Goal: Task Accomplishment & Management: Use online tool/utility

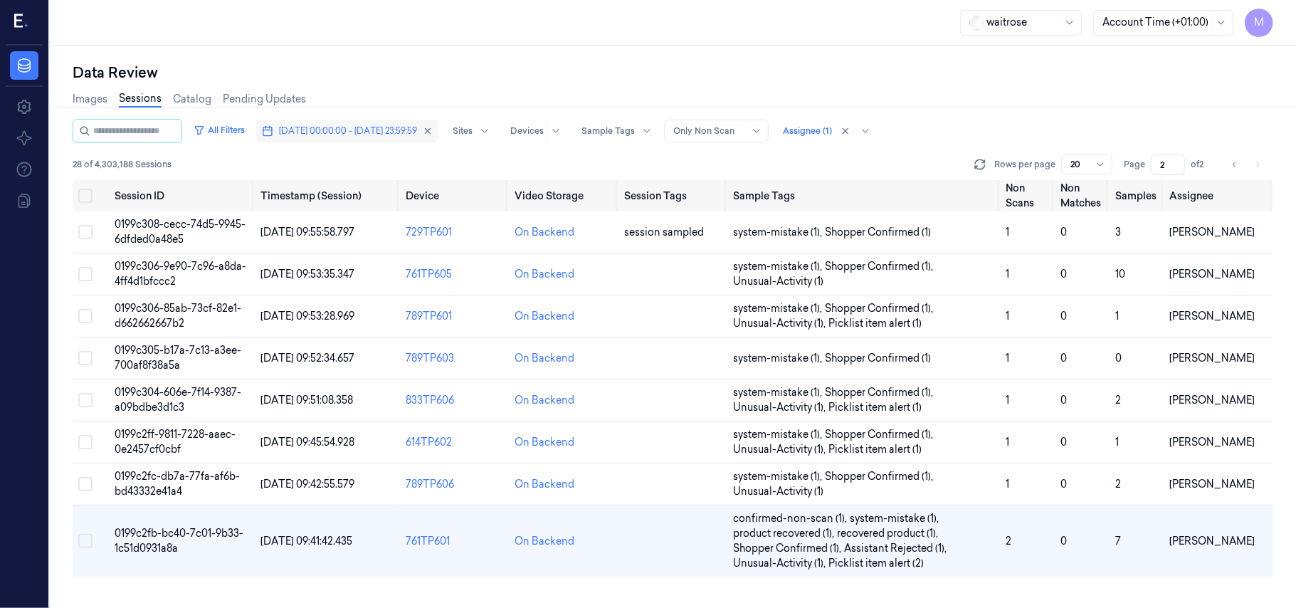
click at [348, 132] on span "[DATE] 00:00:00 - [DATE] 23:59:59" at bounding box center [348, 130] width 138 height 13
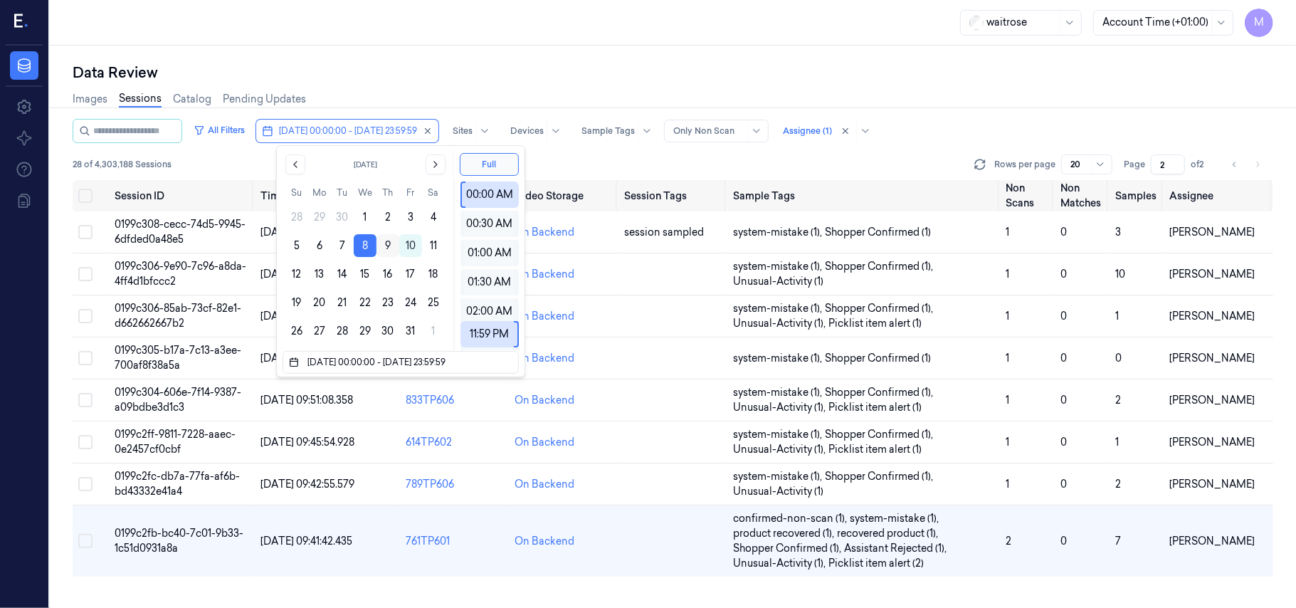
click at [382, 250] on button "9" at bounding box center [387, 245] width 23 height 23
type input "[DATE] 00:00:00 - [DATE] 23:59:59"
click at [509, 66] on div "Data Review" at bounding box center [673, 73] width 1200 height 20
type input "1"
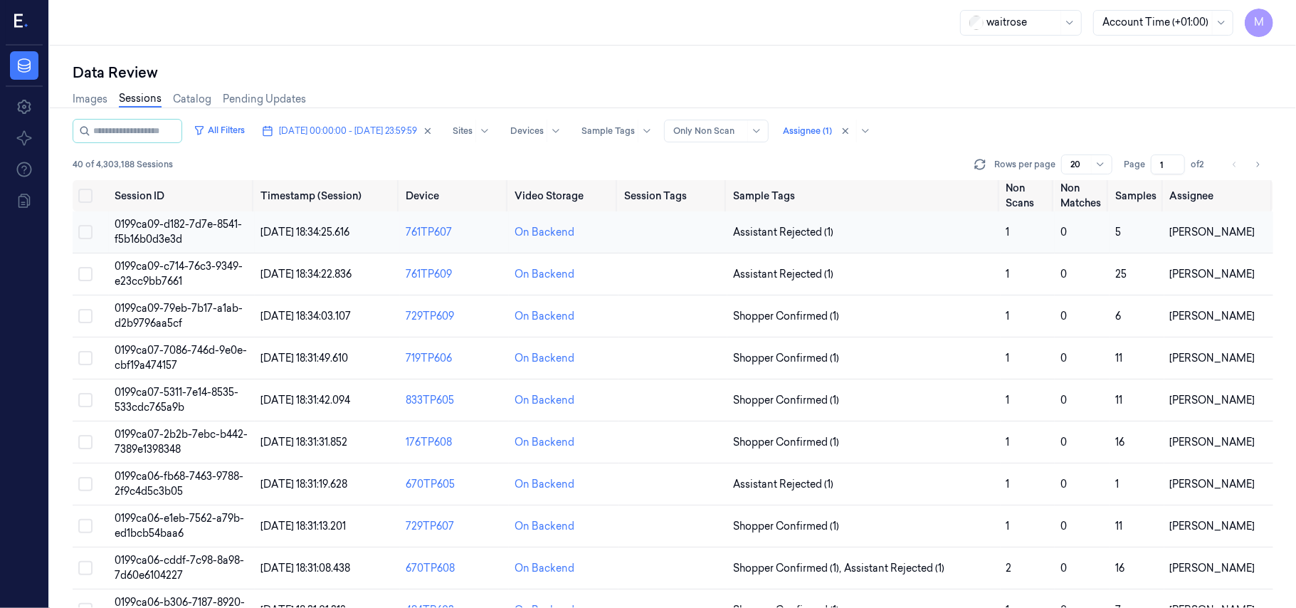
click at [149, 221] on span "0199ca09-d182-7d7e-8541-f5b16b0d3e3d" at bounding box center [178, 232] width 127 height 28
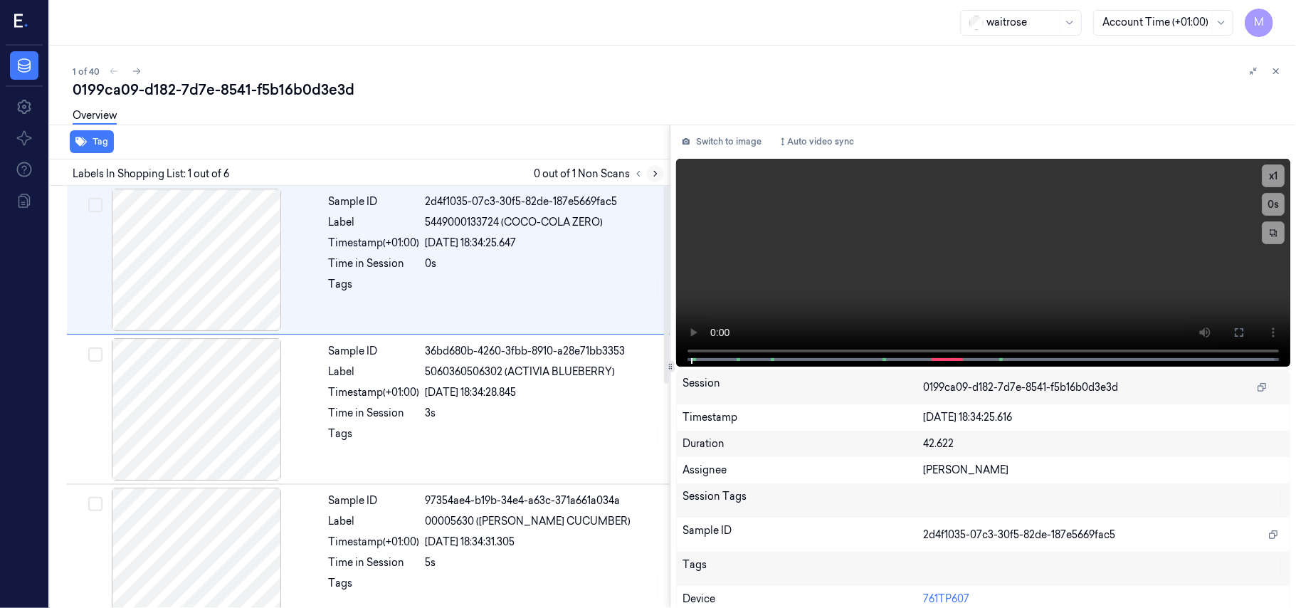
click at [658, 177] on icon at bounding box center [655, 174] width 10 height 10
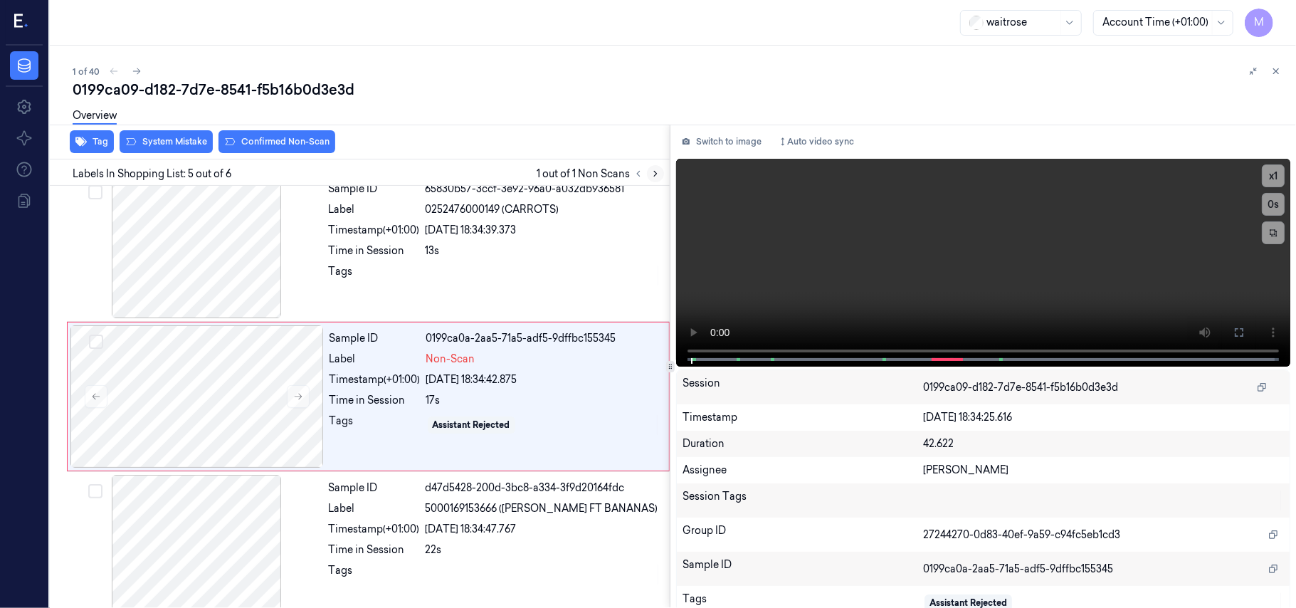
scroll to position [462, 0]
click at [530, 237] on div "[DATE] 18:34:39.373" at bounding box center [542, 229] width 235 height 15
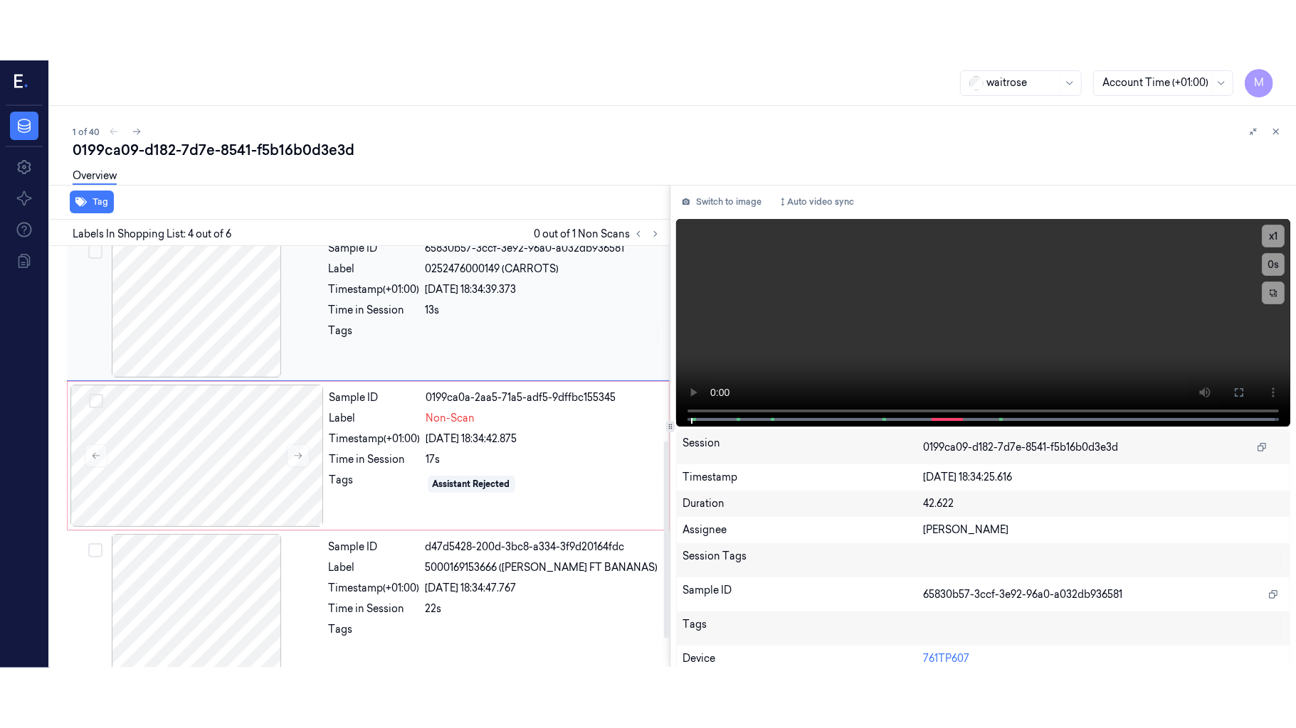
scroll to position [312, 0]
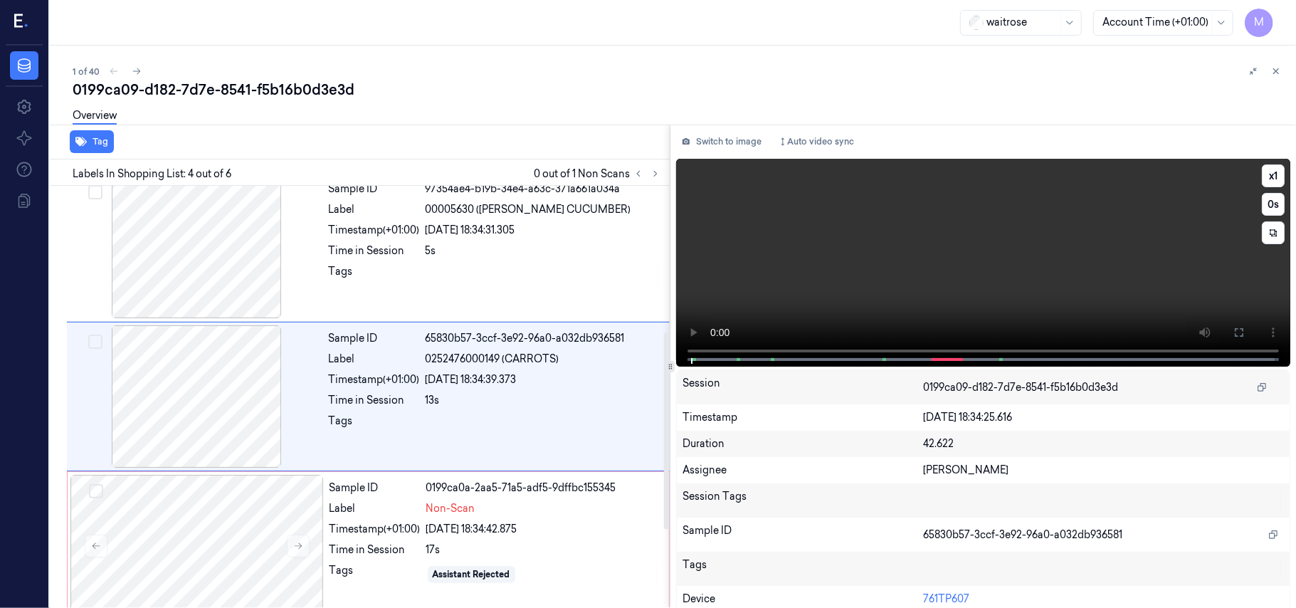
click at [997, 266] on video at bounding box center [983, 263] width 614 height 208
click at [1236, 334] on icon at bounding box center [1238, 332] width 11 height 11
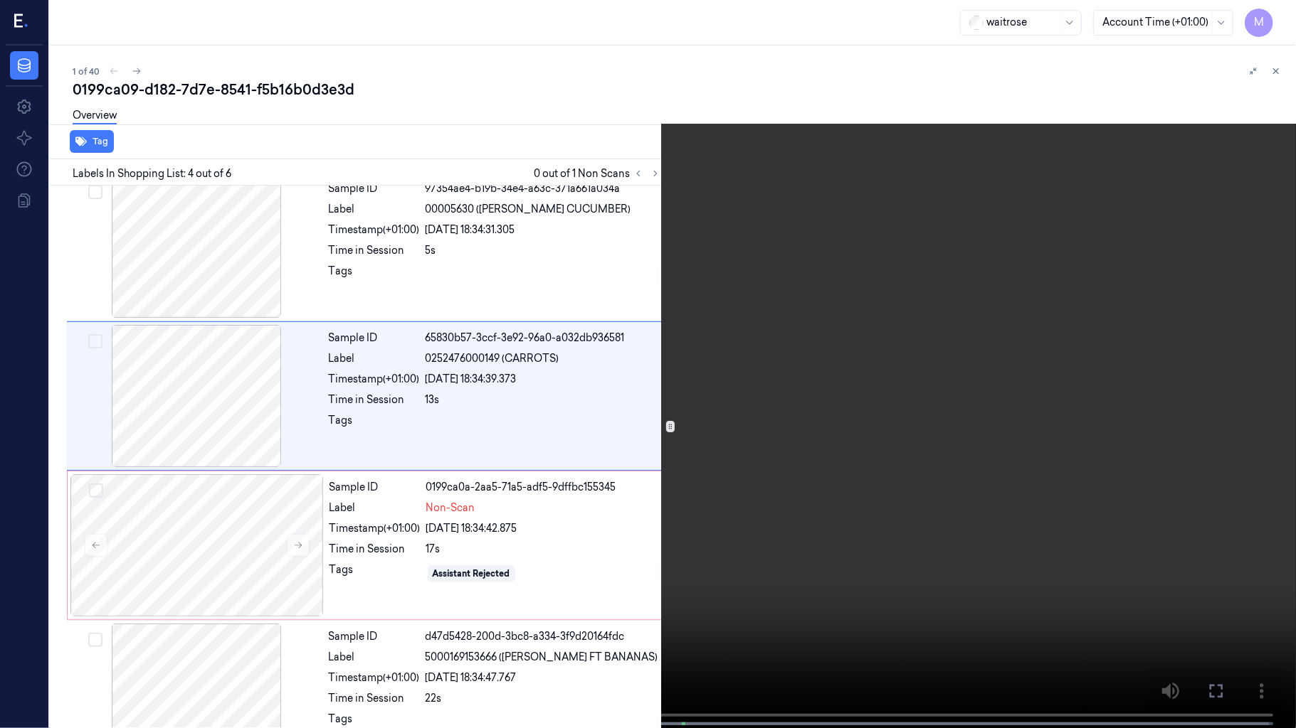
click at [1049, 354] on video at bounding box center [648, 365] width 1296 height 731
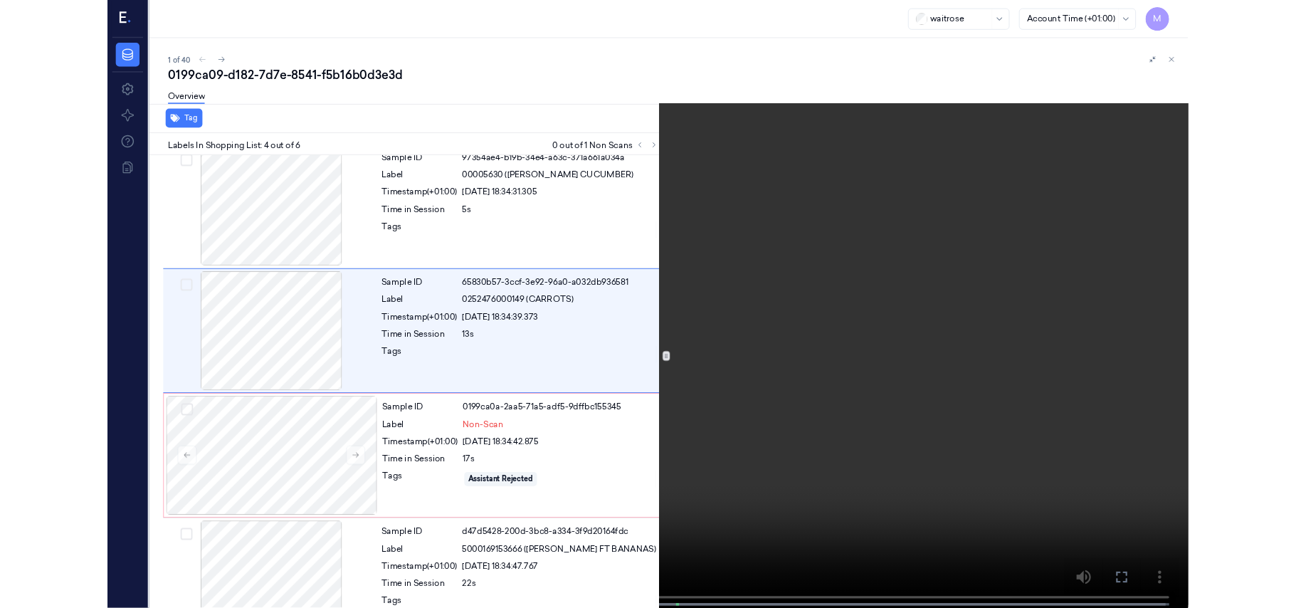
scroll to position [252, 0]
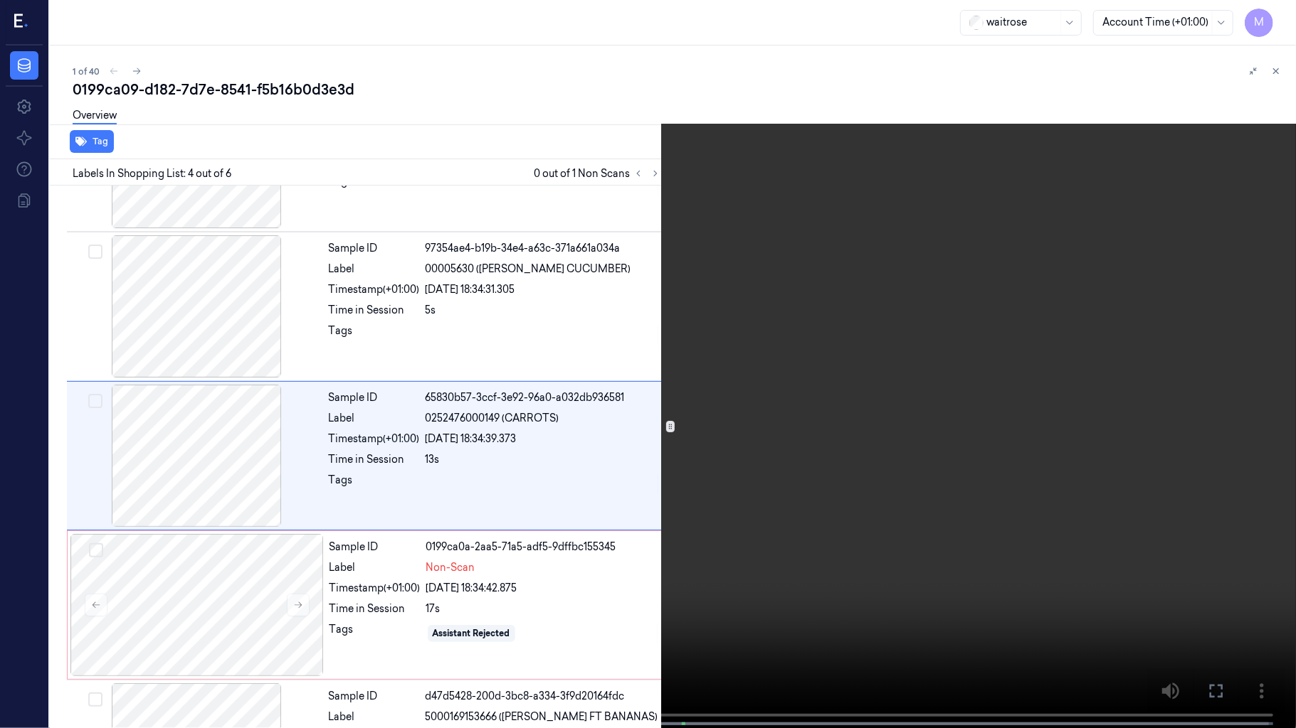
click at [1049, 354] on video at bounding box center [648, 365] width 1296 height 731
click at [0, 0] on button at bounding box center [0, 0] width 0 height 0
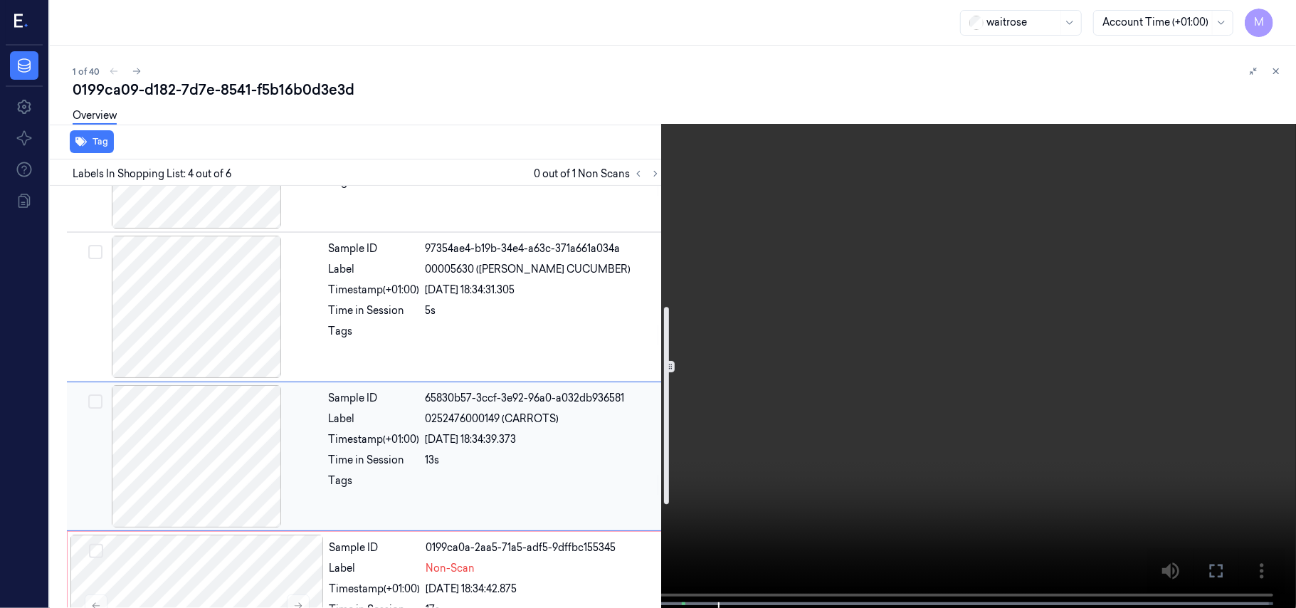
scroll to position [347, 0]
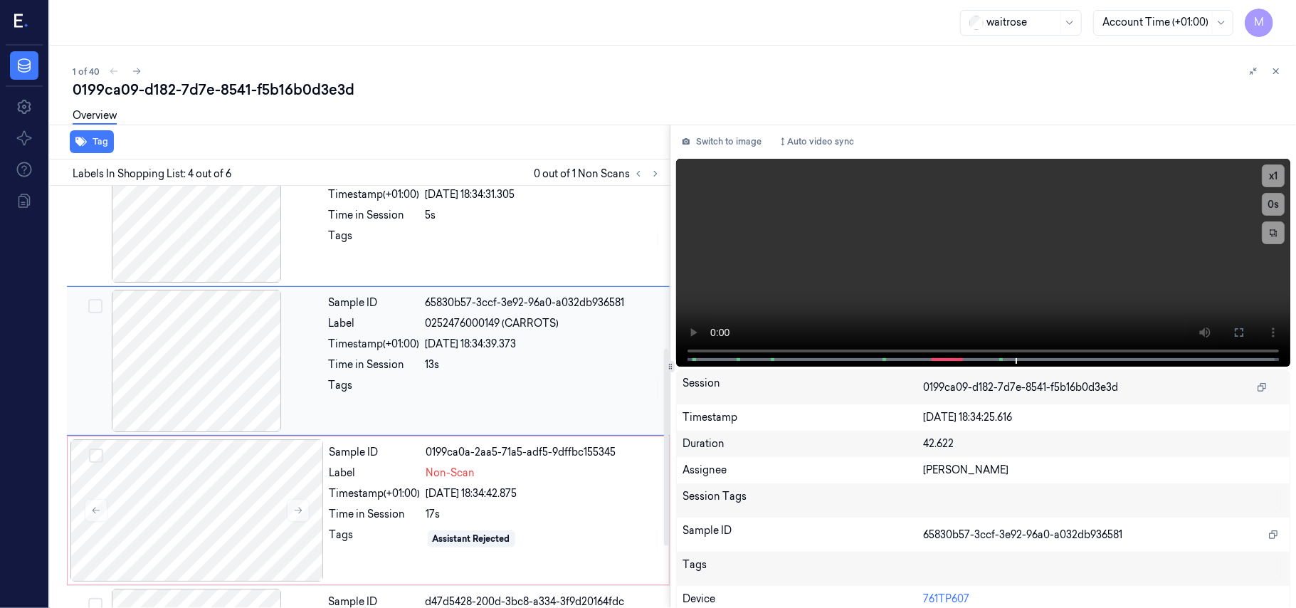
click at [529, 351] on div "[DATE] 18:34:39.373" at bounding box center [542, 344] width 235 height 15
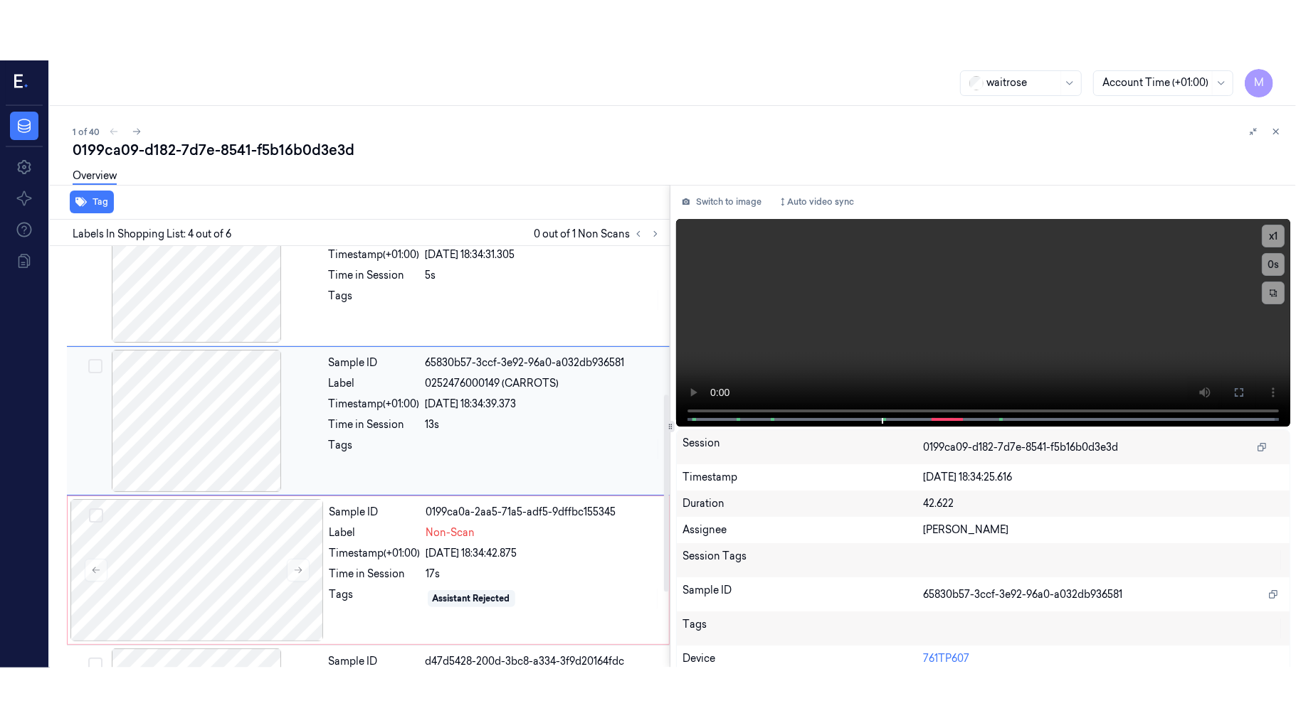
scroll to position [312, 0]
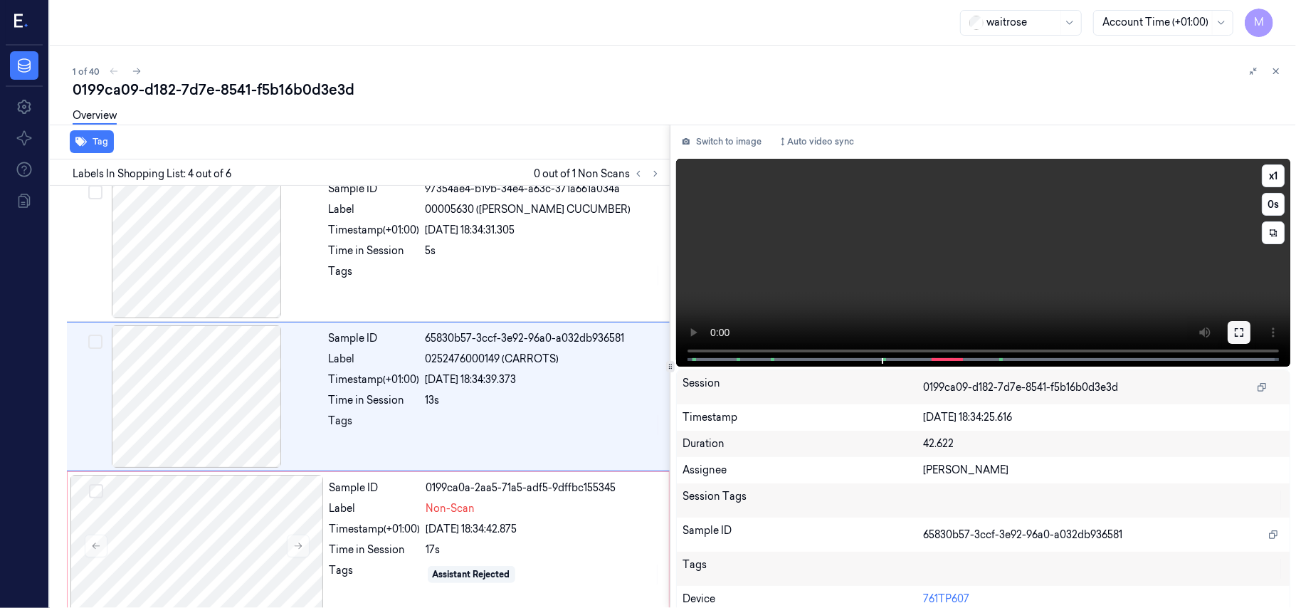
click at [1235, 332] on icon at bounding box center [1238, 332] width 11 height 11
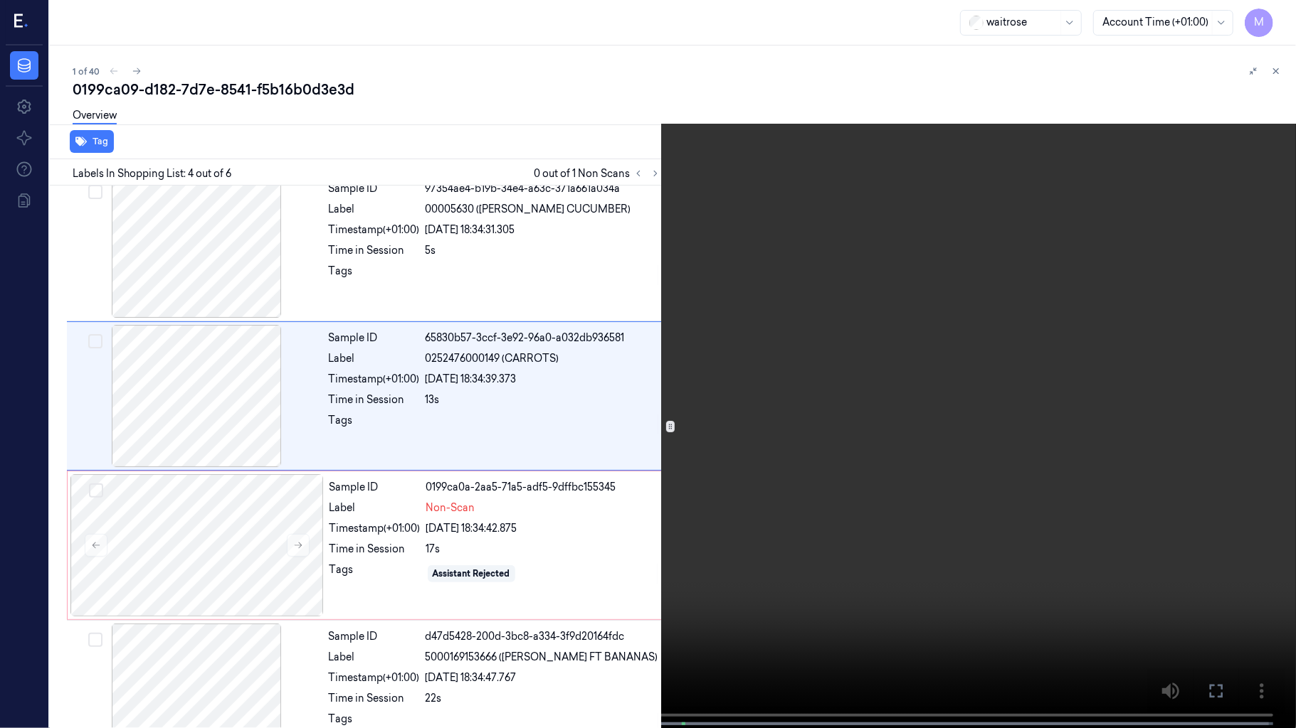
click at [925, 447] on video at bounding box center [648, 365] width 1296 height 731
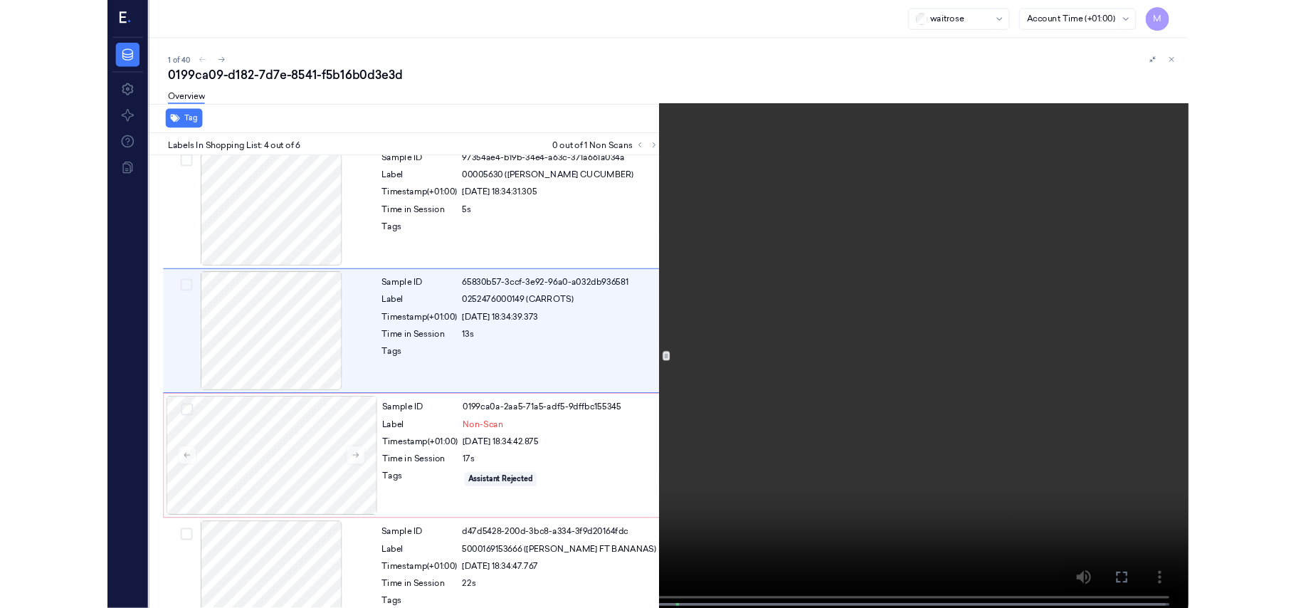
scroll to position [252, 0]
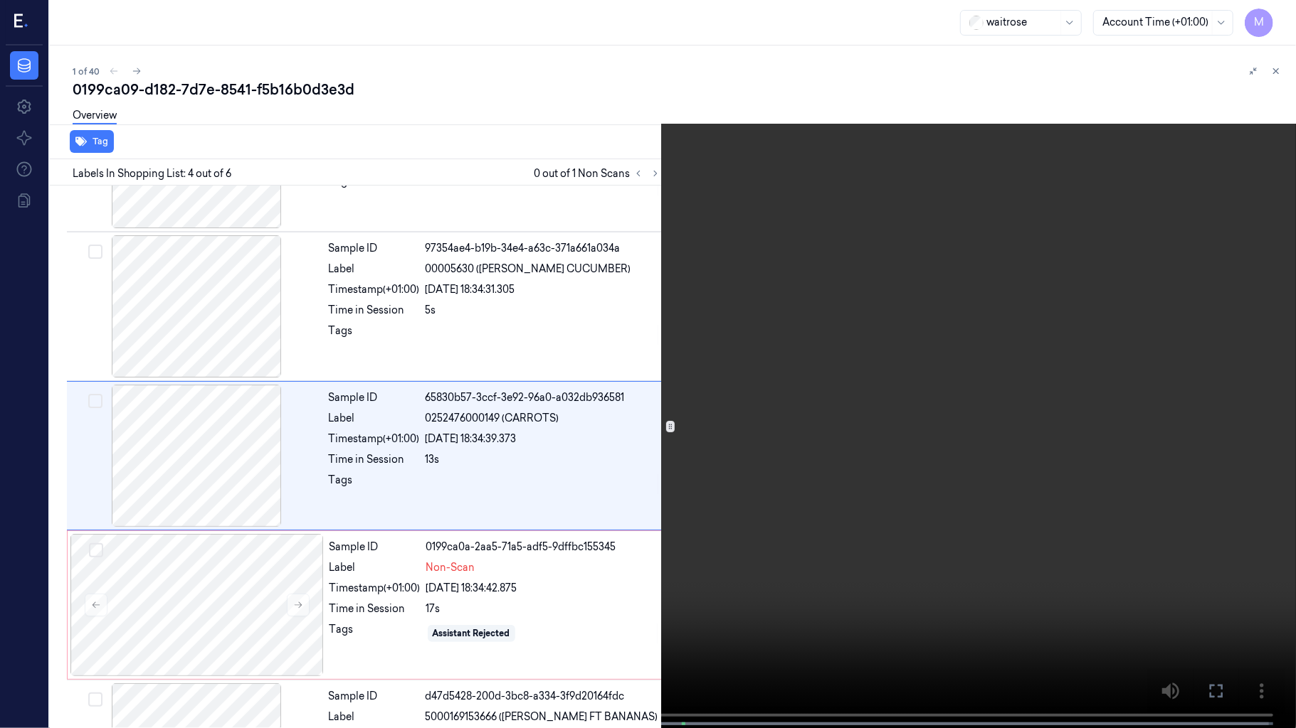
click at [925, 447] on video at bounding box center [648, 365] width 1296 height 731
click at [0, 0] on icon at bounding box center [0, 0] width 0 height 0
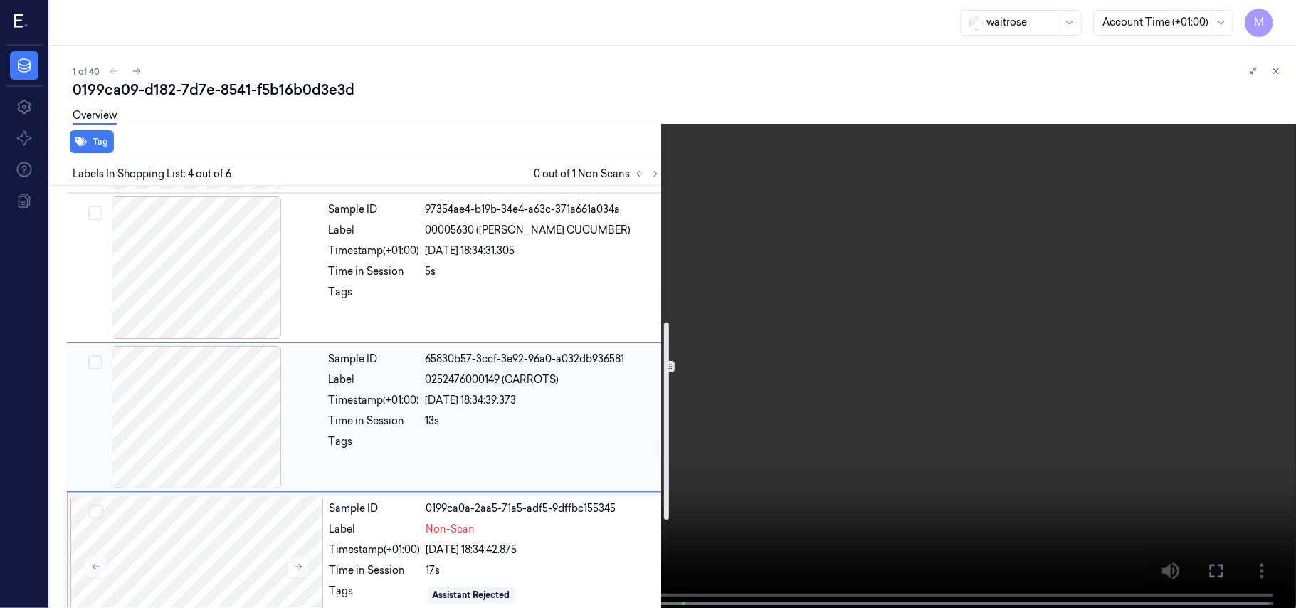
scroll to position [386, 0]
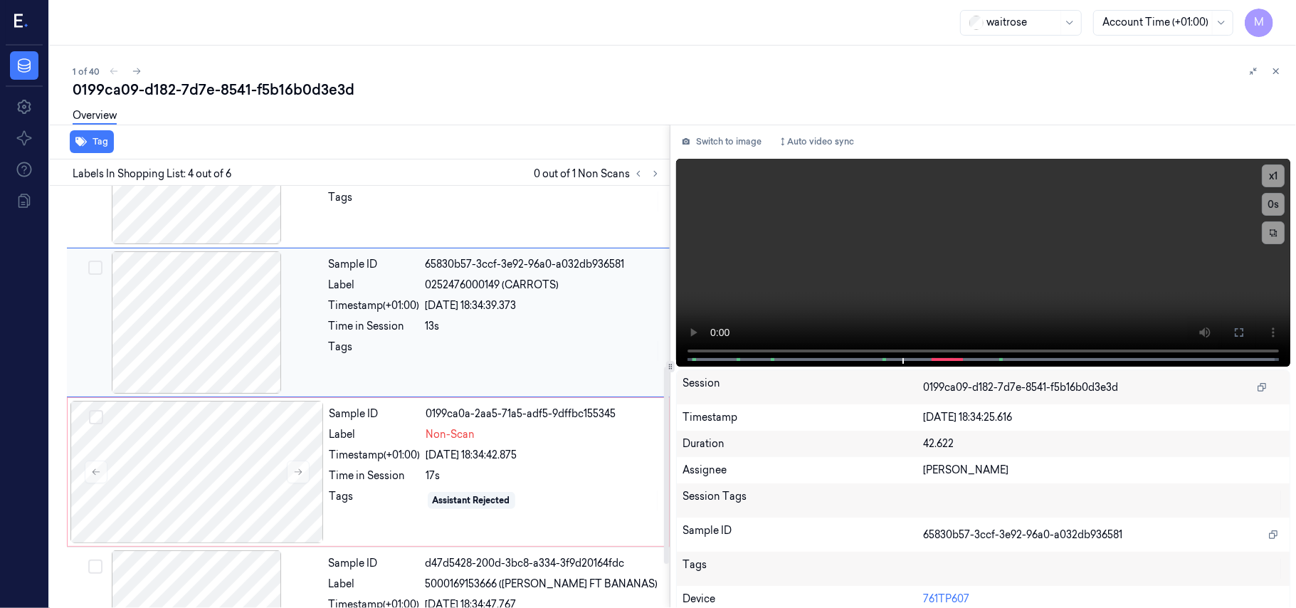
click at [507, 330] on div "13s" at bounding box center [542, 326] width 235 height 15
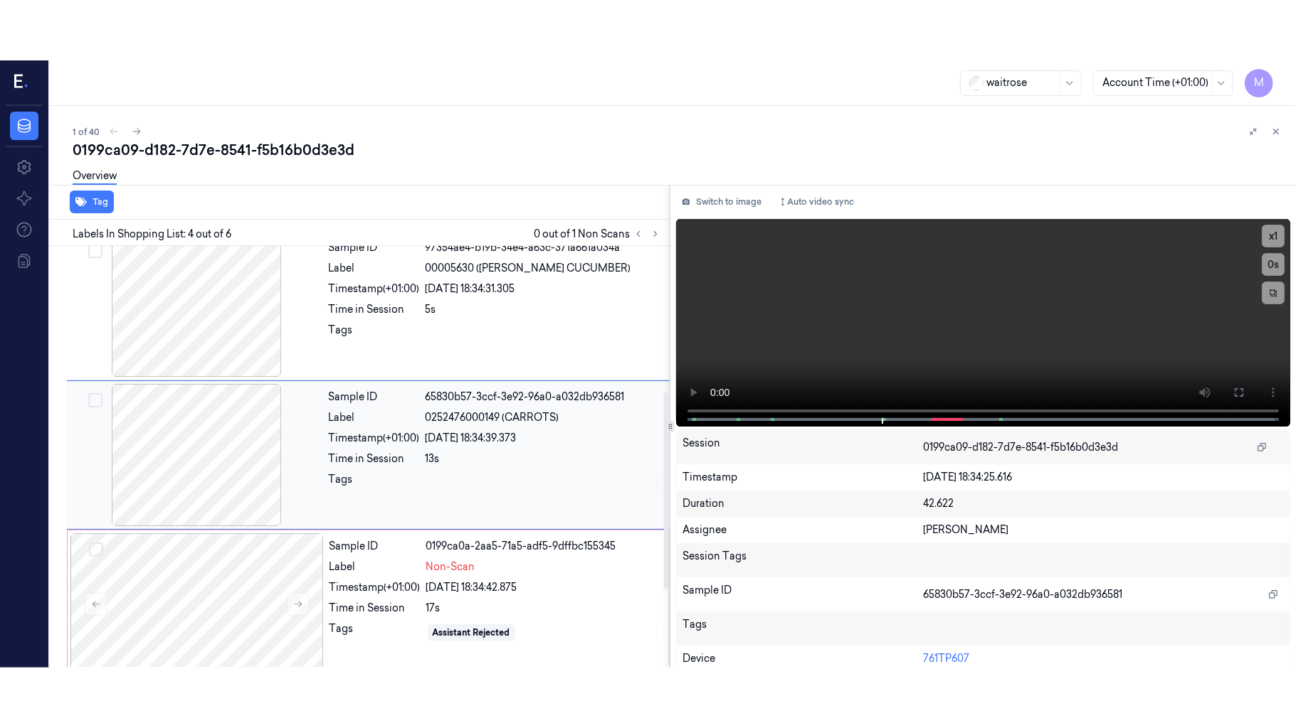
scroll to position [312, 0]
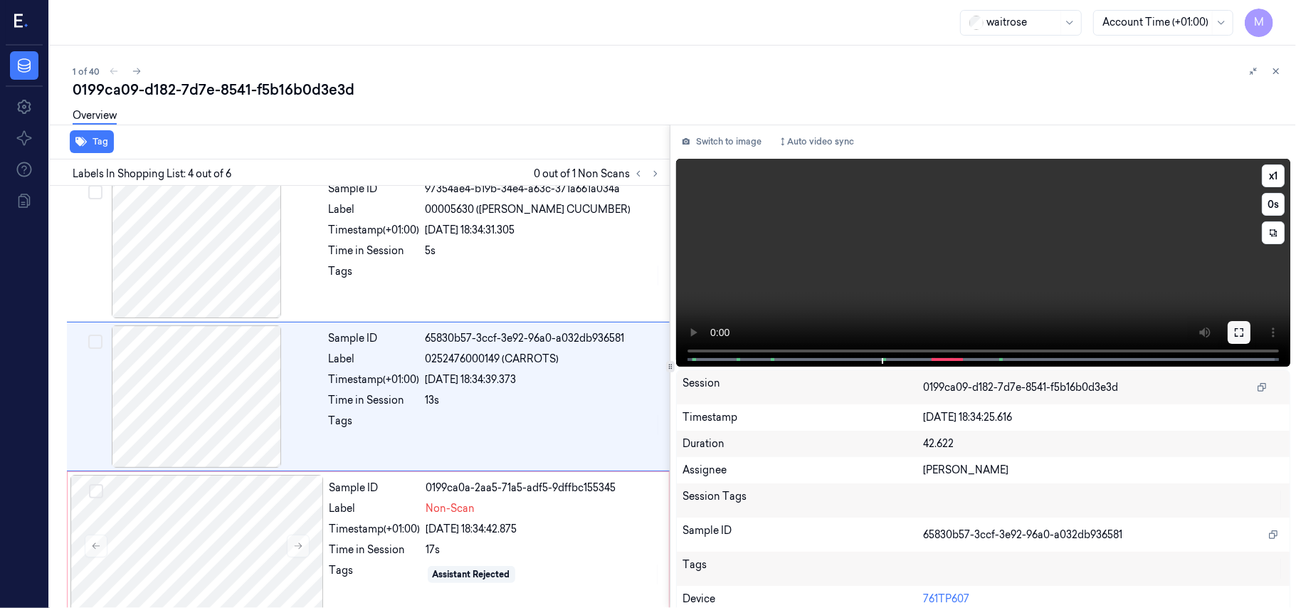
click at [1234, 327] on icon at bounding box center [1238, 332] width 11 height 11
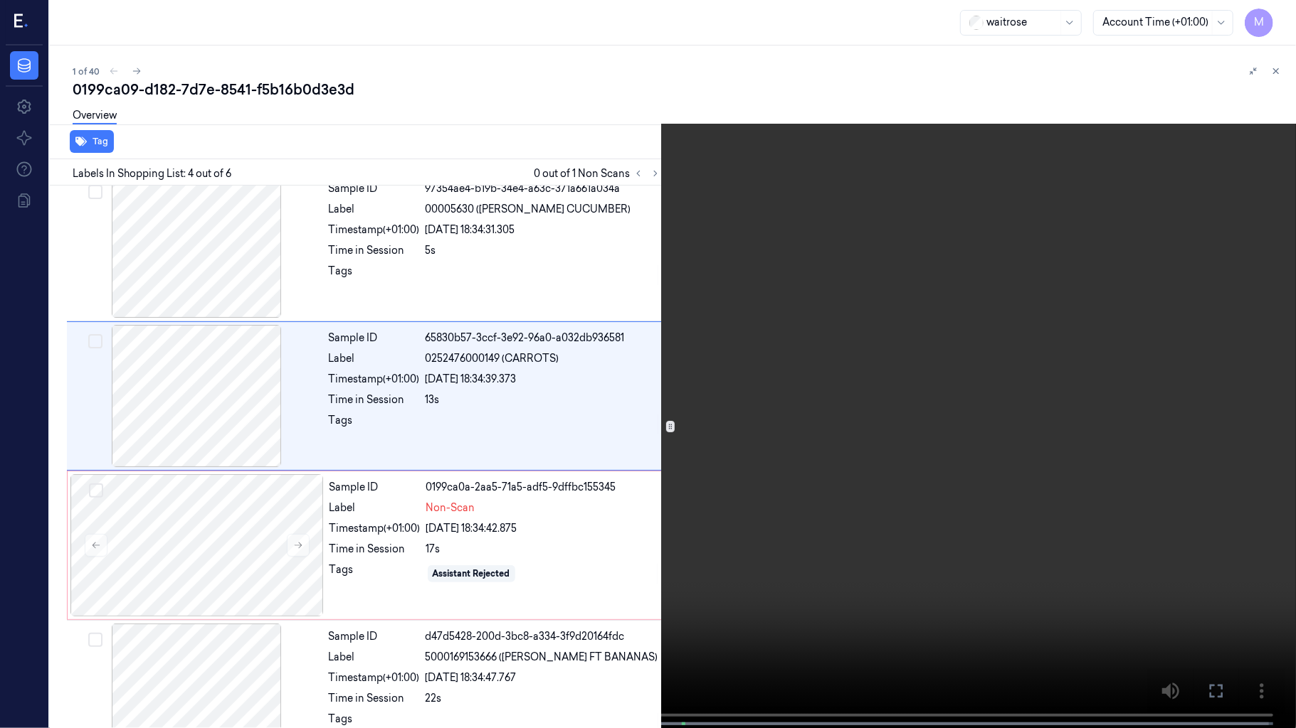
click at [783, 340] on video at bounding box center [648, 365] width 1296 height 731
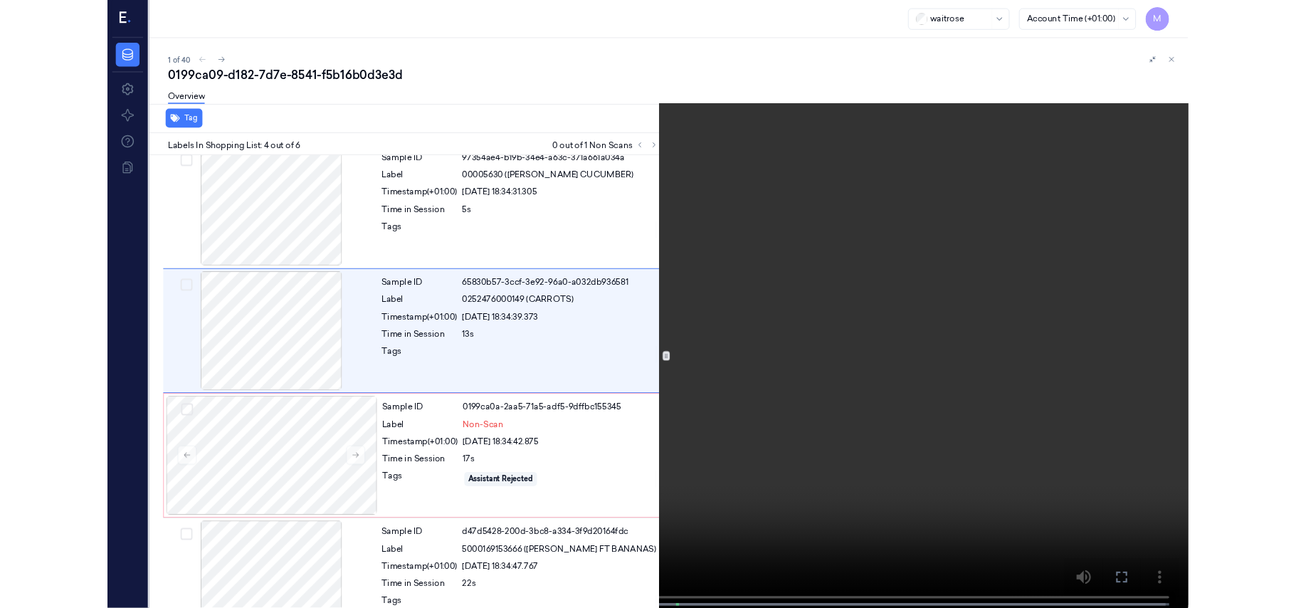
scroll to position [252, 0]
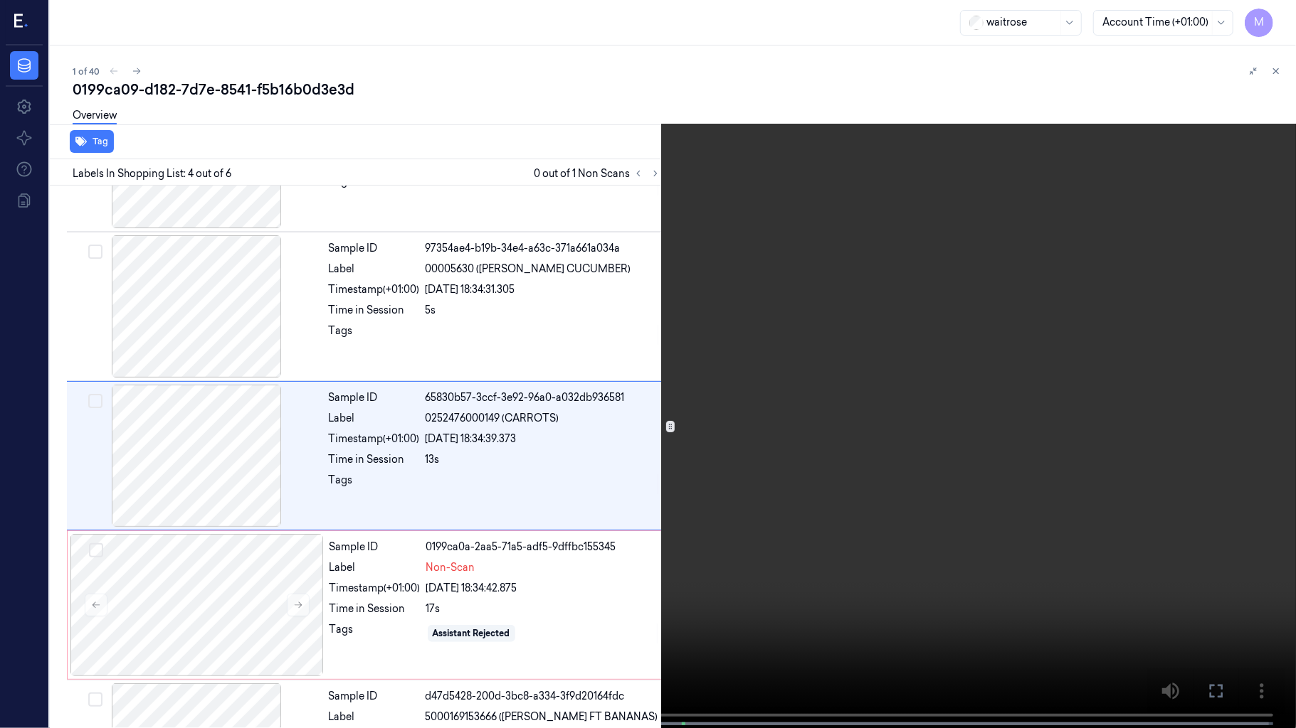
click at [800, 470] on video at bounding box center [648, 365] width 1296 height 731
click at [781, 465] on video at bounding box center [648, 365] width 1296 height 731
click at [423, 607] on div "x 1 0 s" at bounding box center [648, 364] width 1296 height 728
click at [0, 0] on button at bounding box center [0, 0] width 0 height 0
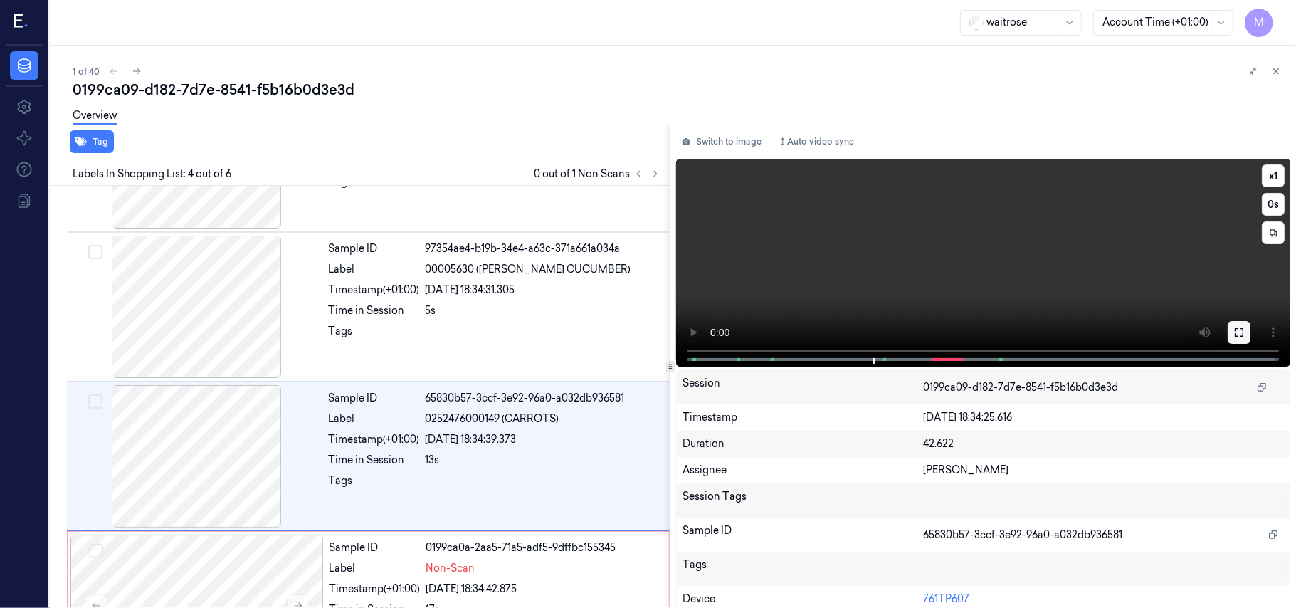
click at [1238, 332] on icon at bounding box center [1238, 332] width 11 height 11
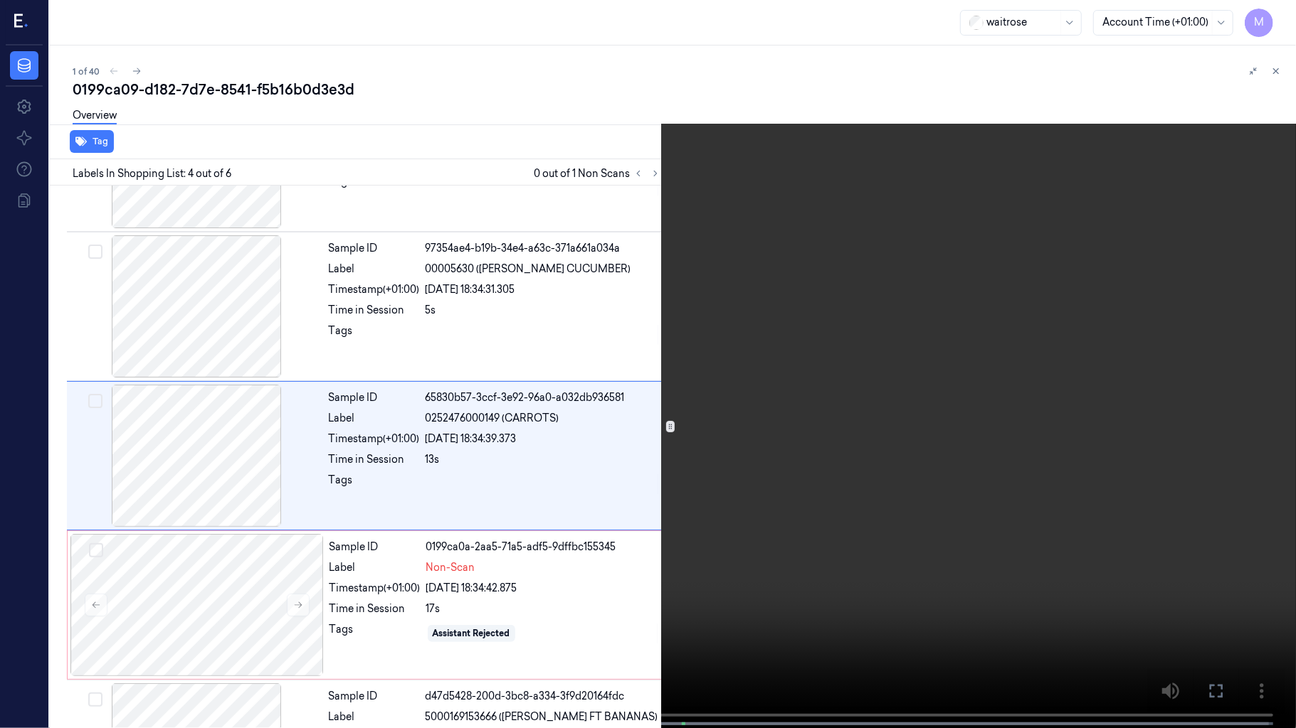
click at [889, 398] on video at bounding box center [648, 365] width 1296 height 731
click at [0, 0] on button at bounding box center [0, 0] width 0 height 0
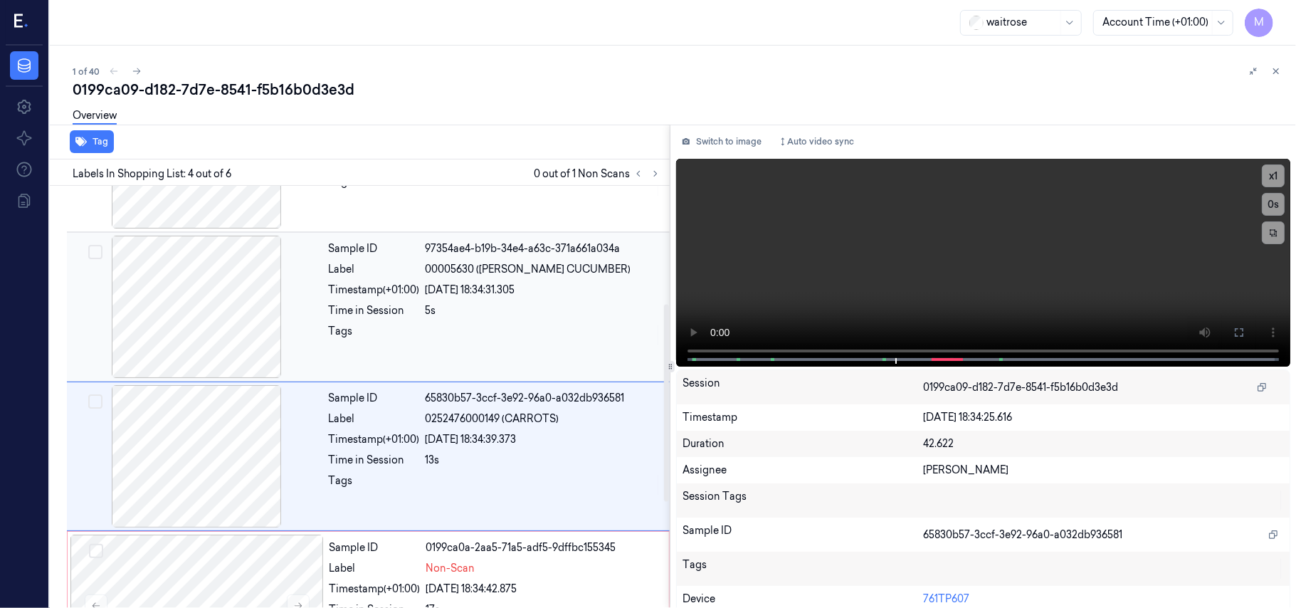
click at [493, 314] on div "5s" at bounding box center [542, 310] width 235 height 15
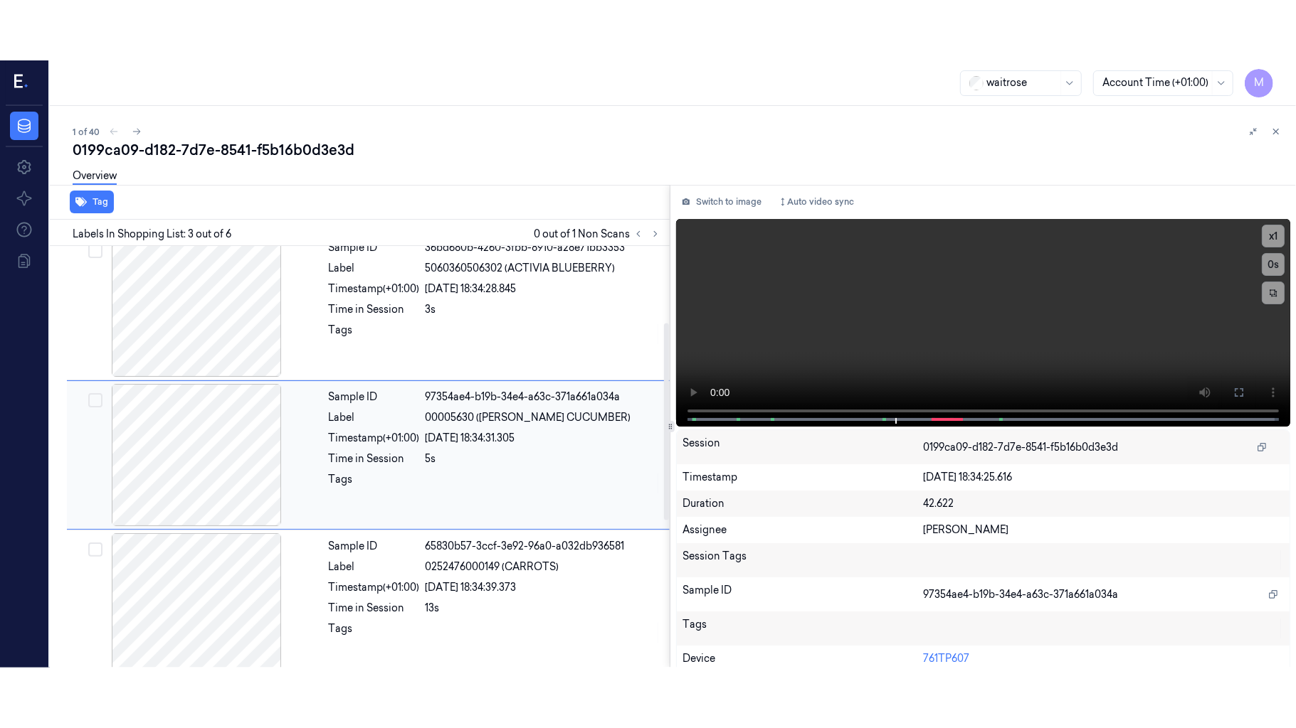
scroll to position [162, 0]
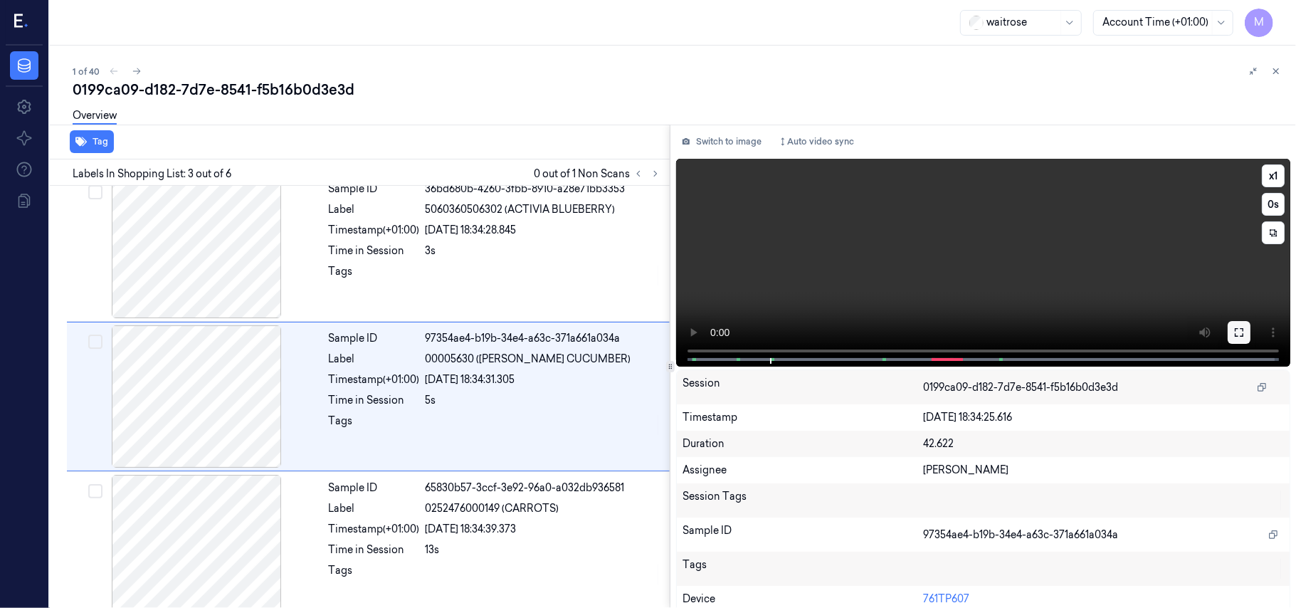
click at [1233, 334] on icon at bounding box center [1238, 332] width 11 height 11
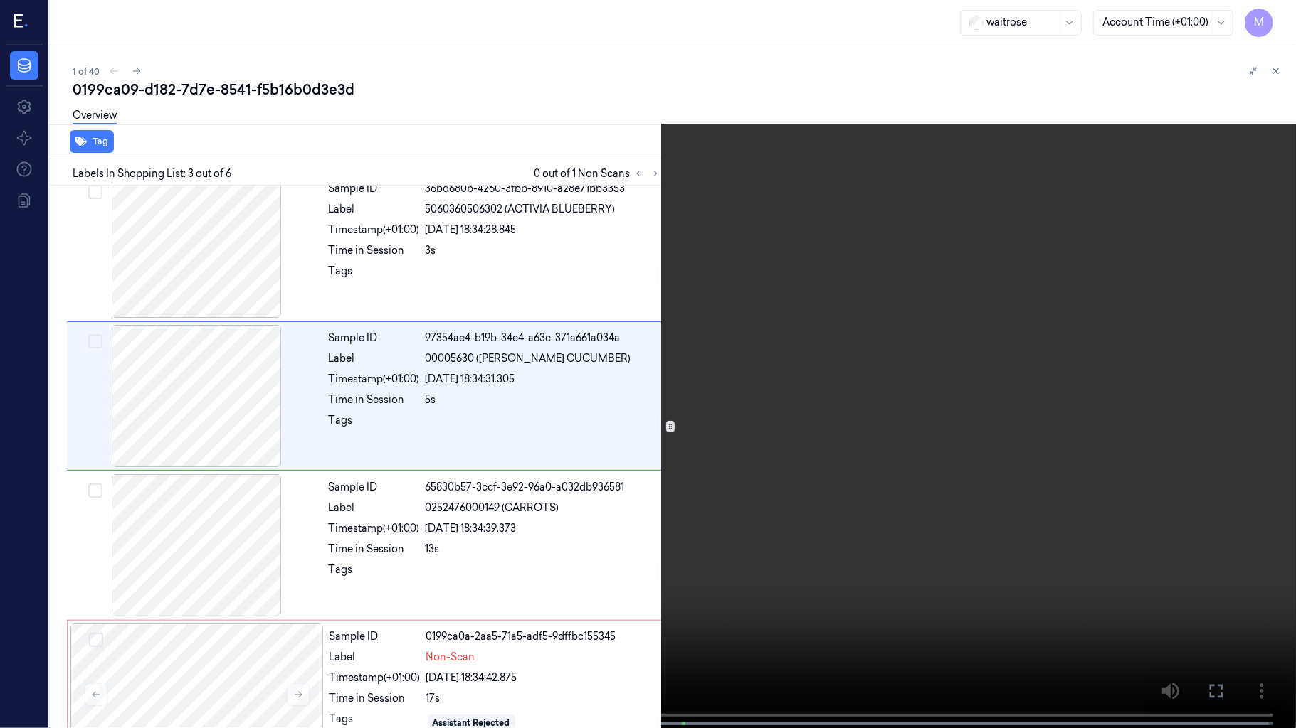
click at [858, 387] on video at bounding box center [648, 365] width 1296 height 731
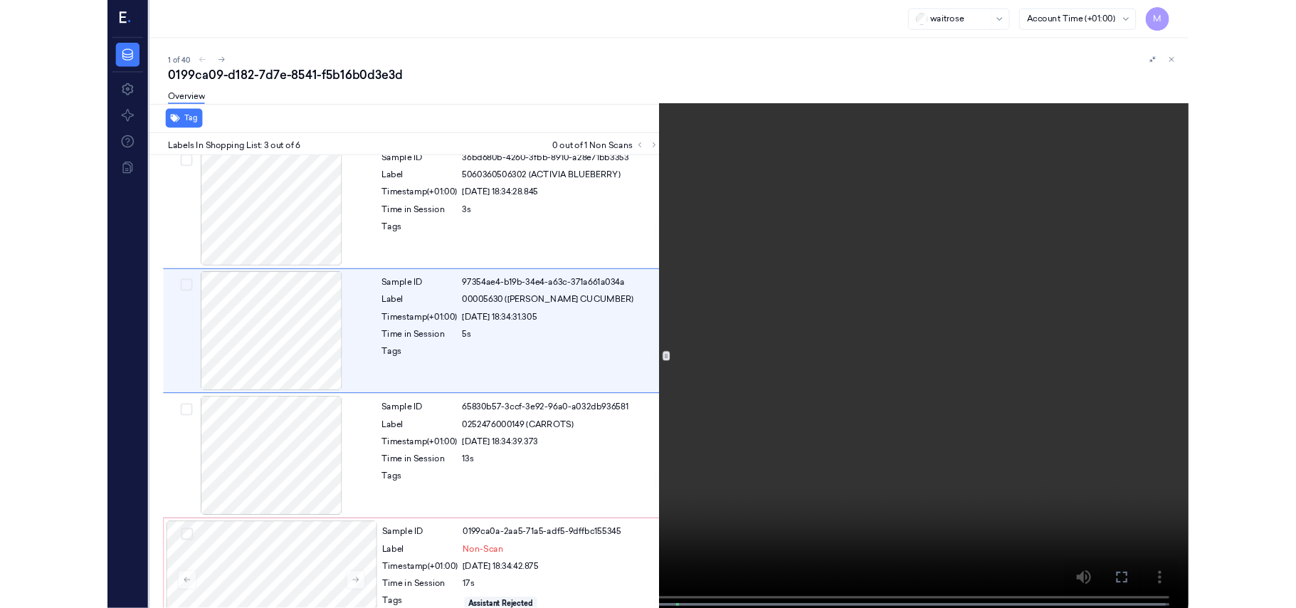
scroll to position [102, 0]
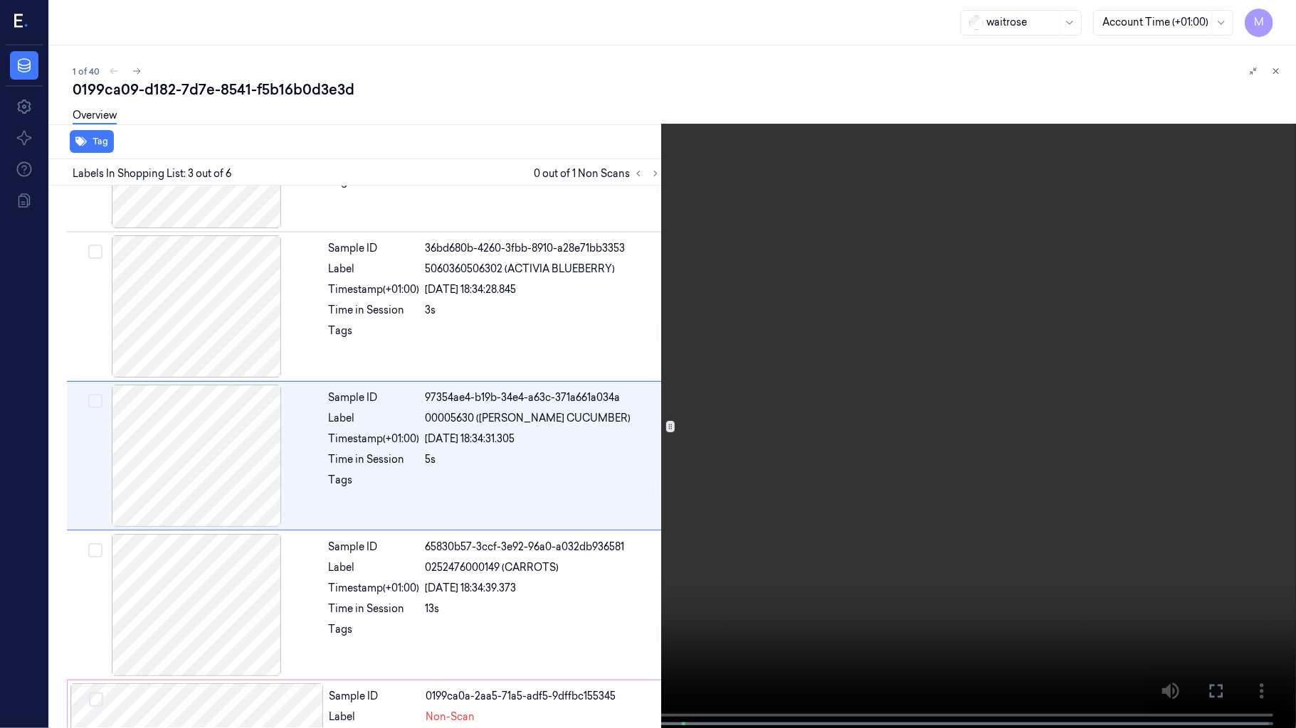
click at [667, 447] on video at bounding box center [648, 365] width 1296 height 731
click at [0, 0] on icon at bounding box center [0, 0] width 0 height 0
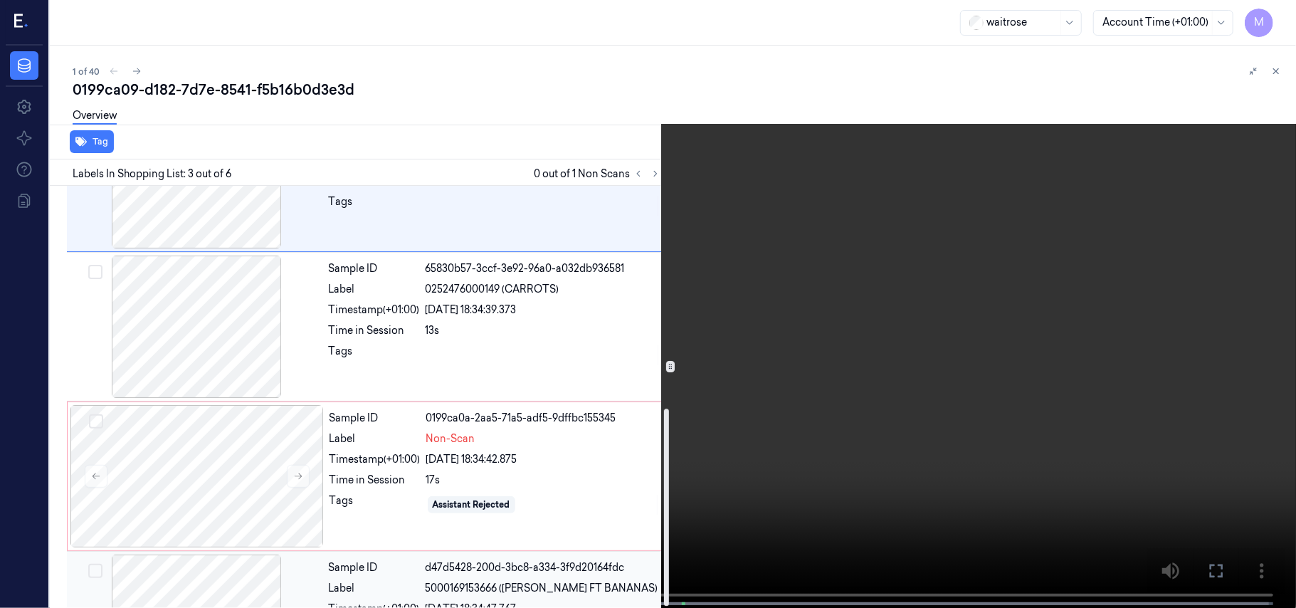
scroll to position [481, 0]
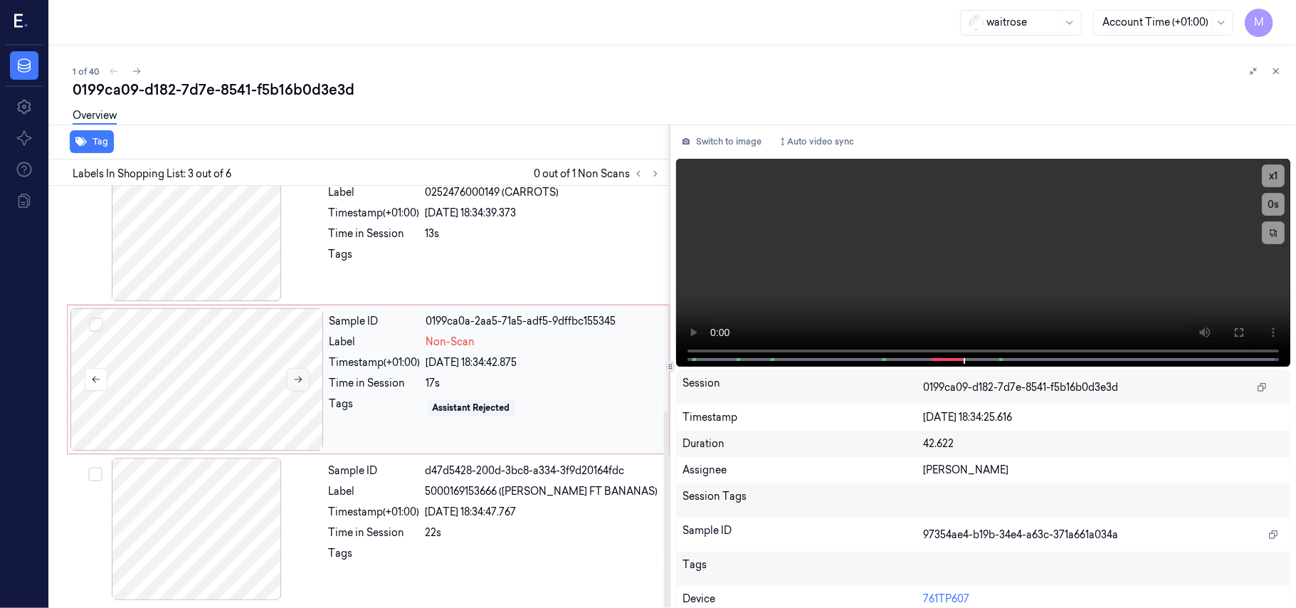
click at [302, 377] on icon at bounding box center [298, 379] width 10 height 10
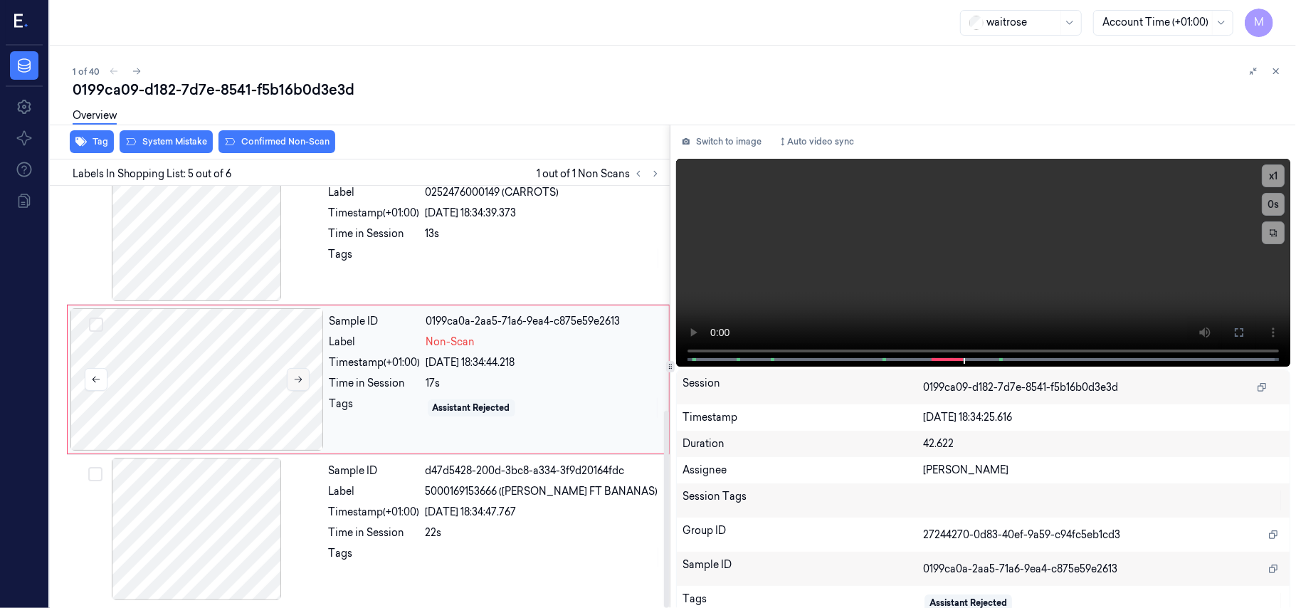
scroll to position [462, 0]
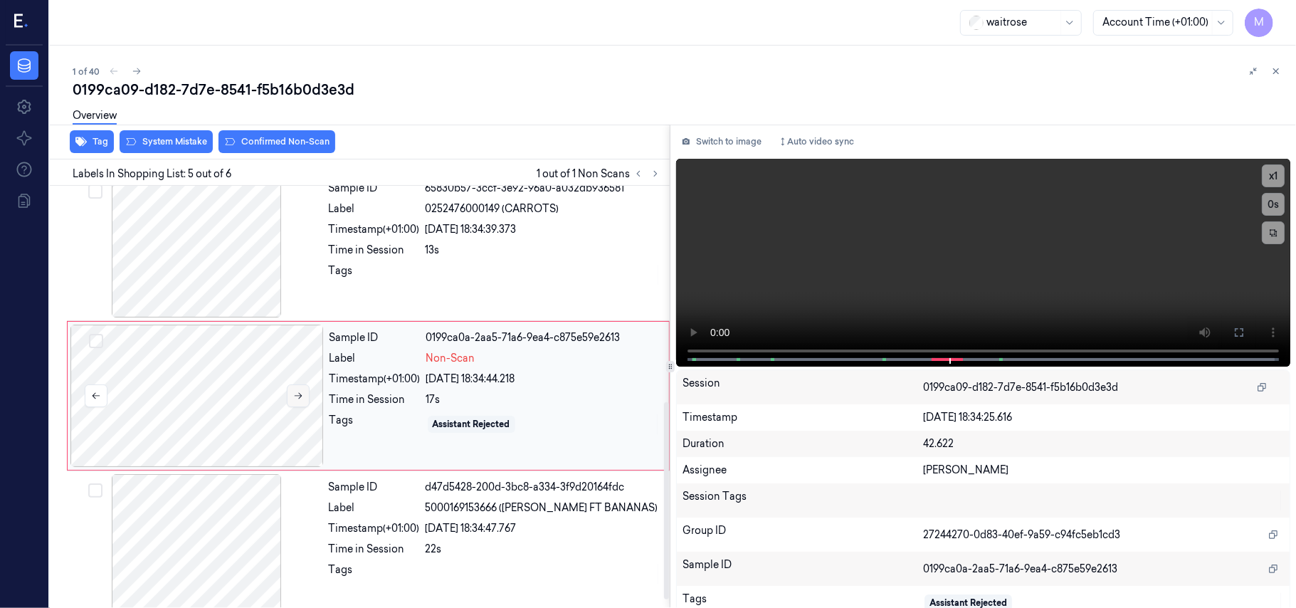
click at [302, 377] on div at bounding box center [196, 395] width 253 height 142
click at [295, 396] on icon at bounding box center [298, 396] width 10 height 10
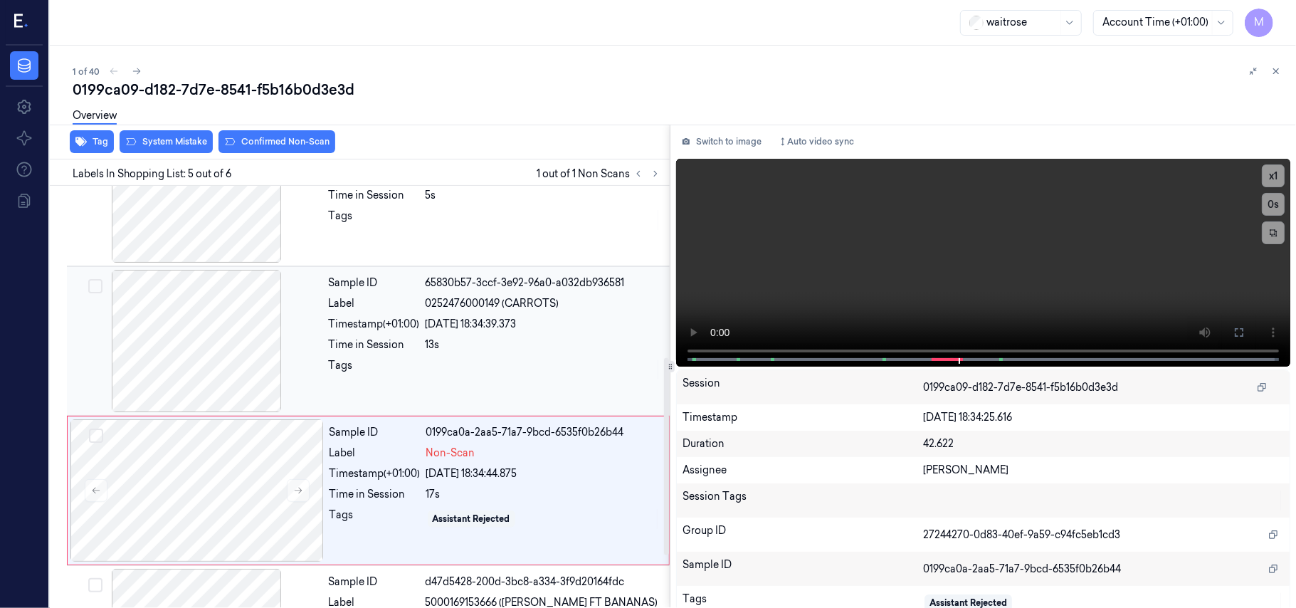
click at [496, 354] on div "Sample ID 65830b57-3ccf-3e92-96a0-a032db936581 Label 0252476000149 (CARROTS) Ti…" at bounding box center [495, 341] width 344 height 142
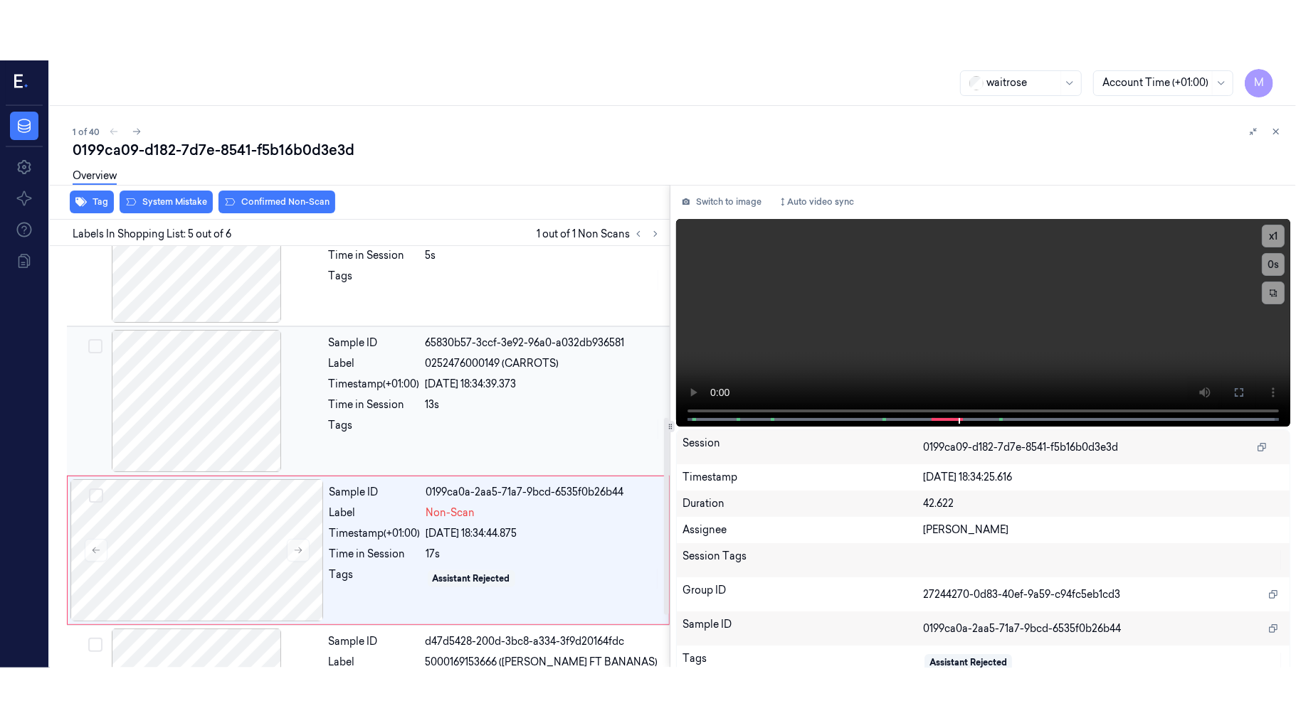
scroll to position [312, 0]
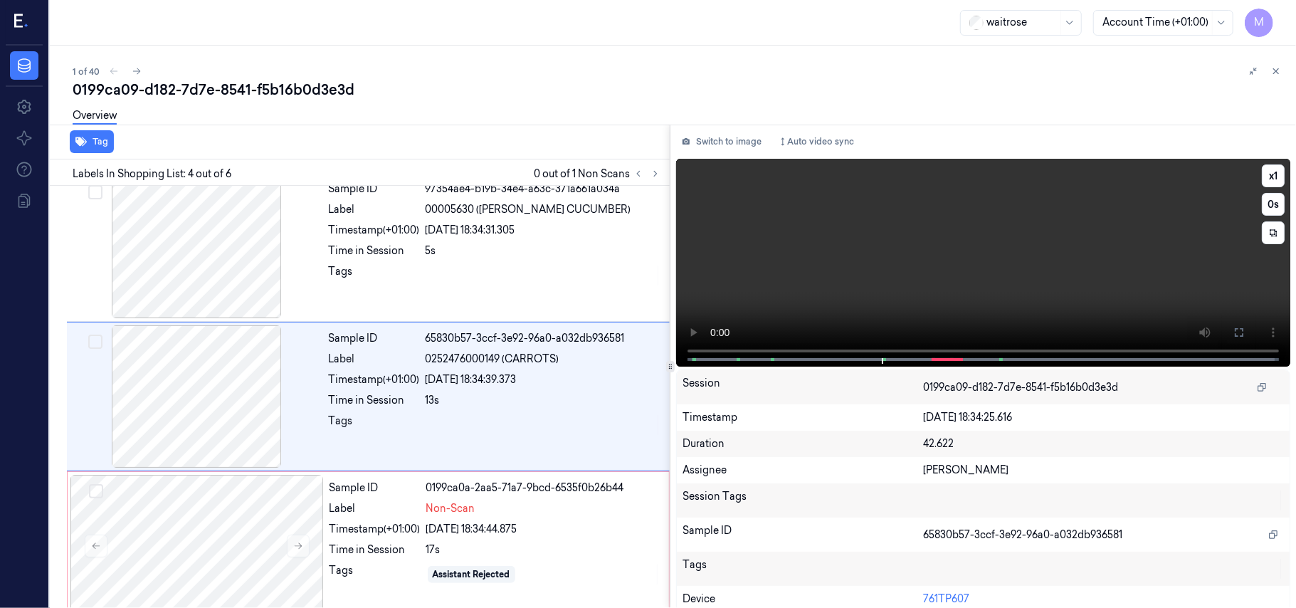
drag, startPoint x: 1233, startPoint y: 326, endPoint x: 1233, endPoint y: 408, distance: 81.8
click at [1233, 327] on icon at bounding box center [1238, 332] width 11 height 11
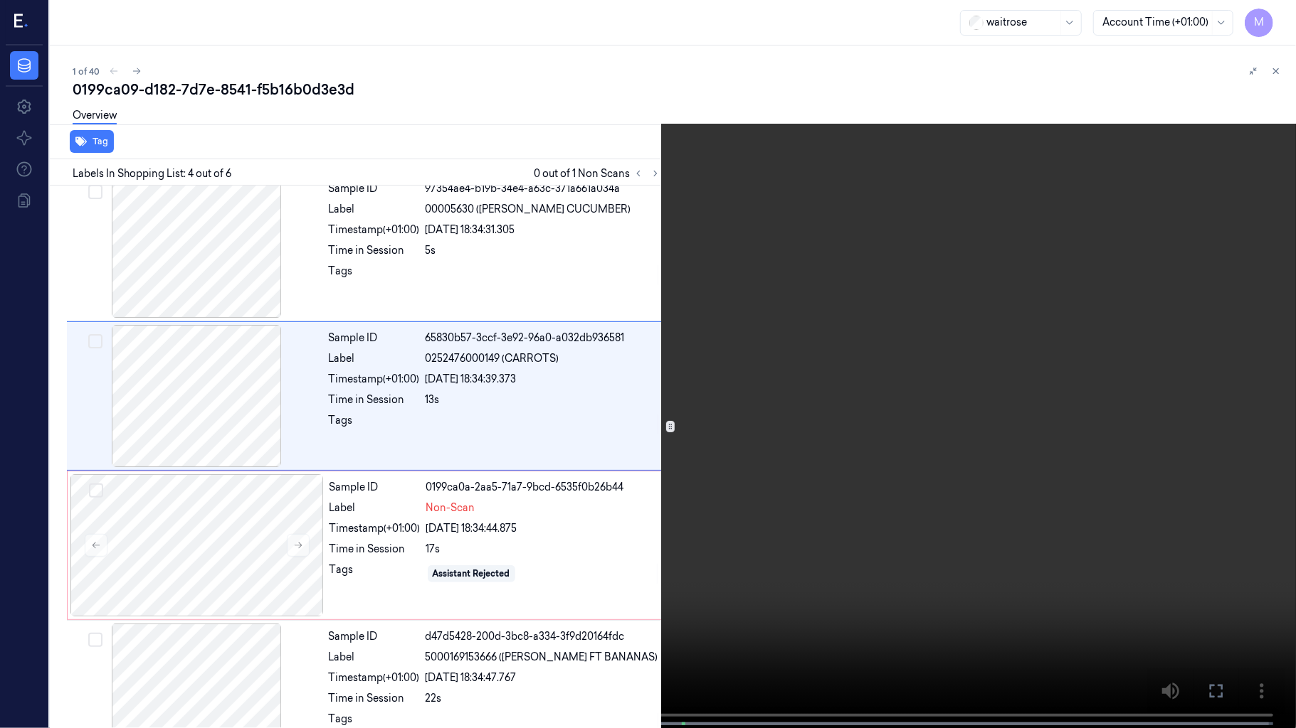
click at [903, 316] on video at bounding box center [648, 365] width 1296 height 731
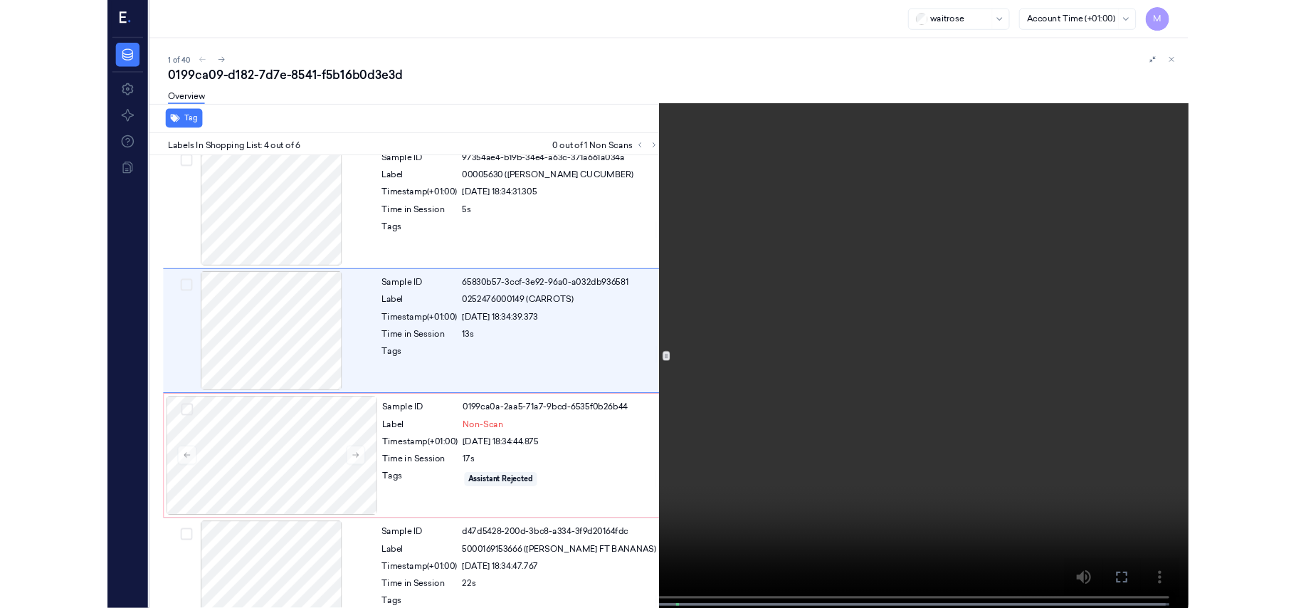
scroll to position [252, 0]
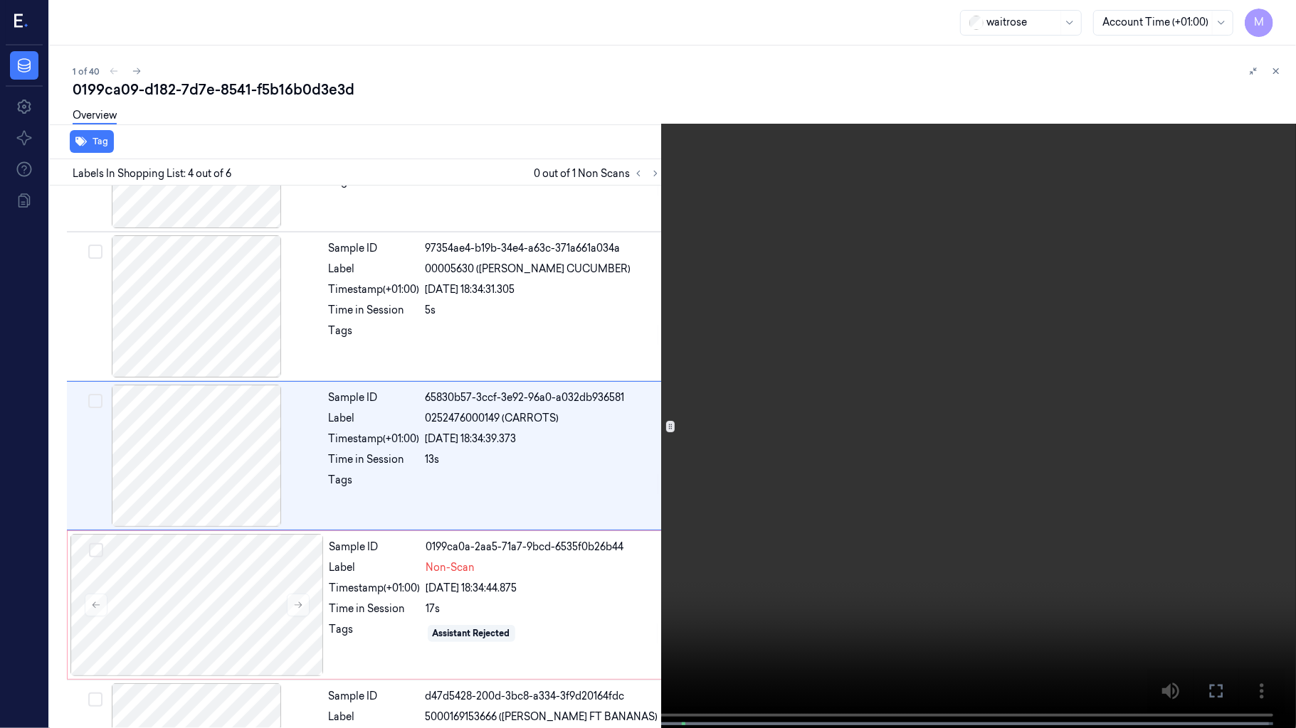
click at [903, 316] on video at bounding box center [648, 365] width 1296 height 731
click at [0, 0] on icon at bounding box center [0, 0] width 0 height 0
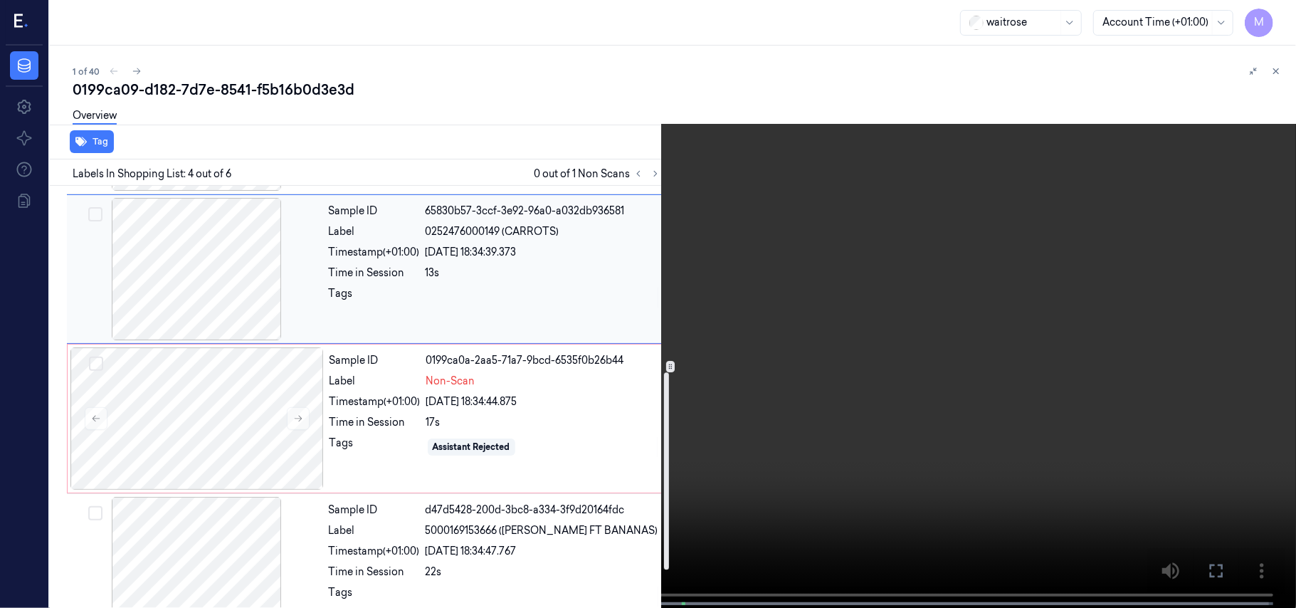
scroll to position [442, 0]
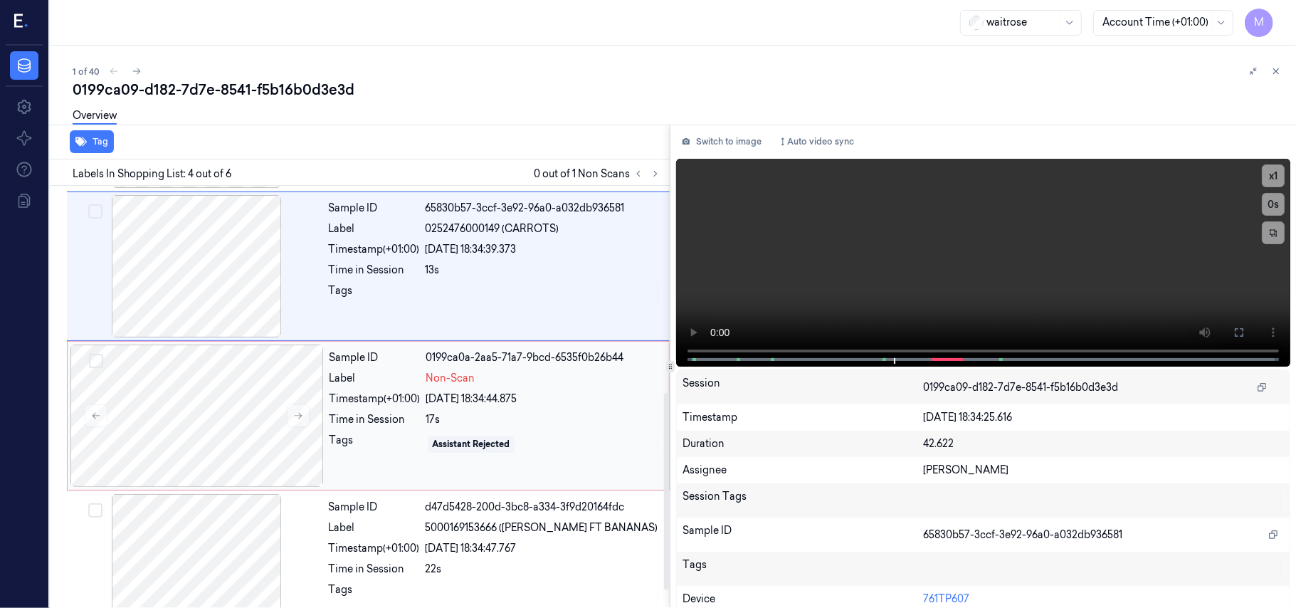
click at [528, 408] on div "Sample ID 0199ca0a-2aa5-71a7-9bcd-6535f0b26b44 Label Non-Scan Timestamp (+01:00…" at bounding box center [495, 415] width 342 height 142
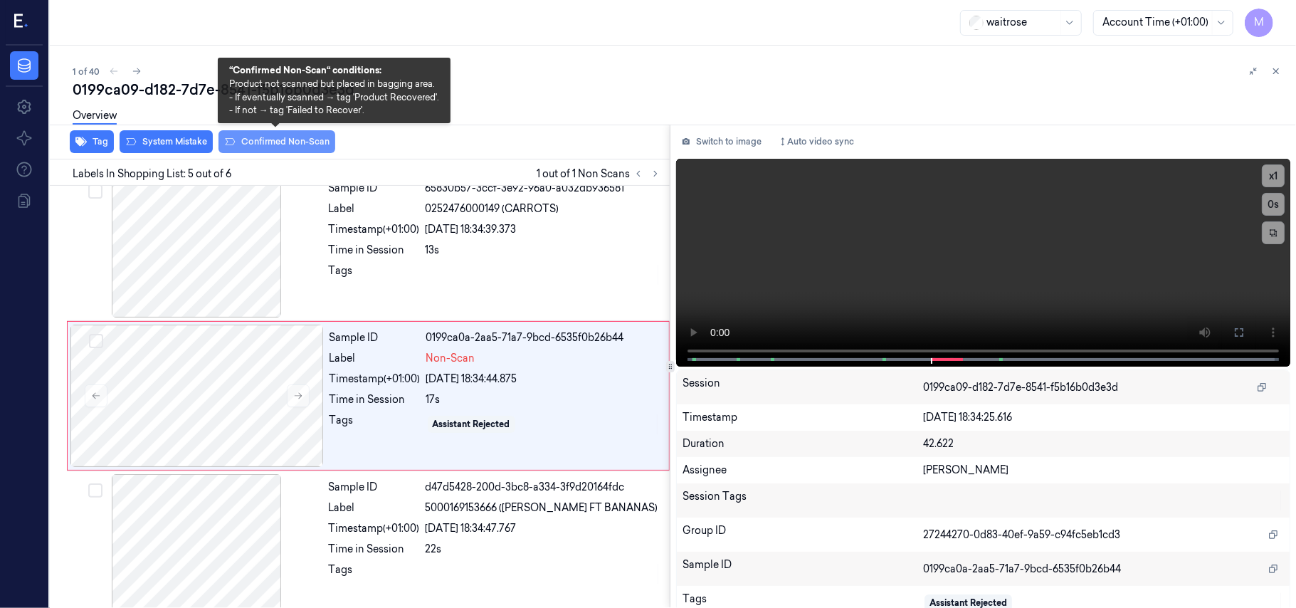
click at [287, 137] on button "Confirmed Non-Scan" at bounding box center [276, 141] width 117 height 23
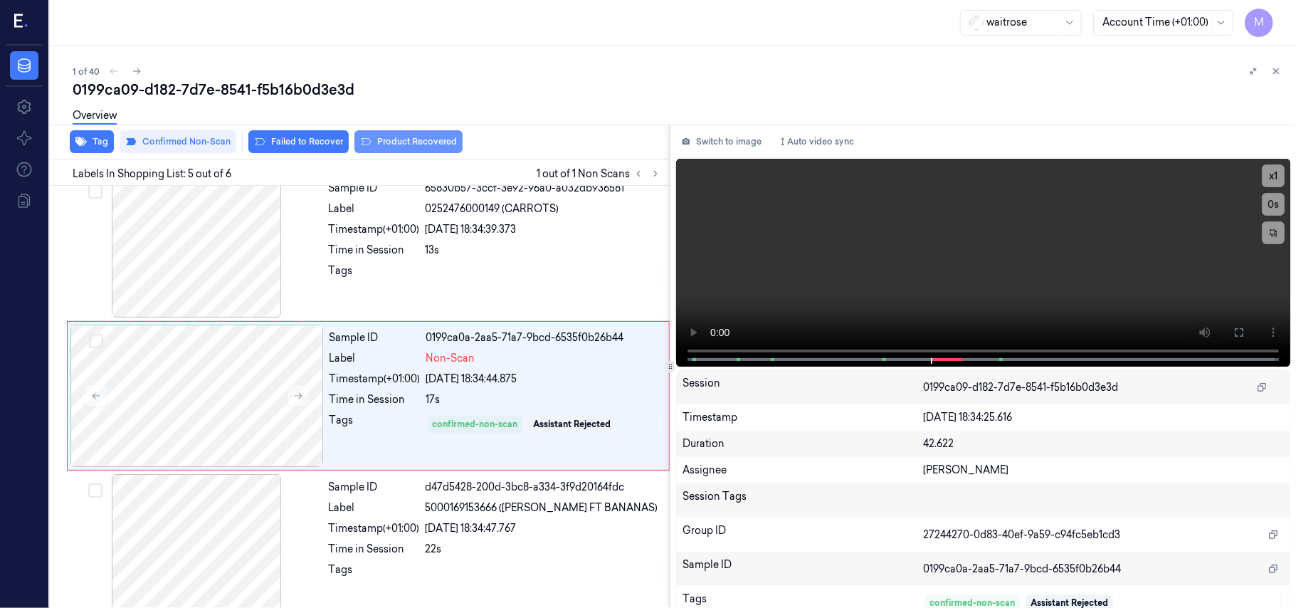
click at [401, 139] on button "Product Recovered" at bounding box center [408, 141] width 108 height 23
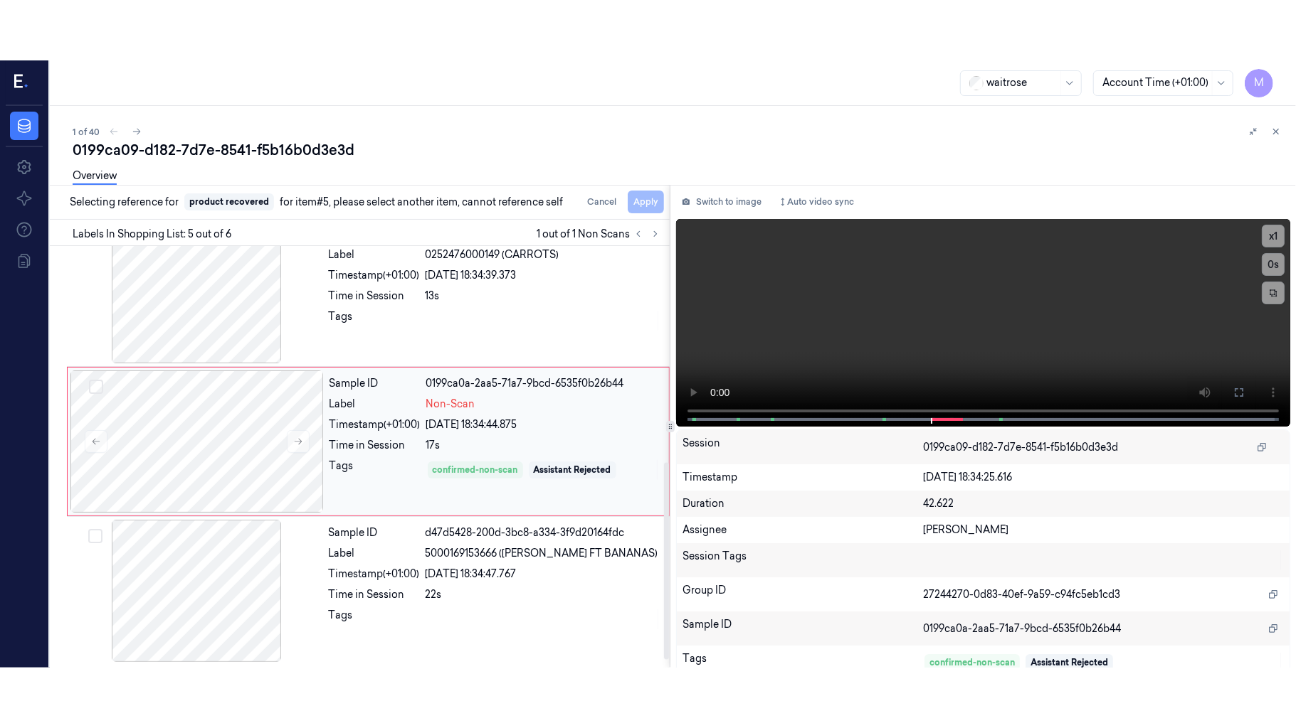
scroll to position [481, 0]
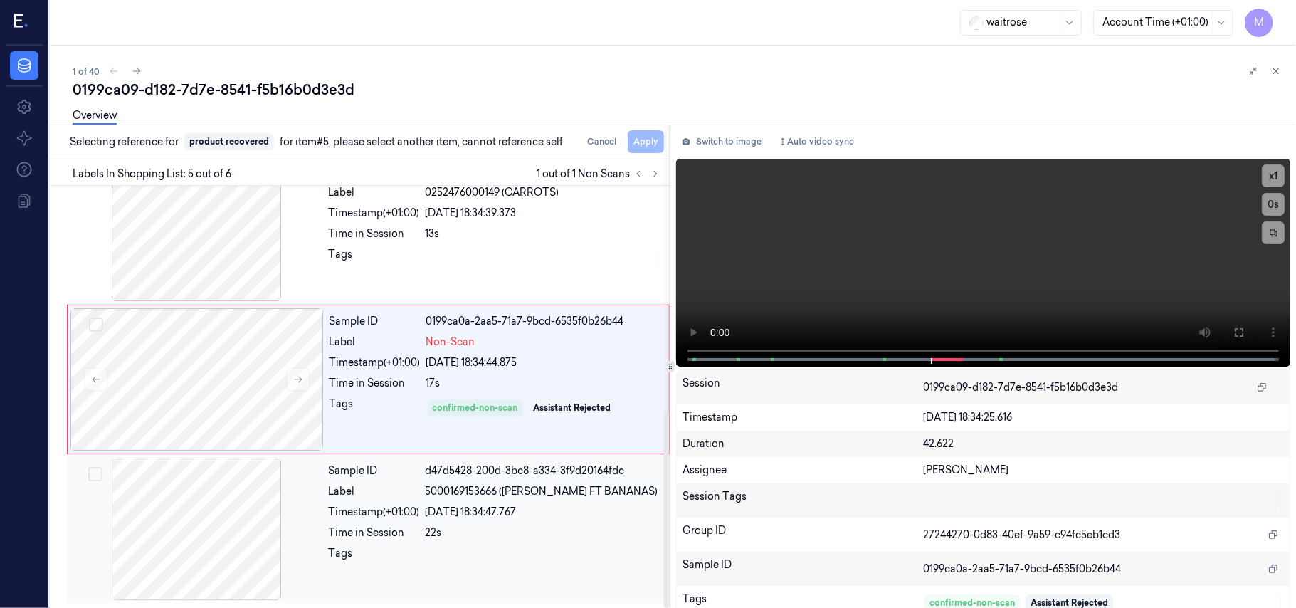
click at [470, 477] on div "d47d5428-200d-3bc8-a334-3f9d20164fdc" at bounding box center [542, 470] width 235 height 15
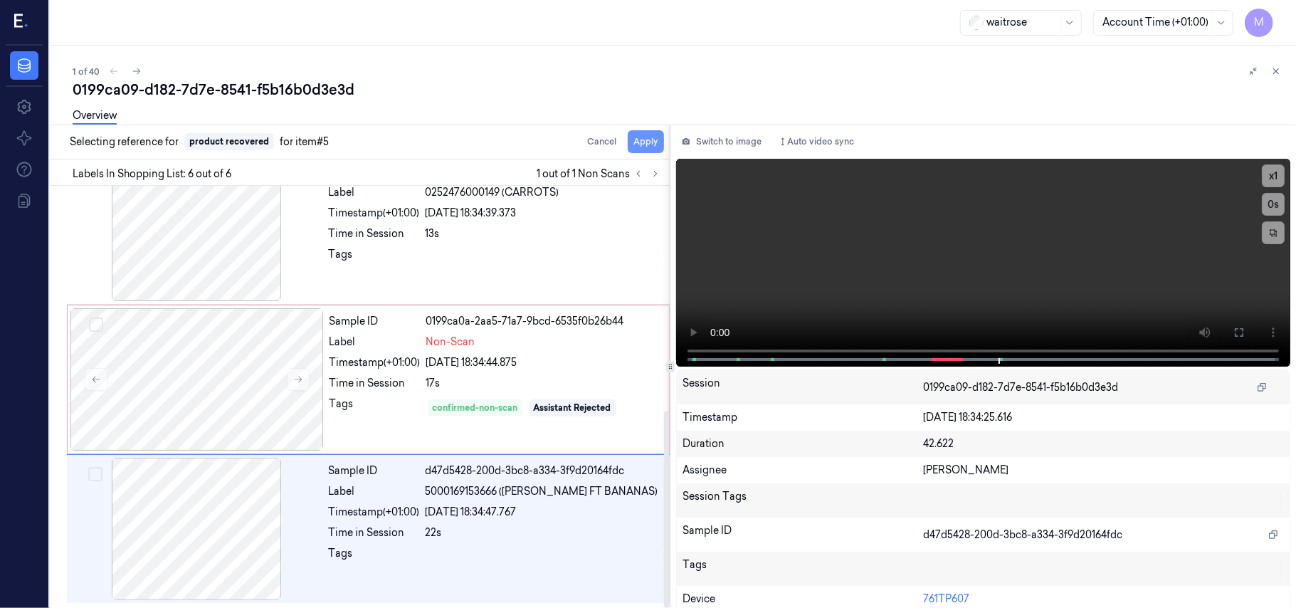
click at [644, 138] on button "Apply" at bounding box center [645, 141] width 36 height 23
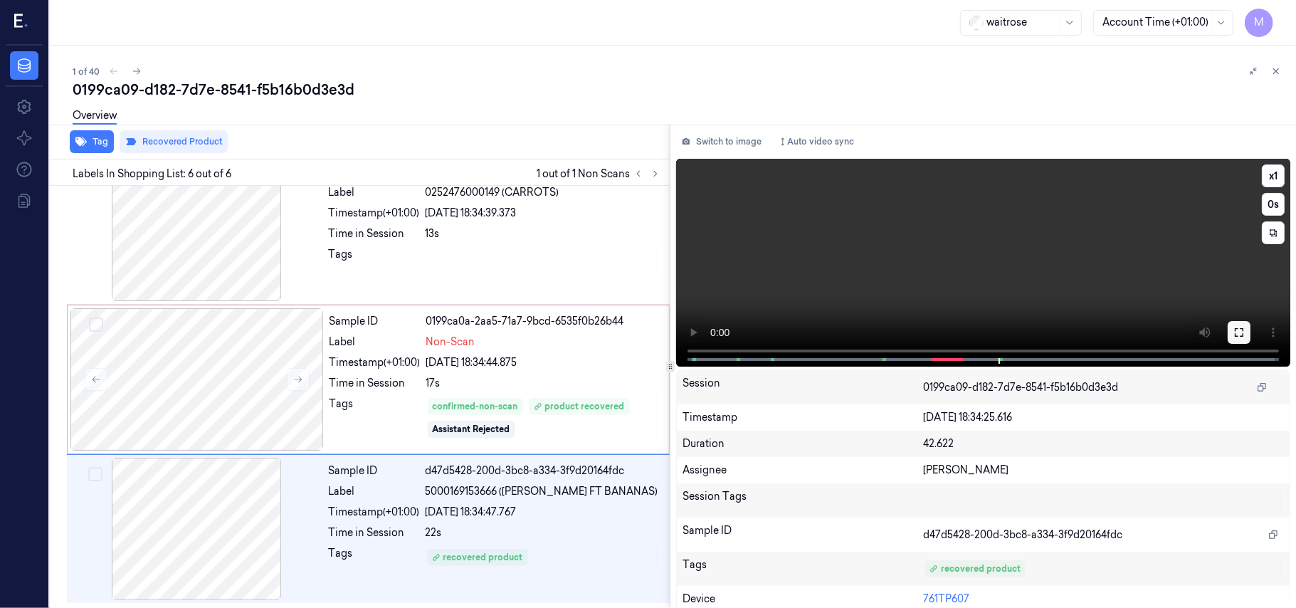
click at [1236, 328] on icon at bounding box center [1238, 332] width 9 height 9
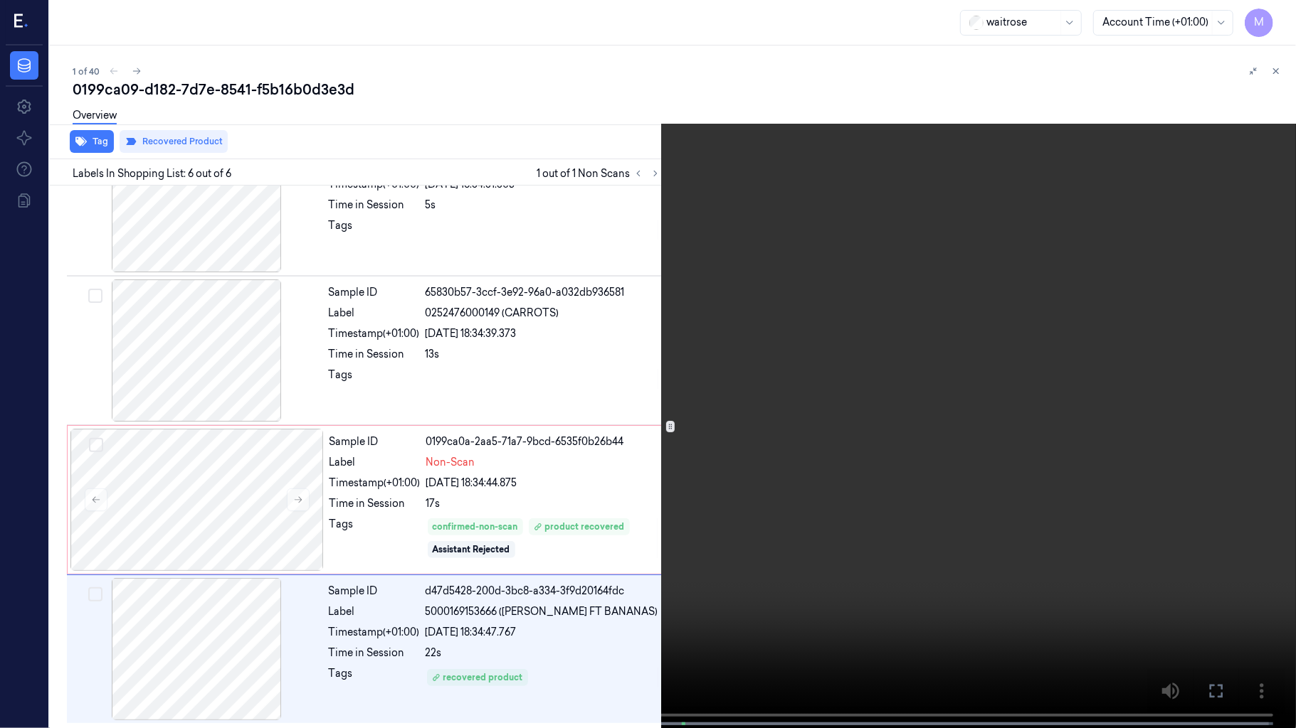
click at [775, 433] on video at bounding box center [648, 365] width 1296 height 731
click at [600, 534] on video at bounding box center [648, 365] width 1296 height 731
click at [721, 461] on video at bounding box center [648, 365] width 1296 height 731
click at [851, 445] on video at bounding box center [648, 365] width 1296 height 731
click at [0, 0] on icon at bounding box center [0, 0] width 0 height 0
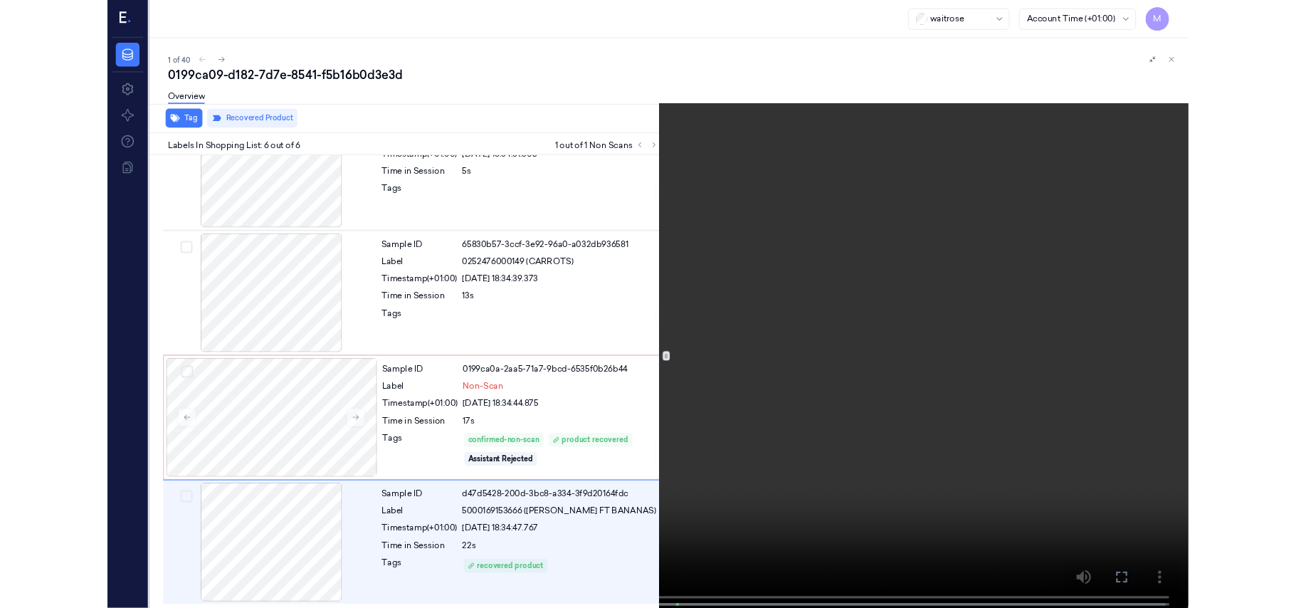
scroll to position [481, 0]
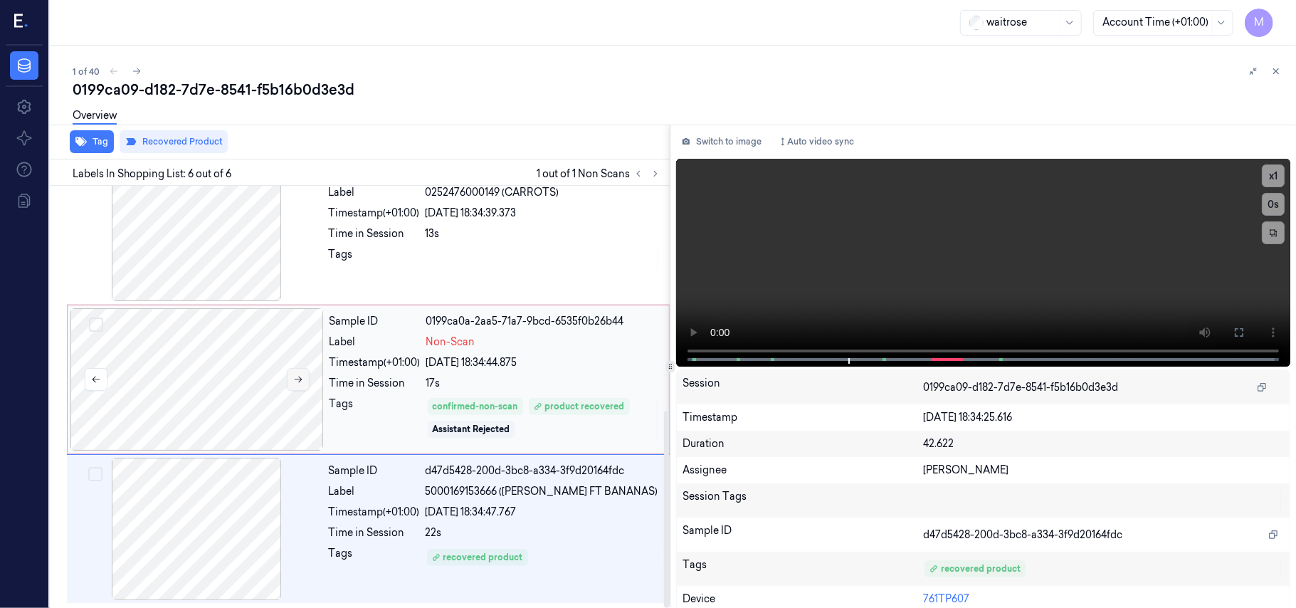
click at [299, 382] on icon at bounding box center [298, 379] width 10 height 10
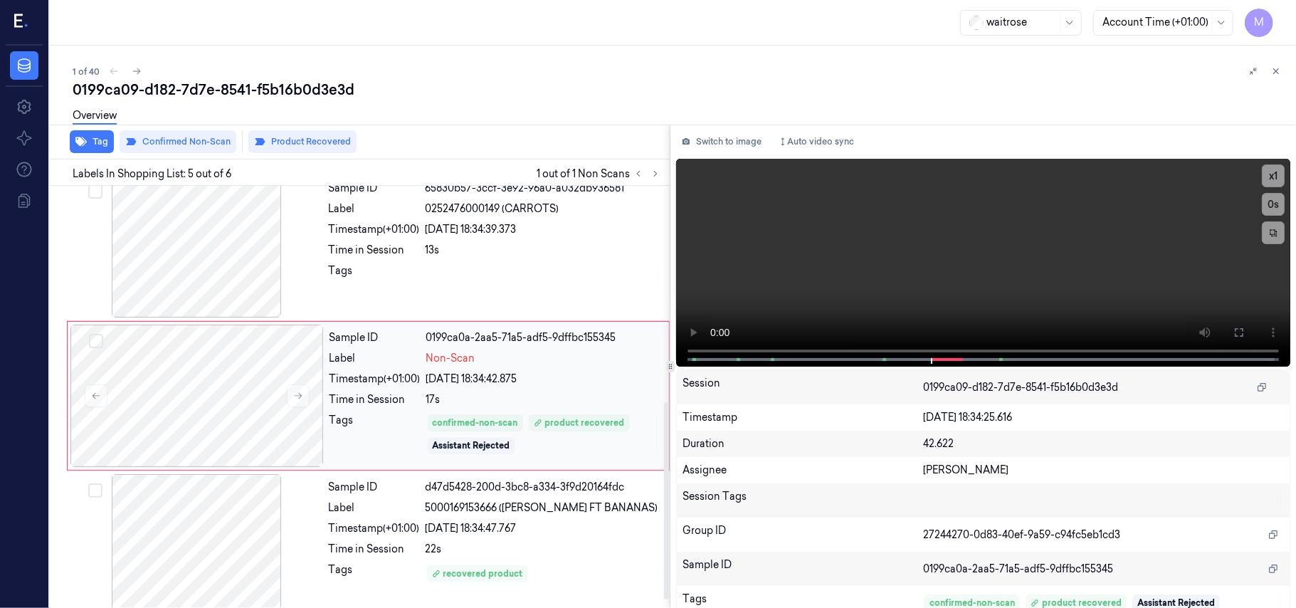
scroll to position [367, 0]
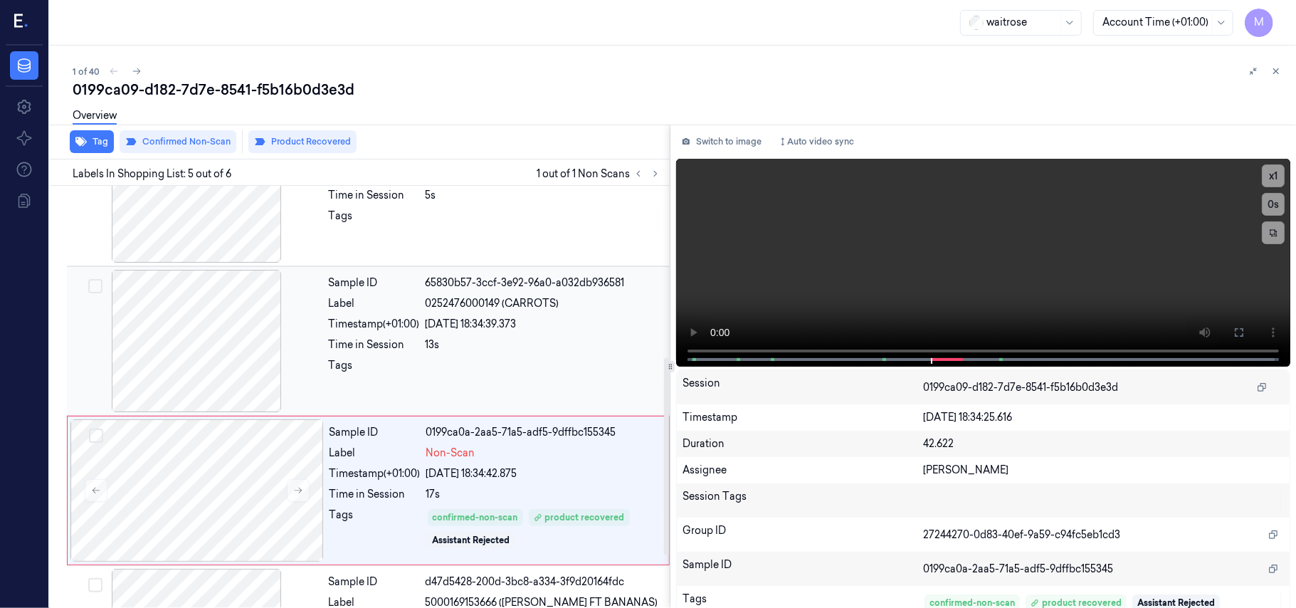
click at [415, 324] on div "Timestamp (+01:00)" at bounding box center [374, 324] width 91 height 15
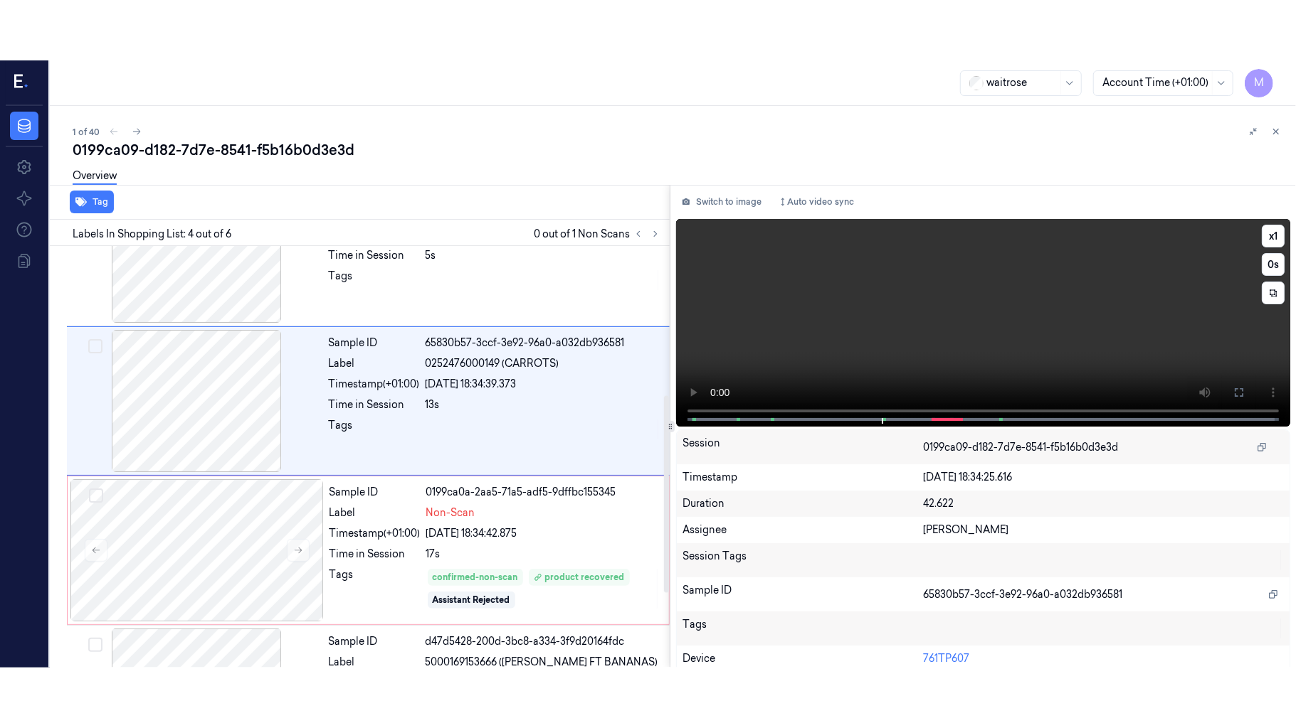
scroll to position [312, 0]
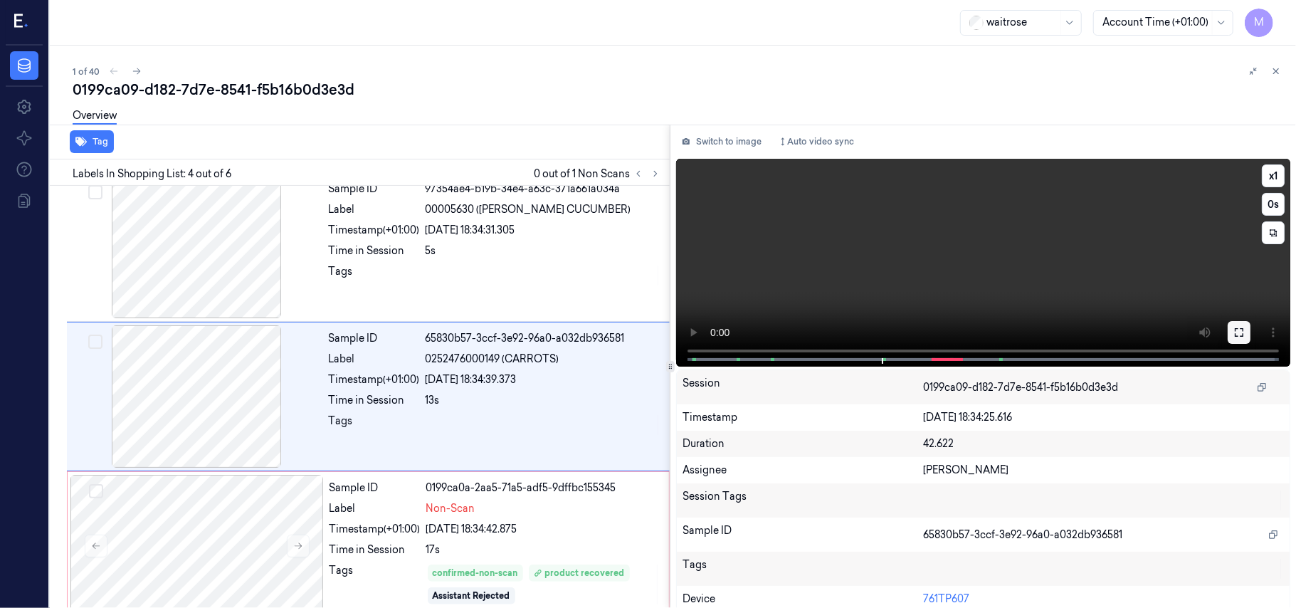
click at [1234, 330] on icon at bounding box center [1238, 332] width 11 height 11
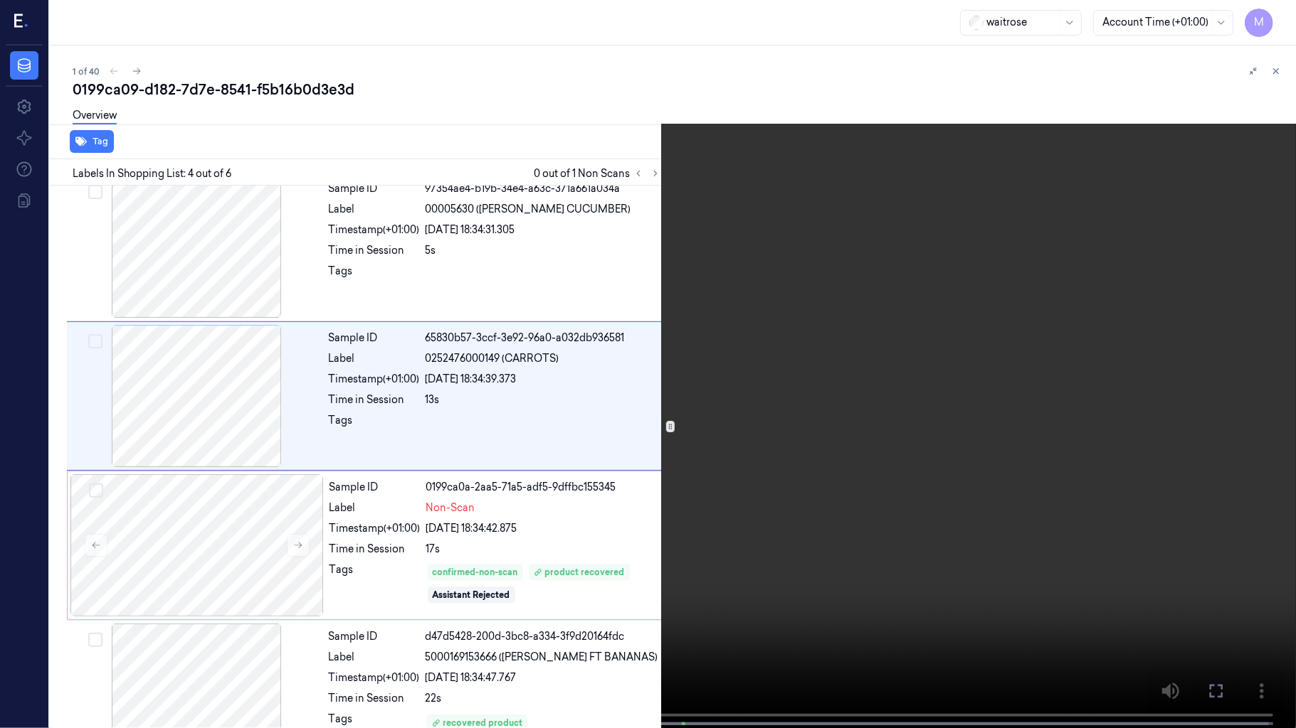
click at [869, 388] on video at bounding box center [648, 365] width 1296 height 731
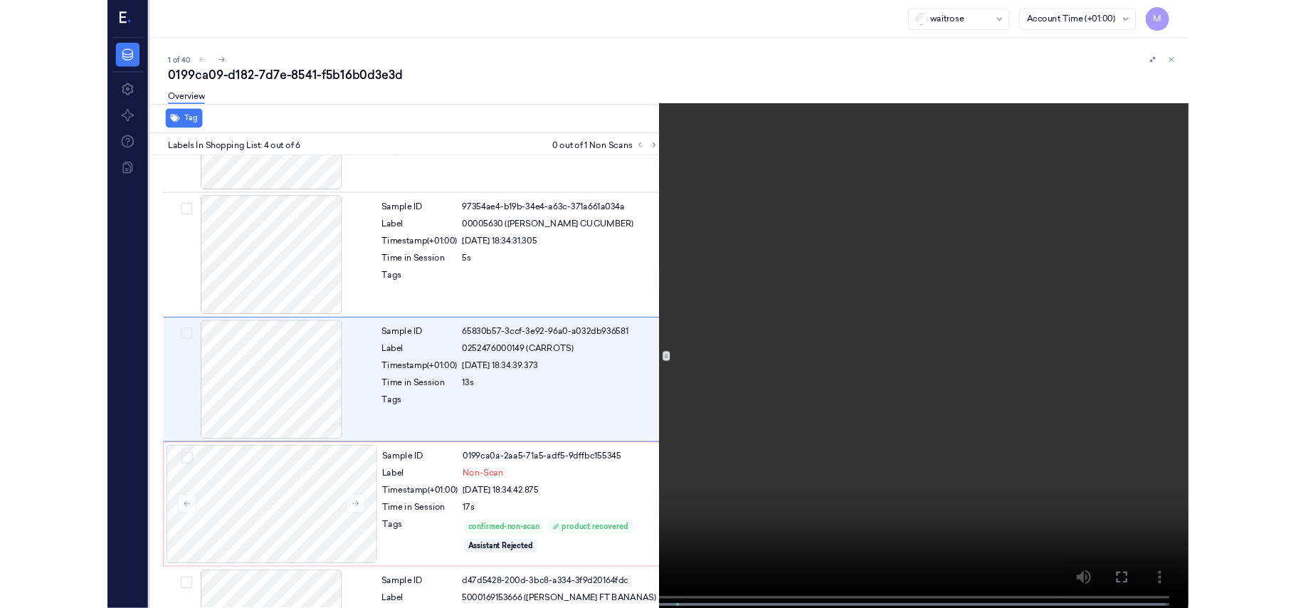
scroll to position [252, 0]
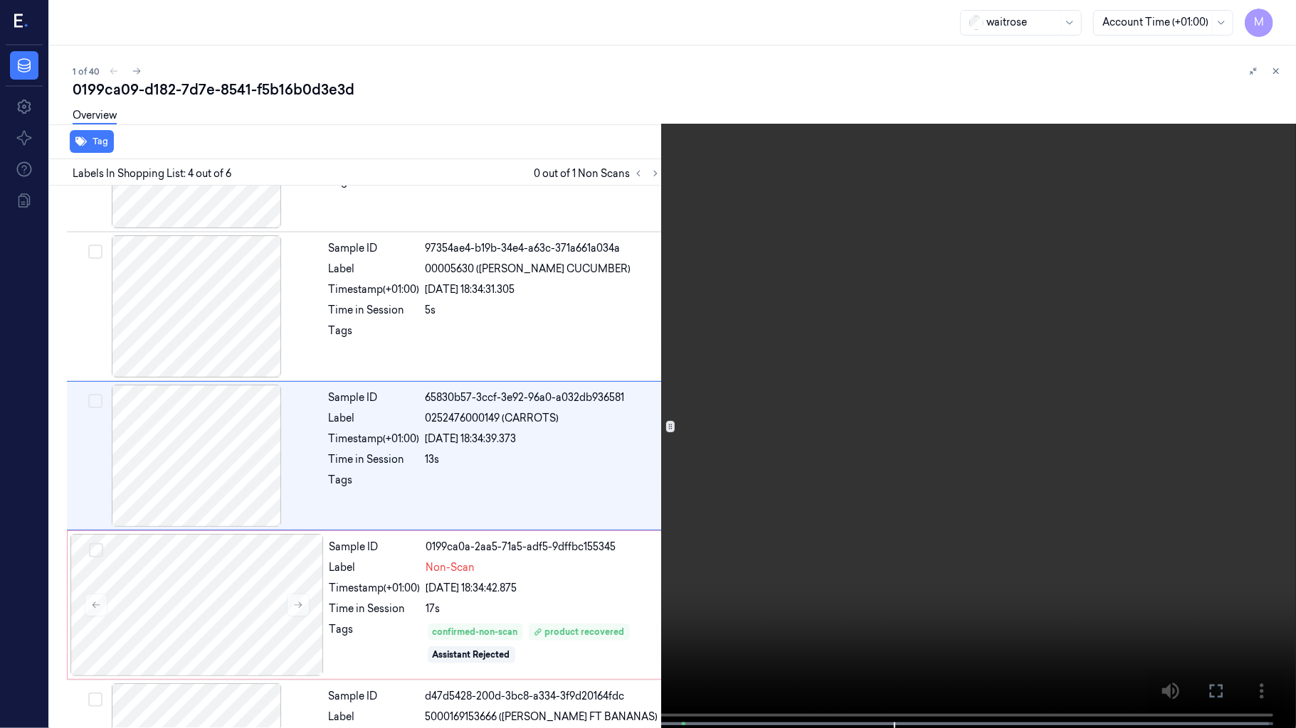
click at [673, 532] on video at bounding box center [648, 365] width 1296 height 731
drag, startPoint x: 1212, startPoint y: 684, endPoint x: 1213, endPoint y: 602, distance: 82.5
click at [0, 0] on icon at bounding box center [0, 0] width 0 height 0
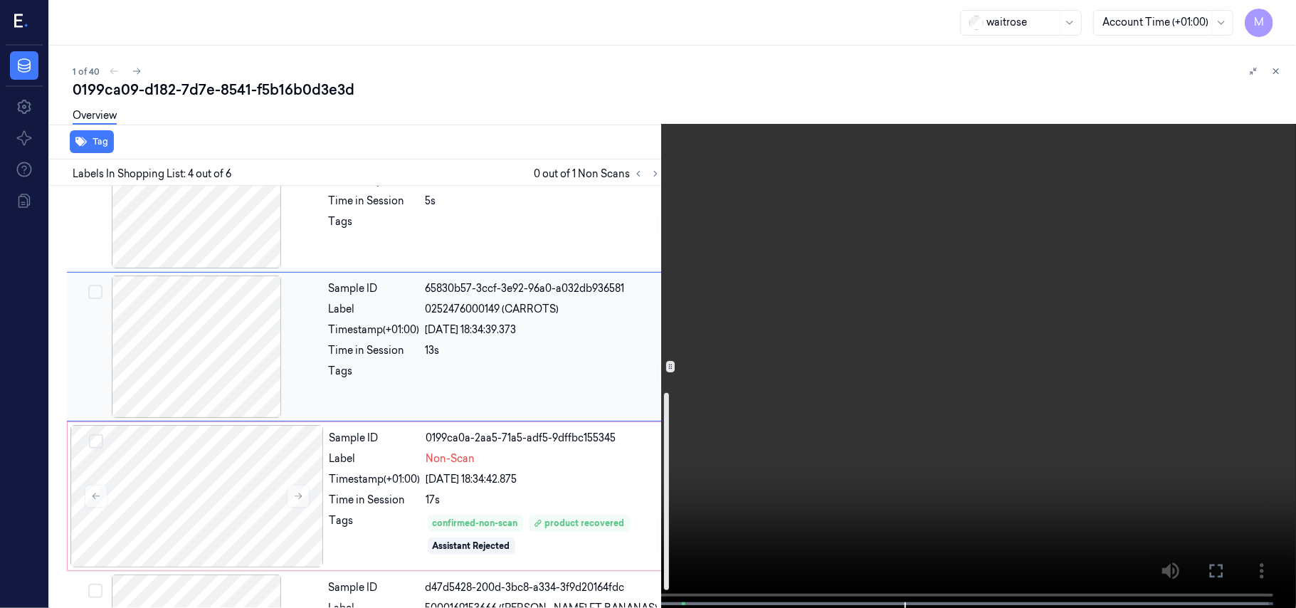
scroll to position [442, 0]
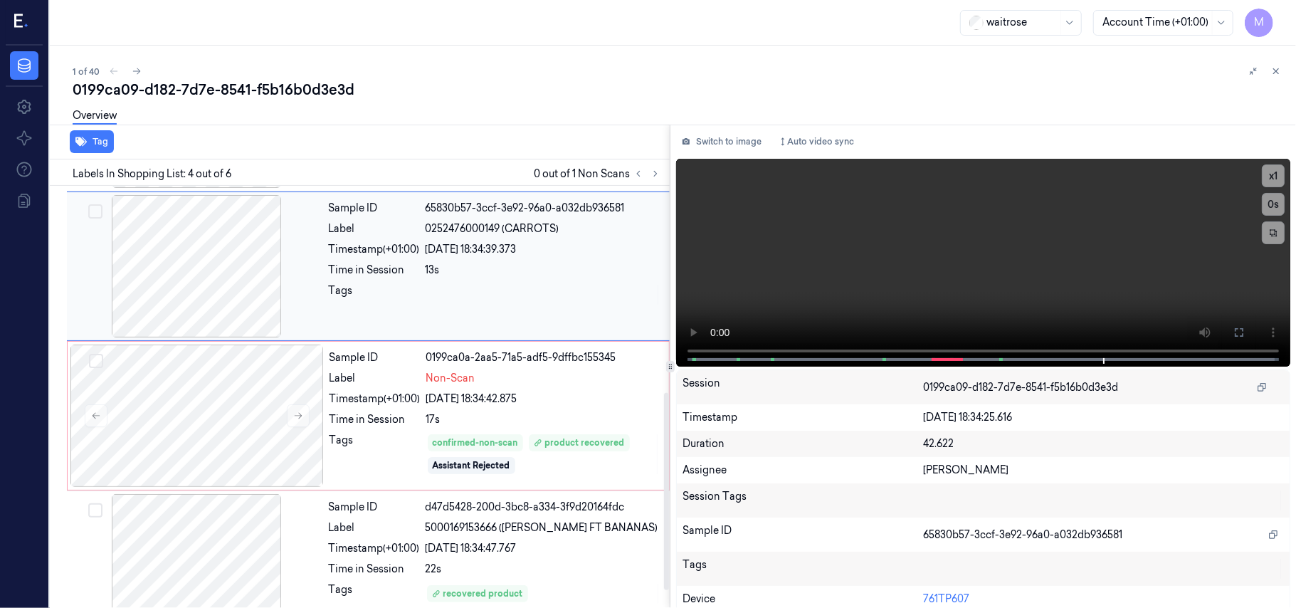
click at [215, 258] on div at bounding box center [196, 266] width 253 height 142
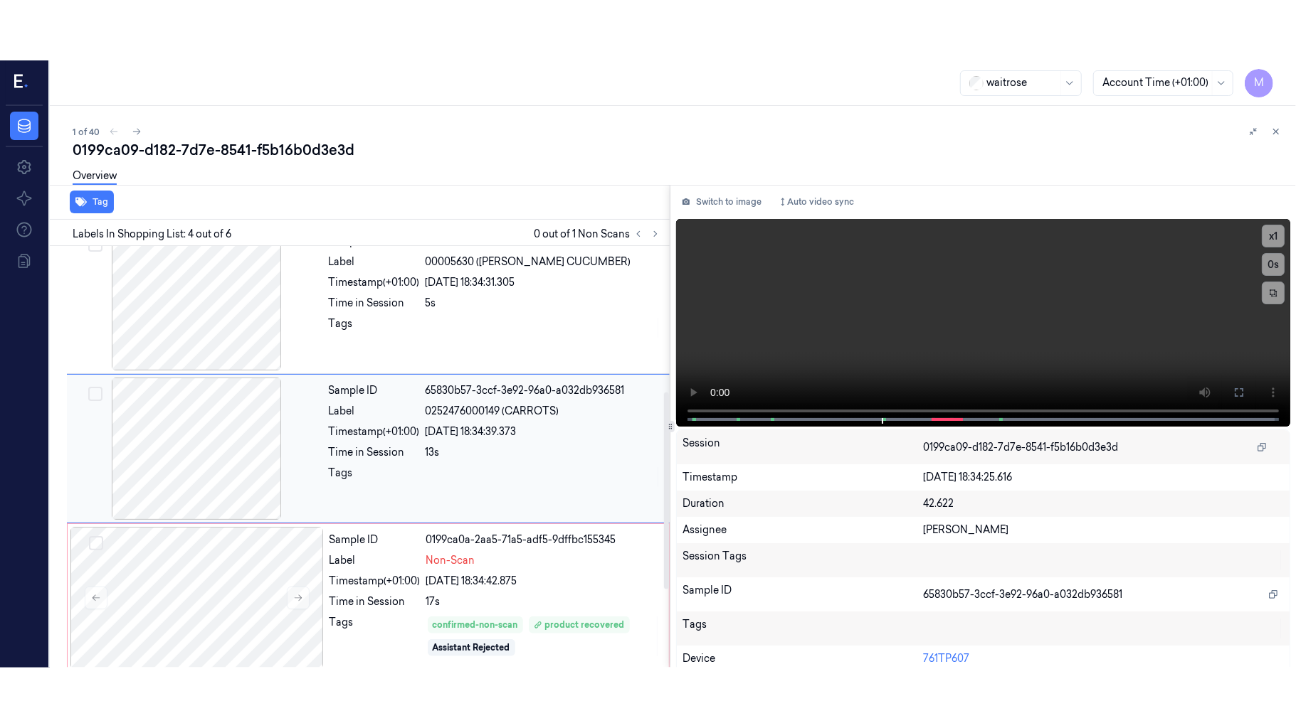
scroll to position [312, 0]
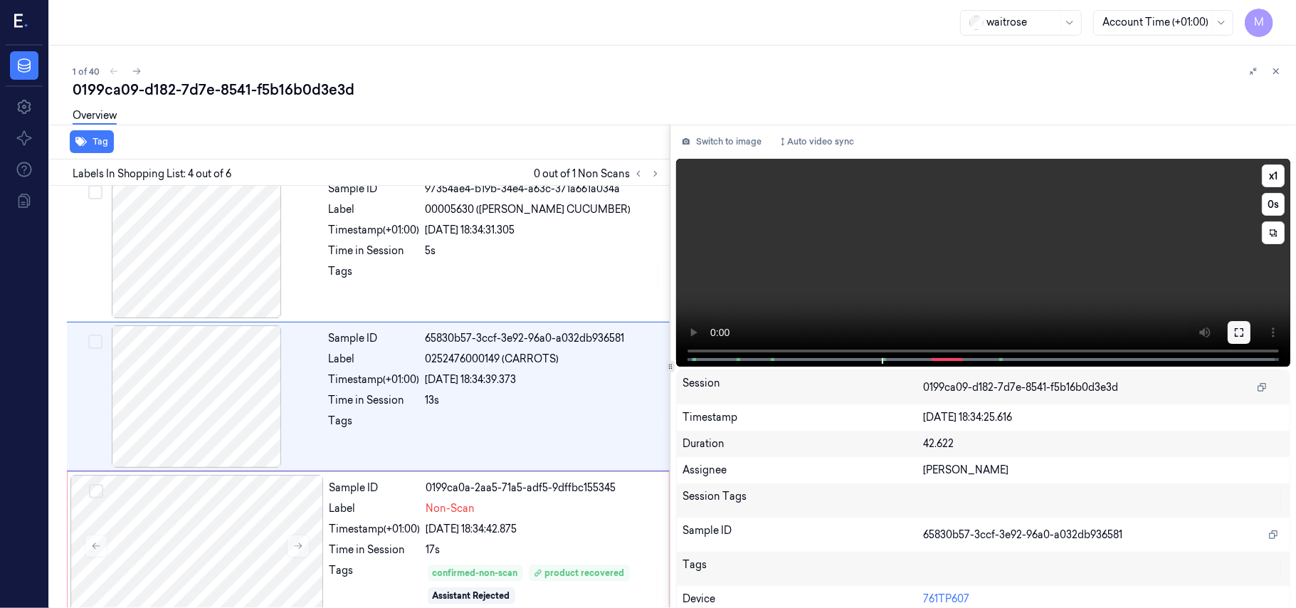
click at [1238, 332] on icon at bounding box center [1238, 332] width 11 height 11
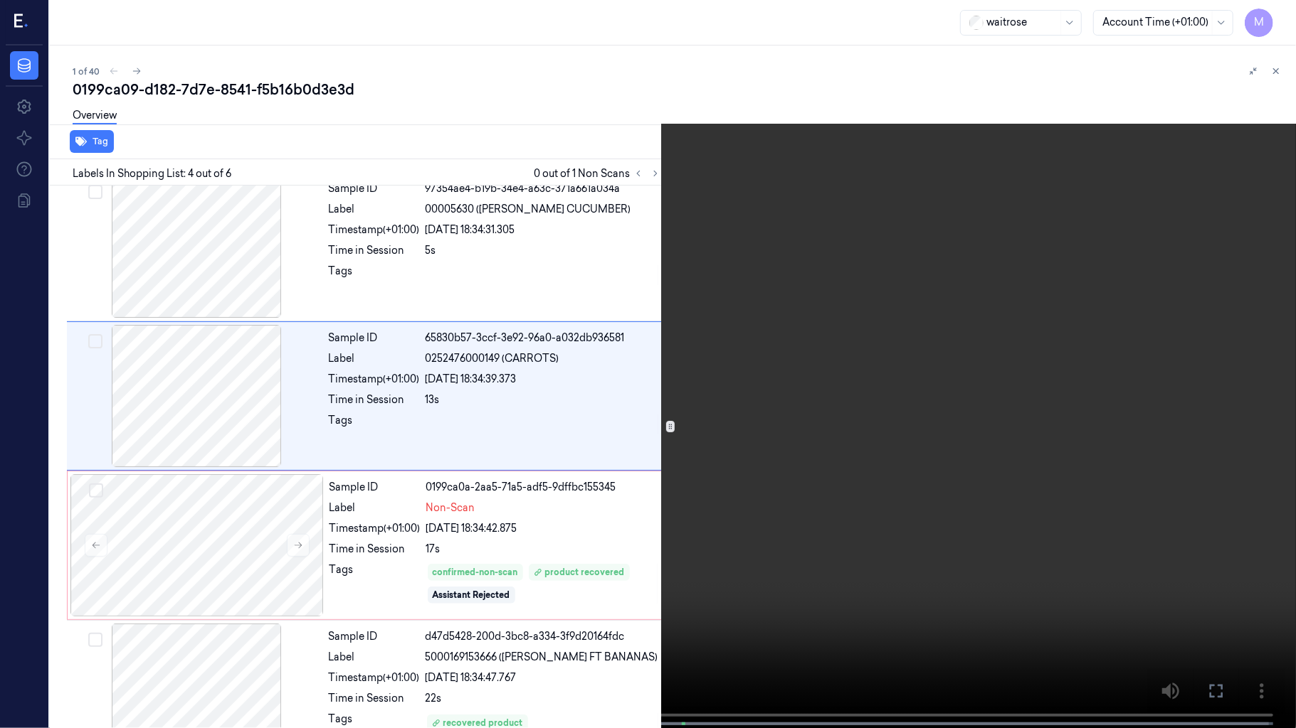
click at [1048, 416] on video at bounding box center [648, 365] width 1296 height 731
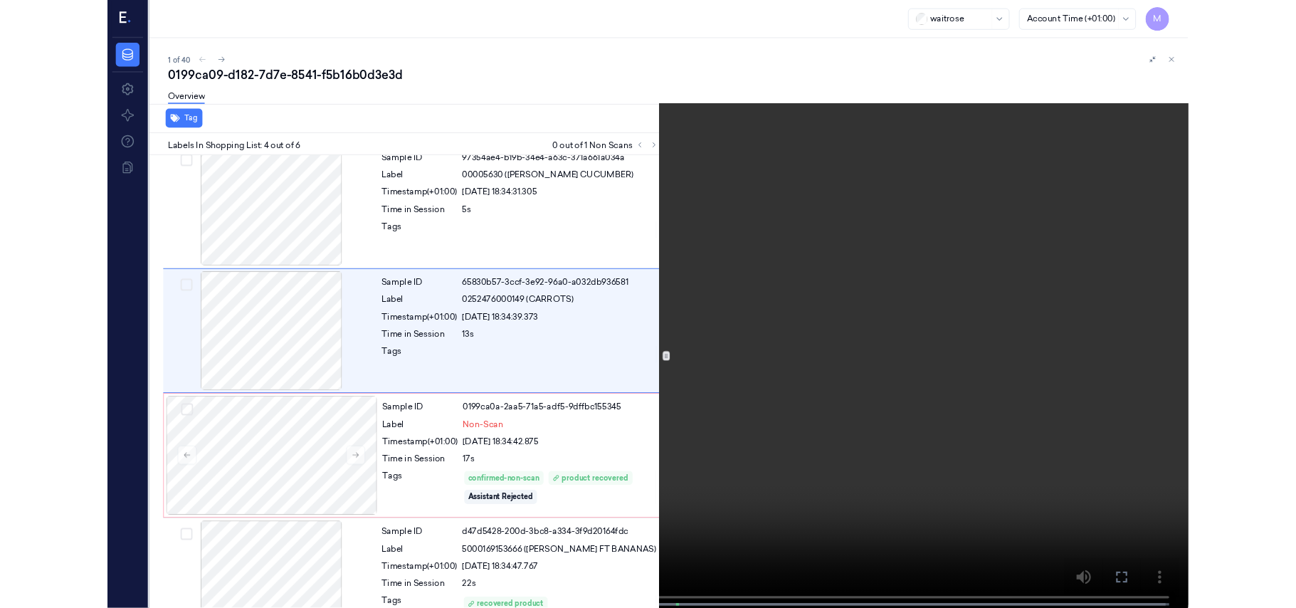
scroll to position [252, 0]
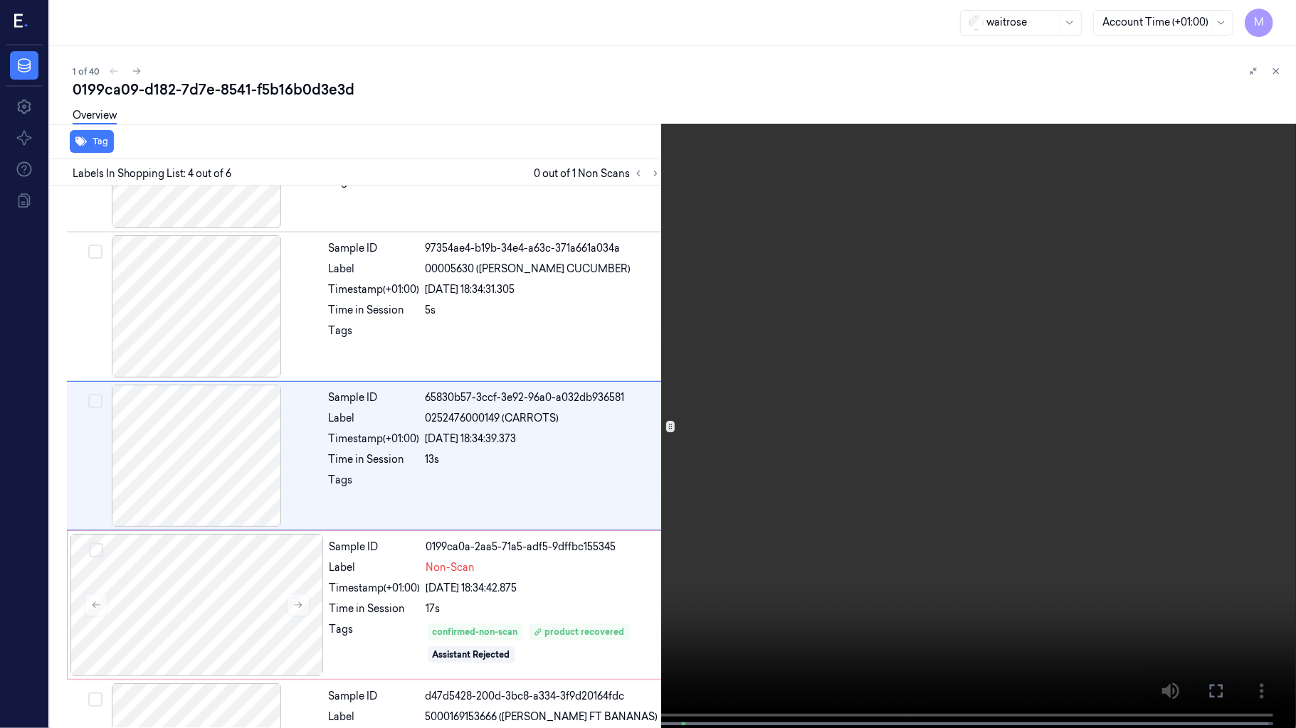
click at [1048, 416] on video at bounding box center [648, 365] width 1296 height 731
click at [0, 0] on icon at bounding box center [0, 0] width 0 height 0
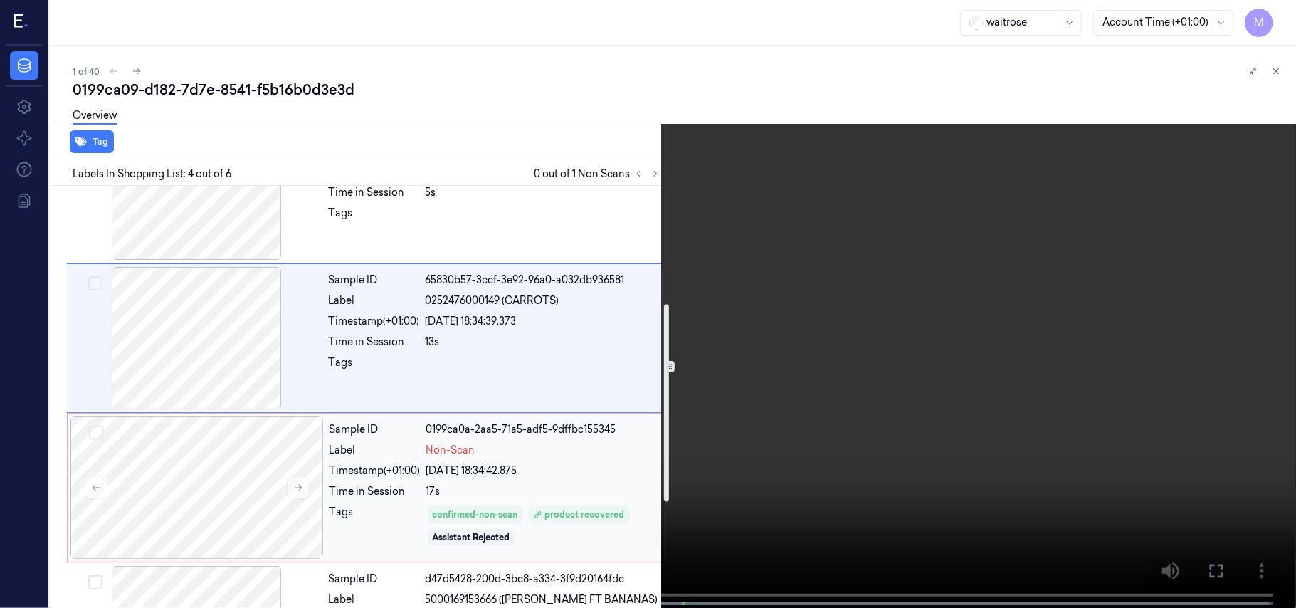
scroll to position [442, 0]
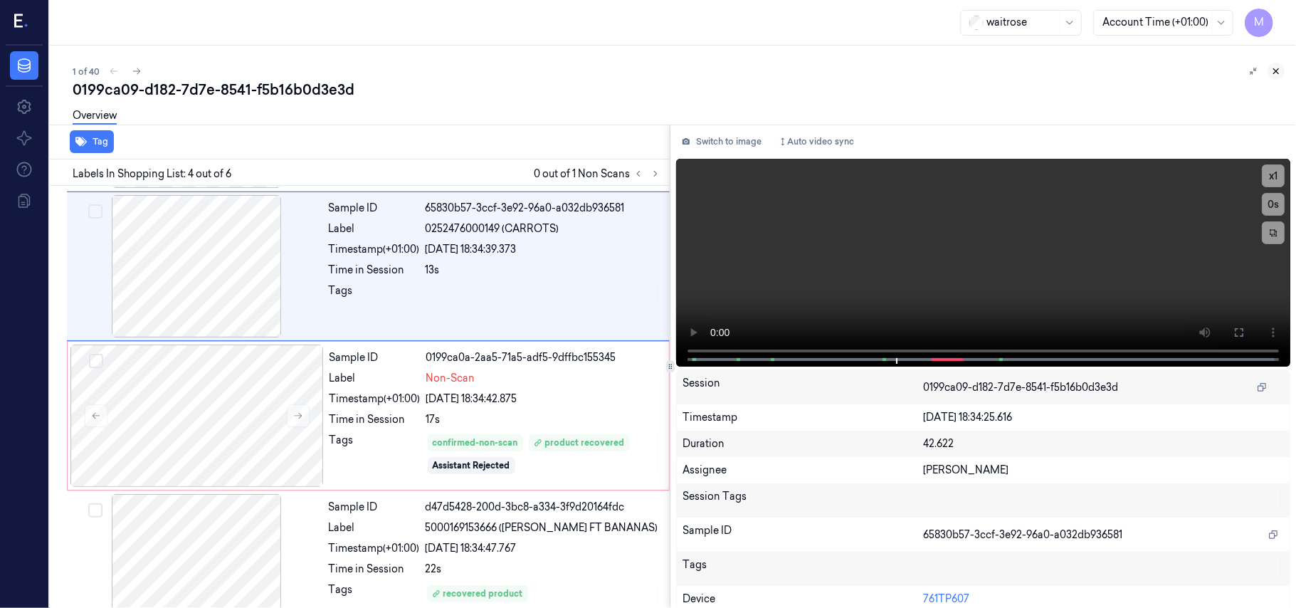
click at [1278, 69] on icon at bounding box center [1275, 71] width 5 height 5
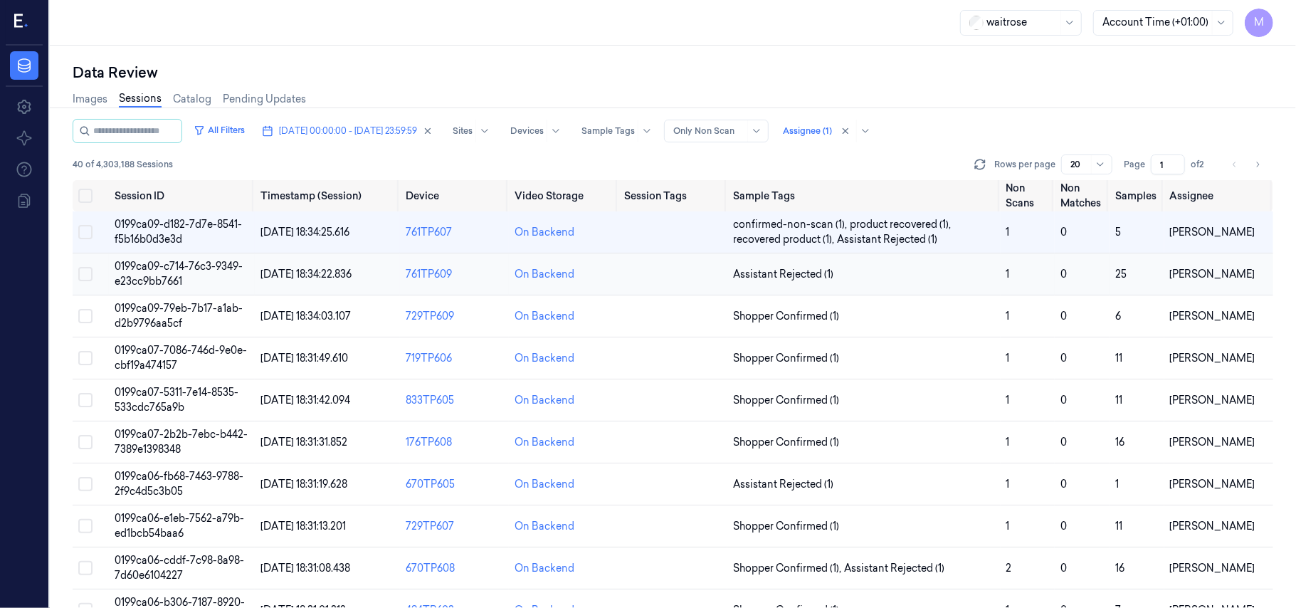
click at [157, 270] on span "0199ca09-c714-76c3-9349-e23cc9bb7661" at bounding box center [179, 274] width 128 height 28
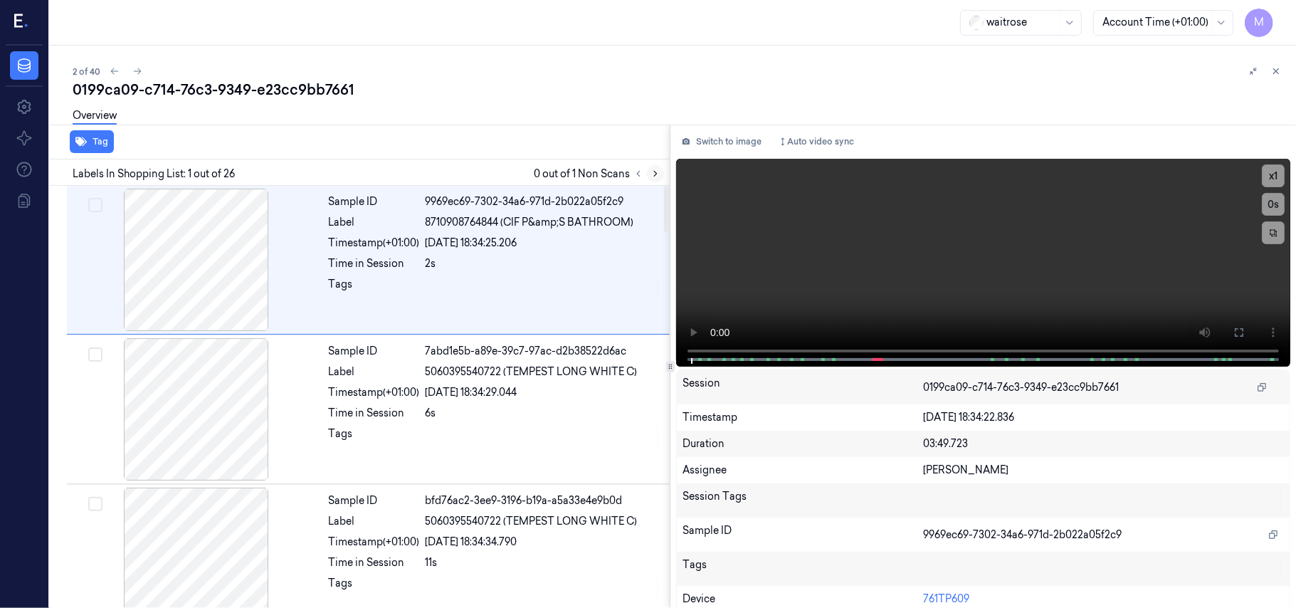
click at [655, 176] on icon at bounding box center [655, 174] width 10 height 10
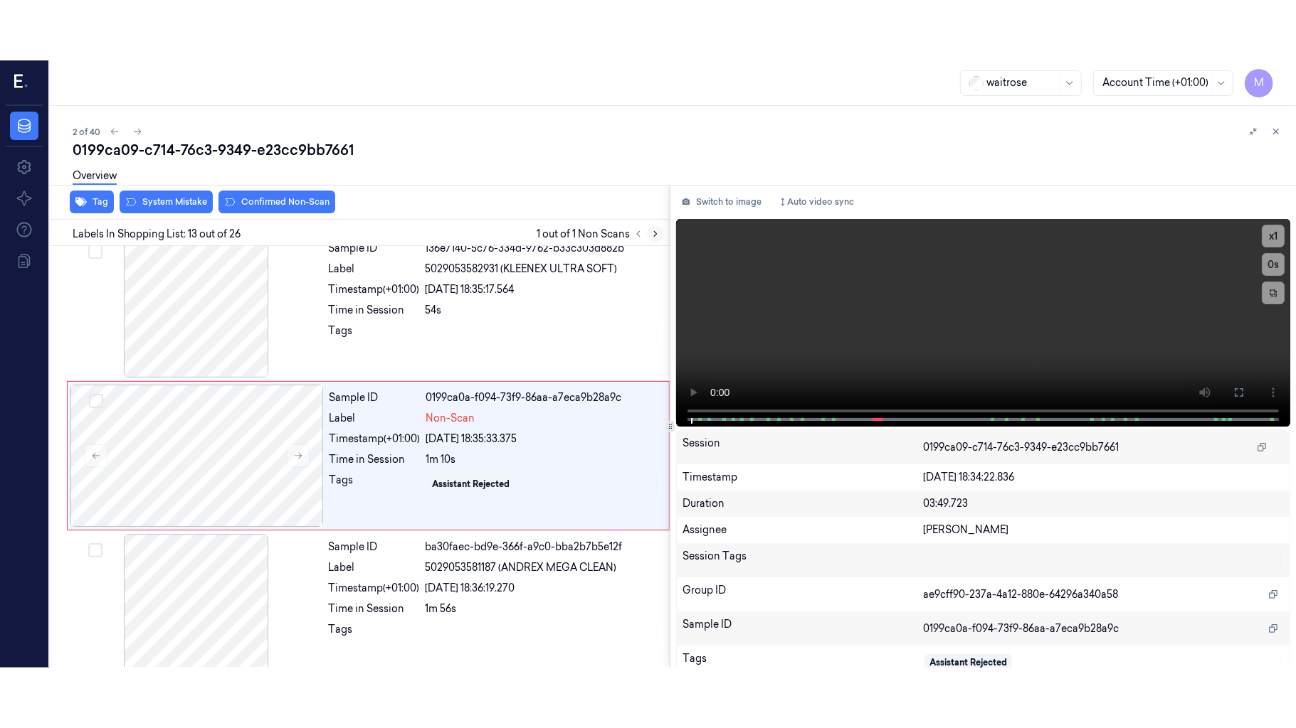
scroll to position [1660, 0]
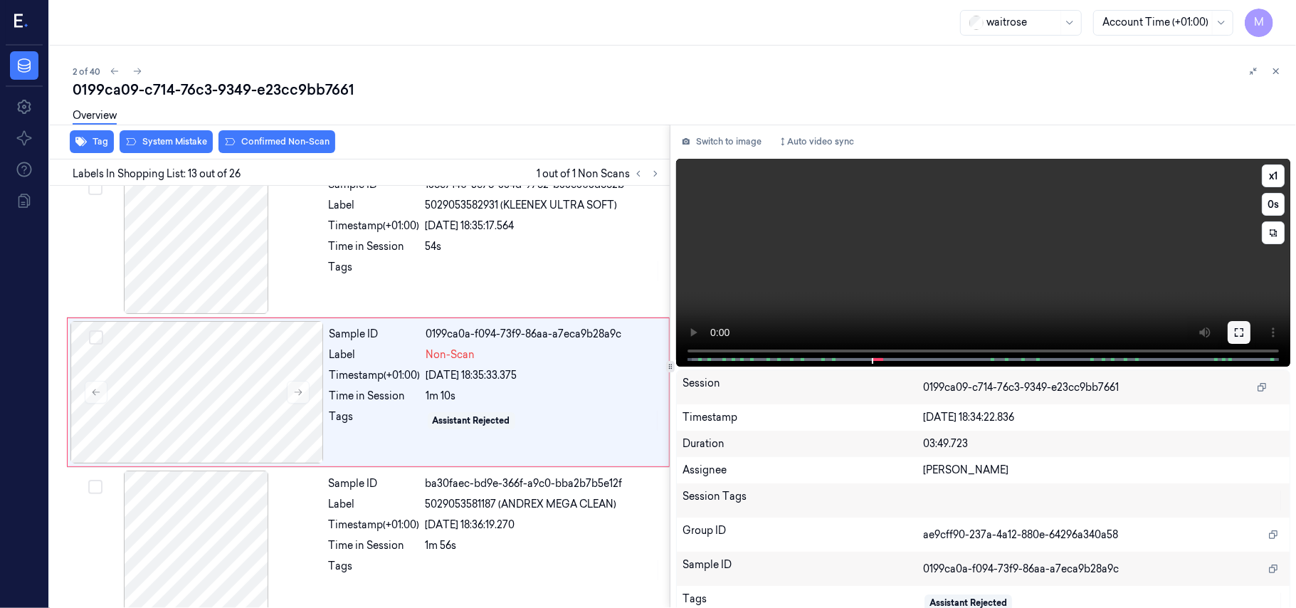
click at [1234, 330] on icon at bounding box center [1238, 332] width 9 height 9
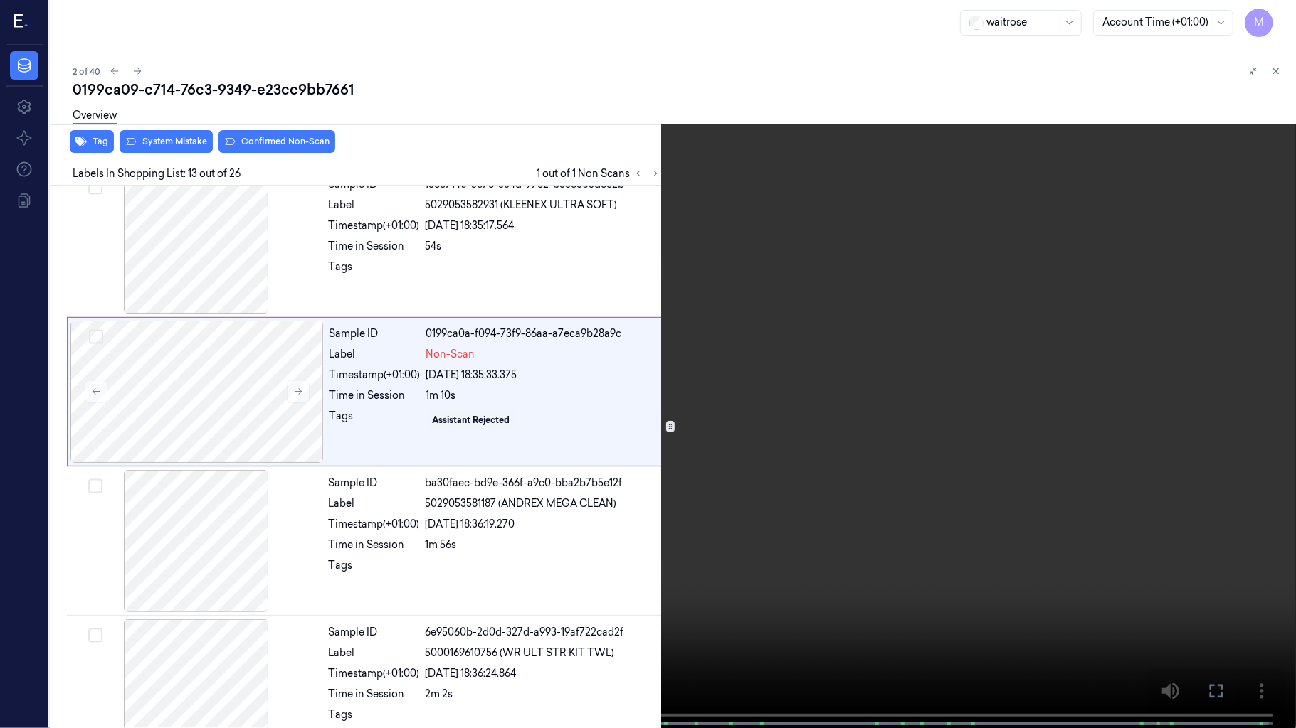
click at [1037, 423] on video at bounding box center [648, 365] width 1296 height 731
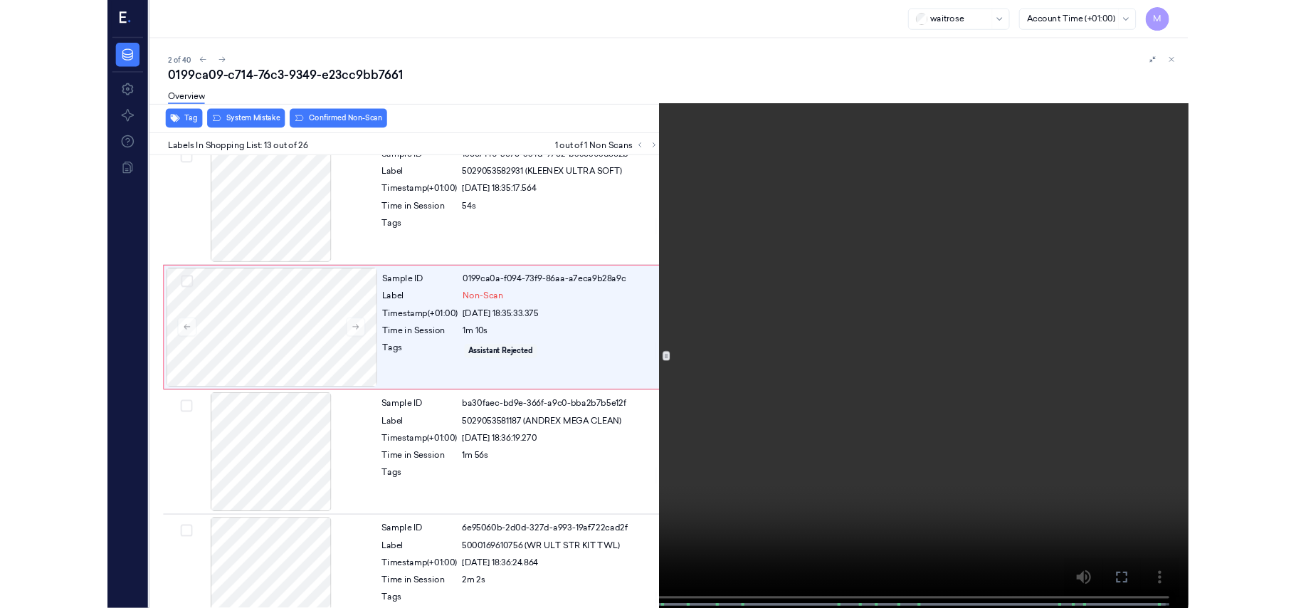
scroll to position [1601, 0]
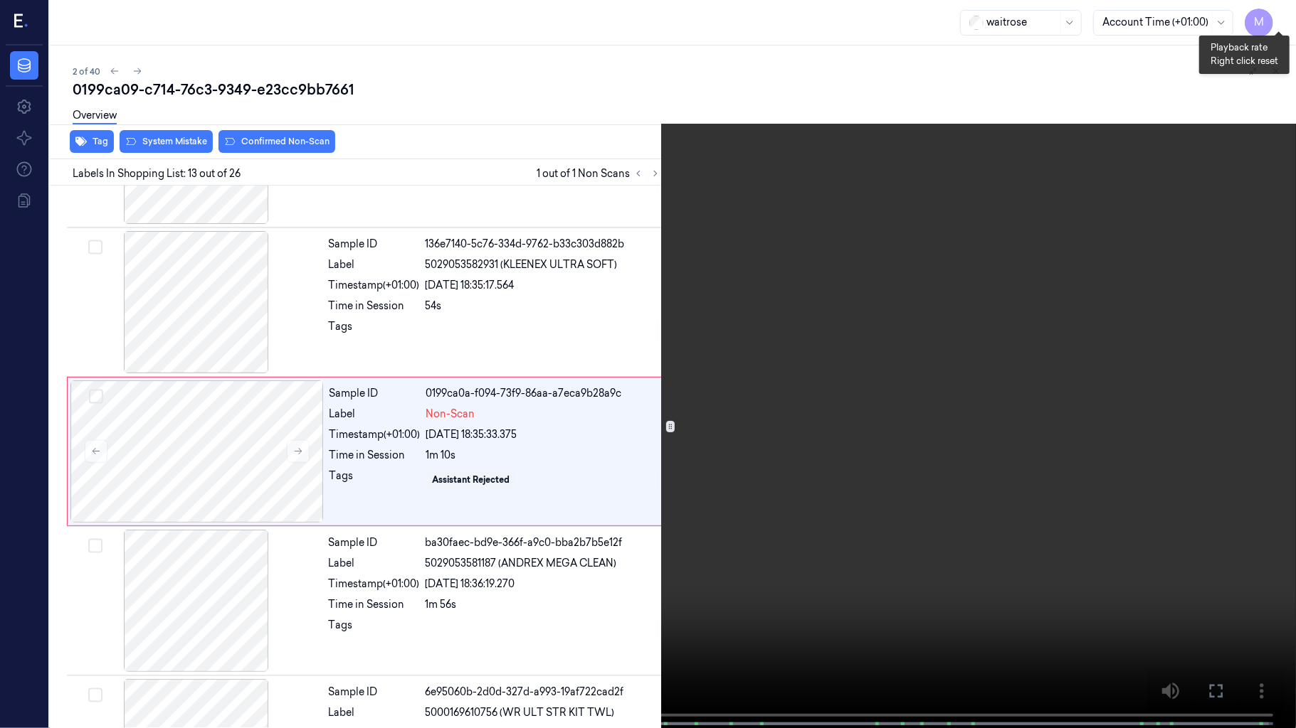
click at [1281, 18] on button "x 1" at bounding box center [1278, 17] width 23 height 23
click at [1278, 15] on button "x 2" at bounding box center [1278, 17] width 23 height 23
click at [1005, 376] on video at bounding box center [648, 365] width 1296 height 731
click at [0, 0] on icon at bounding box center [0, 0] width 0 height 0
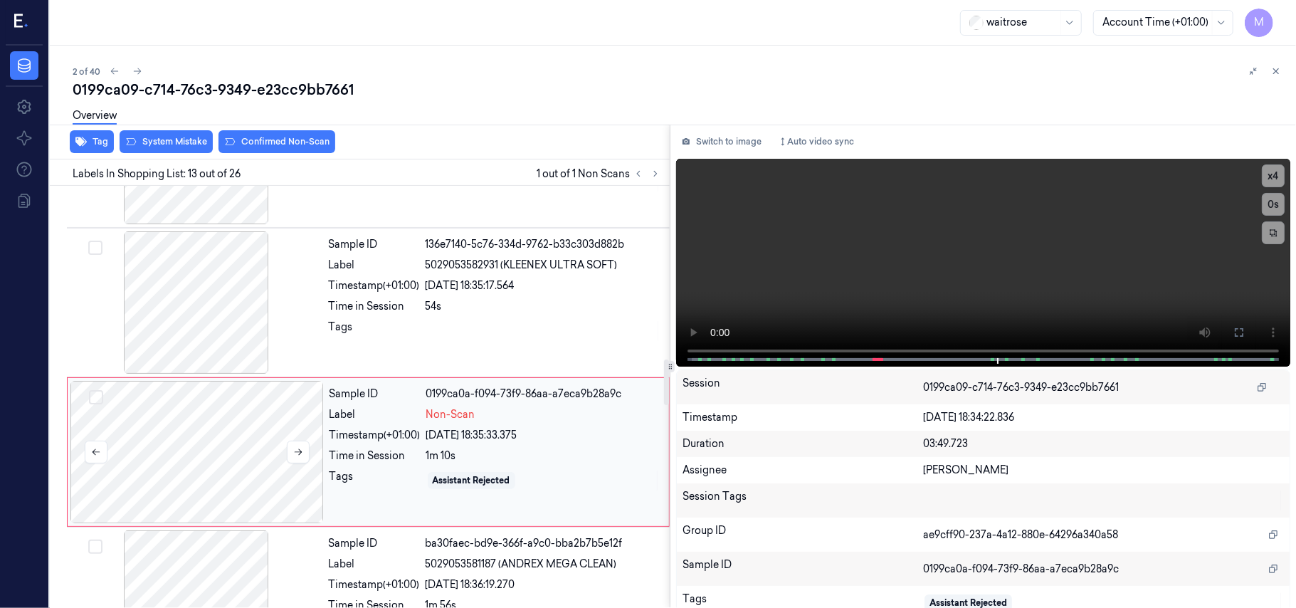
click at [185, 422] on div at bounding box center [196, 452] width 253 height 142
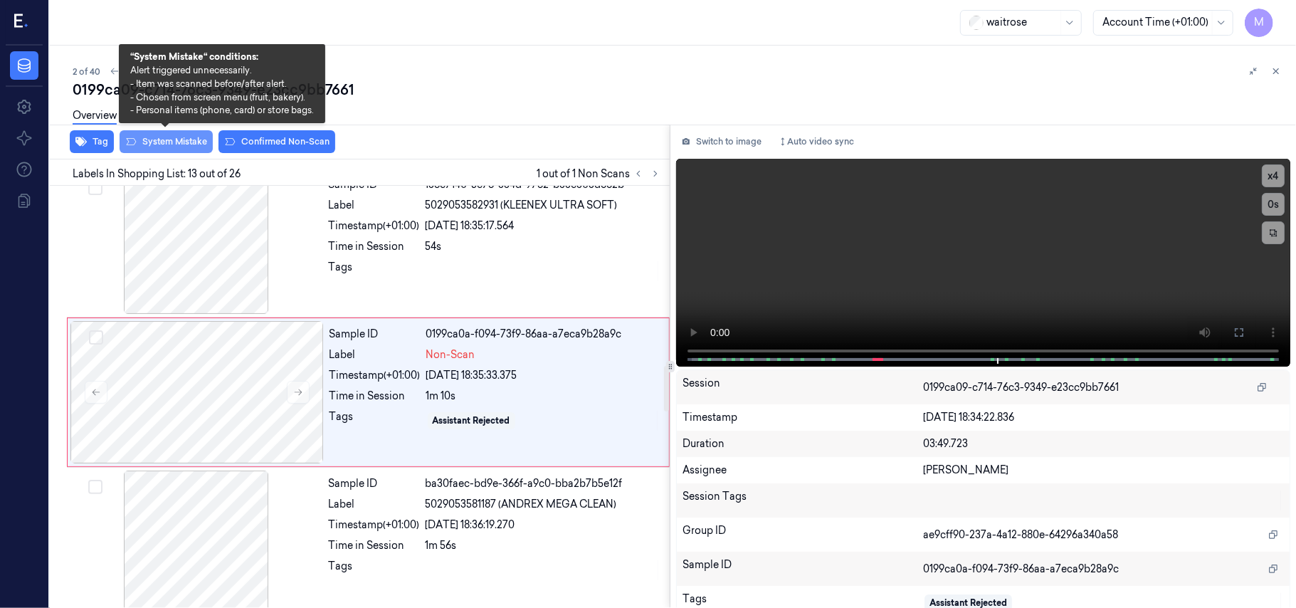
click at [169, 135] on button "System Mistake" at bounding box center [166, 141] width 93 height 23
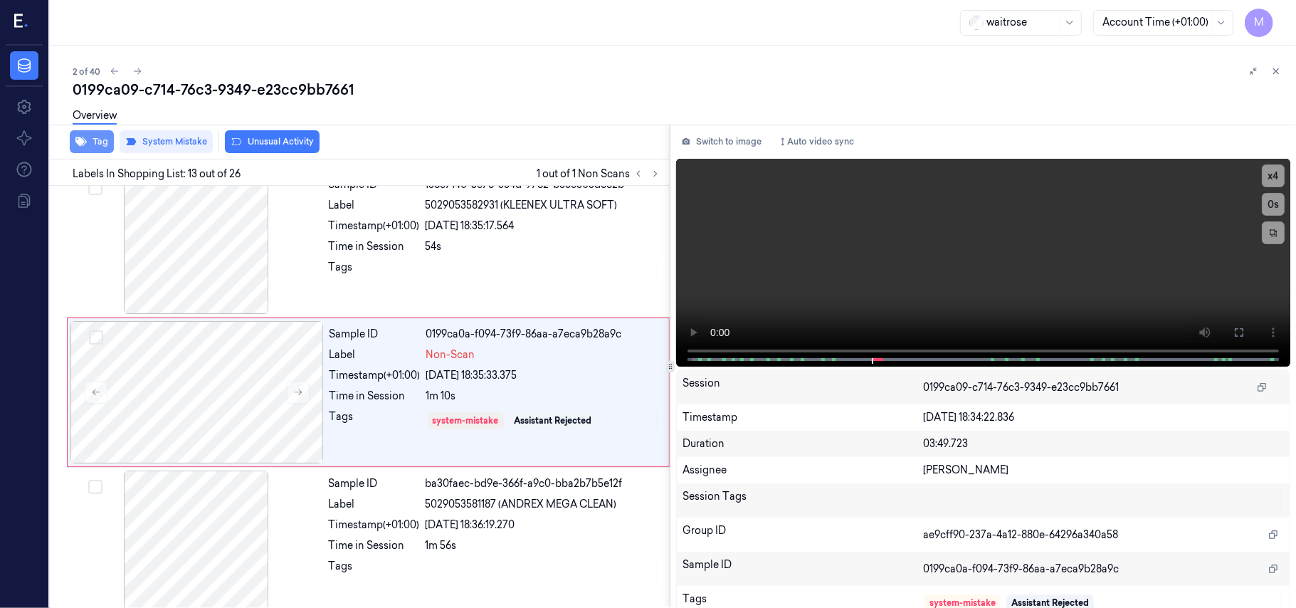
click at [100, 146] on button "Tag" at bounding box center [92, 141] width 44 height 23
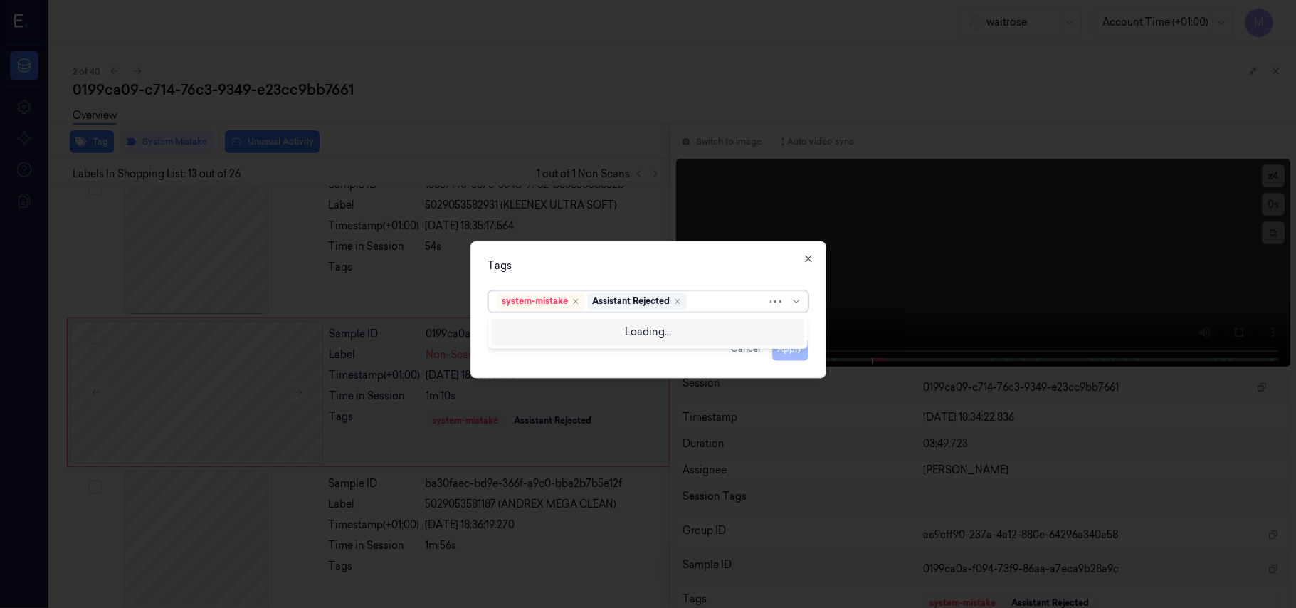
click at [700, 308] on div at bounding box center [728, 301] width 78 height 15
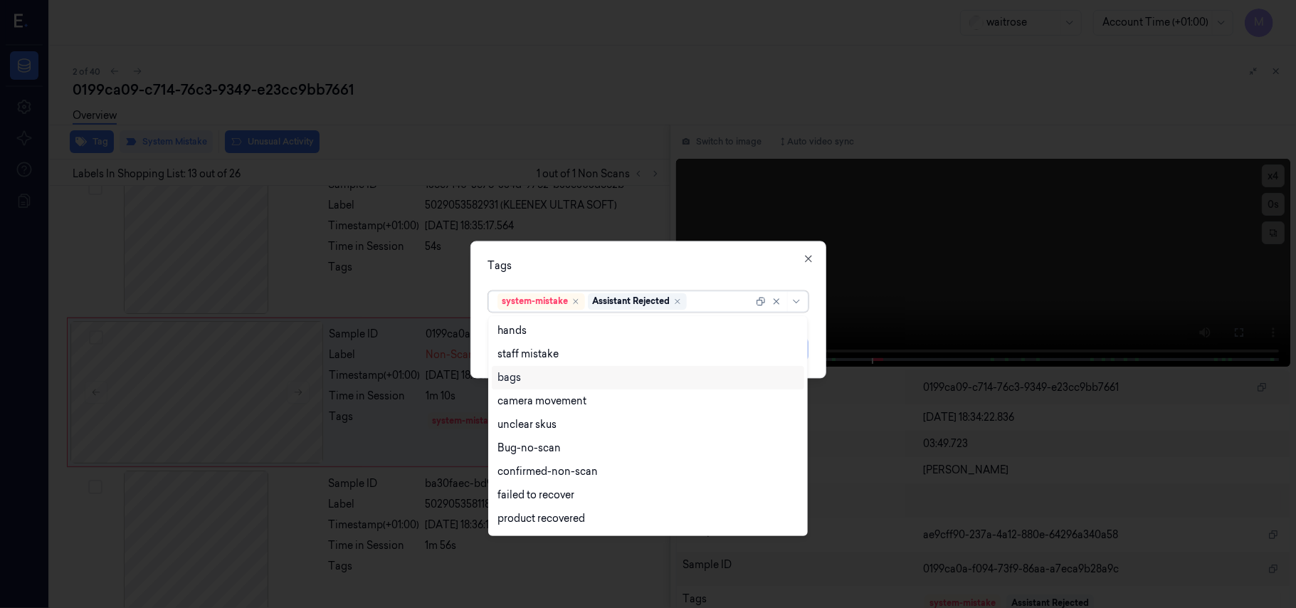
click at [524, 376] on div "bags" at bounding box center [647, 377] width 301 height 15
click at [616, 265] on div "Tags" at bounding box center [648, 266] width 320 height 15
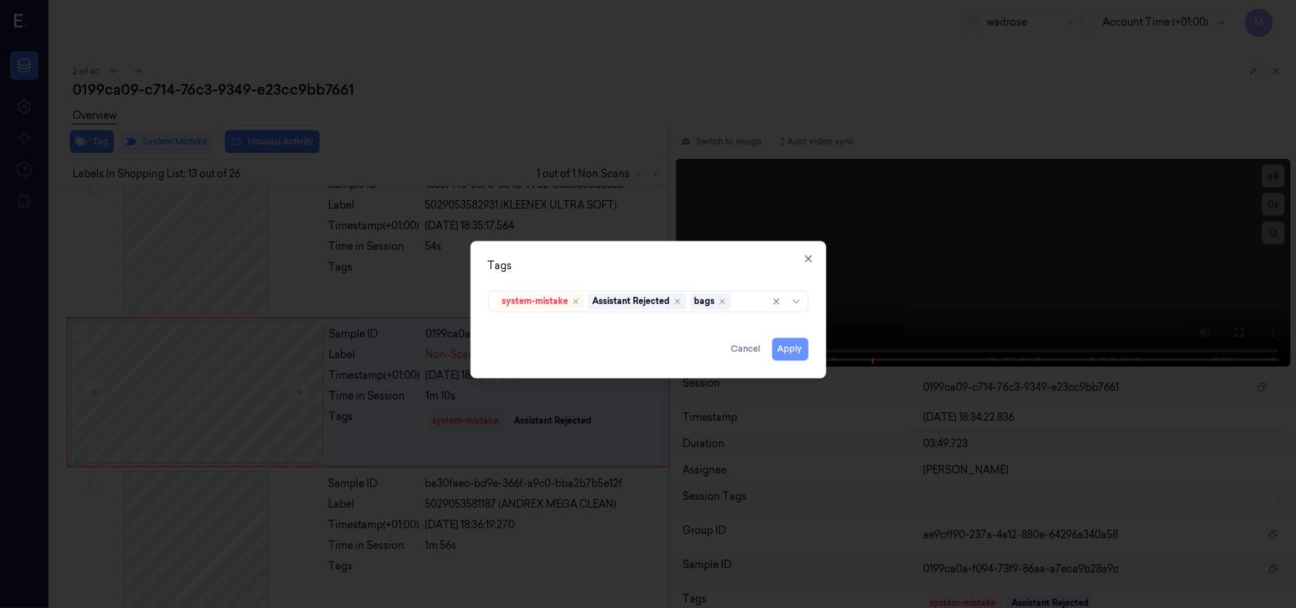
click at [792, 351] on button "Apply" at bounding box center [790, 349] width 36 height 23
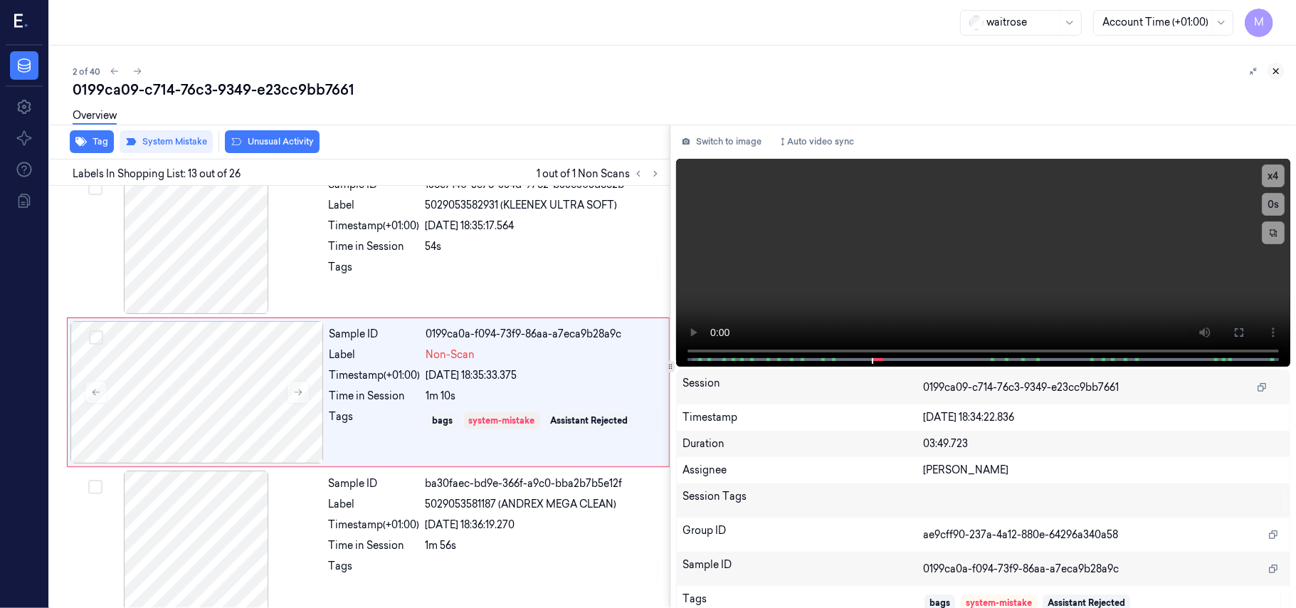
click at [1276, 70] on icon at bounding box center [1275, 71] width 5 height 5
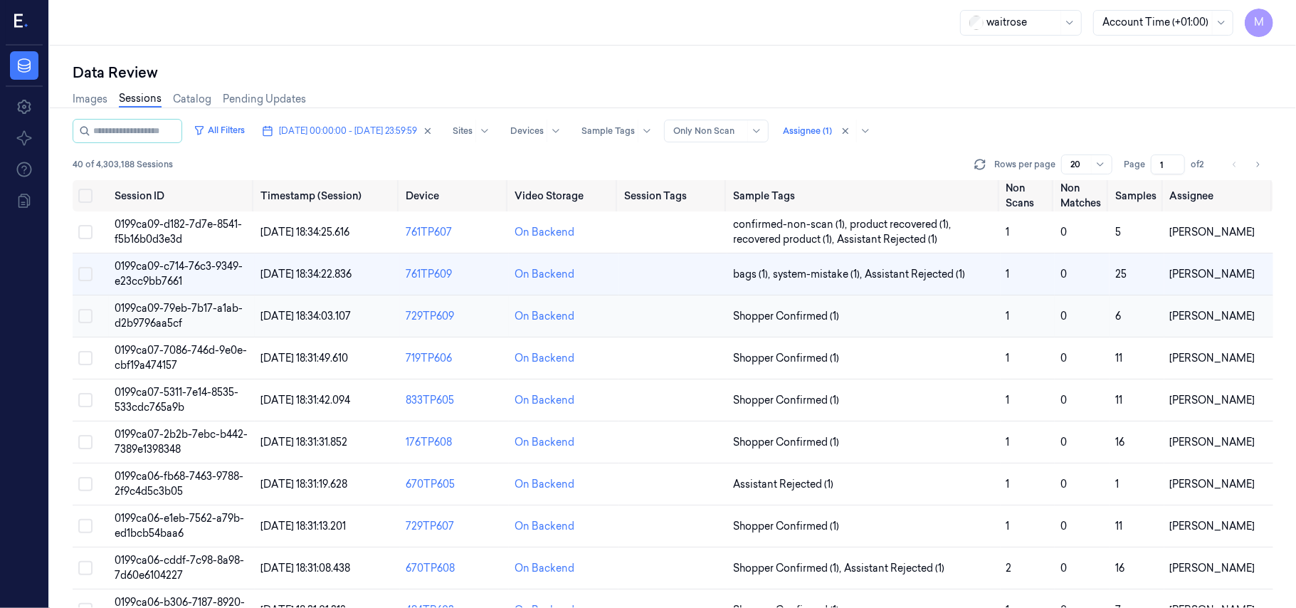
click at [162, 310] on span "0199ca09-79eb-7b17-a1ab-d2b9796aa5cf" at bounding box center [179, 316] width 128 height 28
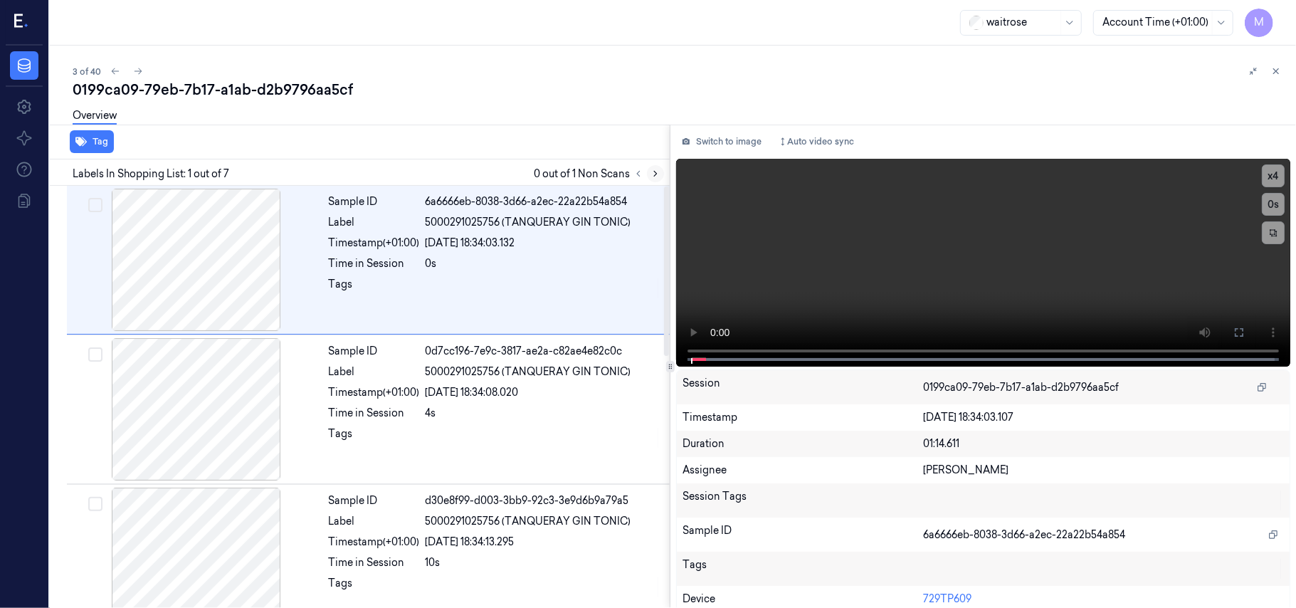
click at [652, 174] on icon at bounding box center [655, 174] width 10 height 10
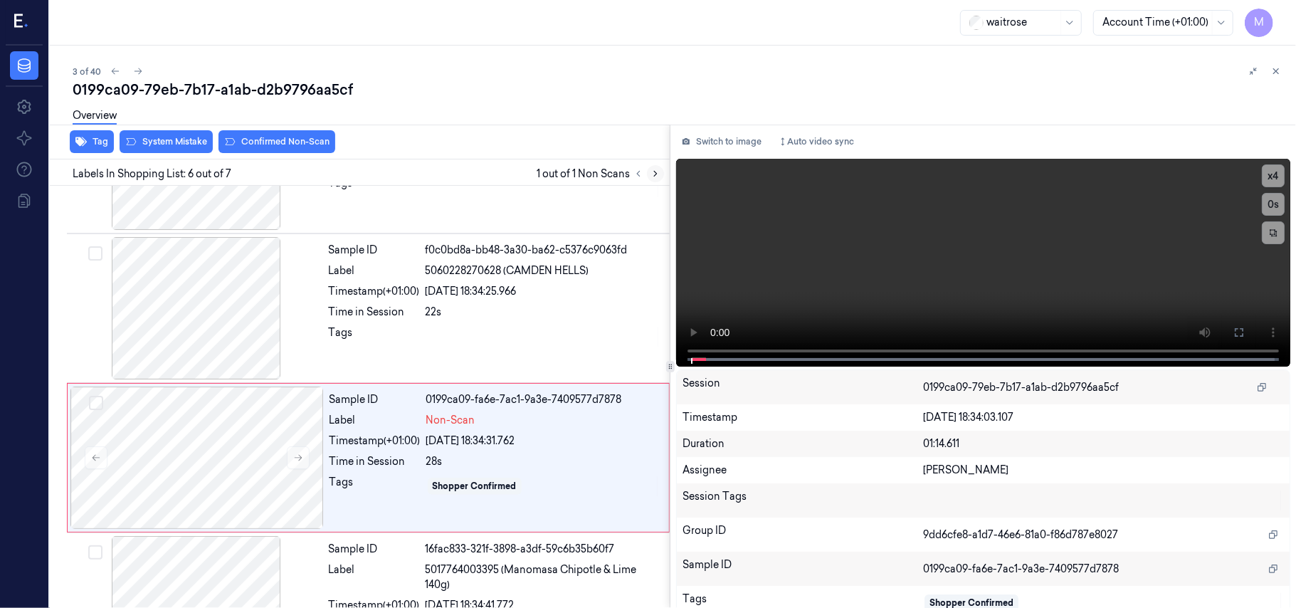
scroll to position [612, 0]
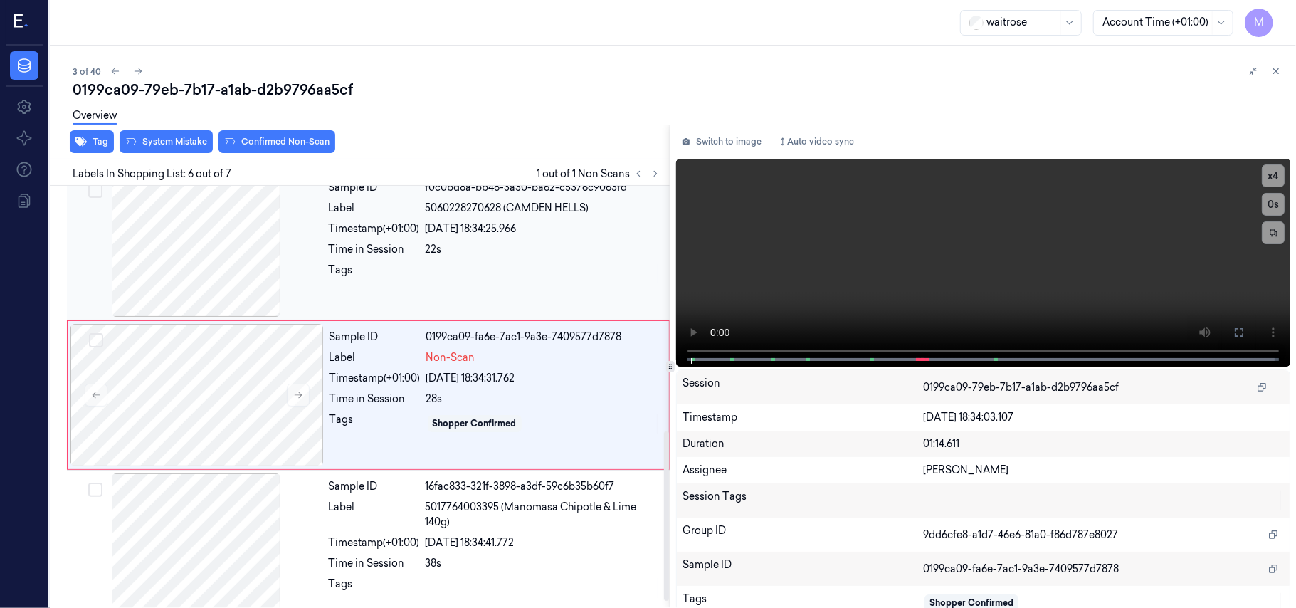
click at [493, 251] on div "22s" at bounding box center [542, 249] width 235 height 15
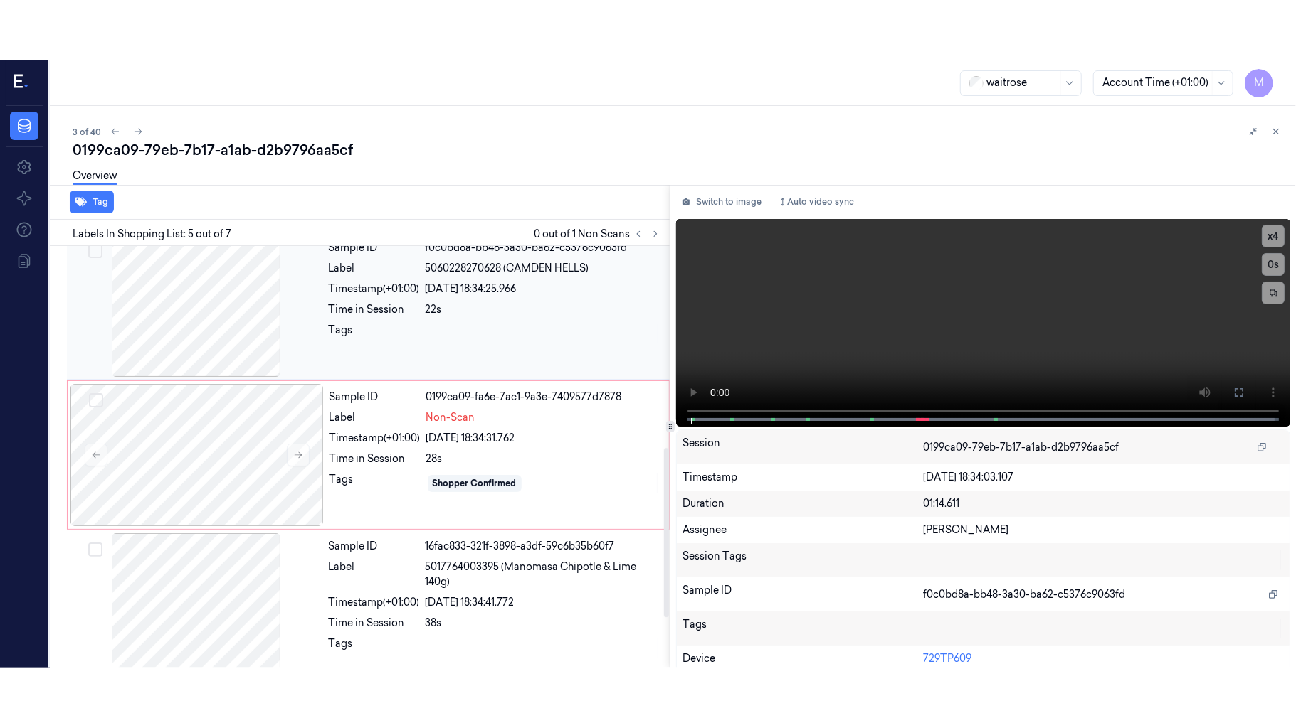
scroll to position [462, 0]
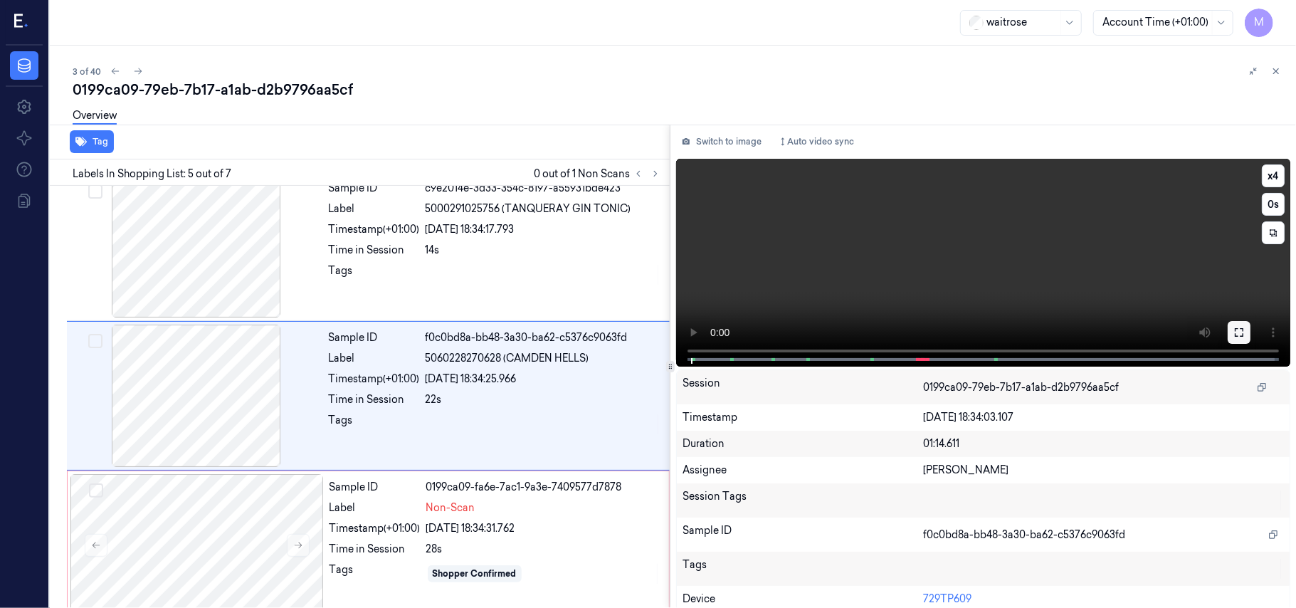
click at [1235, 331] on icon at bounding box center [1238, 332] width 11 height 11
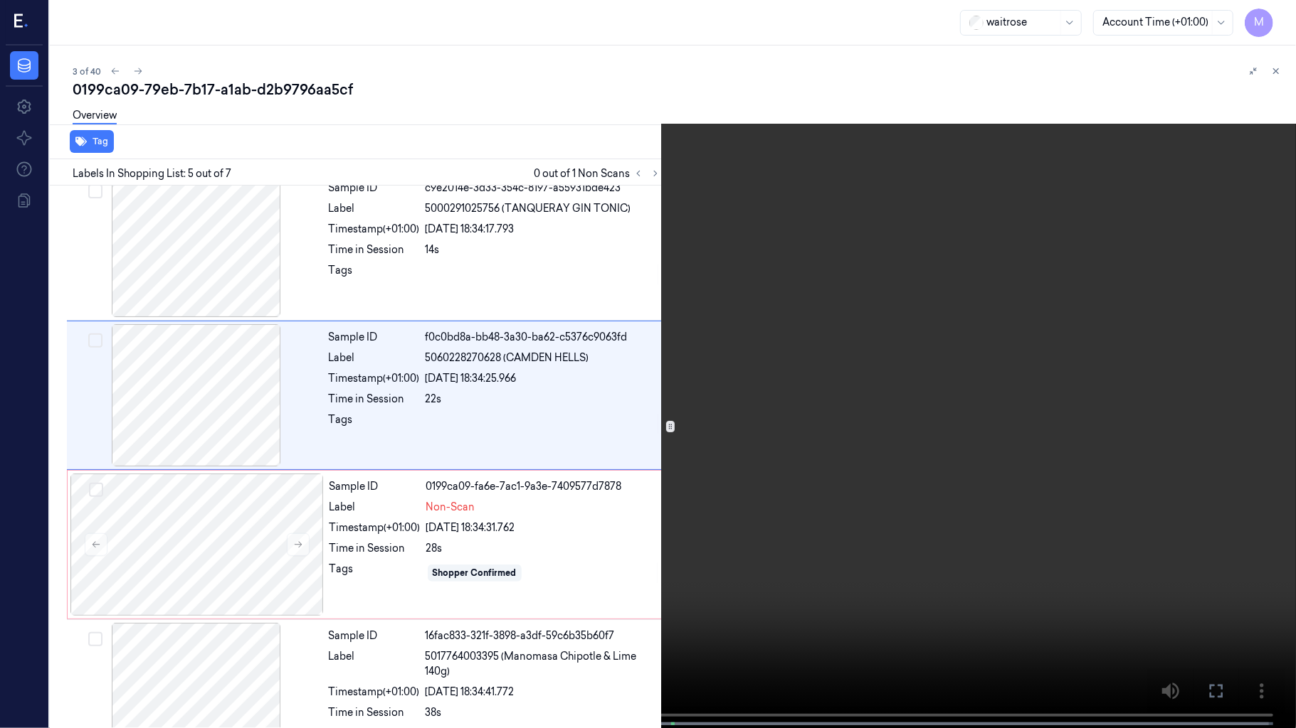
click at [922, 311] on video at bounding box center [648, 365] width 1296 height 731
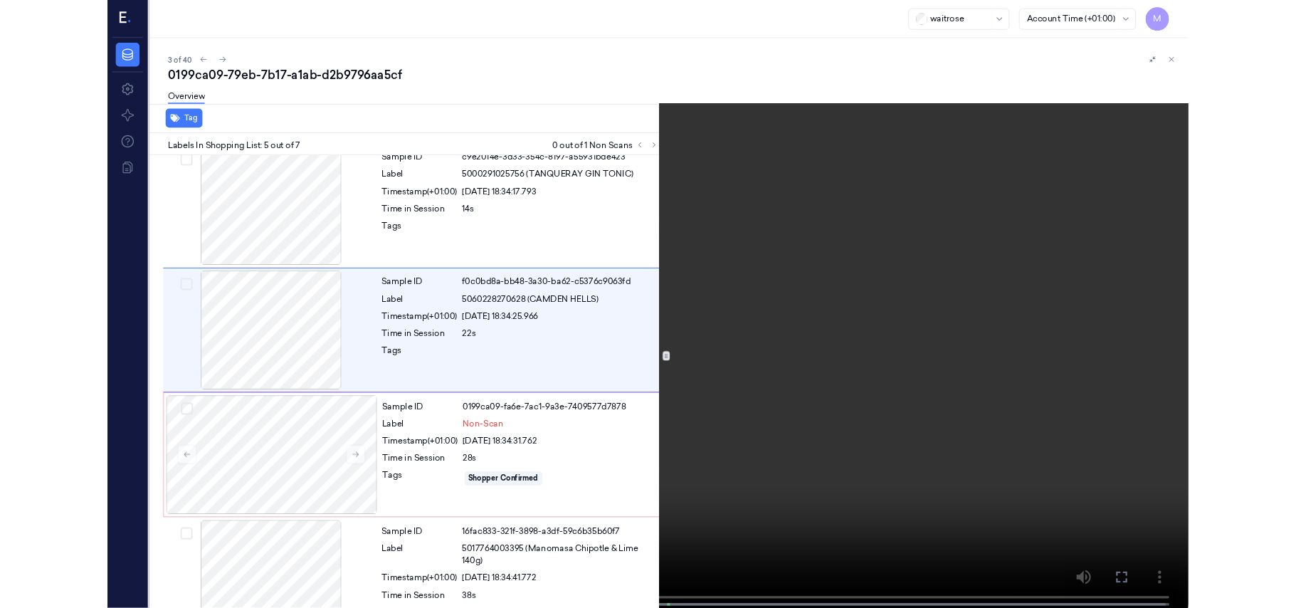
scroll to position [402, 0]
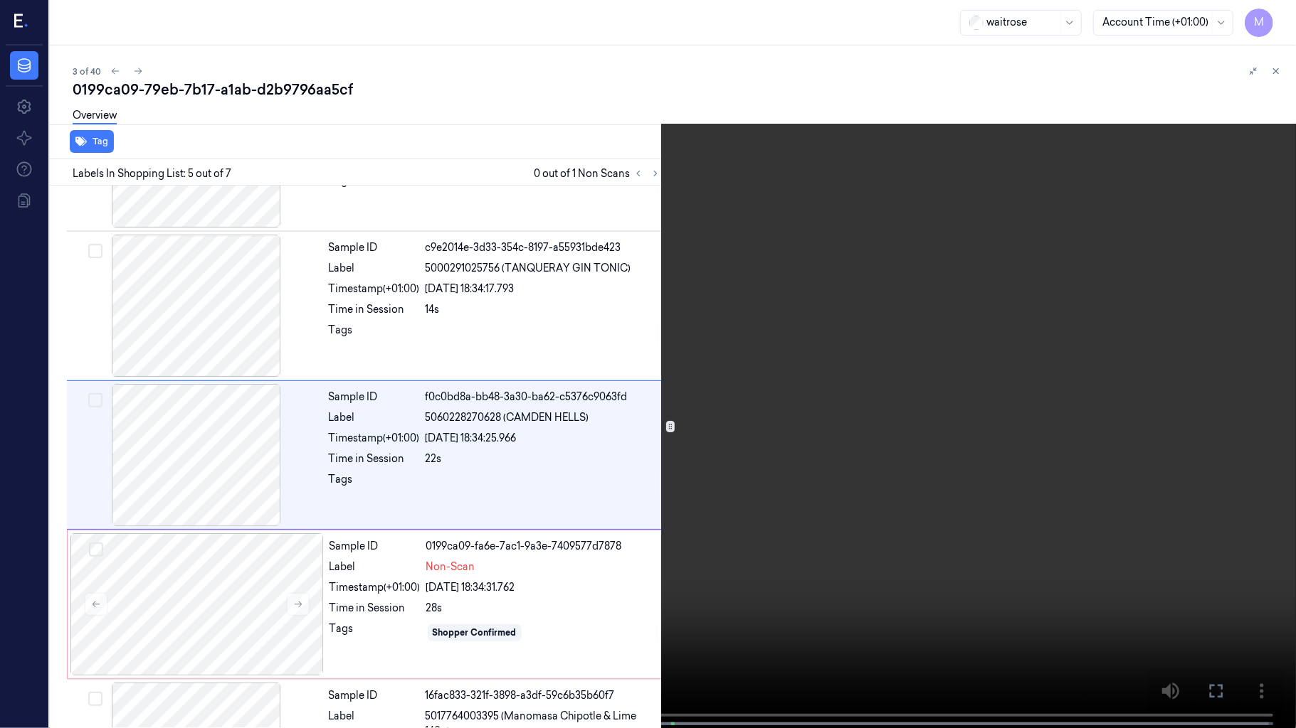
click at [948, 359] on video at bounding box center [648, 365] width 1296 height 731
click at [1278, 21] on button "x 4" at bounding box center [1278, 17] width 23 height 23
click at [820, 445] on video at bounding box center [648, 365] width 1296 height 731
click at [0, 0] on icon at bounding box center [0, 0] width 0 height 0
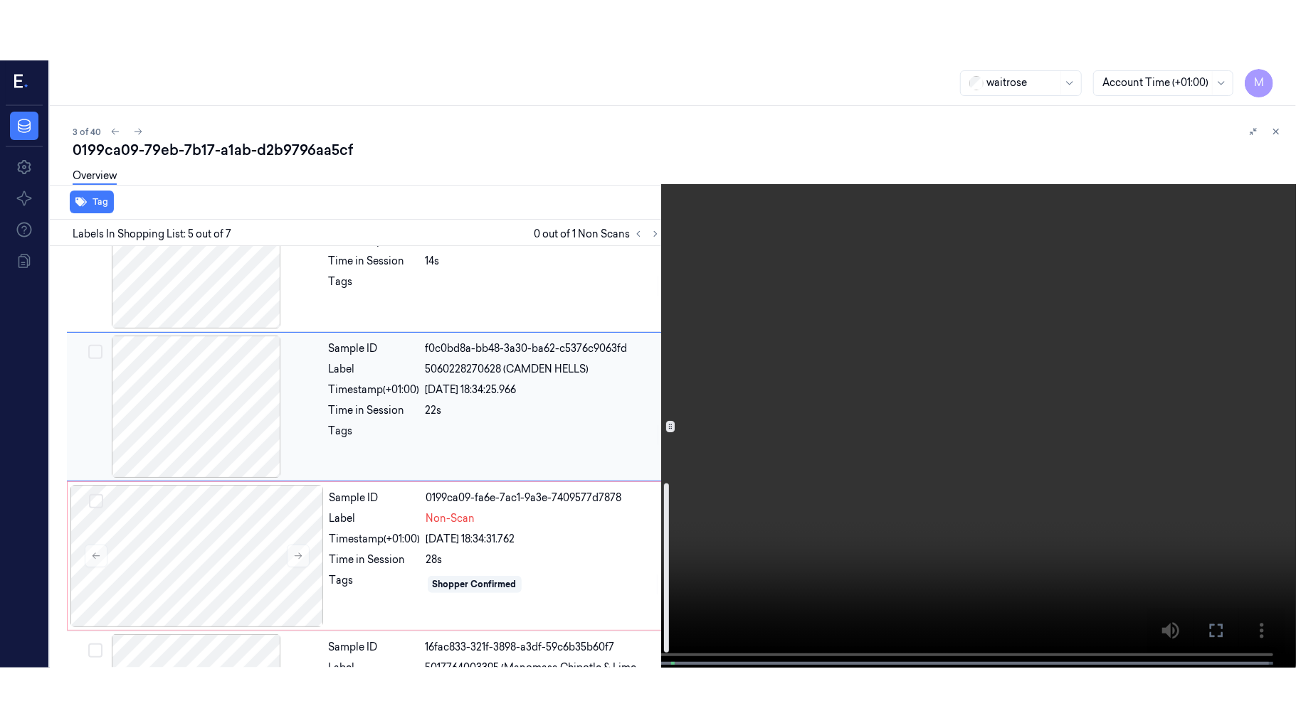
scroll to position [592, 0]
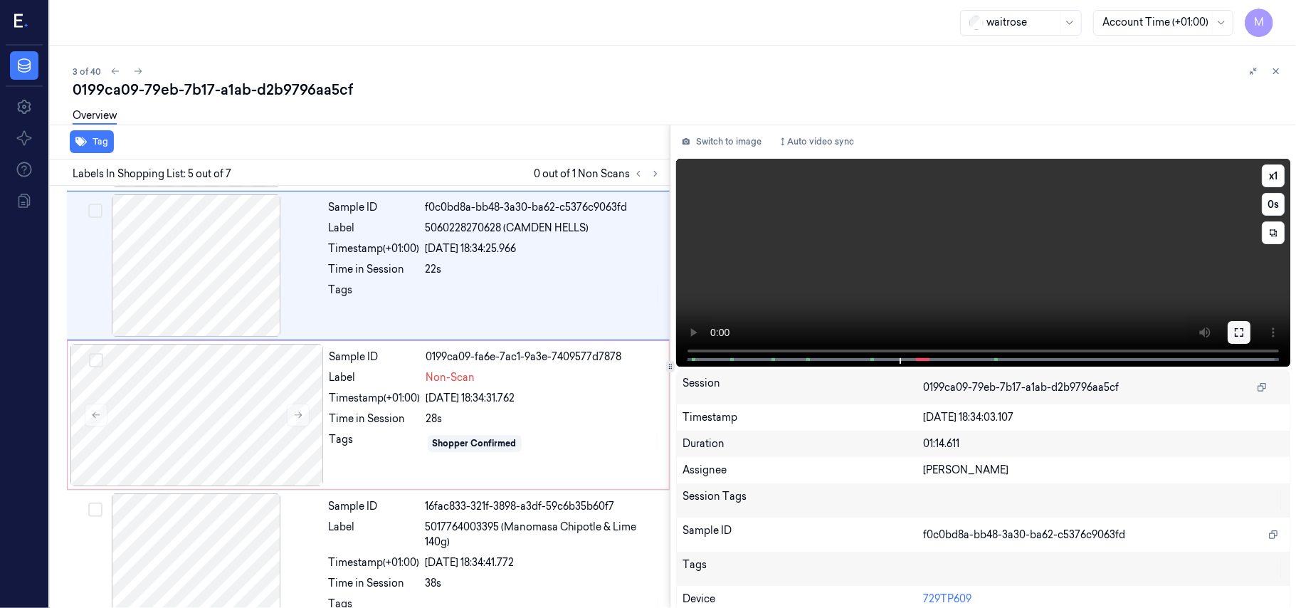
click at [1227, 331] on button at bounding box center [1238, 332] width 23 height 23
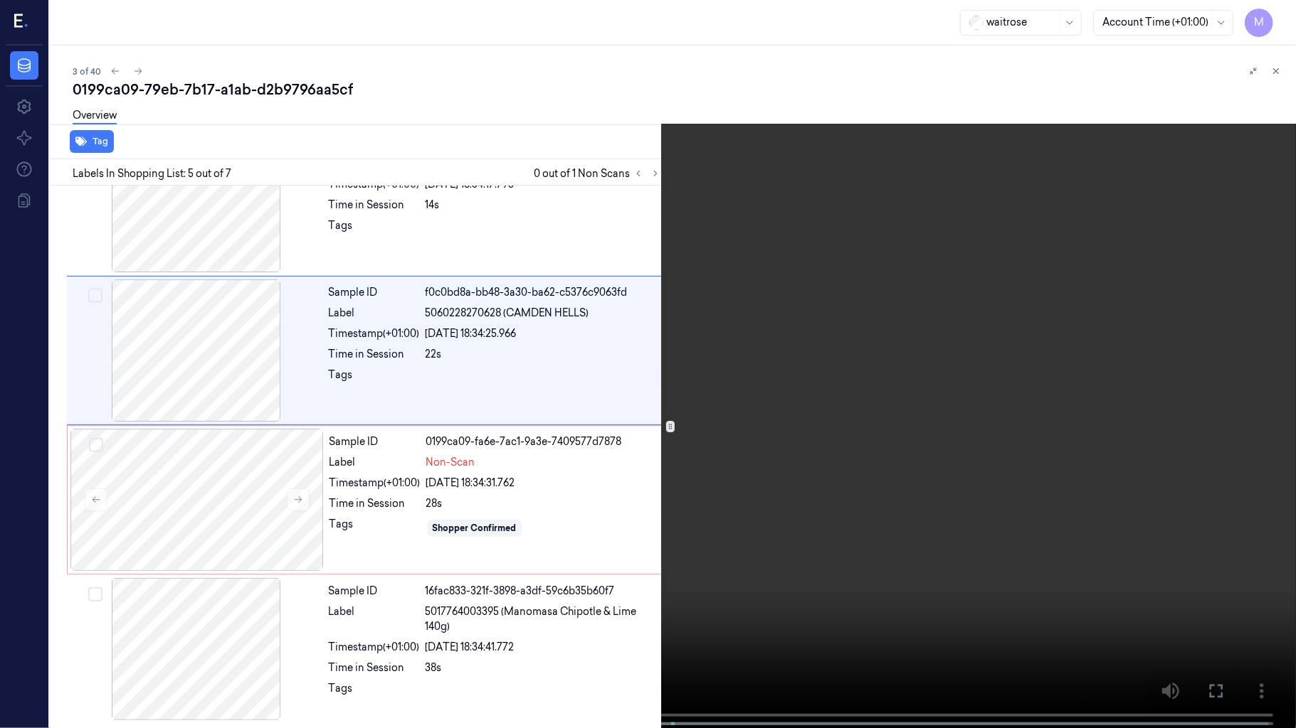
click at [1131, 404] on video at bounding box center [648, 365] width 1296 height 731
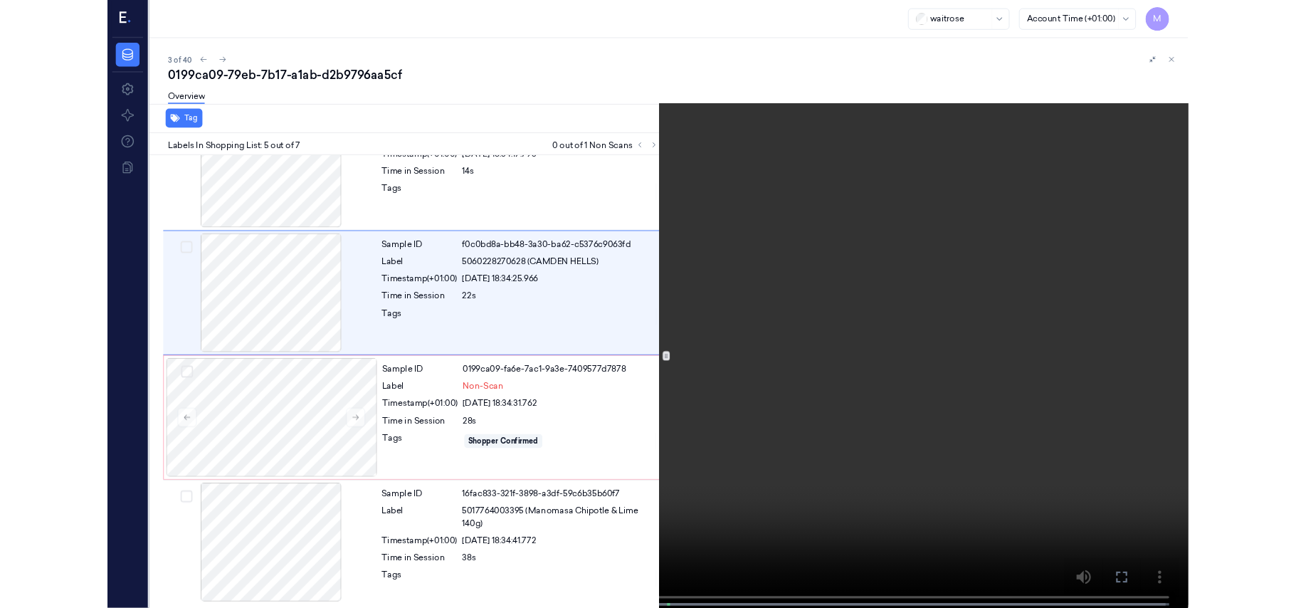
scroll to position [402, 0]
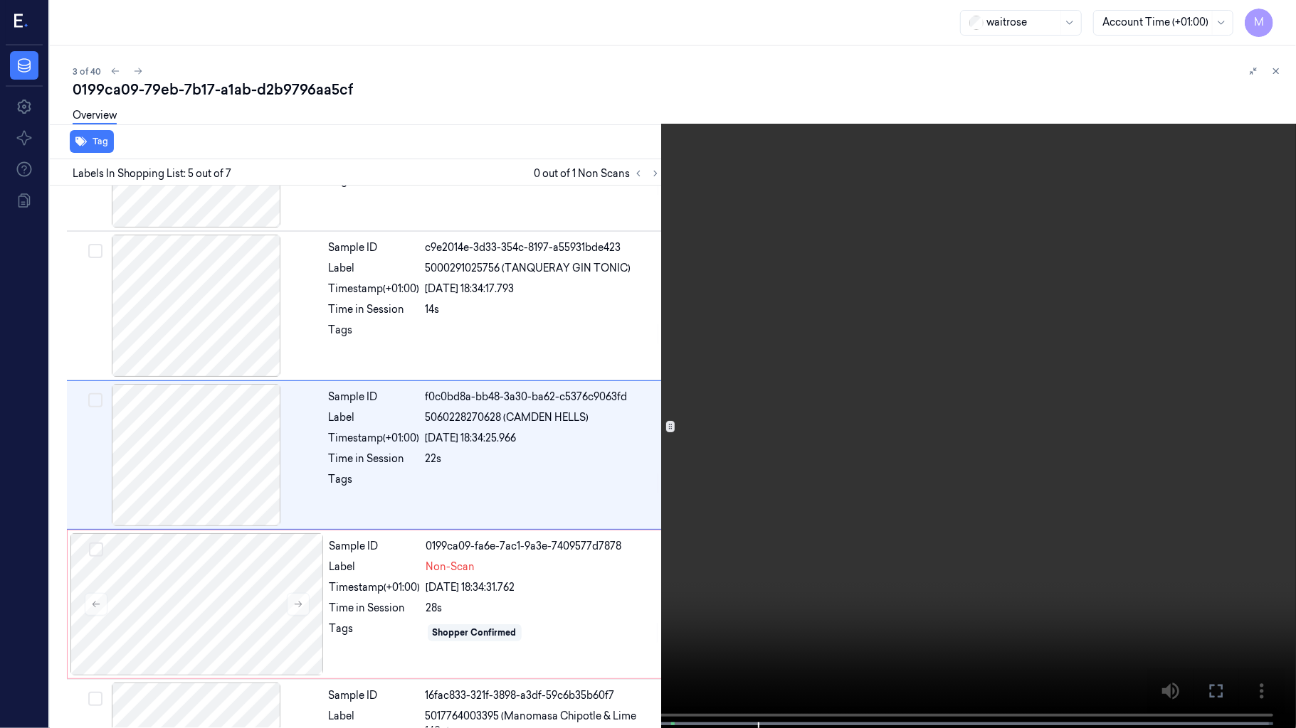
click at [834, 504] on video at bounding box center [648, 365] width 1296 height 731
click at [0, 0] on button at bounding box center [0, 0] width 0 height 0
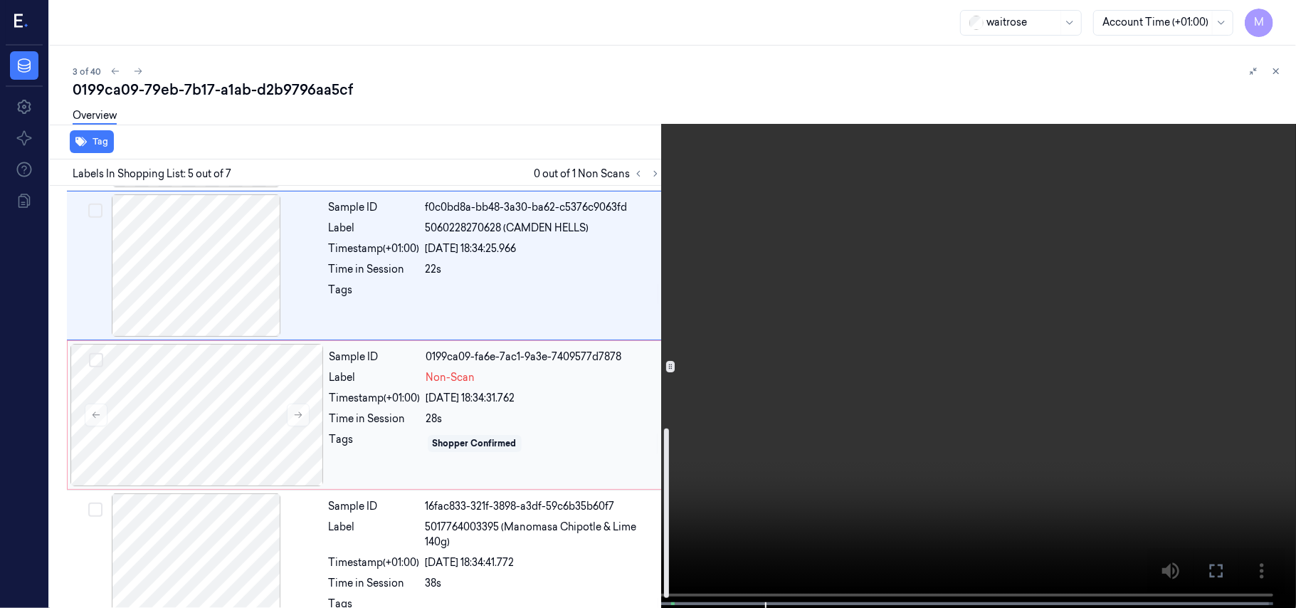
scroll to position [630, 0]
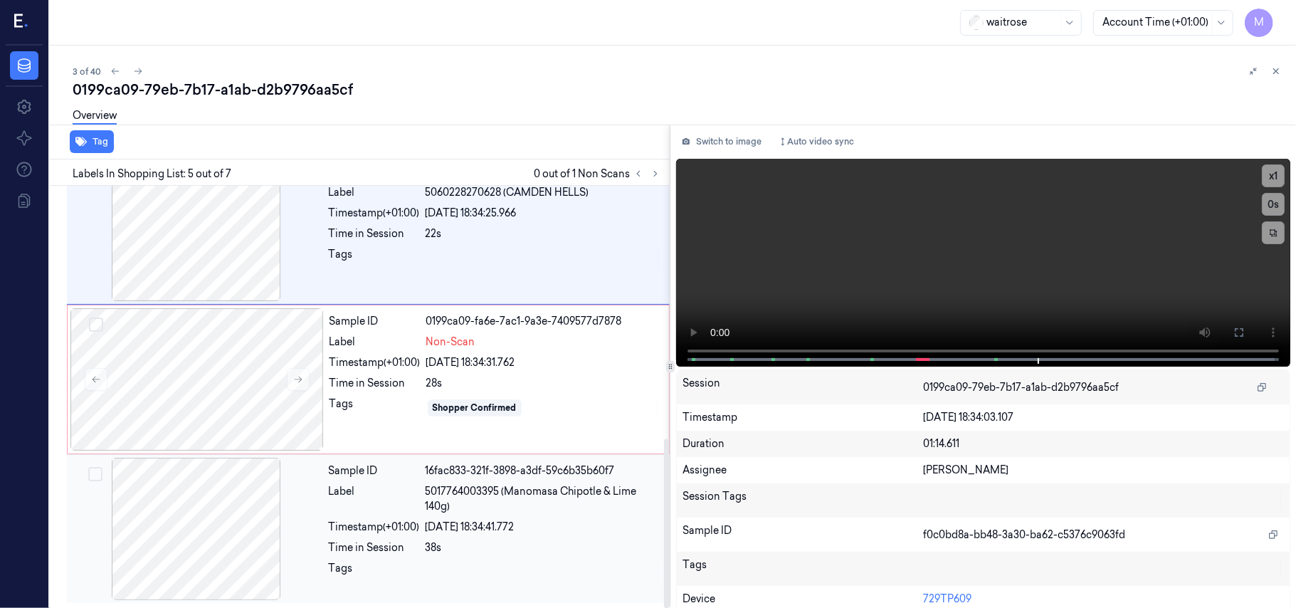
click at [465, 515] on div "Sample ID 16fac833-321f-3898-a3df-59c6b35b60f7 Label 5017764003395 (Manomasa Ch…" at bounding box center [495, 528] width 344 height 142
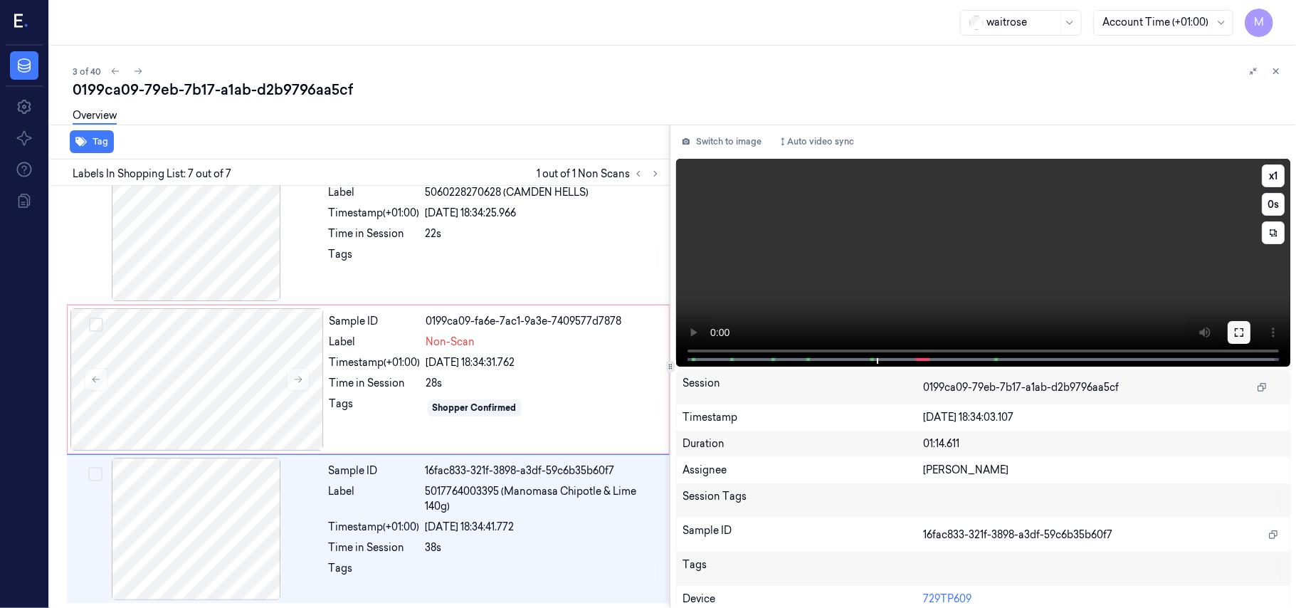
click at [1233, 329] on icon at bounding box center [1238, 332] width 11 height 11
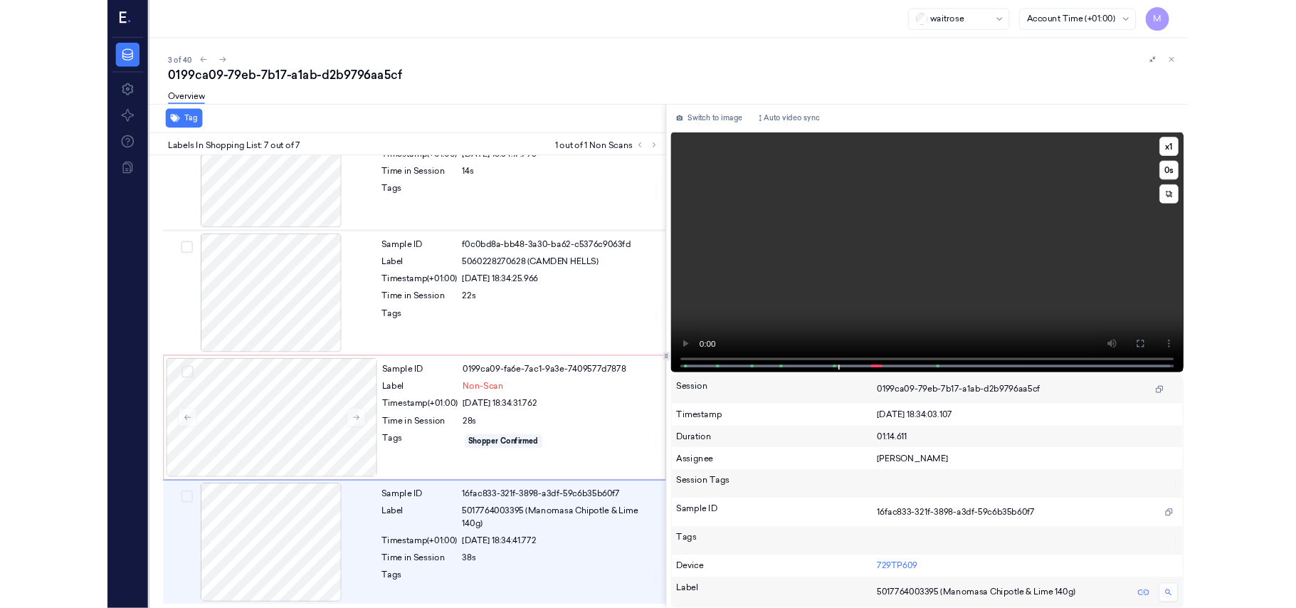
scroll to position [510, 0]
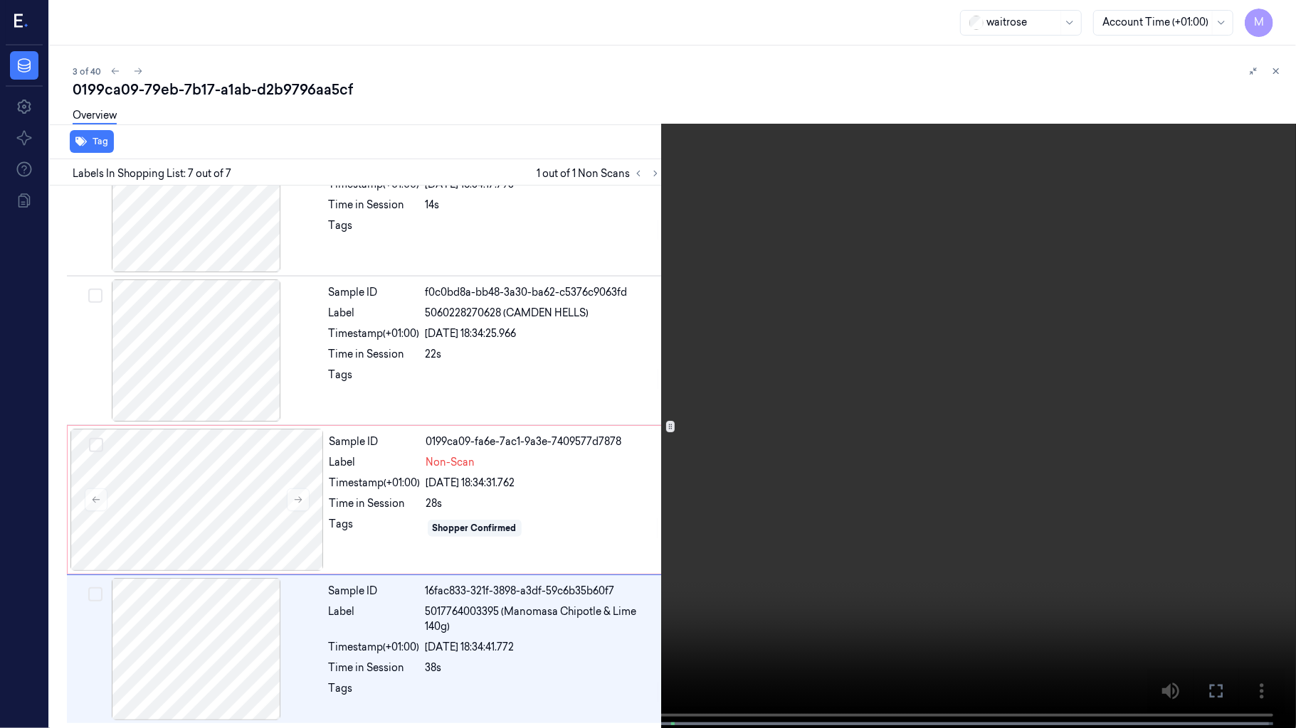
click at [1074, 410] on video at bounding box center [648, 365] width 1296 height 731
click at [840, 402] on video at bounding box center [648, 365] width 1296 height 731
click at [0, 0] on button at bounding box center [0, 0] width 0 height 0
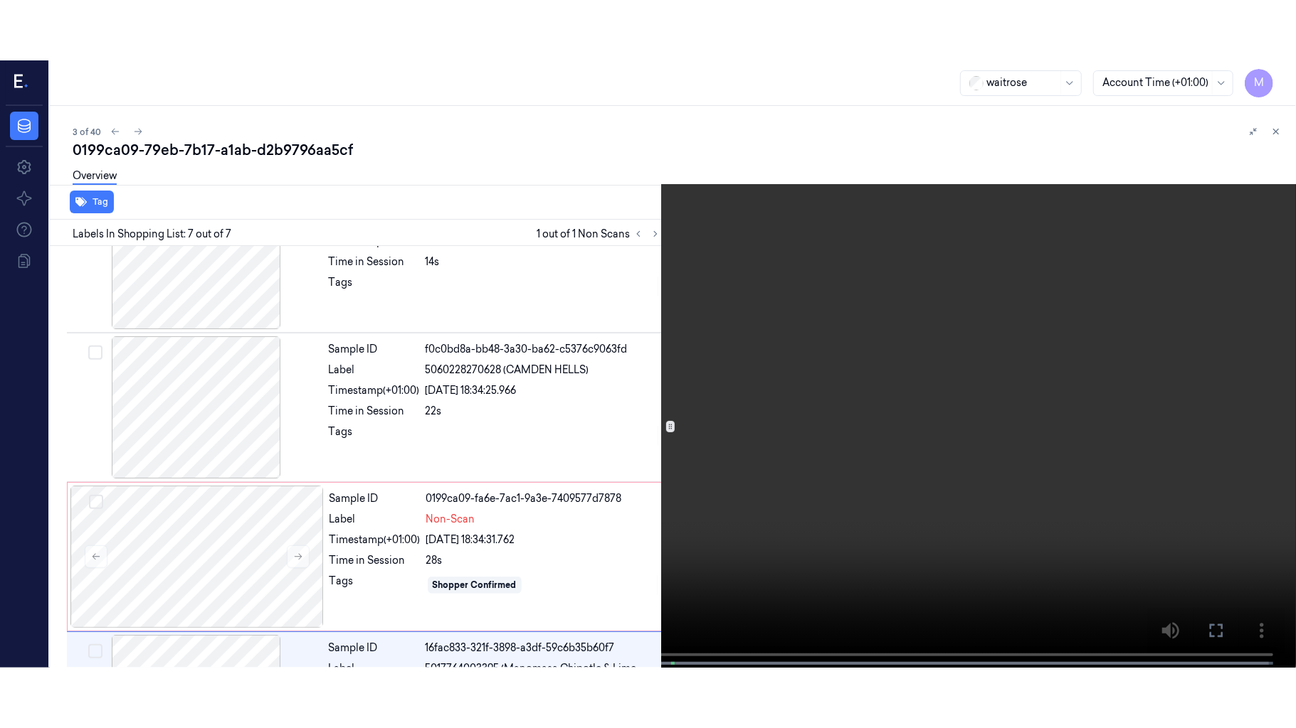
scroll to position [630, 0]
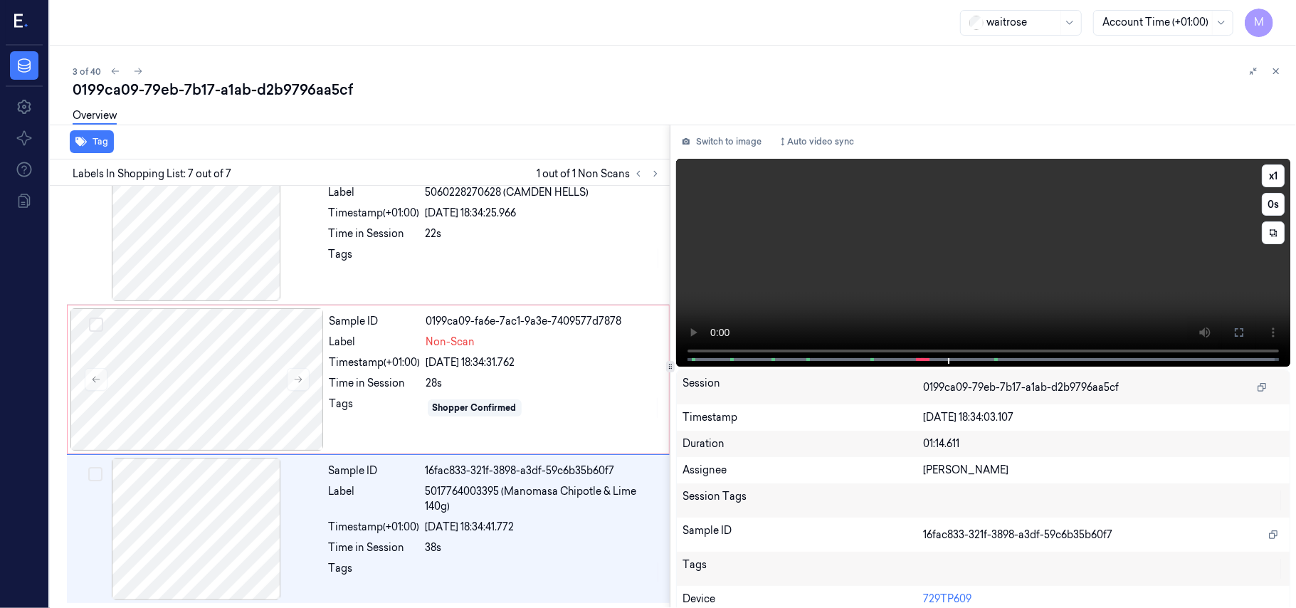
click at [1040, 240] on video at bounding box center [983, 263] width 614 height 208
click at [1233, 332] on icon at bounding box center [1238, 332] width 11 height 11
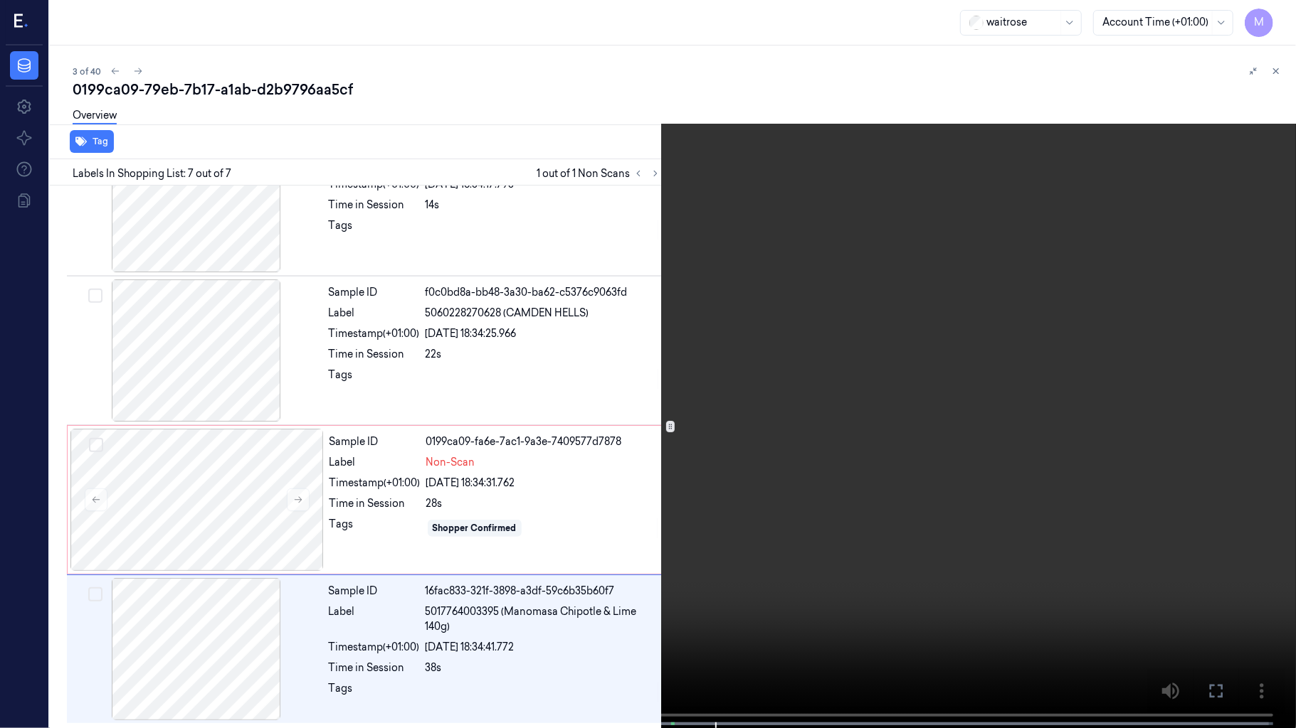
click at [522, 410] on video at bounding box center [648, 365] width 1296 height 731
click at [0, 0] on icon at bounding box center [0, 0] width 0 height 0
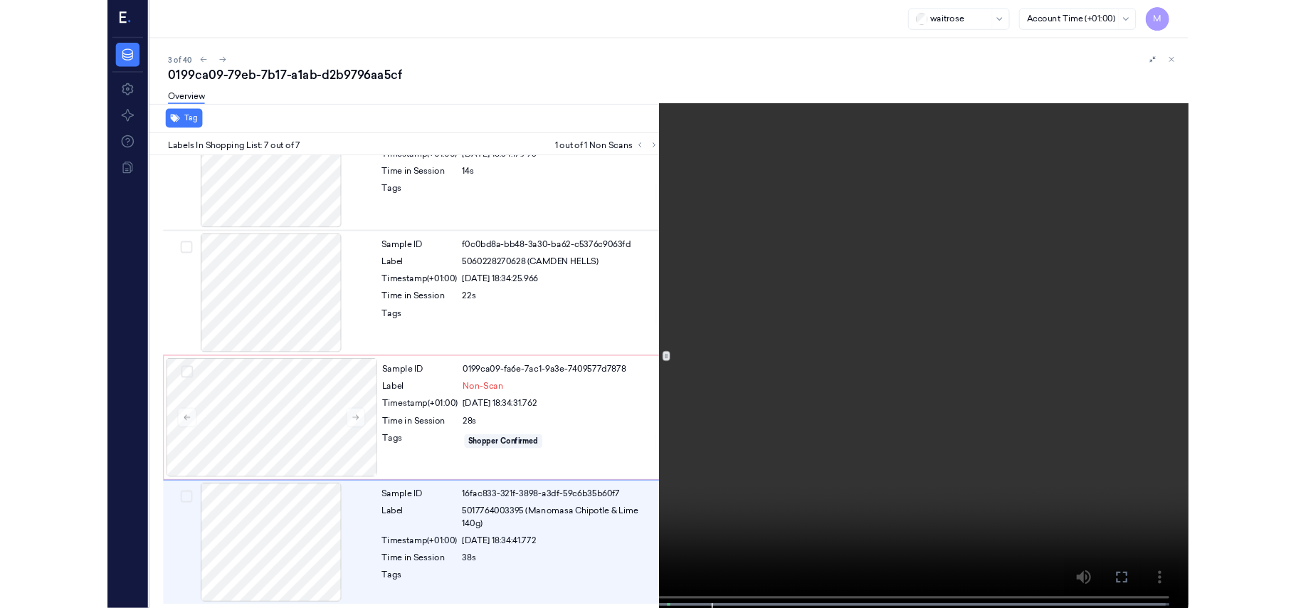
scroll to position [630, 0]
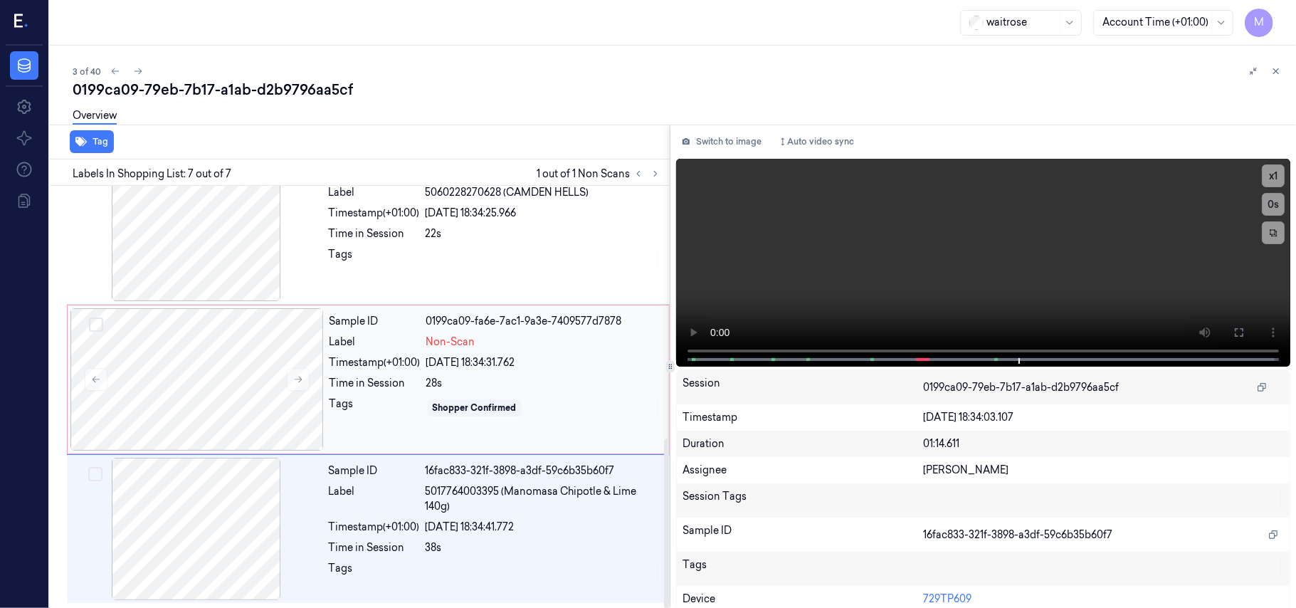
click at [481, 382] on div "28s" at bounding box center [543, 383] width 234 height 15
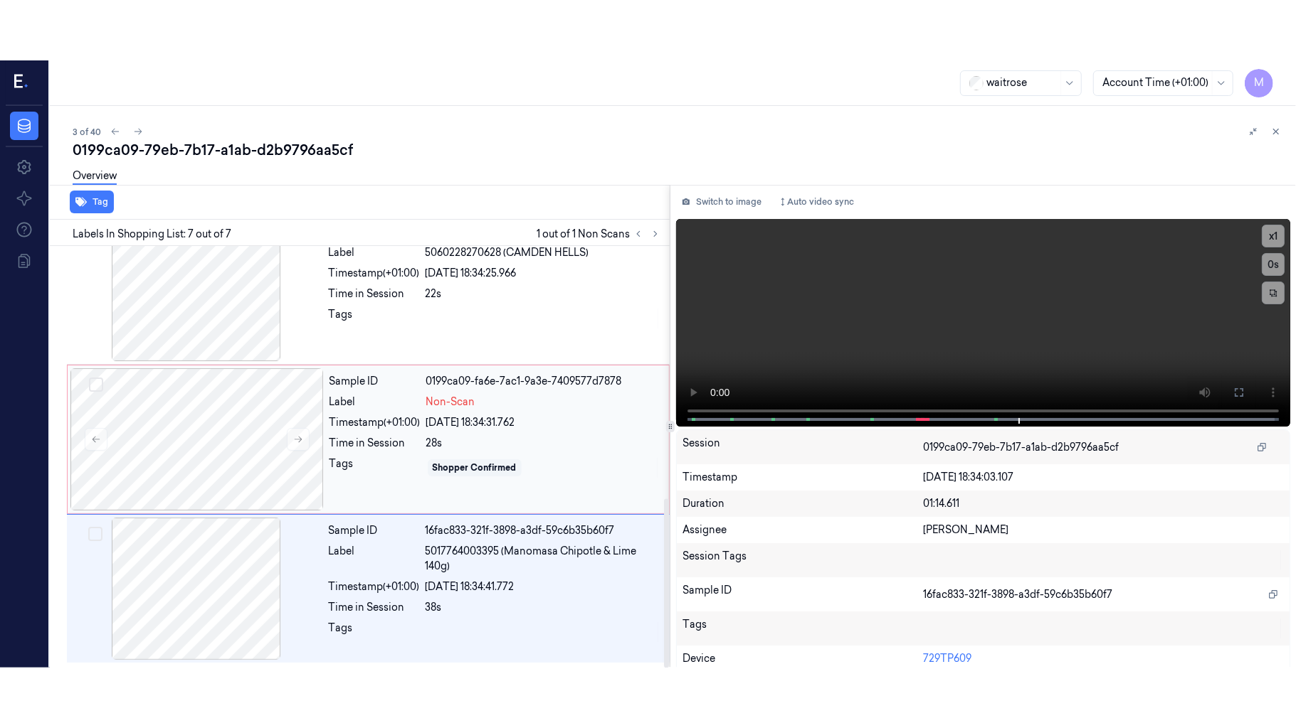
scroll to position [612, 0]
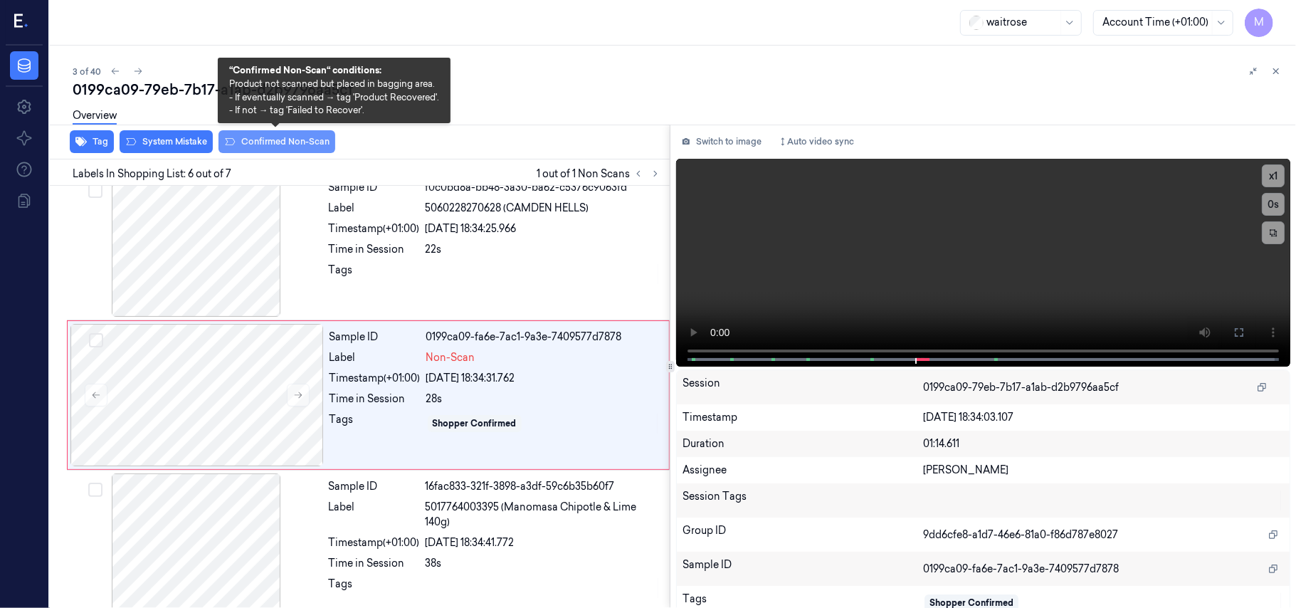
click at [275, 141] on button "Confirmed Non-Scan" at bounding box center [276, 141] width 117 height 23
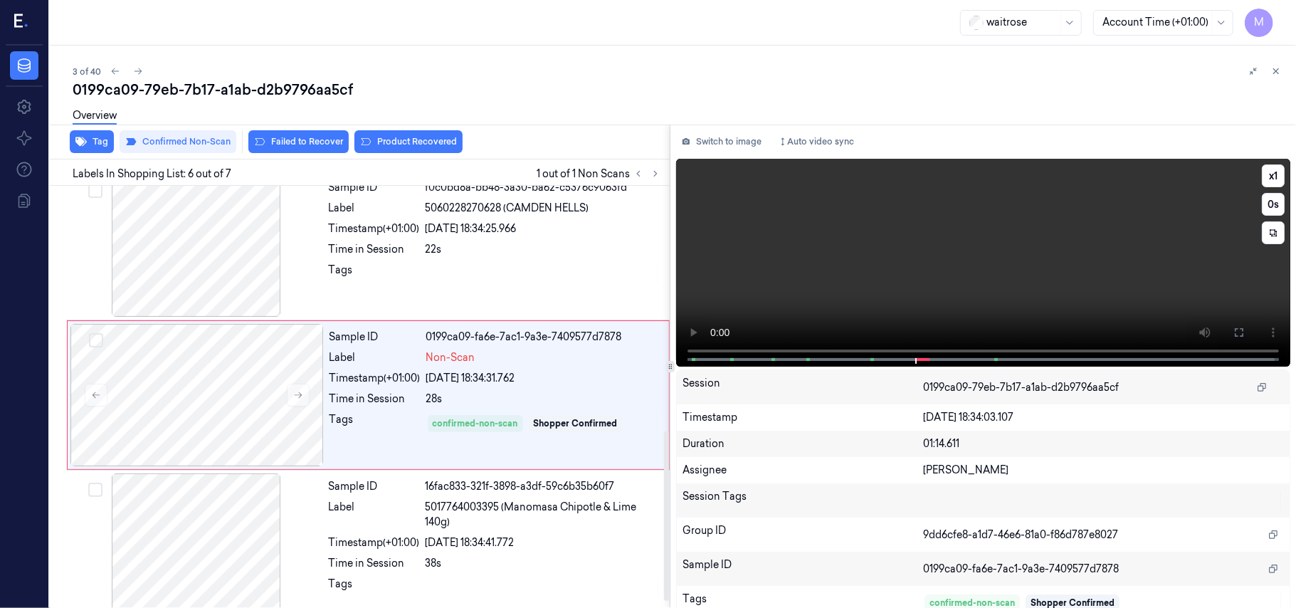
click at [1083, 292] on video at bounding box center [983, 263] width 614 height 208
click at [1233, 334] on icon at bounding box center [1238, 332] width 11 height 11
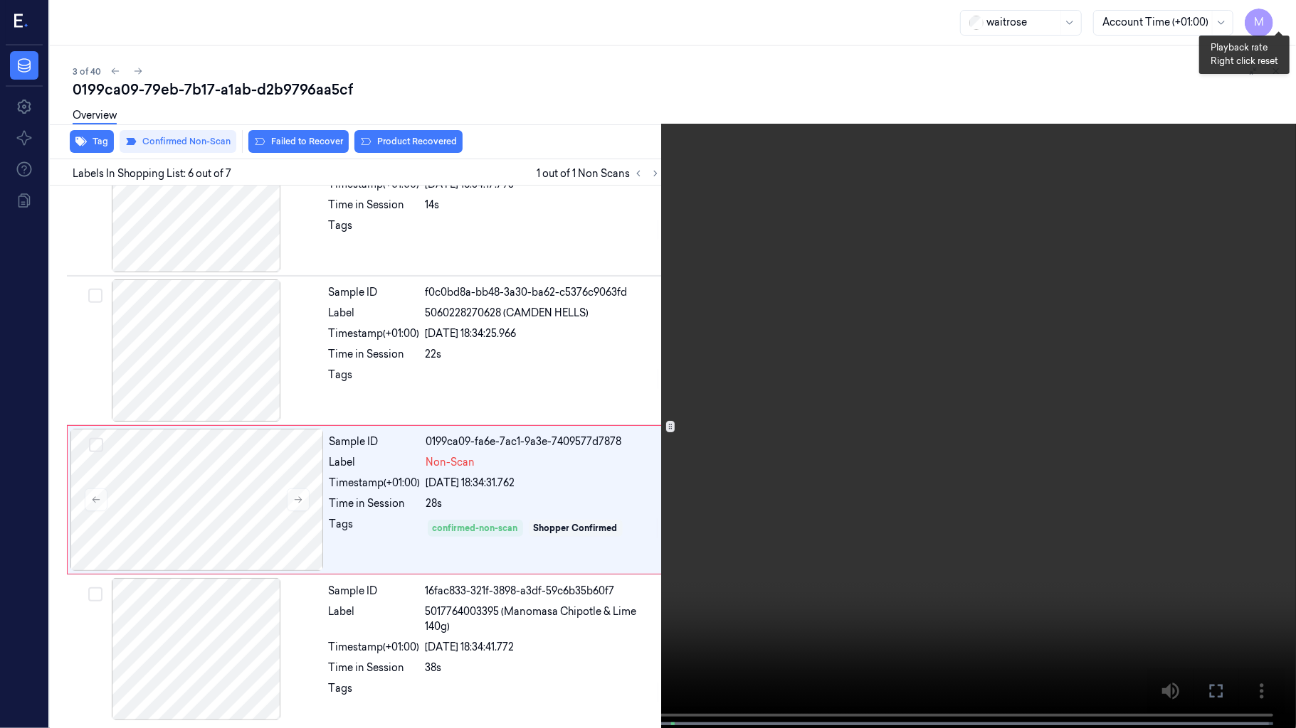
click at [1273, 10] on button "x 1" at bounding box center [1278, 17] width 23 height 23
click at [975, 590] on video at bounding box center [648, 365] width 1296 height 731
click at [0, 0] on icon at bounding box center [0, 0] width 0 height 0
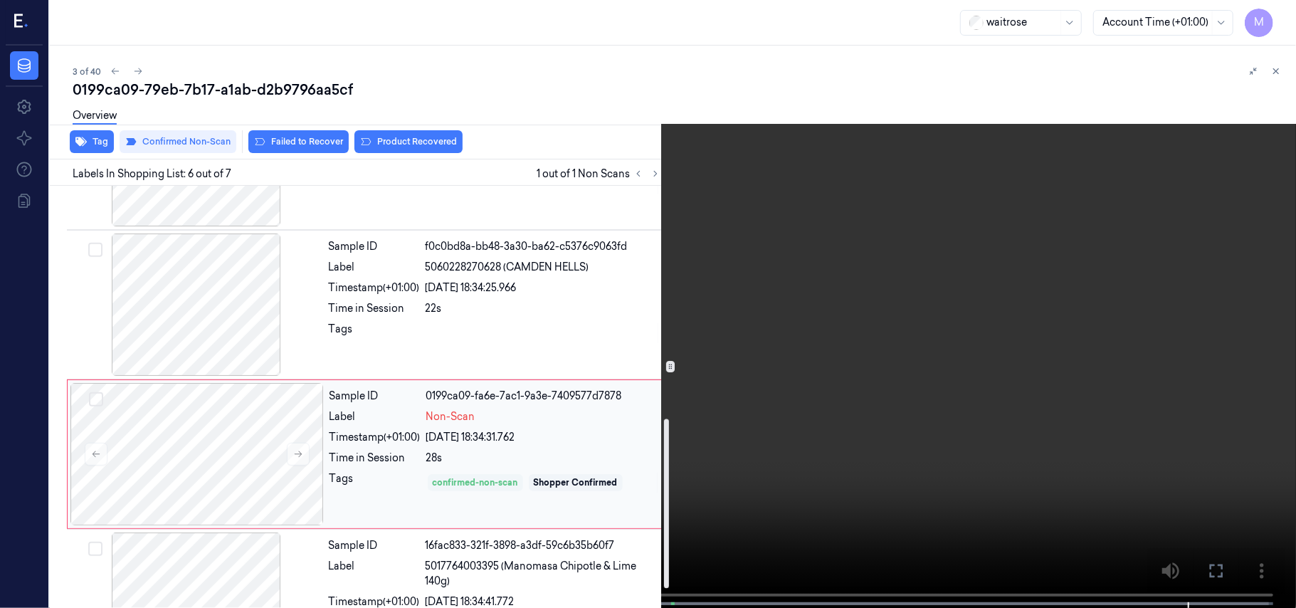
scroll to position [630, 0]
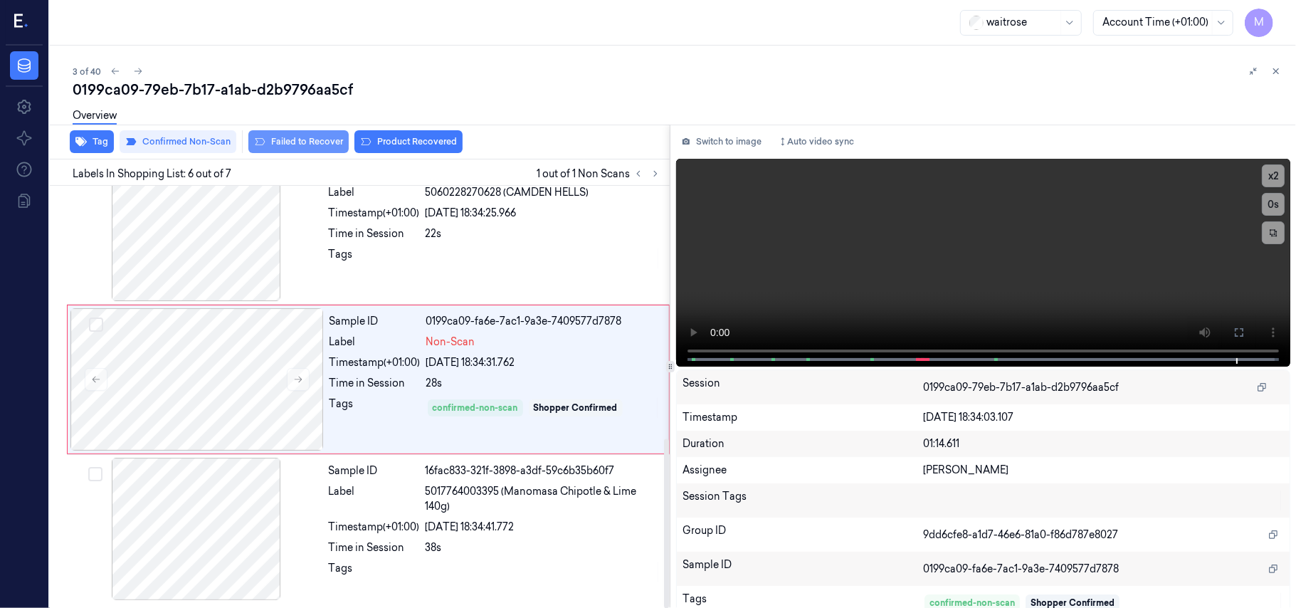
click at [302, 138] on button "Failed to Recover" at bounding box center [298, 141] width 100 height 23
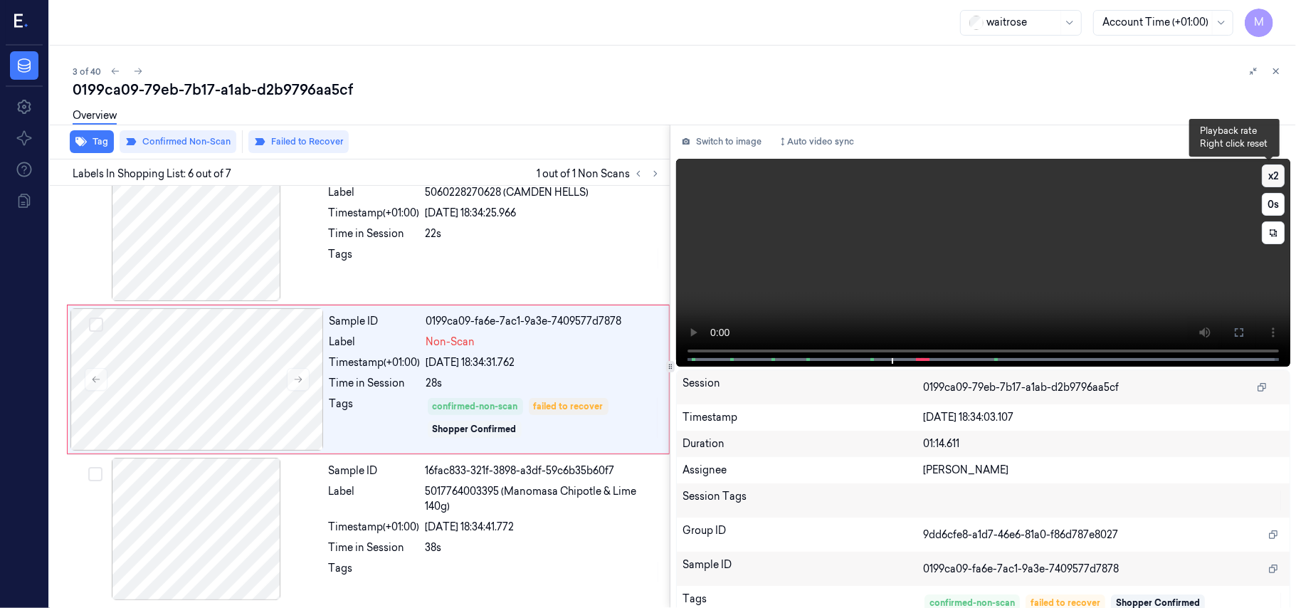
click at [1268, 175] on button "x 2" at bounding box center [1272, 175] width 23 height 23
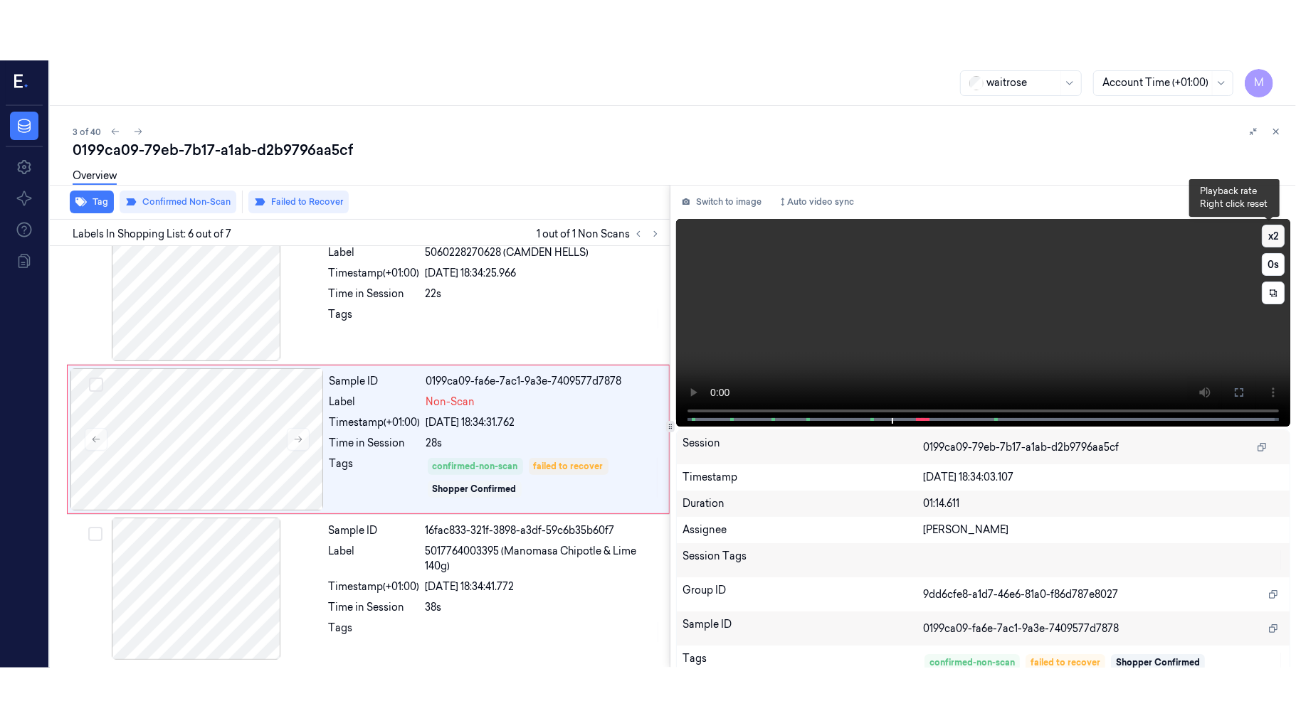
scroll to position [612, 0]
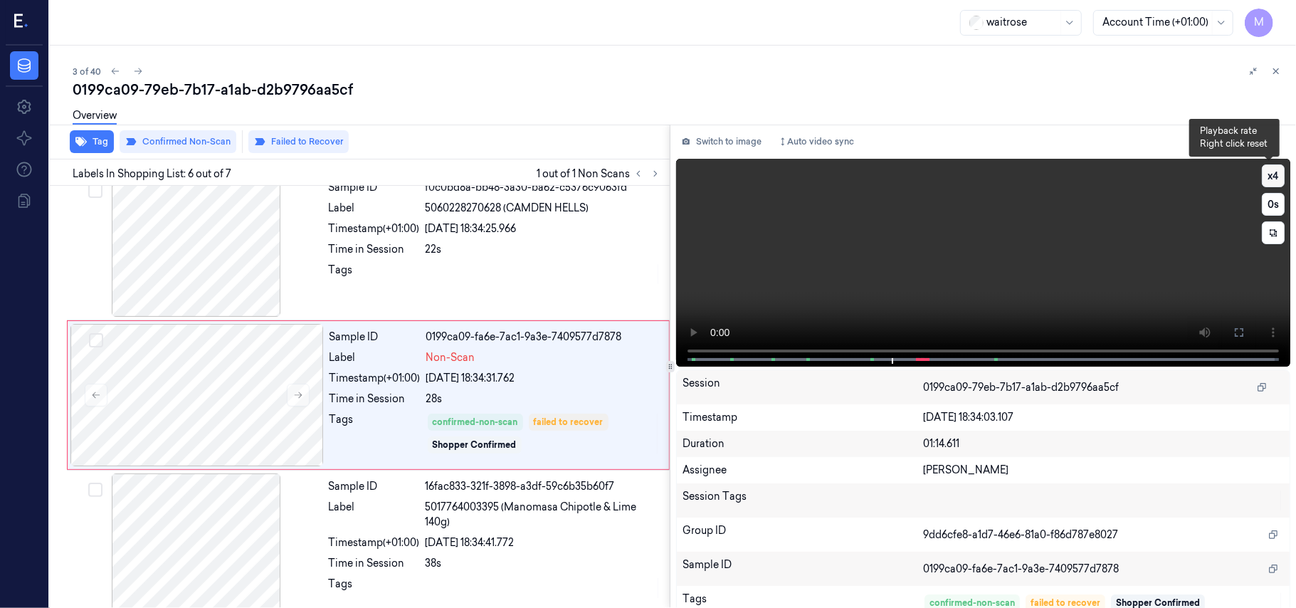
click at [1268, 175] on button "x 4" at bounding box center [1272, 175] width 23 height 23
click at [1235, 337] on button at bounding box center [1238, 332] width 23 height 23
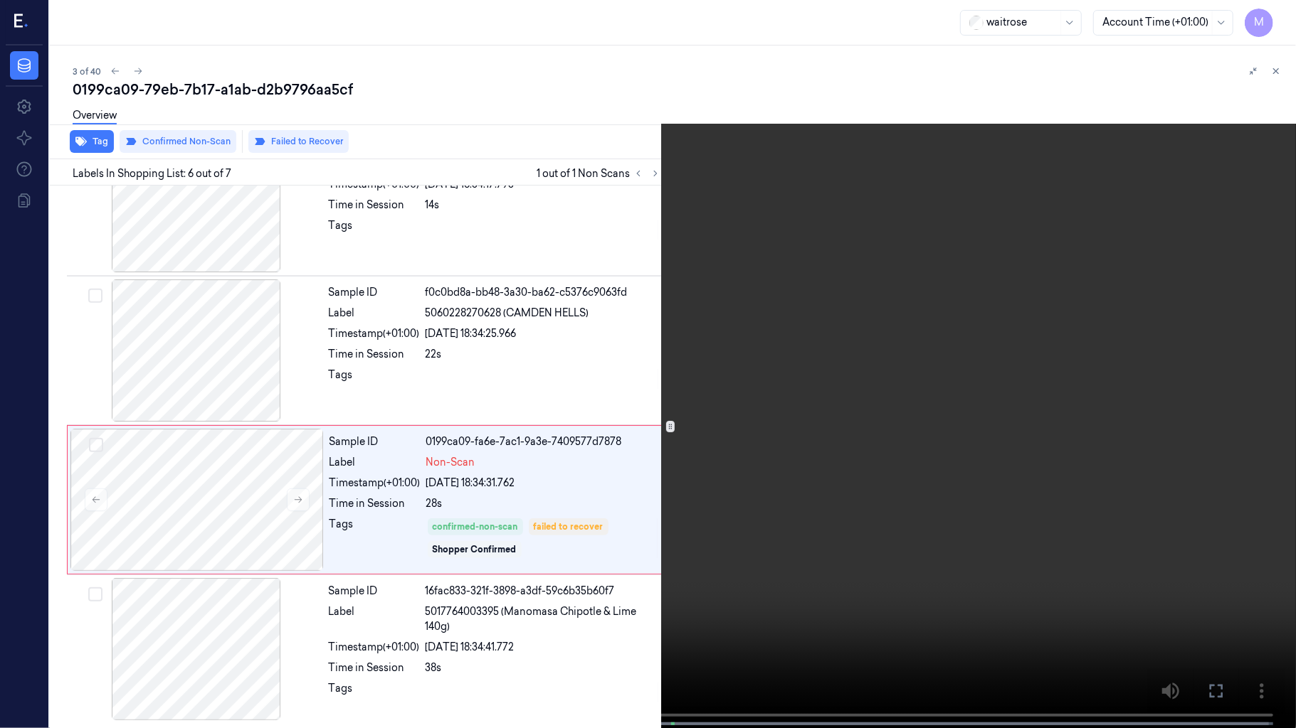
click at [1019, 398] on video at bounding box center [648, 365] width 1296 height 731
click at [965, 377] on video at bounding box center [648, 365] width 1296 height 731
click at [894, 419] on video at bounding box center [648, 365] width 1296 height 731
click at [616, 182] on video at bounding box center [648, 365] width 1296 height 731
click at [0, 0] on button at bounding box center [0, 0] width 0 height 0
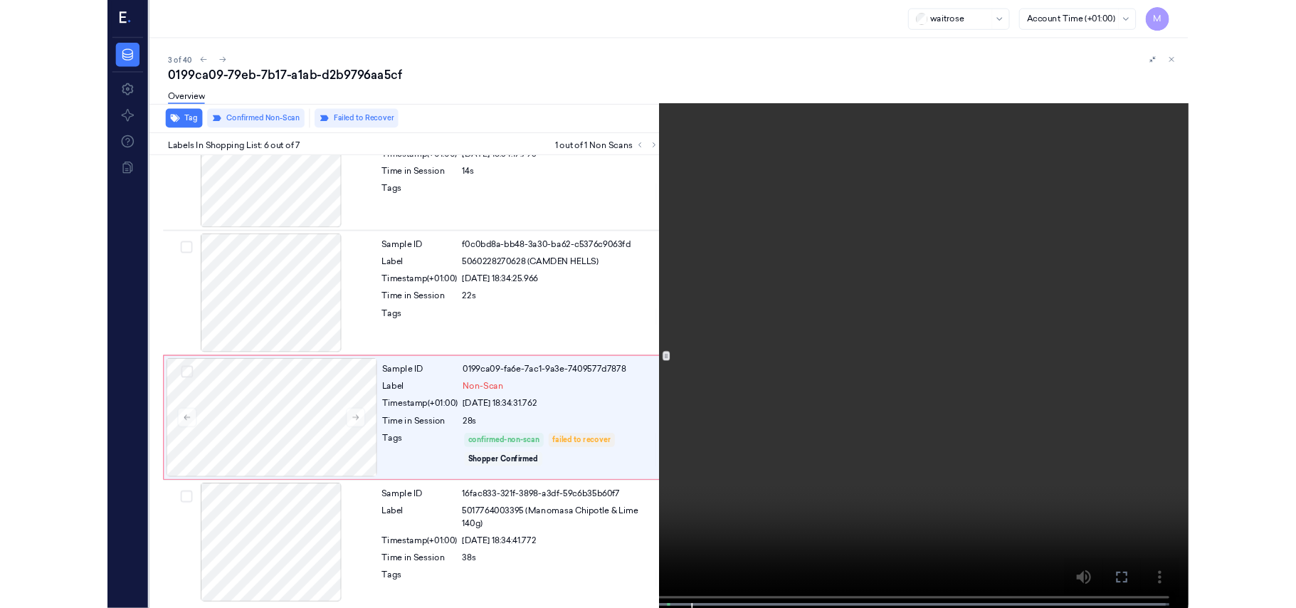
scroll to position [612, 0]
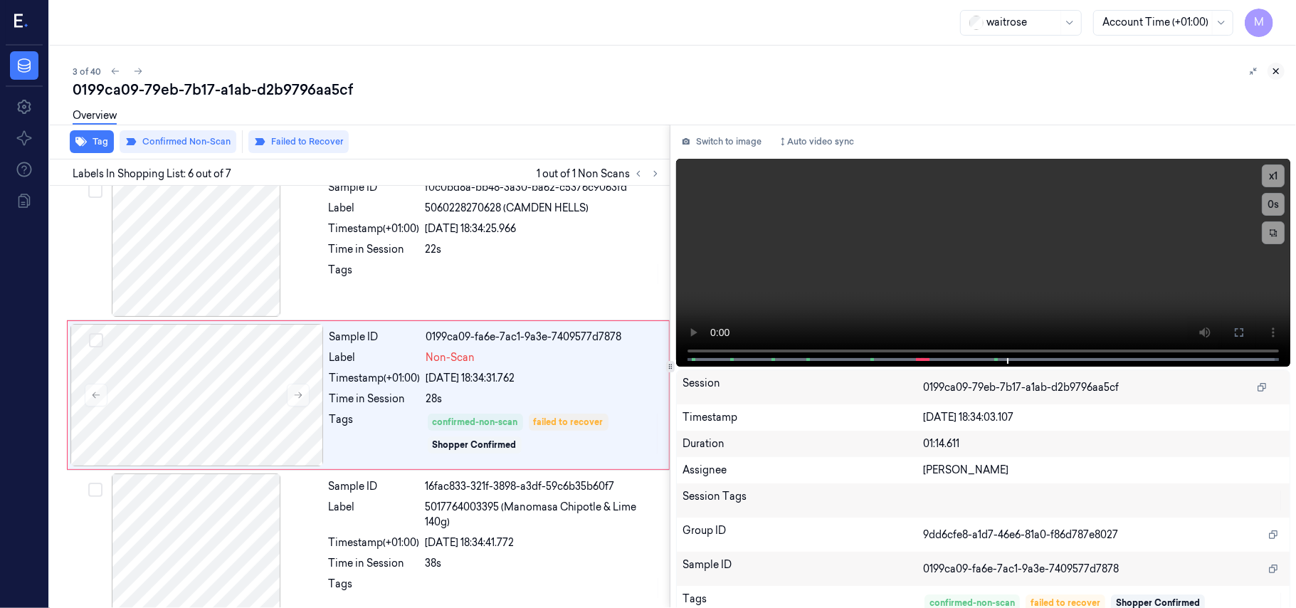
click at [1268, 73] on button at bounding box center [1275, 71] width 17 height 17
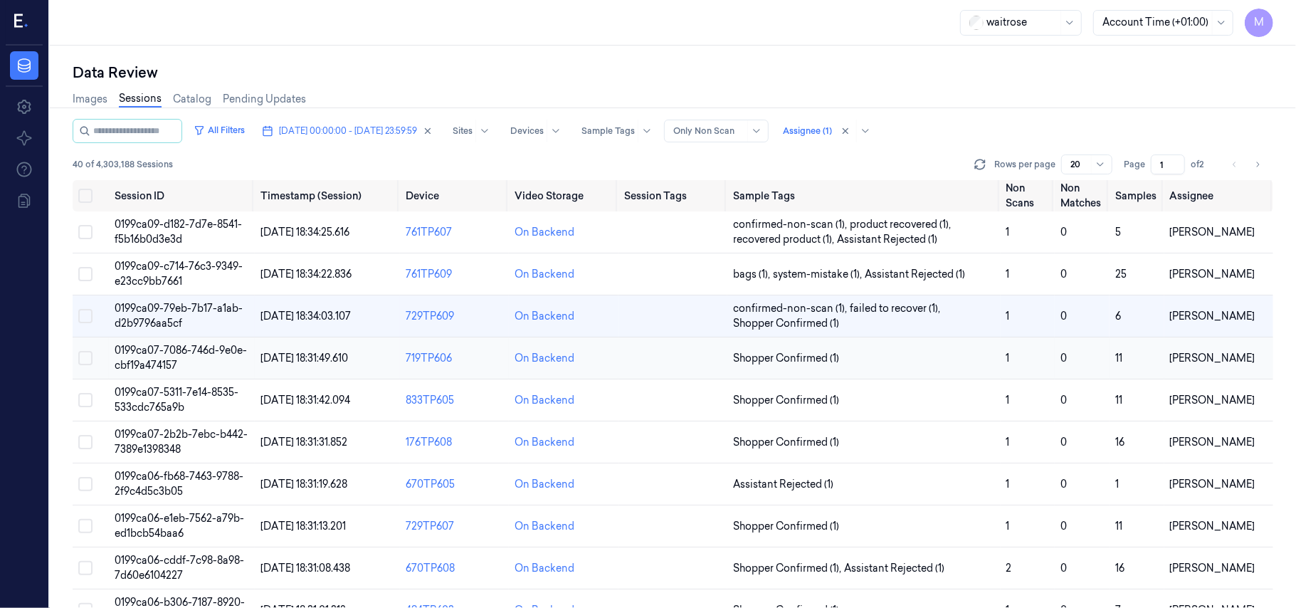
click at [174, 361] on span "0199ca07-7086-746d-9e0e-cbf19a474157" at bounding box center [181, 358] width 132 height 28
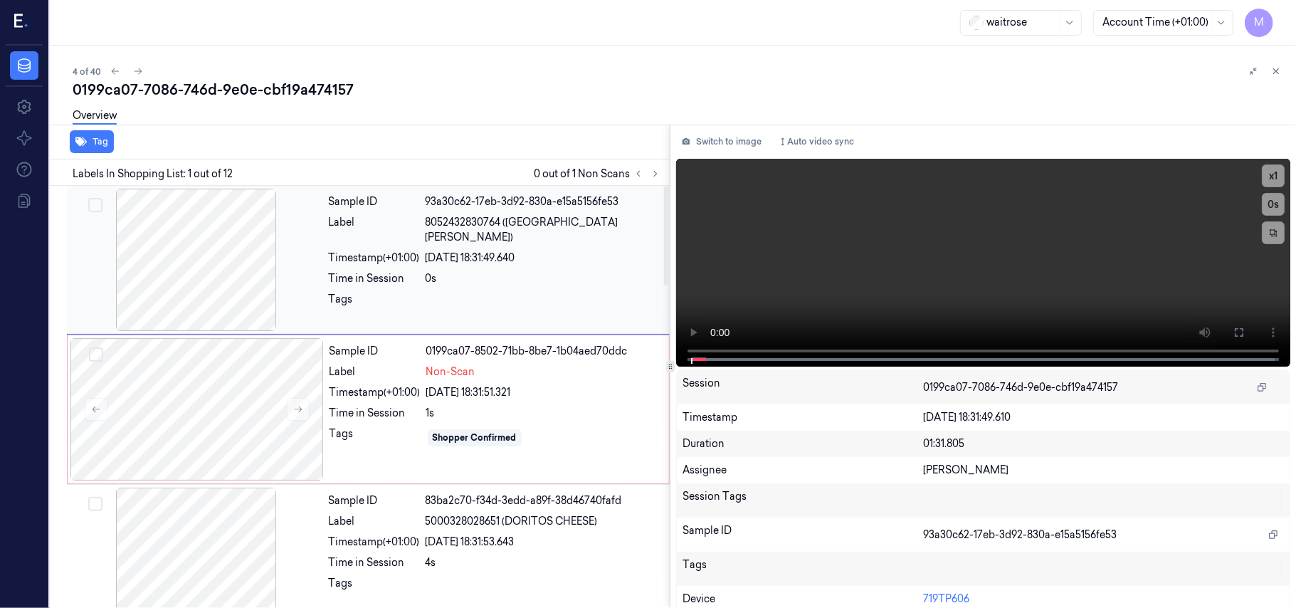
click at [188, 229] on div at bounding box center [196, 260] width 253 height 142
click at [222, 229] on div at bounding box center [196, 260] width 253 height 142
click at [1234, 339] on button at bounding box center [1238, 332] width 23 height 23
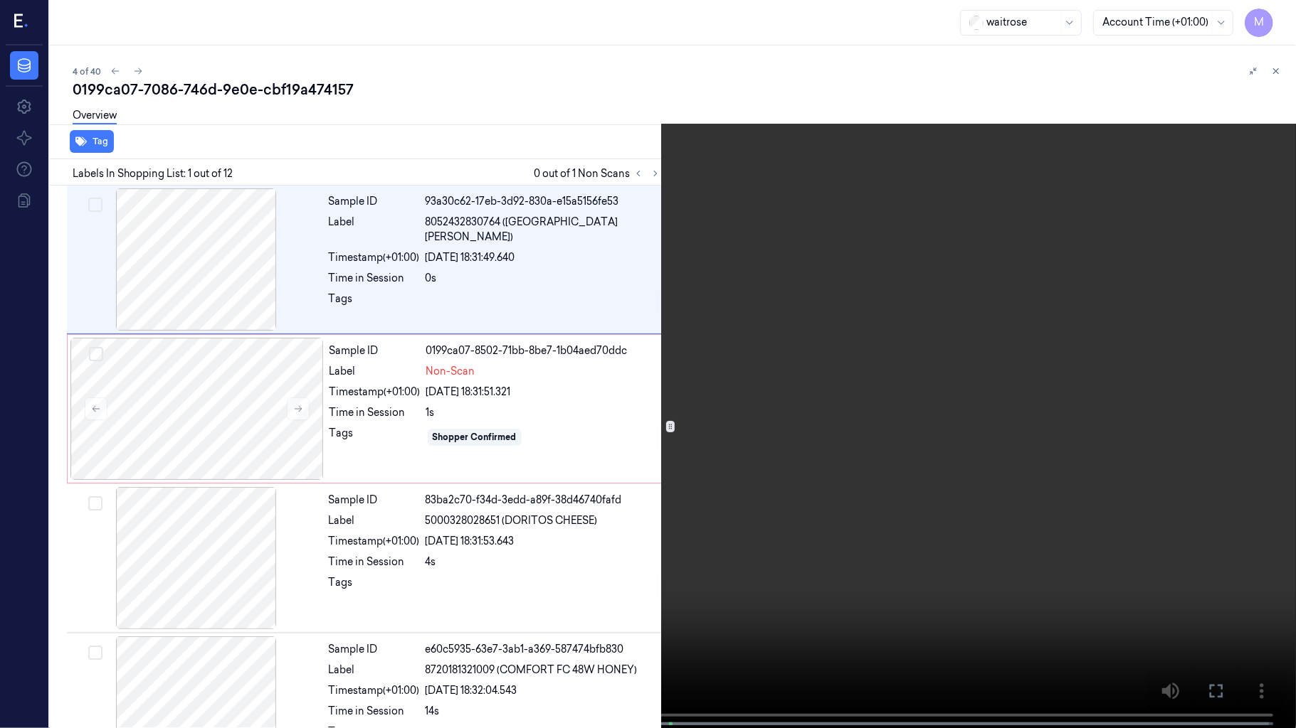
click at [882, 312] on video at bounding box center [648, 365] width 1296 height 731
click at [760, 476] on video at bounding box center [648, 365] width 1296 height 731
click at [0, 0] on icon at bounding box center [0, 0] width 0 height 0
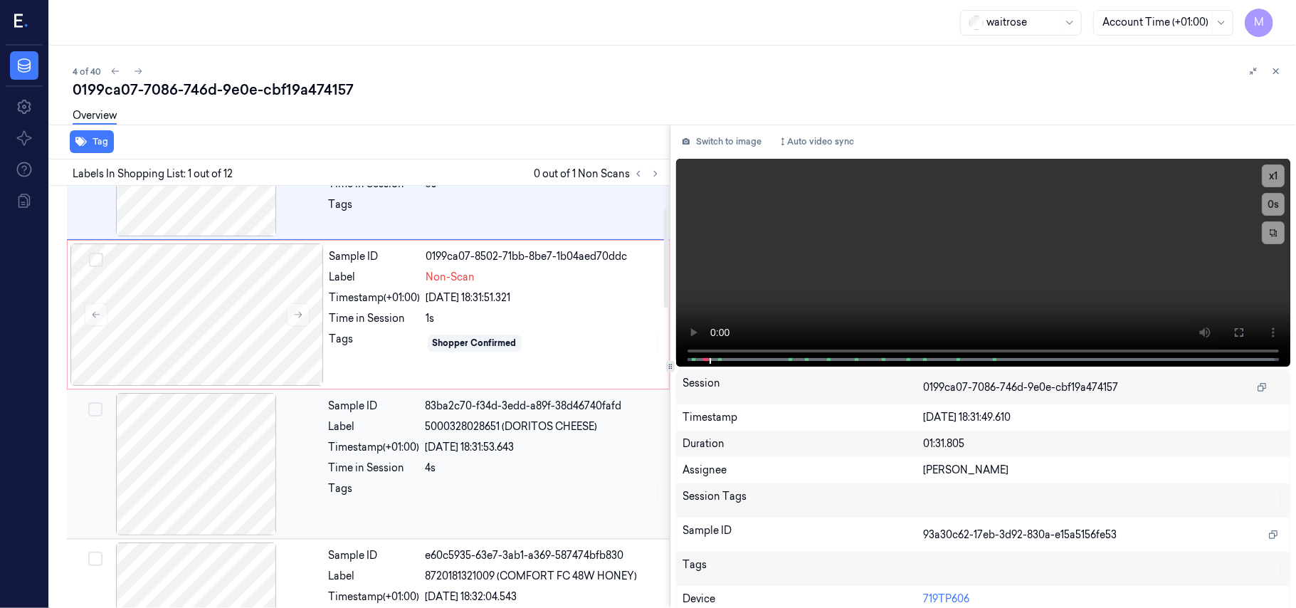
click at [495, 437] on div "Sample ID 83ba2c70-f34d-3edd-a89f-38d46740fafd Label 5000328028651 (DORITOS CHE…" at bounding box center [495, 464] width 344 height 142
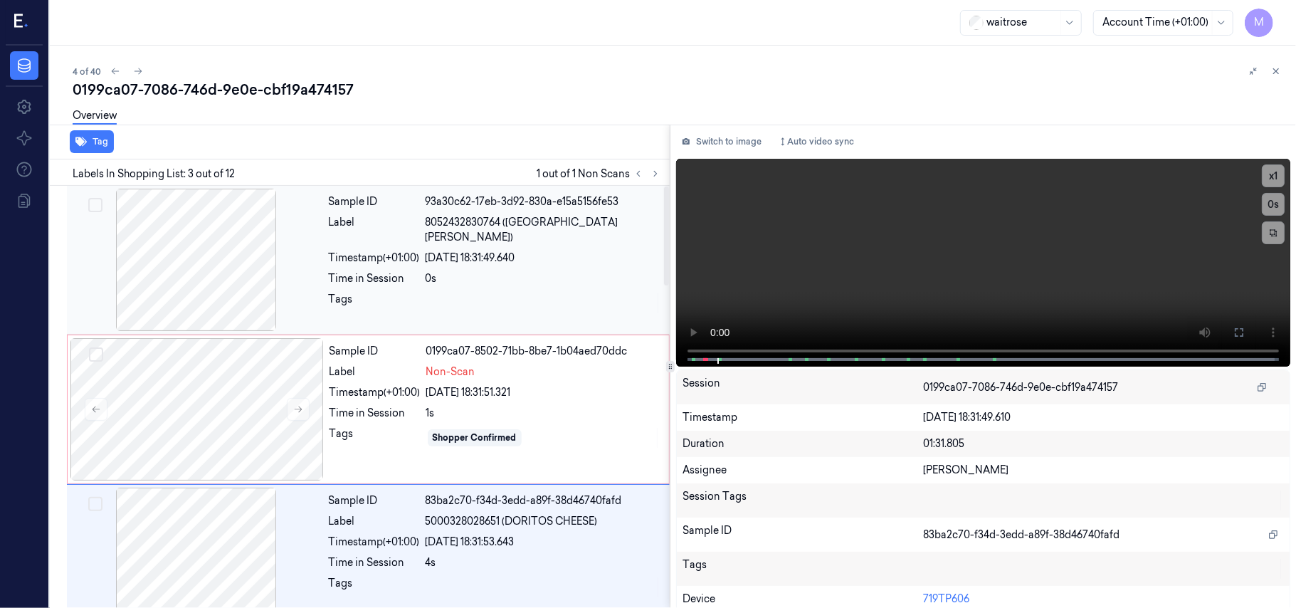
click at [534, 250] on div "[DATE] 18:31:49.640" at bounding box center [542, 257] width 235 height 15
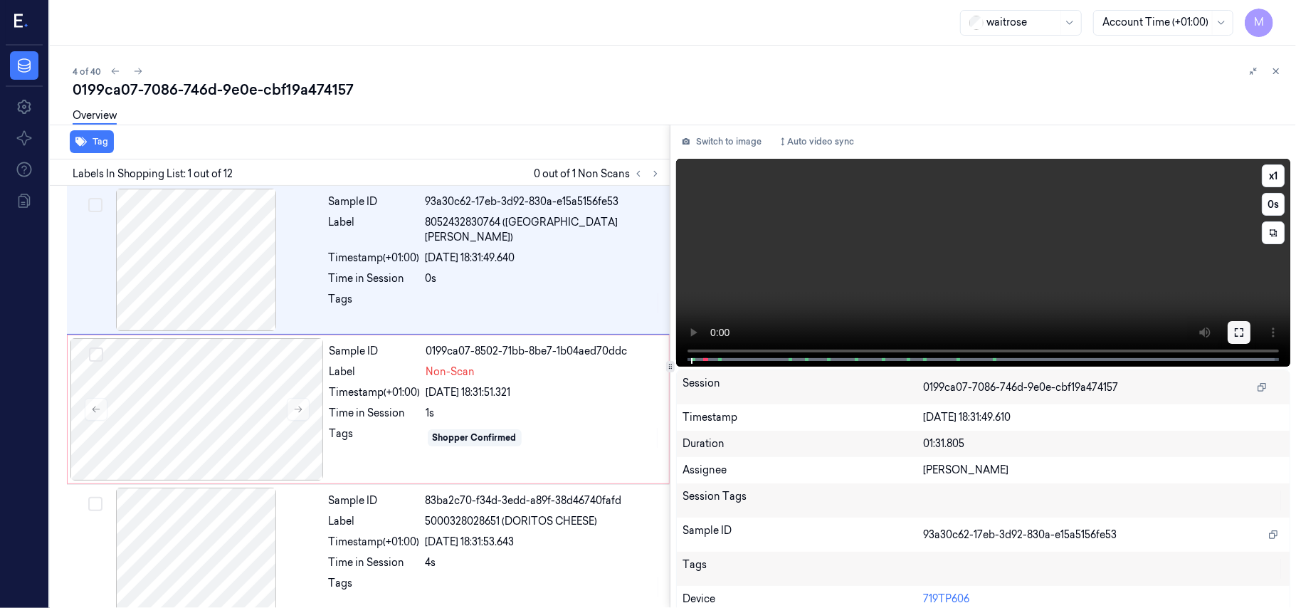
click at [1235, 329] on icon at bounding box center [1238, 332] width 11 height 11
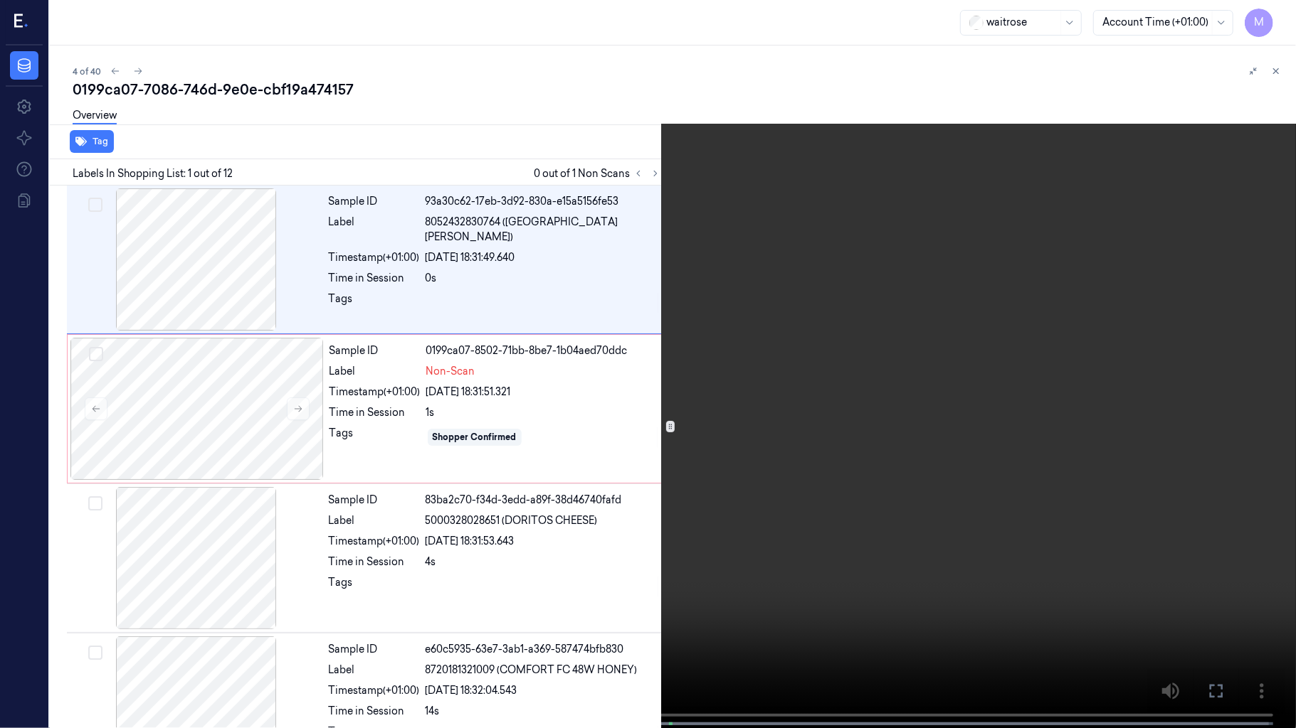
click at [861, 368] on video at bounding box center [648, 365] width 1296 height 731
click at [787, 528] on video at bounding box center [648, 365] width 1296 height 731
click at [0, 0] on icon at bounding box center [0, 0] width 0 height 0
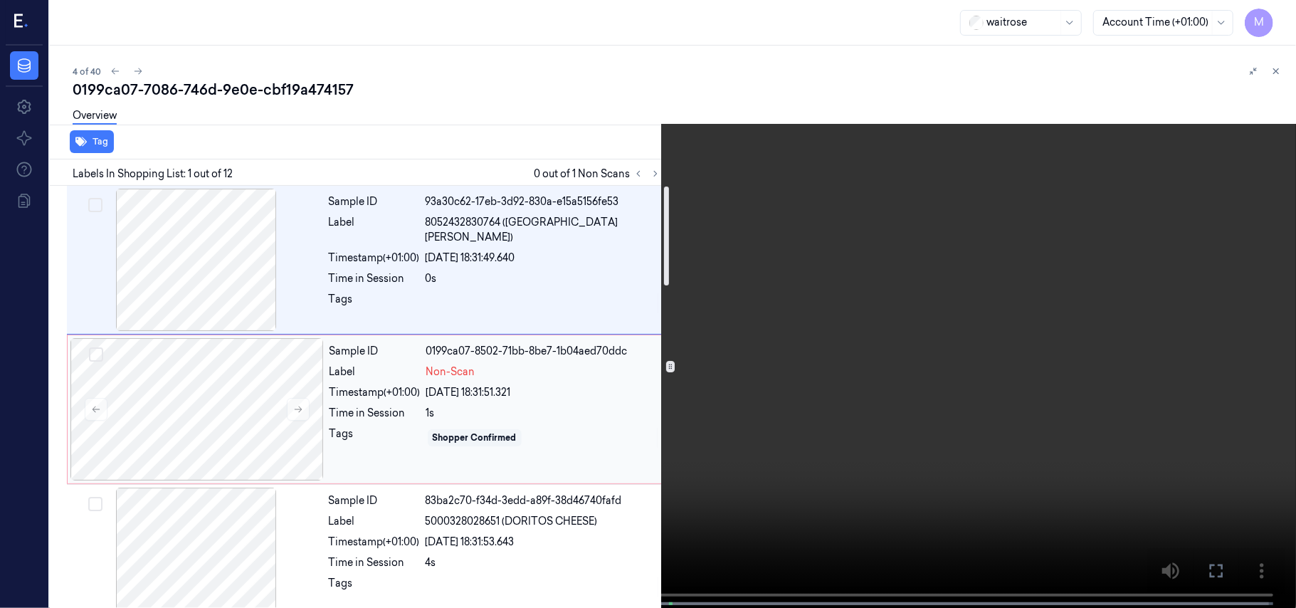
scroll to position [95, 0]
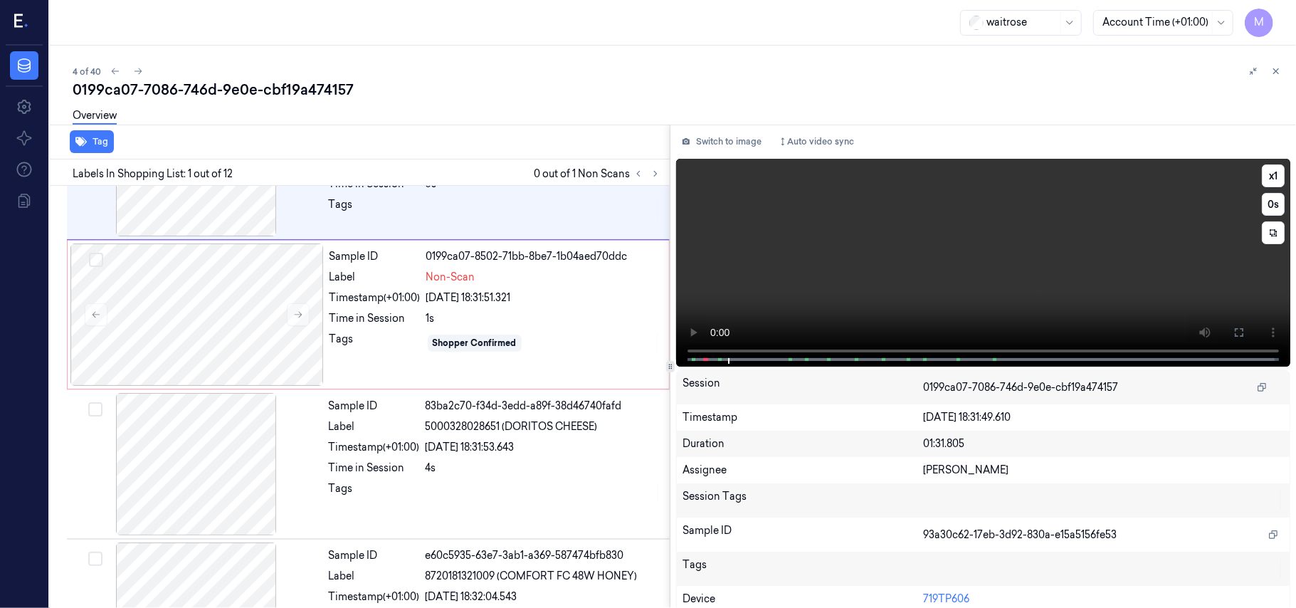
click at [1034, 296] on video at bounding box center [983, 263] width 614 height 208
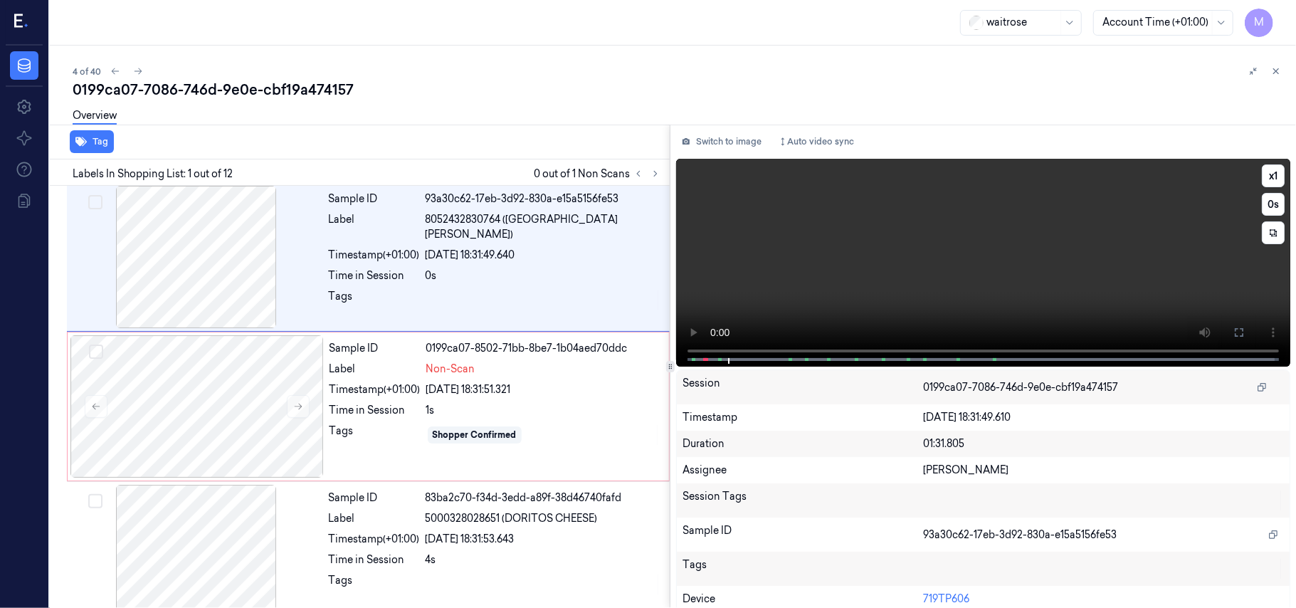
scroll to position [0, 0]
click at [1241, 331] on button at bounding box center [1238, 332] width 23 height 23
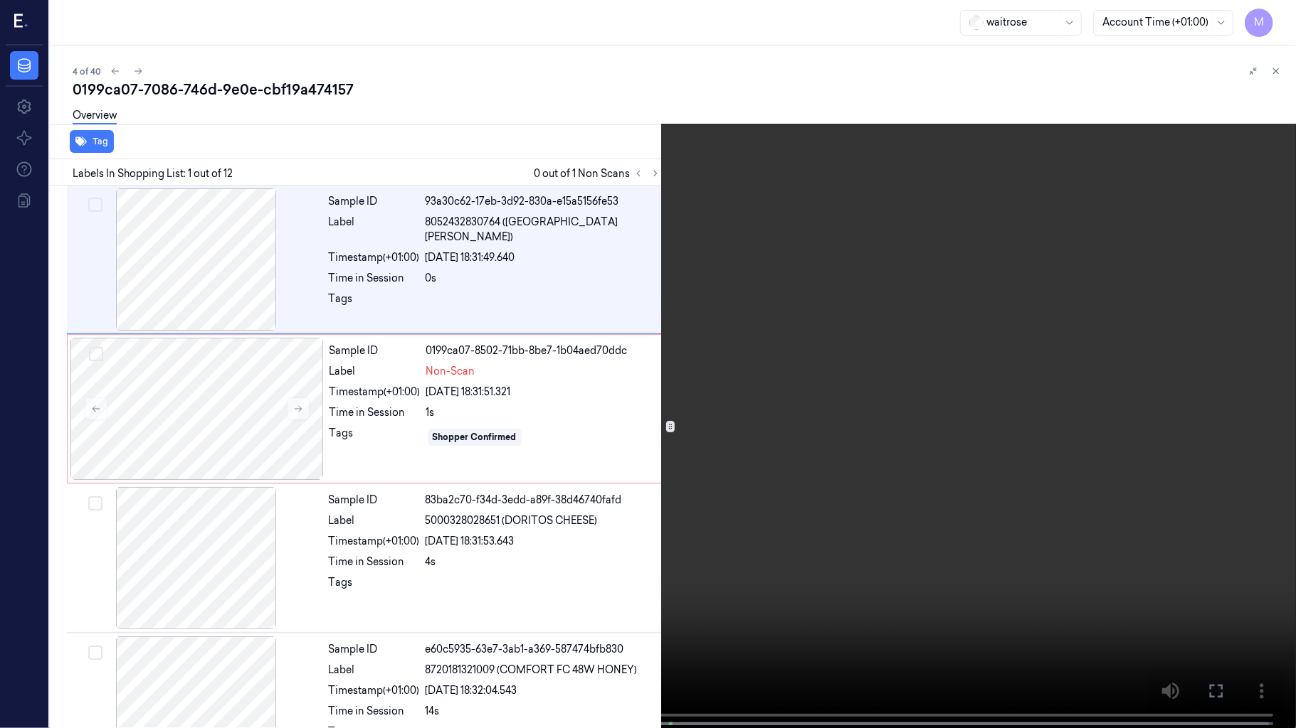
click at [894, 556] on video at bounding box center [648, 365] width 1296 height 731
click at [0, 0] on icon at bounding box center [0, 0] width 0 height 0
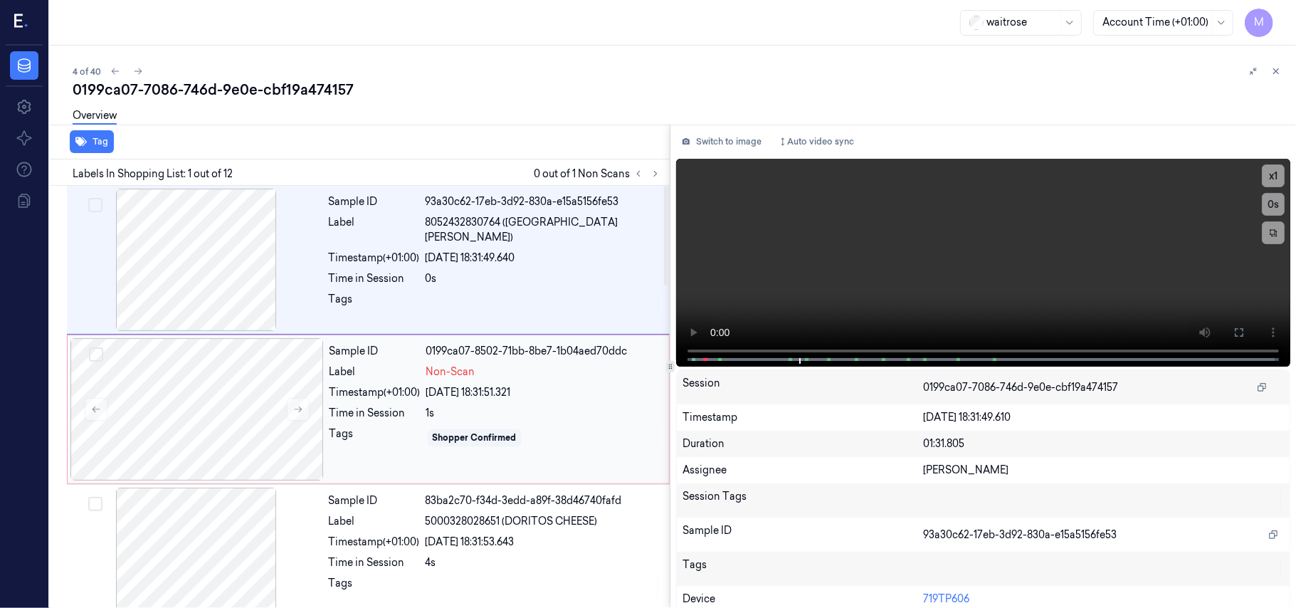
click at [475, 371] on div "Non-Scan" at bounding box center [543, 371] width 234 height 15
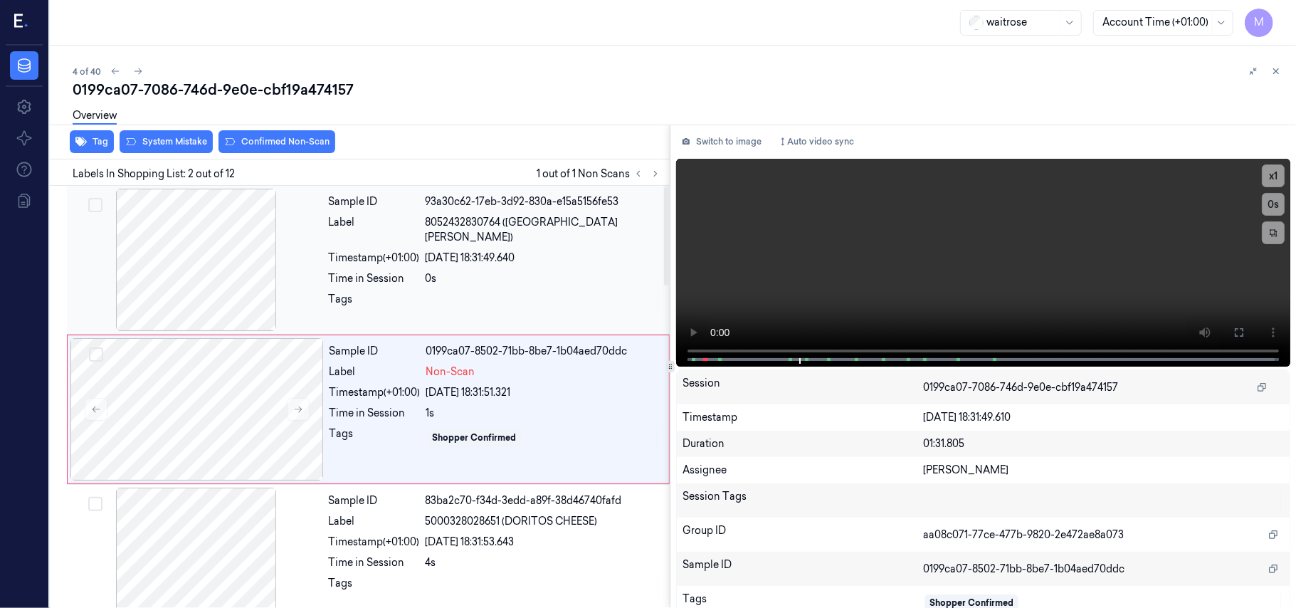
scroll to position [12, 0]
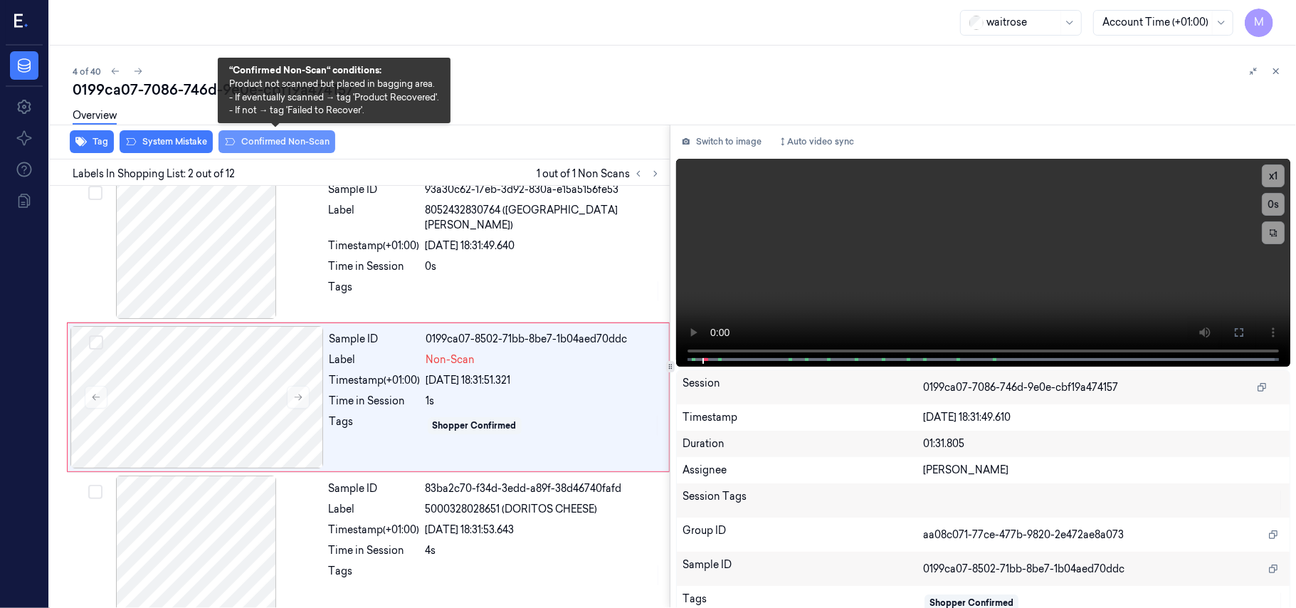
click at [300, 141] on button "Confirmed Non-Scan" at bounding box center [276, 141] width 117 height 23
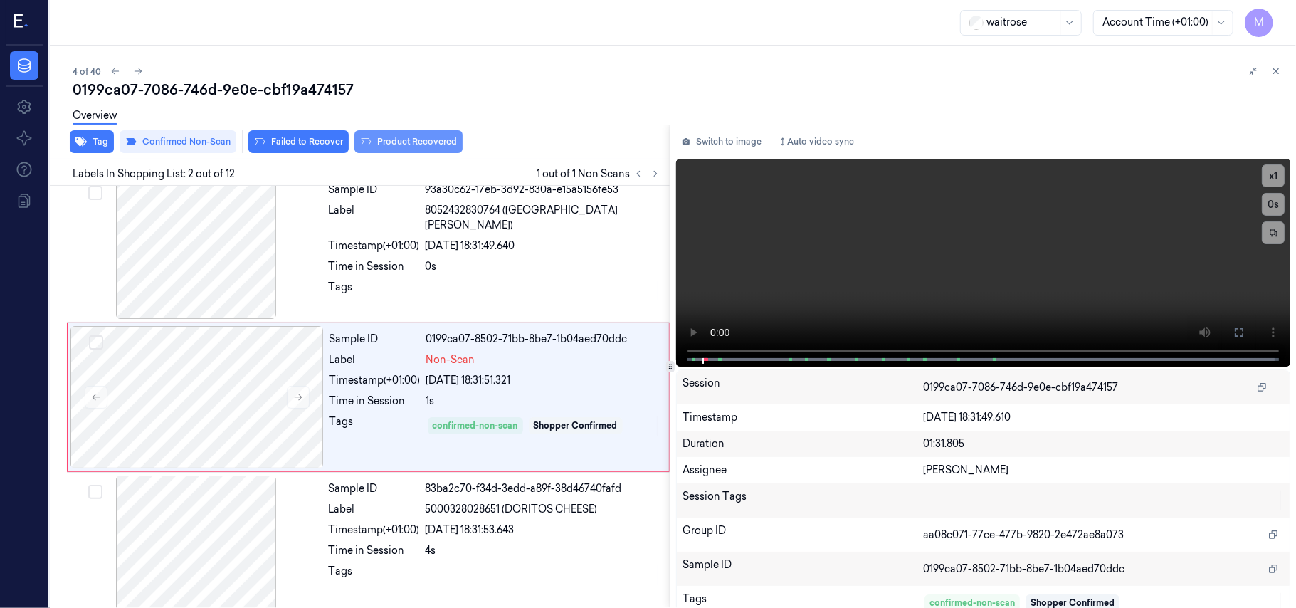
click at [411, 140] on button "Product Recovered" at bounding box center [408, 141] width 108 height 23
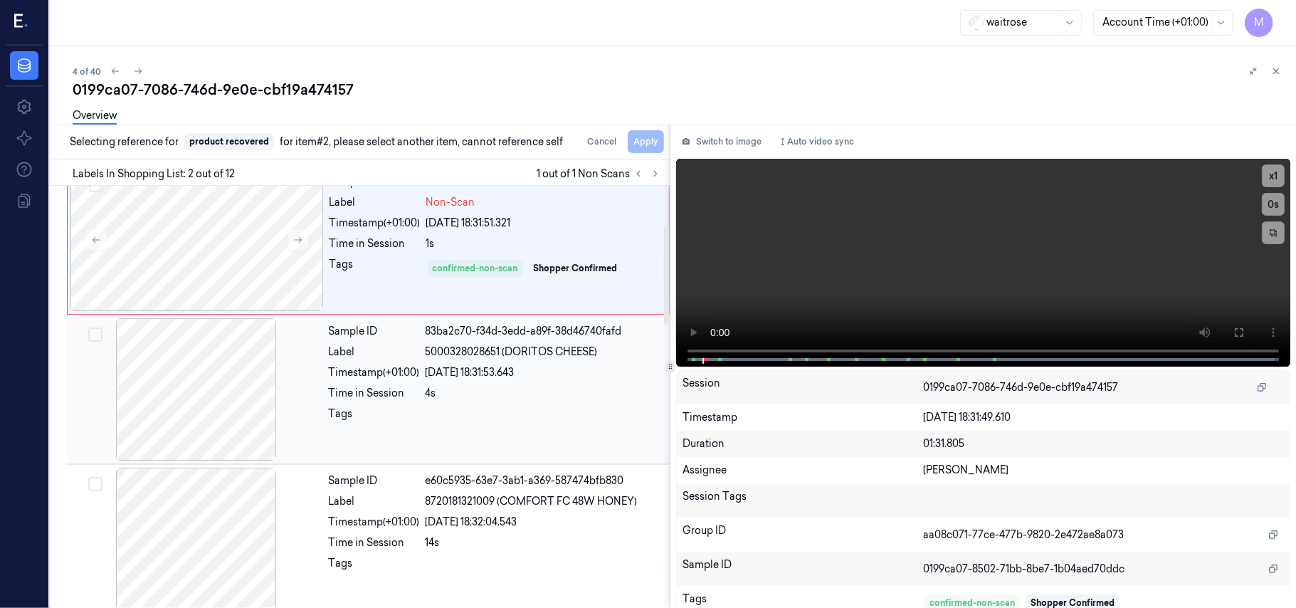
scroll to position [202, 0]
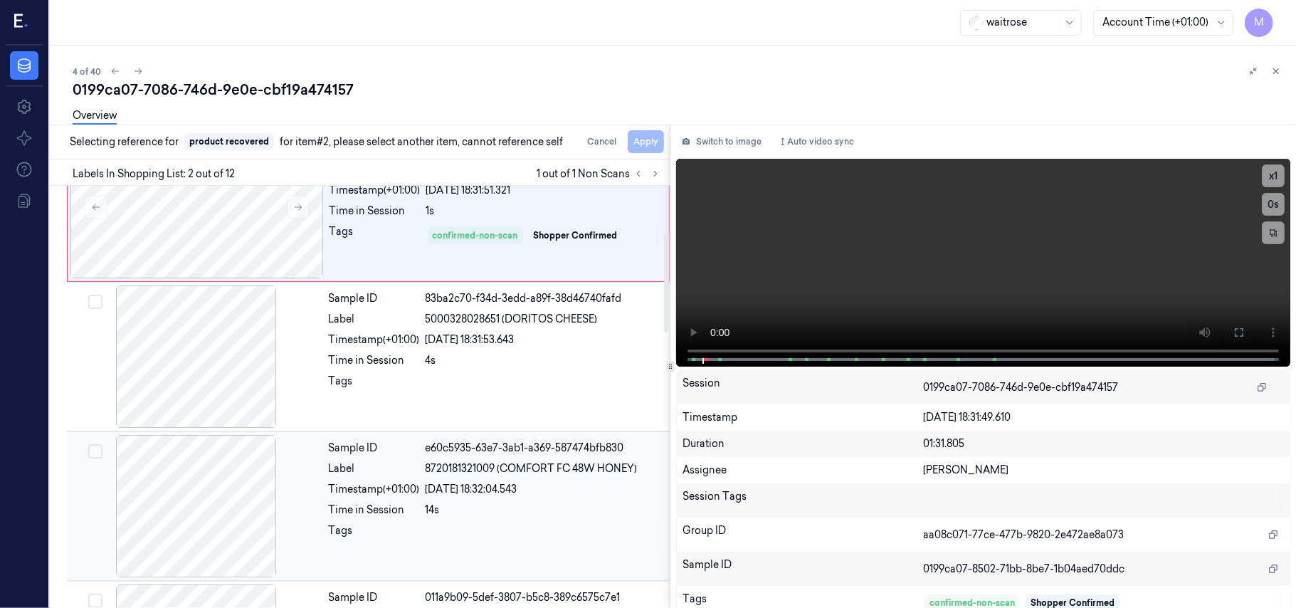
click at [473, 496] on div "[DATE] 18:32:04.543" at bounding box center [542, 489] width 235 height 15
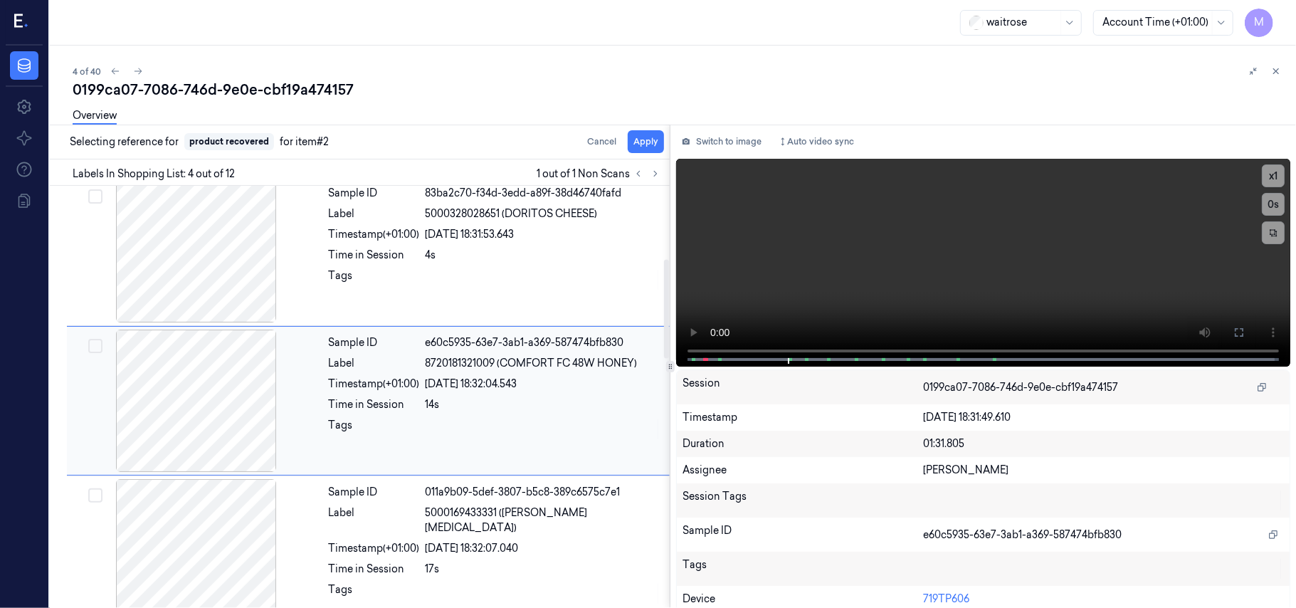
scroll to position [312, 0]
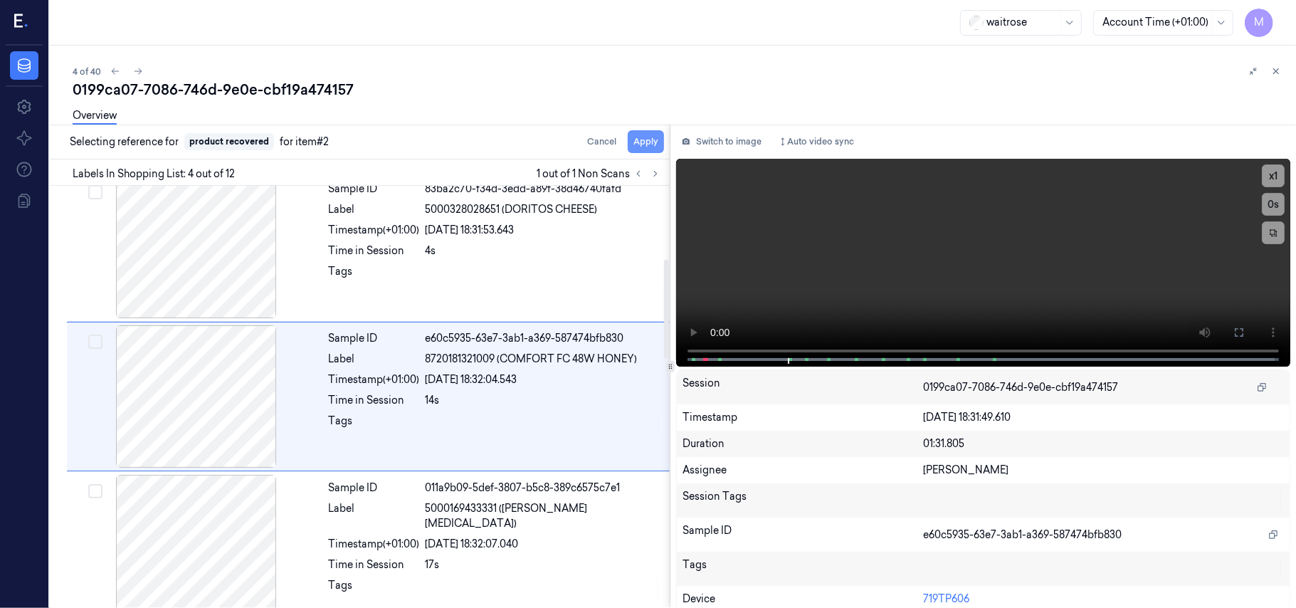
click at [647, 141] on button "Apply" at bounding box center [645, 141] width 36 height 23
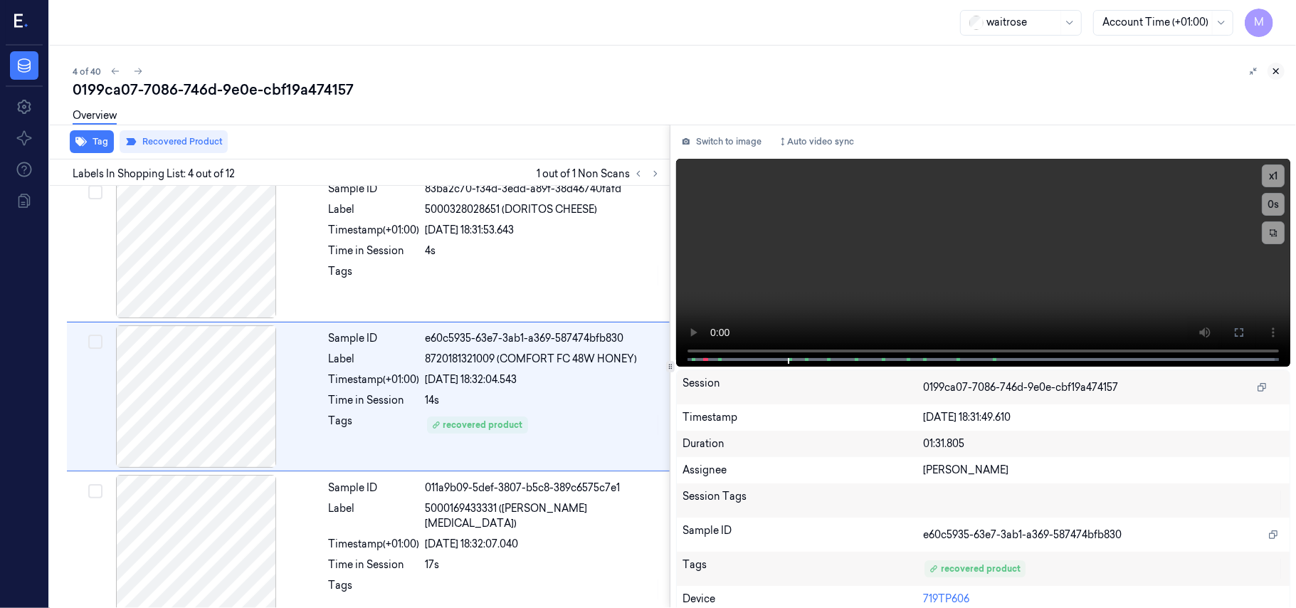
click at [1276, 69] on icon at bounding box center [1276, 71] width 10 height 10
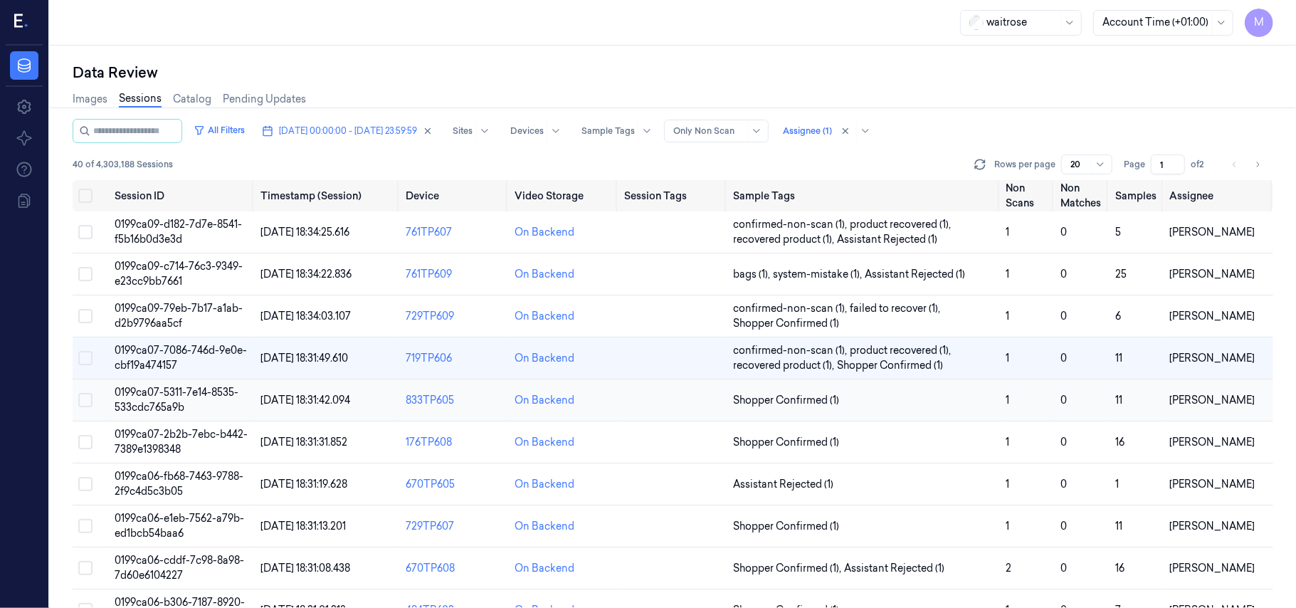
click at [161, 404] on span "0199ca07-5311-7e14-8535-533cdc765a9b" at bounding box center [177, 400] width 124 height 28
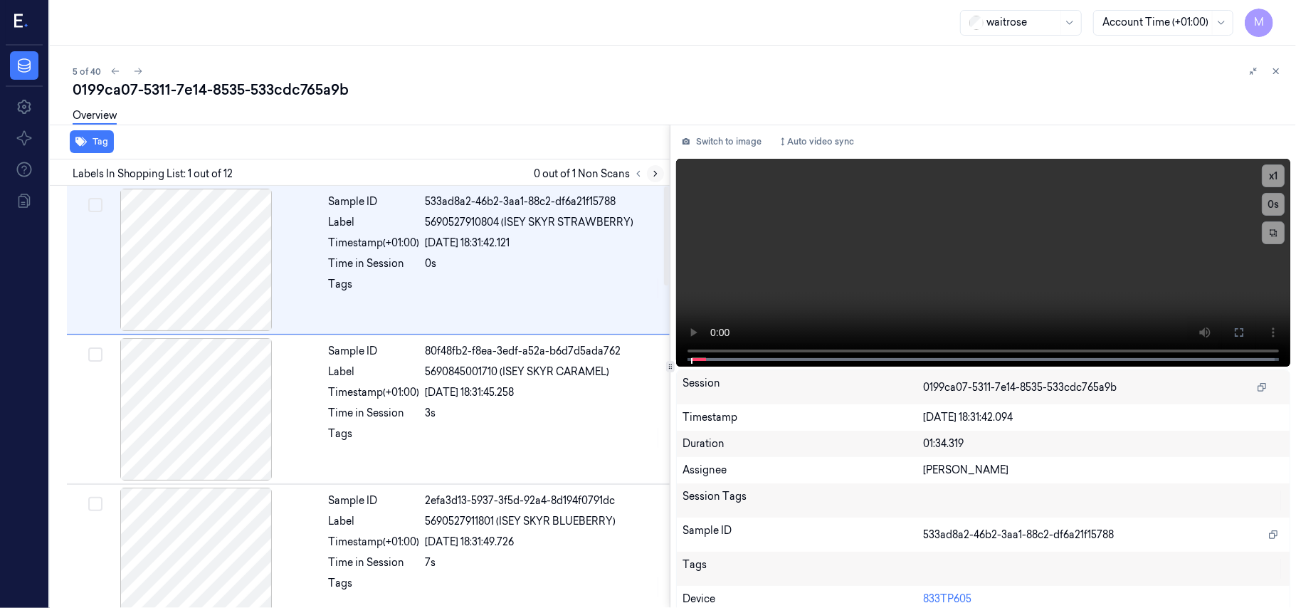
click at [652, 174] on icon at bounding box center [655, 174] width 10 height 10
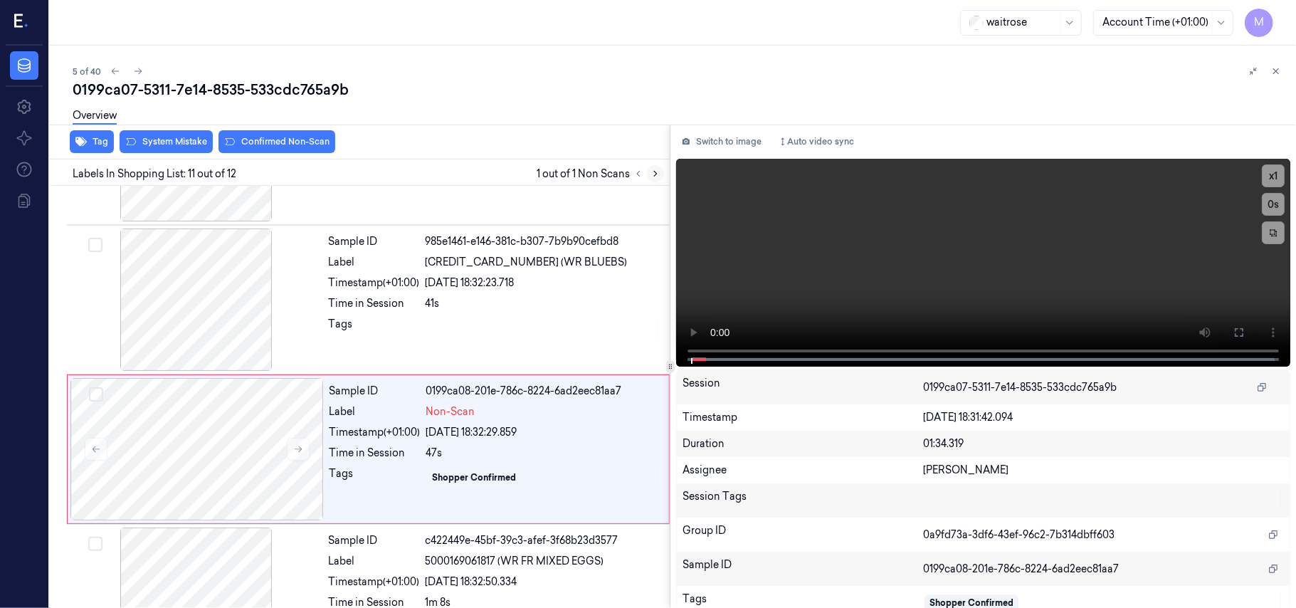
scroll to position [1361, 0]
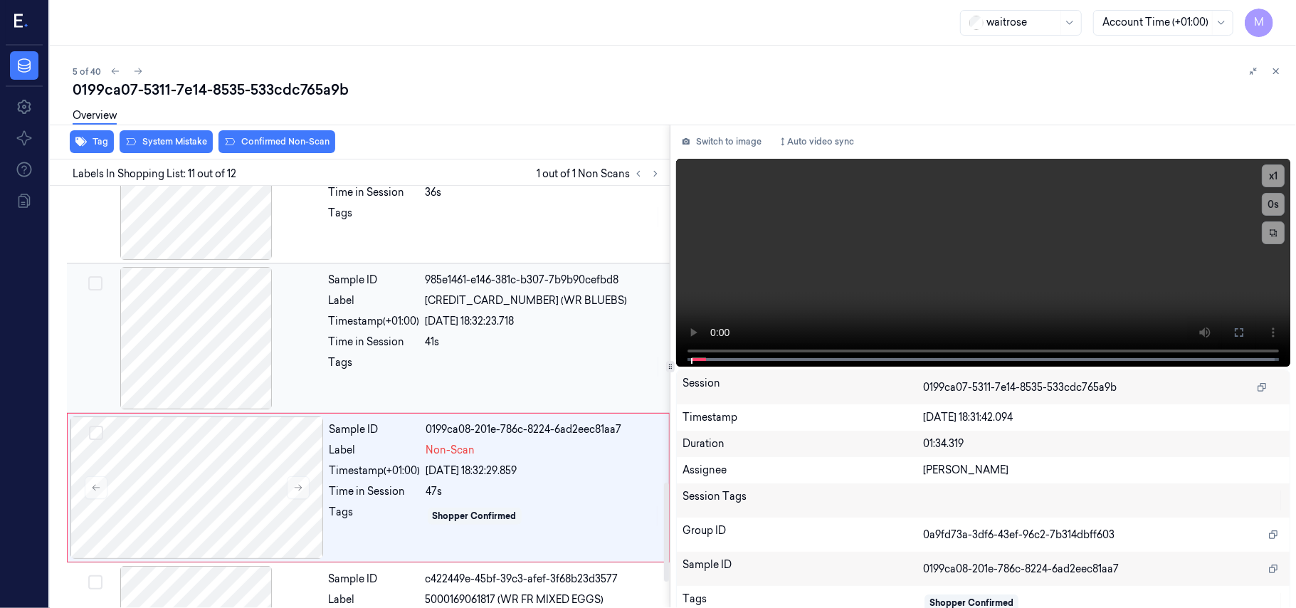
click at [556, 354] on div "Sample ID 985e1461-e146-381c-b307-7b9b90cefbd8 Label [CREDIT_CARD_NUMBER] (WR B…" at bounding box center [495, 338] width 344 height 142
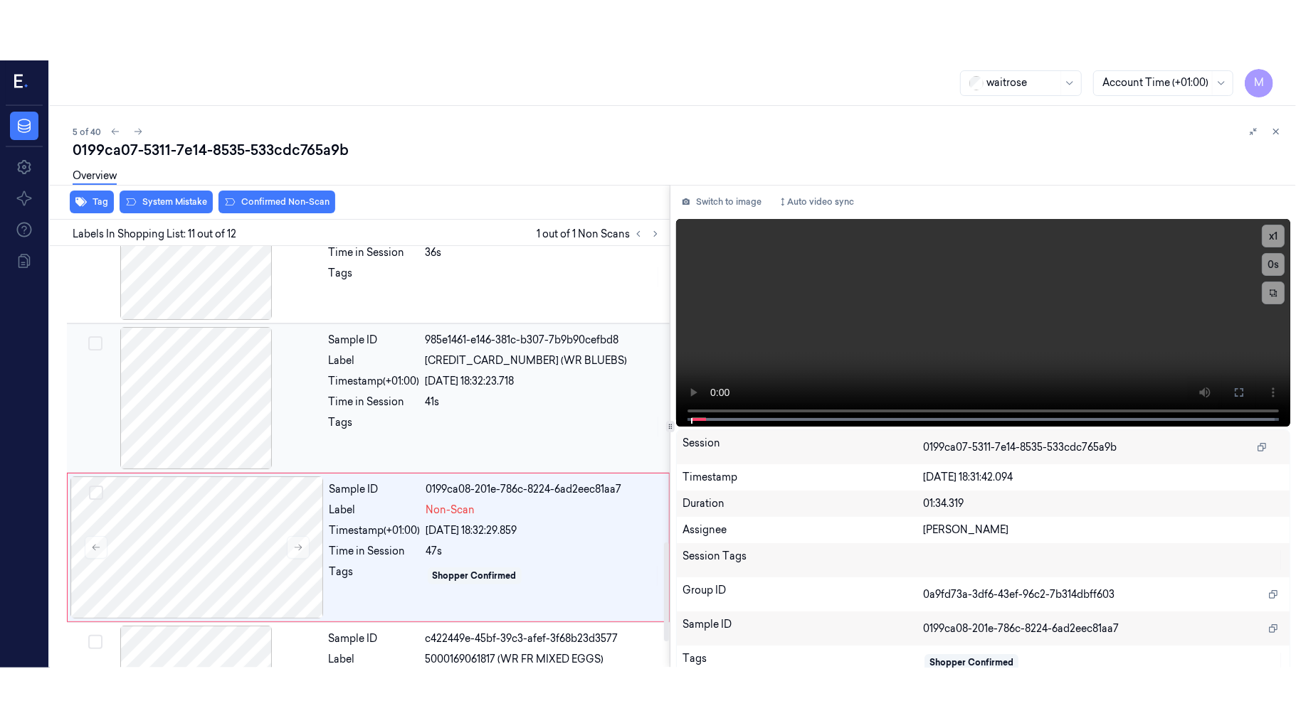
scroll to position [1211, 0]
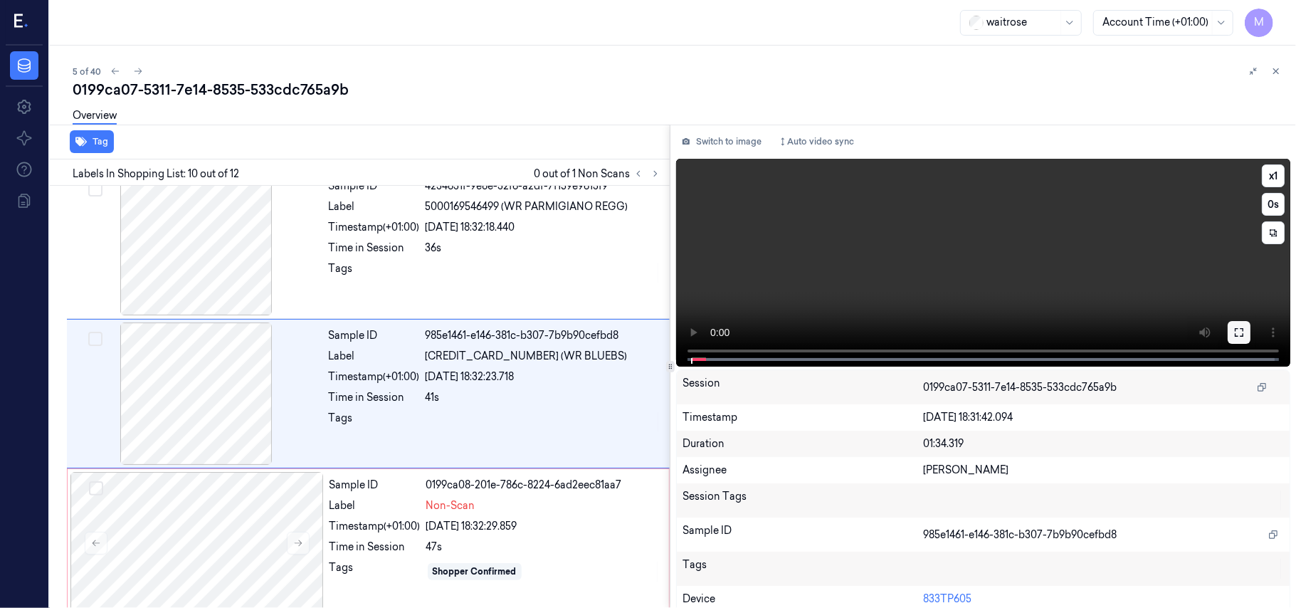
click at [1239, 334] on icon at bounding box center [1238, 332] width 11 height 11
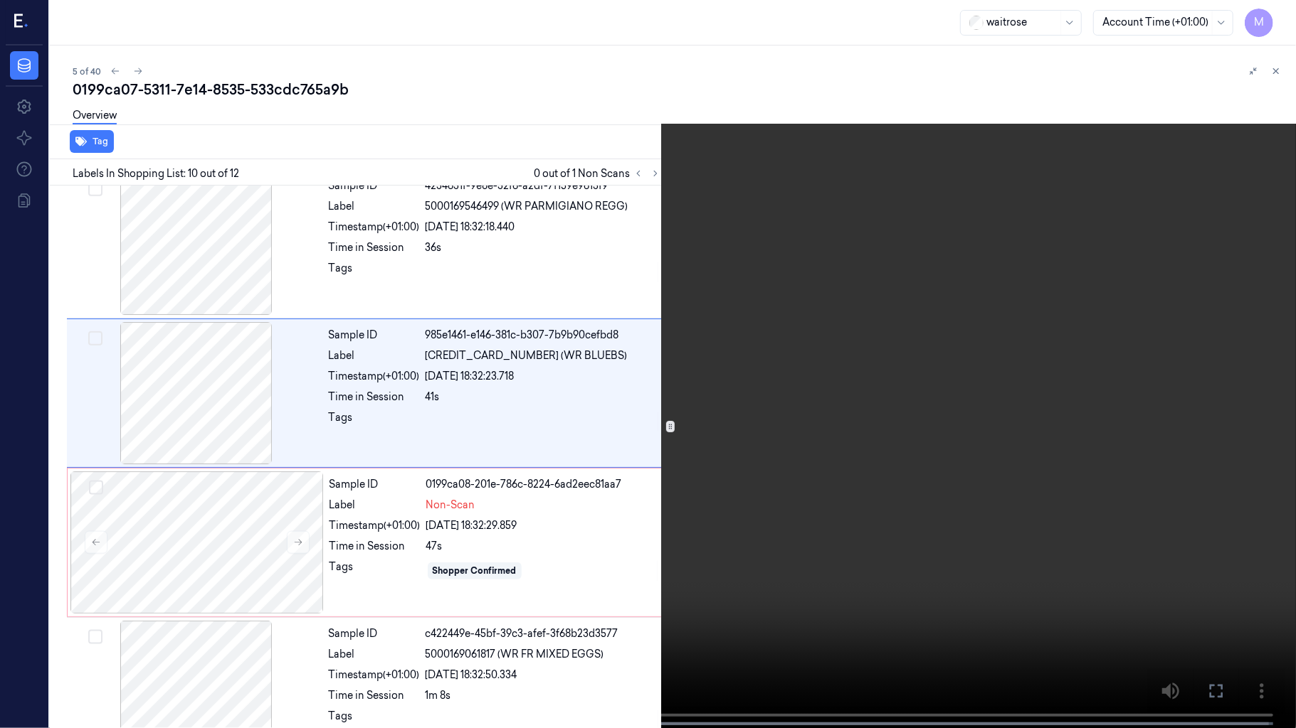
click at [593, 297] on video at bounding box center [648, 365] width 1296 height 731
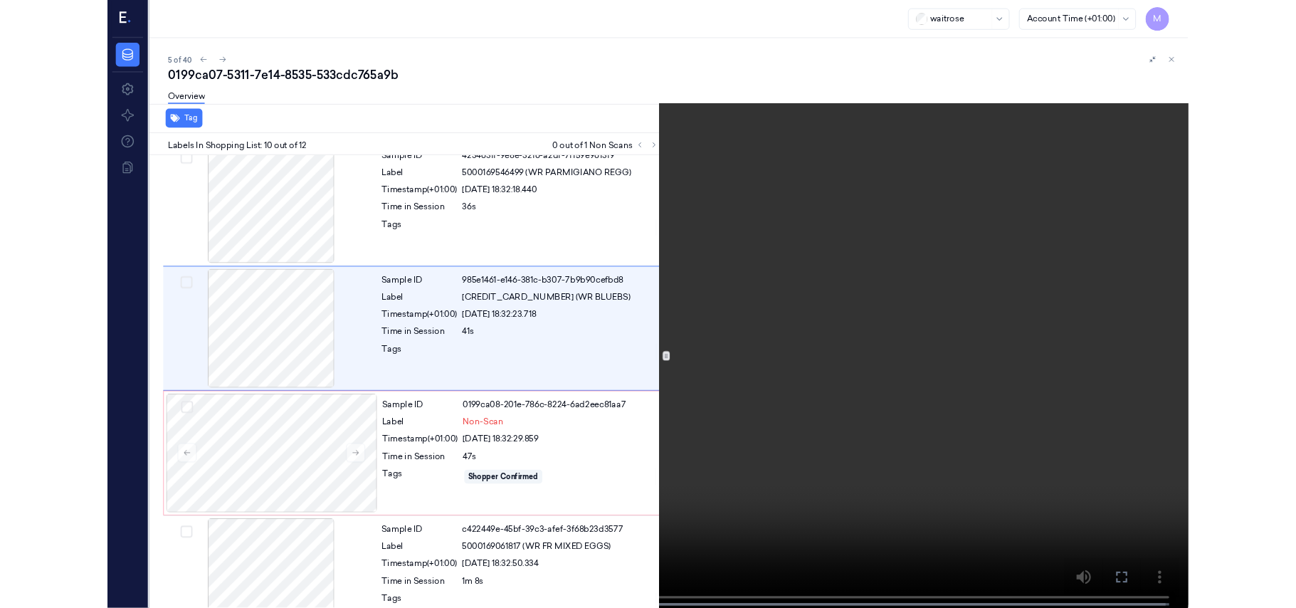
scroll to position [1151, 0]
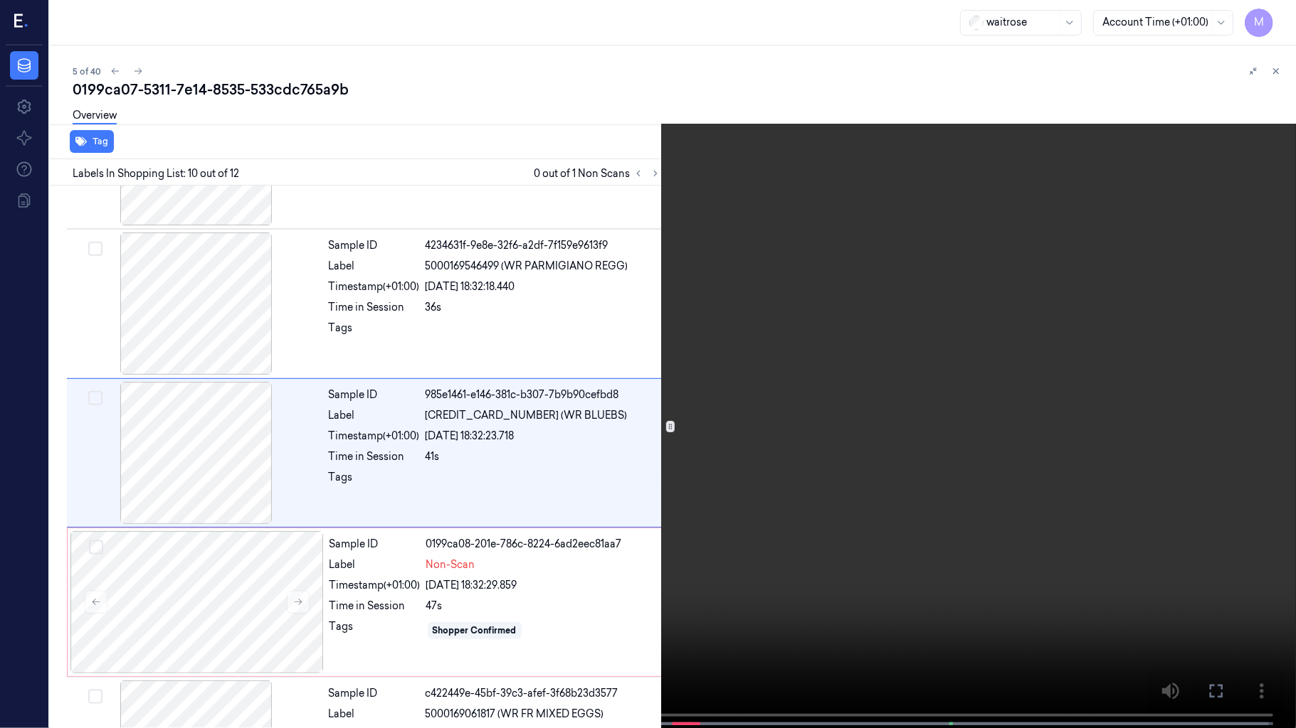
click at [593, 297] on video at bounding box center [648, 365] width 1296 height 731
click at [637, 403] on video at bounding box center [648, 365] width 1296 height 731
click at [844, 453] on video at bounding box center [648, 365] width 1296 height 731
click at [0, 0] on icon at bounding box center [0, 0] width 0 height 0
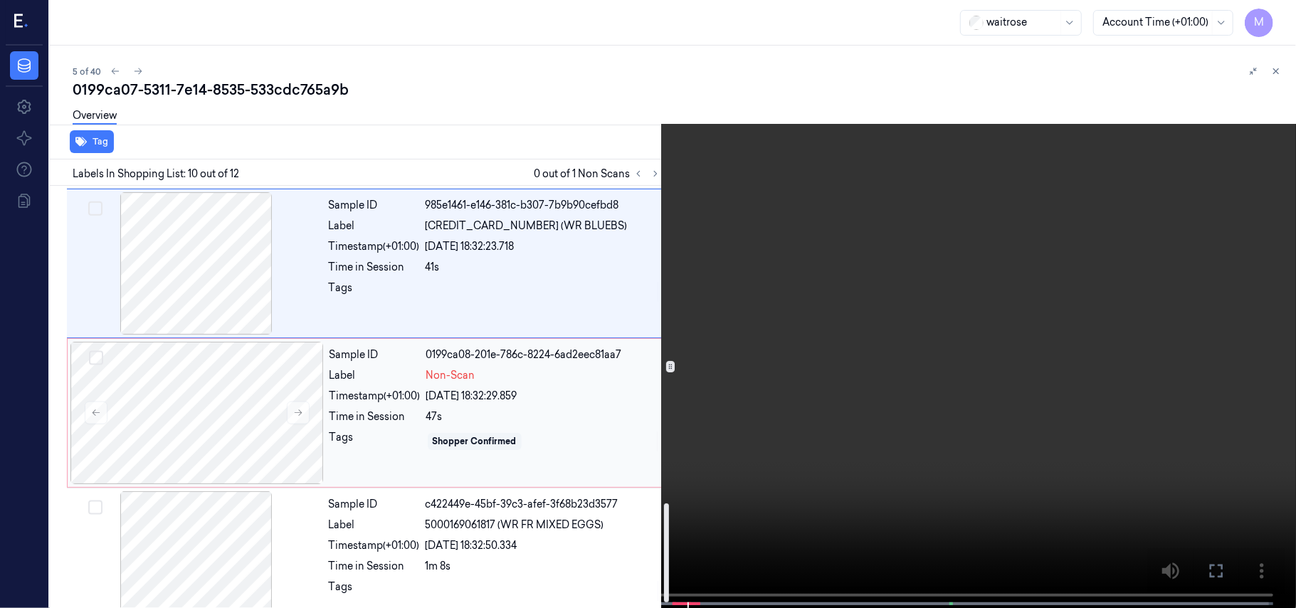
scroll to position [1380, 0]
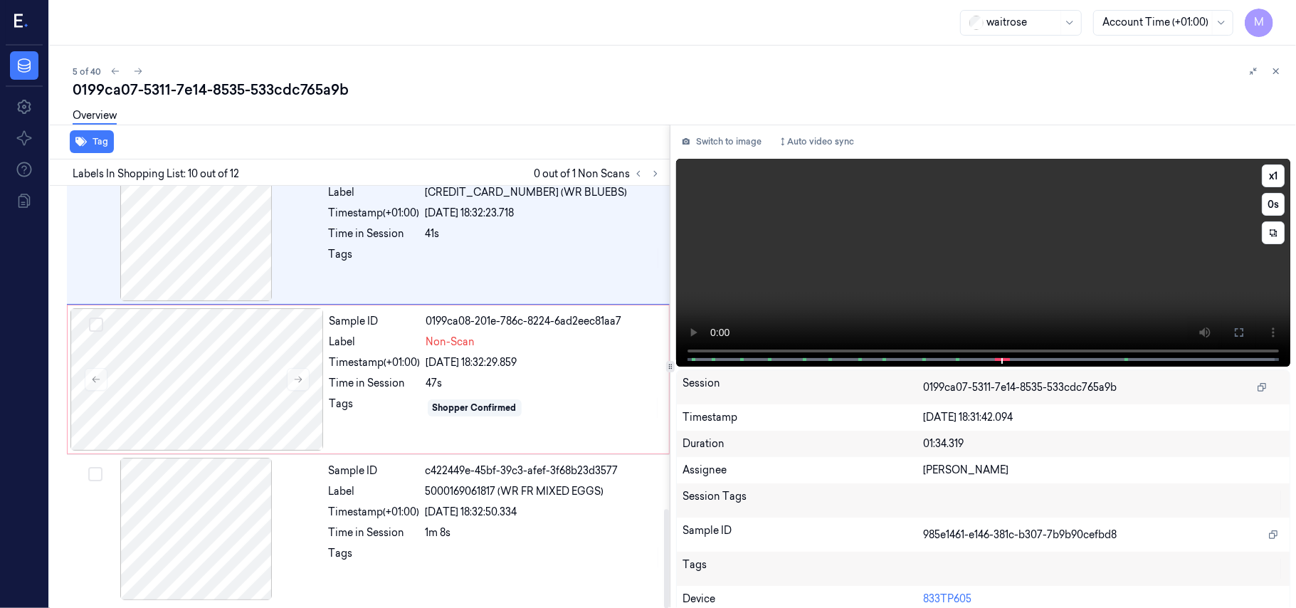
click at [1056, 265] on video at bounding box center [983, 263] width 614 height 208
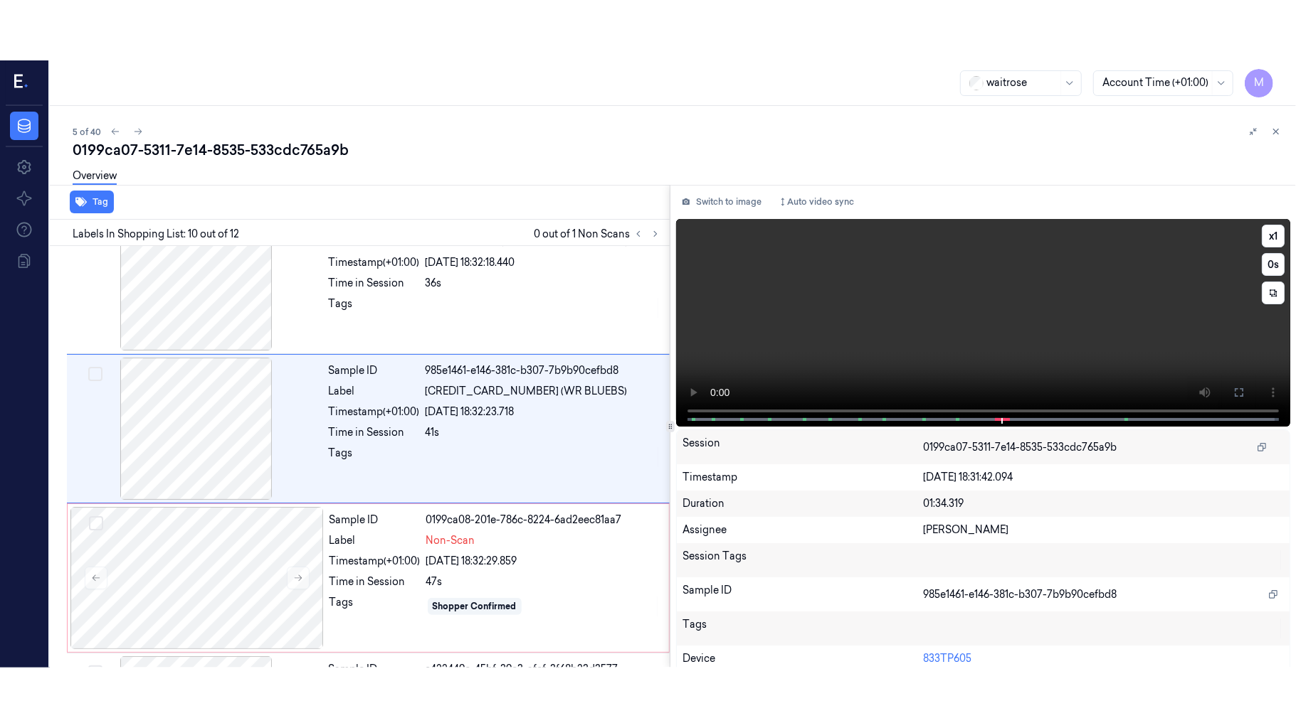
scroll to position [1211, 0]
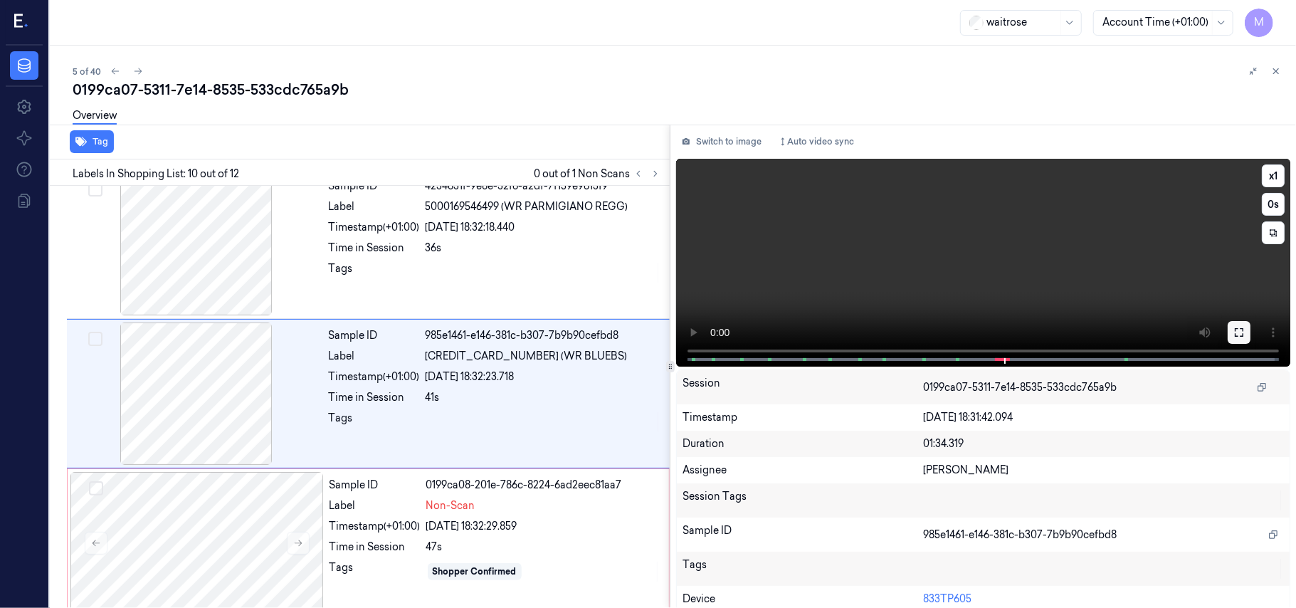
click at [1227, 332] on button at bounding box center [1238, 332] width 23 height 23
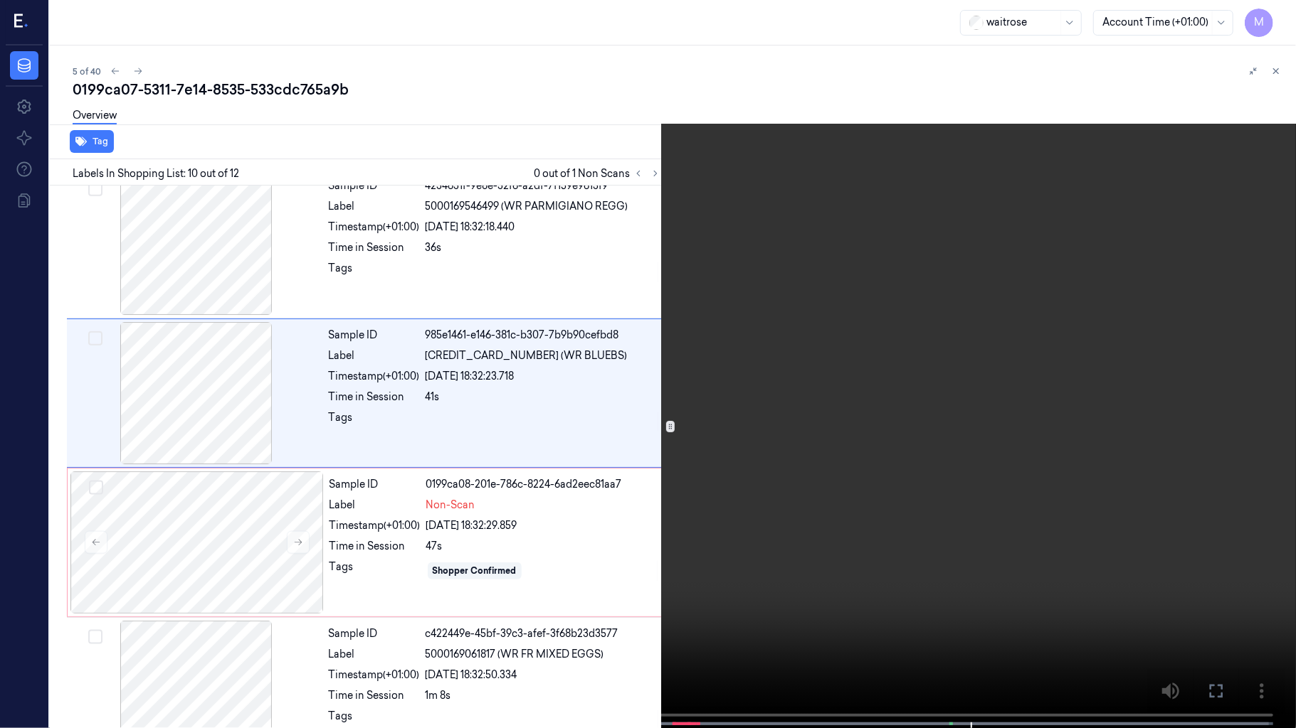
click at [1113, 420] on video at bounding box center [648, 365] width 1296 height 731
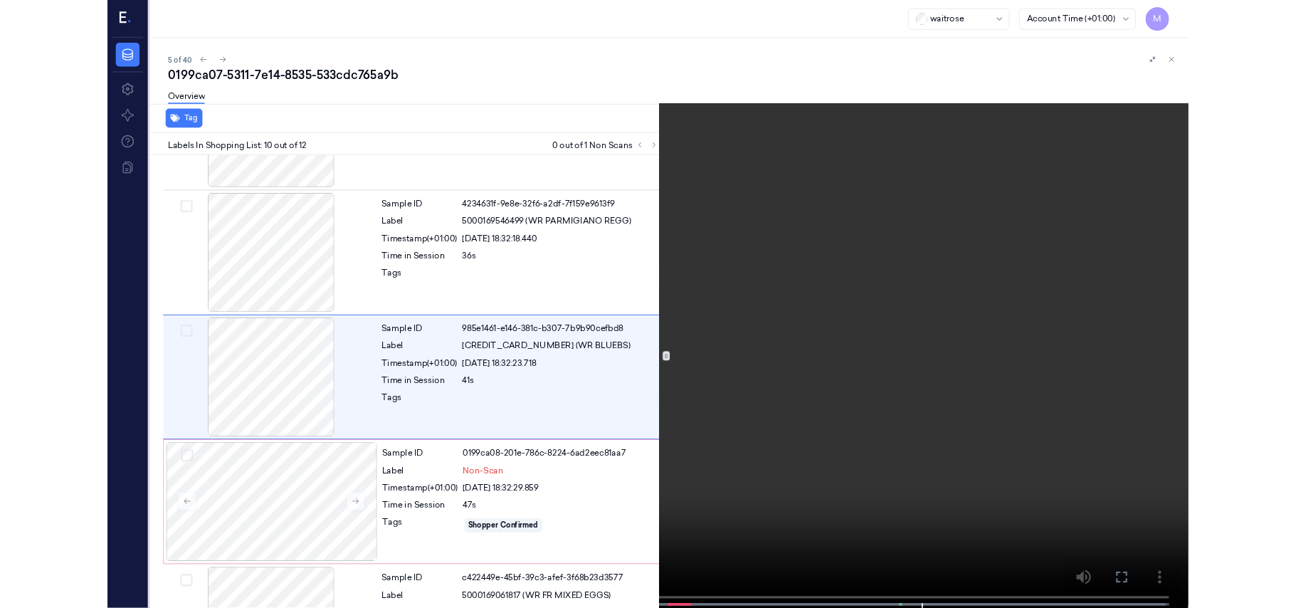
scroll to position [1151, 0]
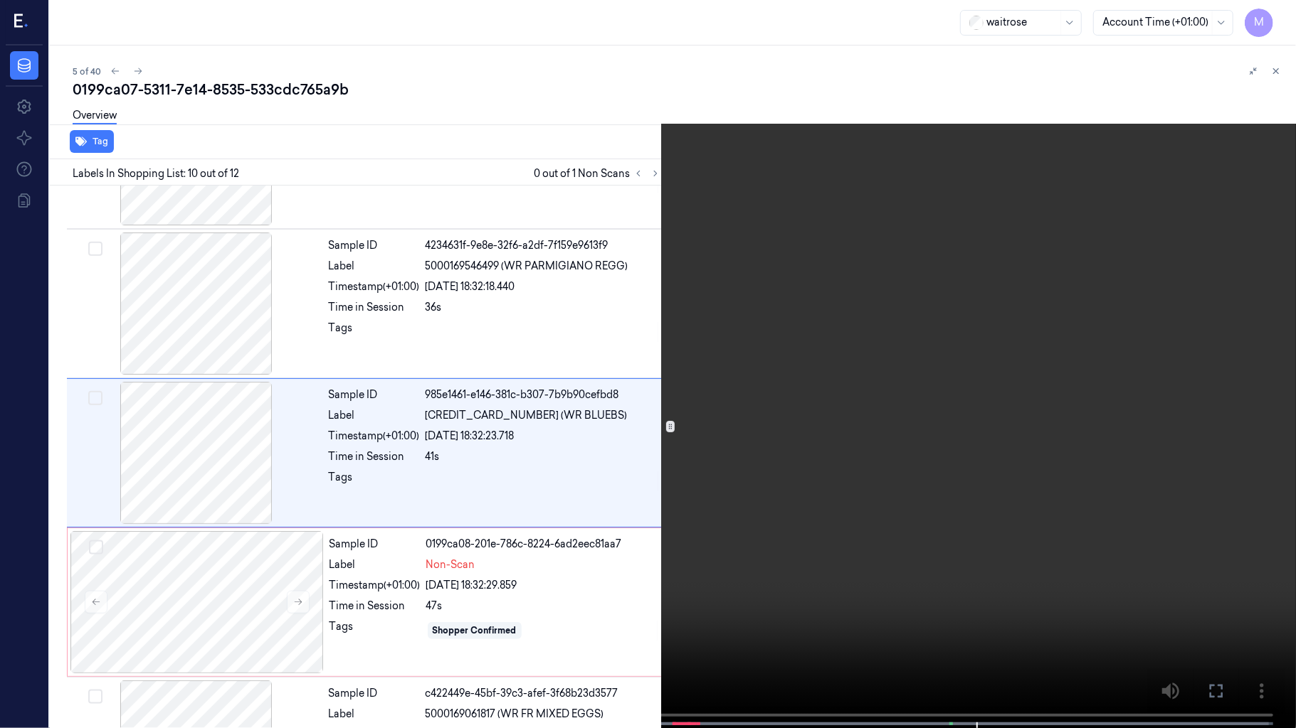
click at [0, 0] on icon at bounding box center [0, 0] width 0 height 0
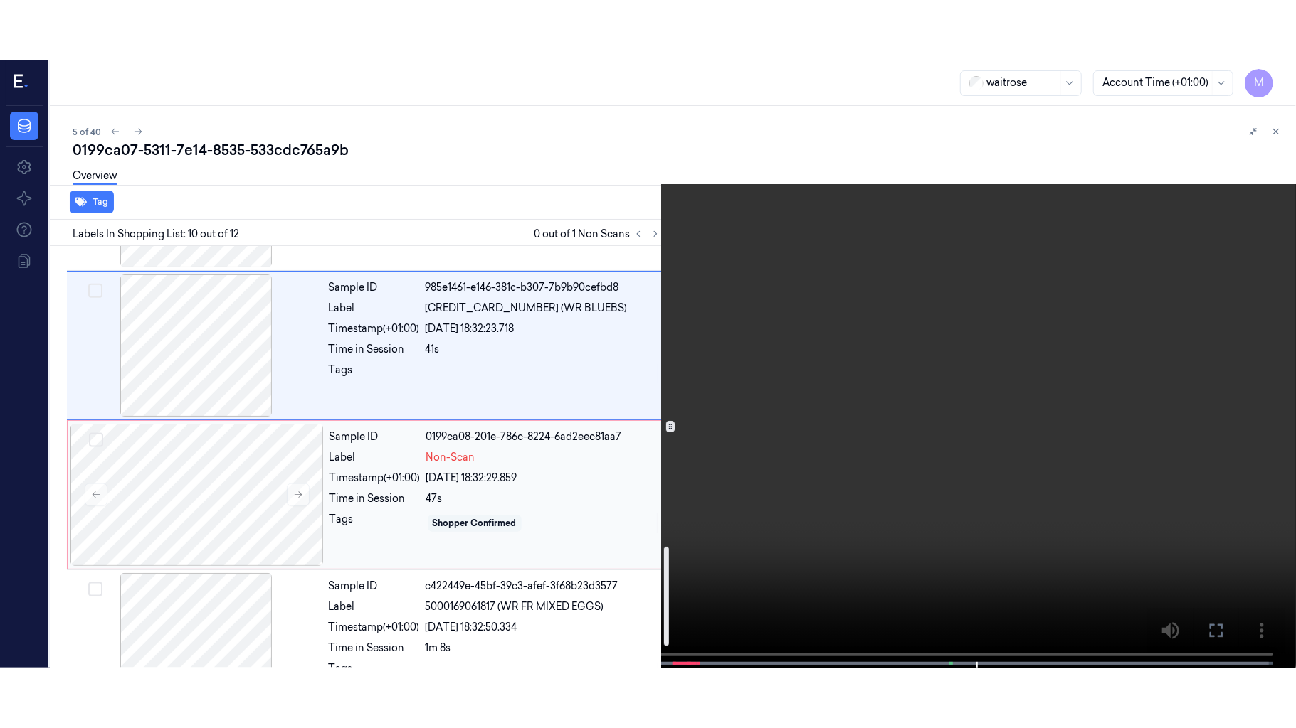
scroll to position [1285, 0]
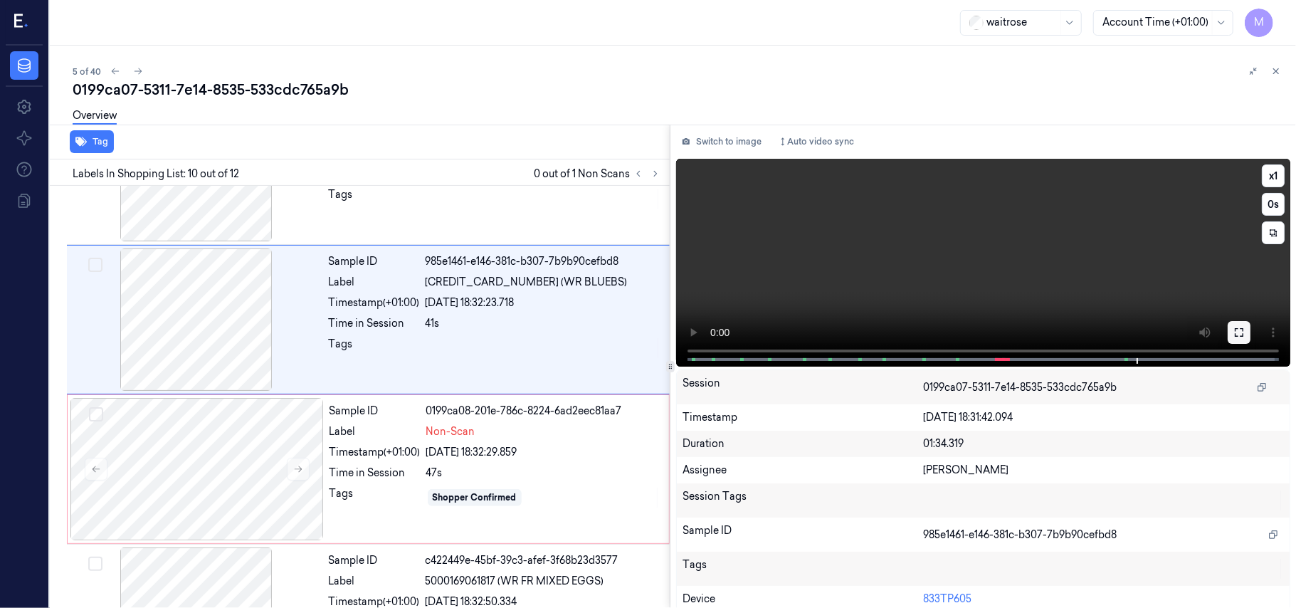
click at [1233, 327] on icon at bounding box center [1238, 332] width 11 height 11
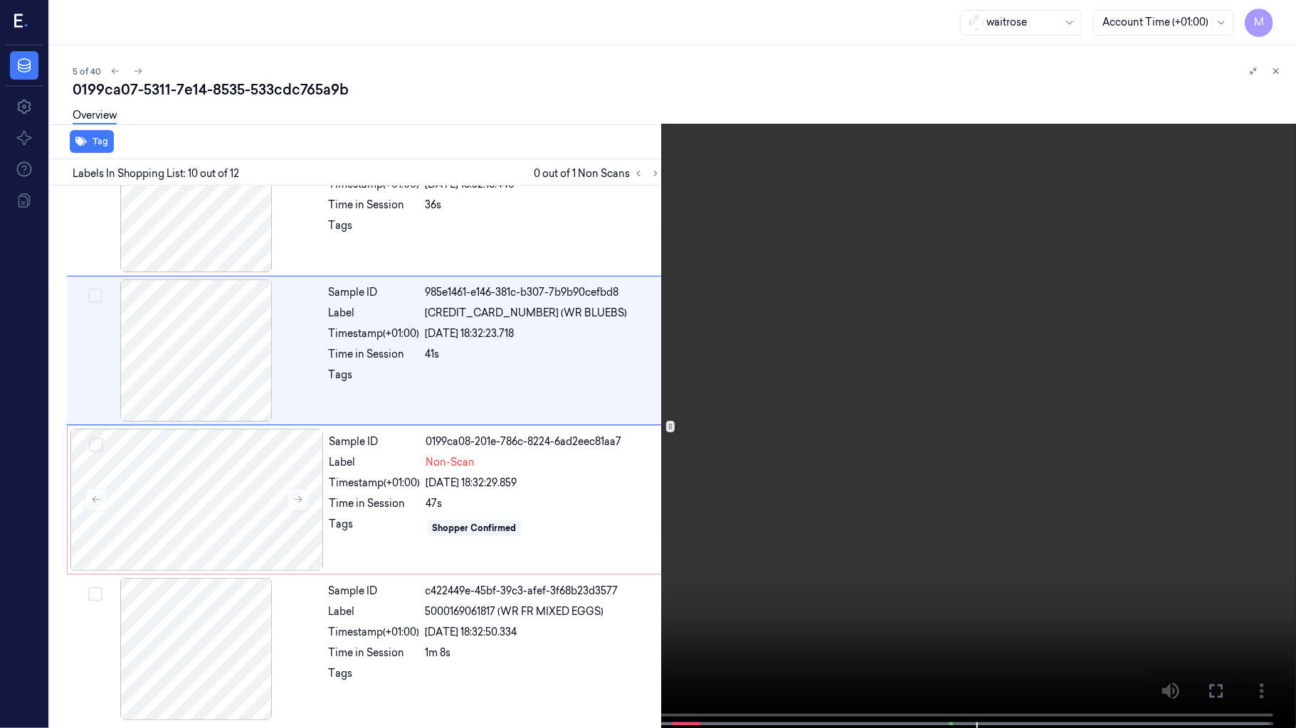
click at [798, 351] on video at bounding box center [648, 365] width 1296 height 731
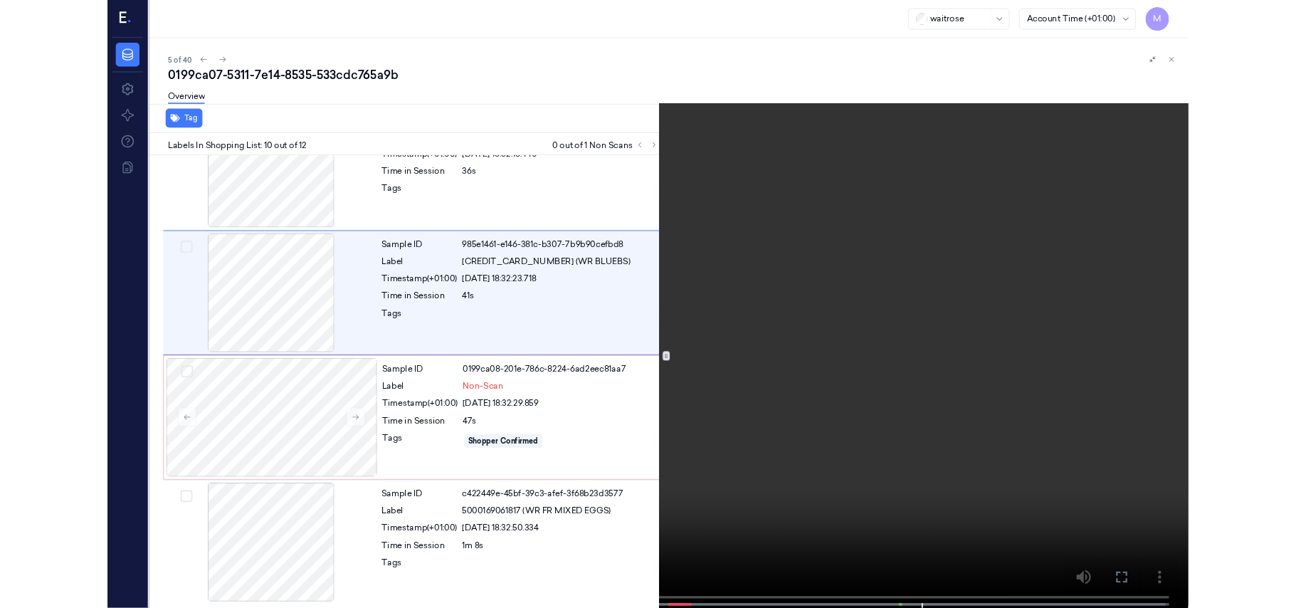
scroll to position [1151, 0]
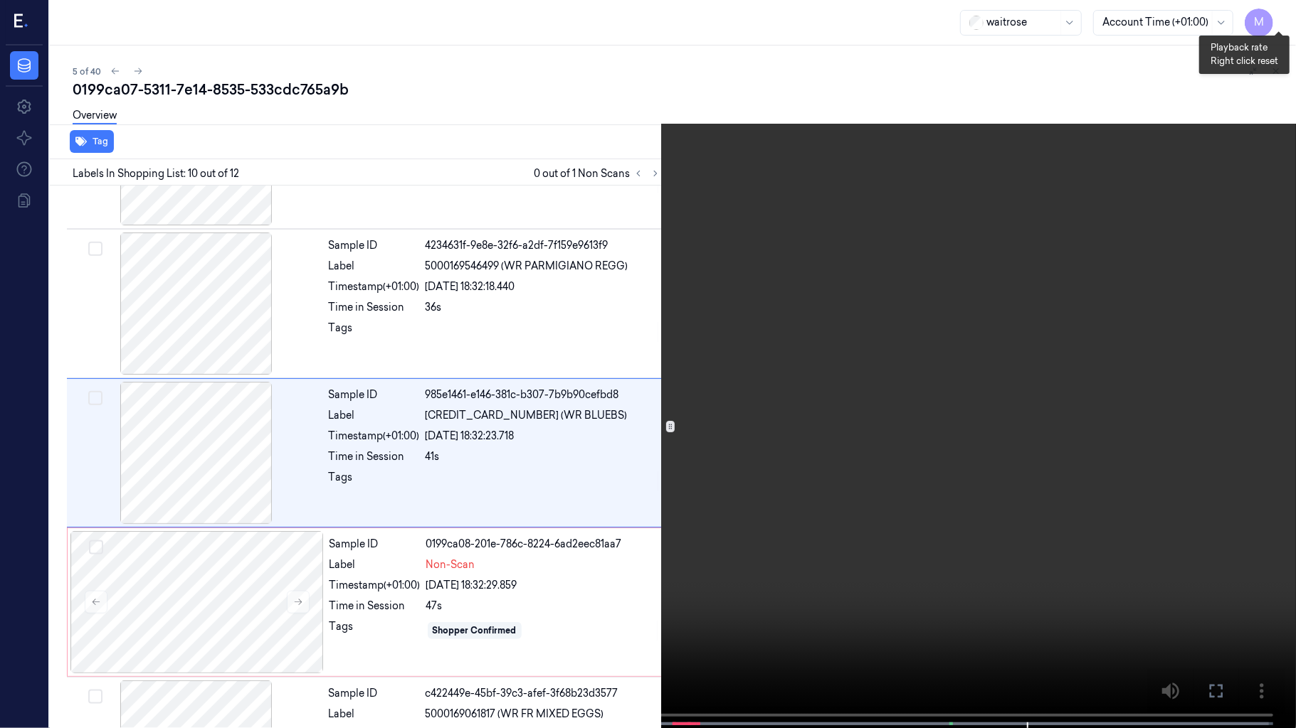
click at [1284, 17] on button "x 1" at bounding box center [1278, 17] width 23 height 23
click at [0, 0] on icon at bounding box center [0, 0] width 0 height 0
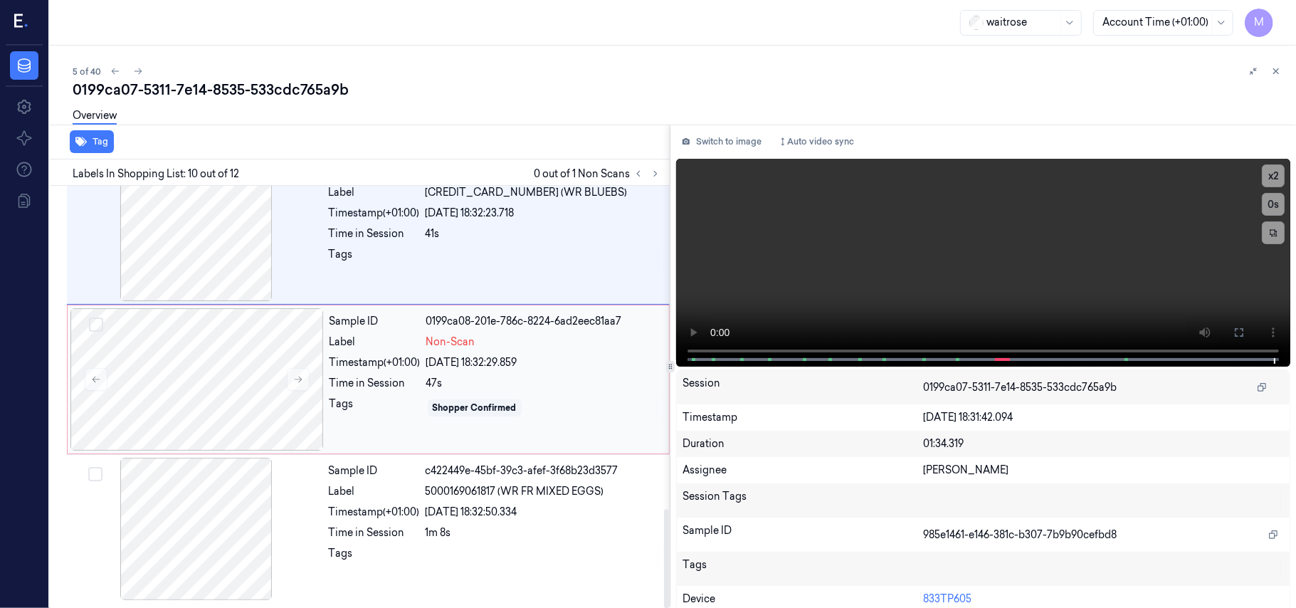
click at [521, 378] on div "47s" at bounding box center [543, 383] width 234 height 15
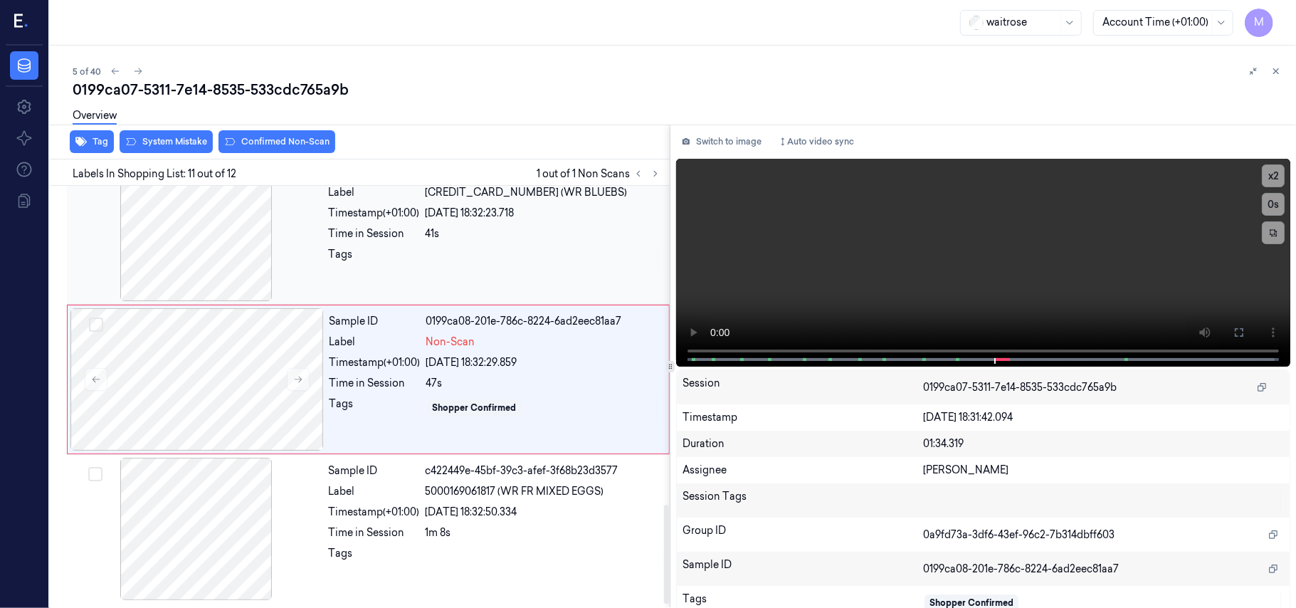
scroll to position [1361, 0]
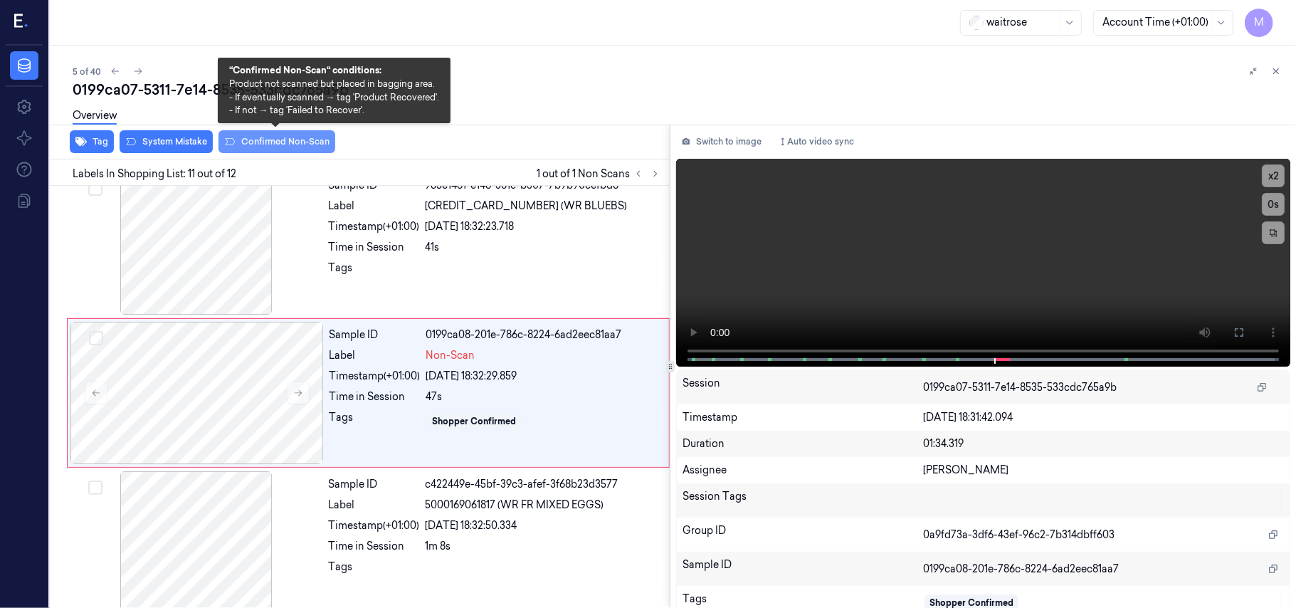
click at [268, 140] on button "Confirmed Non-Scan" at bounding box center [276, 141] width 117 height 23
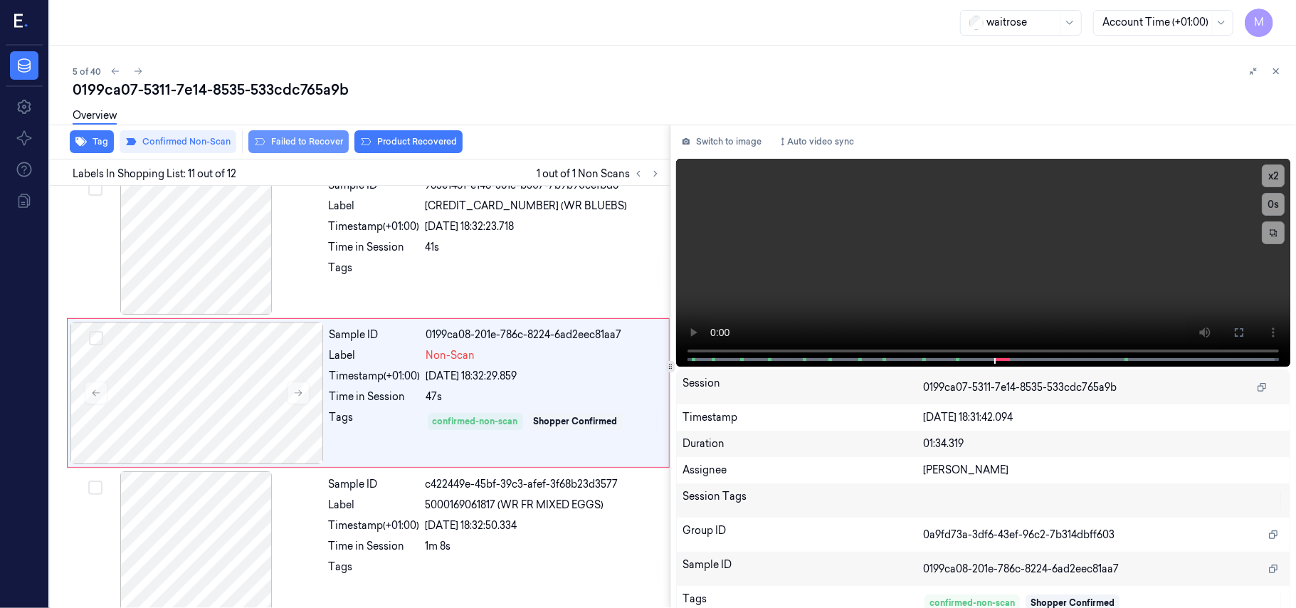
click at [302, 141] on button "Failed to Recover" at bounding box center [298, 141] width 100 height 23
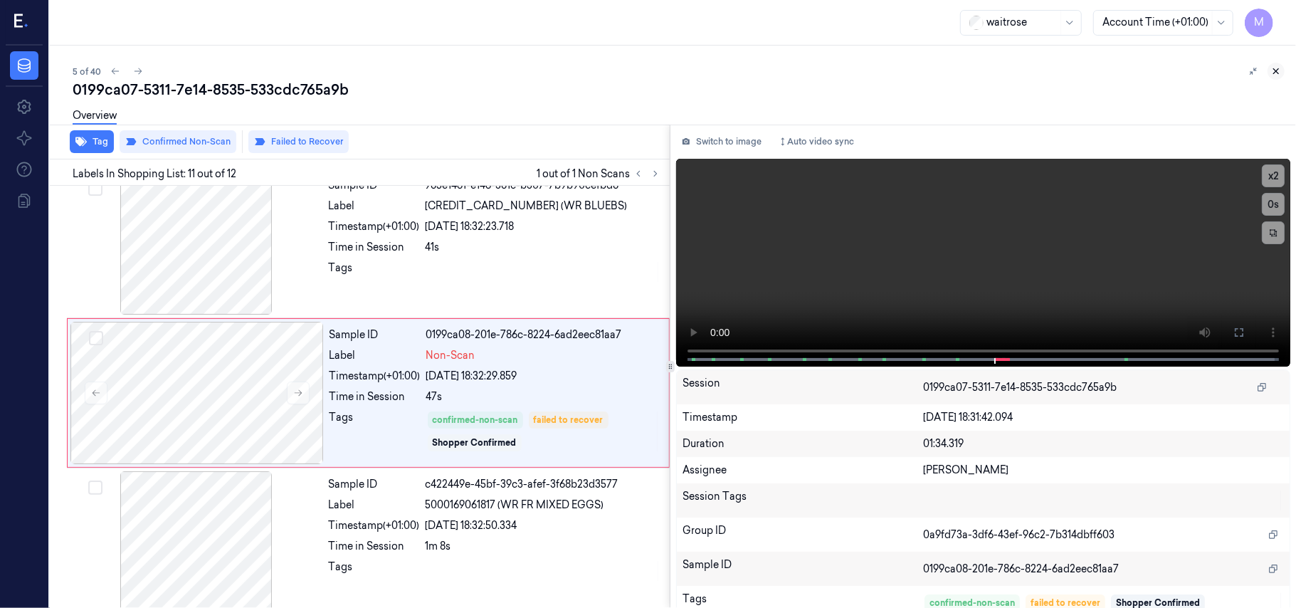
click at [1276, 69] on icon at bounding box center [1276, 71] width 10 height 10
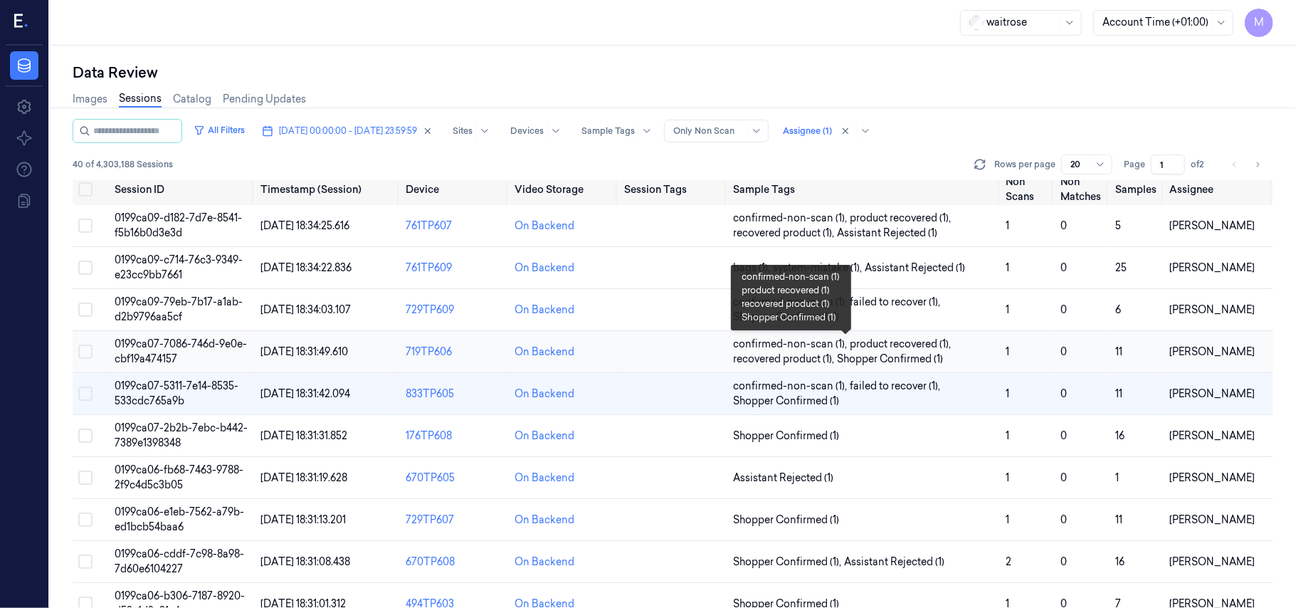
scroll to position [101, 0]
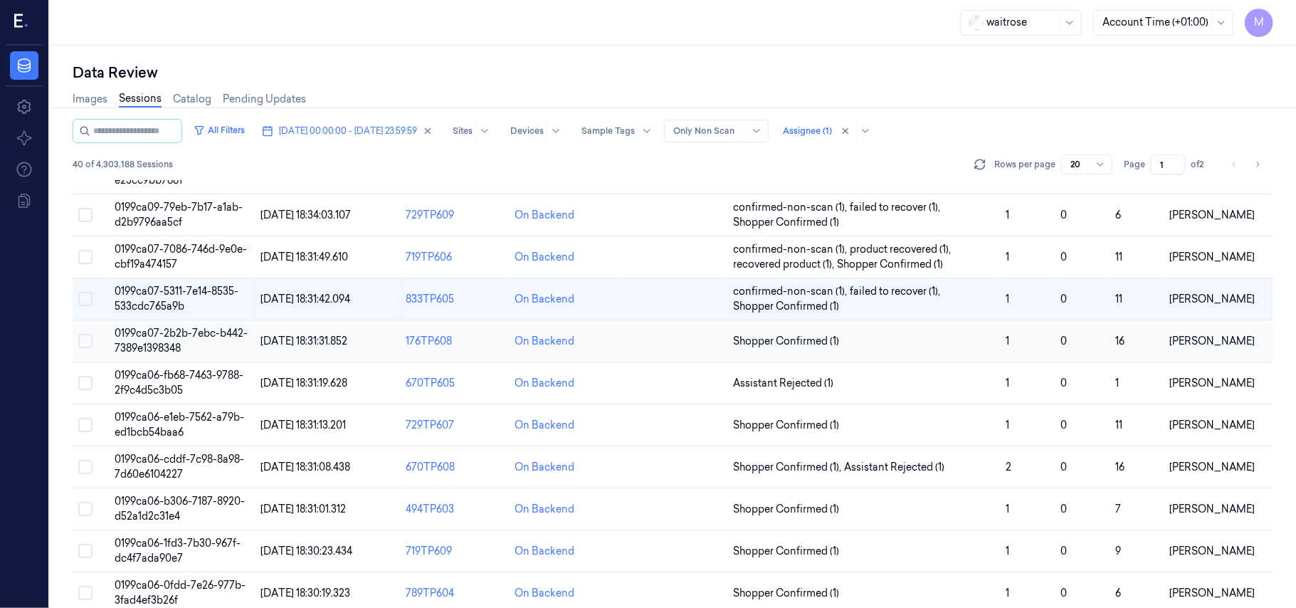
click at [194, 334] on span "0199ca07-2b2b-7ebc-b442-7389e1398348" at bounding box center [181, 341] width 133 height 28
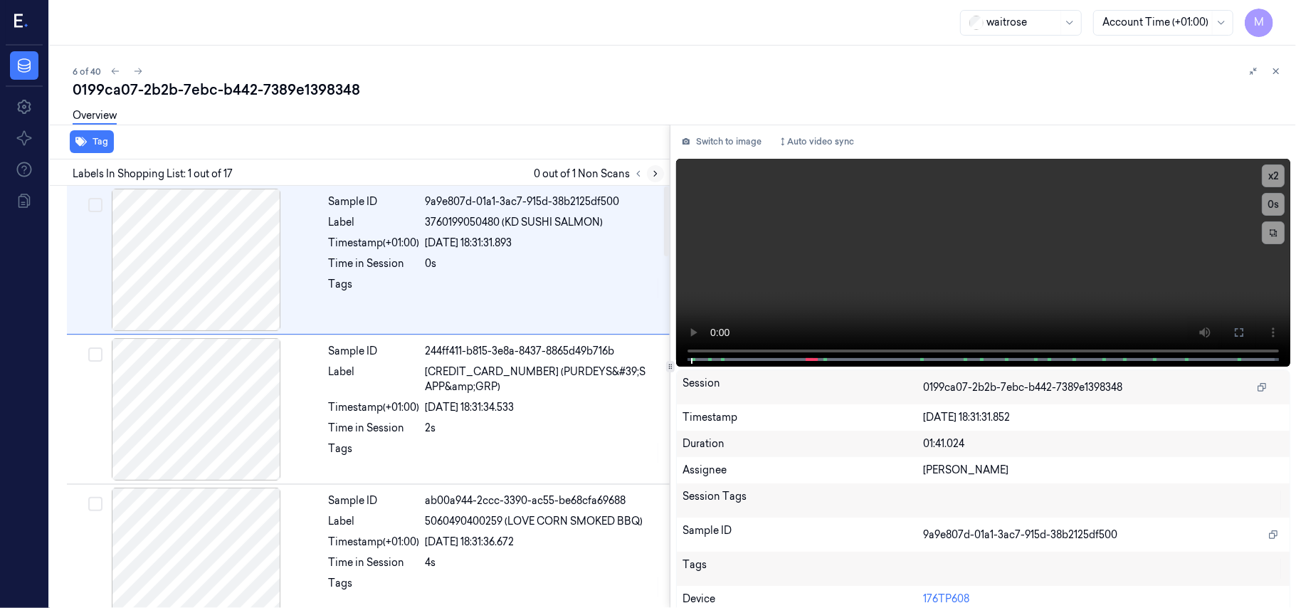
click at [653, 177] on icon at bounding box center [655, 174] width 10 height 10
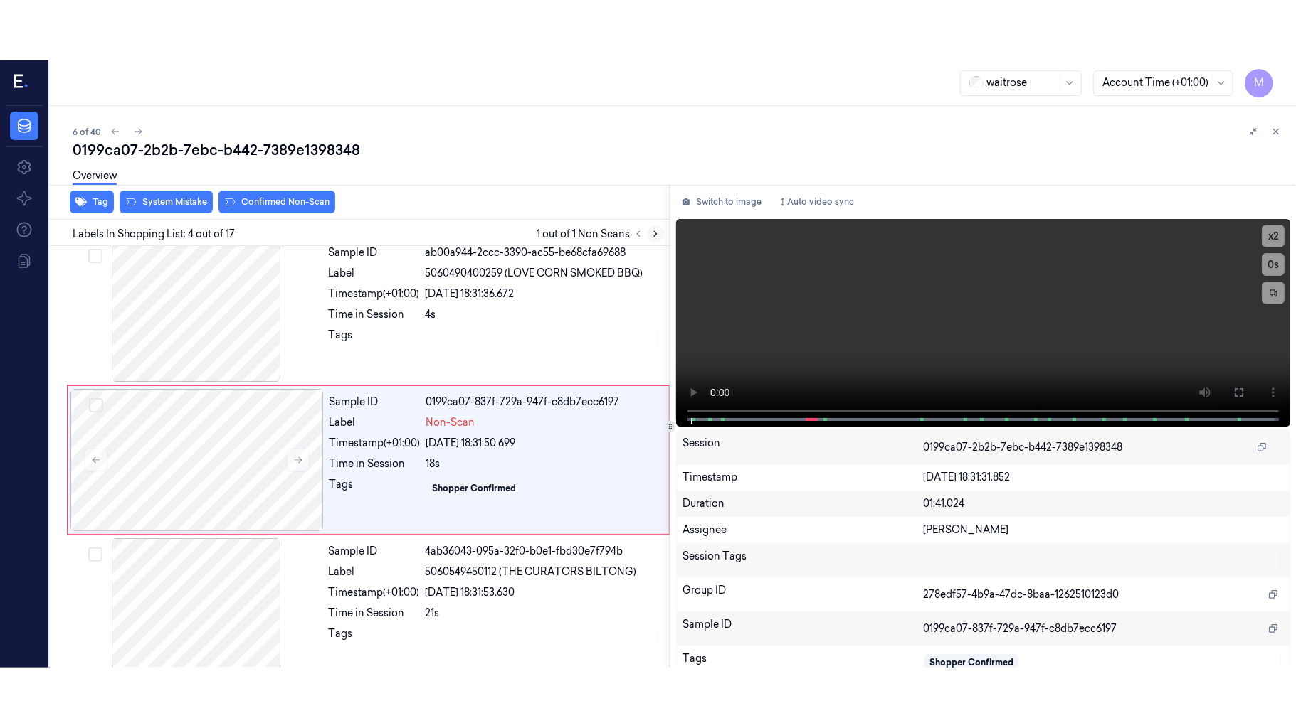
scroll to position [312, 0]
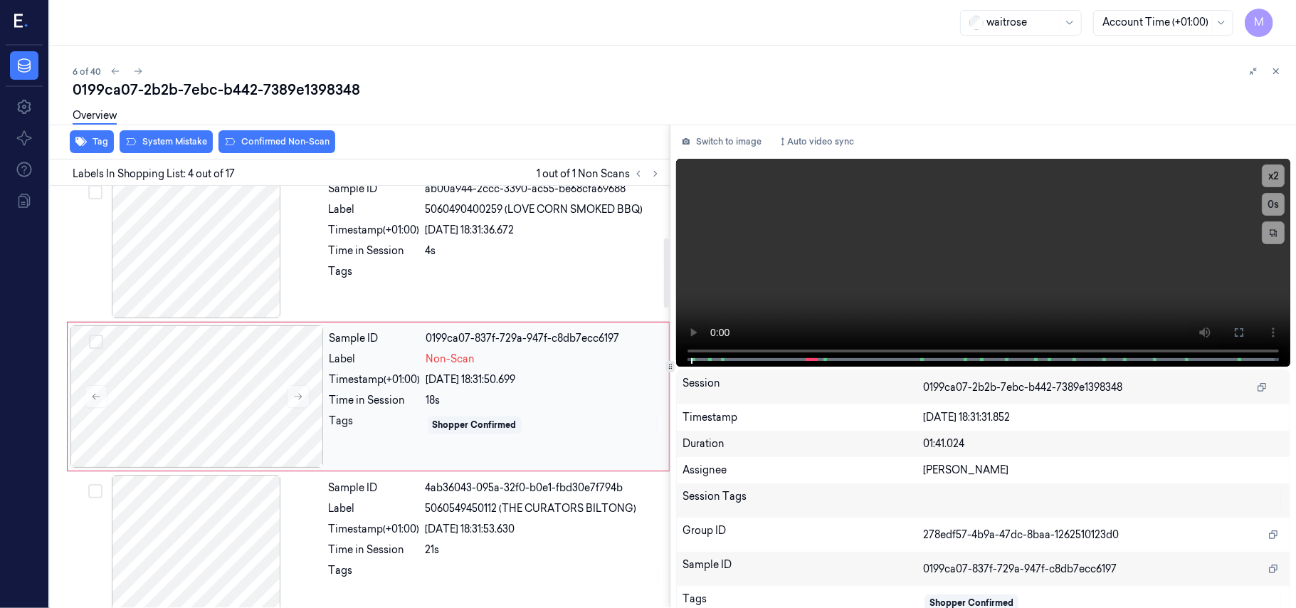
click at [441, 385] on div "[DATE] 18:31:50.699" at bounding box center [543, 379] width 234 height 15
click at [1238, 327] on icon at bounding box center [1238, 332] width 11 height 11
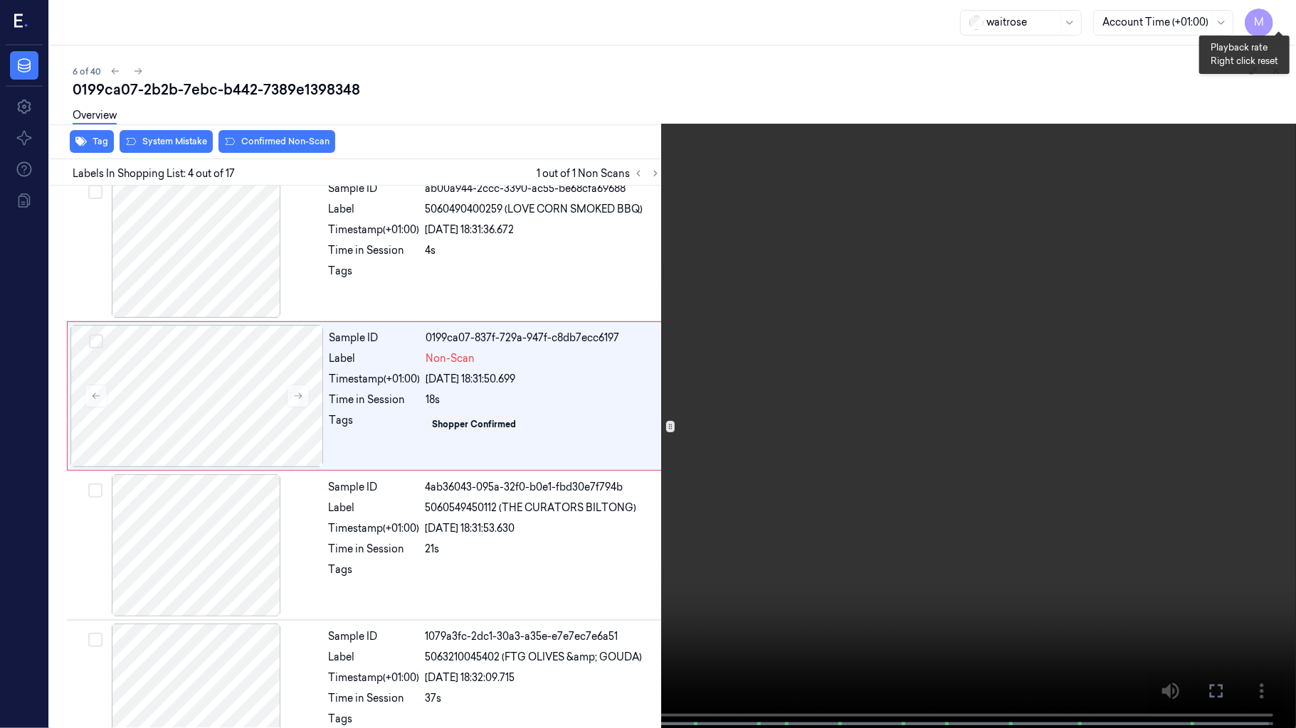
click at [1276, 20] on button "x 2" at bounding box center [1278, 17] width 23 height 23
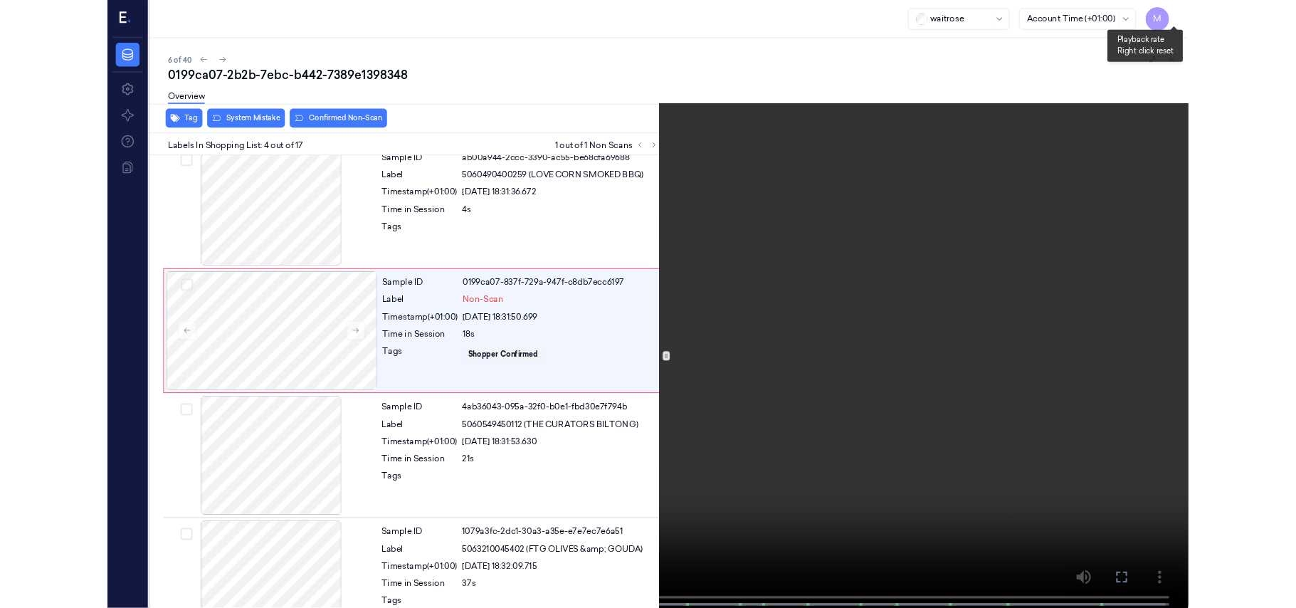
scroll to position [252, 0]
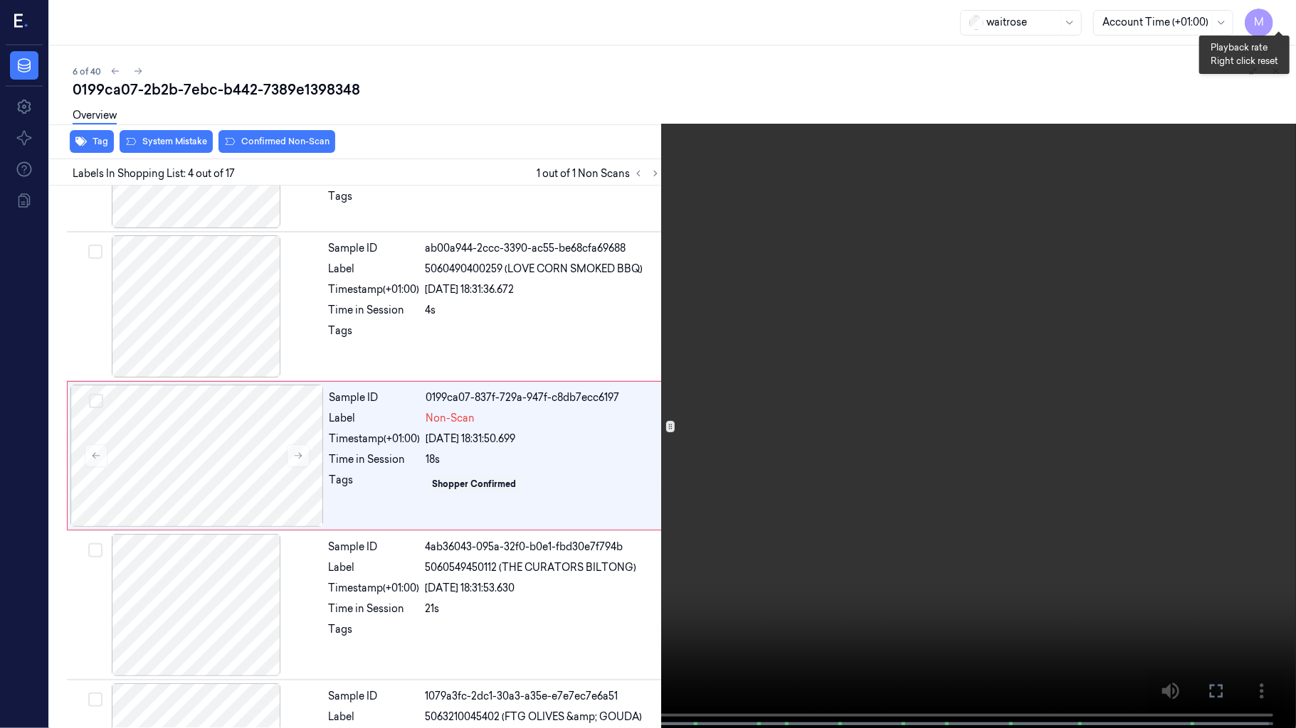
click at [1276, 20] on button "x 4" at bounding box center [1278, 17] width 23 height 23
click at [556, 396] on video at bounding box center [648, 365] width 1296 height 731
click at [773, 403] on video at bounding box center [648, 365] width 1296 height 731
click at [0, 0] on icon at bounding box center [0, 0] width 0 height 0
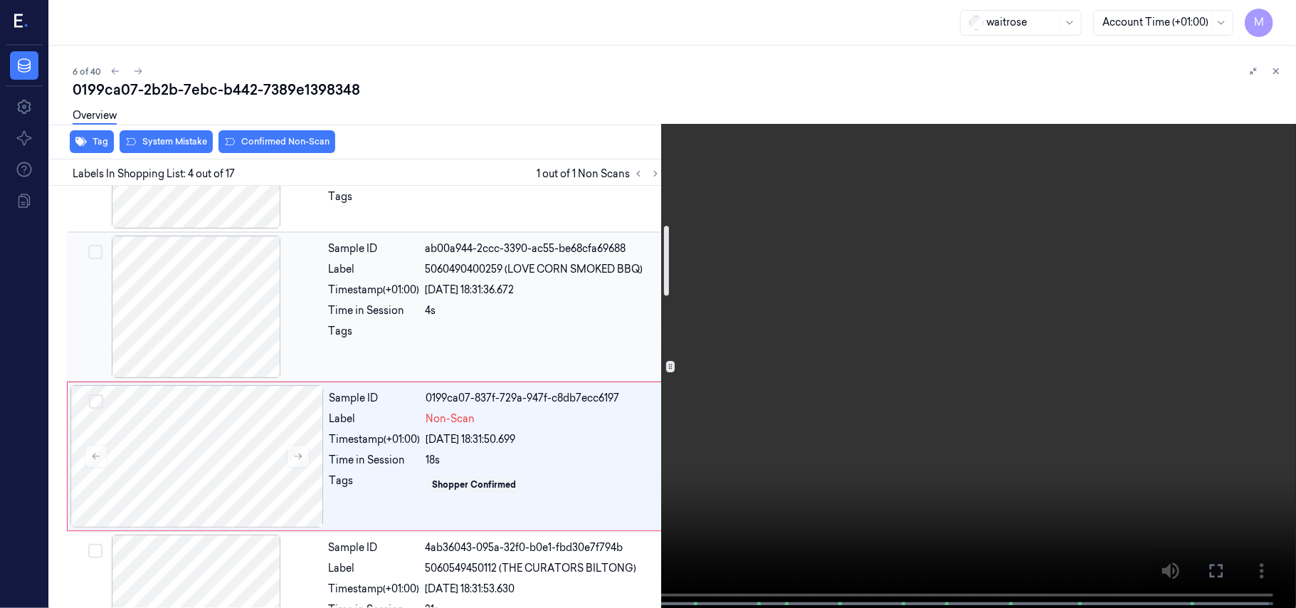
scroll to position [0, 0]
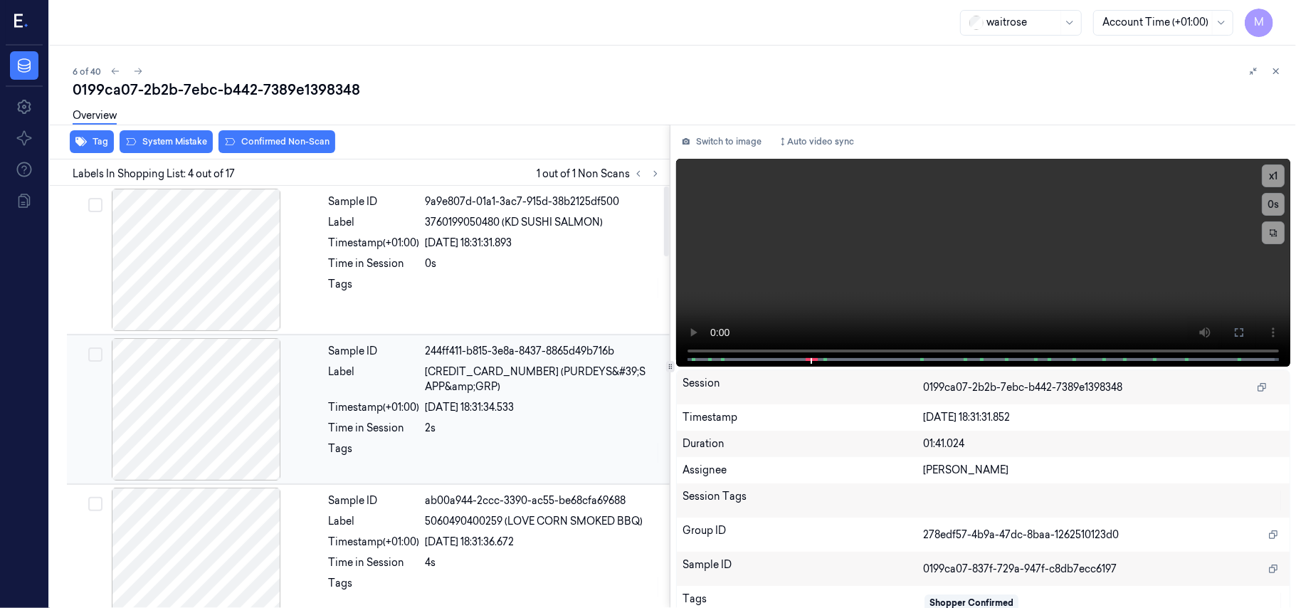
click at [553, 400] on div "[DATE] 18:31:34.533" at bounding box center [542, 407] width 235 height 15
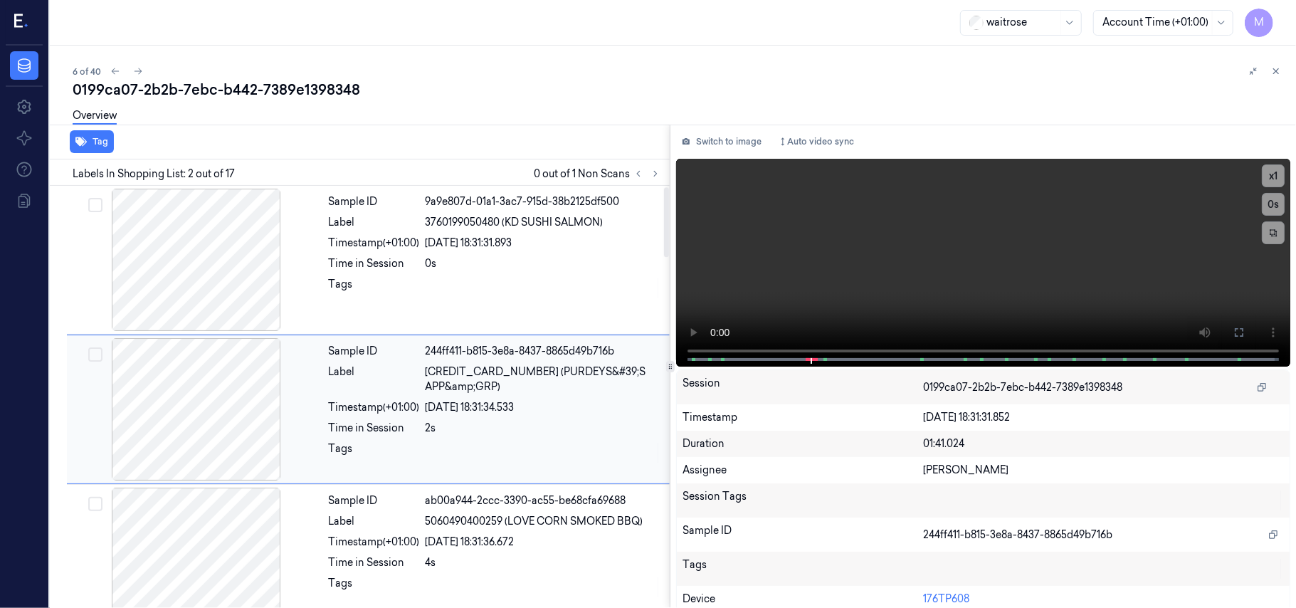
scroll to position [12, 0]
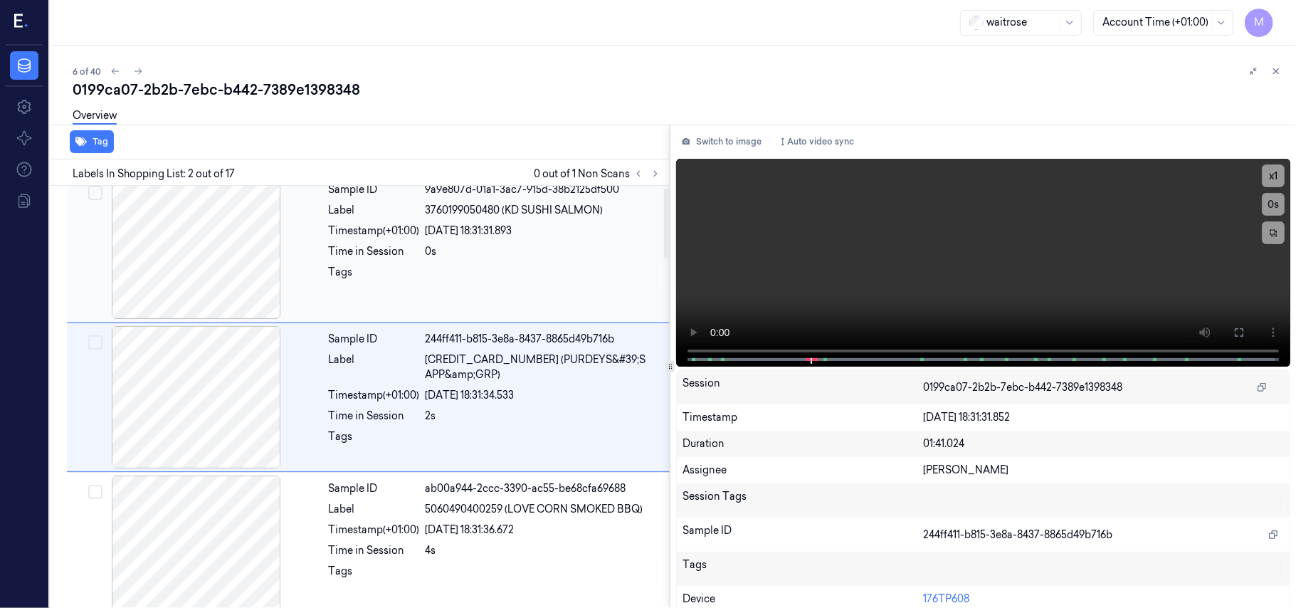
click at [561, 255] on div "0s" at bounding box center [542, 251] width 235 height 15
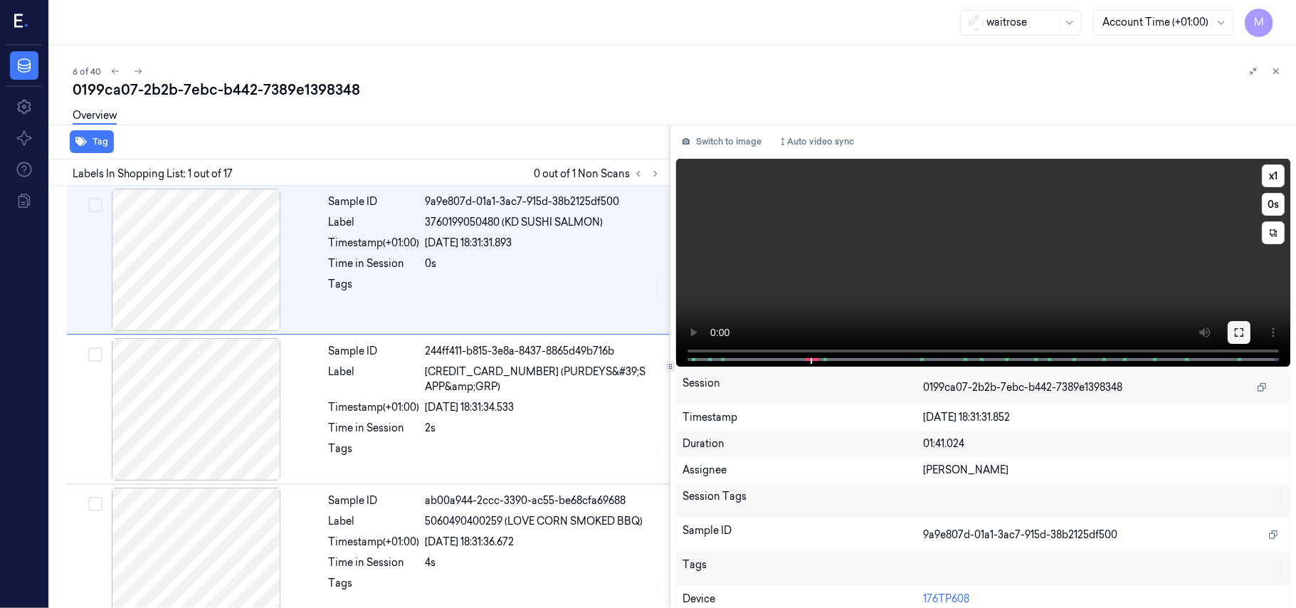
click at [1236, 327] on icon at bounding box center [1238, 332] width 11 height 11
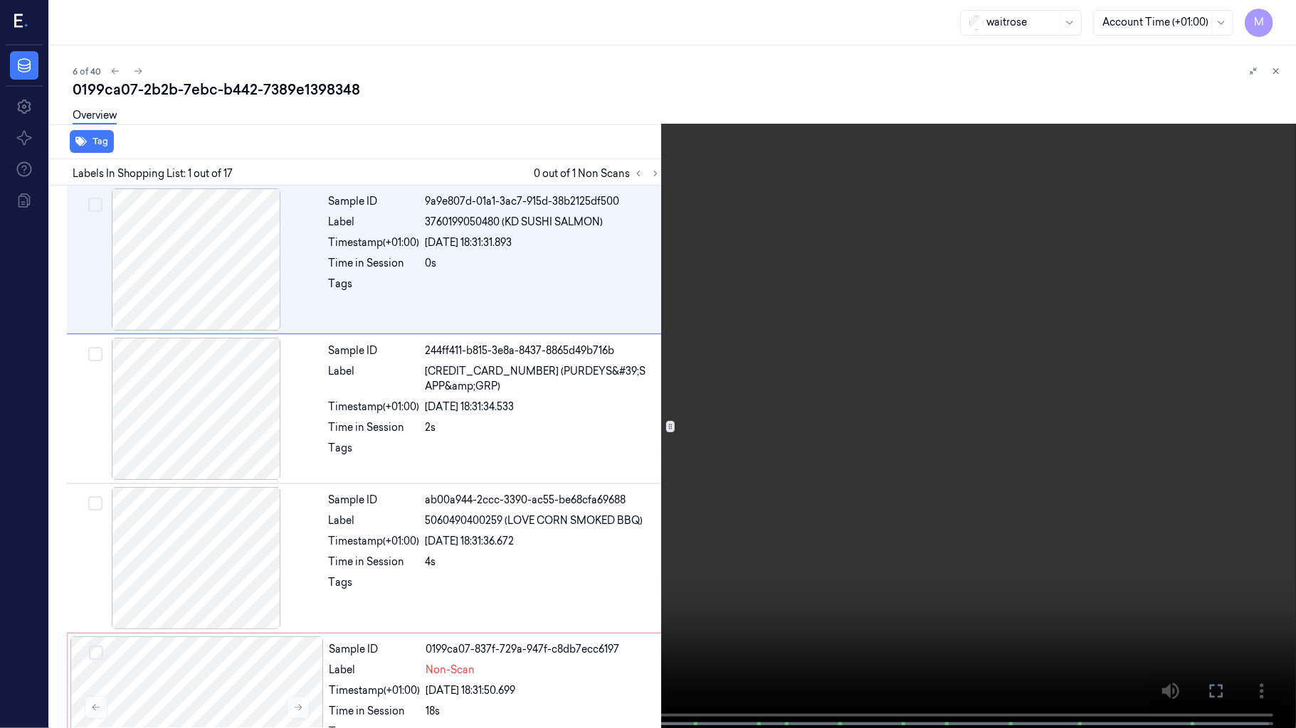
click at [970, 378] on video at bounding box center [648, 365] width 1296 height 731
click at [689, 487] on video at bounding box center [648, 365] width 1296 height 731
click at [602, 479] on video at bounding box center [648, 365] width 1296 height 731
click at [613, 472] on video at bounding box center [648, 365] width 1296 height 731
click at [882, 465] on video at bounding box center [648, 365] width 1296 height 731
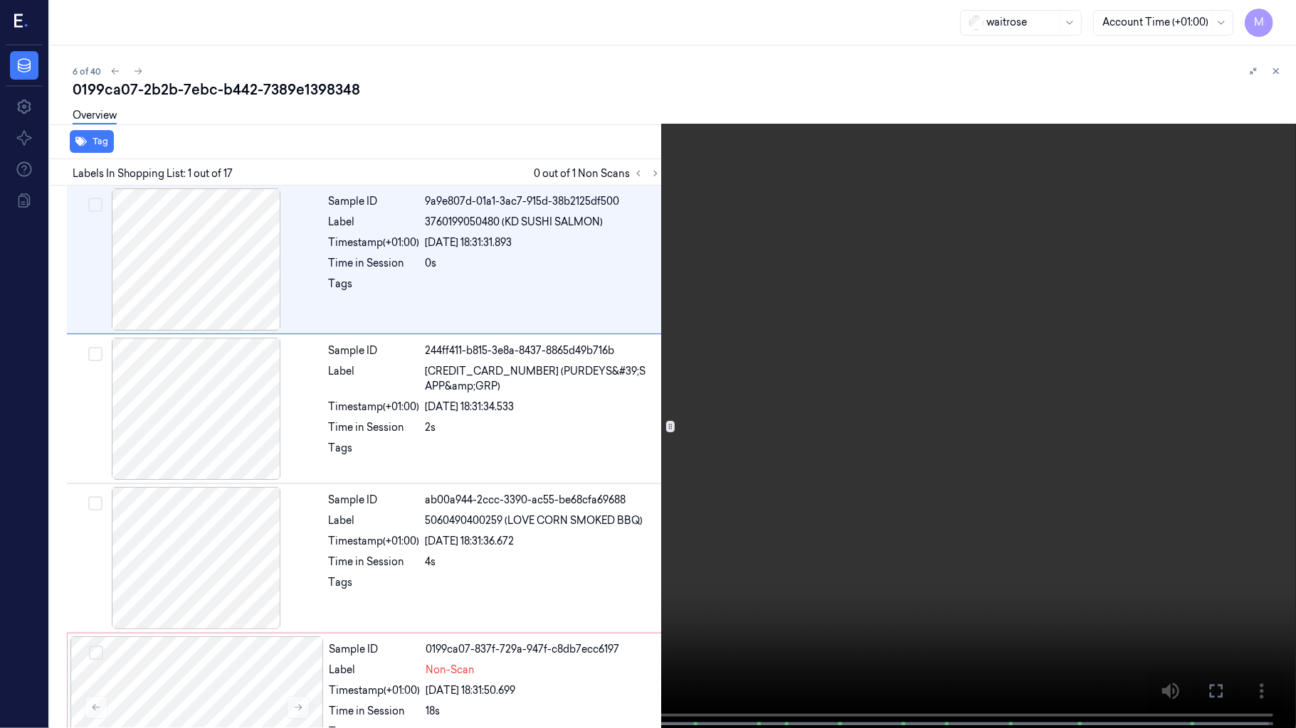
click at [882, 465] on video at bounding box center [648, 365] width 1296 height 731
click at [0, 0] on icon at bounding box center [0, 0] width 0 height 0
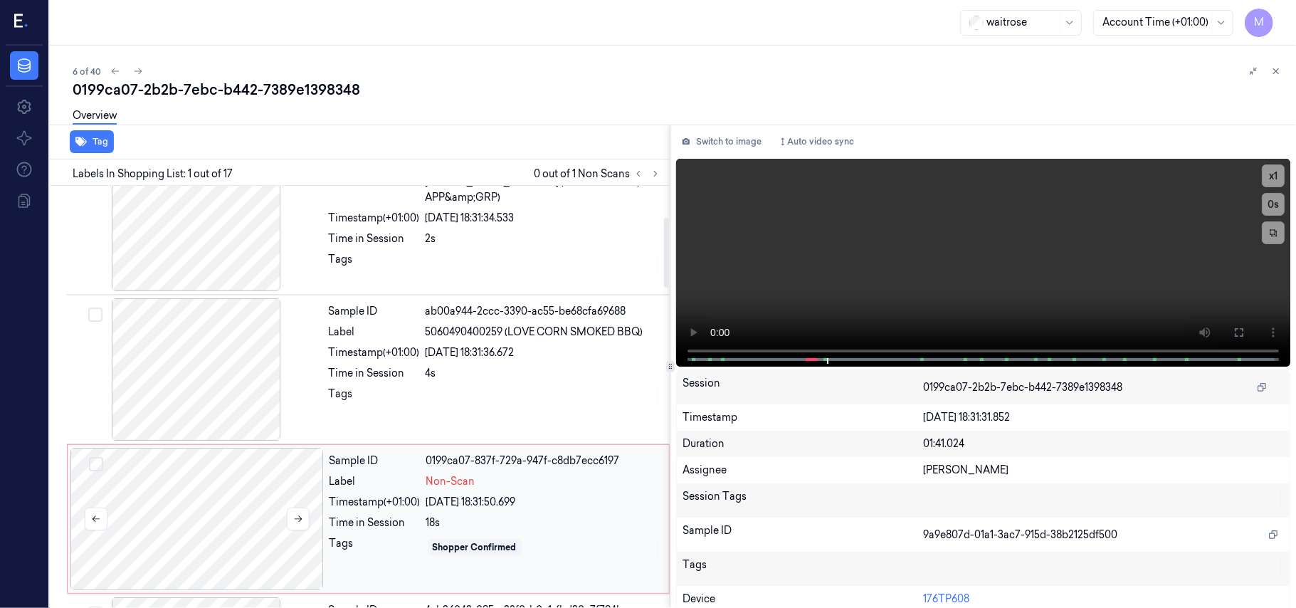
click at [174, 478] on div at bounding box center [196, 518] width 253 height 142
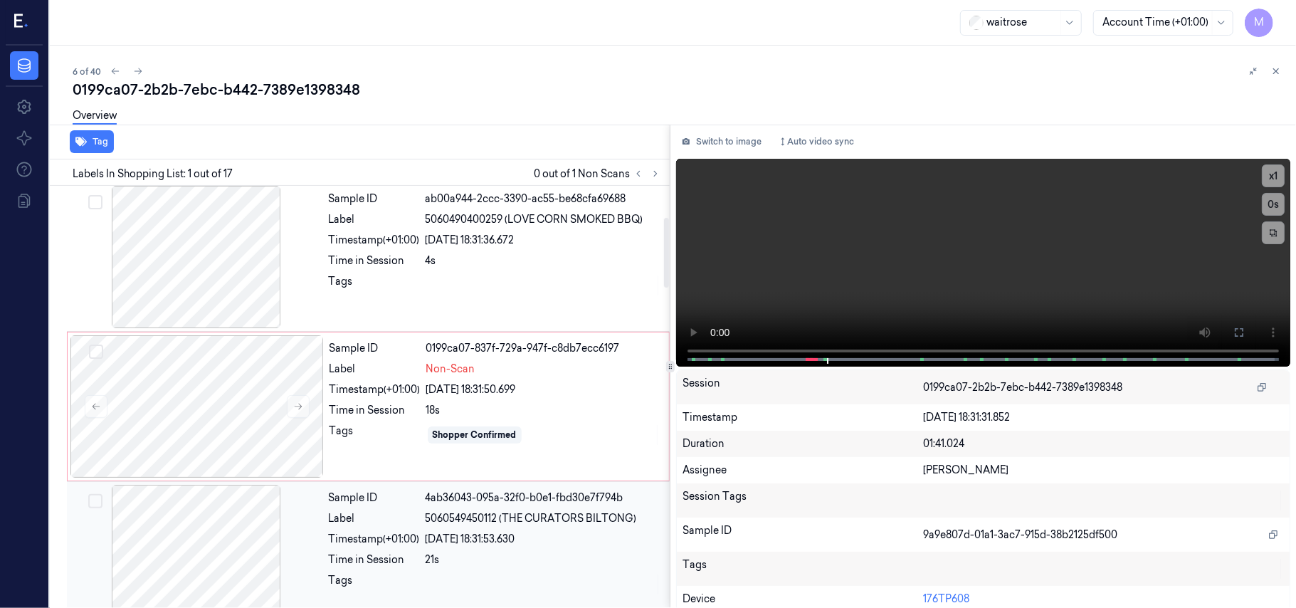
scroll to position [312, 0]
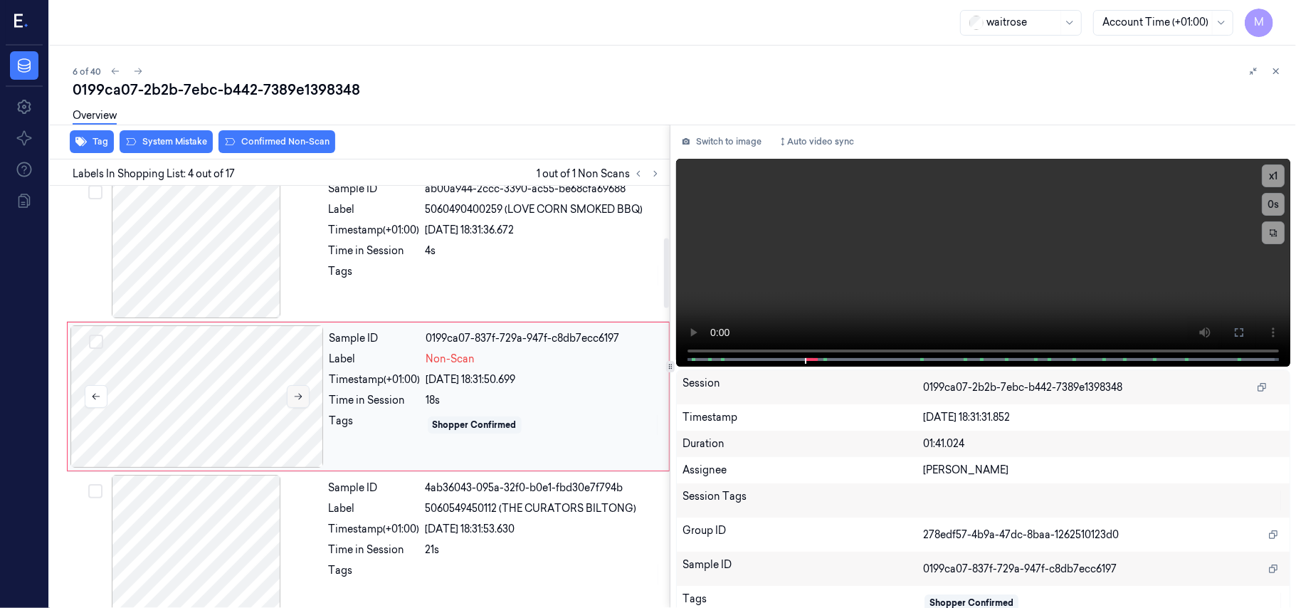
click at [302, 393] on icon at bounding box center [298, 396] width 10 height 10
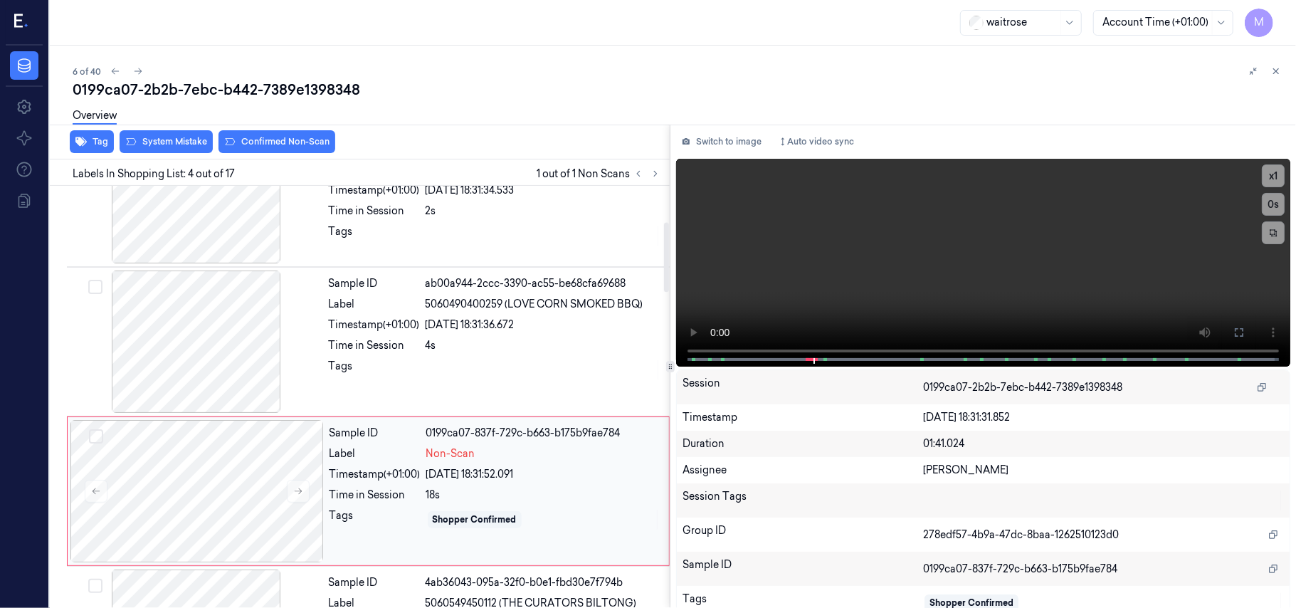
click at [438, 471] on div "[DATE] 18:31:52.091" at bounding box center [543, 474] width 234 height 15
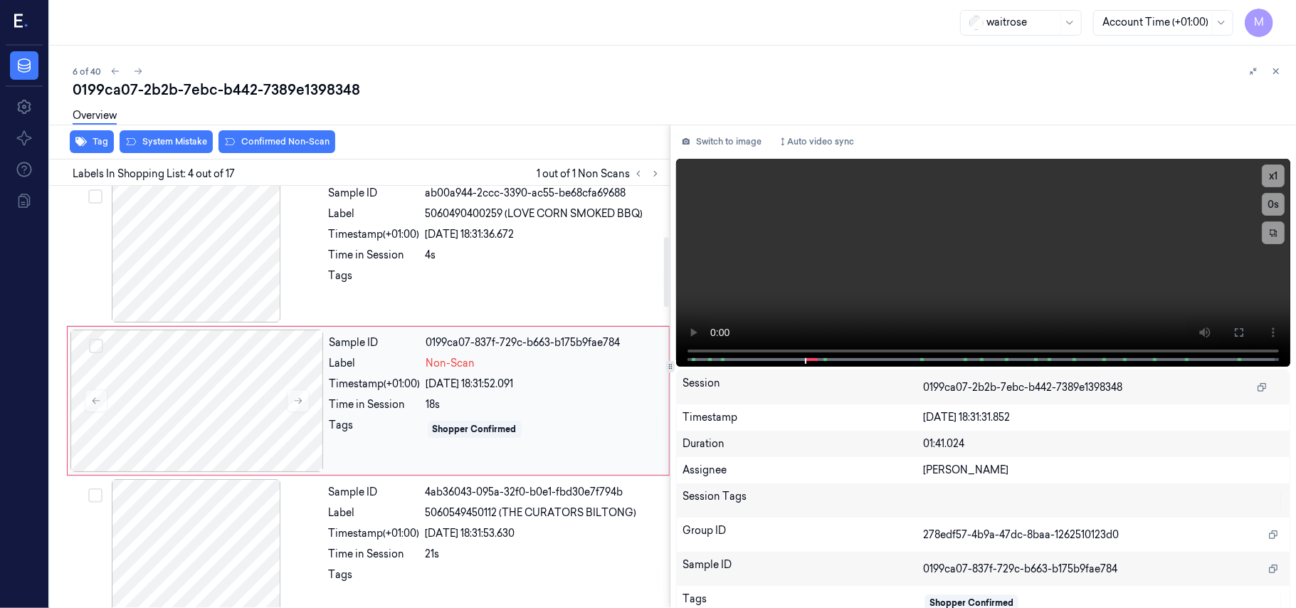
scroll to position [312, 0]
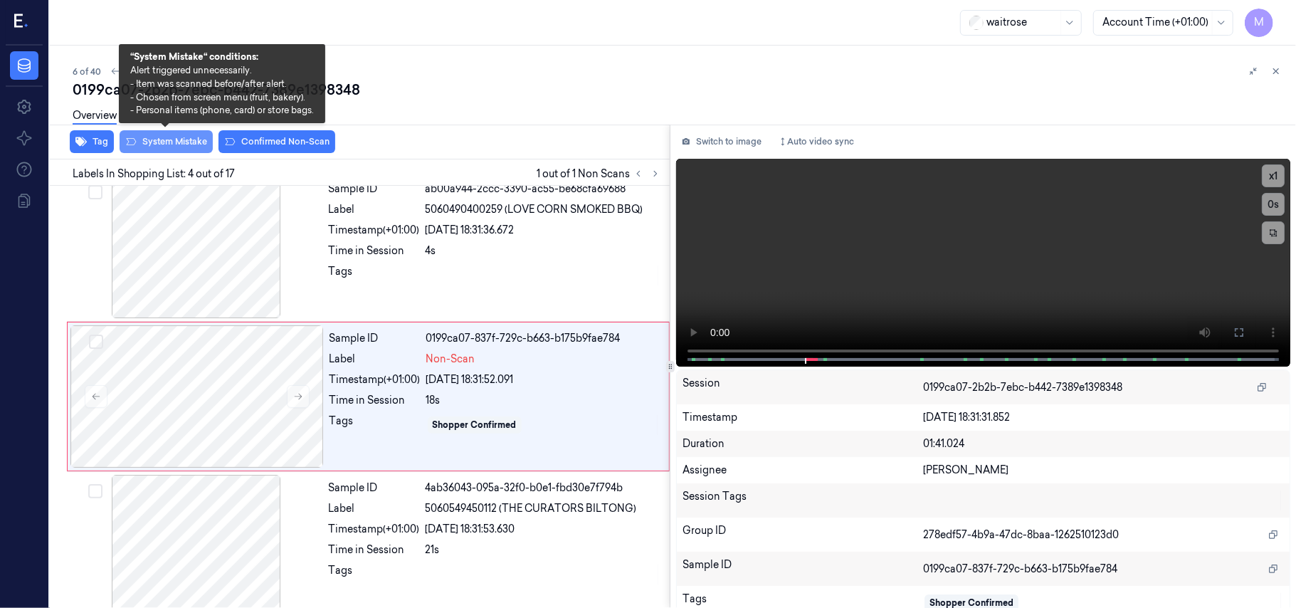
click at [181, 143] on button "System Mistake" at bounding box center [166, 141] width 93 height 23
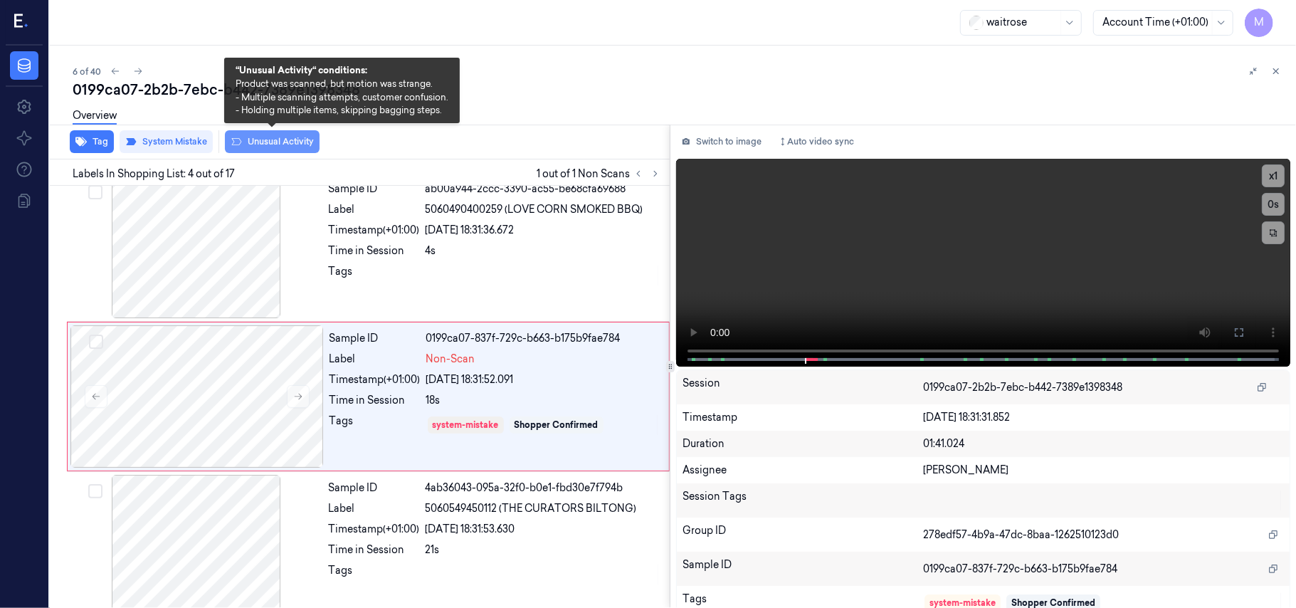
click at [277, 149] on button "Unusual Activity" at bounding box center [272, 141] width 95 height 23
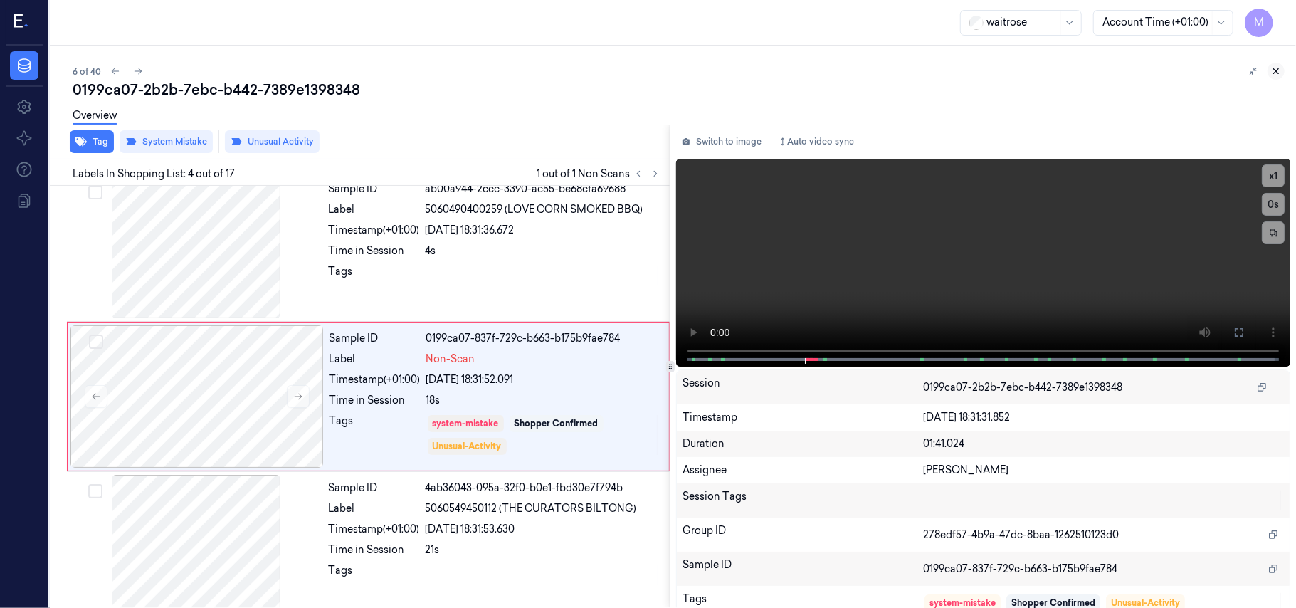
click at [1275, 71] on icon at bounding box center [1276, 71] width 10 height 10
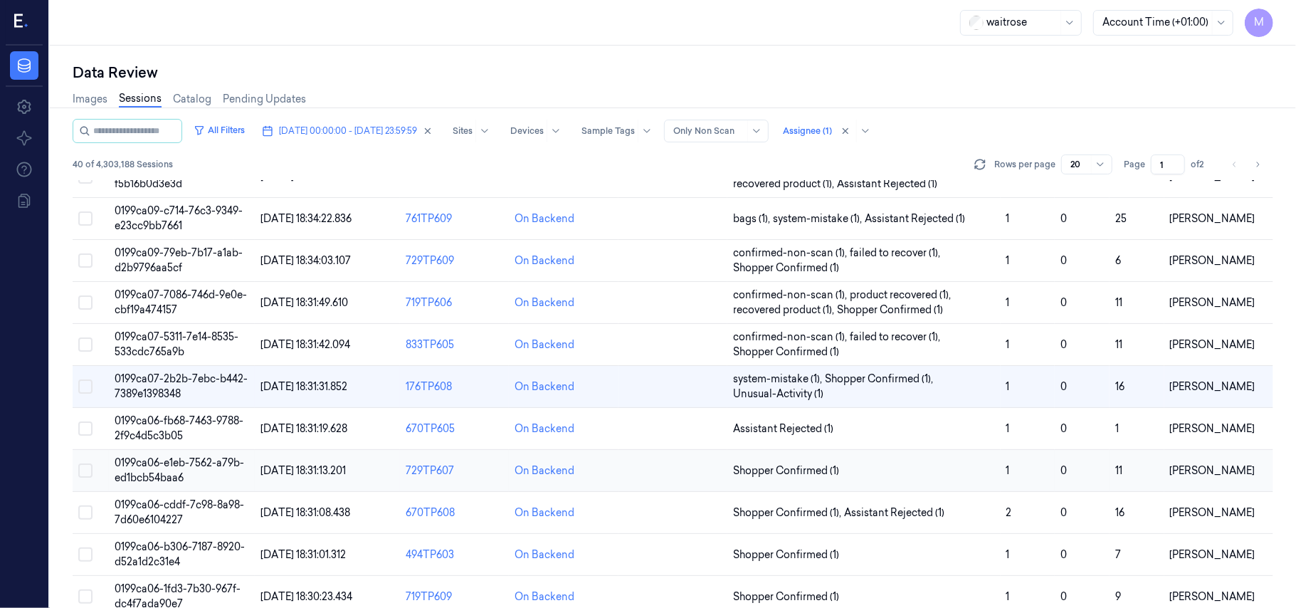
scroll to position [95, 0]
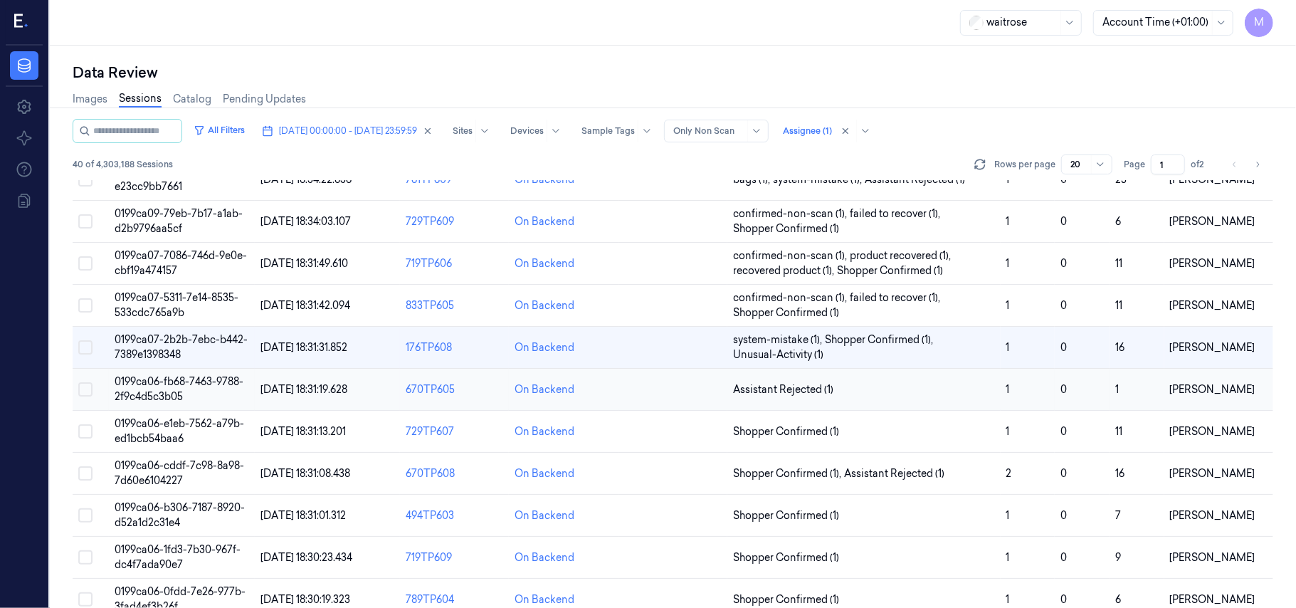
click at [172, 379] on span "0199ca06-fb68-7463-9788-2f9c4d5c3b05" at bounding box center [179, 389] width 129 height 28
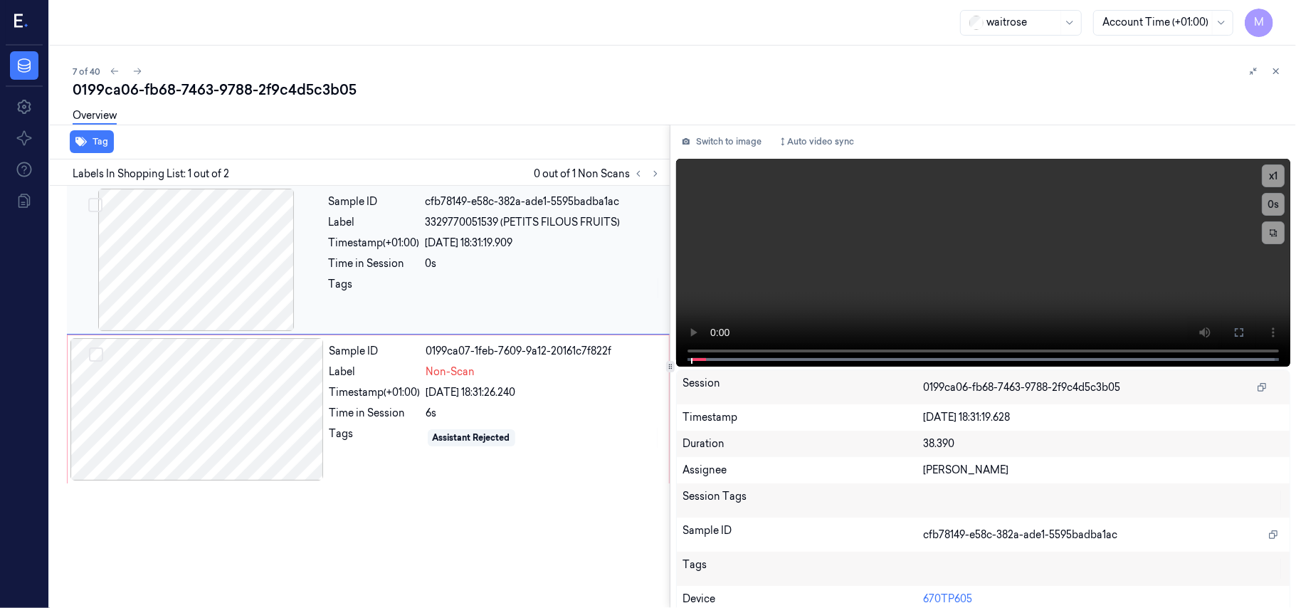
click at [231, 237] on div at bounding box center [196, 260] width 253 height 142
click at [1241, 334] on button at bounding box center [1238, 332] width 23 height 23
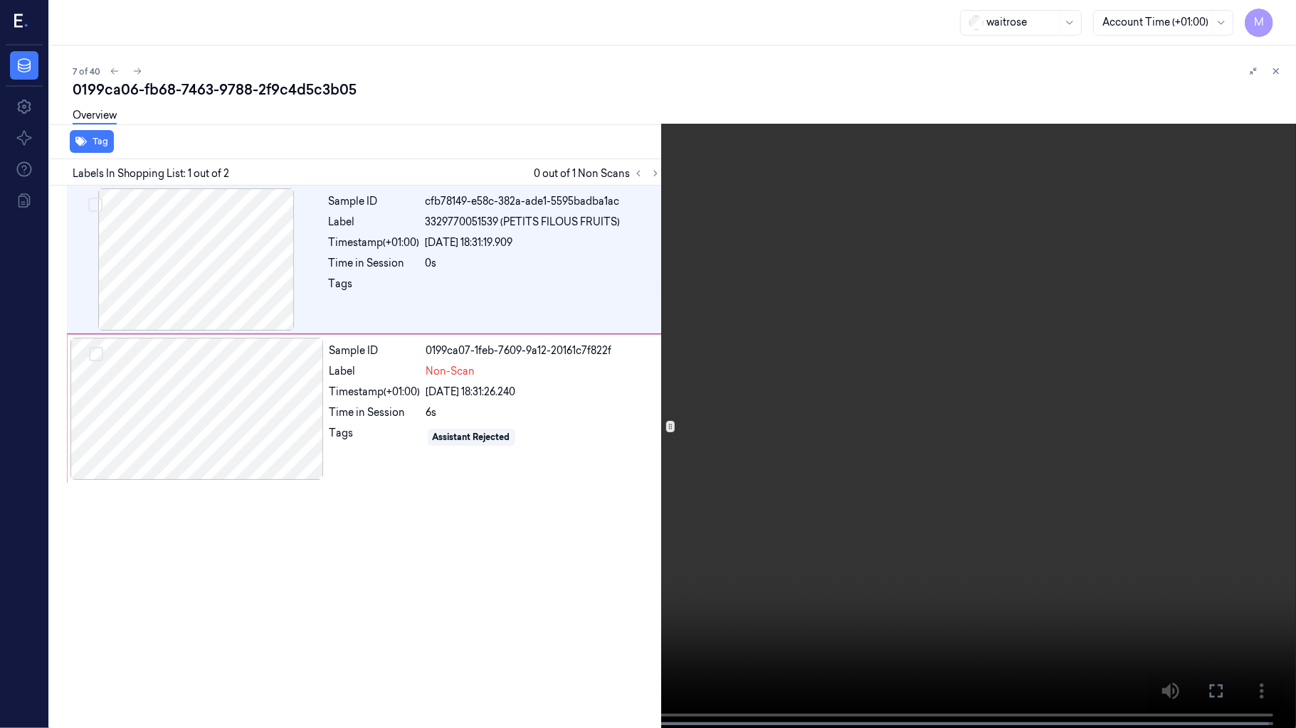
click at [692, 336] on video at bounding box center [648, 365] width 1296 height 731
click at [1279, 17] on button "x 1" at bounding box center [1278, 17] width 23 height 23
click at [968, 348] on video at bounding box center [648, 365] width 1296 height 731
click at [904, 501] on video at bounding box center [648, 365] width 1296 height 731
click at [0, 0] on icon at bounding box center [0, 0] width 0 height 0
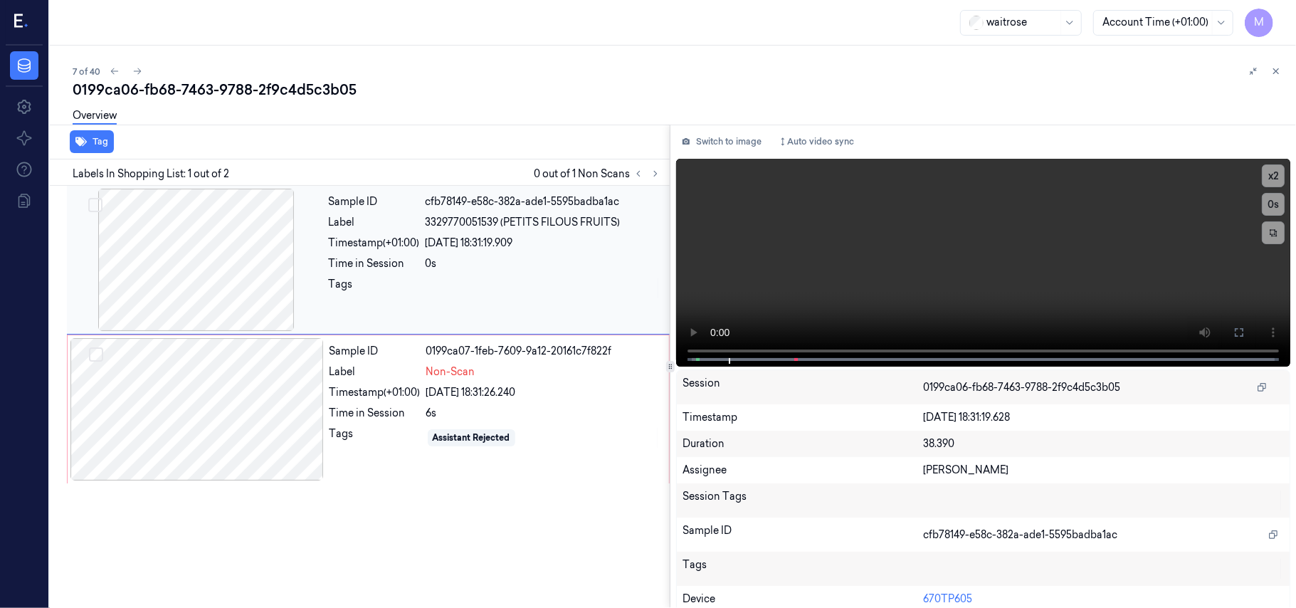
click at [450, 275] on div "Sample ID cfb78149-e58c-382a-ade1-5595badba1ac Label 3329770051539 (PETITS FILO…" at bounding box center [495, 260] width 344 height 142
click at [535, 373] on div "Non-Scan" at bounding box center [543, 371] width 234 height 15
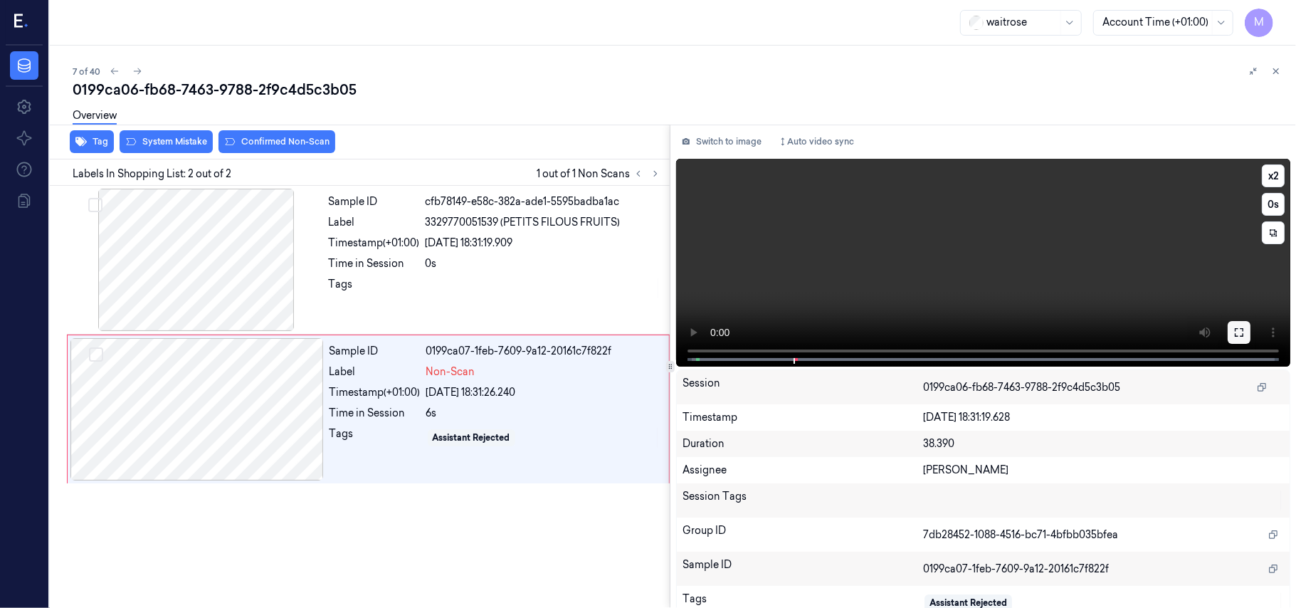
click at [1233, 334] on icon at bounding box center [1238, 332] width 11 height 11
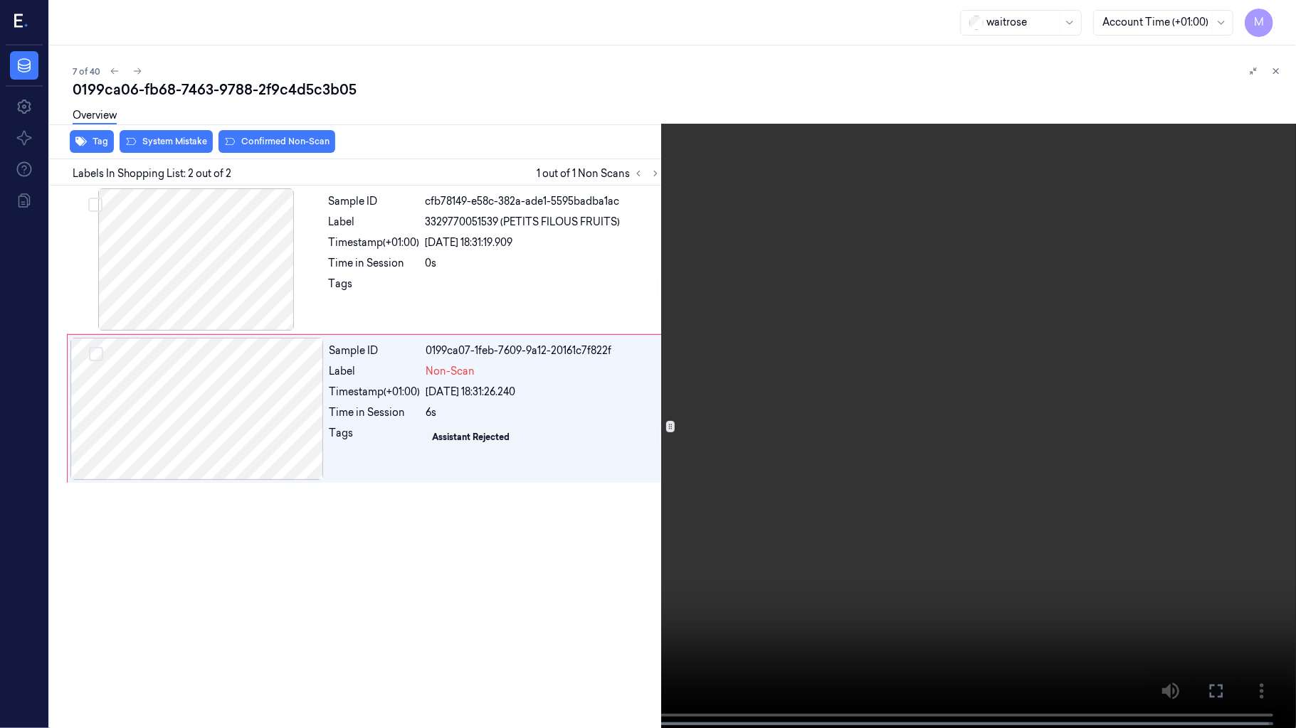
click at [880, 276] on video at bounding box center [648, 365] width 1296 height 731
click at [0, 0] on icon at bounding box center [0, 0] width 0 height 0
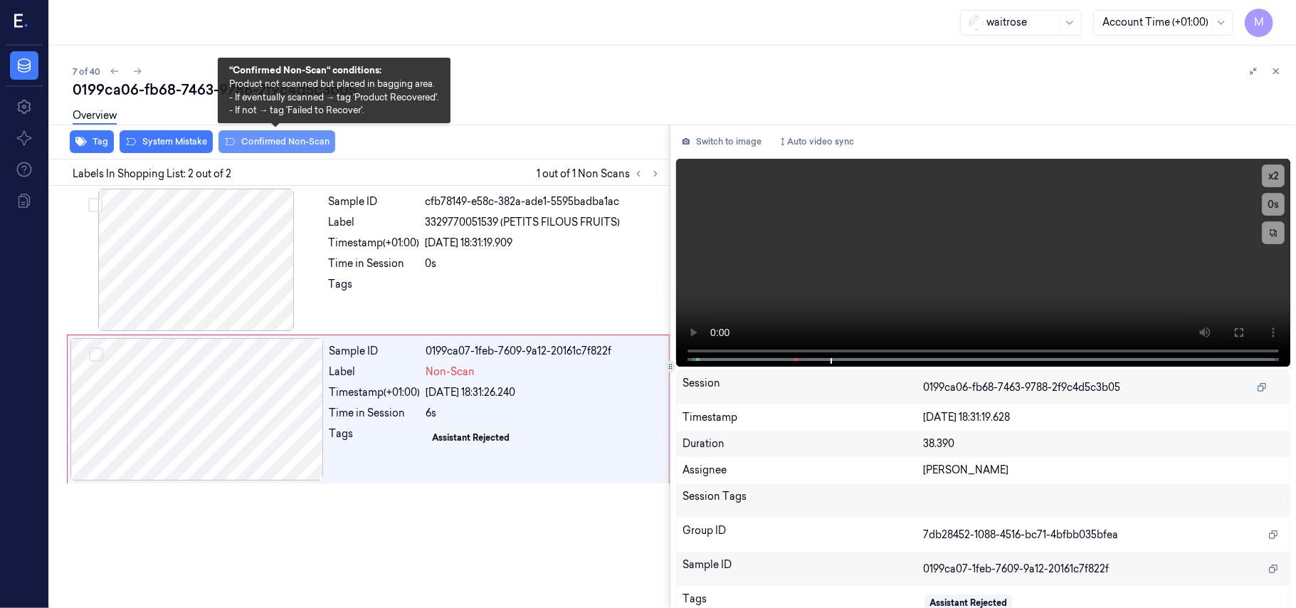
click at [268, 141] on button "Confirmed Non-Scan" at bounding box center [276, 141] width 117 height 23
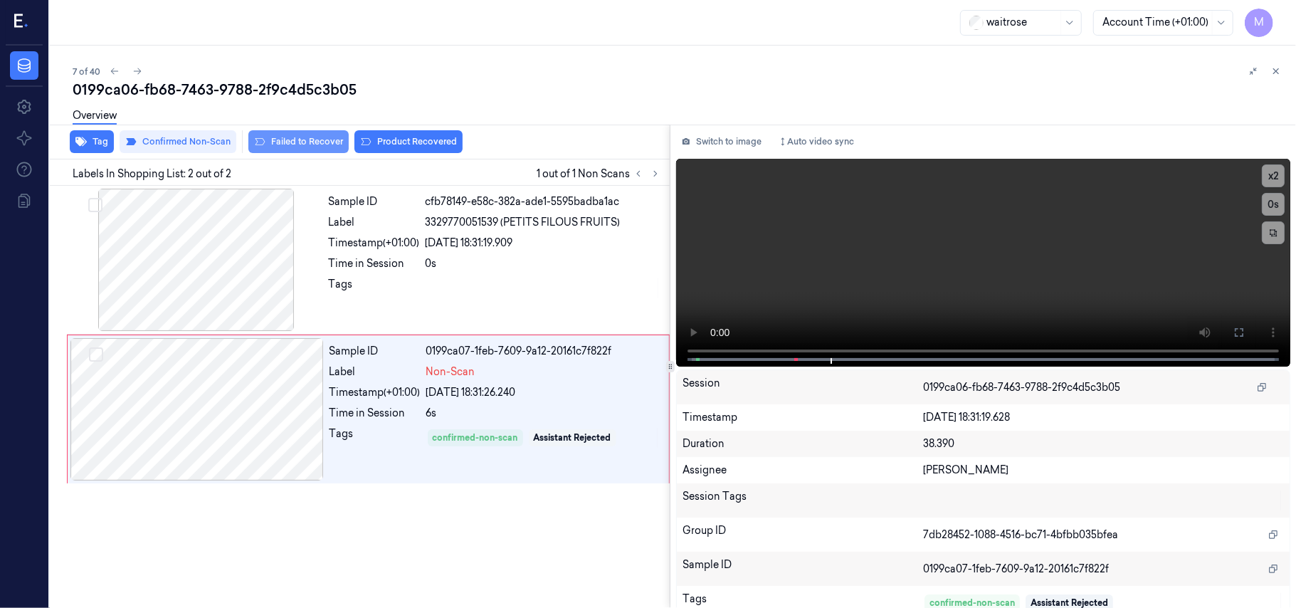
click at [316, 139] on button "Failed to Recover" at bounding box center [298, 141] width 100 height 23
click at [1009, 218] on video at bounding box center [983, 263] width 614 height 208
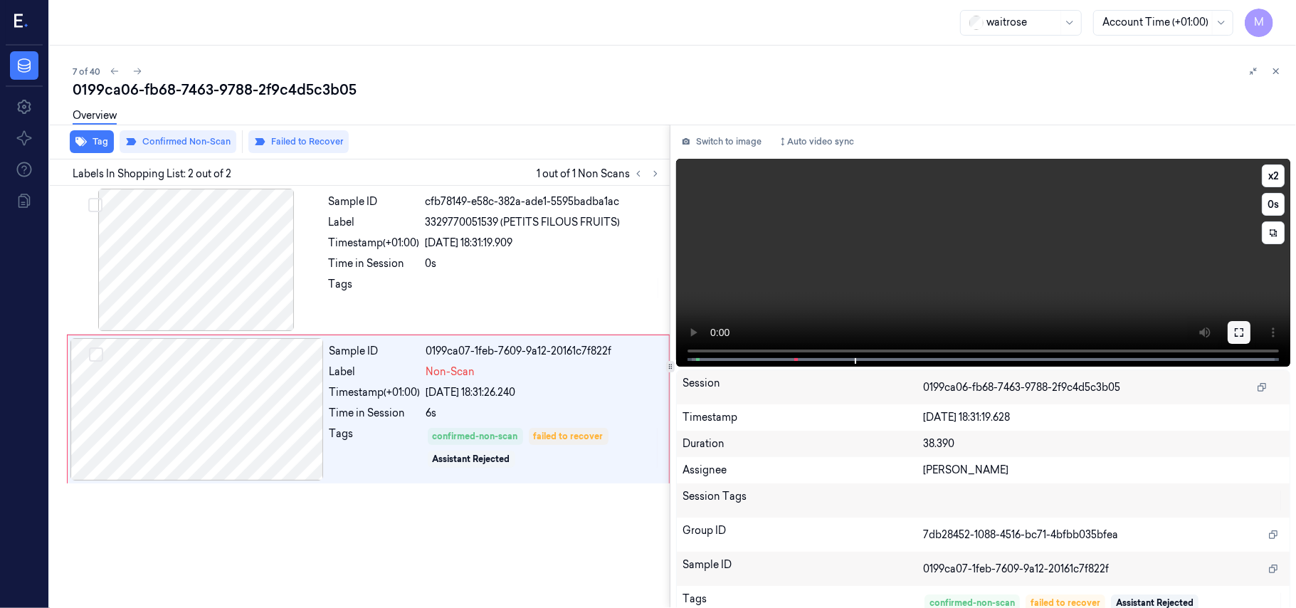
click at [1234, 333] on icon at bounding box center [1238, 332] width 11 height 11
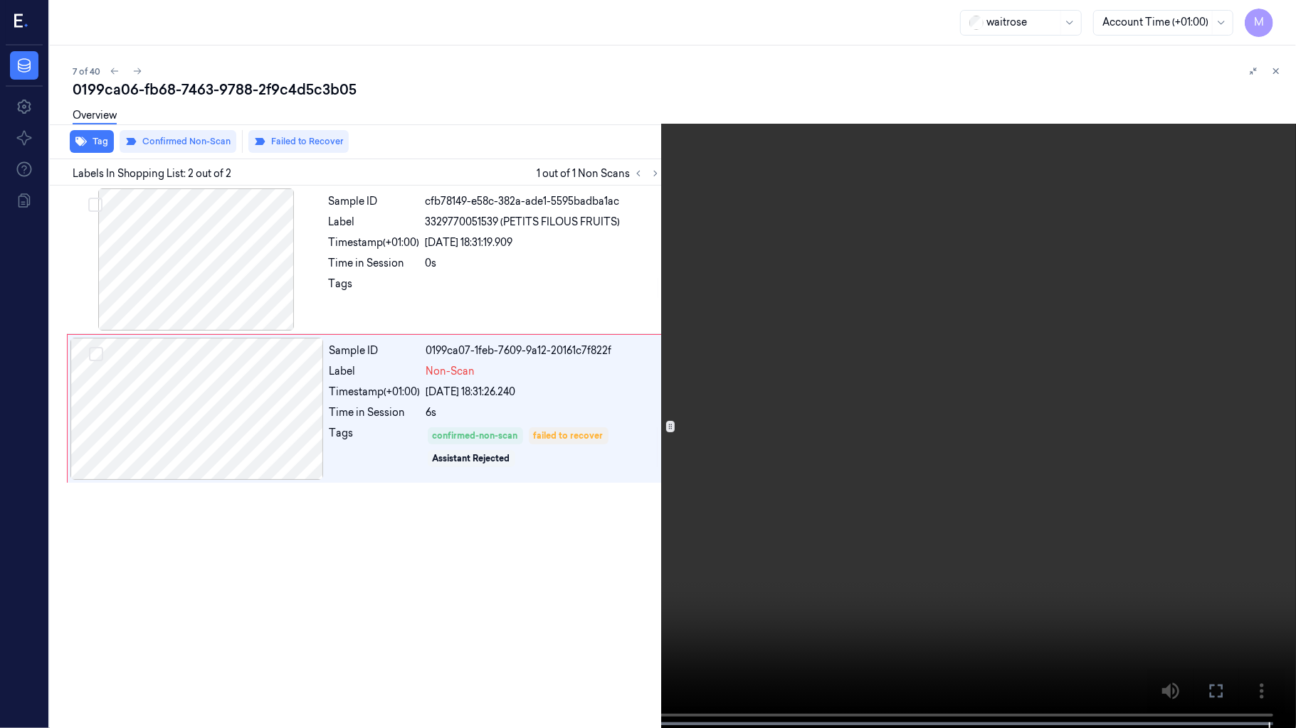
click at [0, 0] on icon at bounding box center [0, 0] width 0 height 0
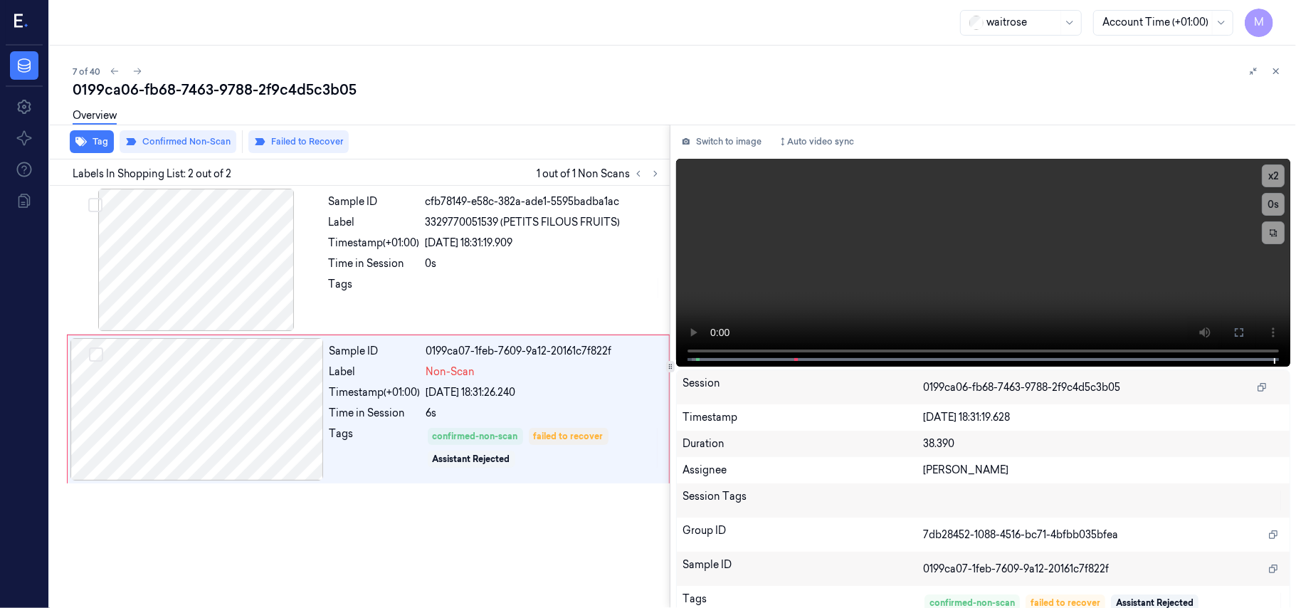
click at [1275, 70] on icon at bounding box center [1275, 71] width 5 height 5
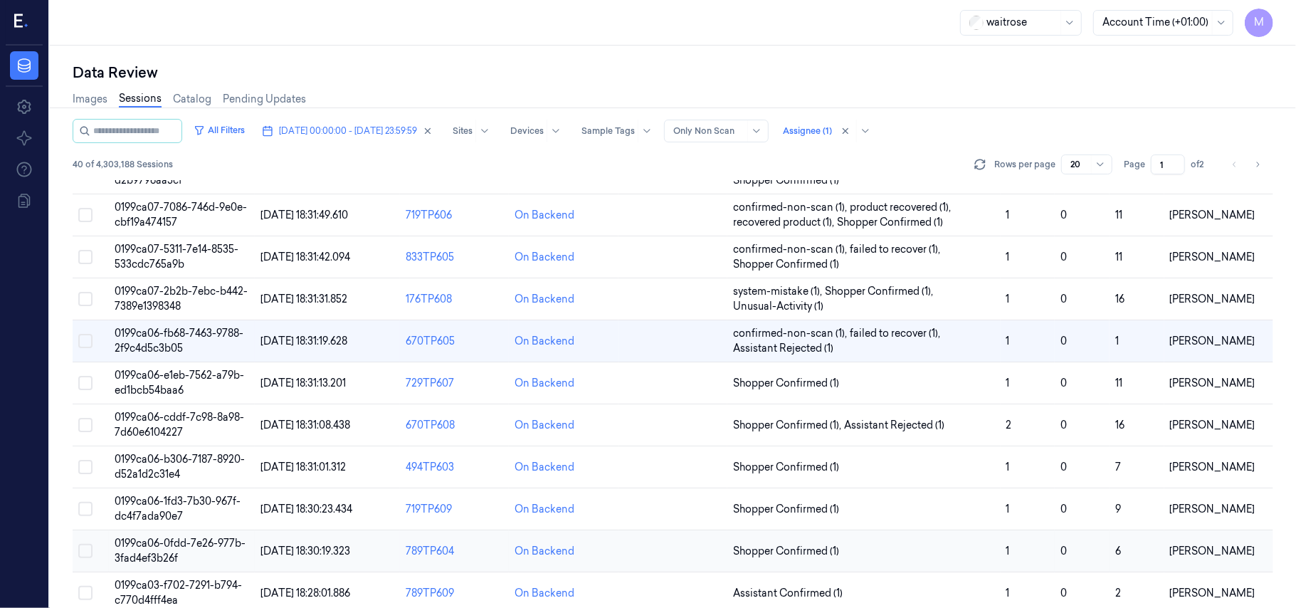
scroll to position [280, 0]
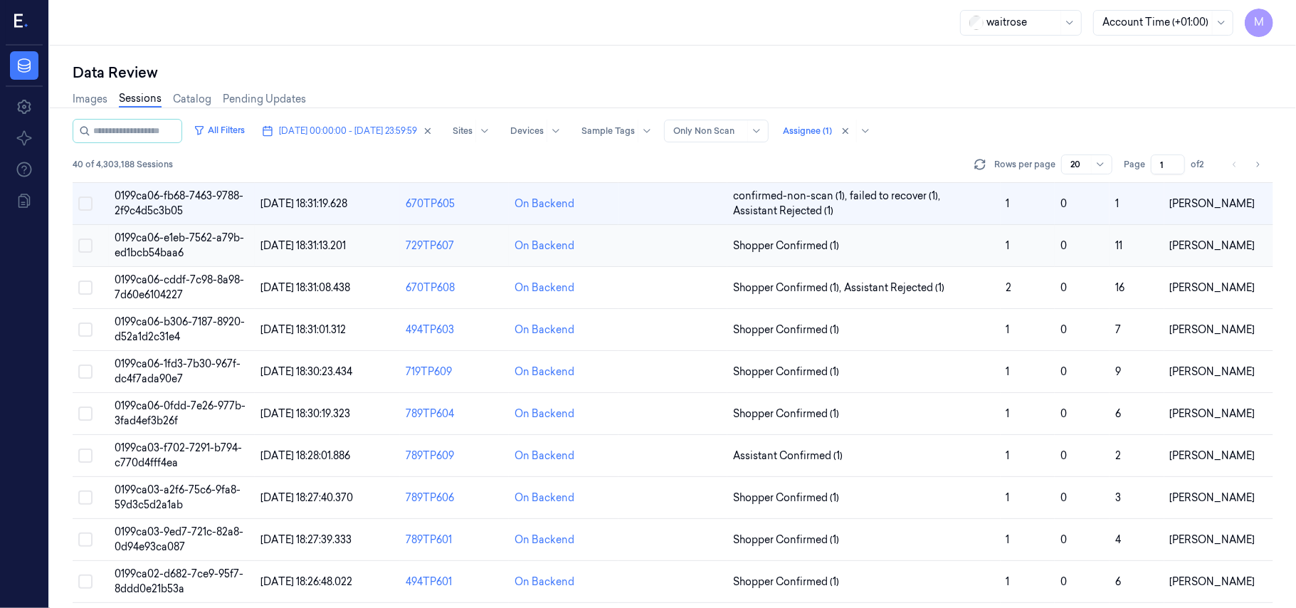
click at [174, 242] on span "0199ca06-e1eb-7562-a79b-ed1bcb54baa6" at bounding box center [179, 245] width 129 height 28
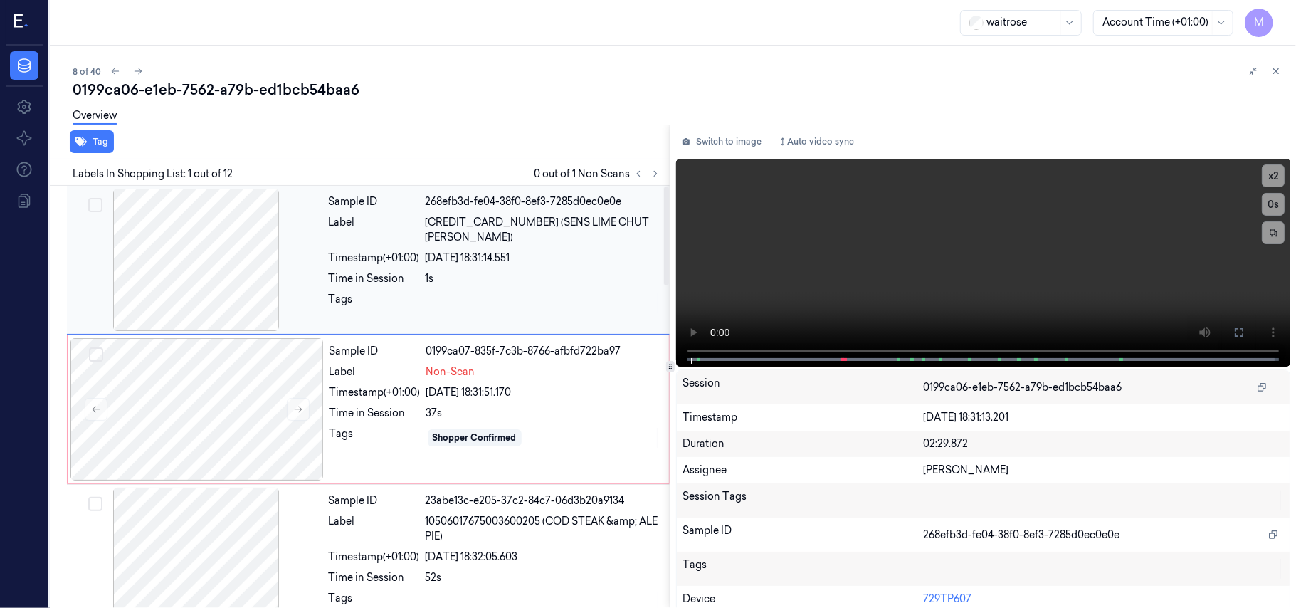
click at [533, 250] on div "[DATE] 18:31:14.551" at bounding box center [542, 257] width 235 height 15
click at [1233, 327] on icon at bounding box center [1238, 332] width 11 height 11
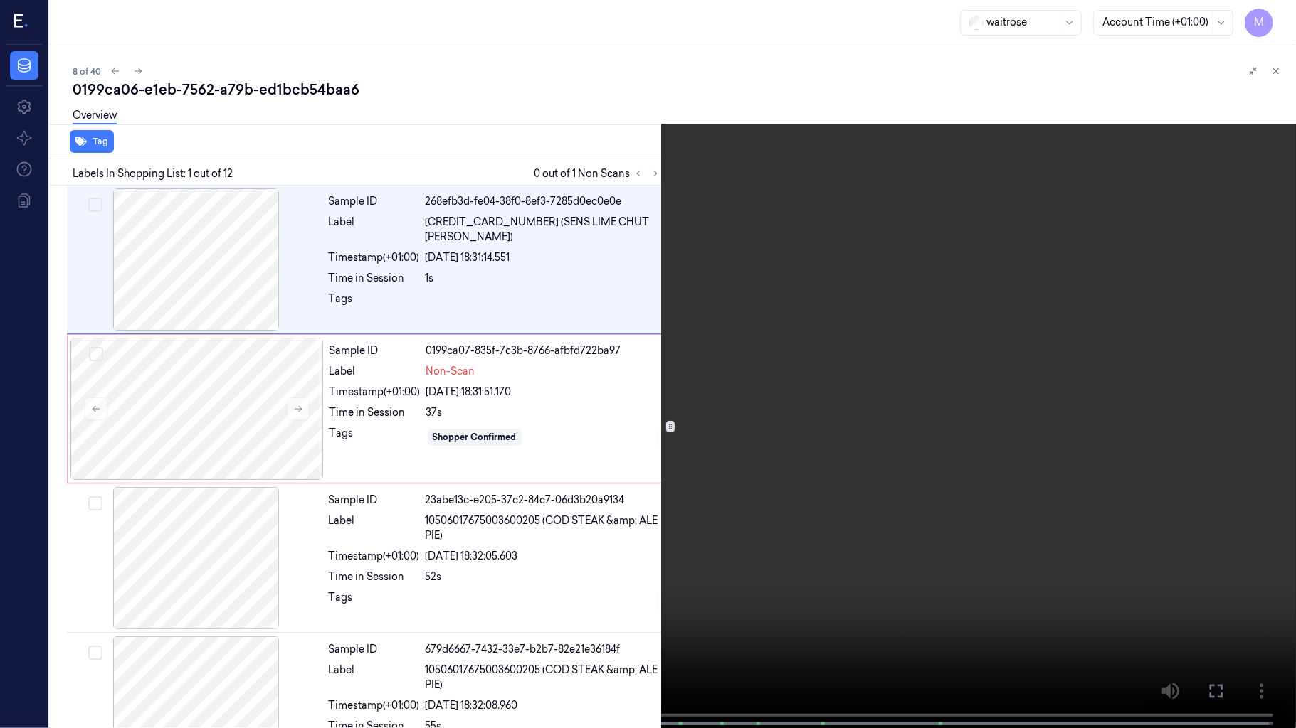
click at [656, 200] on video at bounding box center [648, 365] width 1296 height 731
click at [598, 268] on video at bounding box center [648, 365] width 1296 height 731
click at [0, 0] on icon at bounding box center [0, 0] width 0 height 0
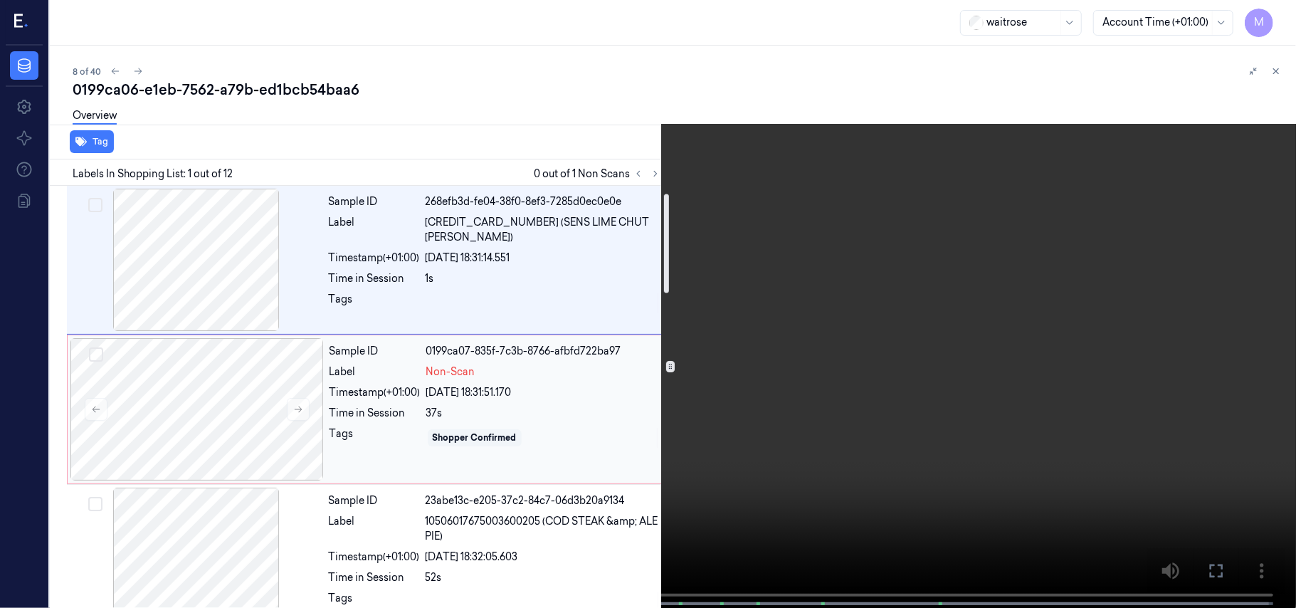
scroll to position [95, 0]
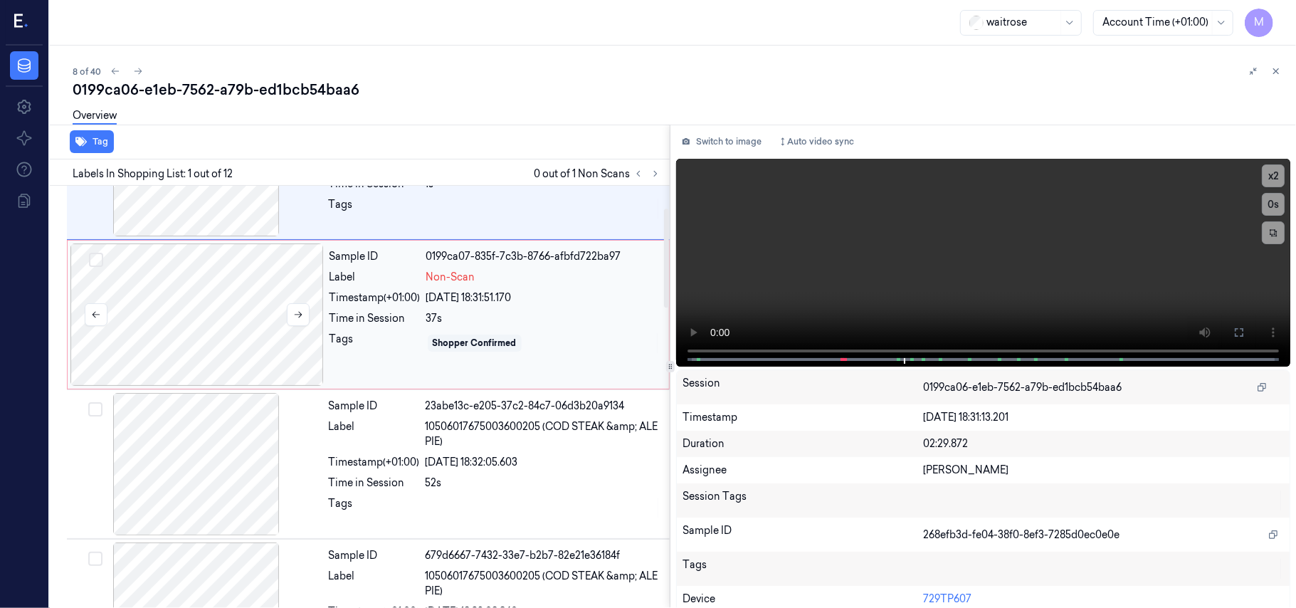
click at [208, 297] on div at bounding box center [196, 314] width 253 height 142
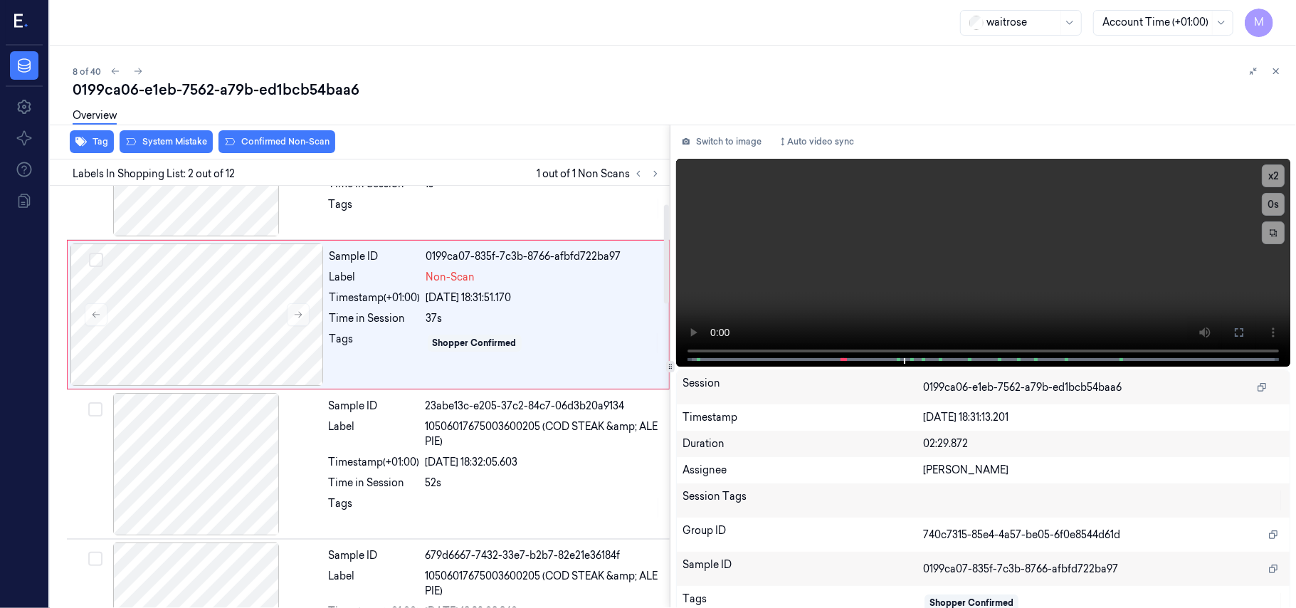
scroll to position [12, 0]
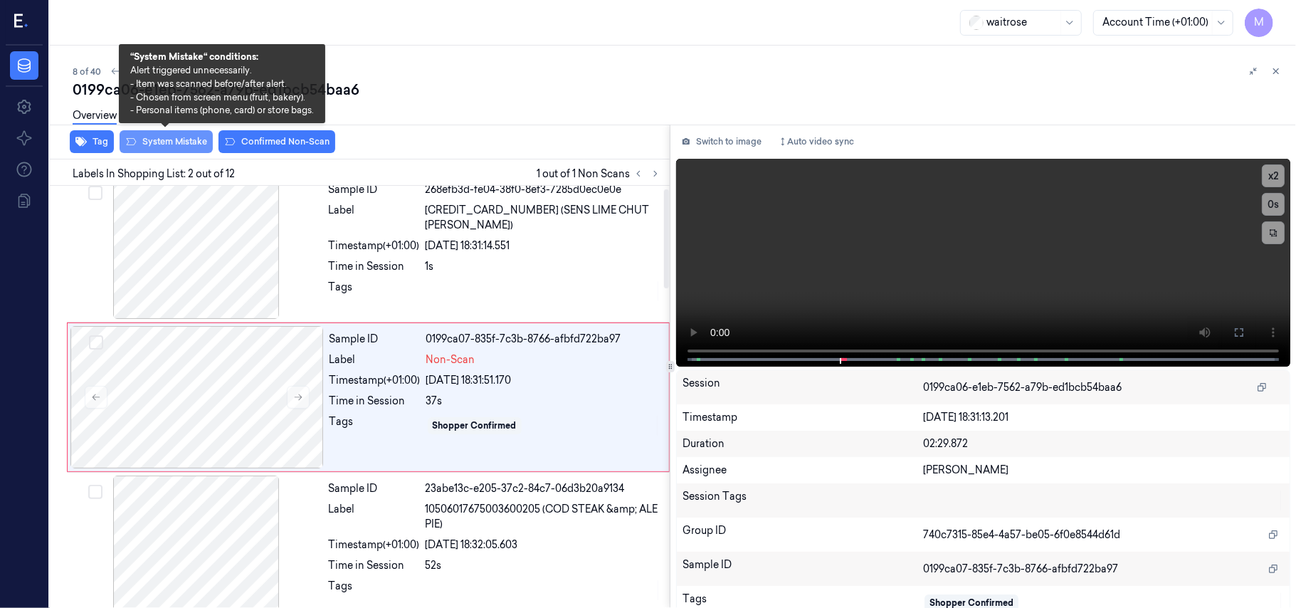
click at [186, 141] on button "System Mistake" at bounding box center [166, 141] width 93 height 23
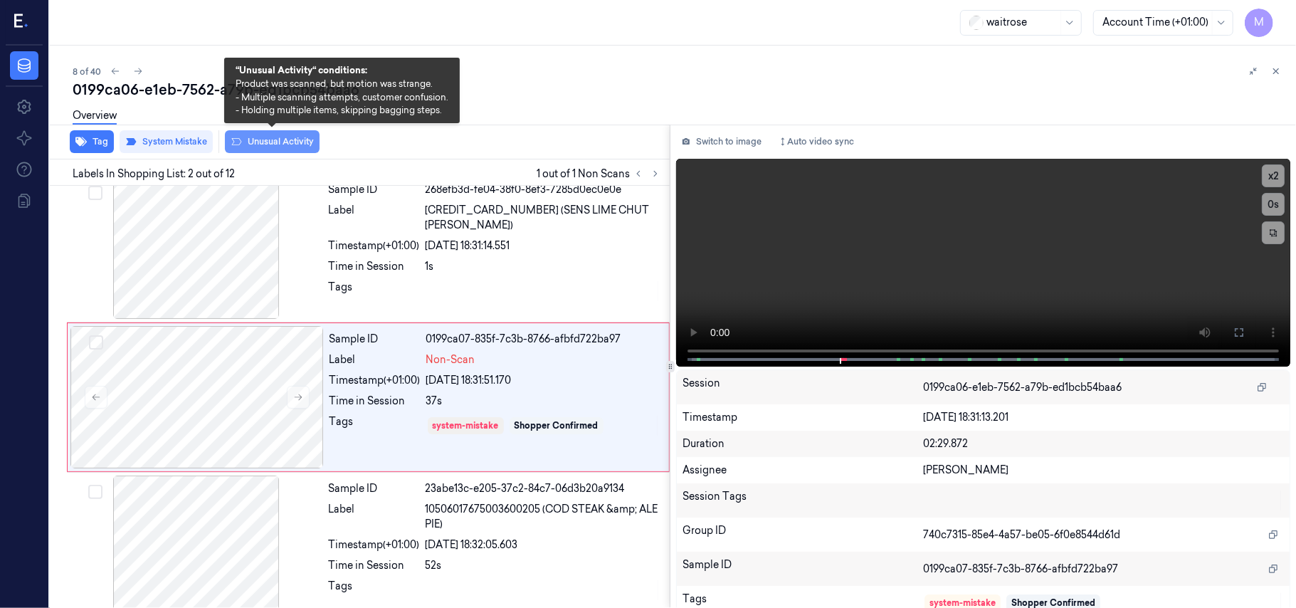
click at [280, 140] on button "Unusual Activity" at bounding box center [272, 141] width 95 height 23
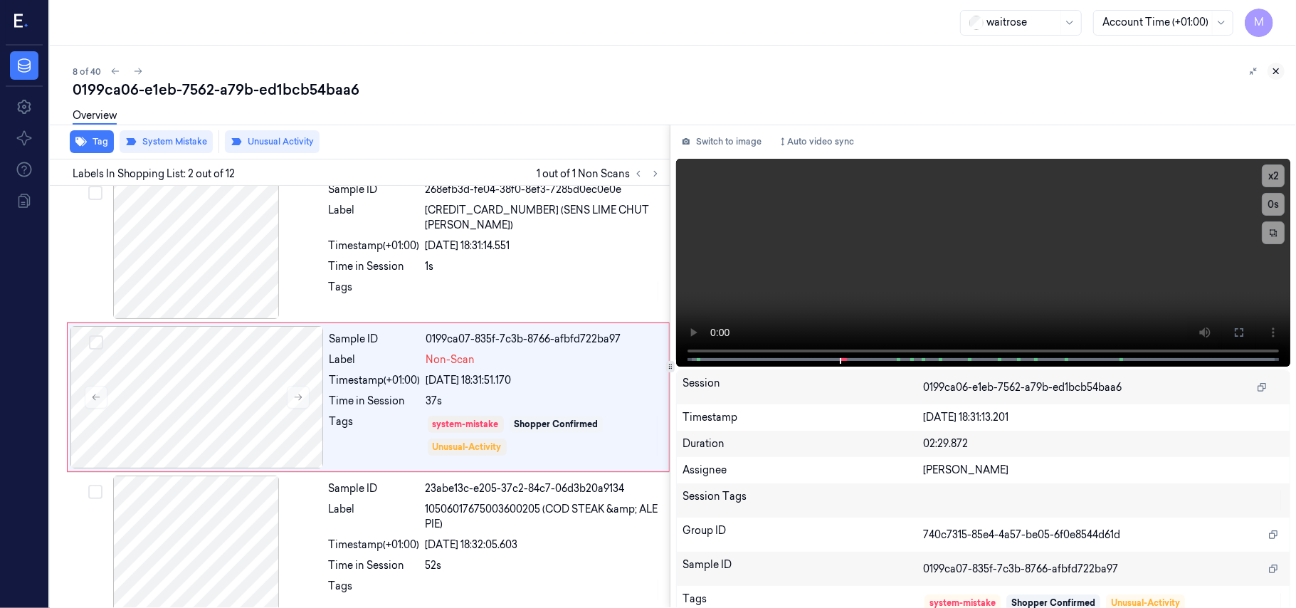
click at [1275, 68] on icon at bounding box center [1276, 71] width 10 height 10
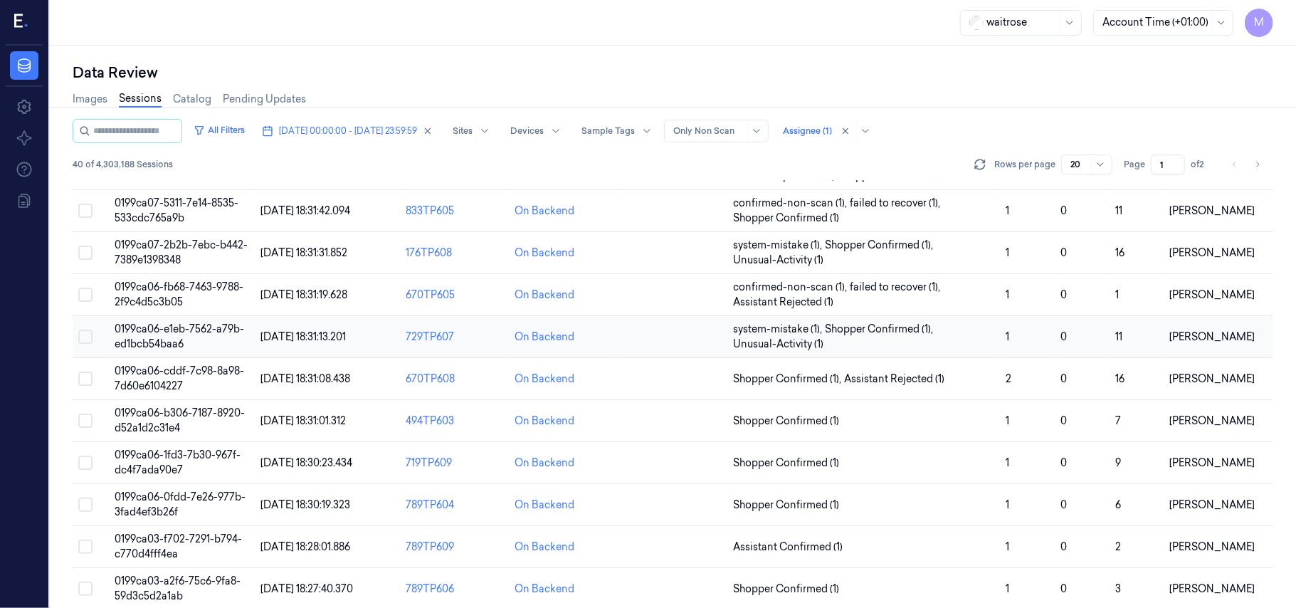
scroll to position [228, 0]
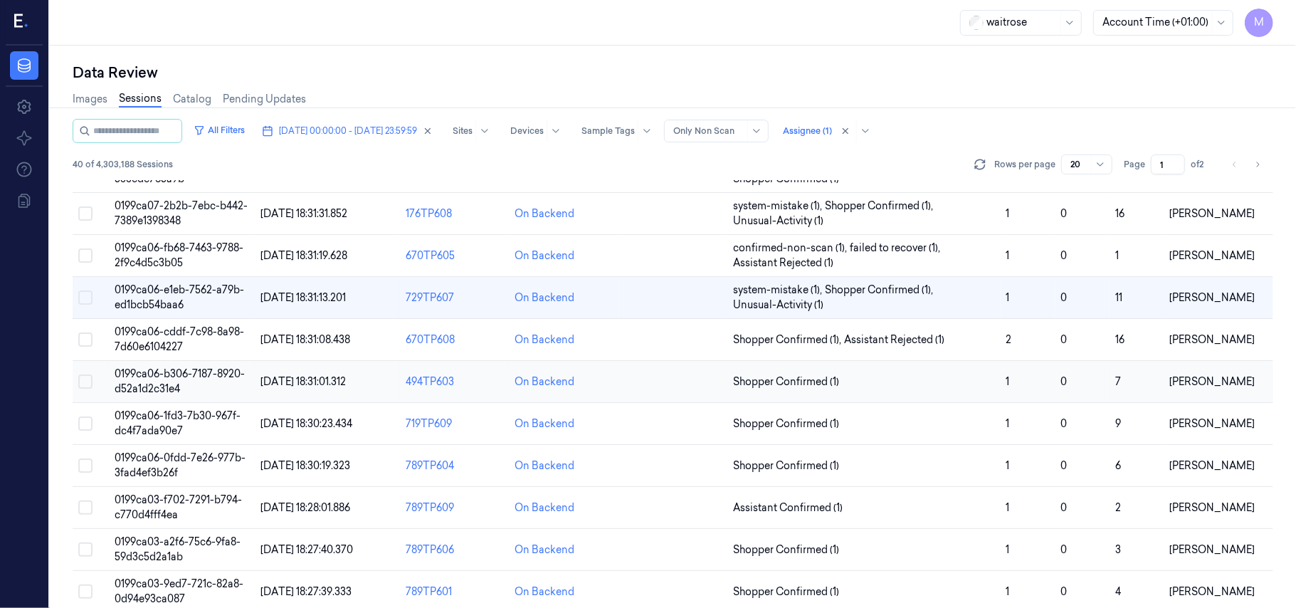
click at [164, 373] on span "0199ca06-b306-7187-8920-d52a1d2c31e4" at bounding box center [180, 381] width 130 height 28
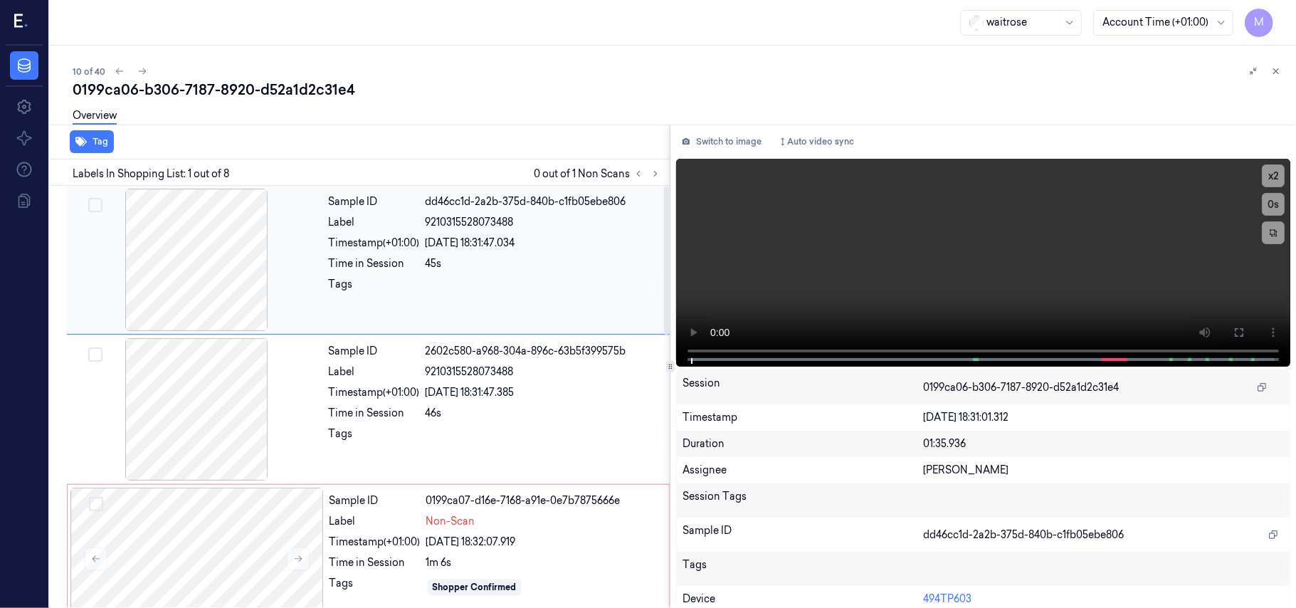
click at [437, 219] on span "9210315528073488" at bounding box center [469, 222] width 88 height 15
click at [1164, 243] on video at bounding box center [983, 263] width 614 height 208
click at [1233, 327] on icon at bounding box center [1238, 332] width 11 height 11
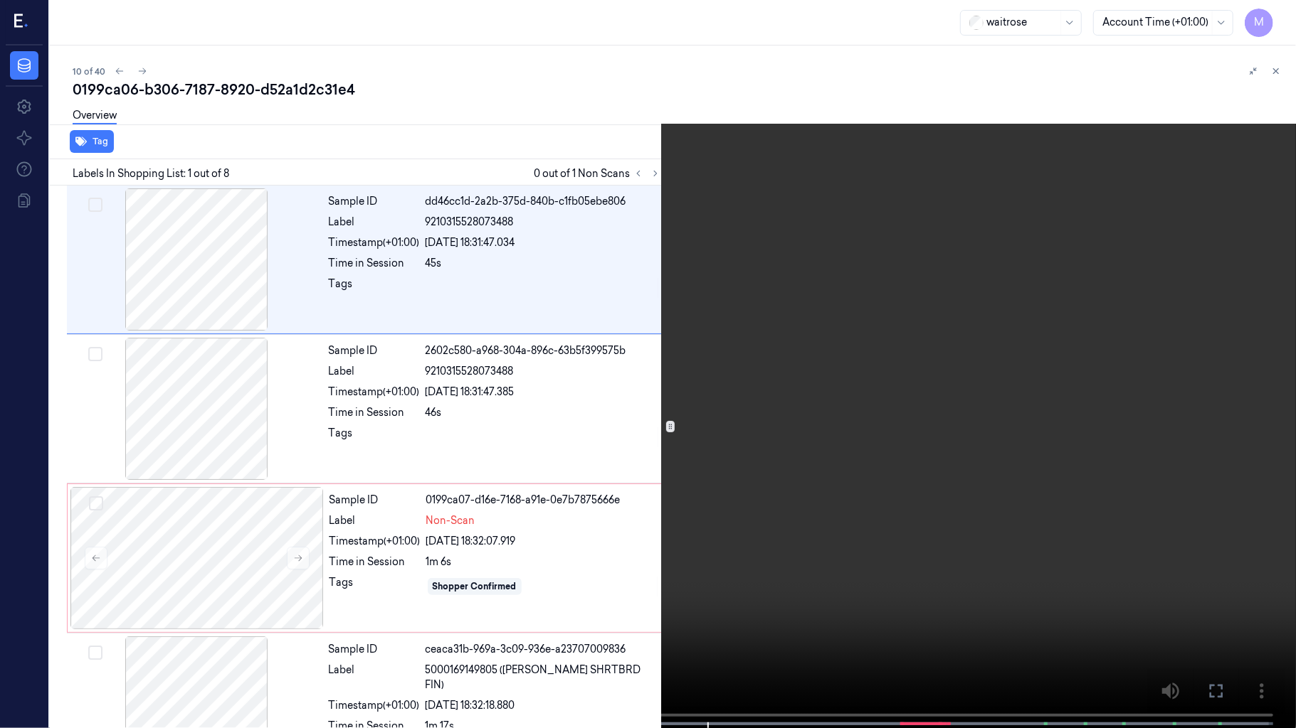
click at [558, 607] on video at bounding box center [648, 365] width 1296 height 731
click at [777, 533] on video at bounding box center [648, 365] width 1296 height 731
click at [926, 460] on video at bounding box center [648, 365] width 1296 height 731
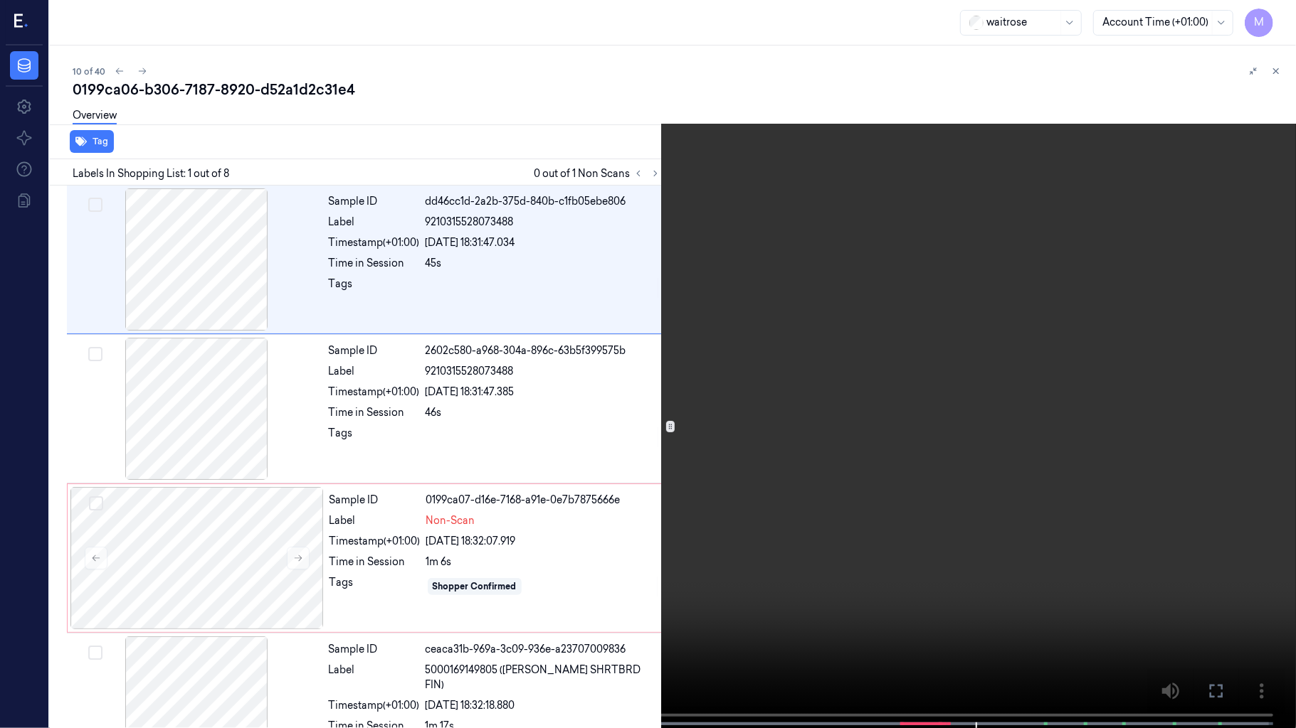
click at [0, 0] on icon at bounding box center [0, 0] width 0 height 0
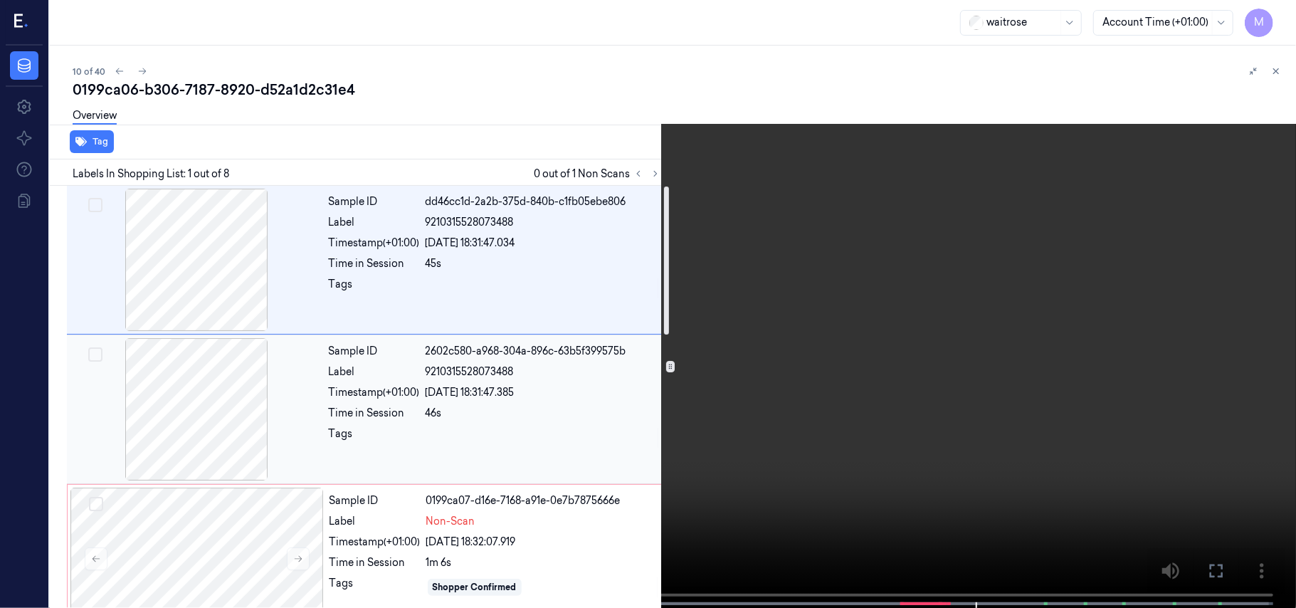
scroll to position [285, 0]
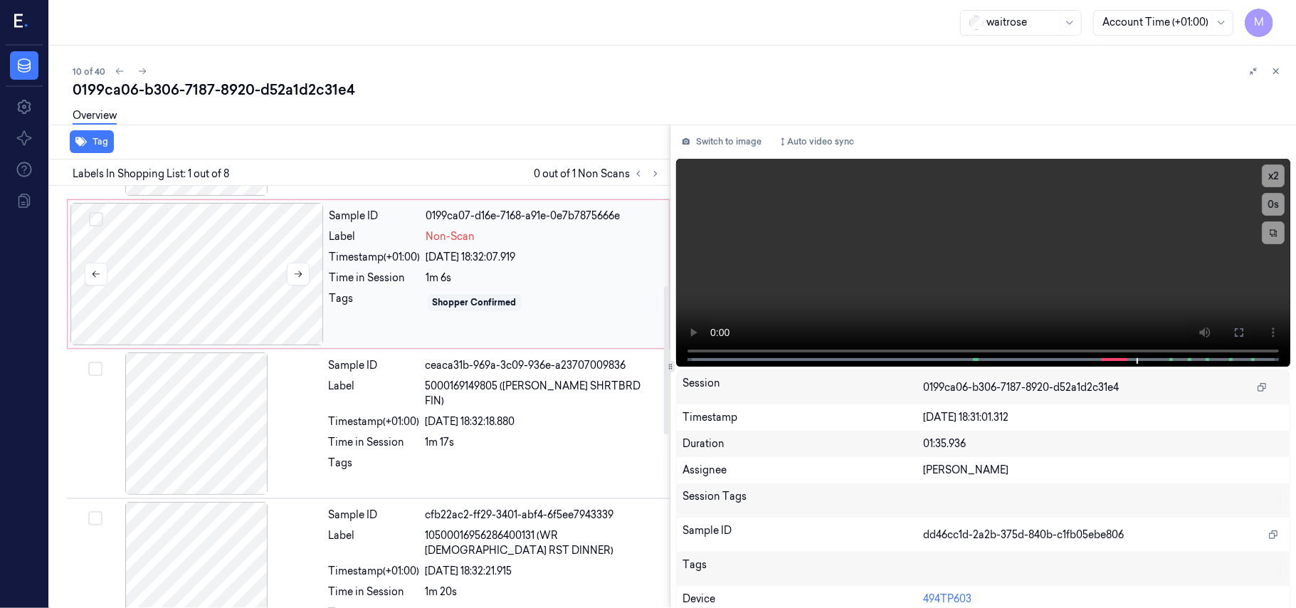
click at [196, 269] on div at bounding box center [196, 274] width 253 height 142
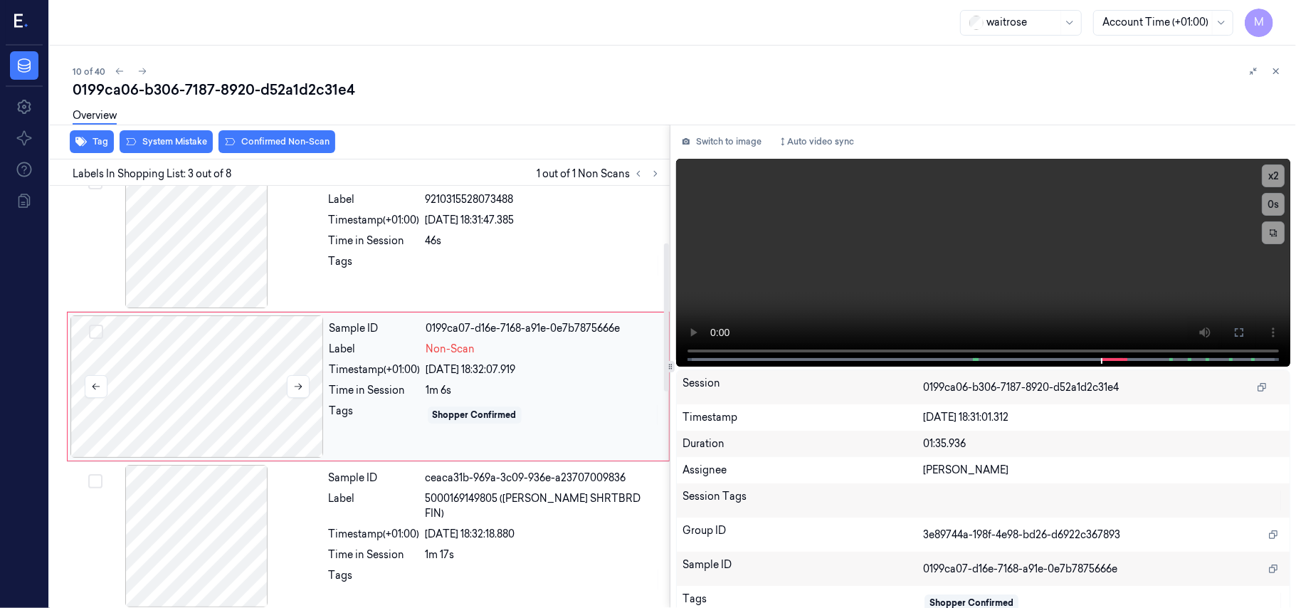
scroll to position [162, 0]
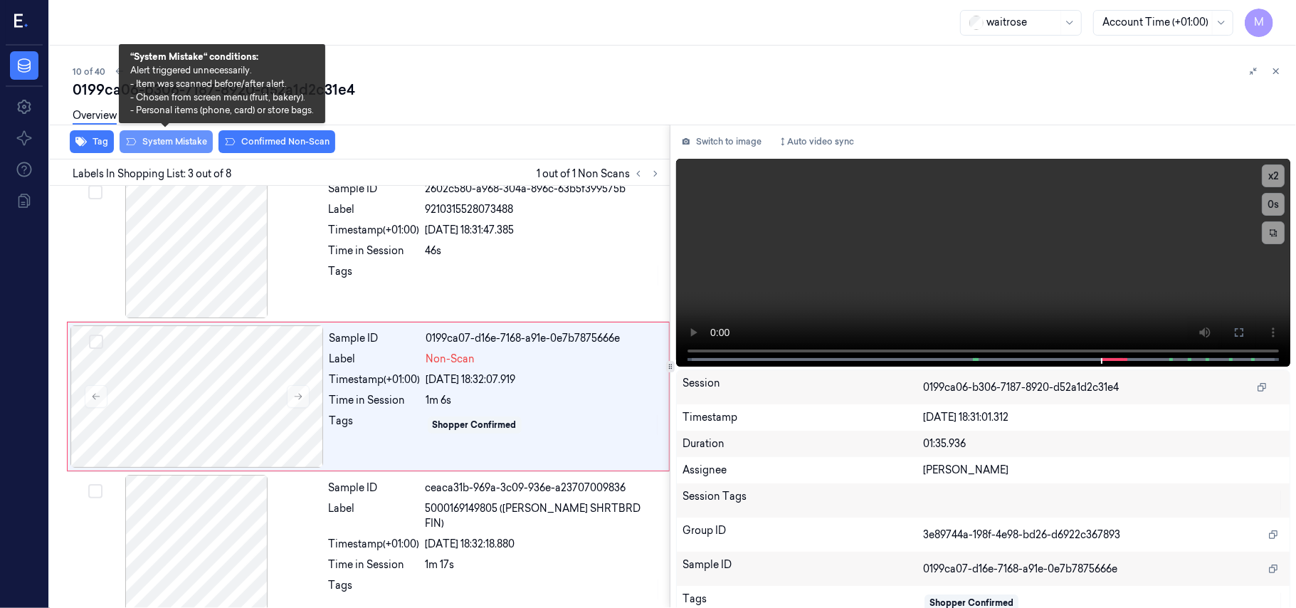
click at [178, 142] on button "System Mistake" at bounding box center [166, 141] width 93 height 23
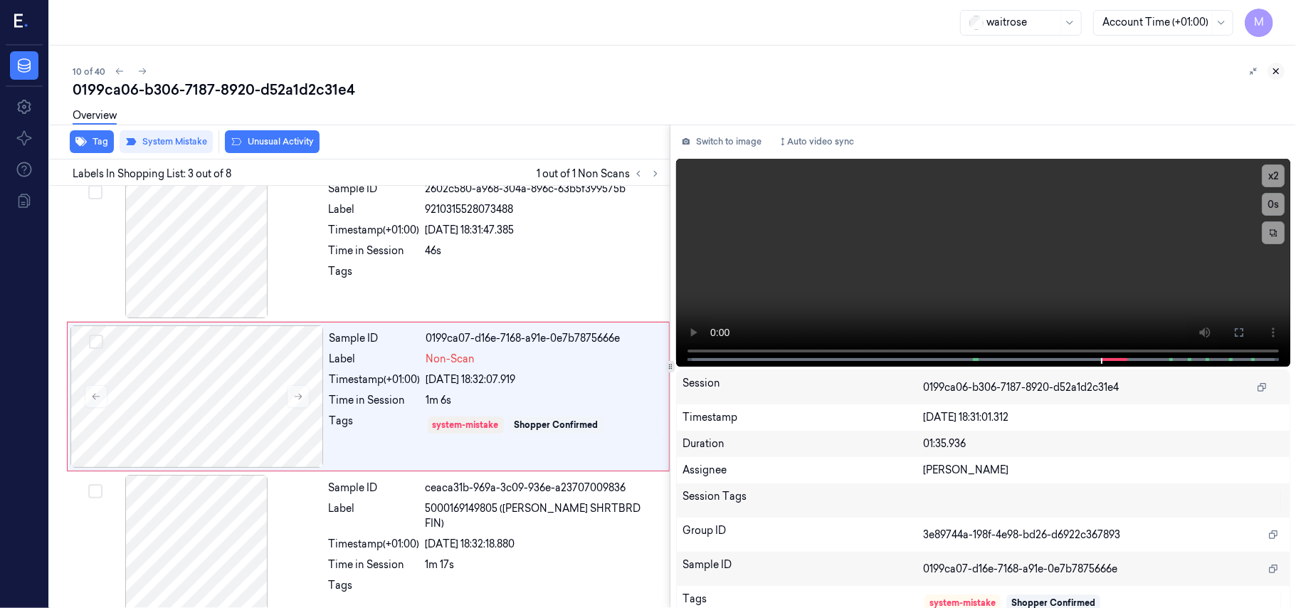
click at [1275, 73] on icon at bounding box center [1276, 71] width 10 height 10
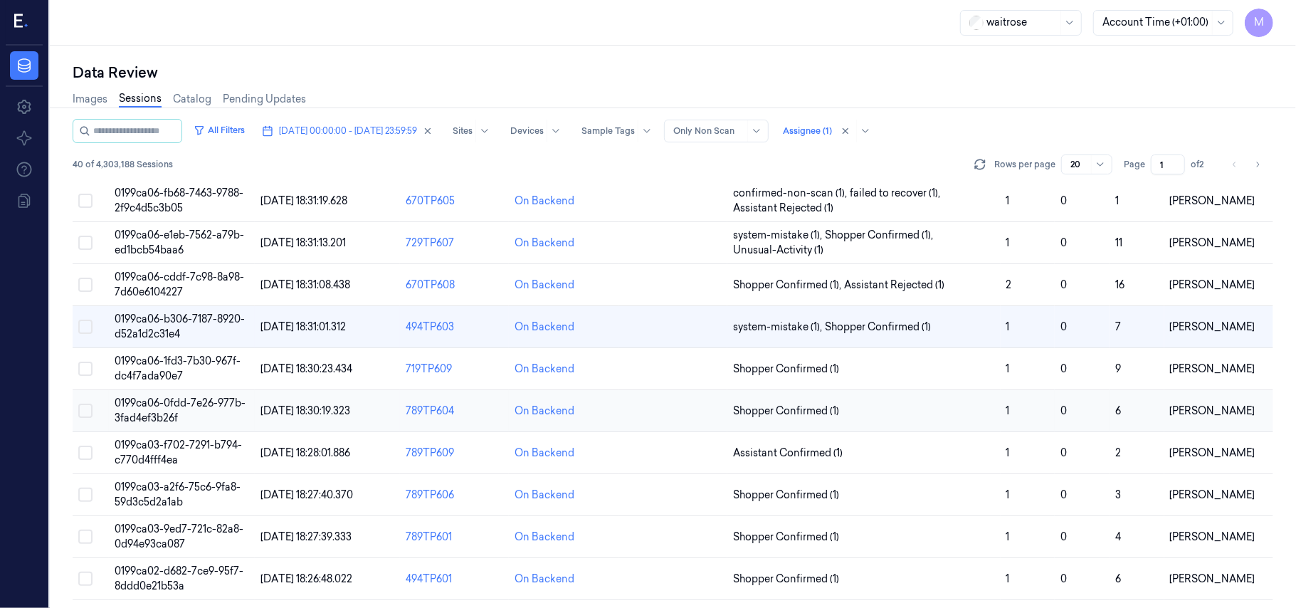
scroll to position [285, 0]
click at [194, 362] on span "0199ca06-1fd3-7b30-967f-dc4f7ada90e7" at bounding box center [178, 367] width 126 height 28
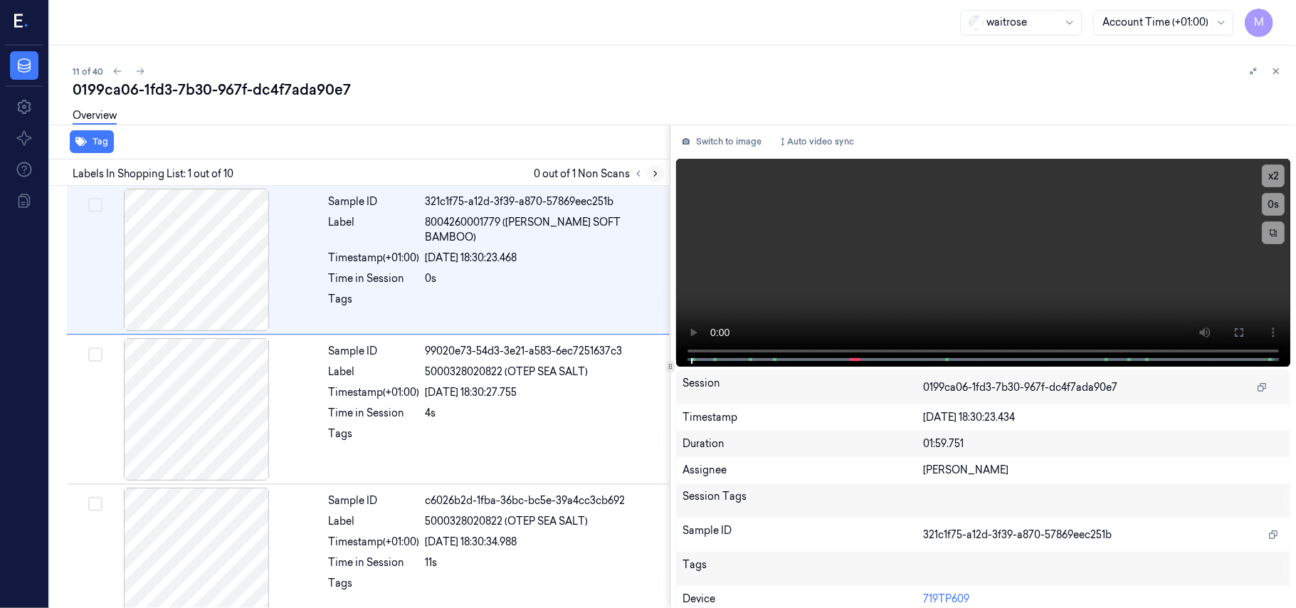
click at [653, 171] on icon at bounding box center [655, 174] width 10 height 10
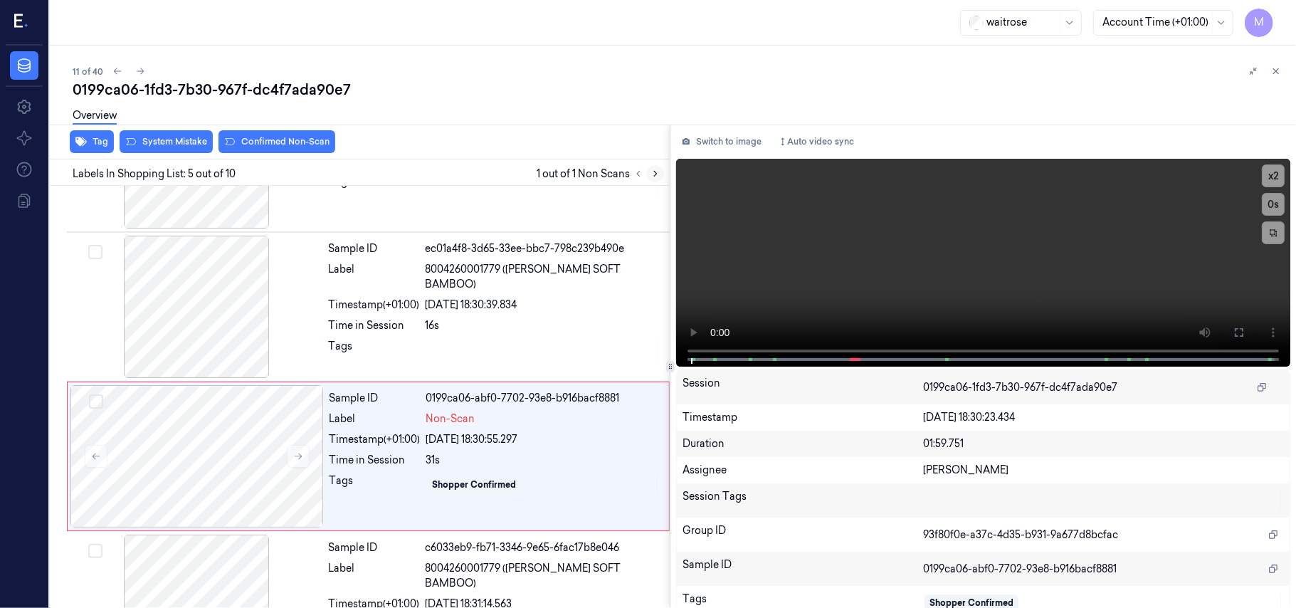
scroll to position [462, 0]
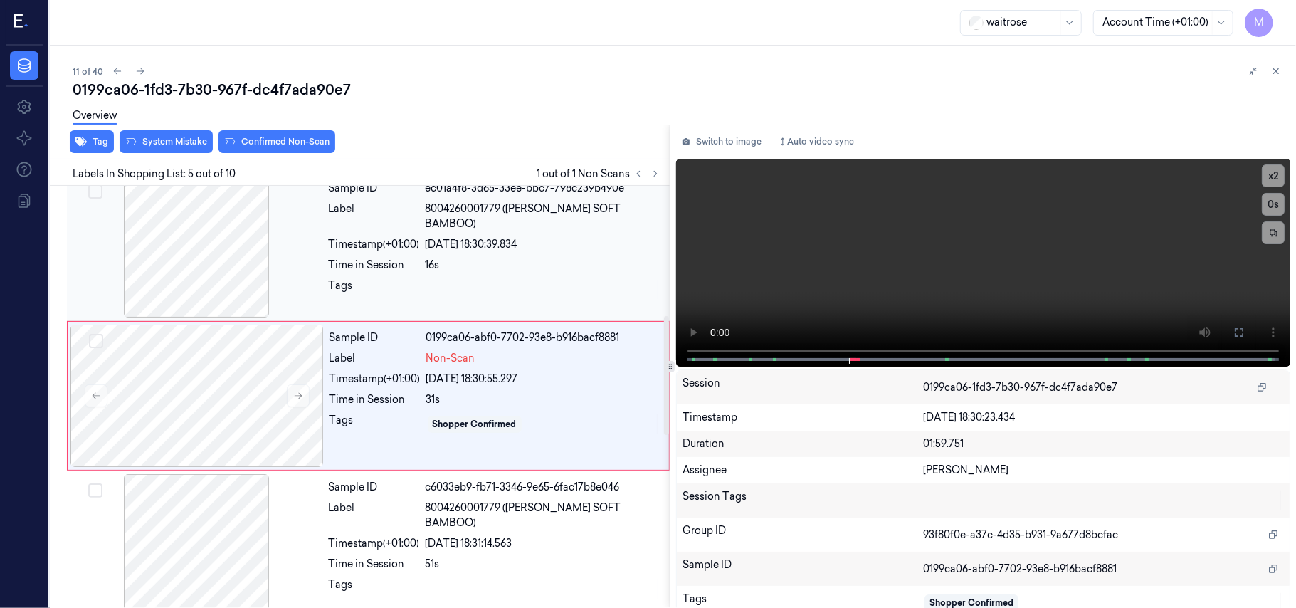
click at [499, 258] on div "16s" at bounding box center [542, 265] width 235 height 15
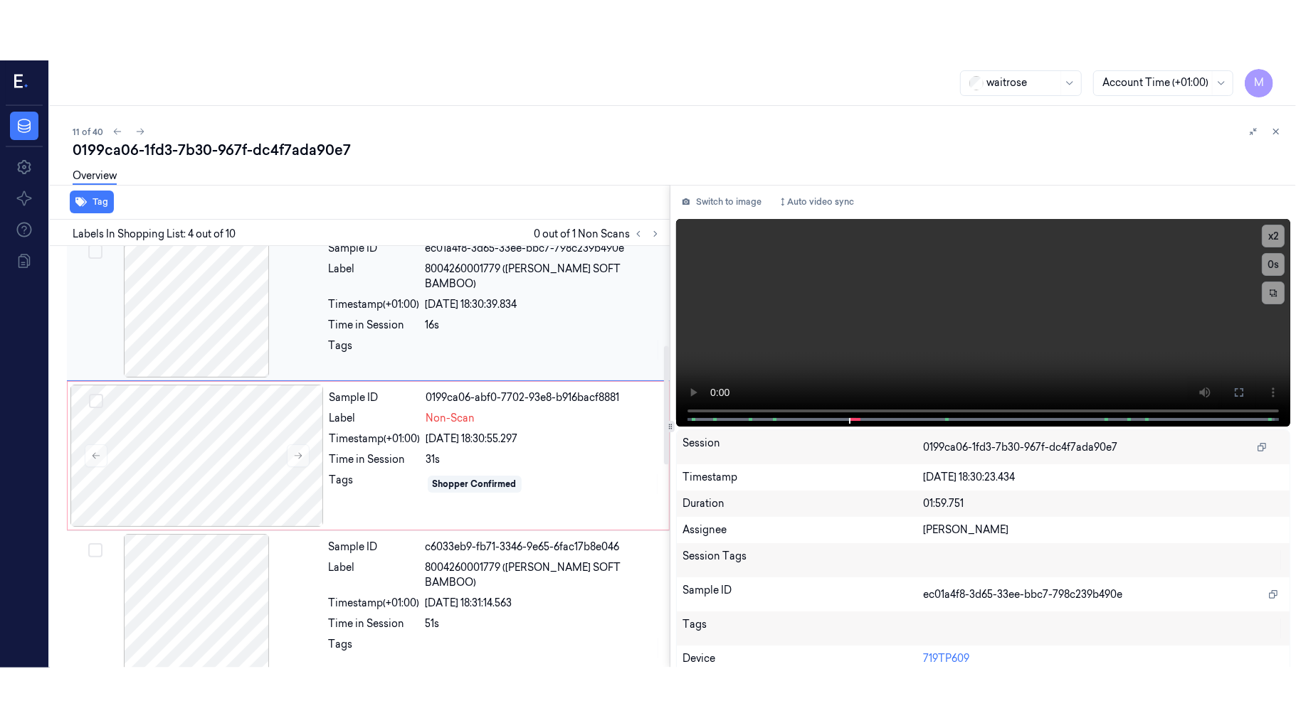
scroll to position [312, 0]
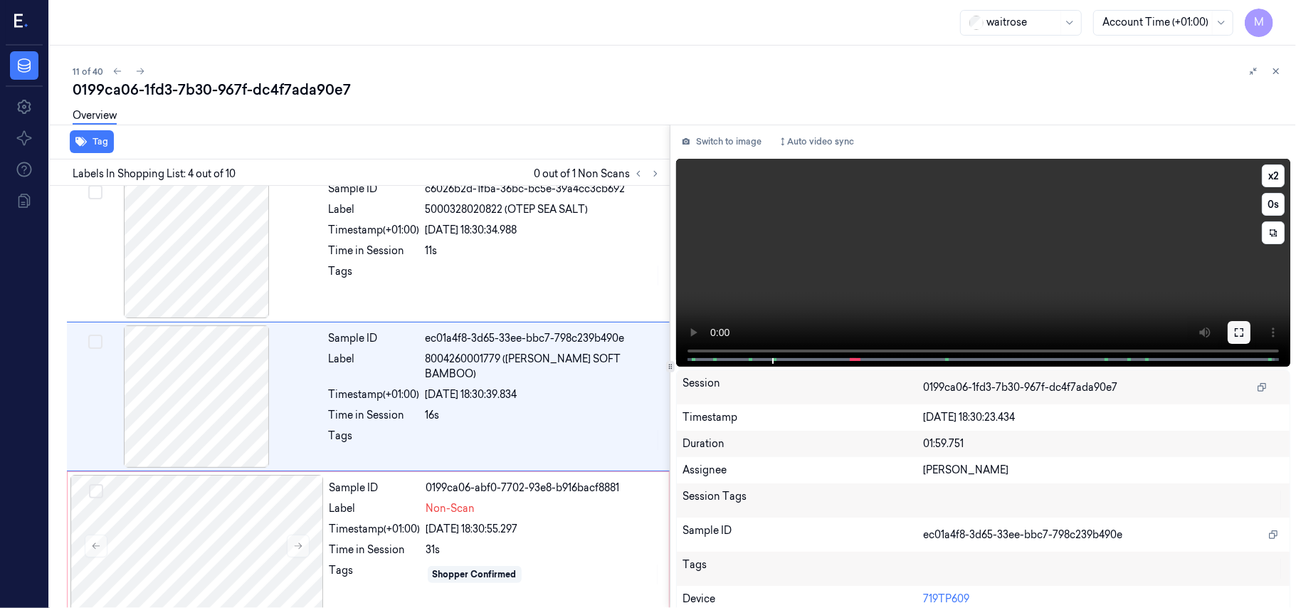
click at [1239, 333] on button at bounding box center [1238, 332] width 23 height 23
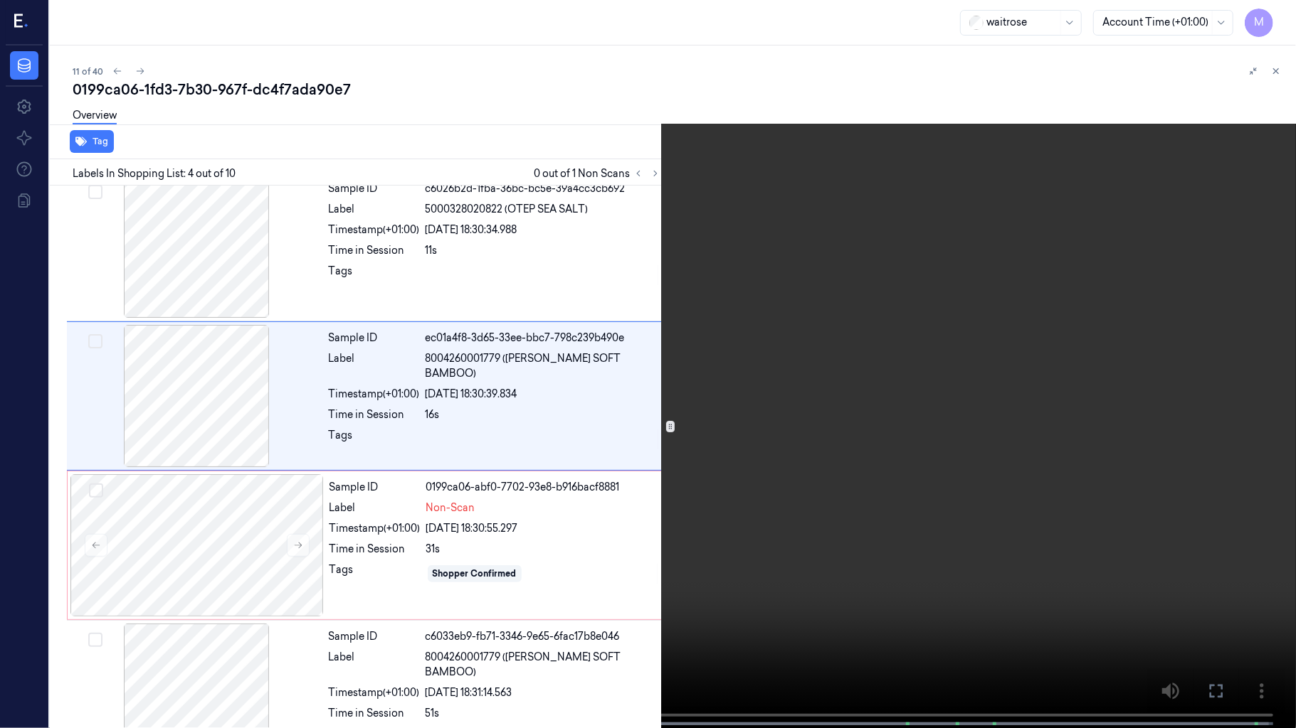
click at [916, 353] on video at bounding box center [648, 365] width 1296 height 731
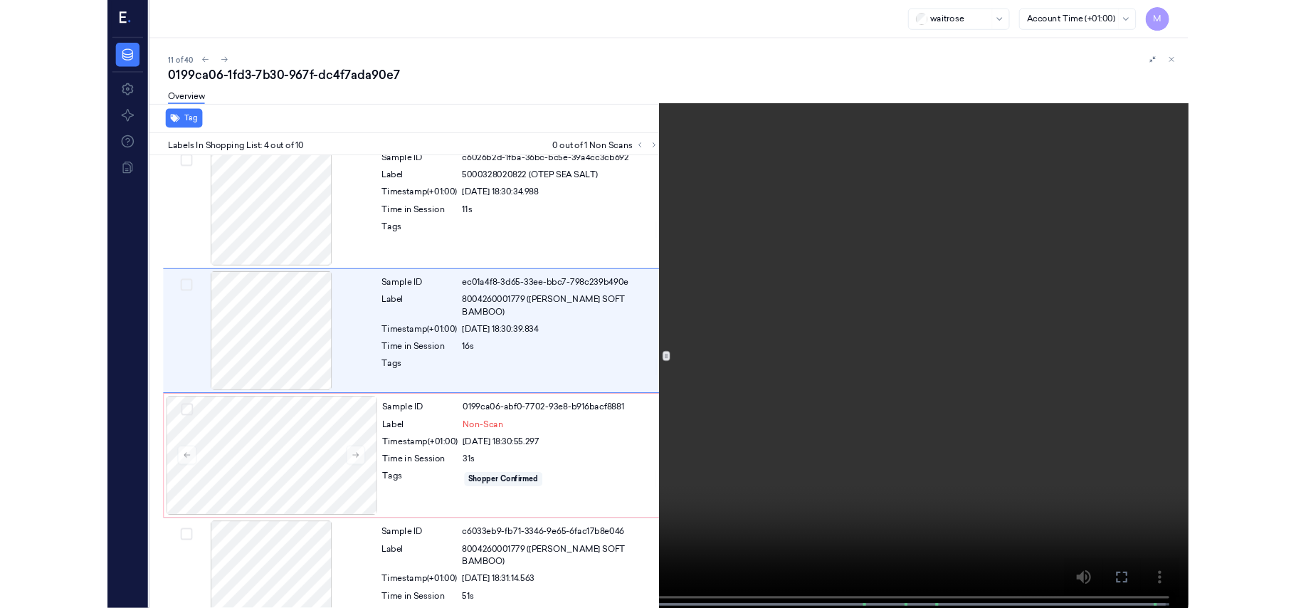
scroll to position [252, 0]
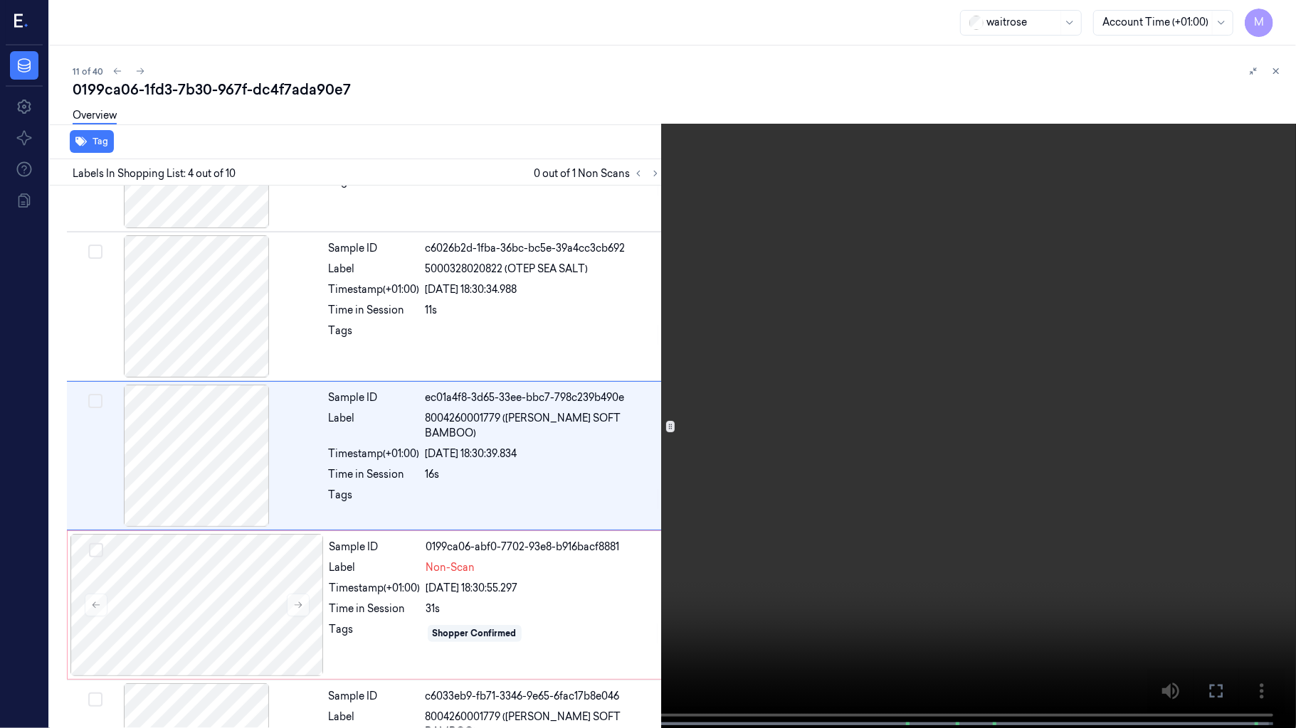
click at [496, 351] on video at bounding box center [648, 365] width 1296 height 731
click at [727, 319] on video at bounding box center [648, 365] width 1296 height 731
click at [588, 354] on video at bounding box center [648, 365] width 1296 height 731
click at [0, 0] on icon at bounding box center [0, 0] width 0 height 0
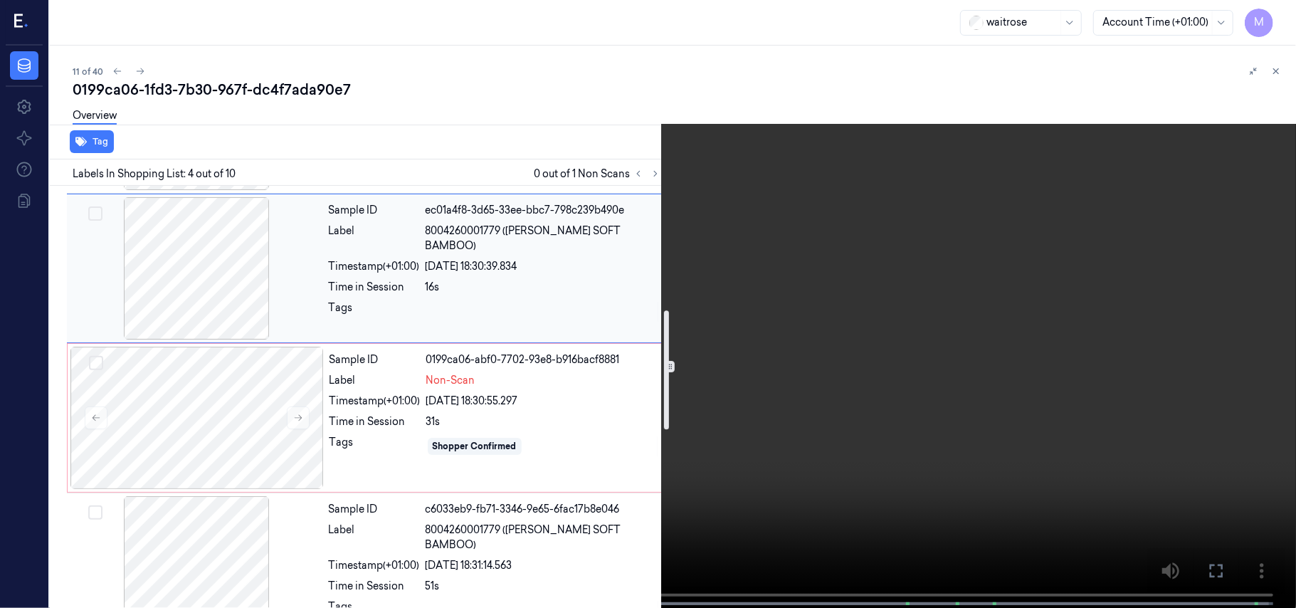
scroll to position [442, 0]
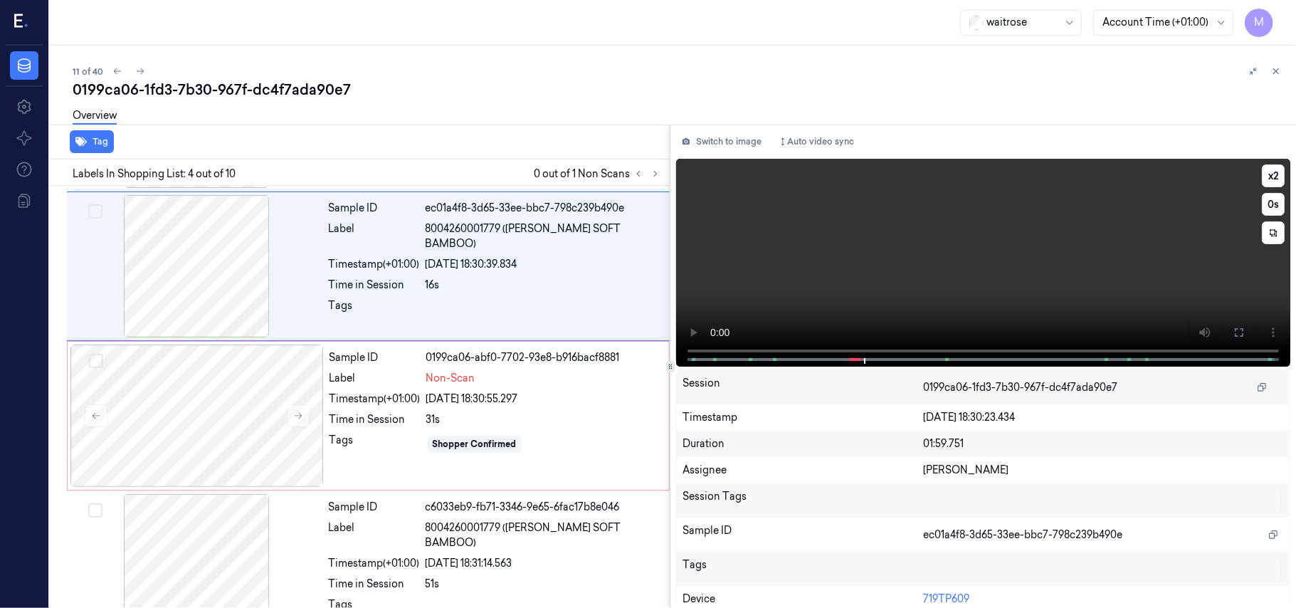
click at [1022, 263] on video at bounding box center [983, 263] width 614 height 208
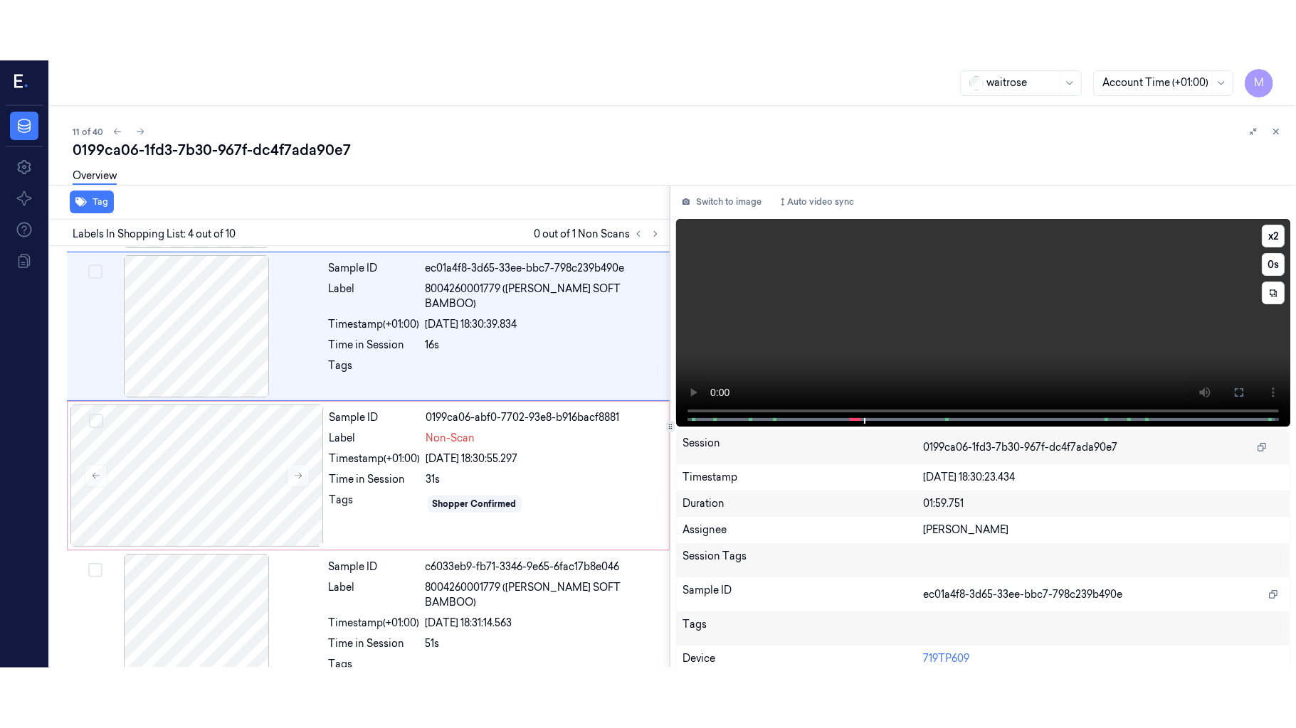
scroll to position [312, 0]
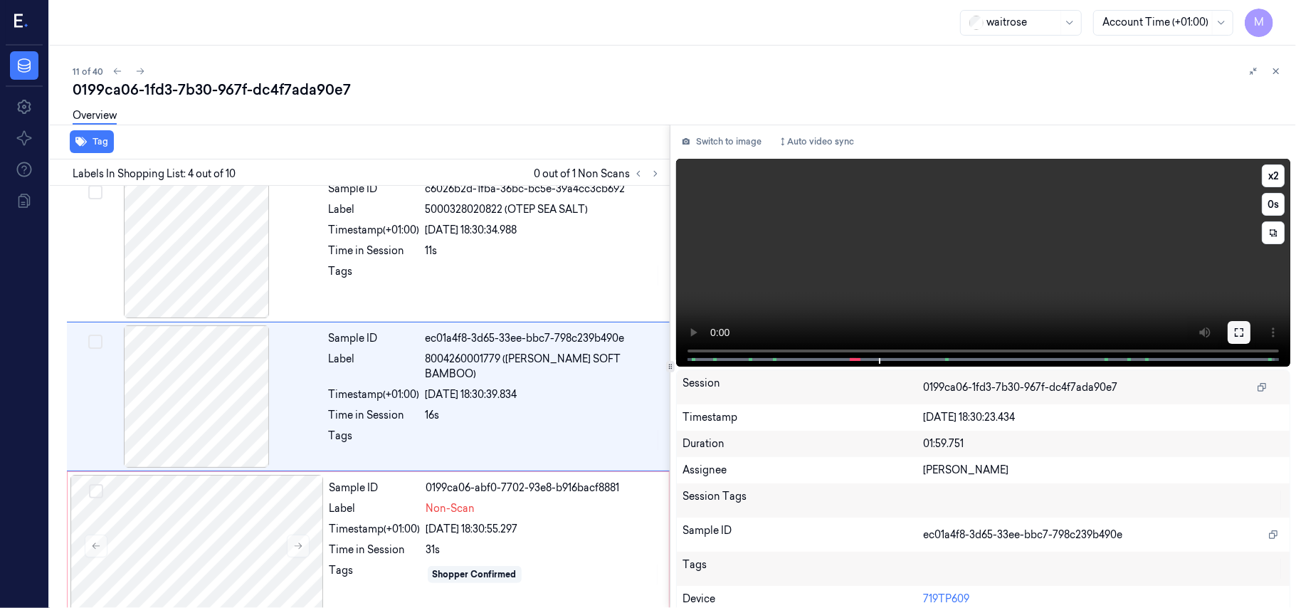
click at [1234, 333] on icon at bounding box center [1238, 332] width 11 height 11
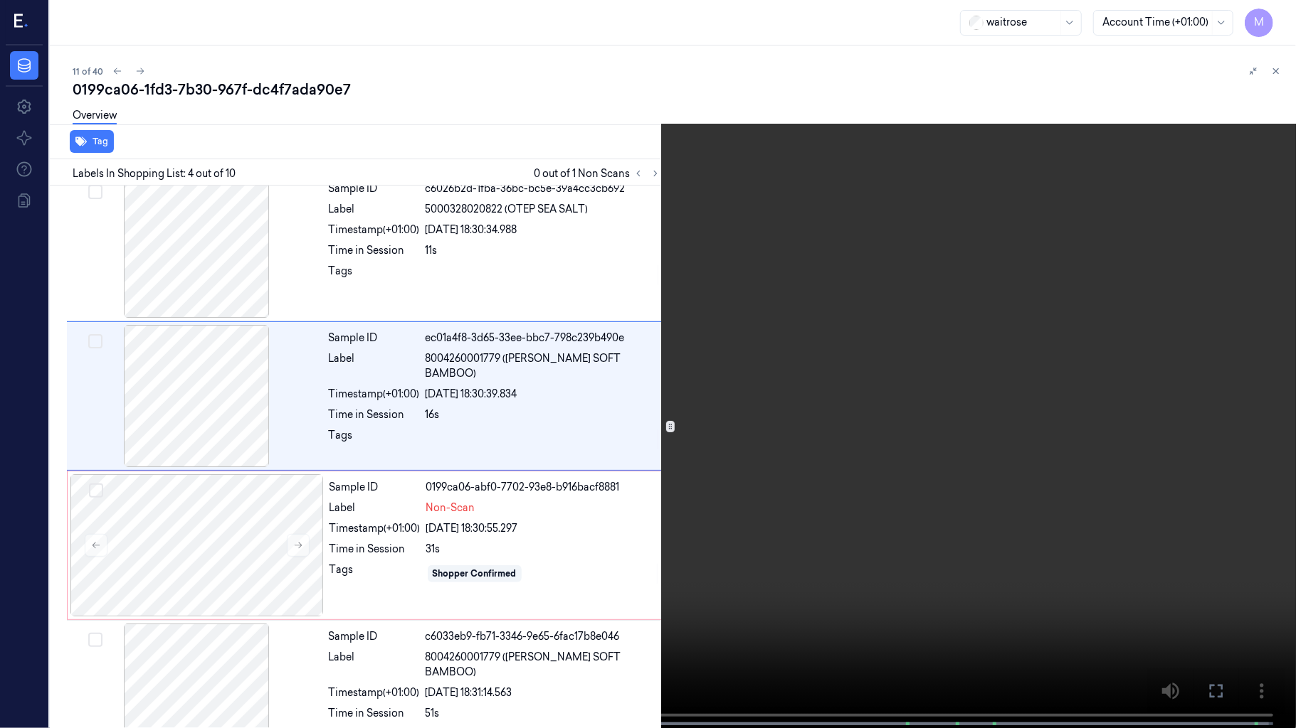
click at [778, 493] on video at bounding box center [648, 365] width 1296 height 731
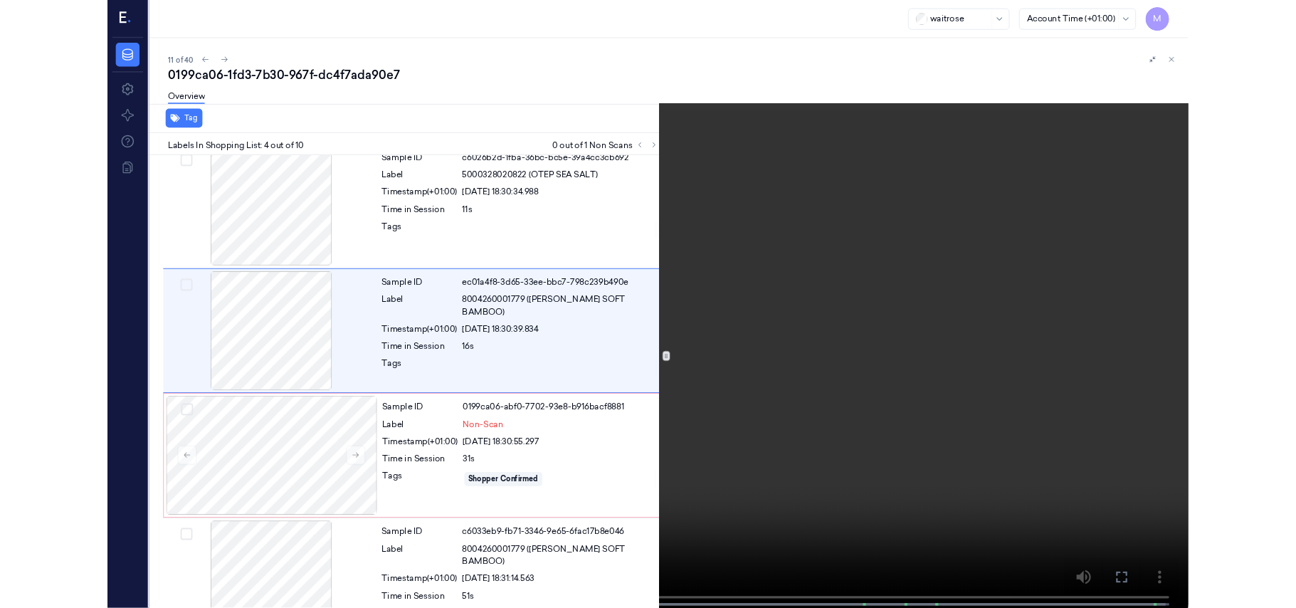
scroll to position [252, 0]
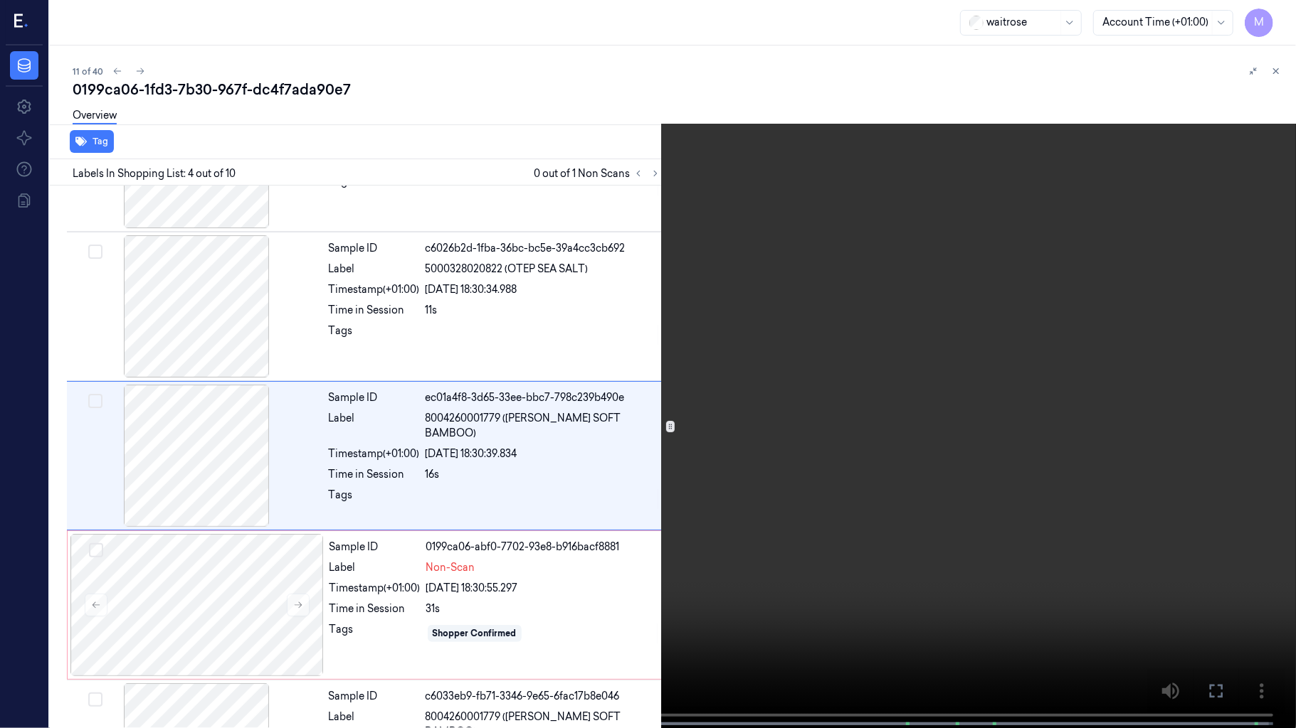
click at [0, 0] on icon at bounding box center [0, 0] width 0 height 0
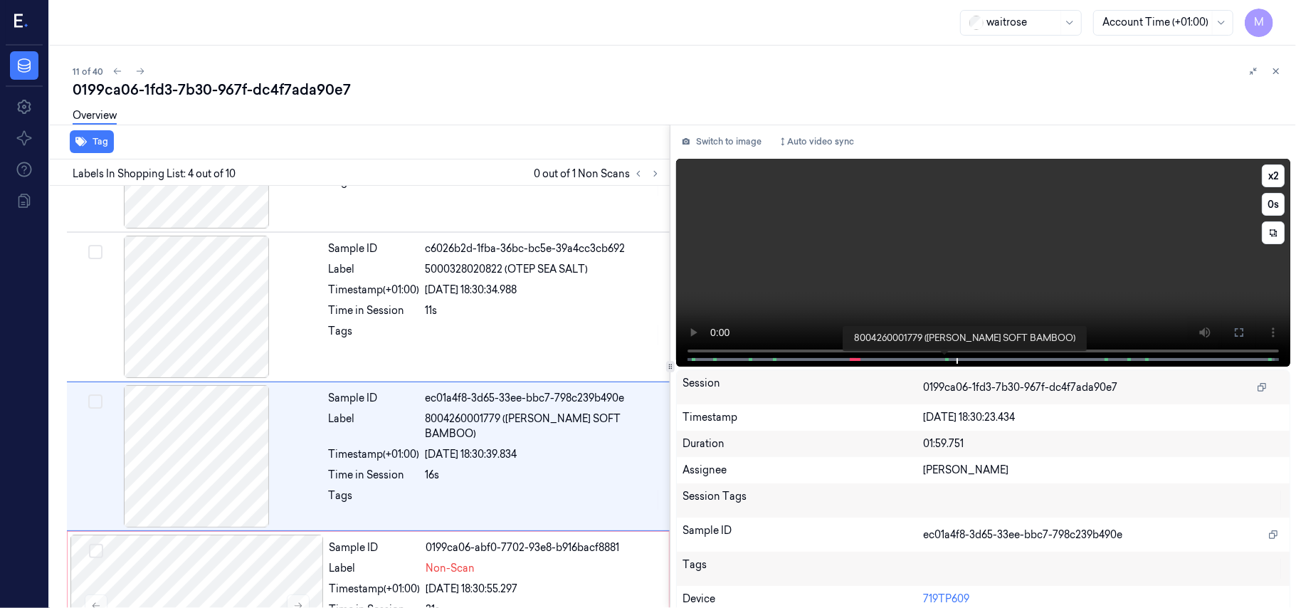
click at [946, 360] on span at bounding box center [947, 359] width 2 height 7
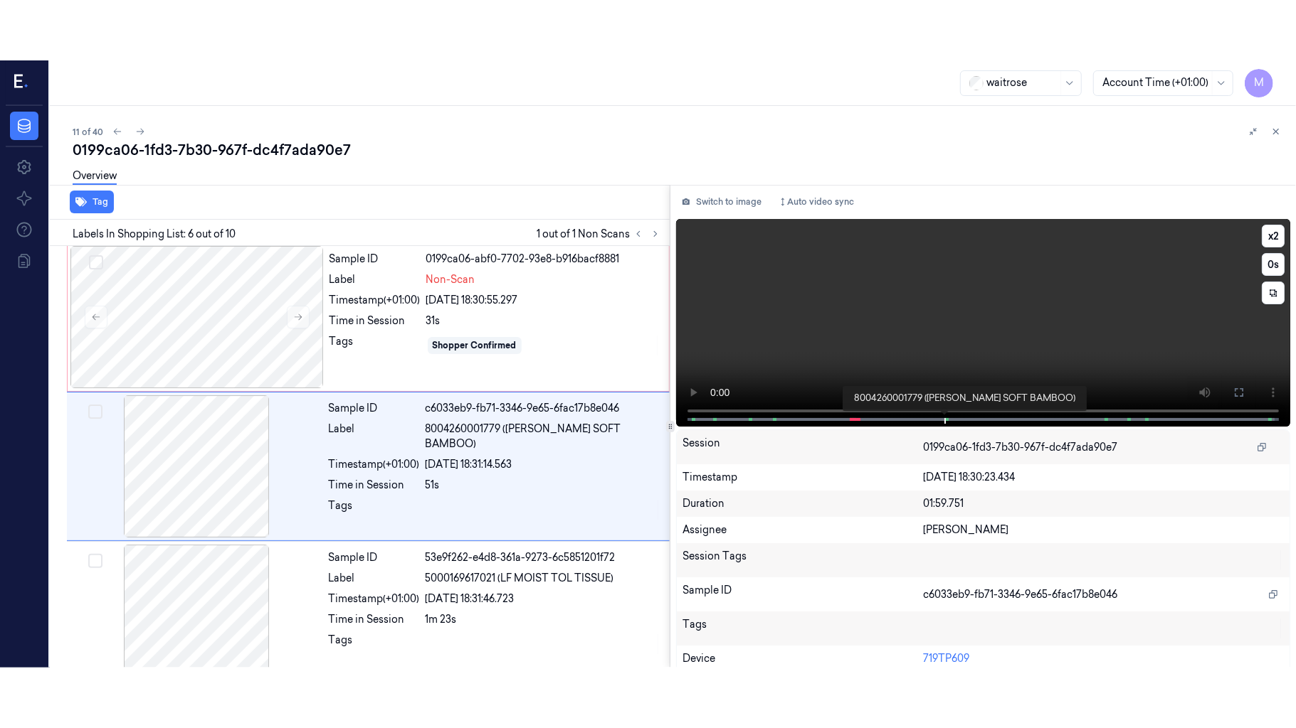
scroll to position [612, 0]
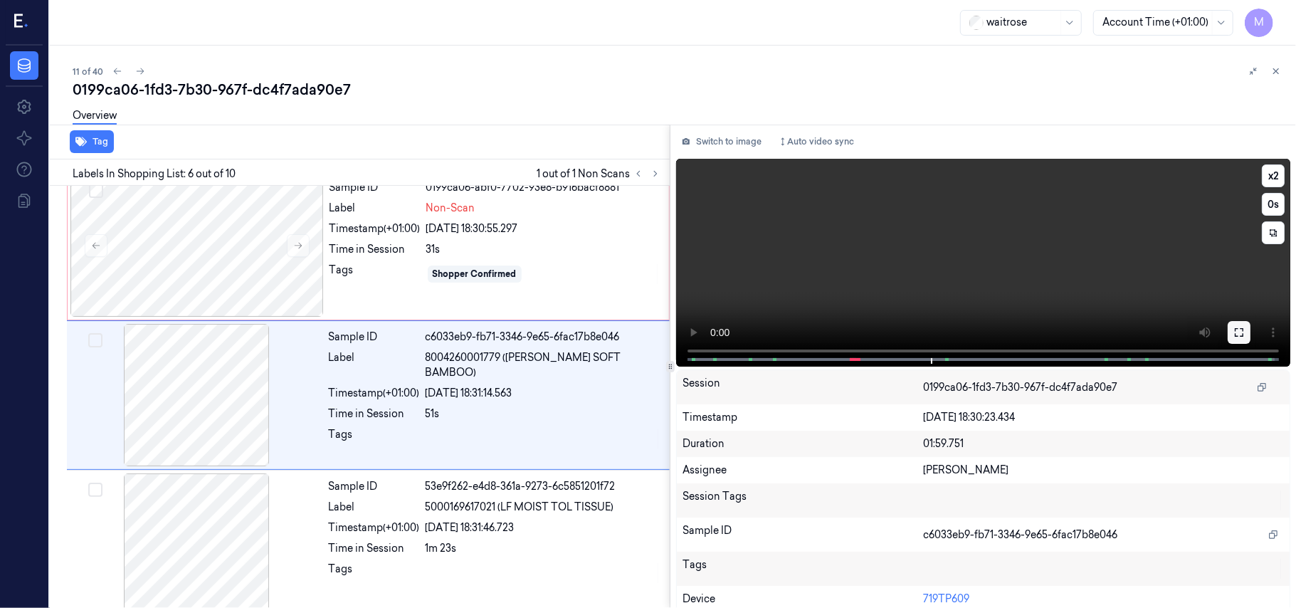
click at [1239, 331] on icon at bounding box center [1238, 332] width 11 height 11
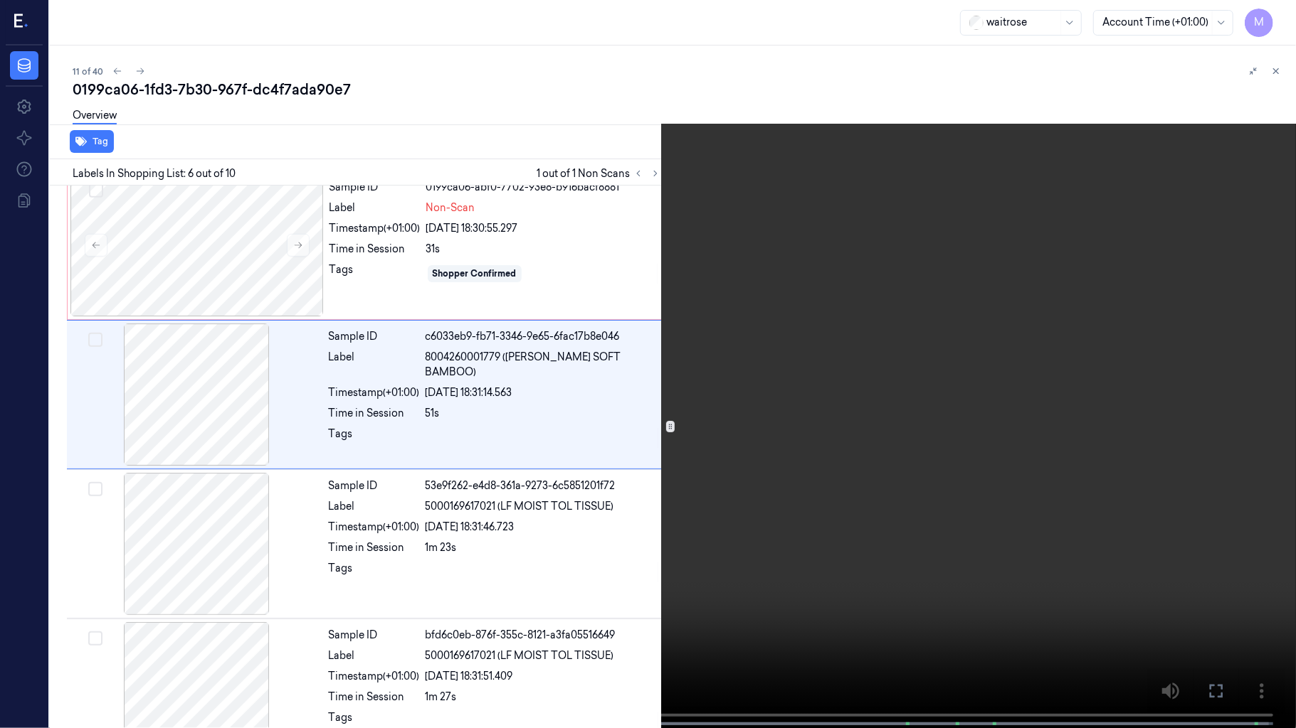
click at [882, 416] on video at bounding box center [648, 365] width 1296 height 731
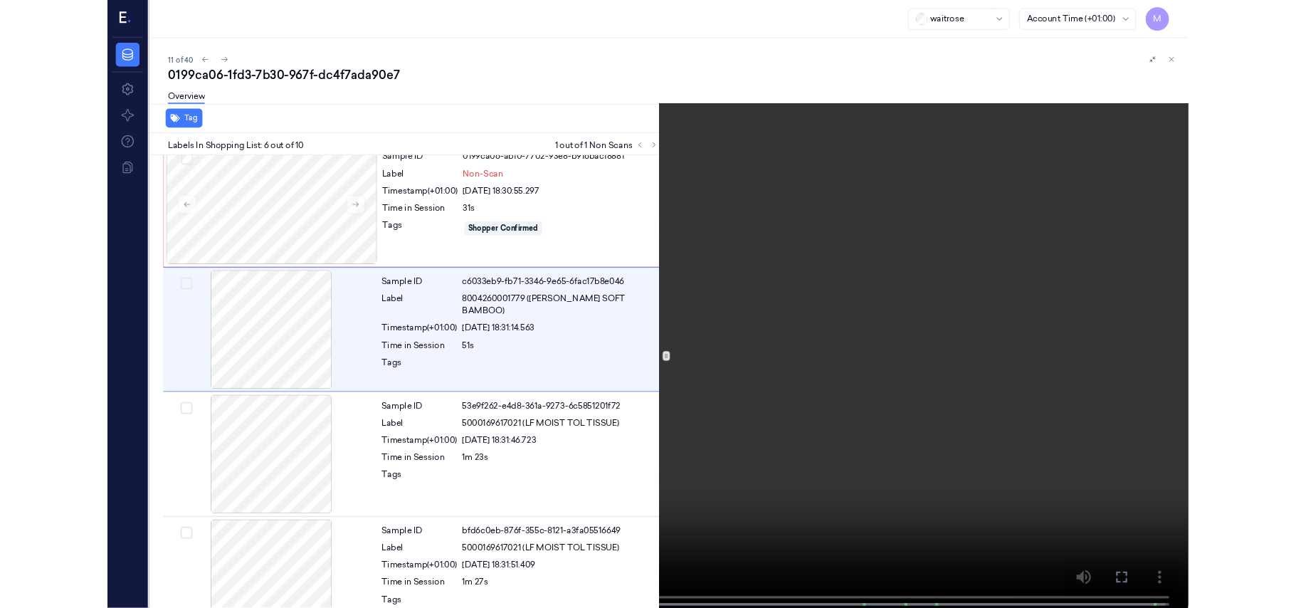
scroll to position [552, 0]
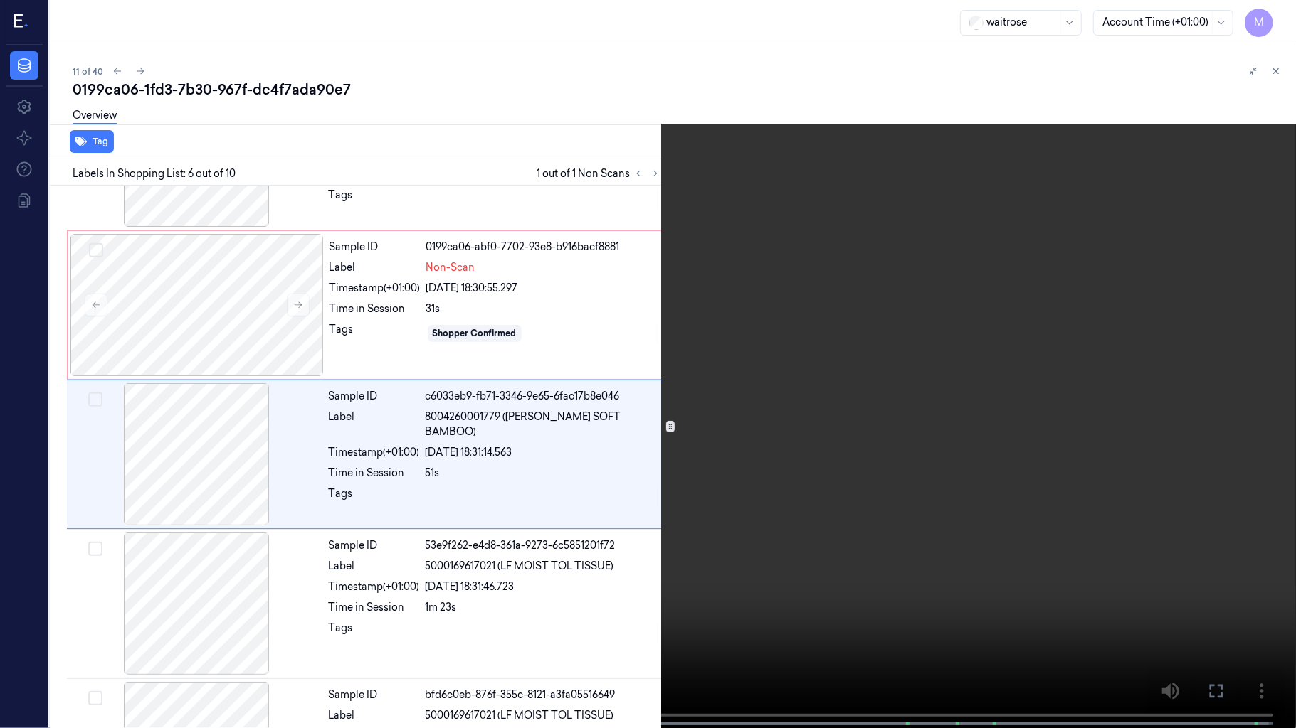
click at [867, 427] on video at bounding box center [648, 365] width 1296 height 731
drag, startPoint x: 1204, startPoint y: 686, endPoint x: 1181, endPoint y: 604, distance: 85.1
click at [0, 0] on button at bounding box center [0, 0] width 0 height 0
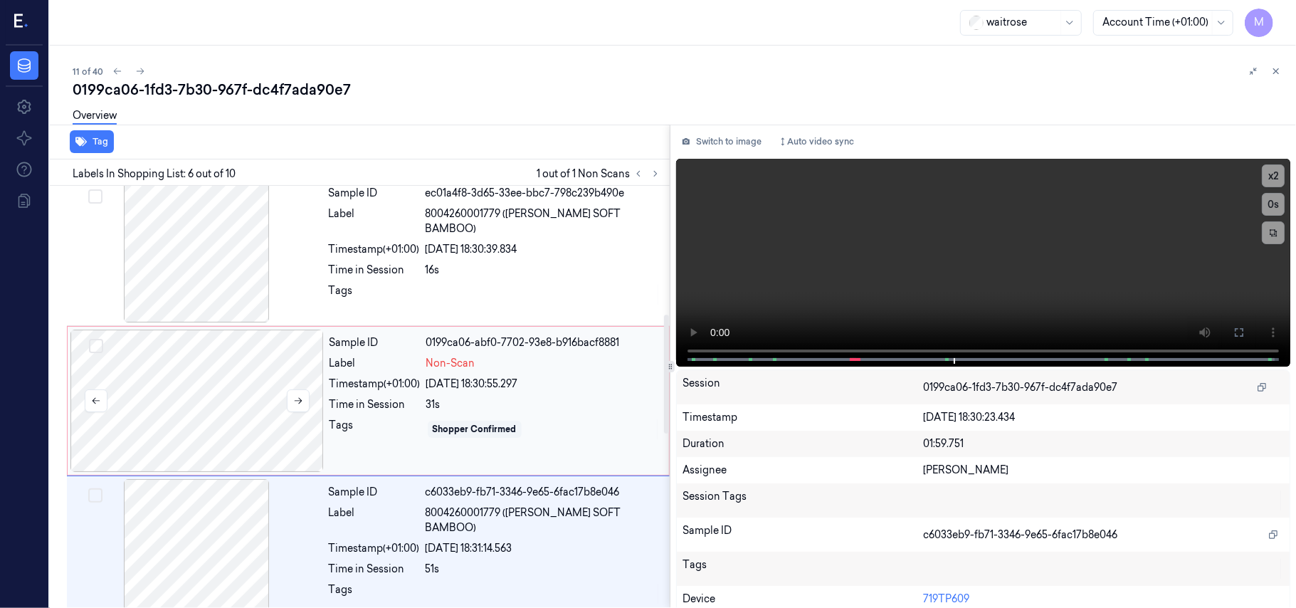
click at [238, 377] on div at bounding box center [196, 400] width 253 height 142
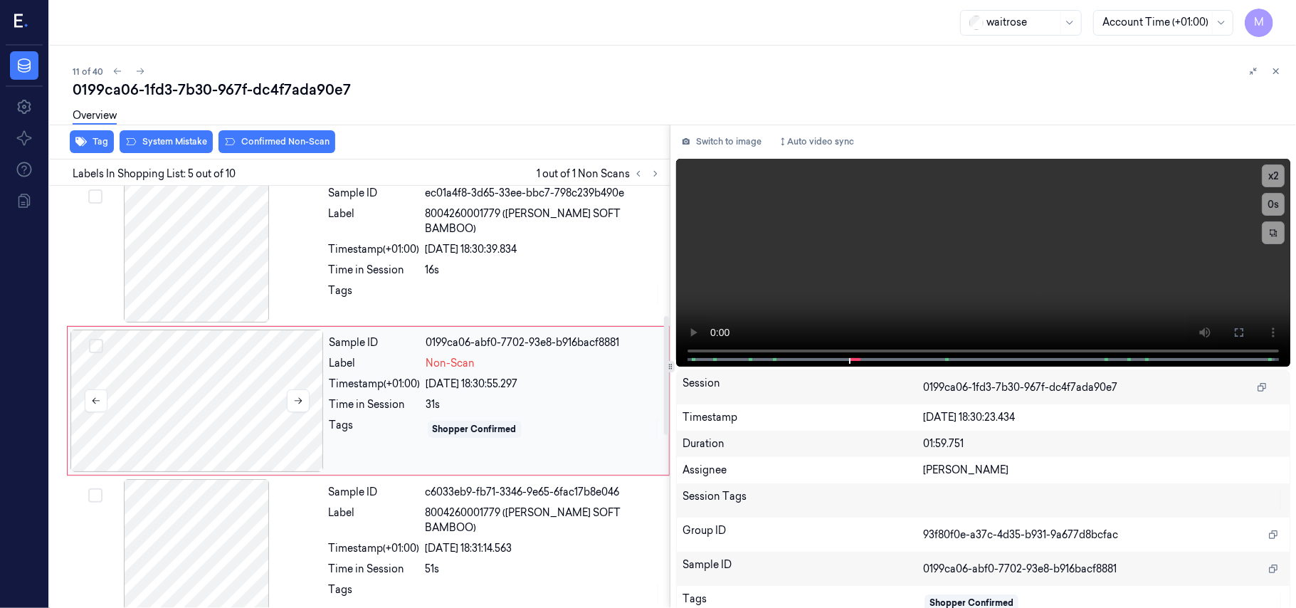
scroll to position [462, 0]
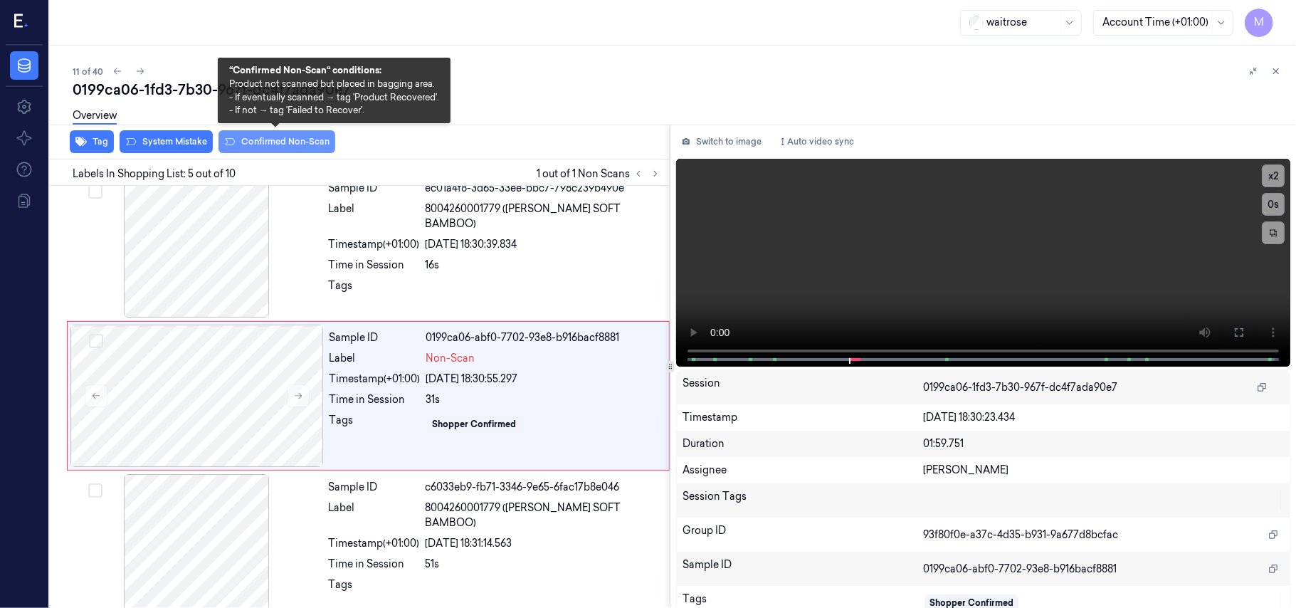
click at [273, 137] on button "Confirmed Non-Scan" at bounding box center [276, 141] width 117 height 23
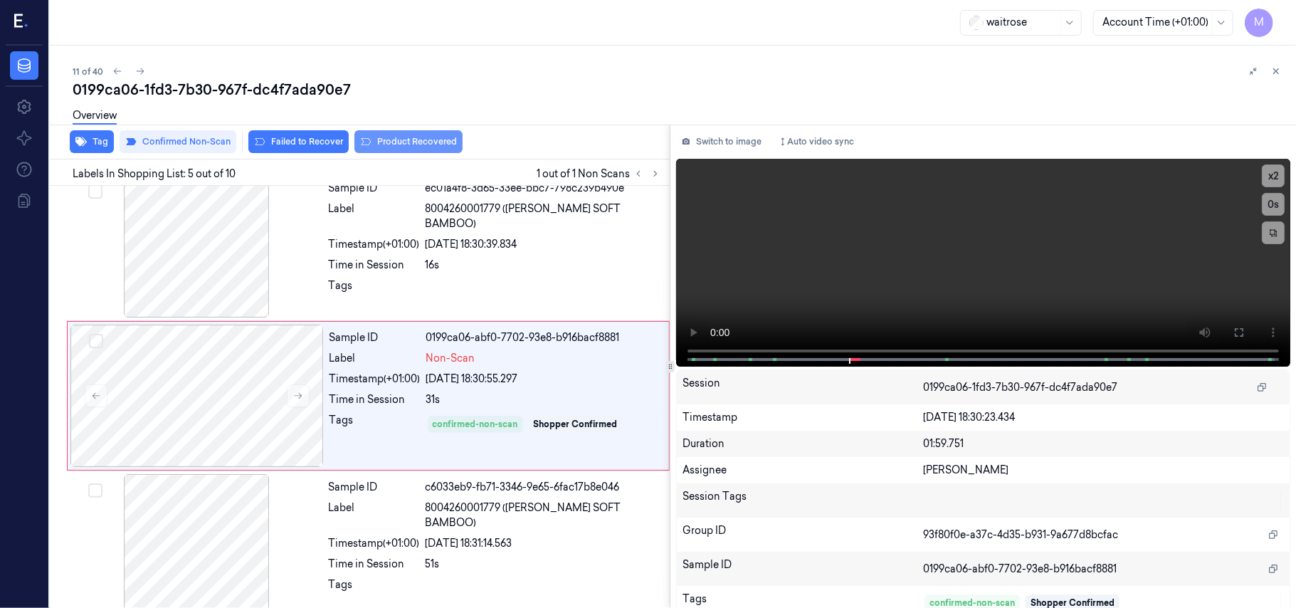
click at [396, 143] on button "Product Recovered" at bounding box center [408, 141] width 108 height 23
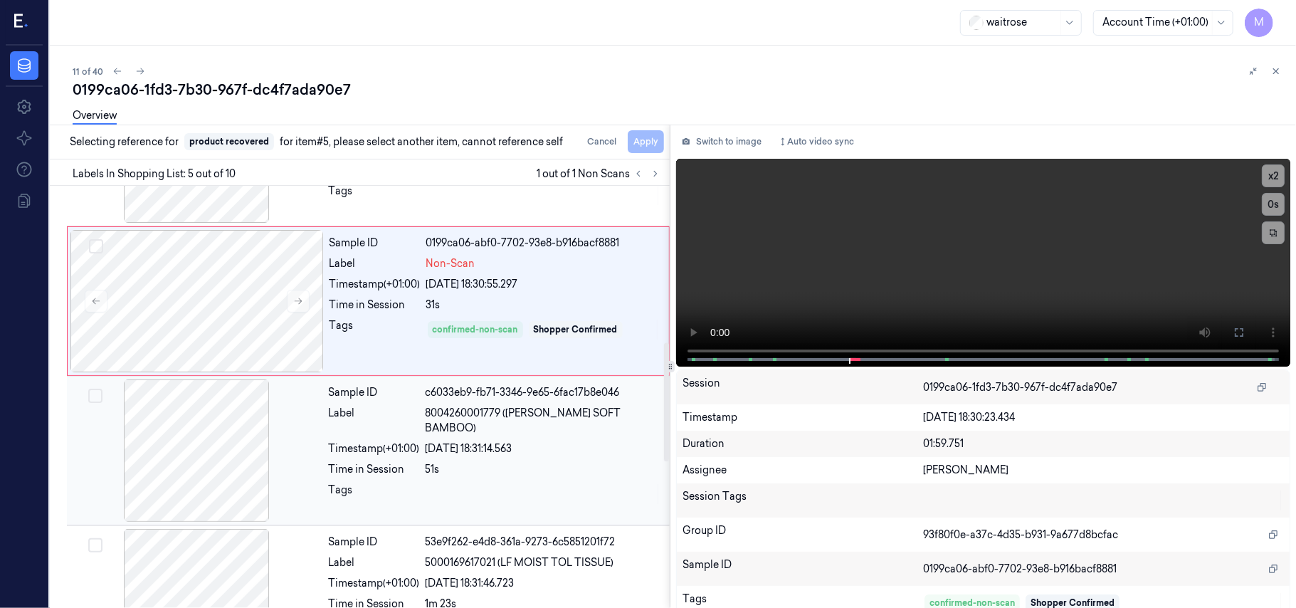
click at [502, 447] on div "Sample ID c6033eb9-fb71-3346-9e65-6fac17b8e046 Label 8004260001779 ([PERSON_NAM…" at bounding box center [495, 450] width 344 height 142
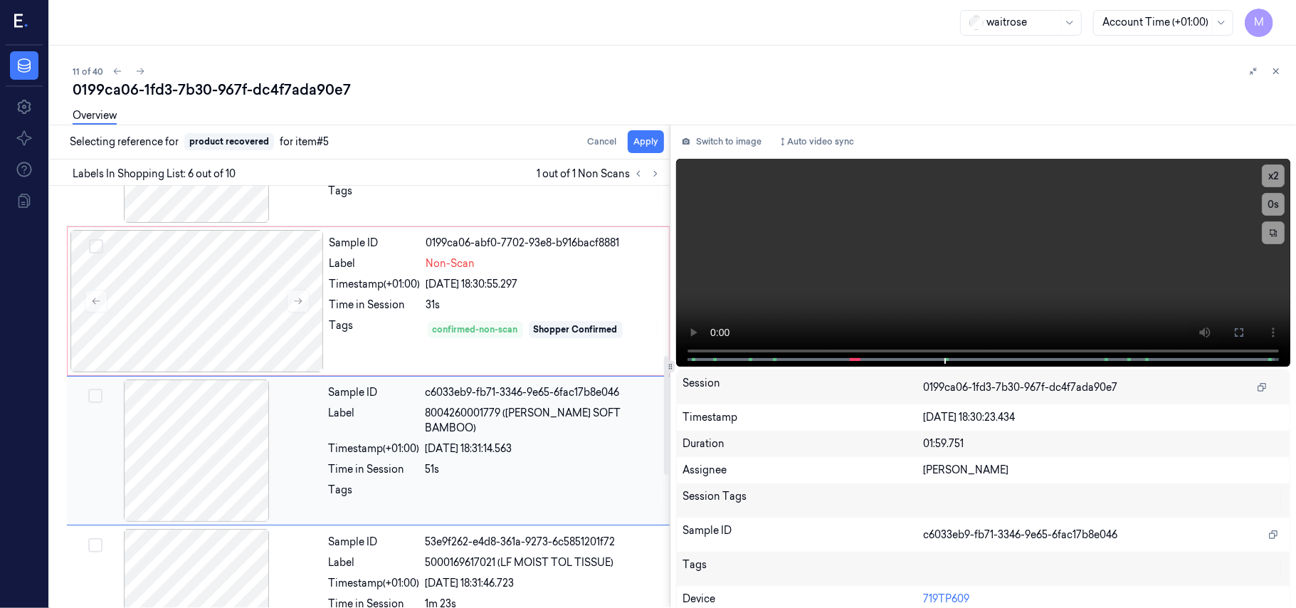
scroll to position [612, 0]
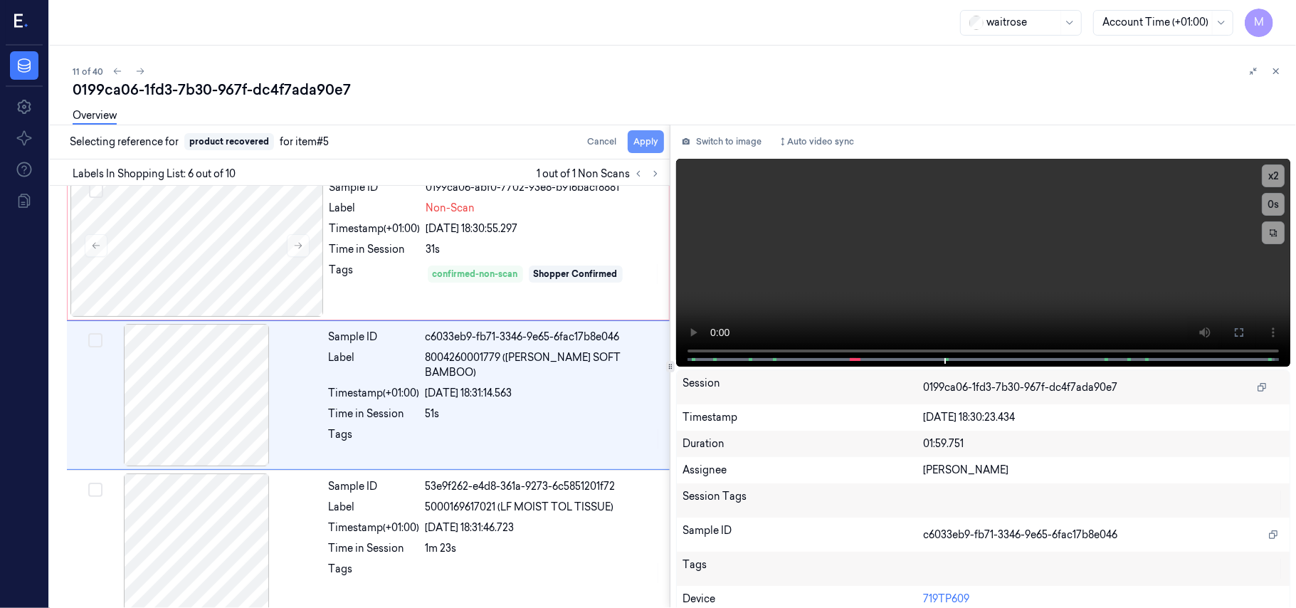
click at [644, 142] on button "Apply" at bounding box center [645, 141] width 36 height 23
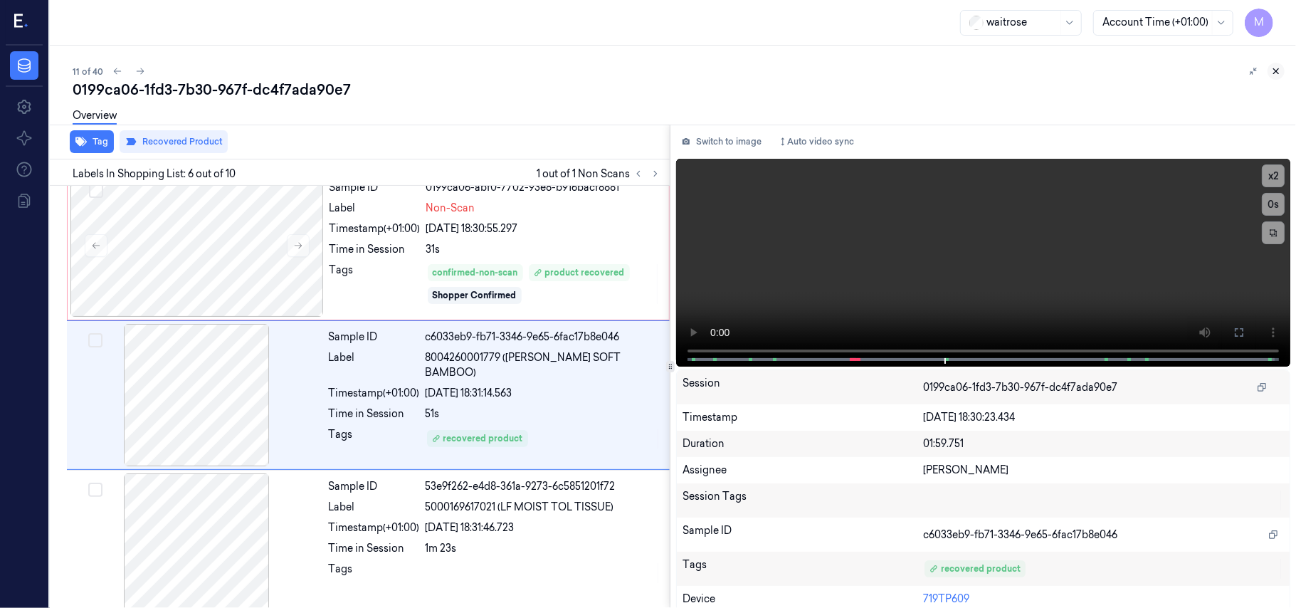
click at [1281, 72] on icon at bounding box center [1276, 71] width 10 height 10
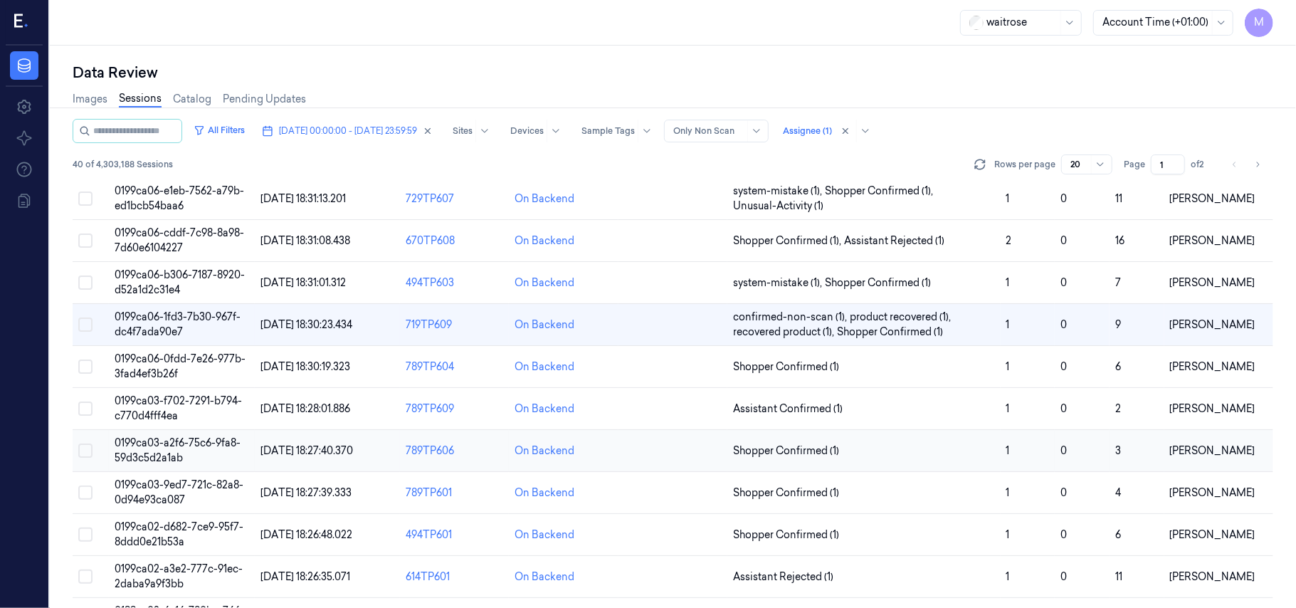
scroll to position [379, 0]
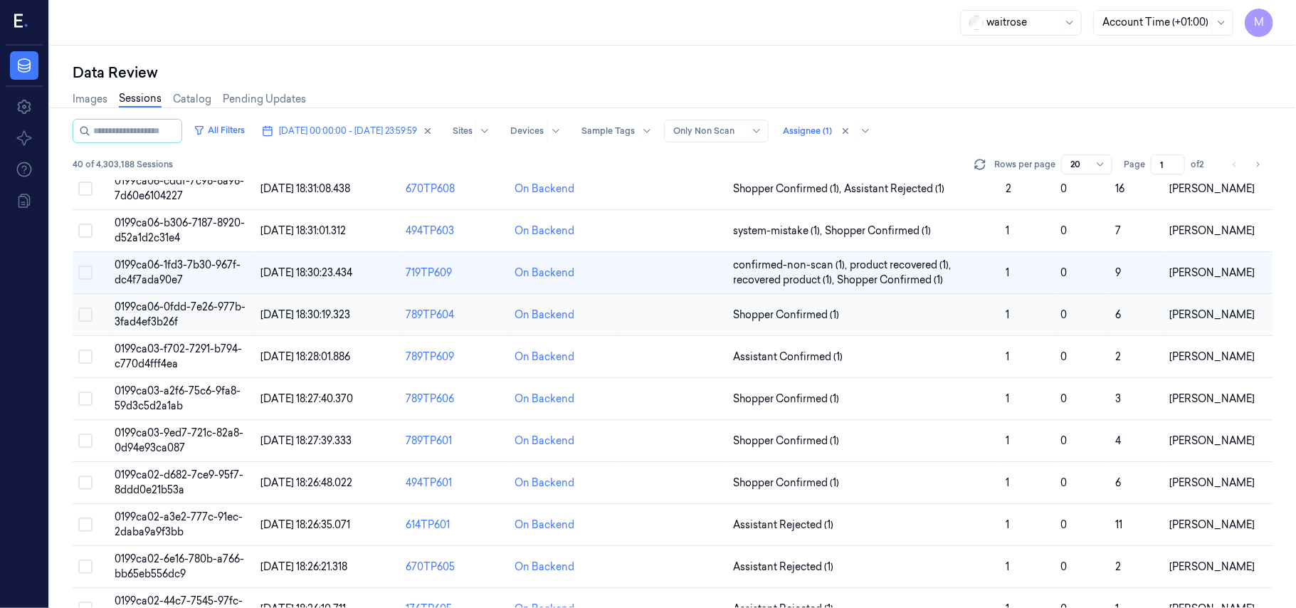
click at [163, 308] on span "0199ca06-0fdd-7e26-977b-3fad4ef3b26f" at bounding box center [180, 314] width 131 height 28
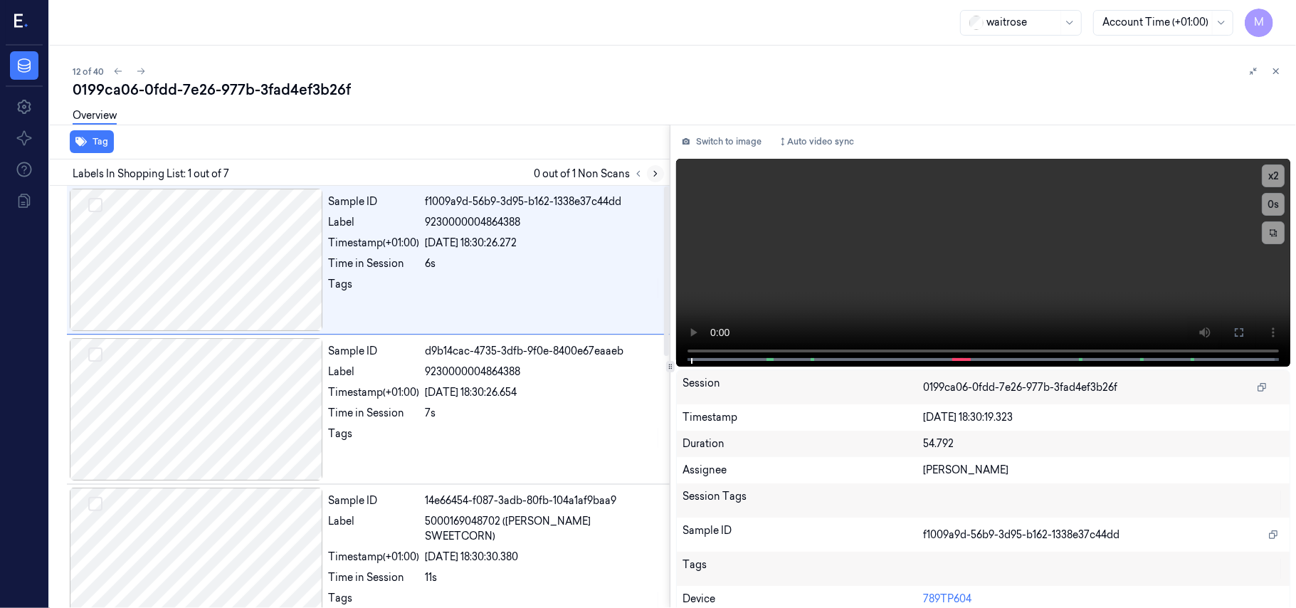
click at [652, 175] on icon at bounding box center [655, 174] width 10 height 10
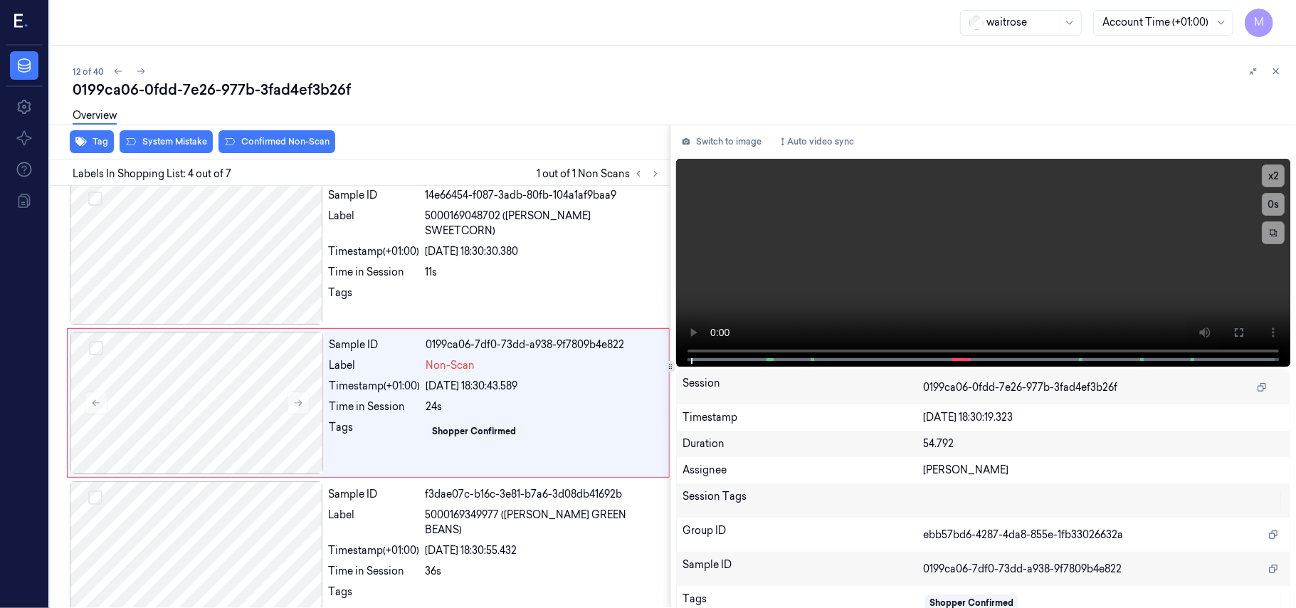
scroll to position [312, 0]
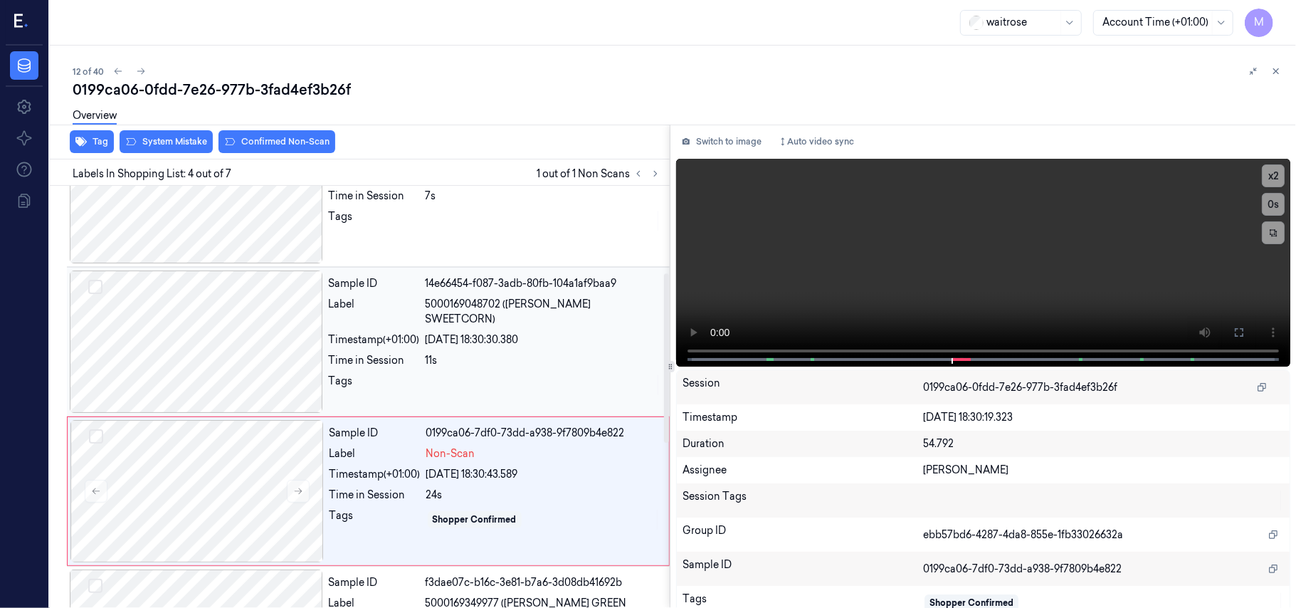
click at [555, 304] on span "5000169048702 ([PERSON_NAME] SWEETCORN)" at bounding box center [542, 312] width 235 height 30
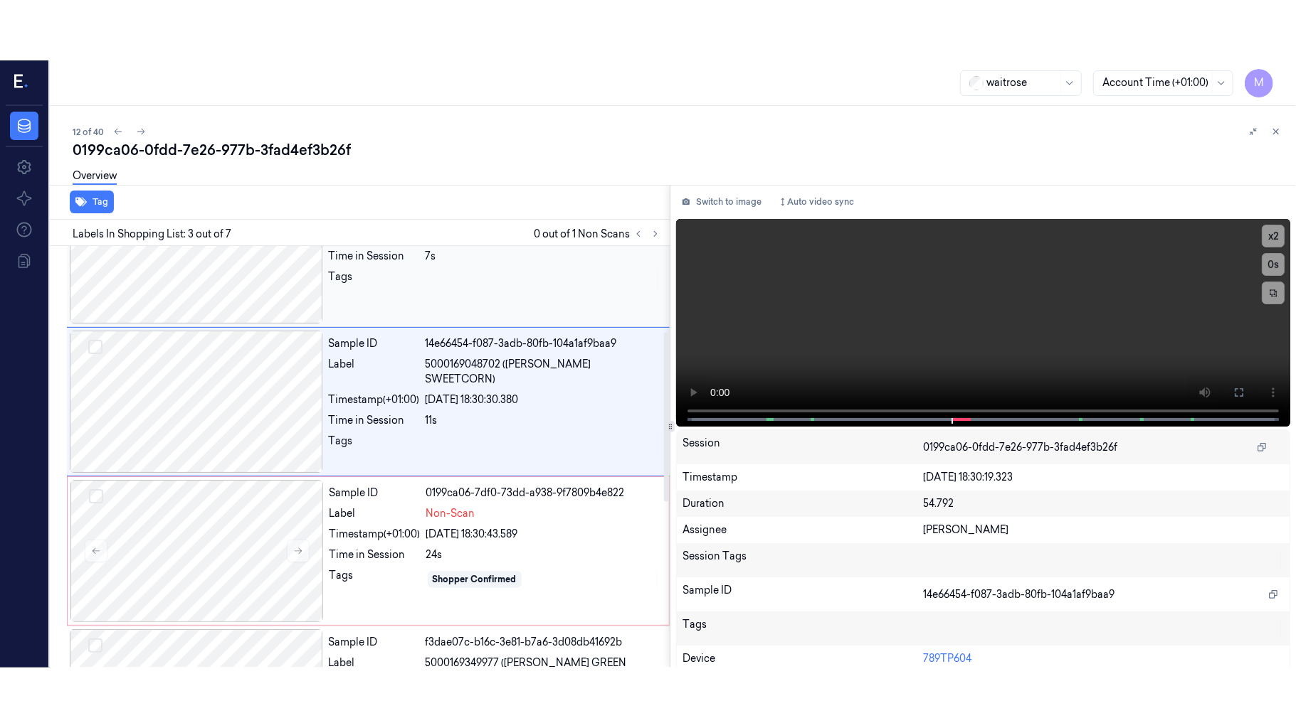
scroll to position [162, 0]
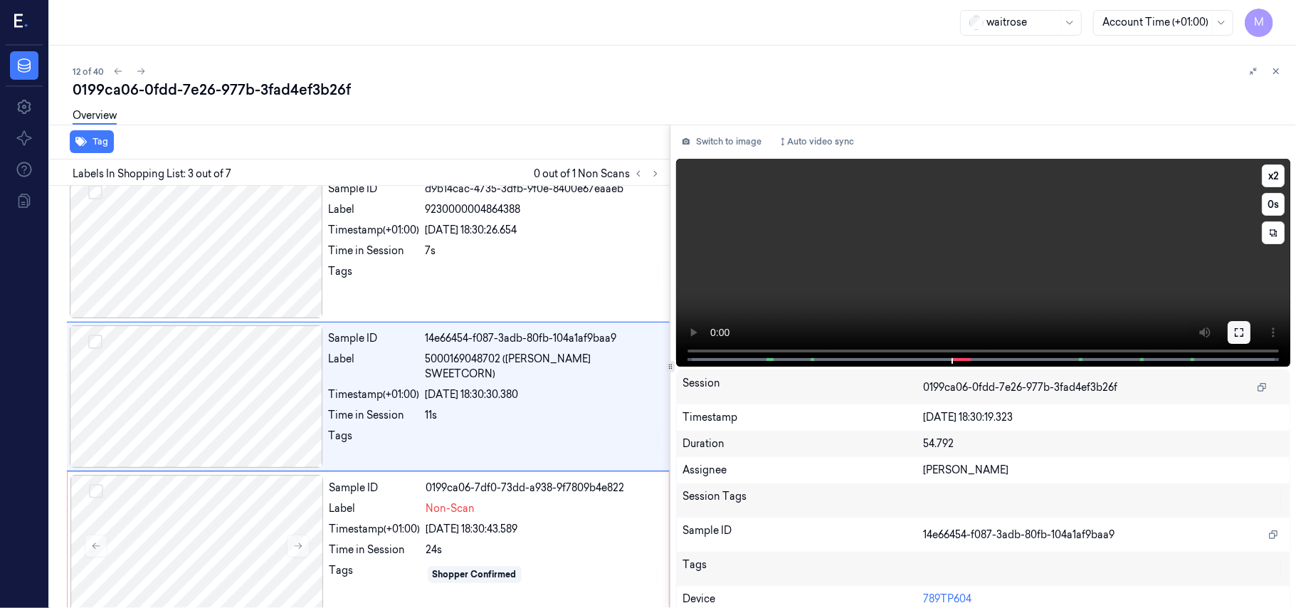
click at [1233, 327] on icon at bounding box center [1238, 332] width 11 height 11
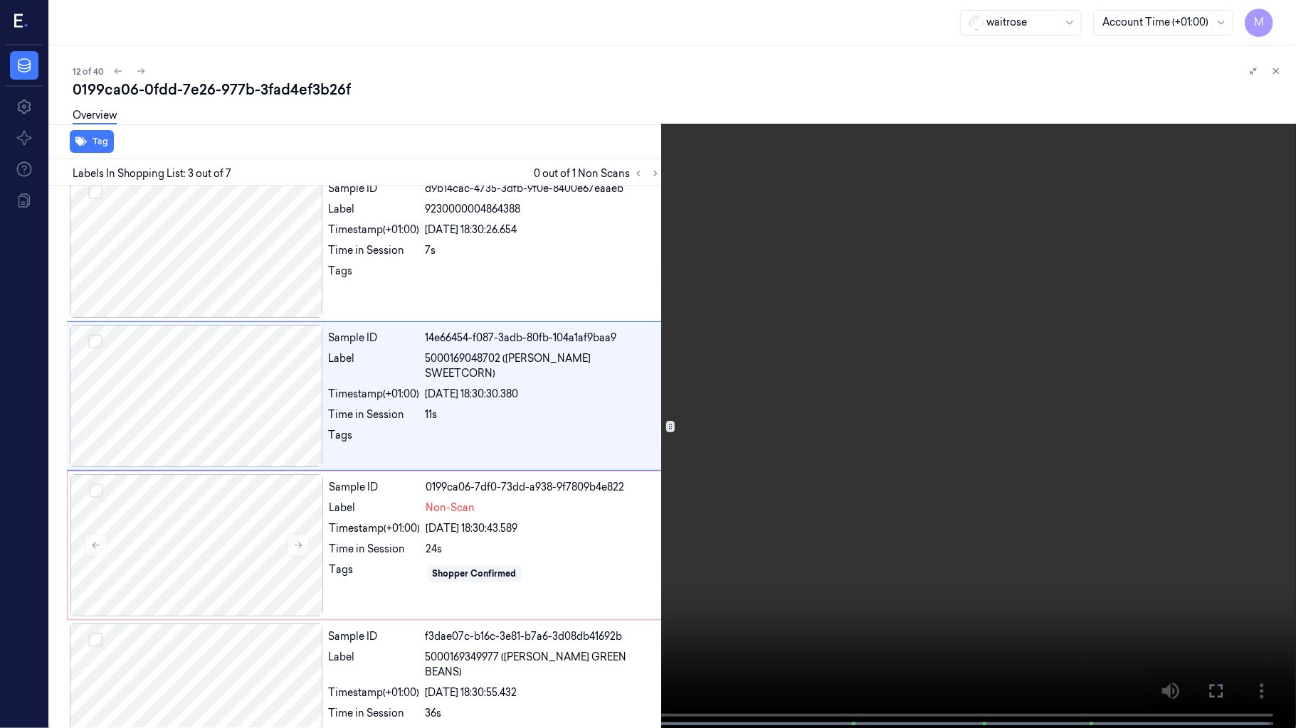
click at [911, 320] on video at bounding box center [648, 365] width 1296 height 731
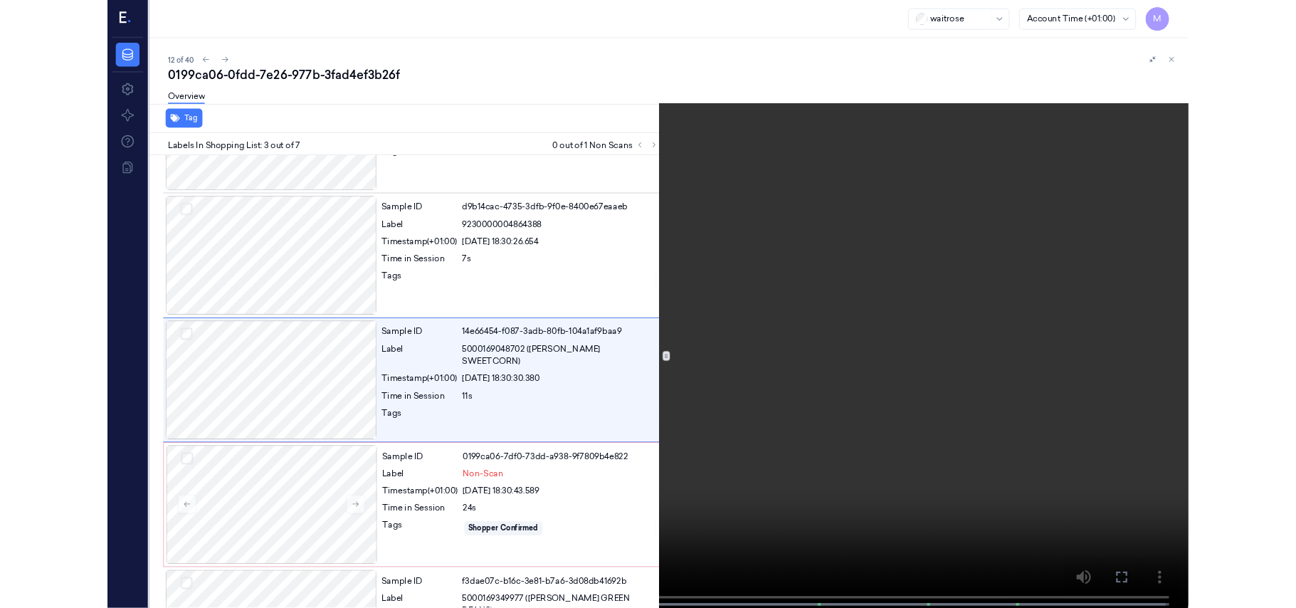
scroll to position [102, 0]
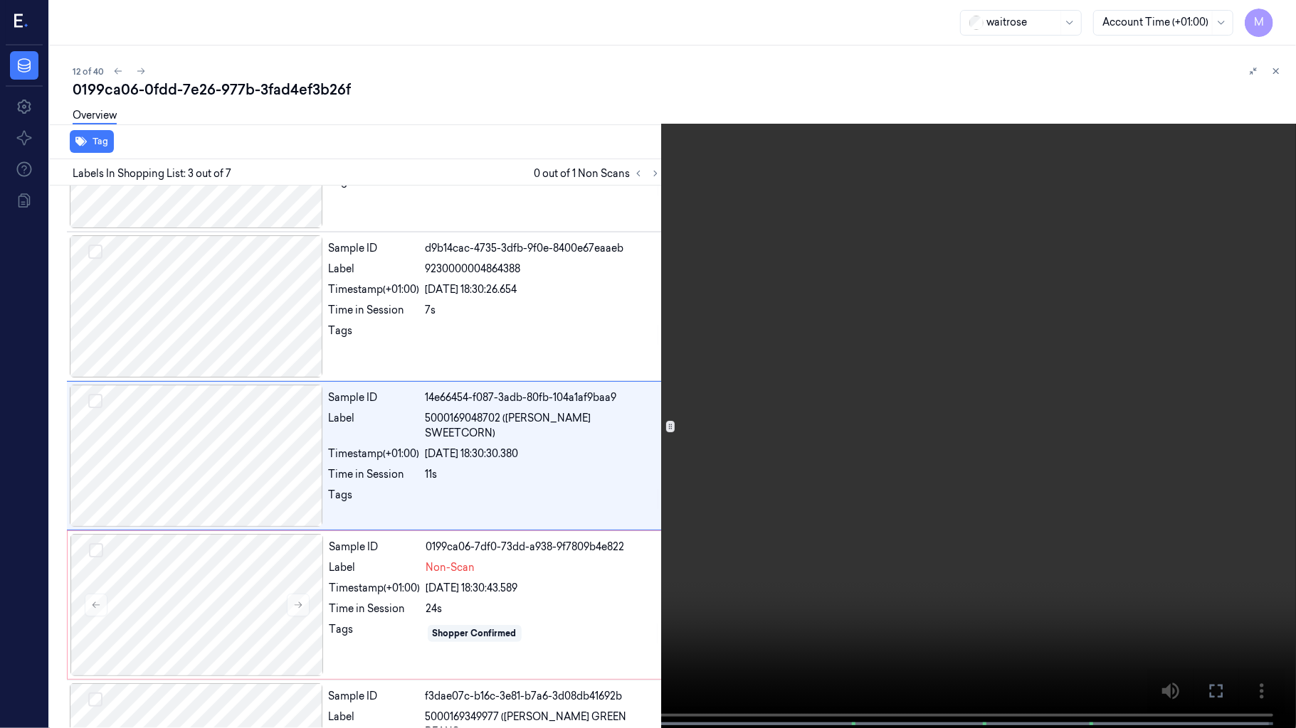
click at [777, 391] on video at bounding box center [648, 365] width 1296 height 731
click at [0, 0] on icon at bounding box center [0, 0] width 0 height 0
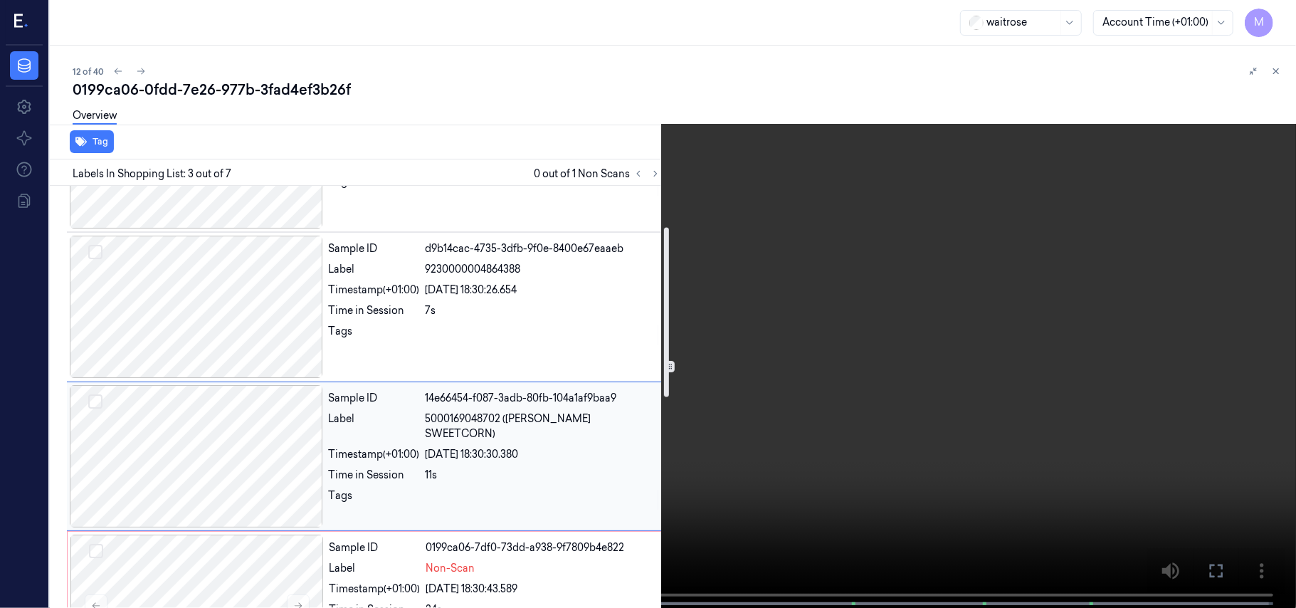
scroll to position [197, 0]
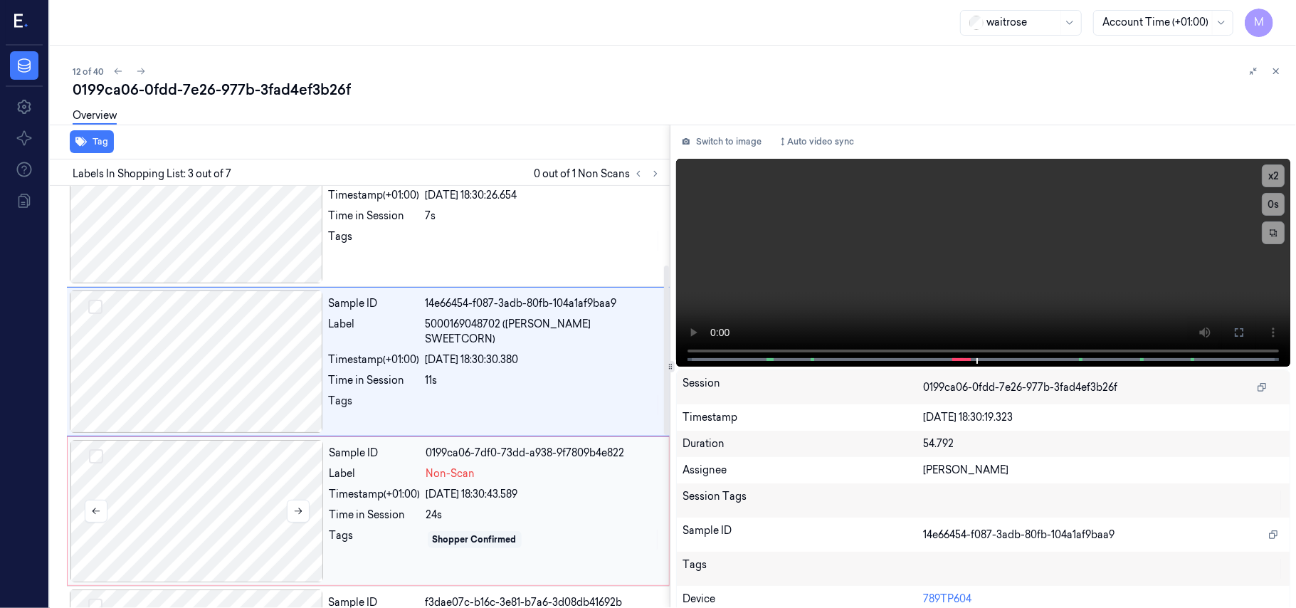
click at [252, 485] on div at bounding box center [196, 511] width 253 height 142
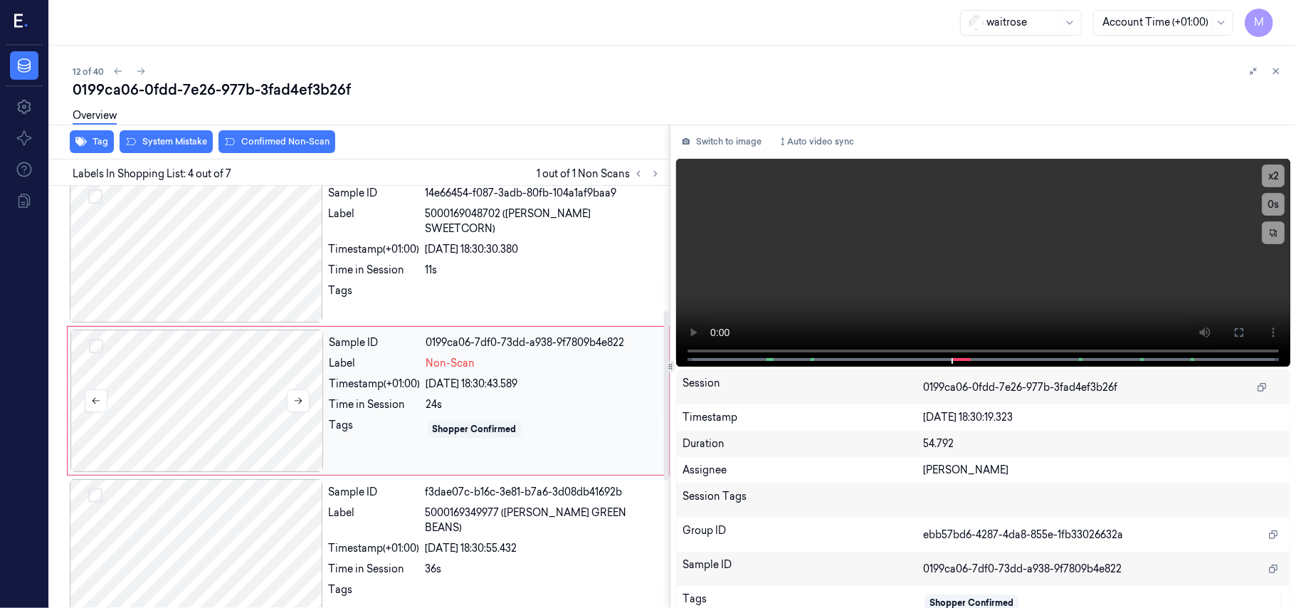
scroll to position [312, 0]
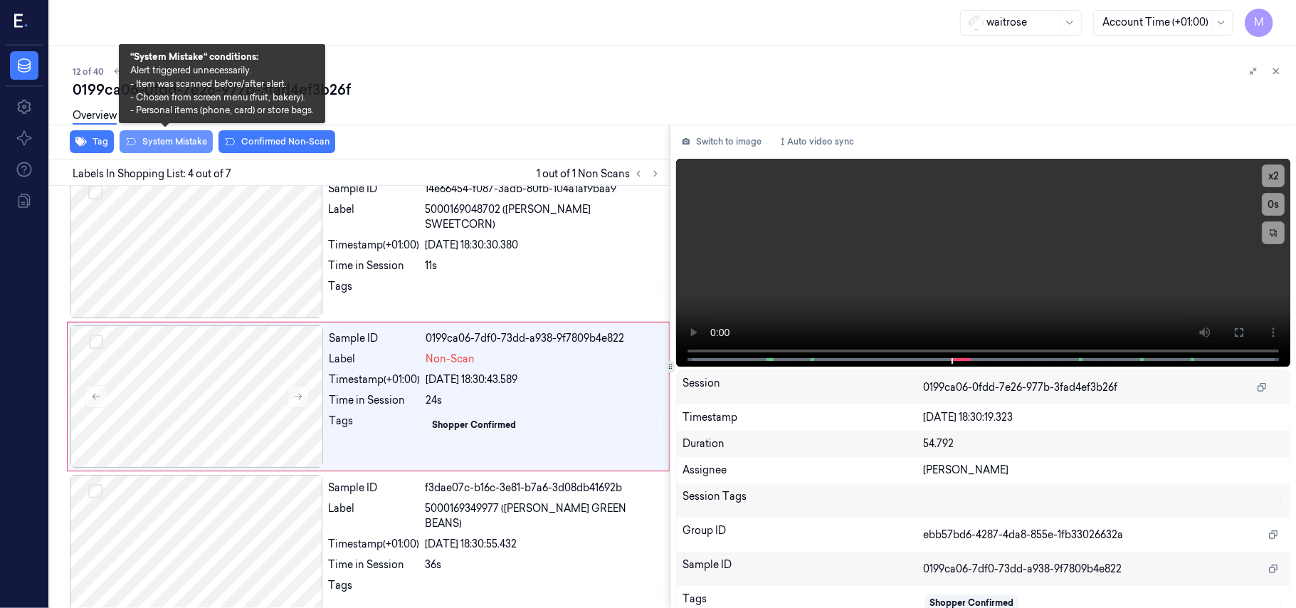
click at [174, 145] on button "System Mistake" at bounding box center [166, 141] width 93 height 23
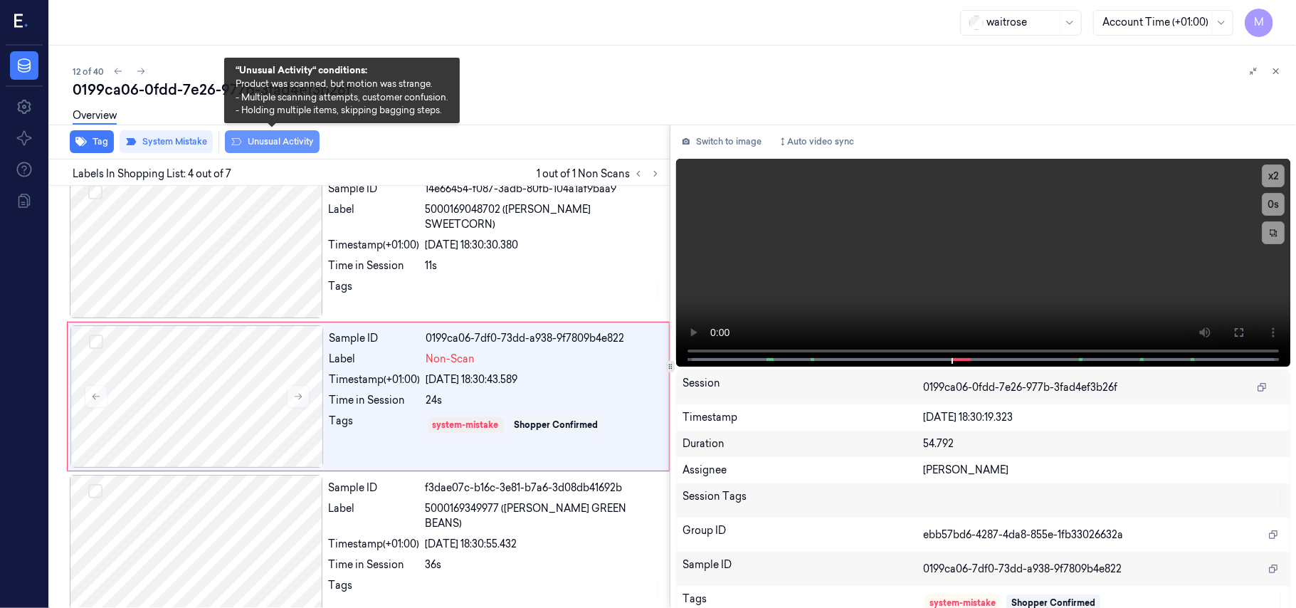
click at [277, 145] on button "Unusual Activity" at bounding box center [272, 141] width 95 height 23
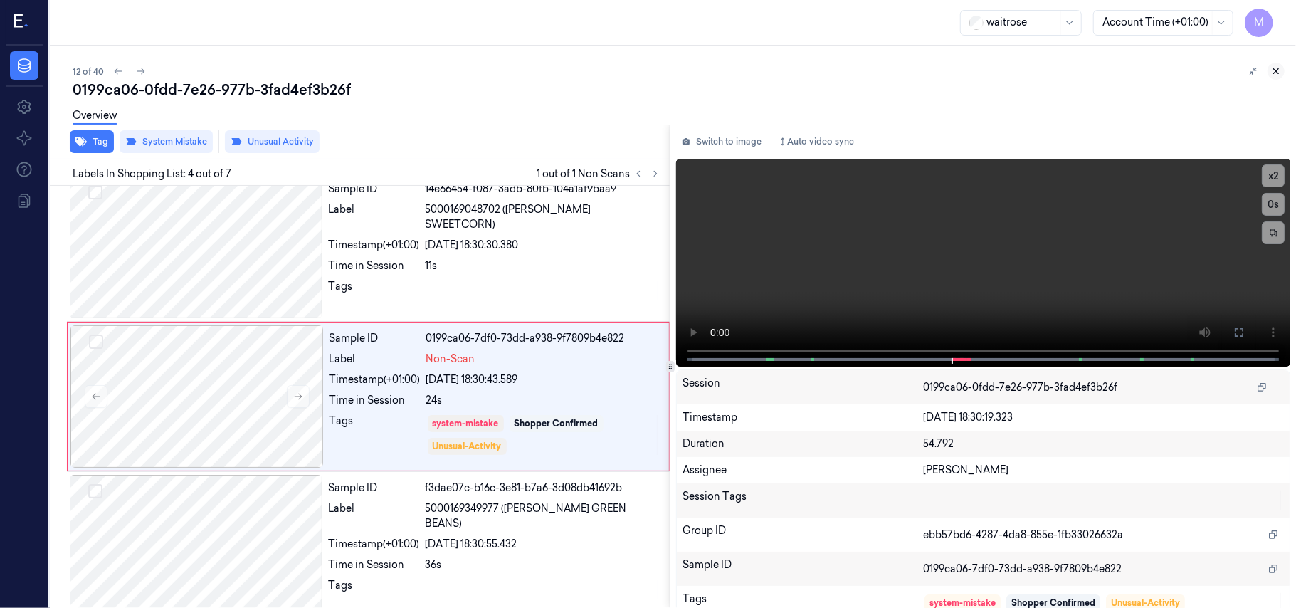
click at [1276, 69] on icon at bounding box center [1276, 71] width 10 height 10
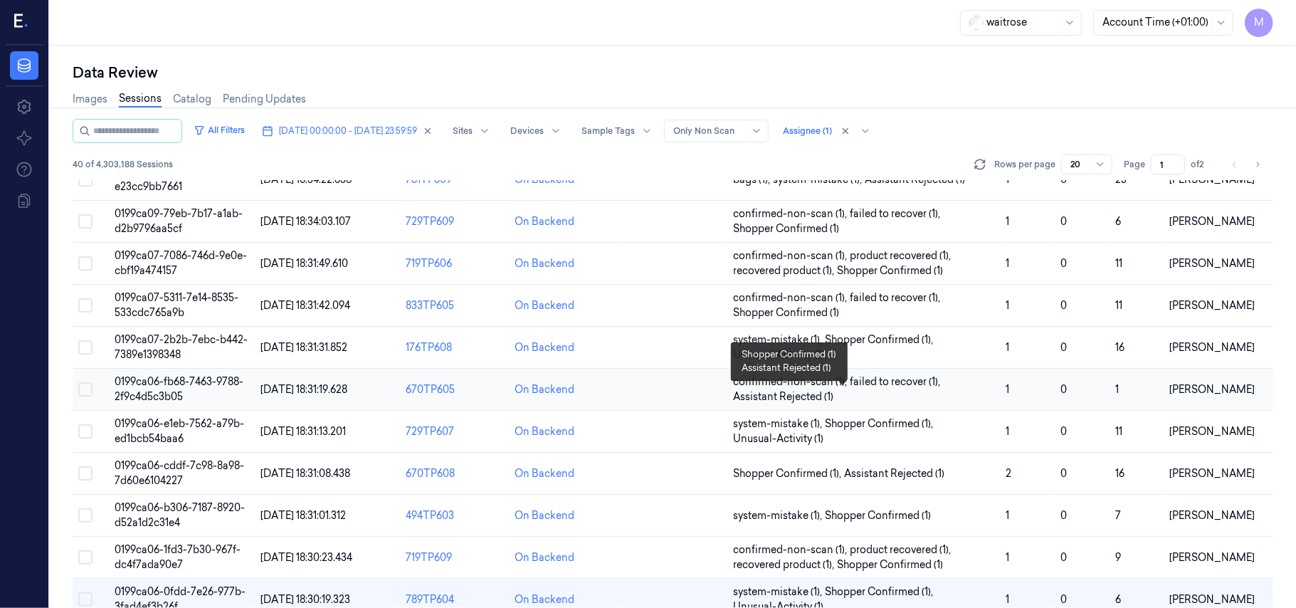
scroll to position [379, 0]
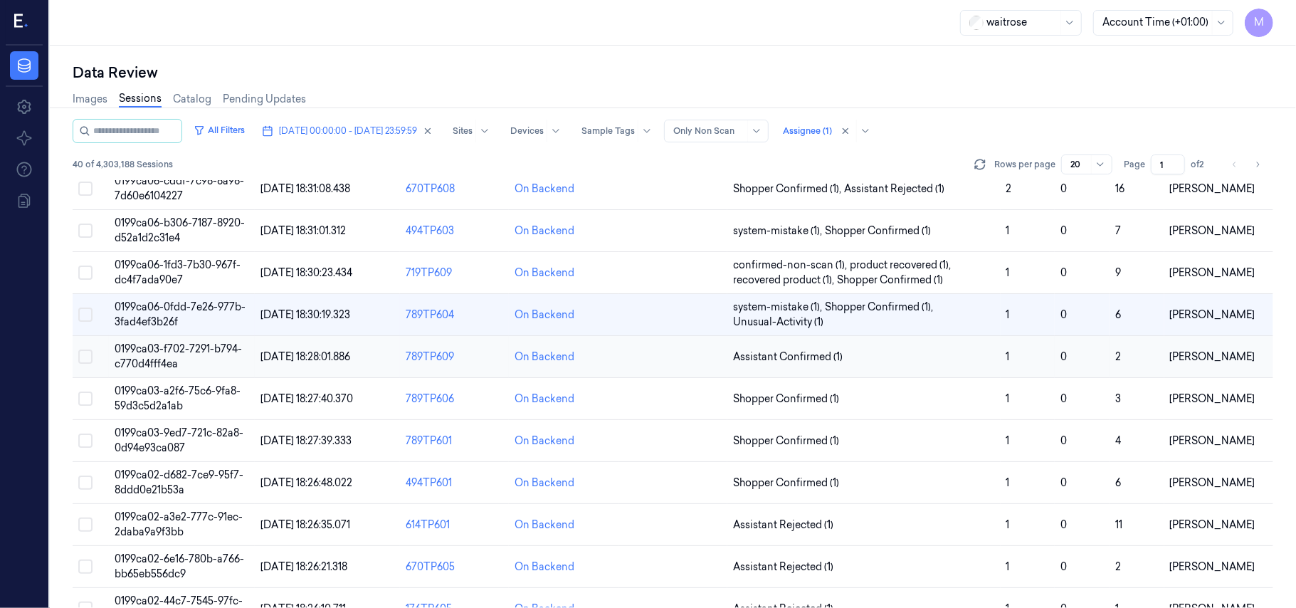
click at [203, 353] on span "0199ca03-f702-7291-b794-c770d4fff4ea" at bounding box center [178, 356] width 127 height 28
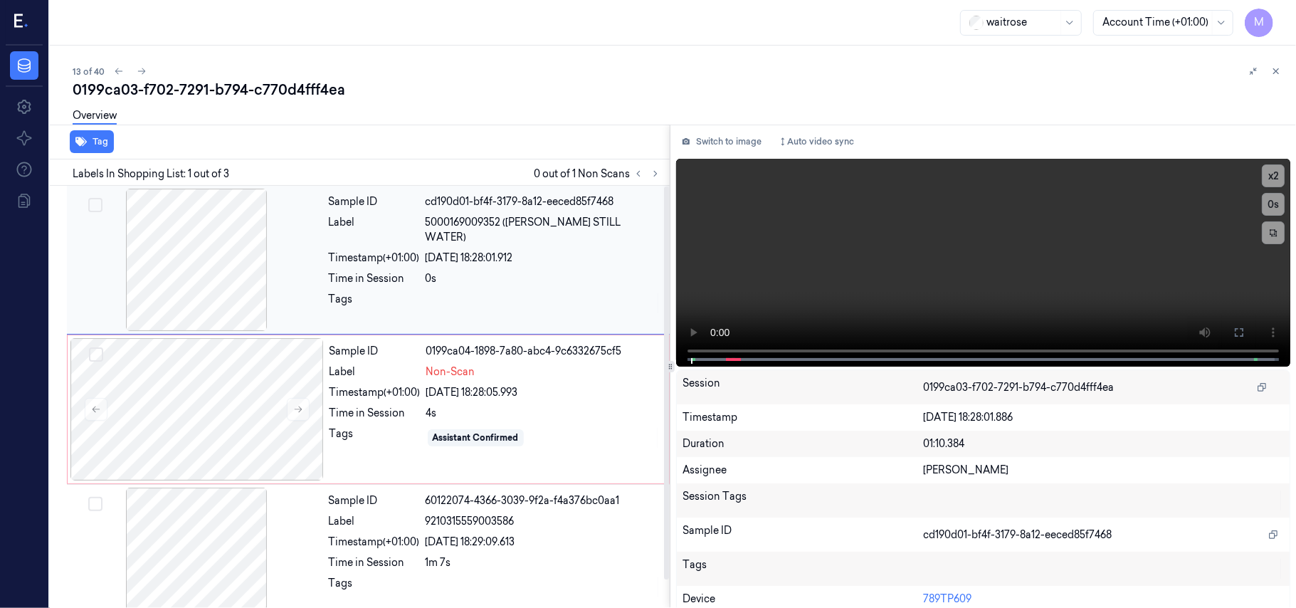
click at [488, 271] on div "0s" at bounding box center [542, 278] width 235 height 15
click at [1234, 334] on icon at bounding box center [1238, 332] width 9 height 9
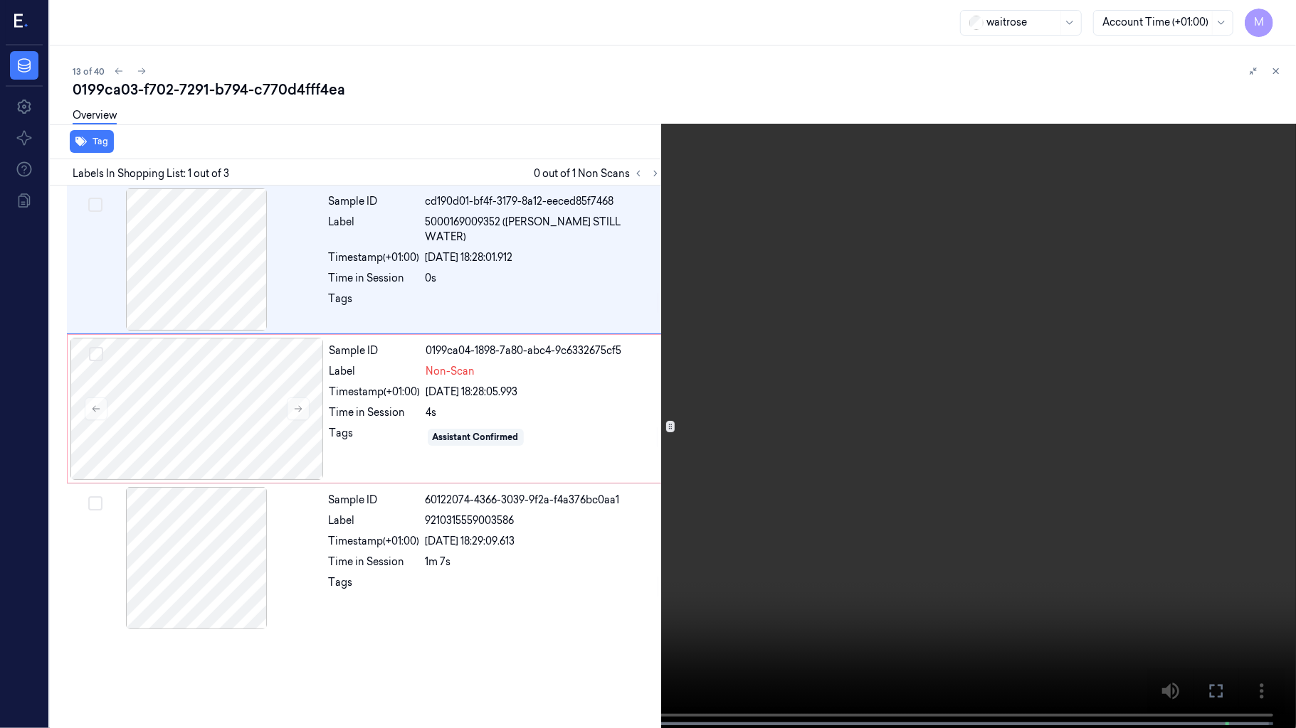
click at [636, 396] on video at bounding box center [648, 365] width 1296 height 731
click at [615, 418] on video at bounding box center [648, 365] width 1296 height 731
click at [0, 0] on icon at bounding box center [0, 0] width 0 height 0
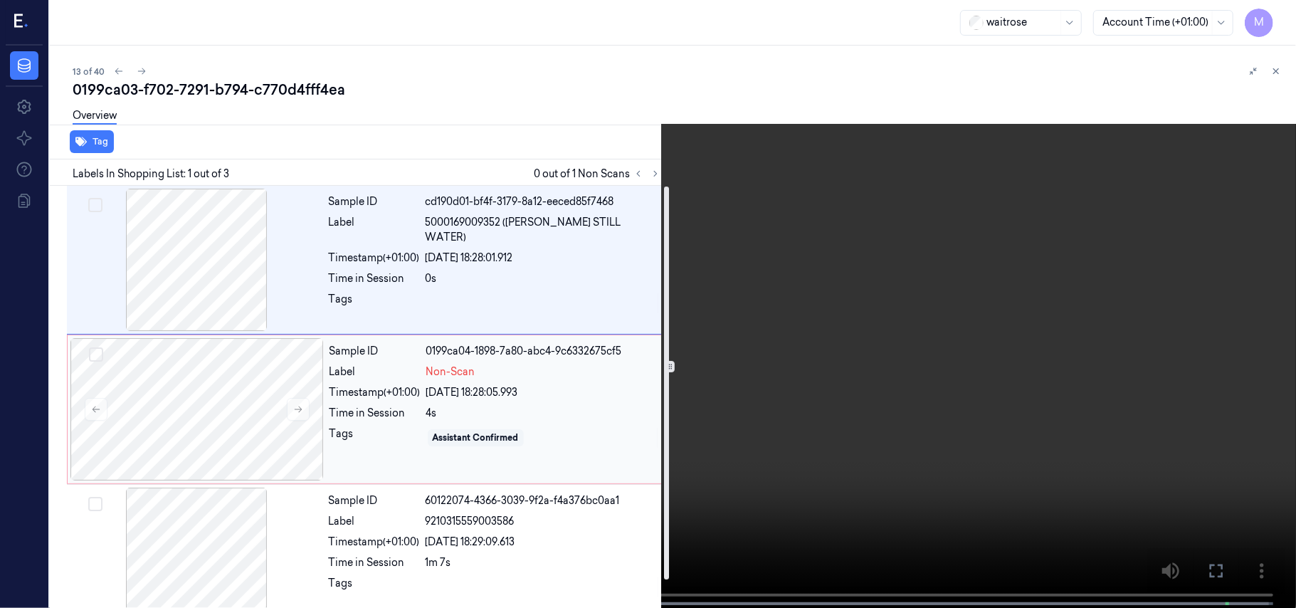
scroll to position [31, 0]
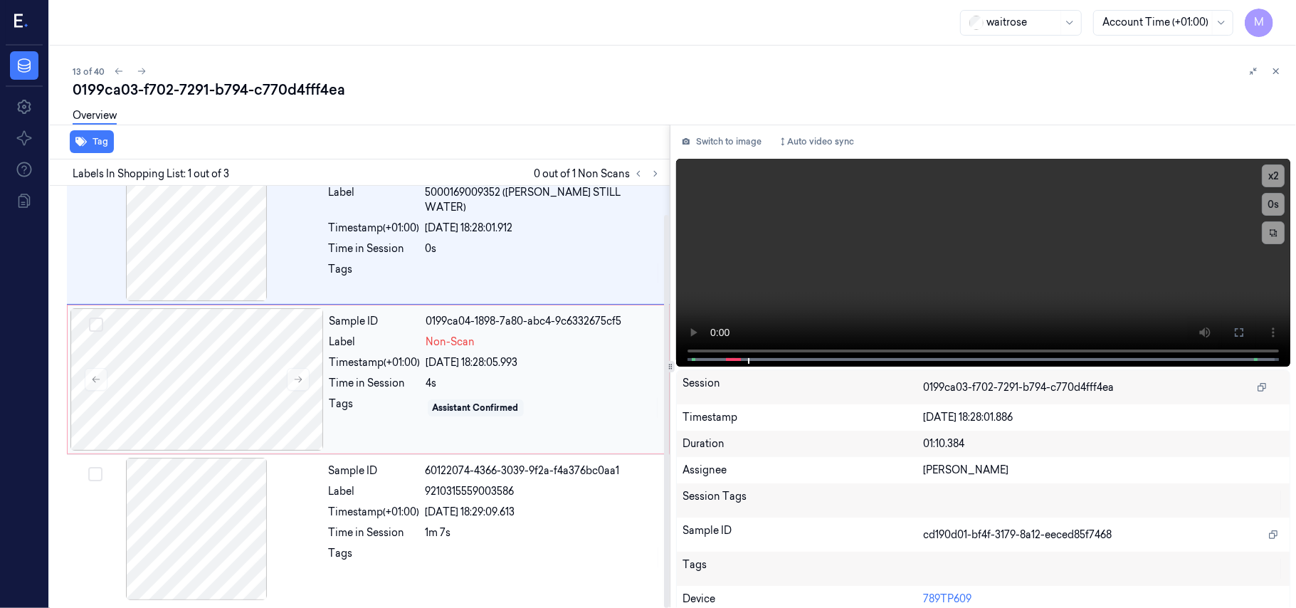
click at [430, 334] on span "Non-Scan" at bounding box center [450, 341] width 49 height 15
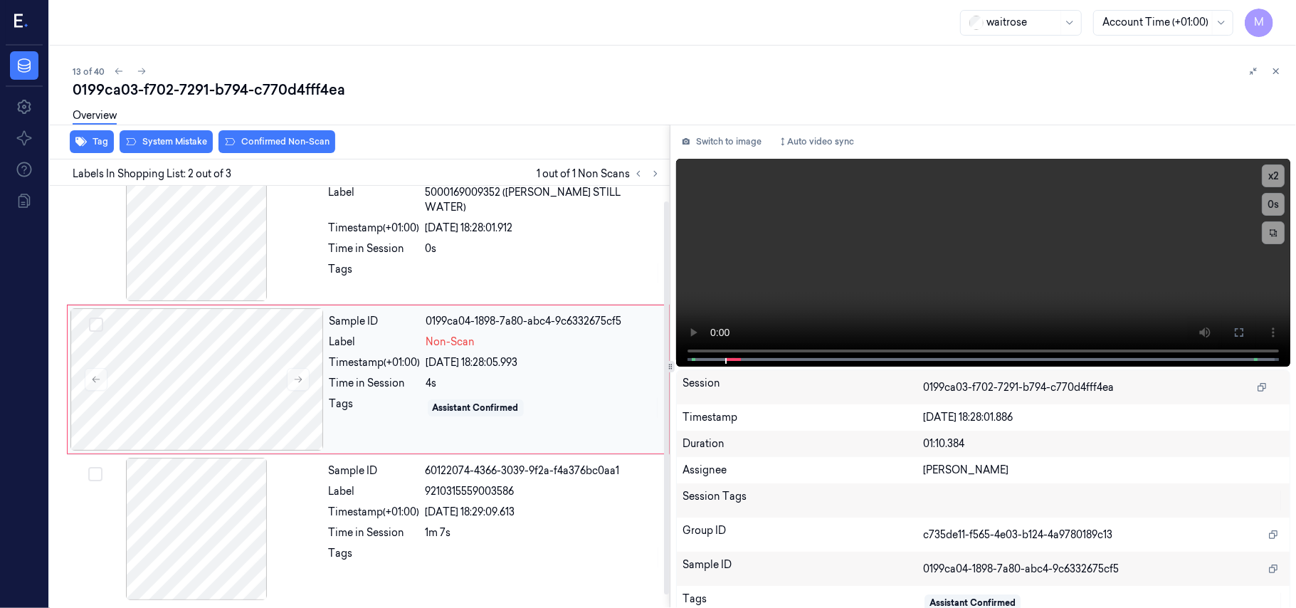
scroll to position [12, 0]
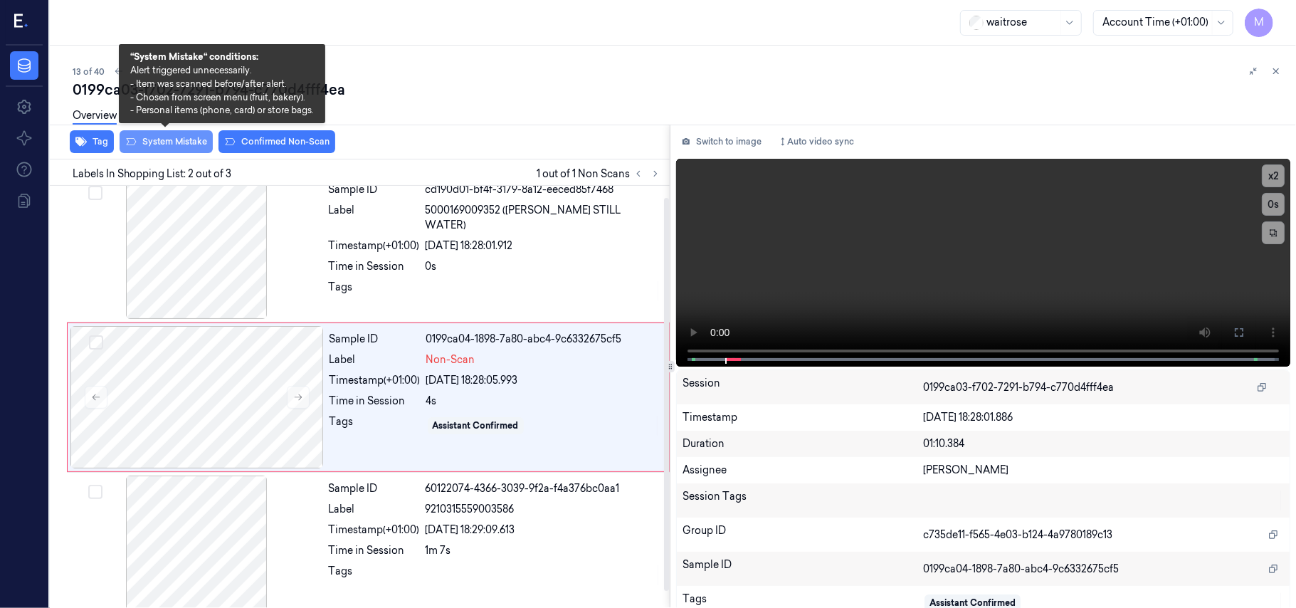
click at [157, 138] on button "System Mistake" at bounding box center [166, 141] width 93 height 23
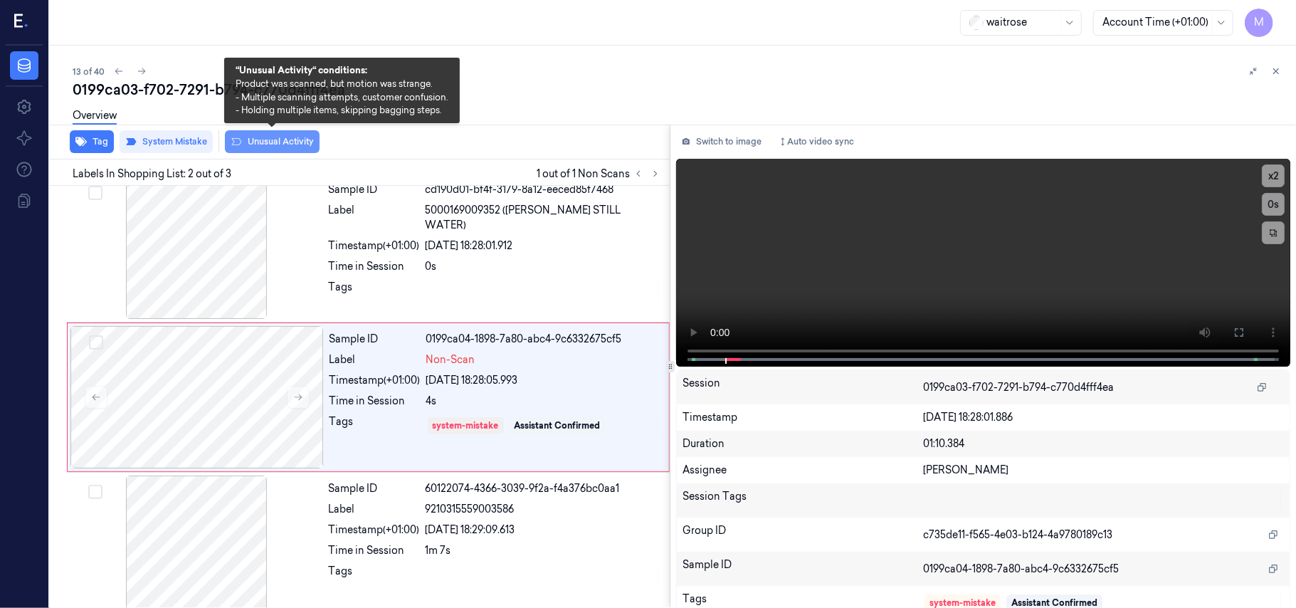
click at [269, 138] on button "Unusual Activity" at bounding box center [272, 141] width 95 height 23
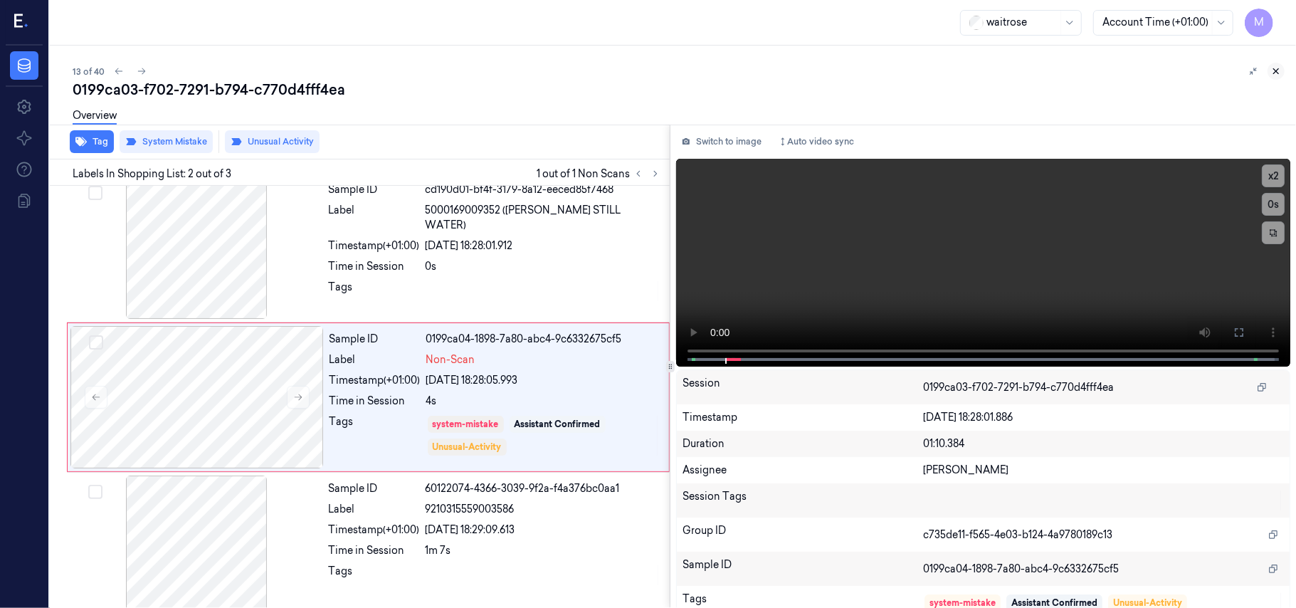
click at [1279, 73] on icon at bounding box center [1276, 71] width 10 height 10
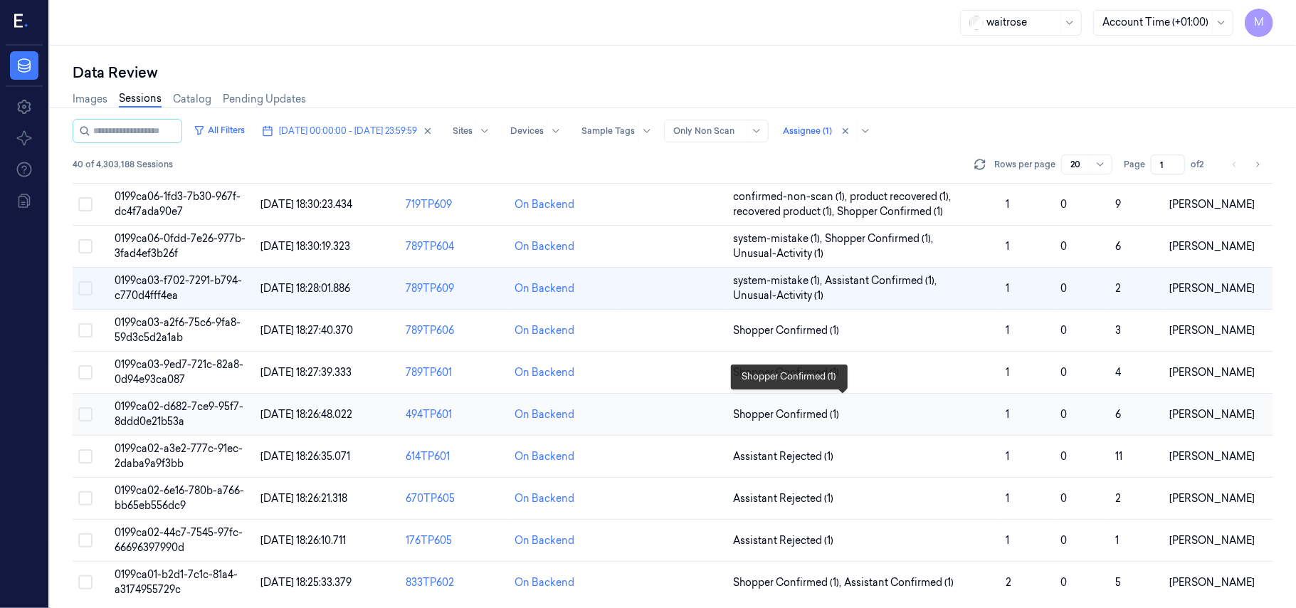
scroll to position [458, 0]
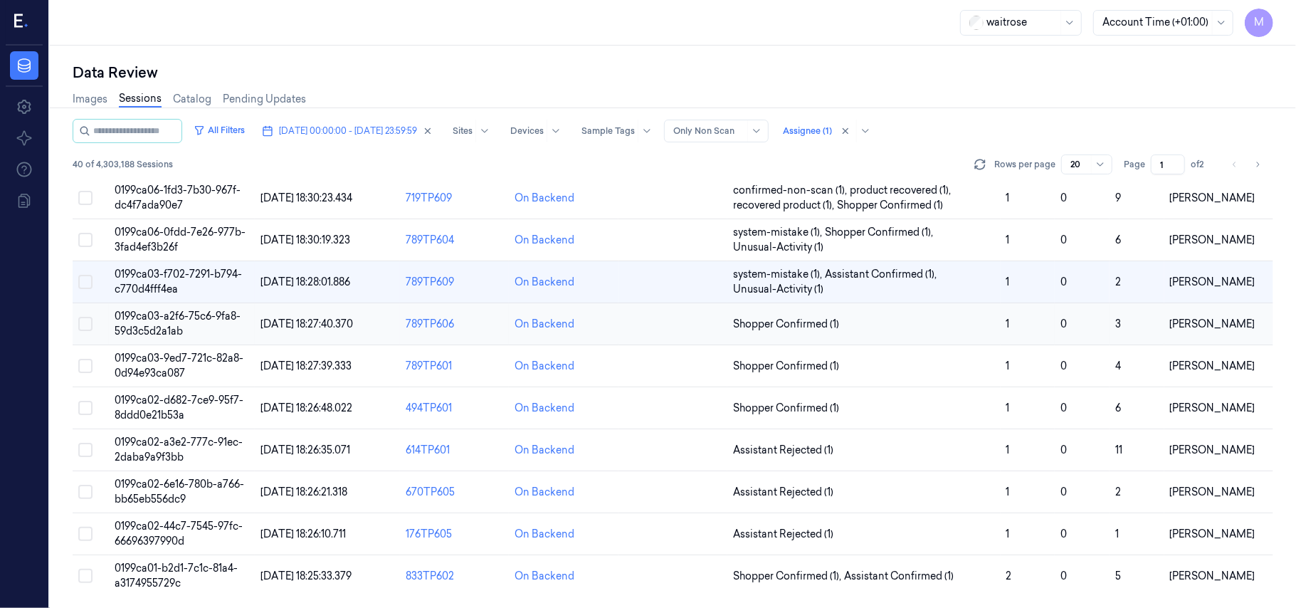
click at [171, 322] on td "0199ca03-a2f6-75c6-9fa8-59d3c5d2a1ab" at bounding box center [181, 324] width 145 height 42
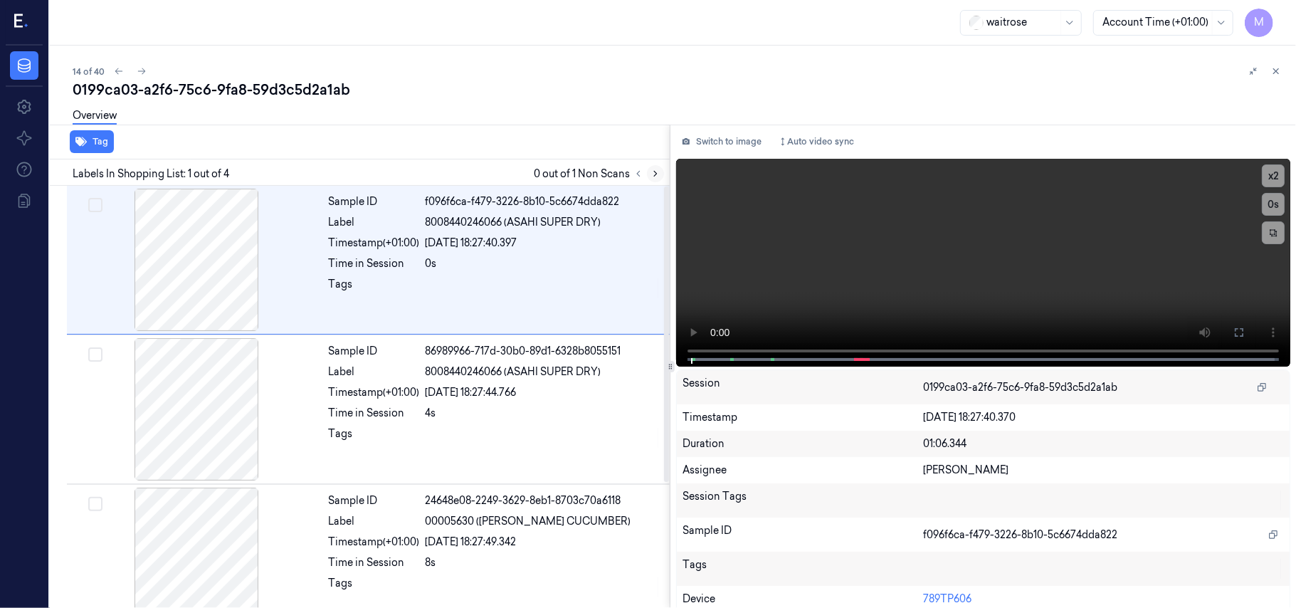
click at [652, 172] on icon at bounding box center [655, 174] width 10 height 10
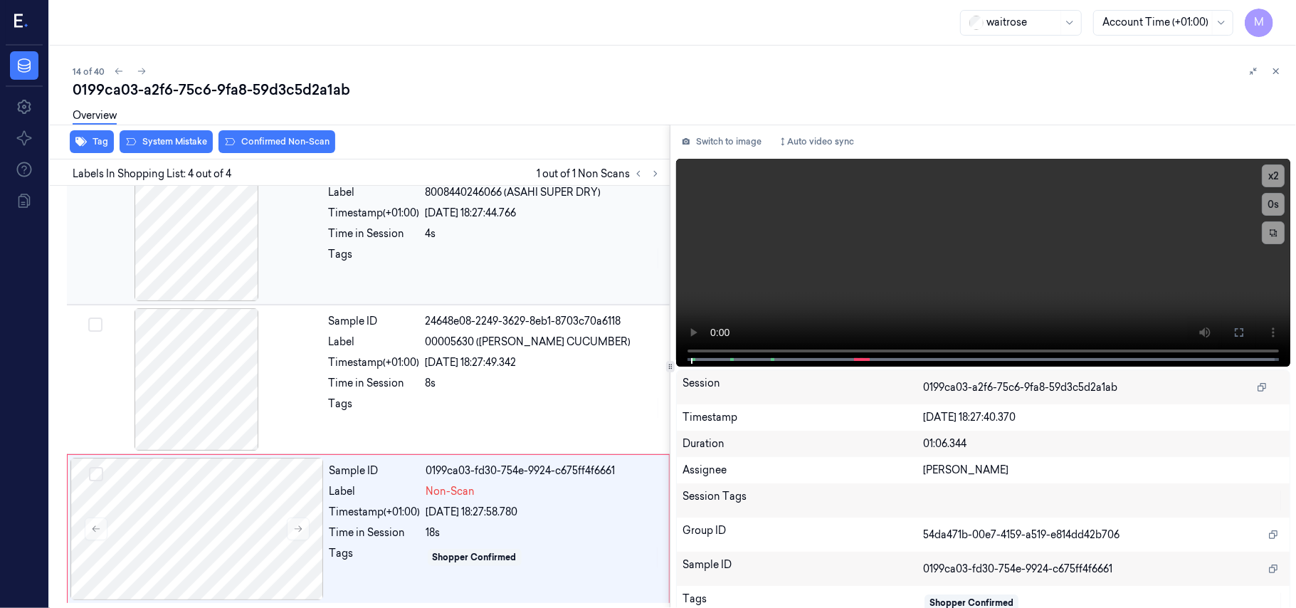
scroll to position [181, 0]
click at [497, 371] on div "Sample ID 24648e08-2249-3629-8eb1-8703c70a6118 Label 00005630 ([PERSON_NAME] CU…" at bounding box center [495, 379] width 344 height 142
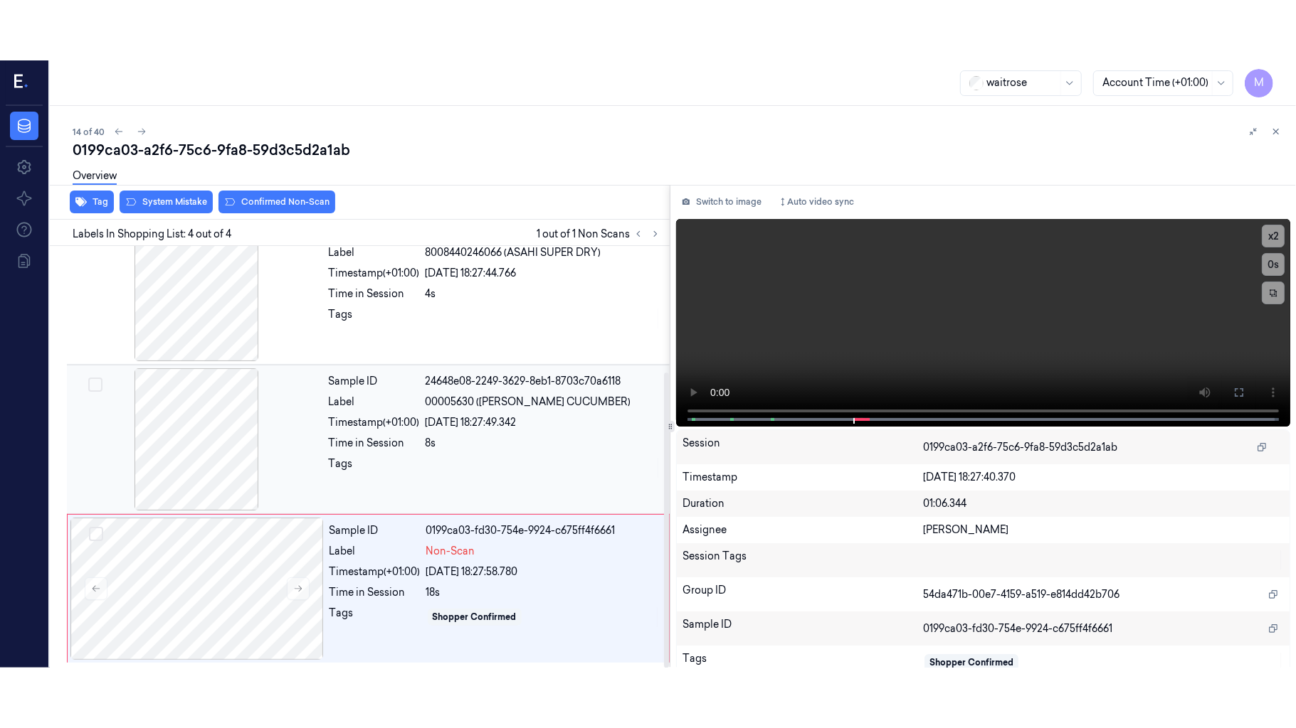
scroll to position [162, 0]
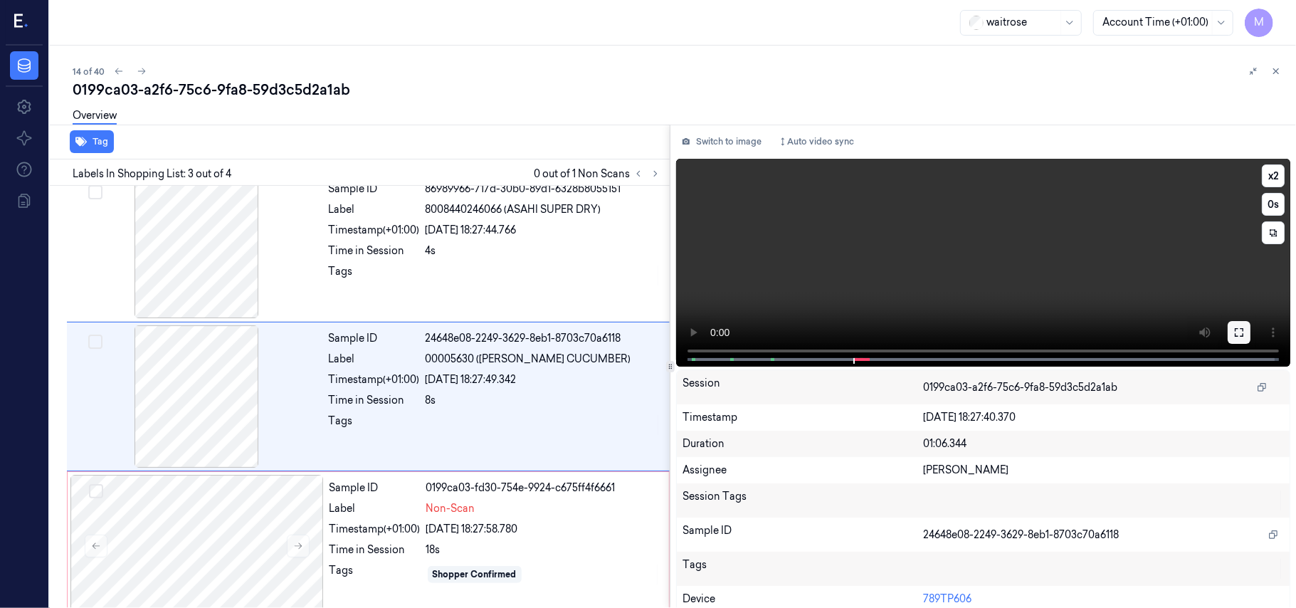
click at [1234, 333] on icon at bounding box center [1238, 332] width 9 height 9
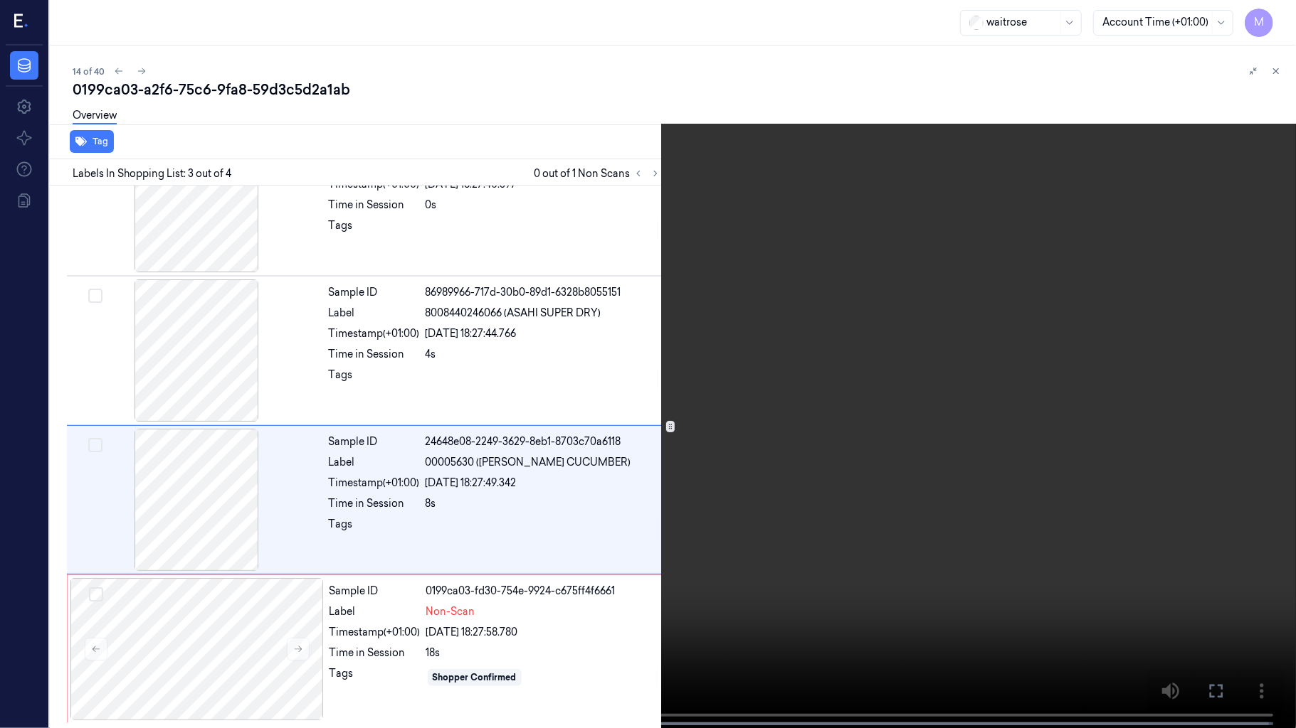
click at [875, 297] on video at bounding box center [648, 365] width 1296 height 731
click at [860, 304] on video at bounding box center [648, 365] width 1296 height 731
click at [0, 0] on icon at bounding box center [0, 0] width 0 height 0
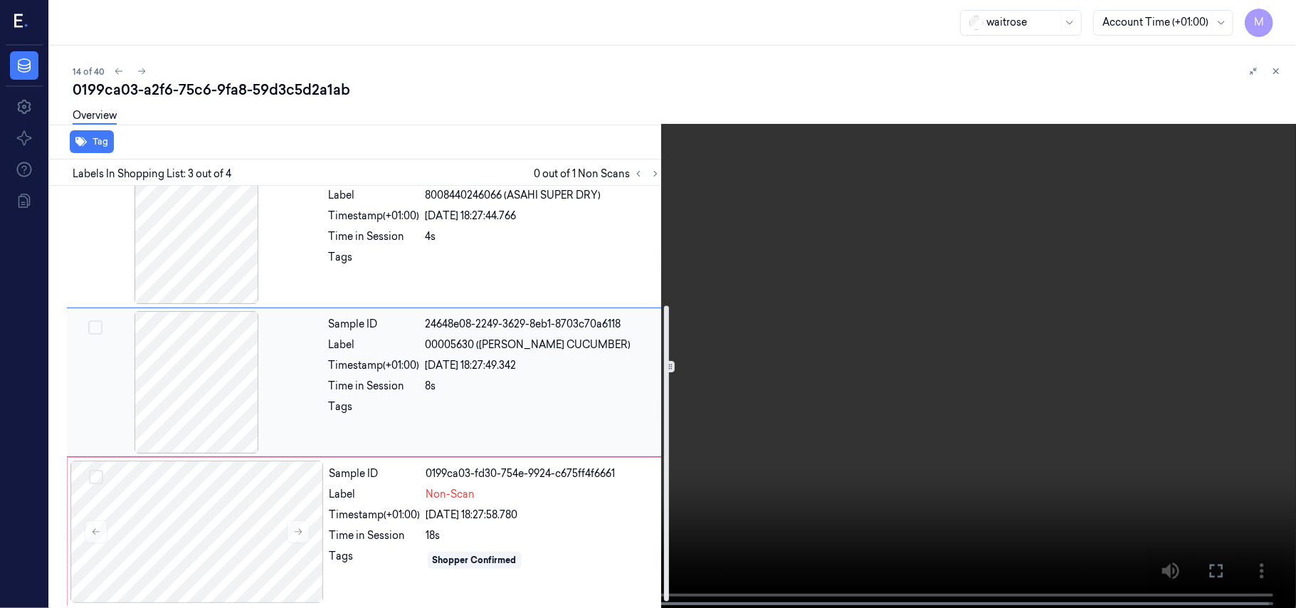
scroll to position [181, 0]
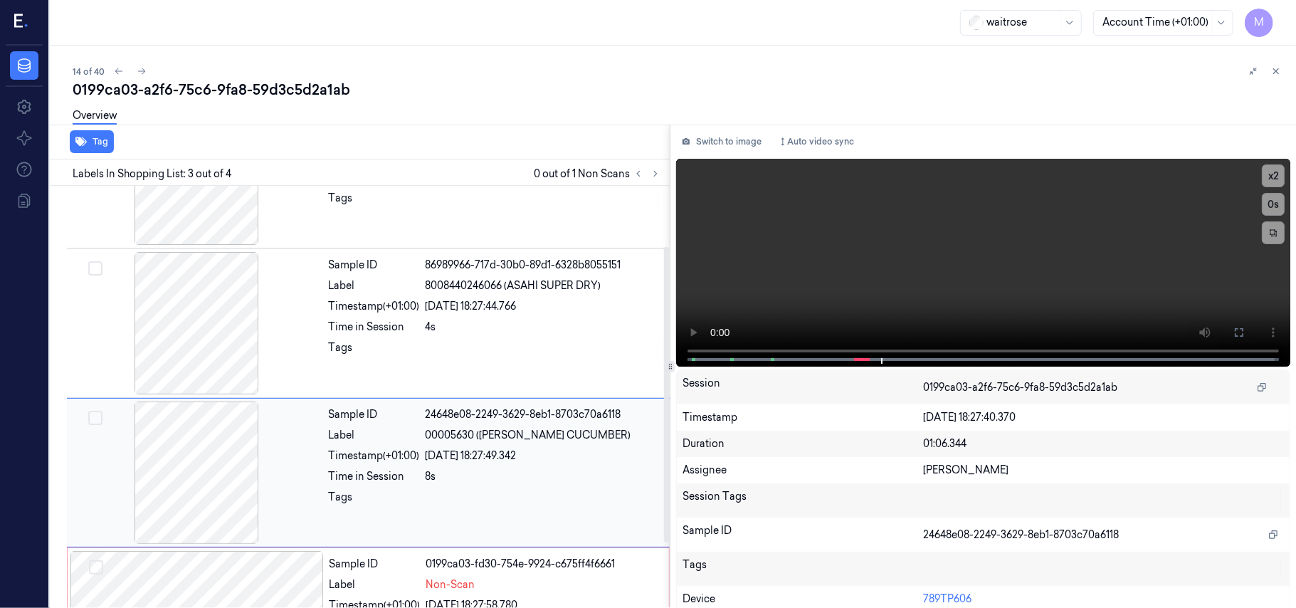
click at [504, 441] on span "00005630 ([PERSON_NAME] CUCUMBER)" at bounding box center [528, 435] width 206 height 15
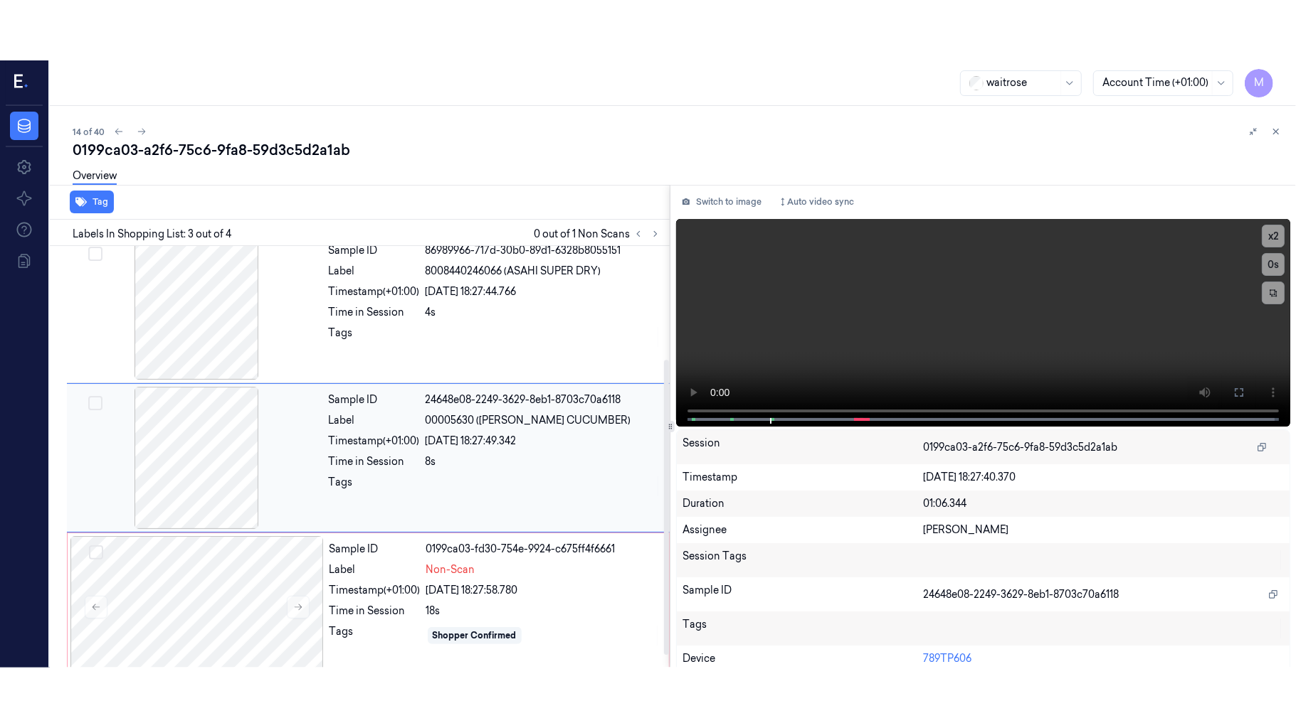
scroll to position [162, 0]
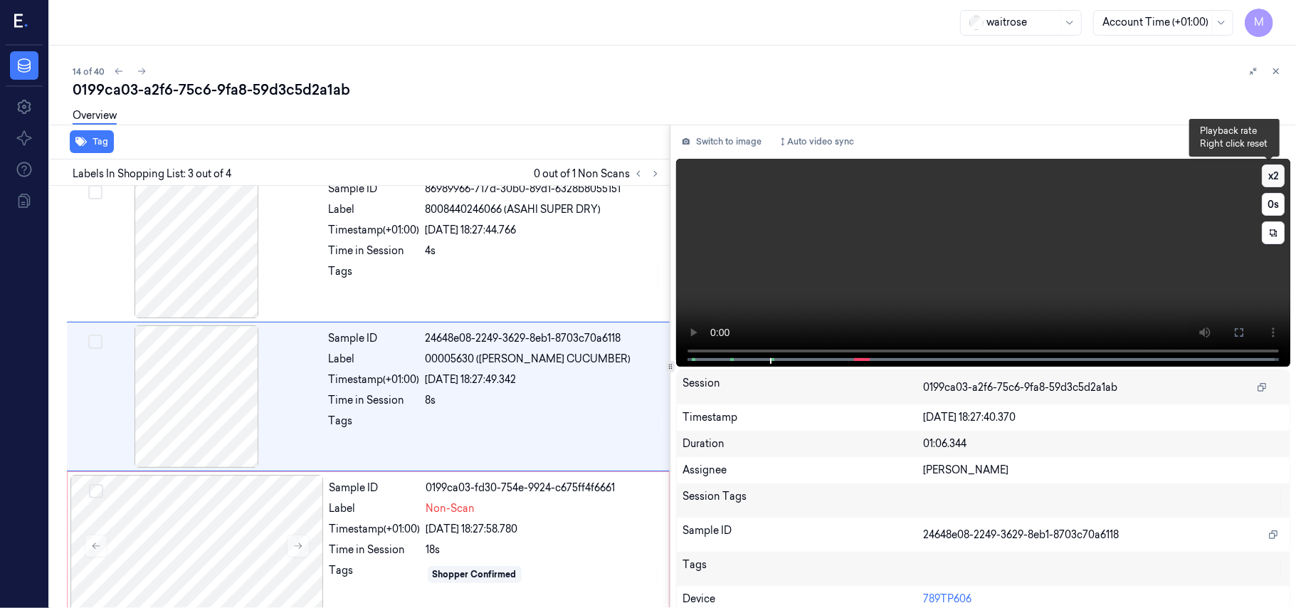
click at [1265, 169] on button "x 2" at bounding box center [1272, 175] width 23 height 23
click at [1268, 172] on button "x 4" at bounding box center [1272, 175] width 23 height 23
click at [1239, 331] on icon at bounding box center [1238, 332] width 11 height 11
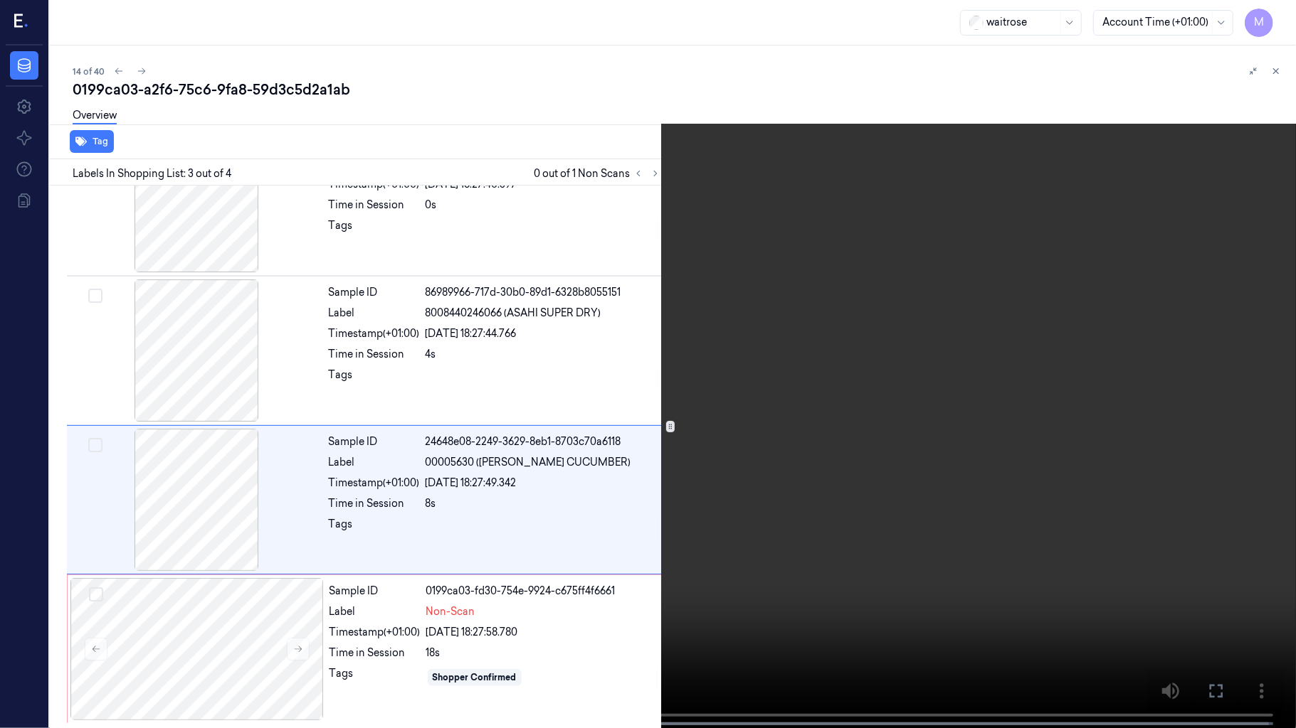
click at [992, 282] on video at bounding box center [648, 365] width 1296 height 731
click at [929, 450] on video at bounding box center [648, 365] width 1296 height 731
click at [923, 571] on video at bounding box center [648, 365] width 1296 height 731
click at [0, 0] on icon at bounding box center [0, 0] width 0 height 0
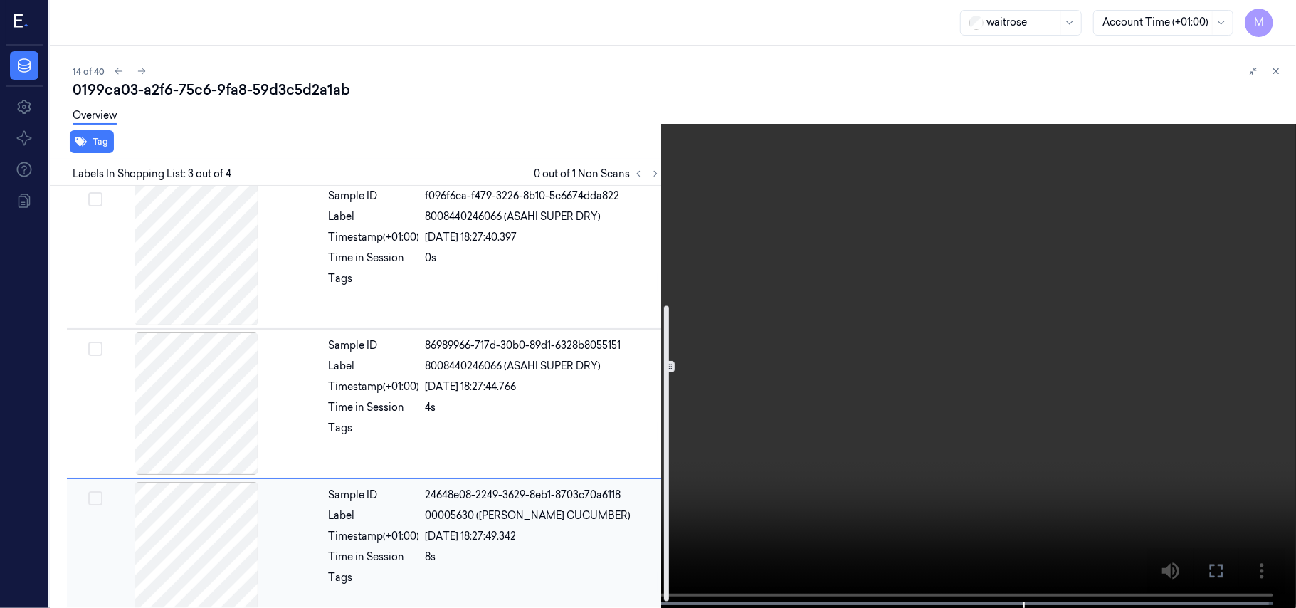
scroll to position [0, 0]
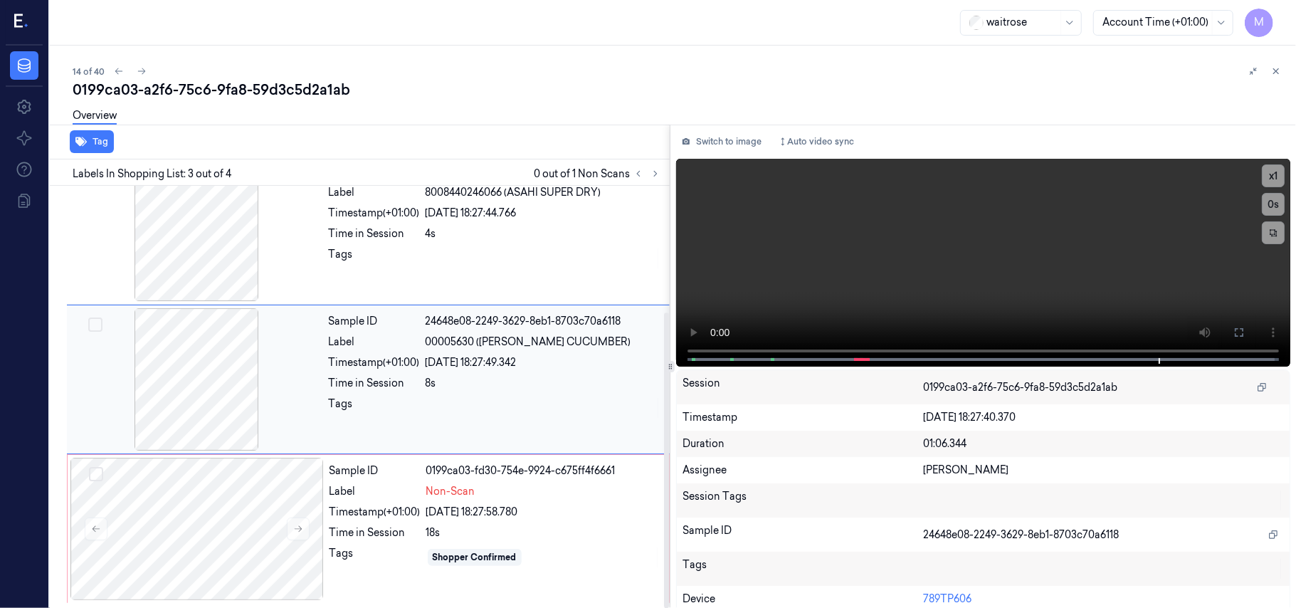
click at [536, 357] on div "[DATE] 18:27:49.342" at bounding box center [542, 362] width 235 height 15
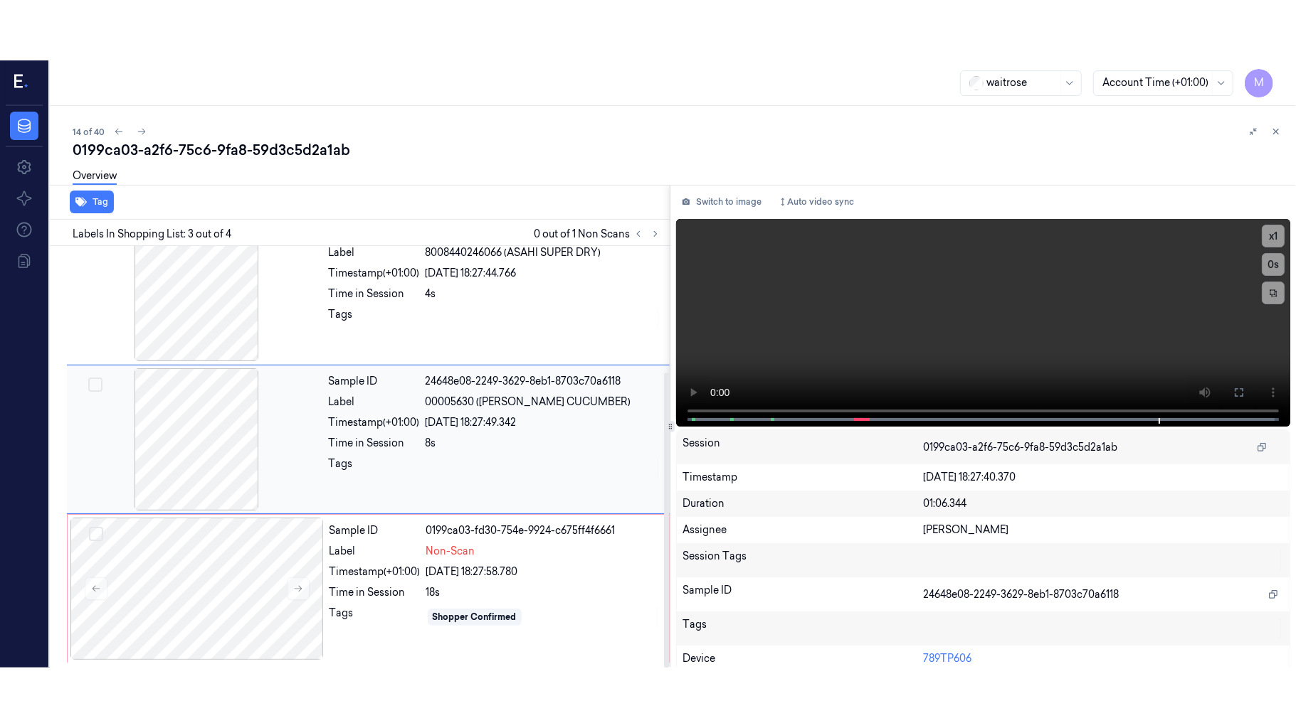
scroll to position [162, 0]
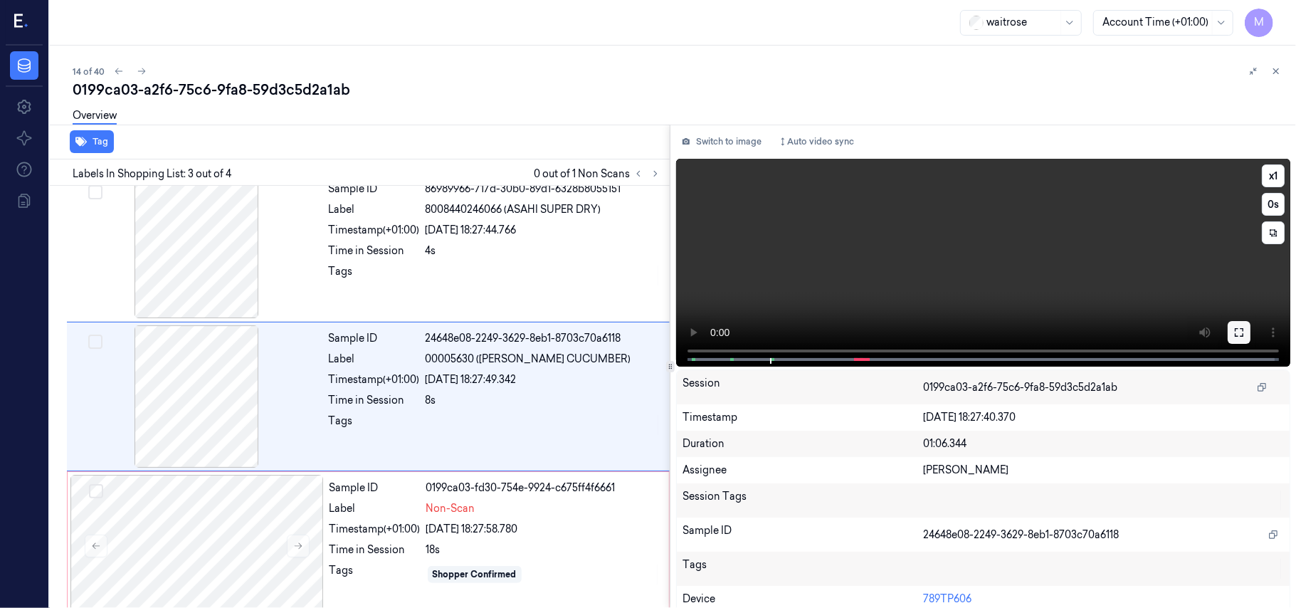
click at [1233, 333] on icon at bounding box center [1238, 332] width 11 height 11
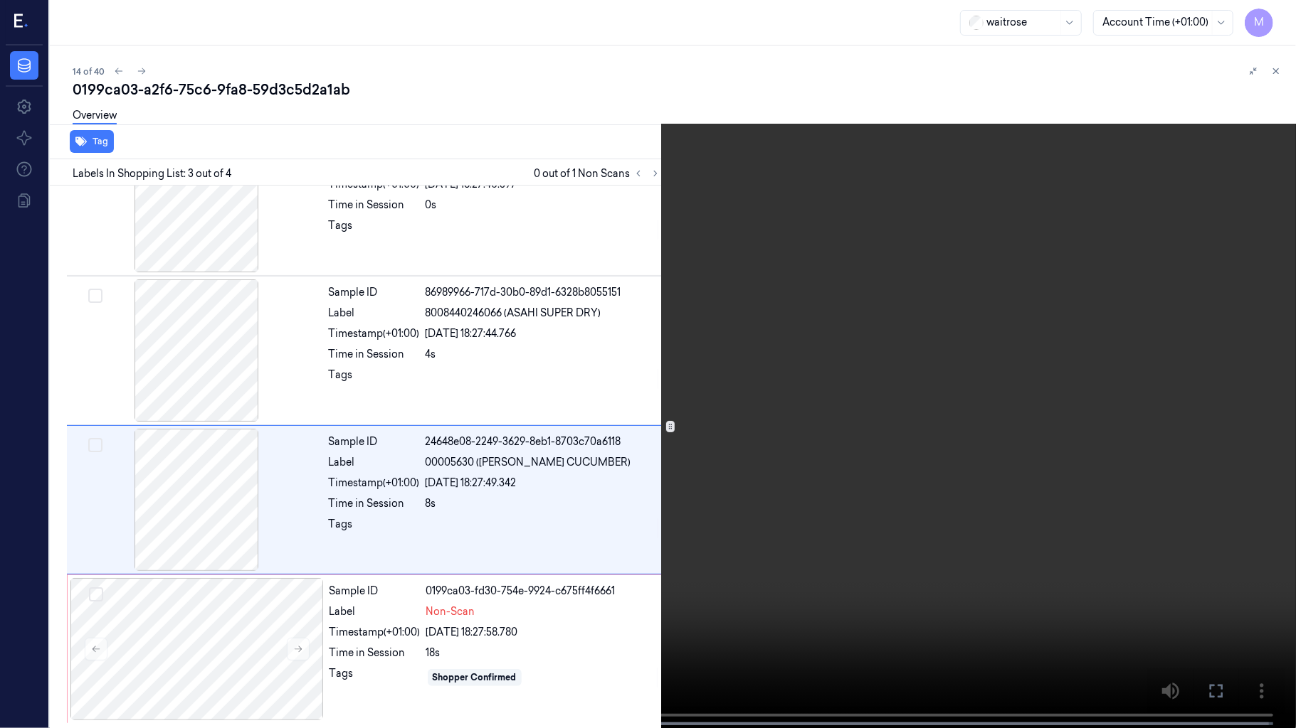
click at [863, 351] on video at bounding box center [648, 365] width 1296 height 731
click at [846, 408] on video at bounding box center [648, 365] width 1296 height 731
click at [669, 490] on video at bounding box center [648, 365] width 1296 height 731
click at [810, 542] on video at bounding box center [648, 365] width 1296 height 731
click at [0, 0] on icon at bounding box center [0, 0] width 0 height 0
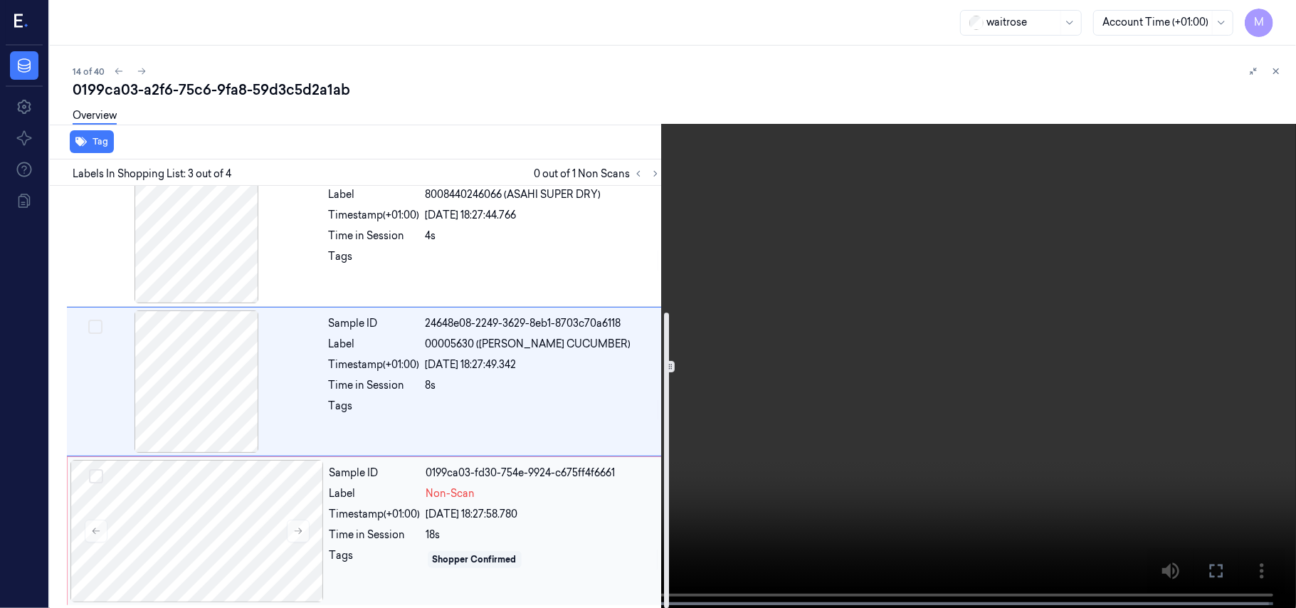
scroll to position [181, 0]
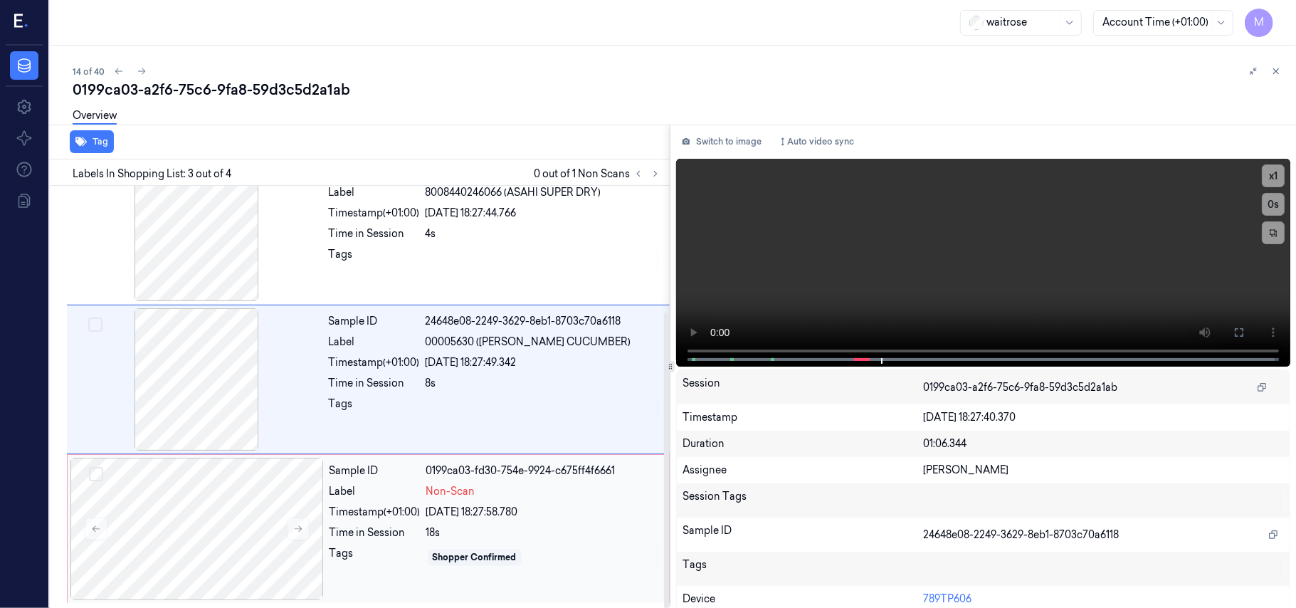
click at [459, 470] on div "0199ca03-fd30-754e-9924-c675ff4f6661" at bounding box center [543, 470] width 234 height 15
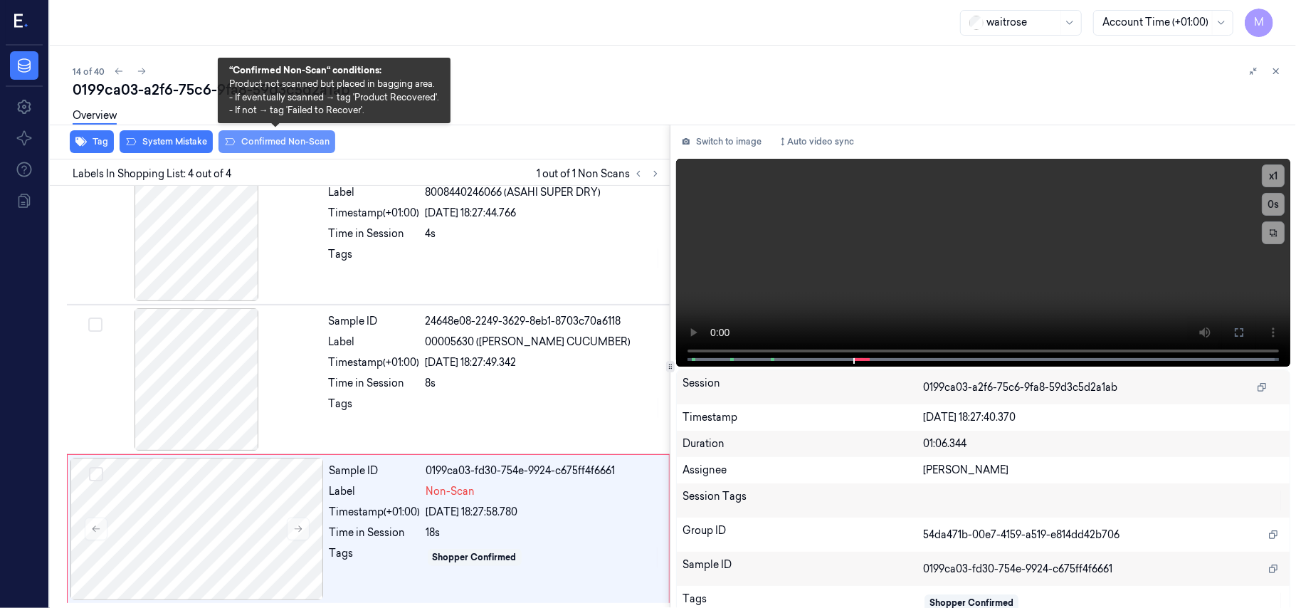
click at [285, 146] on button "Confirmed Non-Scan" at bounding box center [276, 141] width 117 height 23
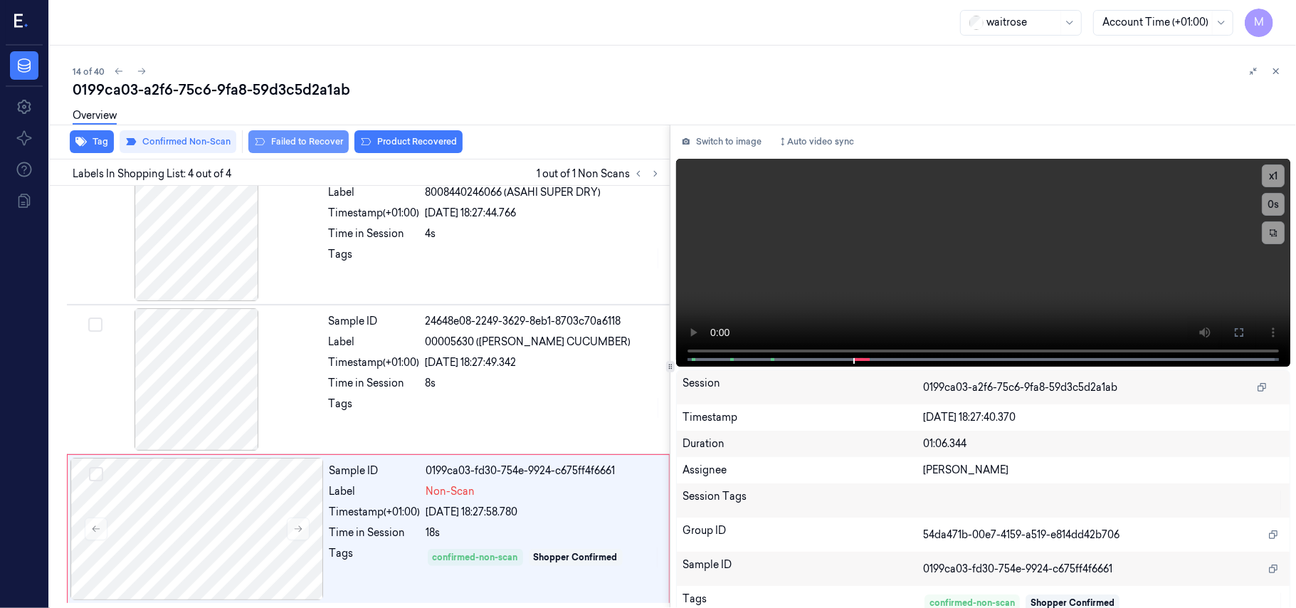
click at [319, 137] on button "Failed to Recover" at bounding box center [298, 141] width 100 height 23
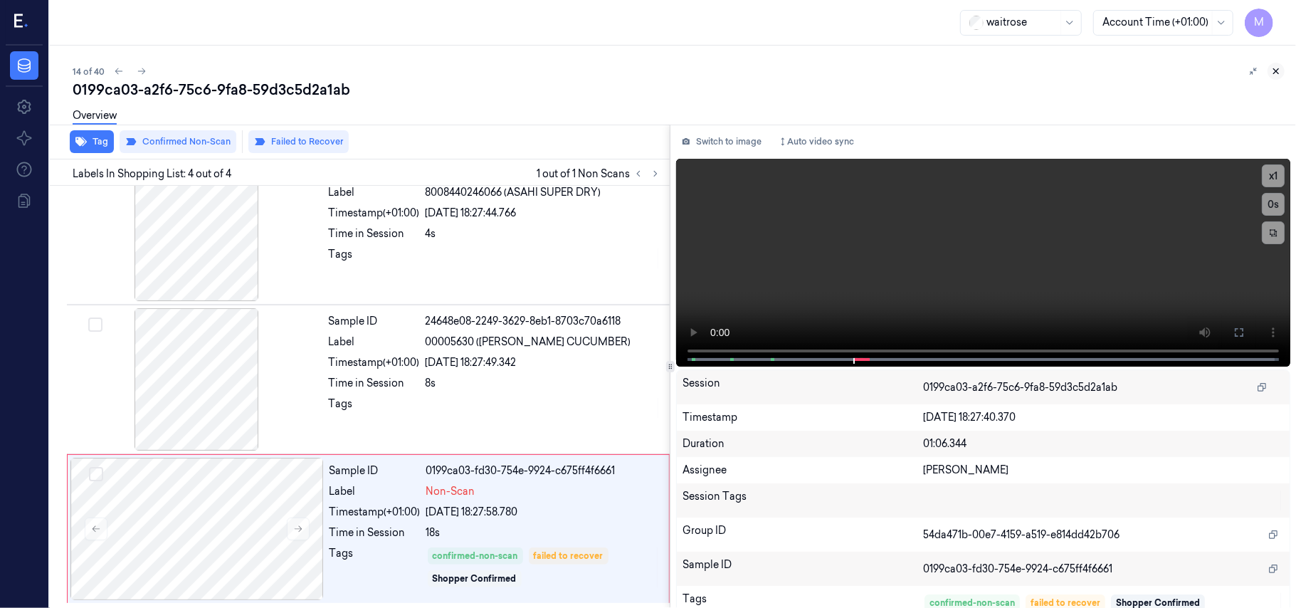
click at [1275, 70] on icon at bounding box center [1275, 71] width 5 height 5
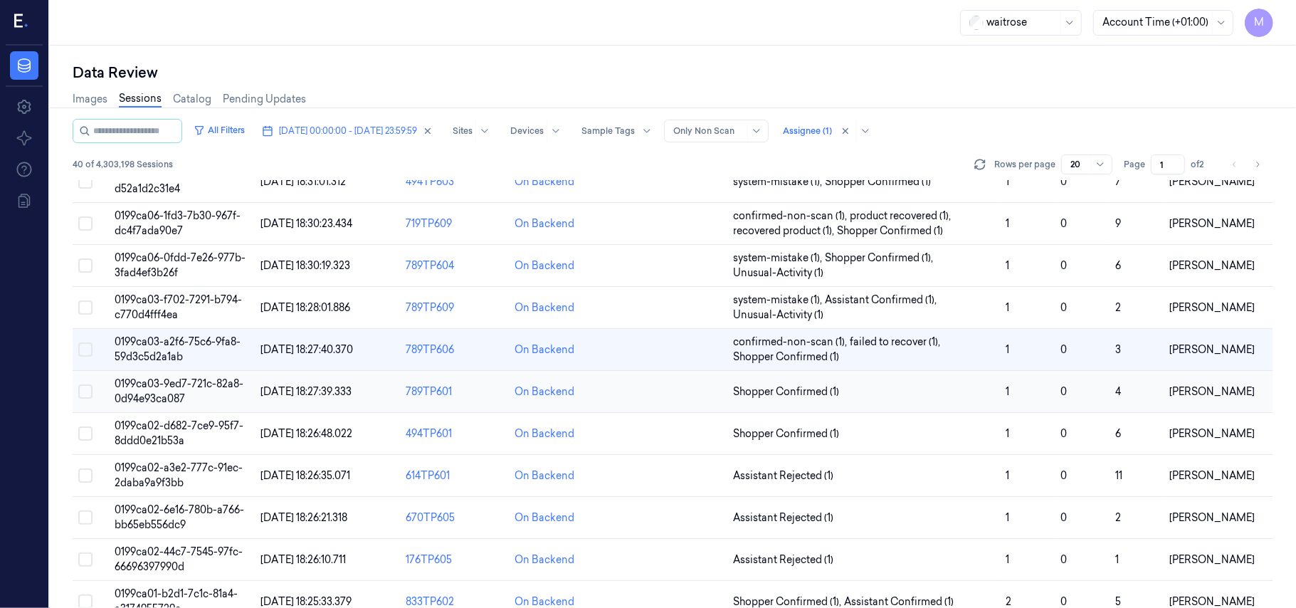
scroll to position [458, 0]
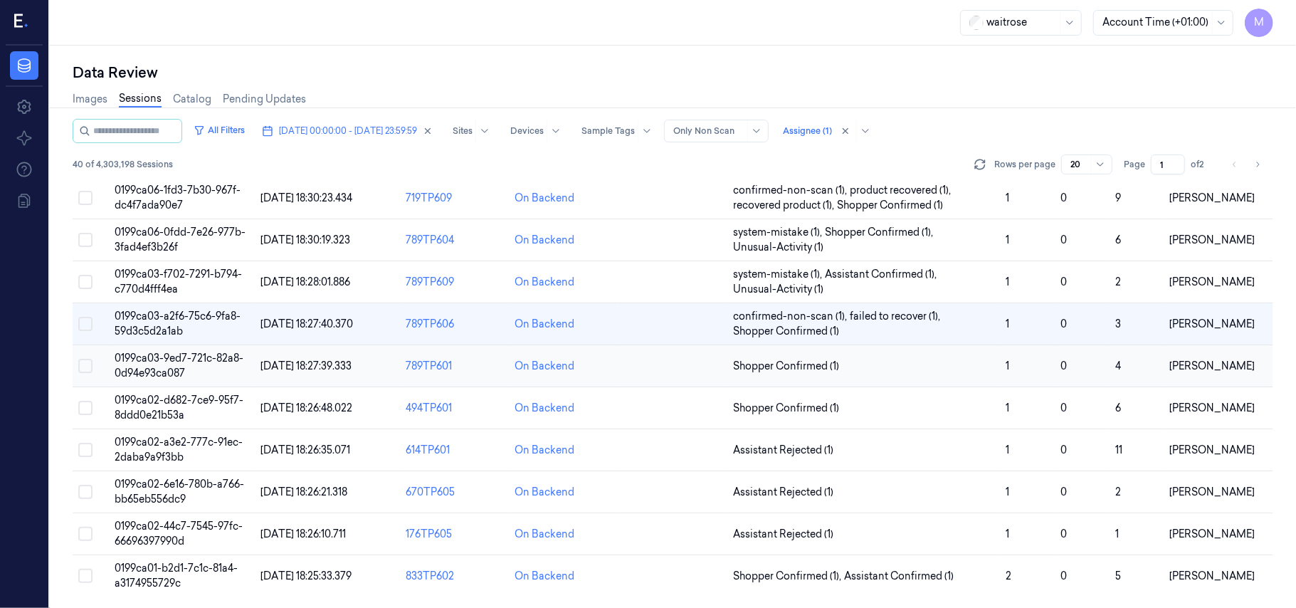
click at [191, 365] on td "0199ca03-9ed7-721c-82a8-0d94e93ca087" at bounding box center [181, 366] width 145 height 42
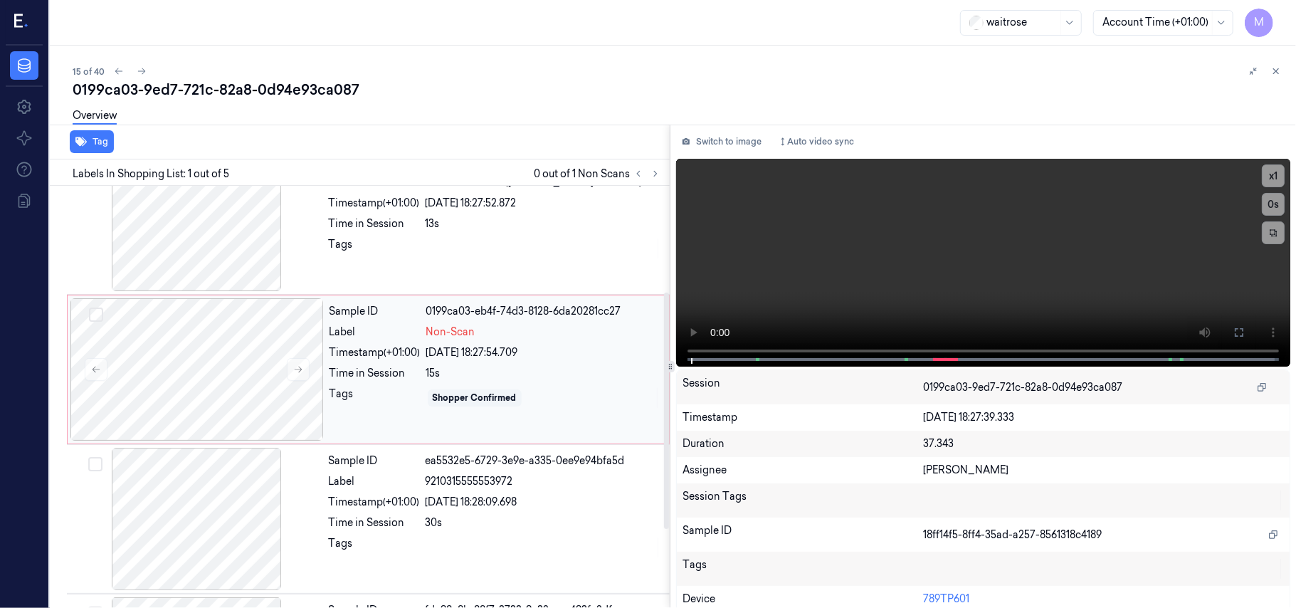
click at [437, 371] on div "15s" at bounding box center [543, 373] width 234 height 15
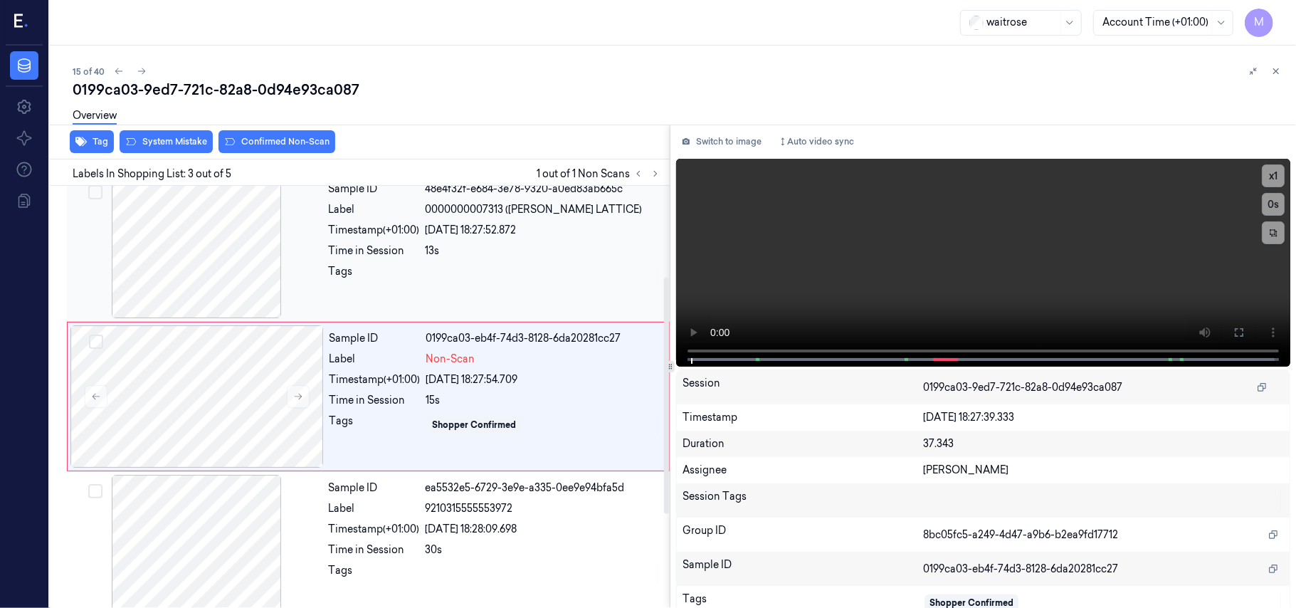
click at [515, 234] on div "[DATE] 18:27:52.872" at bounding box center [542, 230] width 235 height 15
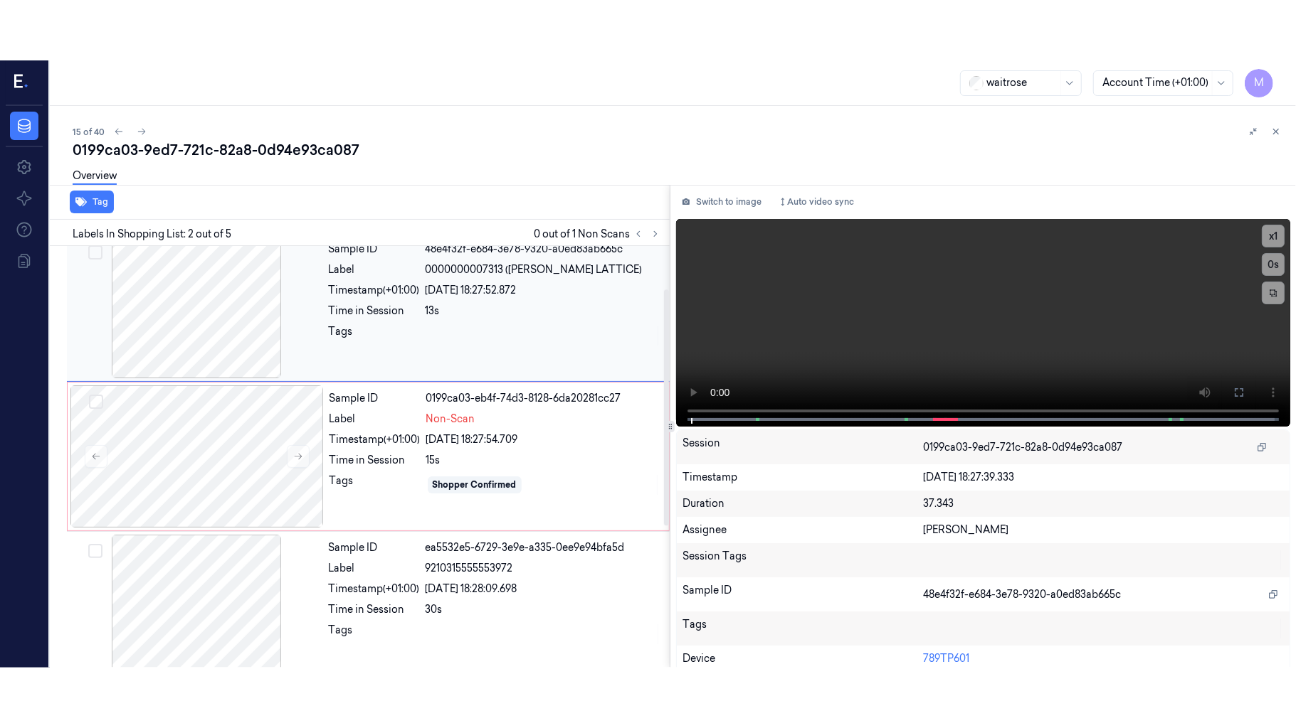
scroll to position [12, 0]
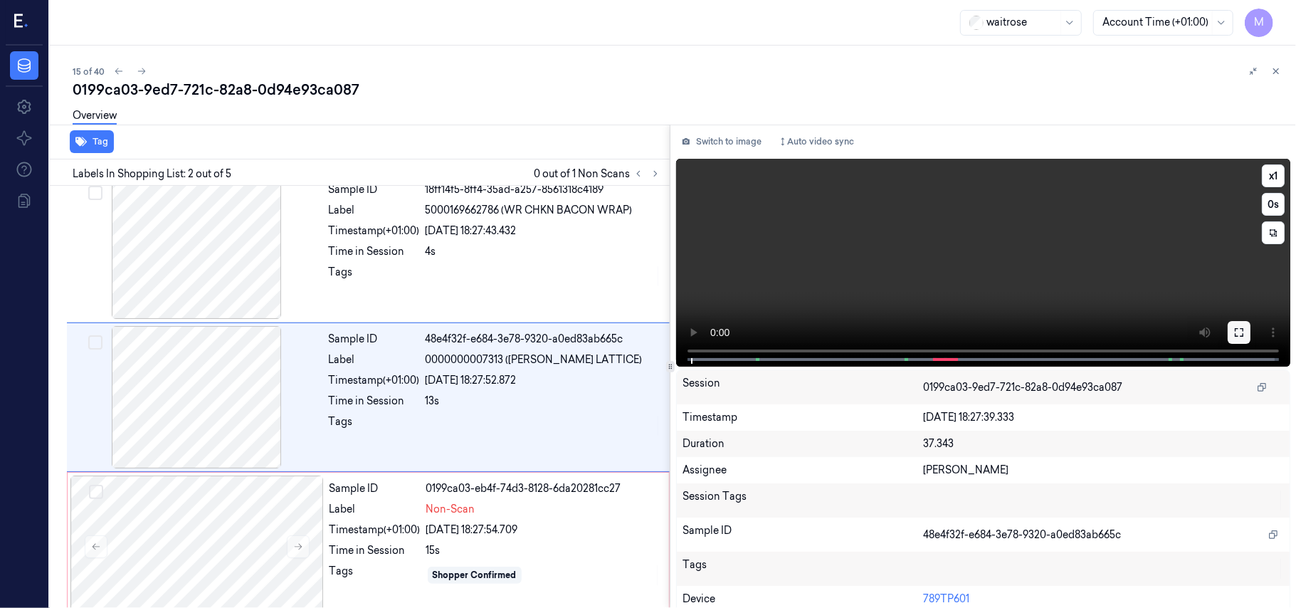
click at [1239, 327] on icon at bounding box center [1238, 332] width 11 height 11
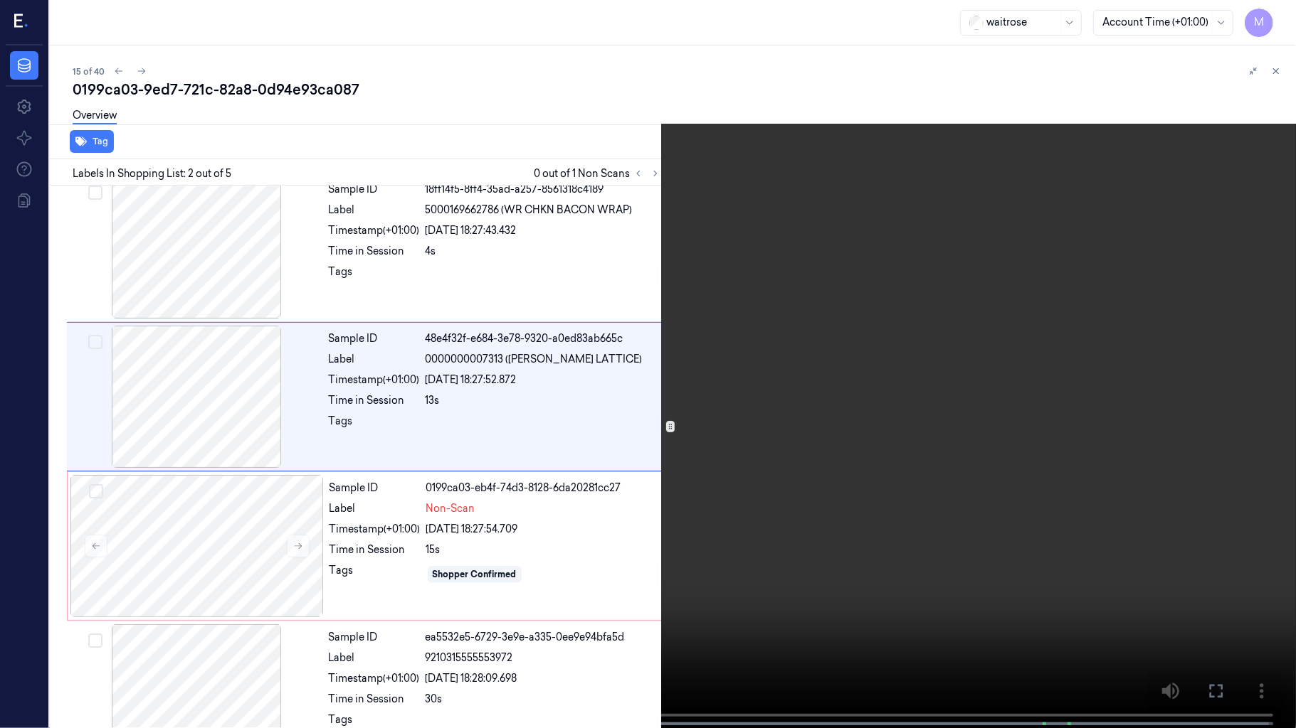
click at [977, 331] on video at bounding box center [648, 365] width 1296 height 731
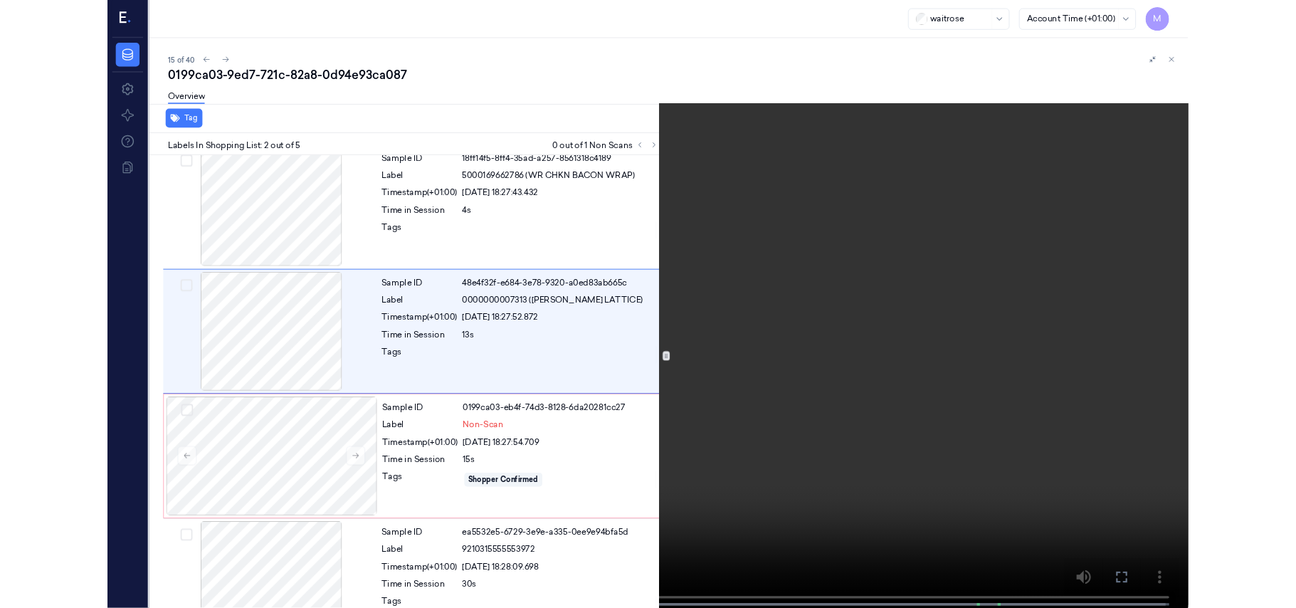
scroll to position [0, 0]
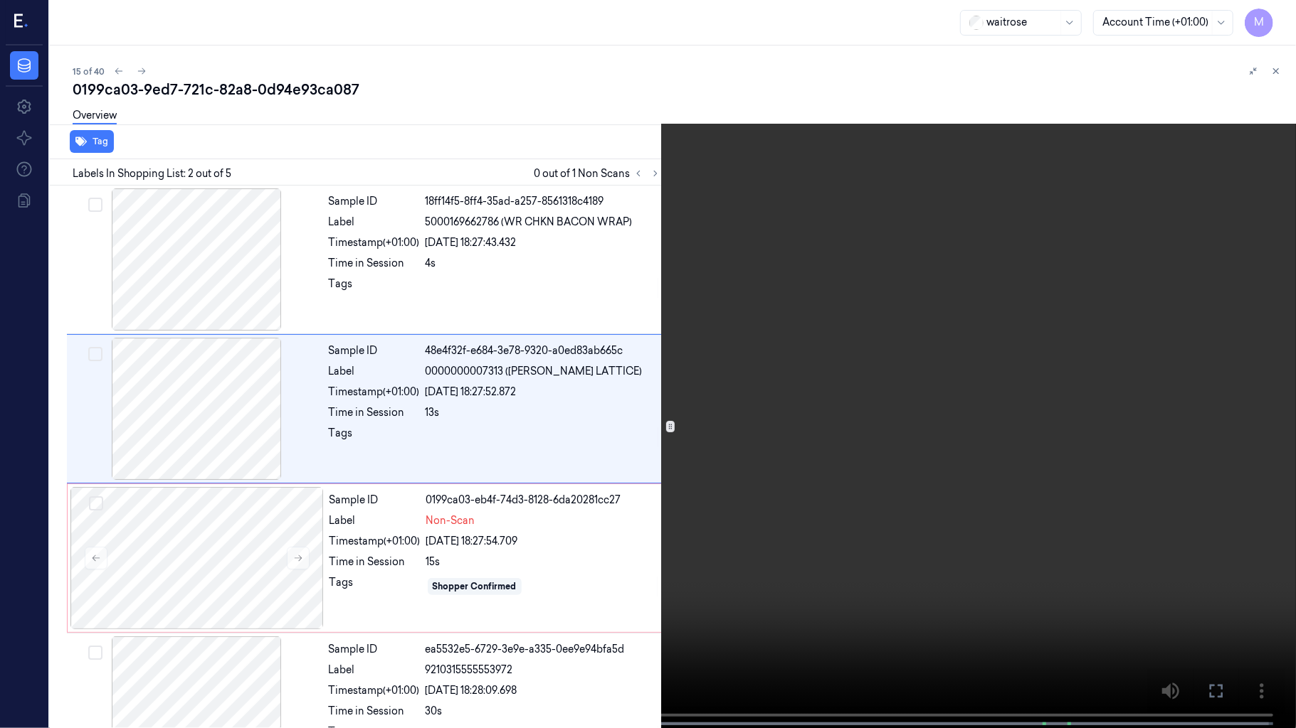
click at [931, 405] on video at bounding box center [648, 365] width 1296 height 731
click at [0, 0] on icon at bounding box center [0, 0] width 0 height 0
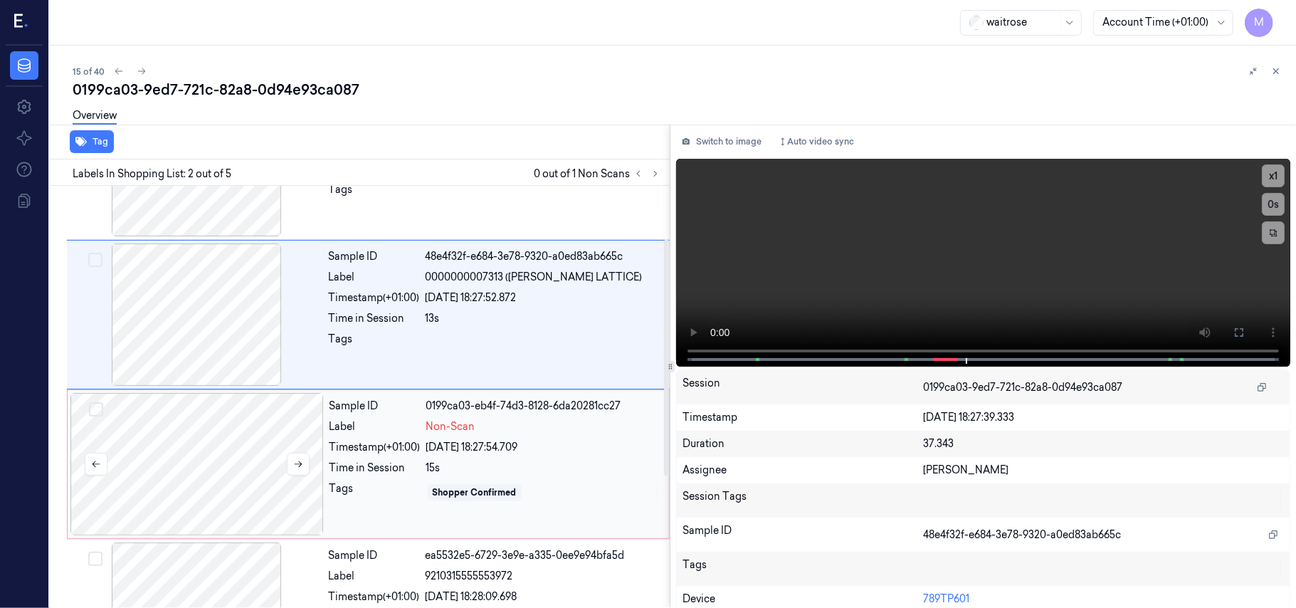
click at [200, 438] on div at bounding box center [196, 464] width 253 height 142
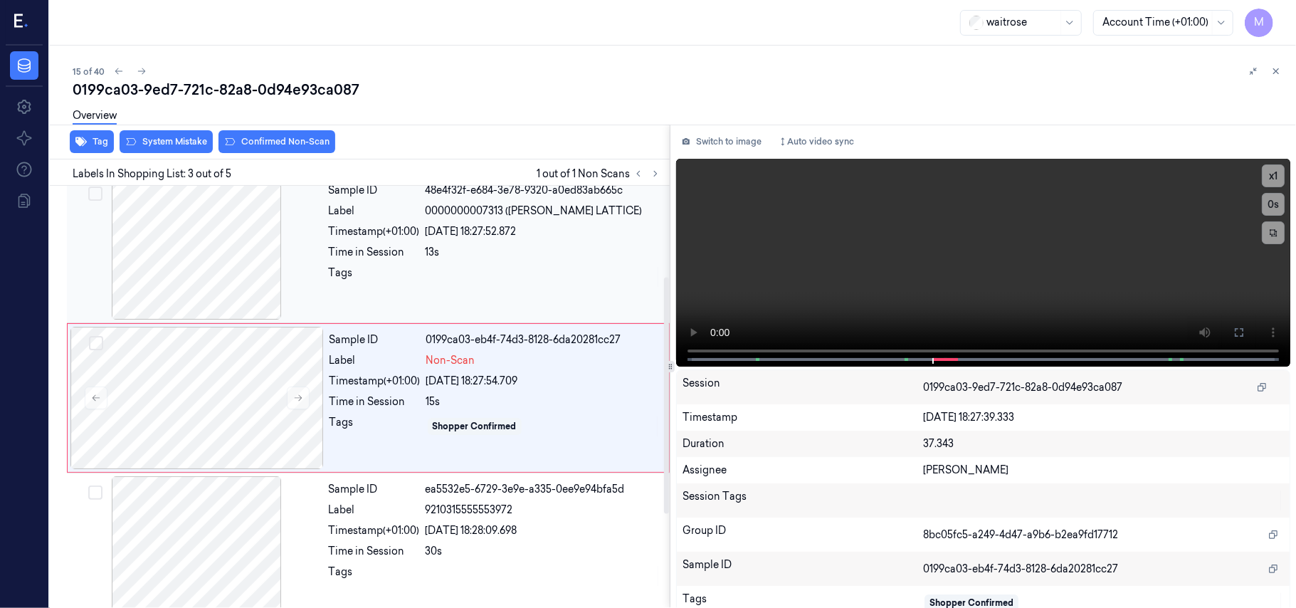
scroll to position [162, 0]
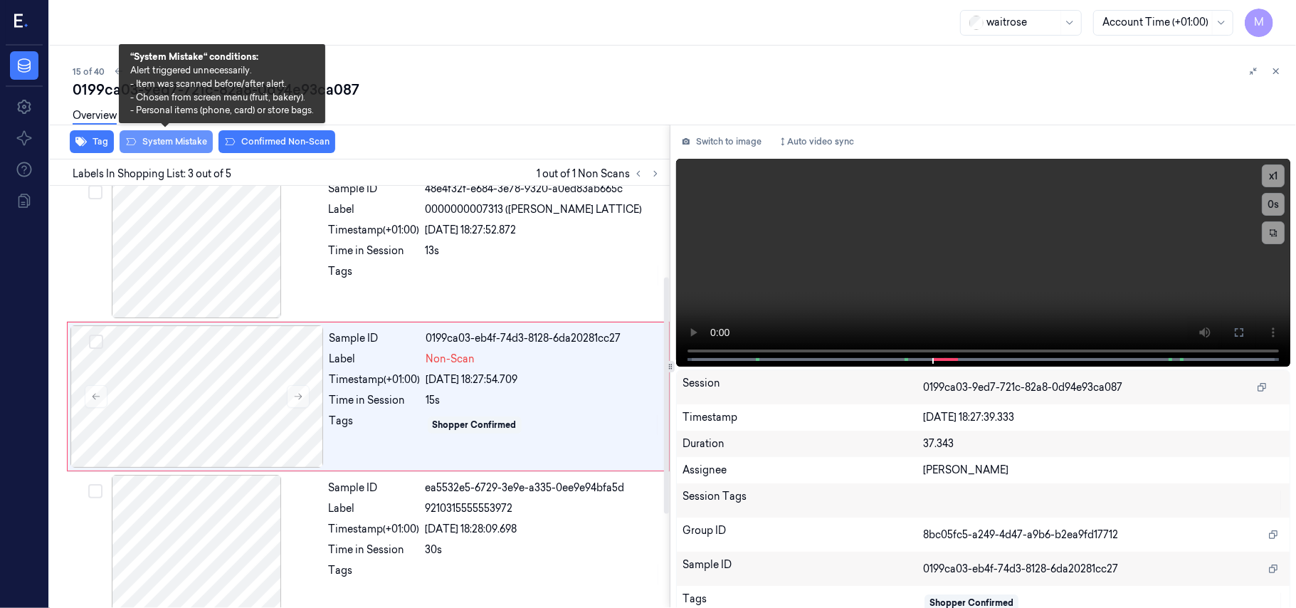
click at [158, 151] on button "System Mistake" at bounding box center [166, 141] width 93 height 23
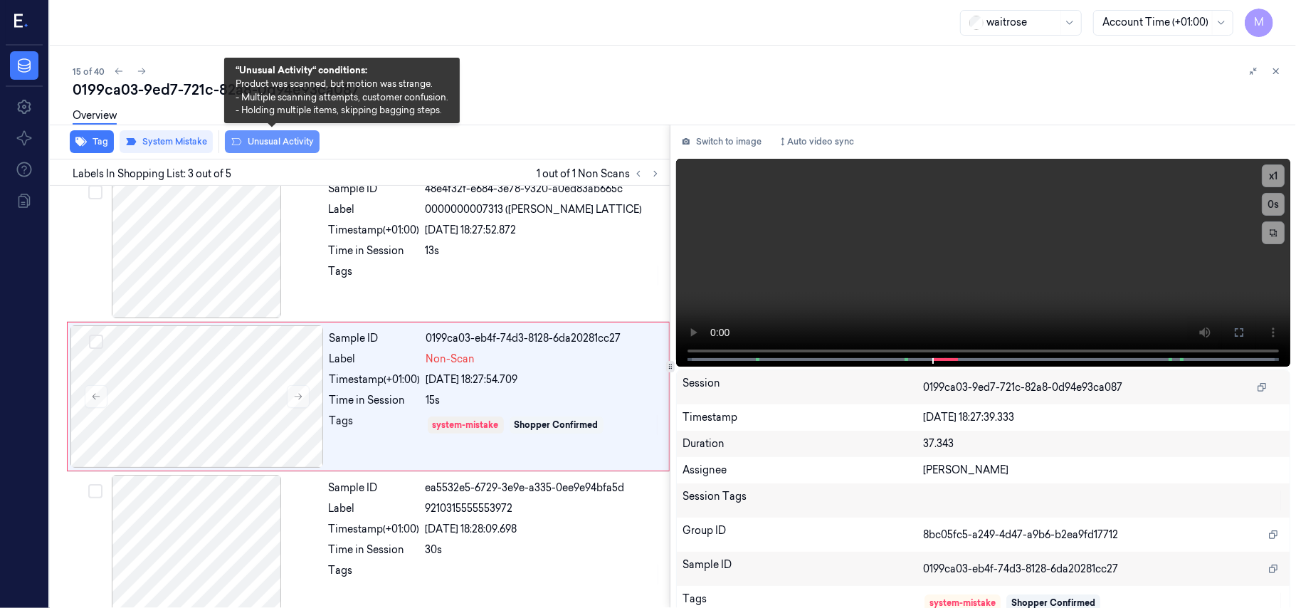
click at [272, 139] on button "Unusual Activity" at bounding box center [272, 141] width 95 height 23
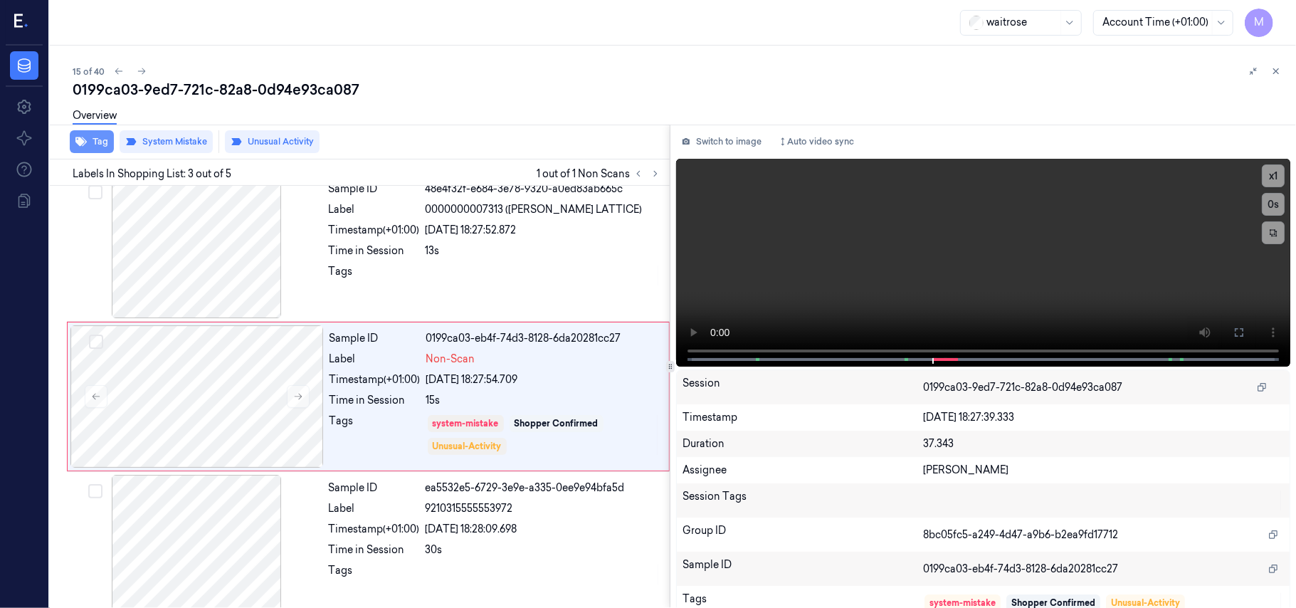
click at [83, 142] on icon "button" at bounding box center [80, 141] width 11 height 9
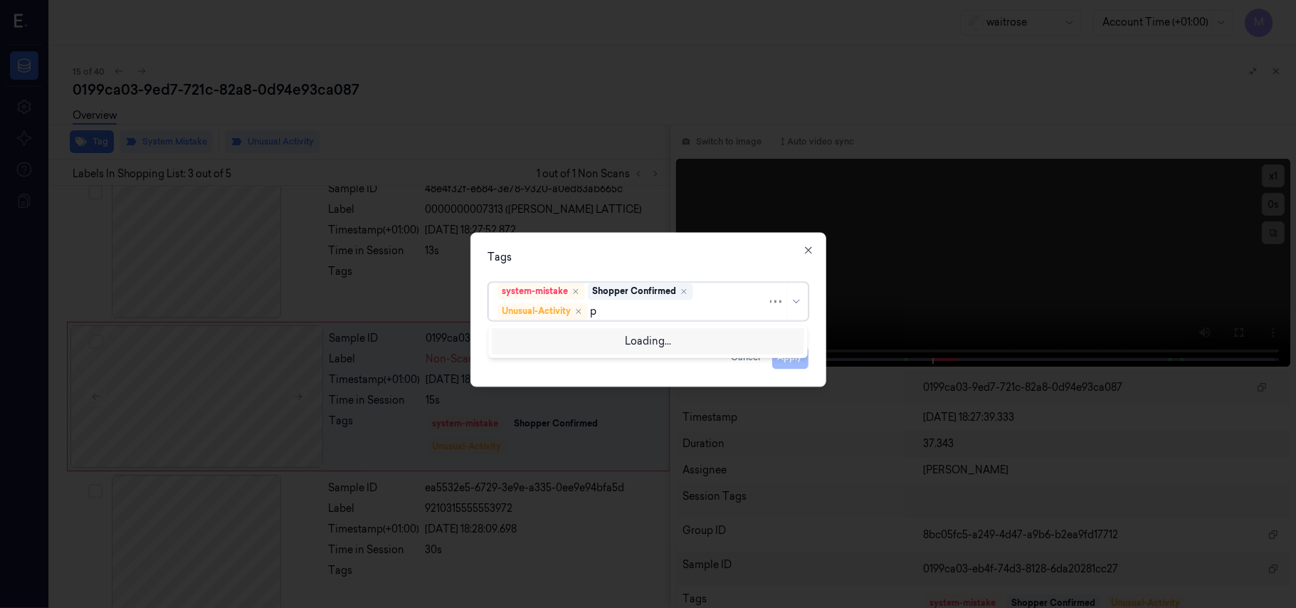
type input "pi"
click at [538, 337] on div "Picklist item alert" at bounding box center [538, 339] width 82 height 15
click at [572, 253] on div "Tags" at bounding box center [648, 257] width 320 height 15
click at [780, 359] on button "Apply" at bounding box center [790, 357] width 36 height 23
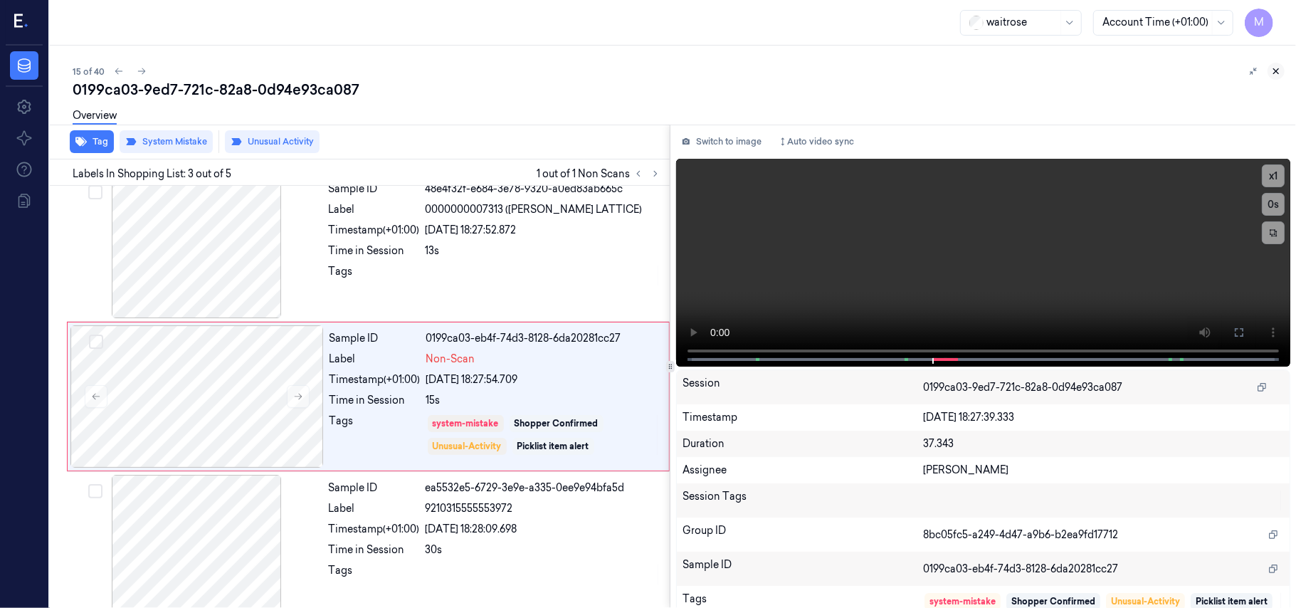
click at [1273, 72] on icon at bounding box center [1276, 71] width 10 height 10
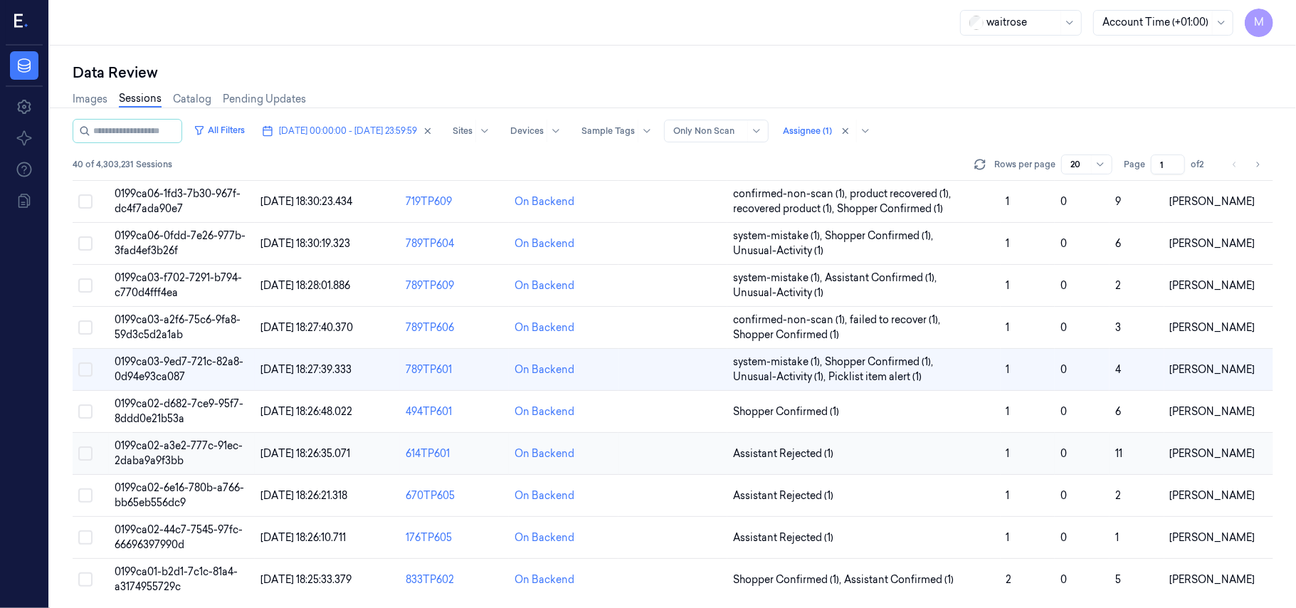
scroll to position [458, 0]
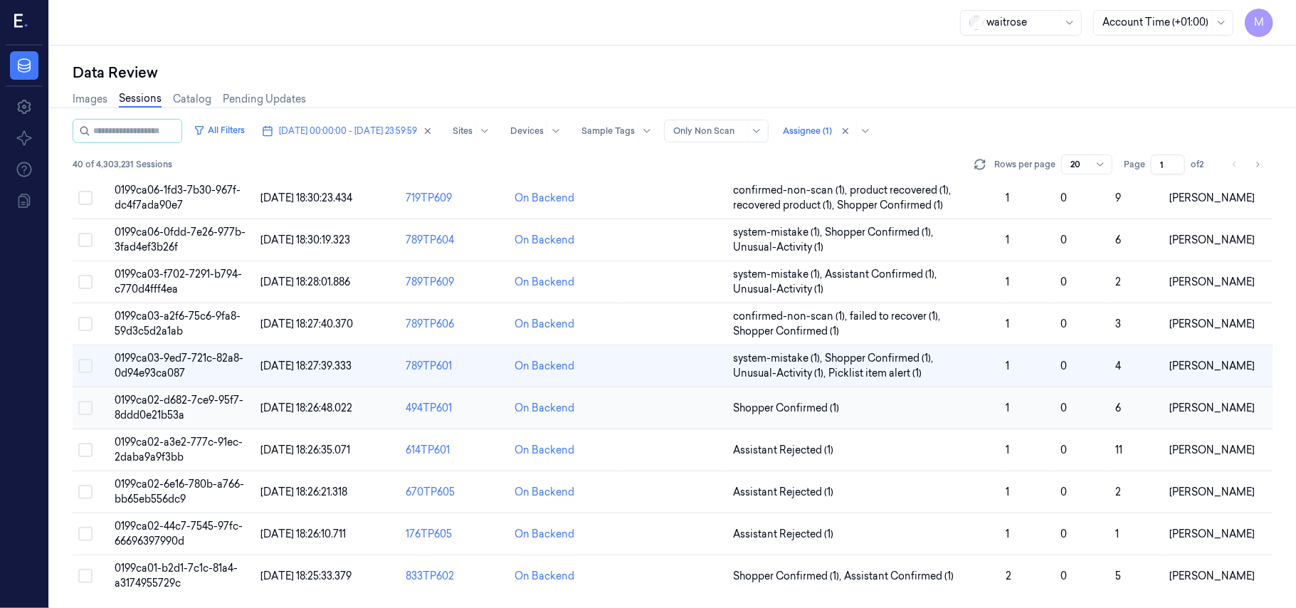
click at [157, 404] on span "0199ca02-d682-7ce9-95f7-8ddd0e21b53a" at bounding box center [179, 407] width 129 height 28
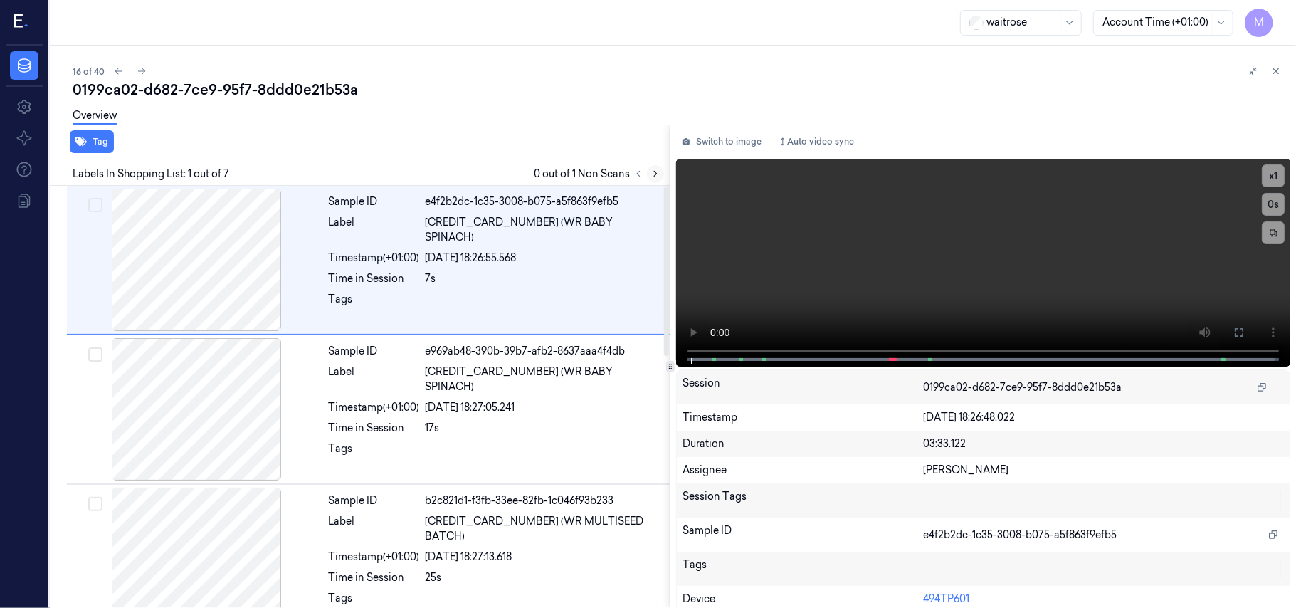
click at [655, 174] on icon at bounding box center [655, 174] width 10 height 10
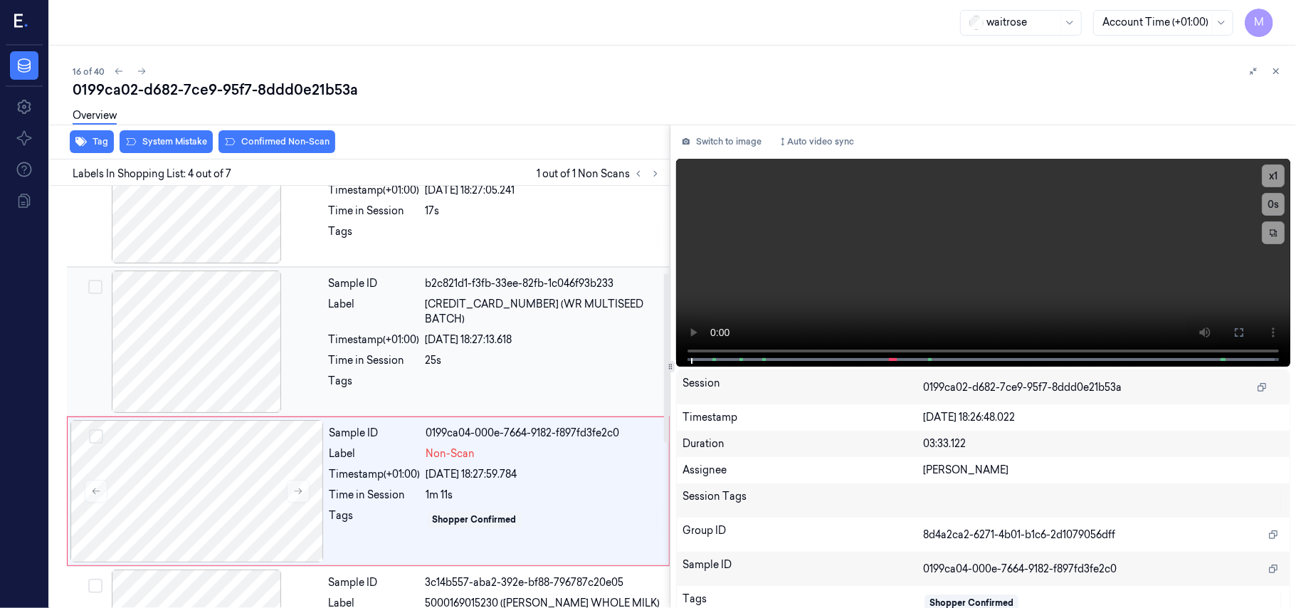
click at [484, 353] on div "25s" at bounding box center [542, 360] width 235 height 15
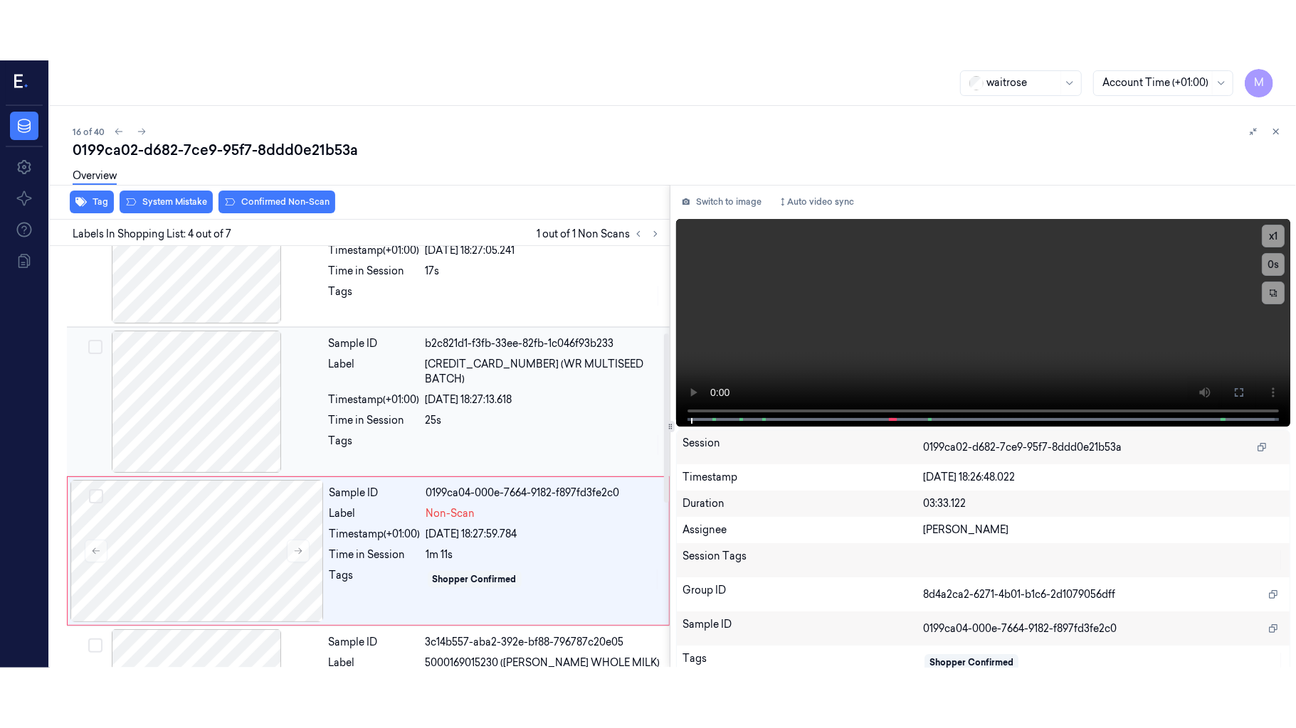
scroll to position [162, 0]
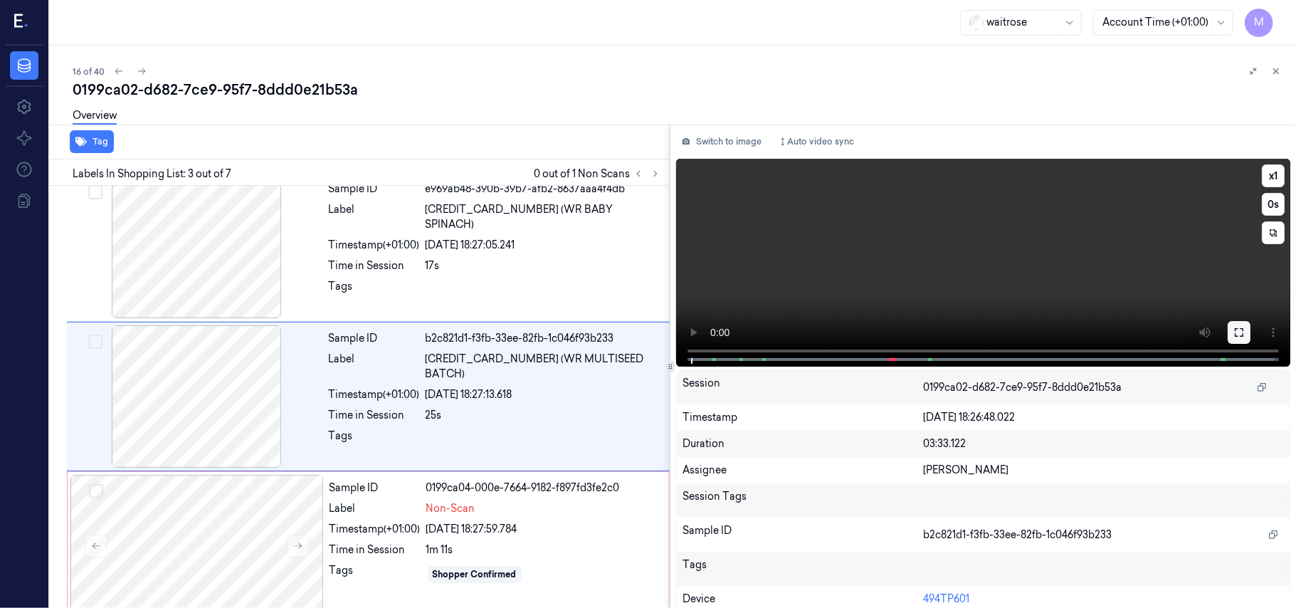
click at [1236, 331] on icon at bounding box center [1238, 332] width 11 height 11
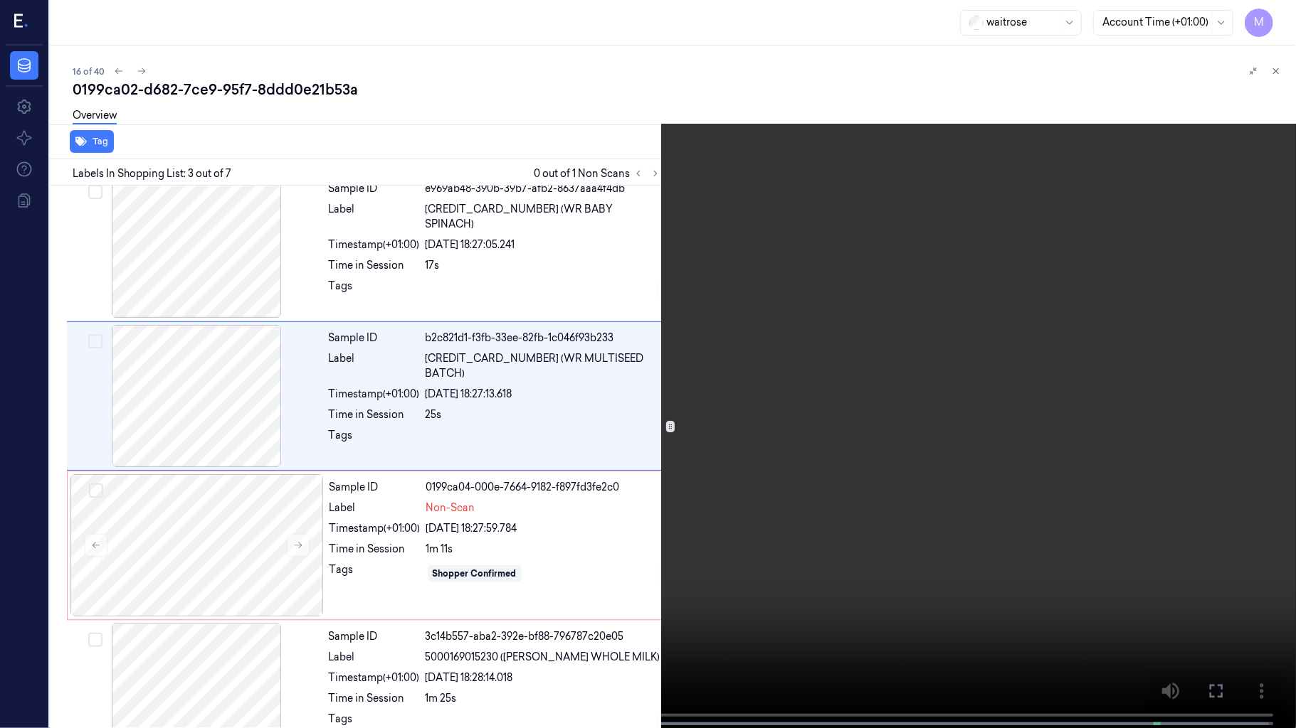
click at [1002, 354] on video at bounding box center [648, 365] width 1296 height 731
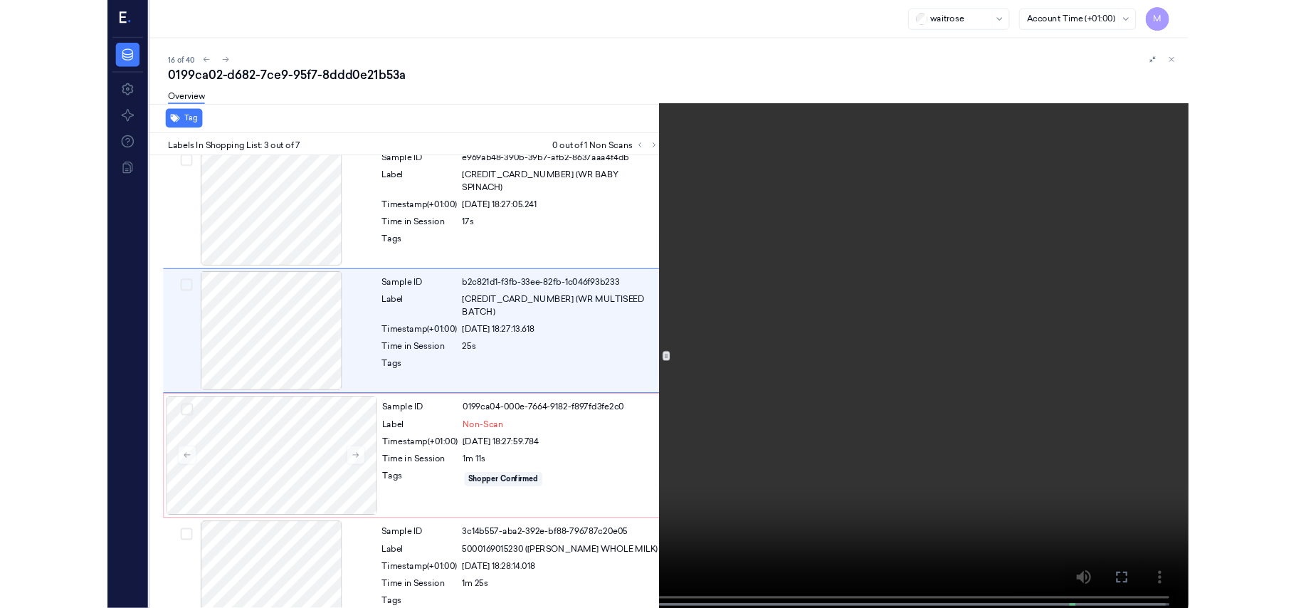
scroll to position [102, 0]
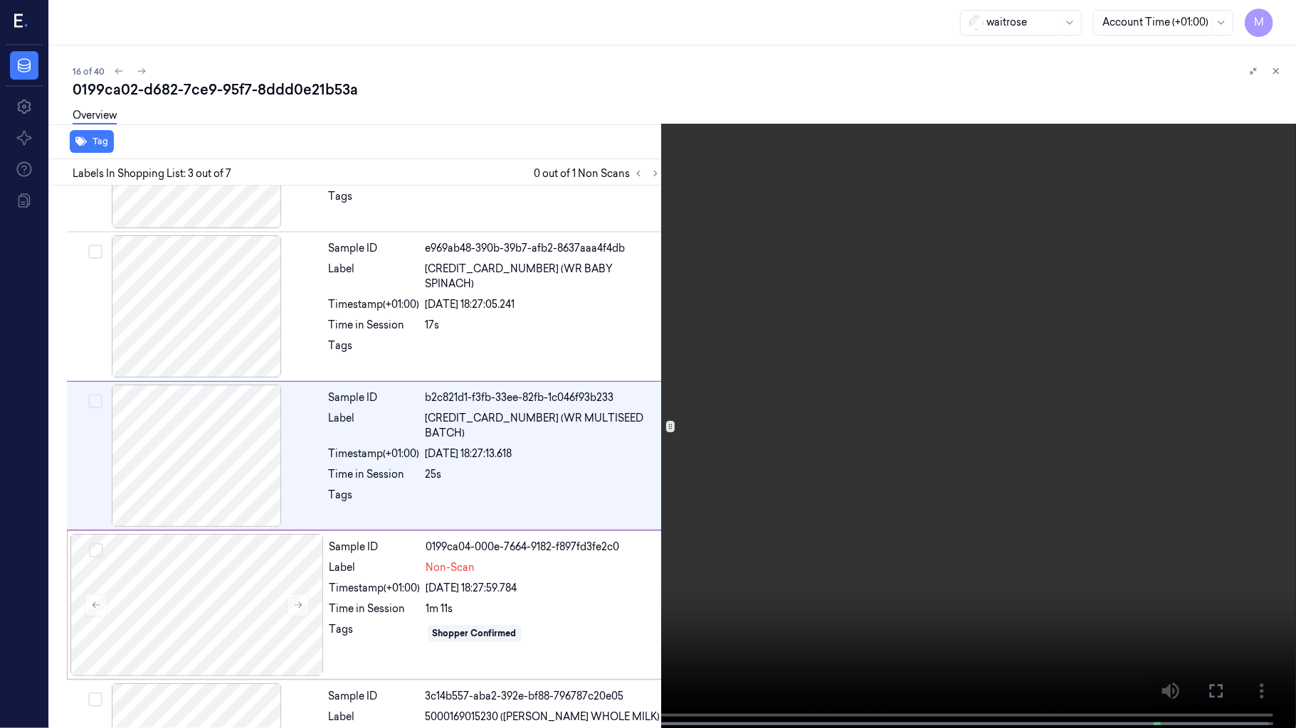
click at [997, 447] on video at bounding box center [648, 365] width 1296 height 731
click at [0, 0] on icon at bounding box center [0, 0] width 0 height 0
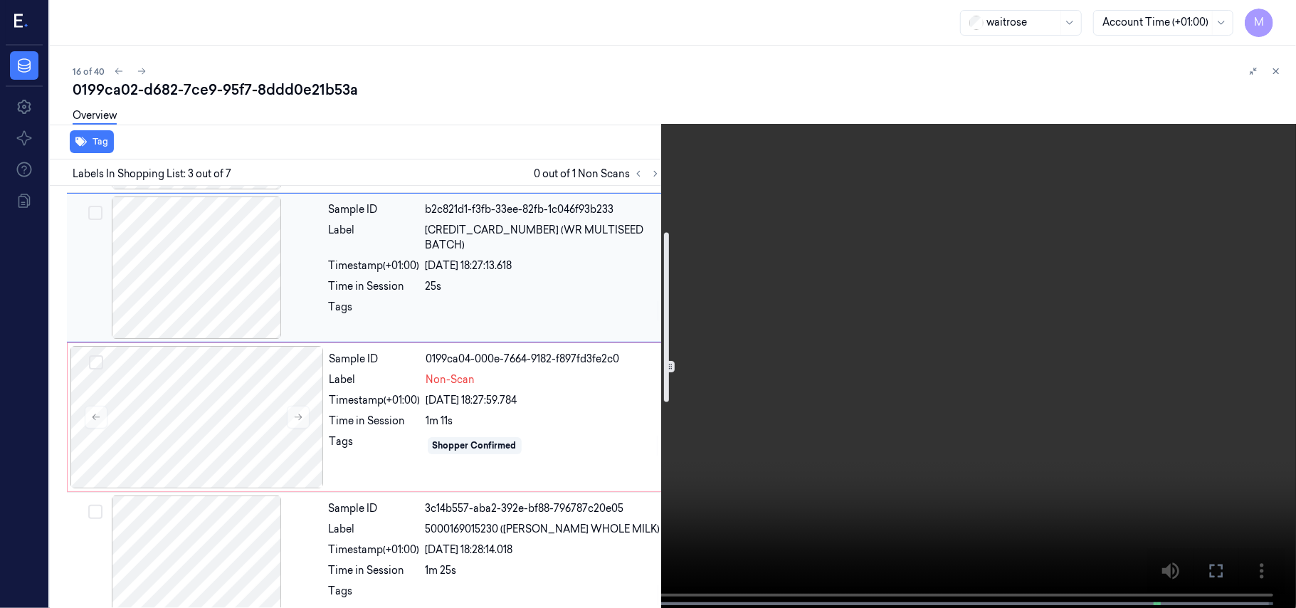
scroll to position [292, 0]
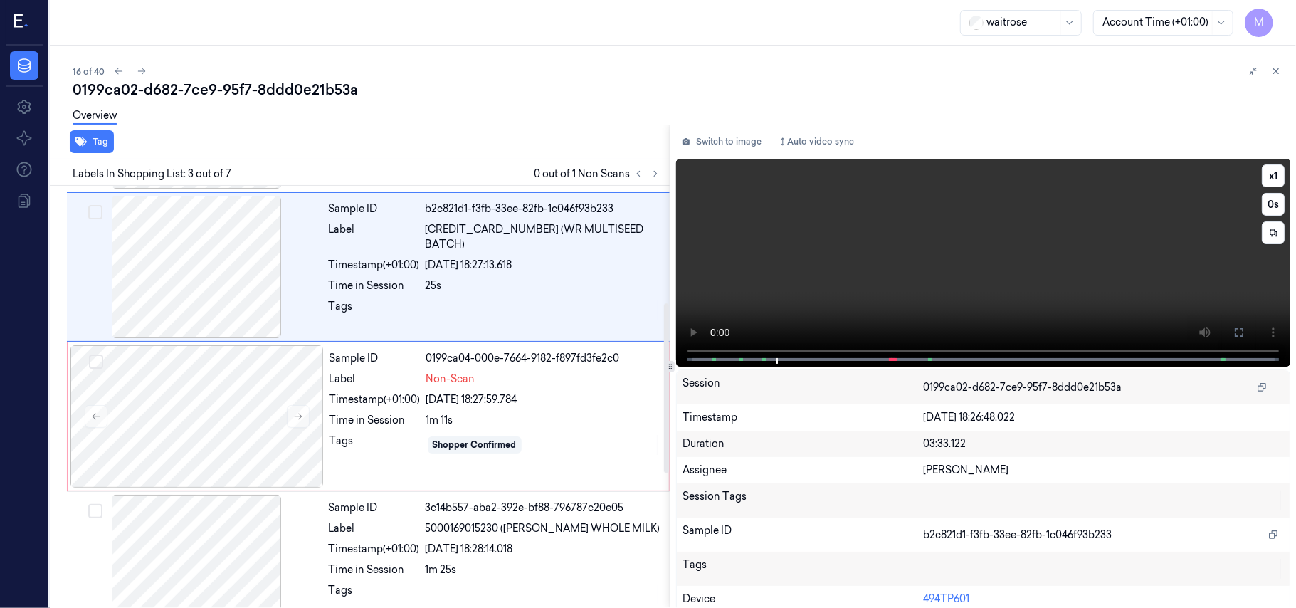
click at [962, 266] on video at bounding box center [983, 263] width 614 height 208
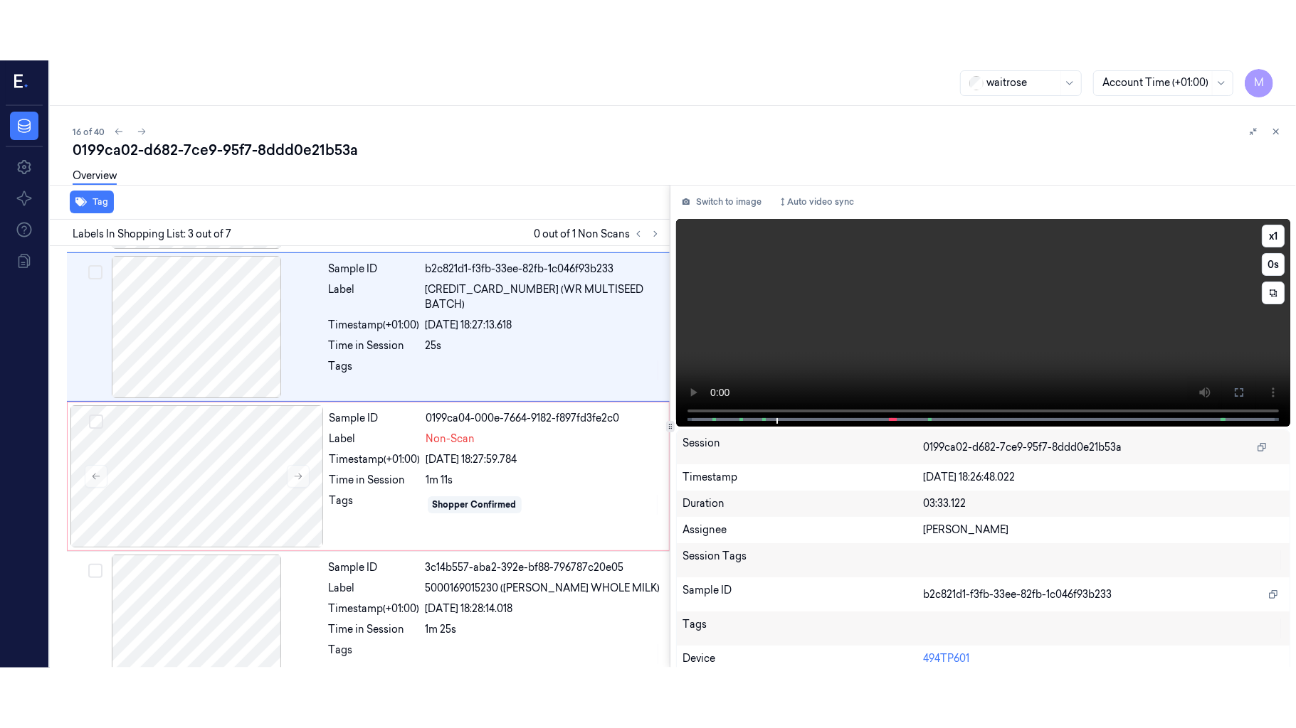
scroll to position [162, 0]
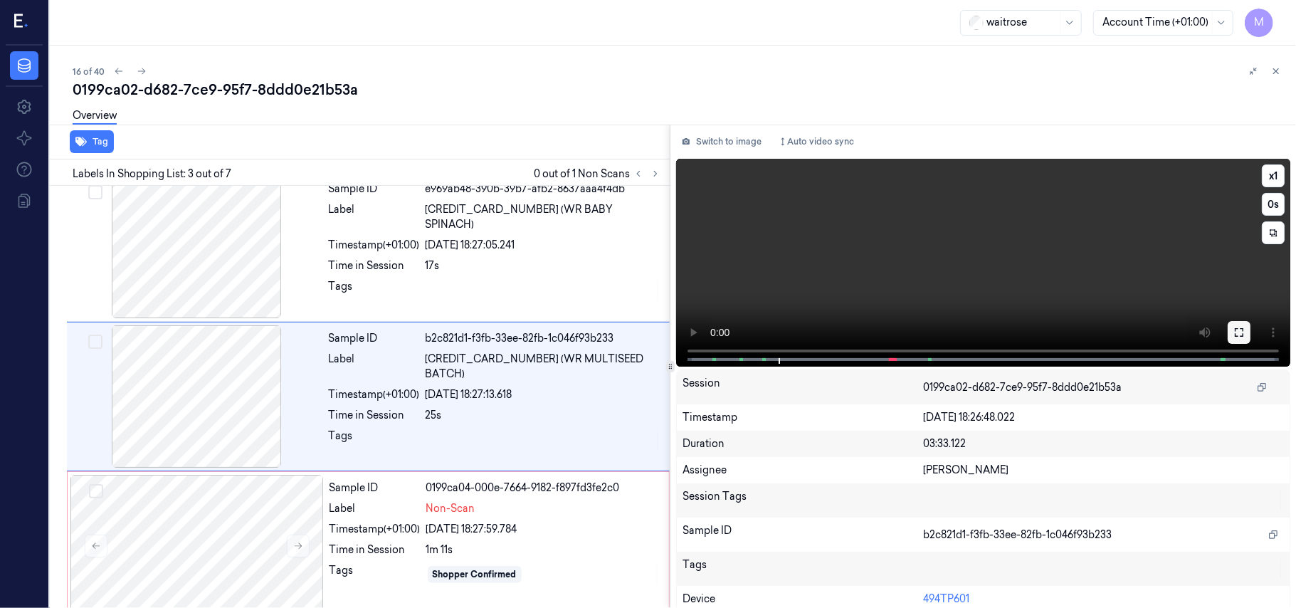
click at [1233, 327] on icon at bounding box center [1238, 332] width 11 height 11
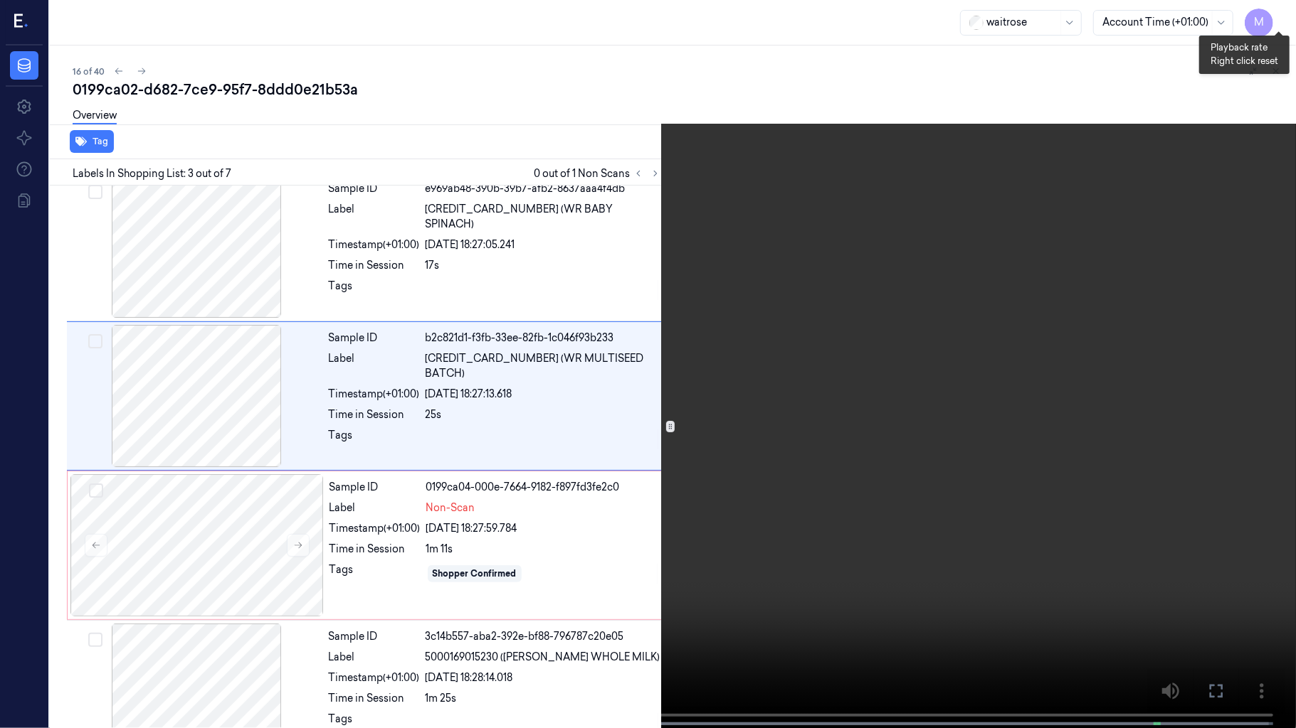
click at [1278, 13] on button "x 1" at bounding box center [1278, 17] width 23 height 23
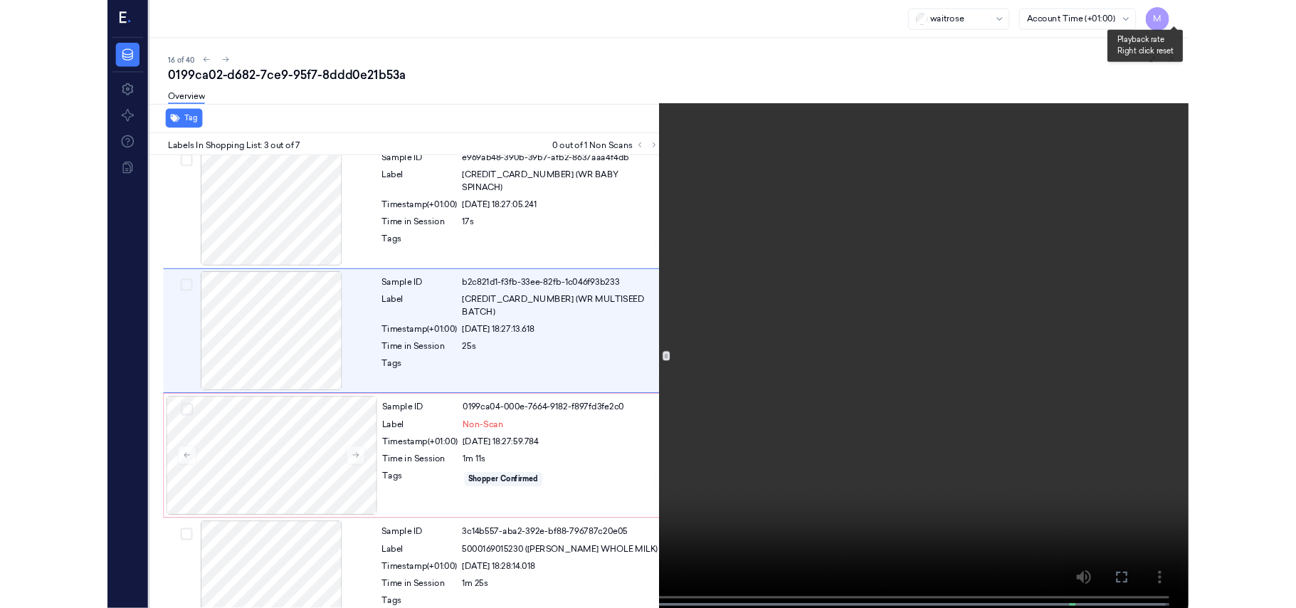
scroll to position [102, 0]
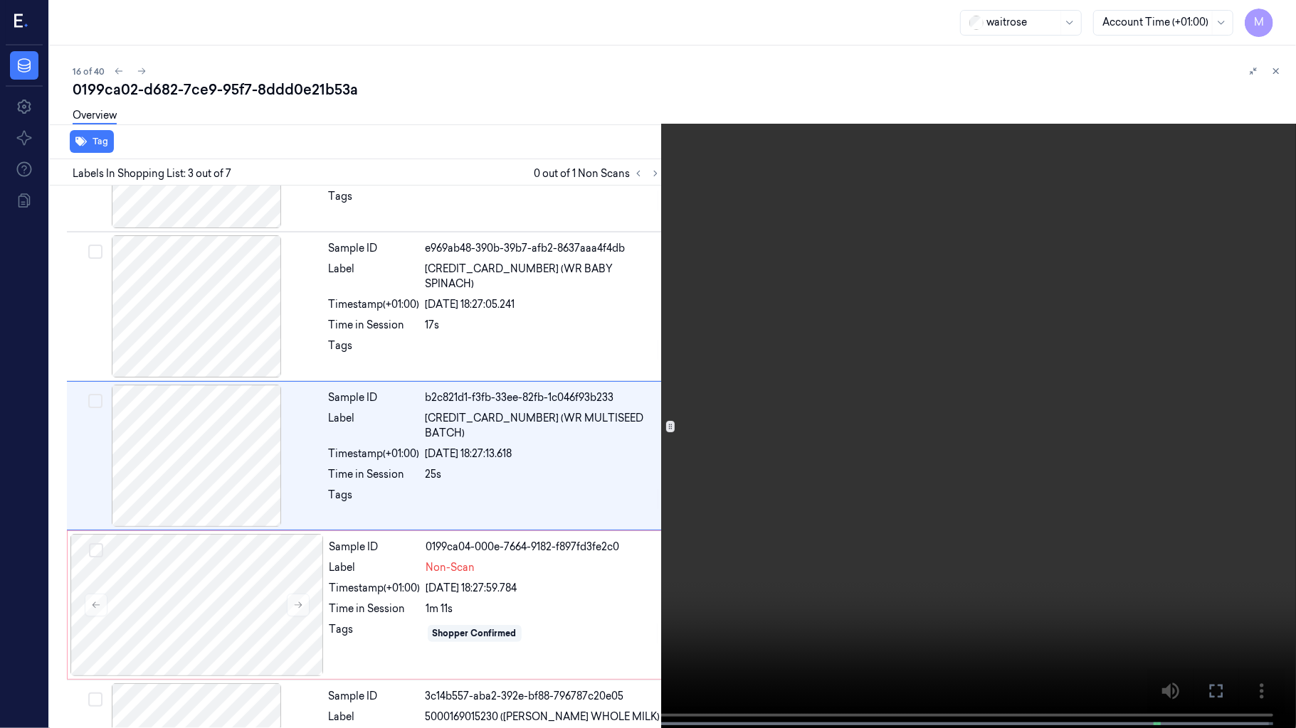
click at [877, 299] on video at bounding box center [648, 365] width 1296 height 731
click at [0, 0] on icon at bounding box center [0, 0] width 0 height 0
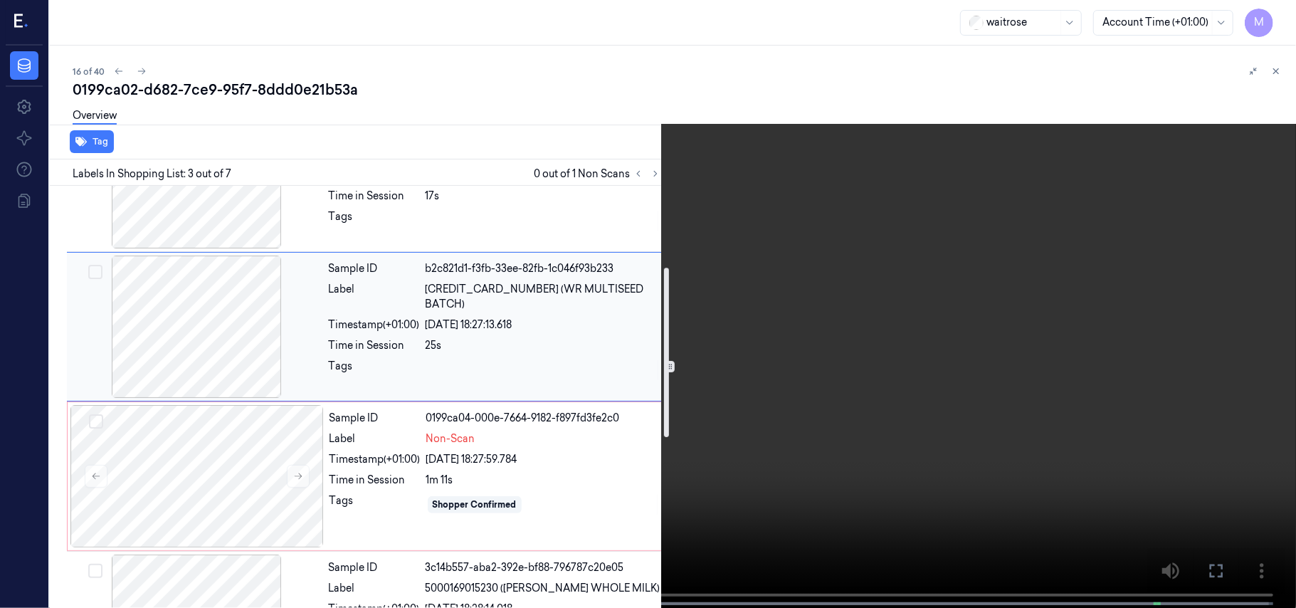
scroll to position [197, 0]
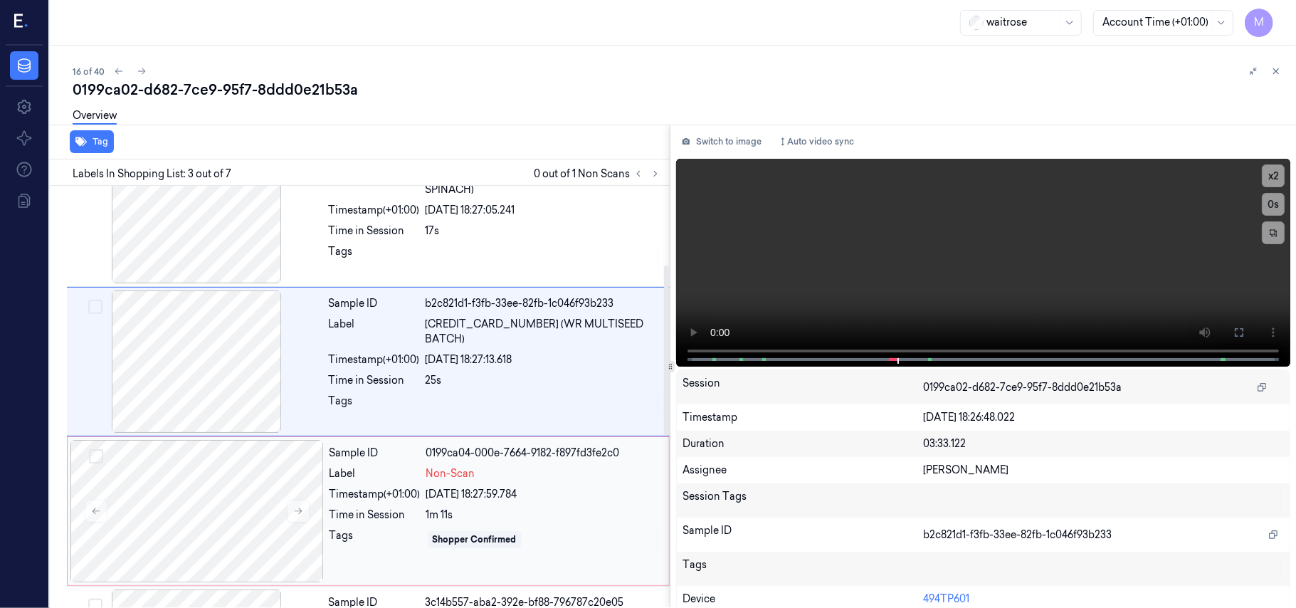
click at [435, 475] on span "Non-Scan" at bounding box center [450, 473] width 49 height 15
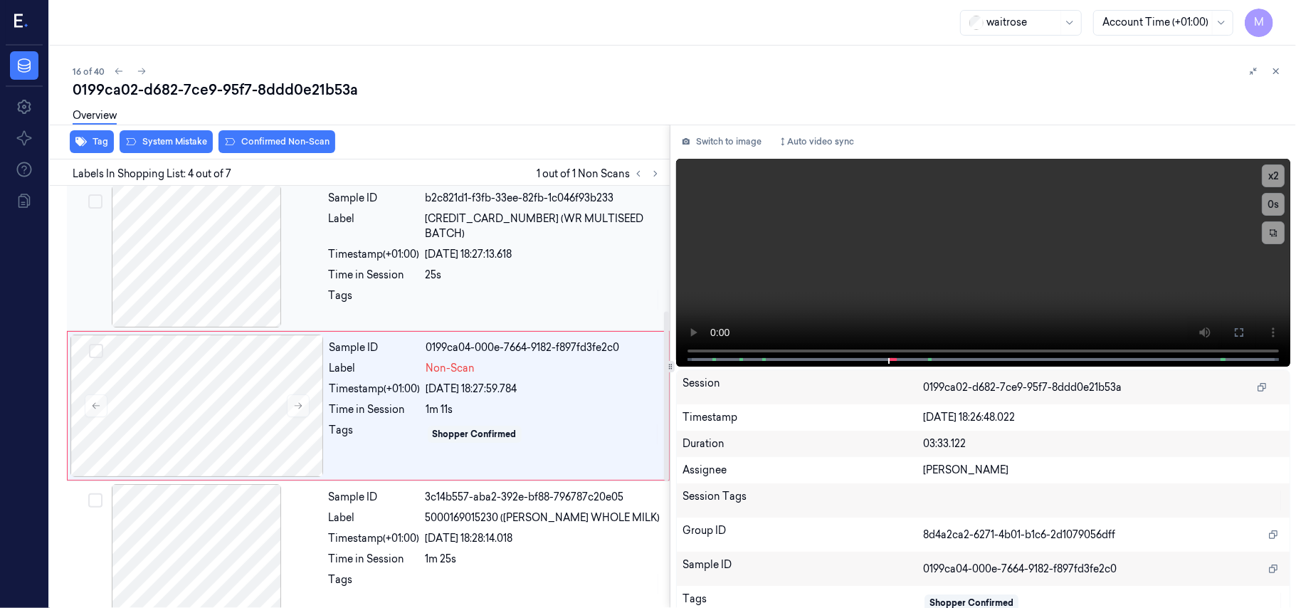
scroll to position [312, 0]
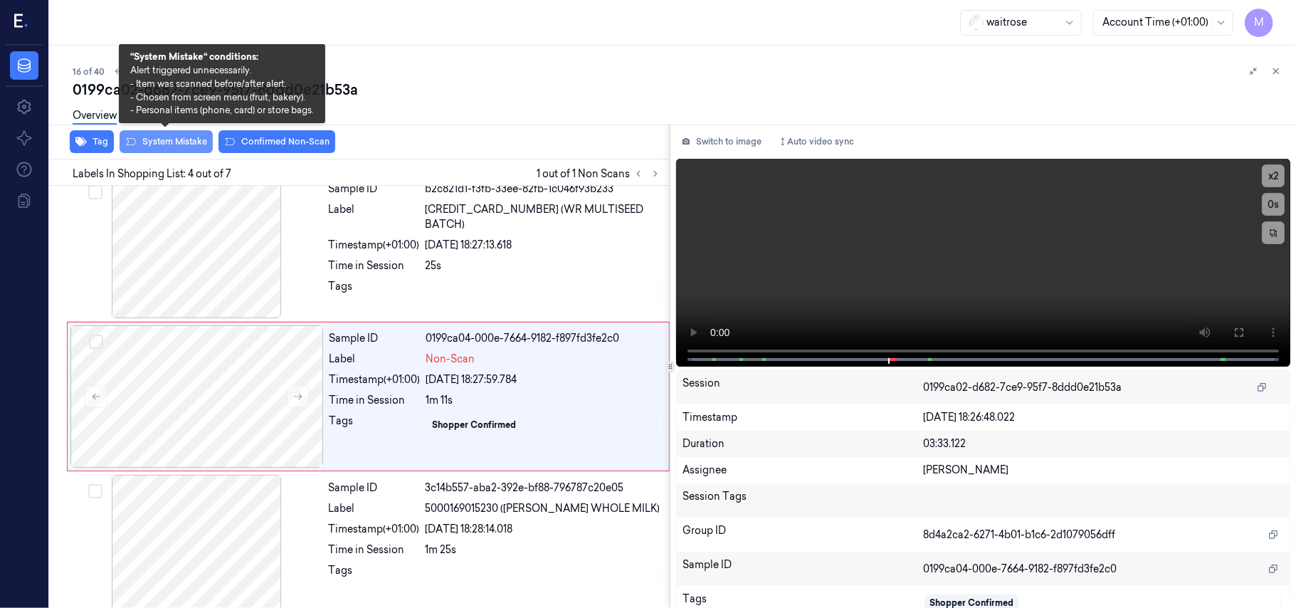
click at [180, 137] on button "System Mistake" at bounding box center [166, 141] width 93 height 23
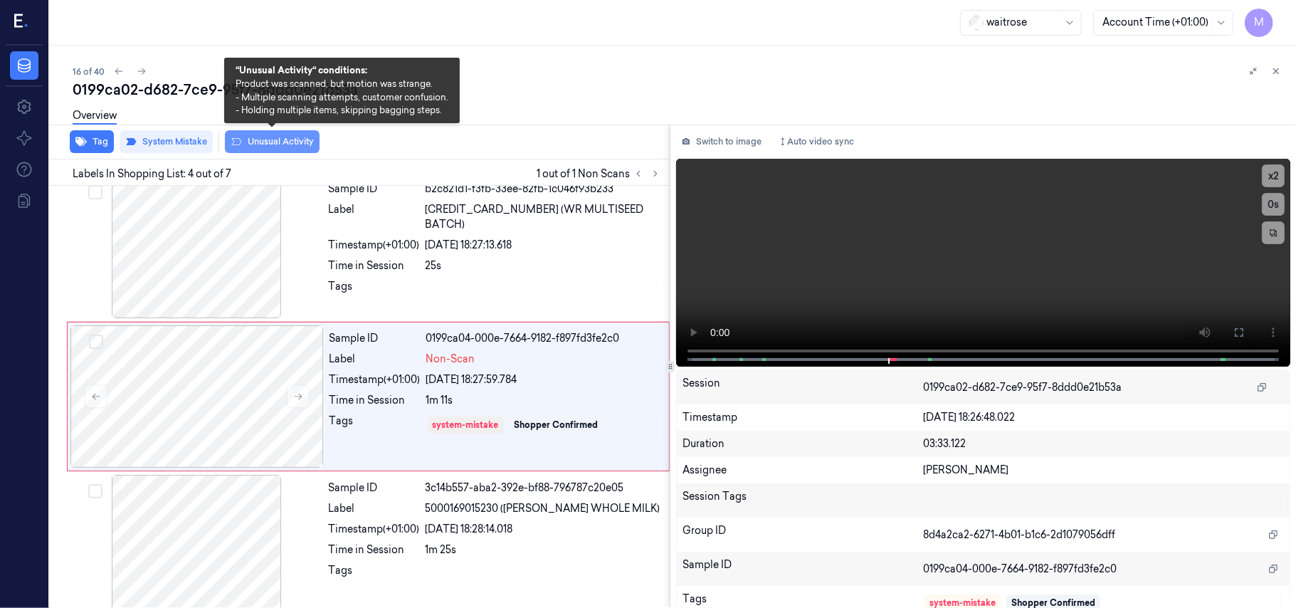
click at [259, 140] on button "Unusual Activity" at bounding box center [272, 141] width 95 height 23
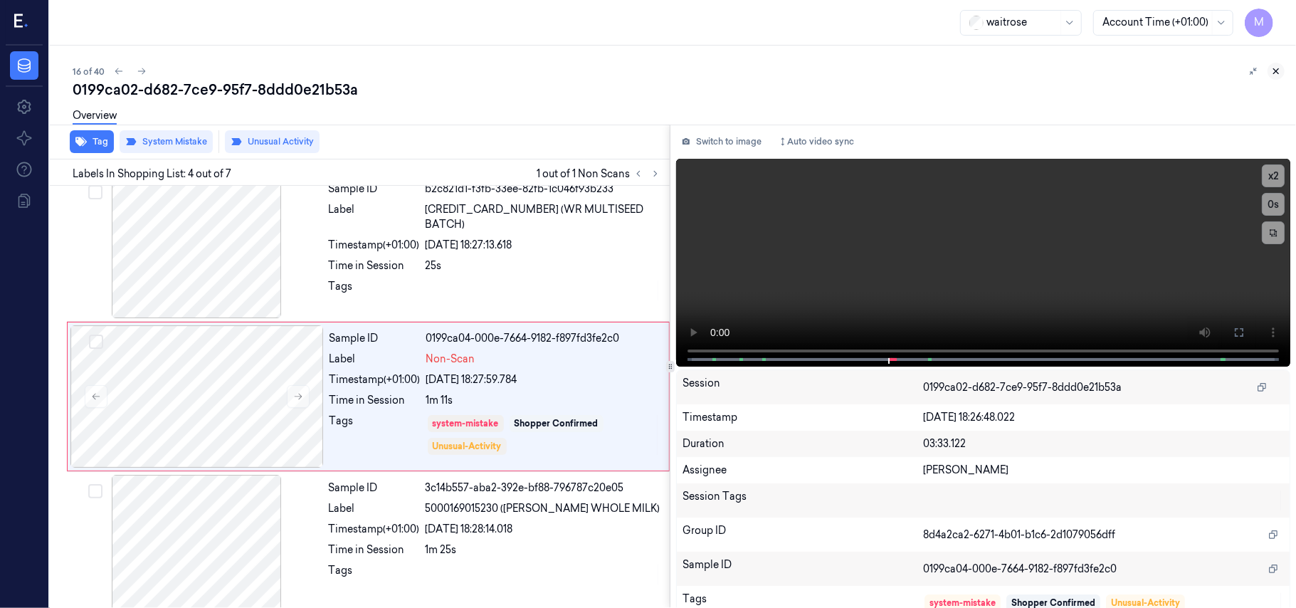
click at [1281, 70] on icon at bounding box center [1276, 71] width 10 height 10
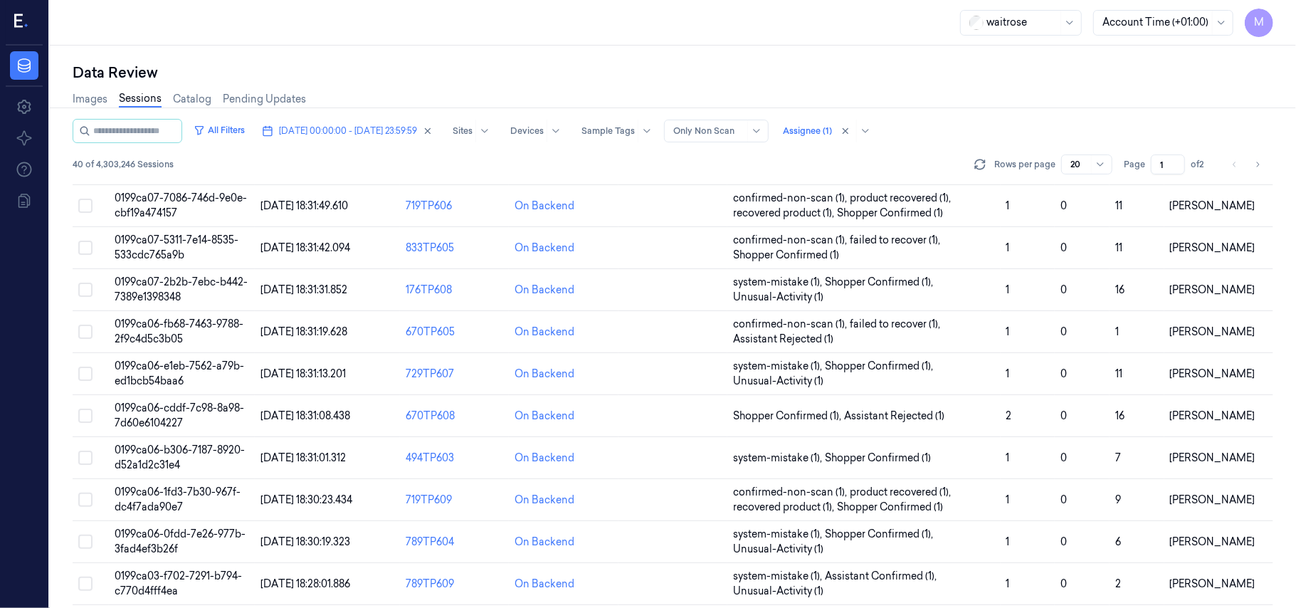
scroll to position [458, 0]
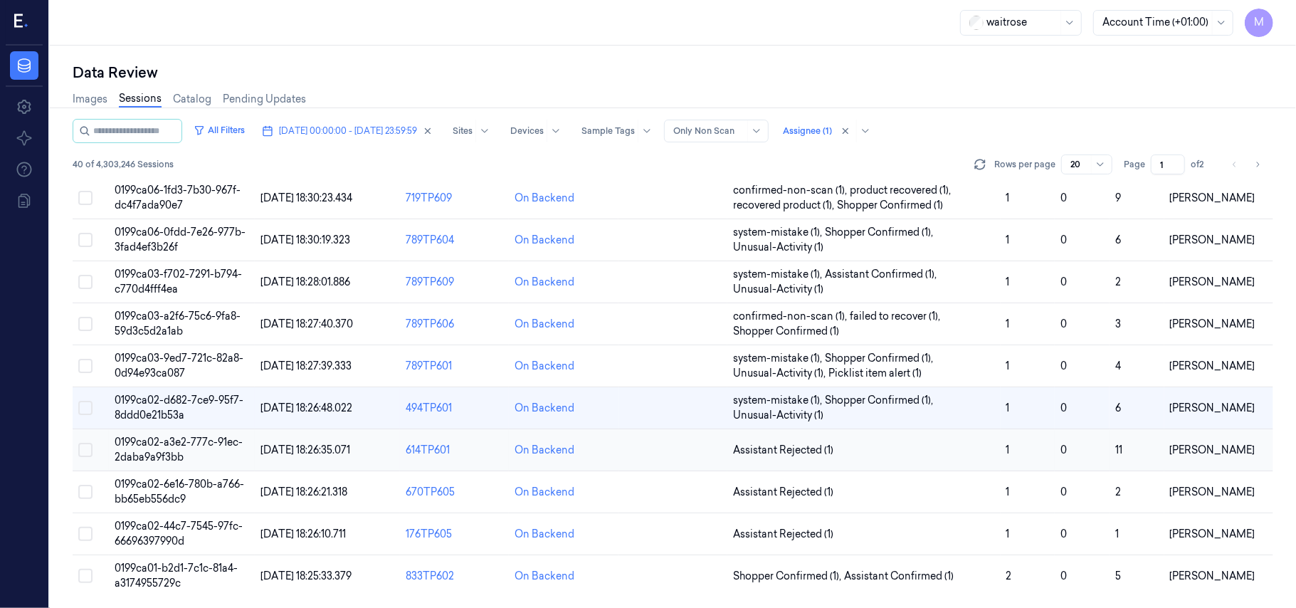
click at [169, 445] on span "0199ca02-a3e2-777c-91ec-2daba9a9f3bb" at bounding box center [179, 449] width 128 height 28
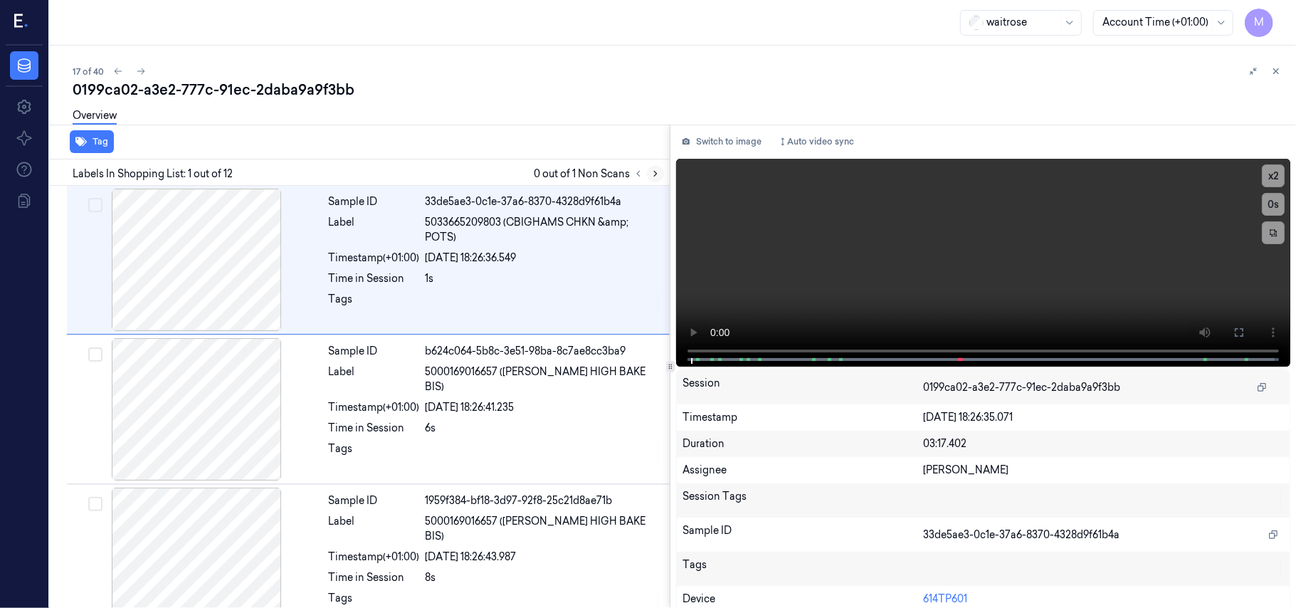
click at [653, 175] on icon at bounding box center [655, 174] width 10 height 10
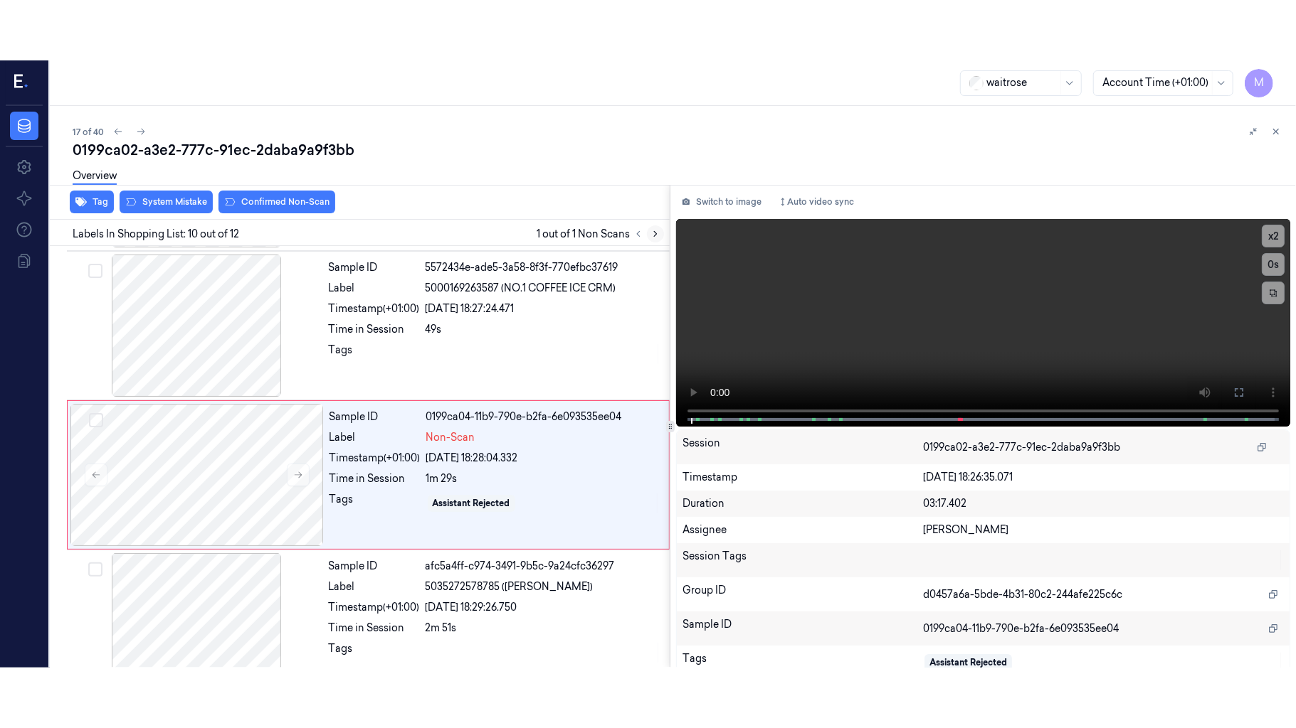
scroll to position [1211, 0]
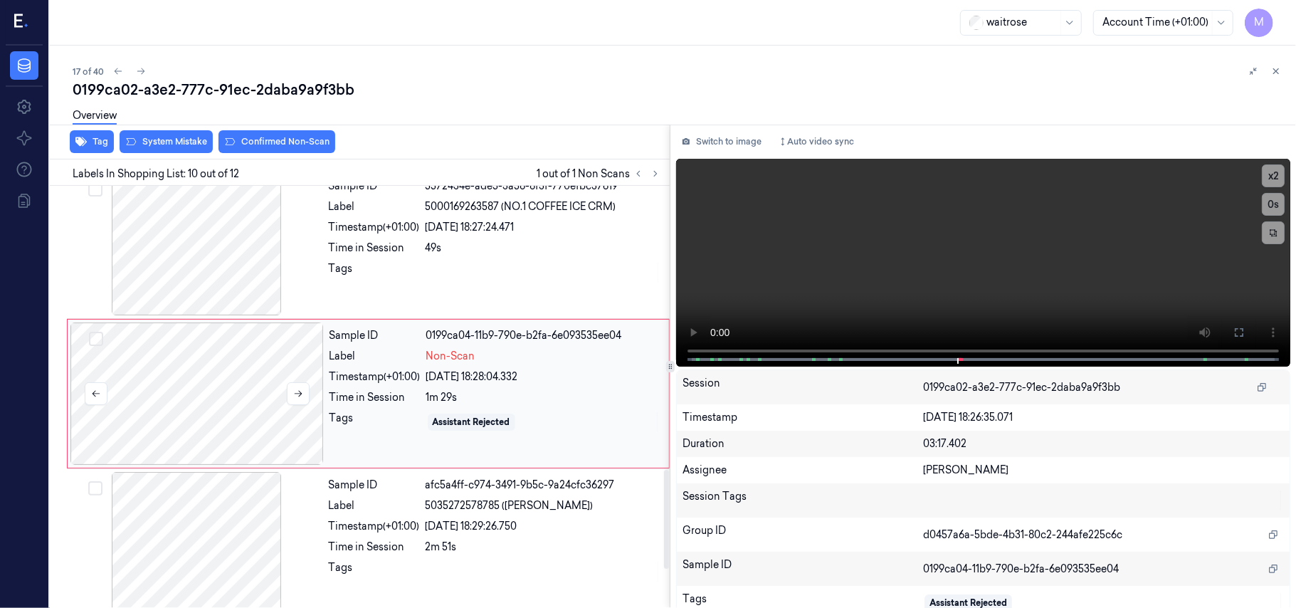
click at [268, 354] on div at bounding box center [196, 393] width 253 height 142
click at [1241, 336] on button at bounding box center [1238, 332] width 23 height 23
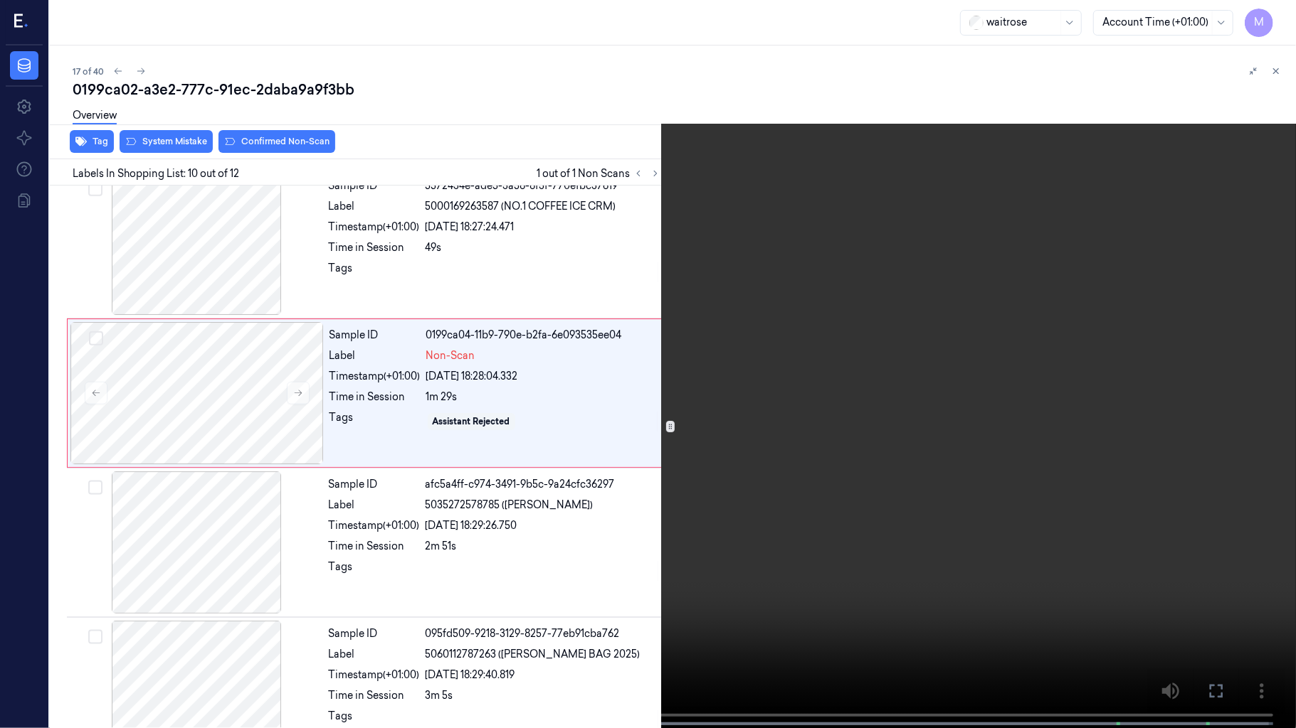
click at [1127, 411] on video at bounding box center [648, 365] width 1296 height 731
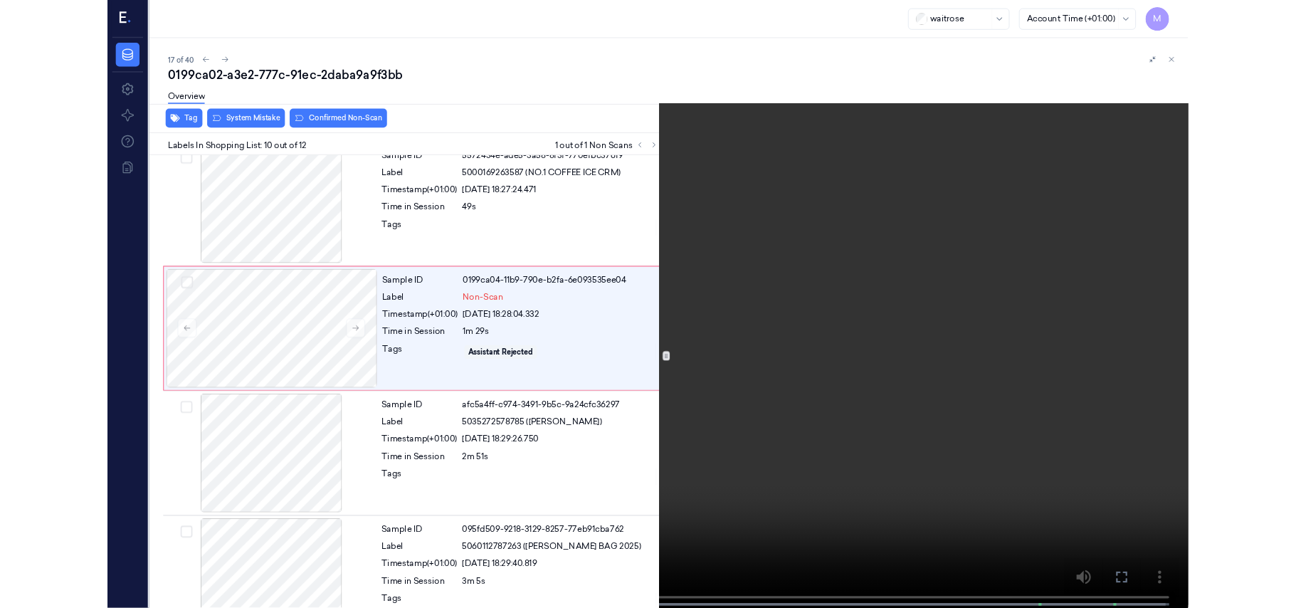
scroll to position [1151, 0]
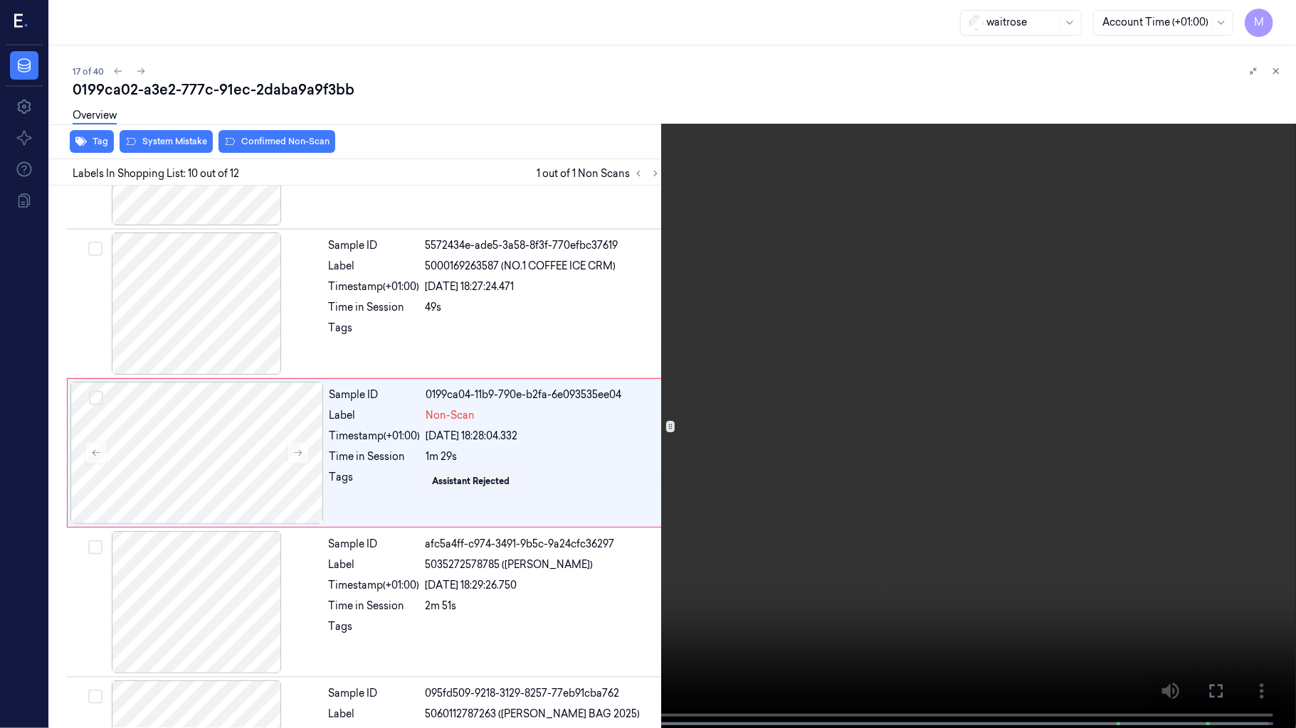
click at [1101, 419] on video at bounding box center [648, 365] width 1296 height 731
click at [768, 504] on video at bounding box center [648, 365] width 1296 height 731
click at [817, 494] on video at bounding box center [648, 365] width 1296 height 731
click at [0, 0] on icon at bounding box center [0, 0] width 0 height 0
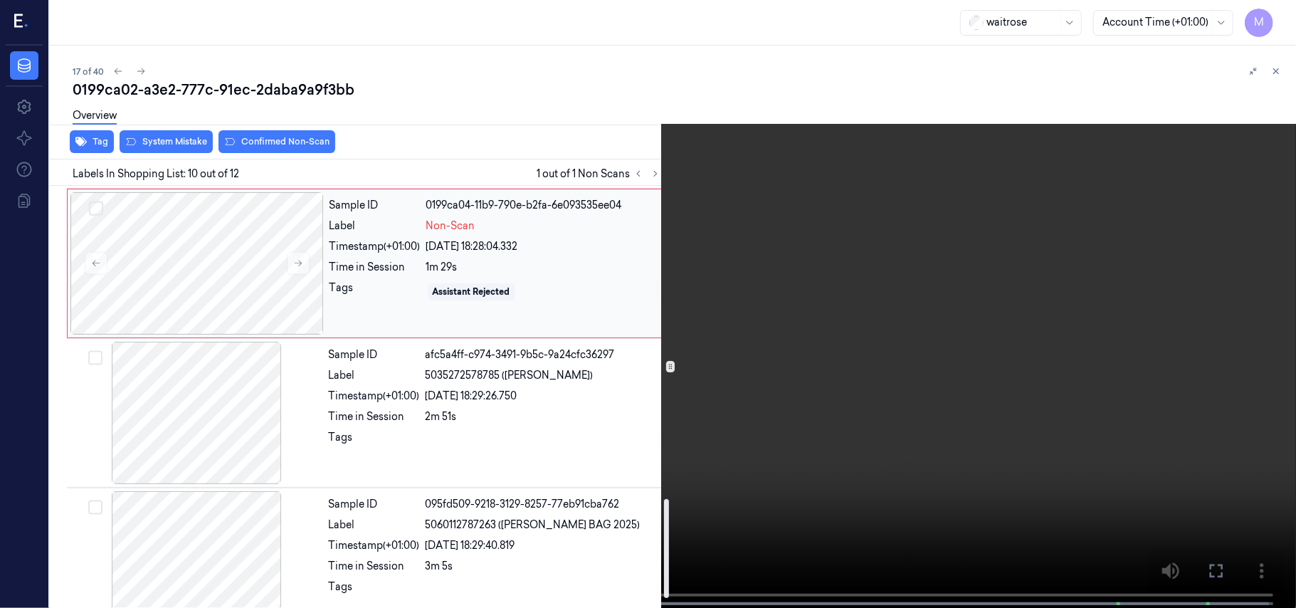
scroll to position [1246, 0]
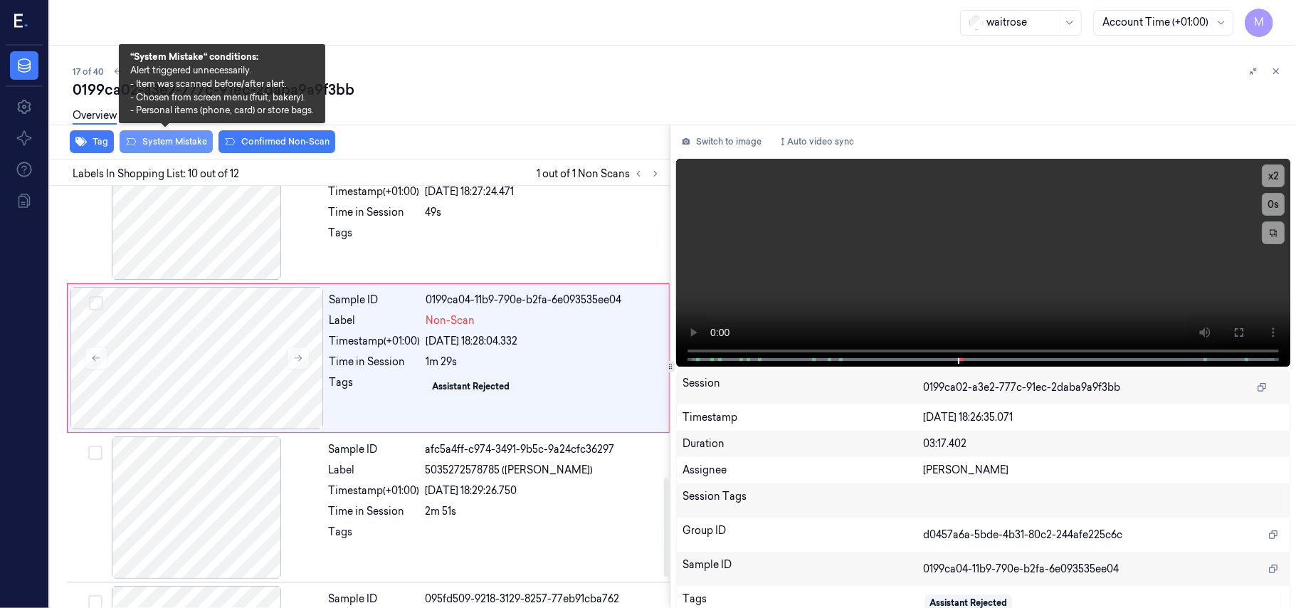
click at [183, 141] on button "System Mistake" at bounding box center [166, 141] width 93 height 23
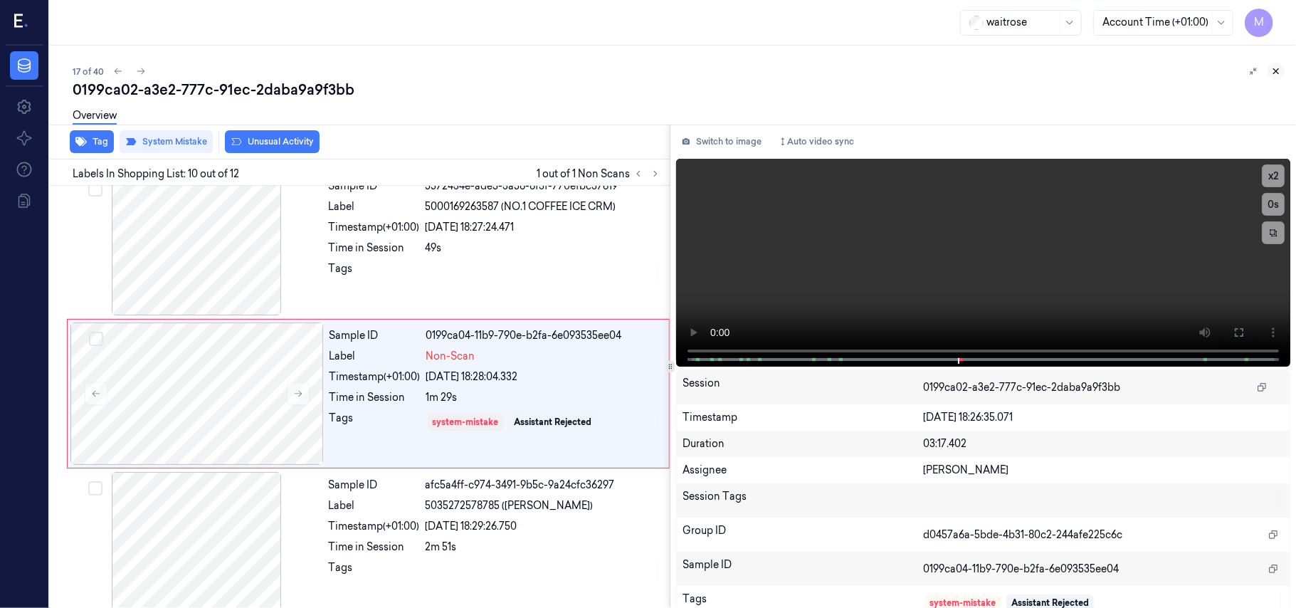
click at [1275, 72] on icon at bounding box center [1276, 71] width 10 height 10
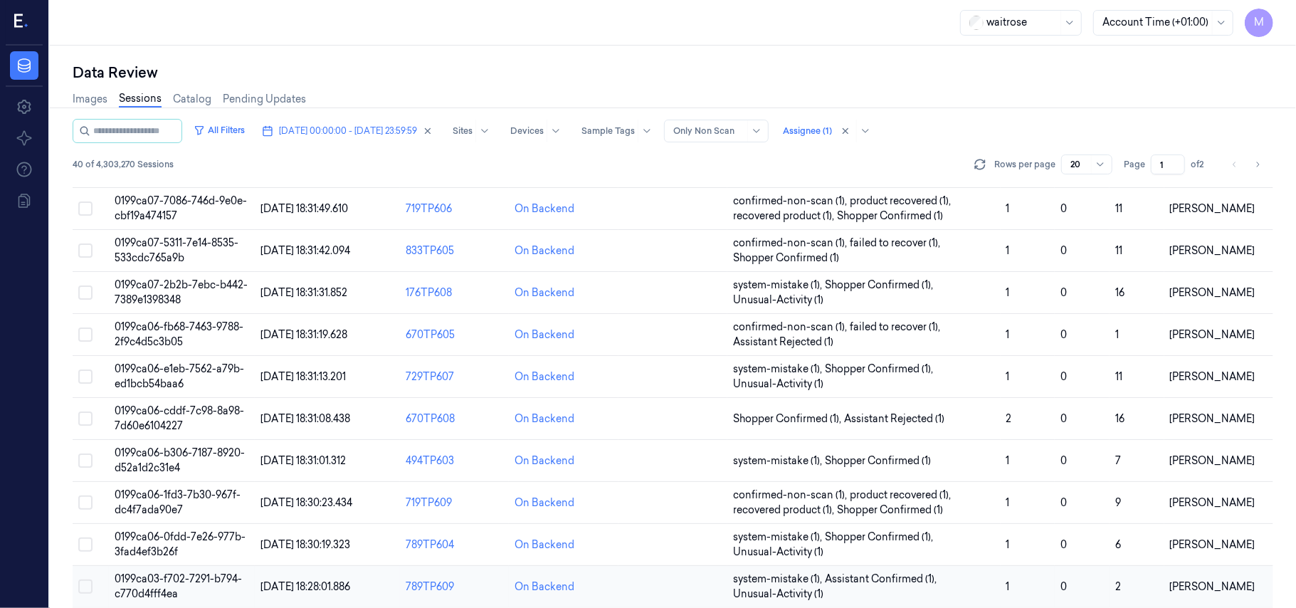
scroll to position [458, 0]
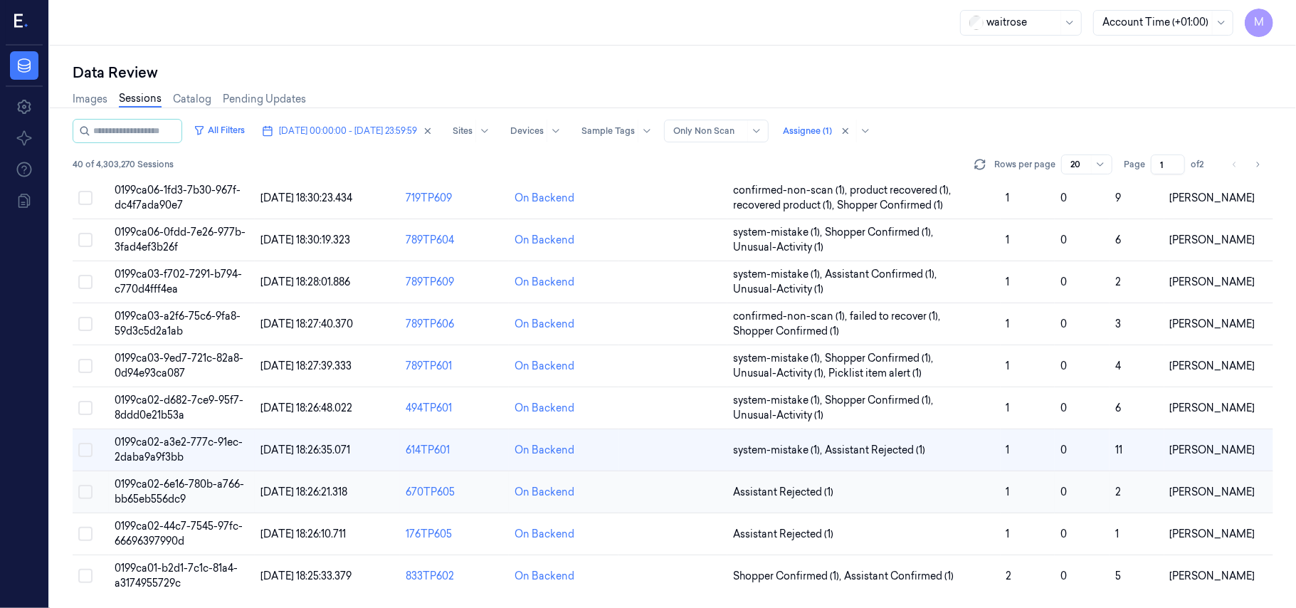
click at [149, 478] on span "0199ca02-6e16-780b-a766-bb65eb556dc9" at bounding box center [179, 491] width 129 height 28
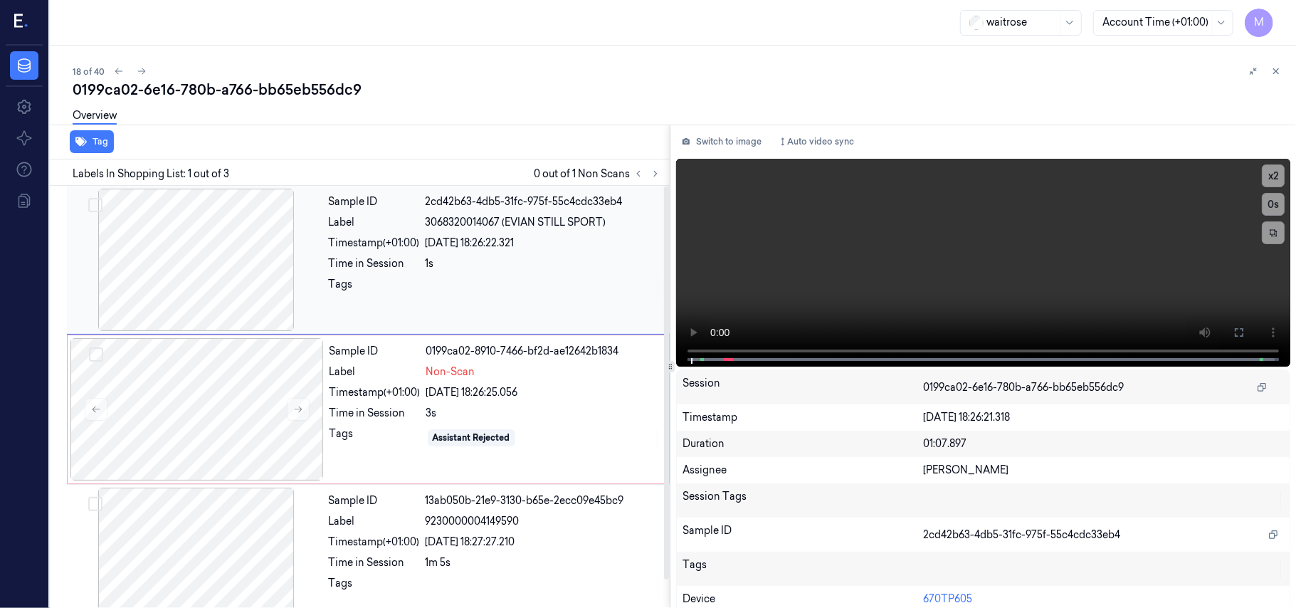
click at [502, 234] on div "Sample ID 2cd42b63-4db5-31fc-975f-55c4cdc33eb4 Label 3068320014067 (EVIAN STILL…" at bounding box center [495, 260] width 344 height 142
click at [1234, 334] on icon at bounding box center [1238, 332] width 11 height 11
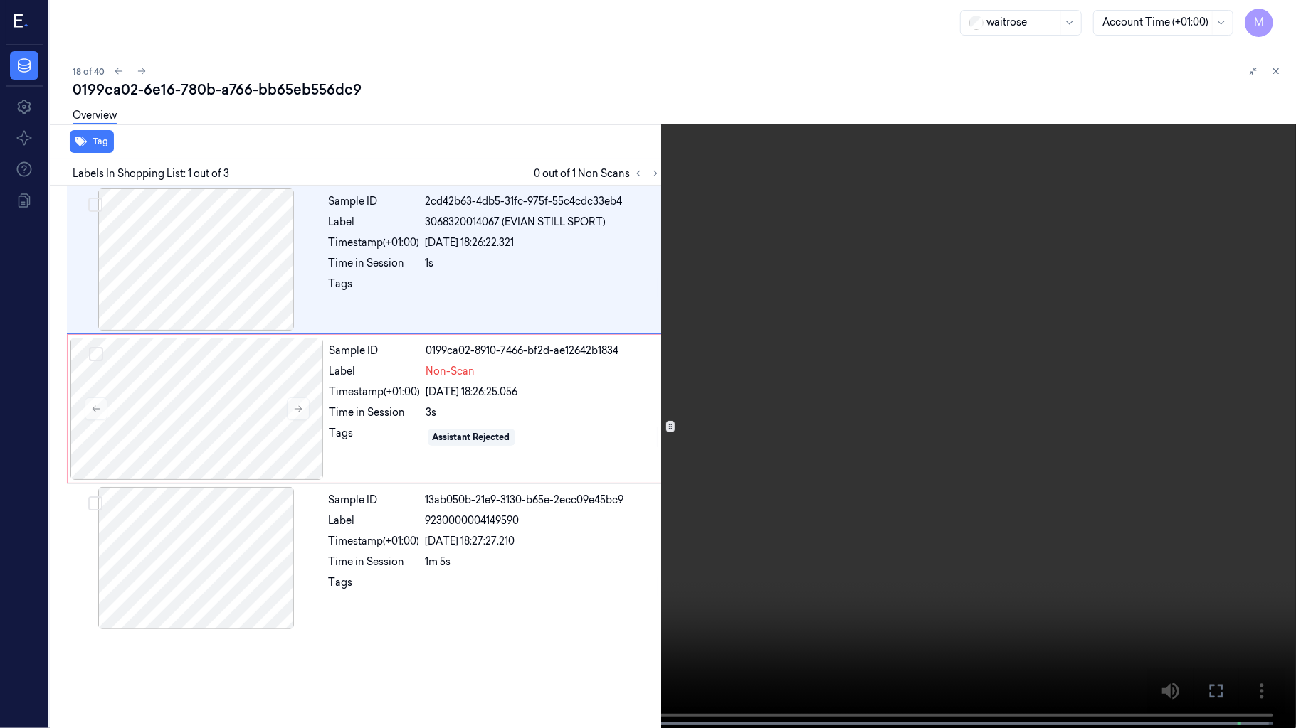
click at [943, 337] on video at bounding box center [648, 365] width 1296 height 731
click at [0, 0] on icon at bounding box center [0, 0] width 0 height 0
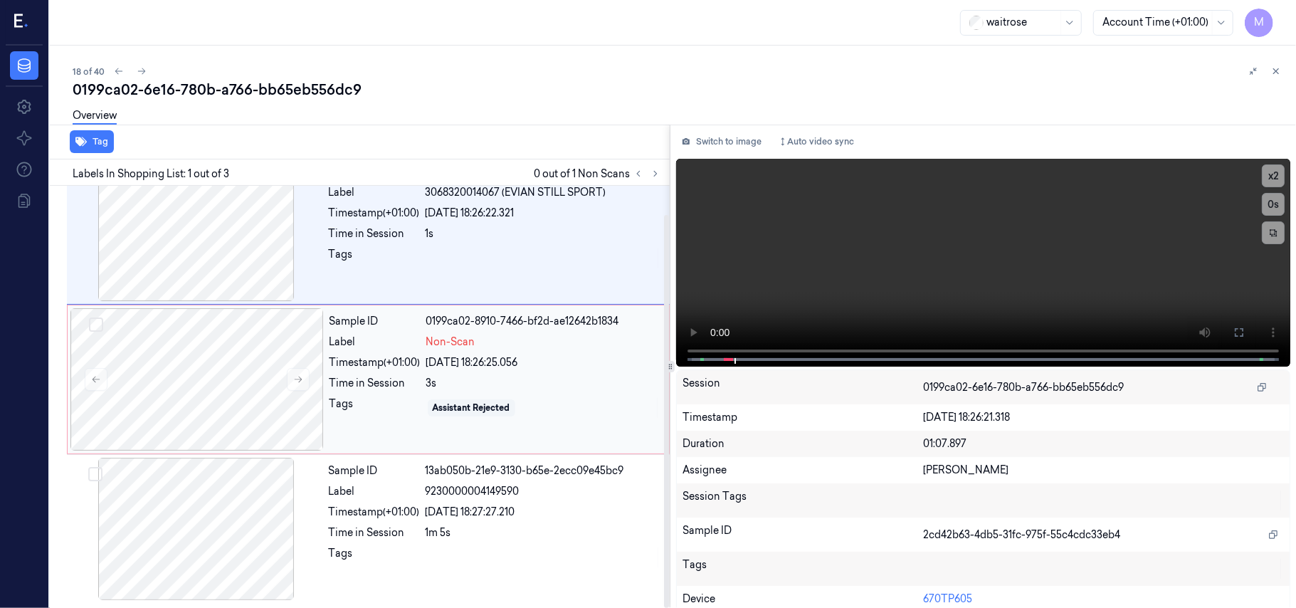
click at [487, 370] on div "Sample ID 0199ca02-8910-7466-bf2d-ae12642b1834 Label Non-Scan Timestamp (+01:00…" at bounding box center [495, 379] width 342 height 142
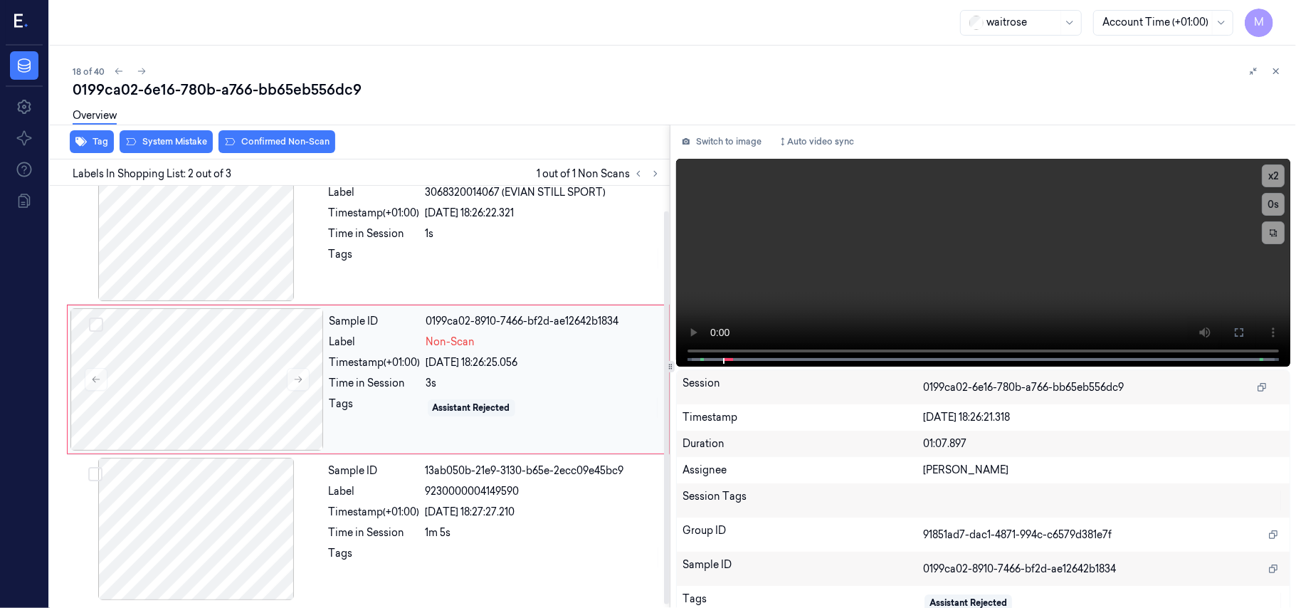
scroll to position [12, 0]
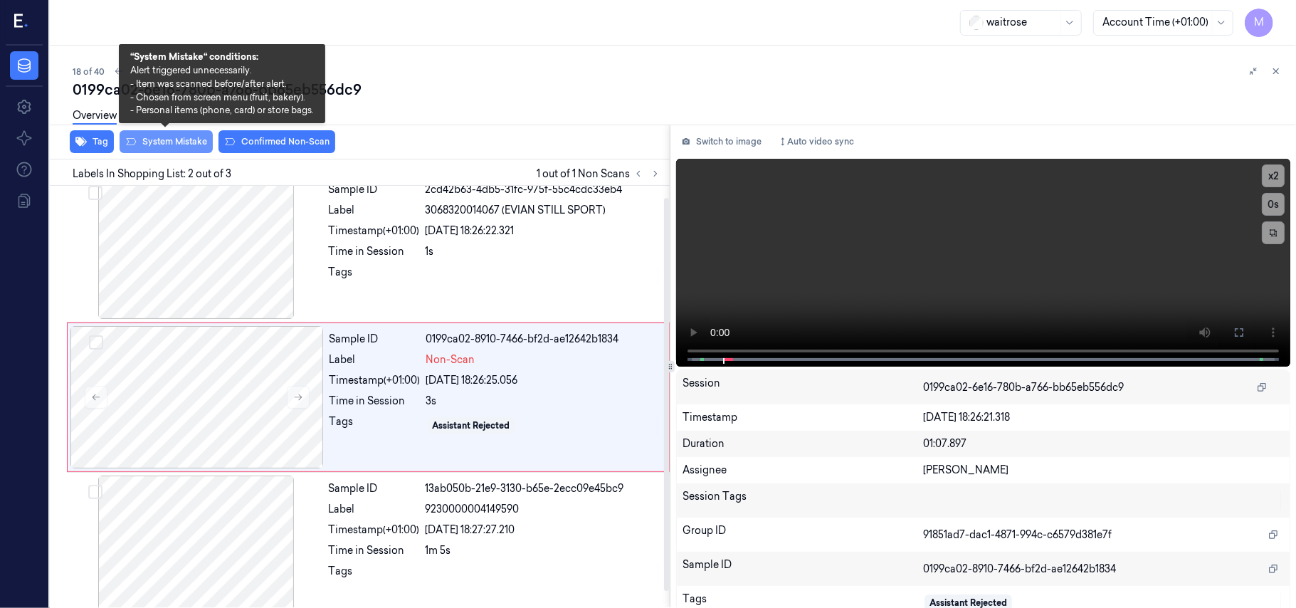
click at [166, 149] on button "System Mistake" at bounding box center [166, 141] width 93 height 23
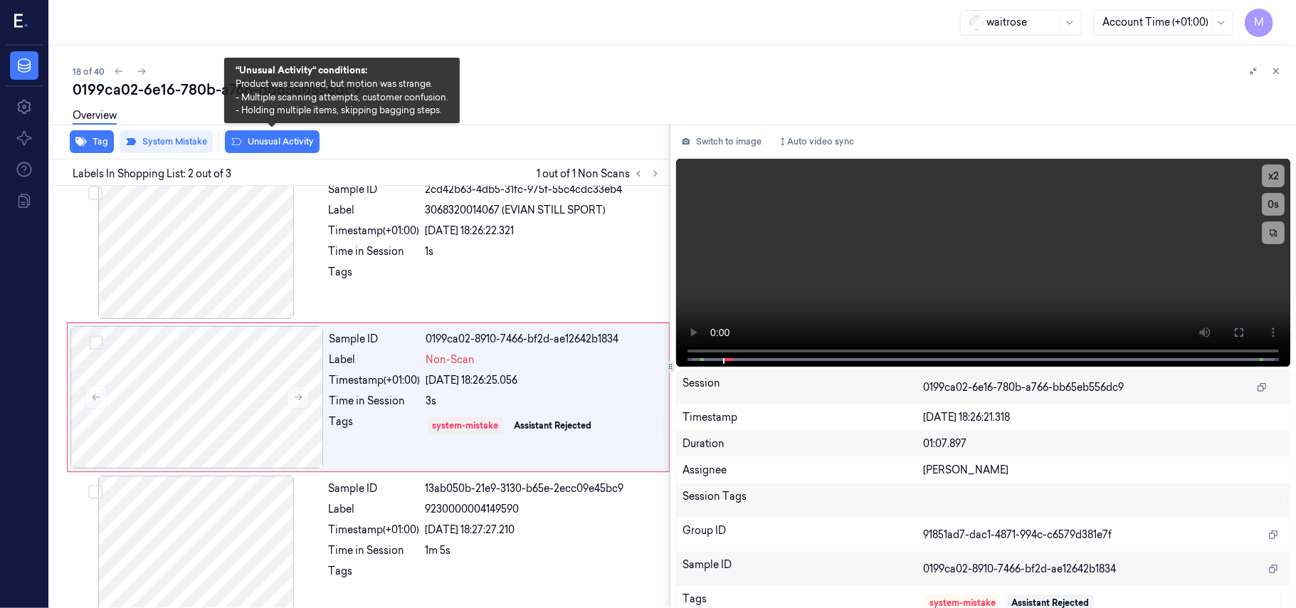
click at [304, 142] on button "Unusual Activity" at bounding box center [272, 141] width 95 height 23
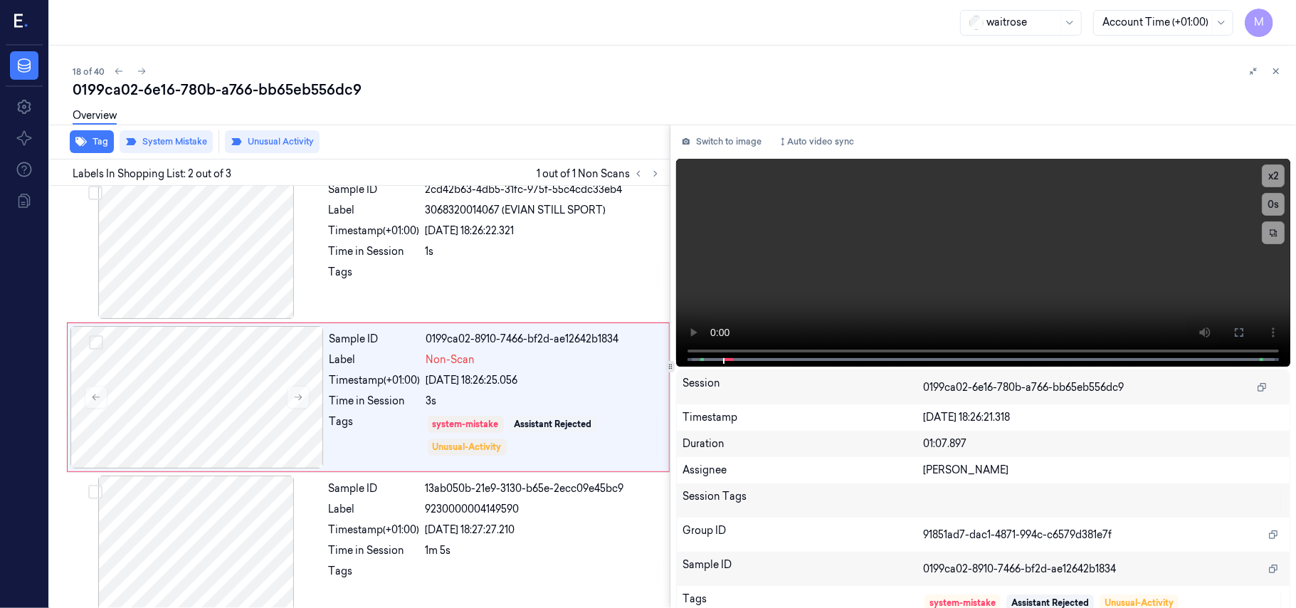
click at [1275, 67] on icon at bounding box center [1276, 71] width 10 height 10
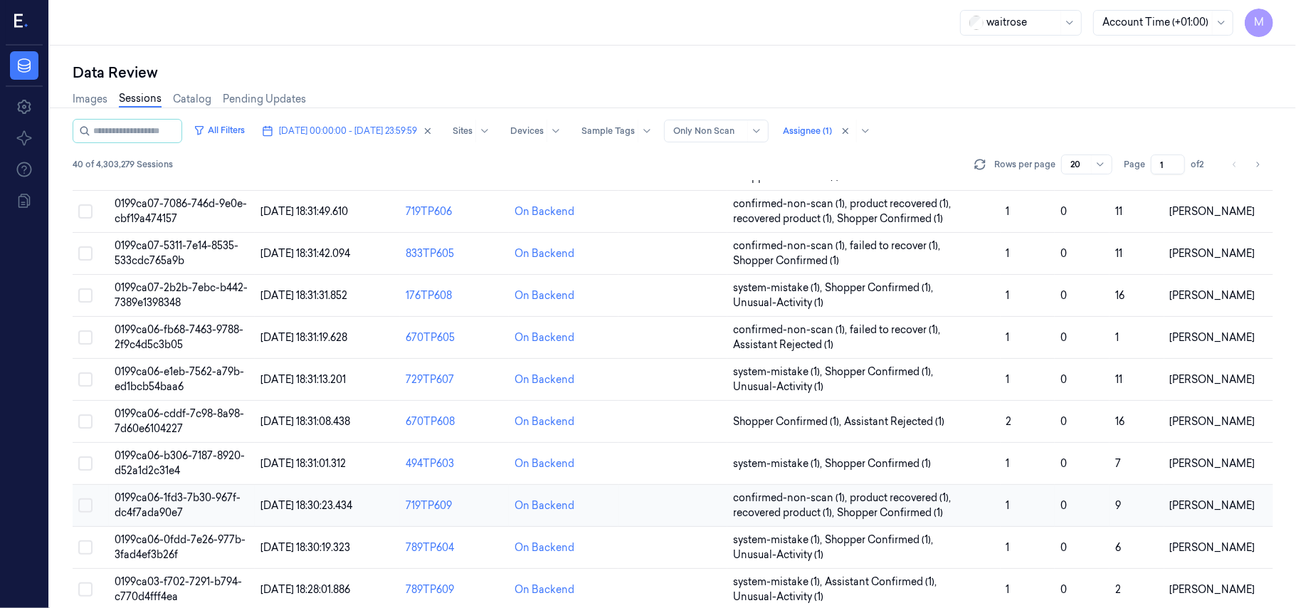
scroll to position [458, 0]
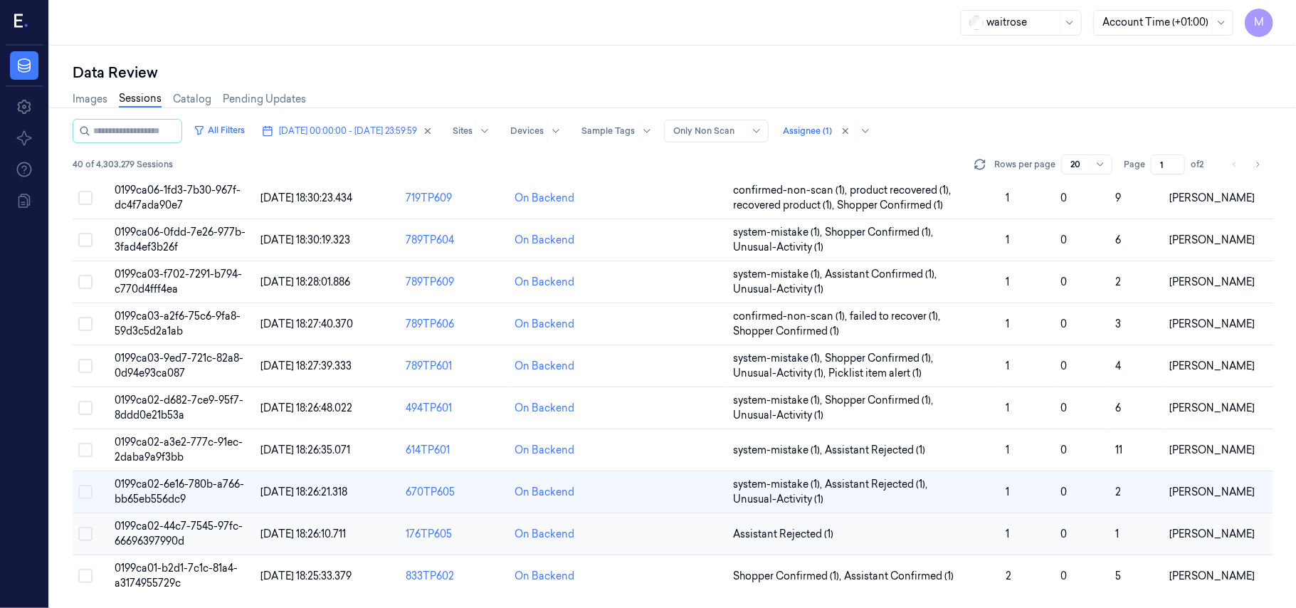
click at [176, 528] on span "0199ca02-44c7-7545-97fc-66696397990d" at bounding box center [179, 533] width 128 height 28
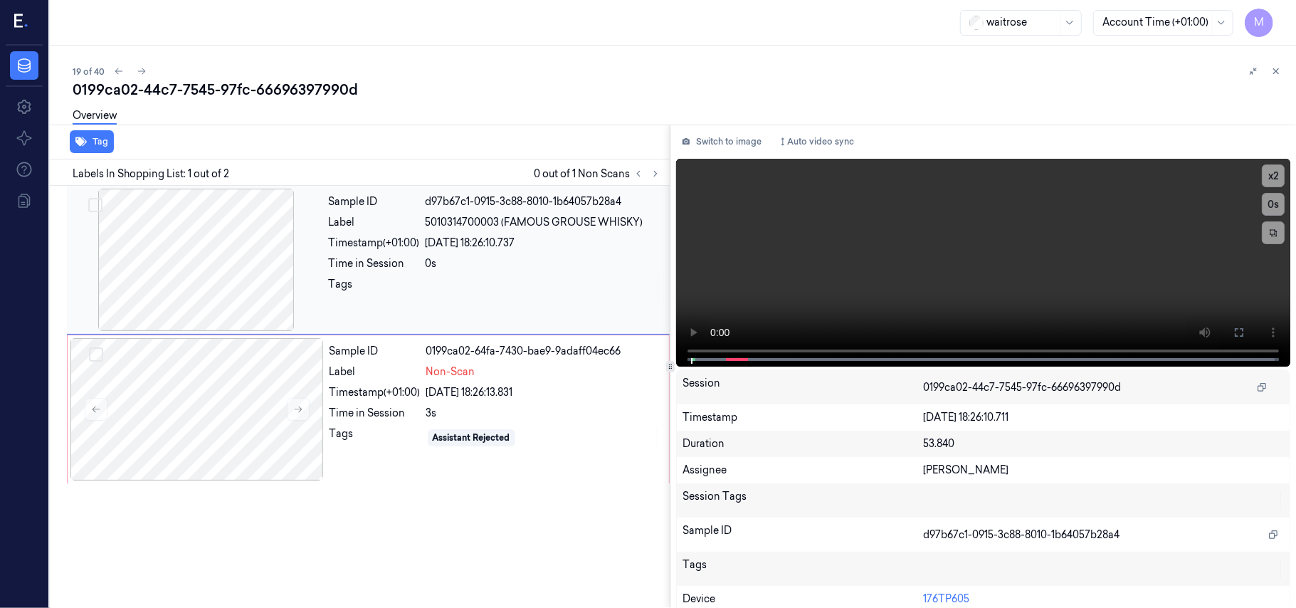
click at [490, 253] on div "Sample ID d97b67c1-0915-3c88-8010-1b64057b28a4 Label 5010314700003 (FAMOUS GROU…" at bounding box center [495, 260] width 344 height 142
click at [1239, 328] on icon at bounding box center [1238, 332] width 11 height 11
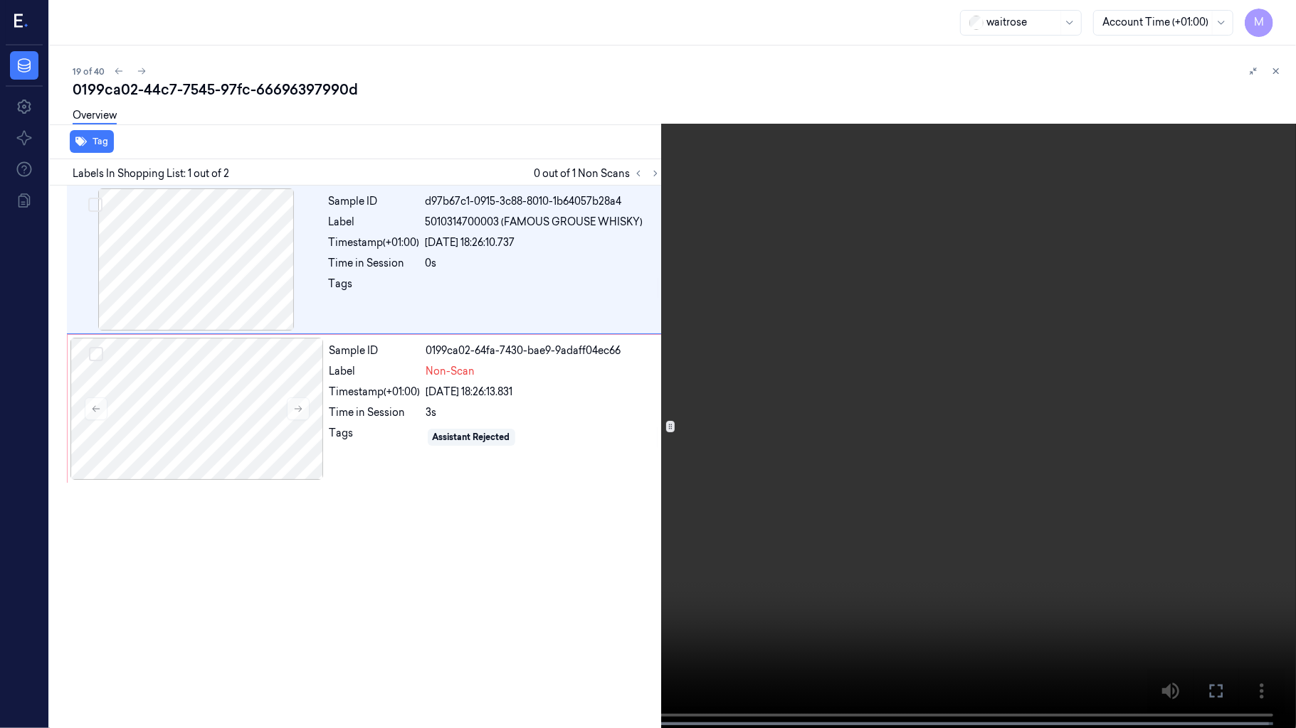
click at [884, 336] on video at bounding box center [648, 365] width 1296 height 731
click at [922, 410] on video at bounding box center [648, 365] width 1296 height 731
click at [0, 0] on icon at bounding box center [0, 0] width 0 height 0
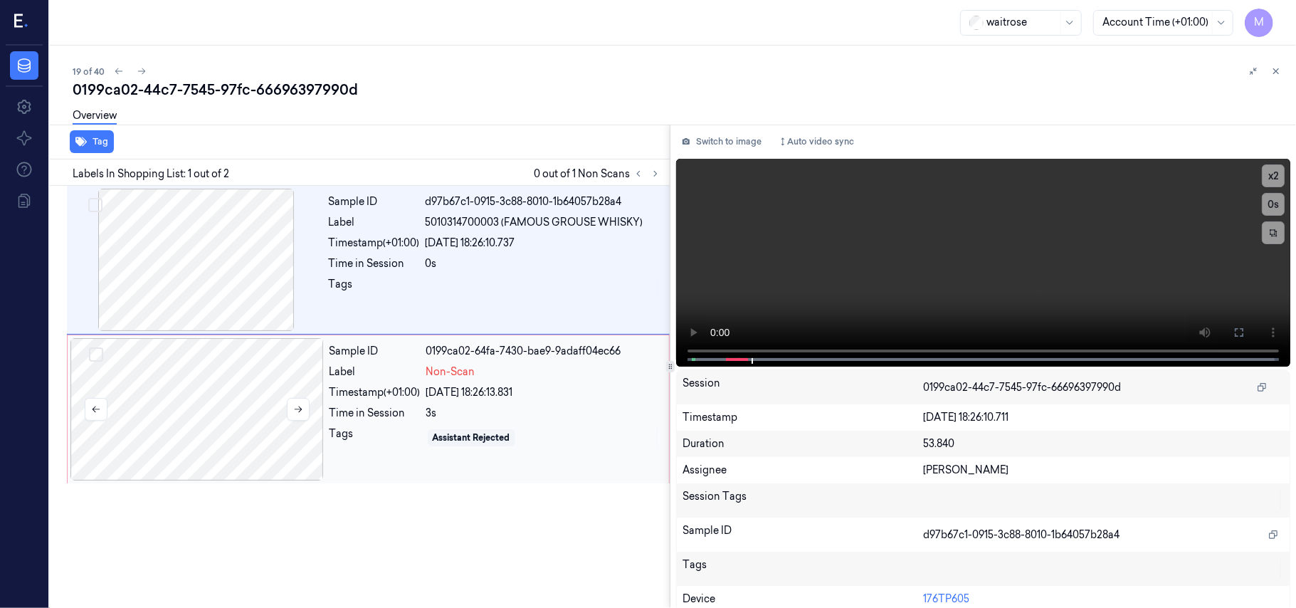
click at [220, 393] on div at bounding box center [196, 409] width 253 height 142
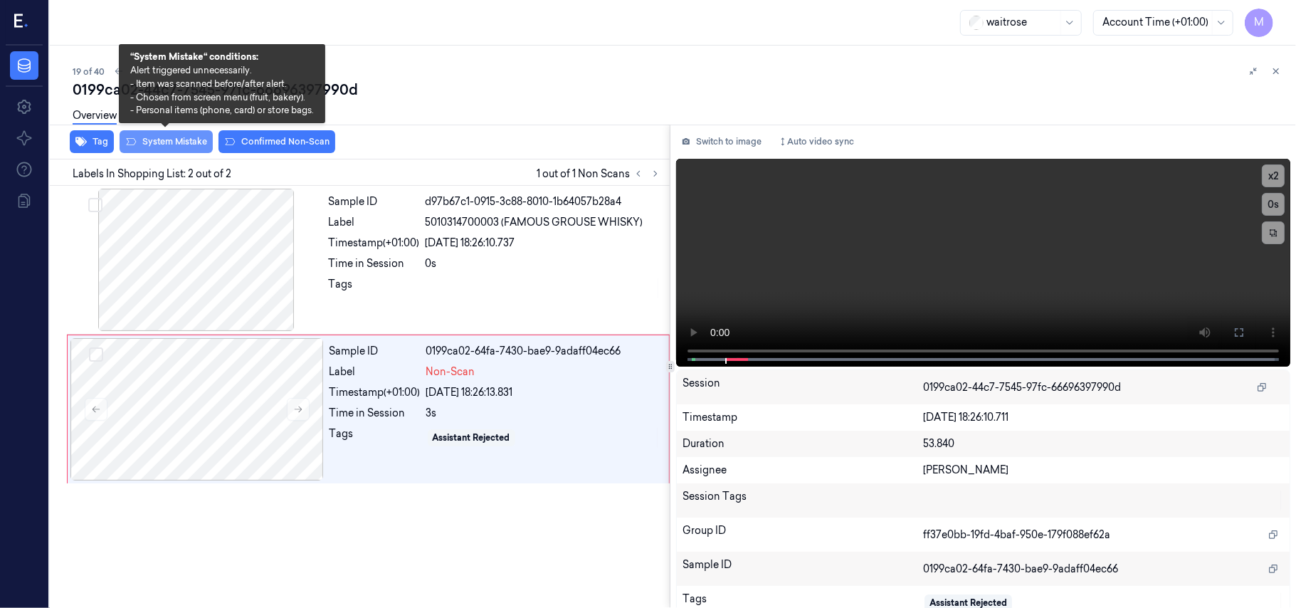
click at [184, 141] on button "System Mistake" at bounding box center [166, 141] width 93 height 23
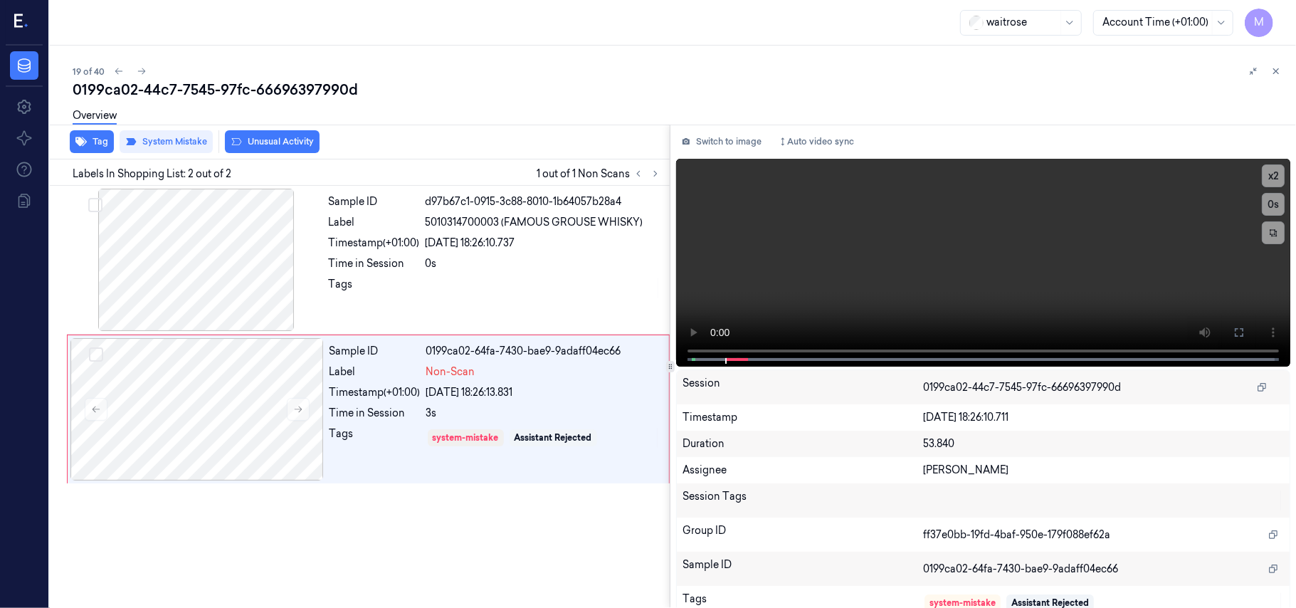
click at [292, 140] on button "Unusual Activity" at bounding box center [272, 141] width 95 height 23
click at [1273, 66] on icon at bounding box center [1276, 71] width 10 height 10
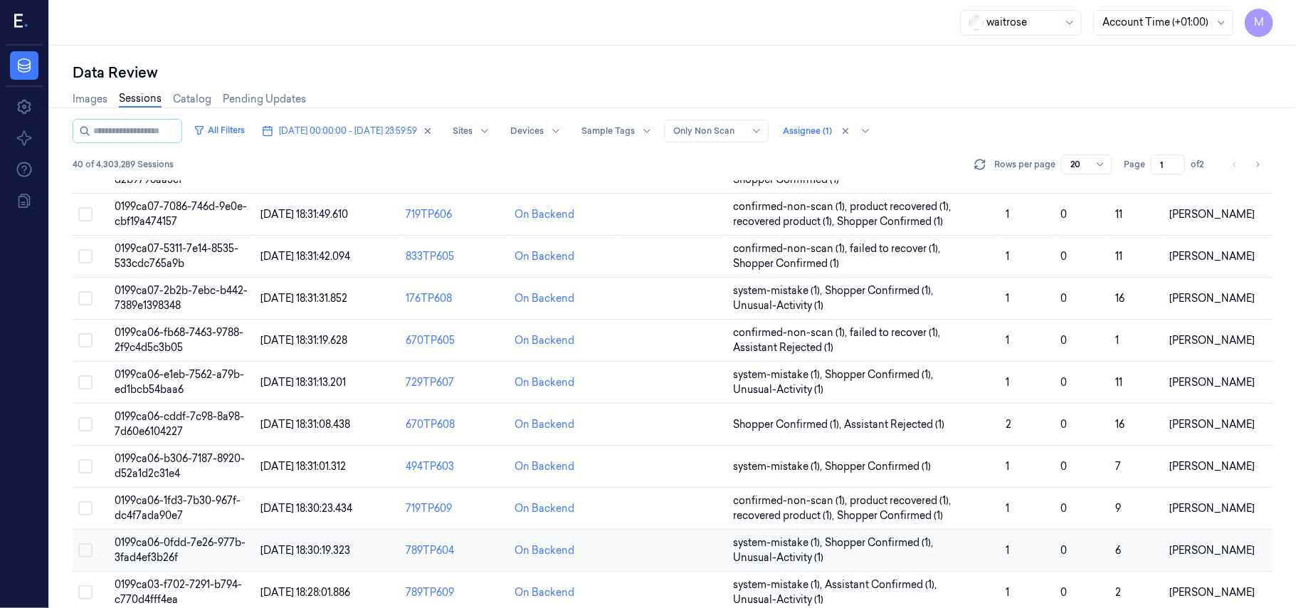
scroll to position [458, 0]
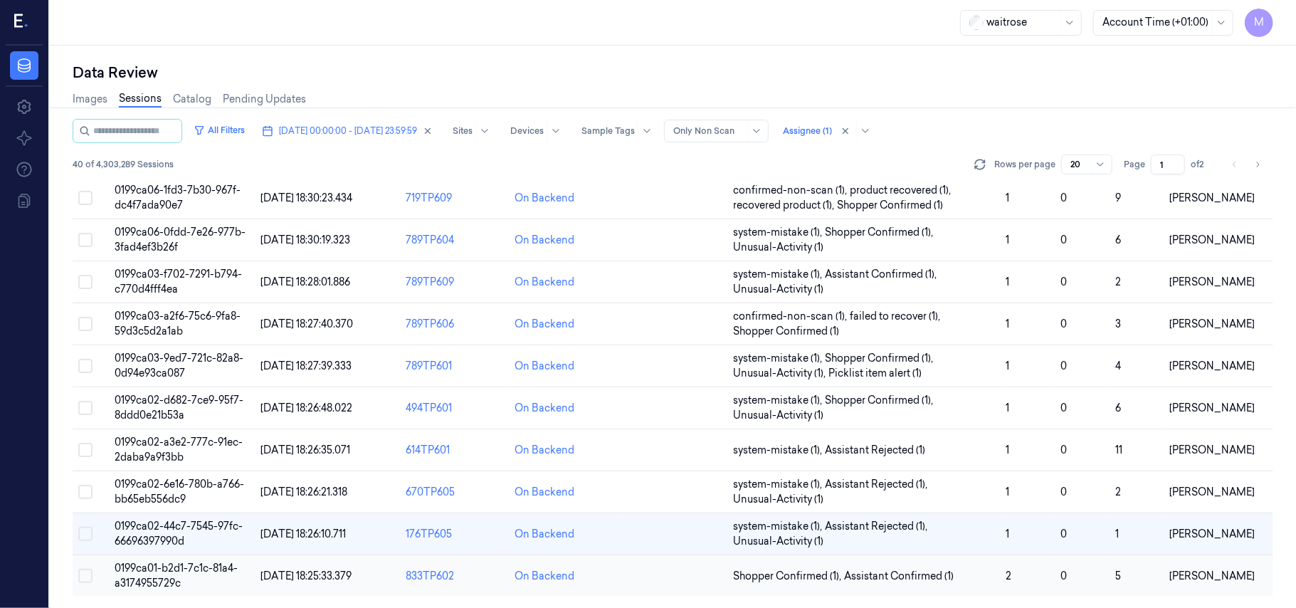
click at [169, 569] on span "0199ca01-b2d1-7c1c-81a4-a3174955729c" at bounding box center [176, 575] width 123 height 28
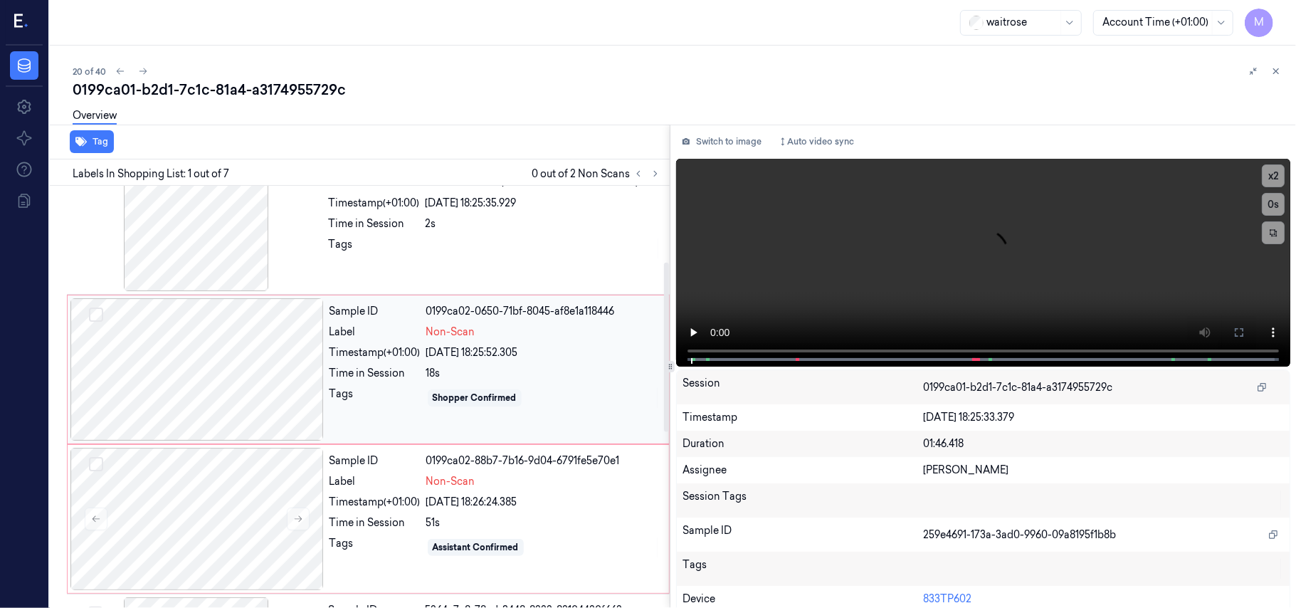
scroll to position [95, 0]
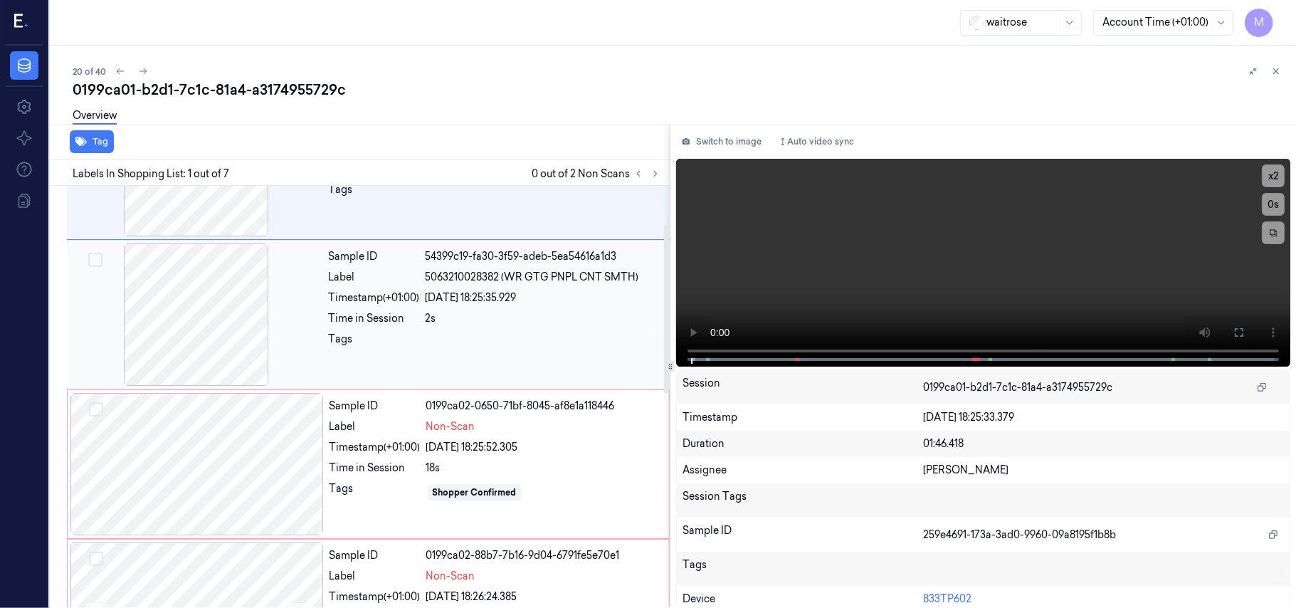
click at [530, 280] on span "5063210028382 (WR GTG PNPL CNT SMTH)" at bounding box center [531, 277] width 213 height 15
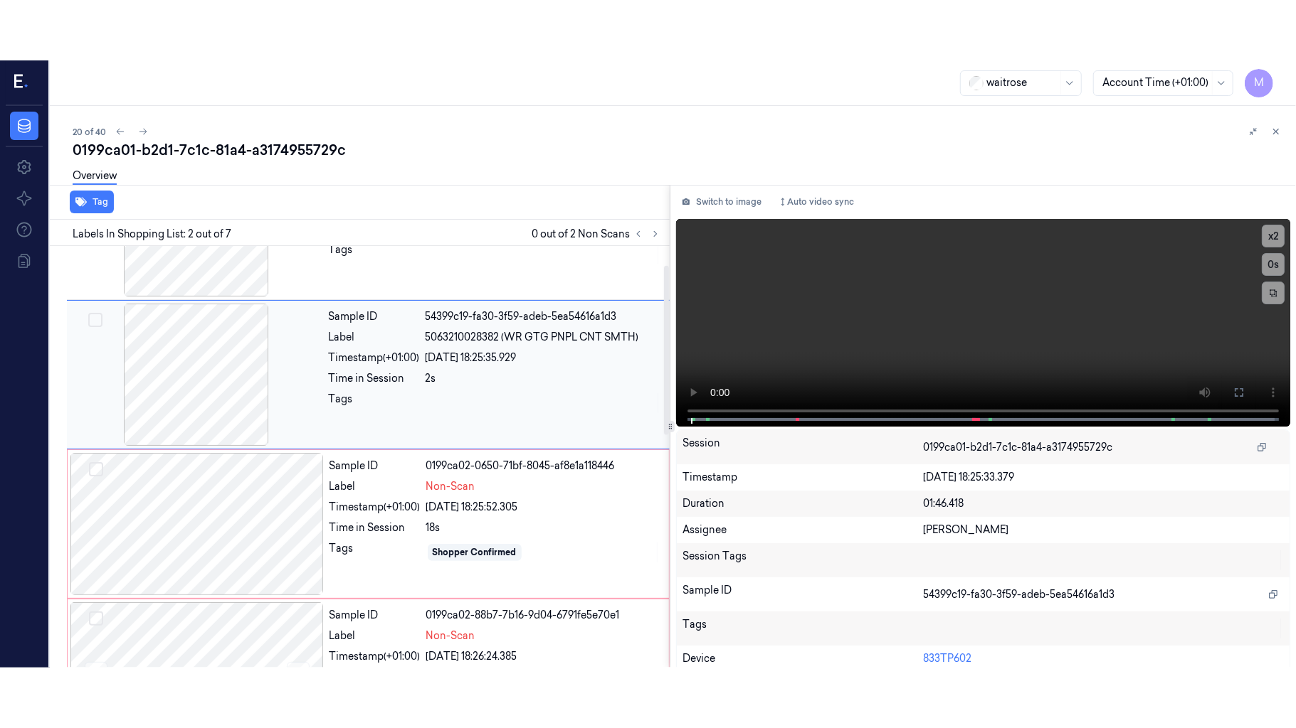
scroll to position [12, 0]
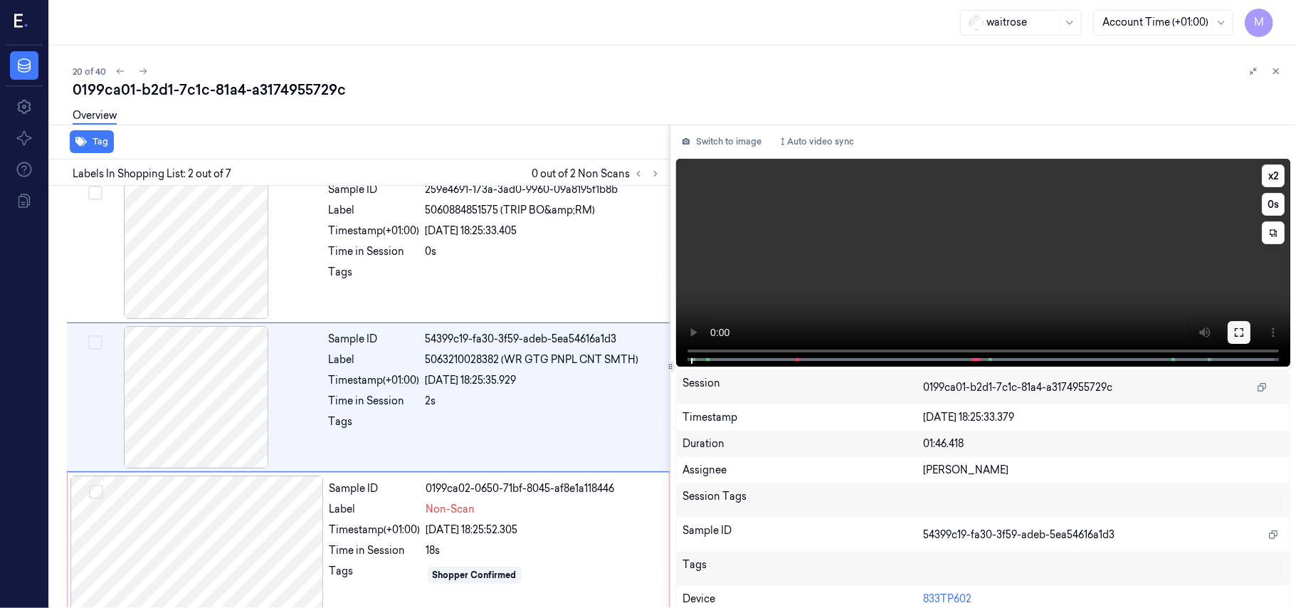
click at [1234, 328] on icon at bounding box center [1238, 332] width 9 height 9
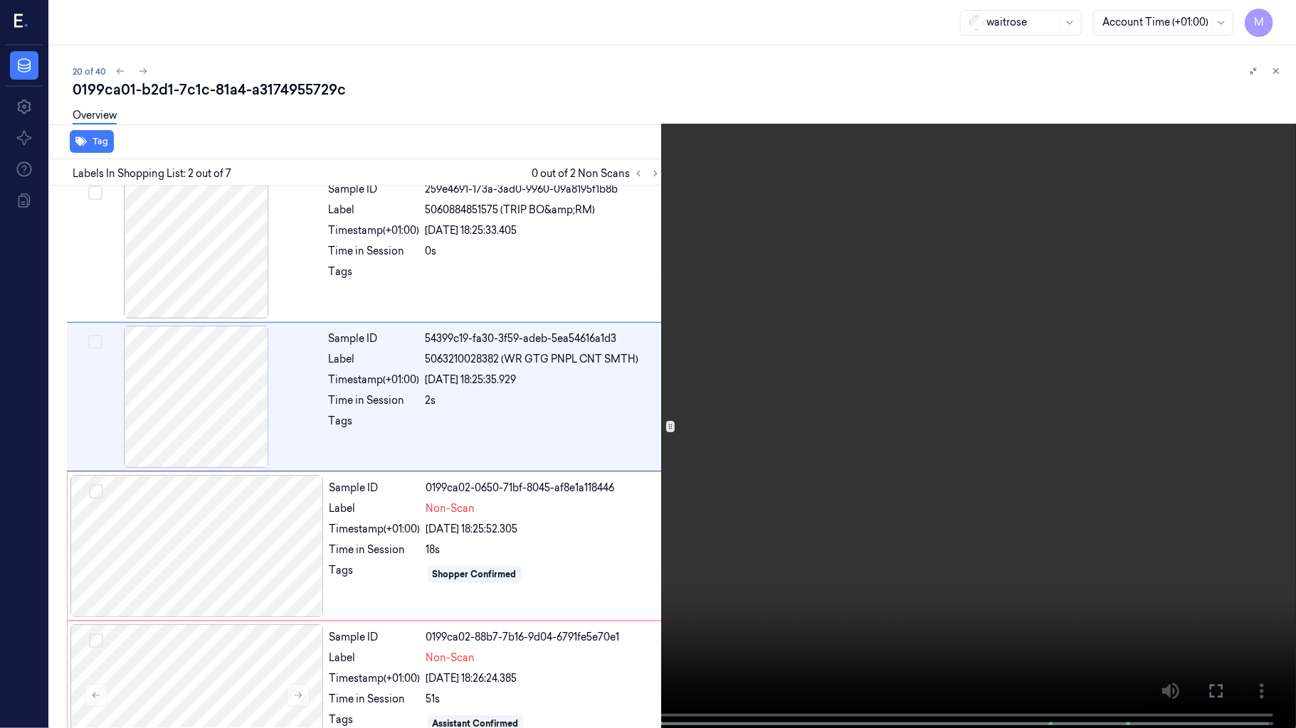
click at [931, 252] on video at bounding box center [648, 365] width 1296 height 731
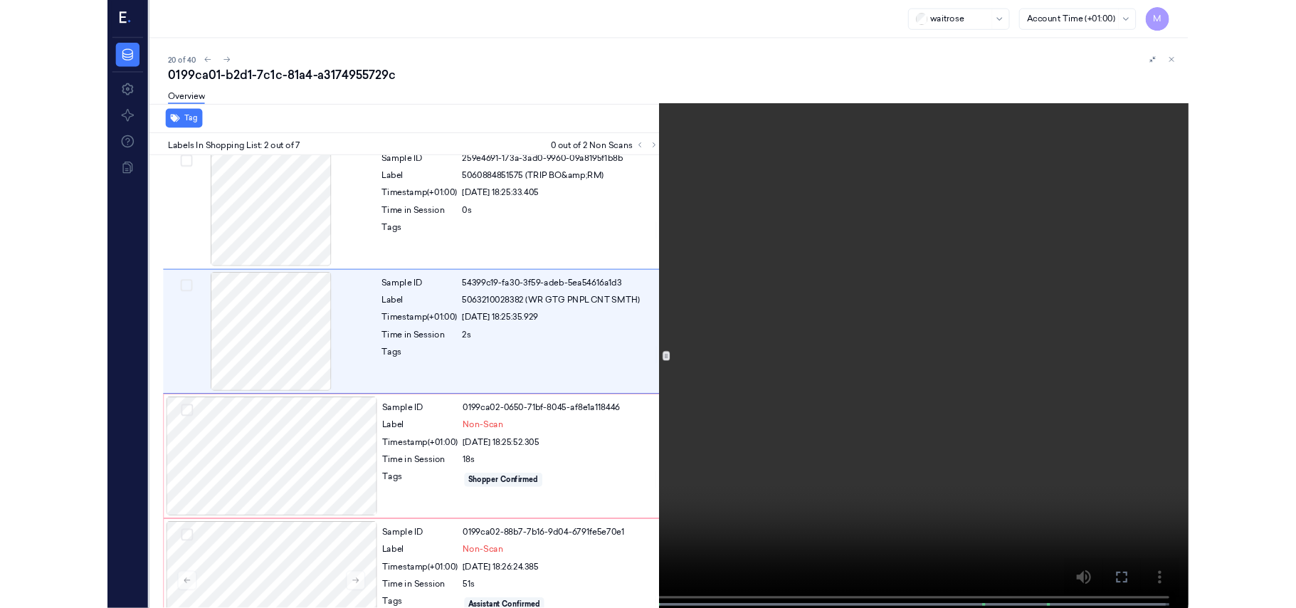
scroll to position [0, 0]
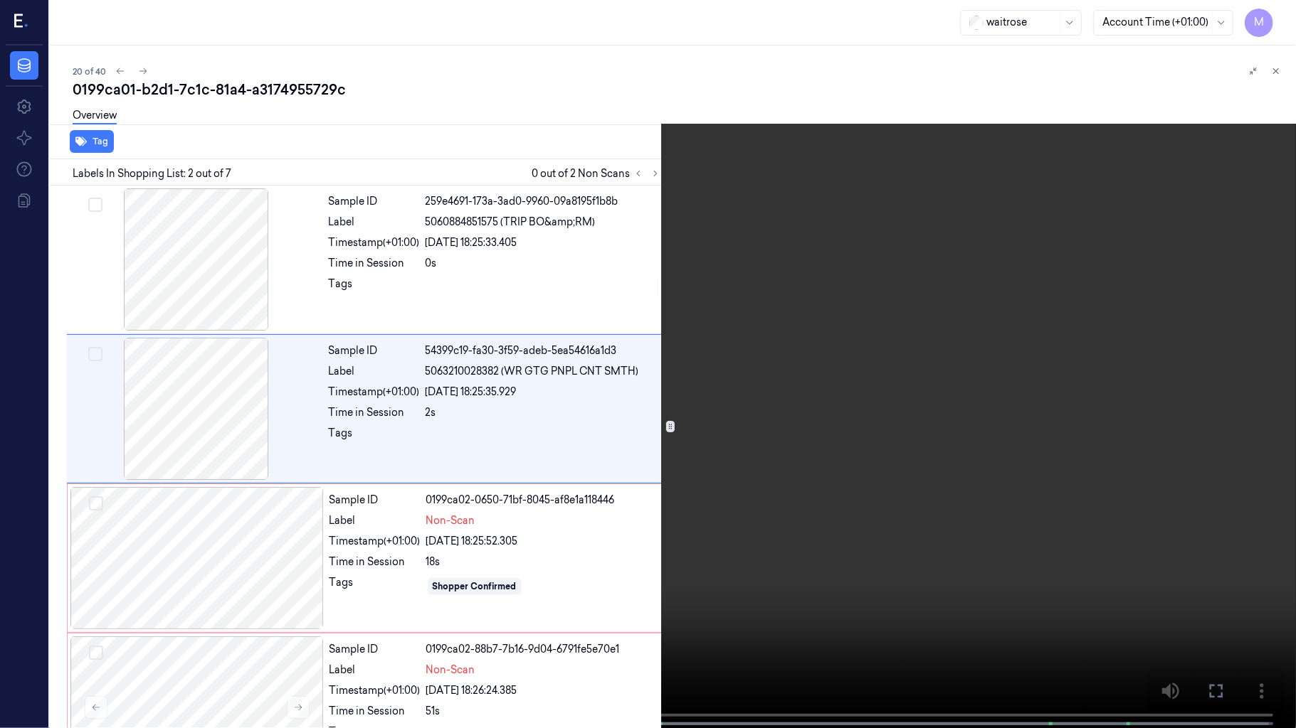
click at [931, 252] on video at bounding box center [648, 365] width 1296 height 731
click at [27, 607] on span at bounding box center [28, 724] width 2 height 7
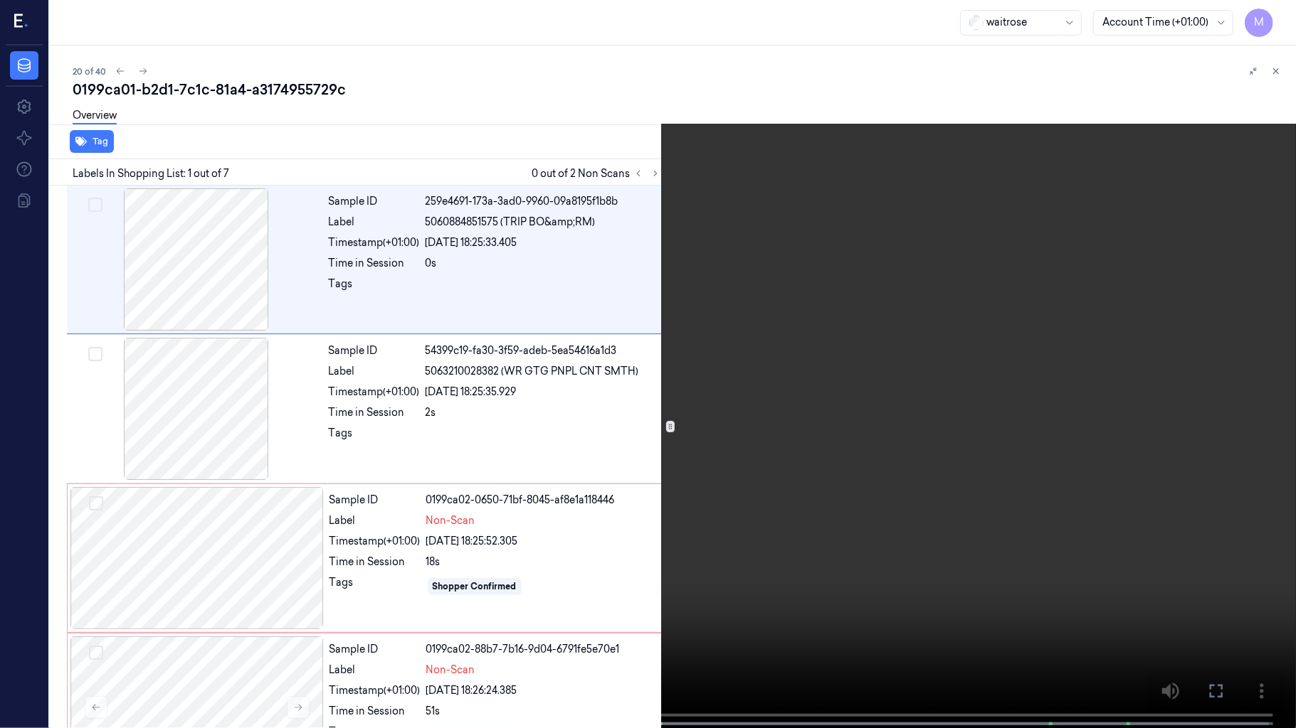
click at [467, 439] on video at bounding box center [648, 365] width 1296 height 731
click at [421, 391] on video at bounding box center [648, 365] width 1296 height 731
click at [0, 0] on icon at bounding box center [0, 0] width 0 height 0
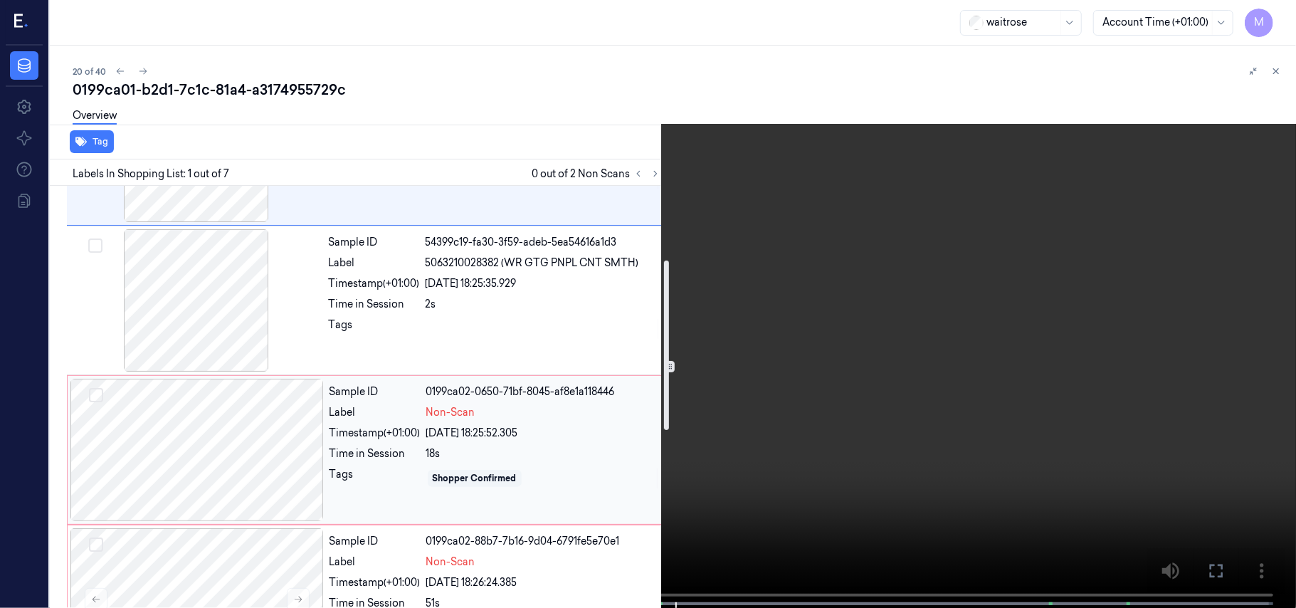
scroll to position [189, 0]
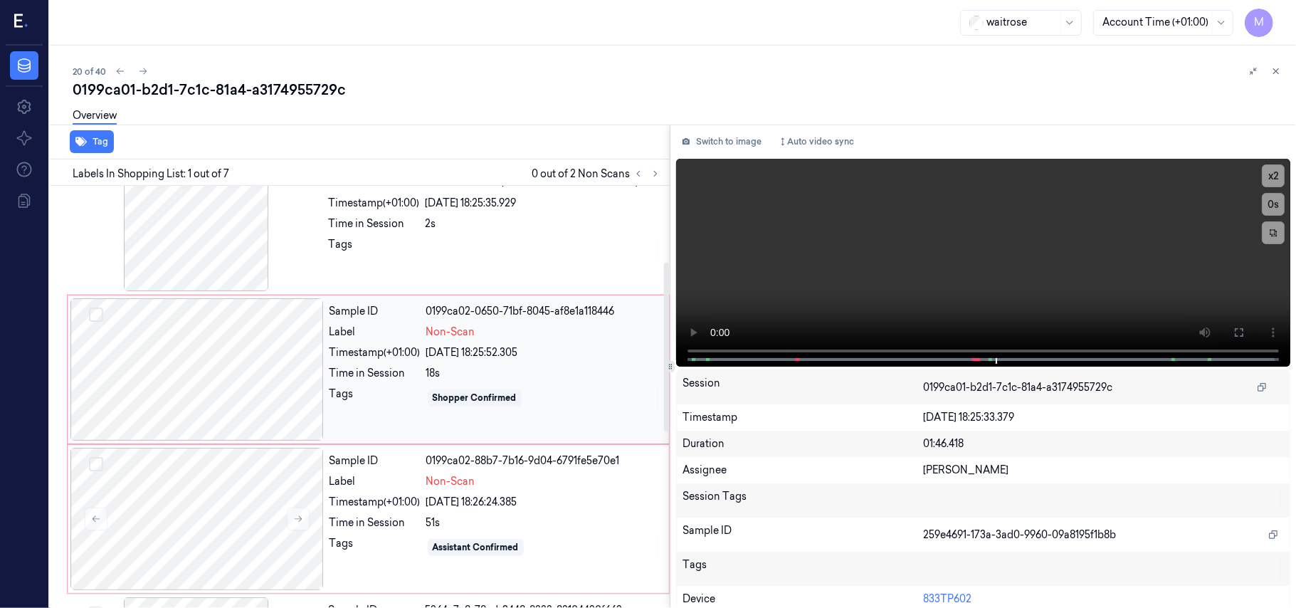
click at [237, 359] on div at bounding box center [196, 369] width 253 height 142
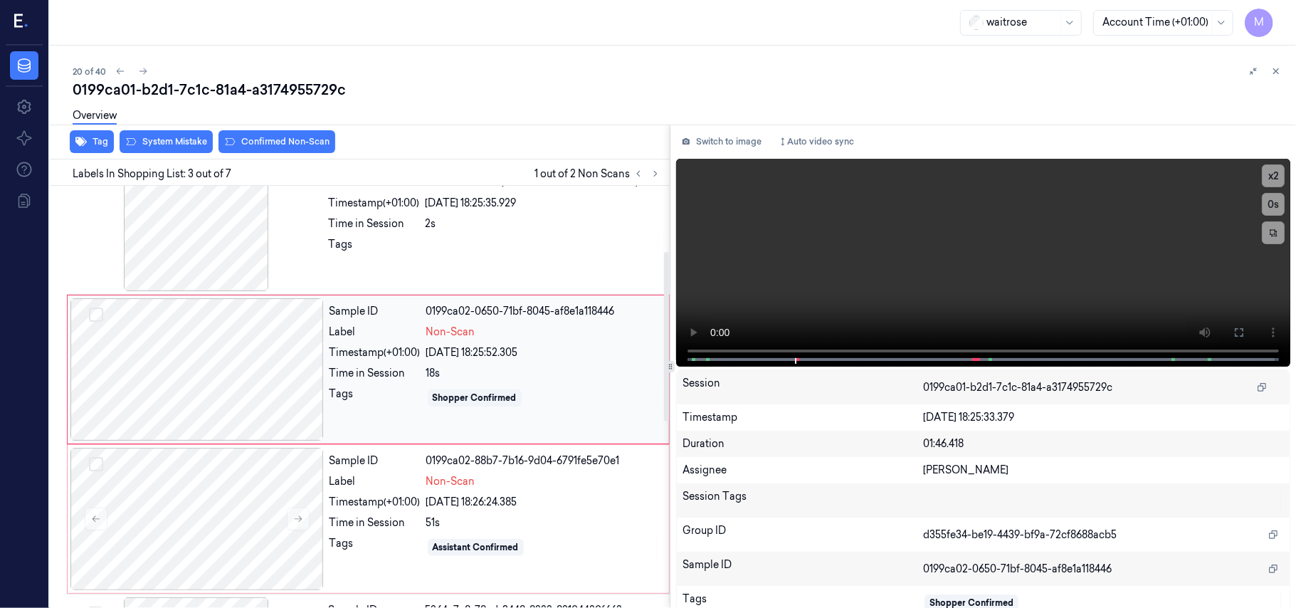
scroll to position [162, 0]
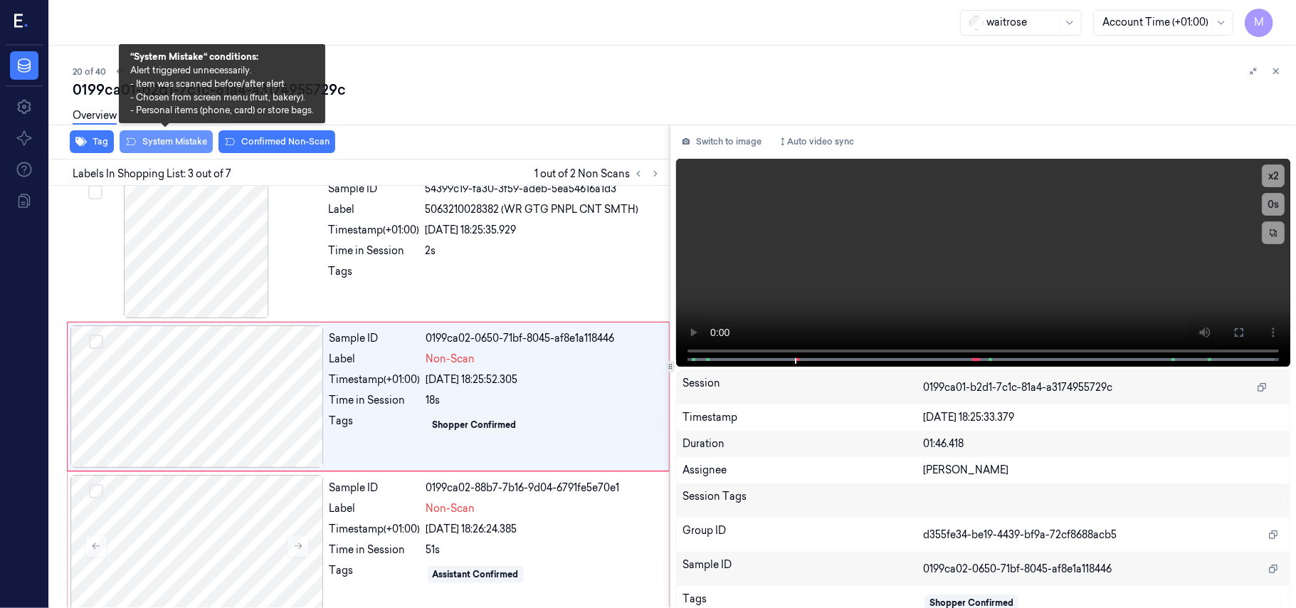
click at [177, 135] on button "System Mistake" at bounding box center [166, 141] width 93 height 23
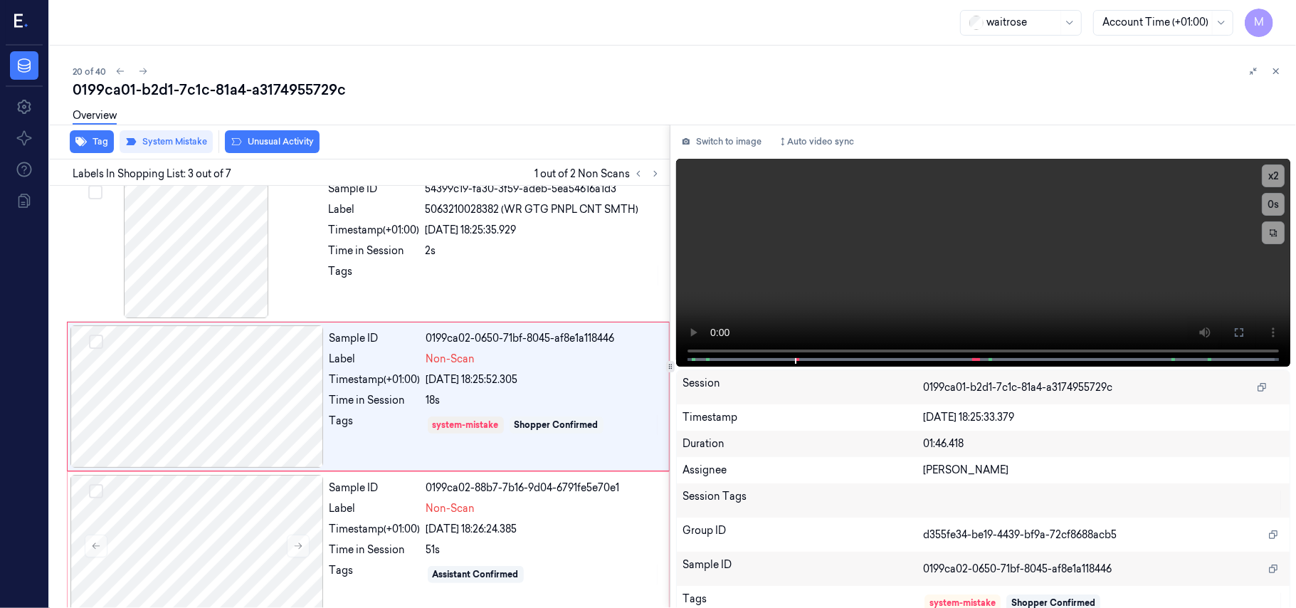
click at [299, 140] on button "Unusual Activity" at bounding box center [272, 141] width 95 height 23
click at [220, 514] on div at bounding box center [196, 546] width 253 height 142
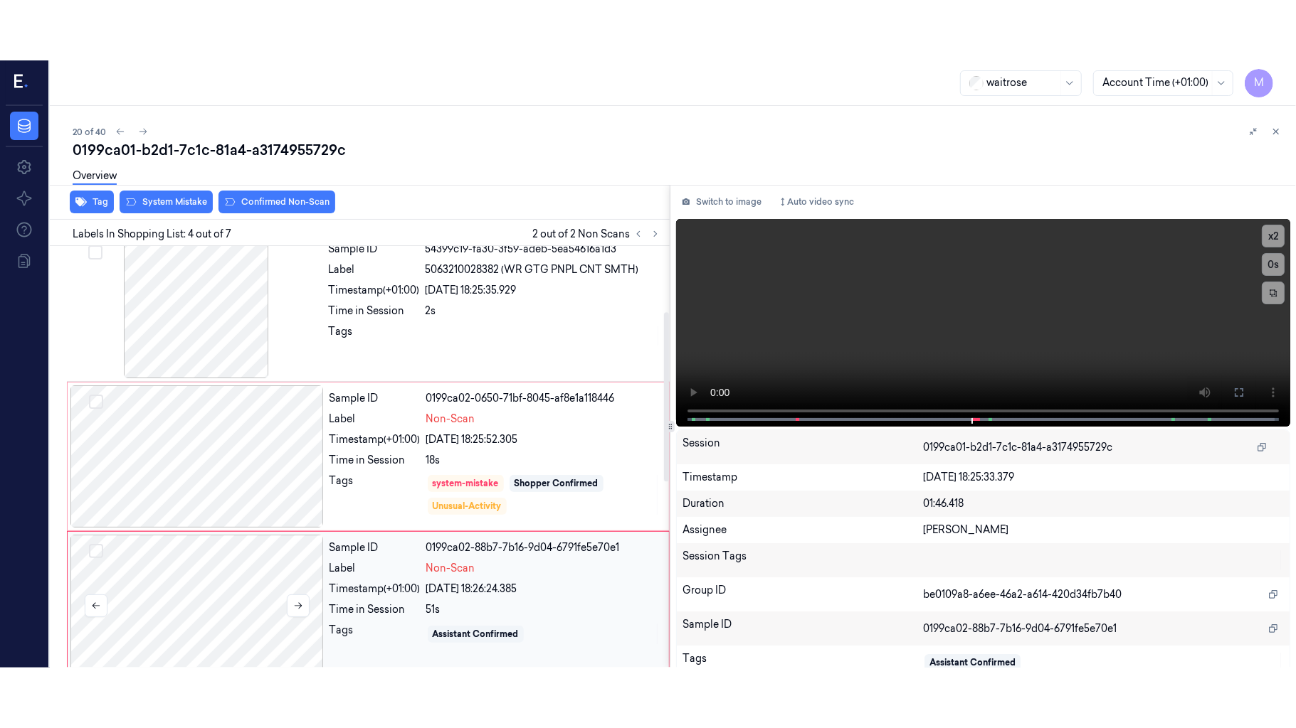
scroll to position [312, 0]
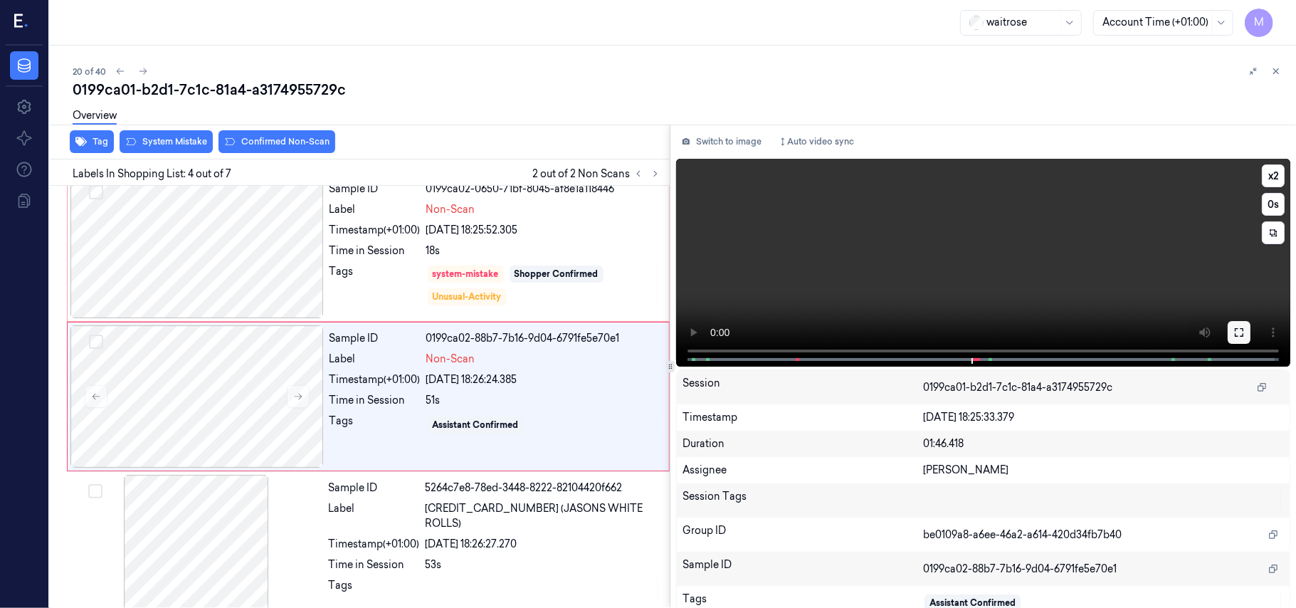
click at [1234, 333] on icon at bounding box center [1238, 332] width 11 height 11
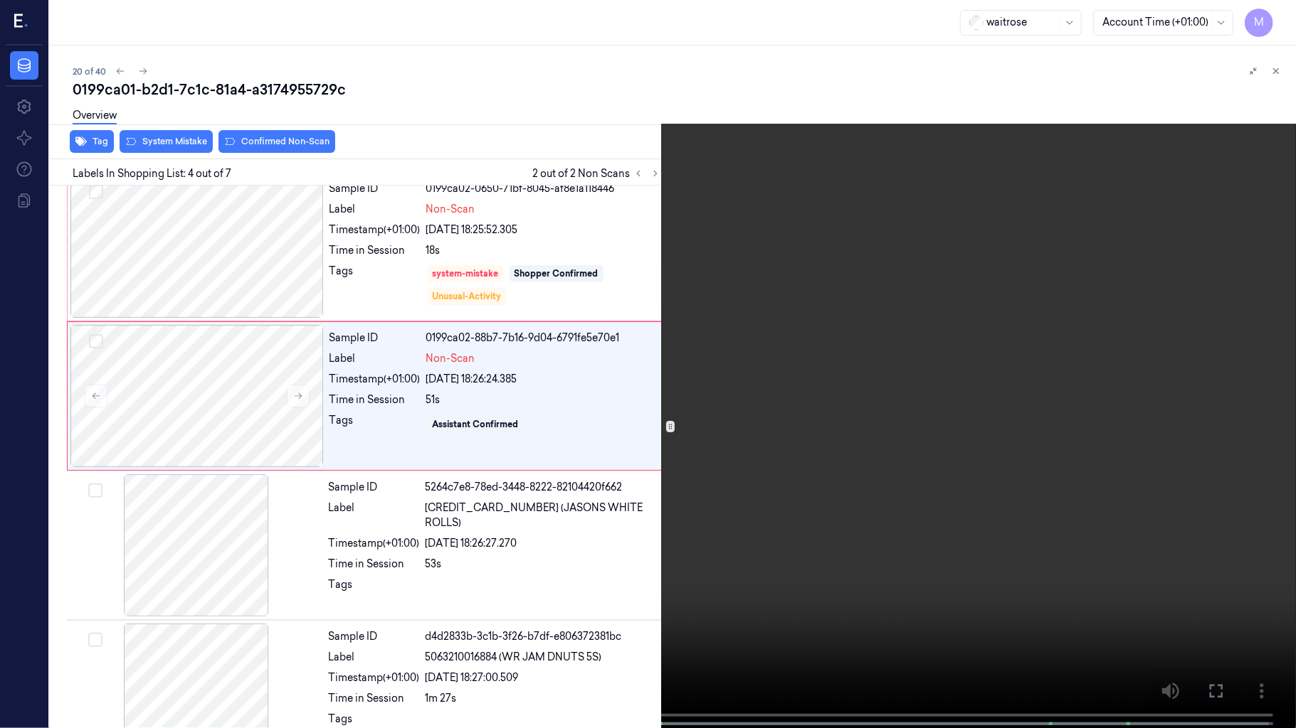
click at [974, 418] on video at bounding box center [648, 365] width 1296 height 731
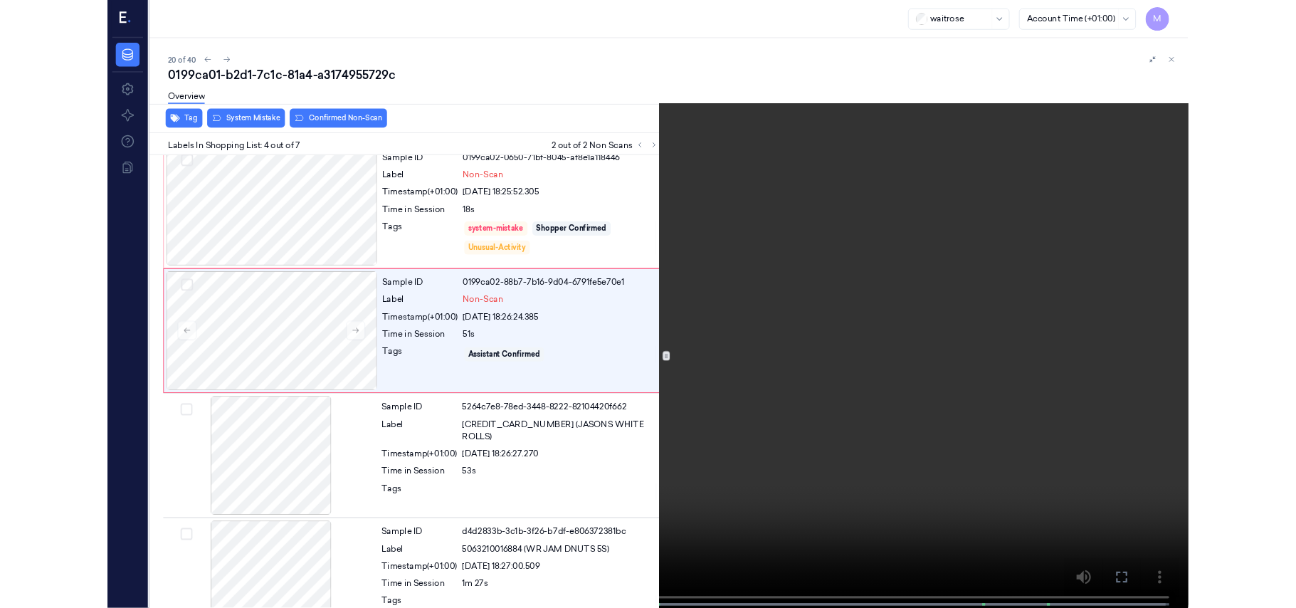
scroll to position [252, 0]
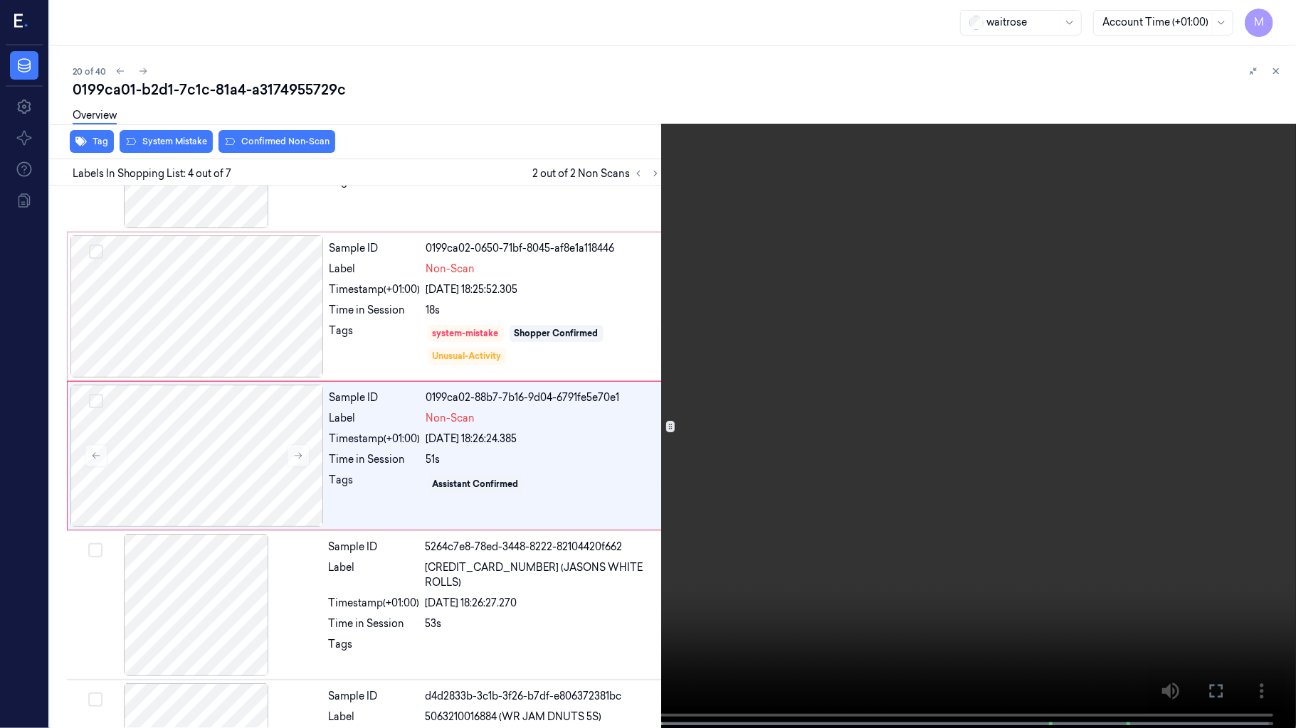
click at [974, 418] on video at bounding box center [648, 365] width 1296 height 731
click at [0, 0] on icon at bounding box center [0, 0] width 0 height 0
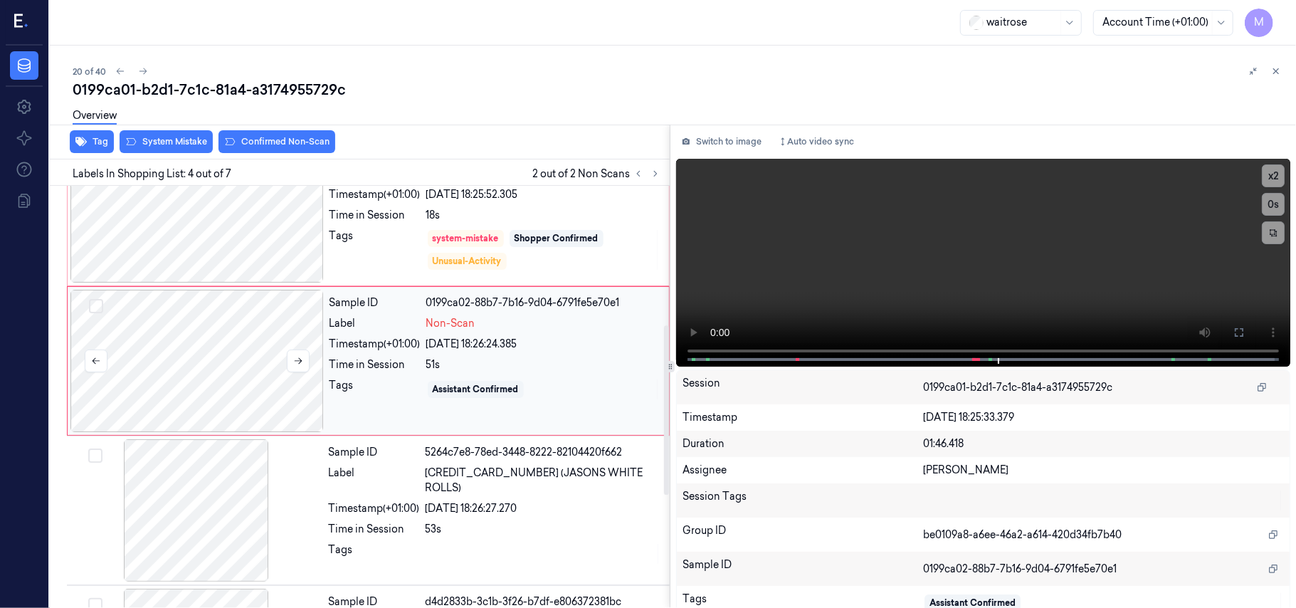
click at [222, 382] on div at bounding box center [196, 361] width 253 height 142
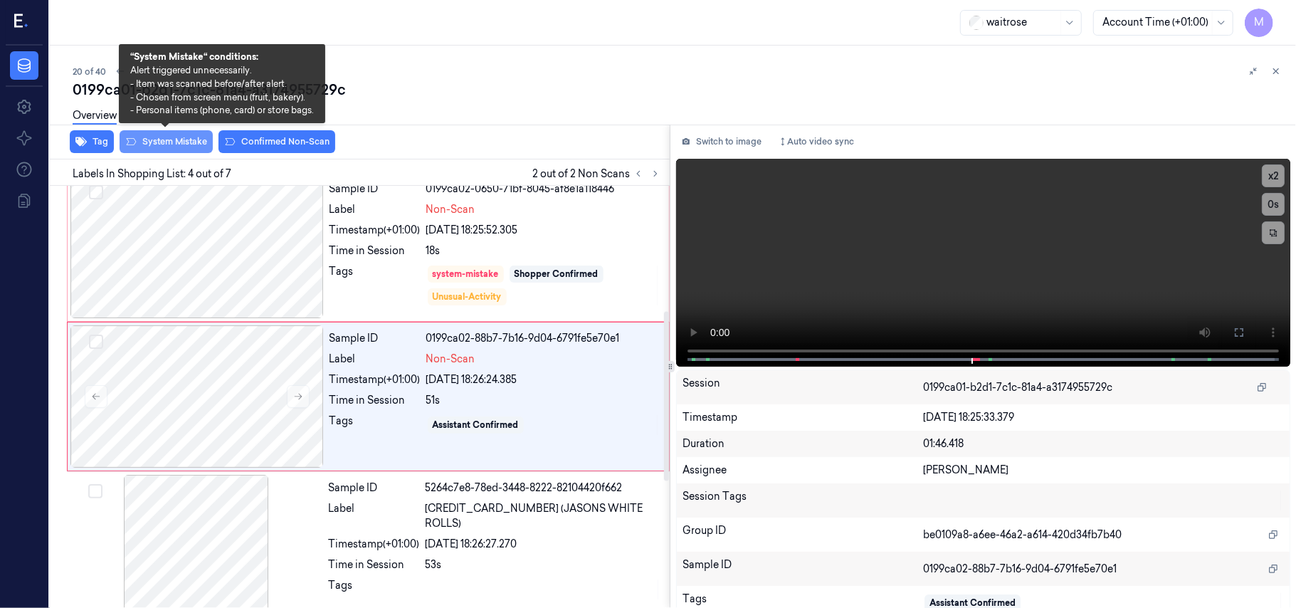
click at [169, 138] on button "System Mistake" at bounding box center [166, 141] width 93 height 23
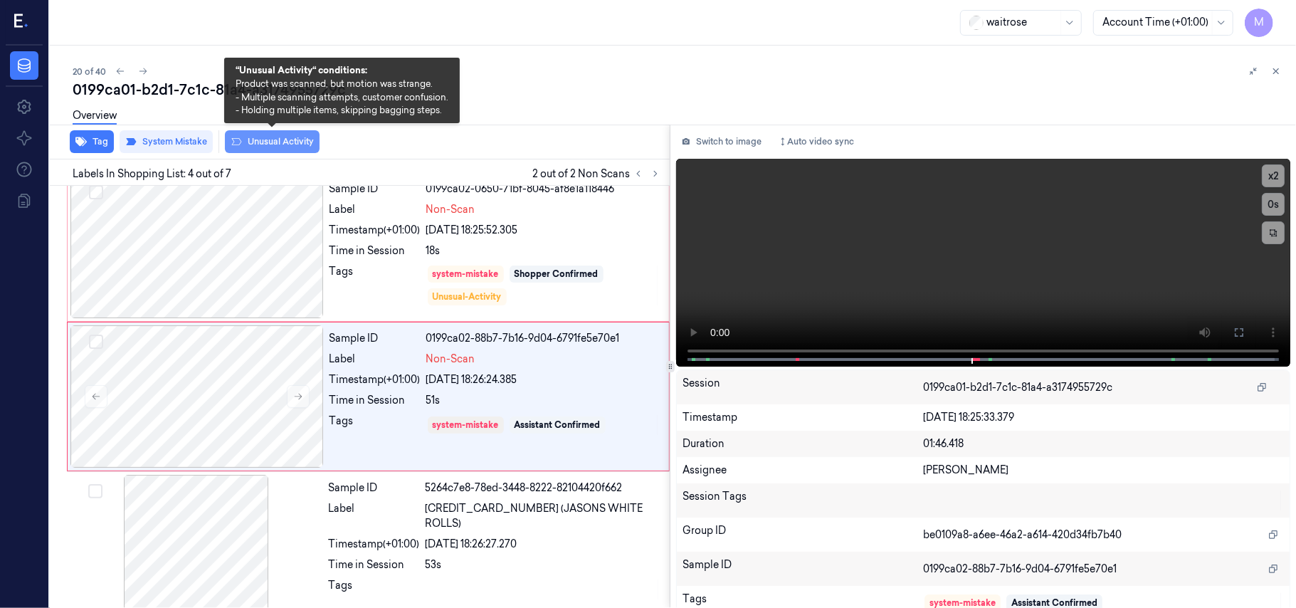
click at [273, 142] on button "Unusual Activity" at bounding box center [272, 141] width 95 height 23
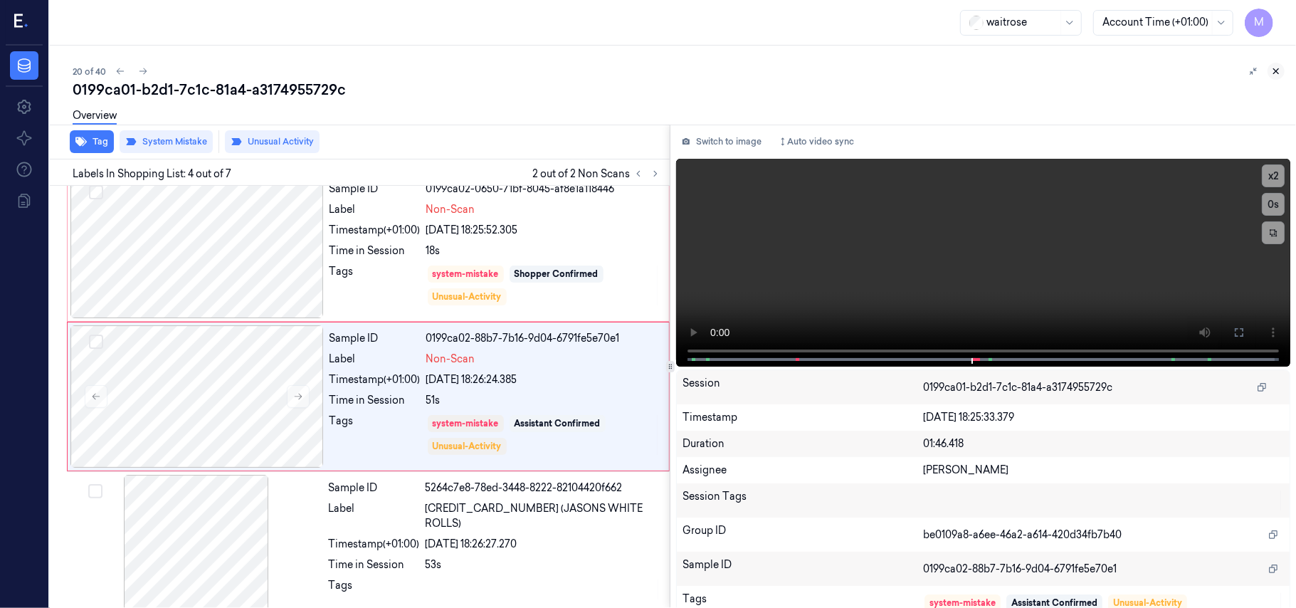
click at [1275, 75] on icon at bounding box center [1276, 71] width 10 height 10
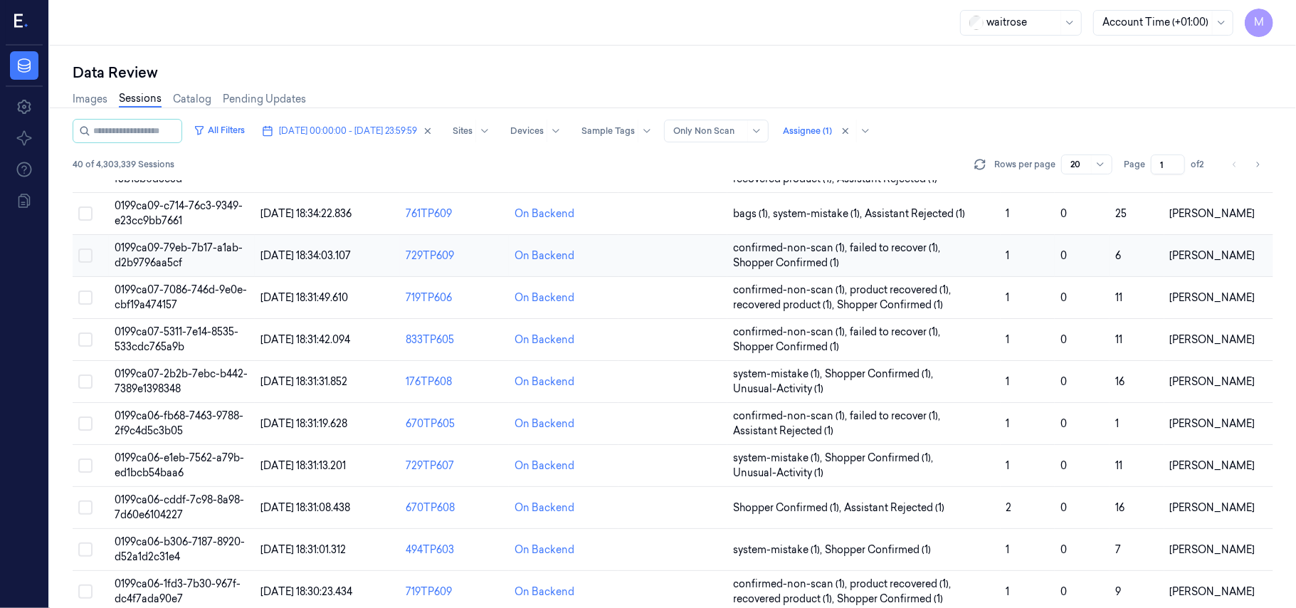
scroll to position [95, 0]
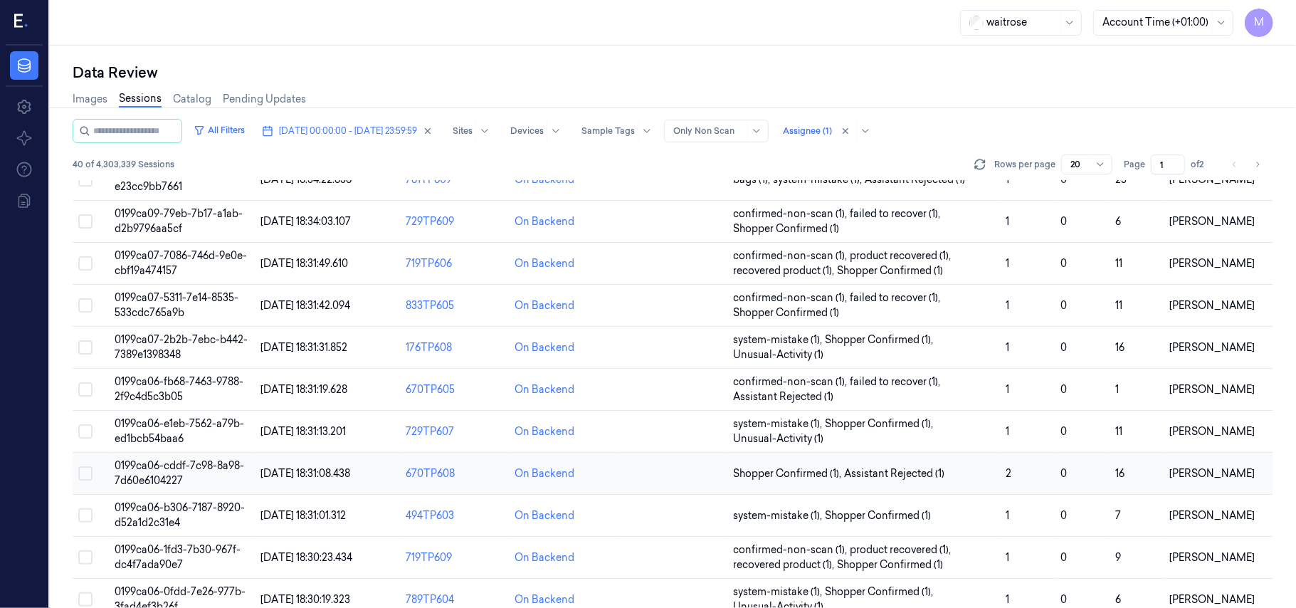
click at [198, 472] on span "0199ca06-cddf-7c98-8a98-7d60e6104227" at bounding box center [179, 473] width 129 height 28
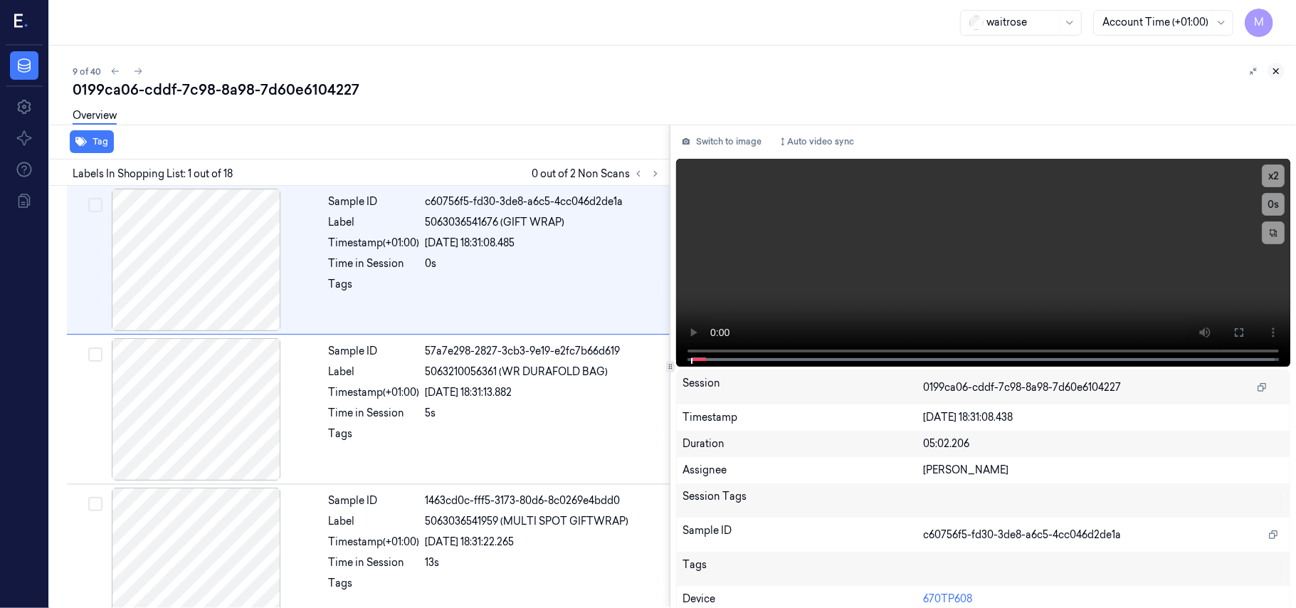
click at [1273, 64] on button at bounding box center [1275, 71] width 17 height 17
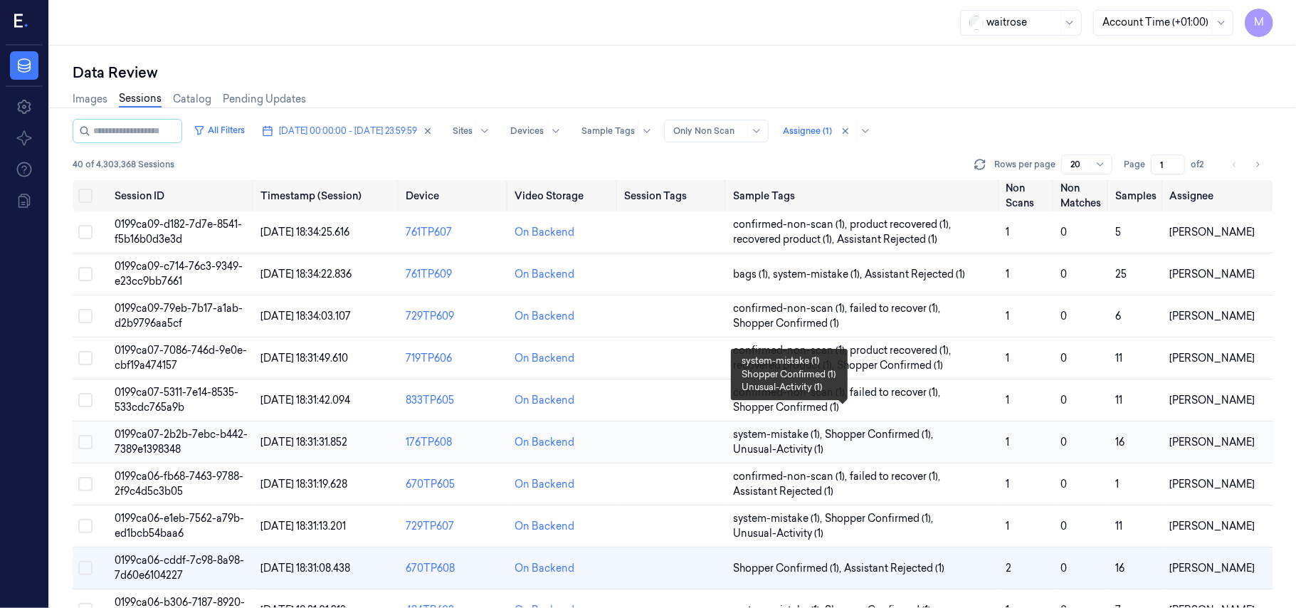
scroll to position [95, 0]
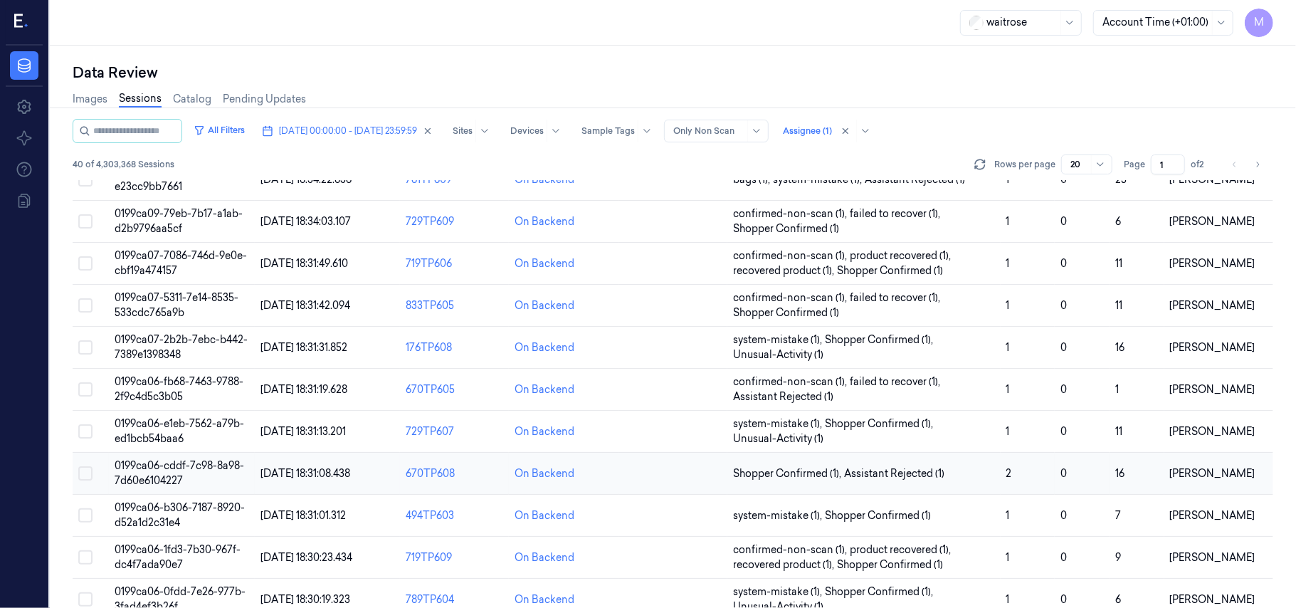
click at [191, 476] on td "0199ca06-cddf-7c98-8a98-7d60e6104227" at bounding box center [181, 473] width 145 height 42
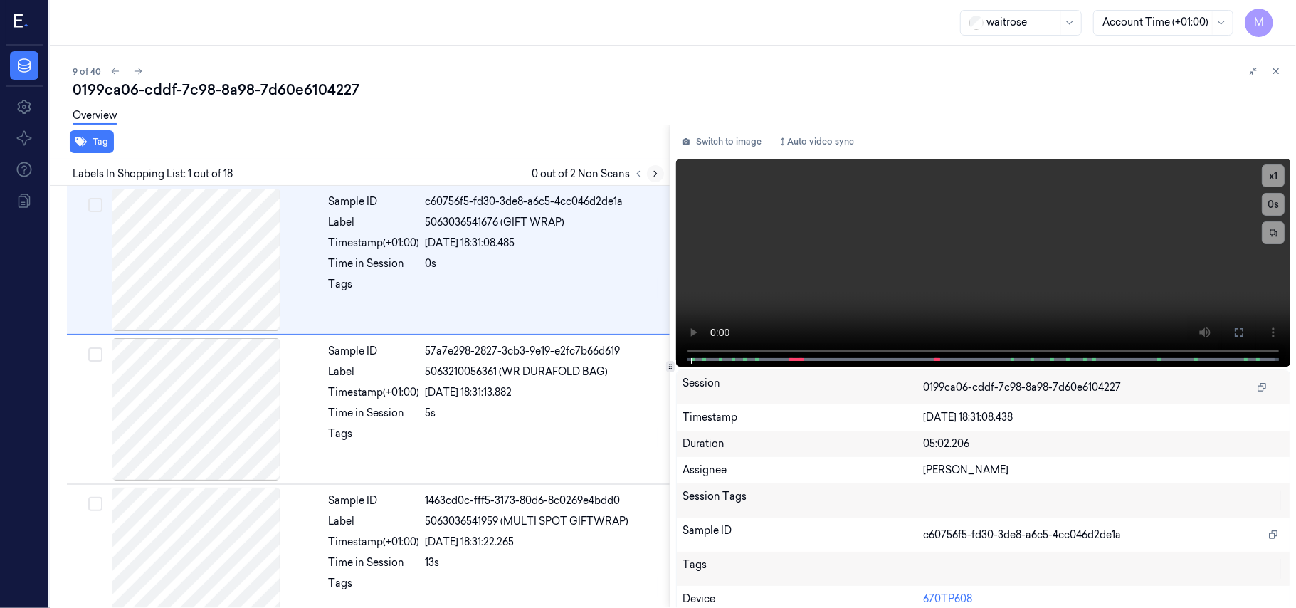
click at [655, 172] on icon at bounding box center [655, 174] width 10 height 10
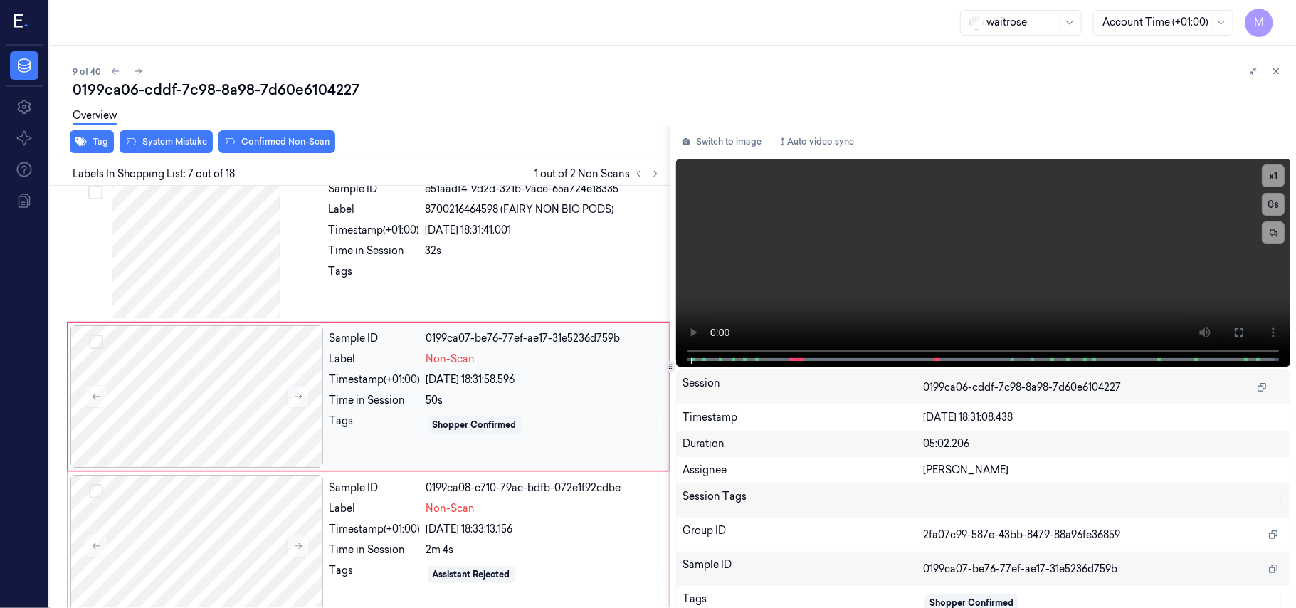
scroll to position [761, 0]
click at [516, 371] on div "Sample ID 0199ca07-be76-77ef-ae17-31e5236d759b Label Non-Scan Timestamp (+01:00…" at bounding box center [495, 395] width 342 height 142
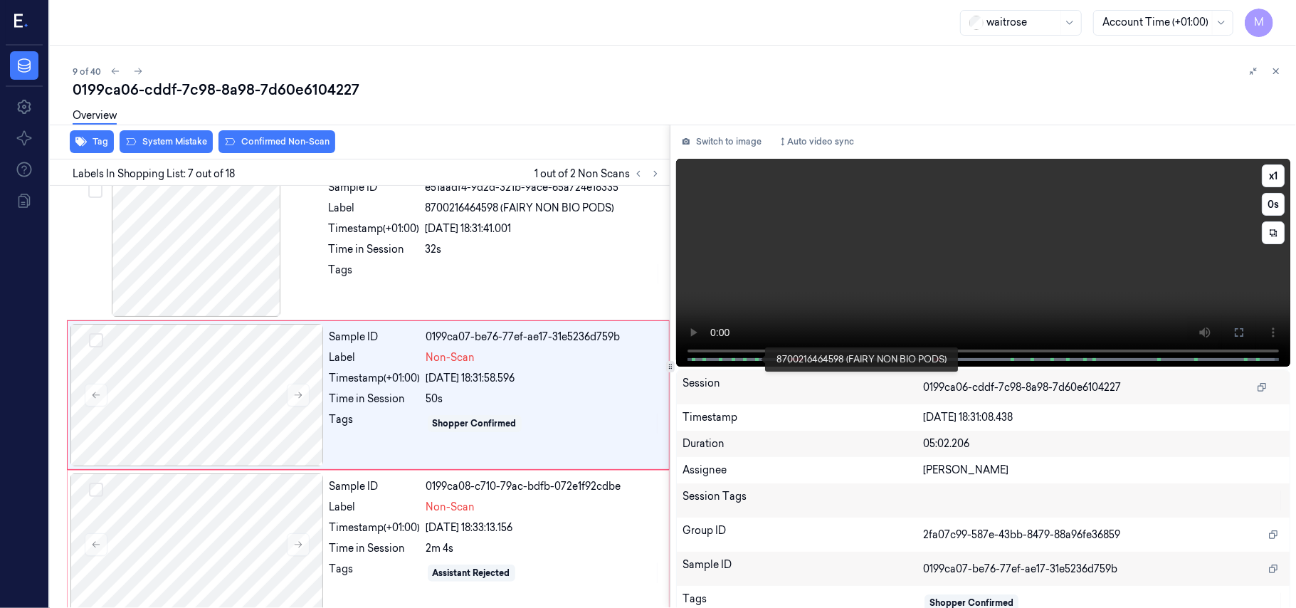
click at [755, 357] on span at bounding box center [756, 359] width 2 height 7
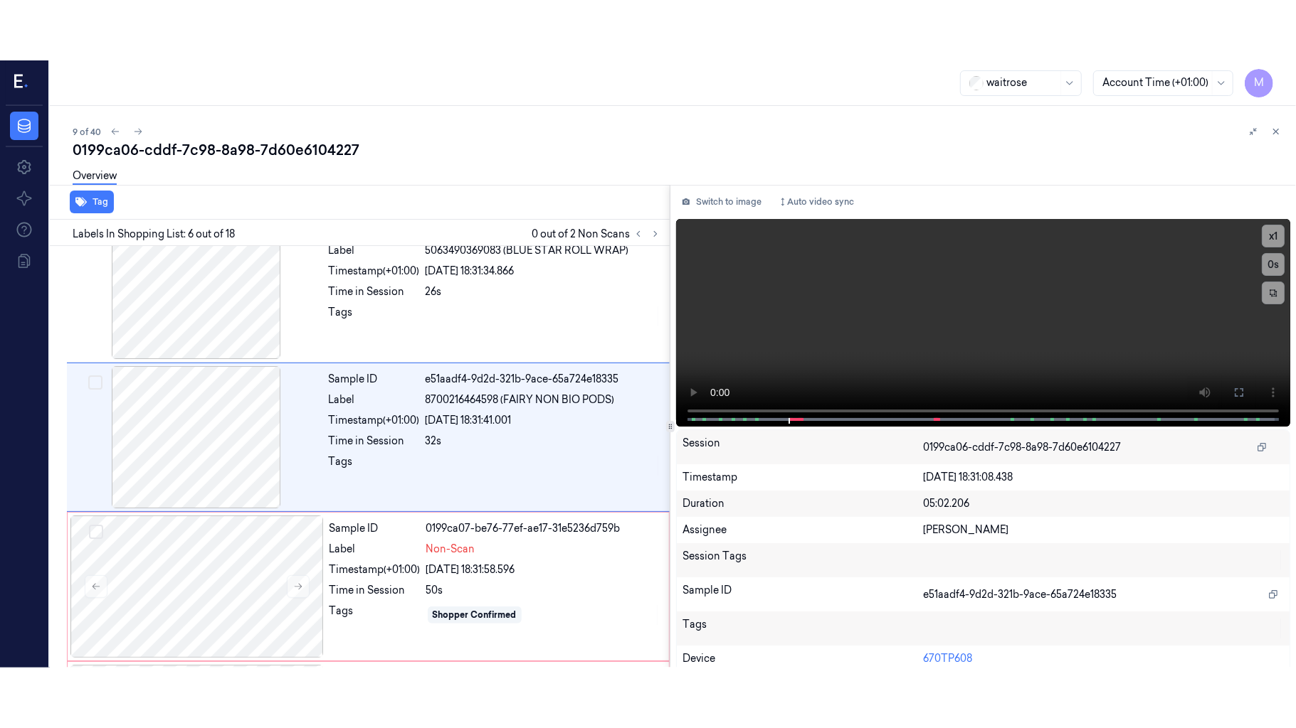
scroll to position [612, 0]
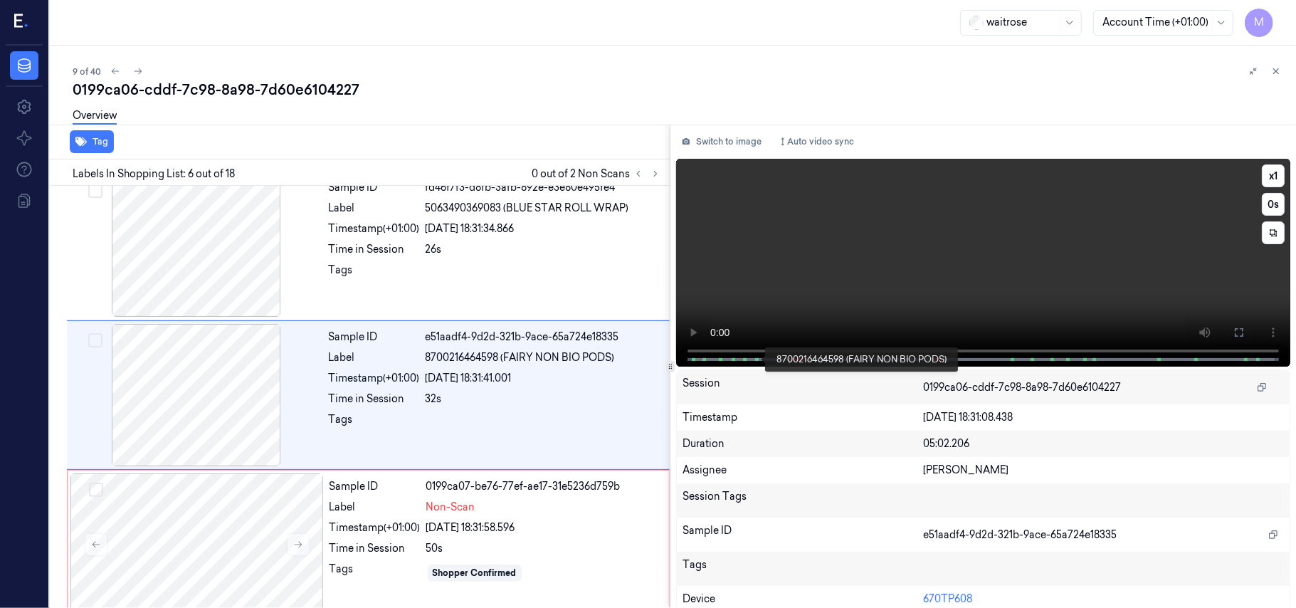
click at [757, 360] on span at bounding box center [757, 359] width 2 height 7
click at [413, 370] on div "Sample ID e51aadf4-9d2d-321b-9ace-65a724e18335 Label 8700216464598 (FAIRY NON B…" at bounding box center [495, 395] width 344 height 142
click at [1239, 330] on button at bounding box center [1238, 332] width 23 height 23
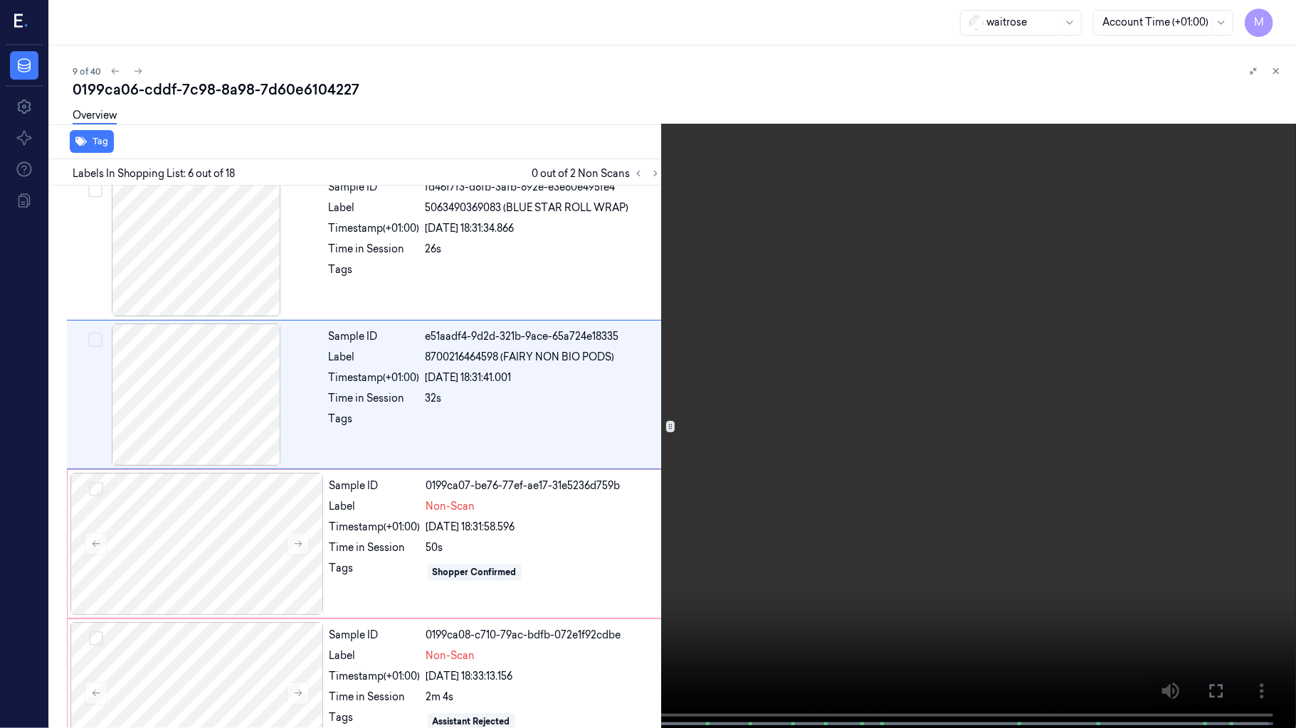
click at [773, 361] on video at bounding box center [648, 365] width 1296 height 731
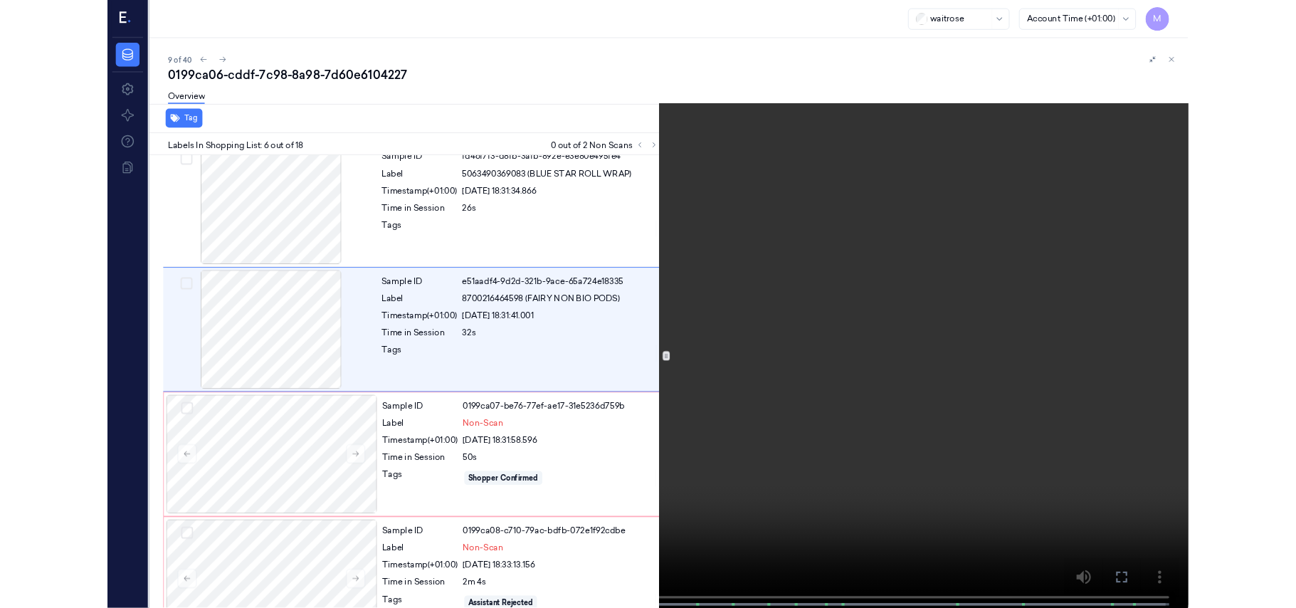
scroll to position [552, 0]
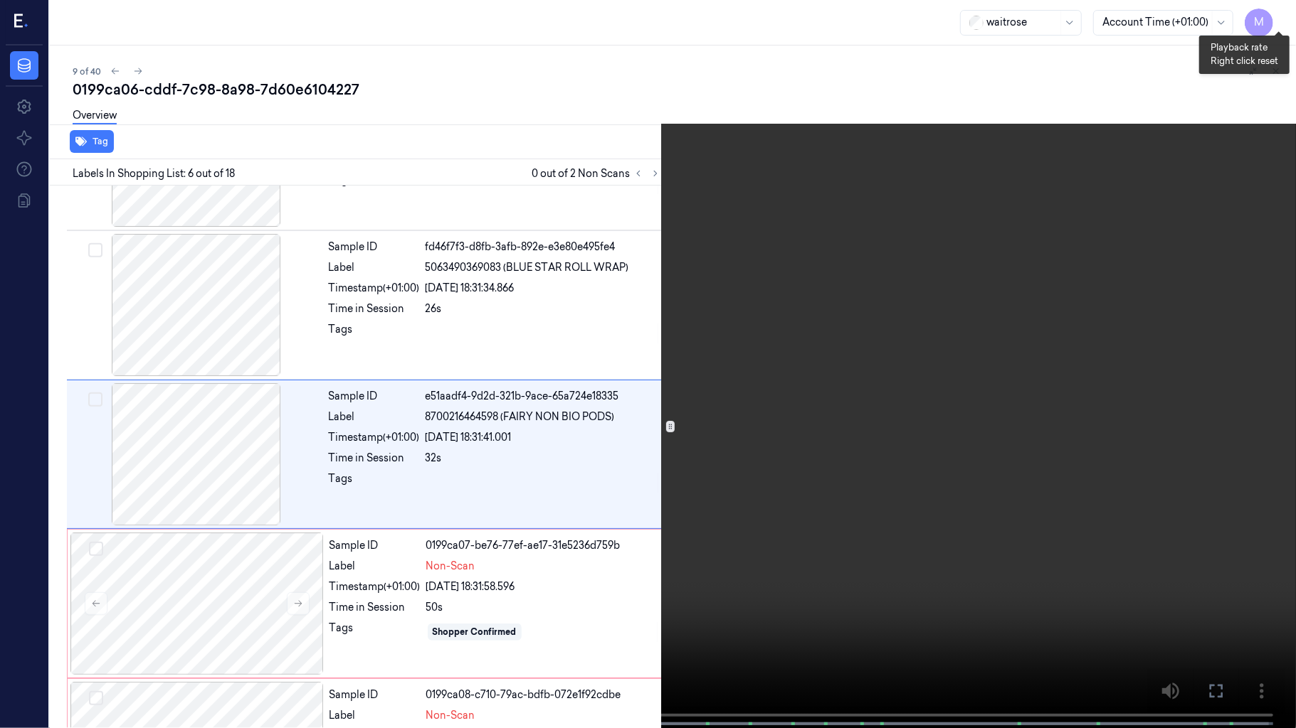
click at [1278, 17] on button "x 1" at bounding box center [1278, 17] width 23 height 23
click at [1031, 240] on video at bounding box center [648, 365] width 1296 height 731
click at [0, 0] on icon at bounding box center [0, 0] width 0 height 0
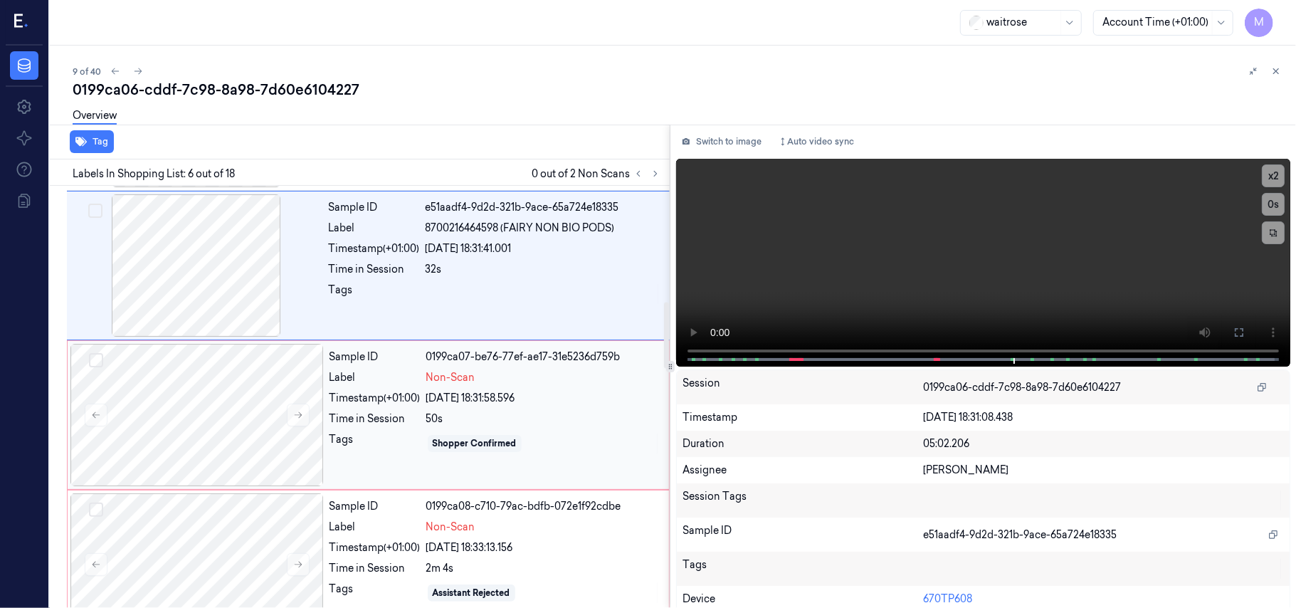
click at [521, 376] on div "Non-Scan" at bounding box center [543, 377] width 234 height 15
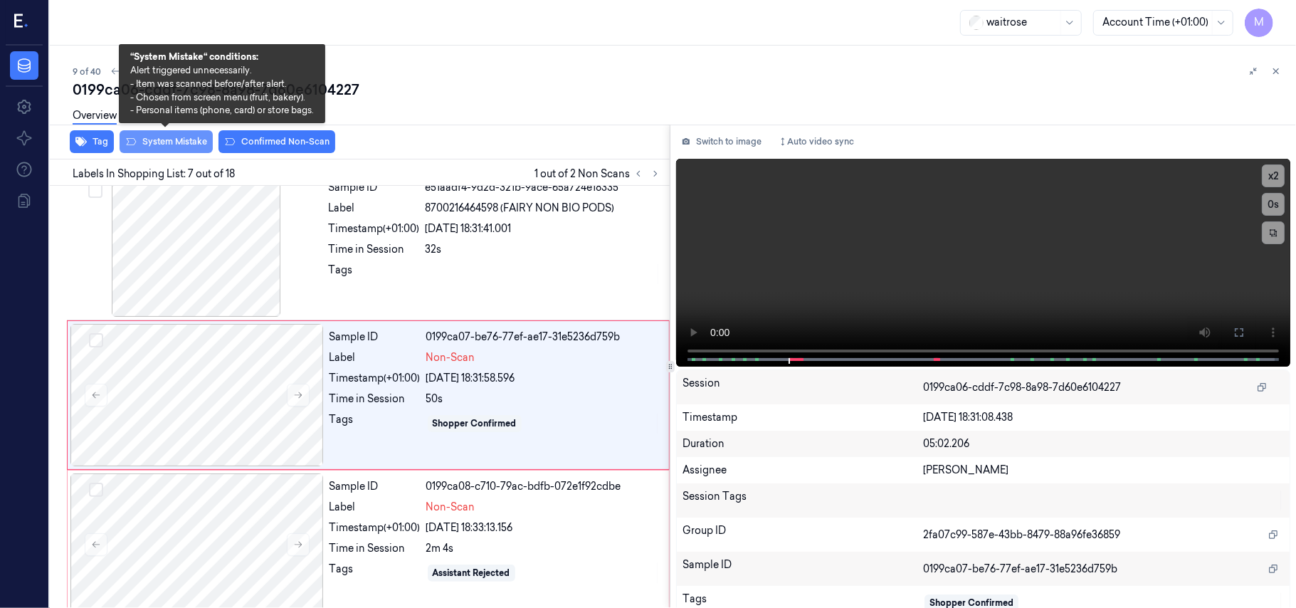
click at [171, 142] on button "System Mistake" at bounding box center [166, 141] width 93 height 23
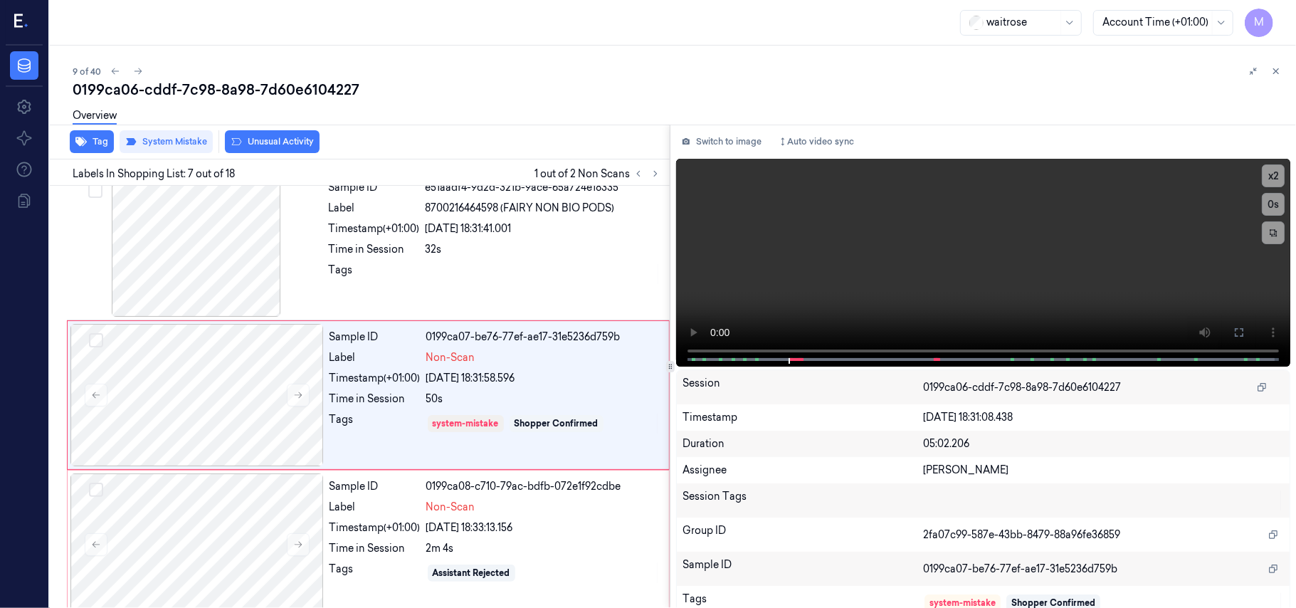
click at [271, 141] on button "Unusual Activity" at bounding box center [272, 141] width 95 height 23
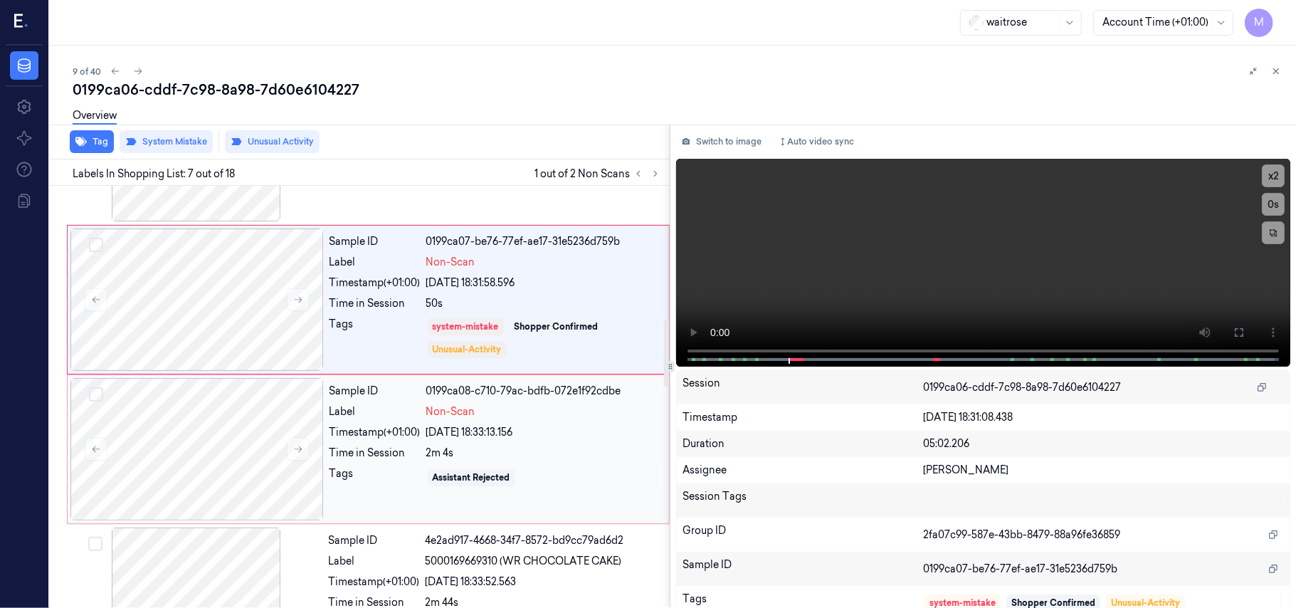
click at [482, 425] on div "Sample ID 0199ca08-c710-79ac-bdfb-072e1f92cdbe Label Non-Scan Timestamp (+01:00…" at bounding box center [495, 449] width 342 height 142
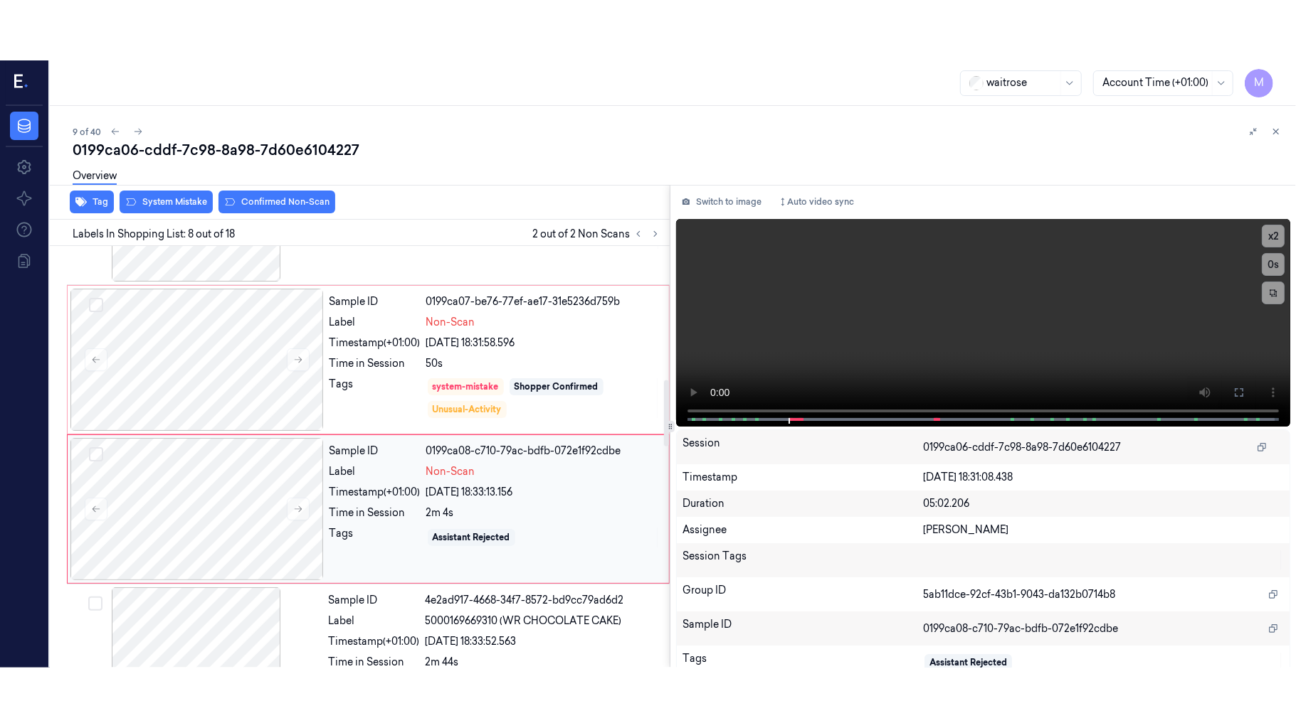
scroll to position [911, 0]
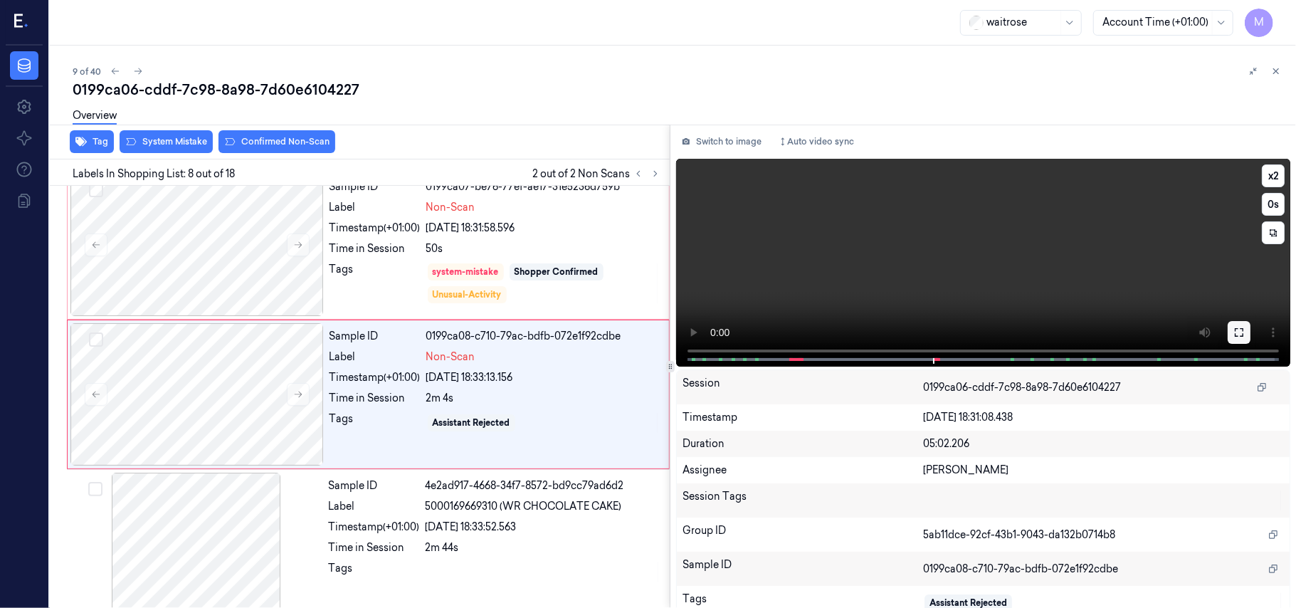
click at [1235, 327] on icon at bounding box center [1238, 332] width 11 height 11
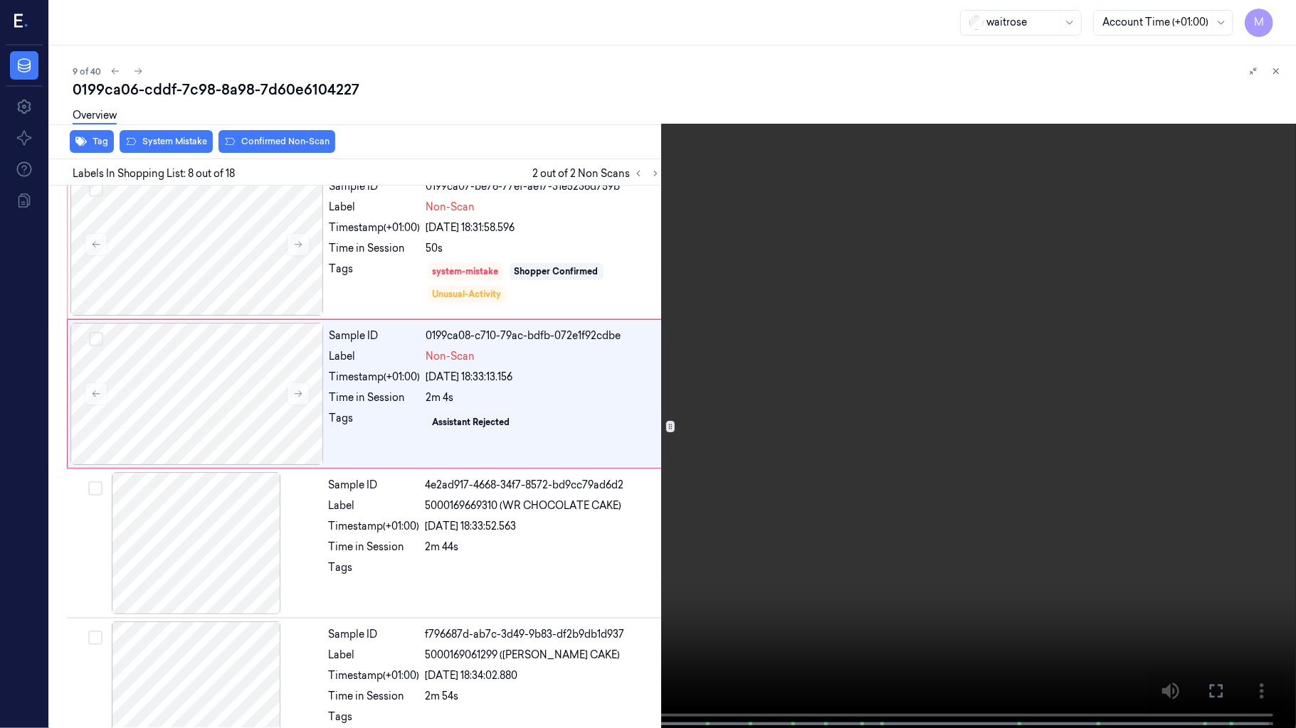
click at [1009, 351] on video at bounding box center [648, 365] width 1296 height 731
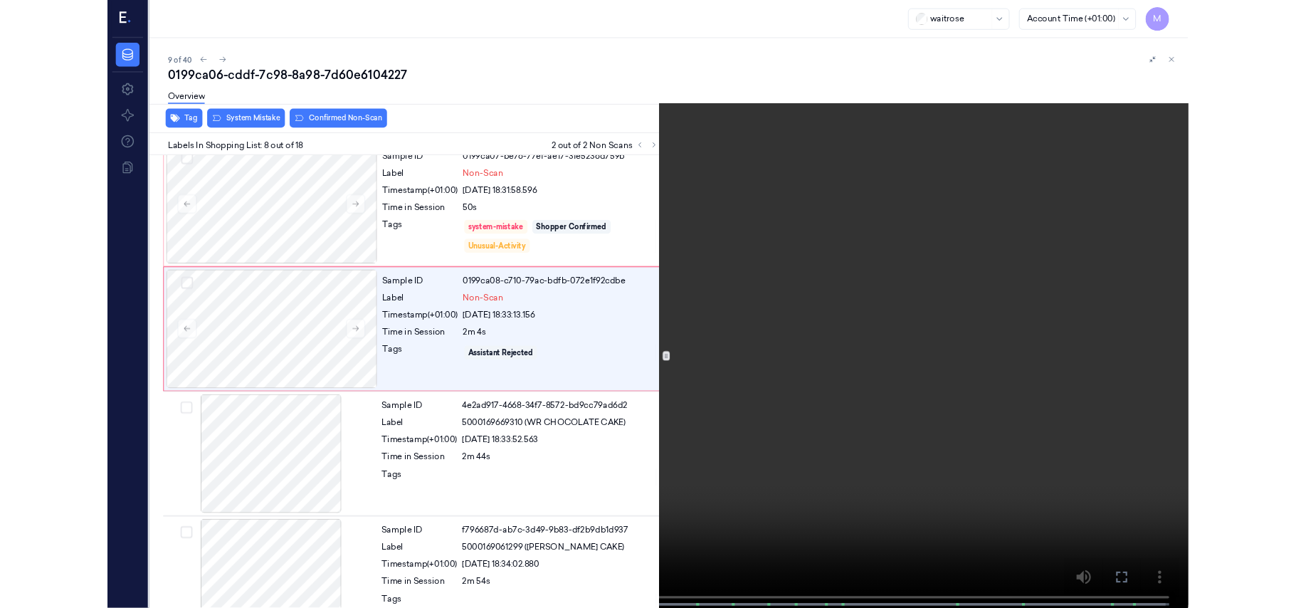
scroll to position [852, 0]
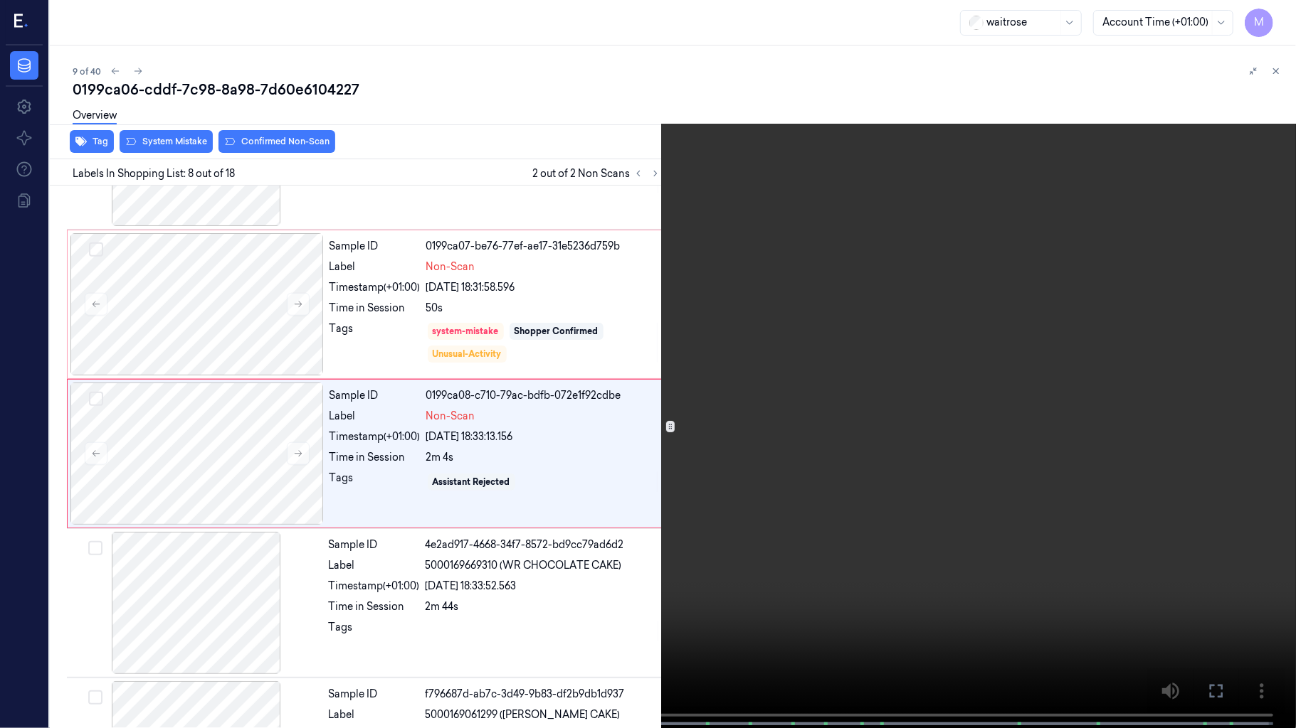
click at [1009, 351] on video at bounding box center [648, 365] width 1296 height 731
click at [0, 0] on icon at bounding box center [0, 0] width 0 height 0
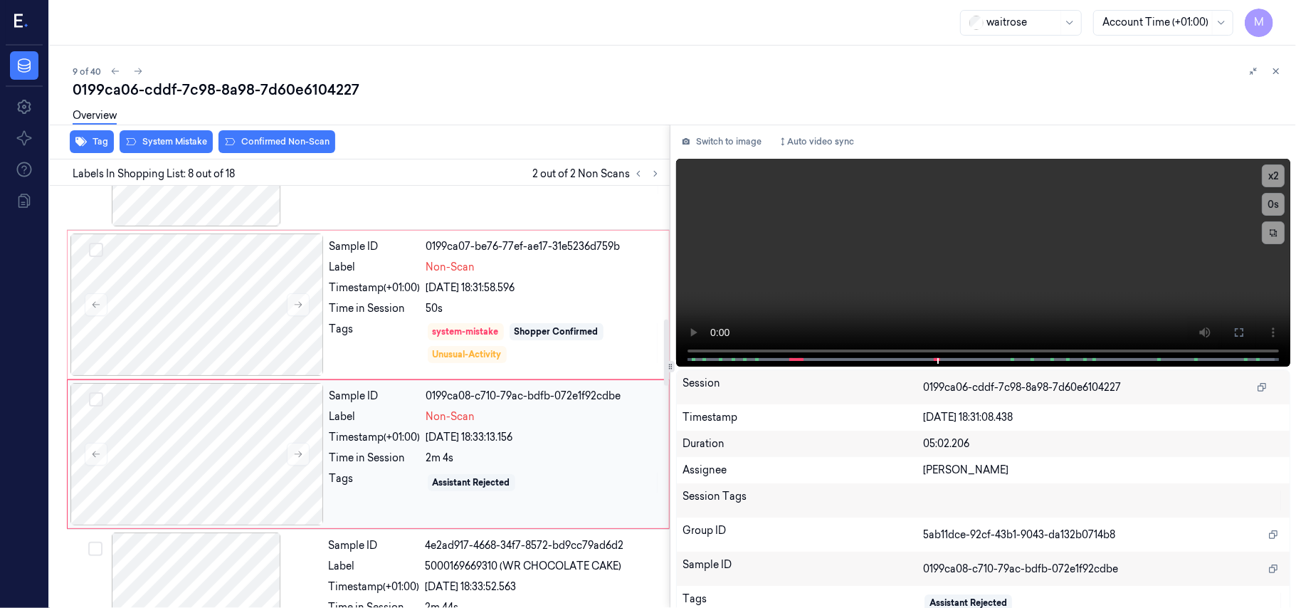
click at [377, 428] on div "Sample ID 0199ca08-c710-79ac-bdfb-072e1f92cdbe Label Non-Scan Timestamp (+01:00…" at bounding box center [495, 454] width 342 height 142
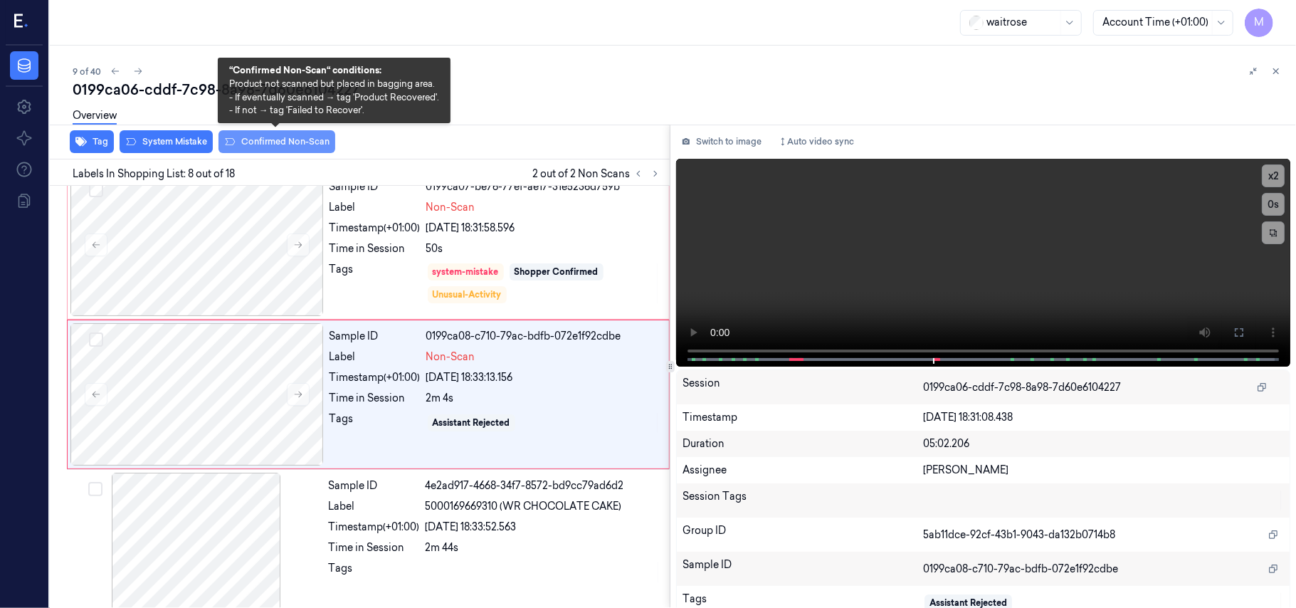
click at [279, 140] on button "Confirmed Non-Scan" at bounding box center [276, 141] width 117 height 23
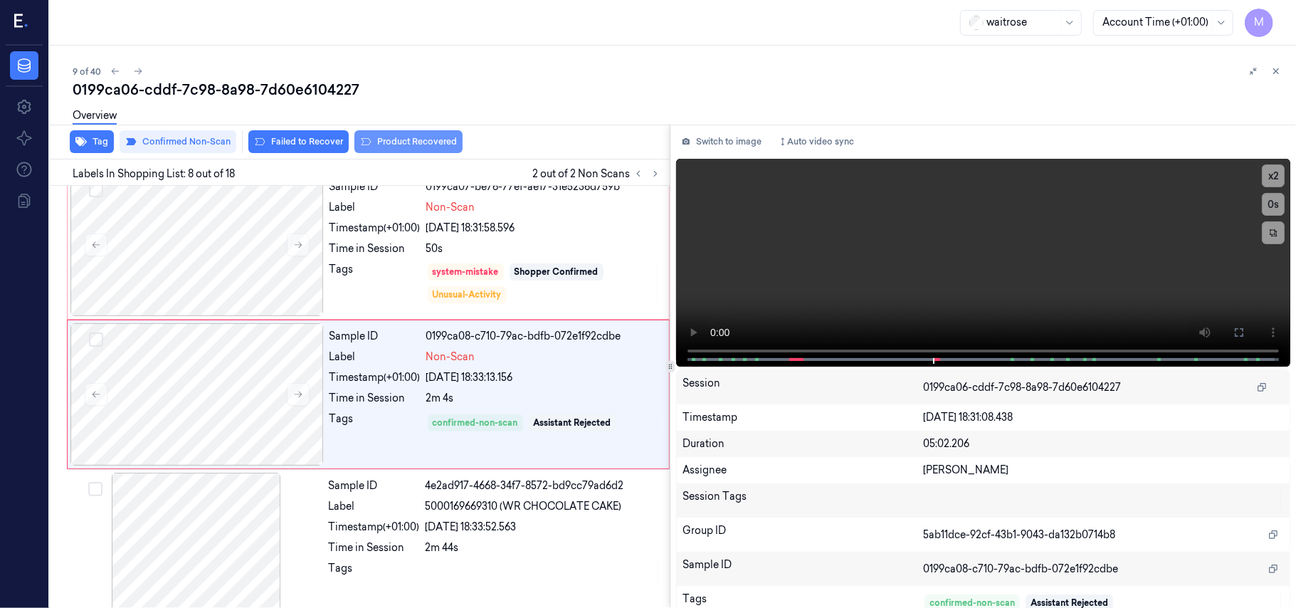
click at [408, 137] on button "Product Recovered" at bounding box center [408, 141] width 108 height 23
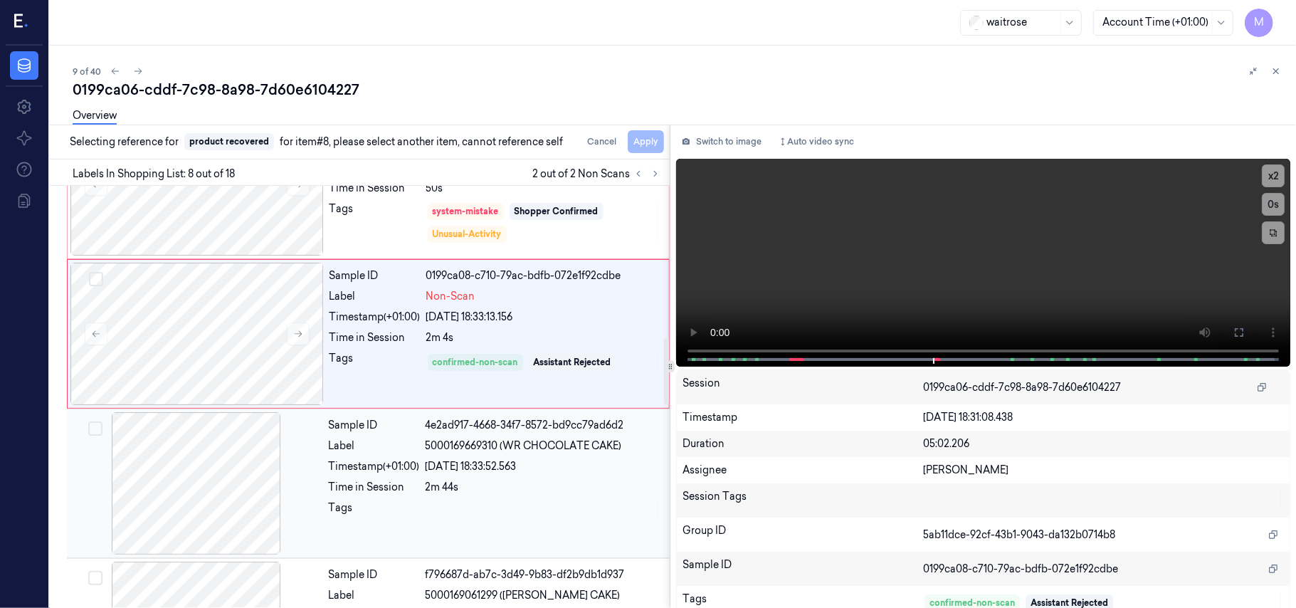
scroll to position [1006, 0]
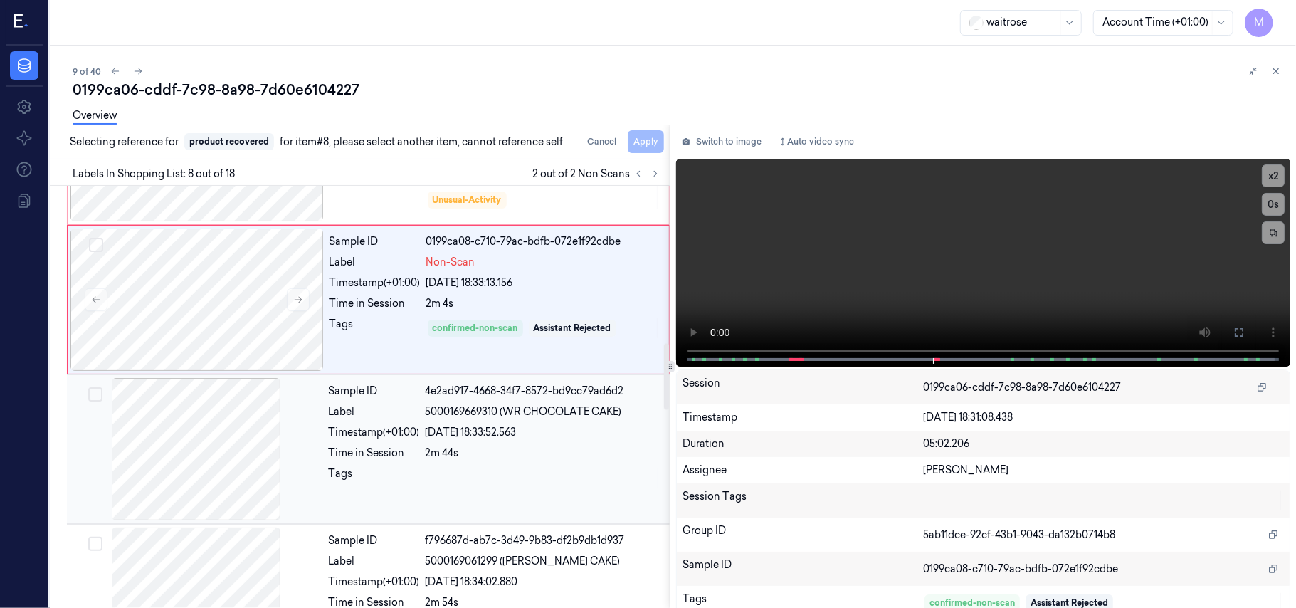
click at [505, 415] on span "5000169669310 (WR CHOCOLATE CAKE)" at bounding box center [523, 411] width 196 height 15
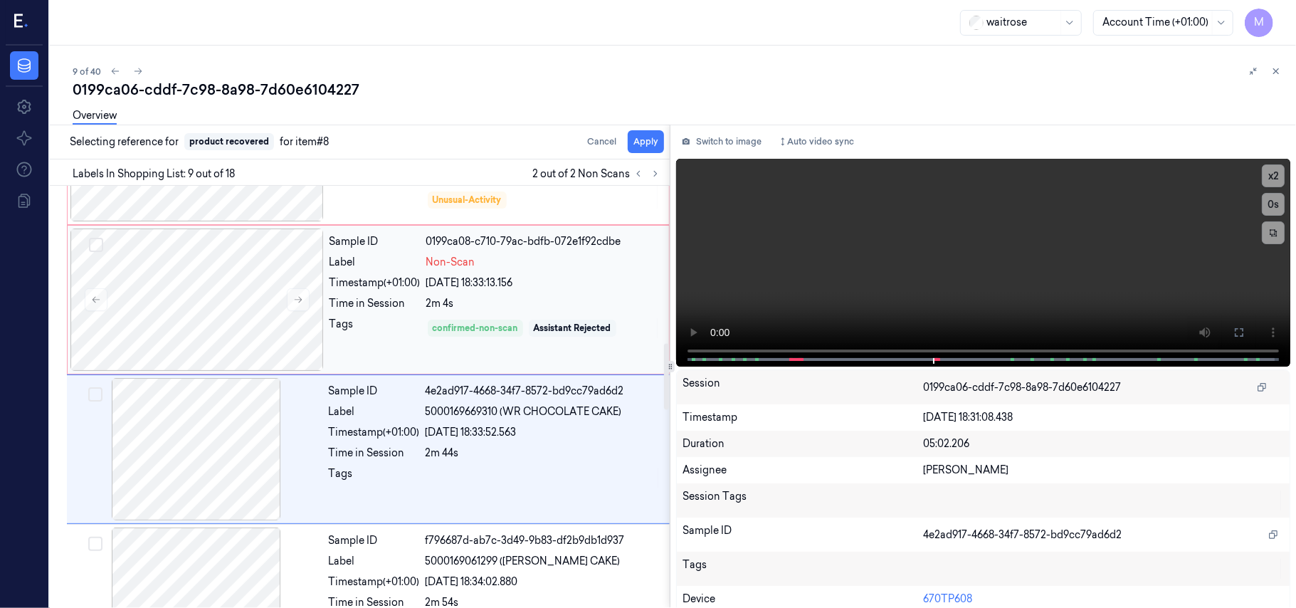
scroll to position [1061, 0]
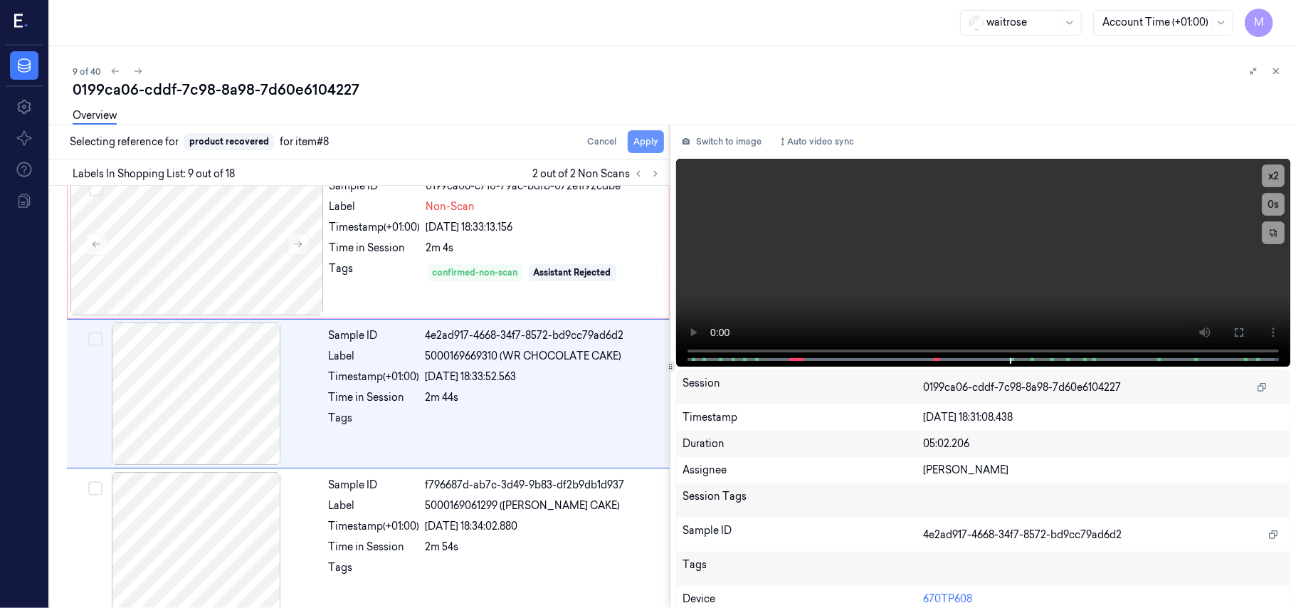
click at [647, 143] on button "Apply" at bounding box center [645, 141] width 36 height 23
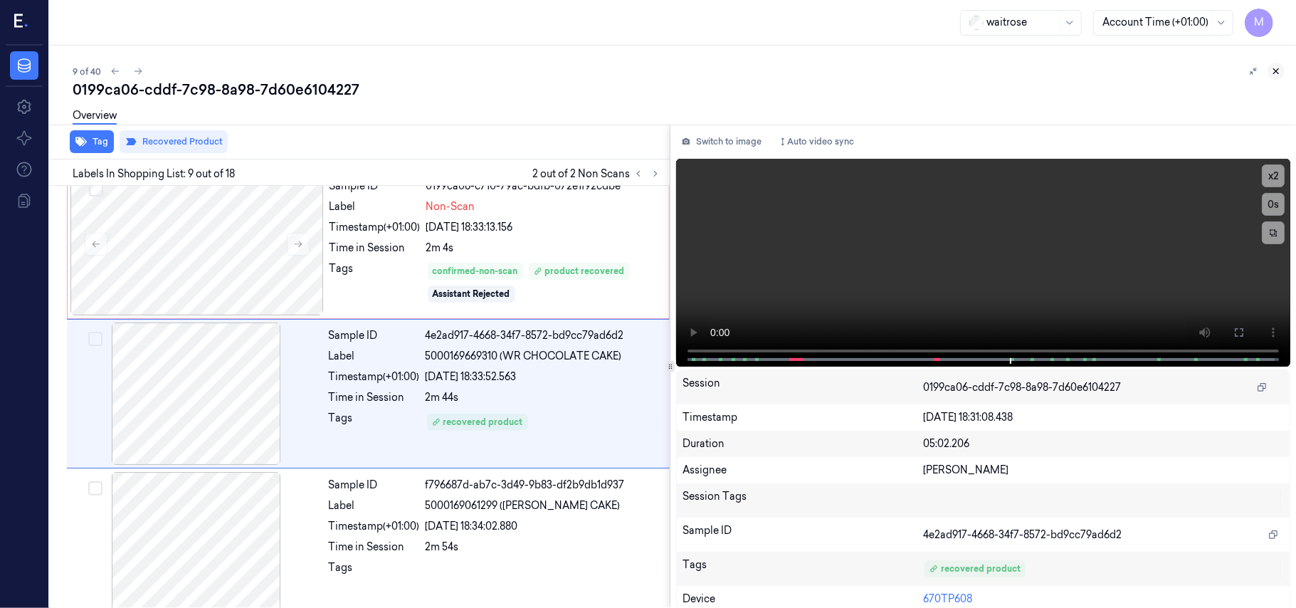
click at [1276, 73] on icon at bounding box center [1276, 71] width 10 height 10
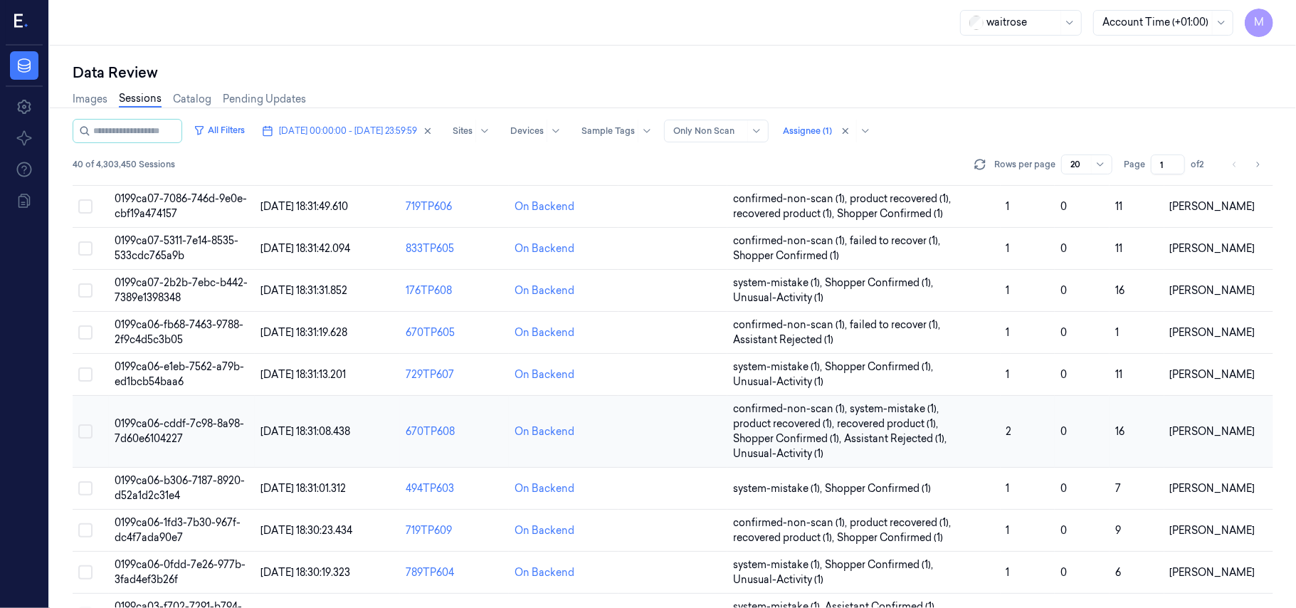
scroll to position [189, 0]
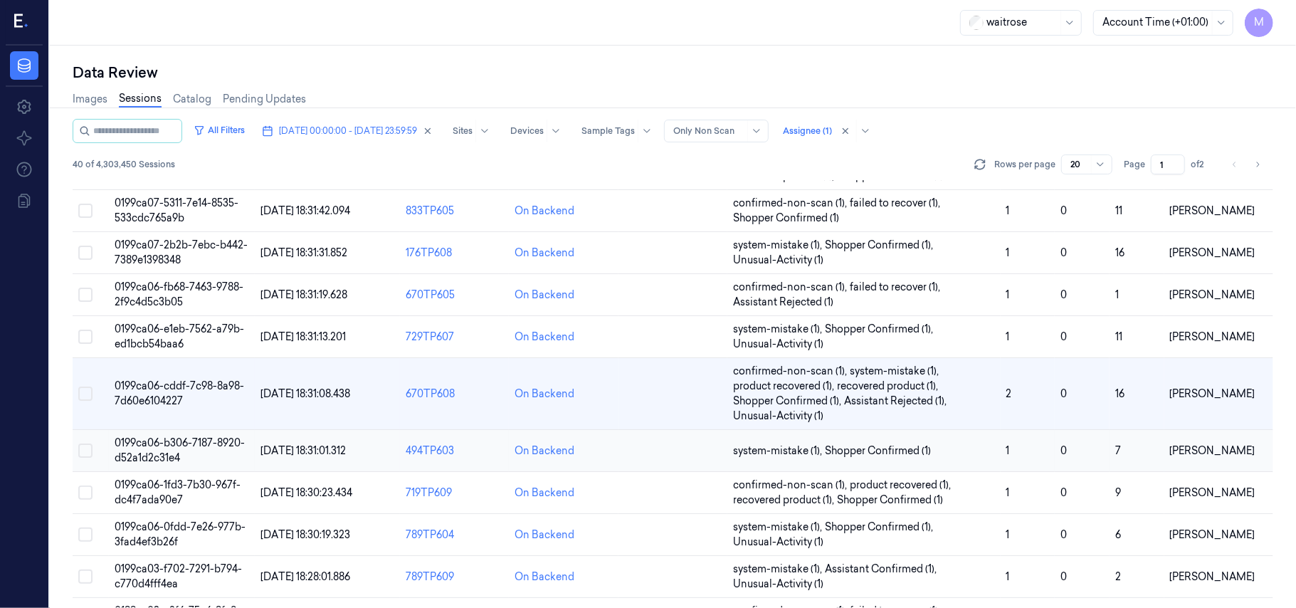
click at [181, 455] on td "0199ca06-b306-7187-8920-d52a1d2c31e4" at bounding box center [181, 451] width 145 height 42
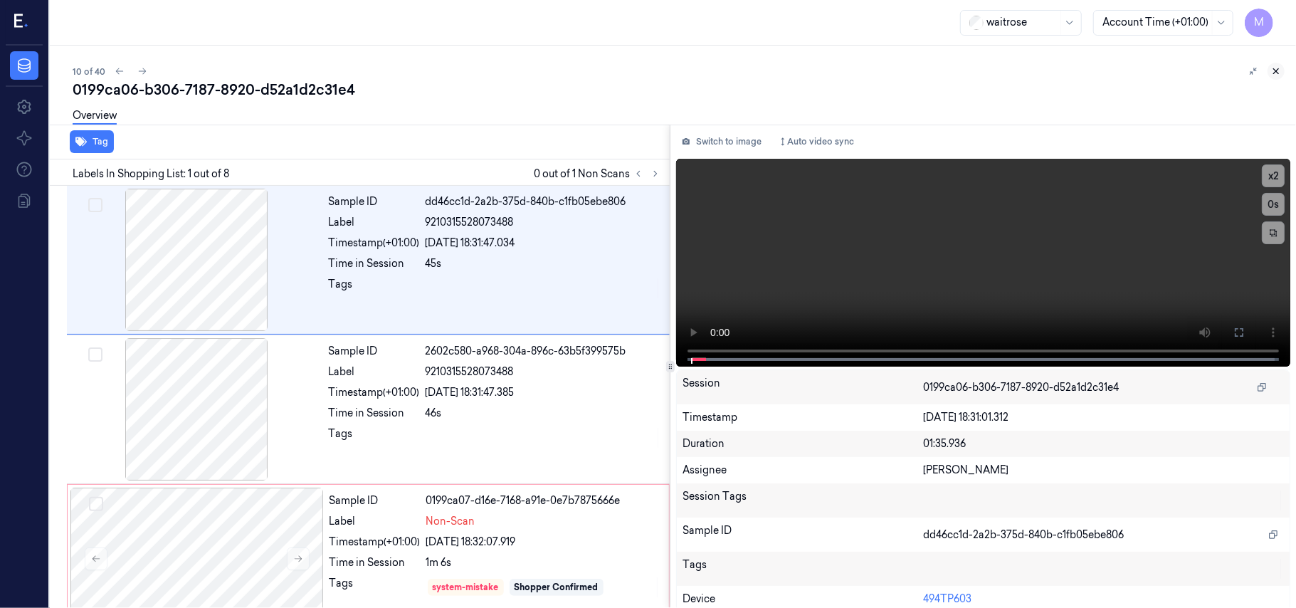
click at [1278, 68] on icon at bounding box center [1276, 71] width 10 height 10
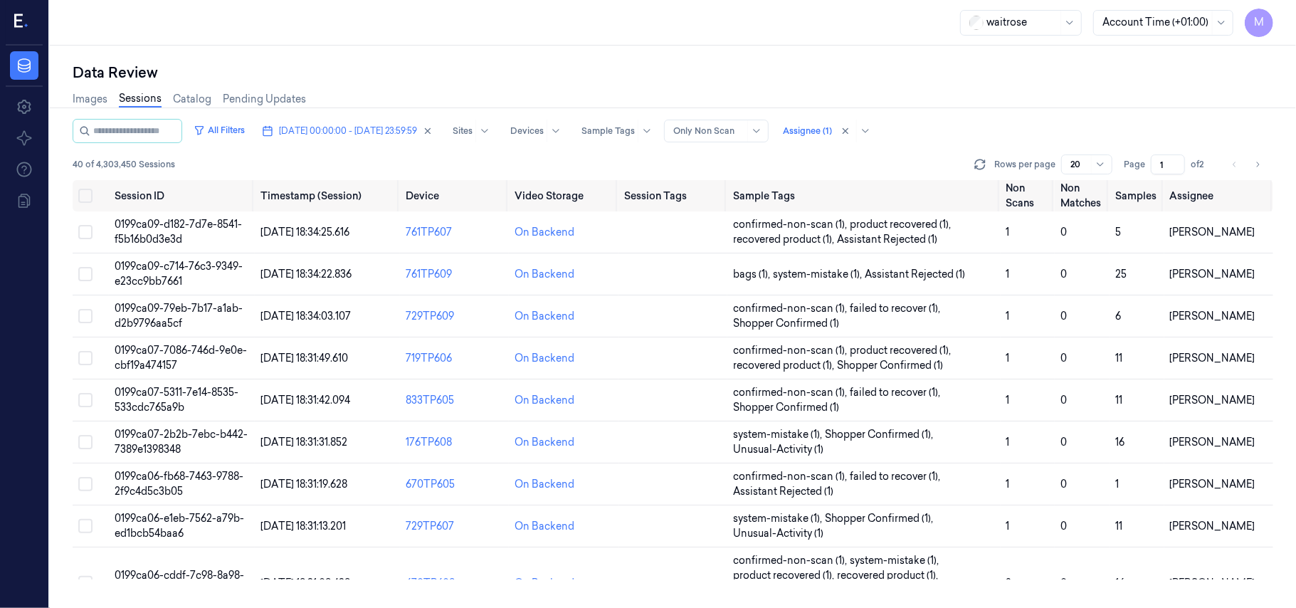
scroll to position [248, 0]
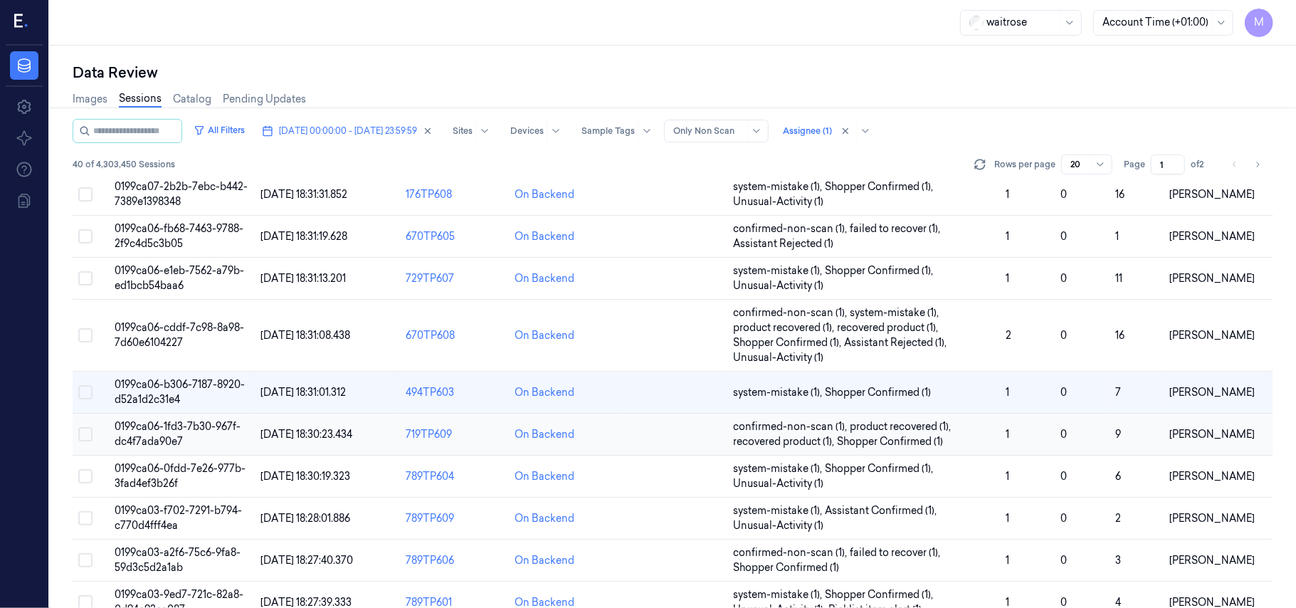
click at [158, 427] on span "0199ca06-1fd3-7b30-967f-dc4f7ada90e7" at bounding box center [178, 434] width 126 height 28
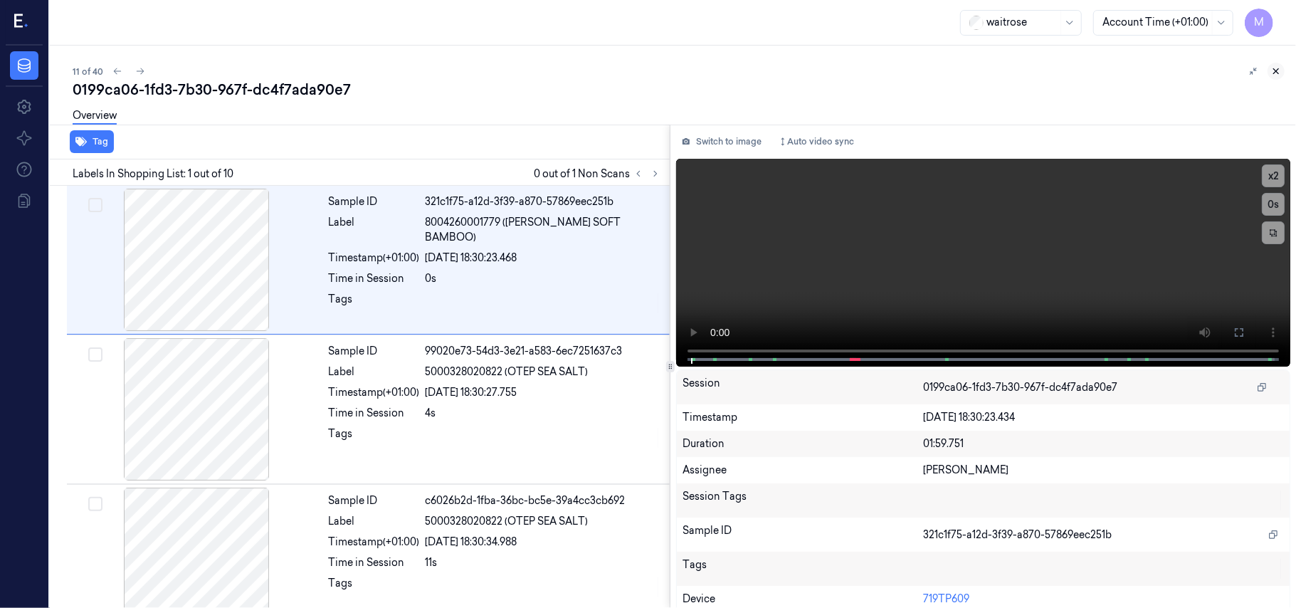
click at [1278, 71] on icon at bounding box center [1276, 71] width 10 height 10
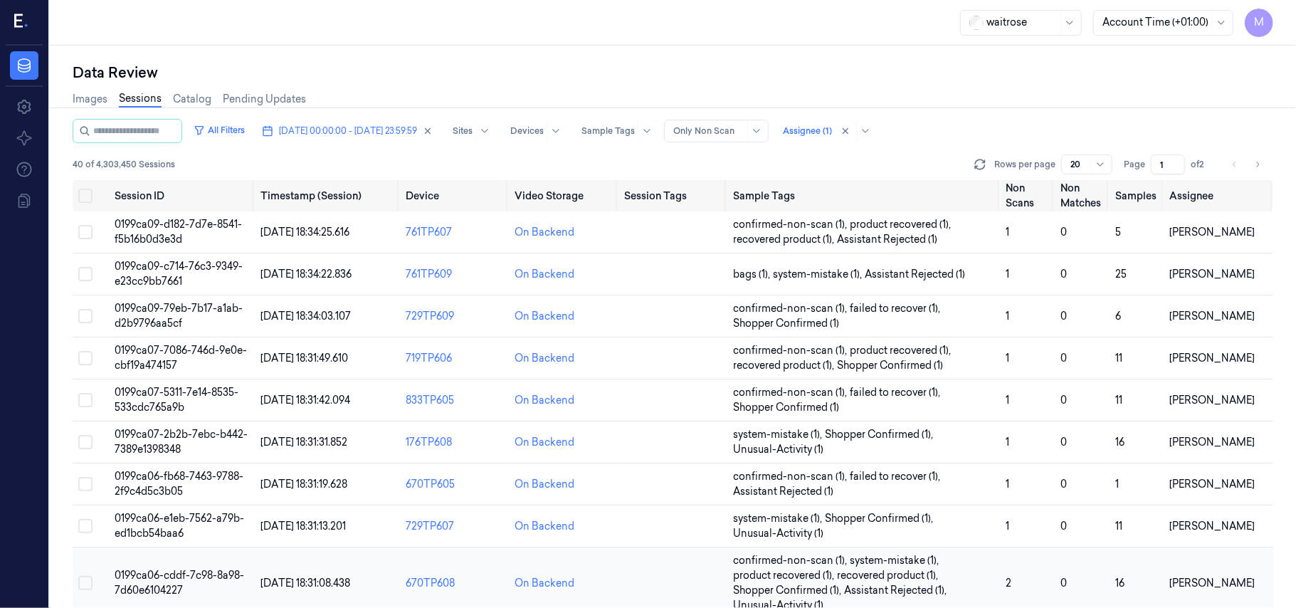
scroll to position [290, 0]
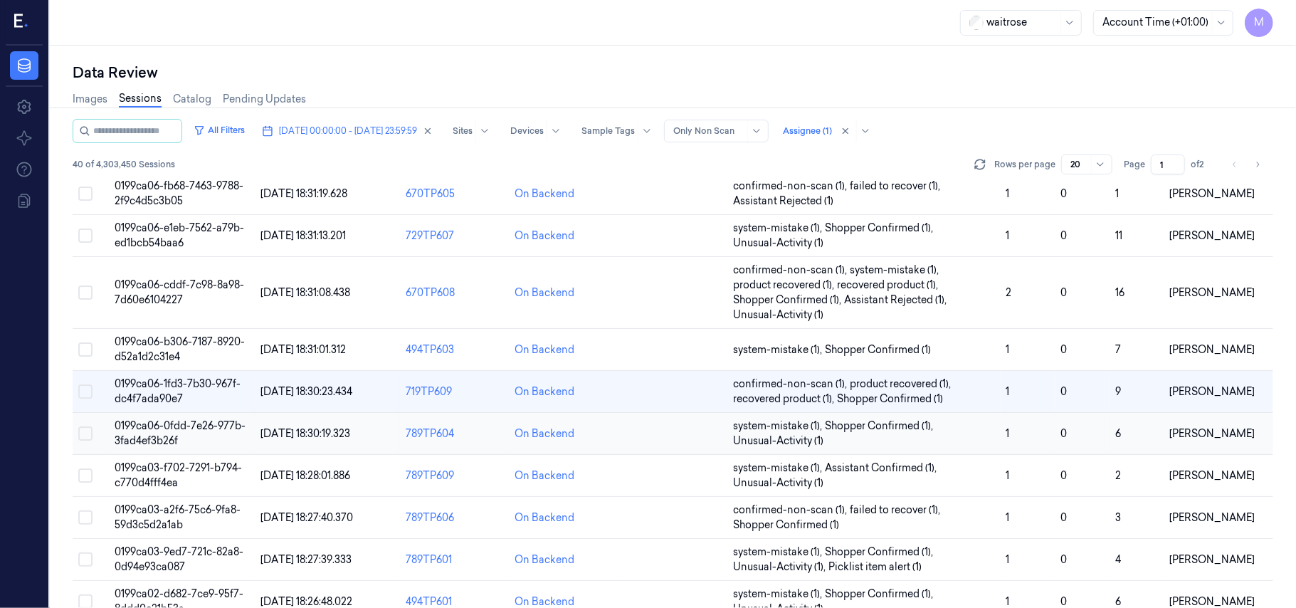
click at [195, 435] on td "0199ca06-0fdd-7e26-977b-3fad4ef3b26f" at bounding box center [181, 434] width 145 height 42
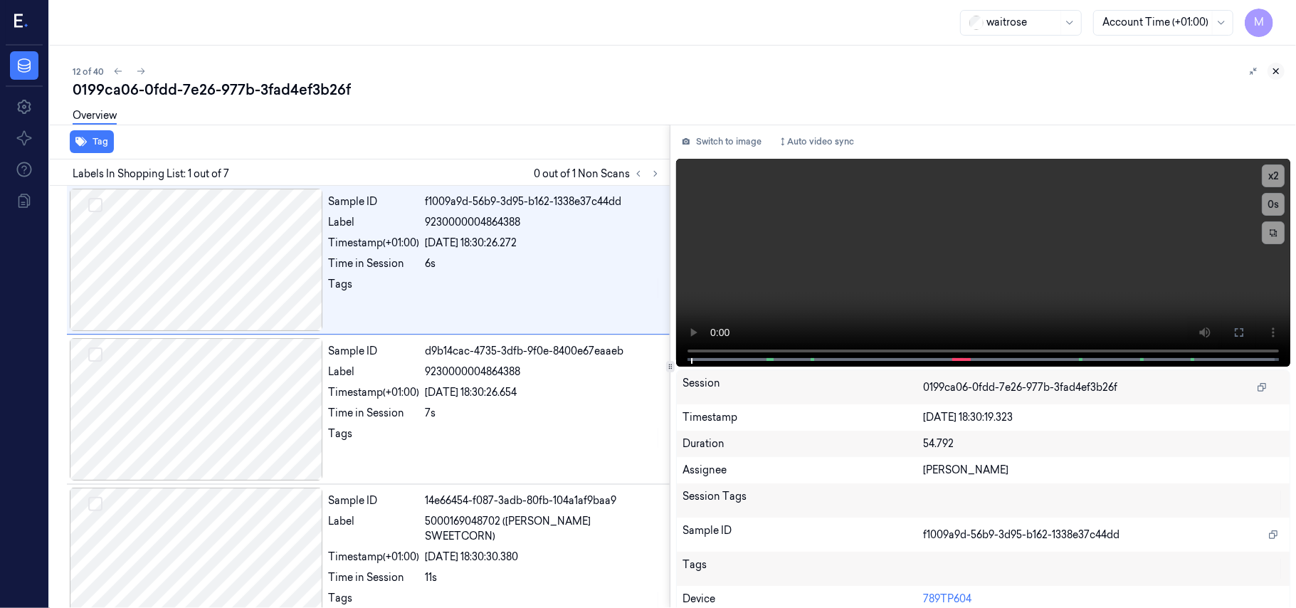
click at [1281, 66] on icon at bounding box center [1276, 71] width 10 height 10
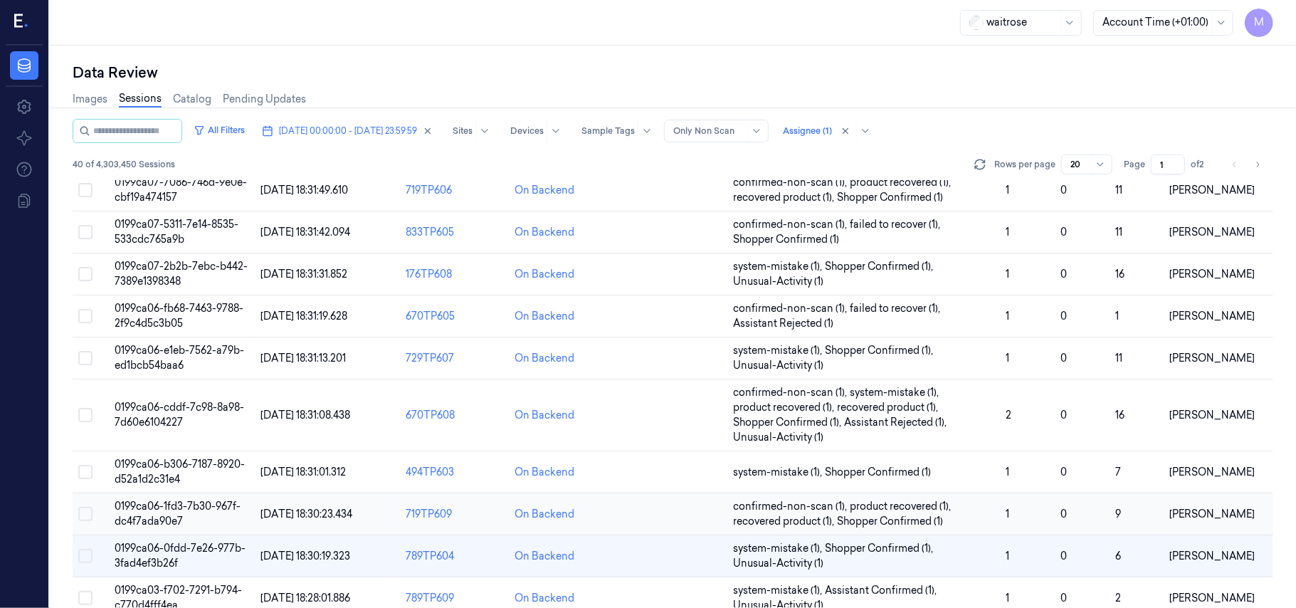
scroll to position [332, 0]
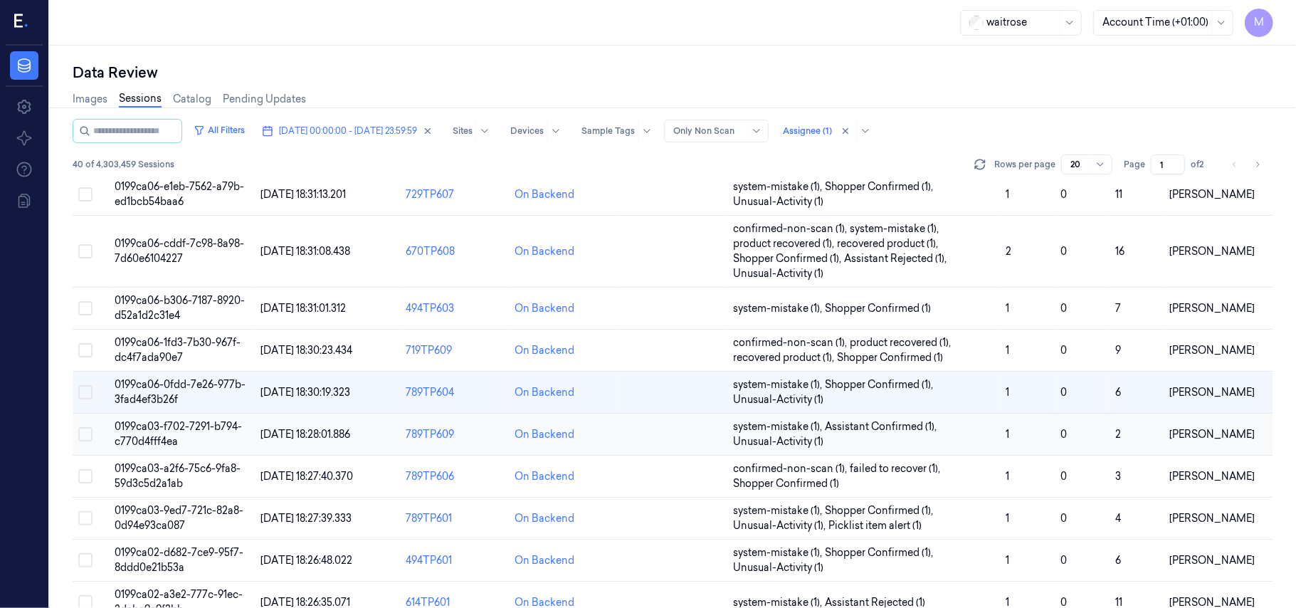
click at [147, 430] on span "0199ca03-f702-7291-b794-c770d4fff4ea" at bounding box center [178, 434] width 127 height 28
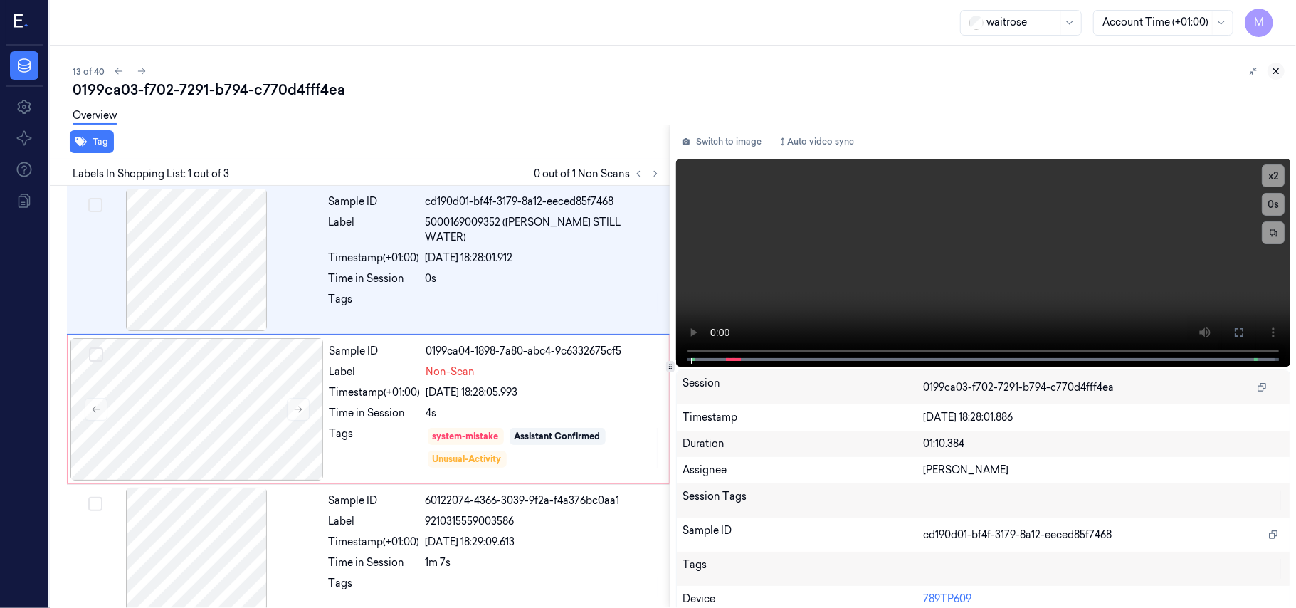
click at [1276, 71] on icon at bounding box center [1275, 71] width 5 height 5
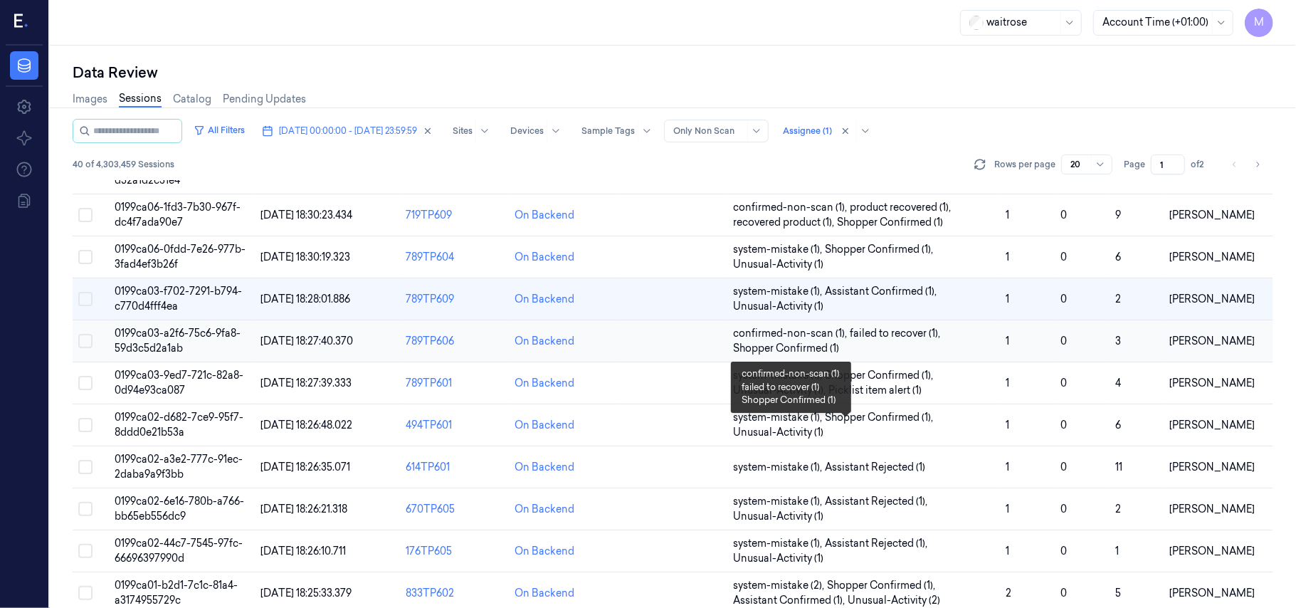
scroll to position [470, 0]
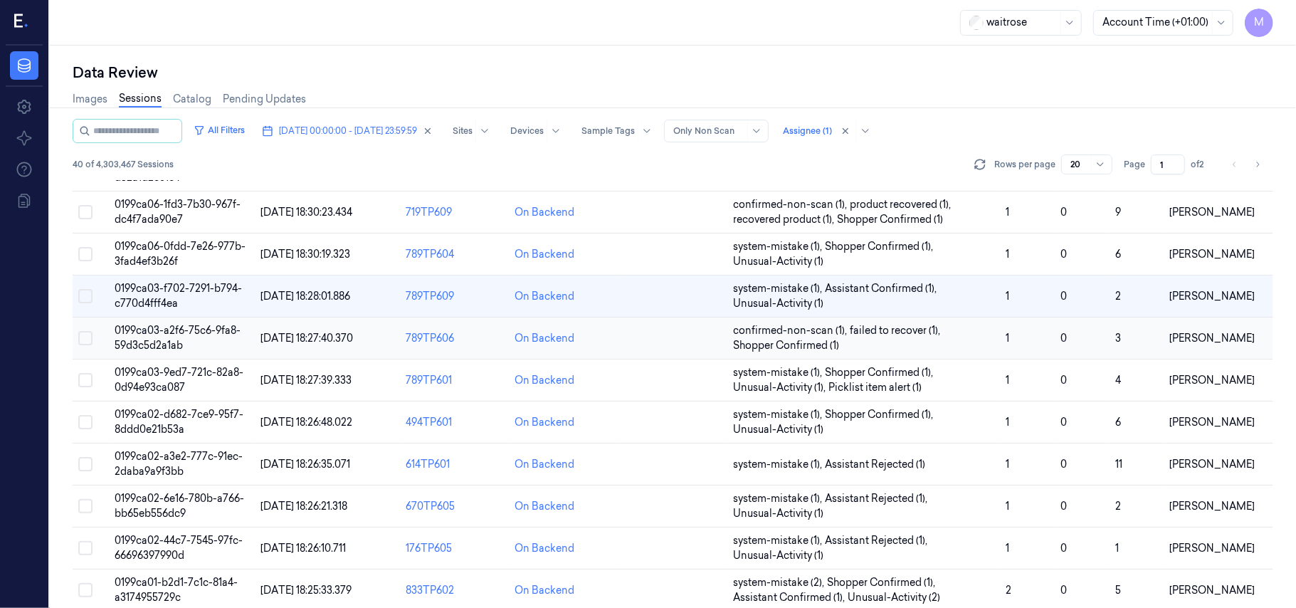
click at [180, 336] on span "0199ca03-a2f6-75c6-9fa8-59d3c5d2a1ab" at bounding box center [178, 338] width 126 height 28
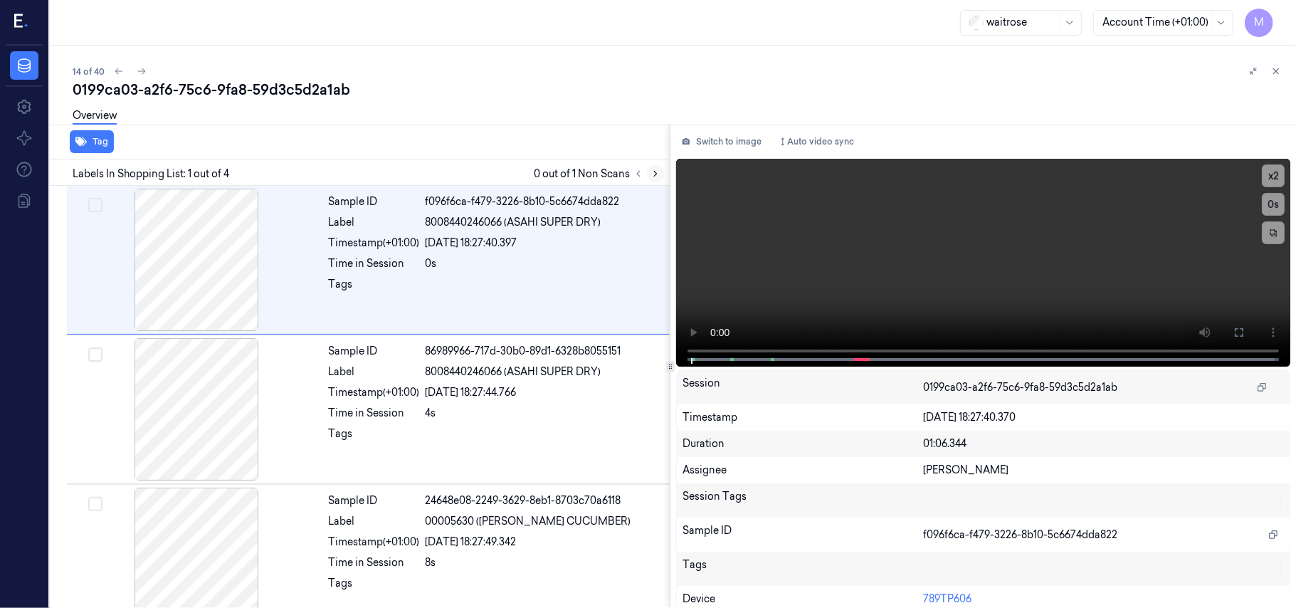
click at [649, 172] on button at bounding box center [655, 173] width 17 height 17
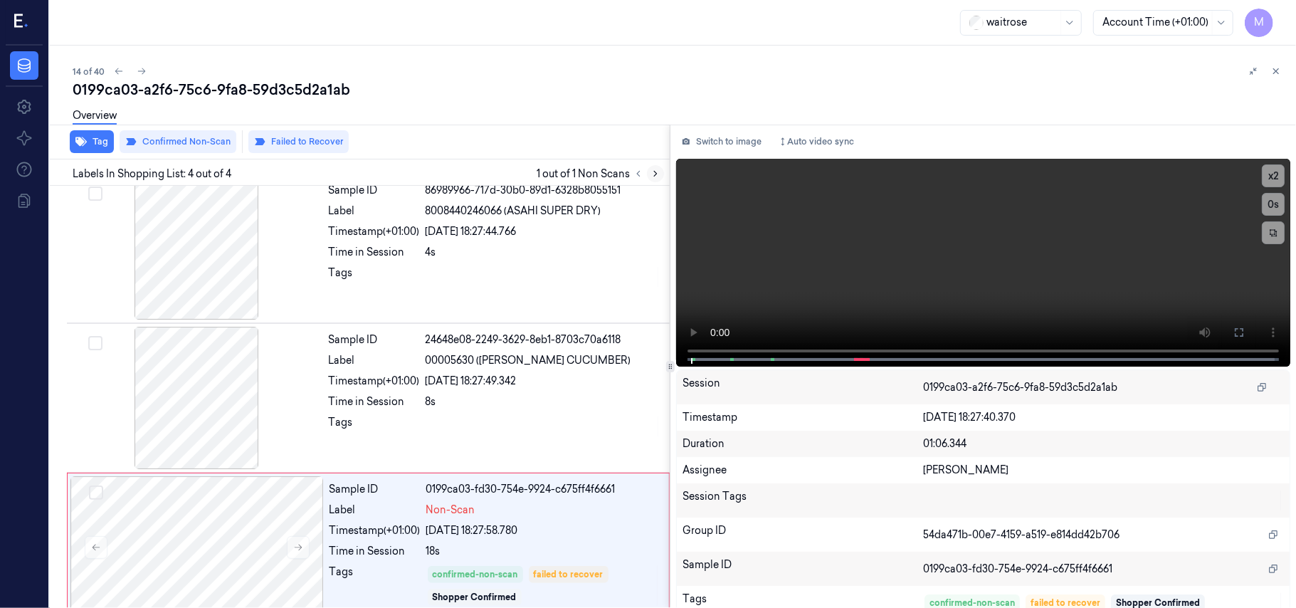
scroll to position [181, 0]
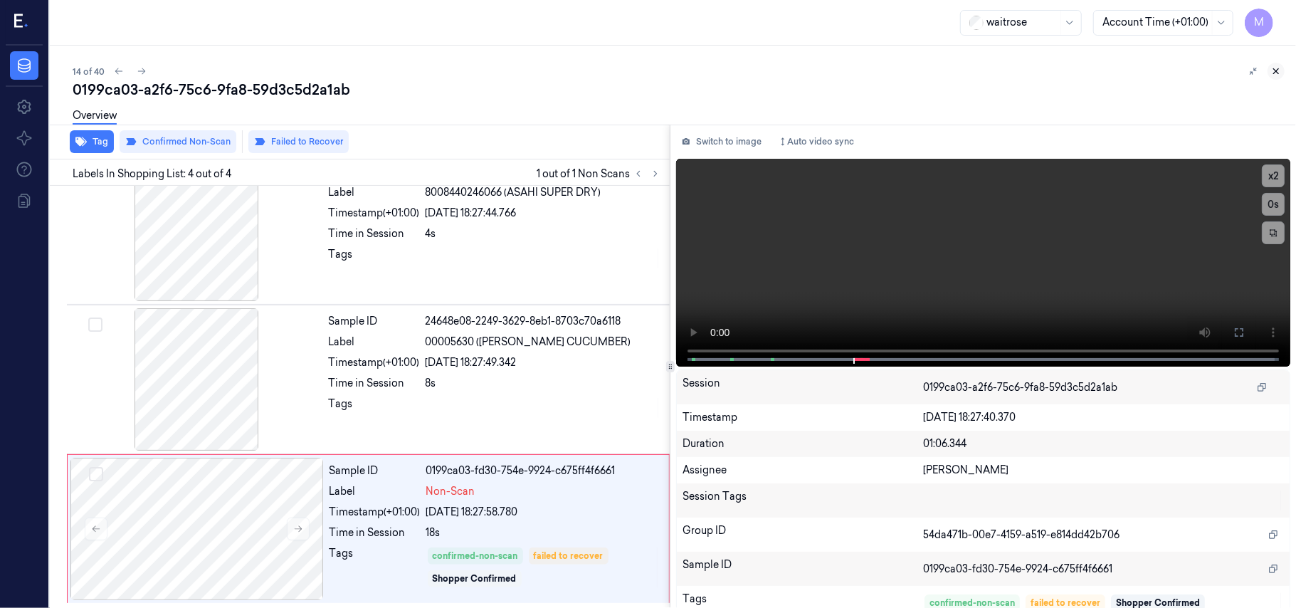
click at [1273, 69] on icon at bounding box center [1276, 71] width 10 height 10
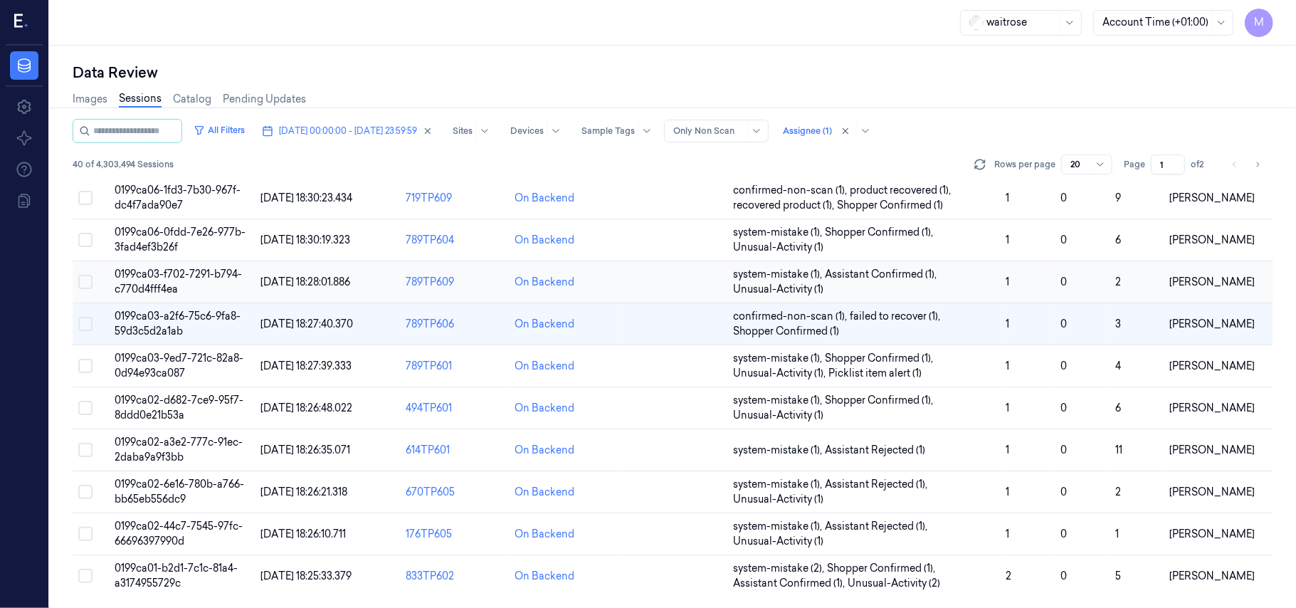
scroll to position [487, 0]
click at [157, 360] on span "0199ca03-9ed7-721c-82a8-0d94e93ca087" at bounding box center [179, 365] width 129 height 28
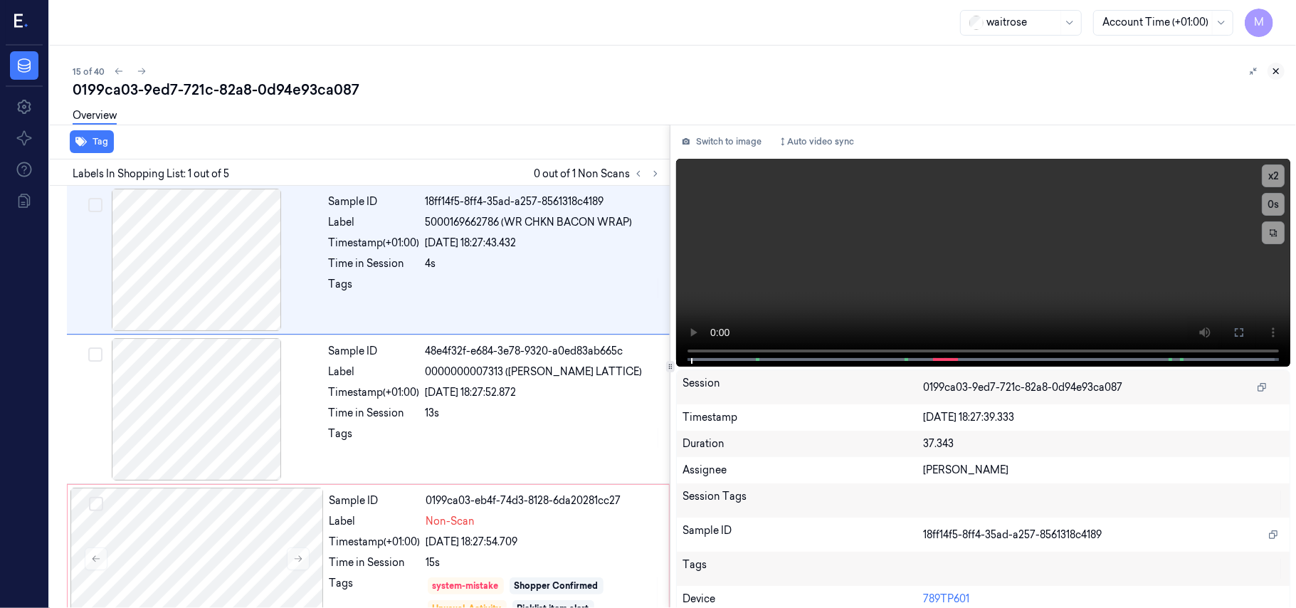
click at [1278, 67] on icon at bounding box center [1276, 71] width 10 height 10
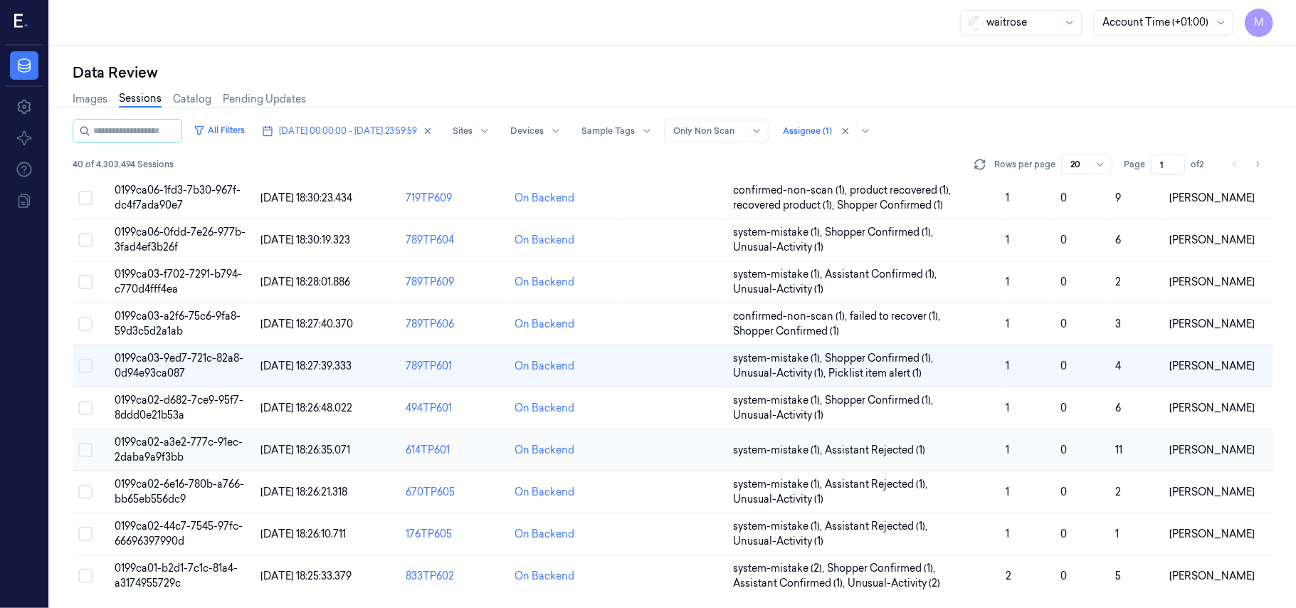
scroll to position [487, 0]
click at [145, 404] on span "0199ca02-d682-7ce9-95f7-8ddd0e21b53a" at bounding box center [179, 407] width 129 height 28
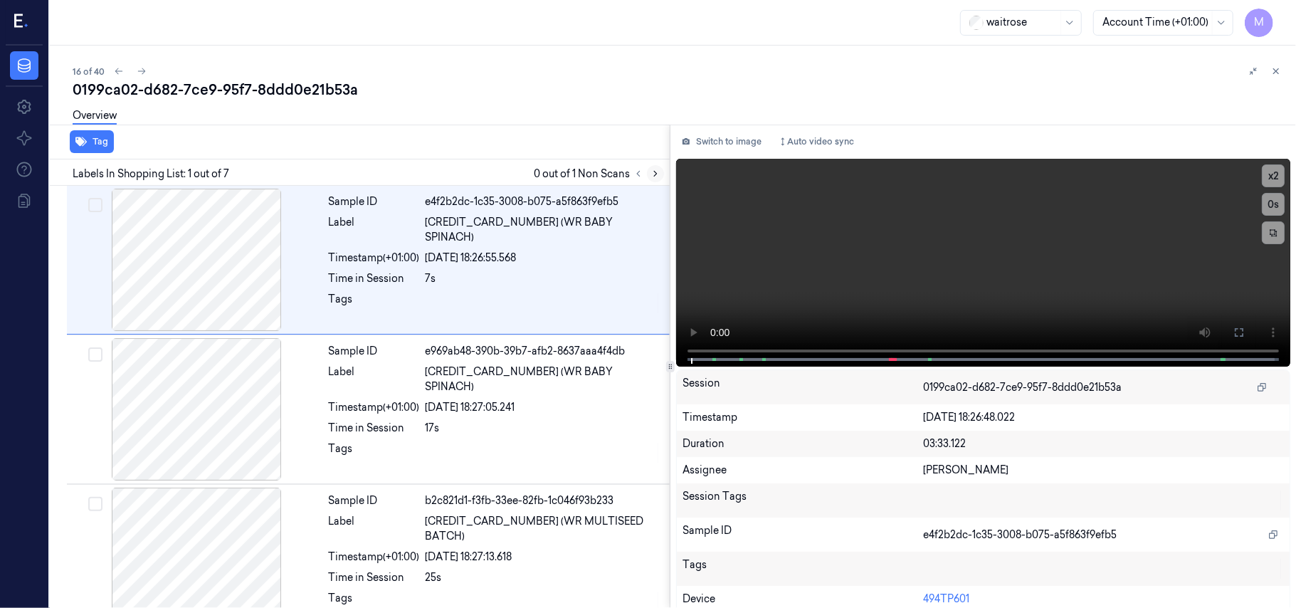
click at [653, 176] on icon at bounding box center [655, 174] width 10 height 10
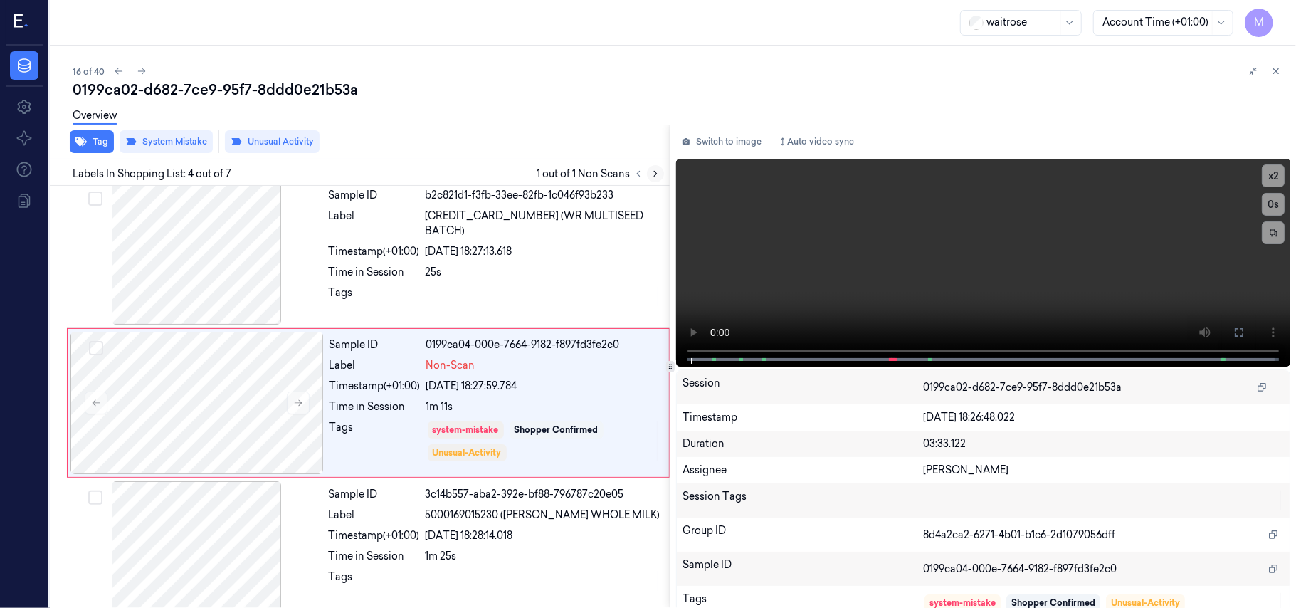
scroll to position [312, 0]
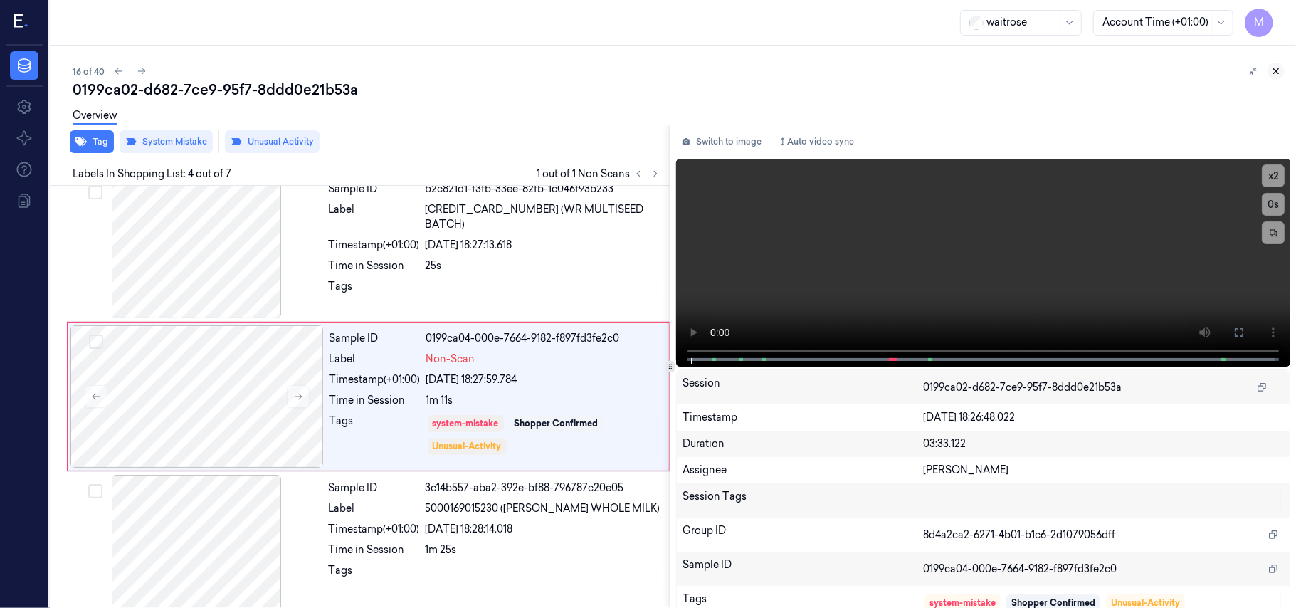
click at [1273, 68] on icon at bounding box center [1276, 71] width 10 height 10
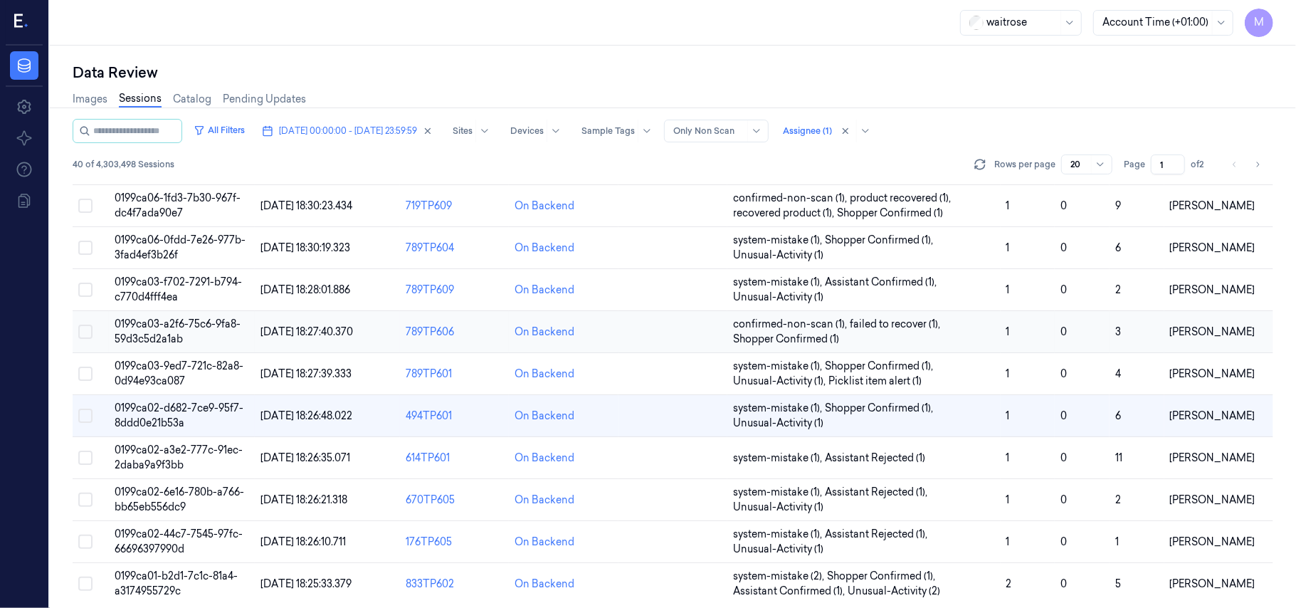
scroll to position [487, 0]
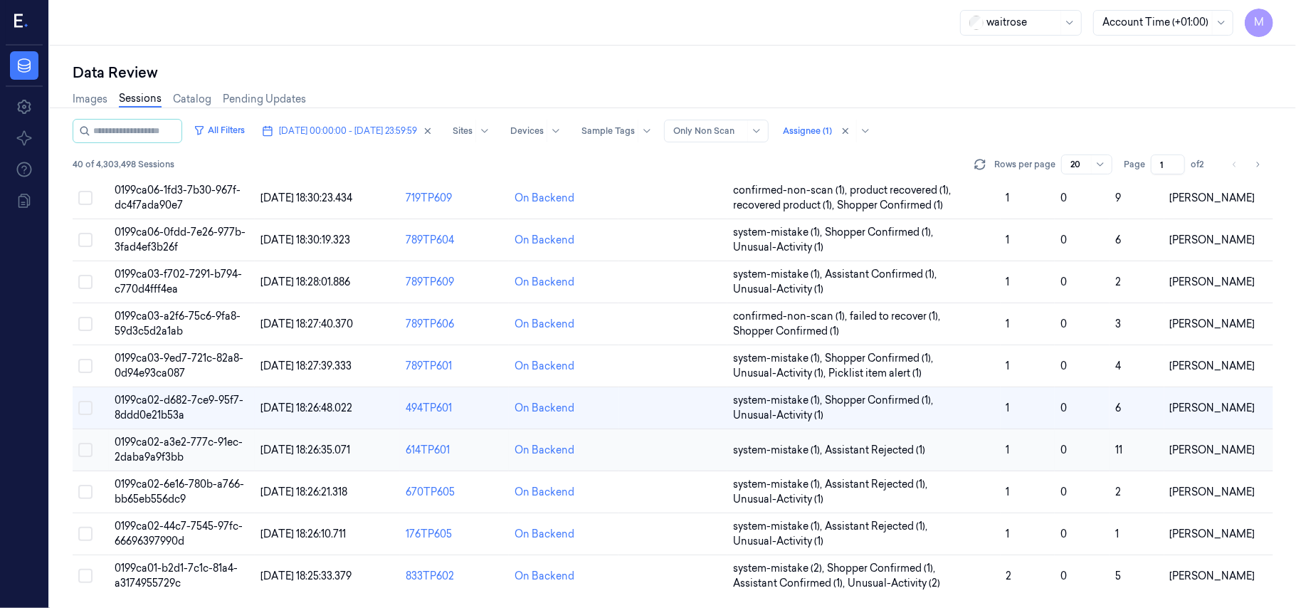
click at [178, 447] on span "0199ca02-a3e2-777c-91ec-2daba9a9f3bb" at bounding box center [179, 449] width 128 height 28
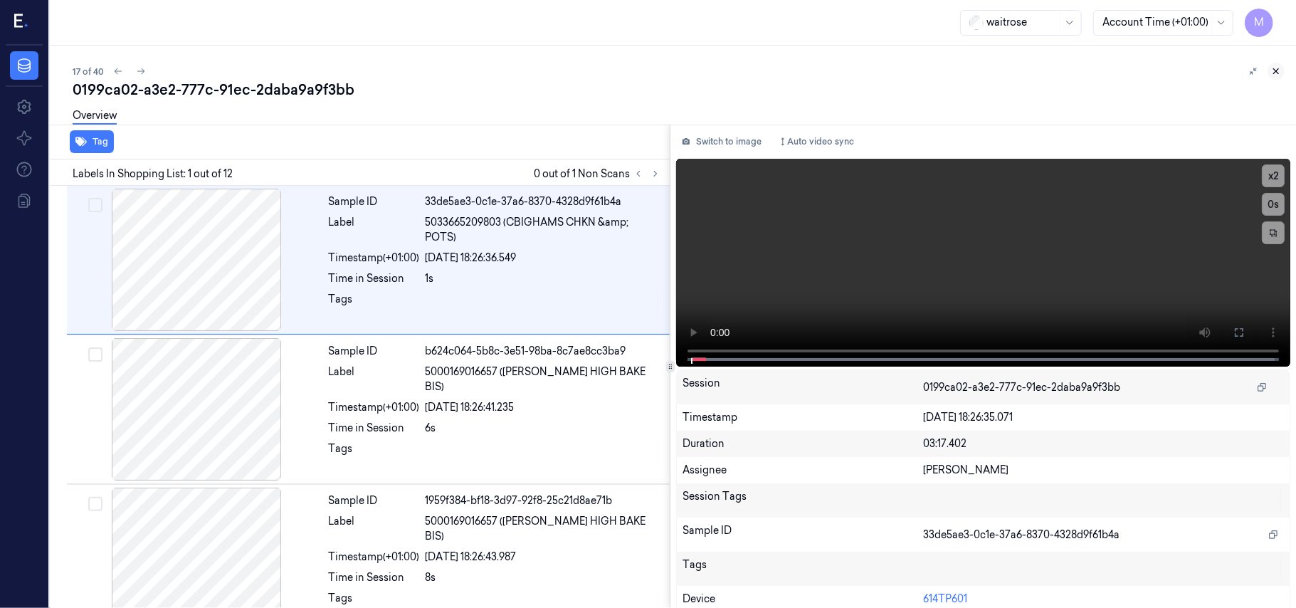
click at [1275, 69] on icon at bounding box center [1276, 71] width 10 height 10
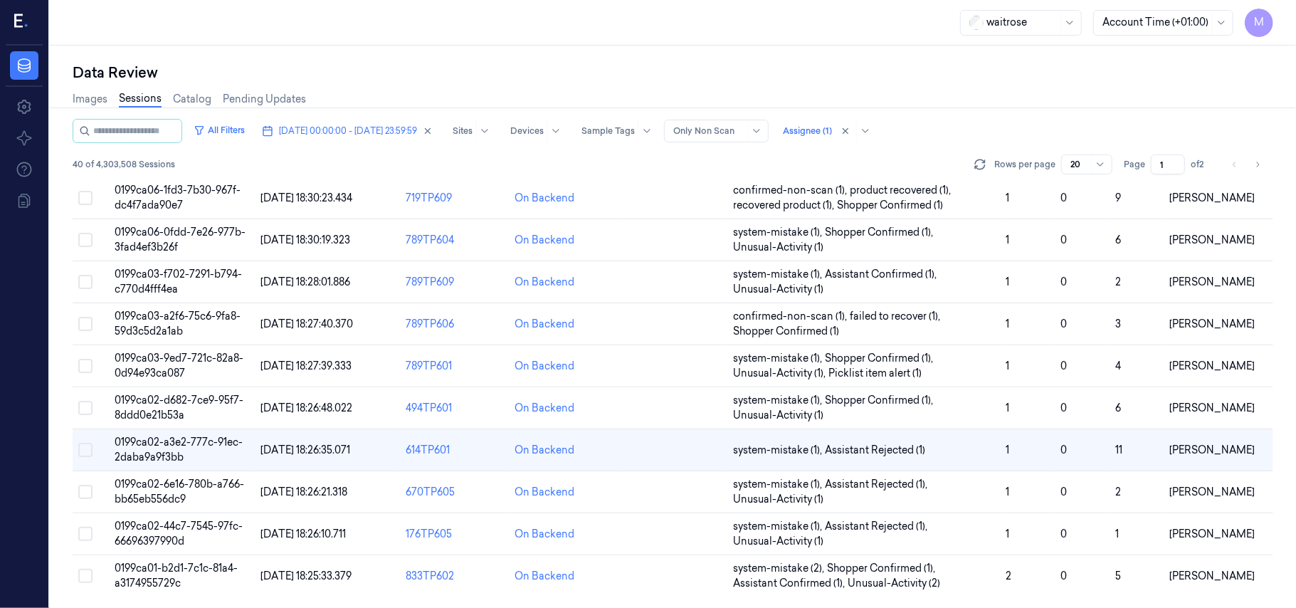
scroll to position [487, 0]
click at [157, 491] on td "0199ca02-6e16-780b-a766-bb65eb556dc9" at bounding box center [181, 492] width 145 height 42
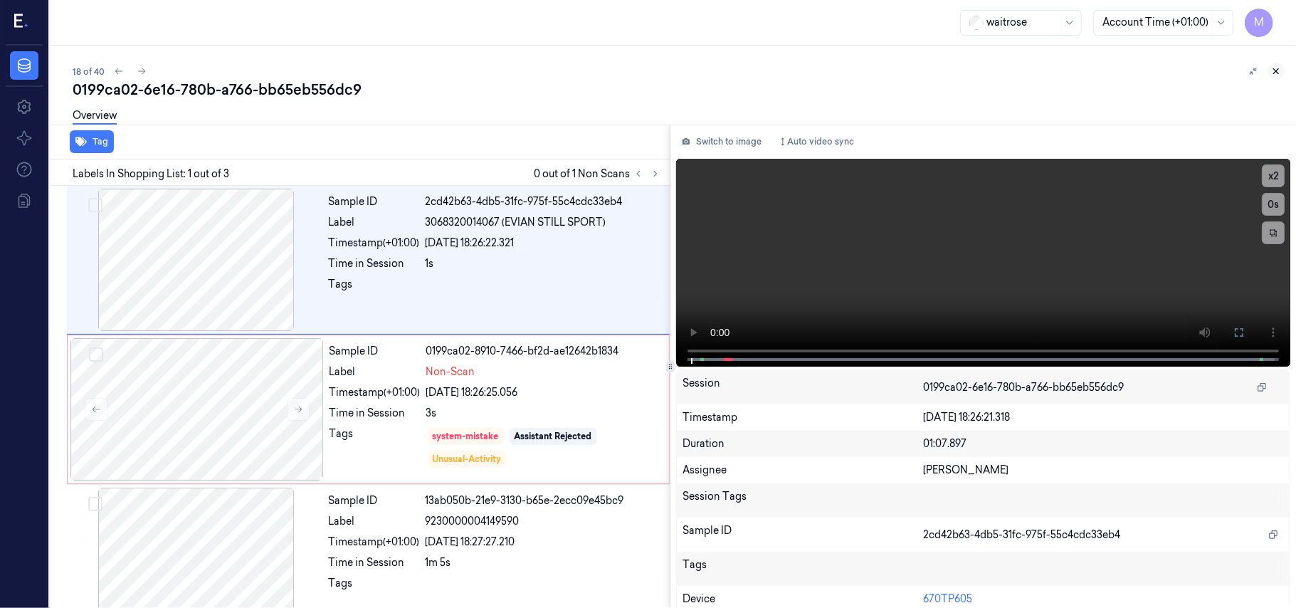
click at [1278, 69] on icon at bounding box center [1275, 71] width 5 height 5
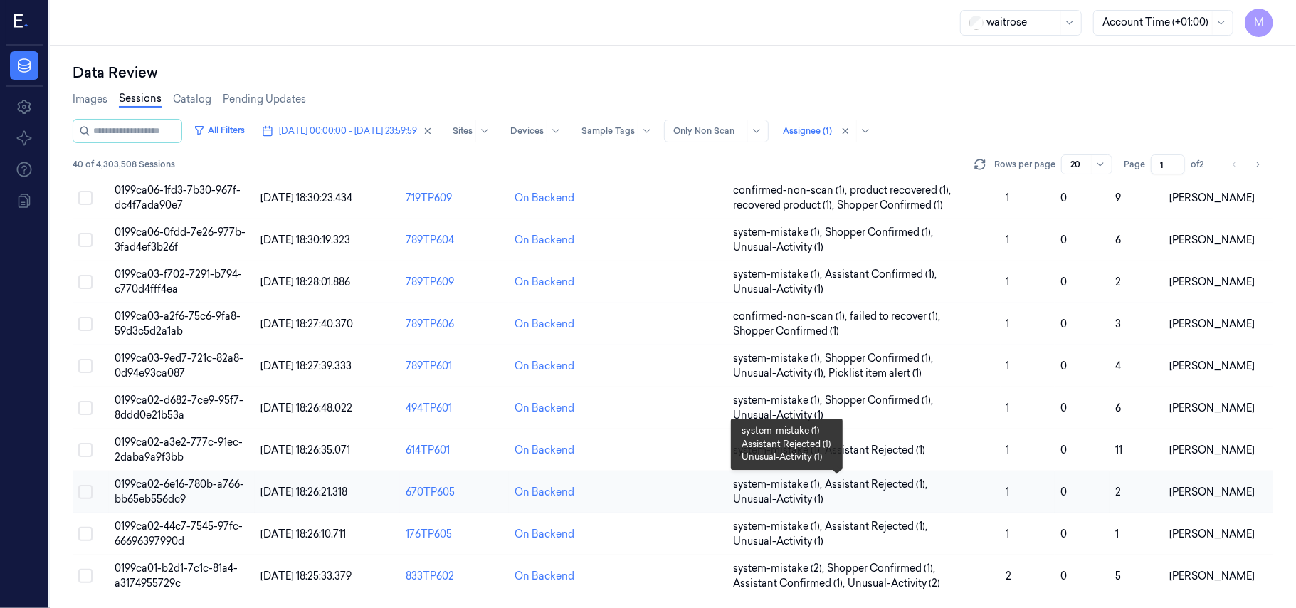
scroll to position [487, 0]
click at [168, 539] on span "0199ca02-44c7-7545-97fc-66696397990d" at bounding box center [179, 533] width 128 height 28
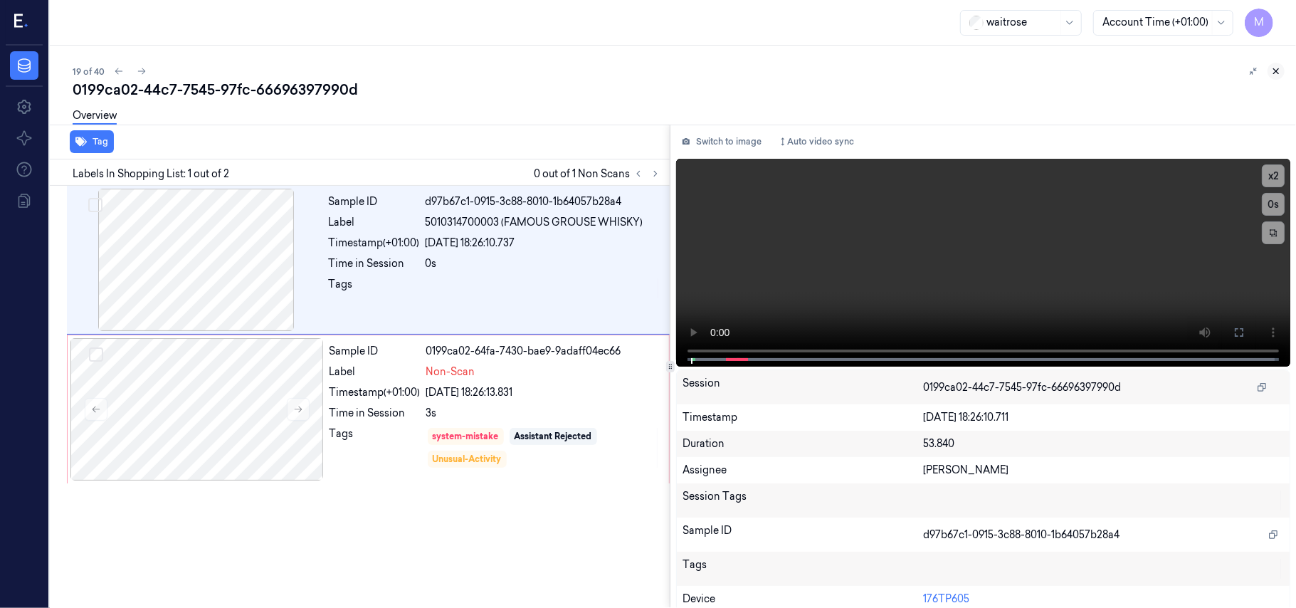
click at [1276, 75] on icon at bounding box center [1276, 71] width 10 height 10
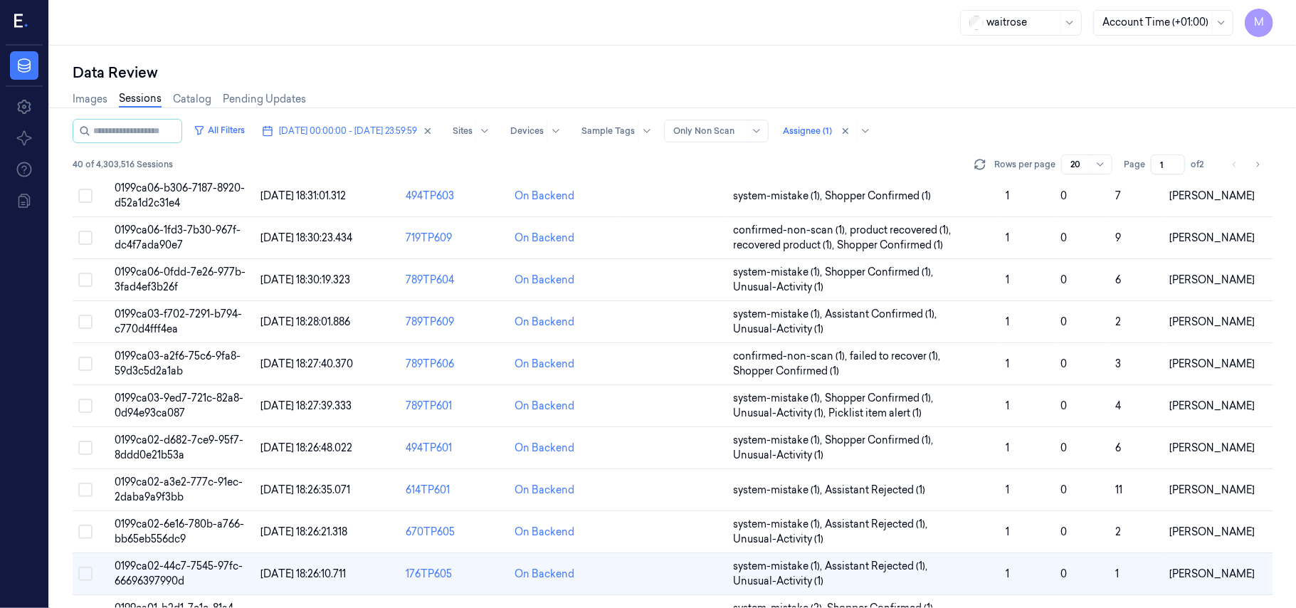
scroll to position [487, 0]
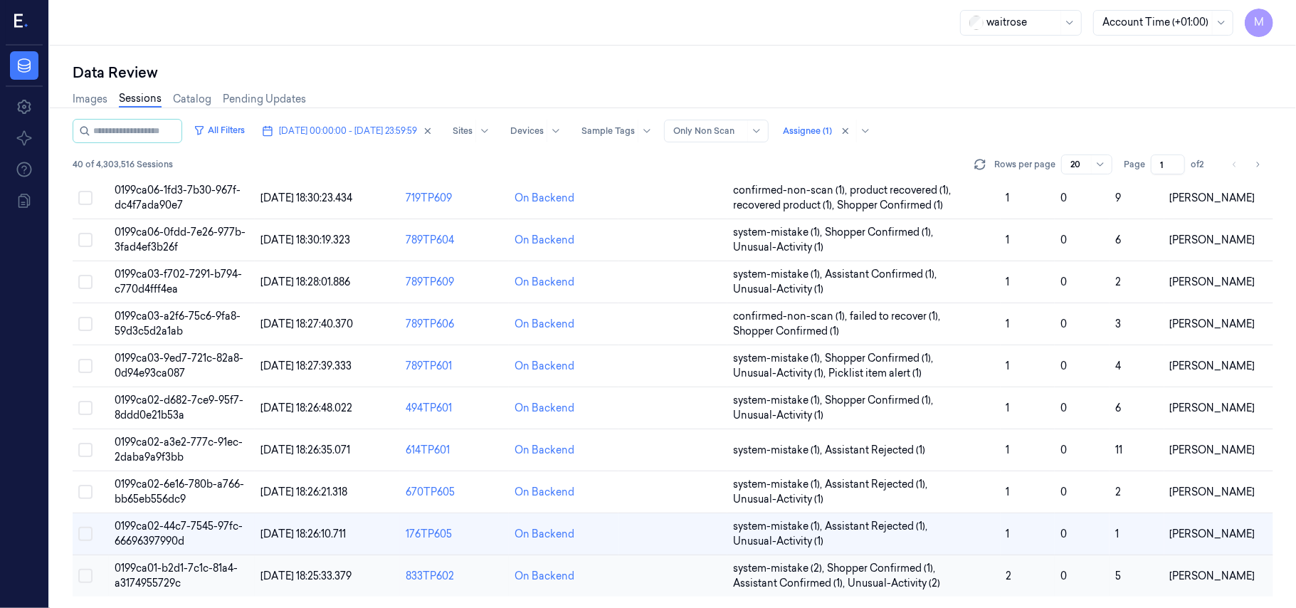
click at [176, 570] on span "0199ca01-b2d1-7c1c-81a4-a3174955729c" at bounding box center [176, 575] width 123 height 28
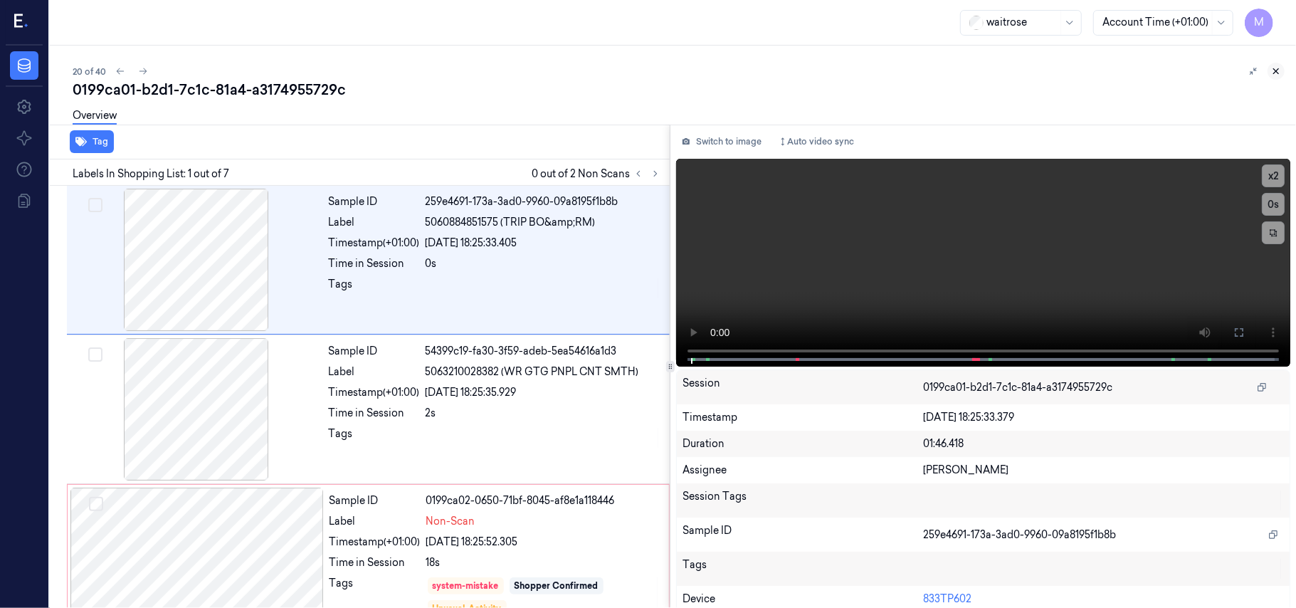
click at [1275, 72] on icon at bounding box center [1275, 71] width 5 height 5
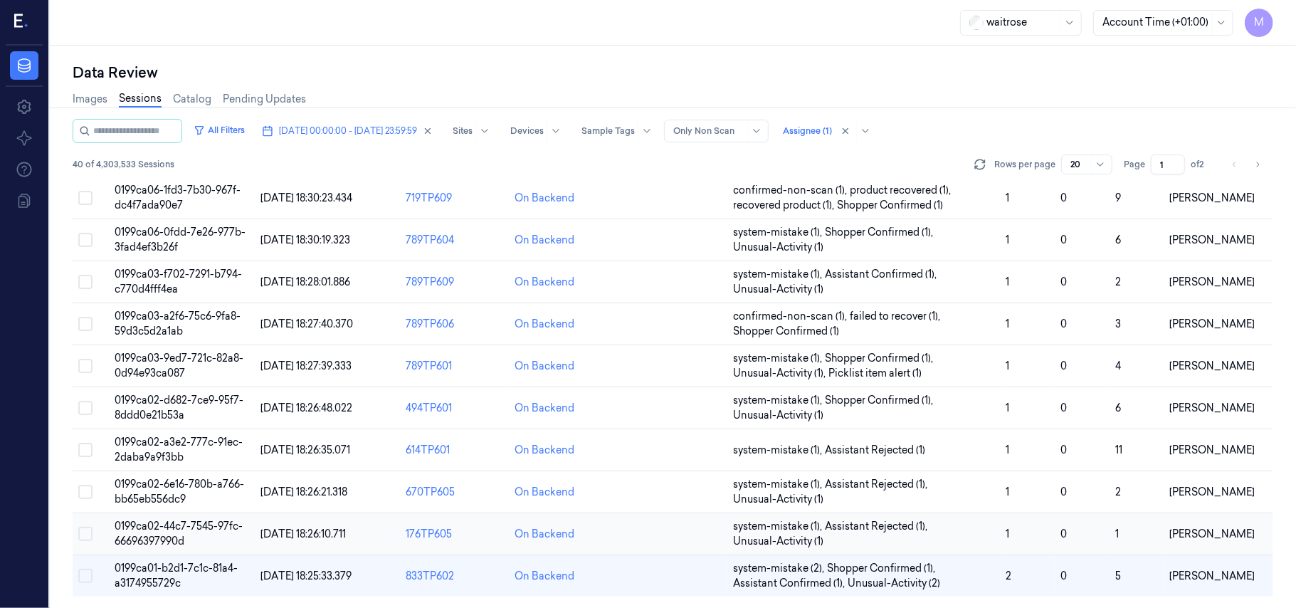
scroll to position [487, 0]
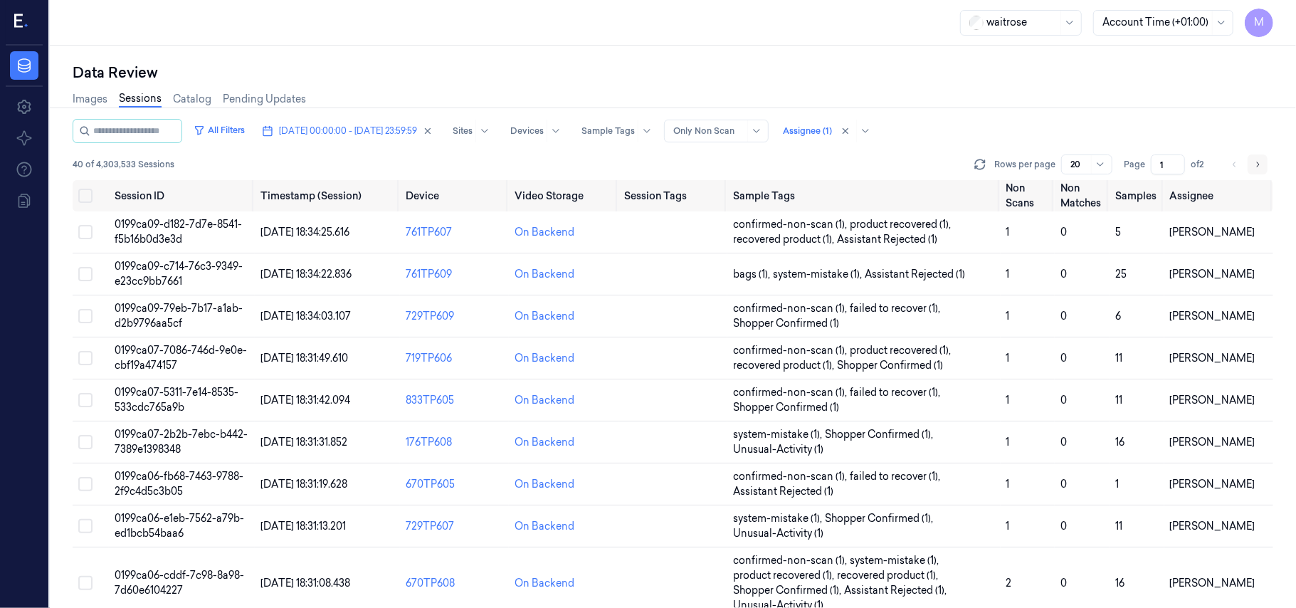
click at [1259, 163] on icon "Go to next page" at bounding box center [1257, 164] width 9 height 11
type input "2"
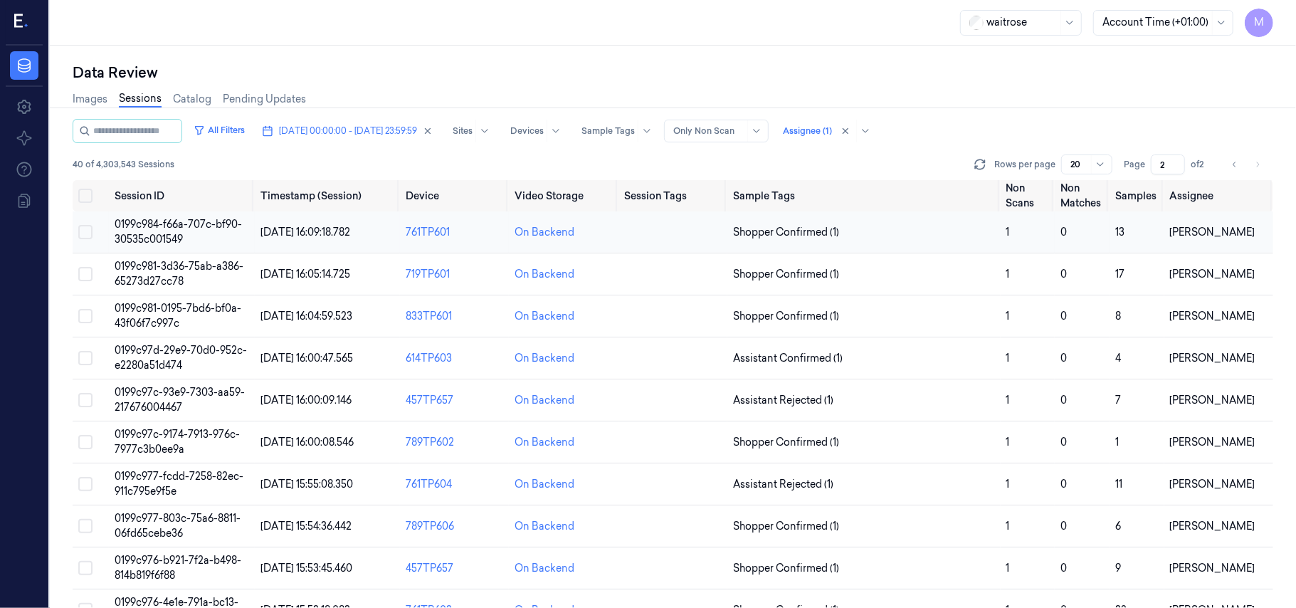
click at [148, 228] on span "0199c984-f66a-707c-bf90-30535c001549" at bounding box center [178, 232] width 127 height 28
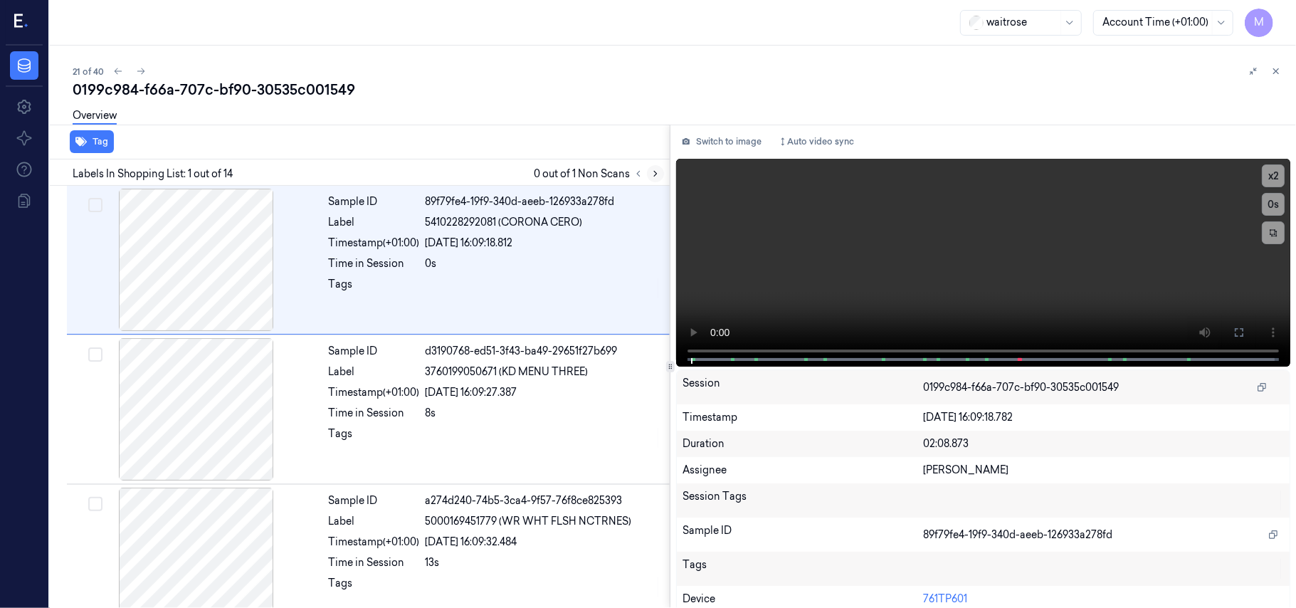
click at [655, 174] on icon at bounding box center [655, 174] width 10 height 10
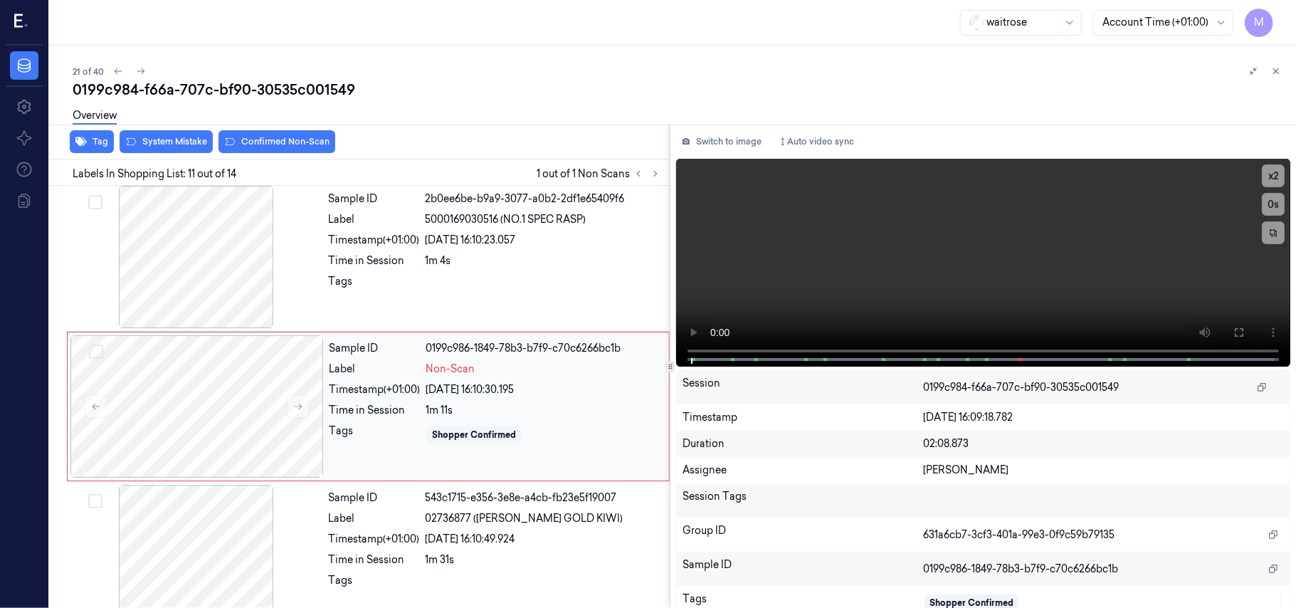
scroll to position [1361, 0]
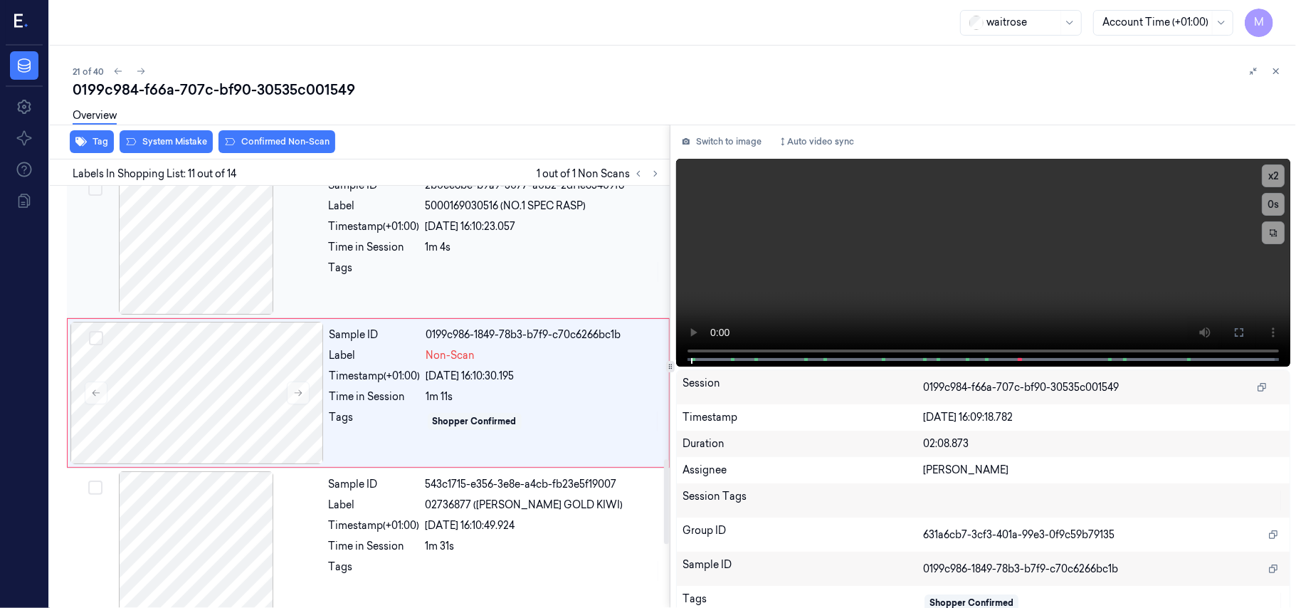
click at [499, 268] on div at bounding box center [542, 271] width 235 height 23
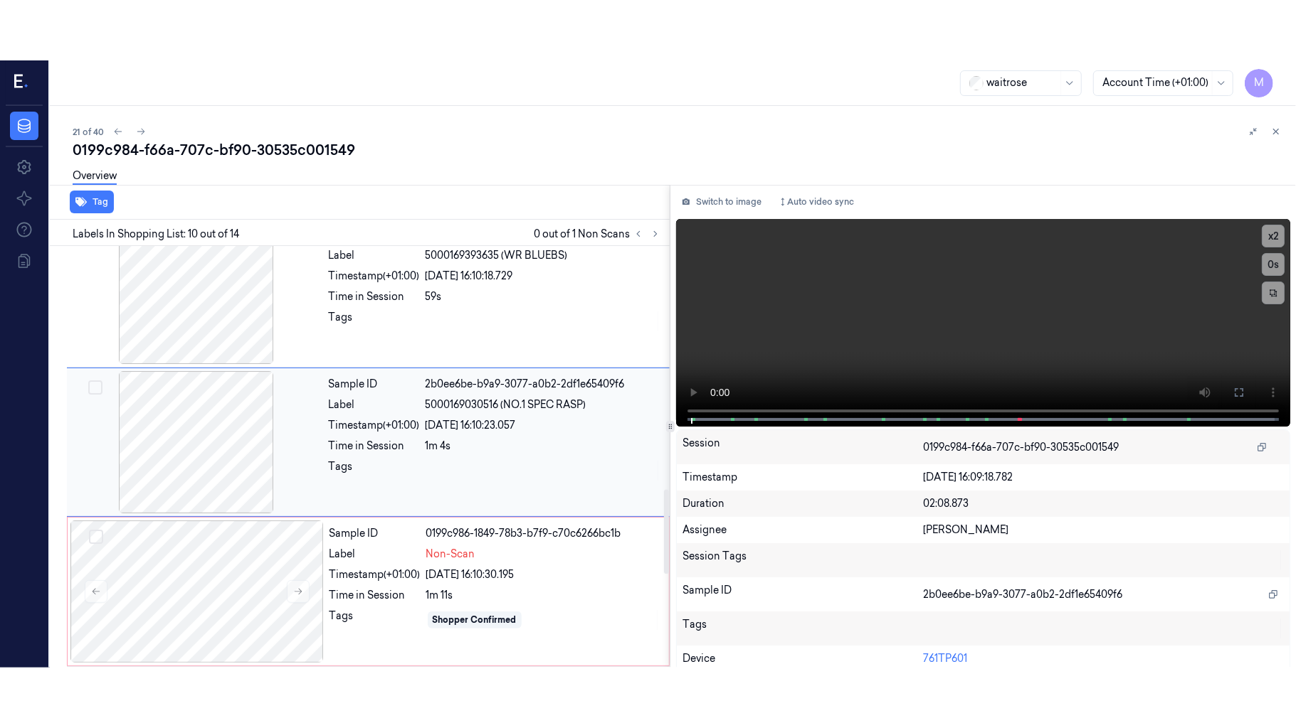
scroll to position [1211, 0]
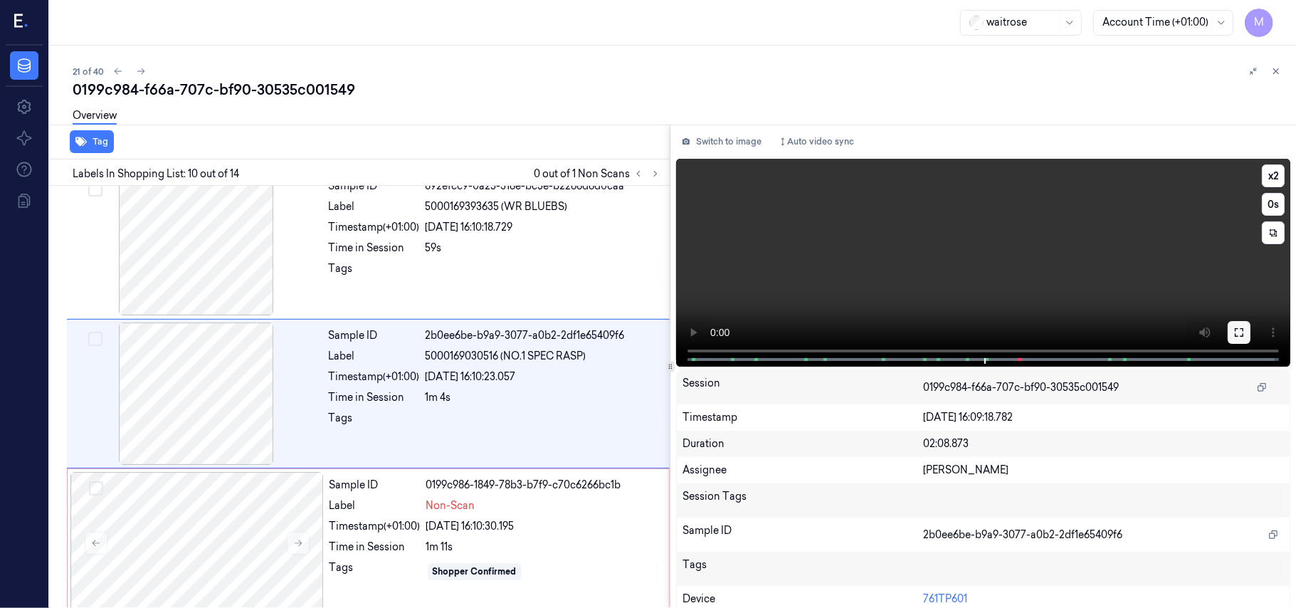
click at [1242, 333] on button at bounding box center [1238, 332] width 23 height 23
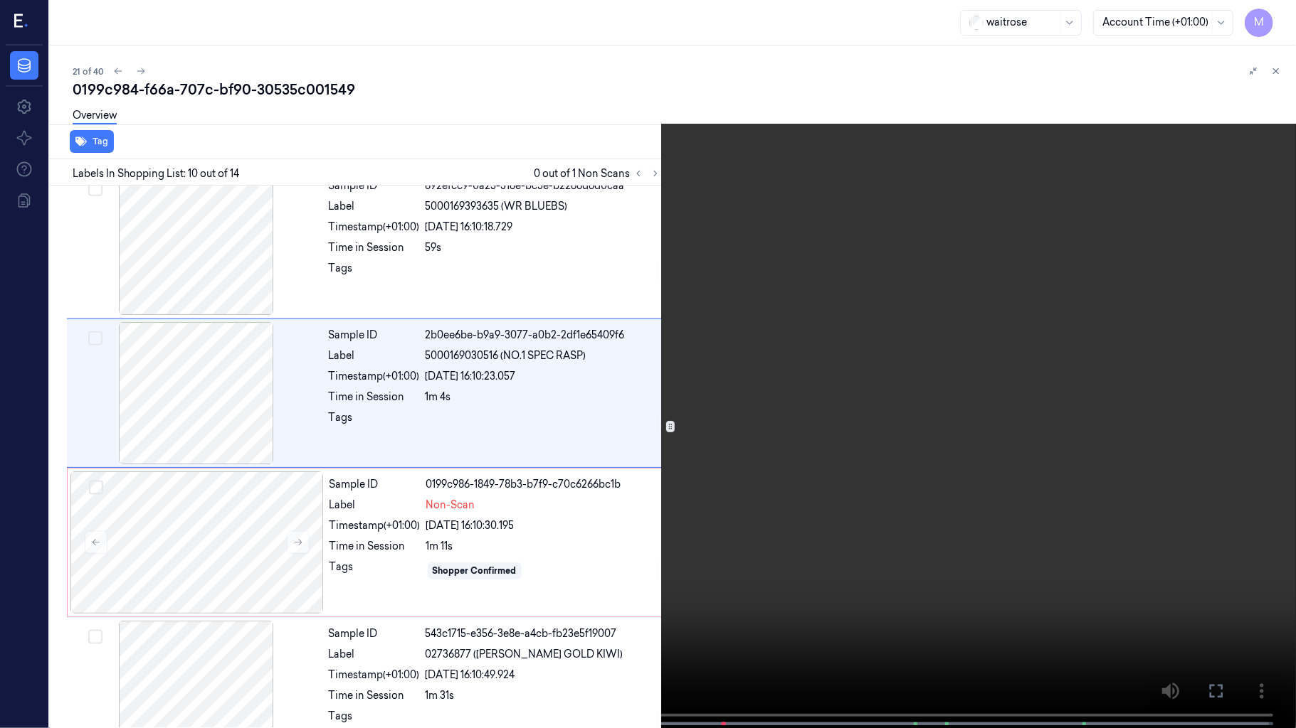
click at [1011, 334] on video at bounding box center [648, 365] width 1296 height 731
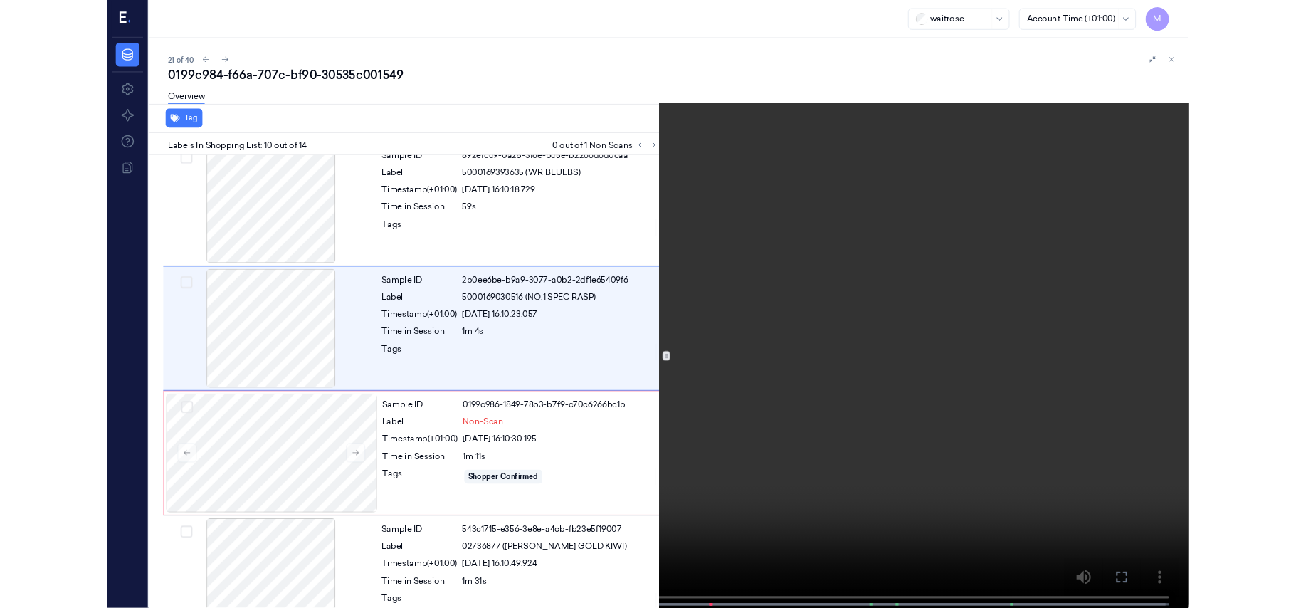
scroll to position [1151, 0]
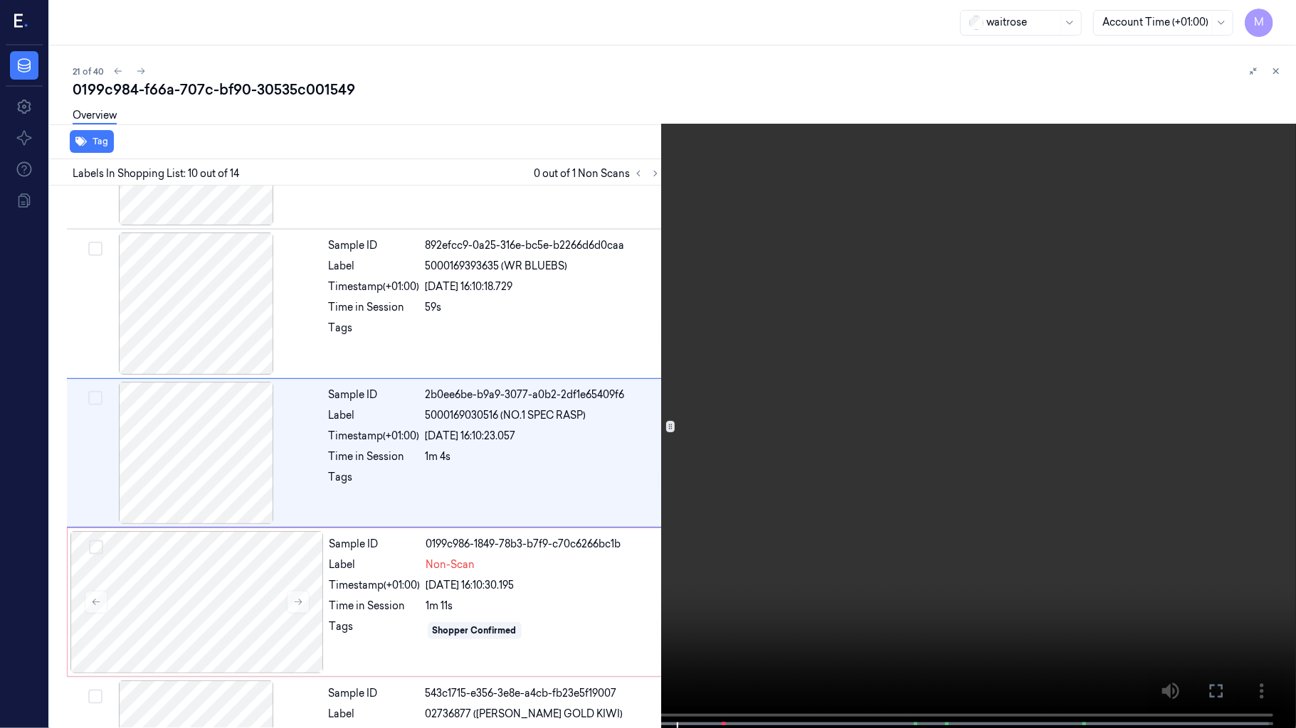
click at [1011, 334] on video at bounding box center [648, 365] width 1296 height 731
click at [1278, 13] on button "x 2" at bounding box center [1278, 17] width 23 height 23
click at [1272, 17] on button "x 4" at bounding box center [1278, 17] width 23 height 23
click at [1061, 185] on video at bounding box center [648, 365] width 1296 height 731
click at [960, 388] on video at bounding box center [648, 365] width 1296 height 731
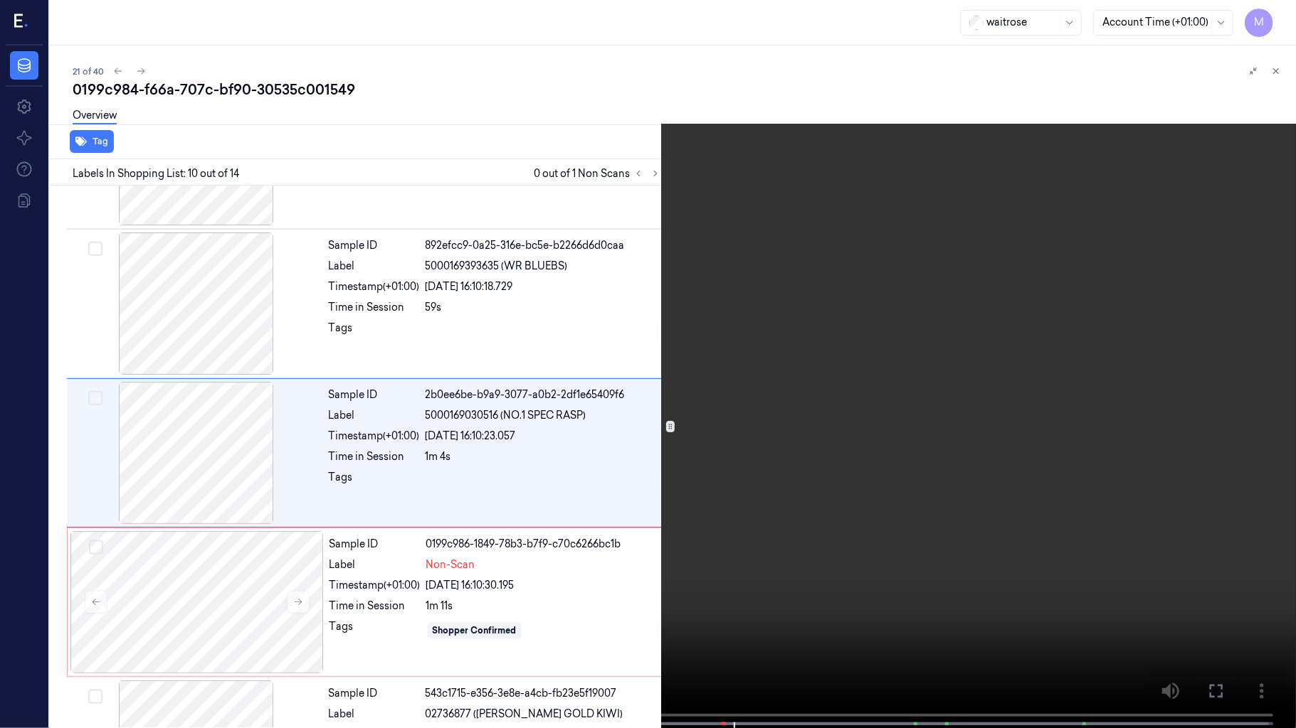
click at [0, 0] on icon at bounding box center [0, 0] width 0 height 0
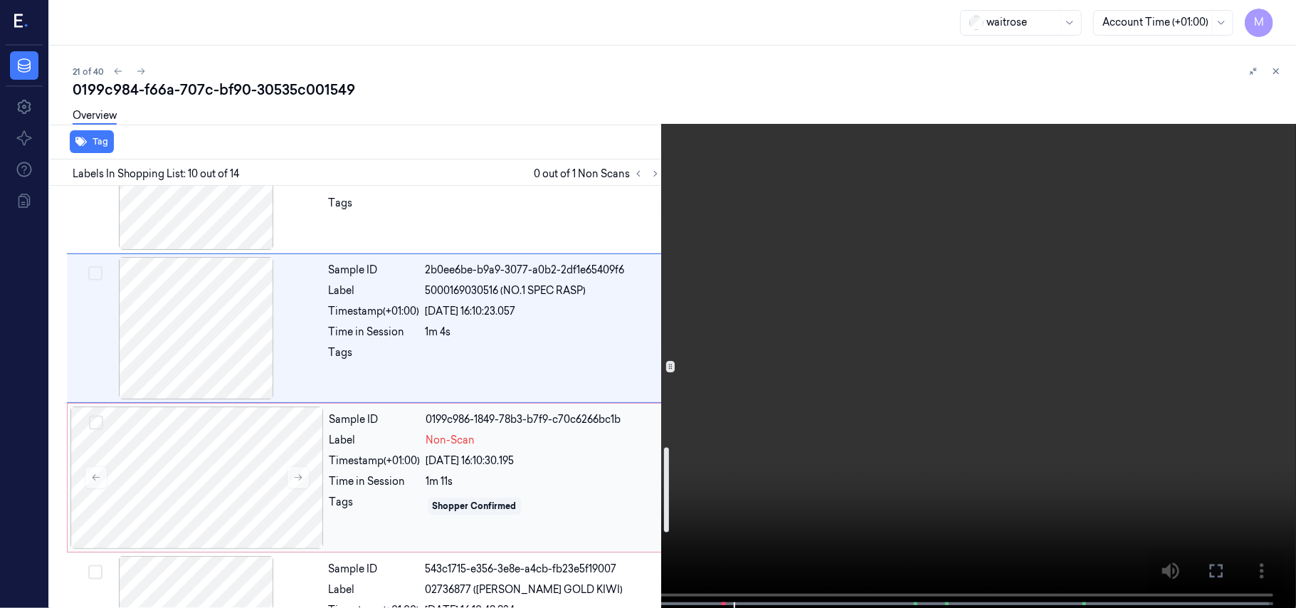
scroll to position [1341, 0]
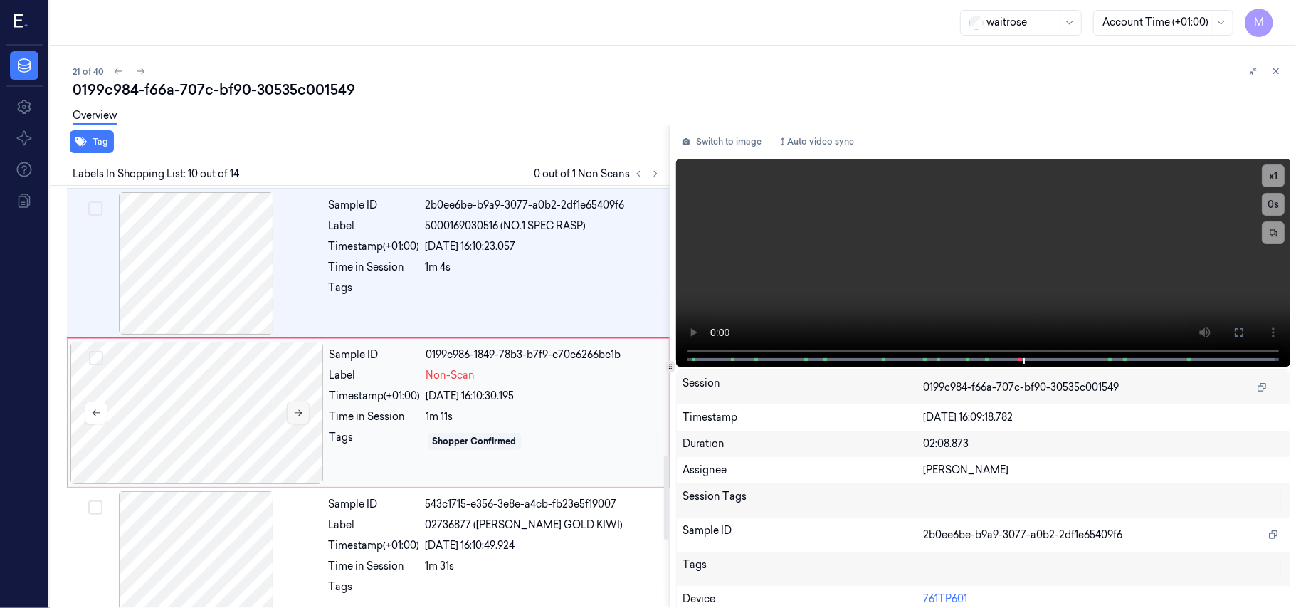
click at [302, 413] on icon at bounding box center [298, 413] width 10 height 10
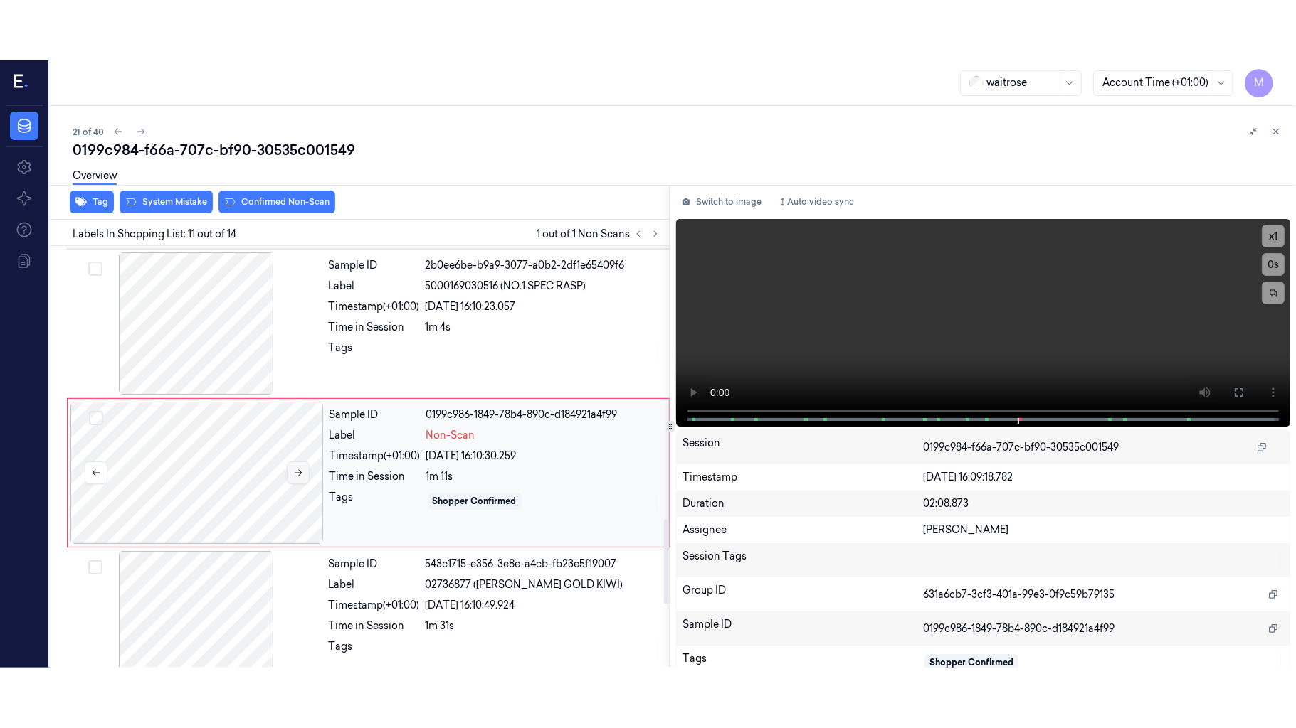
scroll to position [1361, 0]
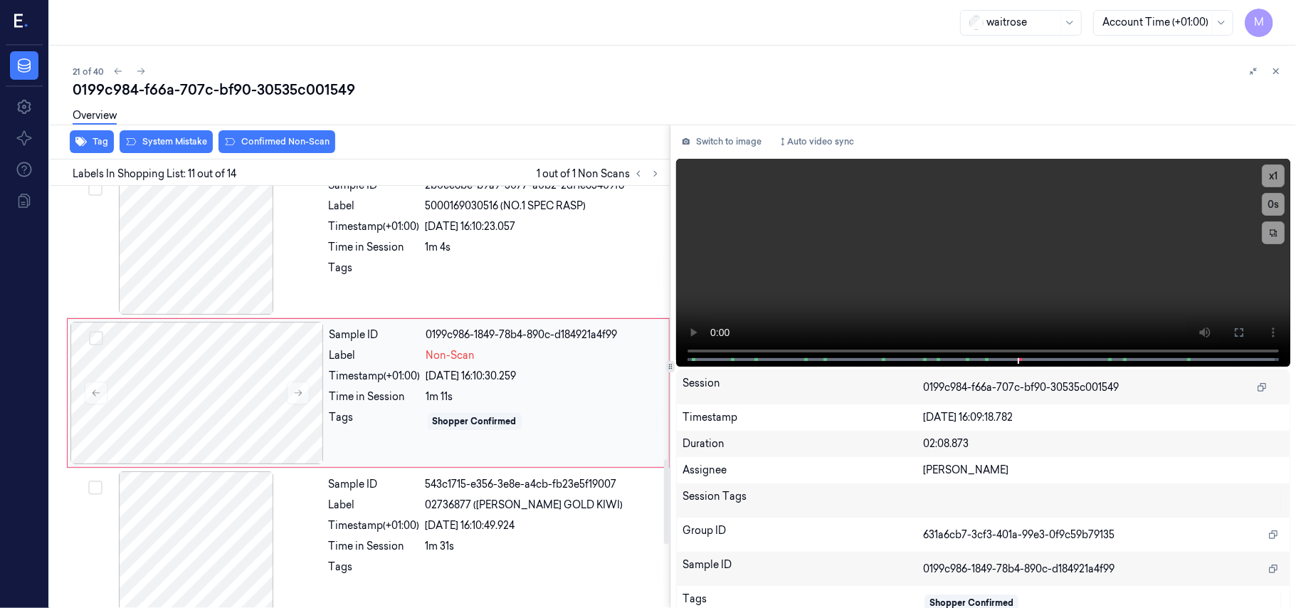
click at [445, 388] on div "Sample ID 0199c986-1849-78b4-890c-d184921a4f99 Label Non-Scan Timestamp (+01:00…" at bounding box center [495, 393] width 342 height 142
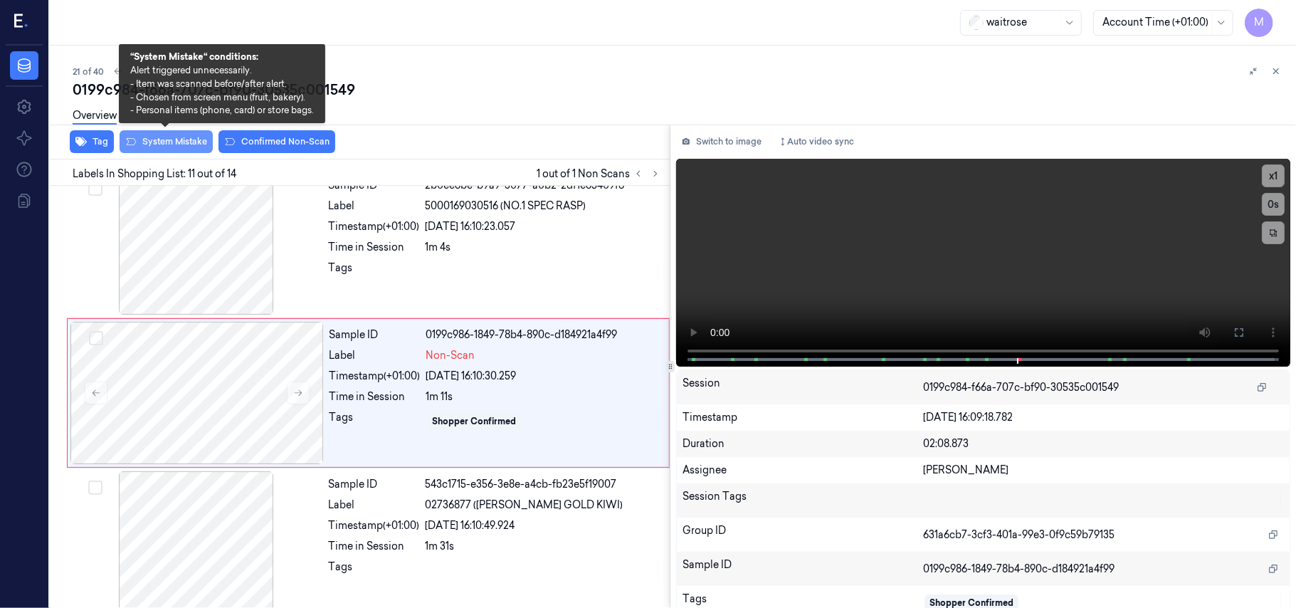
click at [177, 139] on button "System Mistake" at bounding box center [166, 141] width 93 height 23
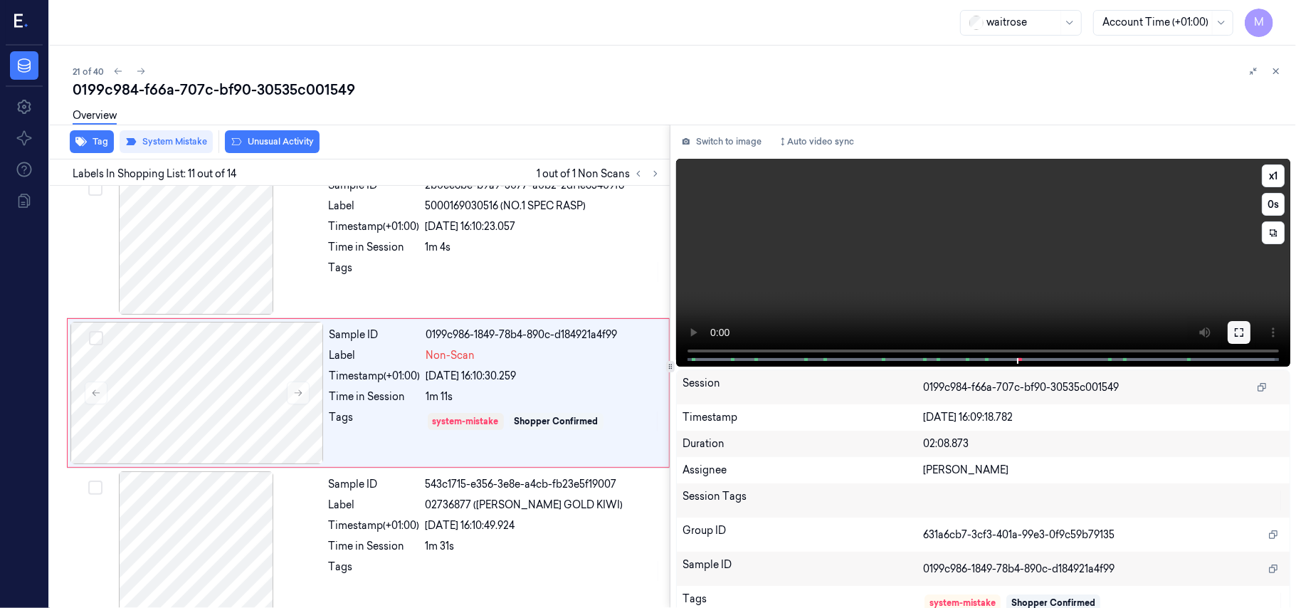
click at [1233, 327] on icon at bounding box center [1238, 332] width 11 height 11
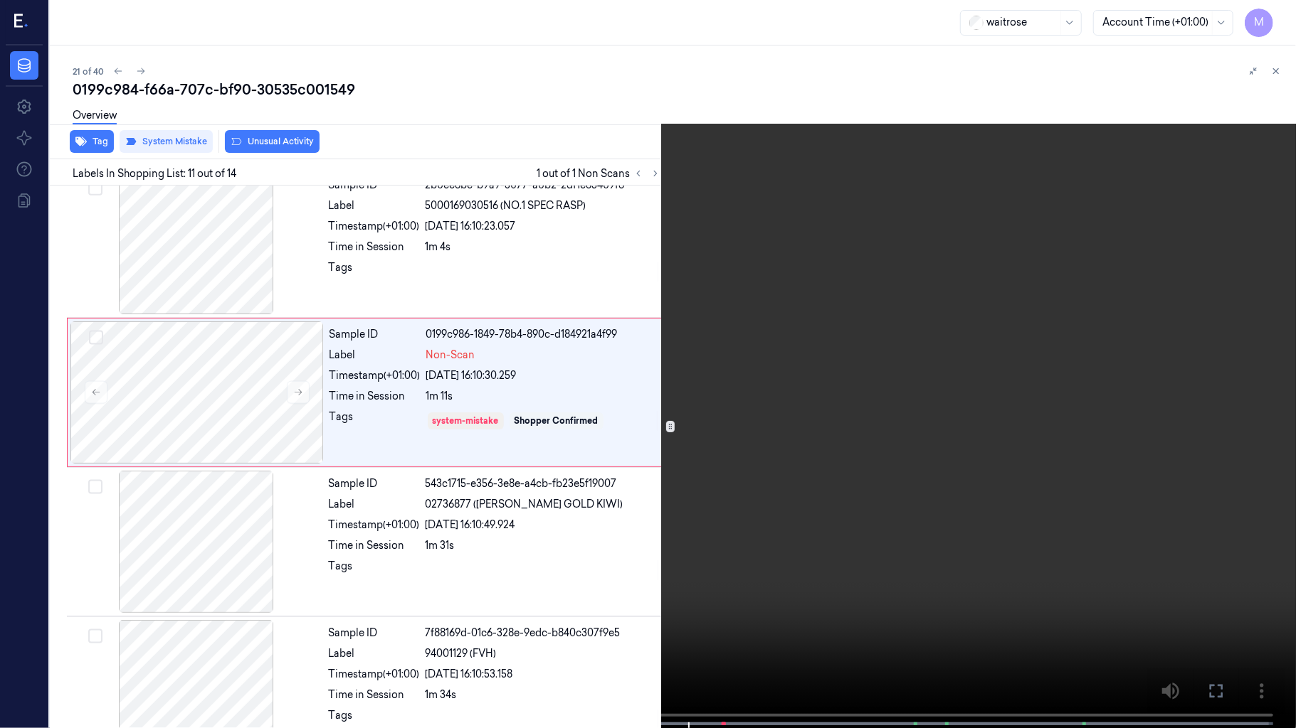
click at [766, 490] on video at bounding box center [648, 365] width 1296 height 731
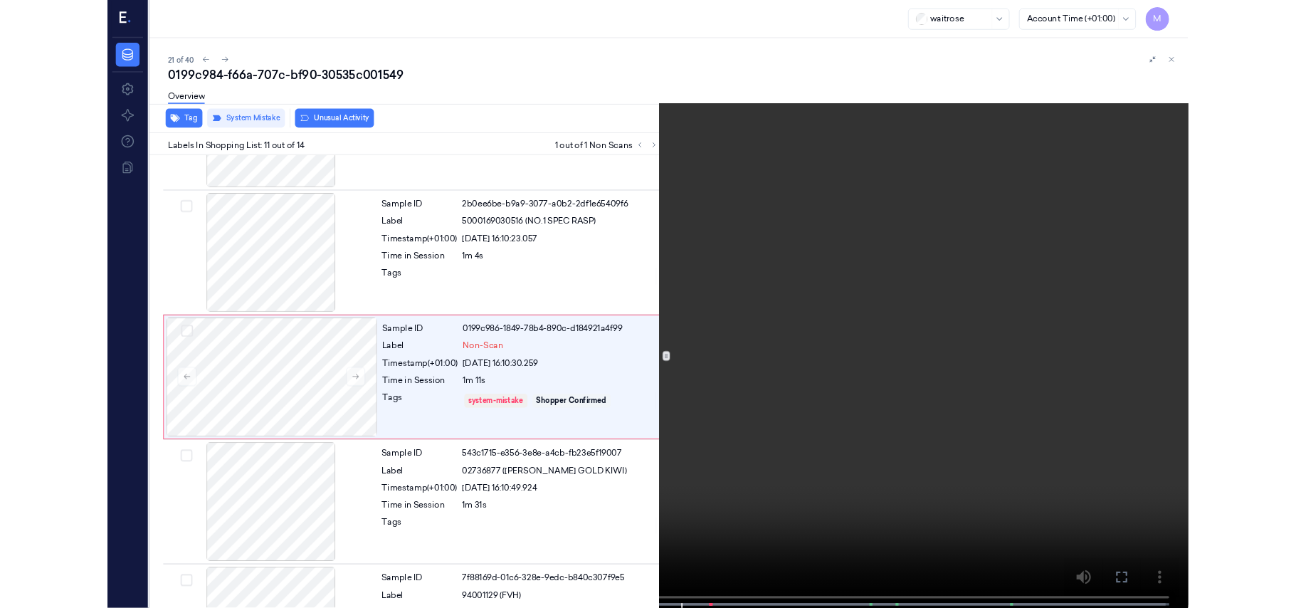
scroll to position [1301, 0]
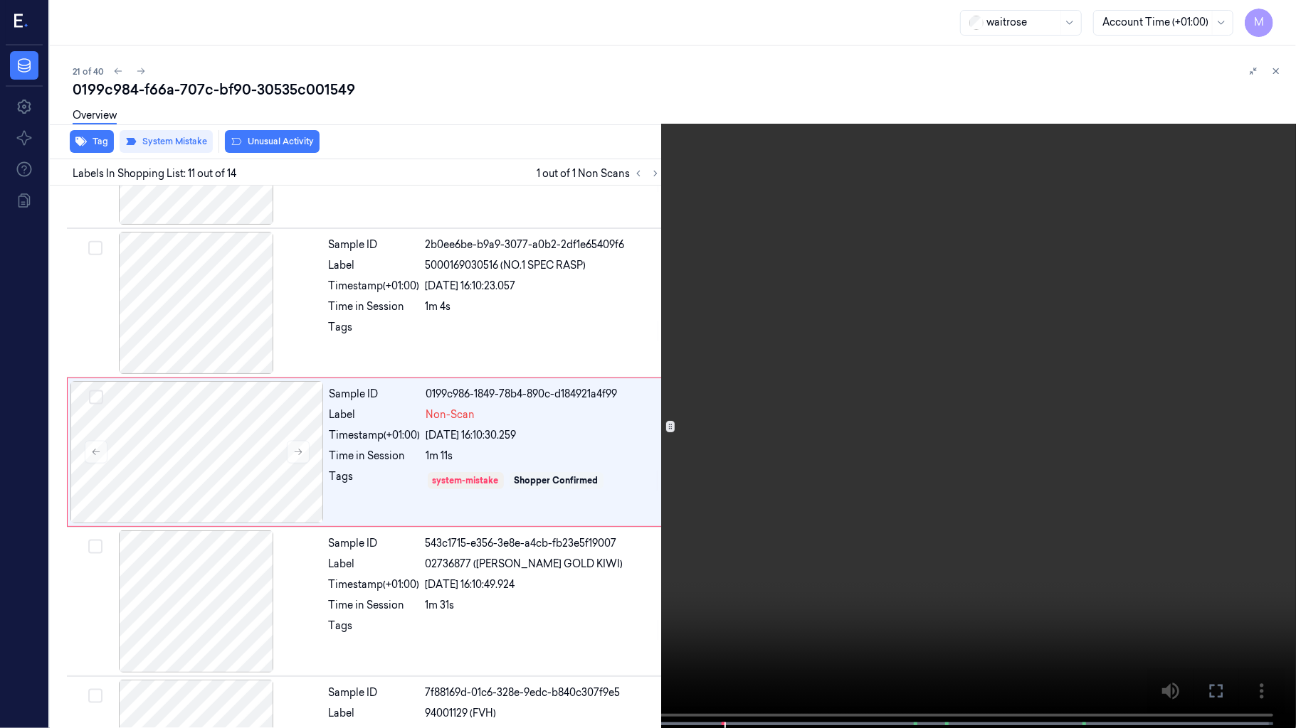
click at [798, 484] on video at bounding box center [648, 365] width 1296 height 731
click at [0, 0] on icon at bounding box center [0, 0] width 0 height 0
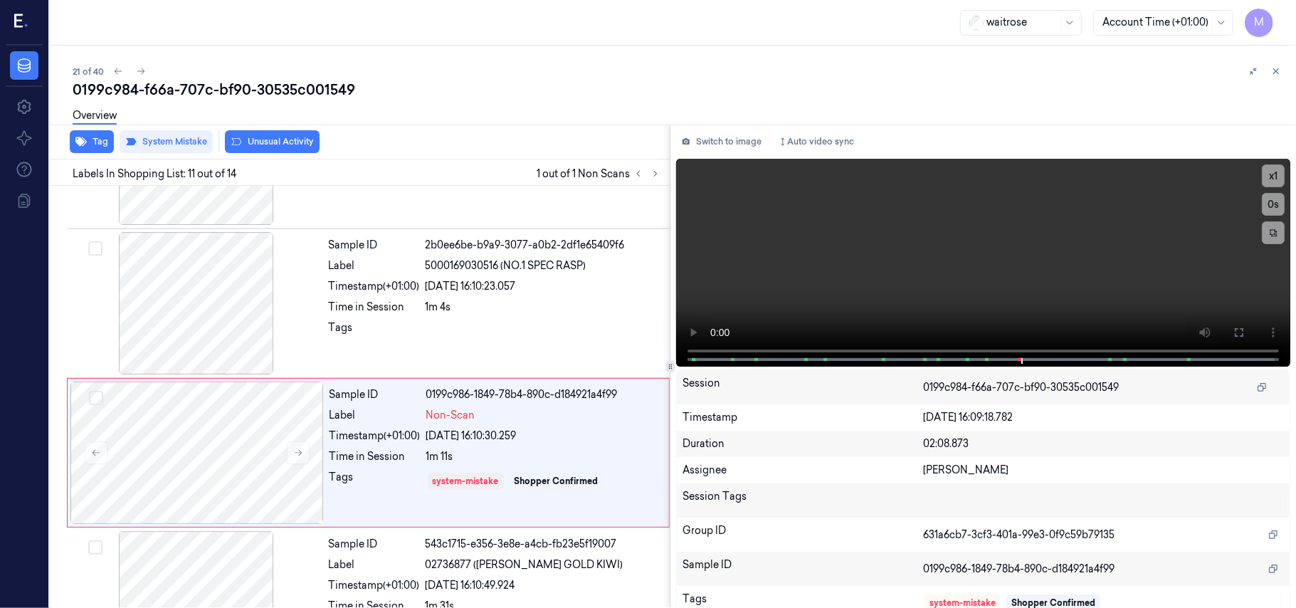
click at [1276, 67] on icon at bounding box center [1276, 71] width 10 height 10
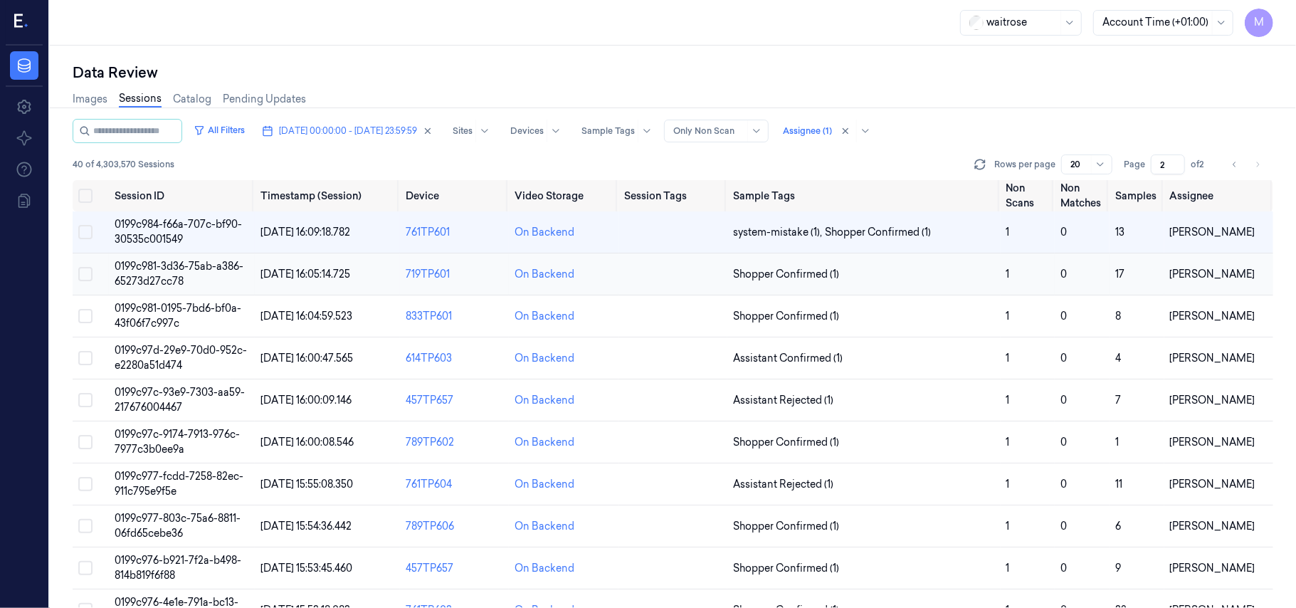
click at [203, 269] on span "0199c981-3d36-75ab-a386-65273d27cc78" at bounding box center [179, 274] width 129 height 28
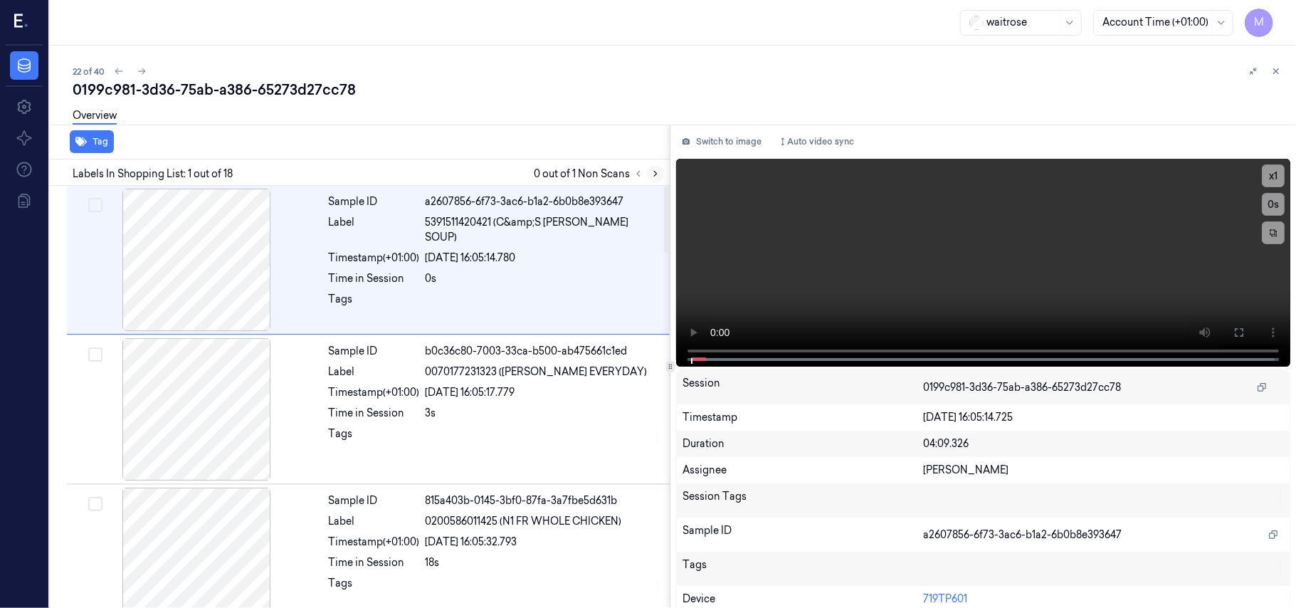
click at [657, 178] on button at bounding box center [655, 173] width 17 height 17
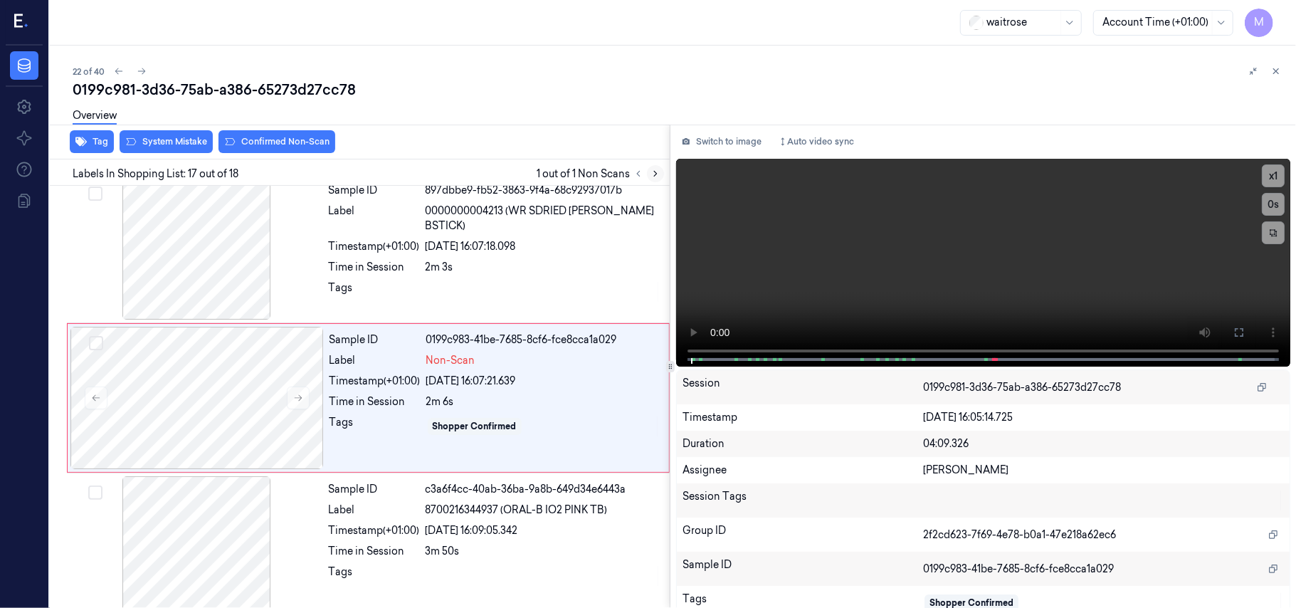
scroll to position [2260, 0]
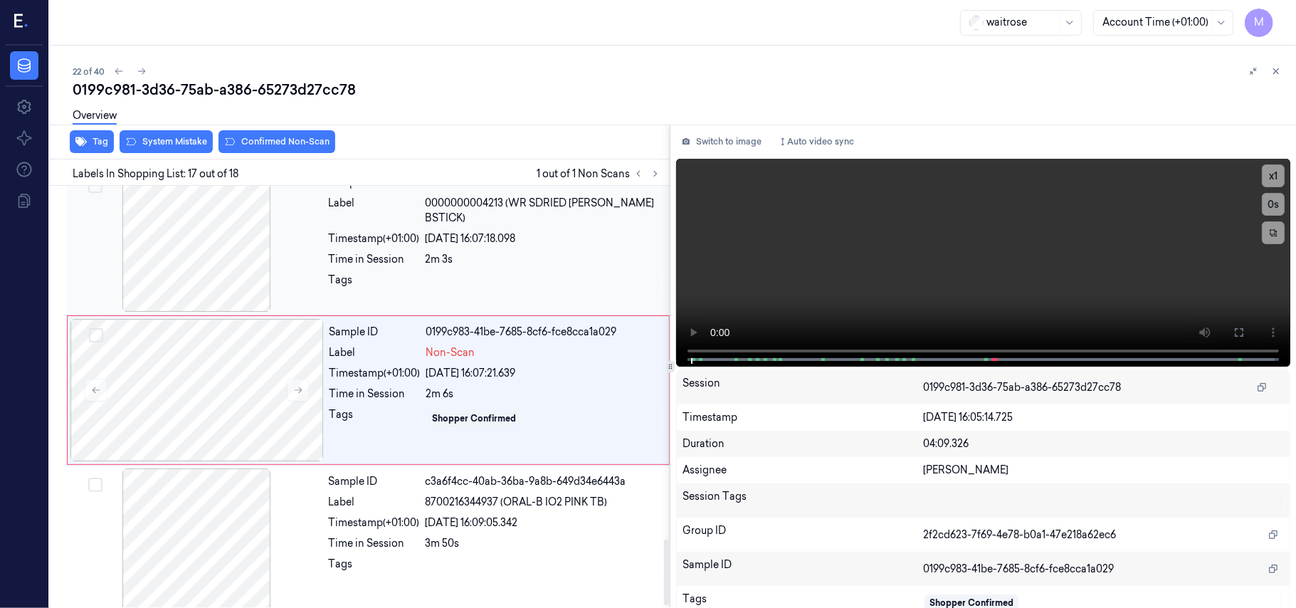
click at [567, 252] on div "2m 3s" at bounding box center [542, 259] width 235 height 15
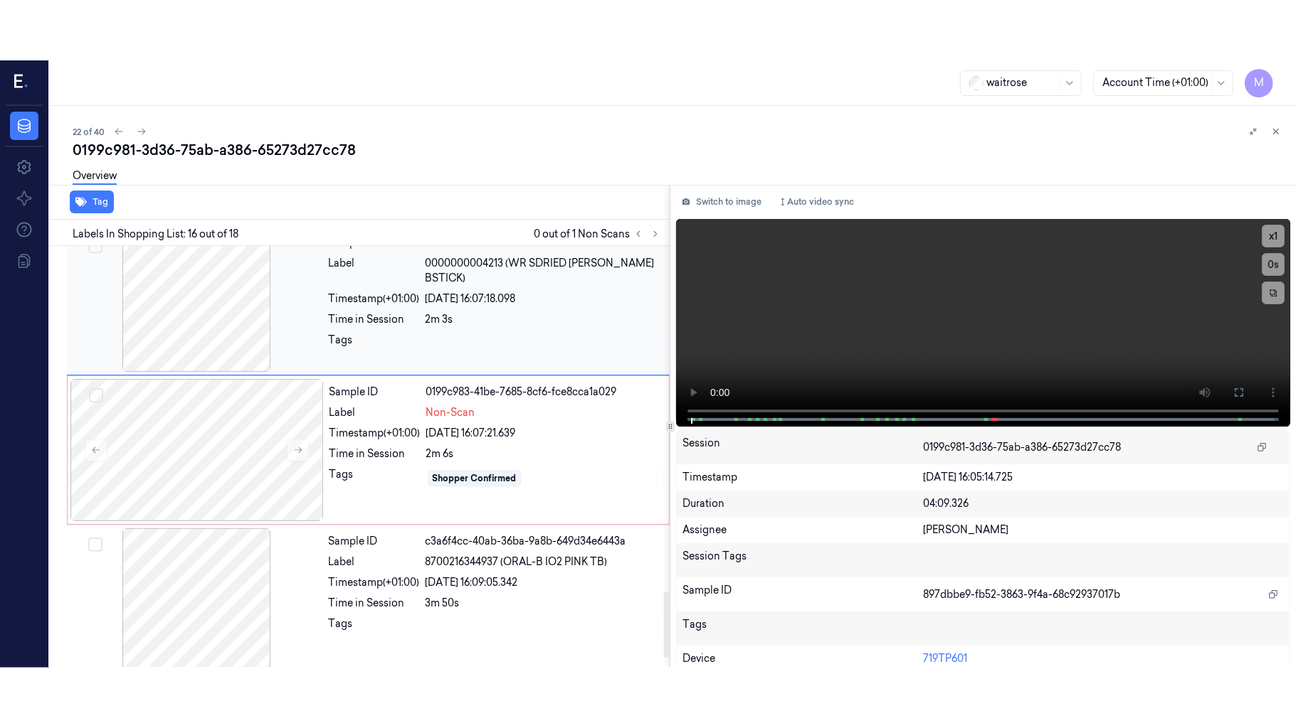
scroll to position [2110, 0]
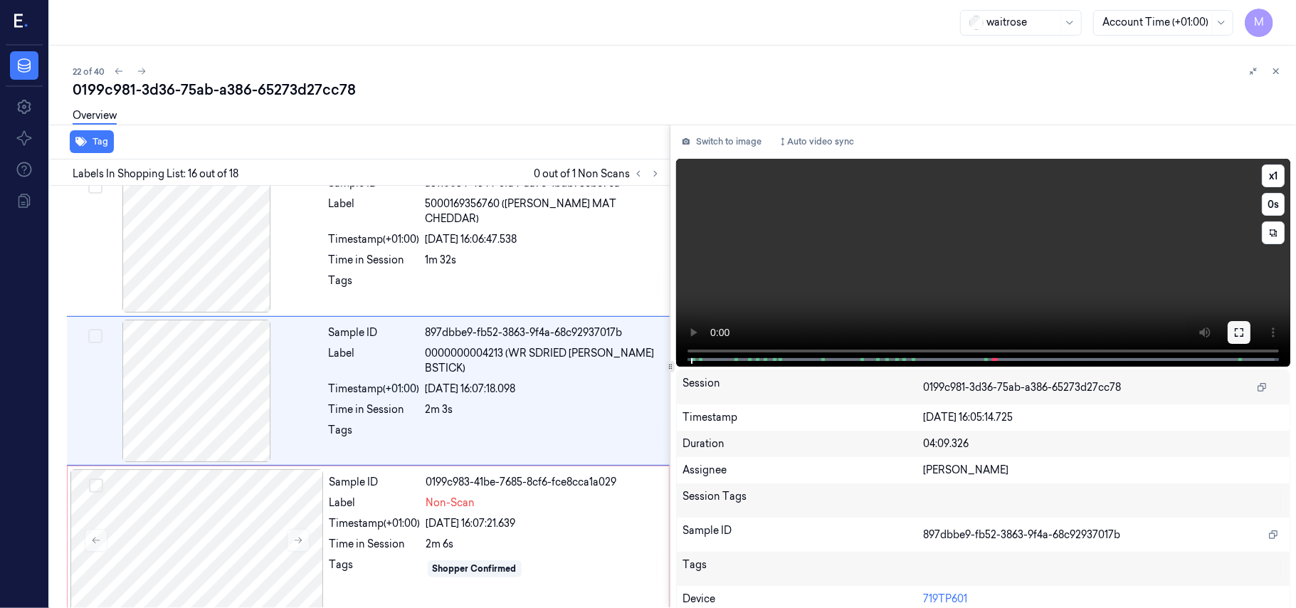
click at [1234, 331] on icon at bounding box center [1238, 332] width 11 height 11
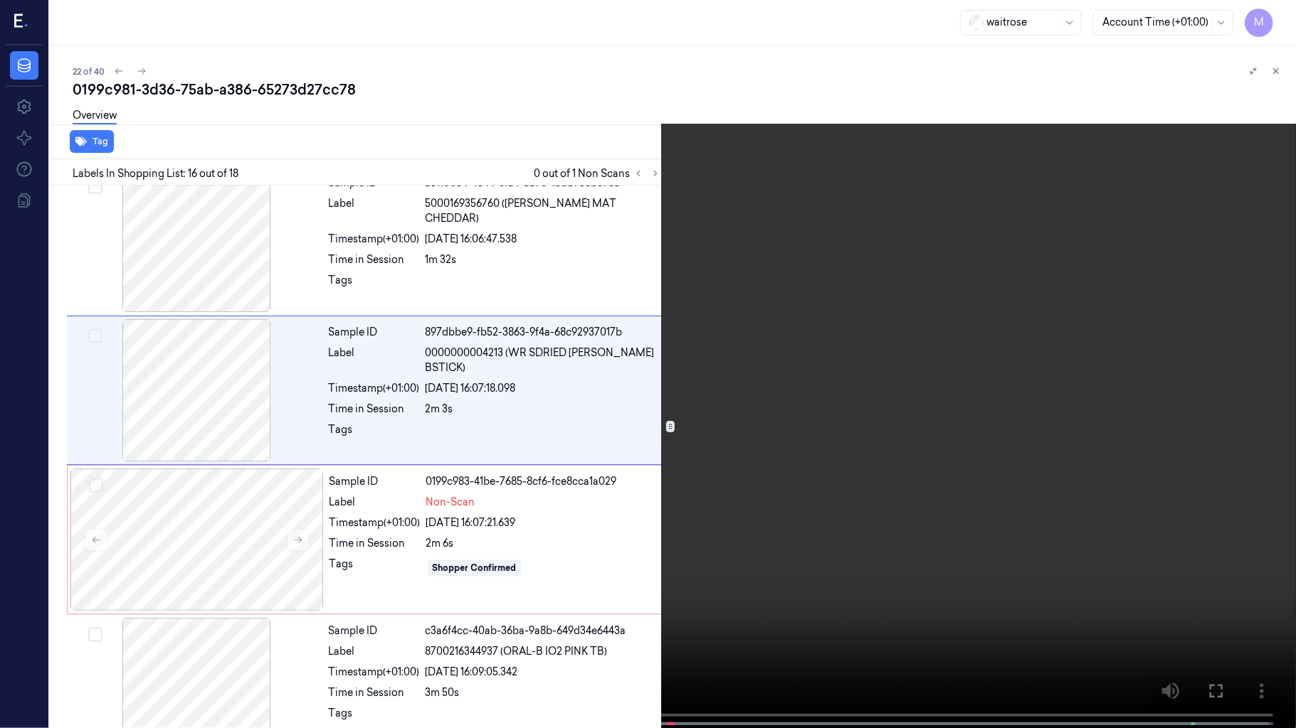
click at [915, 291] on video at bounding box center [648, 365] width 1296 height 731
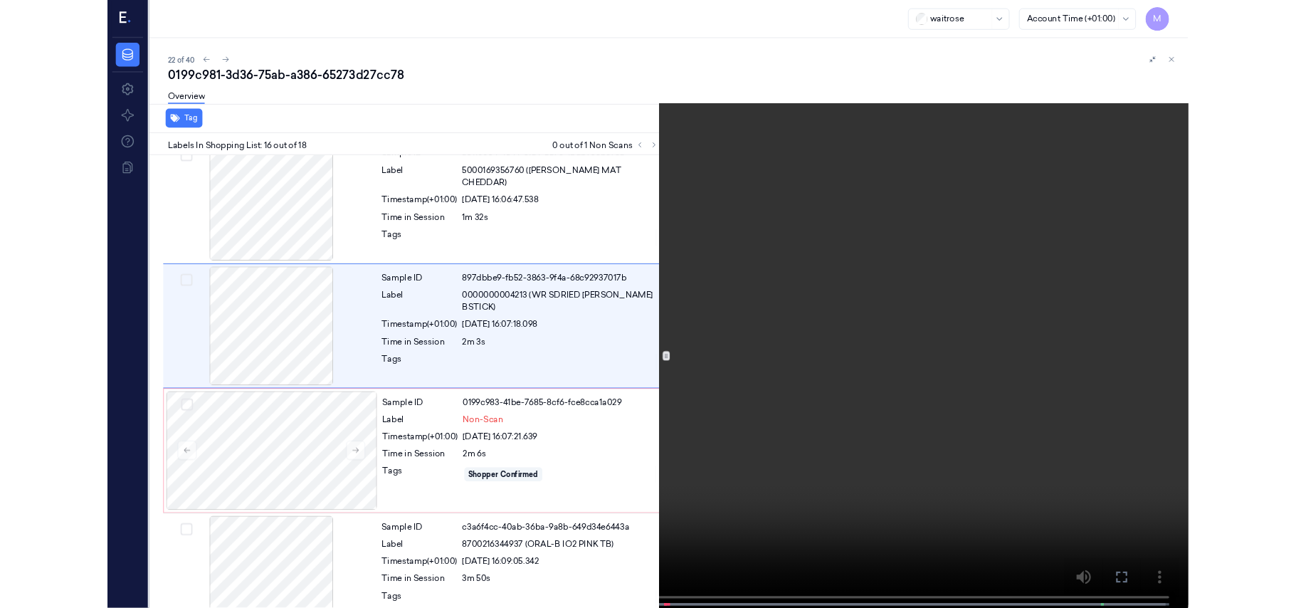
scroll to position [2050, 0]
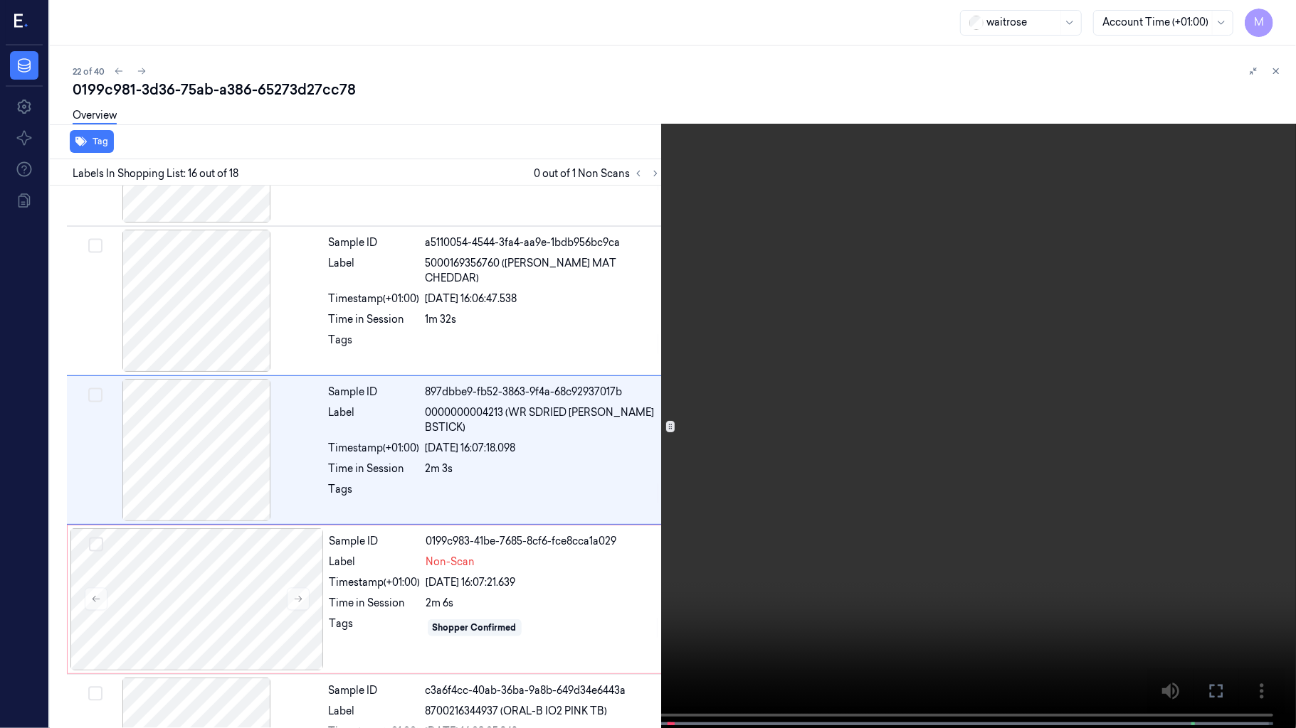
click at [883, 306] on video at bounding box center [648, 365] width 1296 height 731
click at [0, 0] on icon at bounding box center [0, 0] width 0 height 0
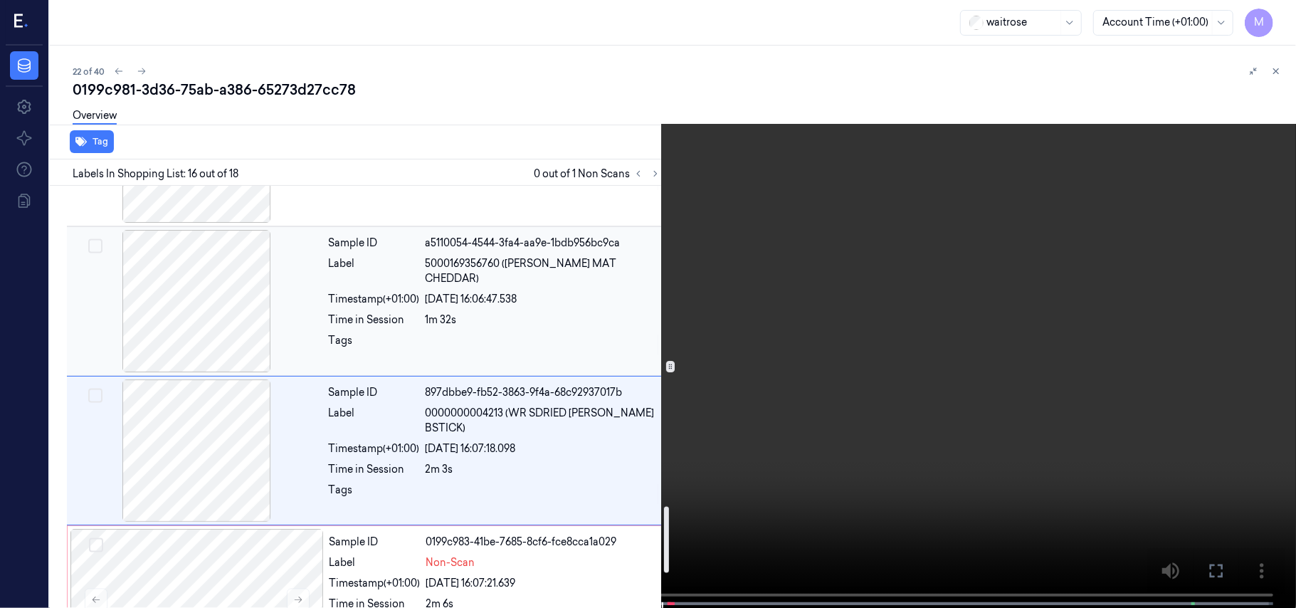
scroll to position [2146, 0]
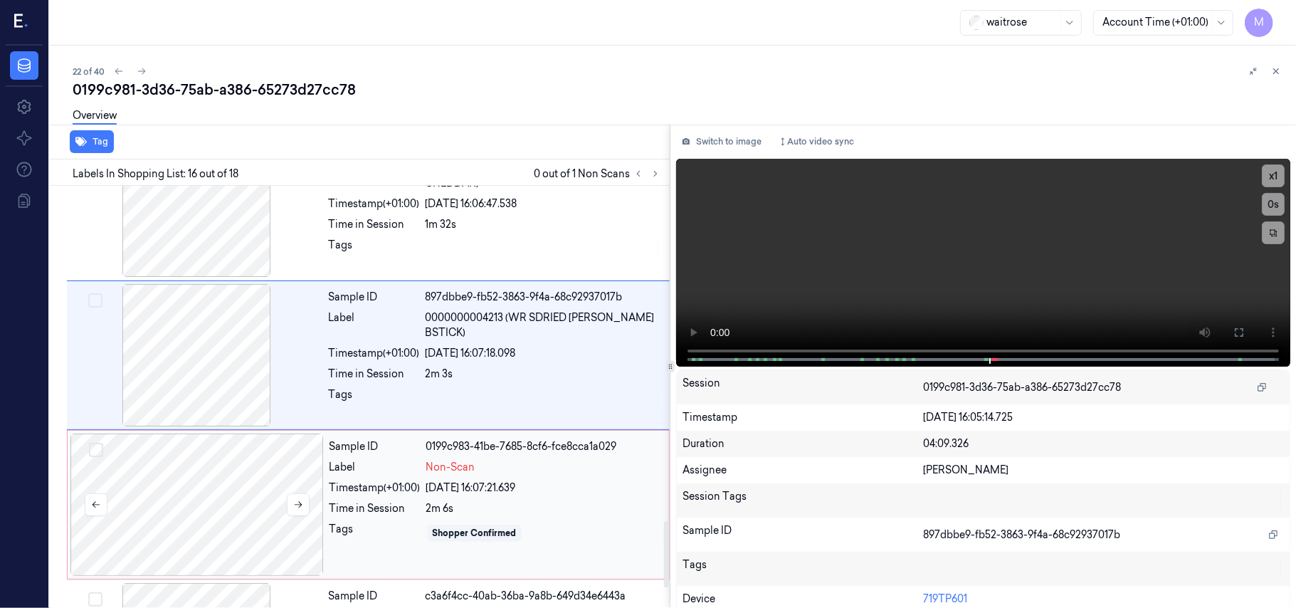
click at [203, 501] on div at bounding box center [196, 504] width 253 height 142
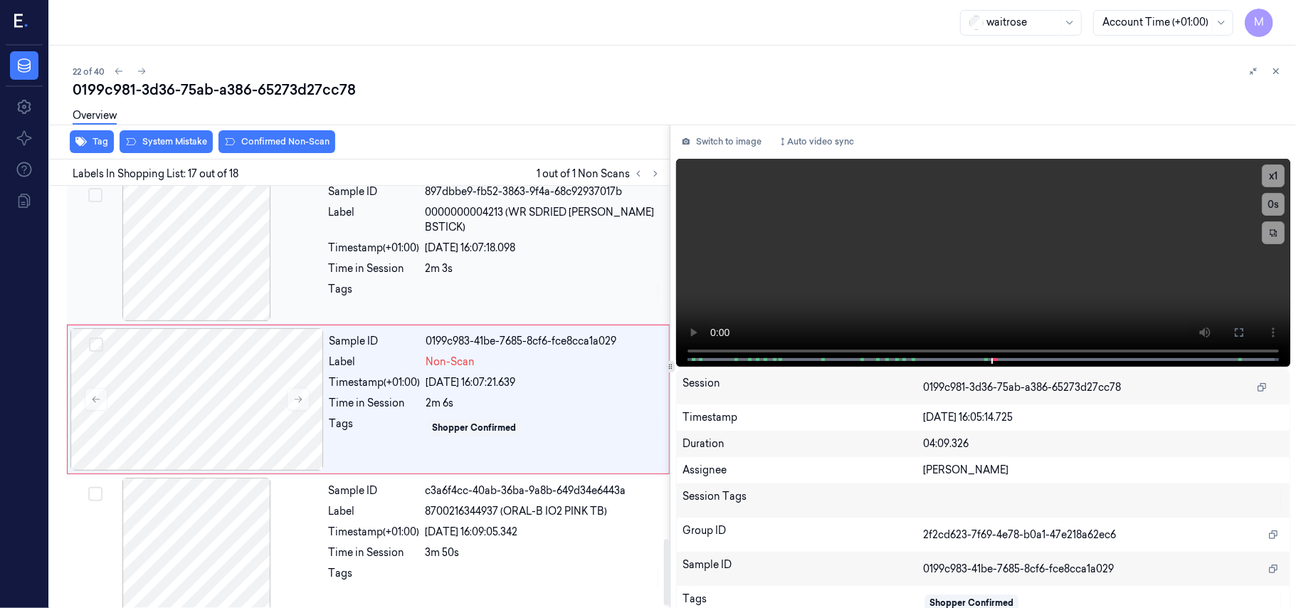
scroll to position [2260, 0]
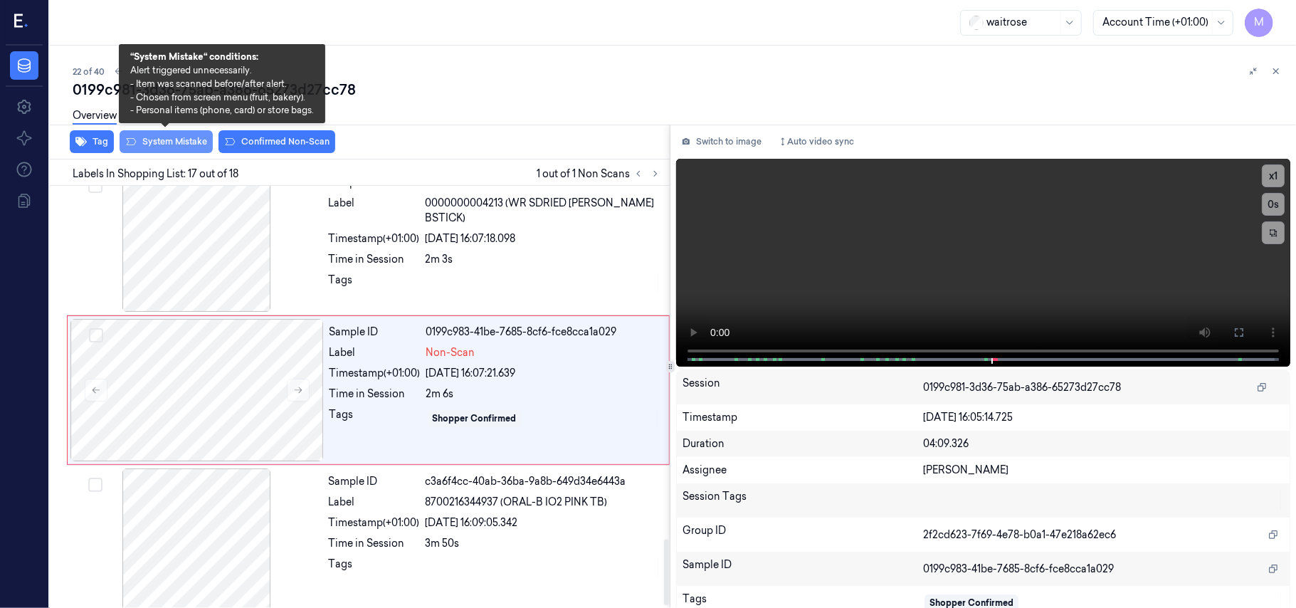
click at [189, 147] on button "System Mistake" at bounding box center [166, 141] width 93 height 23
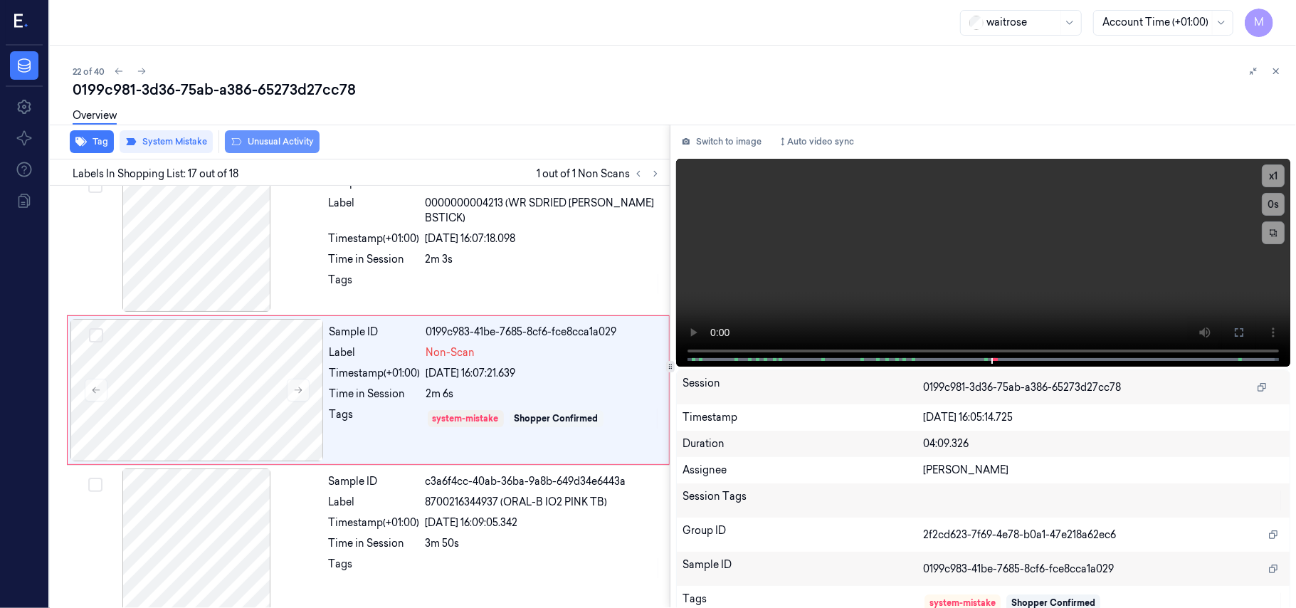
click at [270, 140] on button "Unusual Activity" at bounding box center [272, 141] width 95 height 23
click at [90, 140] on button "Tag" at bounding box center [92, 141] width 44 height 23
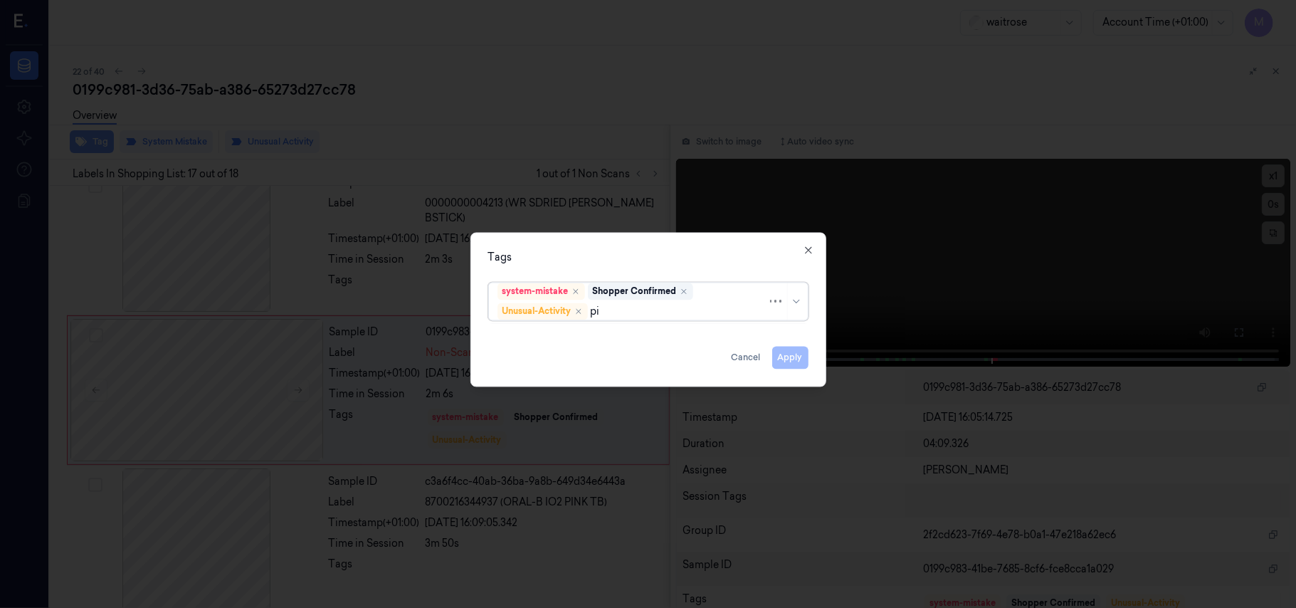
type input "pic"
click at [555, 339] on div "Picklist item alert" at bounding box center [538, 339] width 82 height 15
click at [649, 250] on div "Tags" at bounding box center [648, 257] width 320 height 15
click at [791, 357] on button "Apply" at bounding box center [790, 357] width 36 height 23
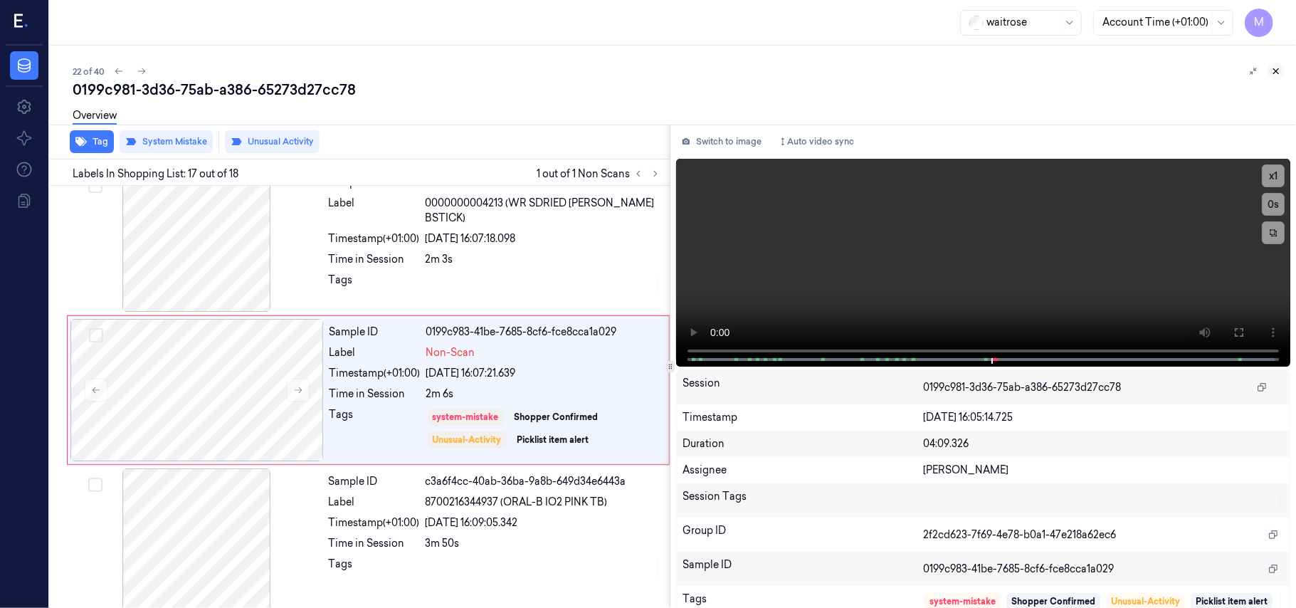
click at [1275, 73] on icon at bounding box center [1276, 71] width 10 height 10
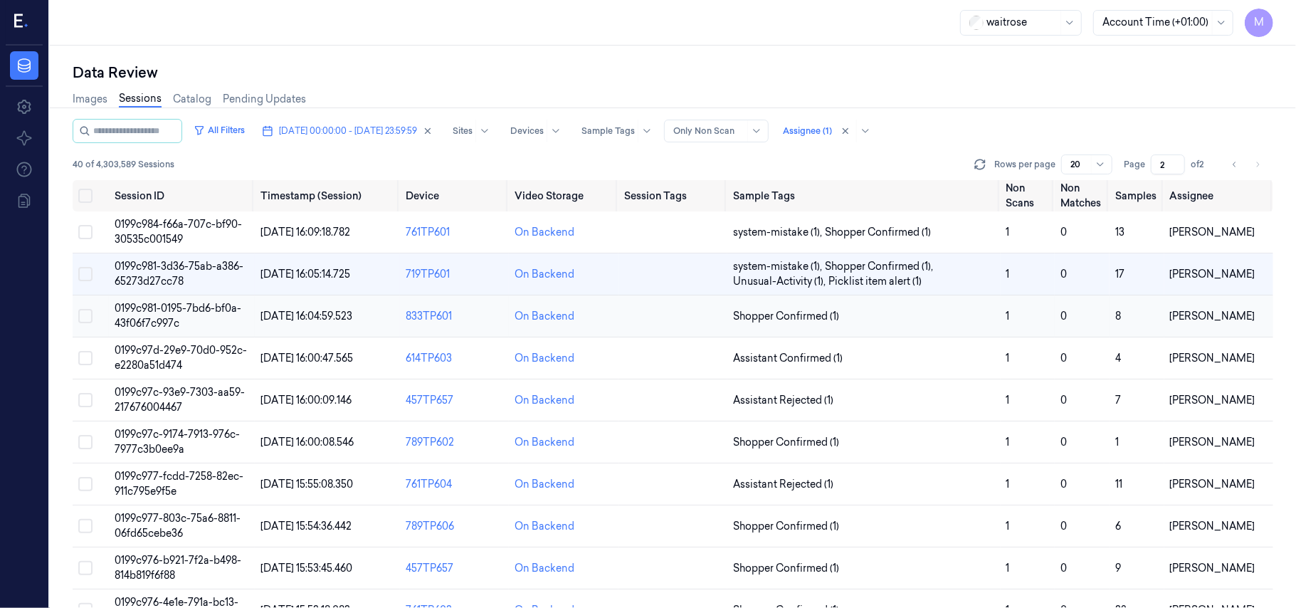
click at [157, 311] on span "0199c981-0195-7bd6-bf0a-43f06f7c997c" at bounding box center [178, 316] width 127 height 28
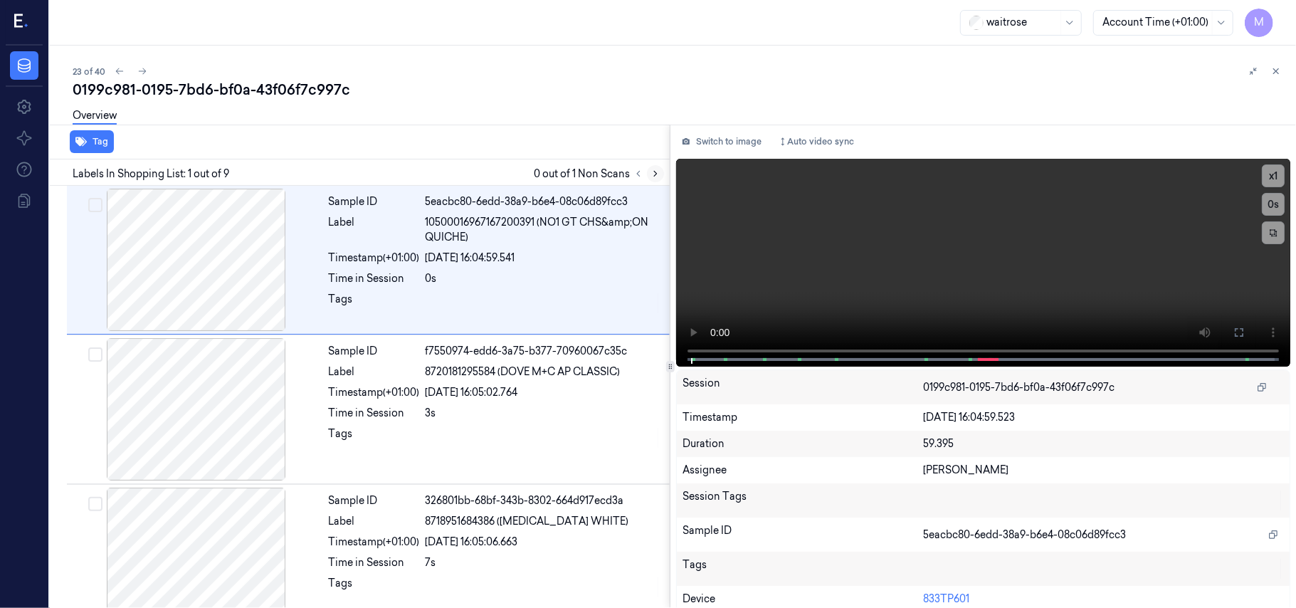
click at [655, 172] on icon at bounding box center [655, 173] width 3 height 5
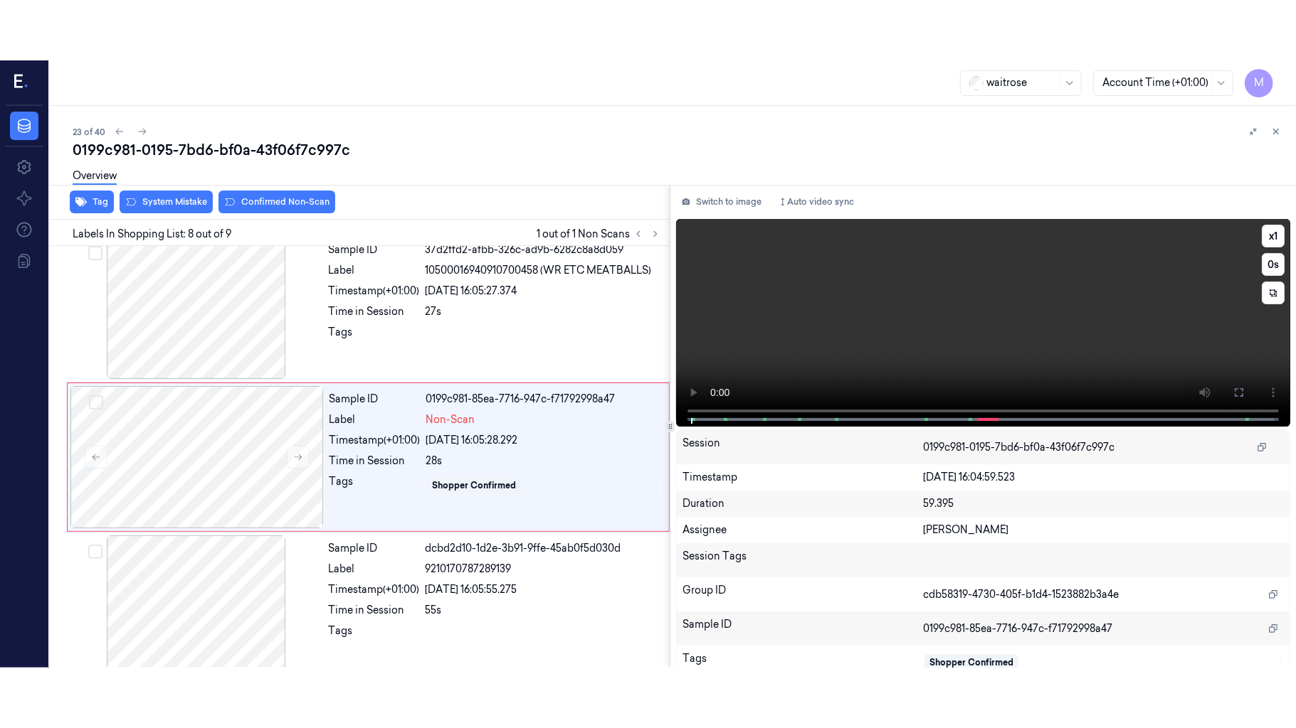
scroll to position [911, 0]
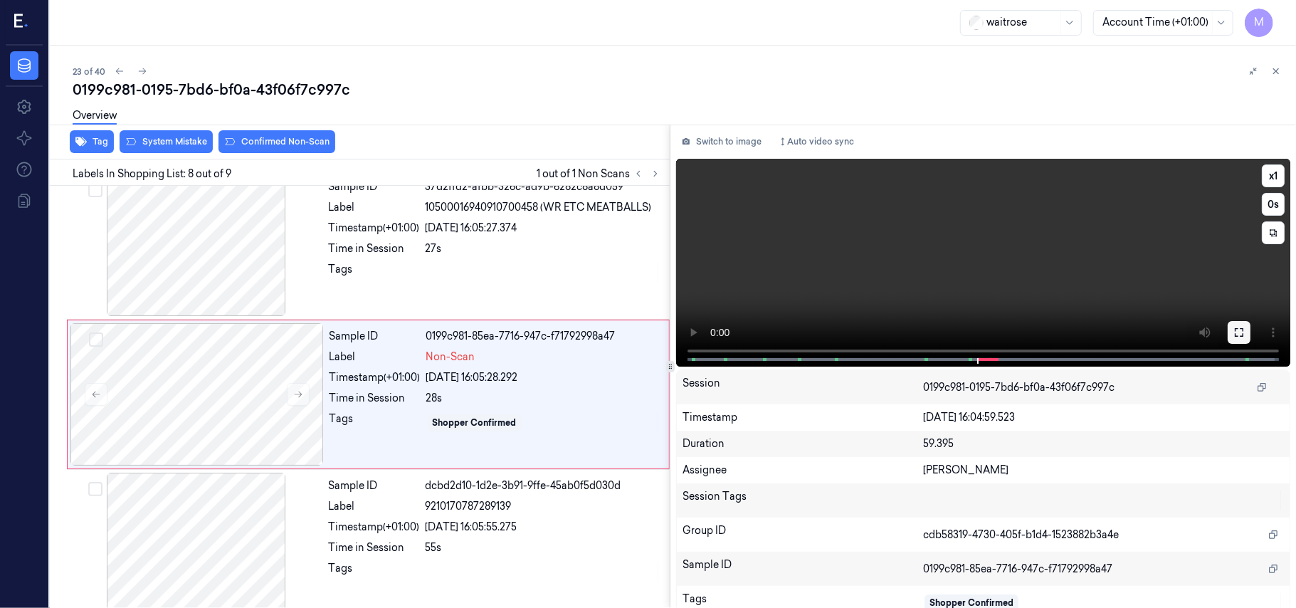
click at [1233, 330] on icon at bounding box center [1238, 332] width 11 height 11
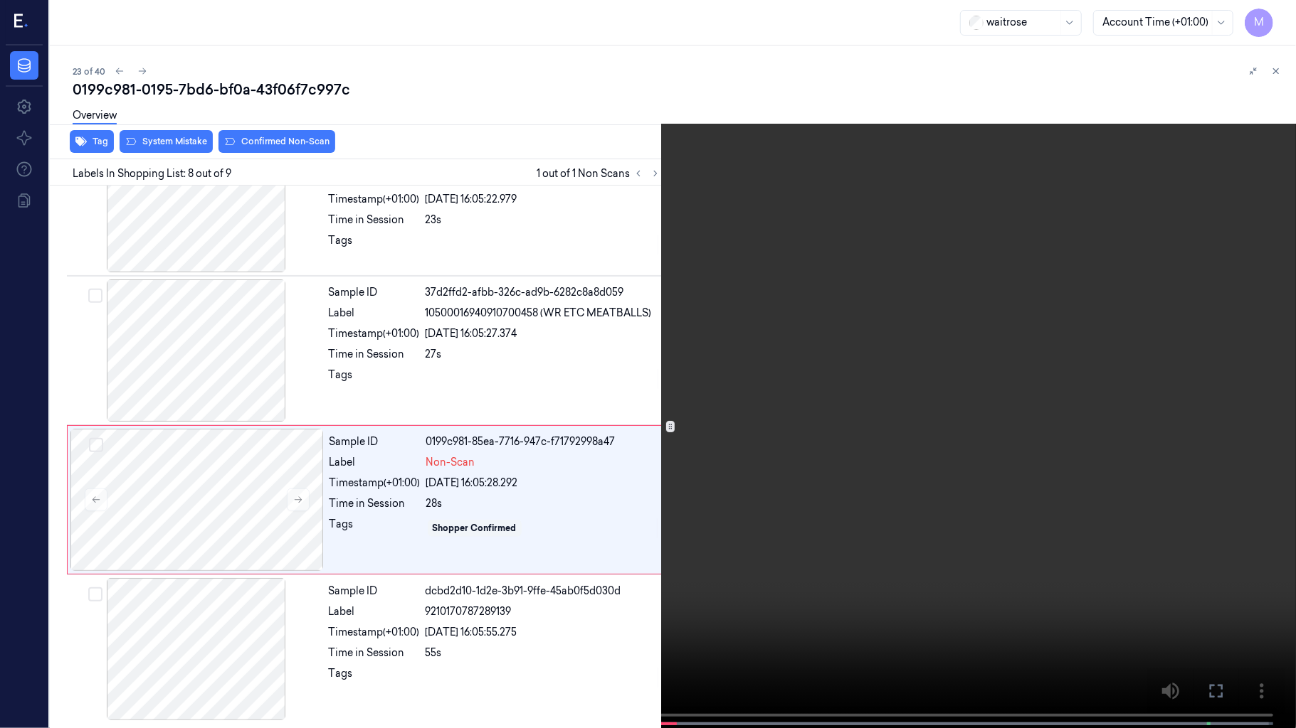
click at [895, 394] on video at bounding box center [648, 365] width 1296 height 731
click at [886, 400] on video at bounding box center [648, 365] width 1296 height 731
click at [0, 0] on icon at bounding box center [0, 0] width 0 height 0
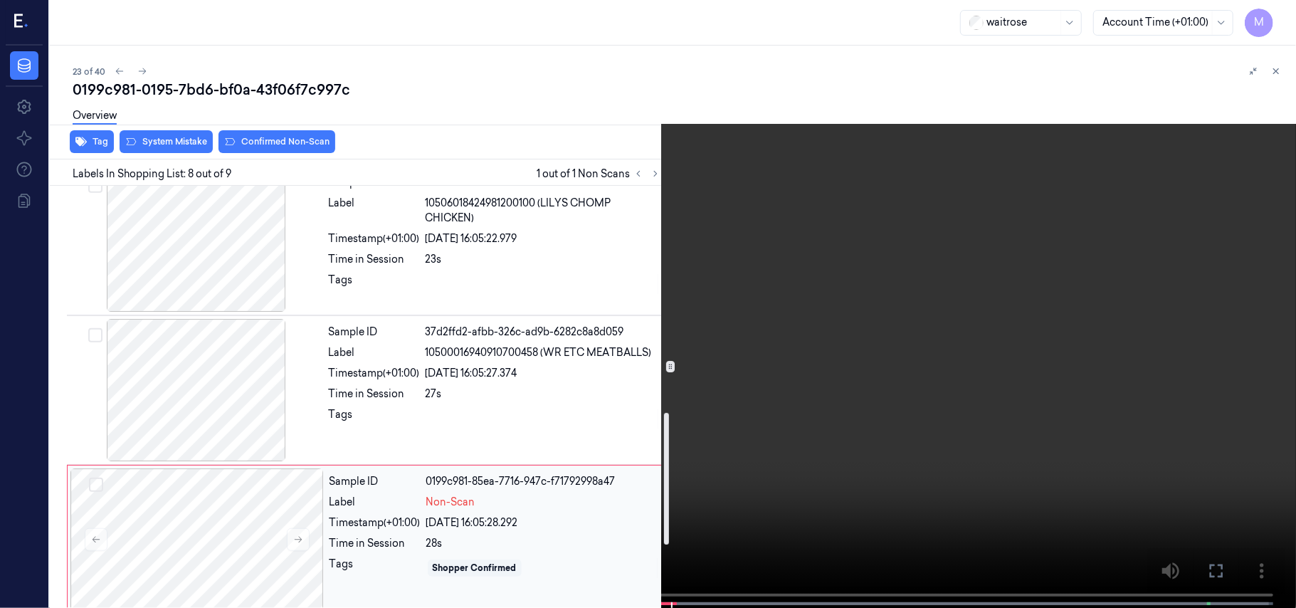
scroll to position [911, 0]
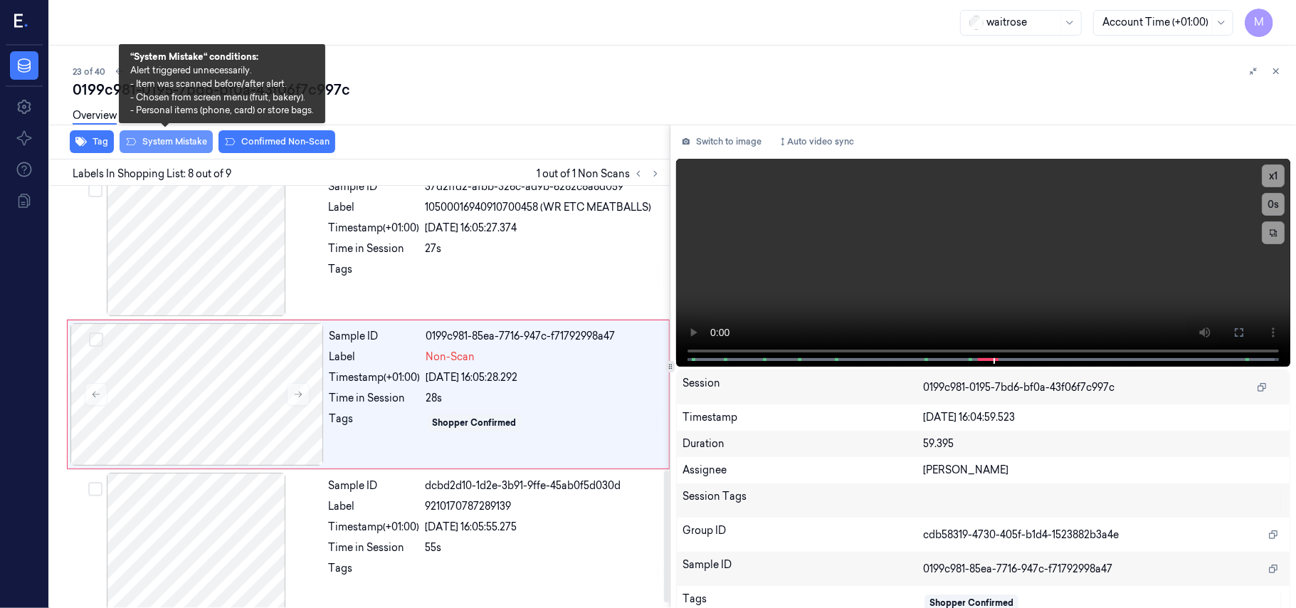
click at [175, 139] on button "System Mistake" at bounding box center [166, 141] width 93 height 23
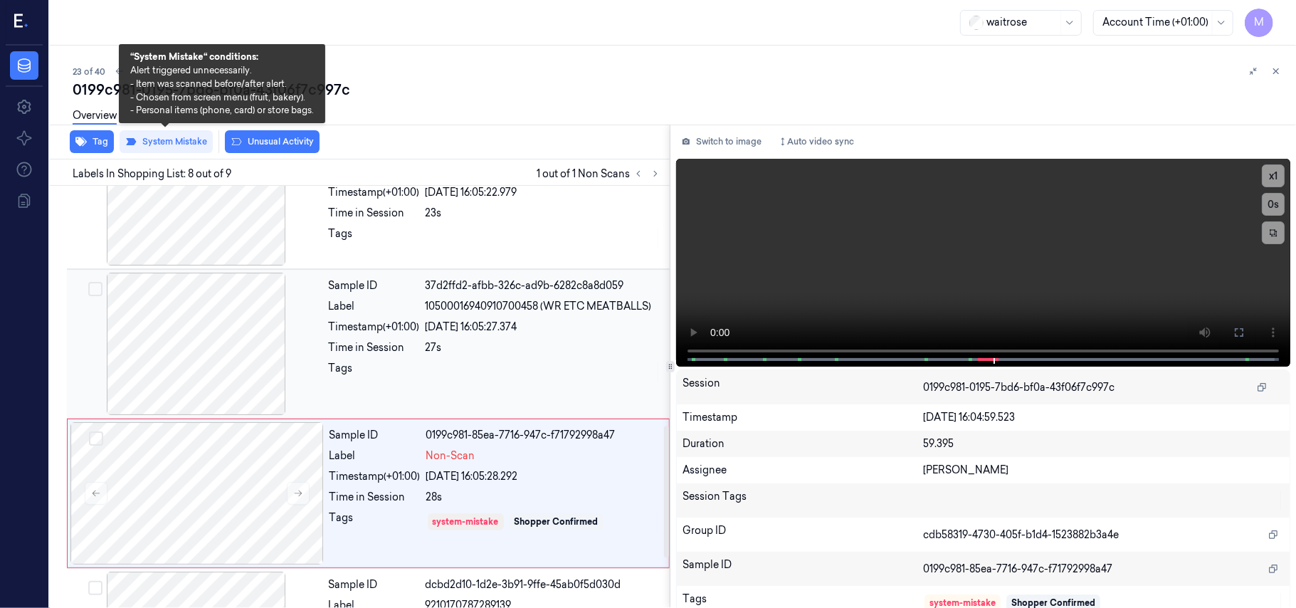
scroll to position [817, 0]
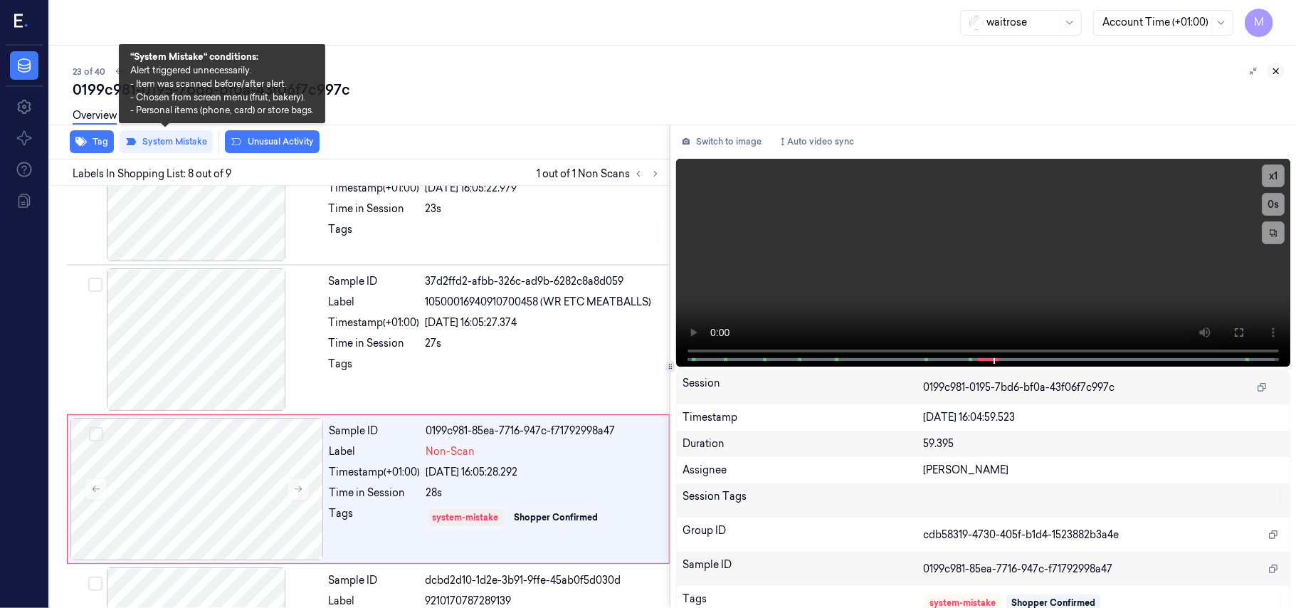
click at [1273, 68] on icon at bounding box center [1276, 71] width 10 height 10
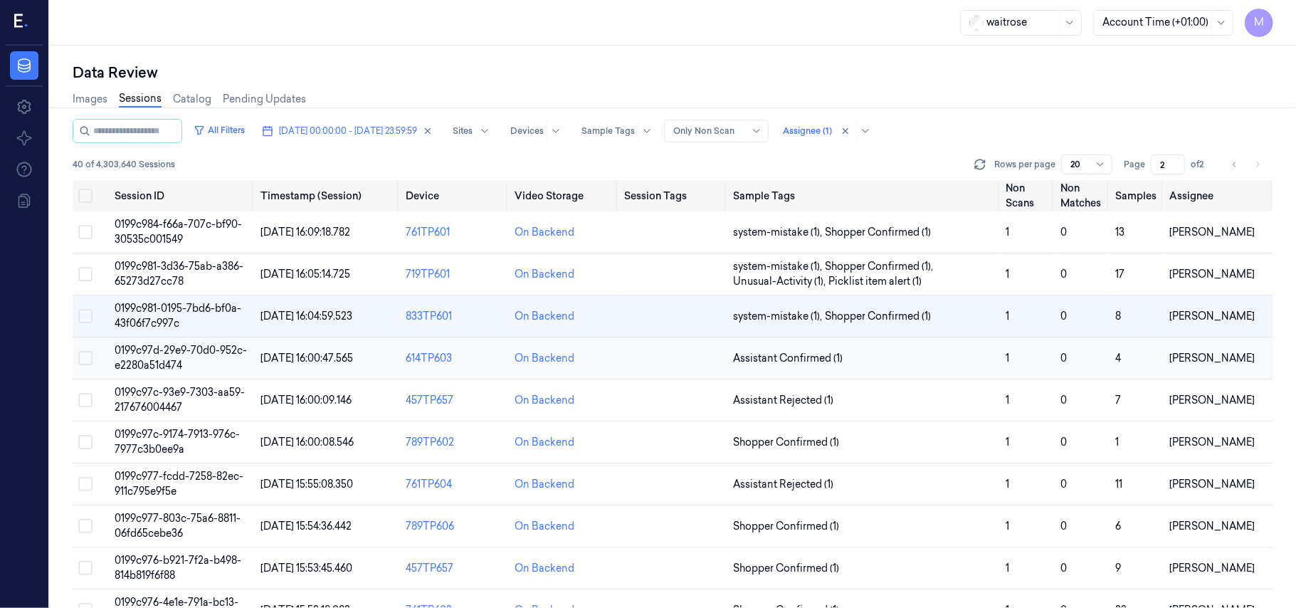
click at [191, 356] on span "0199c97d-29e9-70d0-952c-e2280a51d474" at bounding box center [181, 358] width 132 height 28
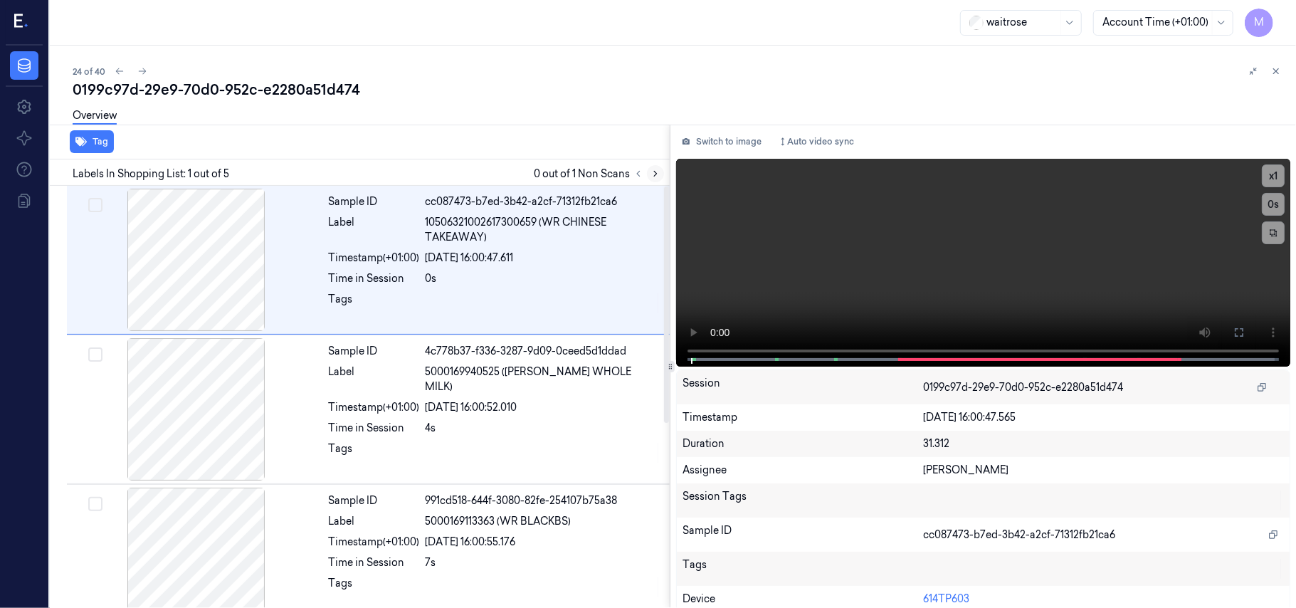
click at [656, 175] on icon at bounding box center [655, 174] width 10 height 10
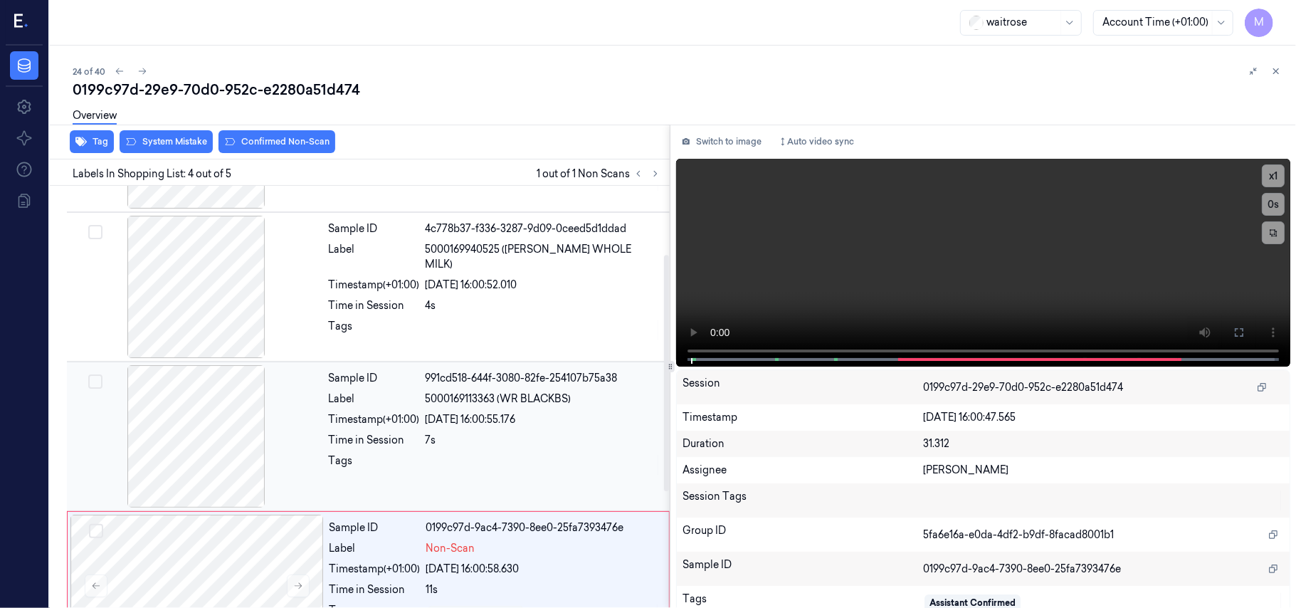
click at [522, 388] on div "Sample ID 991cd518-644f-3080-82fe-254107b75a38 Label 5000169113363 (WR BLACKBS)…" at bounding box center [495, 436] width 344 height 142
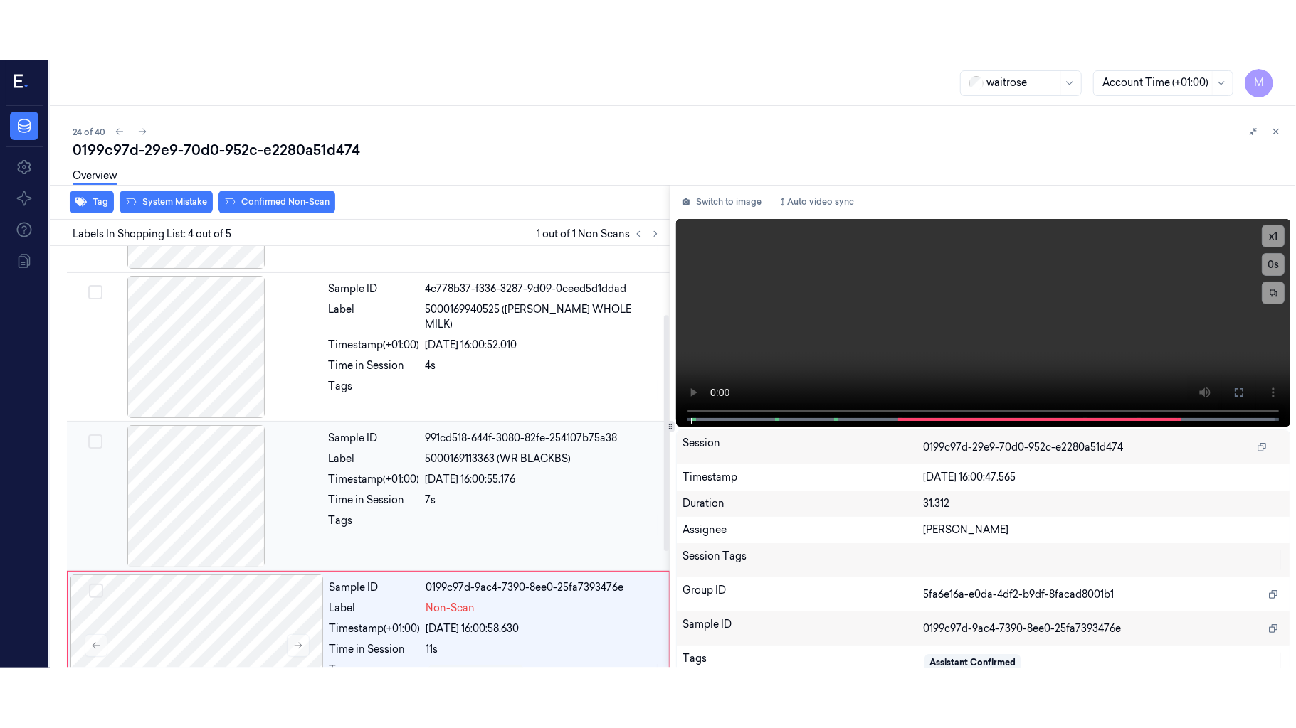
scroll to position [162, 0]
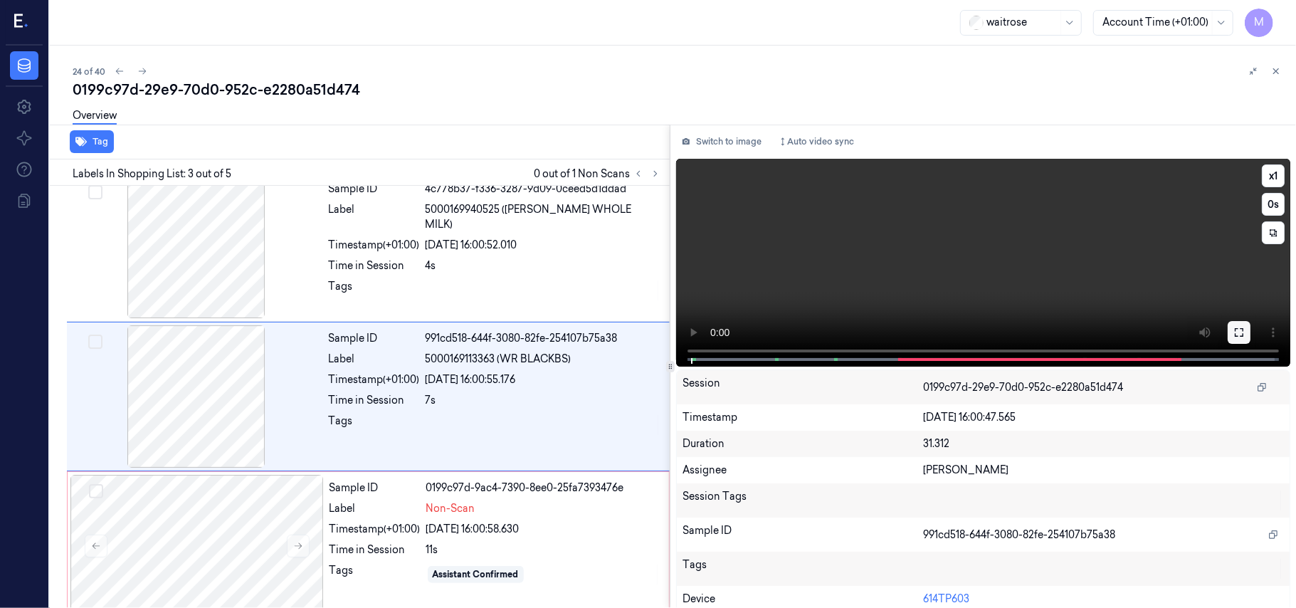
click at [1238, 322] on button at bounding box center [1238, 332] width 23 height 23
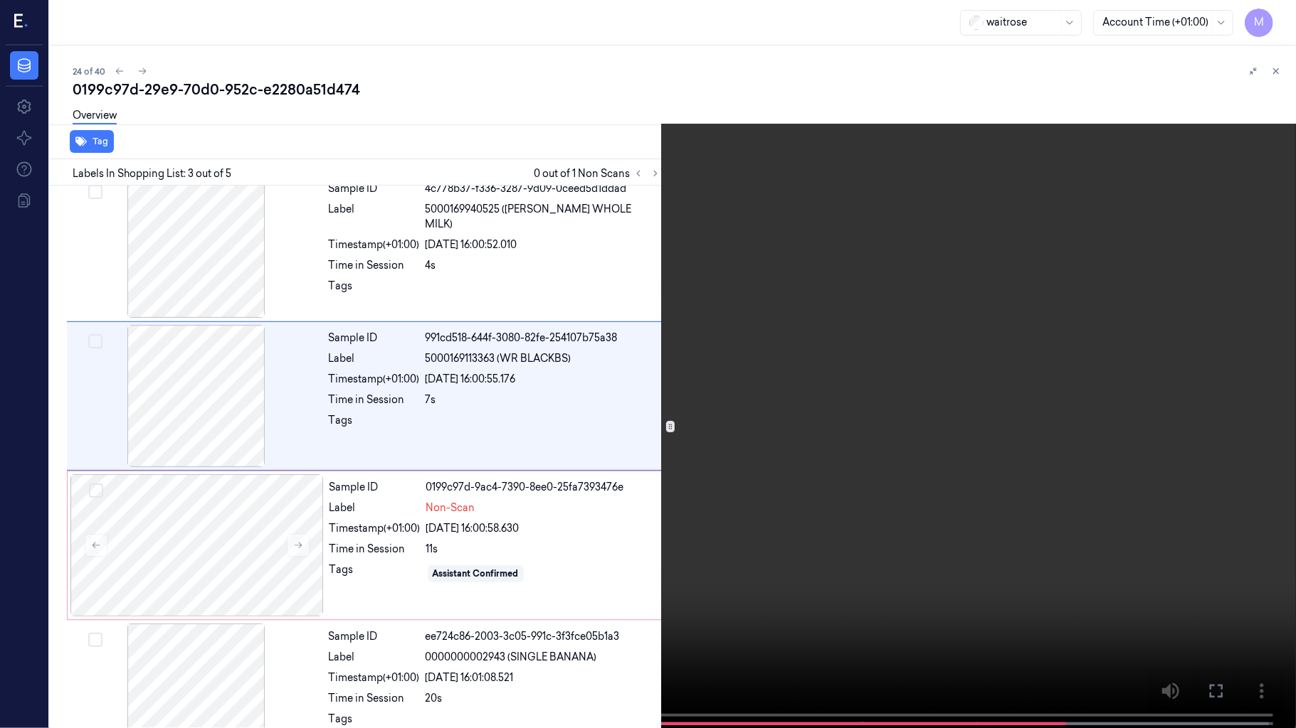
click at [958, 393] on video at bounding box center [648, 365] width 1296 height 731
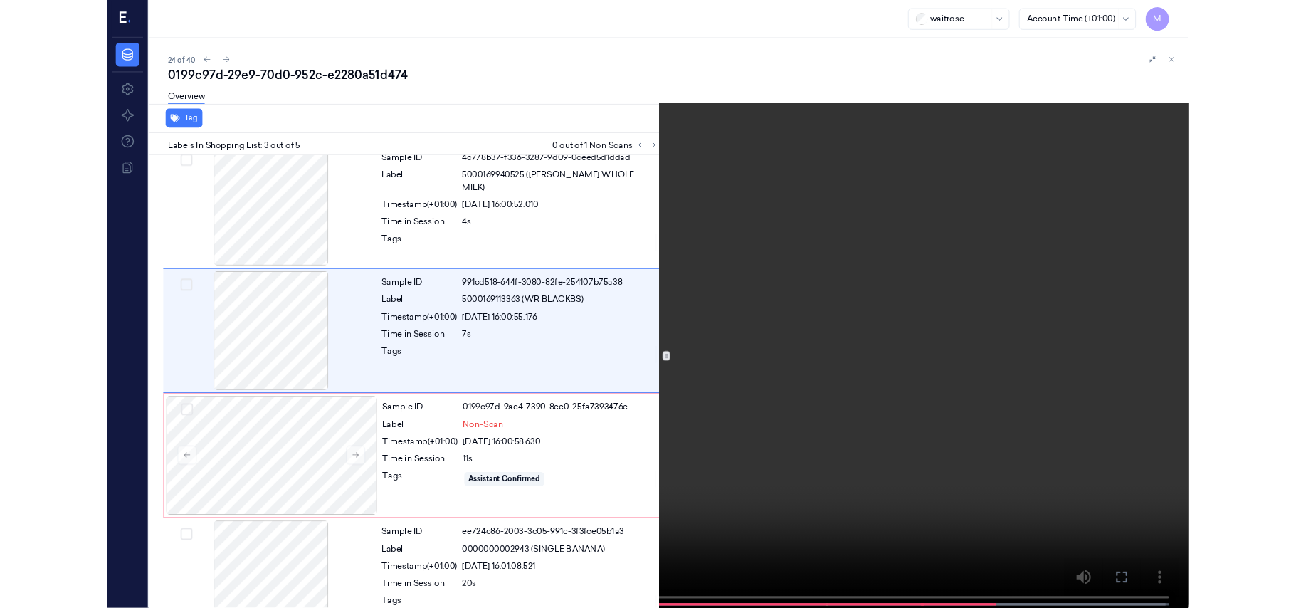
scroll to position [102, 0]
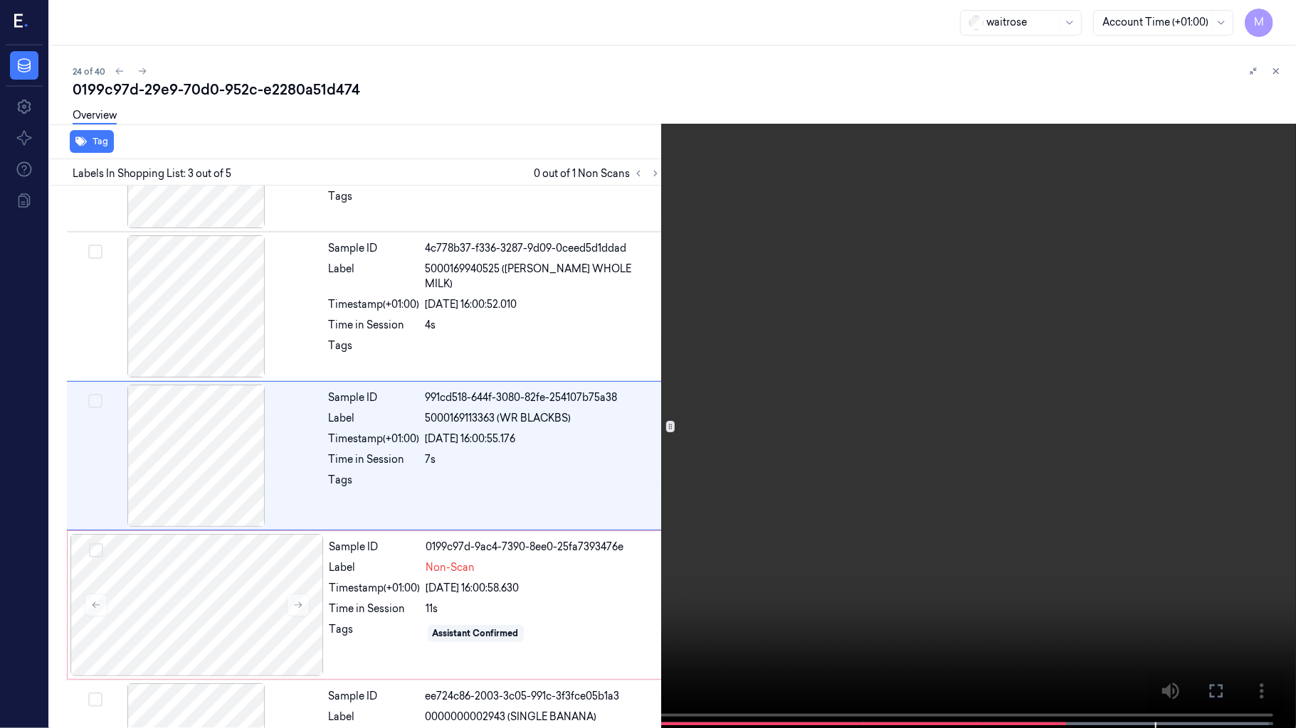
click at [985, 529] on video at bounding box center [648, 365] width 1296 height 731
click at [0, 0] on icon at bounding box center [0, 0] width 0 height 0
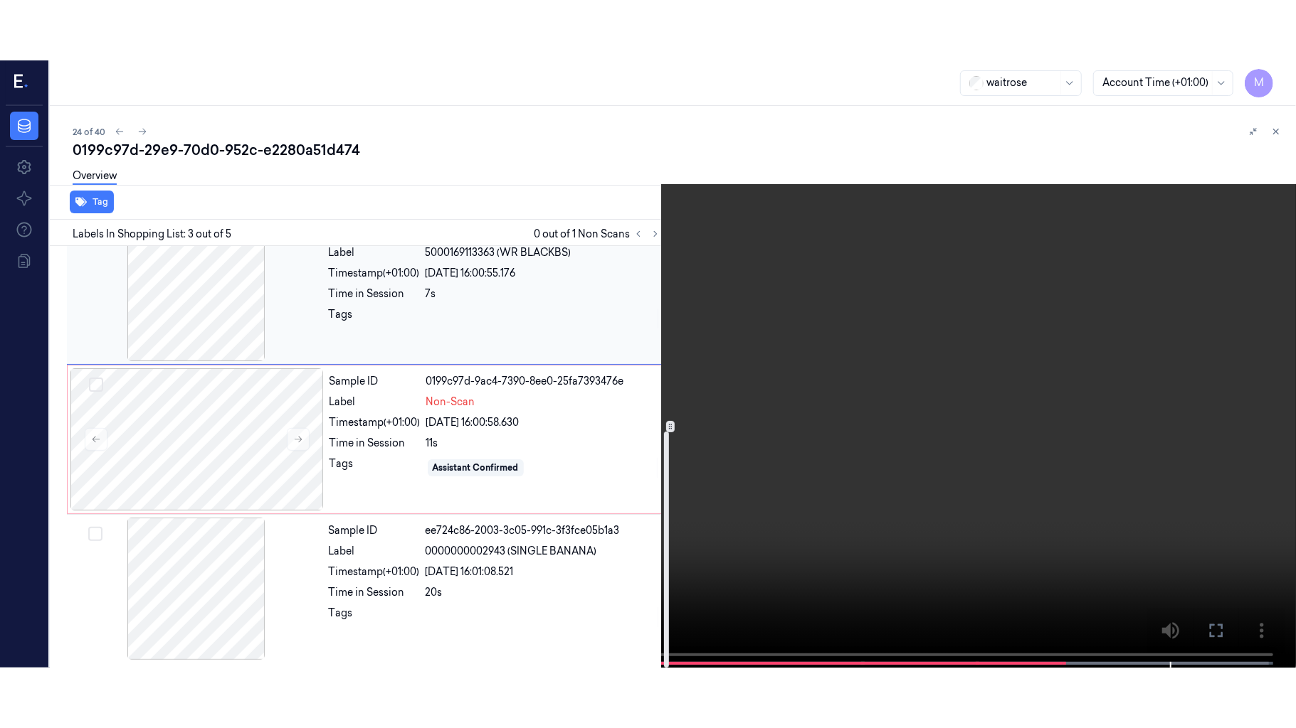
scroll to position [331, 0]
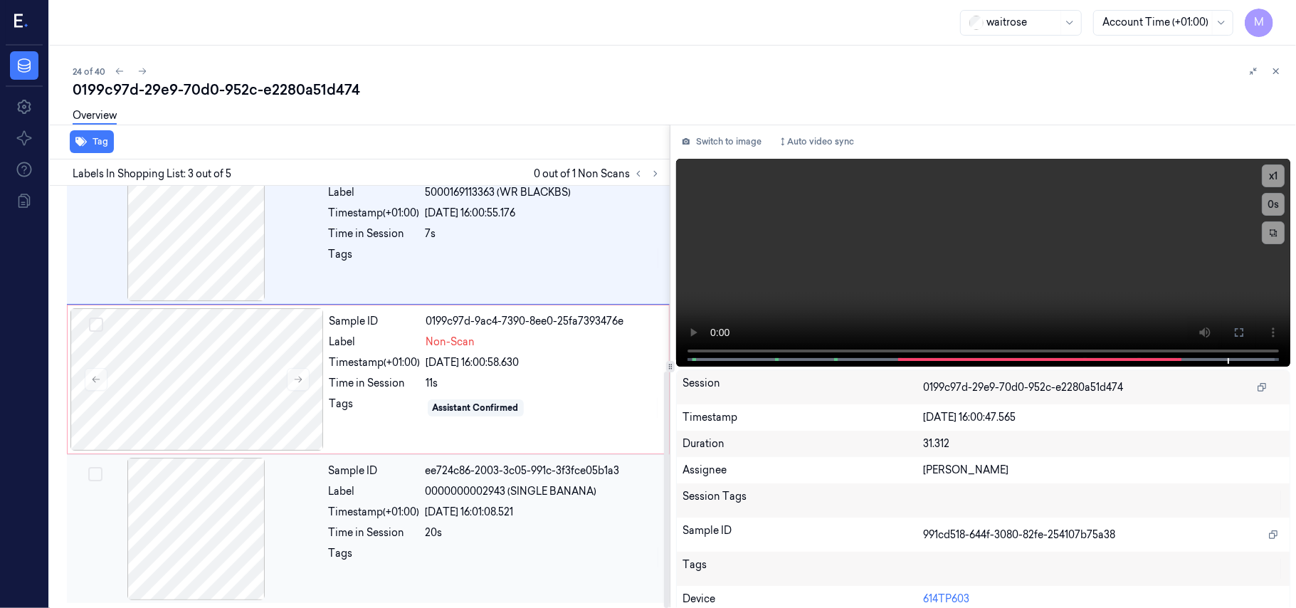
click at [526, 504] on div "[DATE] 16:01:08.521" at bounding box center [542, 511] width 235 height 15
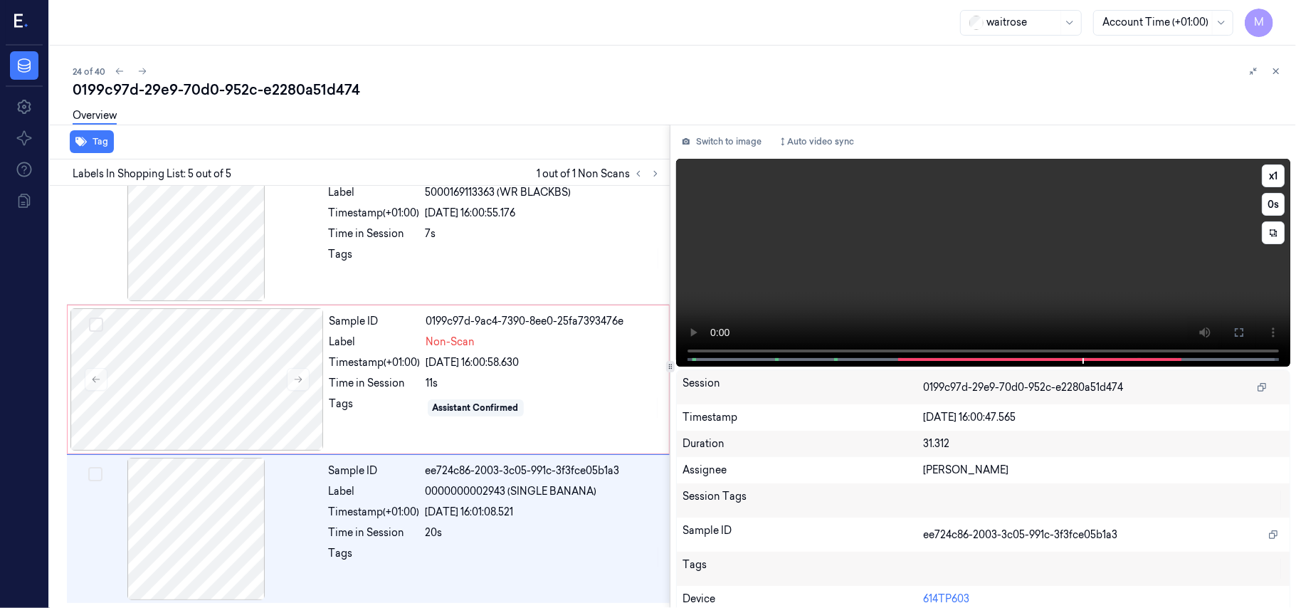
click at [1233, 331] on icon at bounding box center [1238, 332] width 11 height 11
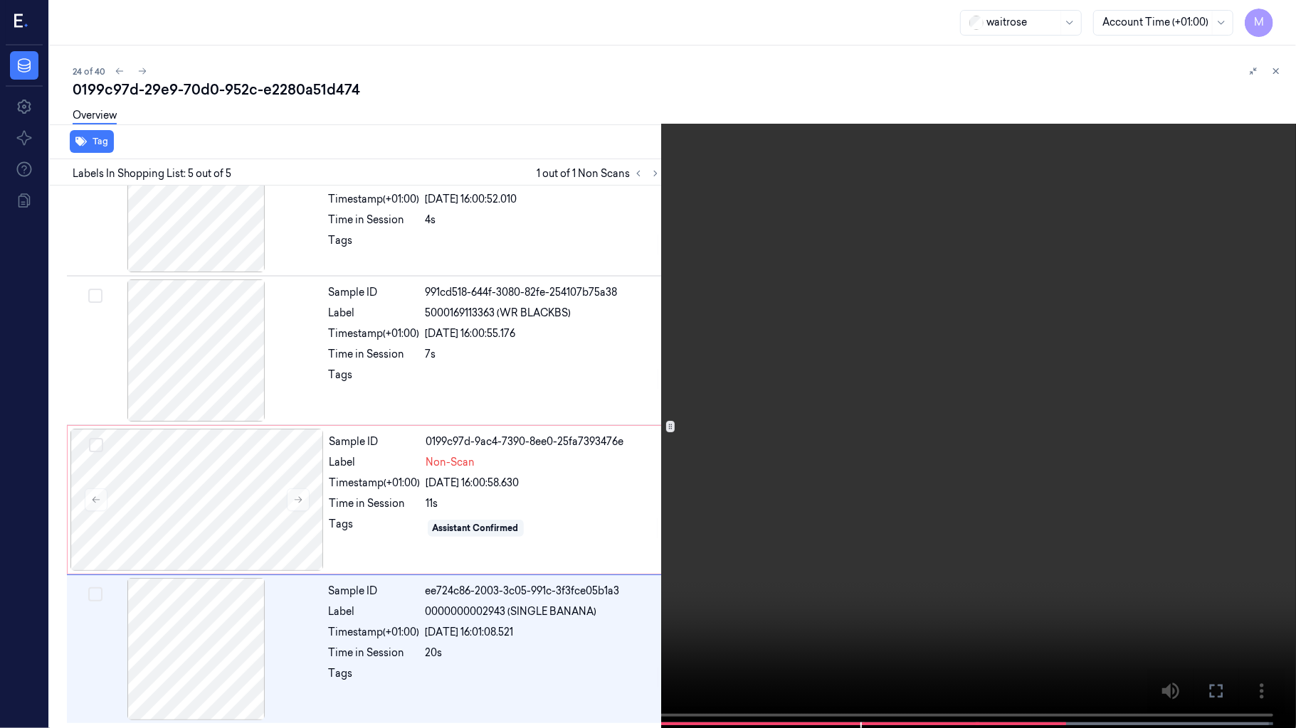
click at [982, 408] on video at bounding box center [648, 365] width 1296 height 731
click at [0, 0] on icon at bounding box center [0, 0] width 0 height 0
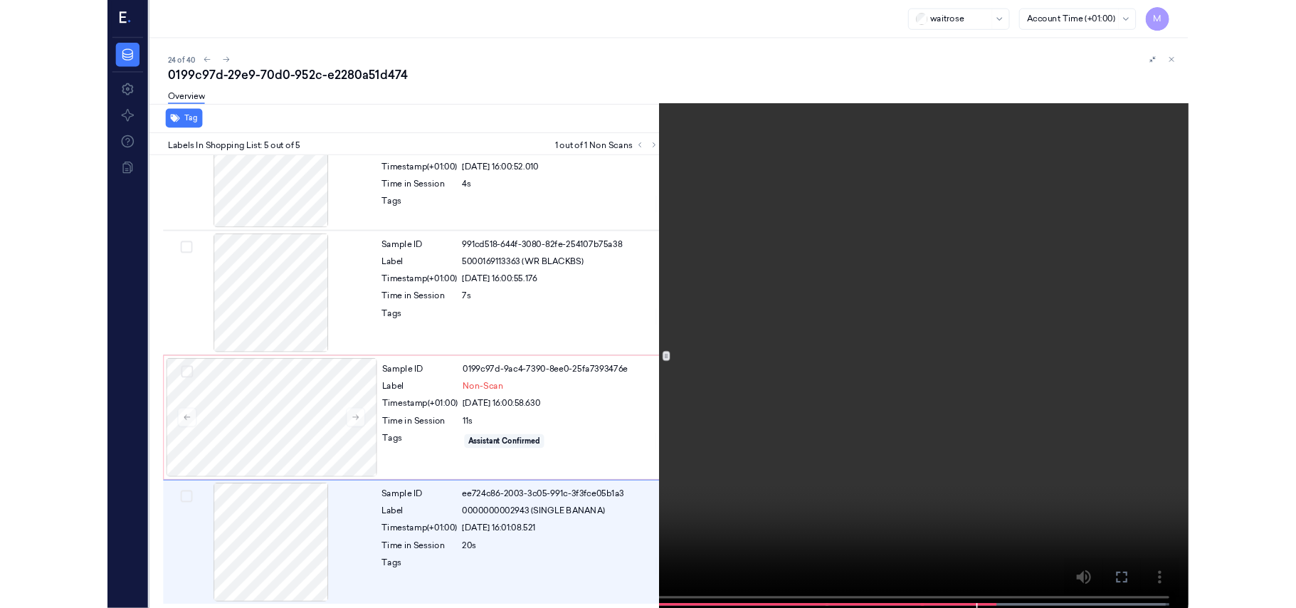
scroll to position [331, 0]
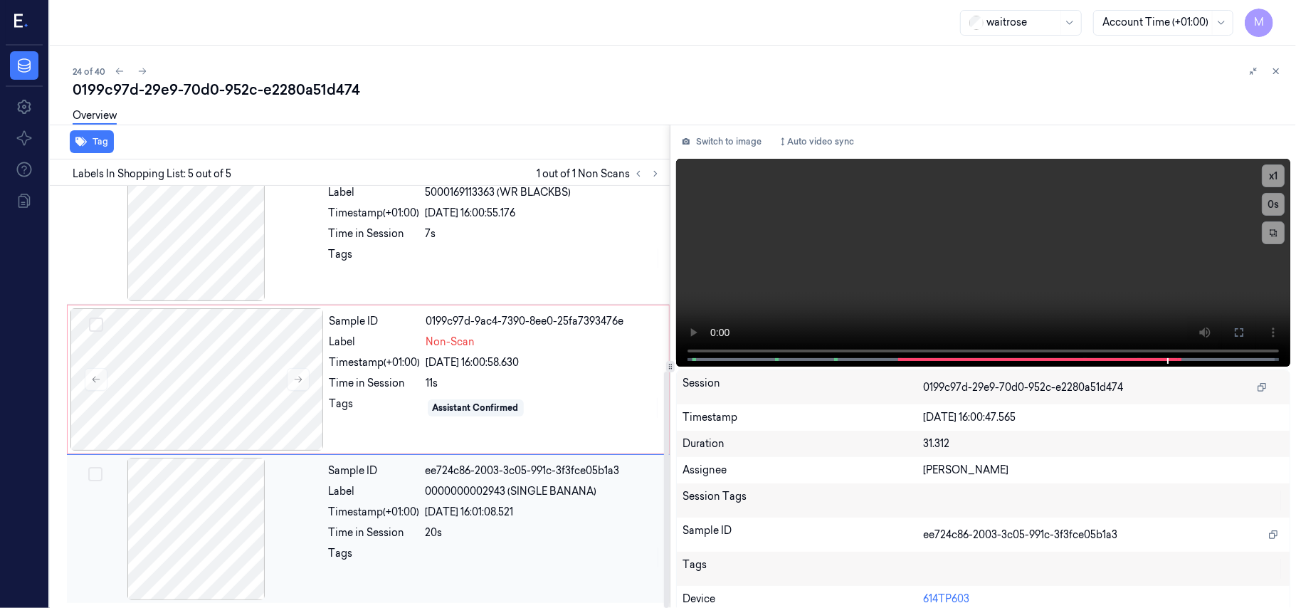
click at [179, 487] on div at bounding box center [196, 528] width 253 height 142
click at [509, 367] on div "[DATE] 16:00:58.630" at bounding box center [543, 362] width 234 height 15
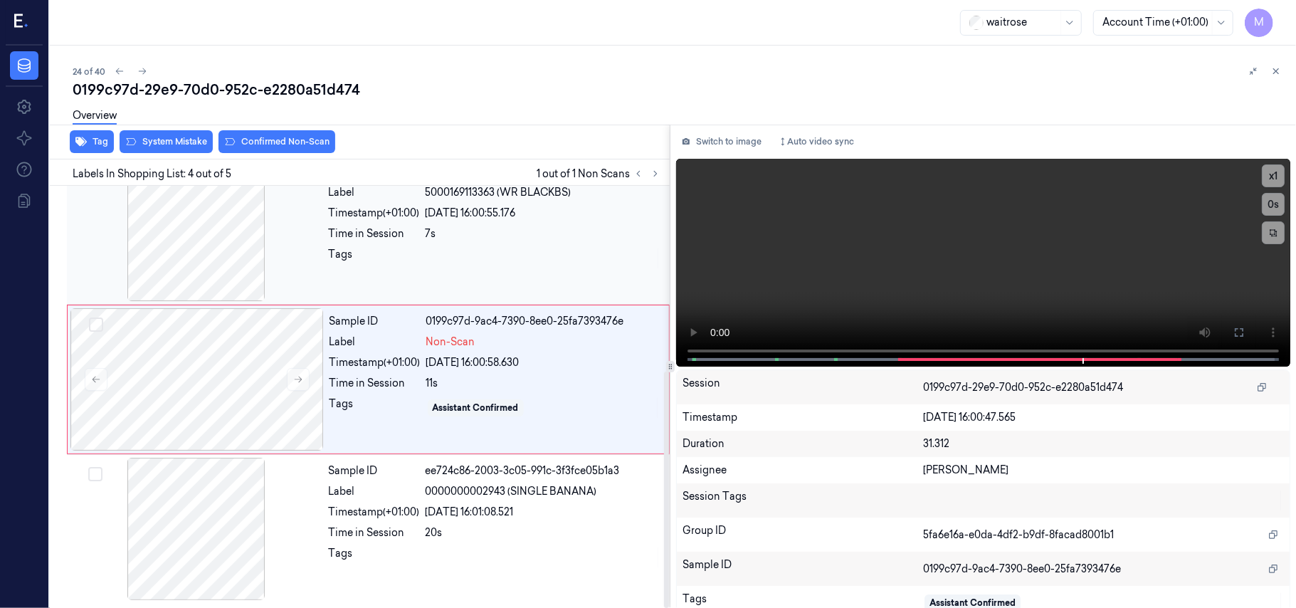
scroll to position [312, 0]
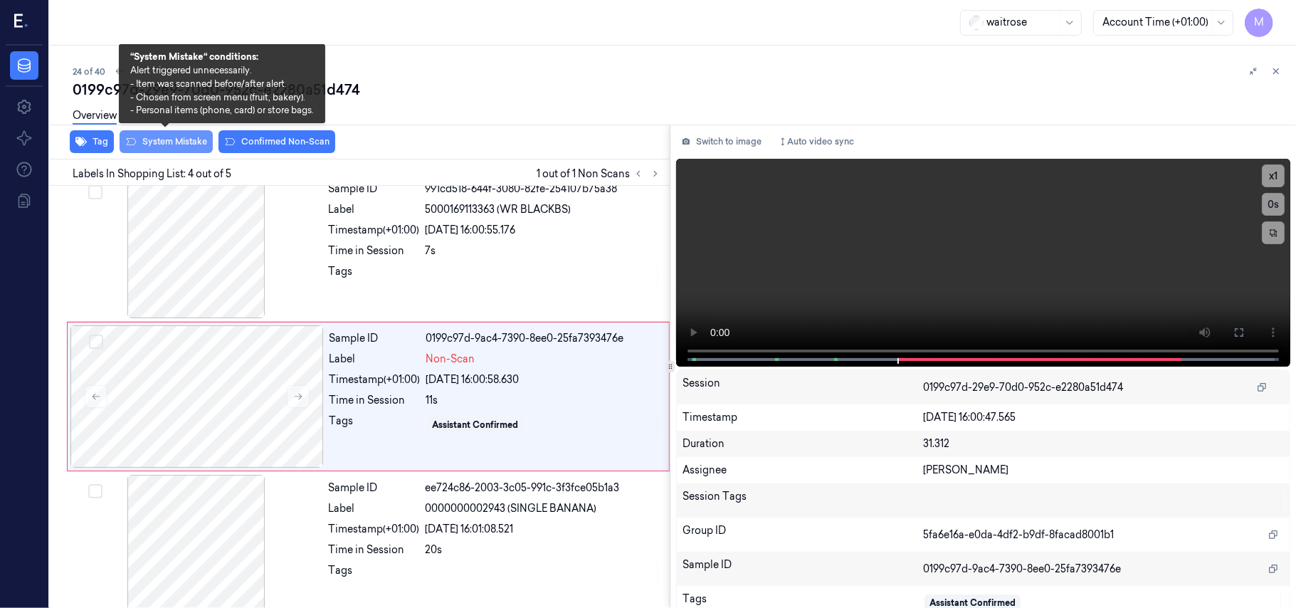
click at [175, 143] on button "System Mistake" at bounding box center [166, 141] width 93 height 23
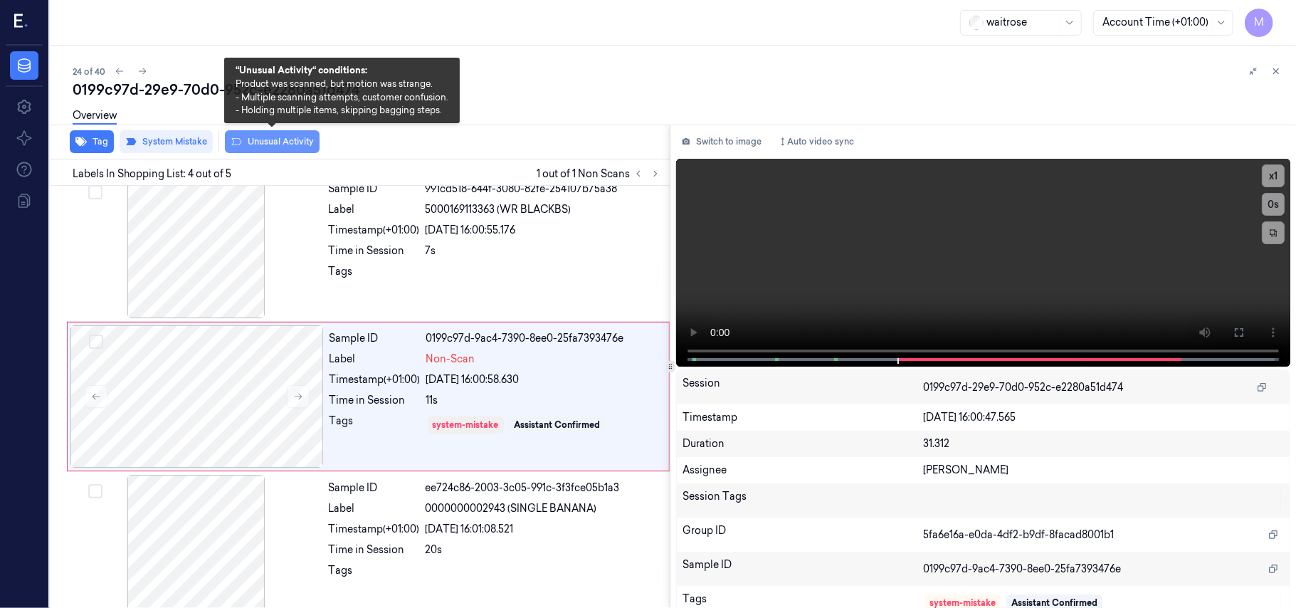
click at [279, 139] on button "Unusual Activity" at bounding box center [272, 141] width 95 height 23
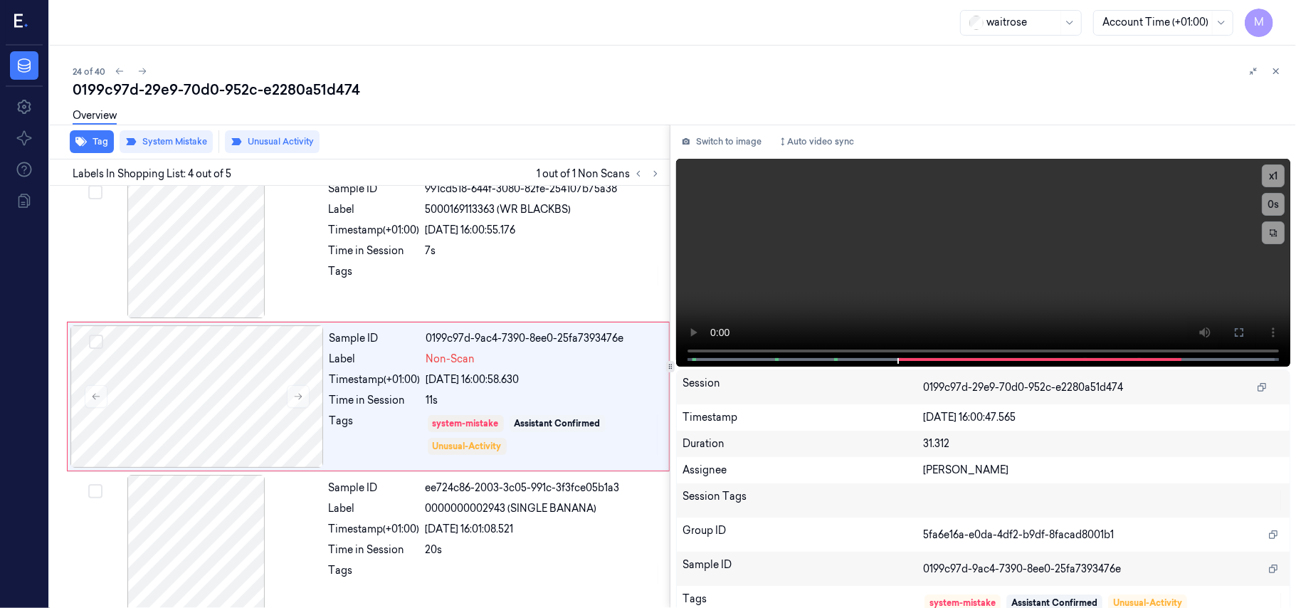
click at [100, 134] on div "Overview" at bounding box center [95, 118] width 44 height 36
click at [92, 142] on button "Tag" at bounding box center [92, 141] width 44 height 23
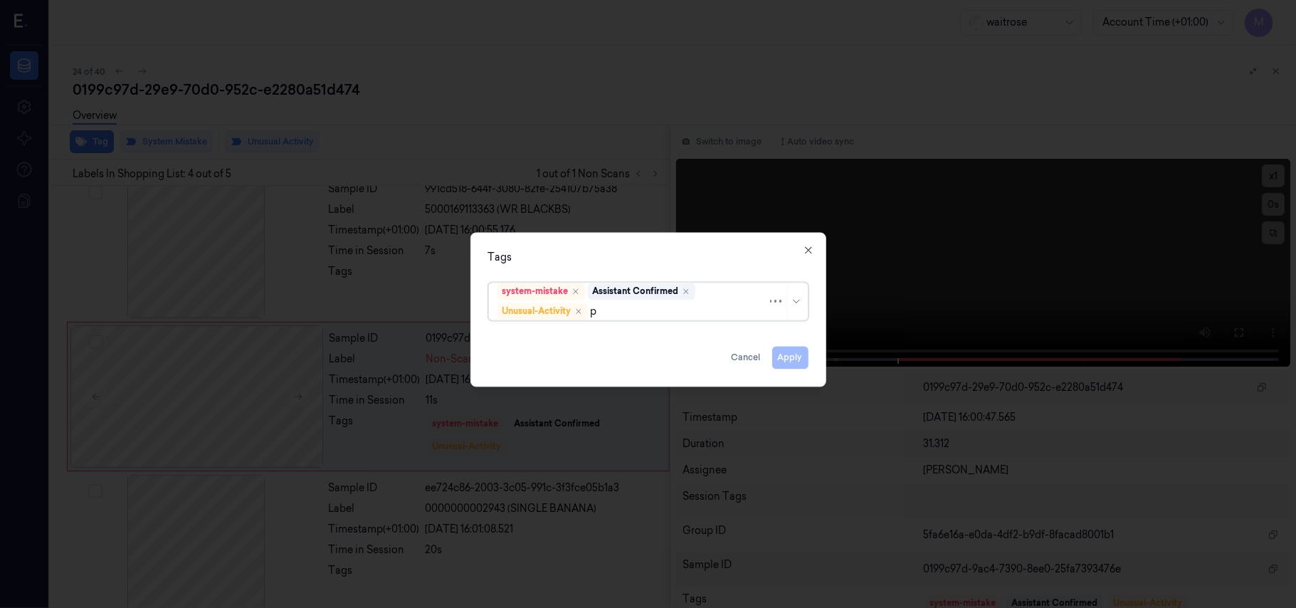
type input "pi"
click at [566, 332] on div "Picklist item alert" at bounding box center [538, 339] width 82 height 15
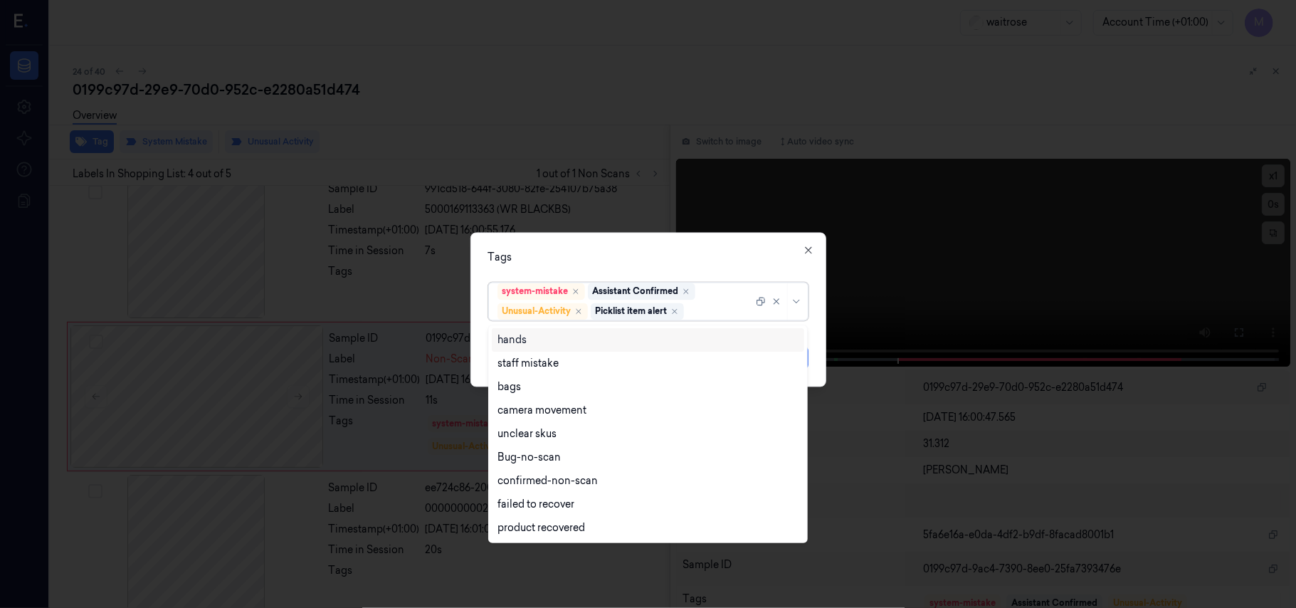
click at [612, 252] on div "Tags" at bounding box center [648, 257] width 320 height 15
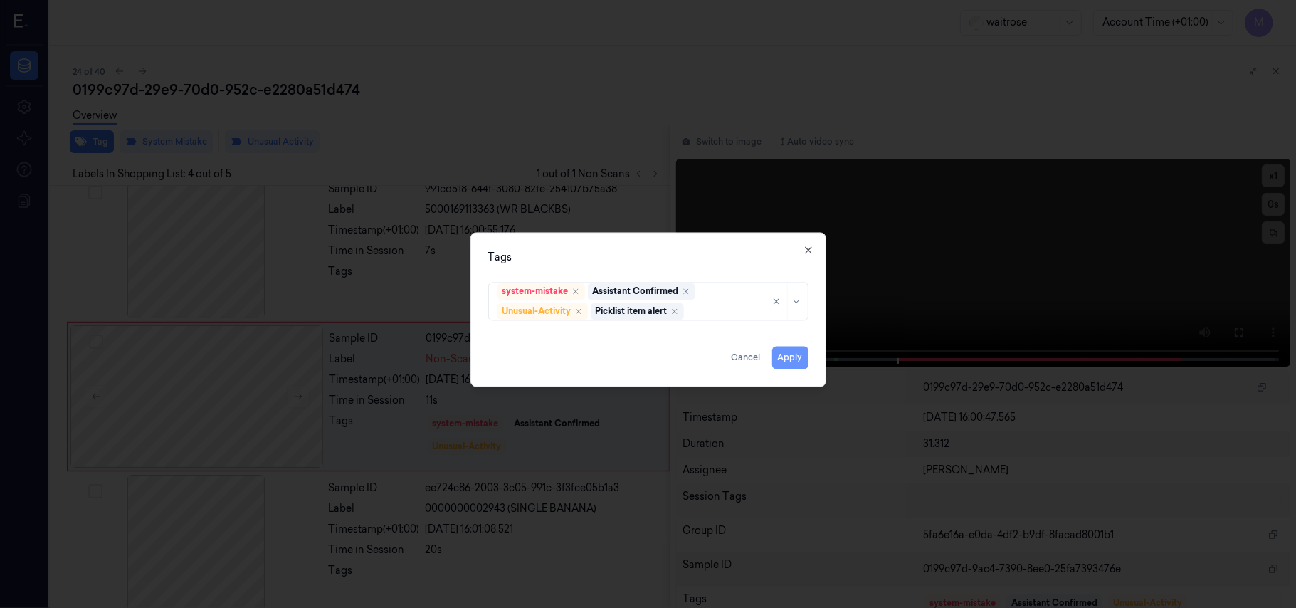
click at [794, 360] on button "Apply" at bounding box center [790, 357] width 36 height 23
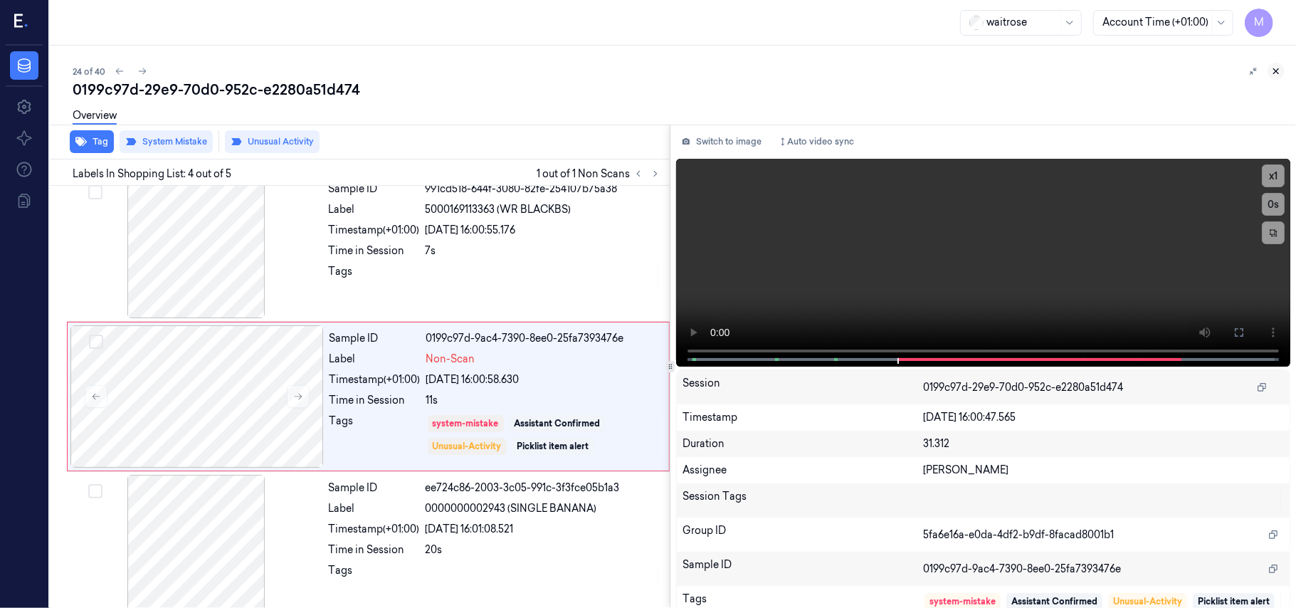
click at [1271, 73] on icon at bounding box center [1276, 71] width 10 height 10
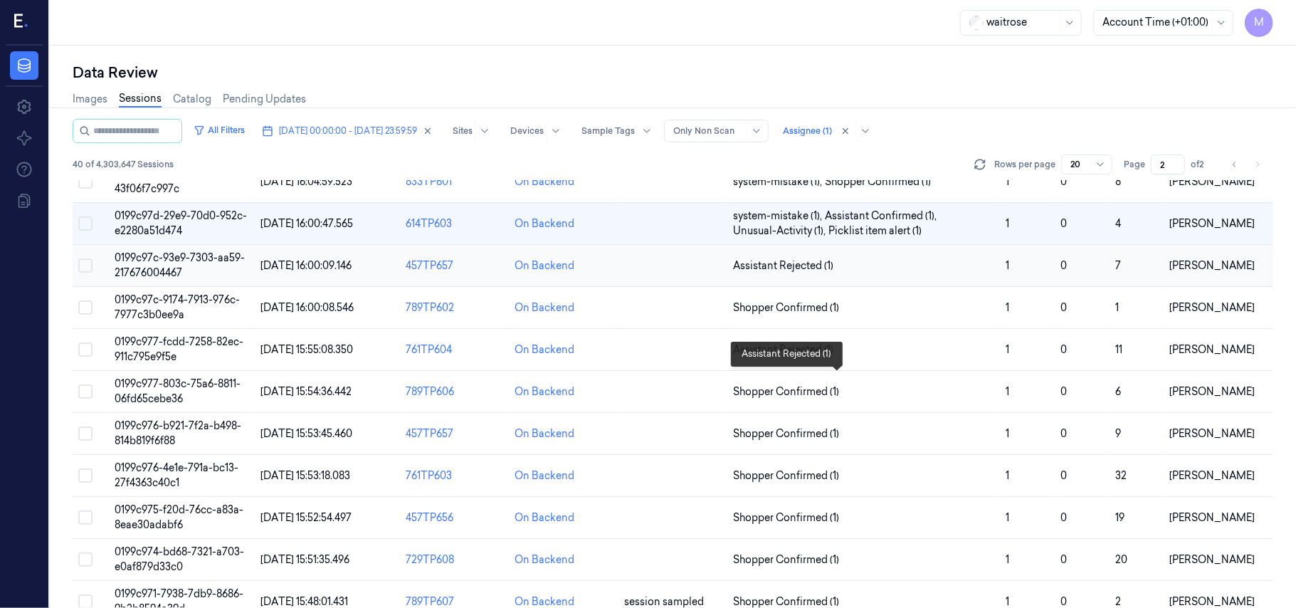
scroll to position [95, 0]
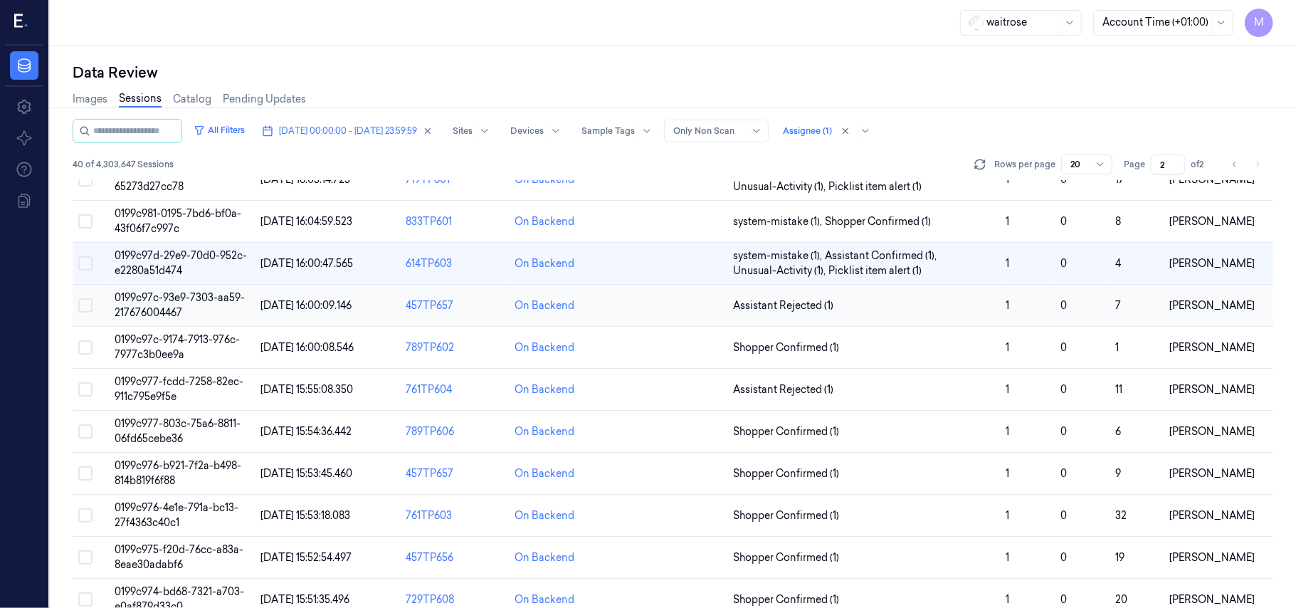
click at [183, 302] on span "0199c97c-93e9-7303-aa59-217676004467" at bounding box center [180, 305] width 130 height 28
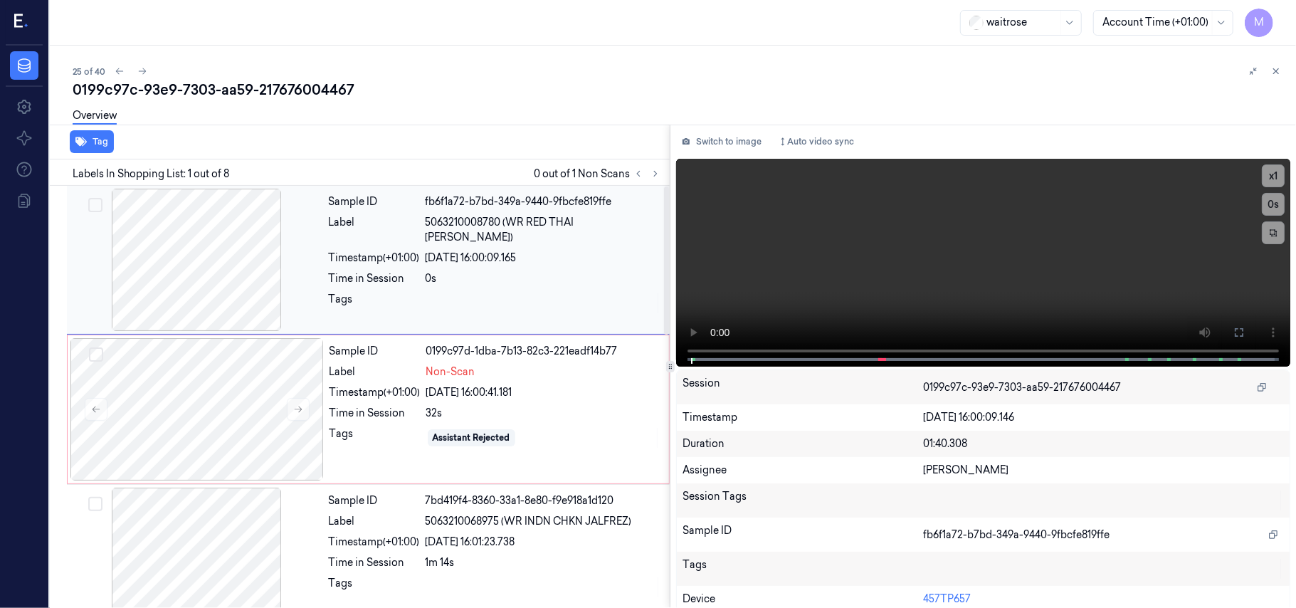
click at [481, 252] on div "Sample ID fb6f1a72-b7bd-349a-9440-9fbcfe819ffe Label 5063210008780 (WR RED THAI…" at bounding box center [495, 260] width 344 height 142
click at [1236, 328] on icon at bounding box center [1238, 332] width 9 height 9
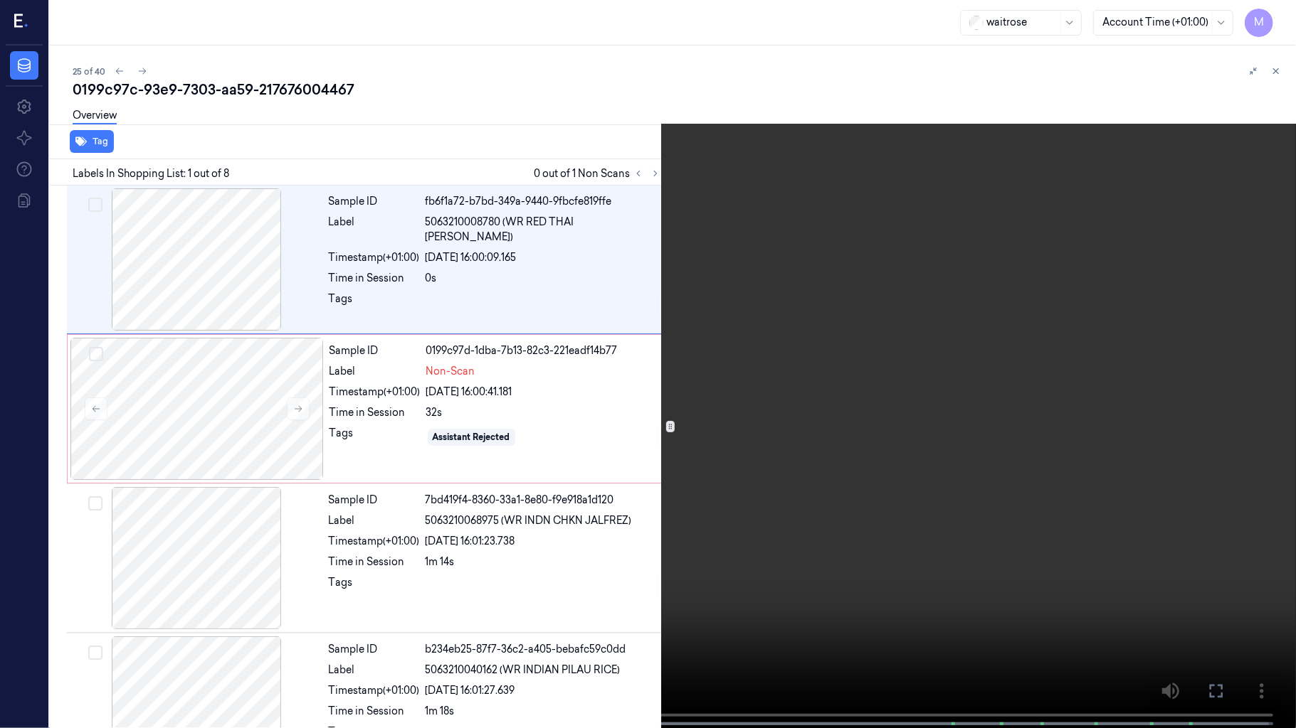
click at [1071, 428] on video at bounding box center [648, 365] width 1296 height 731
click at [987, 354] on video at bounding box center [648, 365] width 1296 height 731
click at [0, 0] on icon at bounding box center [0, 0] width 0 height 0
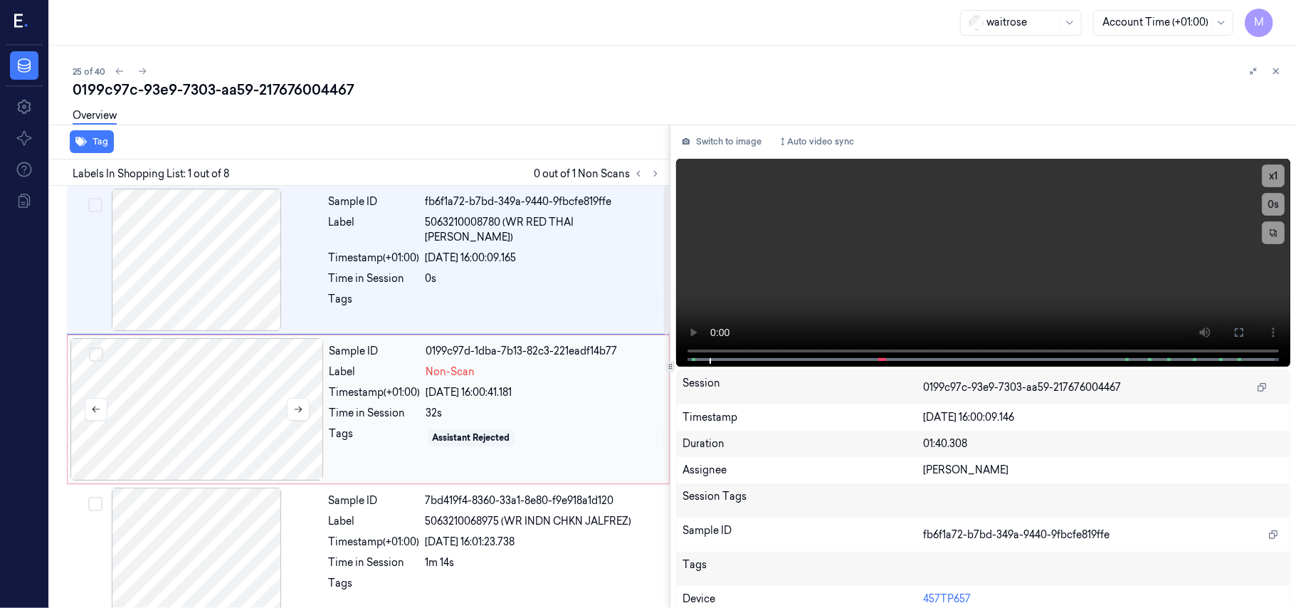
click at [256, 370] on div at bounding box center [196, 409] width 253 height 142
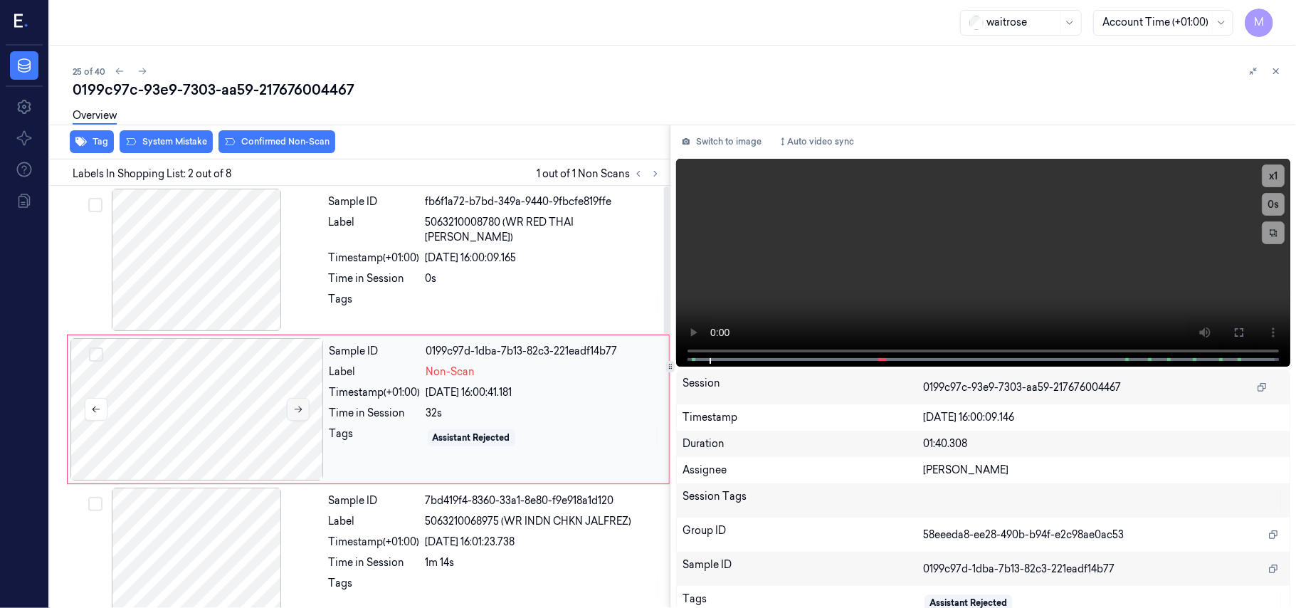
scroll to position [12, 0]
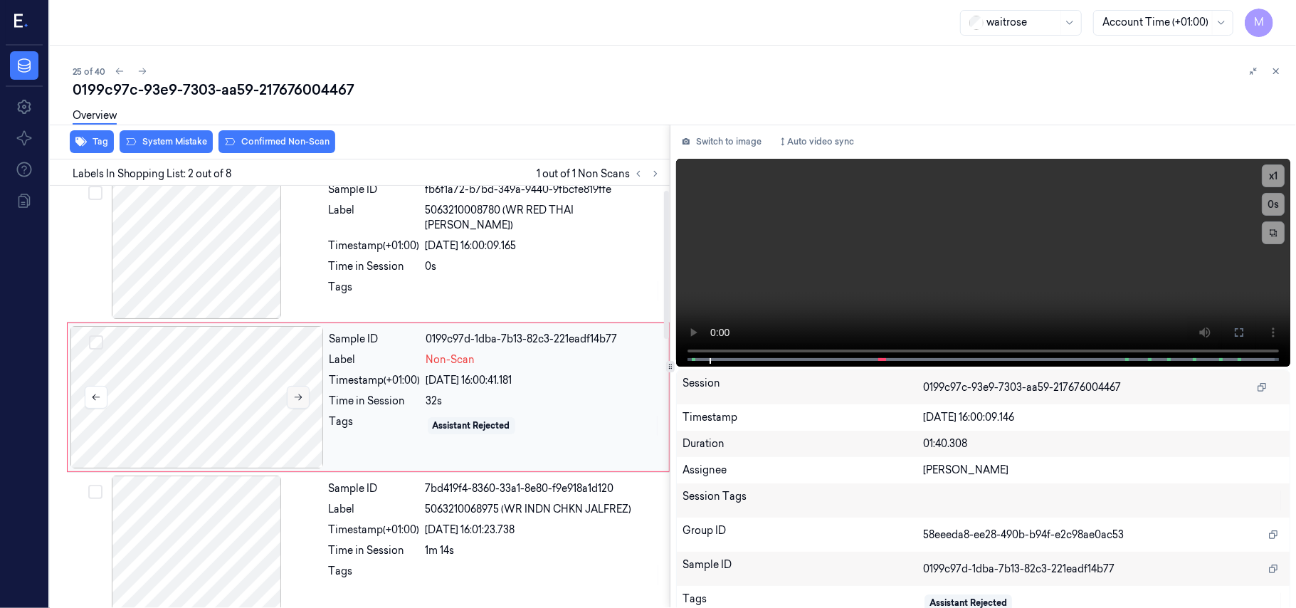
click at [297, 393] on icon at bounding box center [298, 397] width 10 height 10
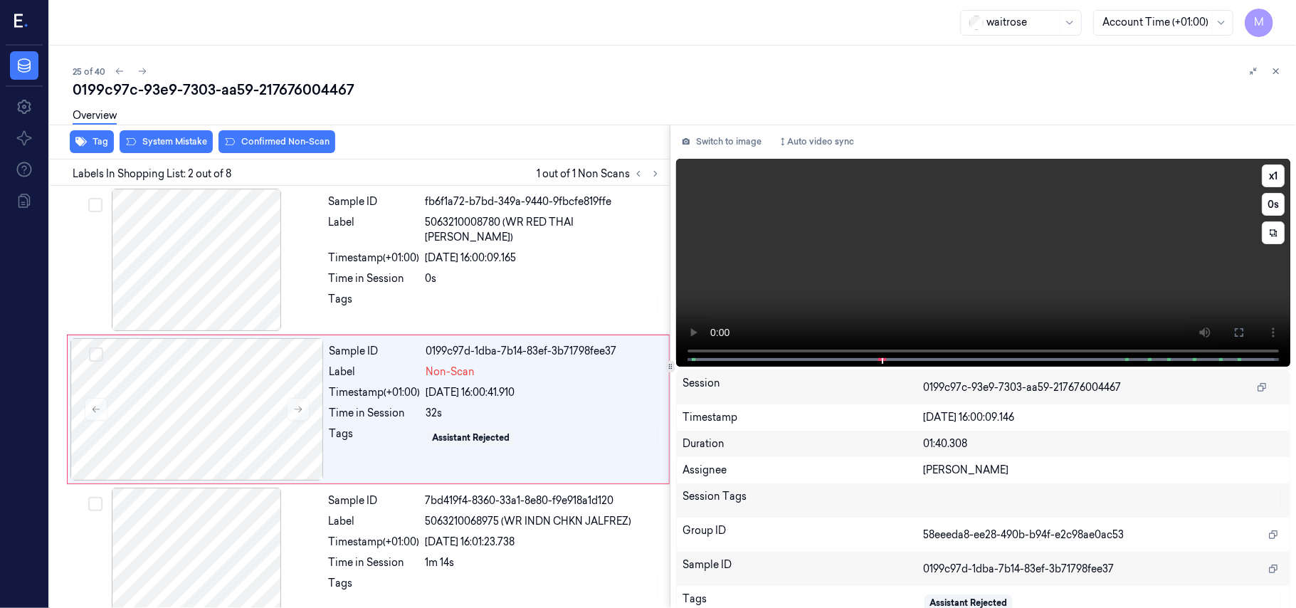
click at [989, 246] on video at bounding box center [983, 263] width 614 height 208
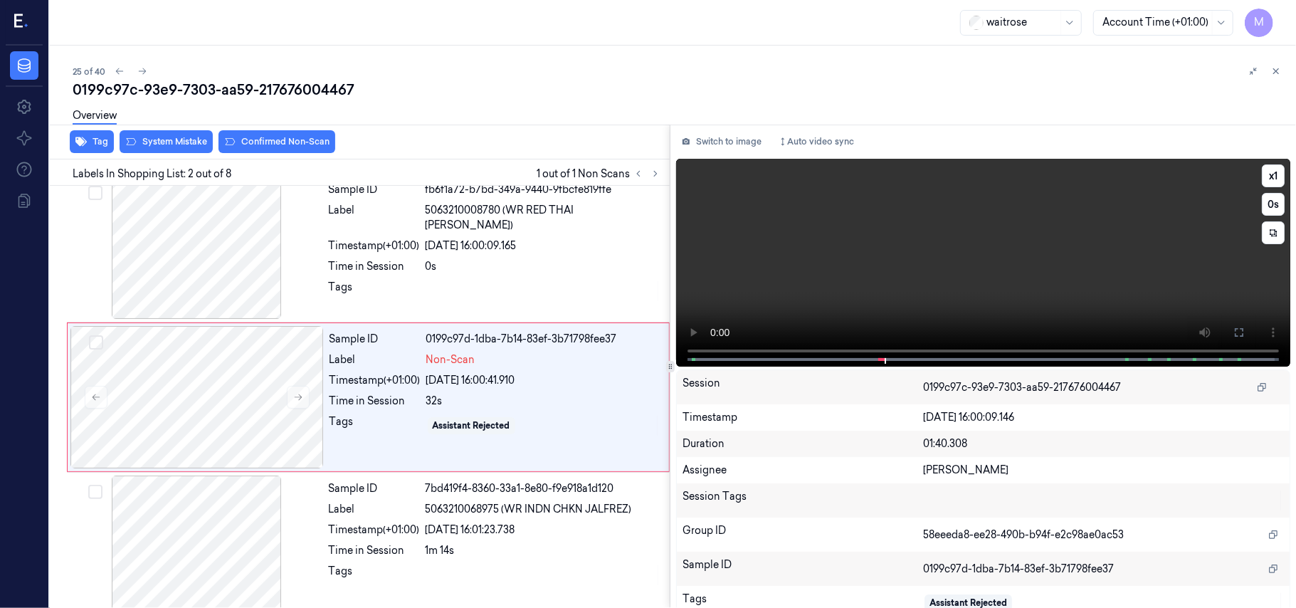
click at [1122, 260] on video at bounding box center [983, 263] width 614 height 208
click at [1236, 332] on icon at bounding box center [1238, 332] width 11 height 11
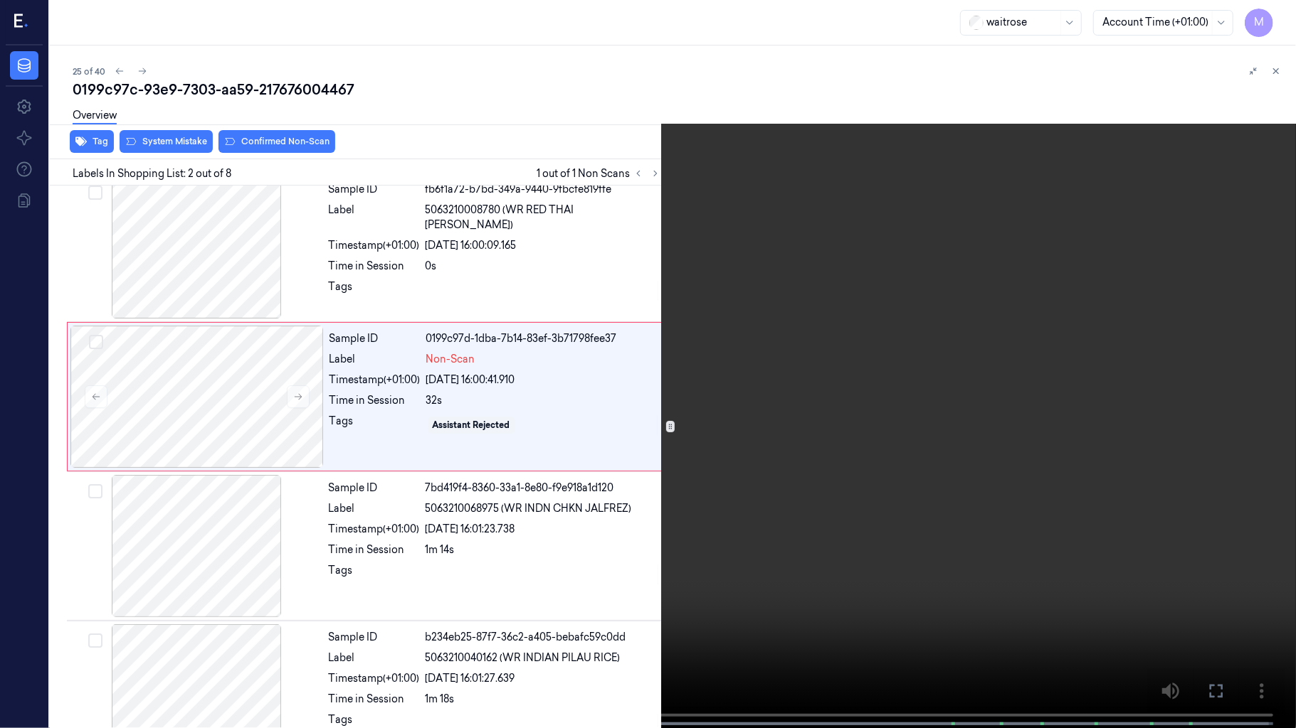
click at [0, 0] on icon at bounding box center [0, 0] width 0 height 0
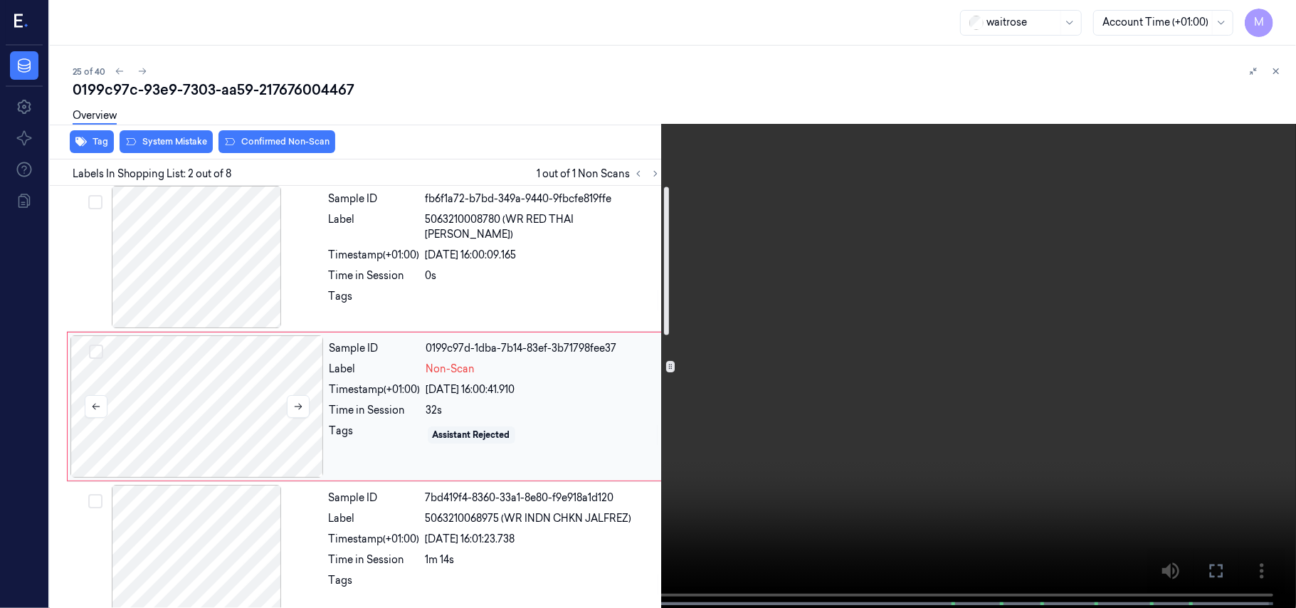
scroll to position [0, 0]
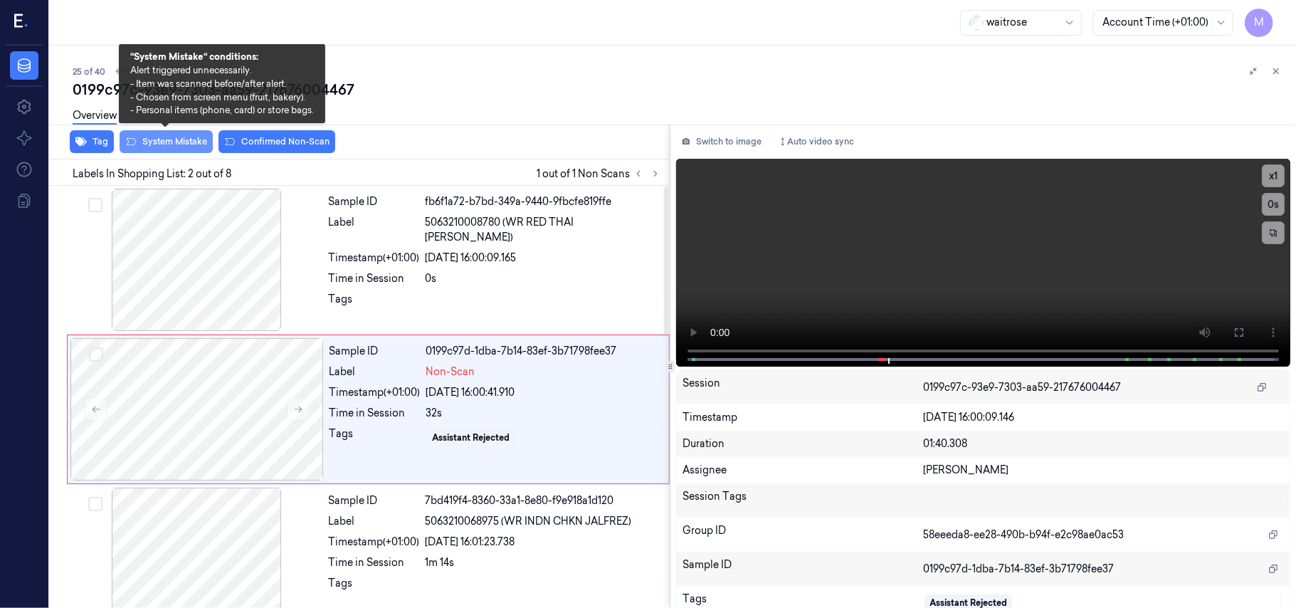
click at [171, 139] on button "System Mistake" at bounding box center [166, 141] width 93 height 23
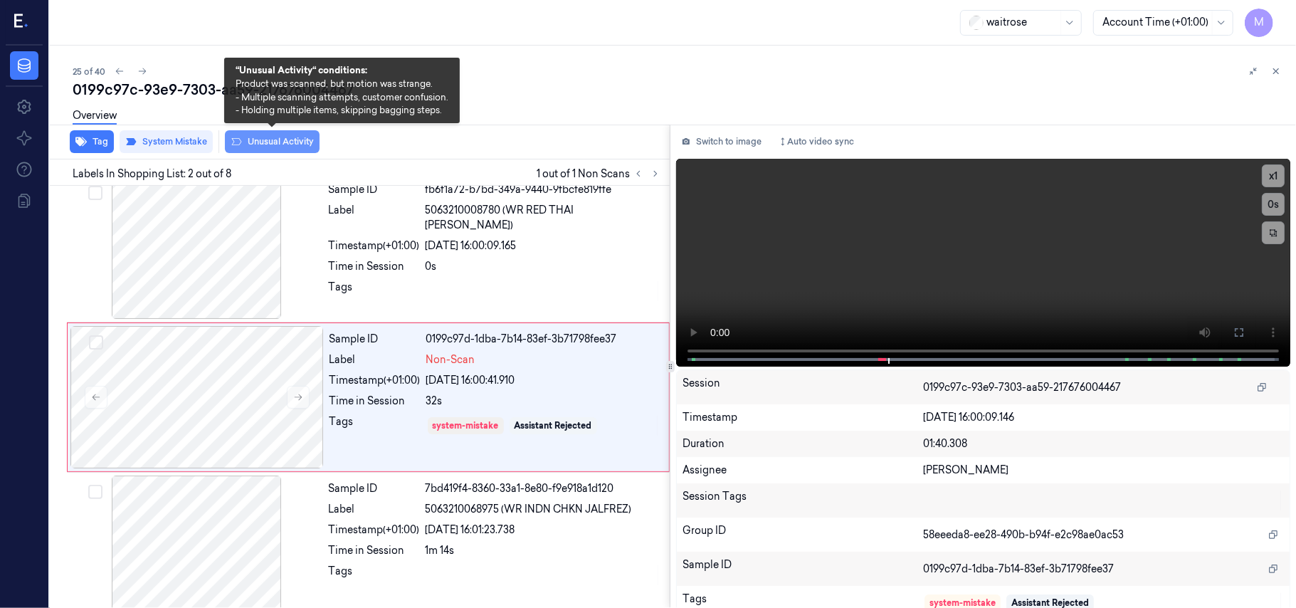
click at [279, 148] on button "Unusual Activity" at bounding box center [272, 141] width 95 height 23
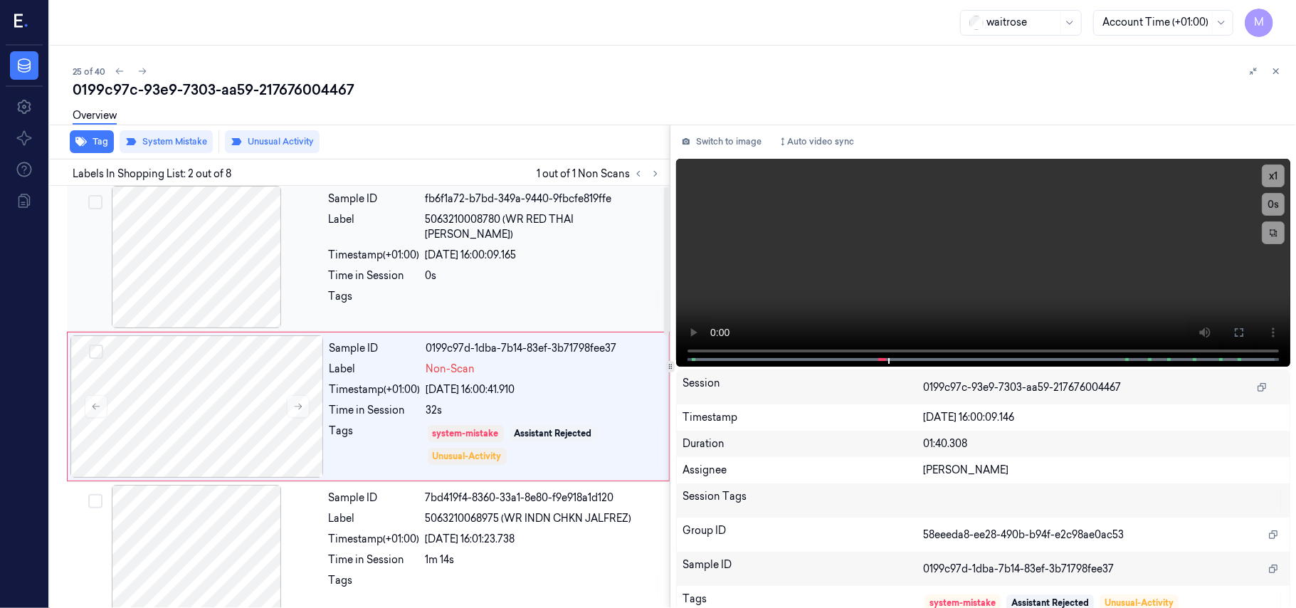
scroll to position [0, 0]
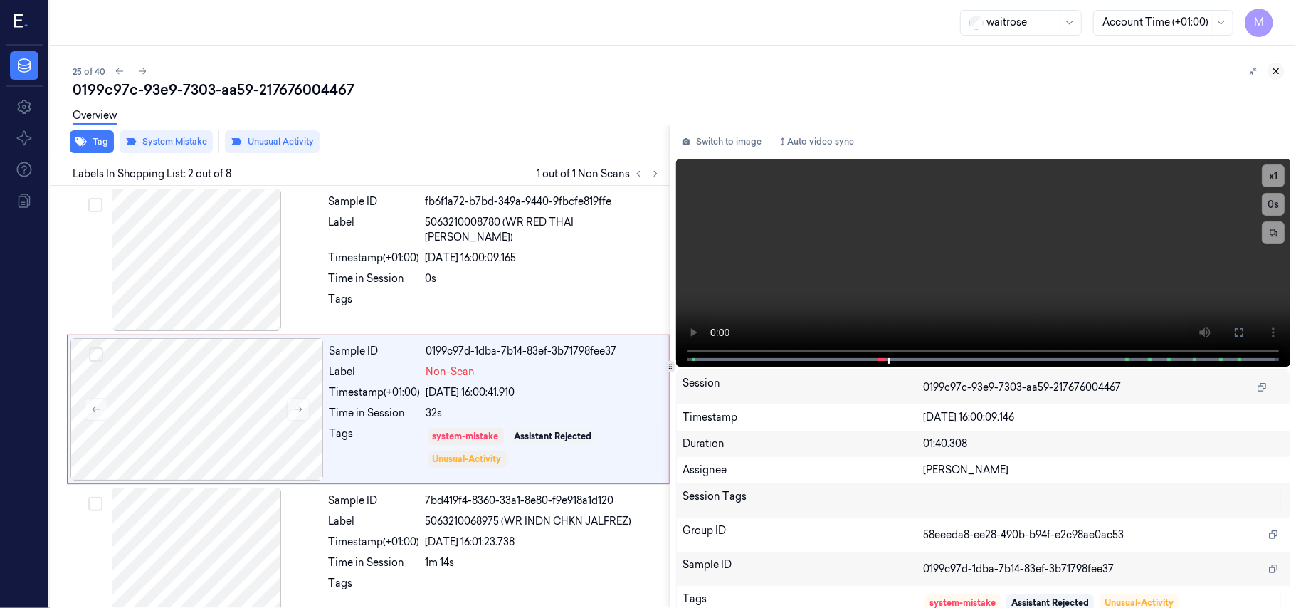
click at [1279, 66] on icon at bounding box center [1276, 71] width 10 height 10
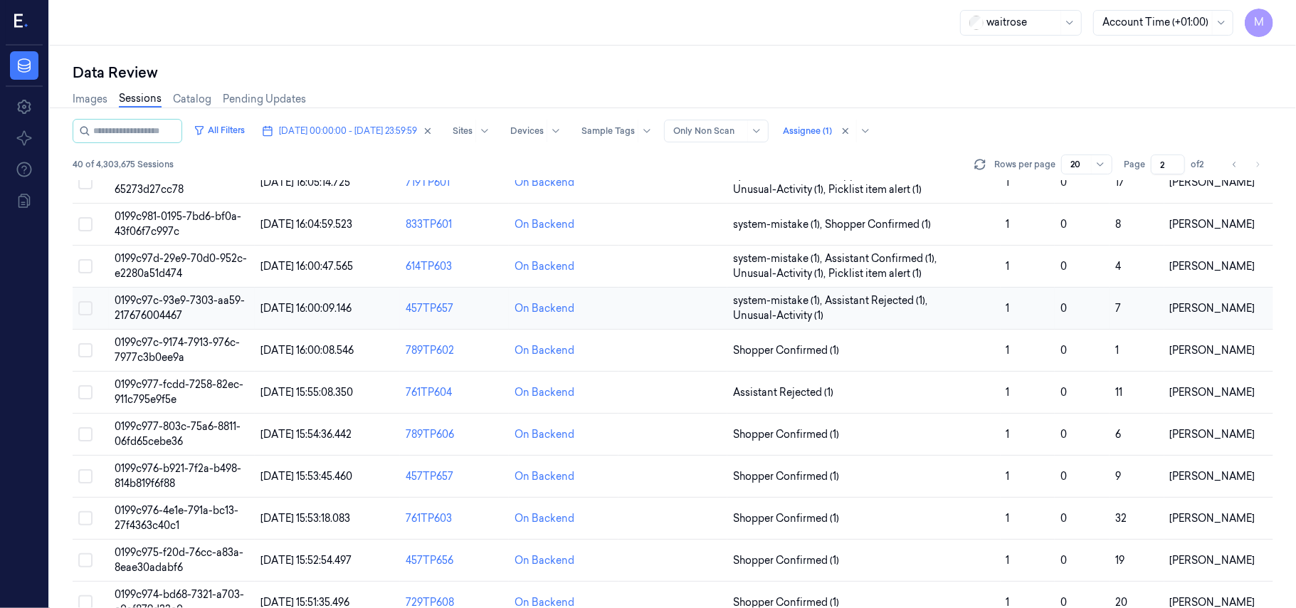
scroll to position [189, 0]
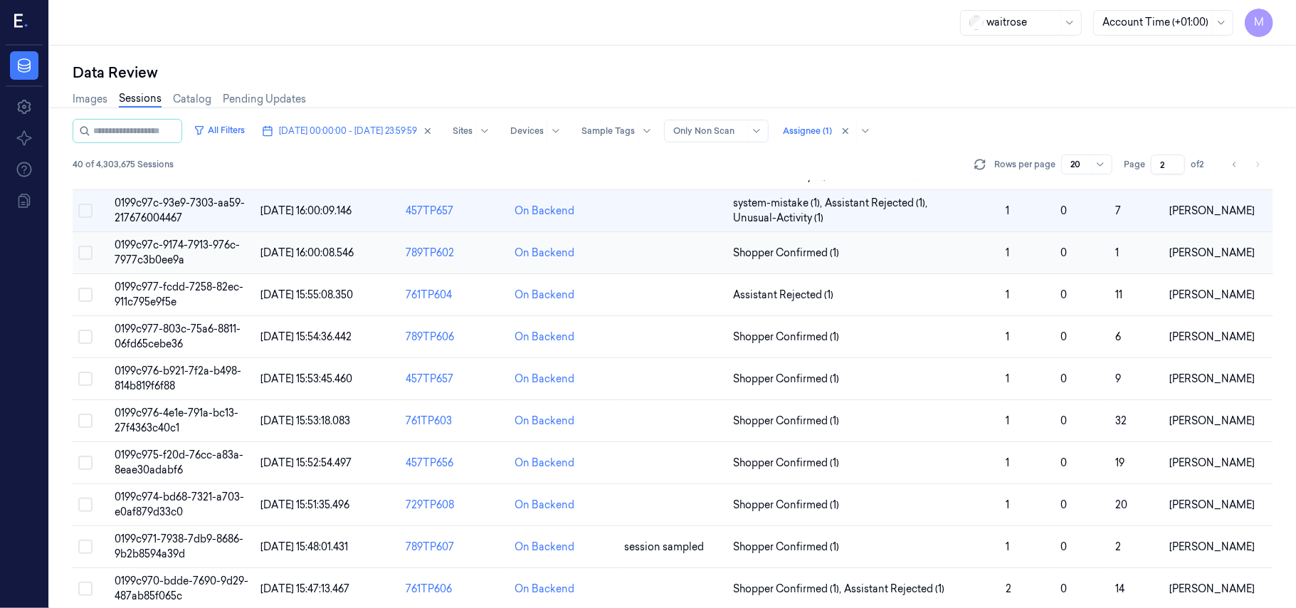
click at [172, 248] on span "0199c97c-9174-7913-976c-7977c3b0ee9a" at bounding box center [177, 252] width 125 height 28
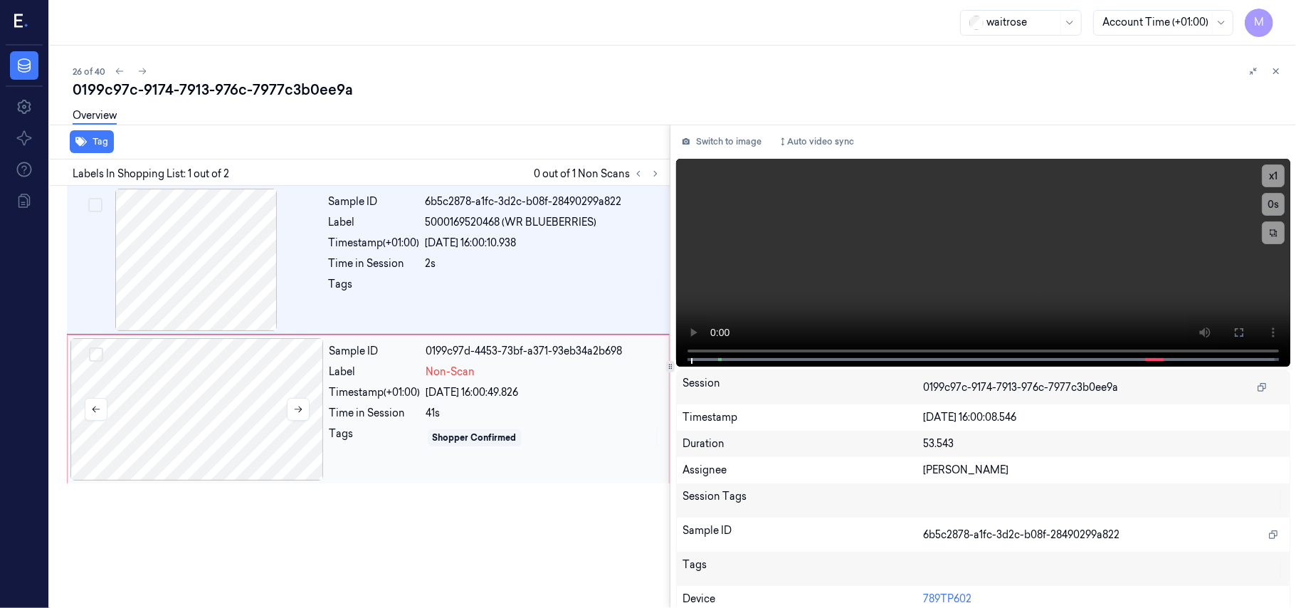
click at [183, 388] on div at bounding box center [196, 409] width 253 height 142
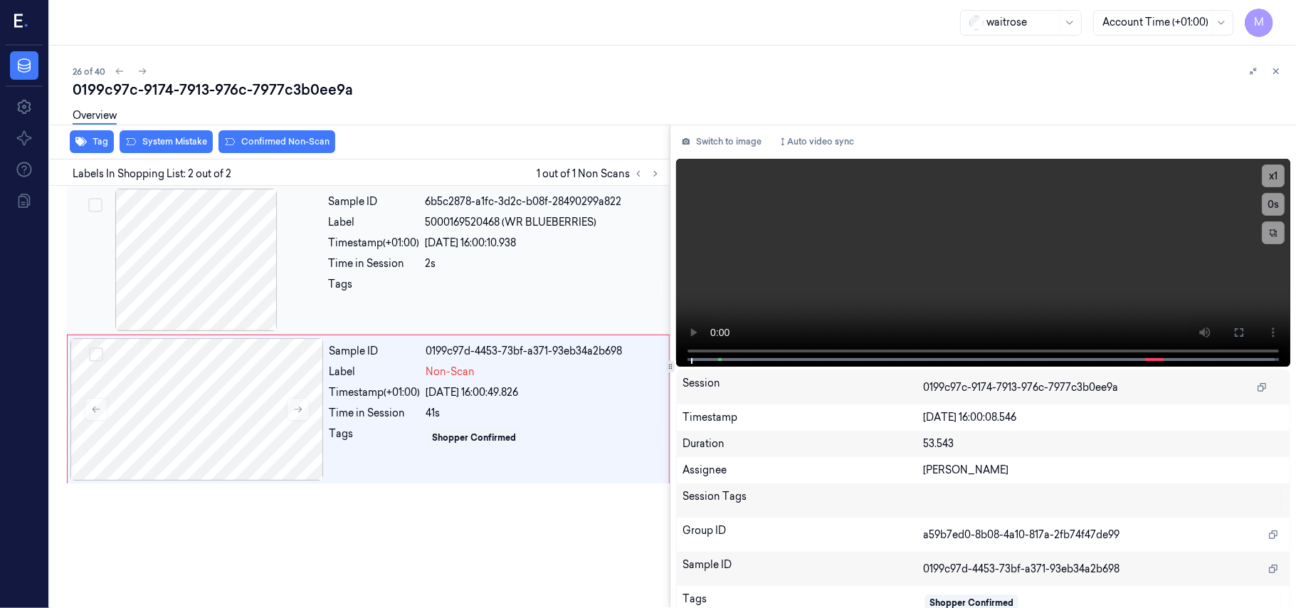
click at [213, 306] on div at bounding box center [196, 260] width 253 height 142
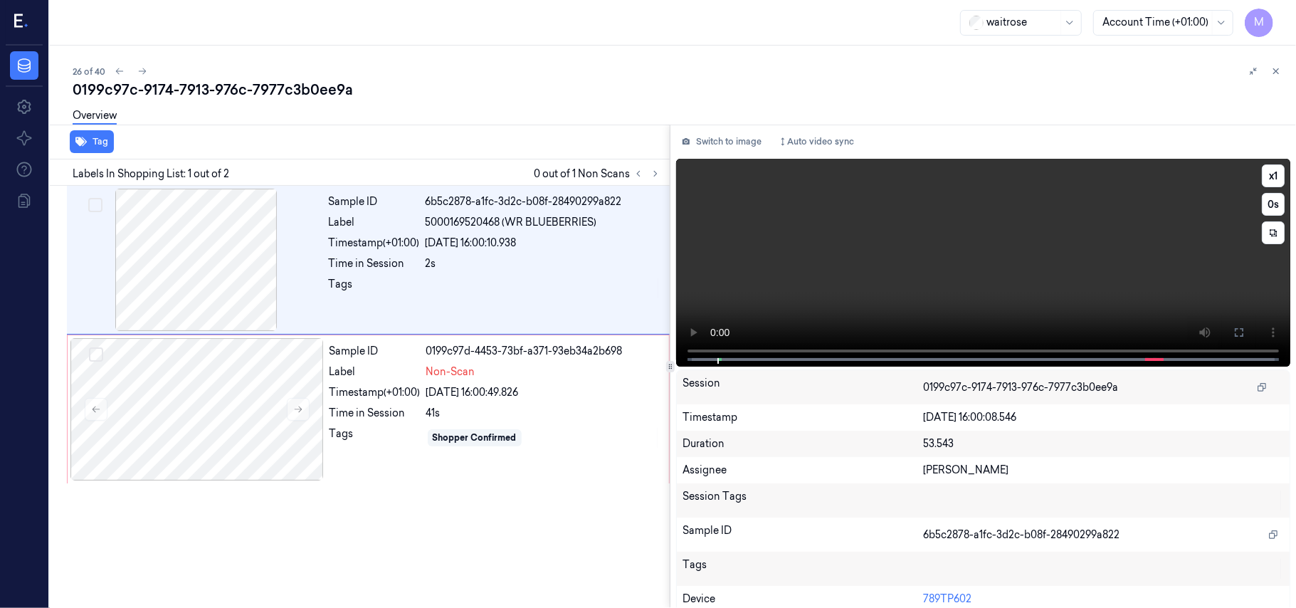
click at [1120, 292] on video at bounding box center [983, 263] width 614 height 208
click at [1271, 174] on button "x 1" at bounding box center [1272, 175] width 23 height 23
click at [1067, 245] on video at bounding box center [983, 263] width 614 height 208
click at [229, 373] on div at bounding box center [196, 409] width 253 height 142
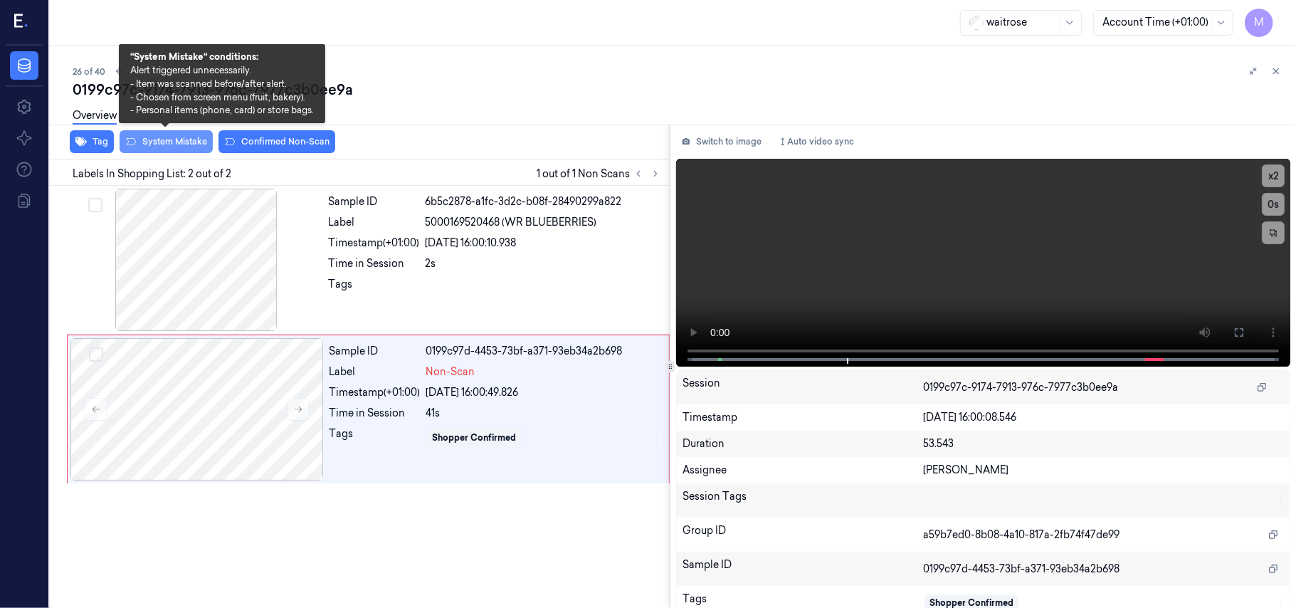
click at [168, 137] on button "System Mistake" at bounding box center [166, 141] width 93 height 23
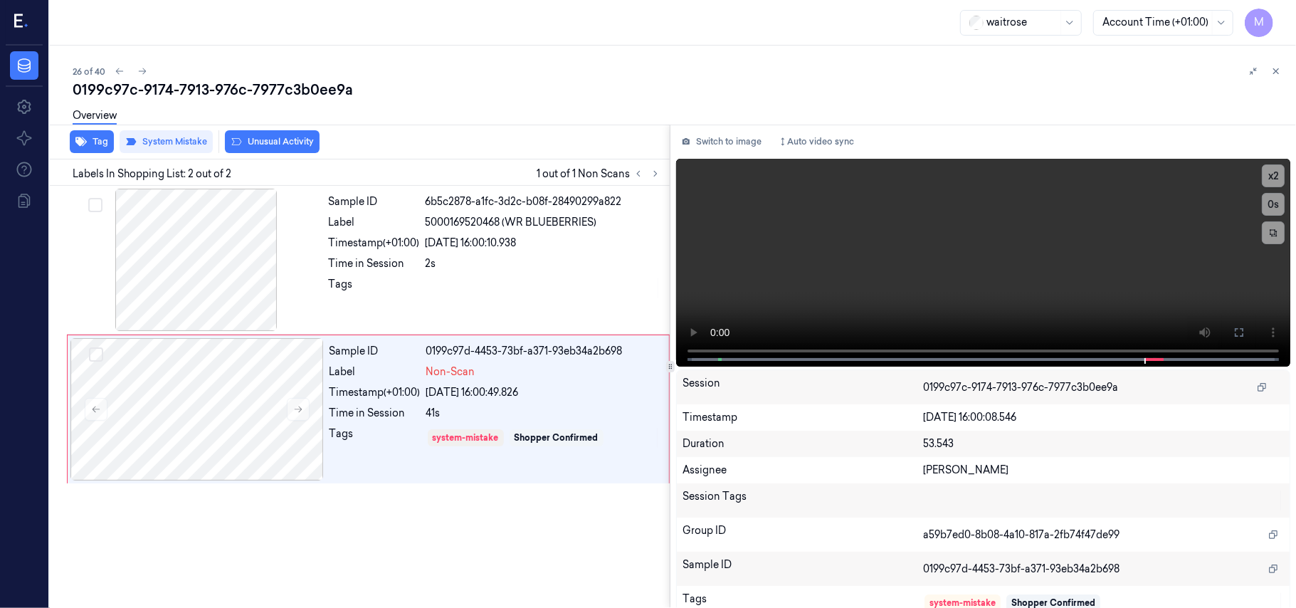
click at [275, 143] on button "Unusual Activity" at bounding box center [272, 141] width 95 height 23
click at [1086, 275] on video at bounding box center [983, 263] width 614 height 208
click at [1022, 251] on video at bounding box center [983, 263] width 614 height 208
click at [1278, 74] on icon at bounding box center [1276, 71] width 10 height 10
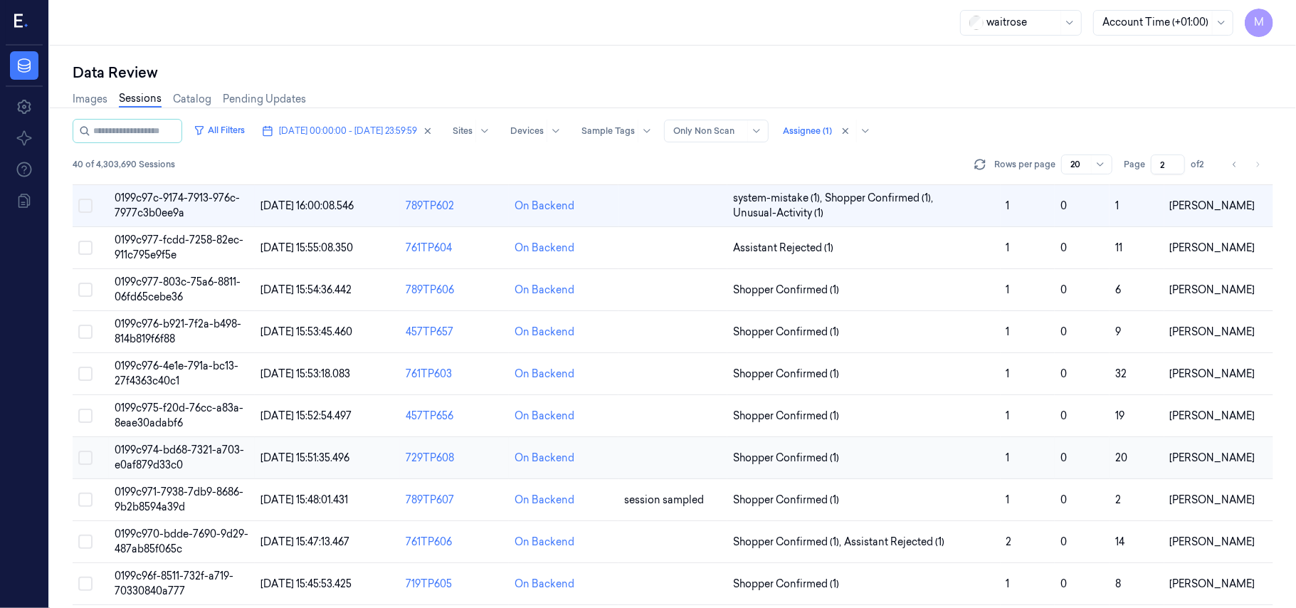
scroll to position [239, 0]
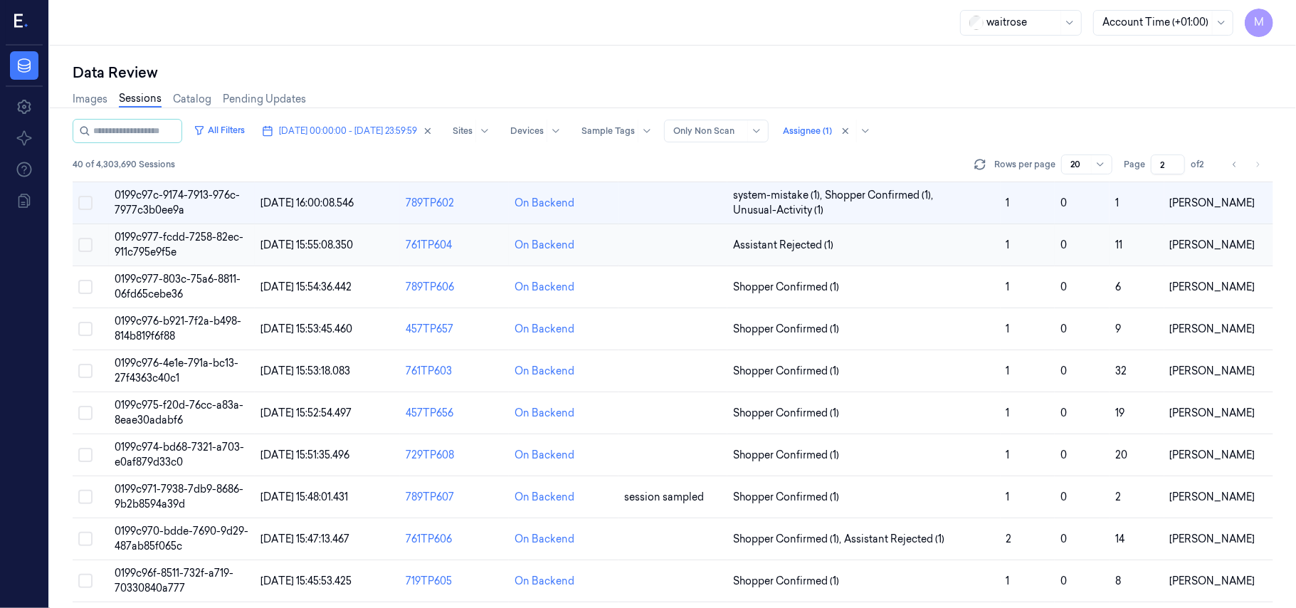
click at [176, 243] on span "0199c977-fcdd-7258-82ec-911c795e9f5e" at bounding box center [179, 245] width 129 height 28
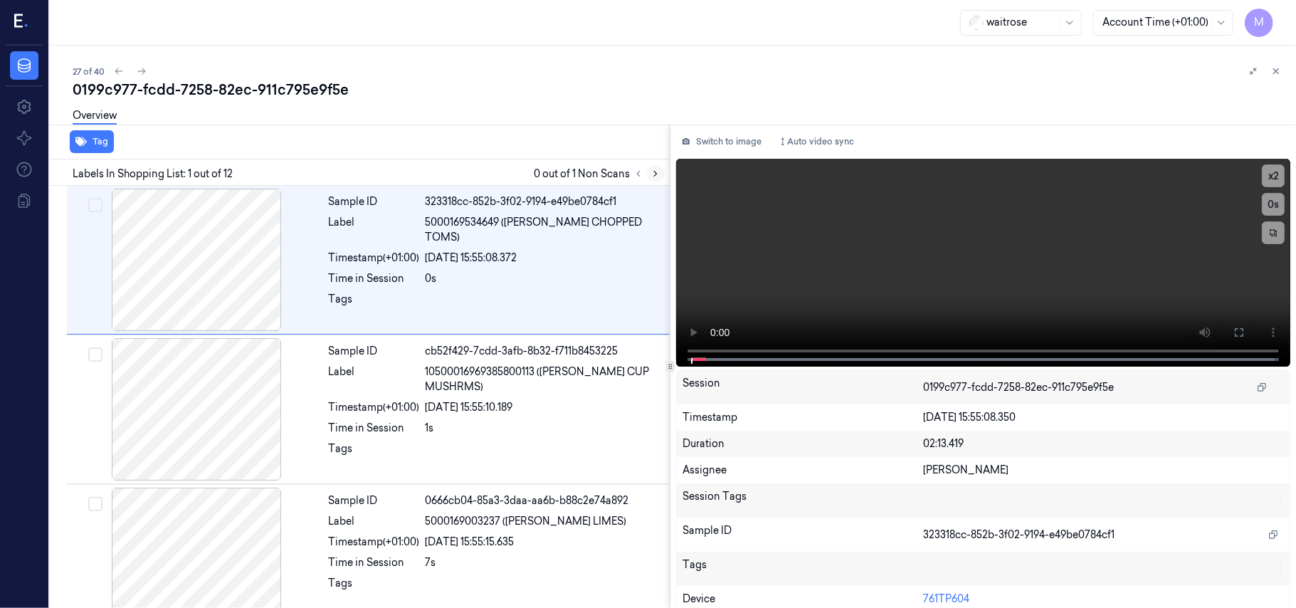
click at [652, 174] on icon at bounding box center [655, 174] width 10 height 10
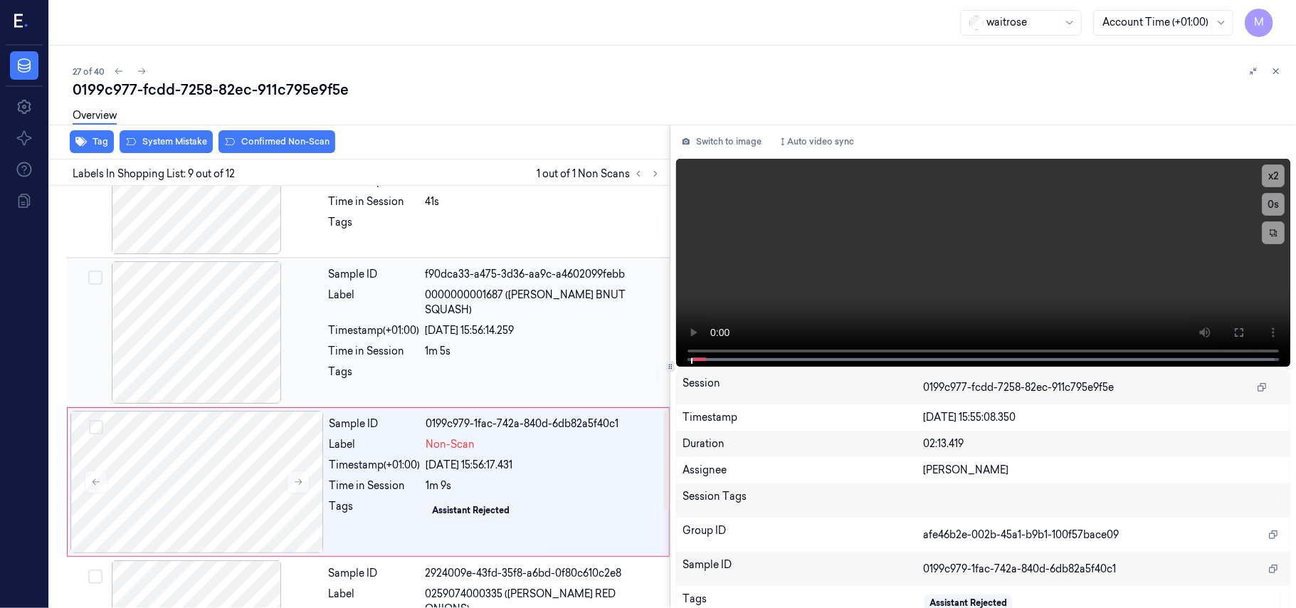
scroll to position [1061, 0]
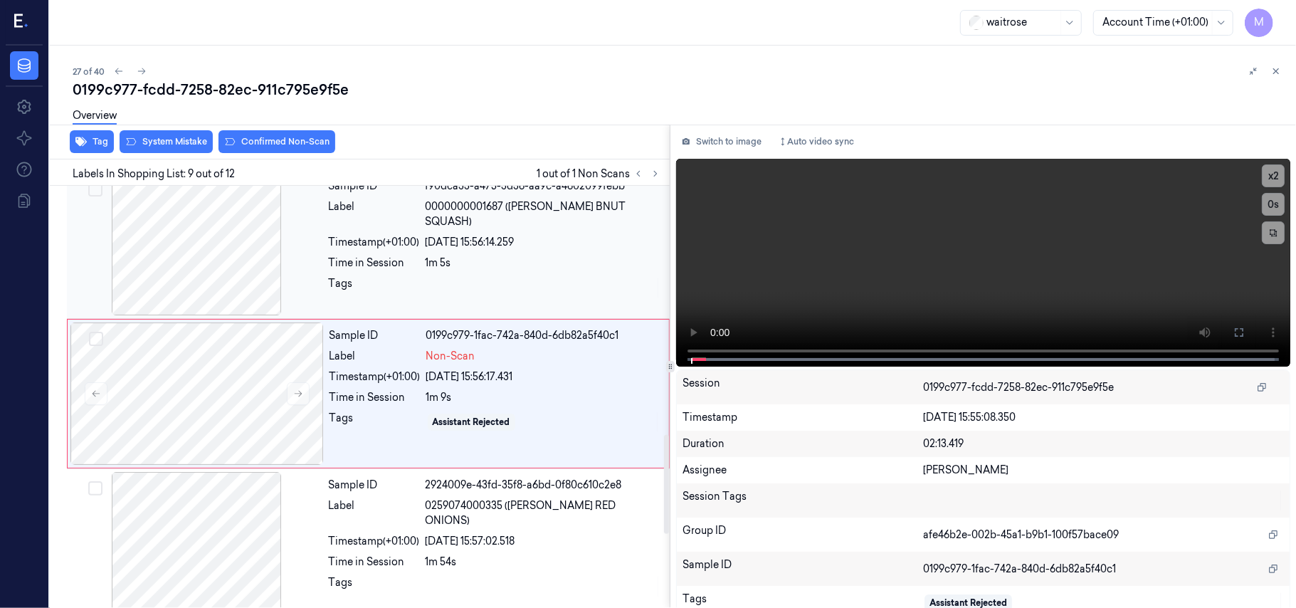
click at [555, 235] on div "[DATE] 15:56:14.259" at bounding box center [542, 242] width 235 height 15
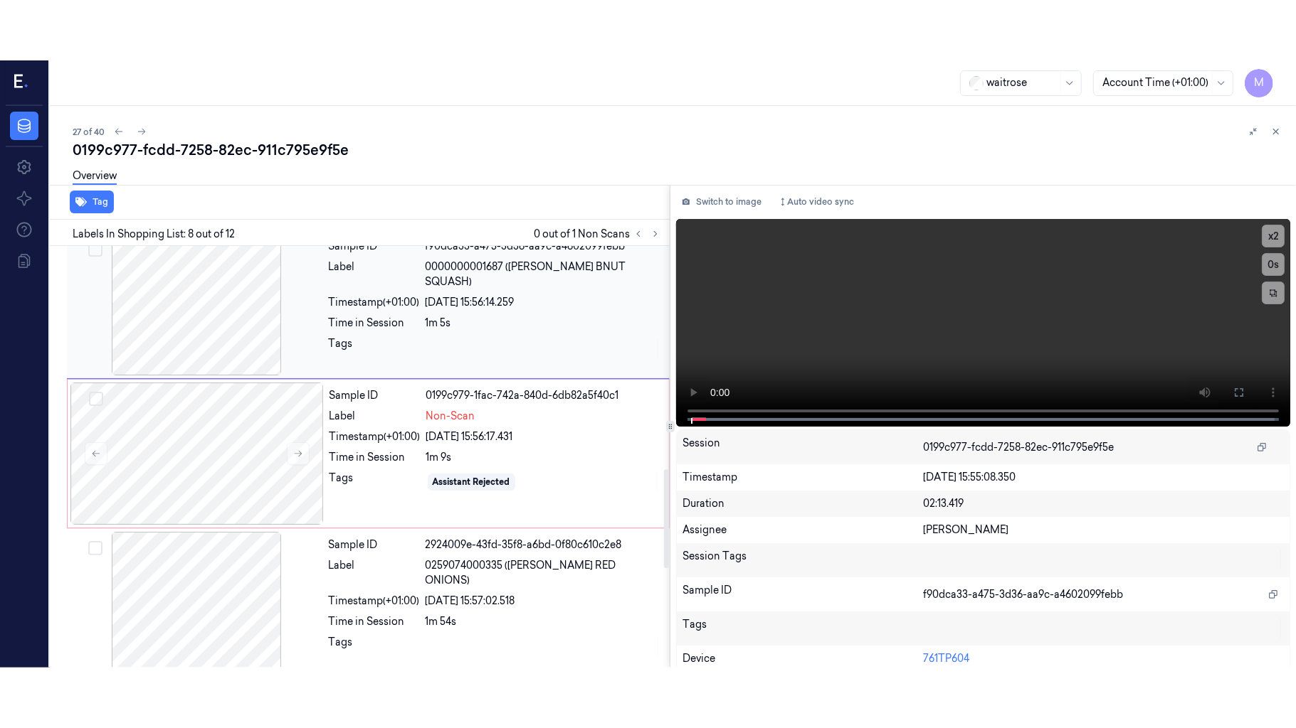
scroll to position [911, 0]
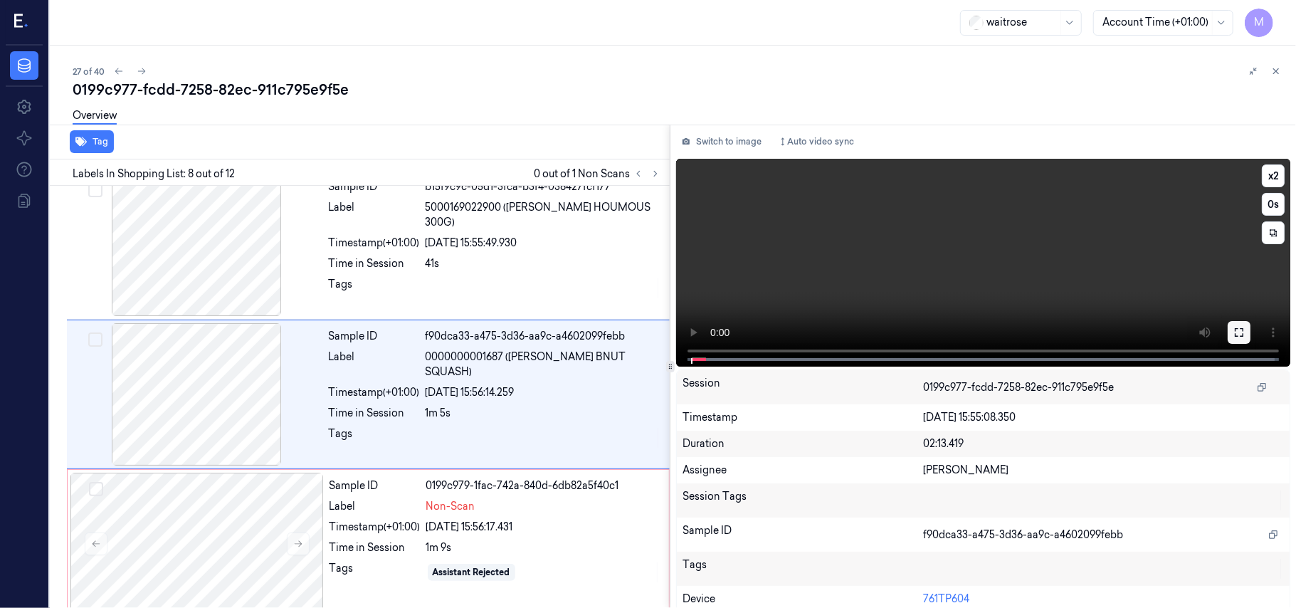
click at [1236, 329] on icon at bounding box center [1238, 332] width 11 height 11
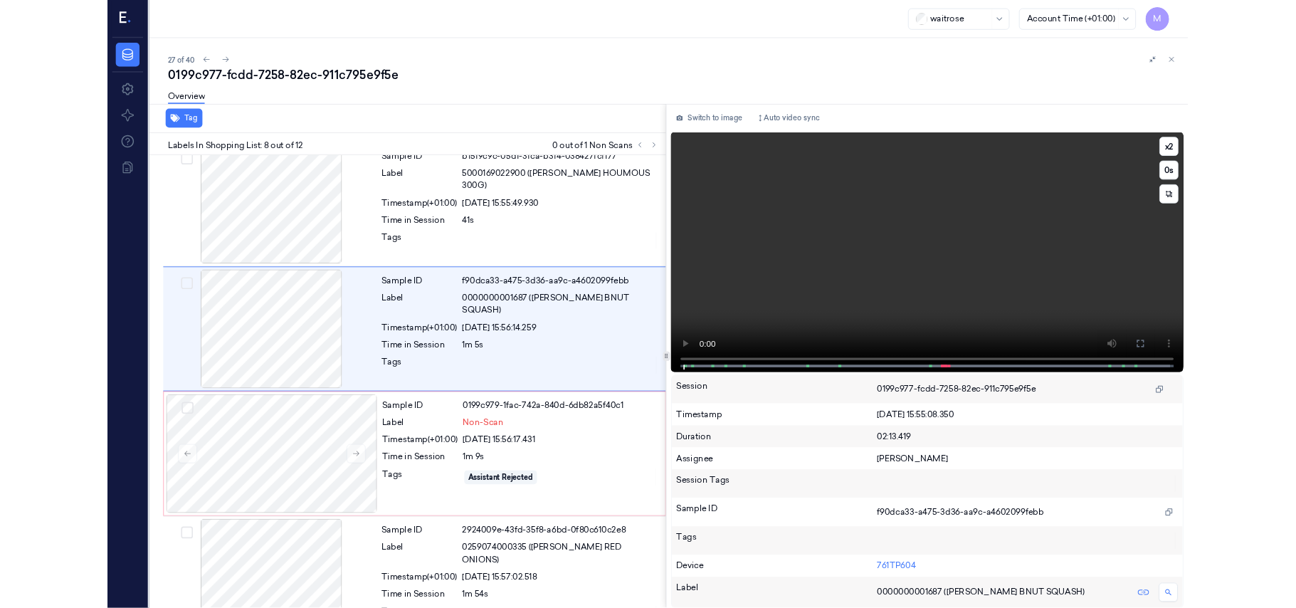
scroll to position [852, 0]
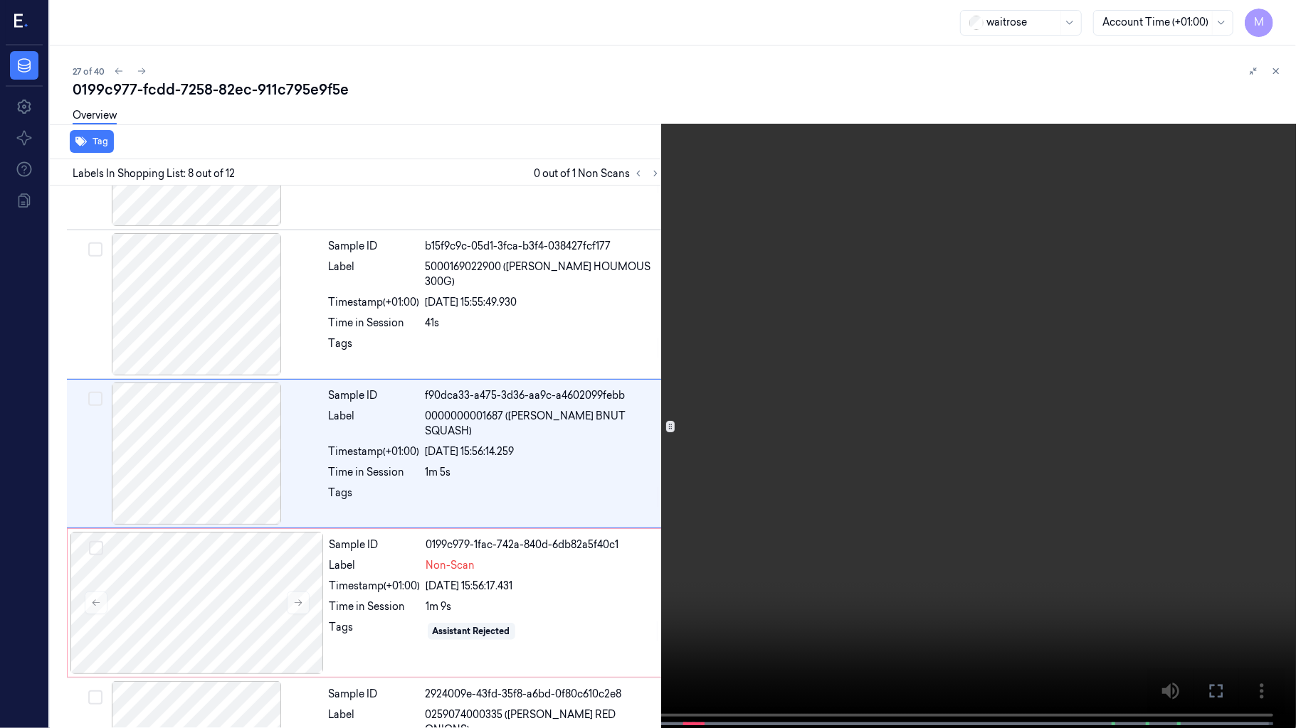
click at [958, 337] on video at bounding box center [648, 365] width 1296 height 731
click at [852, 399] on video at bounding box center [648, 365] width 1296 height 731
click at [849, 400] on video at bounding box center [648, 365] width 1296 height 731
click at [0, 0] on icon at bounding box center [0, 0] width 0 height 0
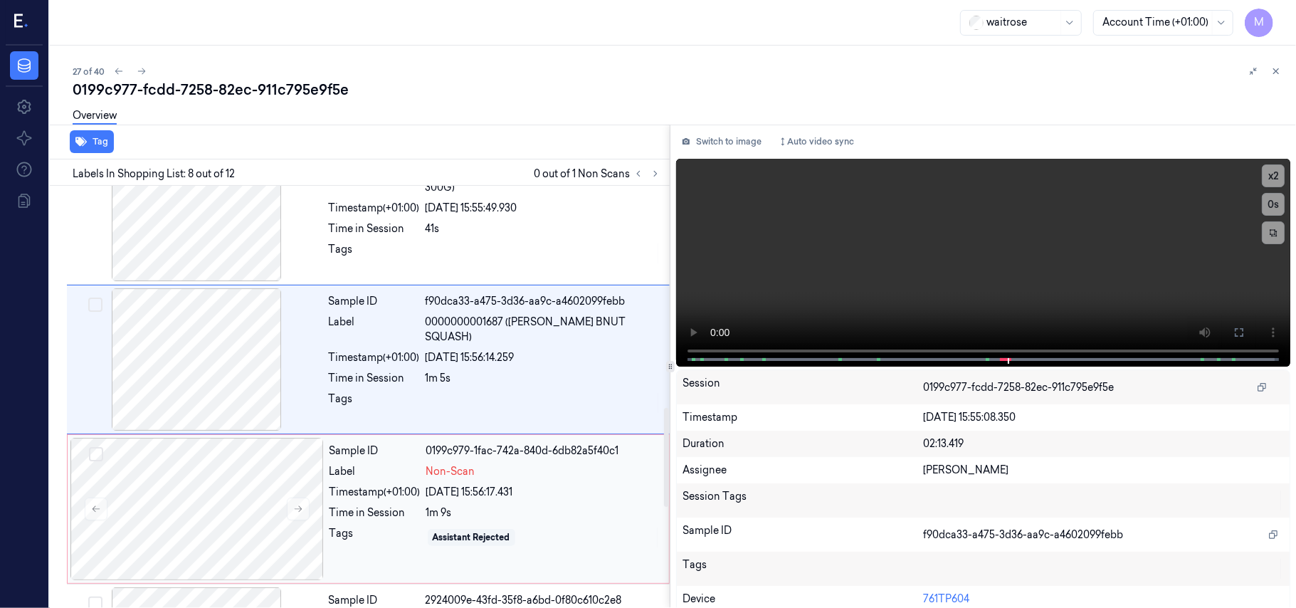
click at [402, 477] on div "Label" at bounding box center [374, 471] width 91 height 15
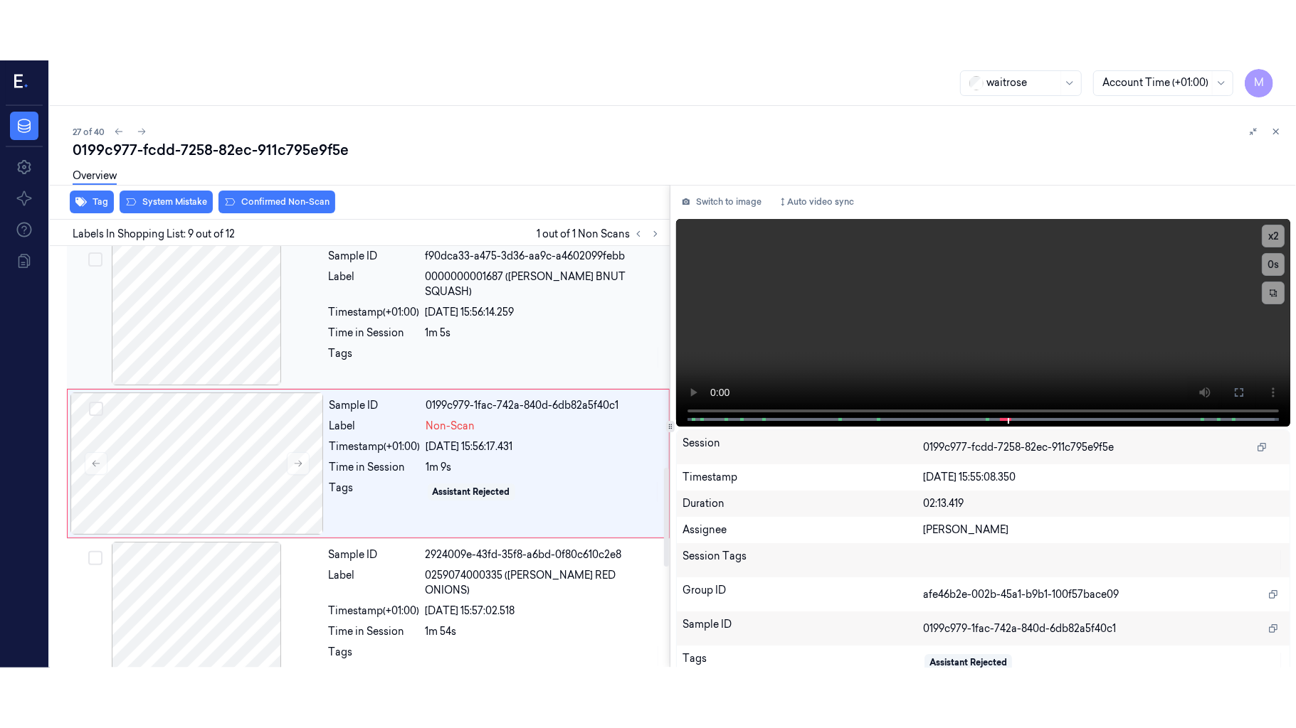
scroll to position [1061, 0]
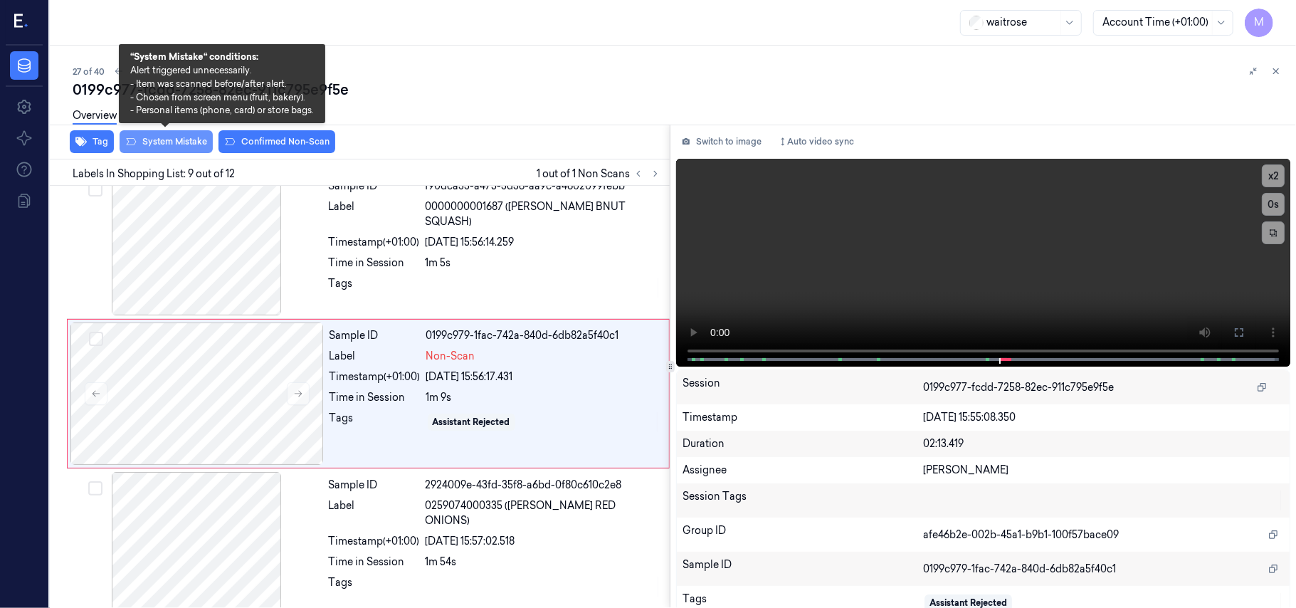
click at [174, 148] on button "System Mistake" at bounding box center [166, 141] width 93 height 23
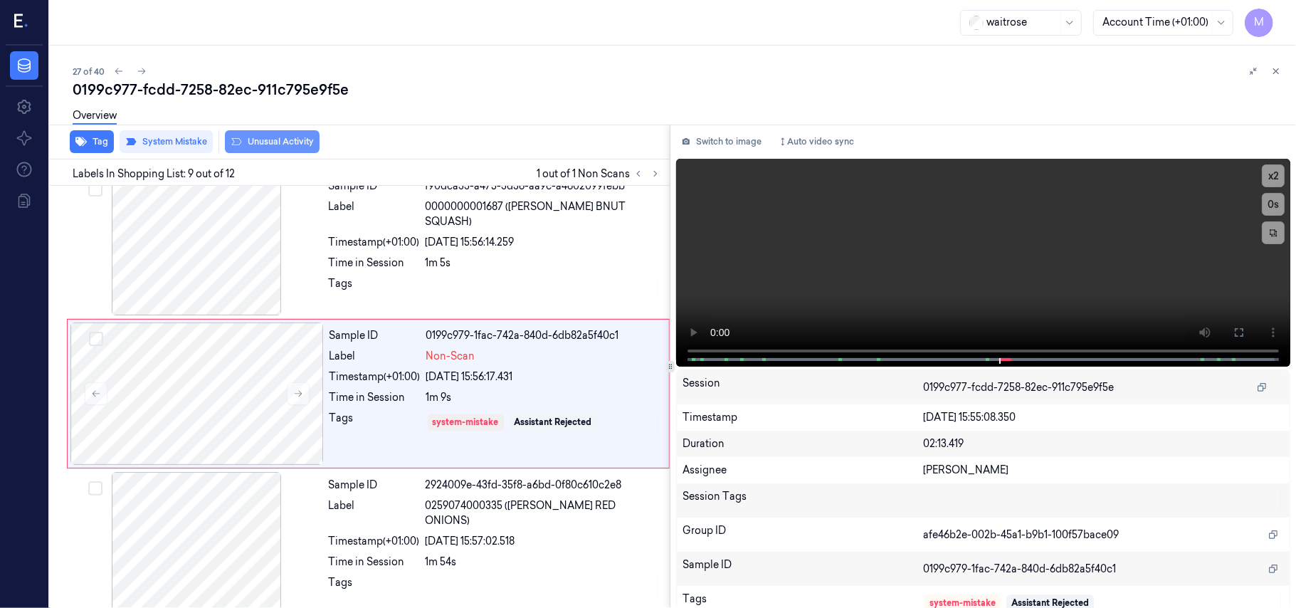
click at [260, 137] on button "Unusual Activity" at bounding box center [272, 141] width 95 height 23
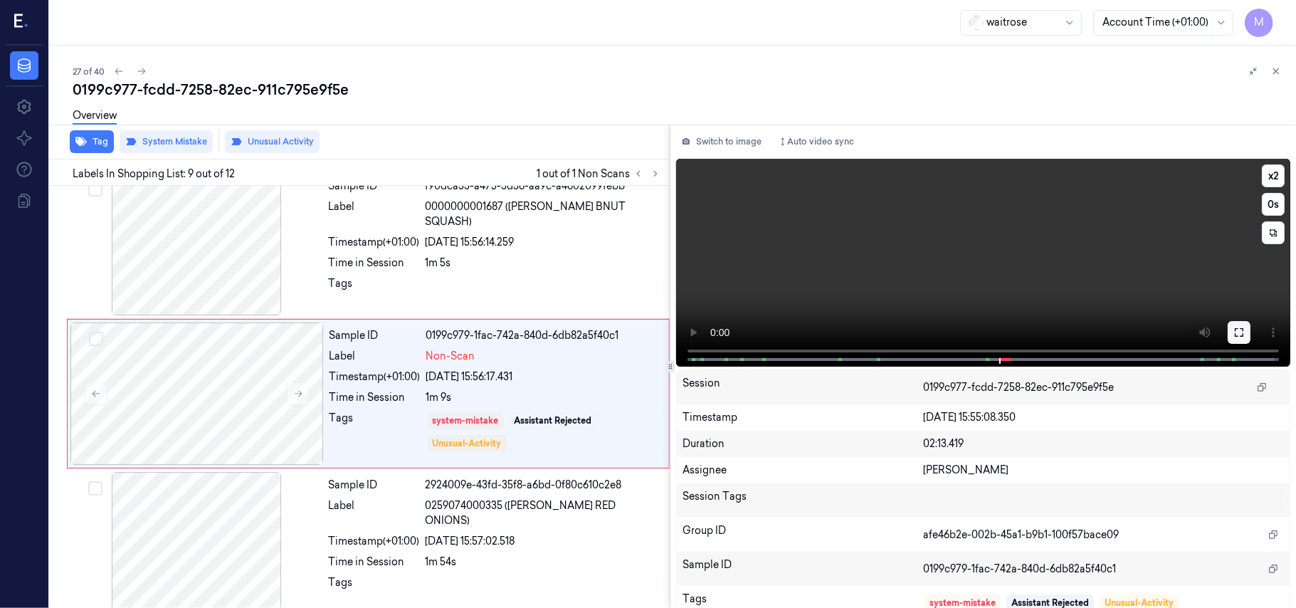
click at [1238, 339] on button at bounding box center [1238, 332] width 23 height 23
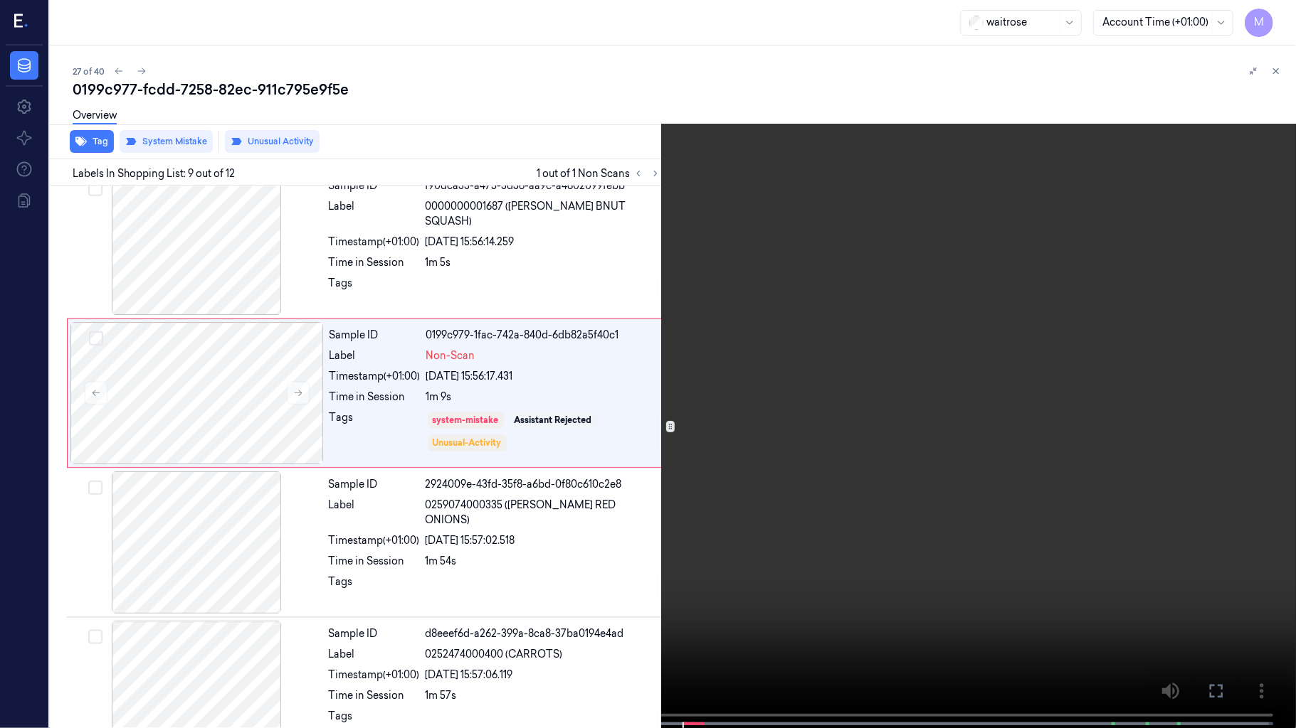
click at [743, 279] on video at bounding box center [648, 365] width 1296 height 731
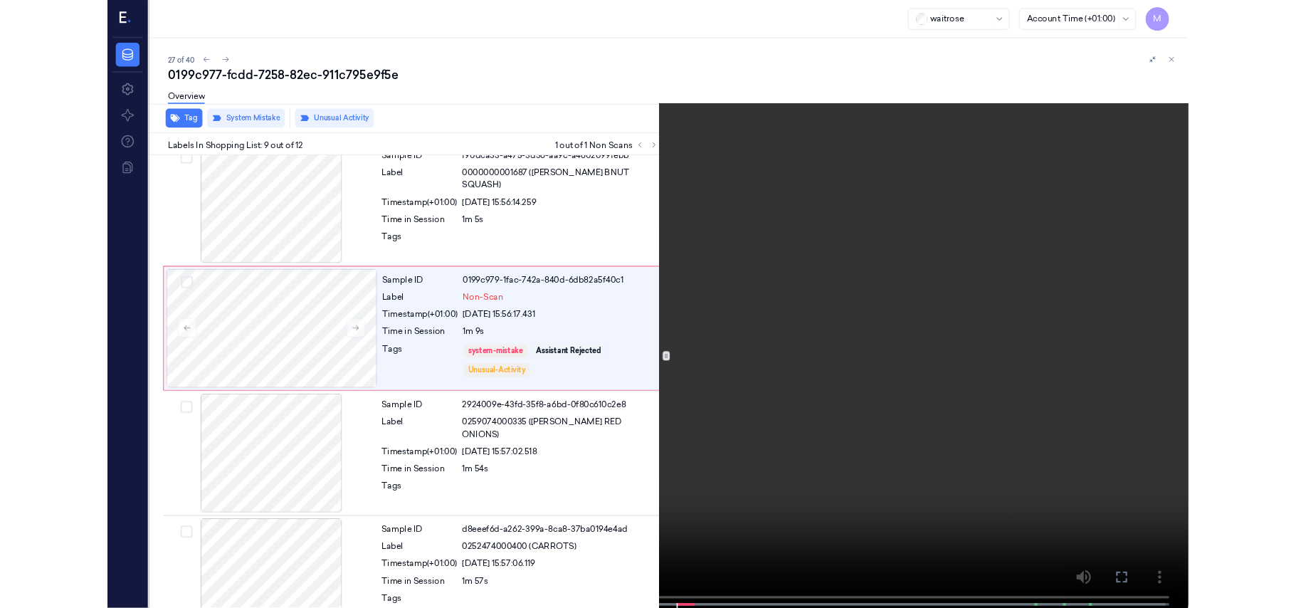
scroll to position [1002, 0]
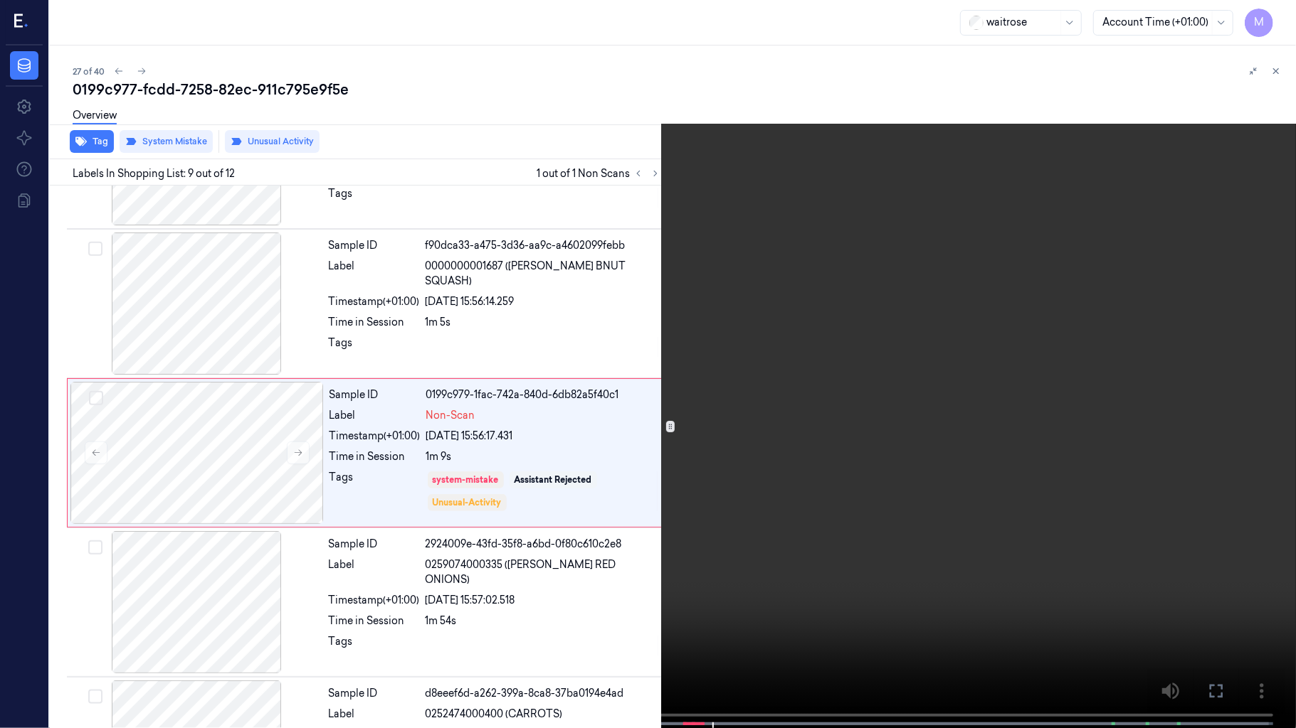
click at [538, 238] on video at bounding box center [648, 365] width 1296 height 731
click at [0, 0] on icon at bounding box center [0, 0] width 0 height 0
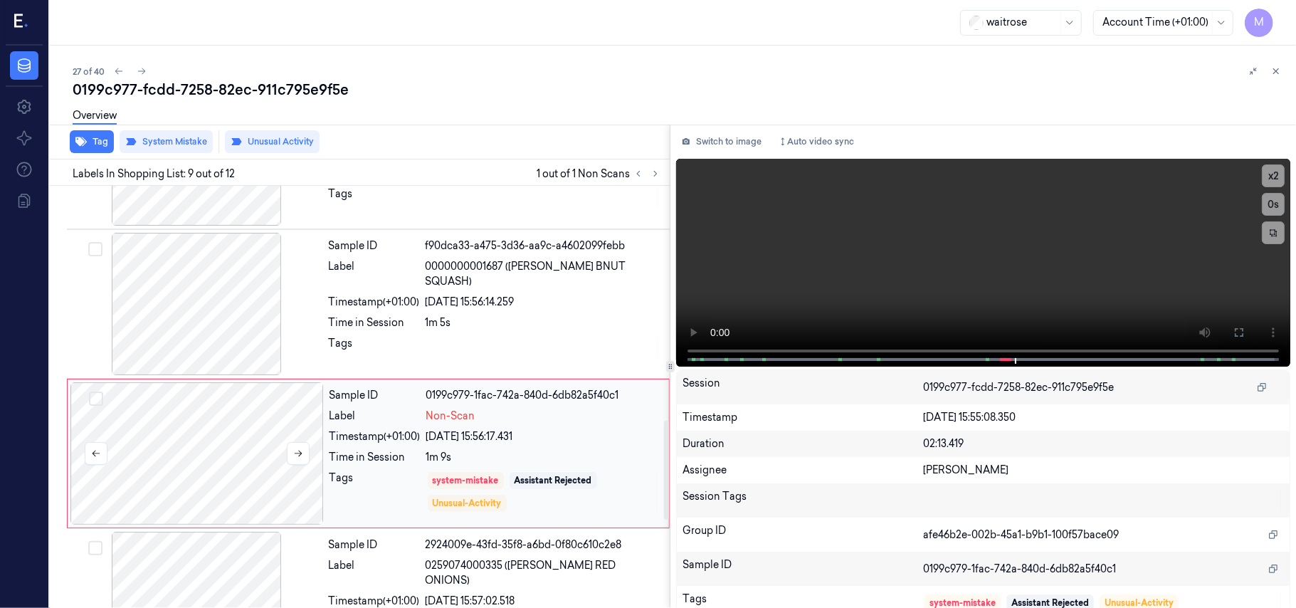
click at [223, 418] on div at bounding box center [196, 453] width 253 height 142
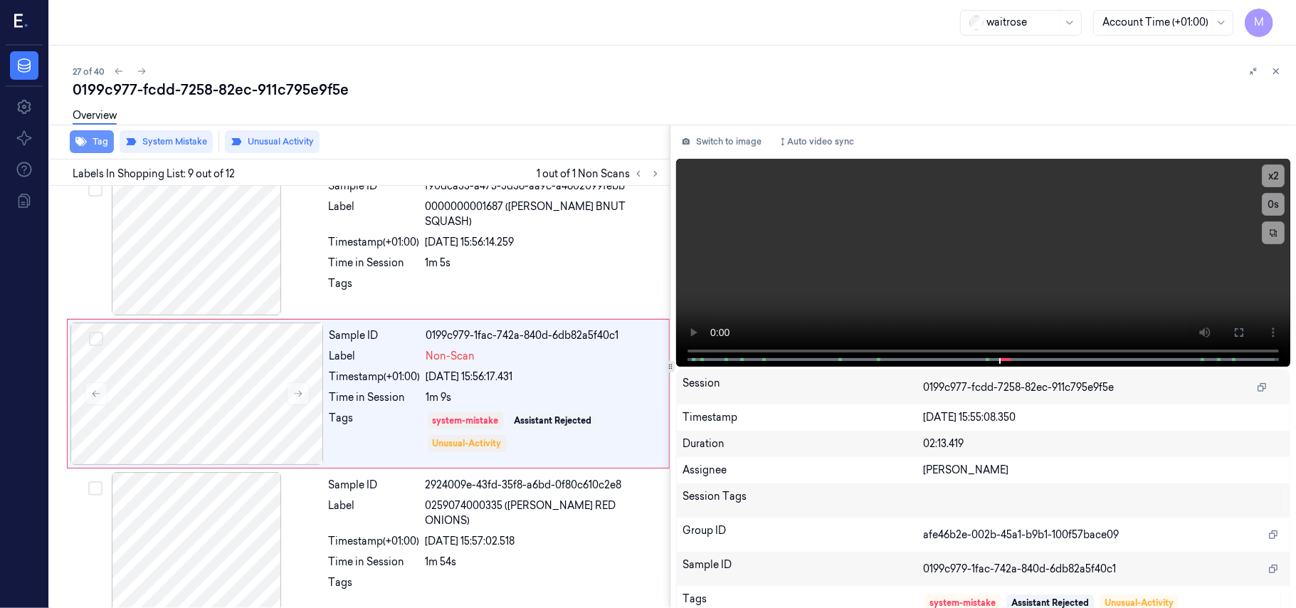
click at [98, 142] on button "Tag" at bounding box center [92, 141] width 44 height 23
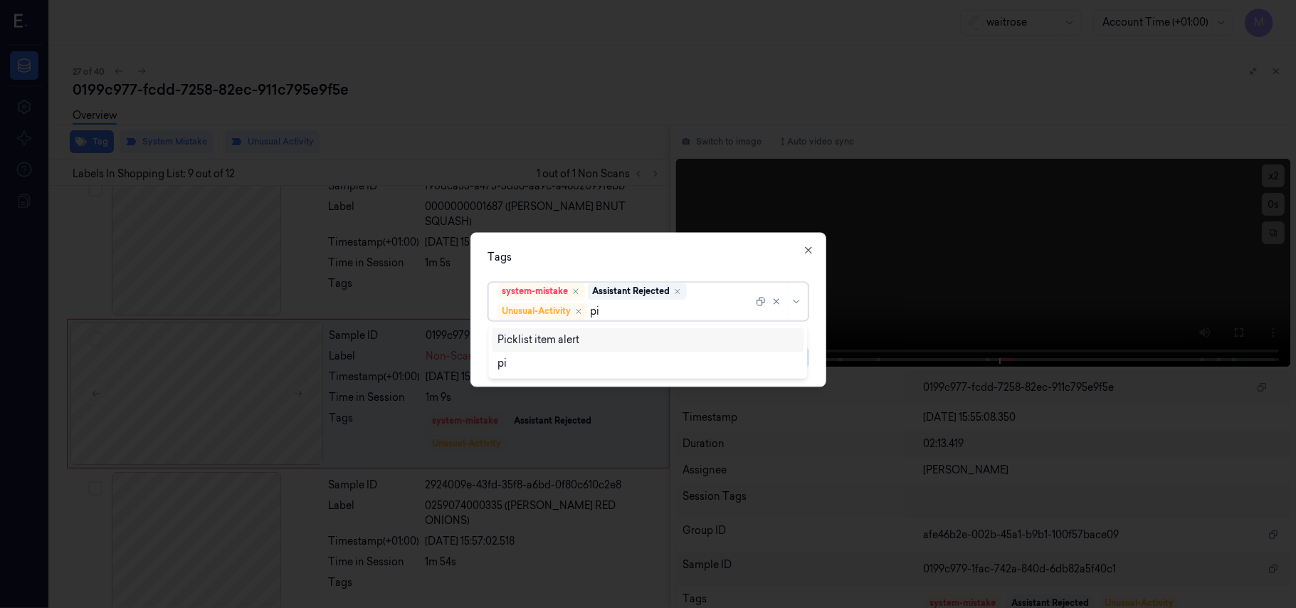
type input "pic"
click at [556, 336] on div "Picklist item alert" at bounding box center [538, 339] width 82 height 15
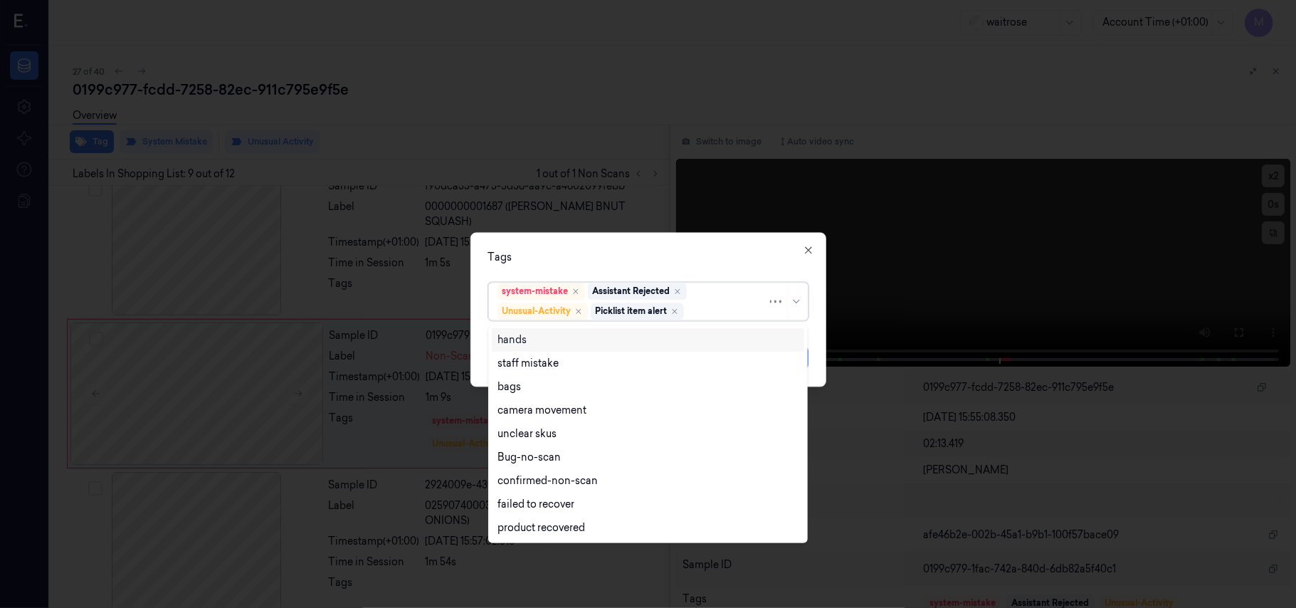
click at [603, 245] on div "Tags option Picklist item alert, selected. Use Up and Down to choose options, p…" at bounding box center [648, 310] width 356 height 154
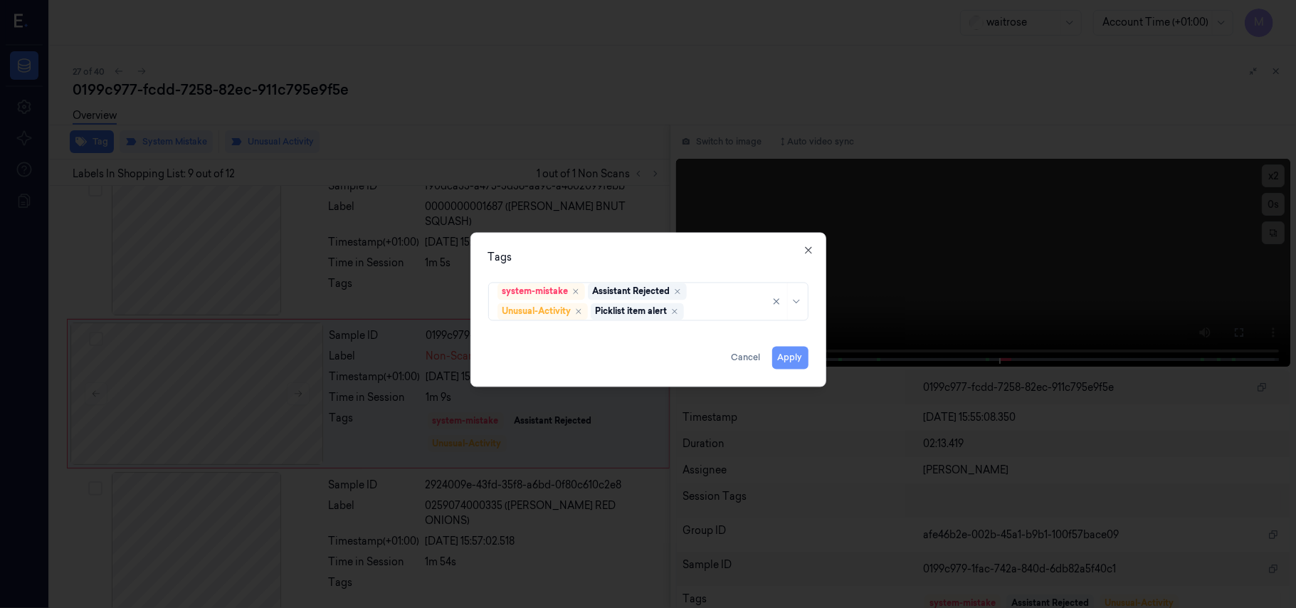
click at [788, 363] on button "Apply" at bounding box center [790, 357] width 36 height 23
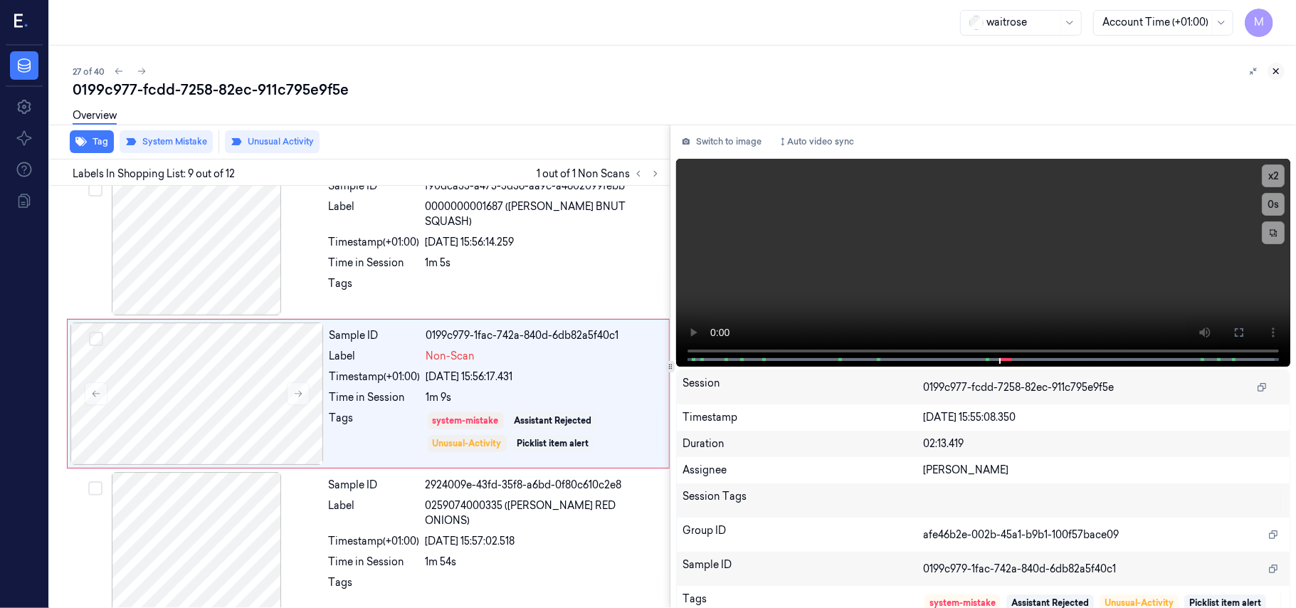
click at [1276, 71] on icon at bounding box center [1275, 71] width 5 height 5
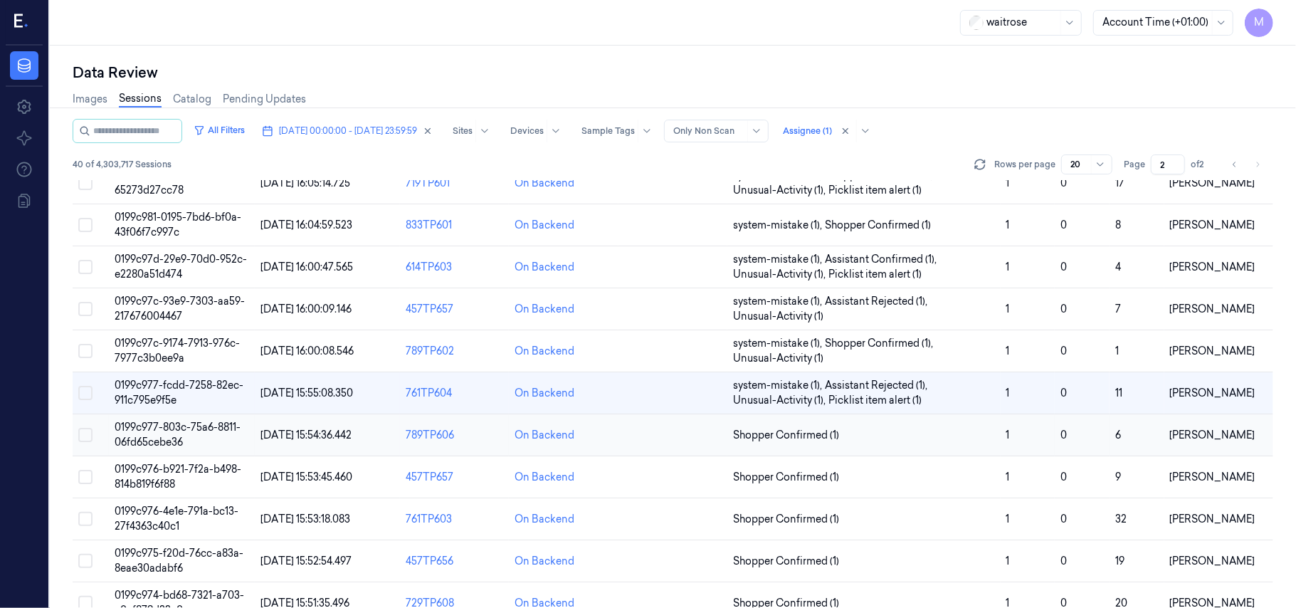
scroll to position [186, 0]
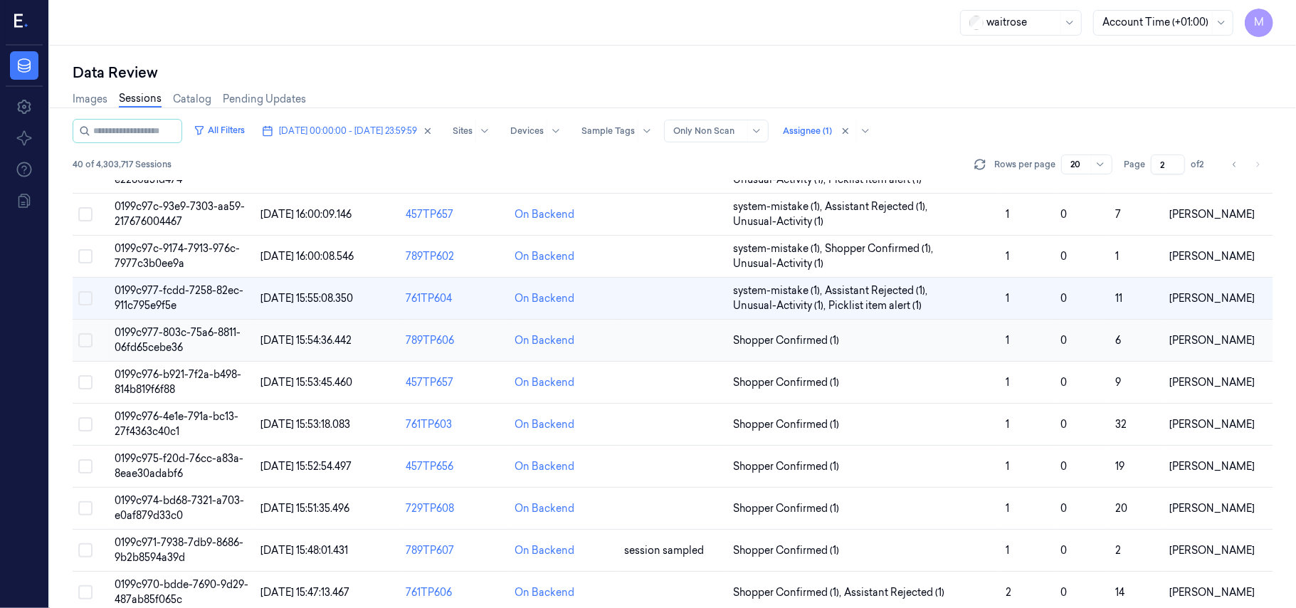
click at [164, 342] on span "0199c977-803c-75a6-8811-06fd65cebe36" at bounding box center [178, 340] width 126 height 28
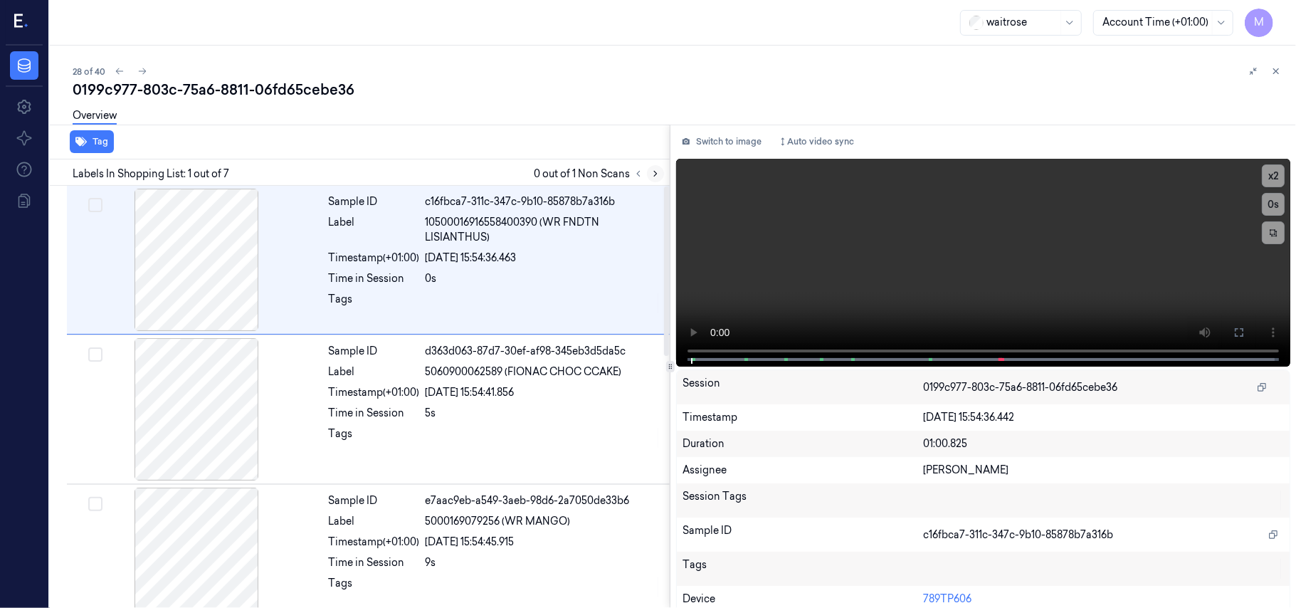
click at [655, 176] on icon at bounding box center [655, 174] width 10 height 10
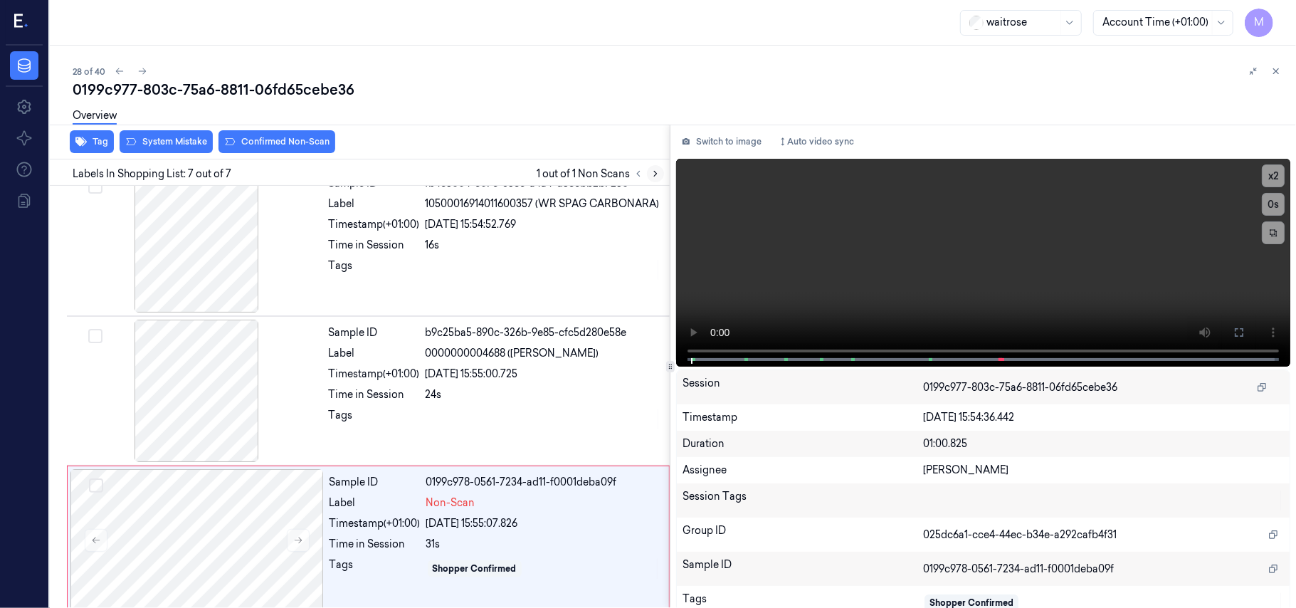
scroll to position [630, 0]
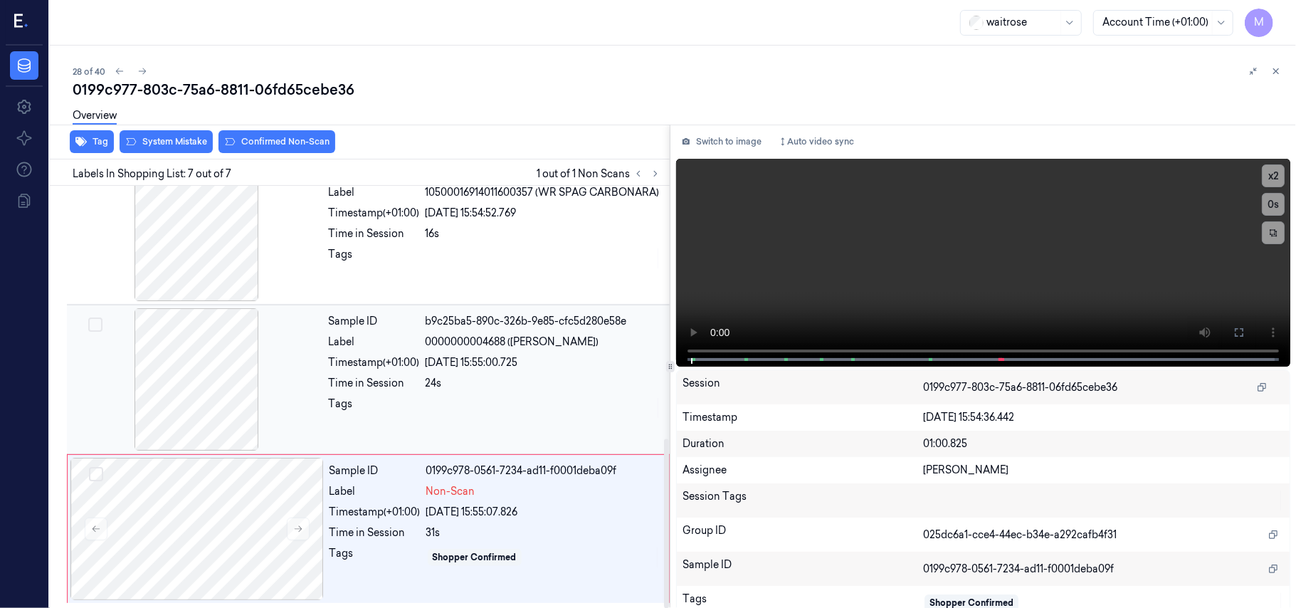
click at [546, 348] on span "0000000004688 ([PERSON_NAME])" at bounding box center [512, 341] width 174 height 15
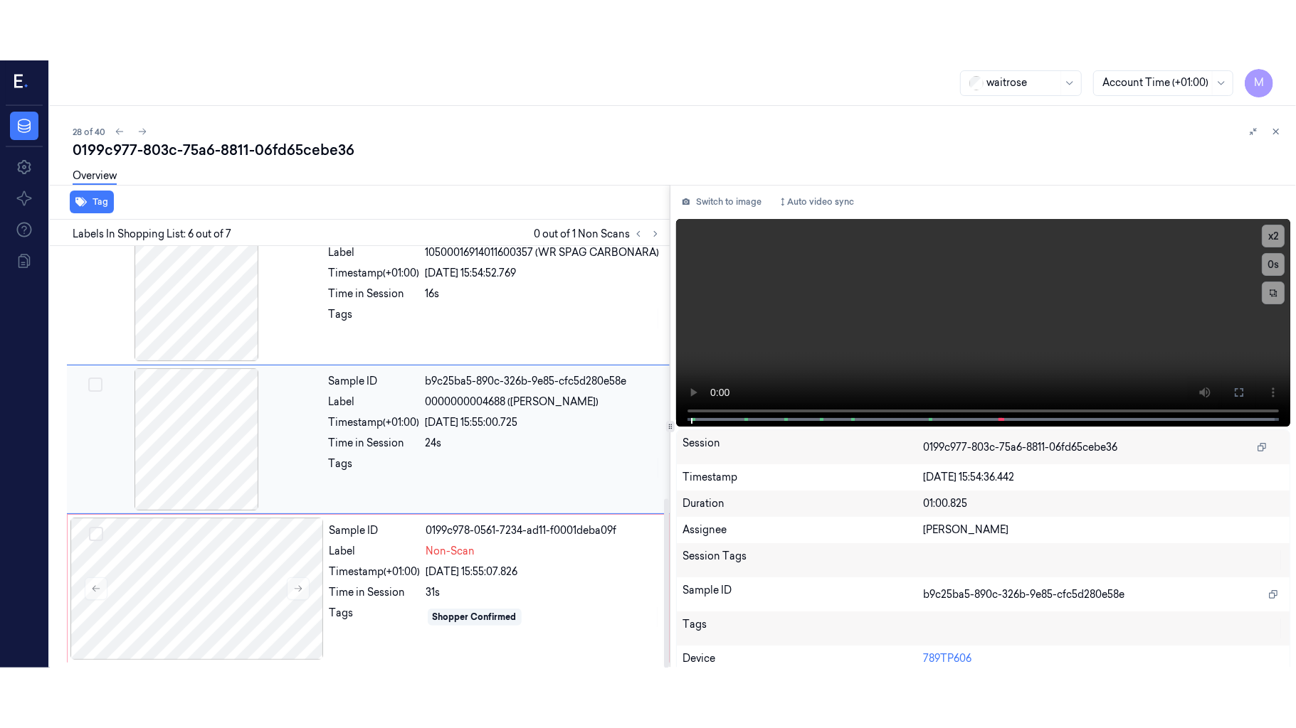
scroll to position [612, 0]
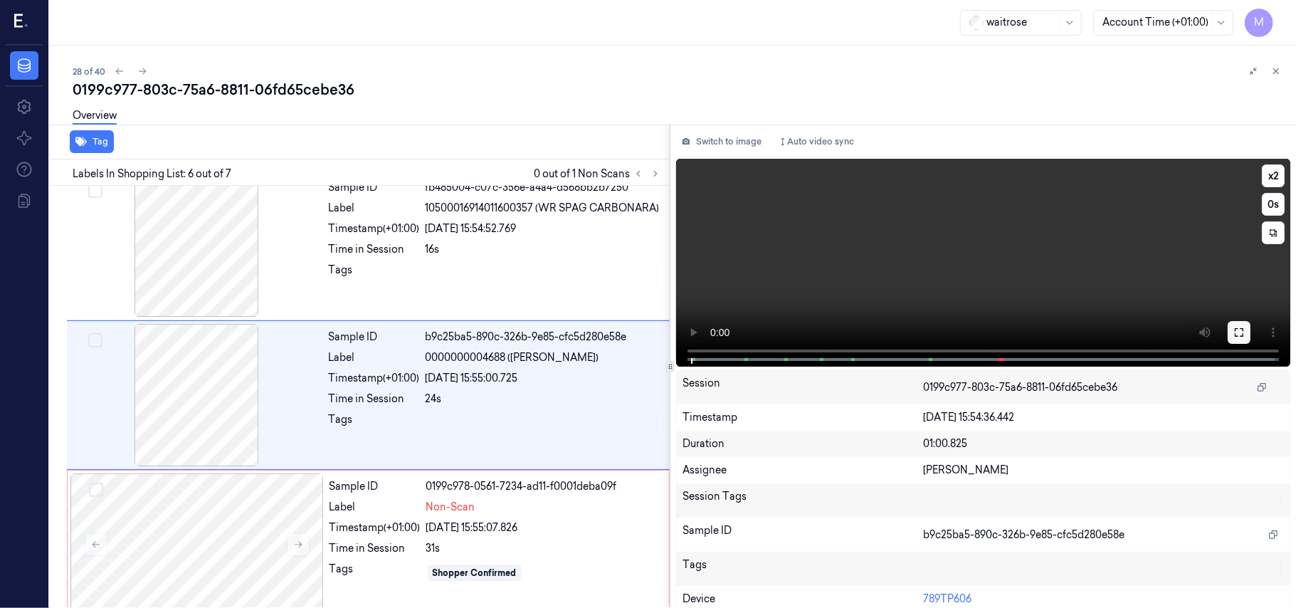
click at [1244, 331] on button at bounding box center [1238, 332] width 23 height 23
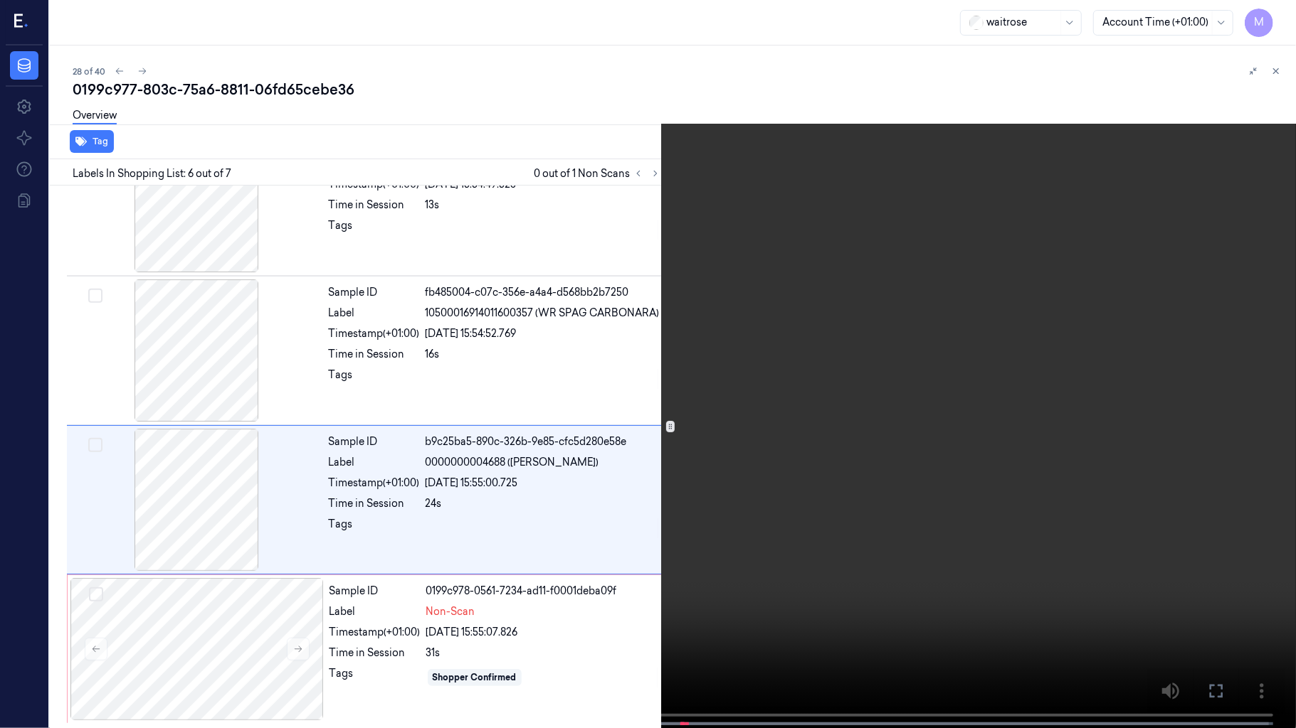
click at [1020, 327] on video at bounding box center [648, 365] width 1296 height 731
click at [973, 450] on video at bounding box center [648, 365] width 1296 height 731
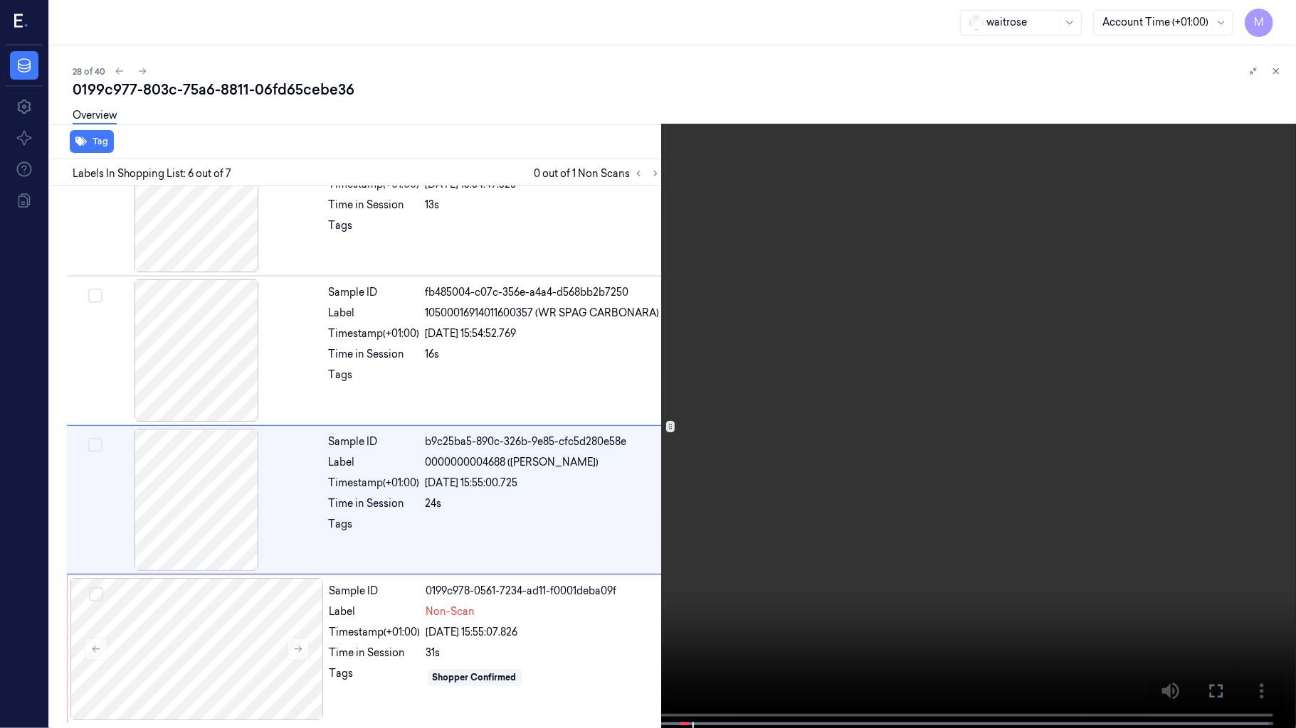
click at [973, 445] on video at bounding box center [648, 365] width 1296 height 731
click at [952, 344] on video at bounding box center [648, 365] width 1296 height 731
click at [960, 400] on video at bounding box center [648, 365] width 1296 height 731
click at [0, 0] on icon at bounding box center [0, 0] width 0 height 0
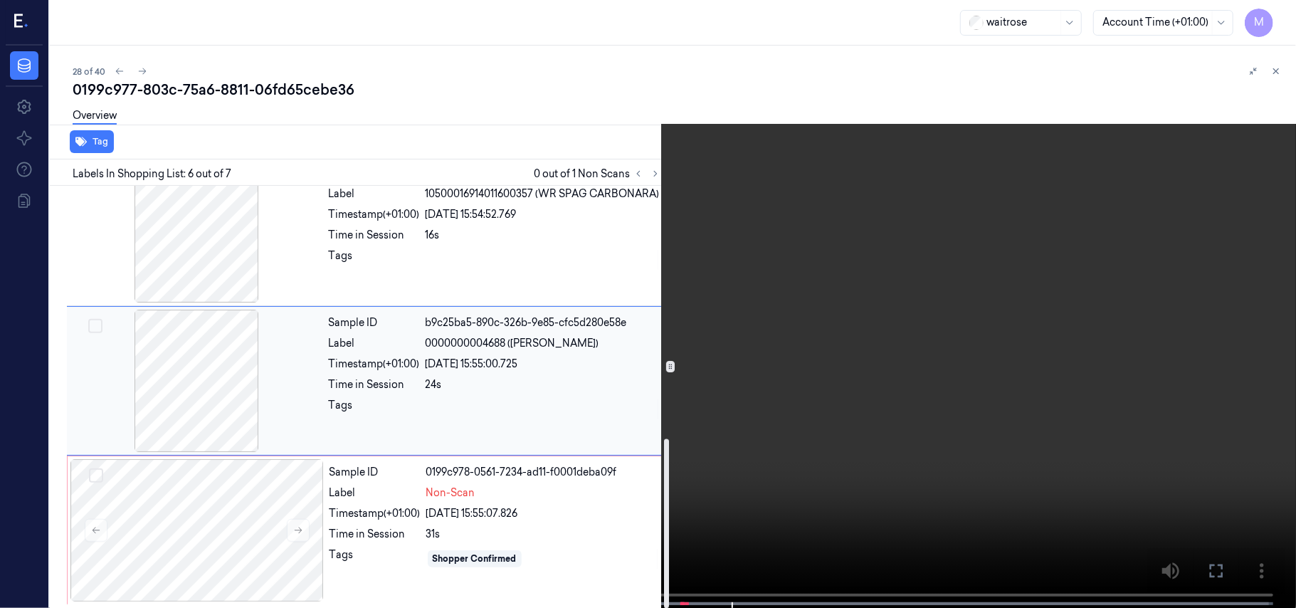
scroll to position [630, 0]
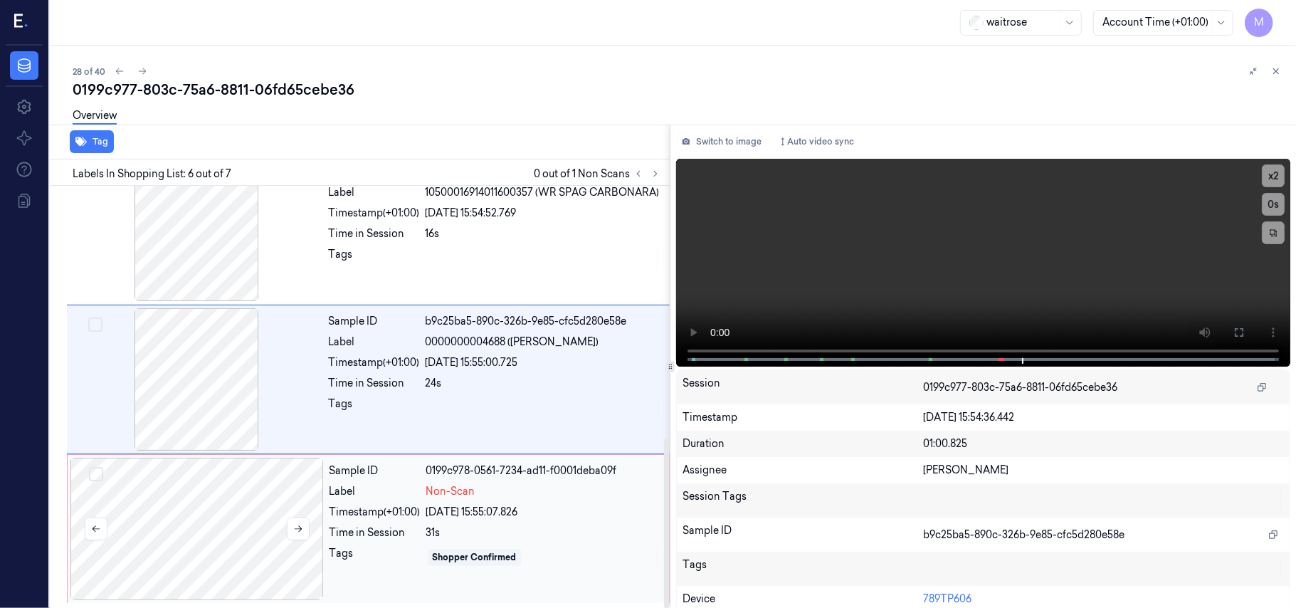
click at [191, 498] on div at bounding box center [196, 528] width 253 height 142
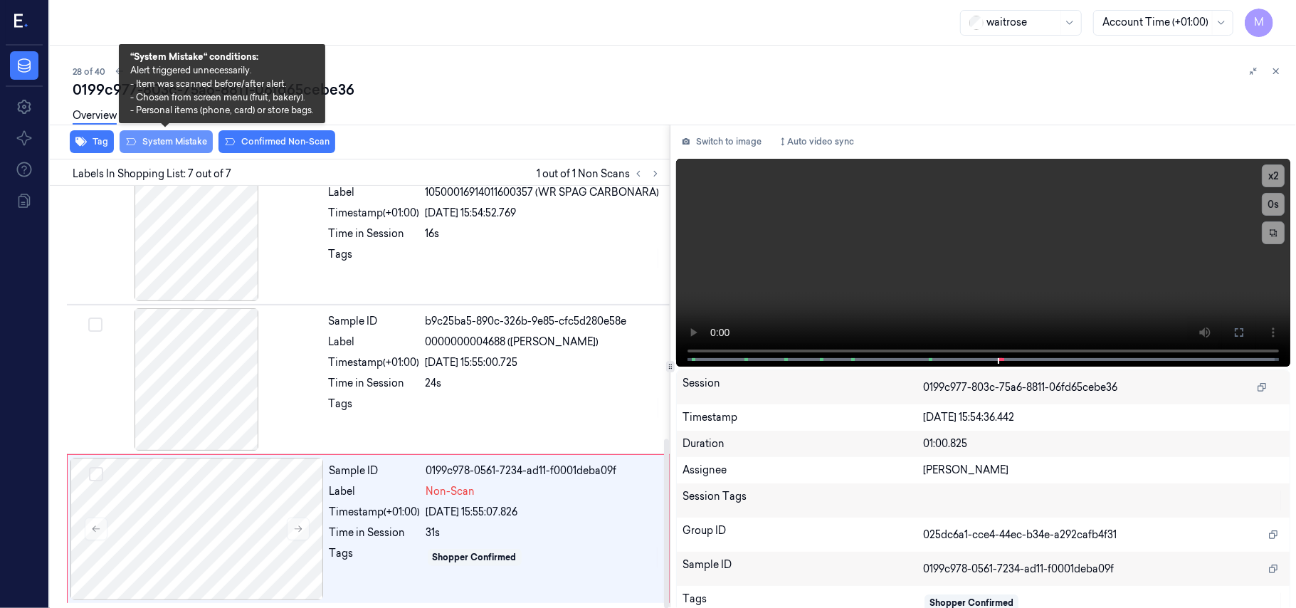
click at [183, 141] on button "System Mistake" at bounding box center [166, 141] width 93 height 23
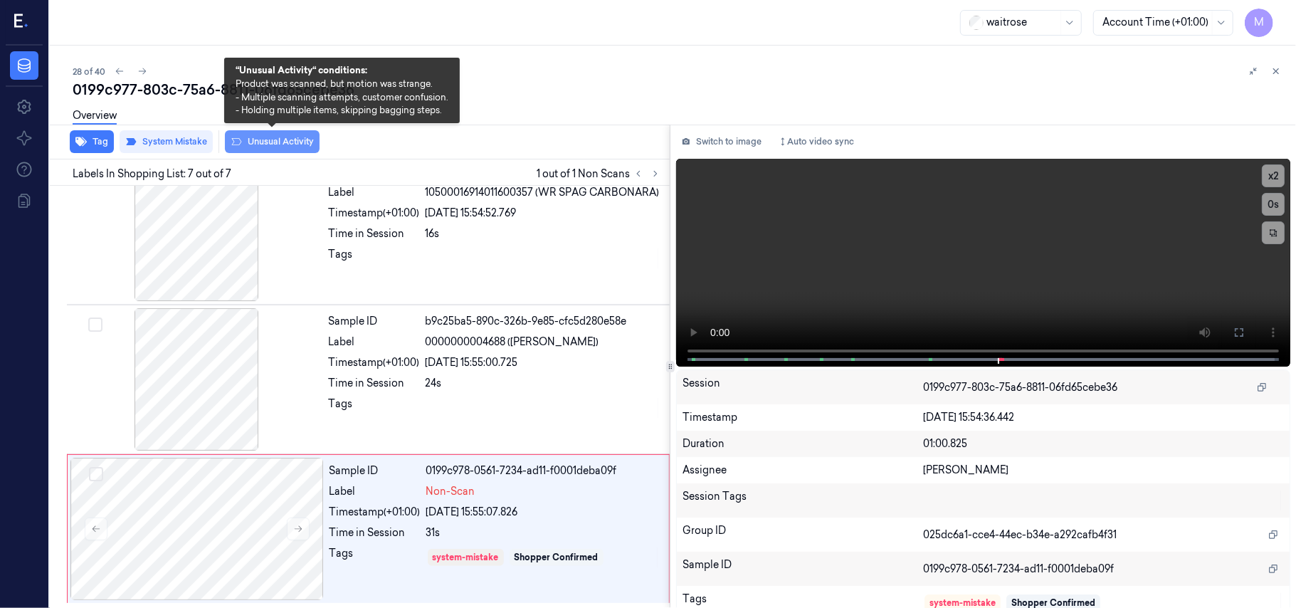
click at [273, 137] on button "Unusual Activity" at bounding box center [272, 141] width 95 height 23
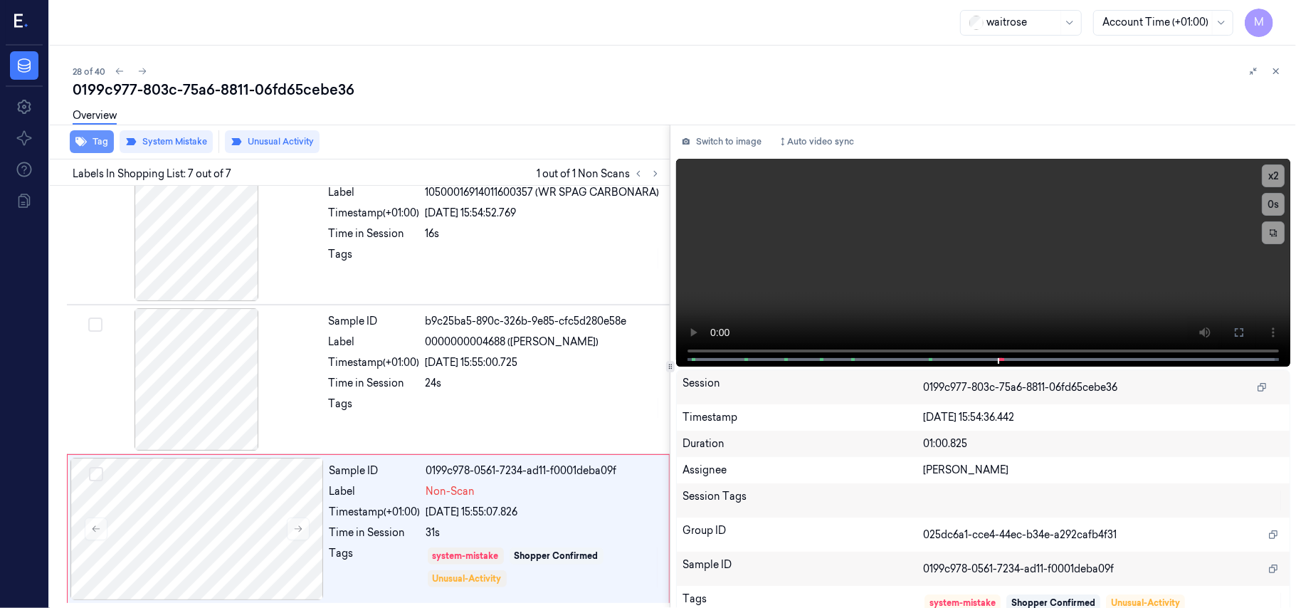
click at [95, 146] on button "Tag" at bounding box center [92, 141] width 44 height 23
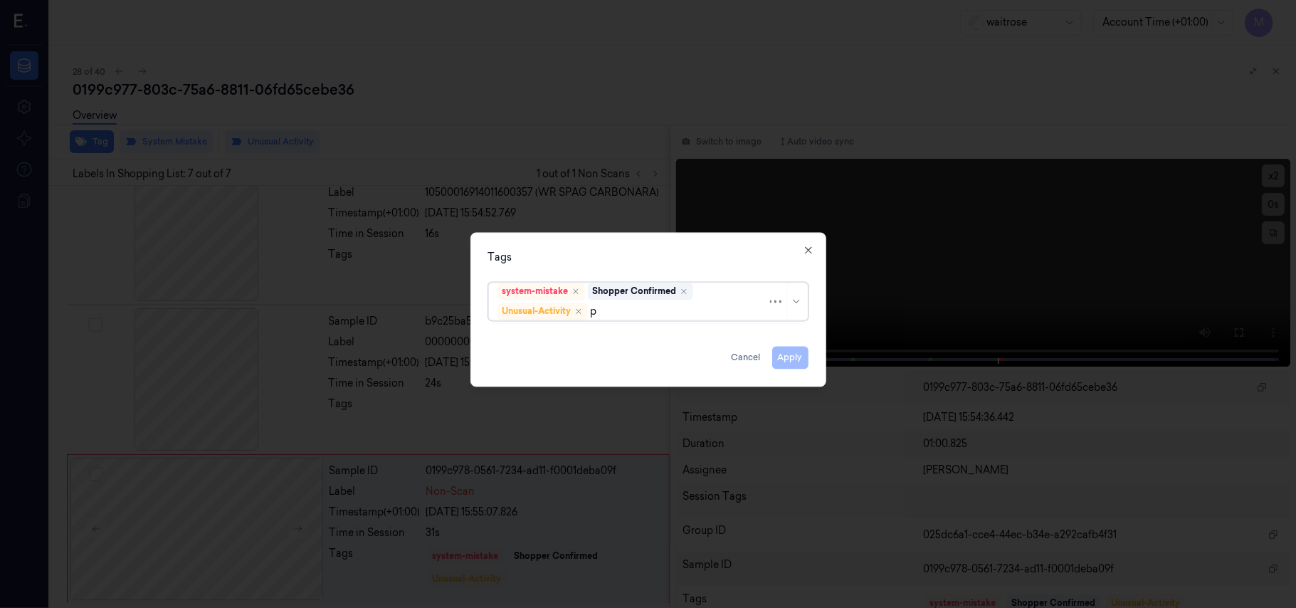
type input "pi"
click at [548, 339] on div "Picklist item alert" at bounding box center [538, 339] width 82 height 15
click at [608, 257] on div "Tags" at bounding box center [648, 257] width 320 height 15
click at [793, 356] on button "Apply" at bounding box center [790, 357] width 36 height 23
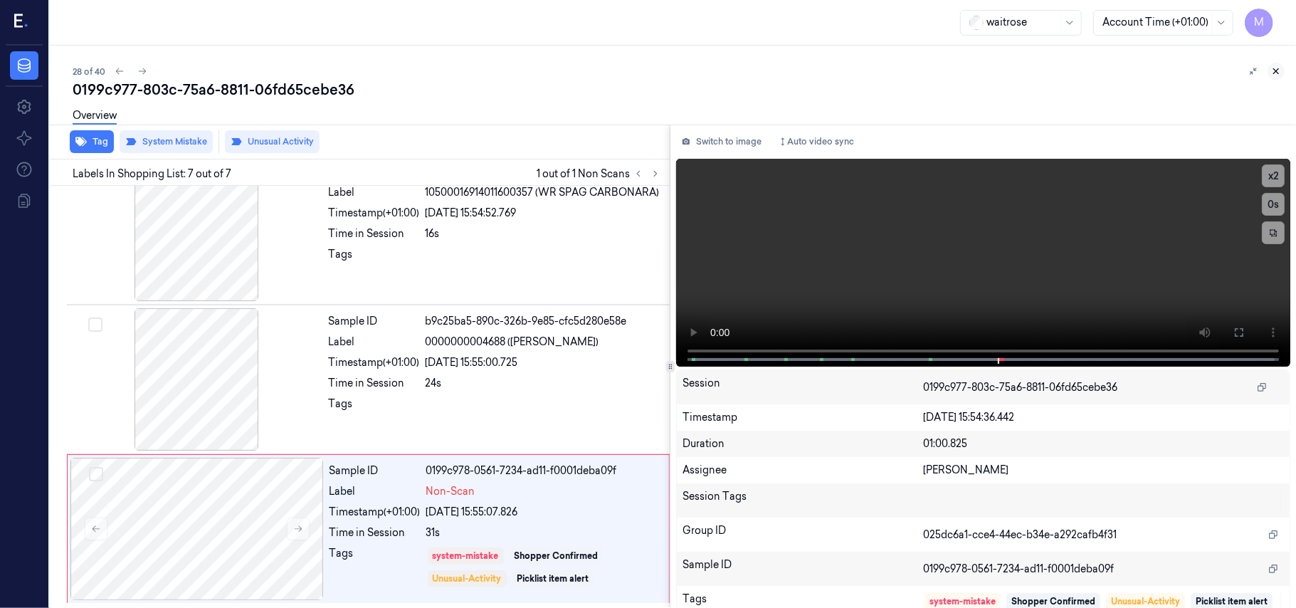
click at [1278, 71] on icon at bounding box center [1276, 71] width 10 height 10
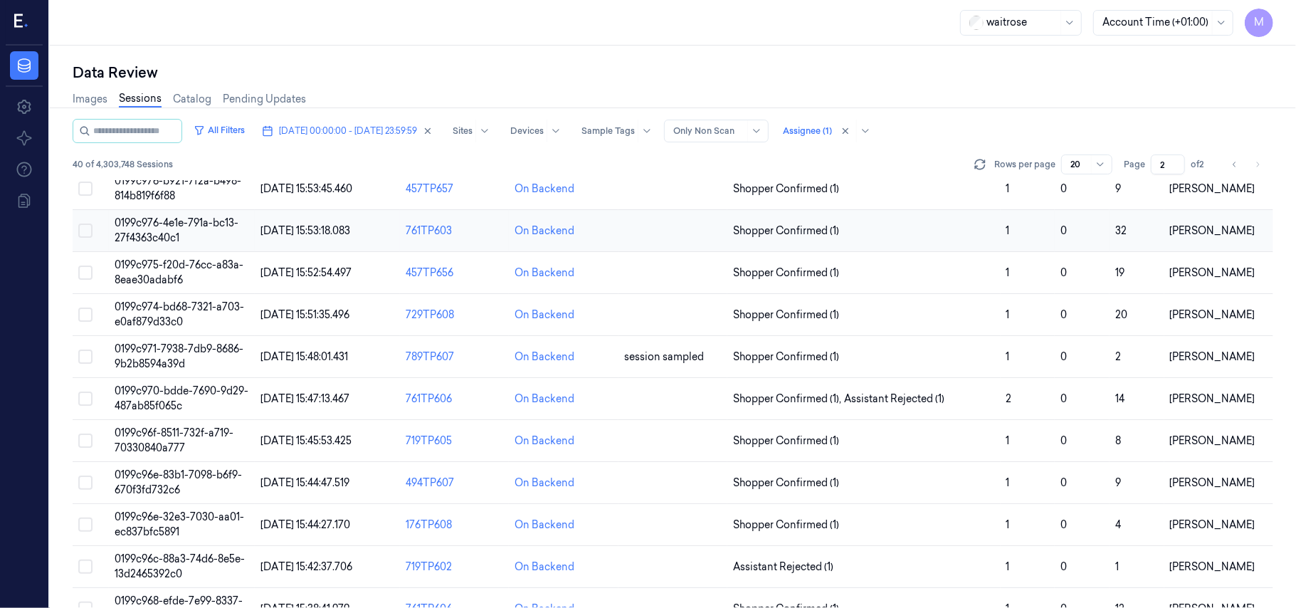
scroll to position [285, 0]
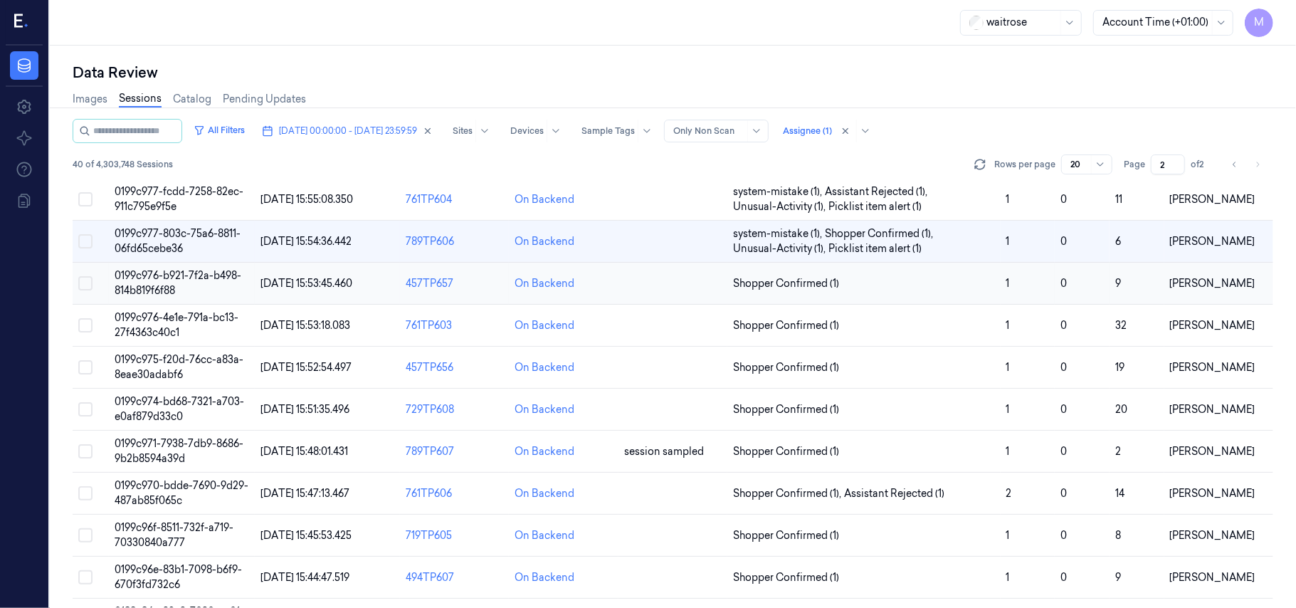
click at [194, 280] on span "0199c976-b921-7f2a-b498-814b819f6f88" at bounding box center [178, 283] width 127 height 28
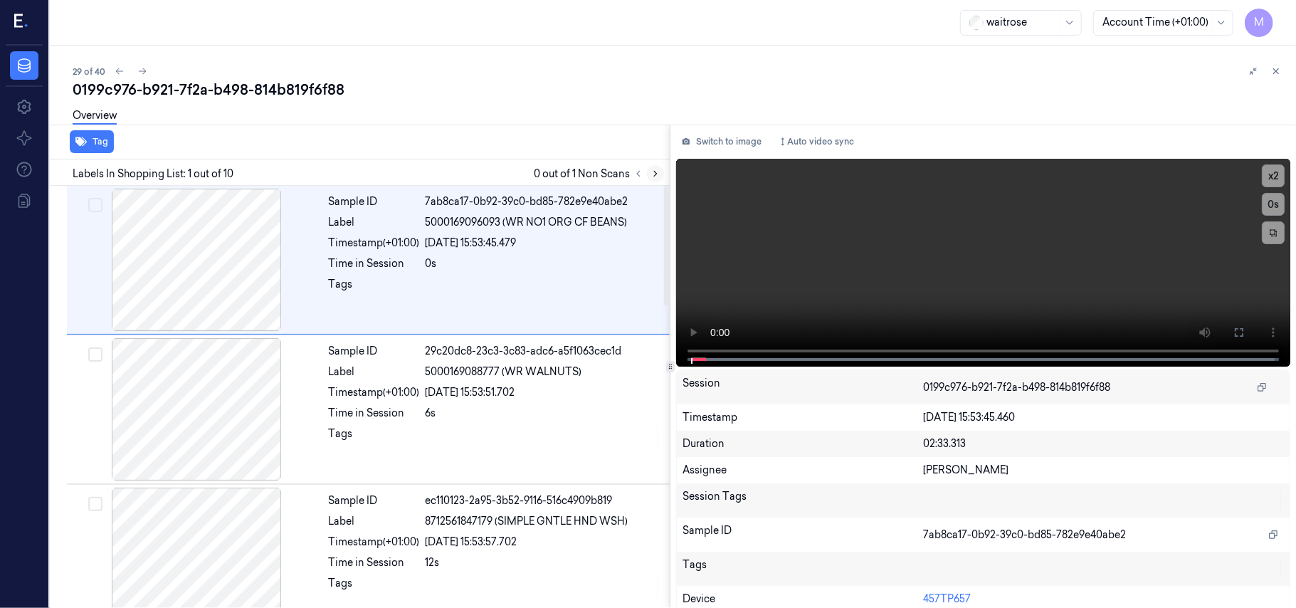
click at [653, 175] on icon at bounding box center [655, 174] width 10 height 10
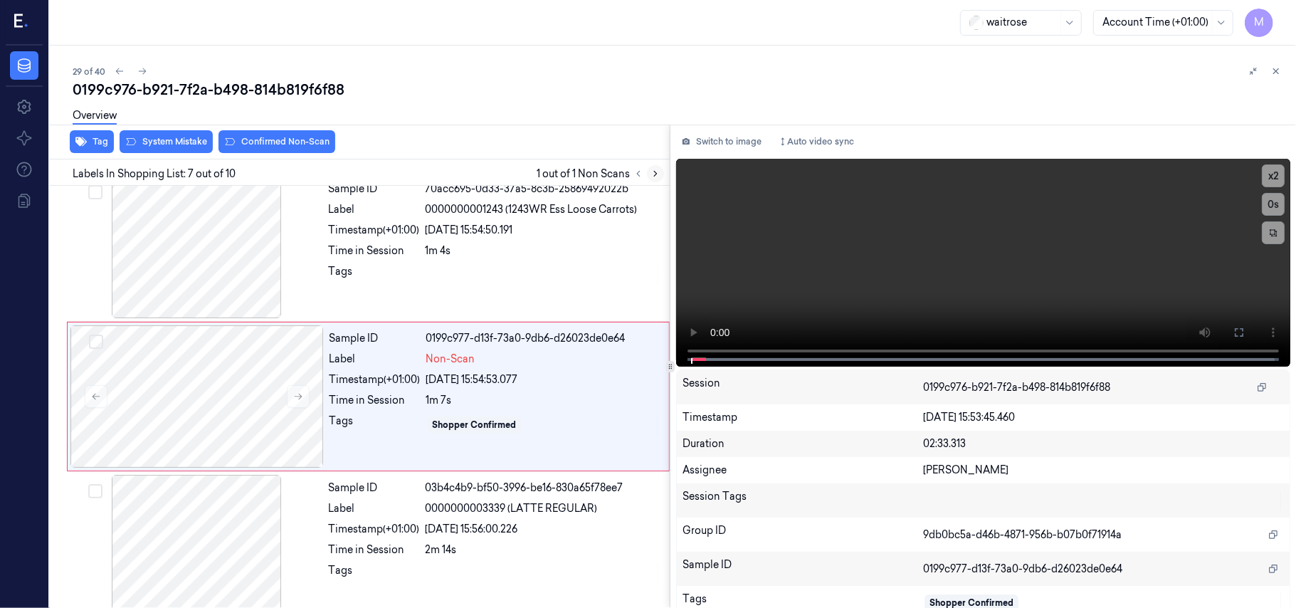
scroll to position [761, 0]
click at [565, 218] on div "Sample ID 70acc695-0d33-37a5-8c3b-25869492022b Label 0000000001243 (1243WR Ess …" at bounding box center [495, 245] width 344 height 142
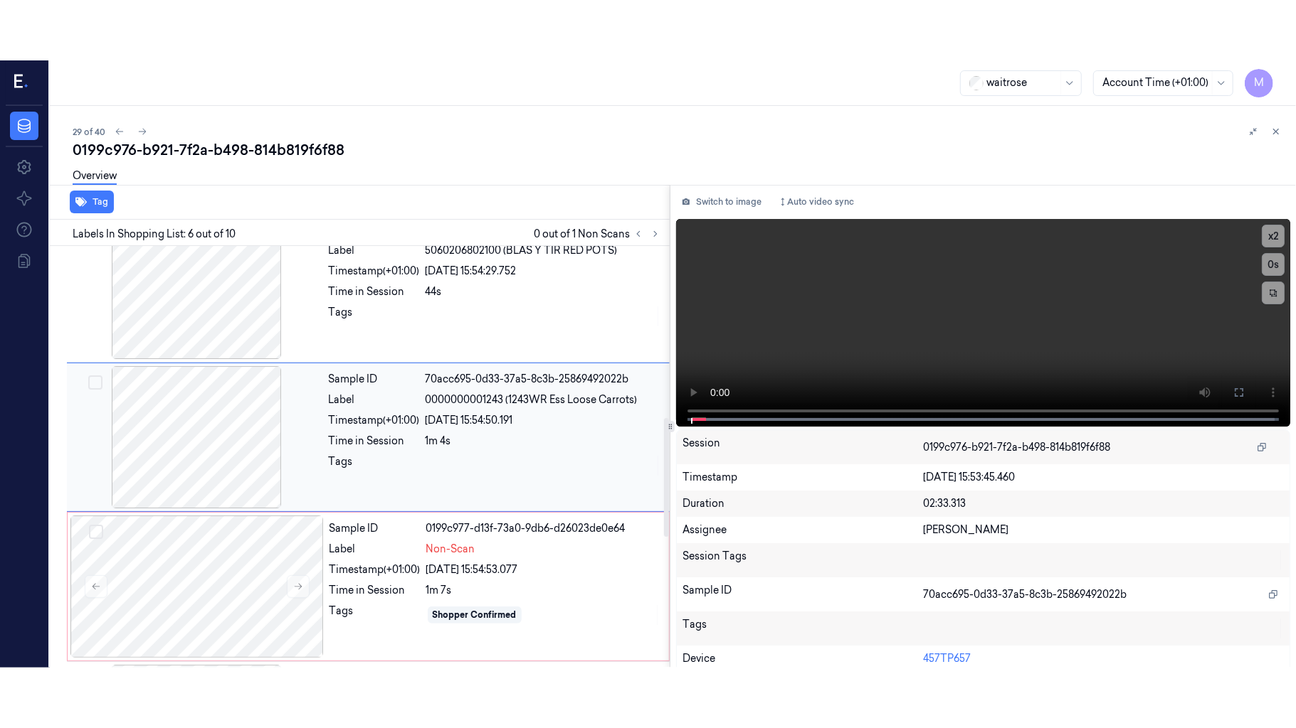
scroll to position [612, 0]
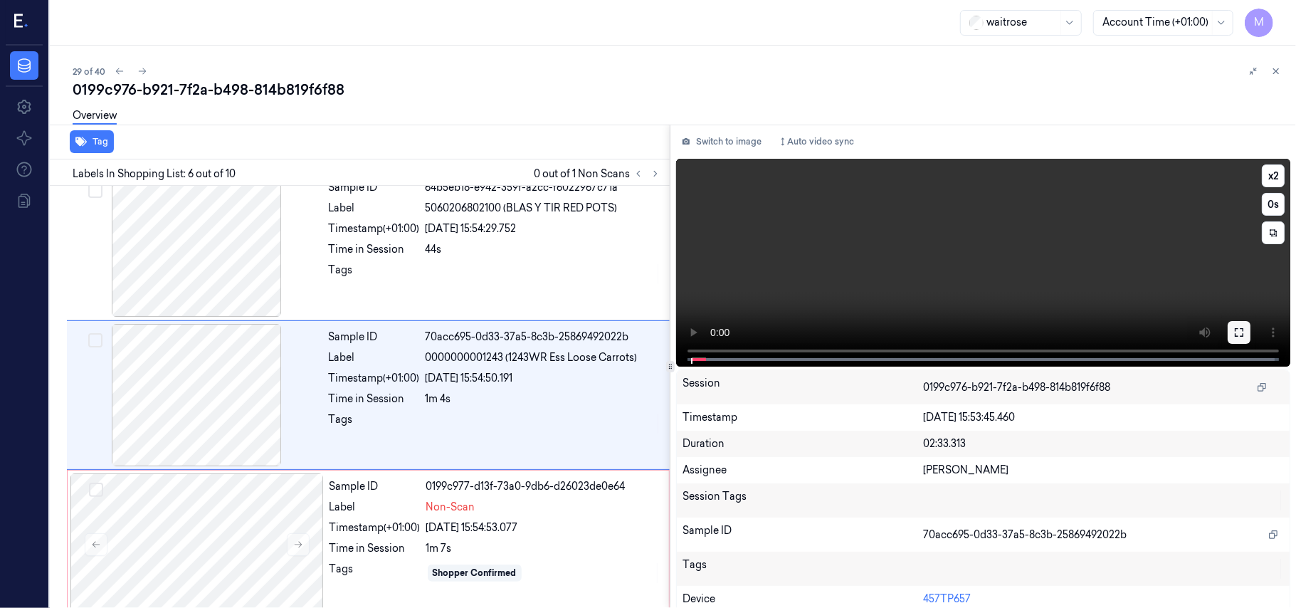
click at [1239, 329] on icon at bounding box center [1238, 332] width 11 height 11
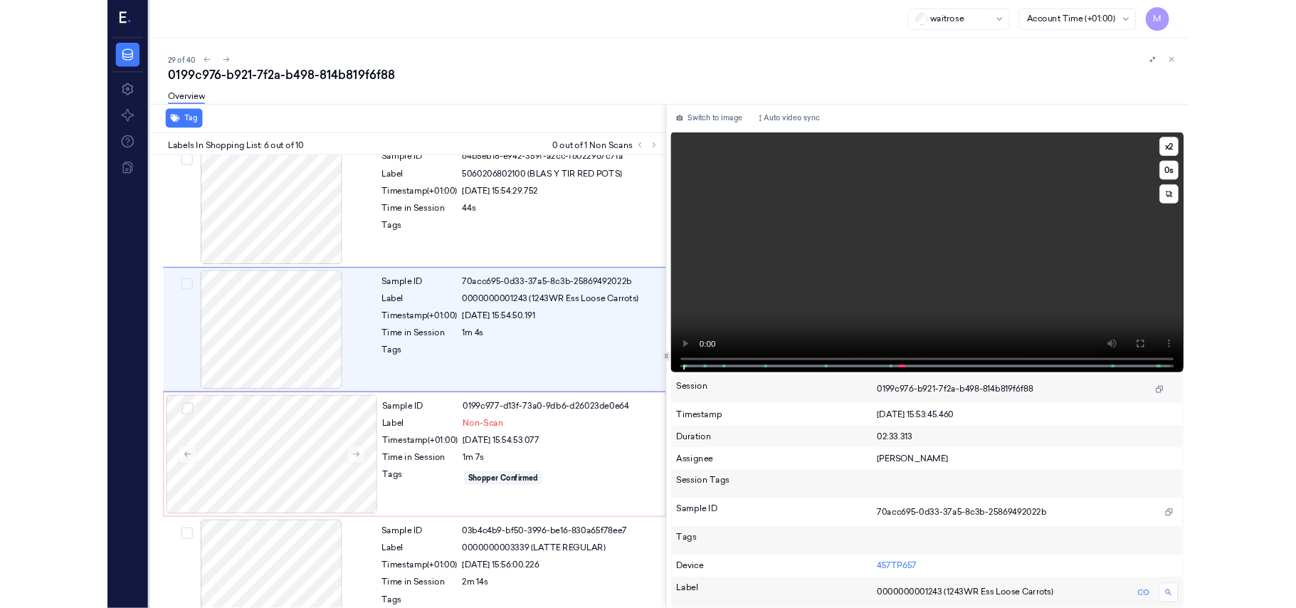
scroll to position [552, 0]
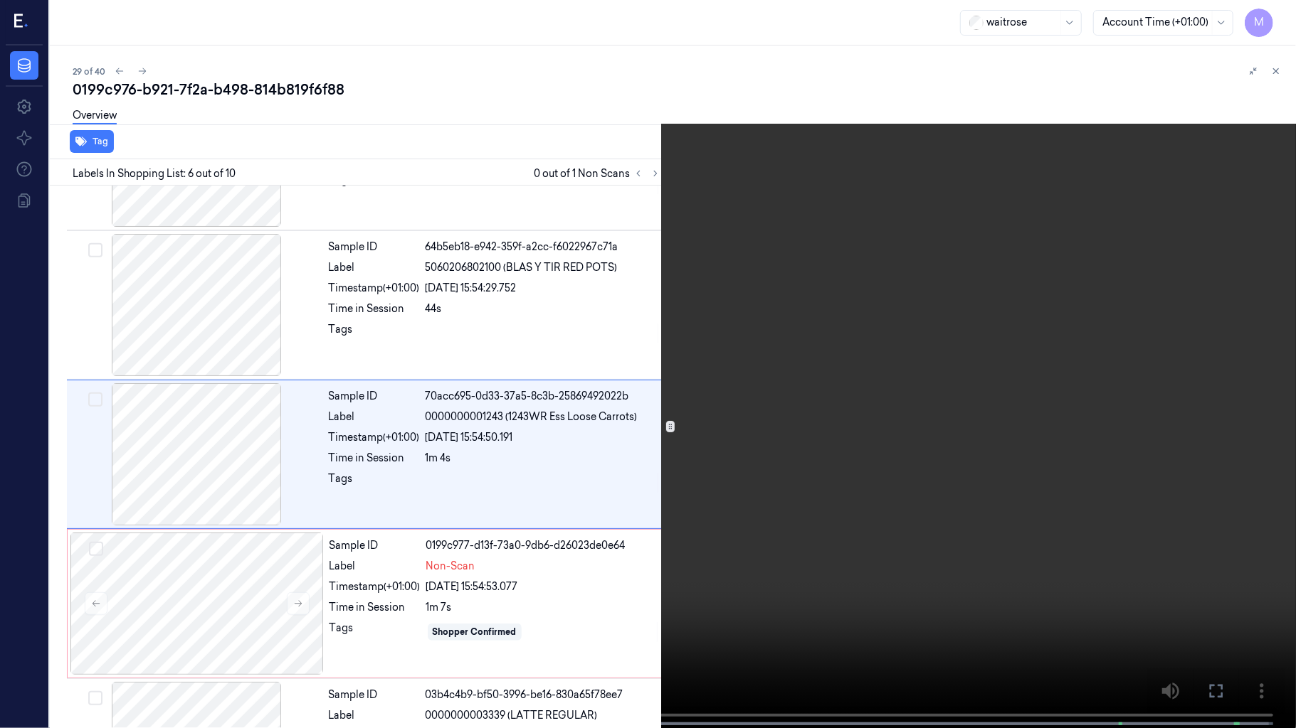
click at [717, 374] on video at bounding box center [648, 365] width 1296 height 731
click at [529, 474] on video at bounding box center [648, 365] width 1296 height 731
click at [603, 317] on video at bounding box center [648, 365] width 1296 height 731
click at [1000, 507] on video at bounding box center [648, 365] width 1296 height 731
click at [0, 0] on icon at bounding box center [0, 0] width 0 height 0
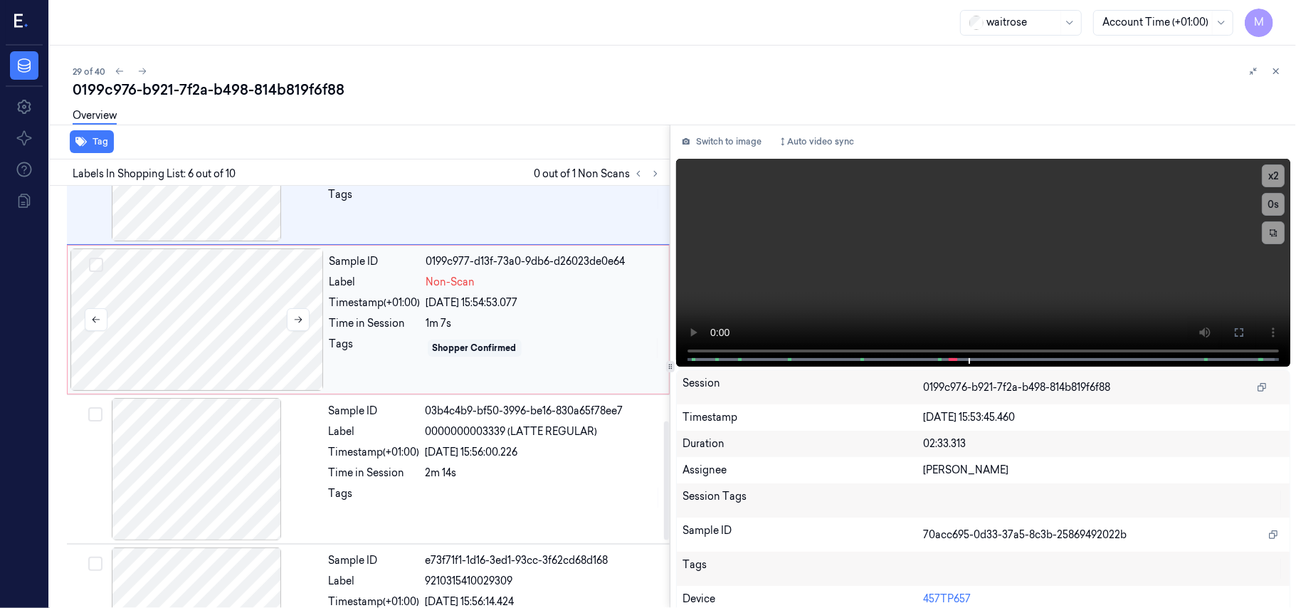
click at [251, 305] on div at bounding box center [196, 319] width 253 height 142
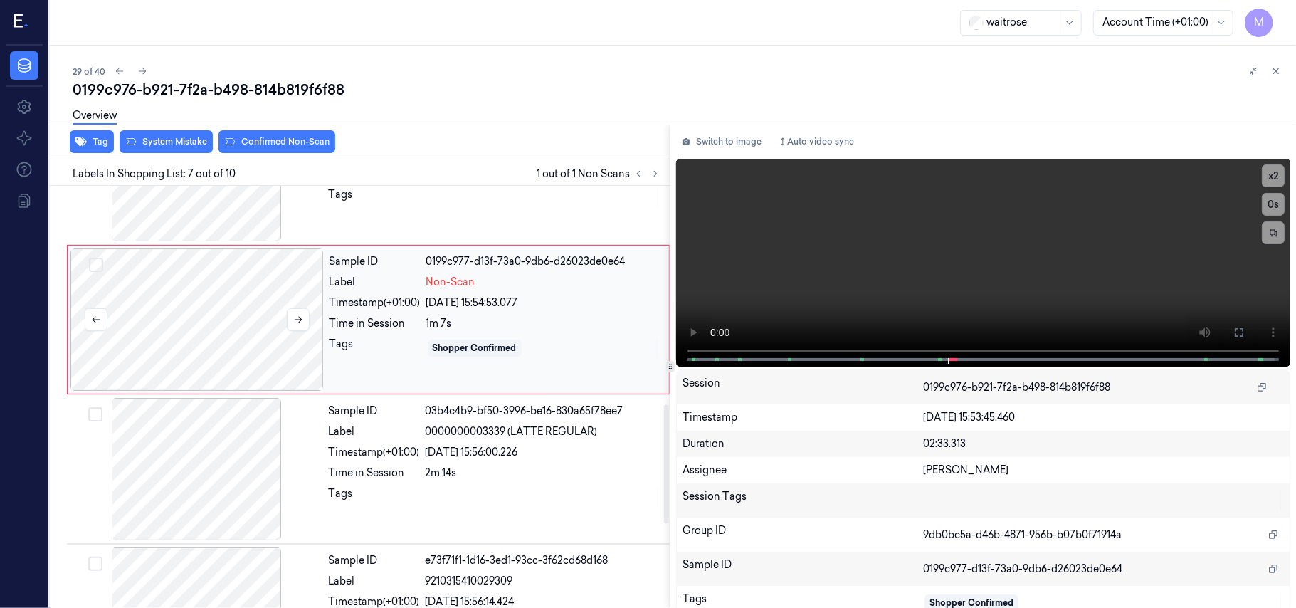
scroll to position [761, 0]
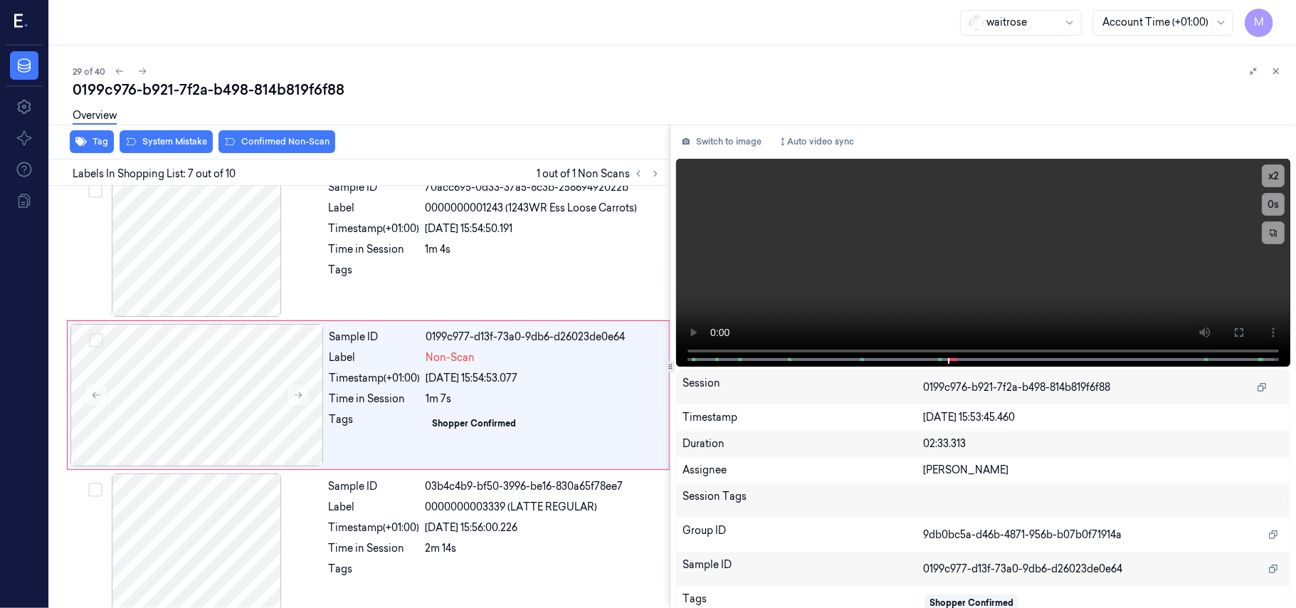
click at [165, 134] on div "Overview" at bounding box center [679, 118] width 1212 height 36
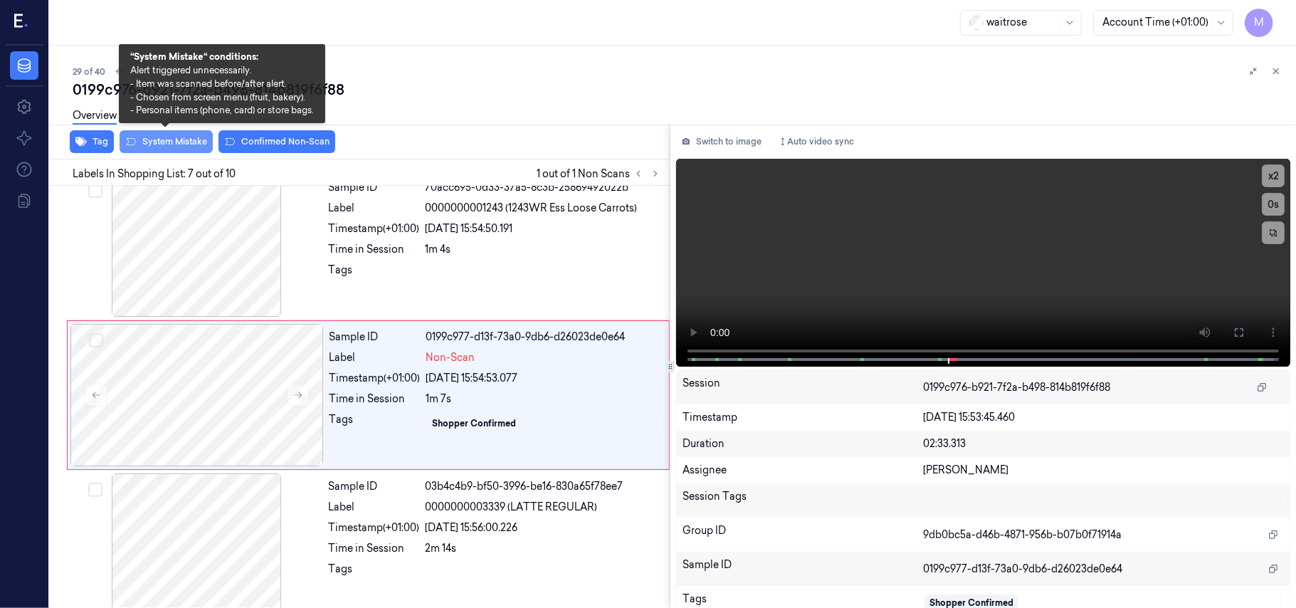
click at [163, 135] on button "System Mistake" at bounding box center [166, 141] width 93 height 23
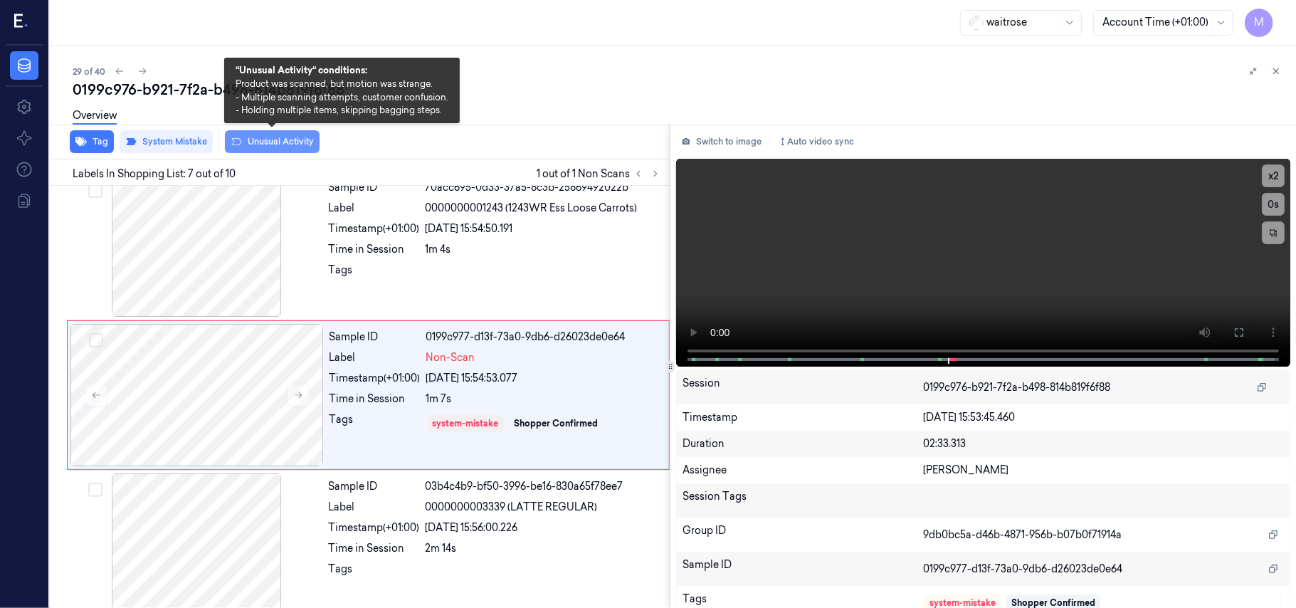
click at [279, 139] on button "Unusual Activity" at bounding box center [272, 141] width 95 height 23
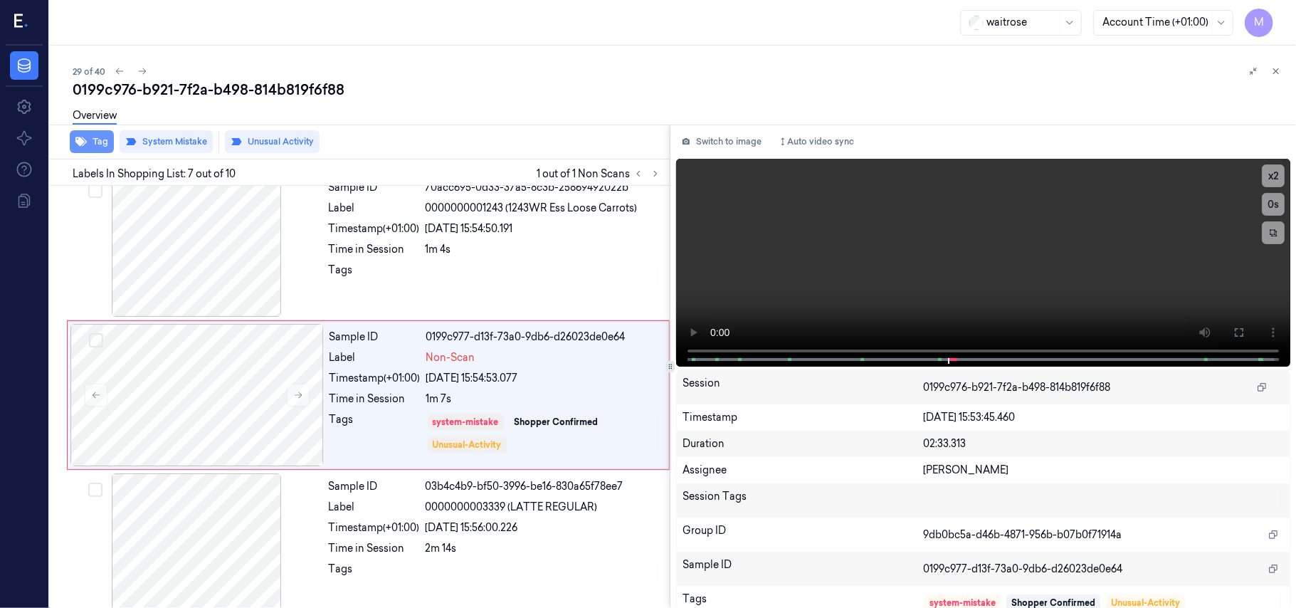
click at [91, 139] on button "Tag" at bounding box center [92, 141] width 44 height 23
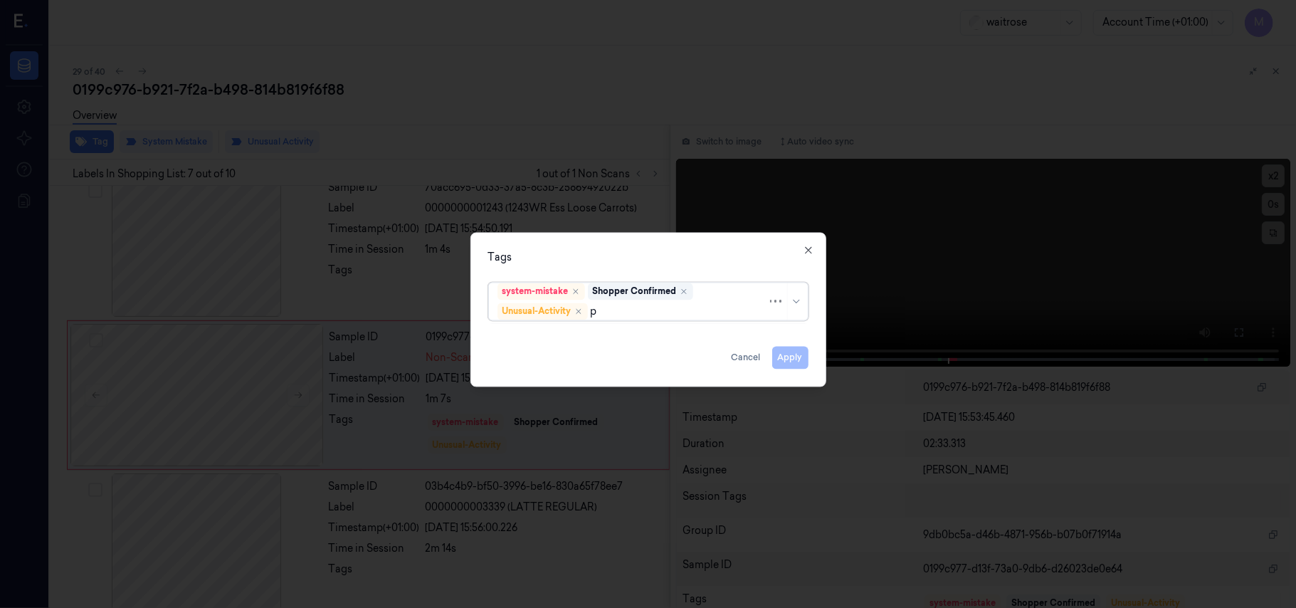
type input "pi"
click at [544, 339] on div "Picklist item alert" at bounding box center [538, 339] width 82 height 15
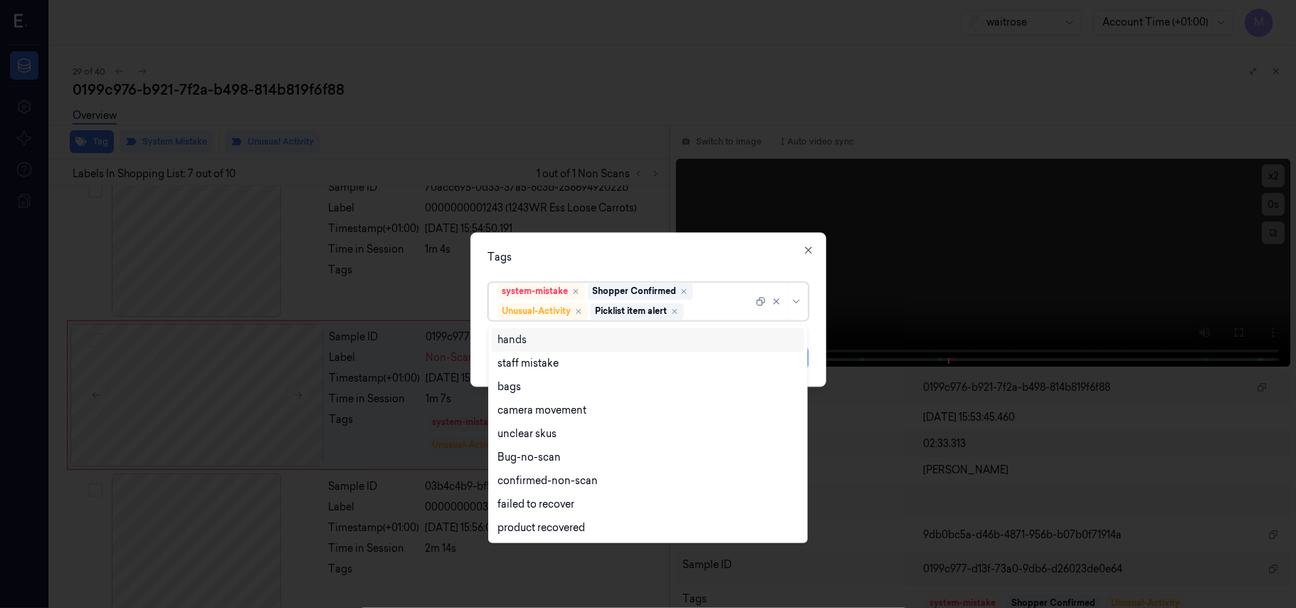
click at [595, 253] on div "Tags" at bounding box center [648, 257] width 320 height 15
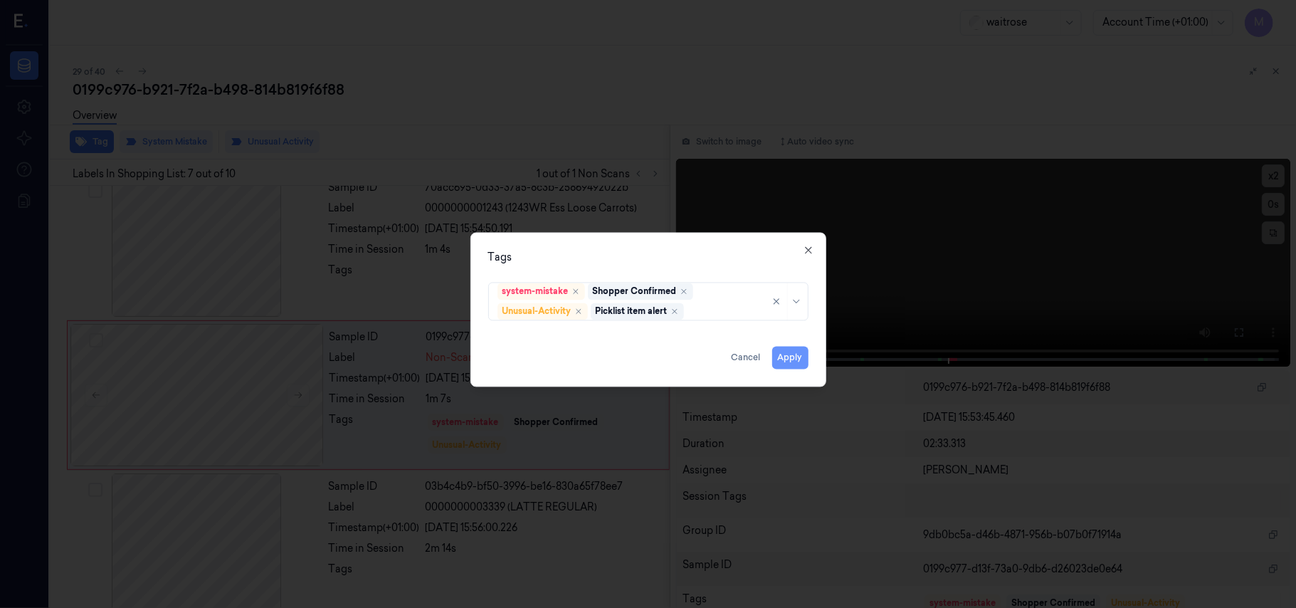
click at [785, 359] on button "Apply" at bounding box center [790, 357] width 36 height 23
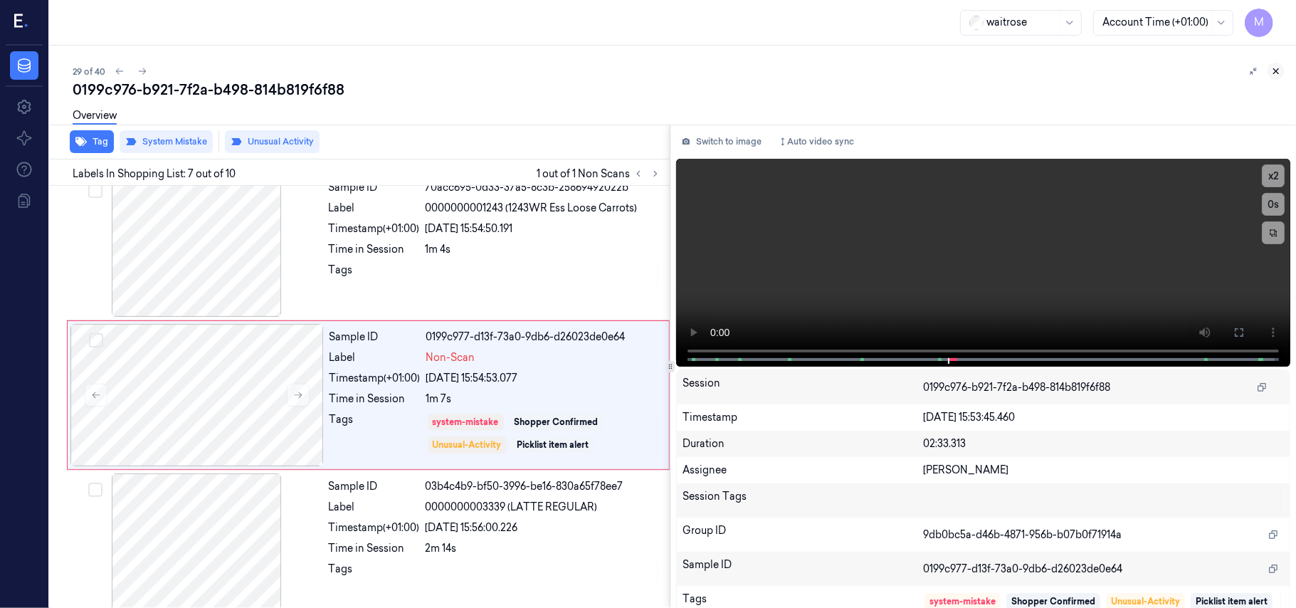
click at [1276, 69] on icon at bounding box center [1276, 71] width 10 height 10
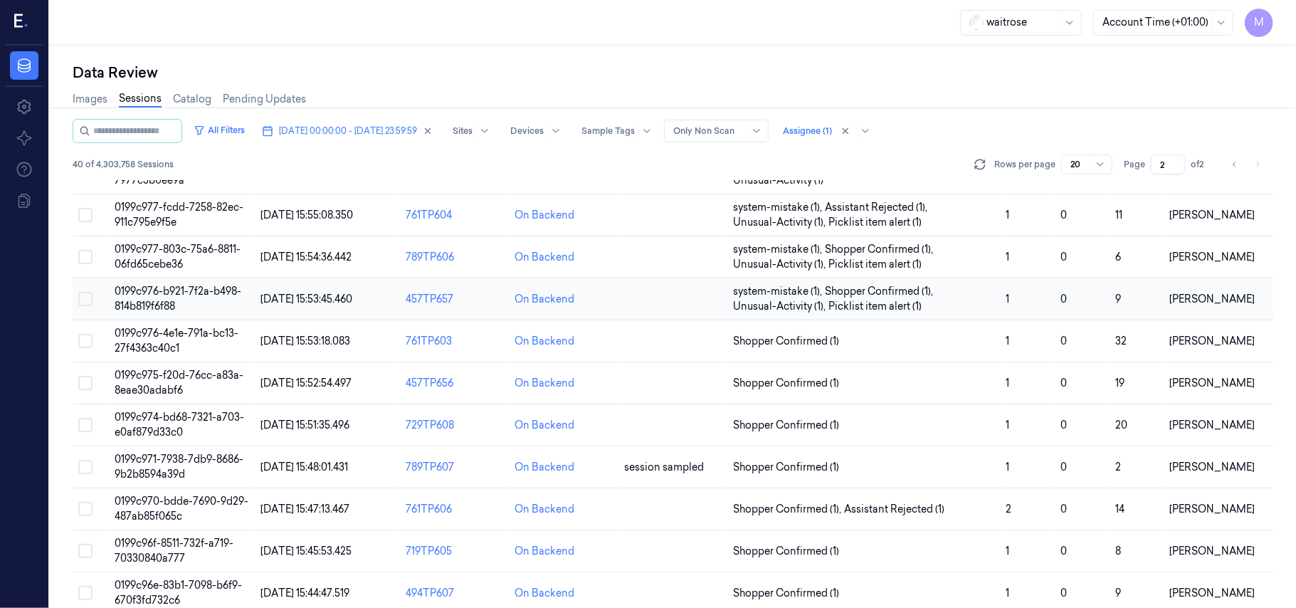
scroll to position [270, 0]
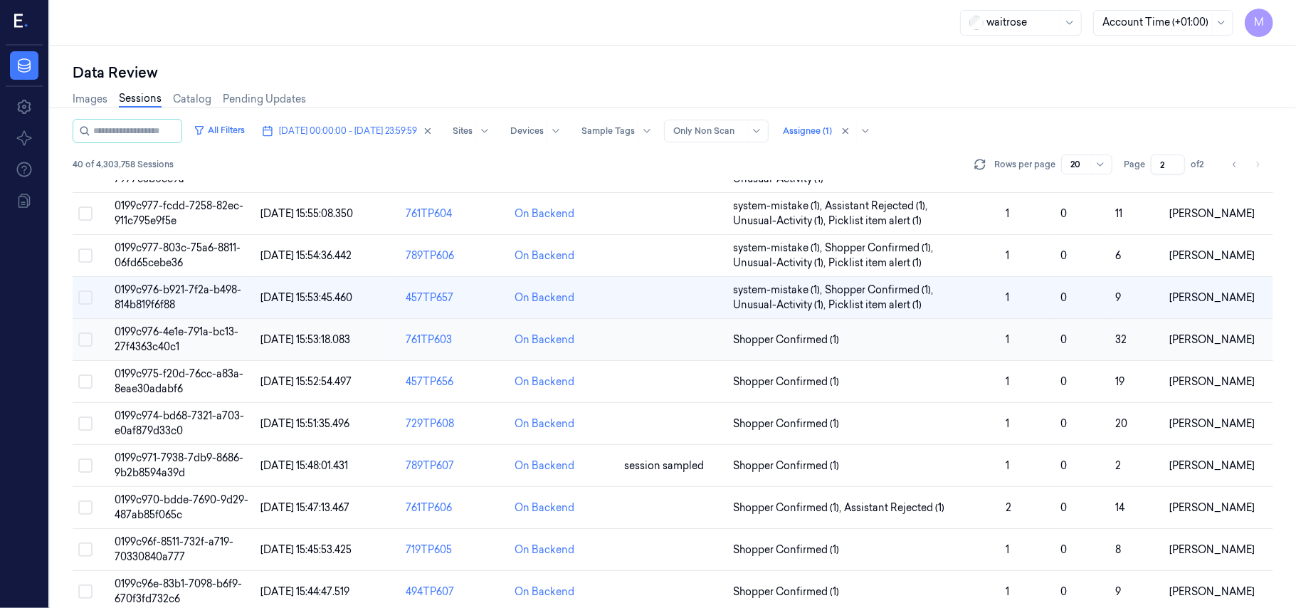
click at [157, 336] on span "0199c976-4e1e-791a-bc13-27f4363c40c1" at bounding box center [177, 339] width 124 height 28
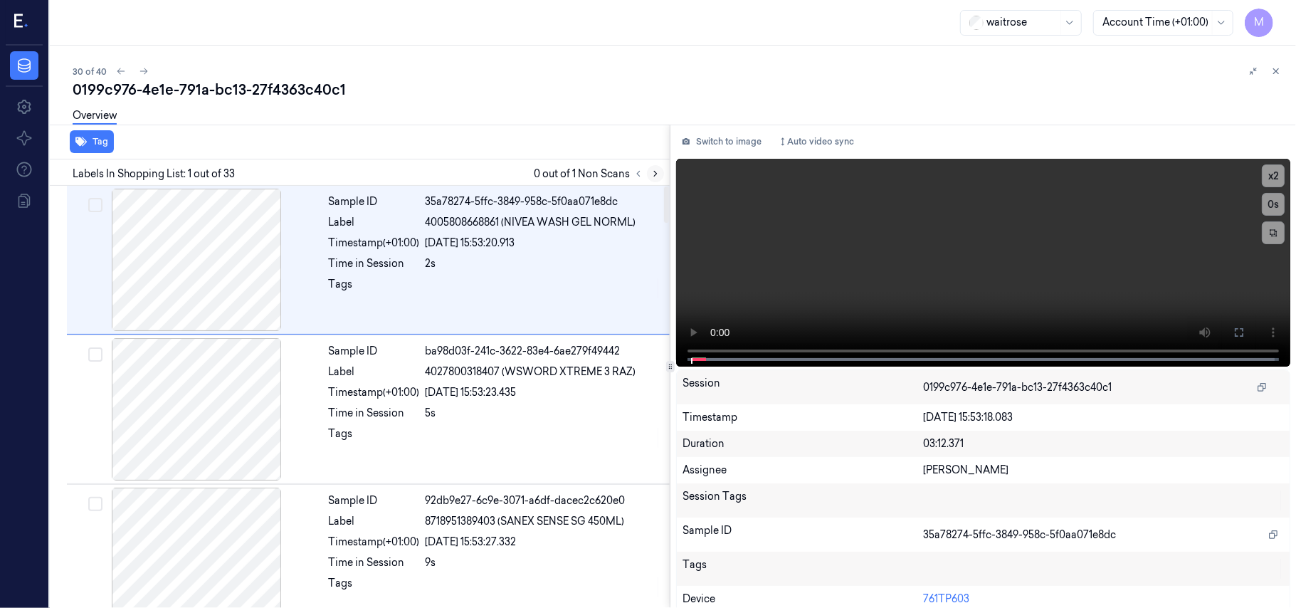
click at [652, 174] on icon at bounding box center [655, 174] width 10 height 10
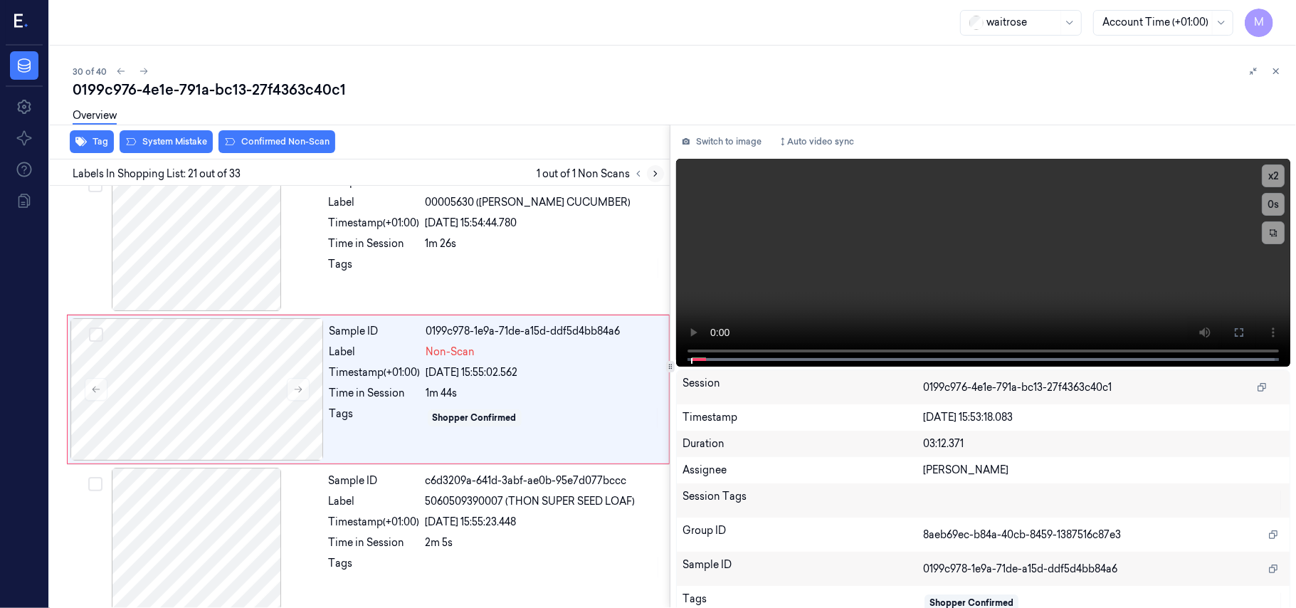
scroll to position [2860, 0]
click at [533, 240] on div "Sample ID 33511312-bfc0-3ae9-9440-494c6c630fe5 Label 00005630 ([PERSON_NAME] CU…" at bounding box center [495, 238] width 344 height 142
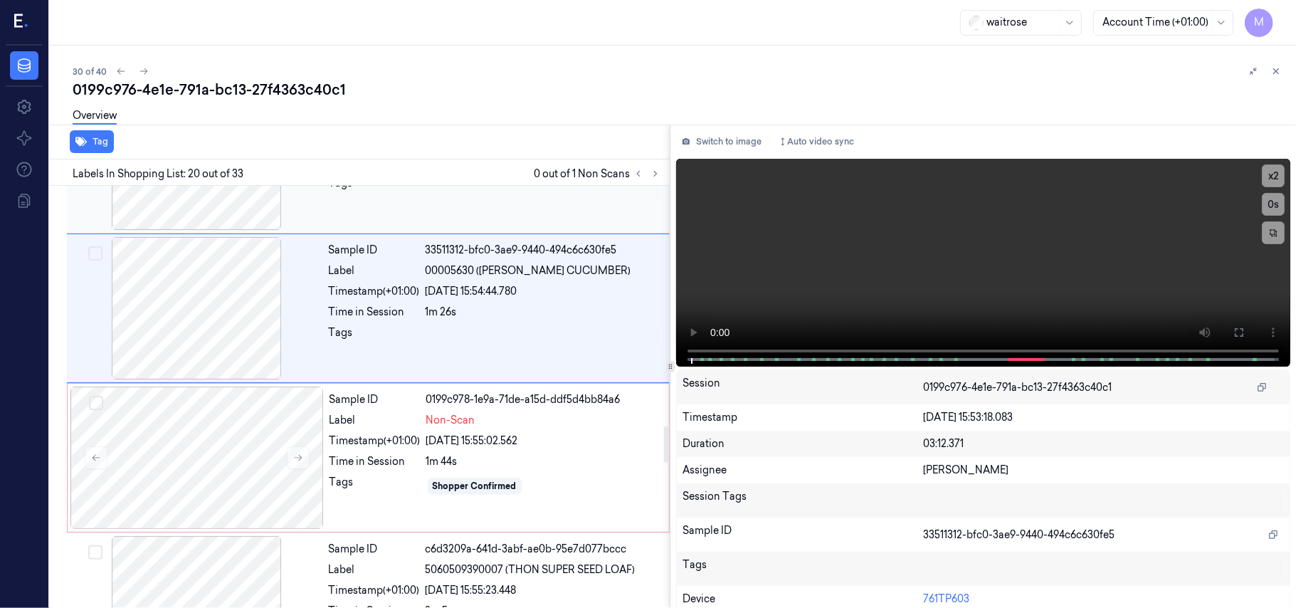
scroll to position [2900, 0]
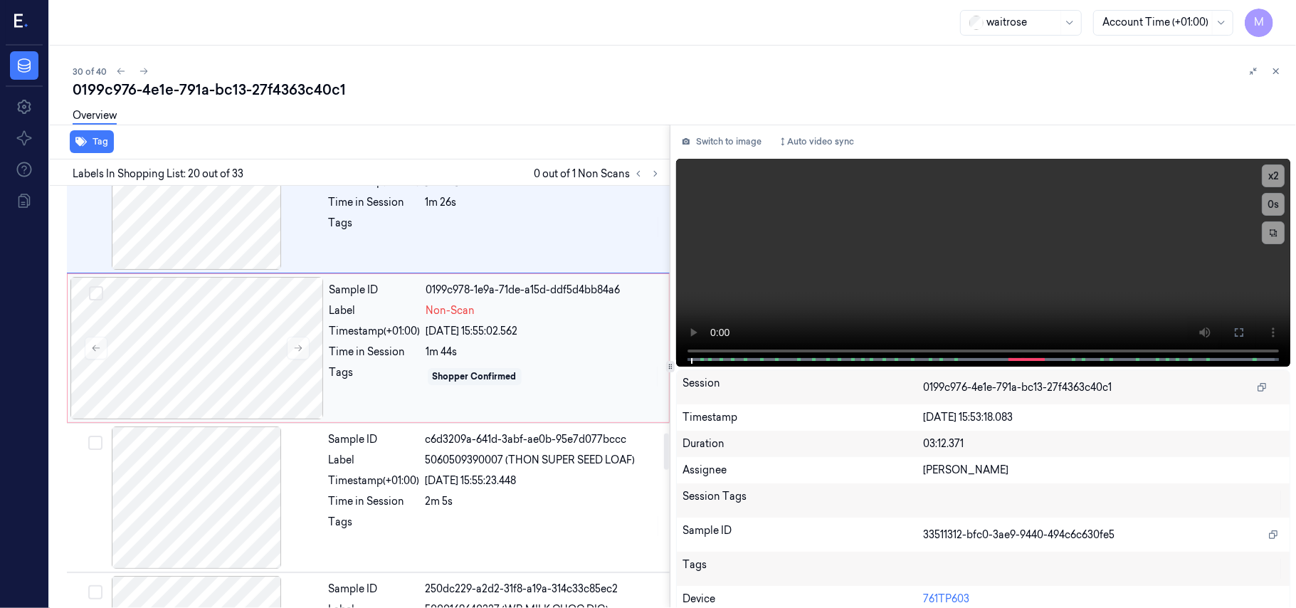
click at [504, 356] on div "1m 44s" at bounding box center [543, 351] width 234 height 15
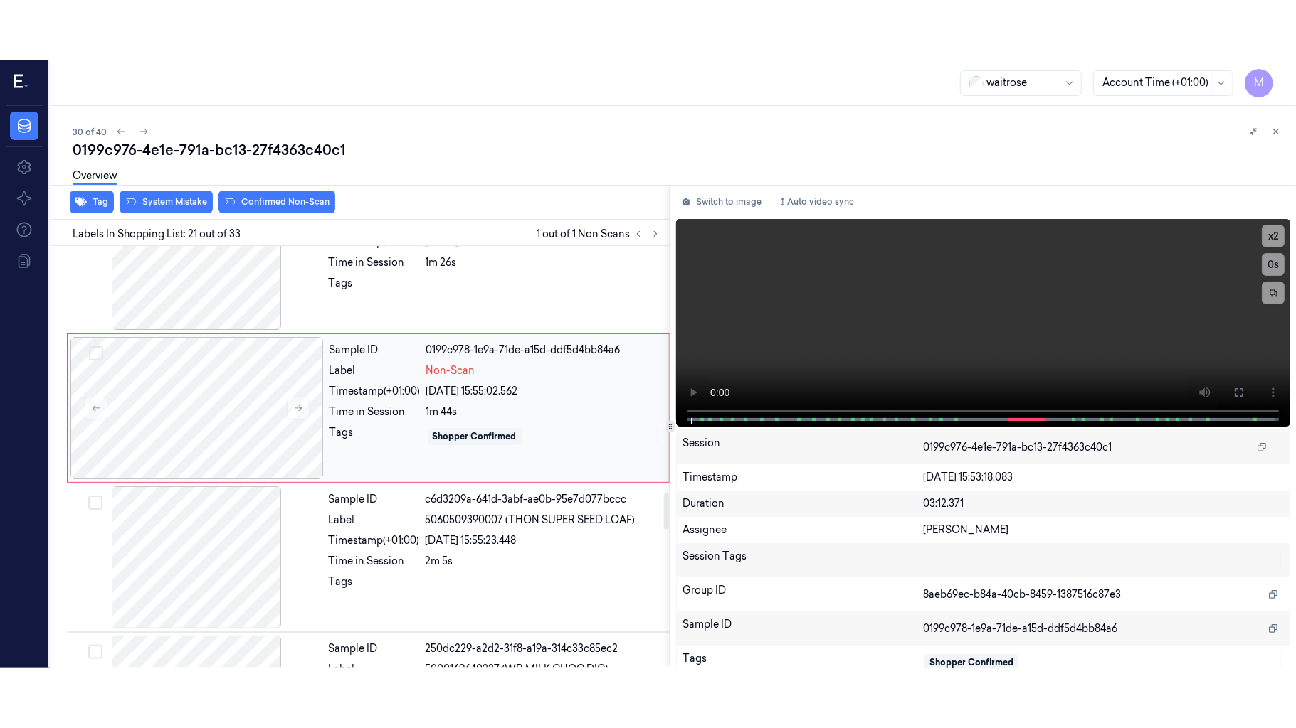
scroll to position [2860, 0]
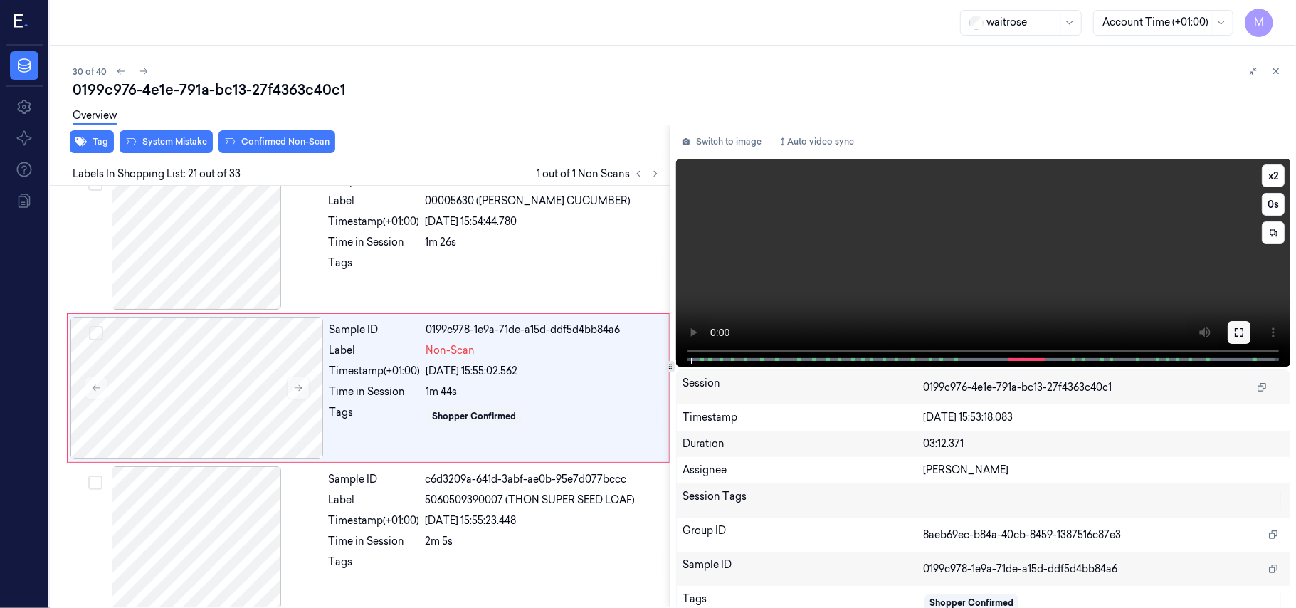
click at [1228, 334] on button at bounding box center [1238, 332] width 23 height 23
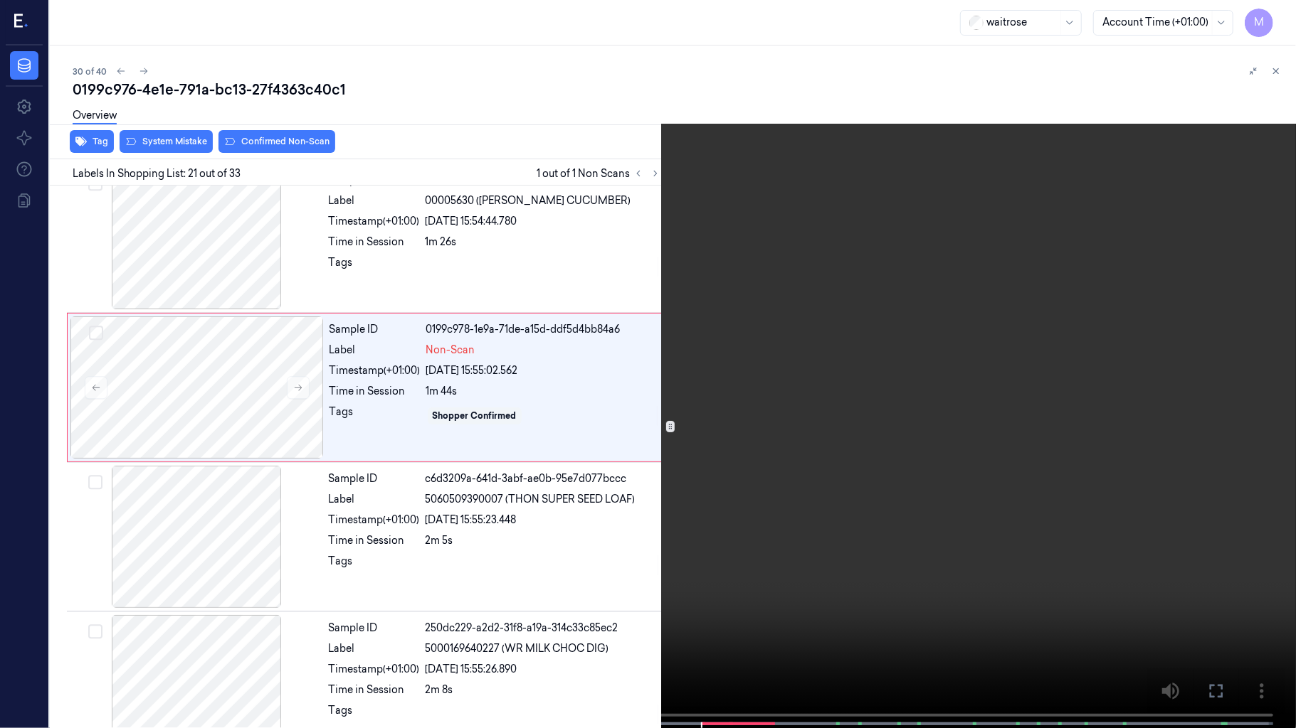
click at [852, 371] on video at bounding box center [648, 365] width 1296 height 731
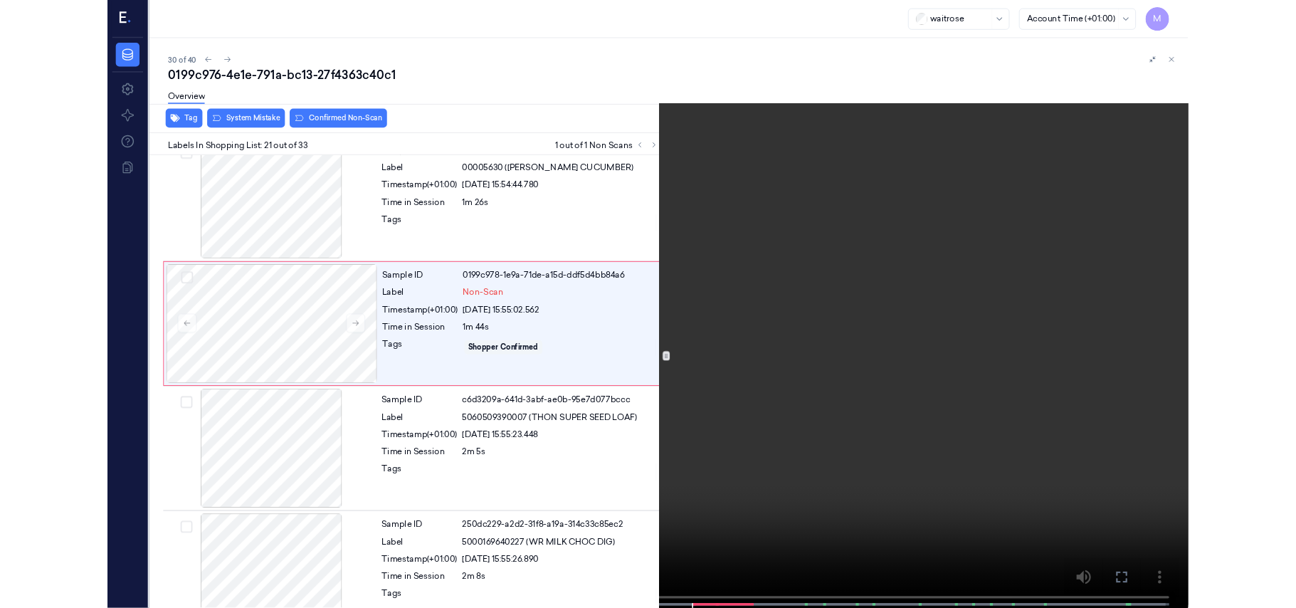
scroll to position [2800, 0]
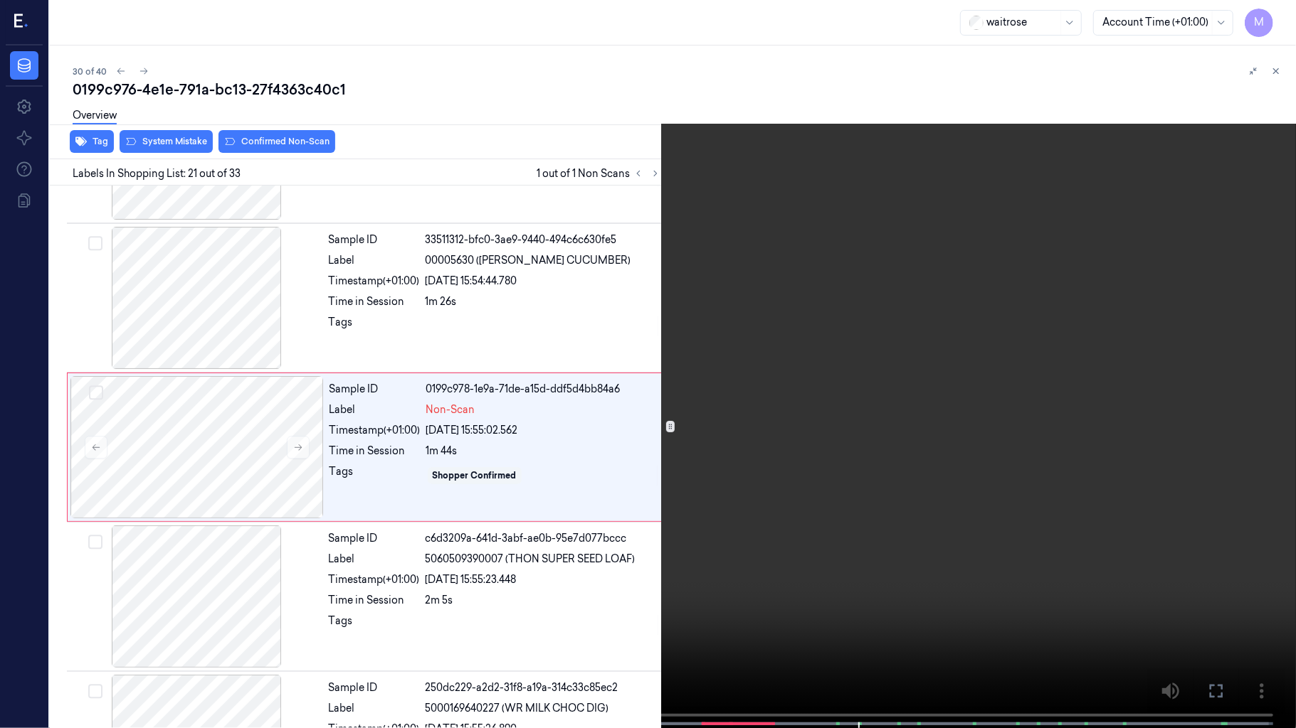
click at [769, 442] on video at bounding box center [648, 365] width 1296 height 731
click at [0, 0] on icon at bounding box center [0, 0] width 0 height 0
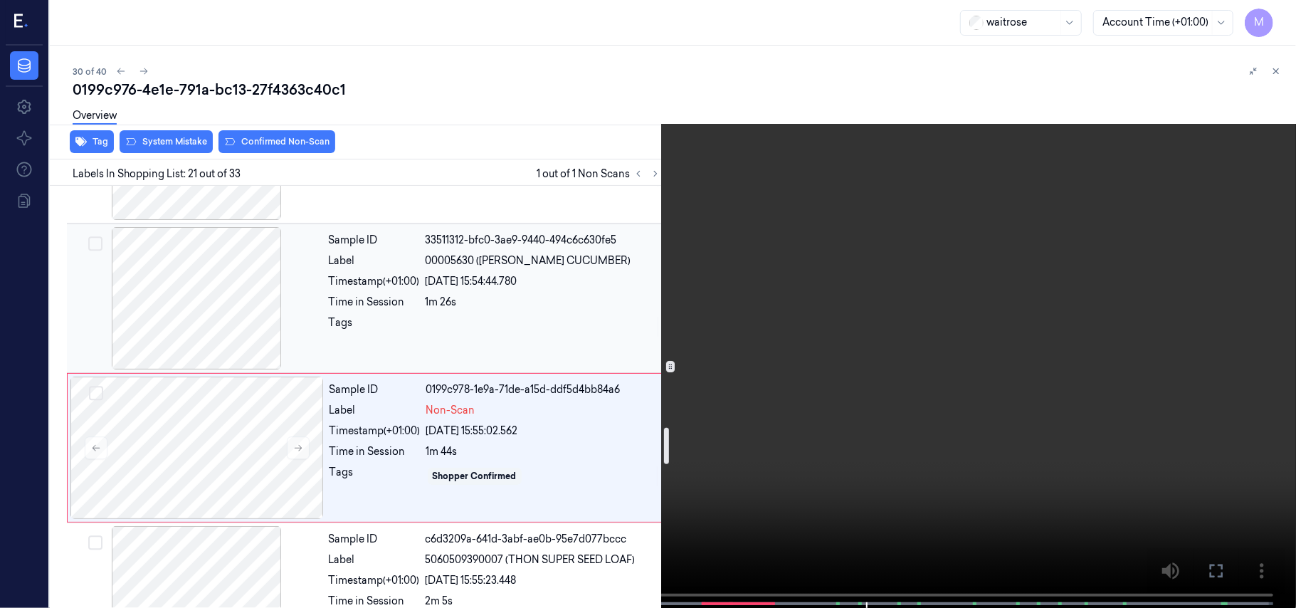
scroll to position [2895, 0]
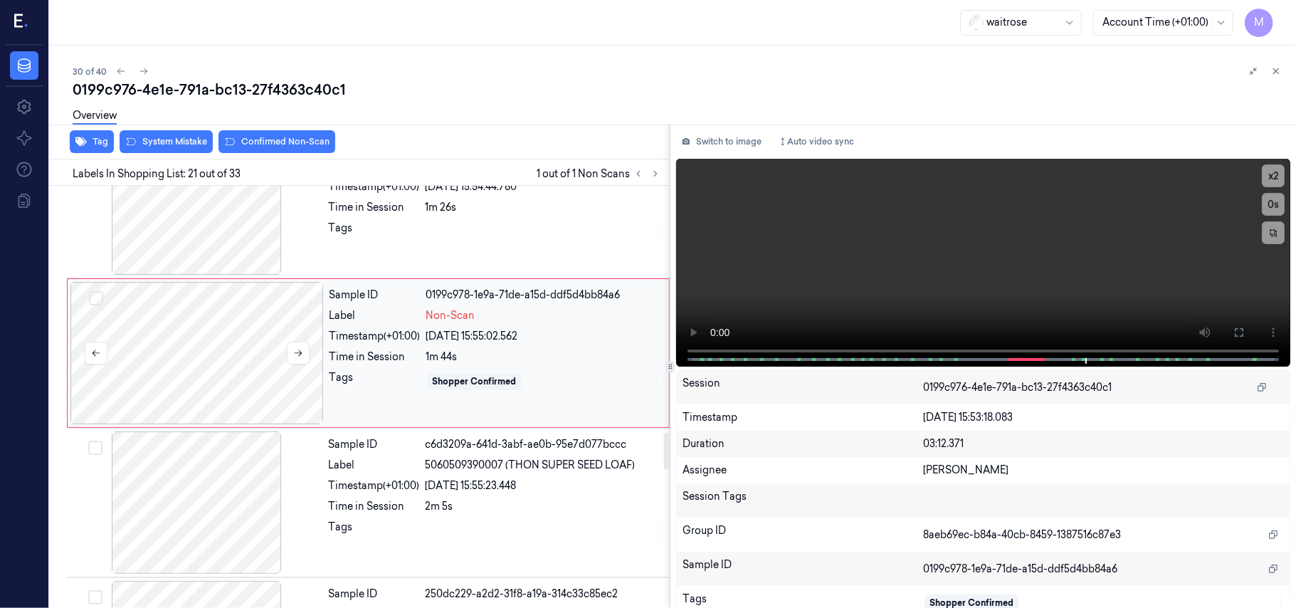
click at [226, 328] on div at bounding box center [196, 353] width 253 height 142
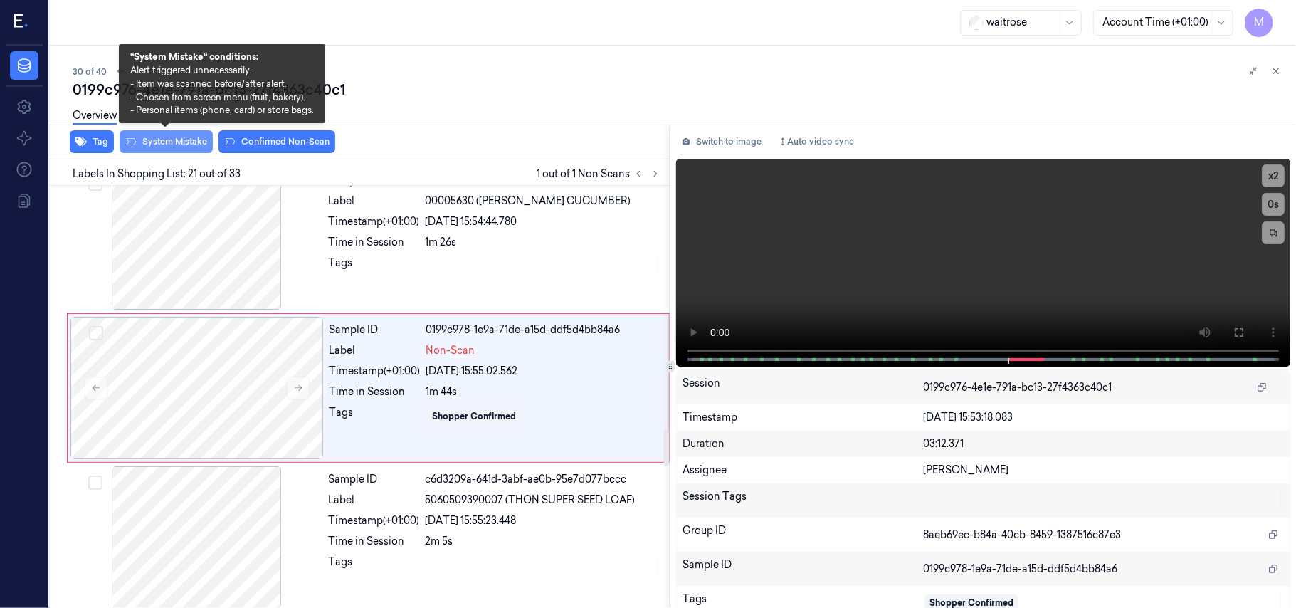
click at [161, 141] on button "System Mistake" at bounding box center [166, 141] width 93 height 23
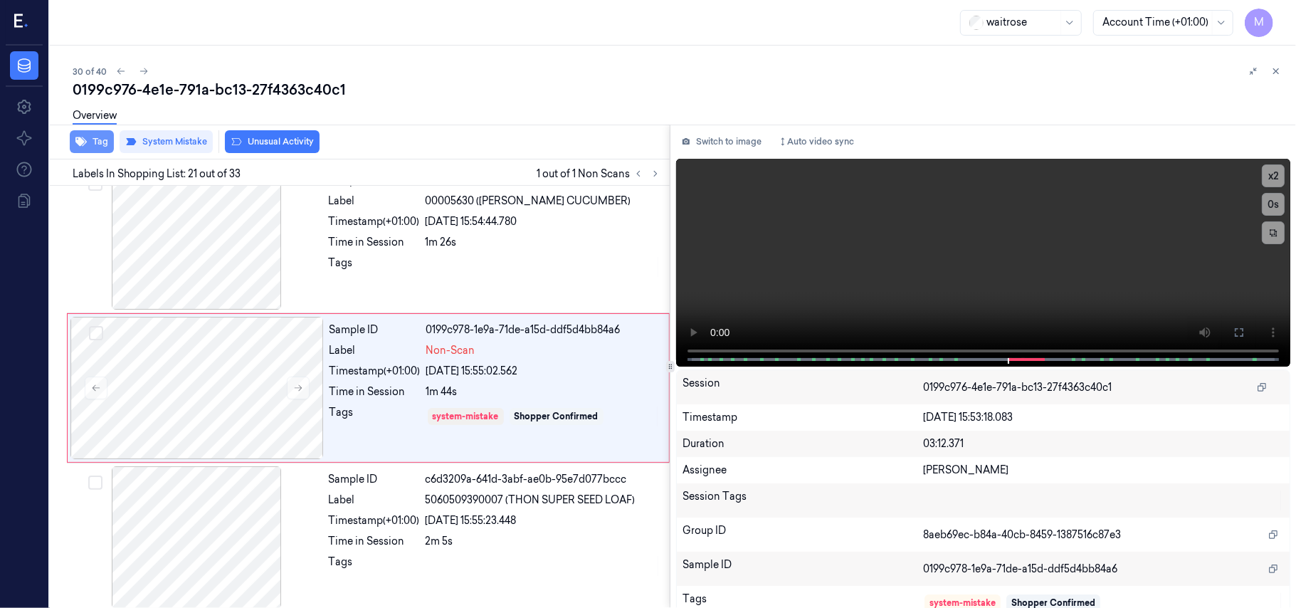
click at [102, 140] on button "Tag" at bounding box center [92, 141] width 44 height 23
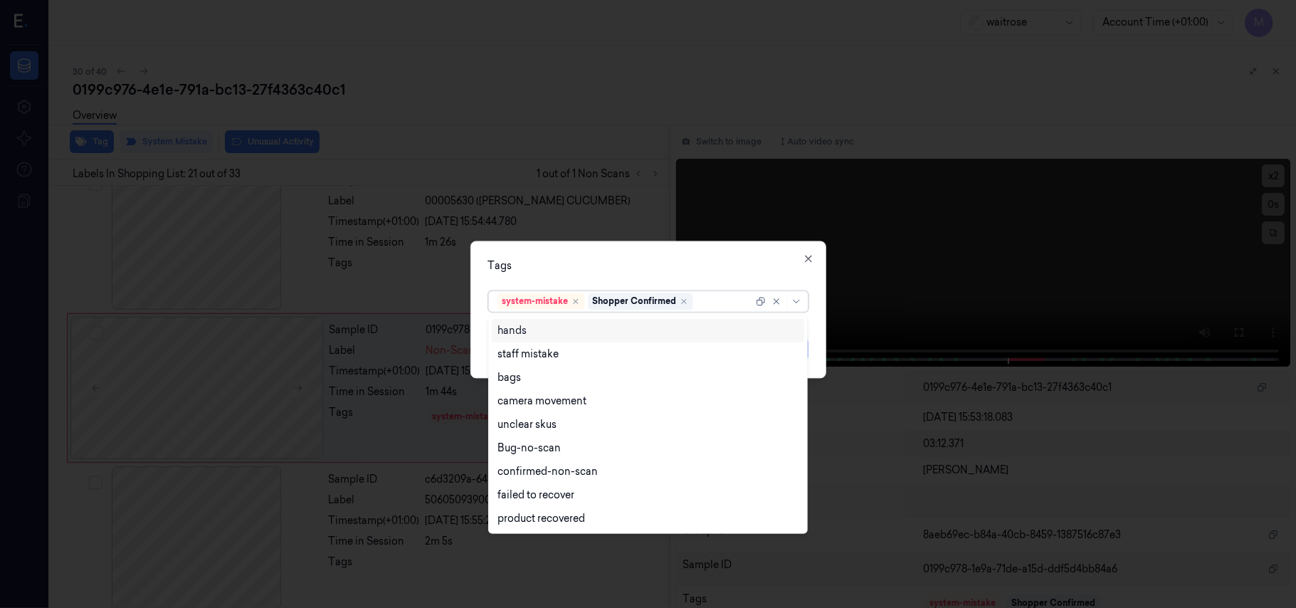
click at [696, 302] on input "text" at bounding box center [697, 301] width 2 height 15
click at [525, 371] on div "bags" at bounding box center [647, 377] width 301 height 15
click at [618, 265] on div "Tags" at bounding box center [648, 266] width 320 height 15
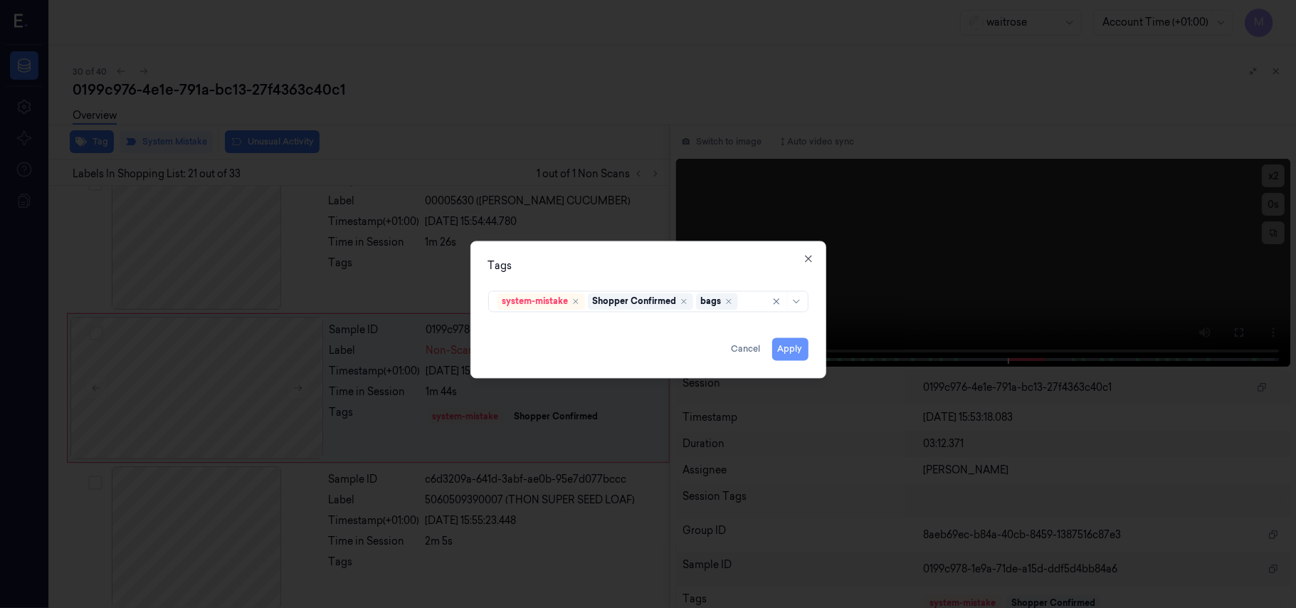
click at [795, 350] on button "Apply" at bounding box center [790, 349] width 36 height 23
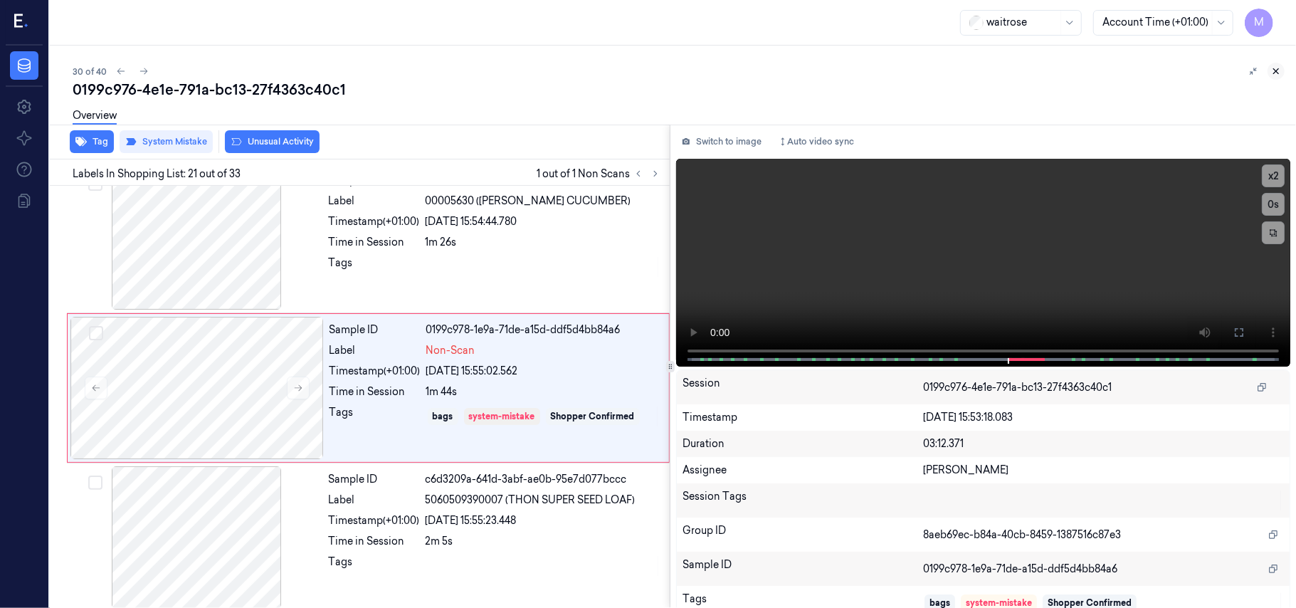
click at [1276, 73] on icon at bounding box center [1276, 71] width 10 height 10
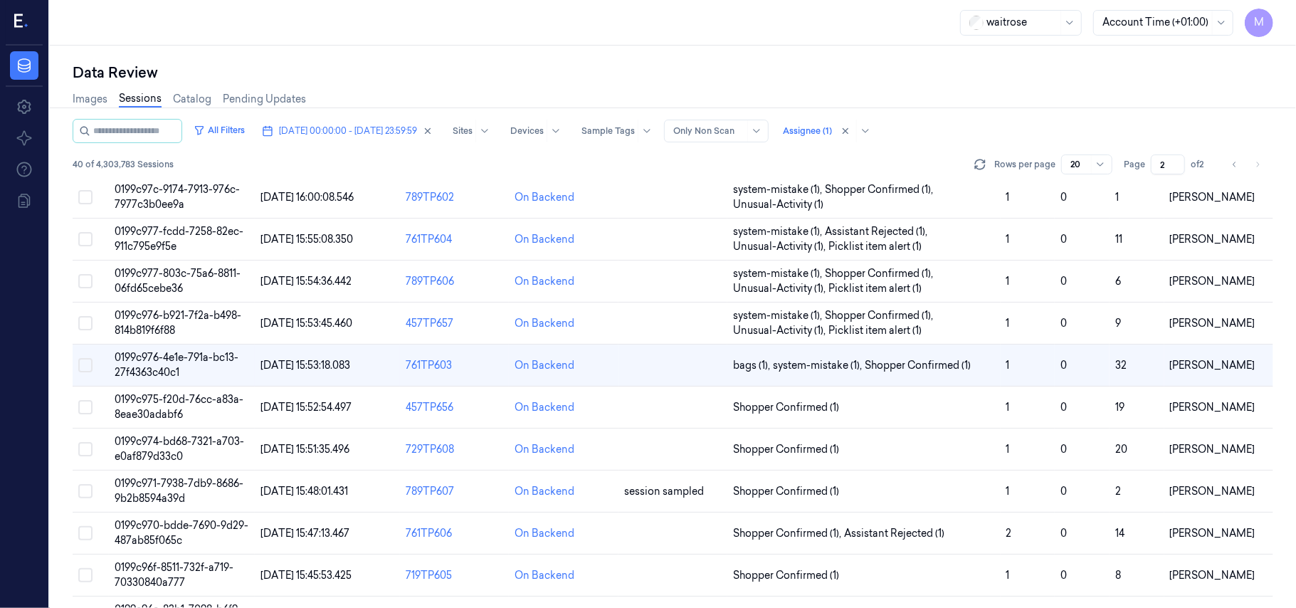
scroll to position [285, 0]
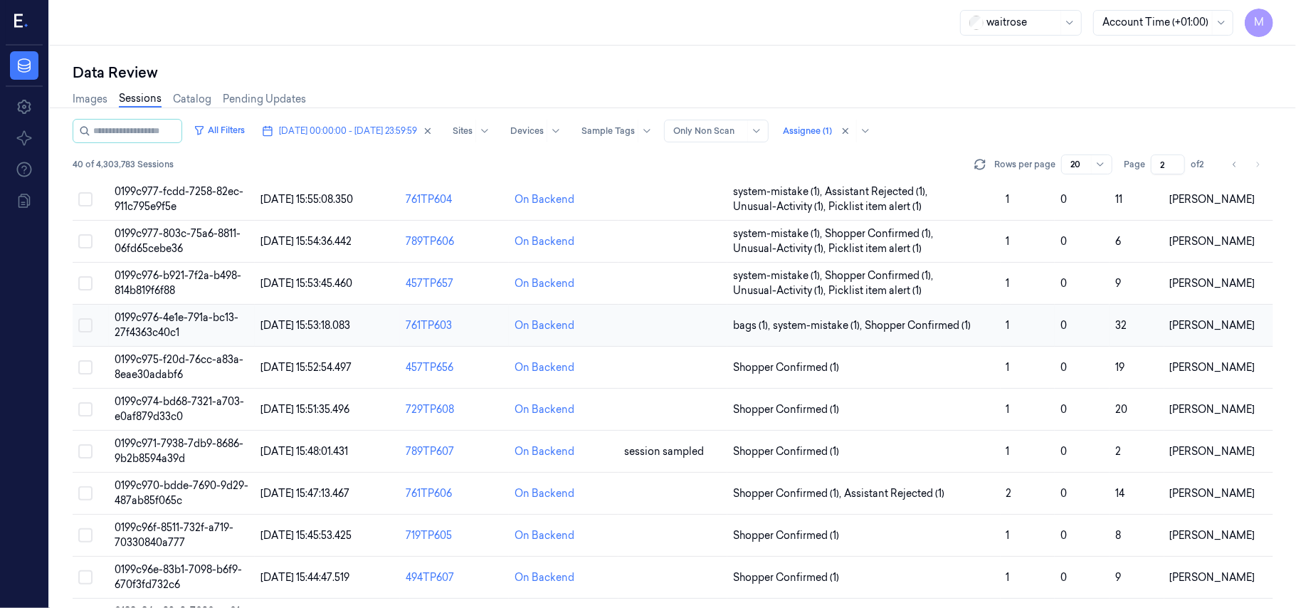
click at [128, 326] on td "0199c976-4e1e-791a-bc13-27f4363c40c1" at bounding box center [181, 325] width 145 height 42
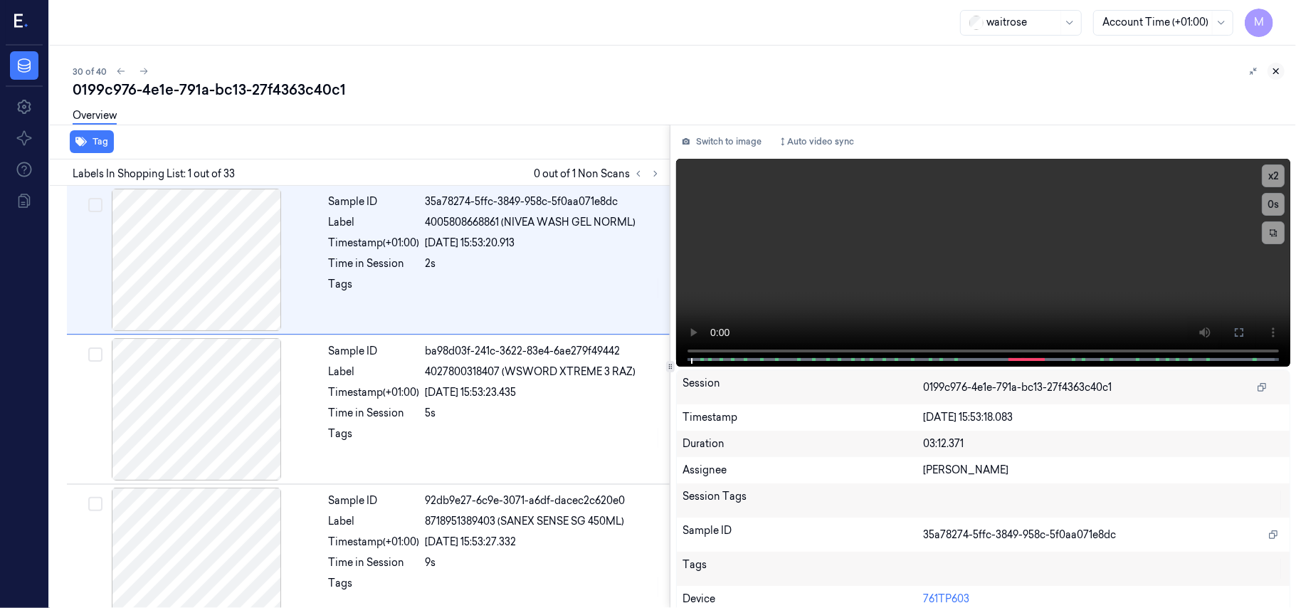
click at [1276, 74] on icon at bounding box center [1276, 71] width 10 height 10
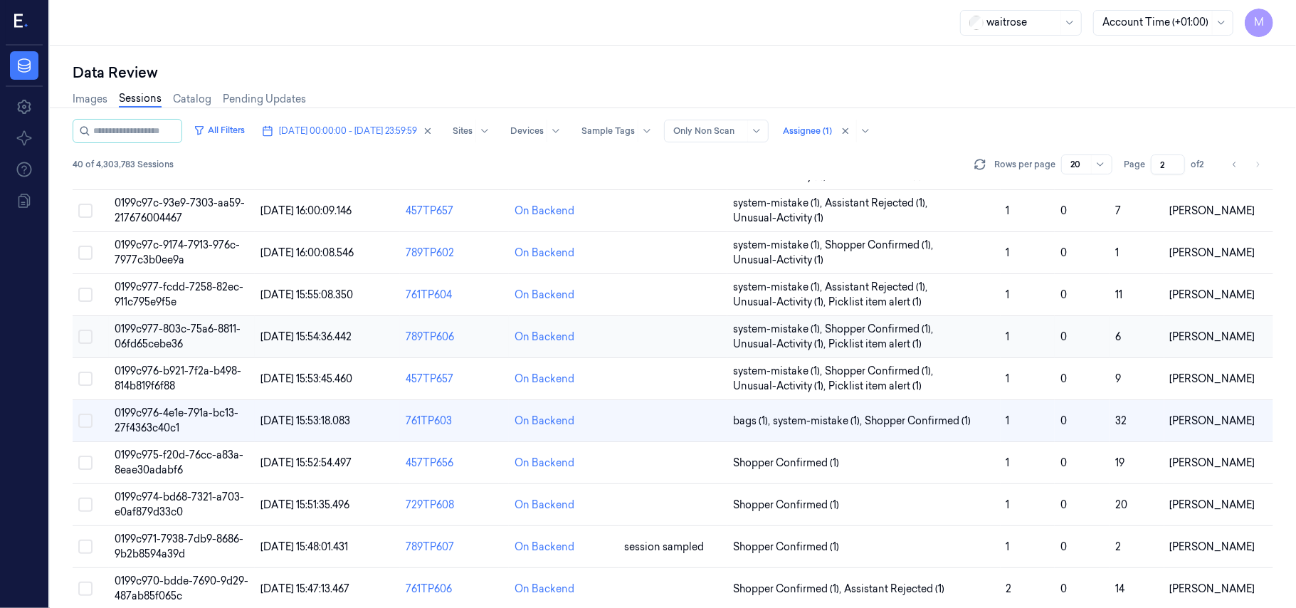
scroll to position [285, 0]
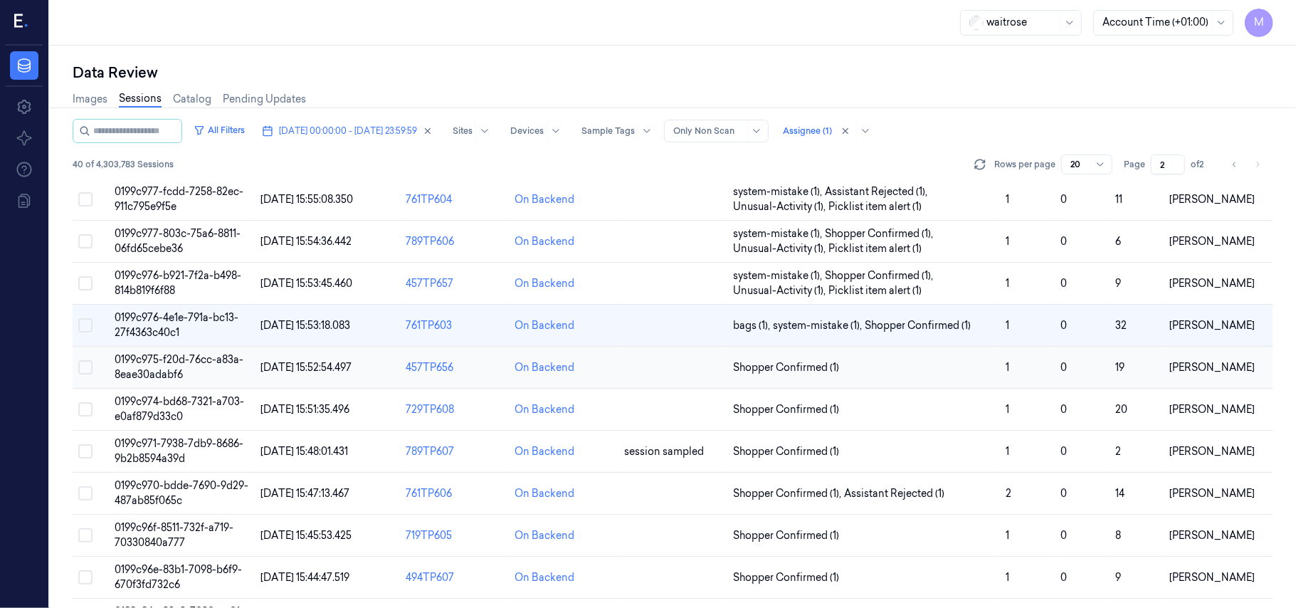
click at [169, 362] on span "0199c975-f20d-76cc-a83a-8eae30adabf6" at bounding box center [179, 367] width 129 height 28
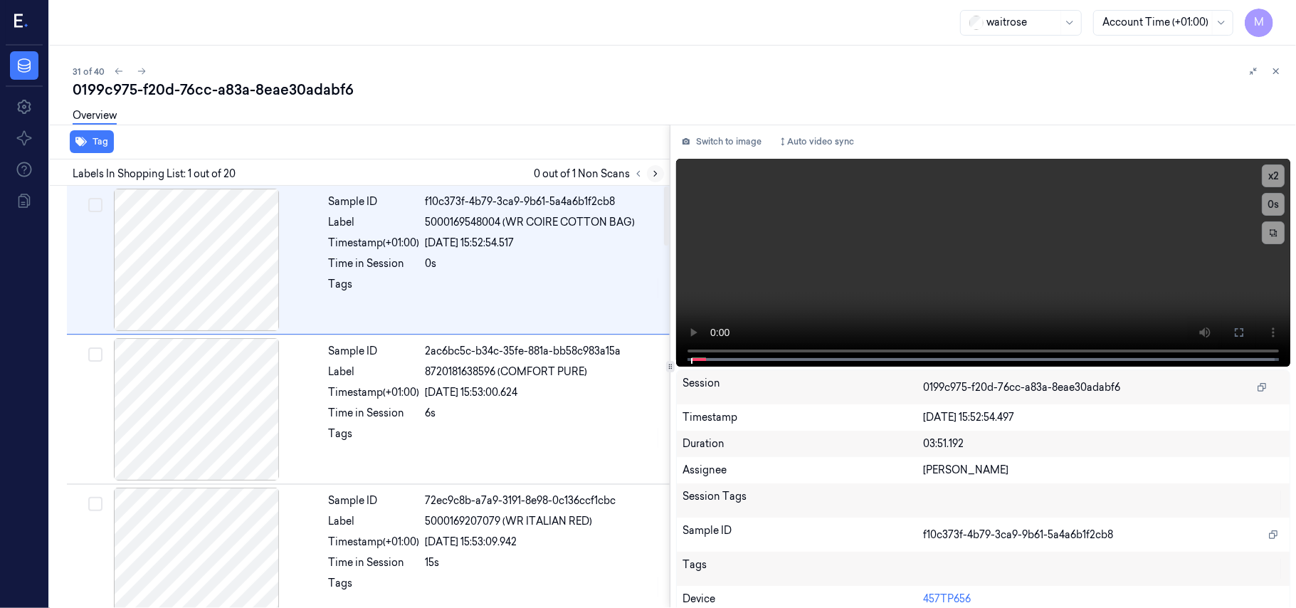
click at [655, 171] on icon at bounding box center [655, 174] width 10 height 10
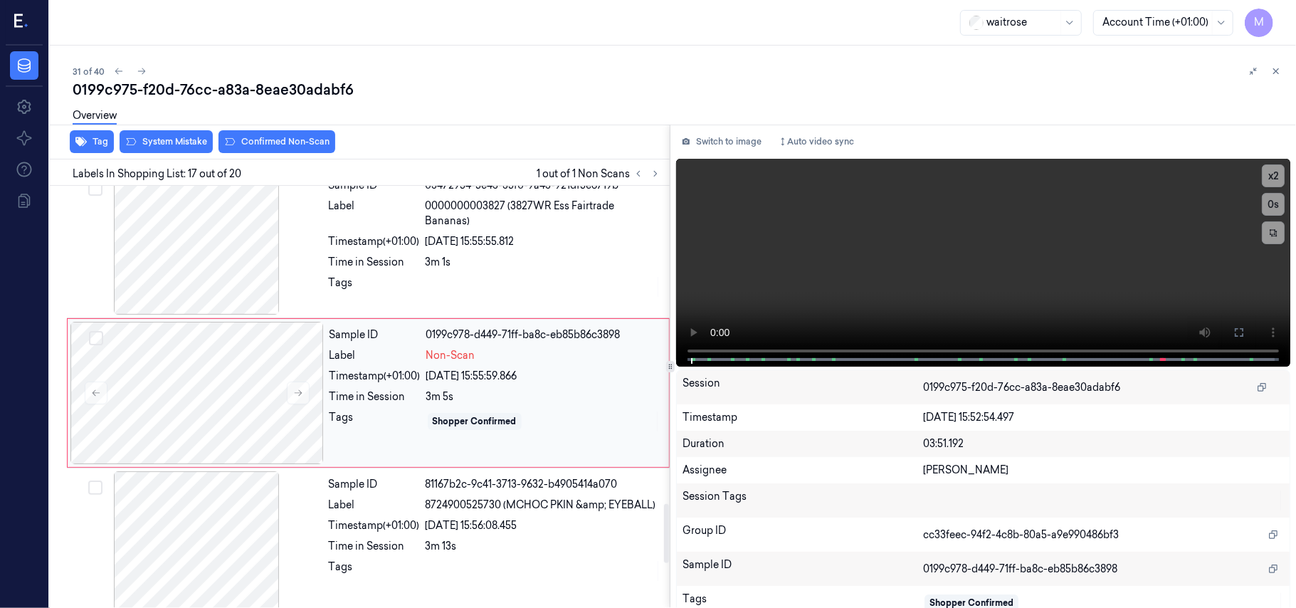
scroll to position [2260, 0]
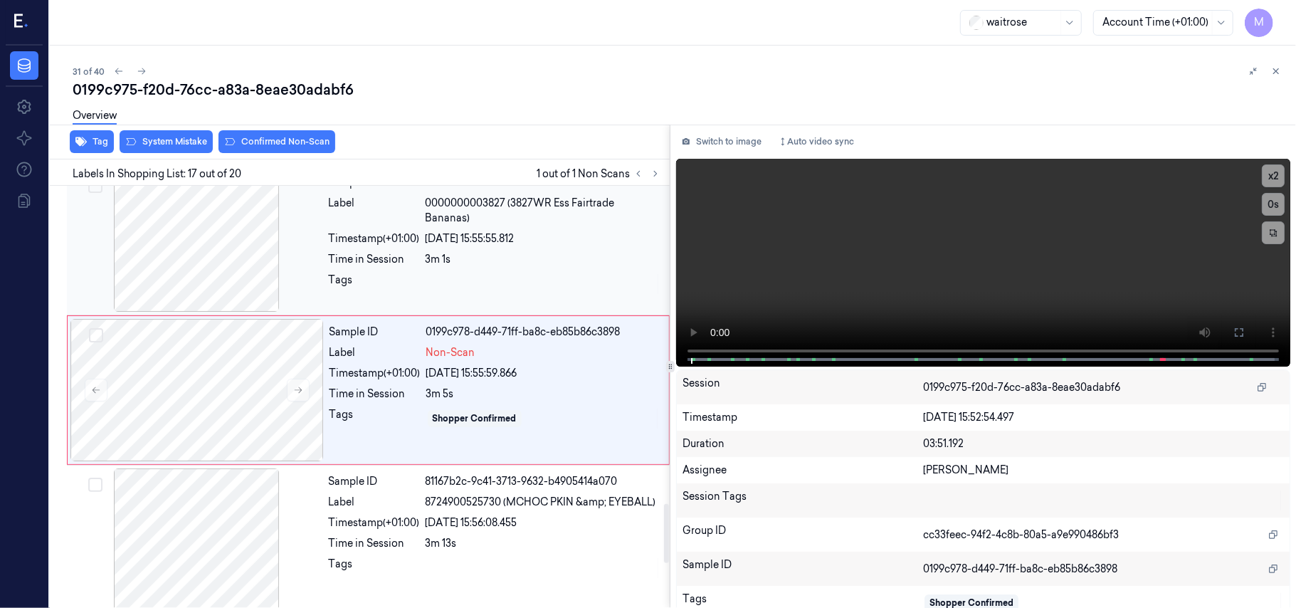
click at [485, 217] on span "0000000003827 (3827WR Ess Fairtrade Bananas)" at bounding box center [542, 211] width 235 height 30
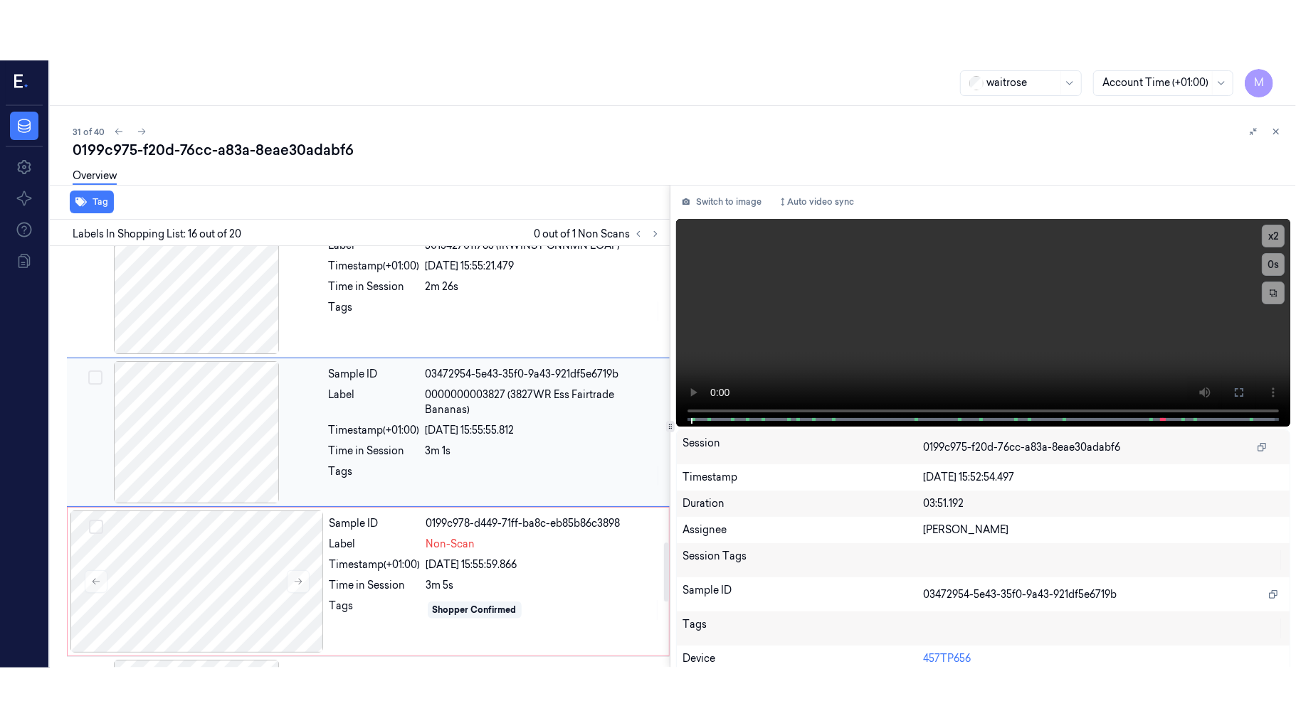
scroll to position [2110, 0]
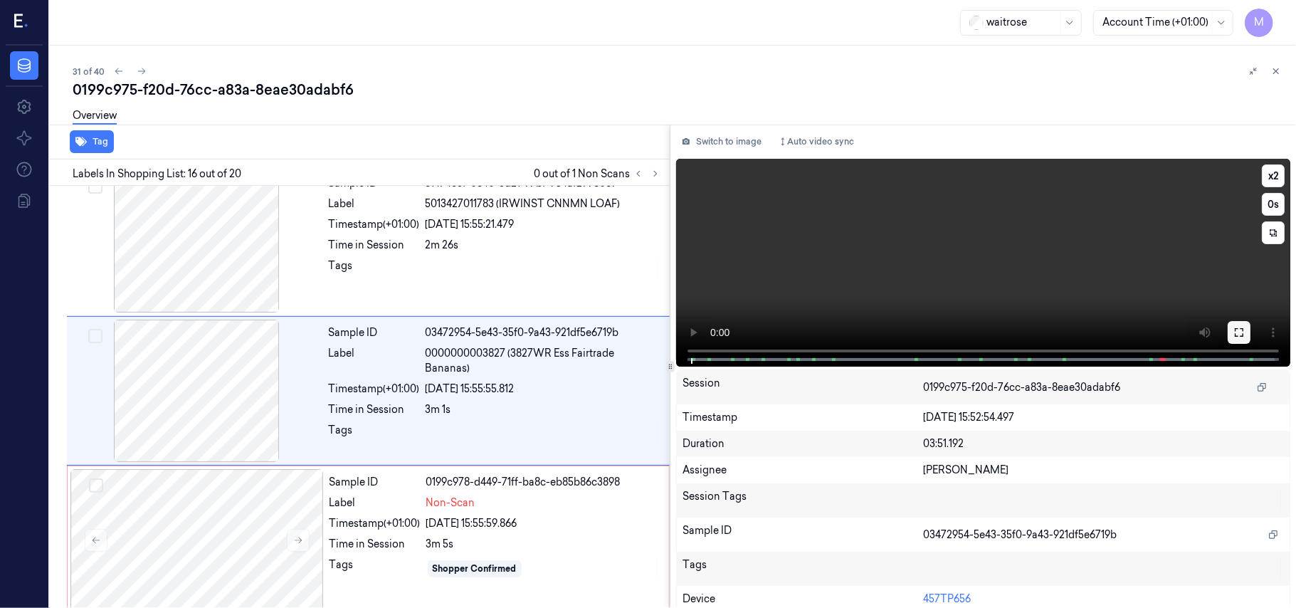
click at [1233, 337] on icon at bounding box center [1238, 332] width 11 height 11
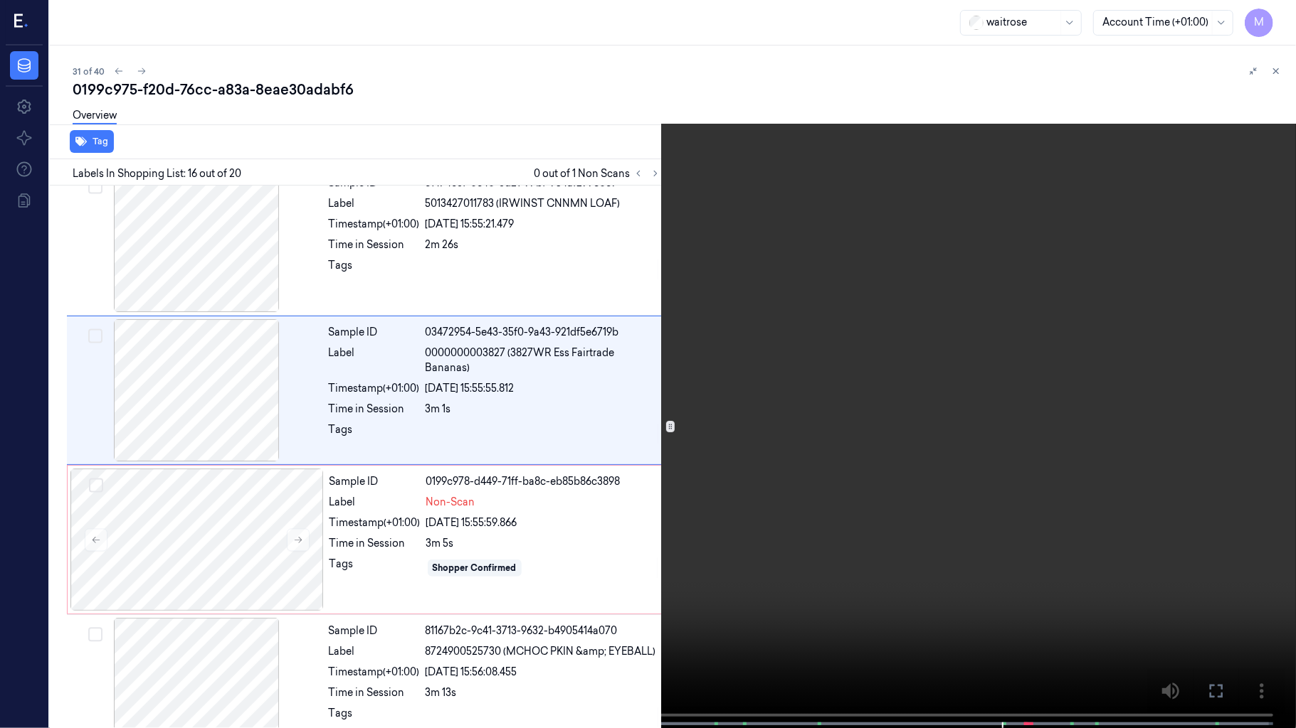
click at [726, 263] on video at bounding box center [648, 365] width 1296 height 731
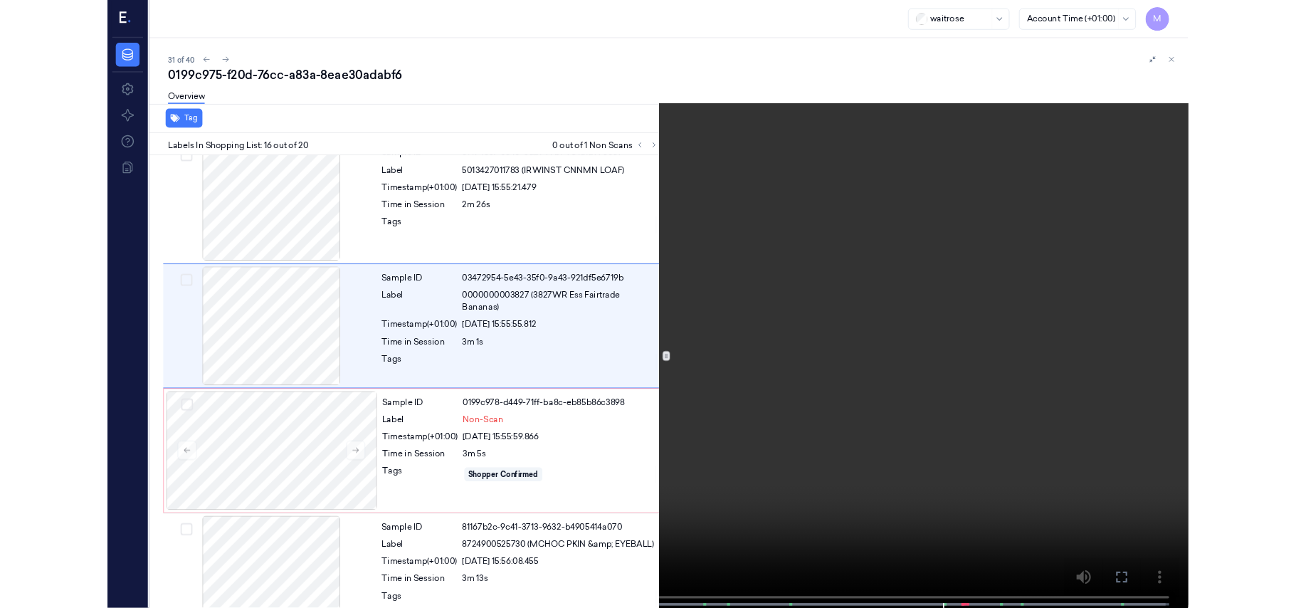
scroll to position [2050, 0]
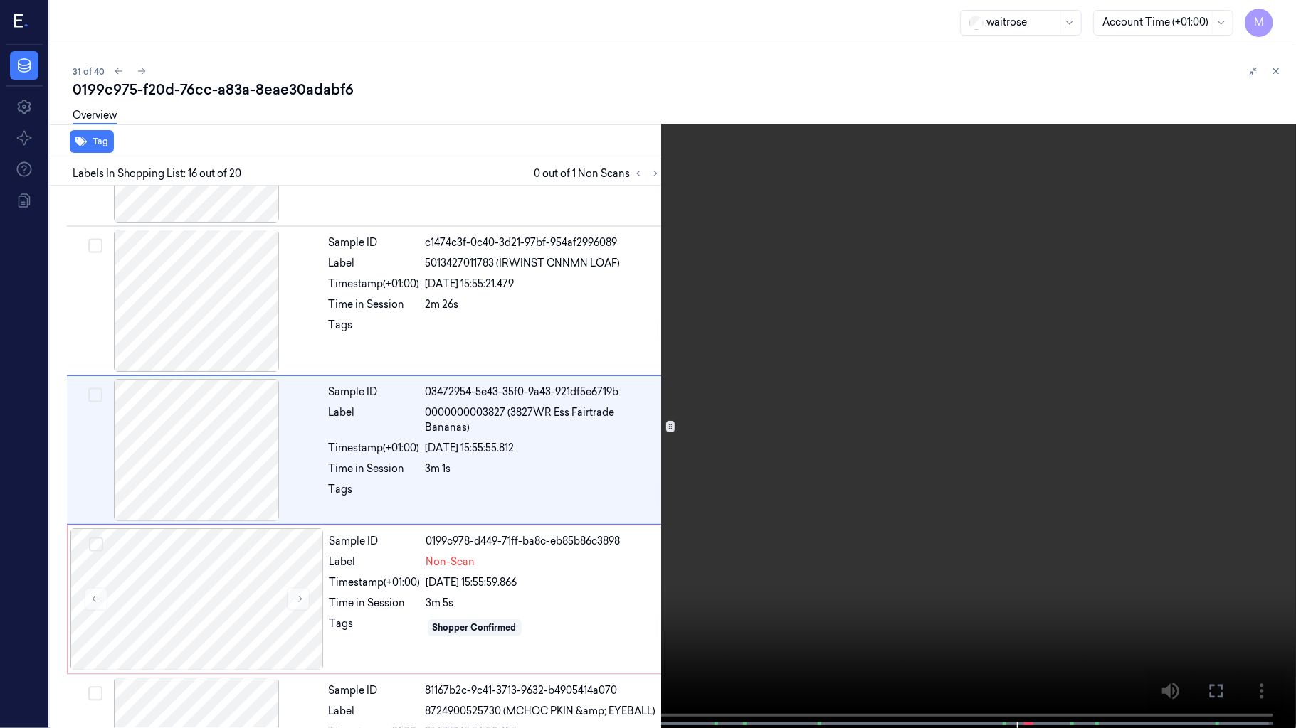
click at [802, 339] on video at bounding box center [648, 365] width 1296 height 731
click at [0, 0] on icon at bounding box center [0, 0] width 0 height 0
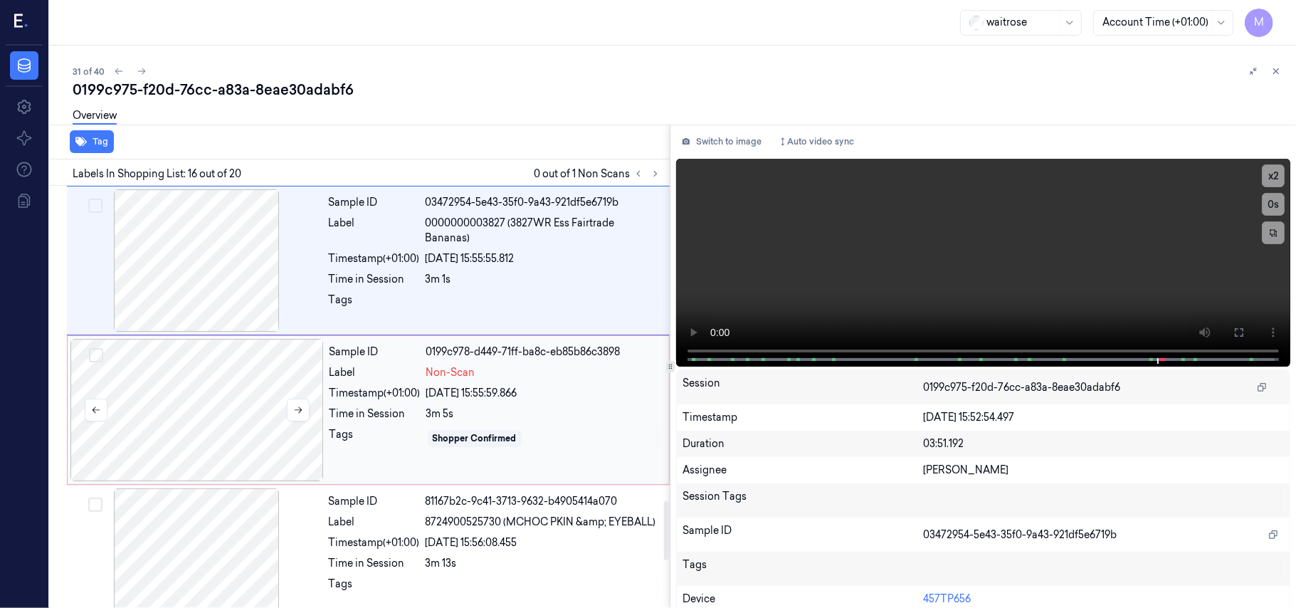
click at [231, 414] on div at bounding box center [196, 410] width 253 height 142
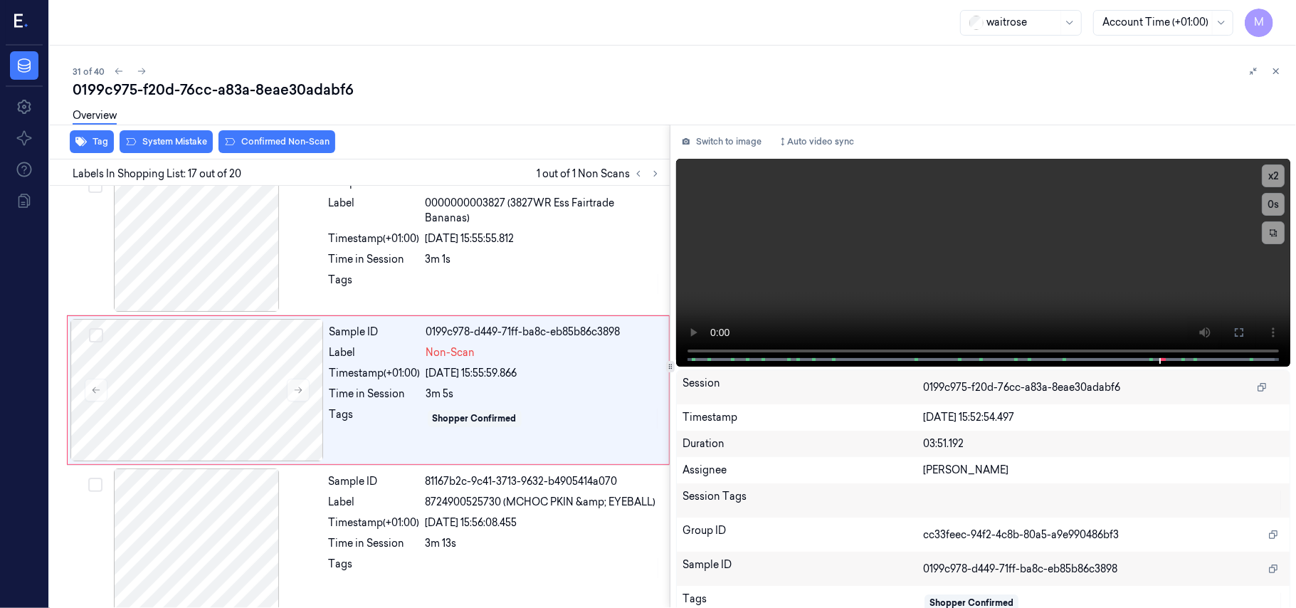
click at [182, 132] on div "Overview" at bounding box center [679, 118] width 1212 height 36
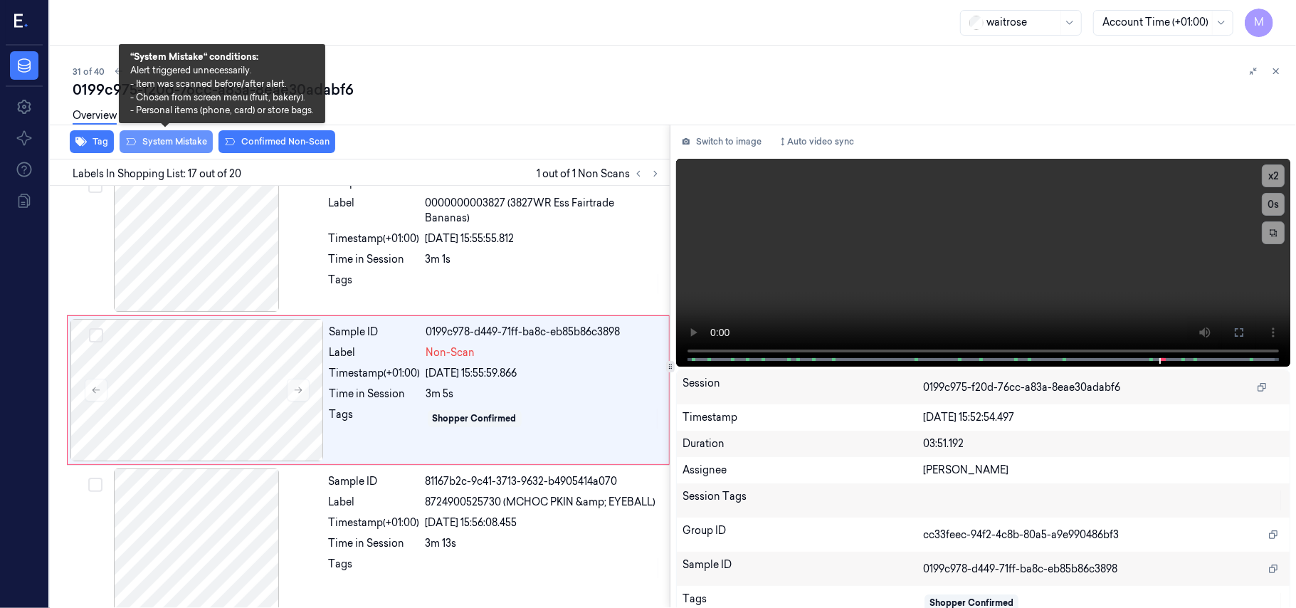
click at [176, 141] on button "System Mistake" at bounding box center [166, 141] width 93 height 23
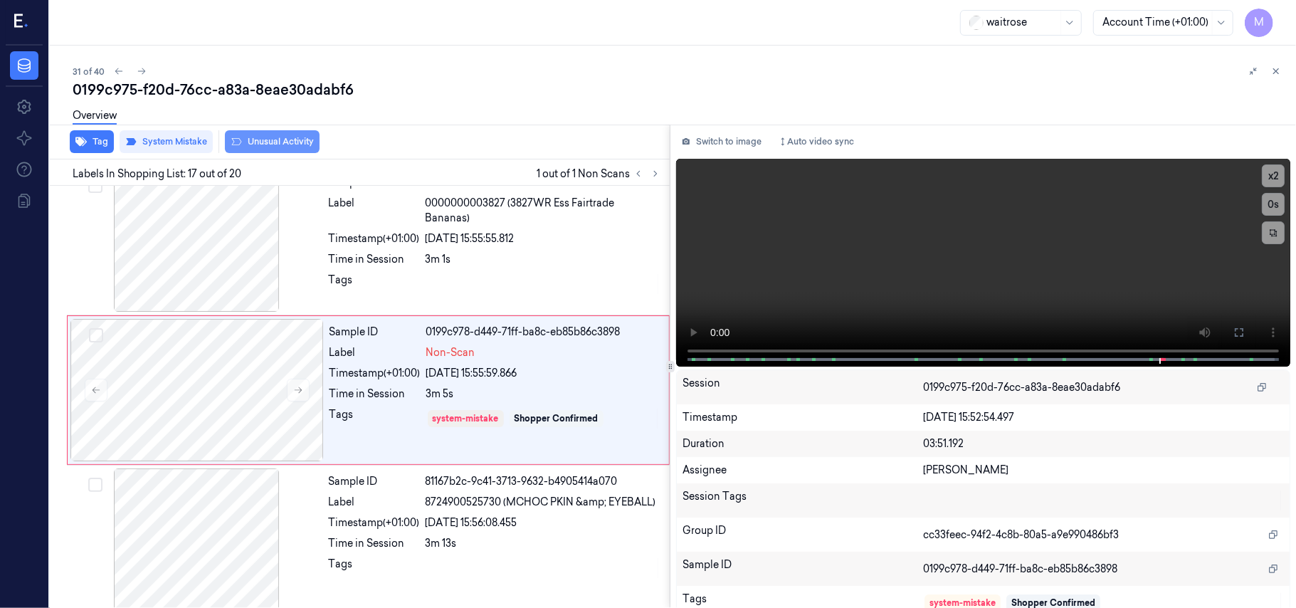
click at [275, 139] on button "Unusual Activity" at bounding box center [272, 141] width 95 height 23
click at [100, 141] on button "Tag" at bounding box center [92, 141] width 44 height 23
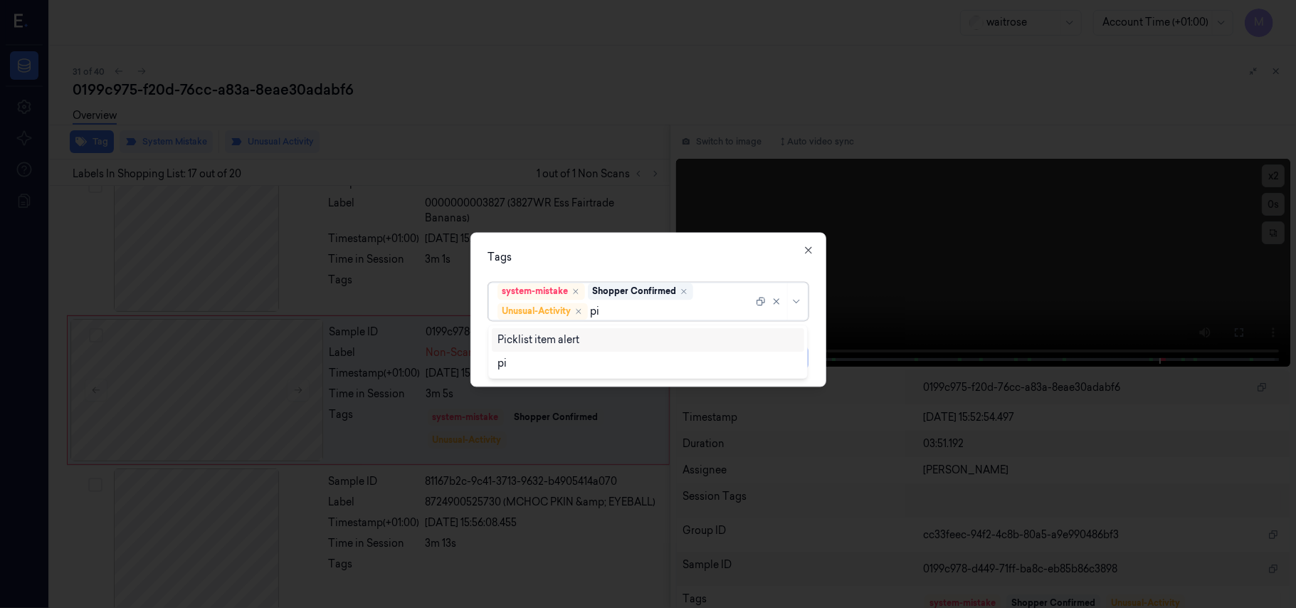
type input "pic"
click at [553, 340] on div "Picklist item alert" at bounding box center [538, 339] width 82 height 15
click at [595, 254] on div "Tags" at bounding box center [648, 257] width 320 height 15
click at [790, 356] on button "Apply" at bounding box center [790, 357] width 36 height 23
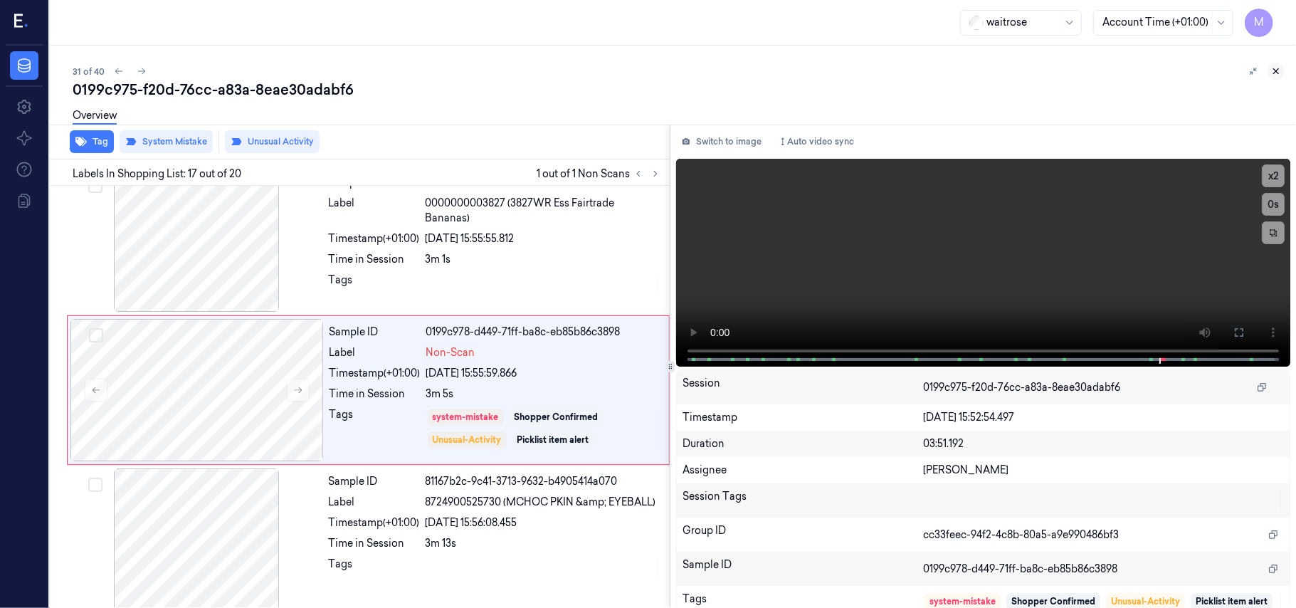
click at [1273, 68] on icon at bounding box center [1276, 71] width 10 height 10
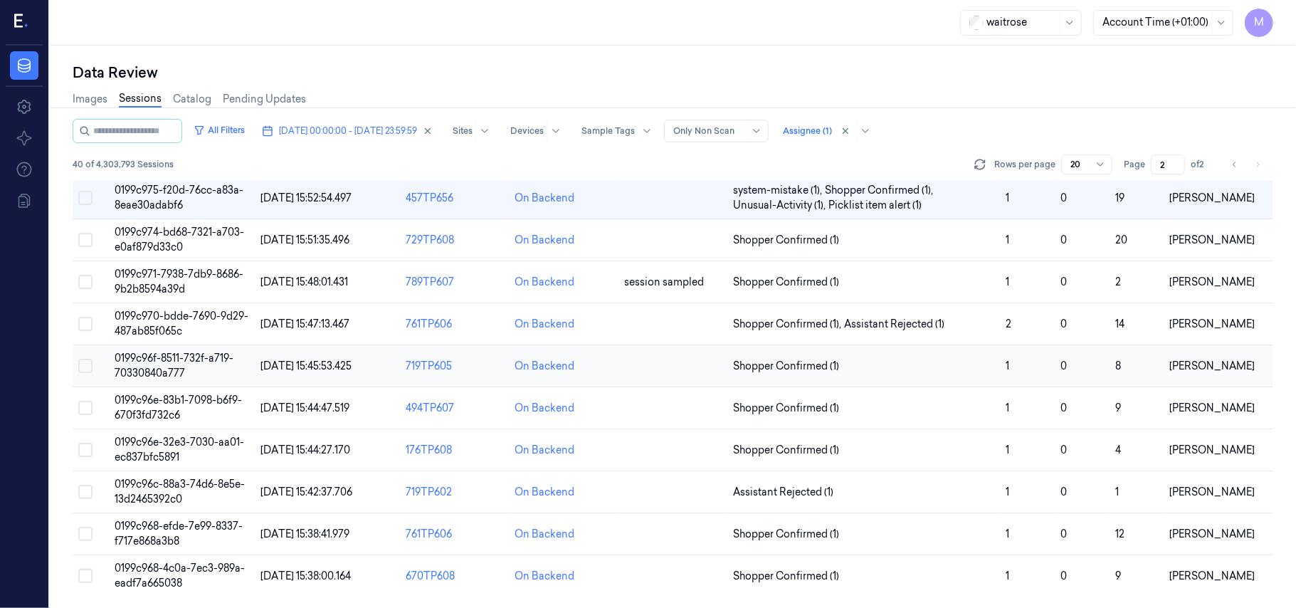
scroll to position [363, 0]
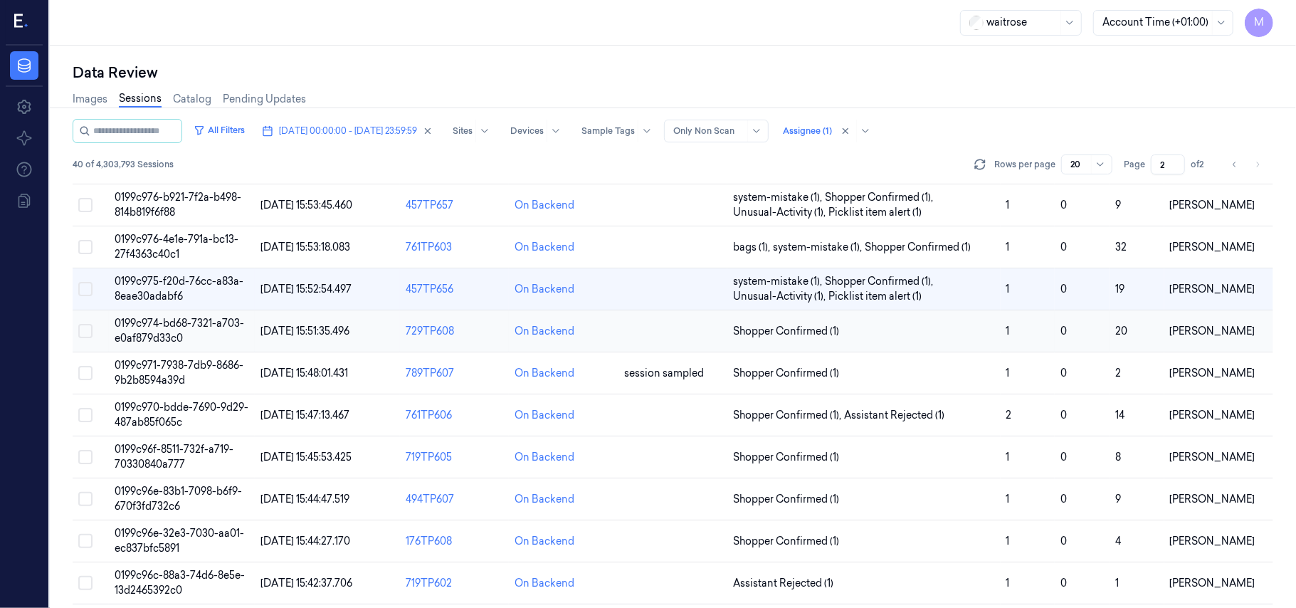
click at [188, 328] on span "0199c974-bd68-7321-a703-e0af879d33c0" at bounding box center [179, 331] width 129 height 28
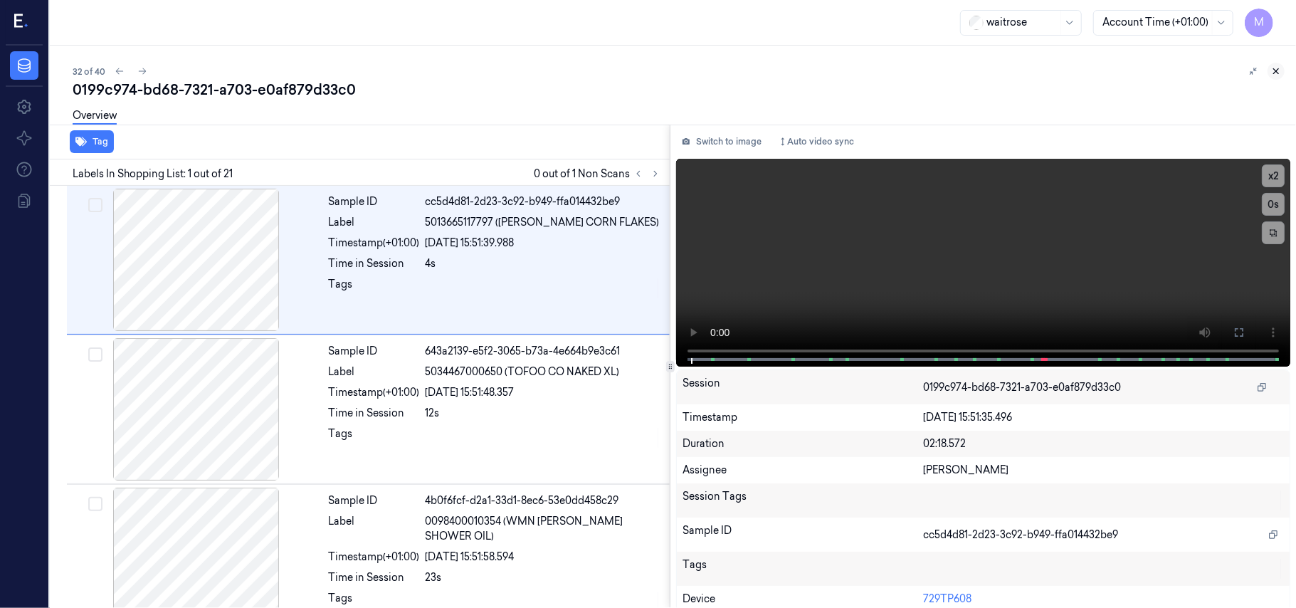
click at [1278, 66] on icon at bounding box center [1276, 71] width 10 height 10
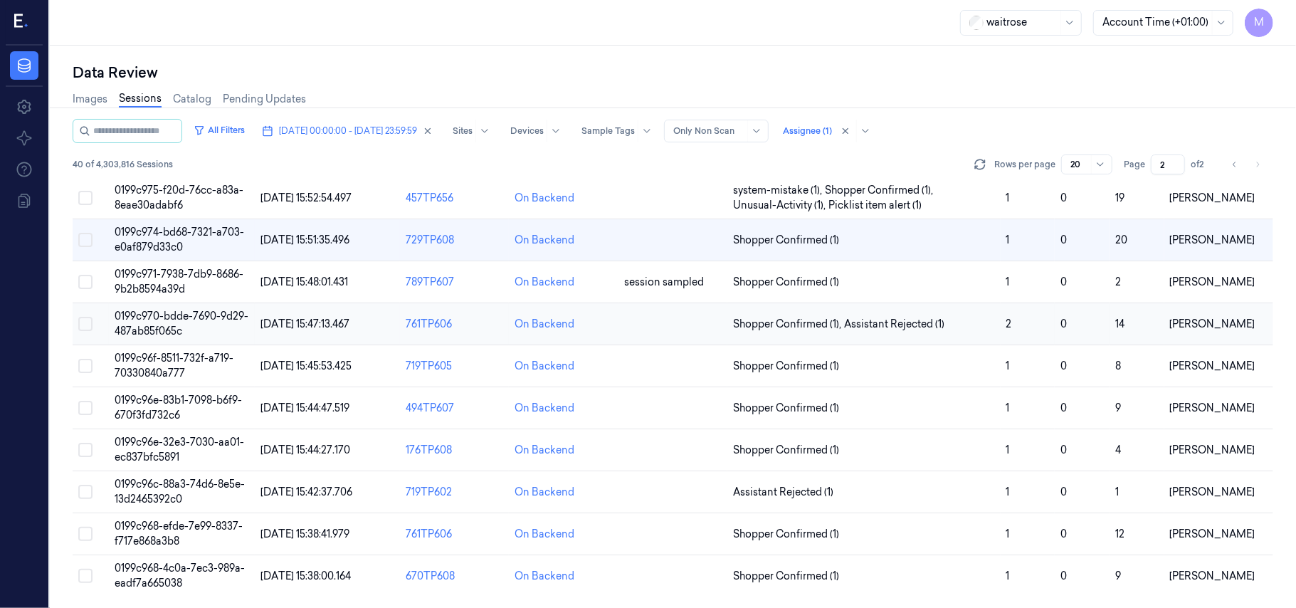
scroll to position [363, 0]
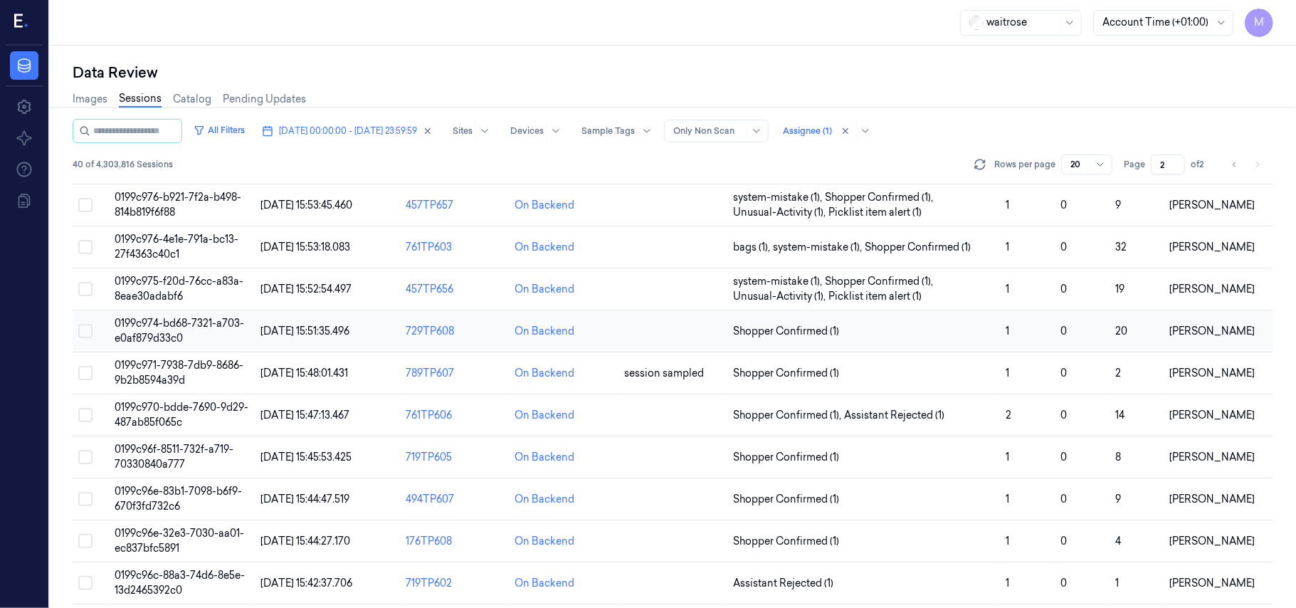
click at [177, 319] on span "0199c974-bd68-7321-a703-e0af879d33c0" at bounding box center [179, 331] width 129 height 28
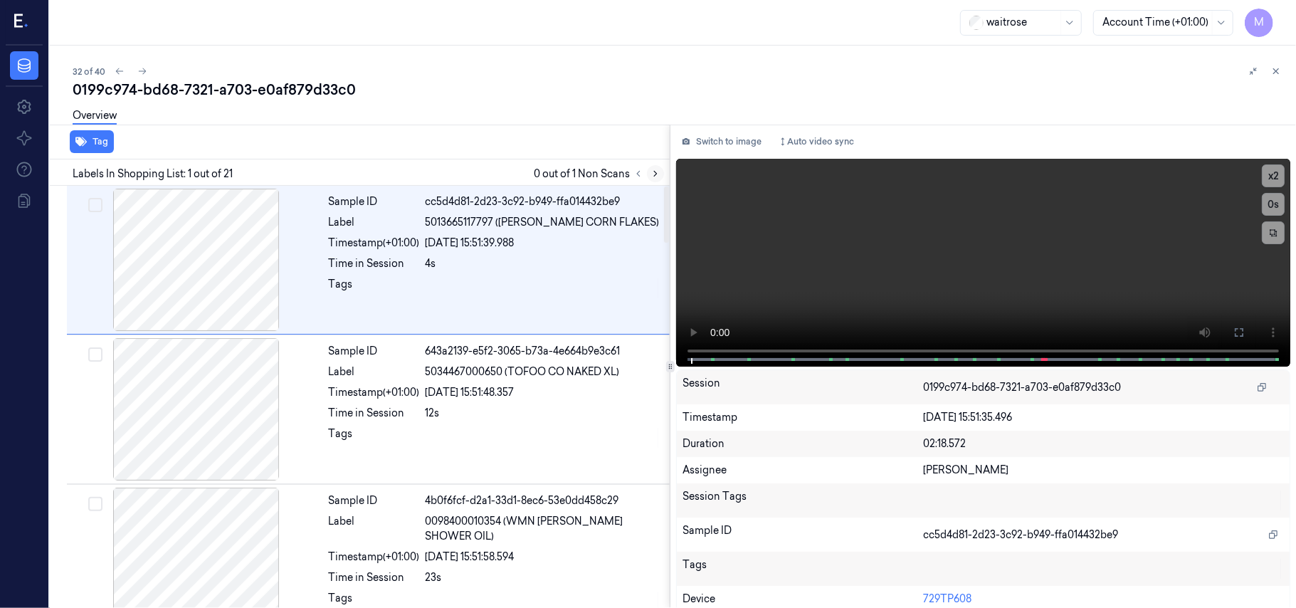
click at [655, 175] on icon at bounding box center [655, 174] width 10 height 10
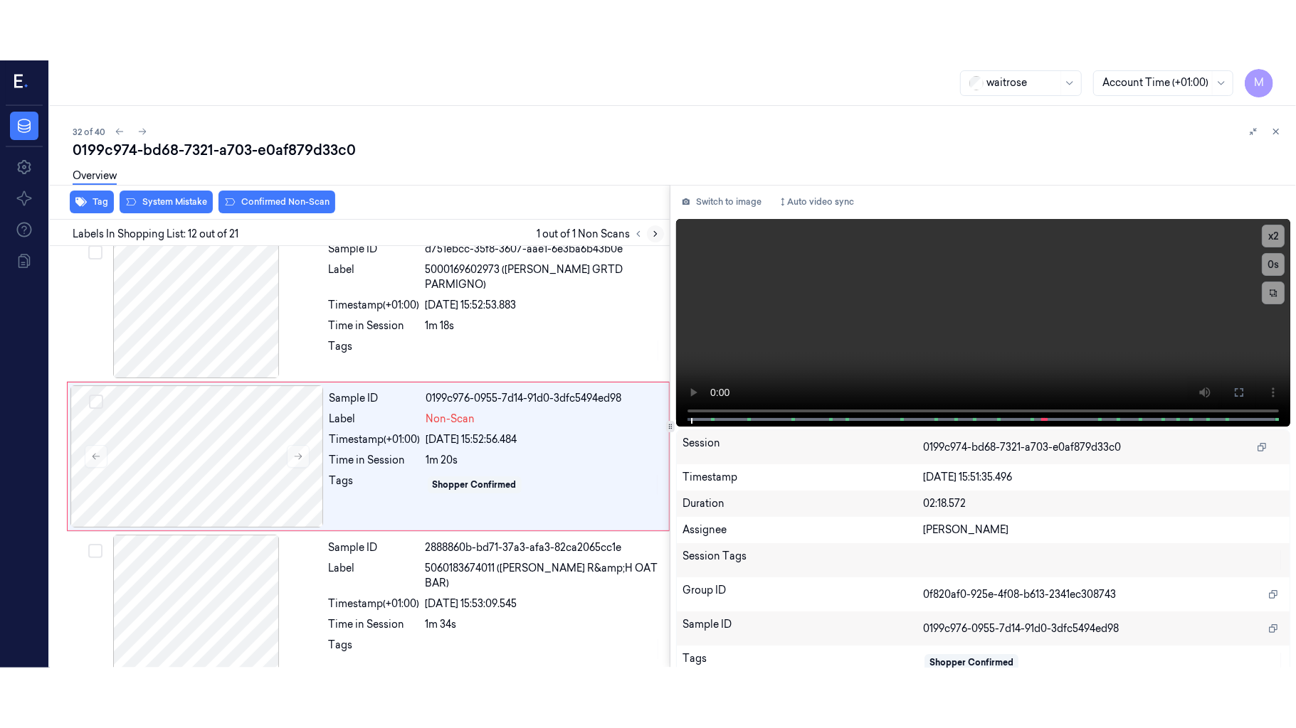
scroll to position [1511, 0]
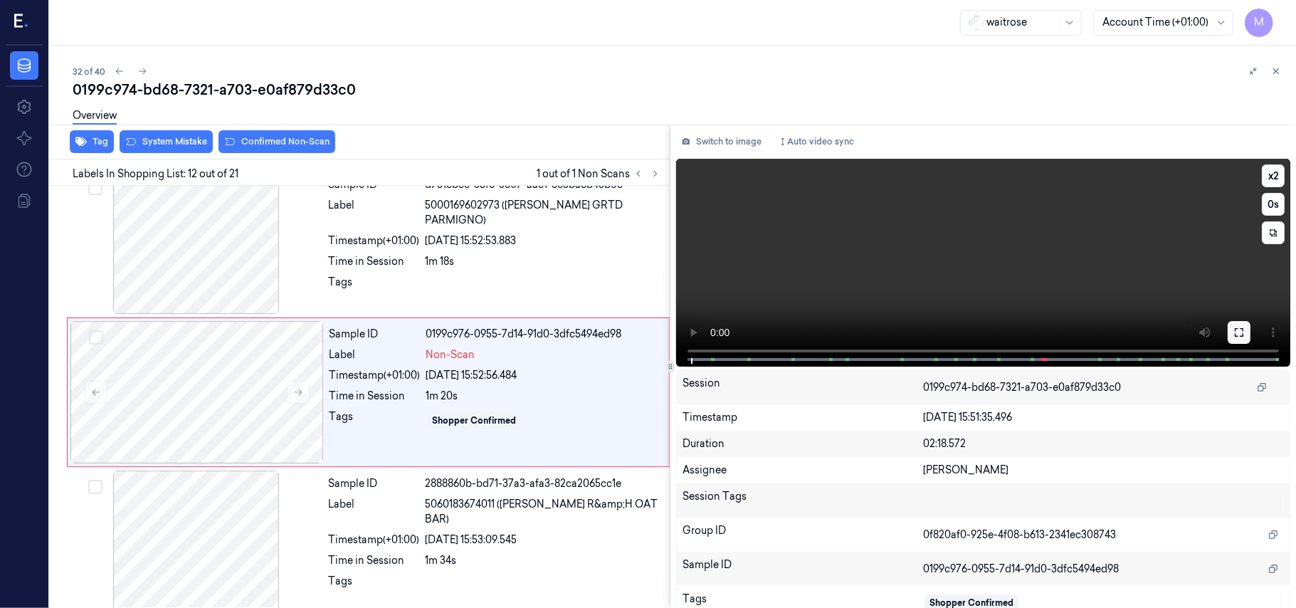
click at [1239, 334] on icon at bounding box center [1238, 332] width 11 height 11
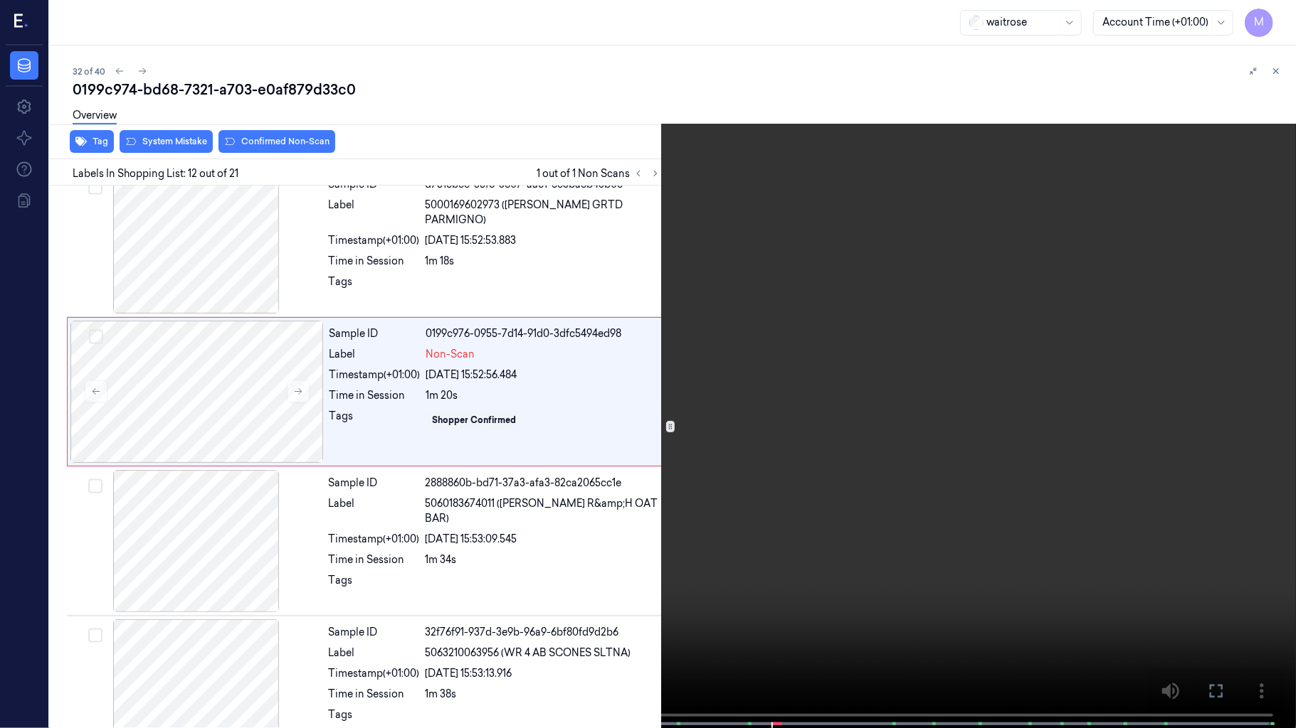
click at [921, 329] on video at bounding box center [648, 365] width 1296 height 731
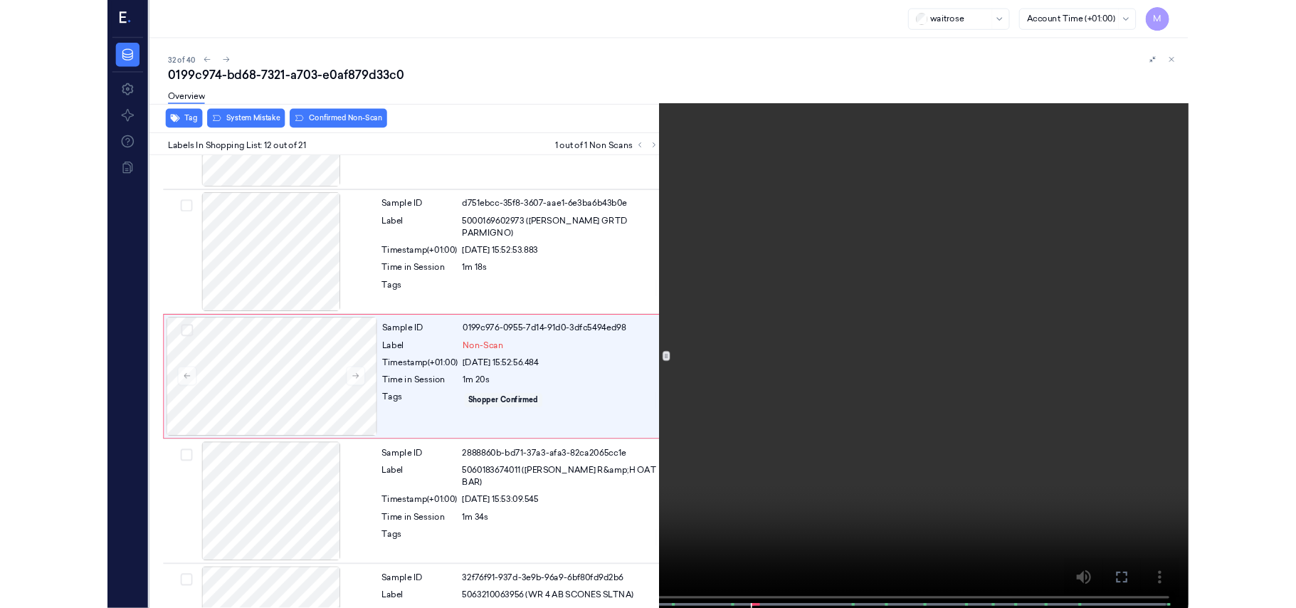
scroll to position [1451, 0]
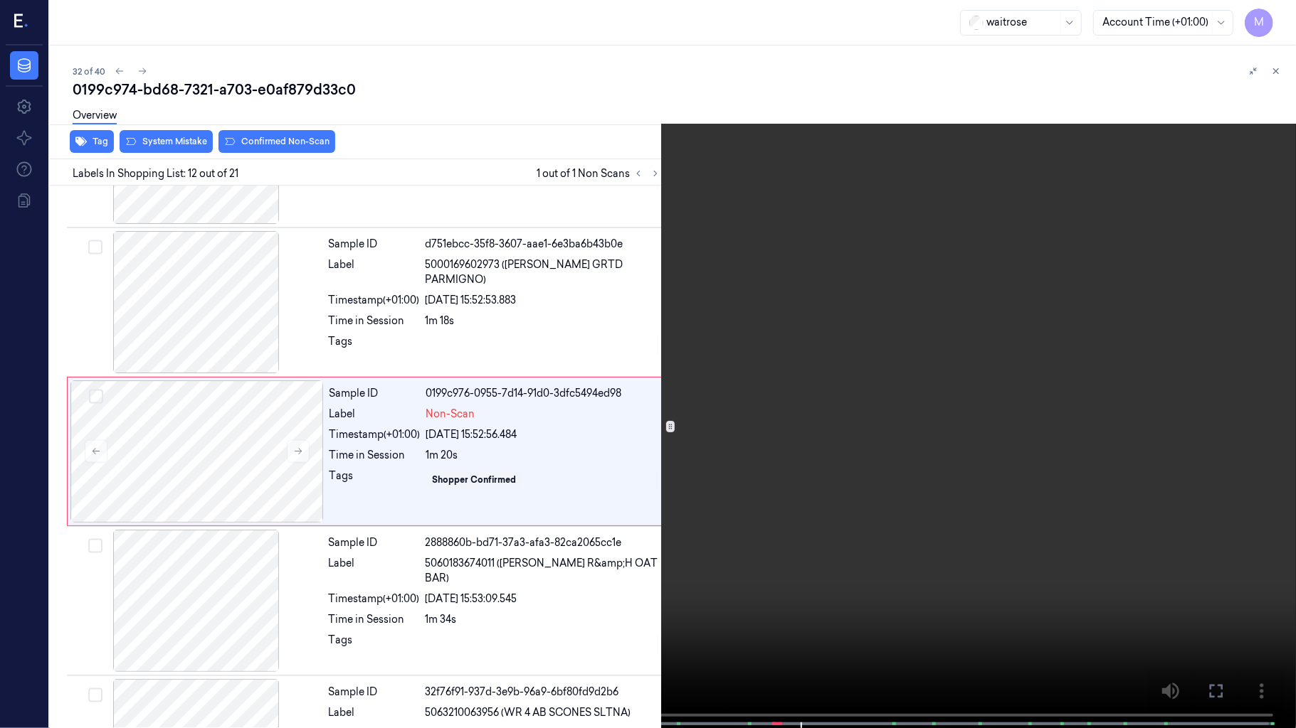
click at [983, 307] on video at bounding box center [648, 365] width 1296 height 731
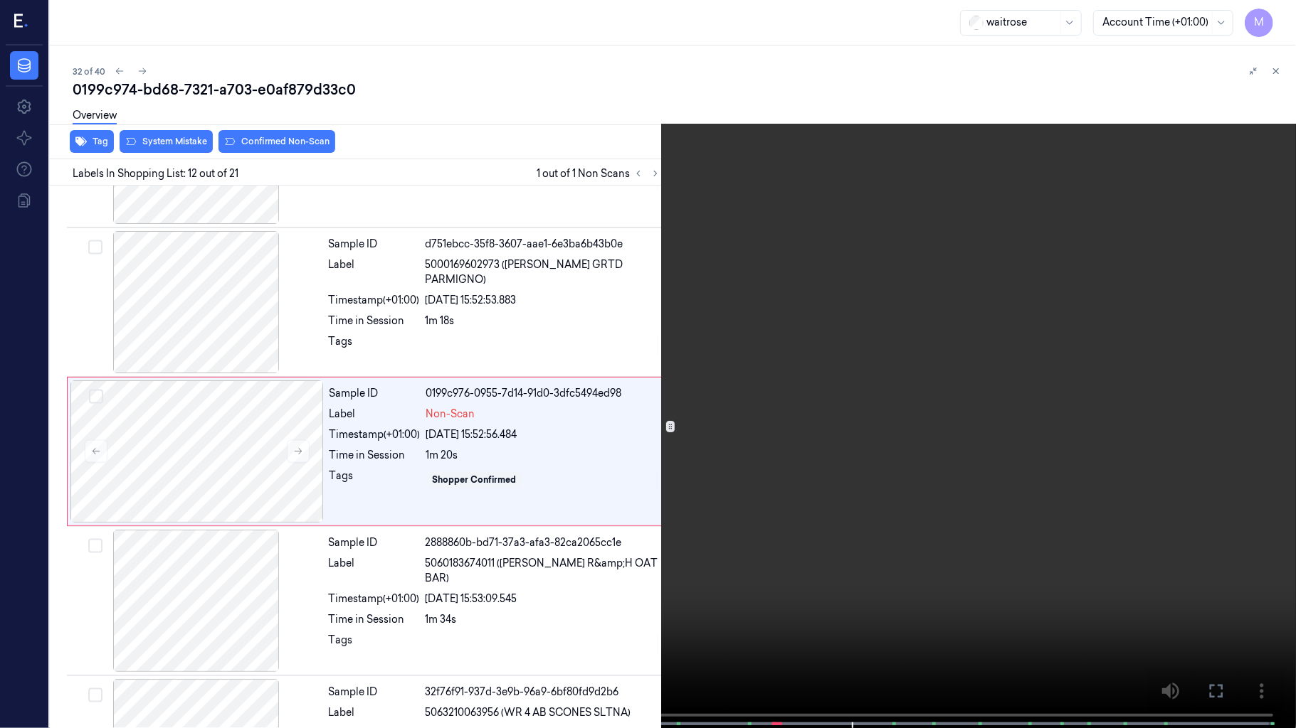
click at [0, 0] on icon at bounding box center [0, 0] width 0 height 0
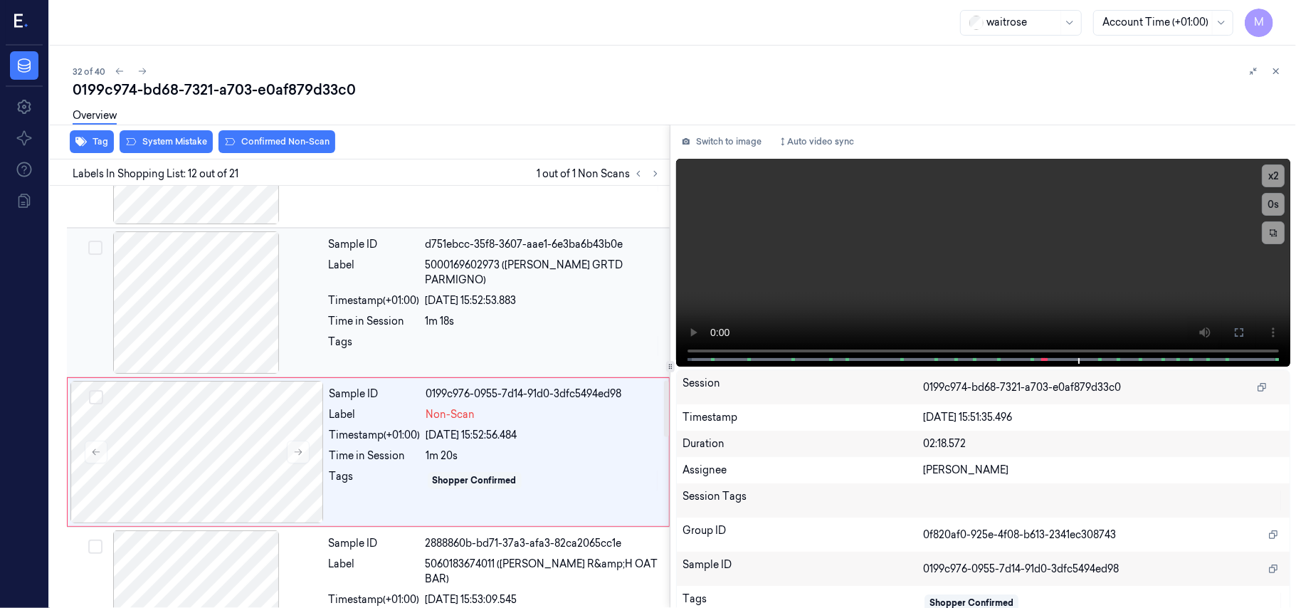
click at [455, 293] on div "[DATE] 15:52:53.883" at bounding box center [542, 300] width 235 height 15
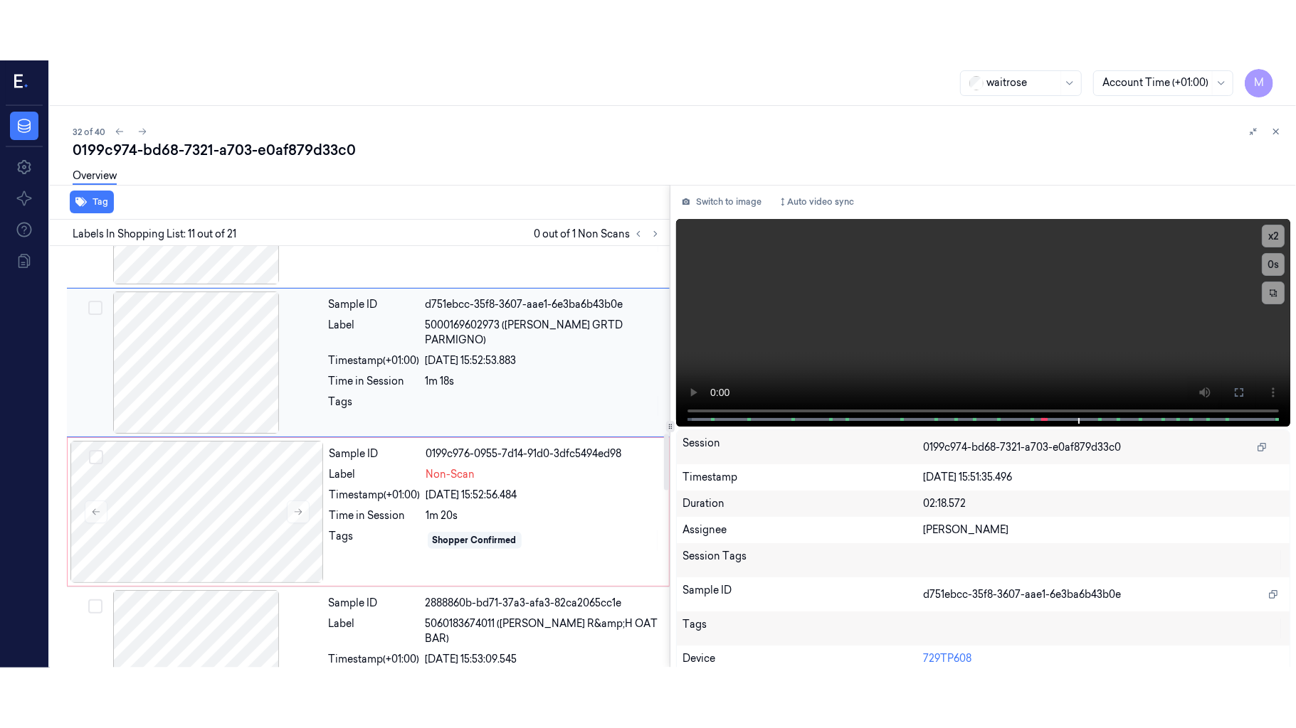
scroll to position [1361, 0]
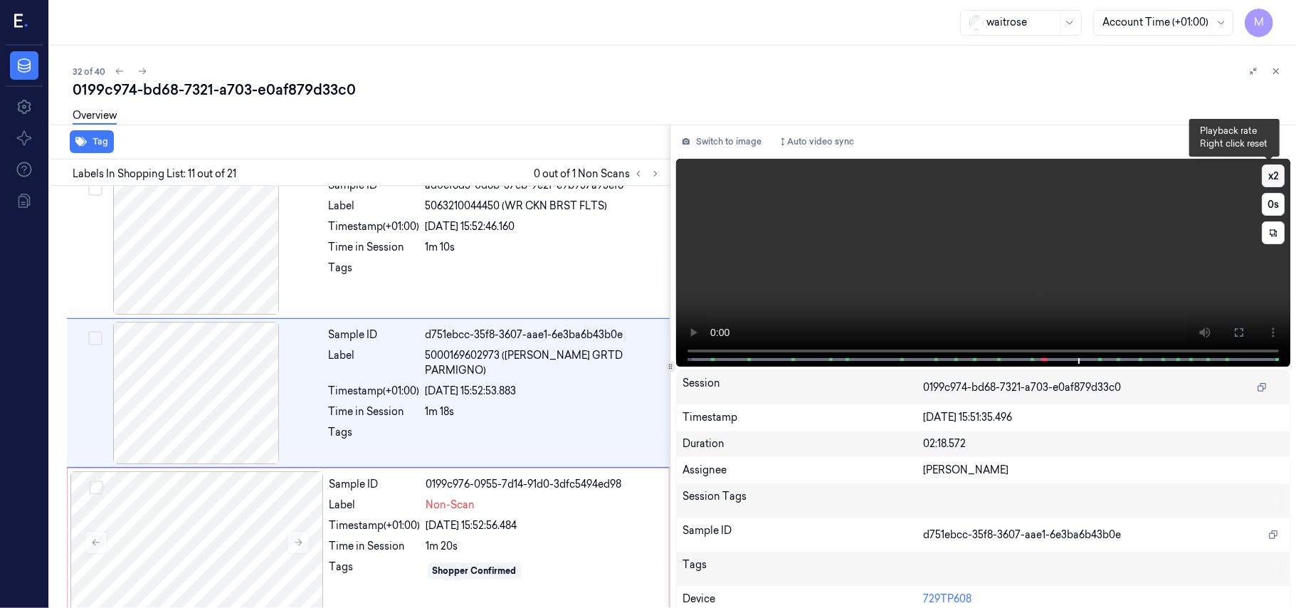
click at [1269, 169] on button "x 2" at bounding box center [1272, 175] width 23 height 23
click at [1265, 174] on button "x 4" at bounding box center [1272, 175] width 23 height 23
click at [1235, 331] on icon at bounding box center [1238, 332] width 11 height 11
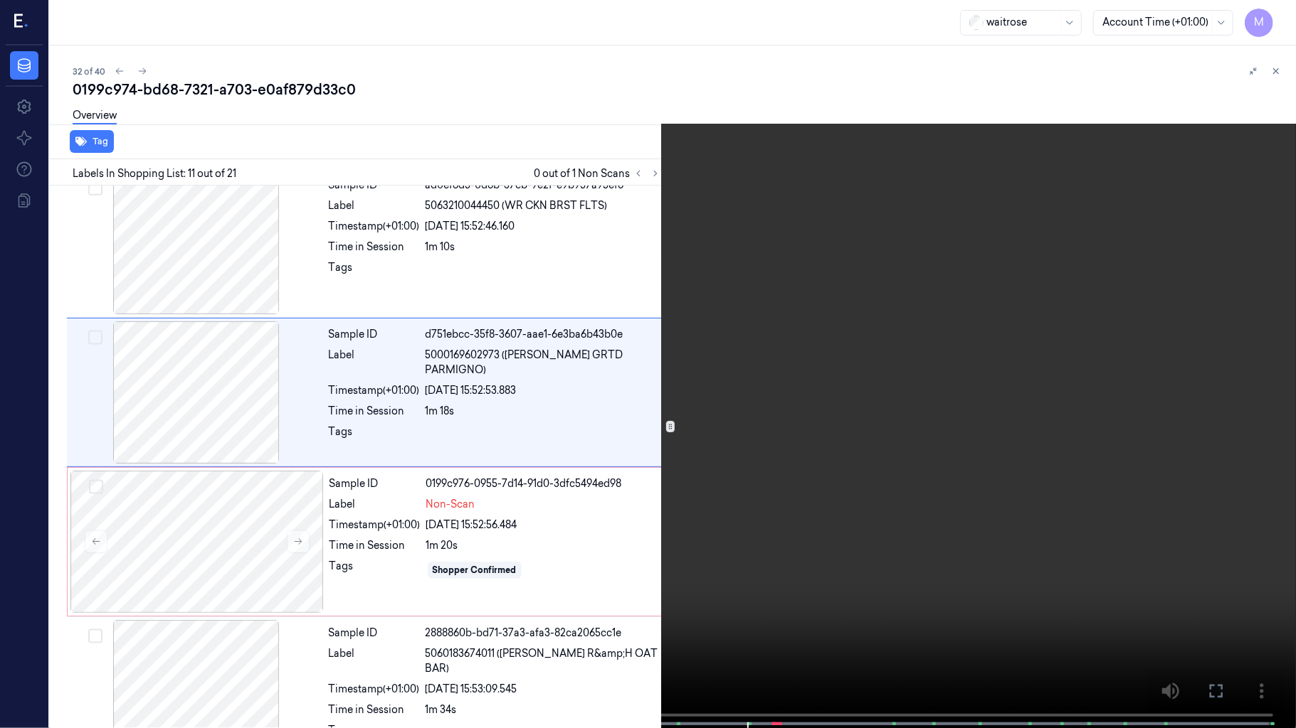
click at [854, 490] on video at bounding box center [648, 365] width 1296 height 731
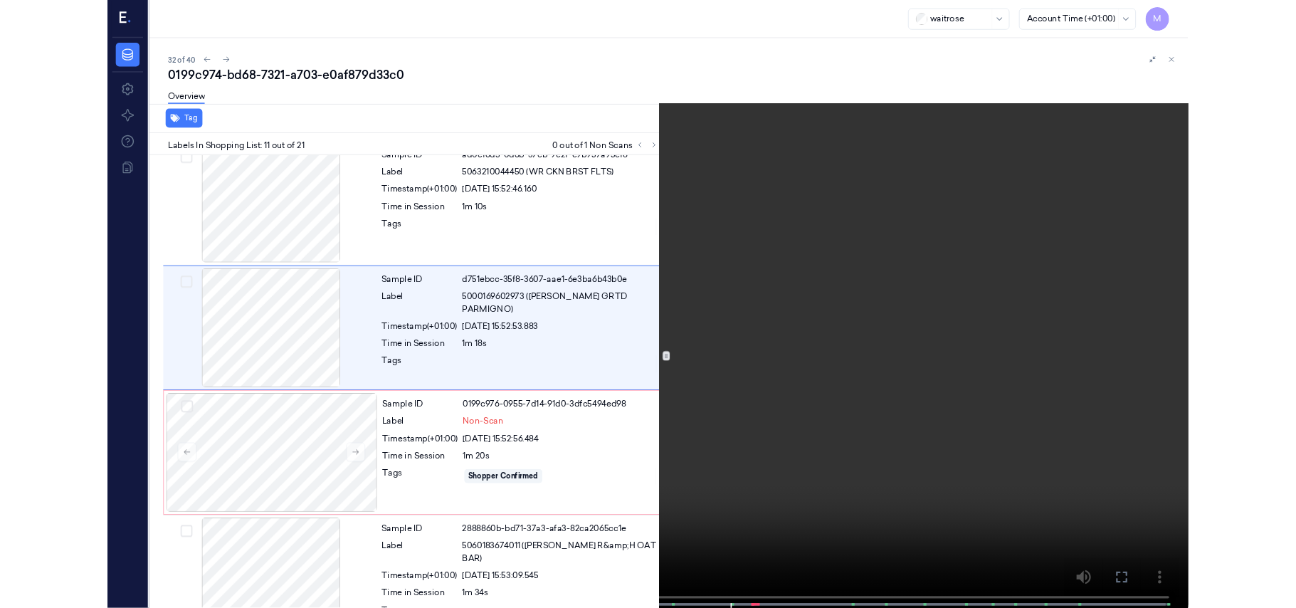
scroll to position [1301, 0]
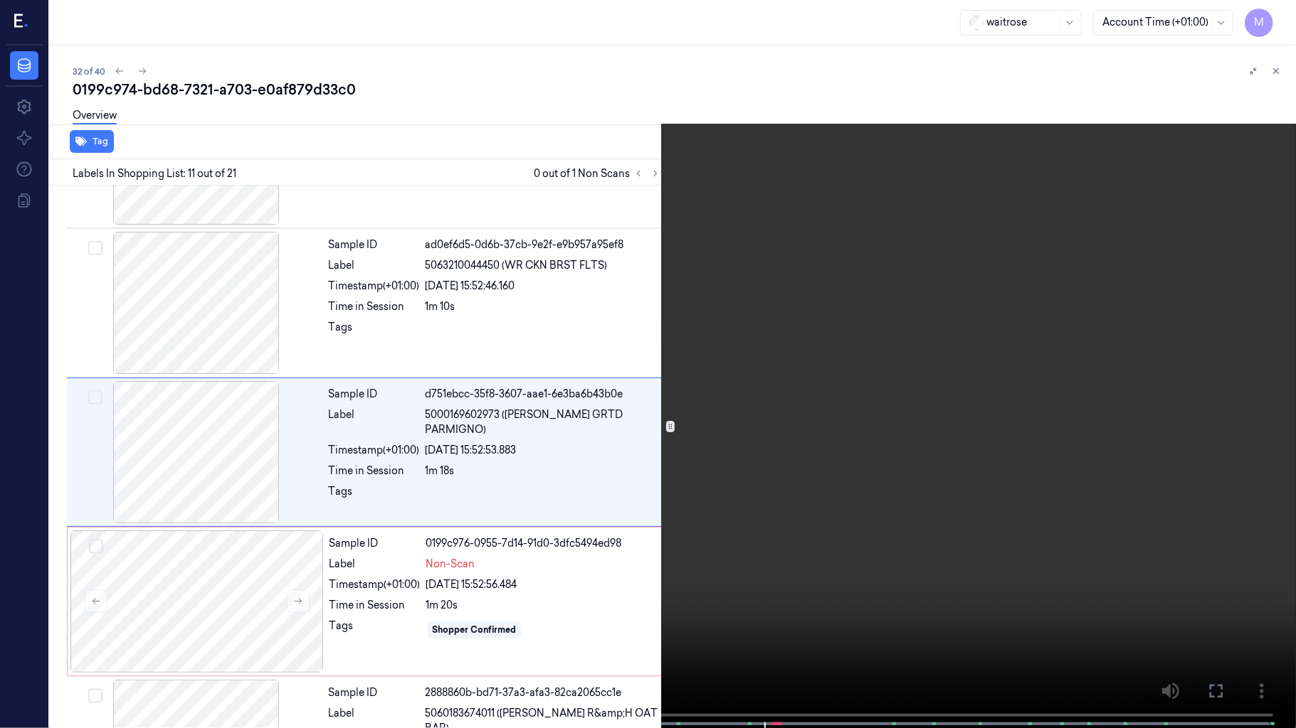
click at [854, 490] on video at bounding box center [648, 365] width 1296 height 731
click at [0, 0] on icon at bounding box center [0, 0] width 0 height 0
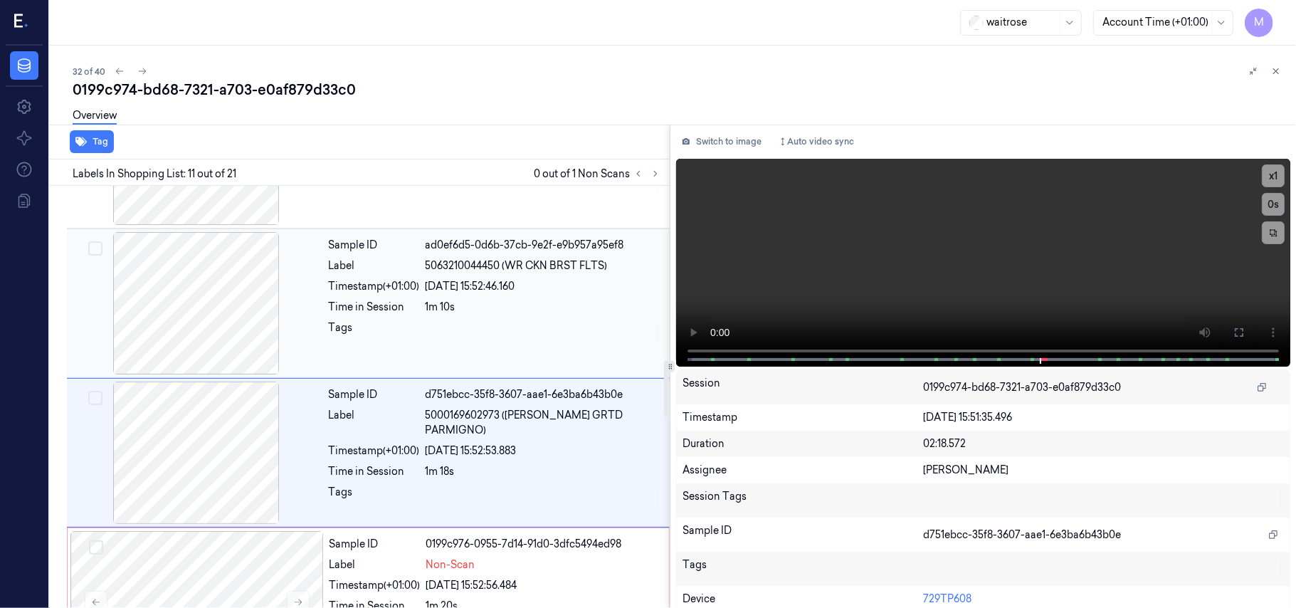
click at [442, 314] on div "1m 10s" at bounding box center [542, 307] width 235 height 15
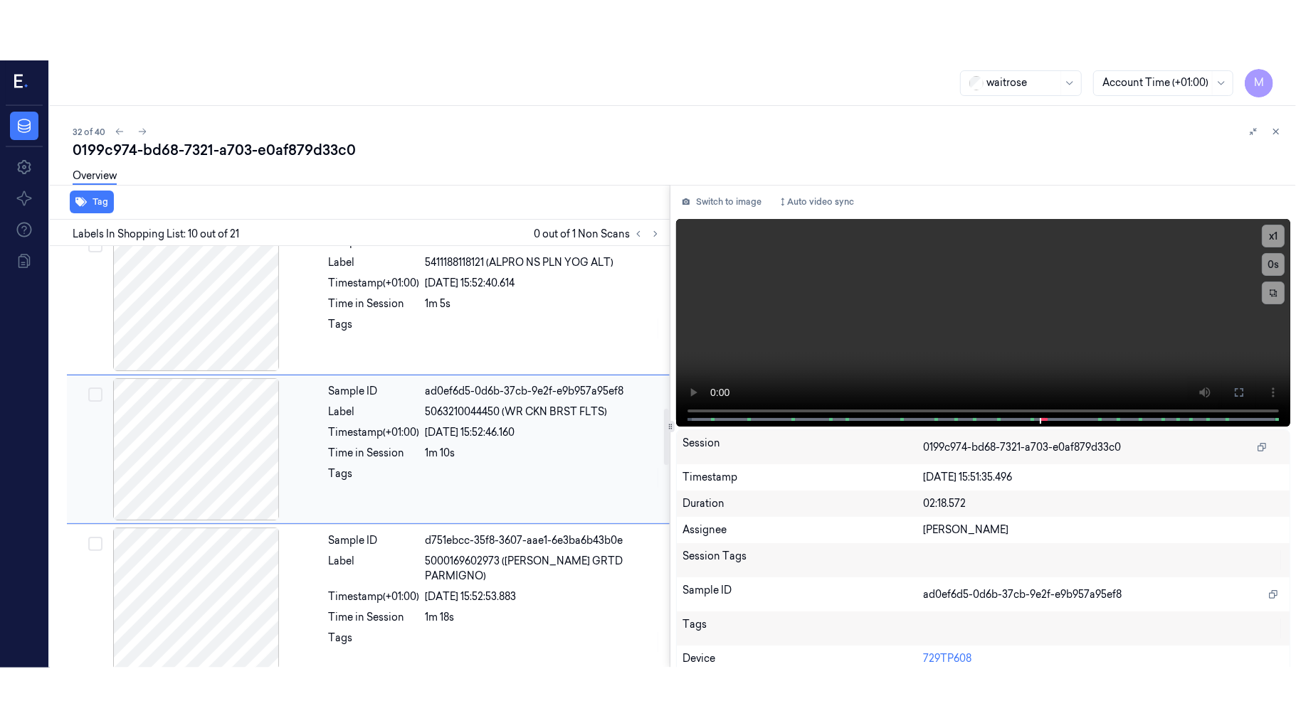
scroll to position [1211, 0]
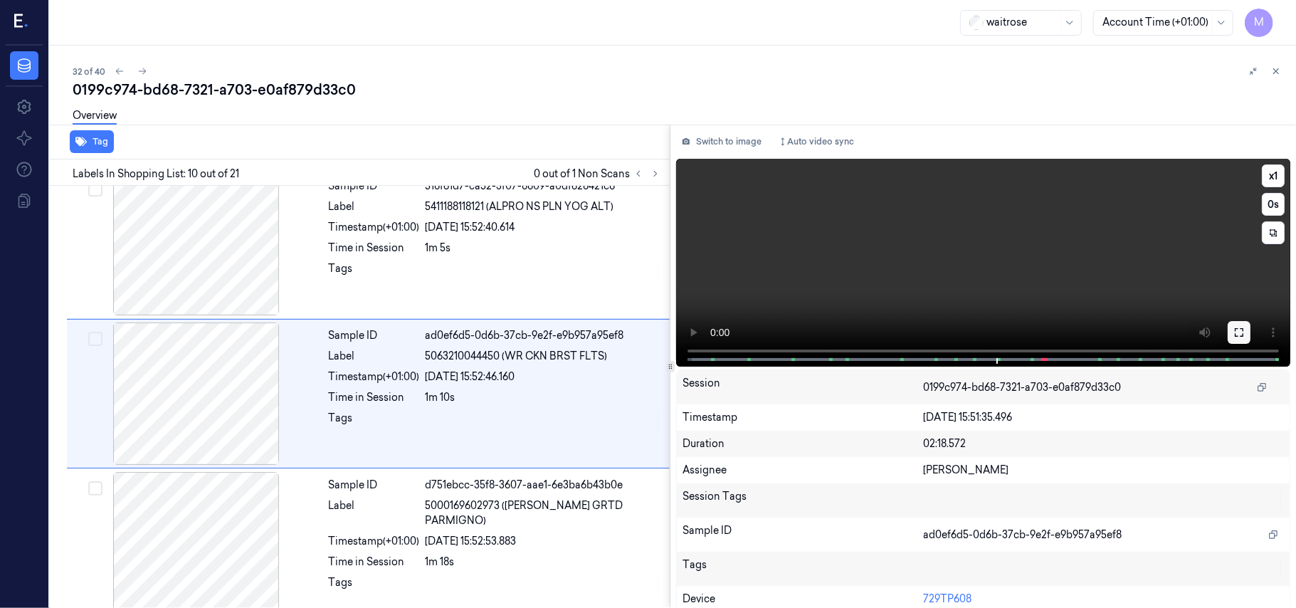
click at [1239, 328] on button at bounding box center [1238, 332] width 23 height 23
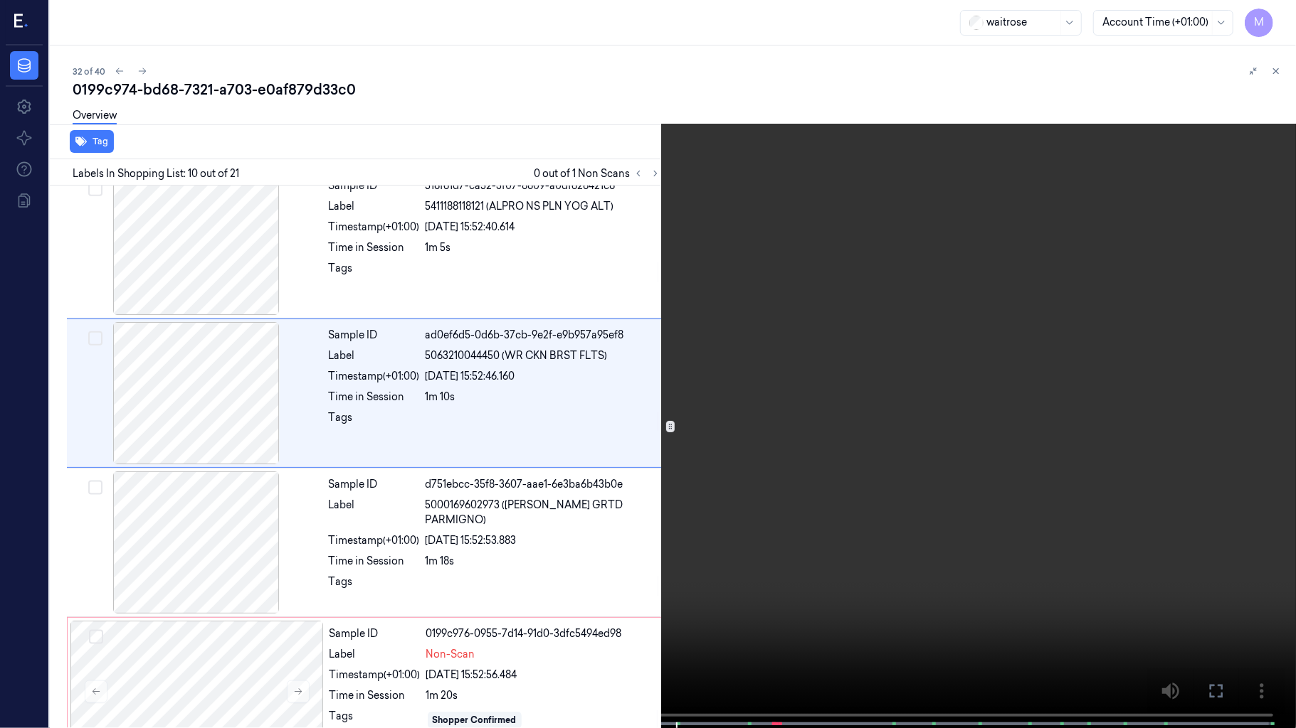
click at [771, 344] on video at bounding box center [648, 365] width 1296 height 731
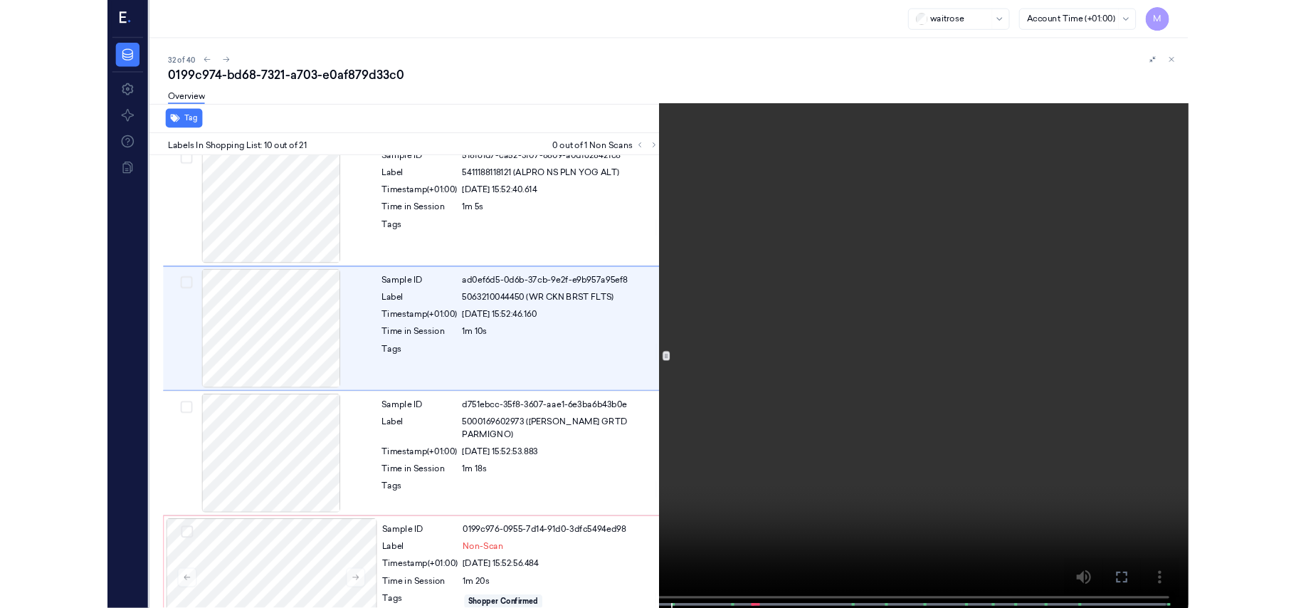
scroll to position [1151, 0]
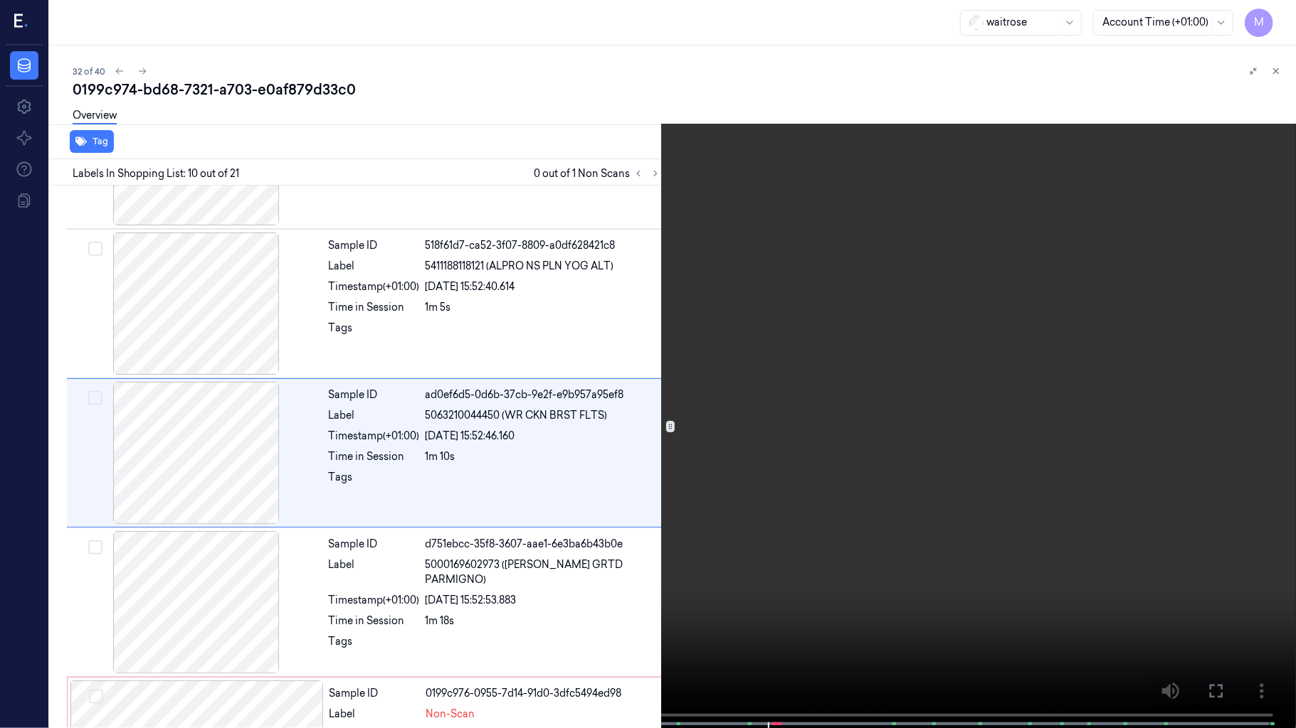
click at [444, 513] on video at bounding box center [648, 365] width 1296 height 731
click at [0, 0] on icon at bounding box center [0, 0] width 0 height 0
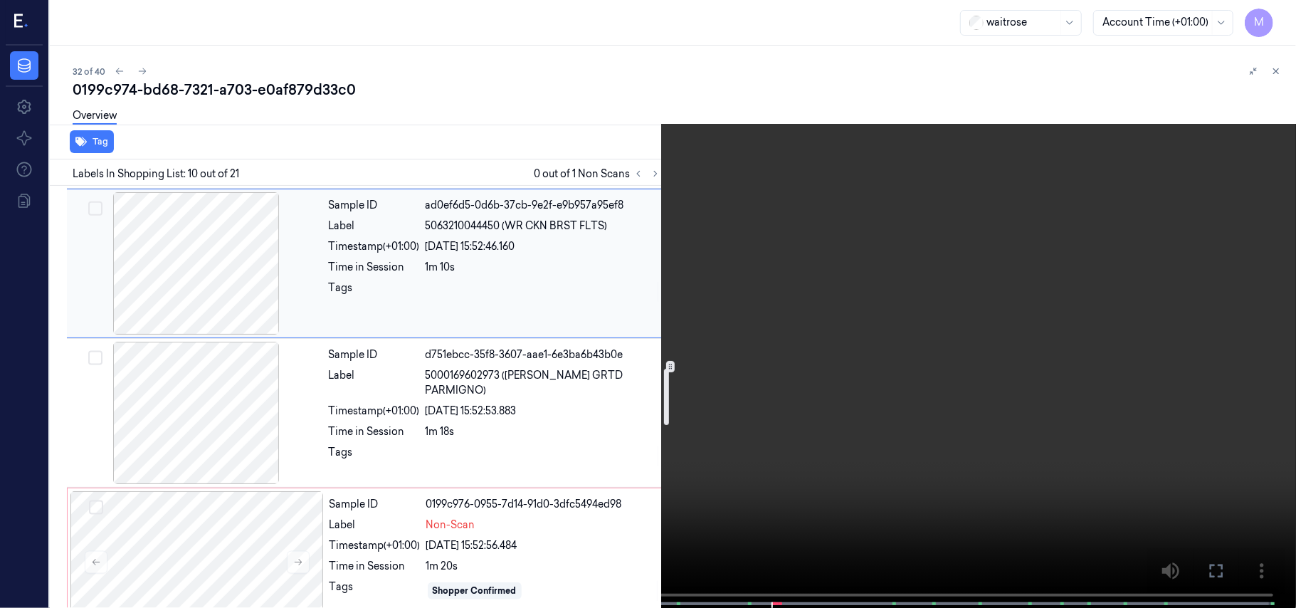
scroll to position [1436, 0]
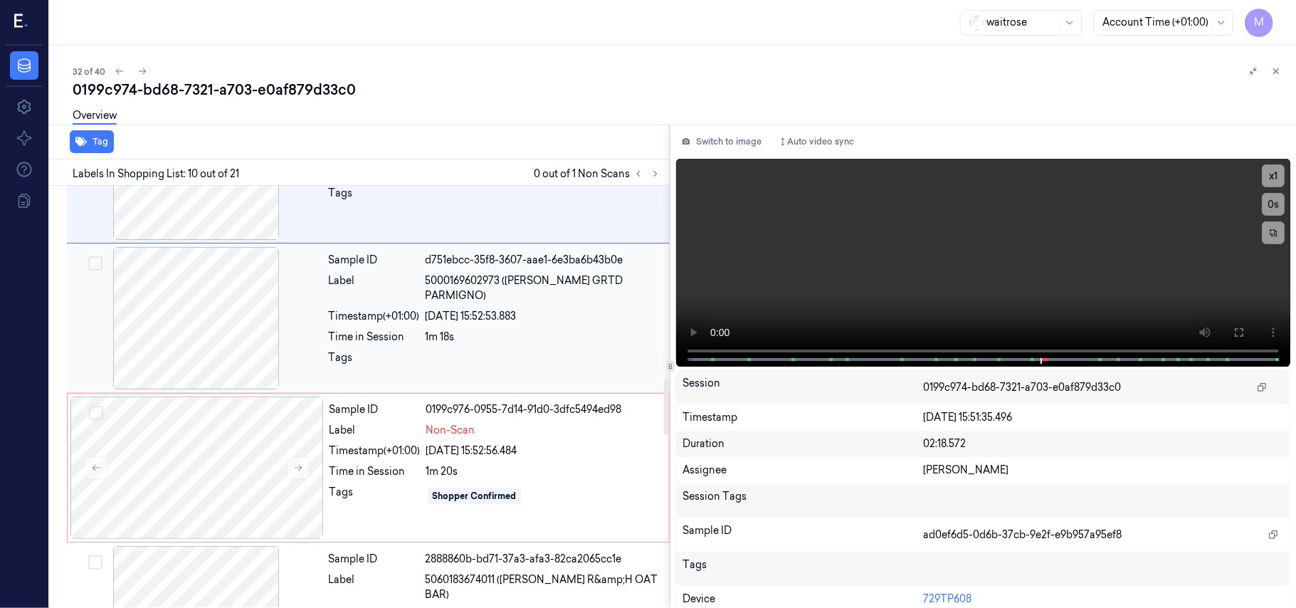
click at [436, 314] on div "Sample ID d751ebcc-35f8-3607-aae1-6e3ba6b43b0e Label 5000169602973 ([PERSON_NAM…" at bounding box center [495, 318] width 344 height 142
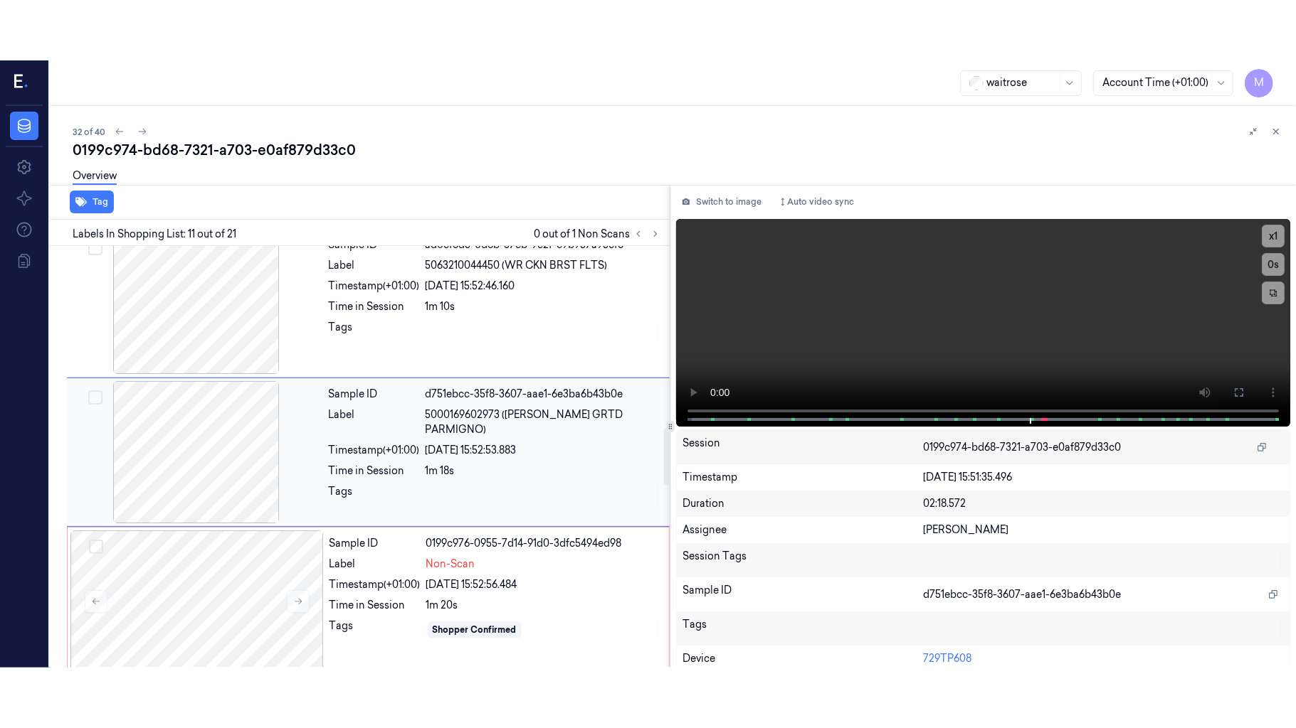
scroll to position [1361, 0]
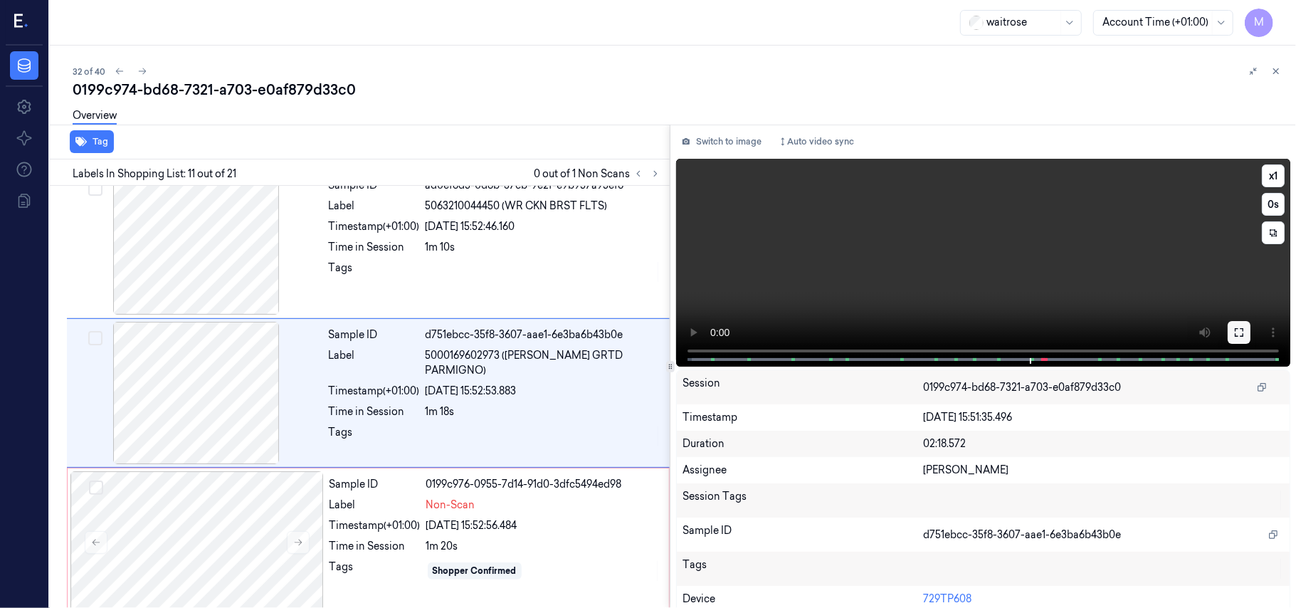
click at [1233, 333] on icon at bounding box center [1238, 332] width 11 height 11
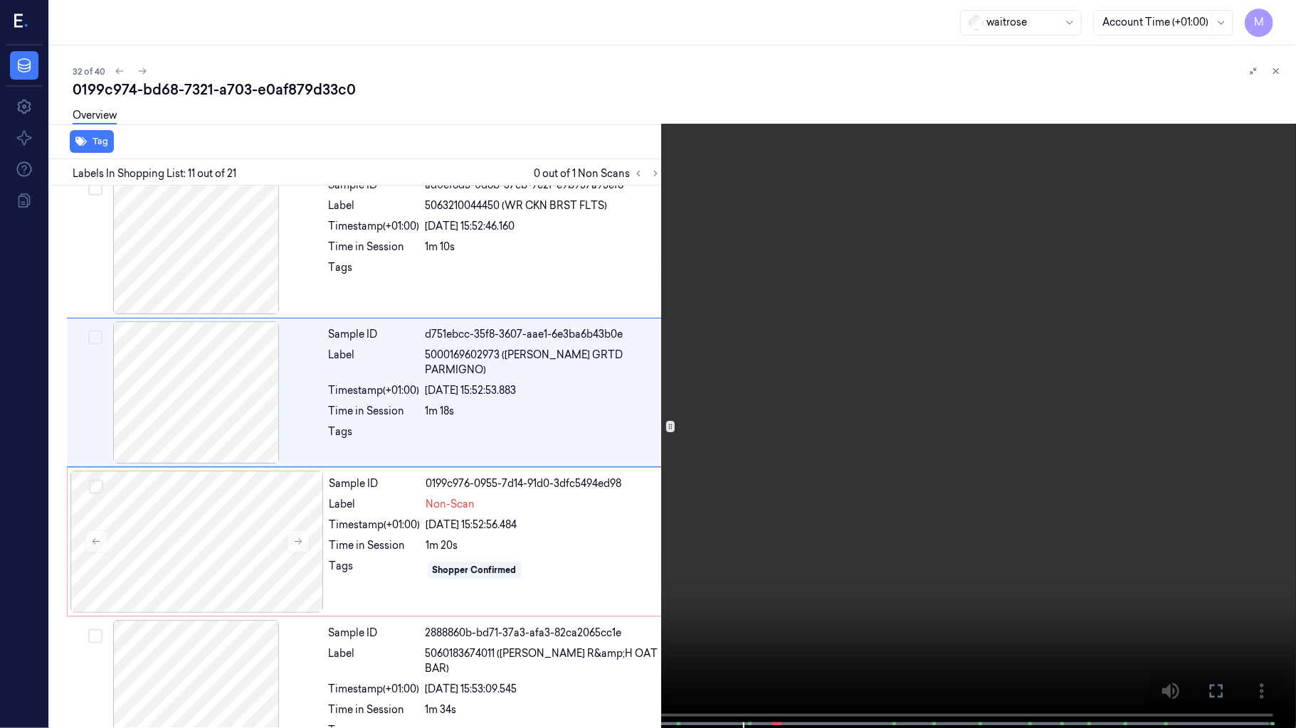
click at [805, 471] on video at bounding box center [648, 365] width 1296 height 731
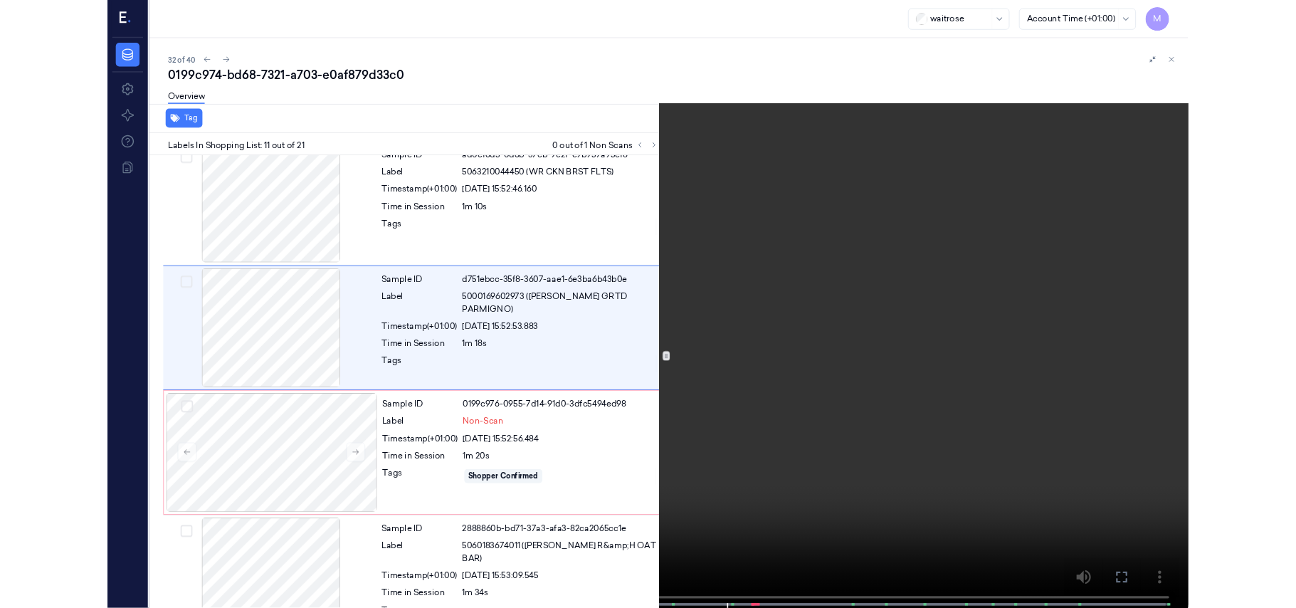
scroll to position [1301, 0]
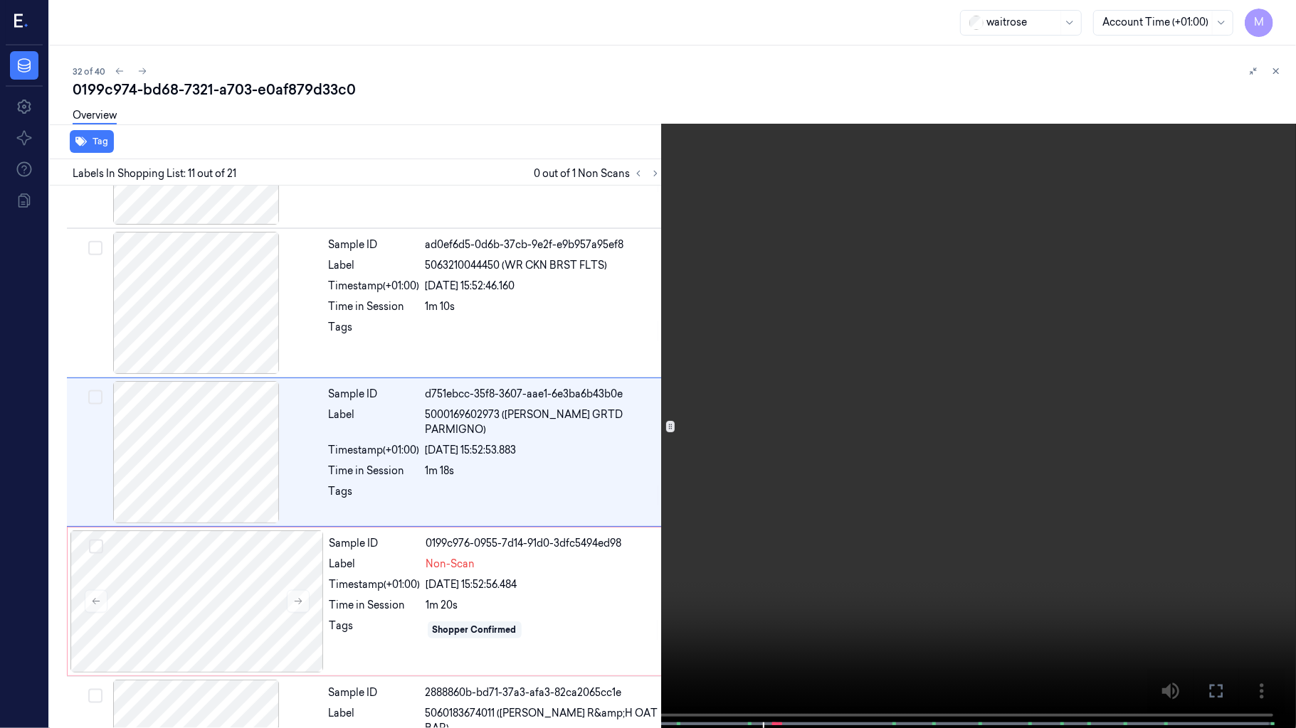
click at [834, 464] on video at bounding box center [648, 365] width 1296 height 731
click at [824, 431] on video at bounding box center [648, 365] width 1296 height 731
click at [864, 502] on video at bounding box center [648, 365] width 1296 height 731
click at [0, 0] on icon at bounding box center [0, 0] width 0 height 0
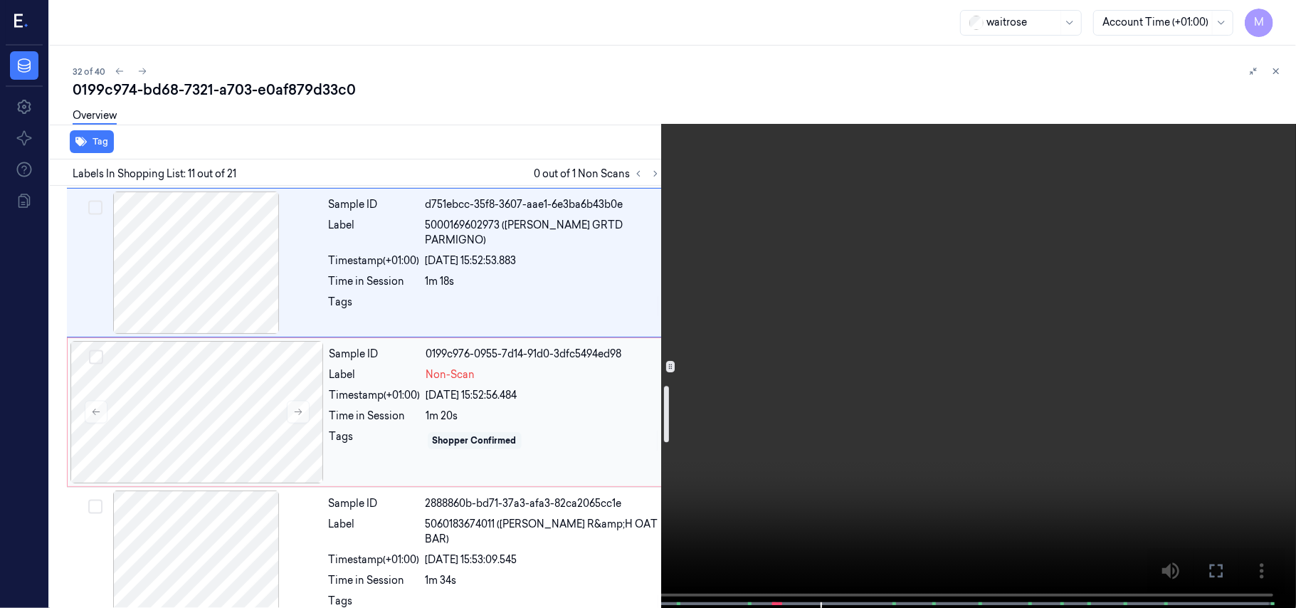
scroll to position [1586, 0]
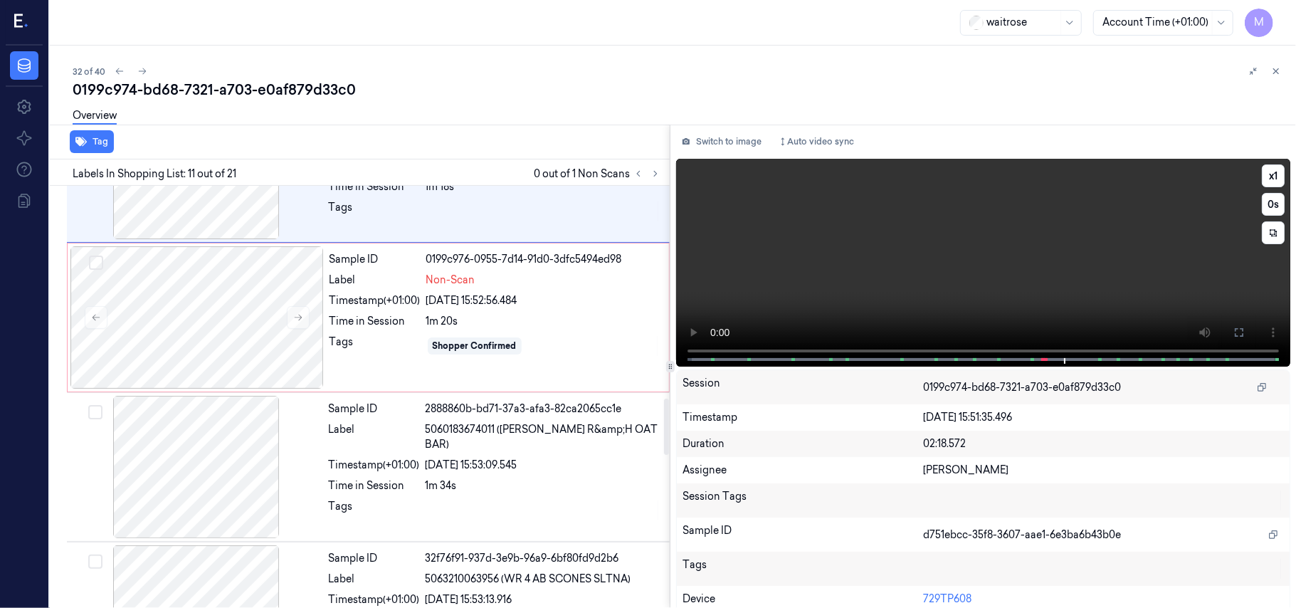
click at [1136, 248] on video at bounding box center [983, 263] width 614 height 208
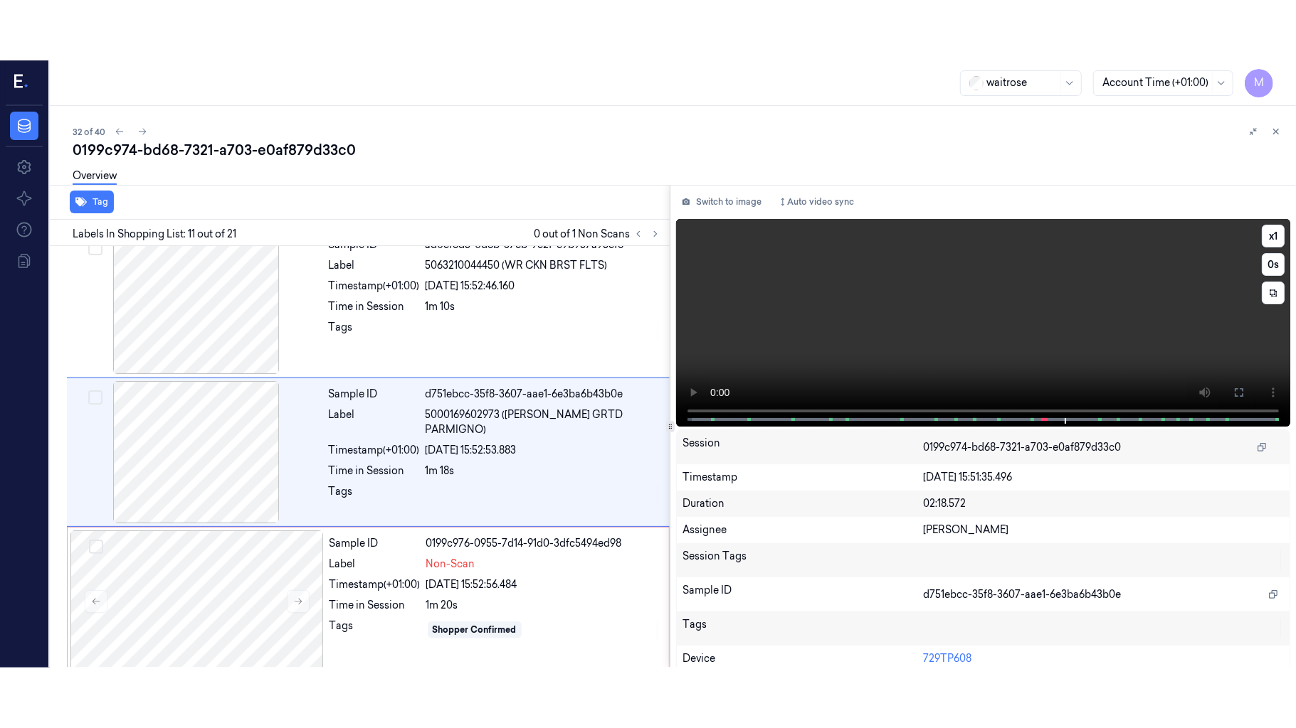
scroll to position [1361, 0]
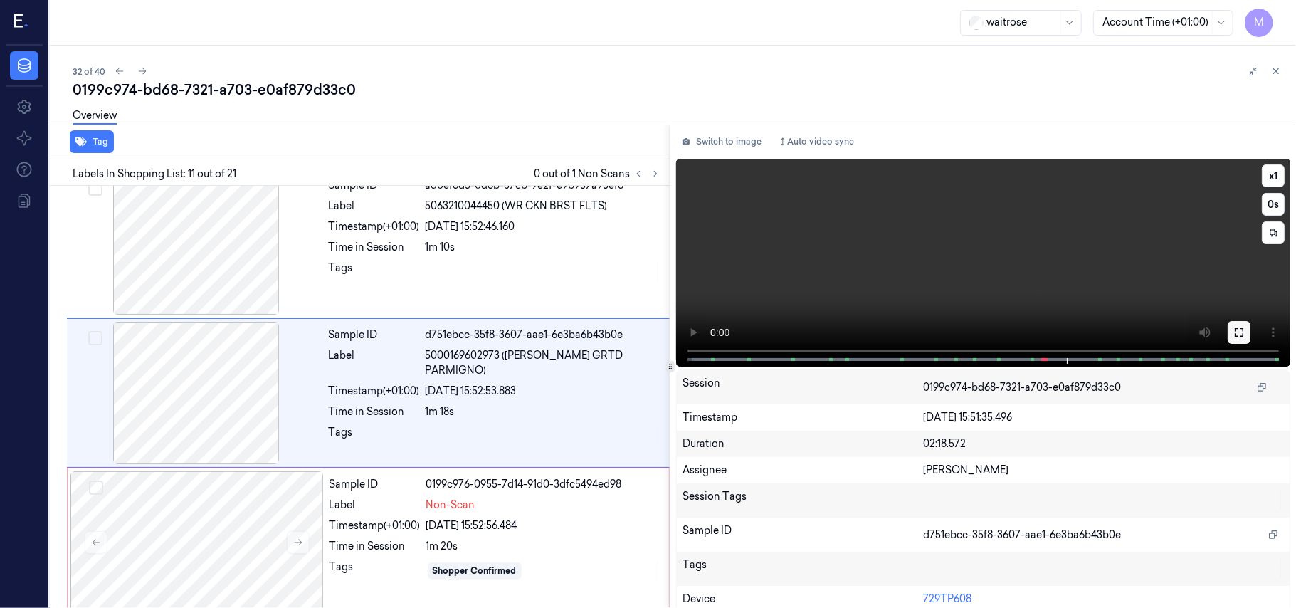
click at [1233, 330] on icon at bounding box center [1238, 332] width 11 height 11
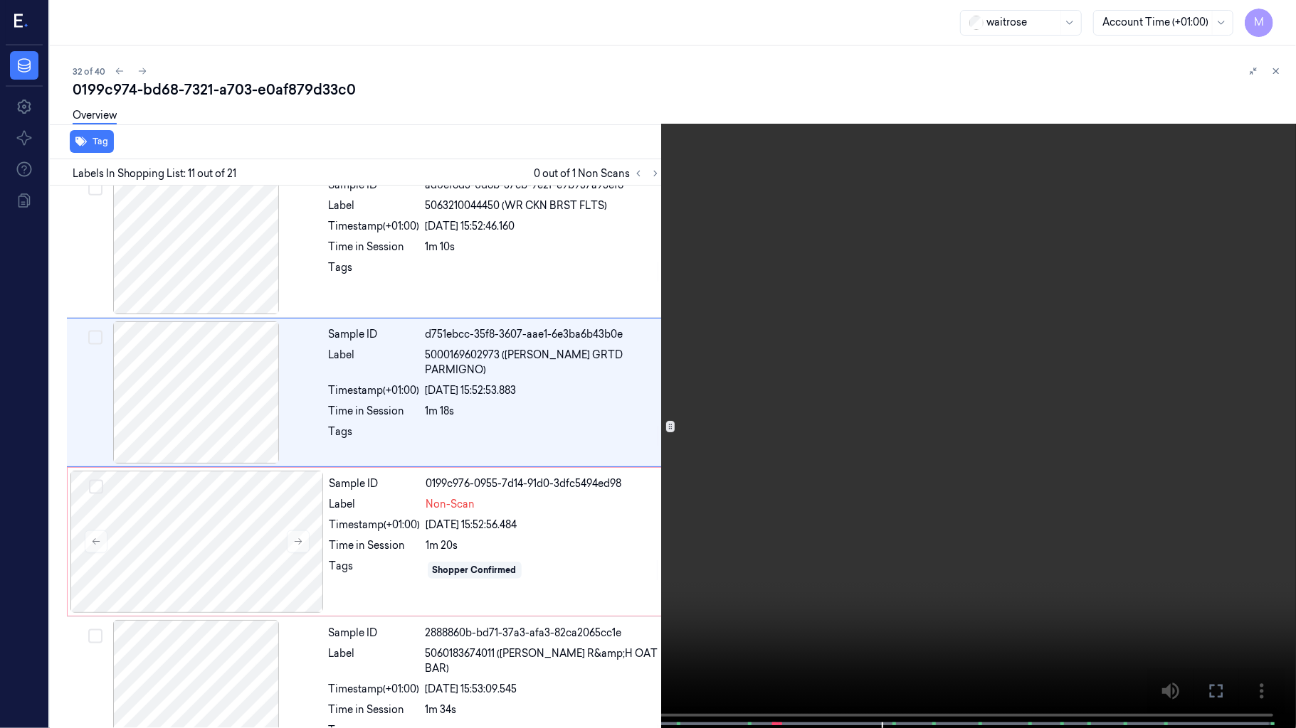
click at [991, 424] on video at bounding box center [648, 365] width 1296 height 731
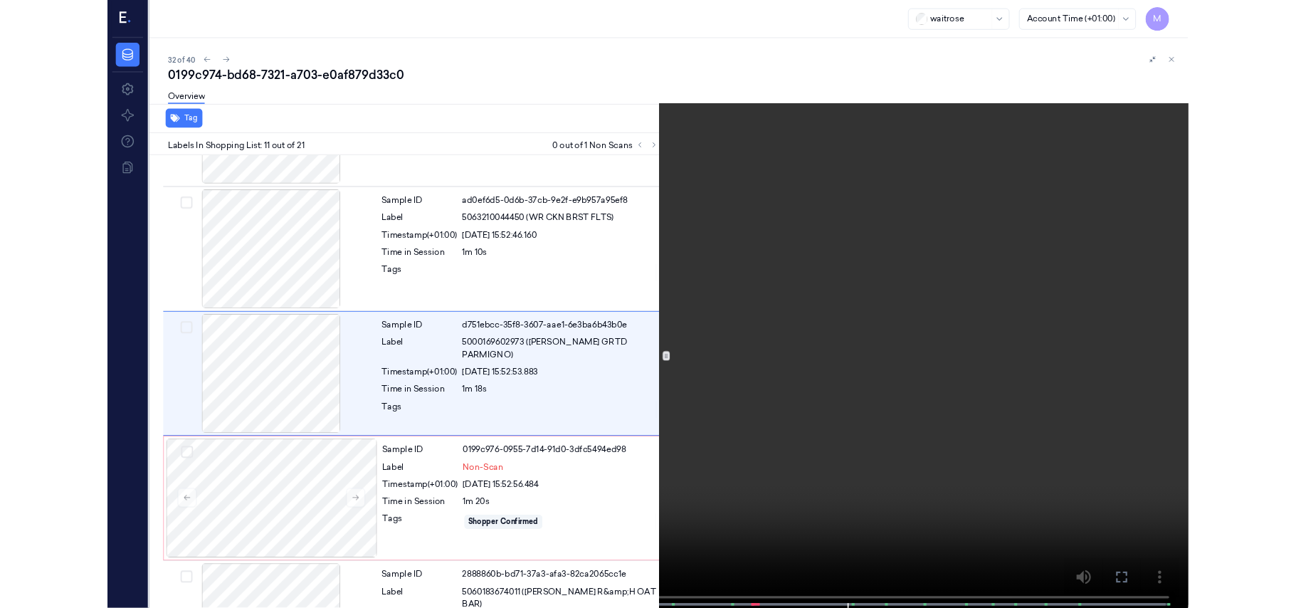
scroll to position [1301, 0]
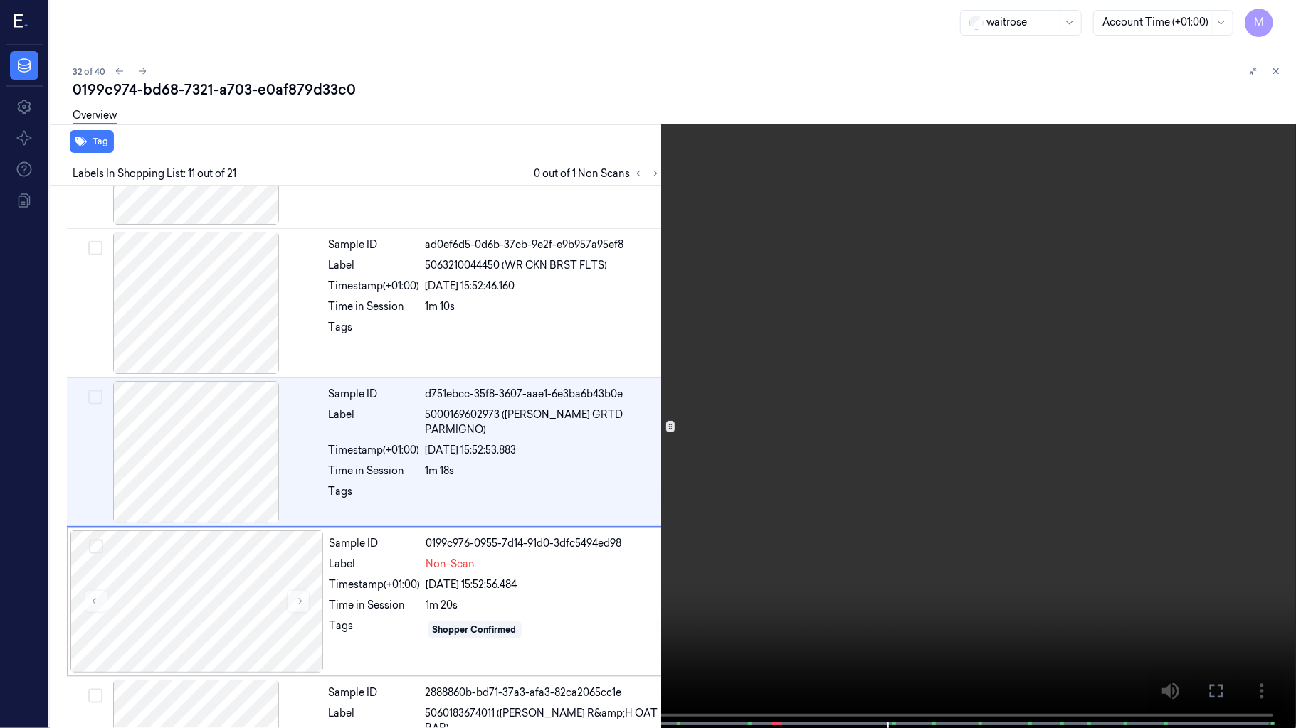
click at [0, 0] on icon at bounding box center [0, 0] width 0 height 0
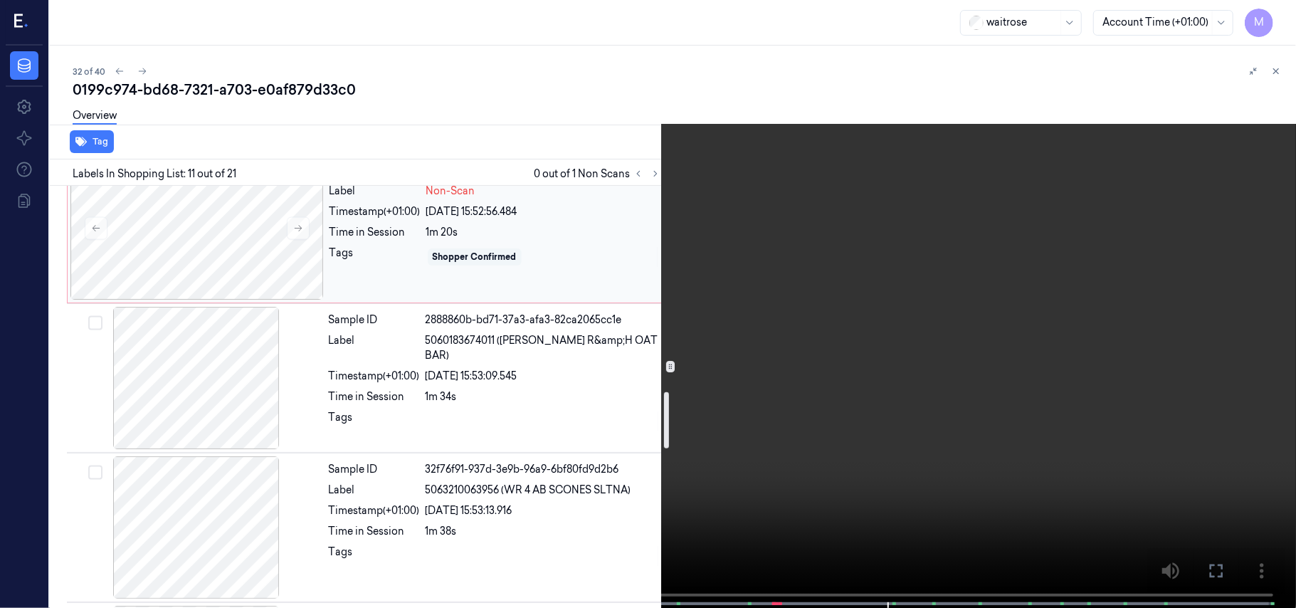
scroll to position [1680, 0]
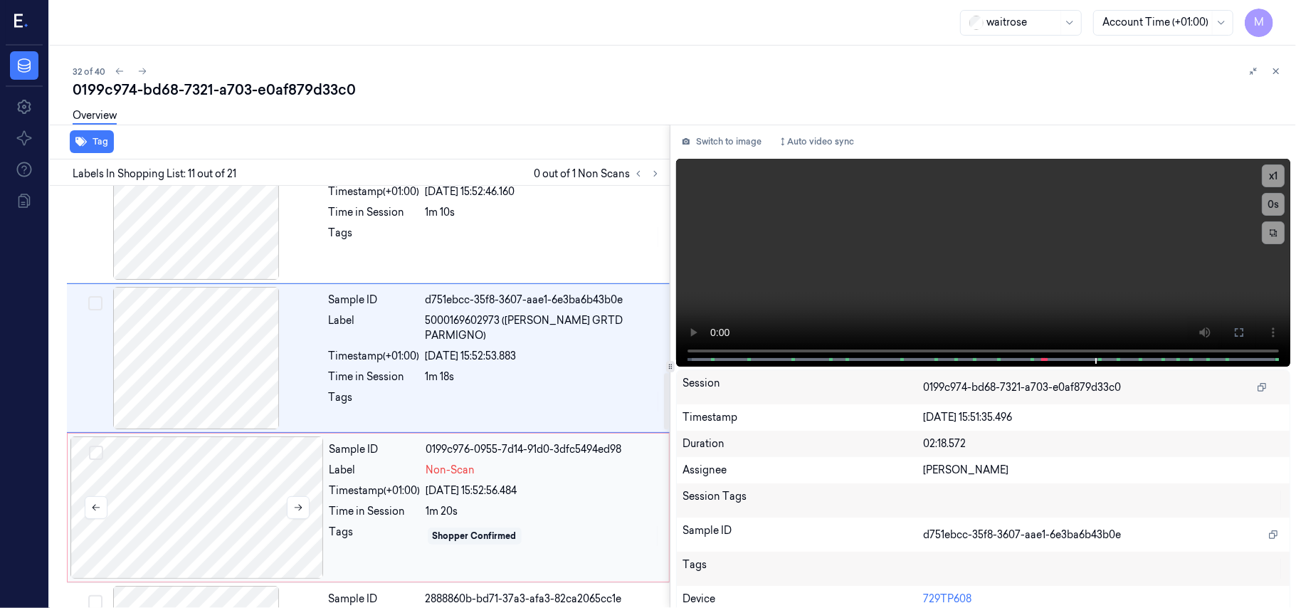
click at [248, 473] on div at bounding box center [196, 507] width 253 height 142
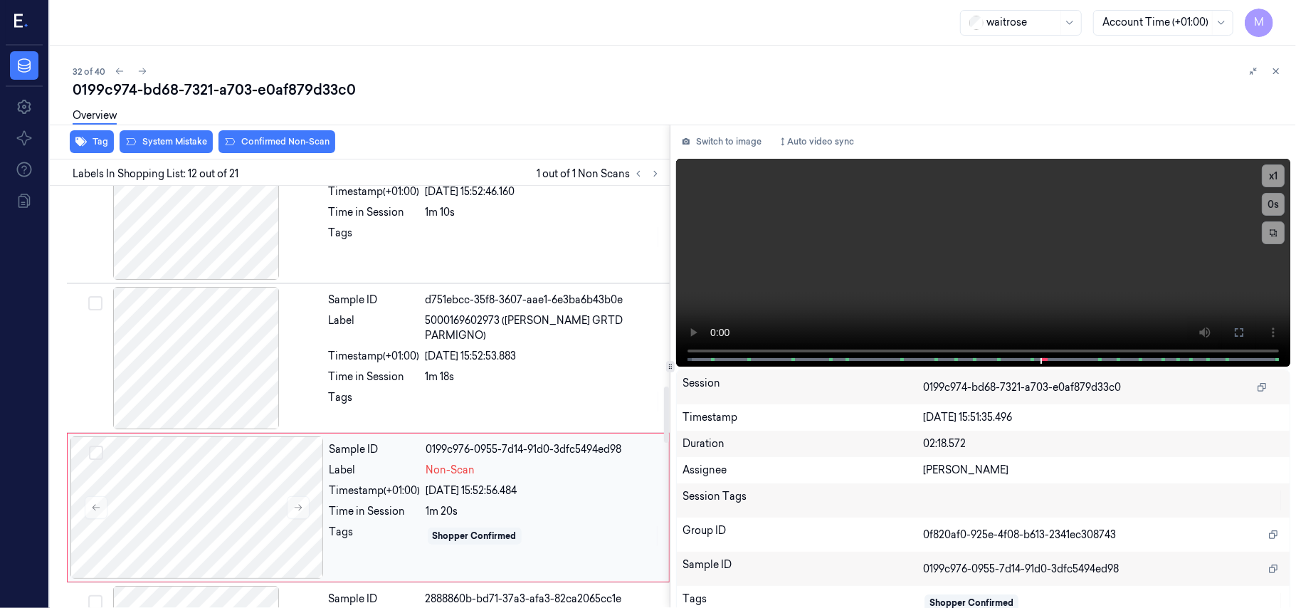
scroll to position [1511, 0]
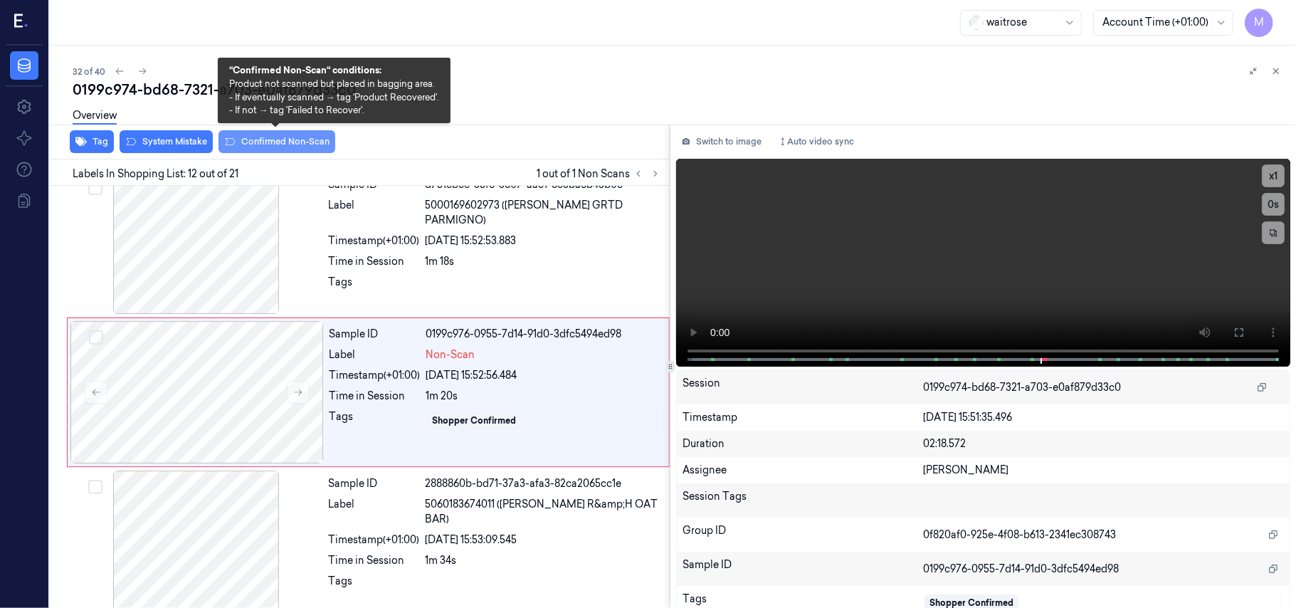
click at [275, 142] on button "Confirmed Non-Scan" at bounding box center [276, 141] width 117 height 23
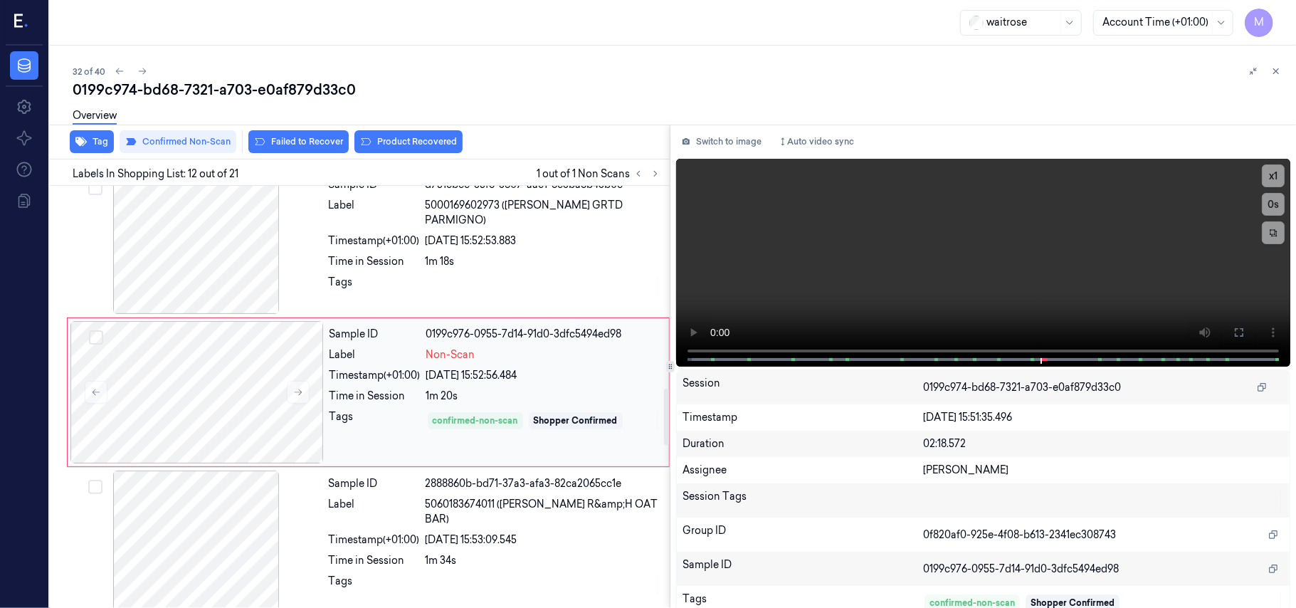
scroll to position [1606, 0]
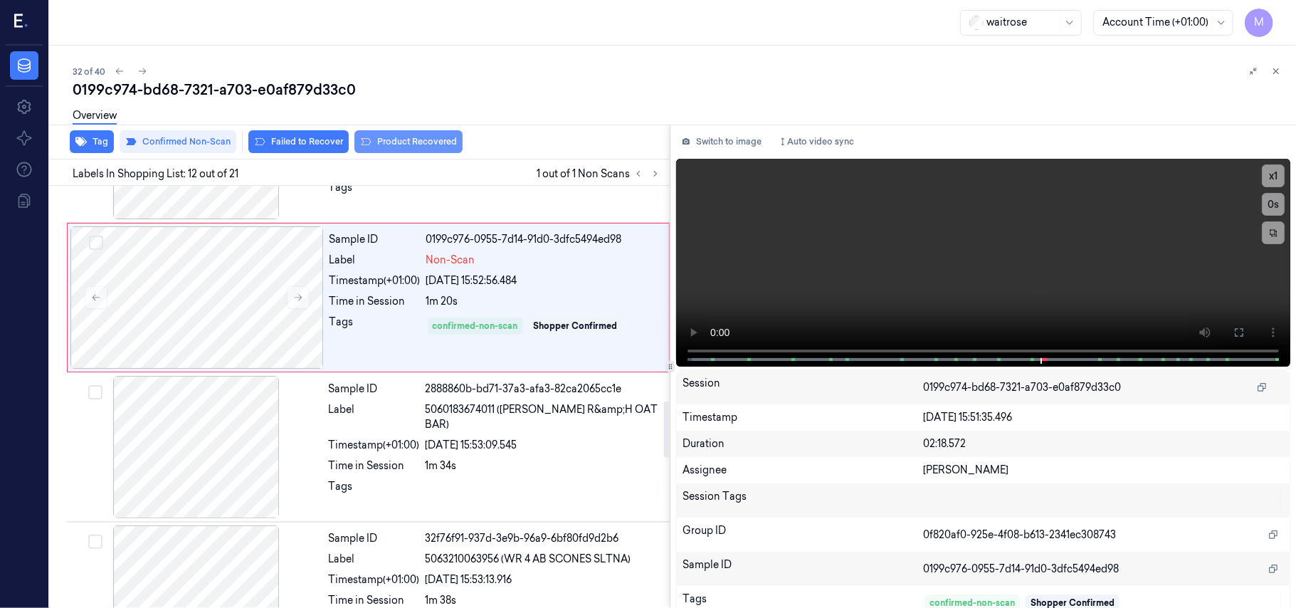
click at [425, 145] on button "Product Recovered" at bounding box center [408, 141] width 108 height 23
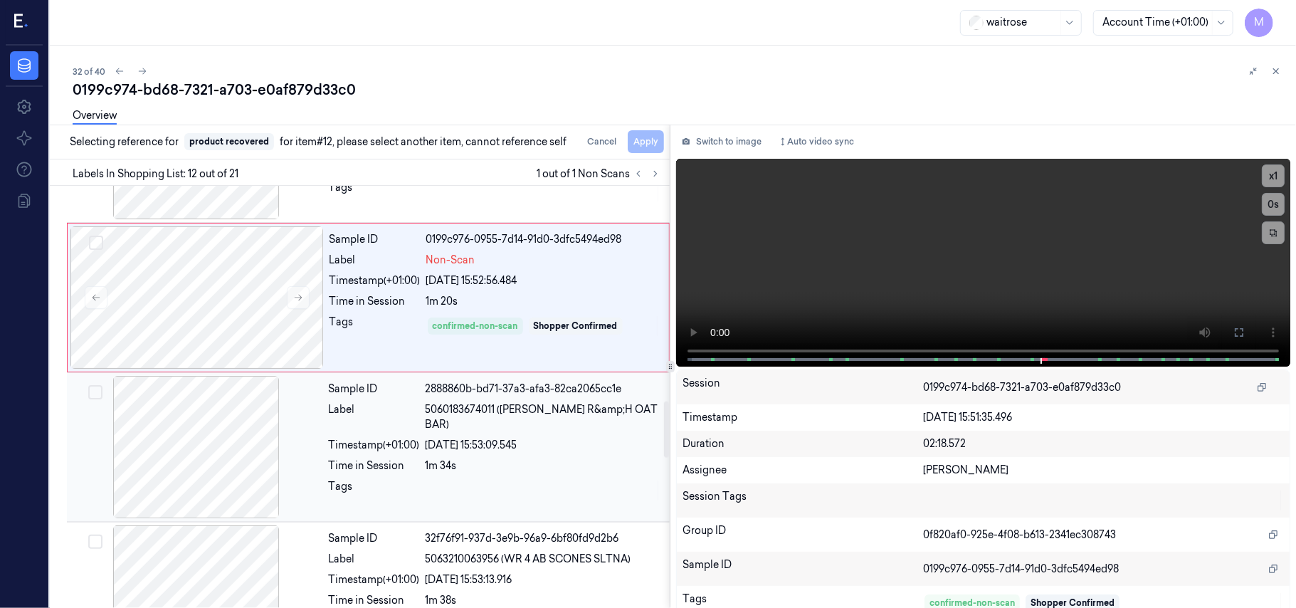
click at [473, 417] on span "5060183674011 ([PERSON_NAME] R&amp;H OAT BAR)" at bounding box center [542, 417] width 235 height 30
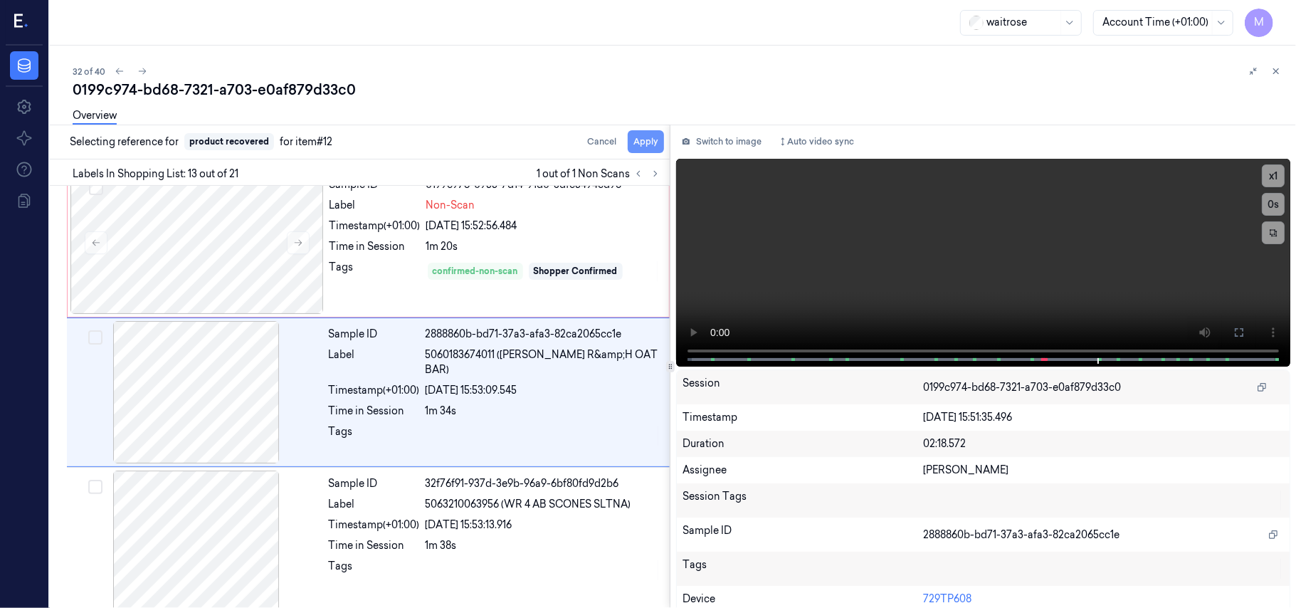
click at [650, 145] on button "Apply" at bounding box center [645, 141] width 36 height 23
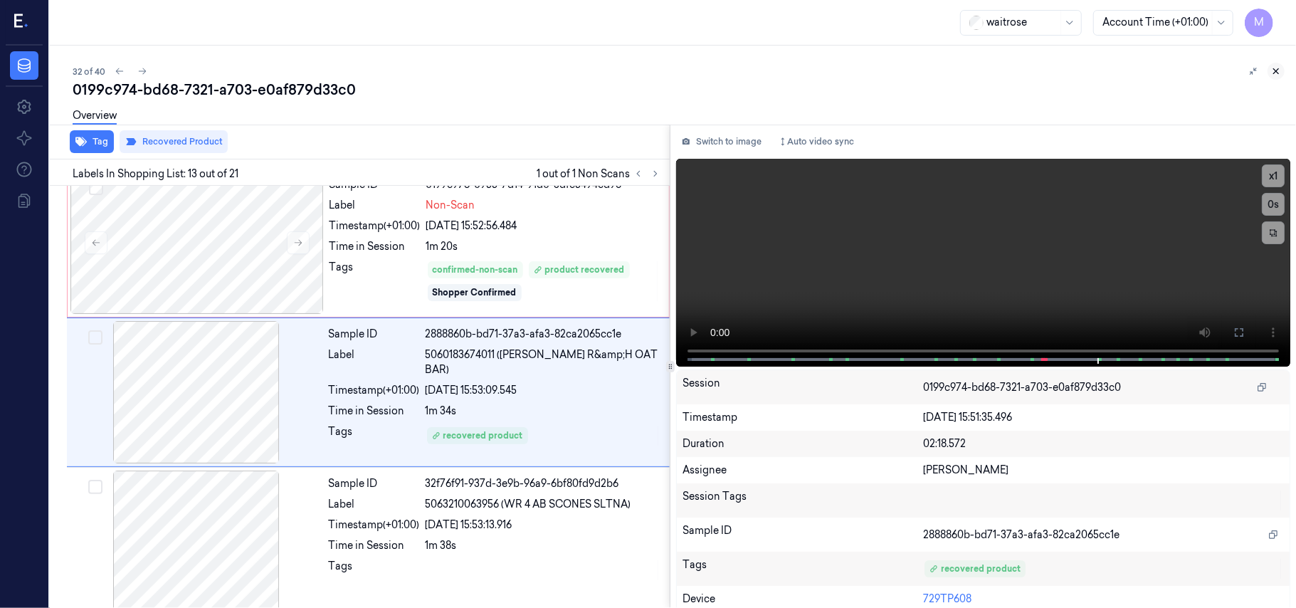
click at [1281, 71] on icon at bounding box center [1276, 71] width 10 height 10
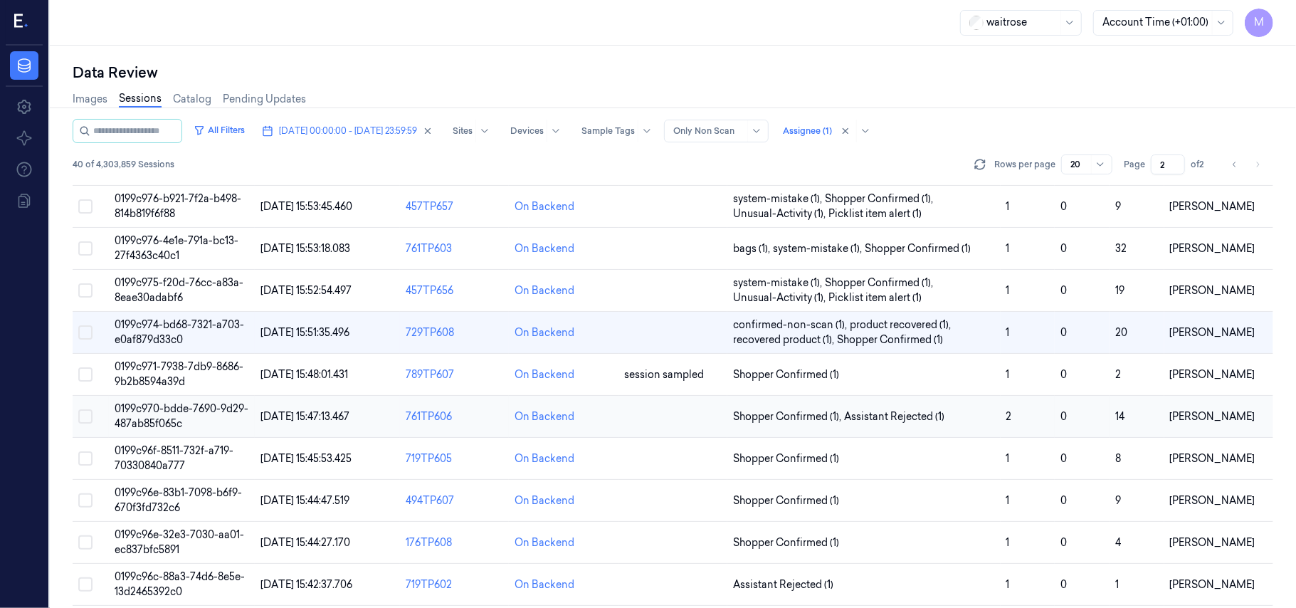
scroll to position [397, 0]
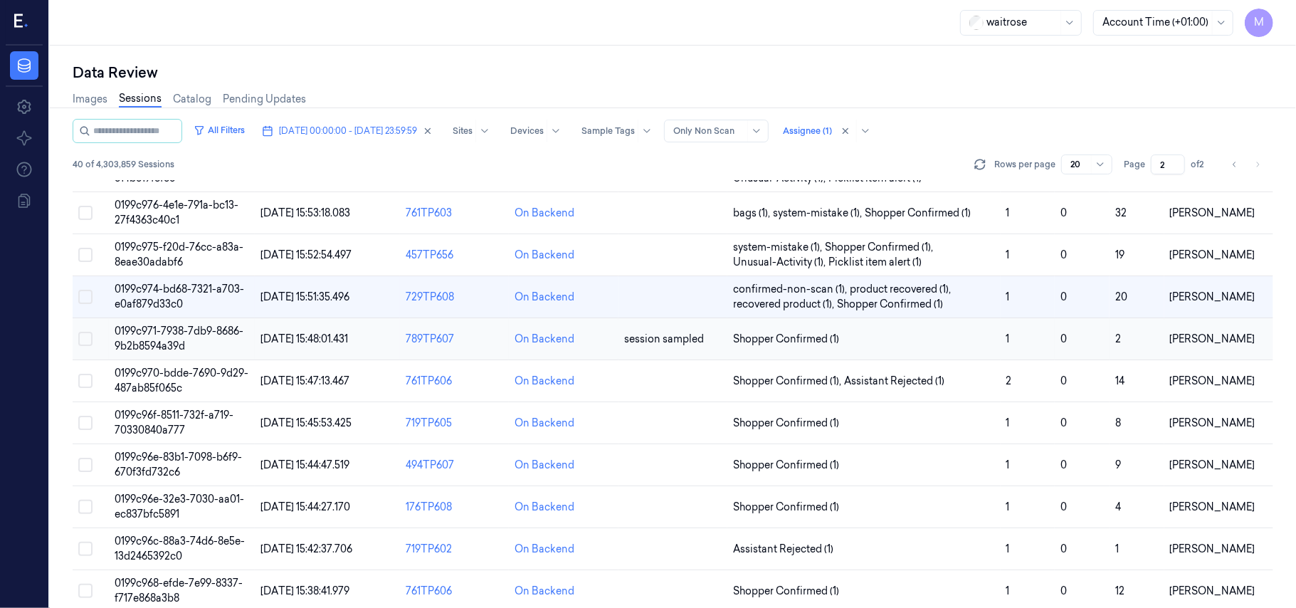
click at [178, 337] on span "0199c971-7938-7db9-8686-9b2b8594a39d" at bounding box center [179, 338] width 129 height 28
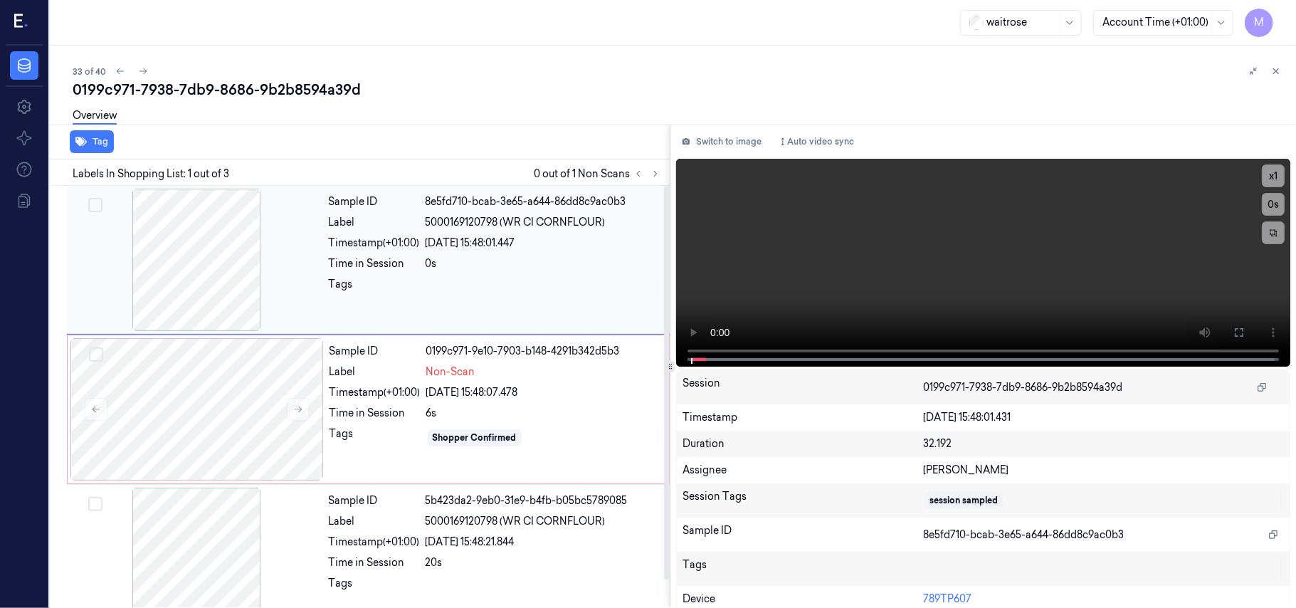
click at [175, 213] on div at bounding box center [196, 260] width 253 height 142
click at [1233, 327] on icon at bounding box center [1238, 332] width 11 height 11
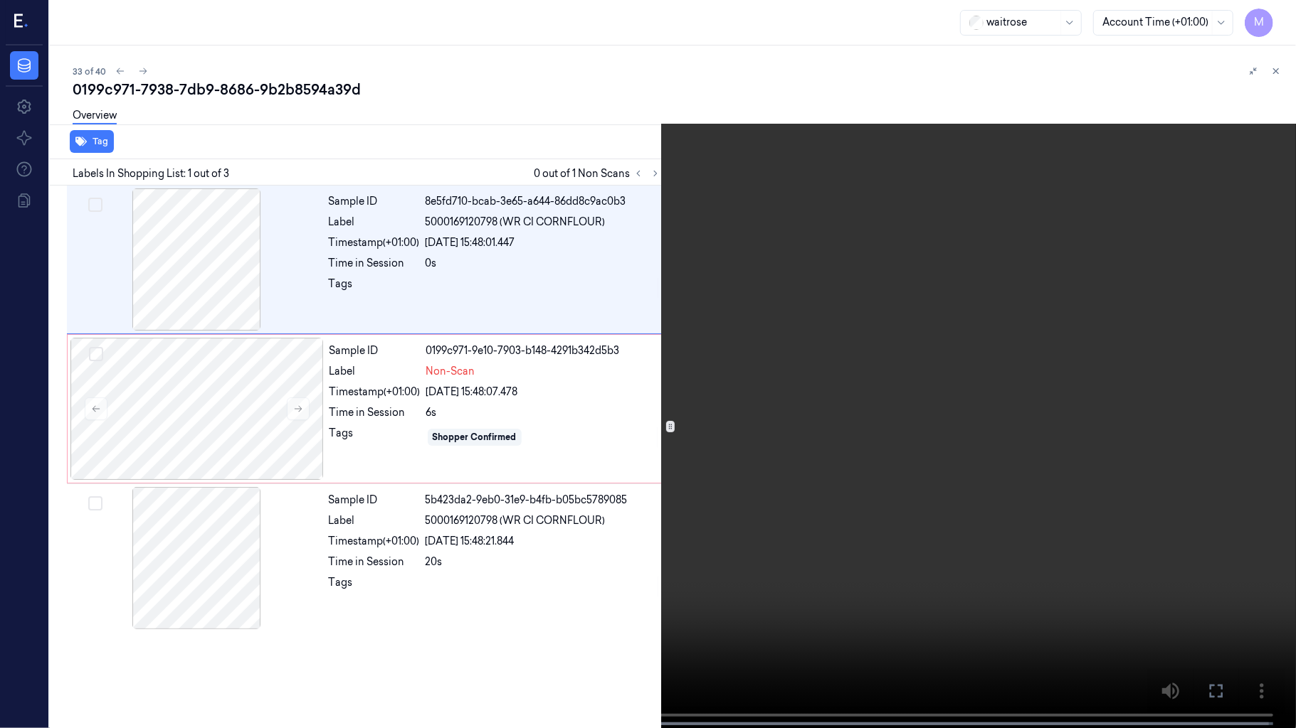
click at [0, 0] on icon at bounding box center [0, 0] width 0 height 0
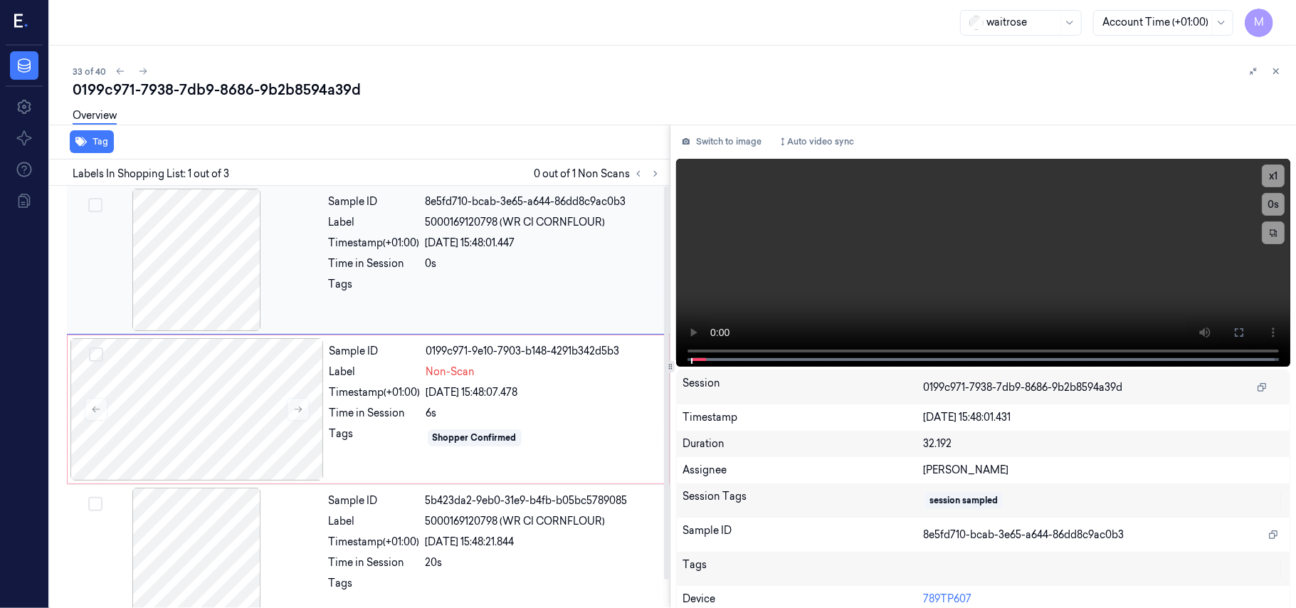
click at [259, 248] on div at bounding box center [196, 260] width 253 height 142
click at [220, 248] on div at bounding box center [196, 260] width 253 height 142
click at [235, 407] on div at bounding box center [196, 409] width 253 height 142
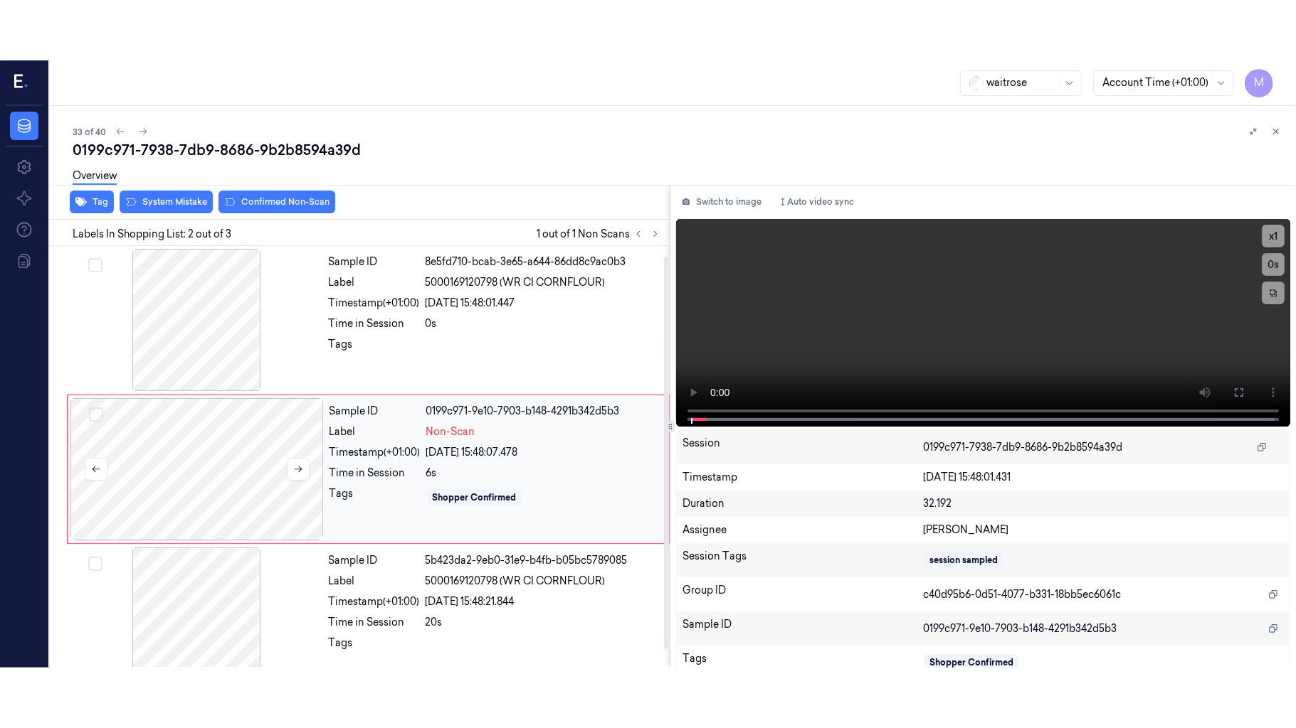
scroll to position [12, 0]
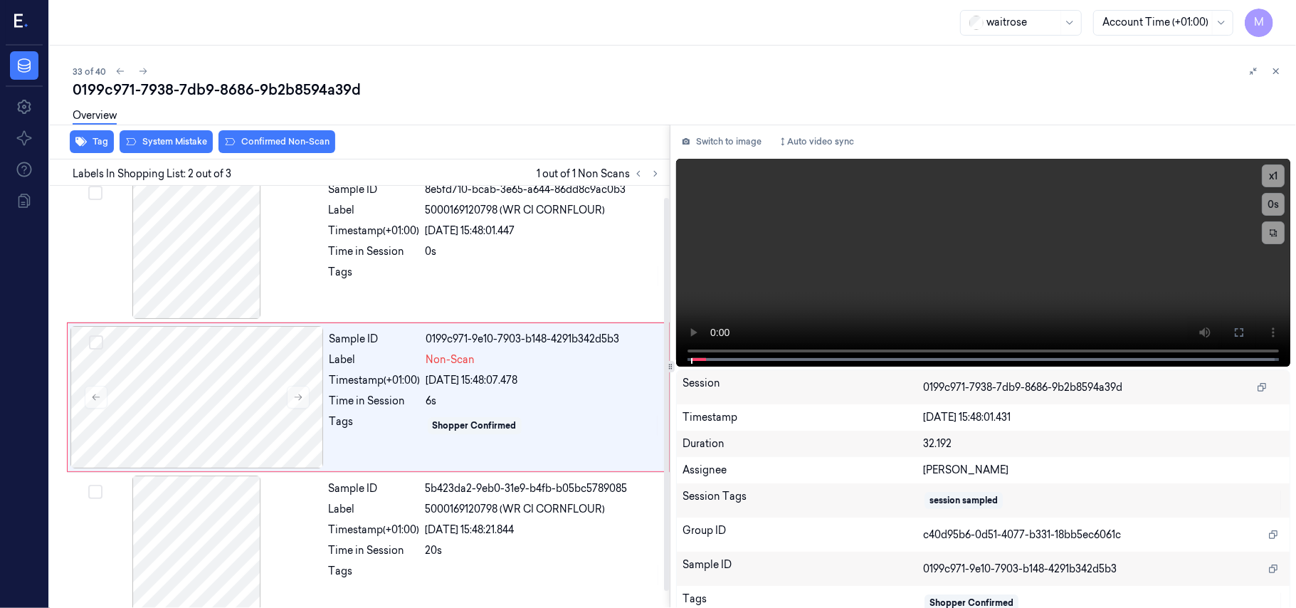
click at [180, 132] on div "Overview" at bounding box center [679, 118] width 1212 height 36
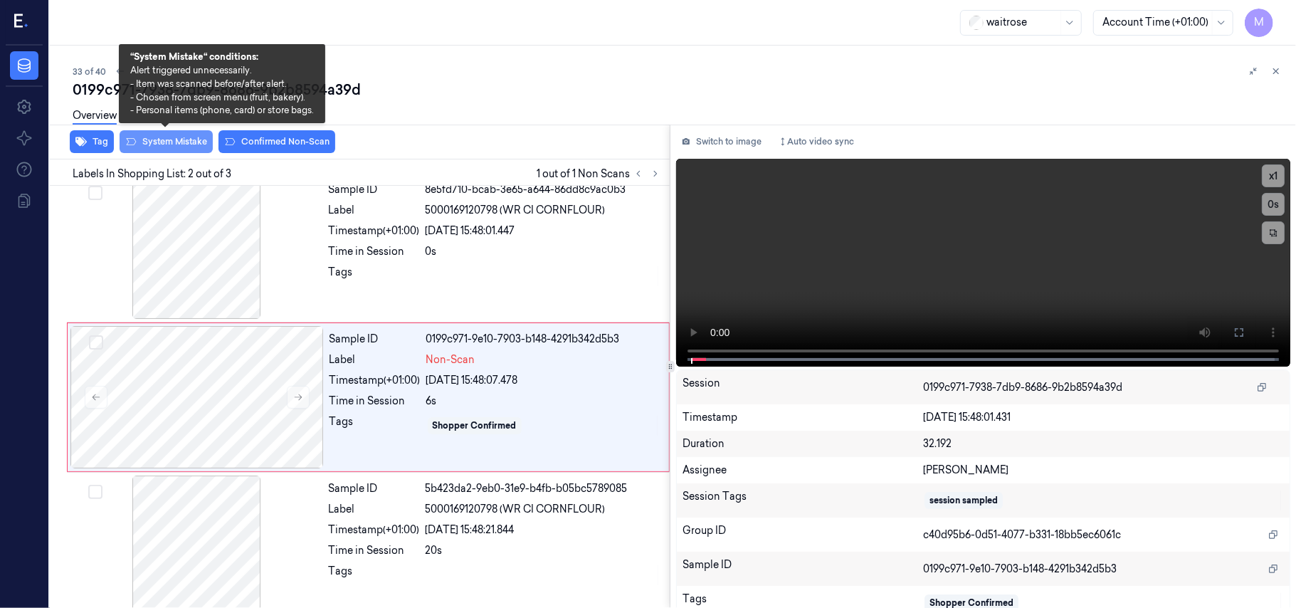
click at [177, 141] on button "System Mistake" at bounding box center [166, 141] width 93 height 23
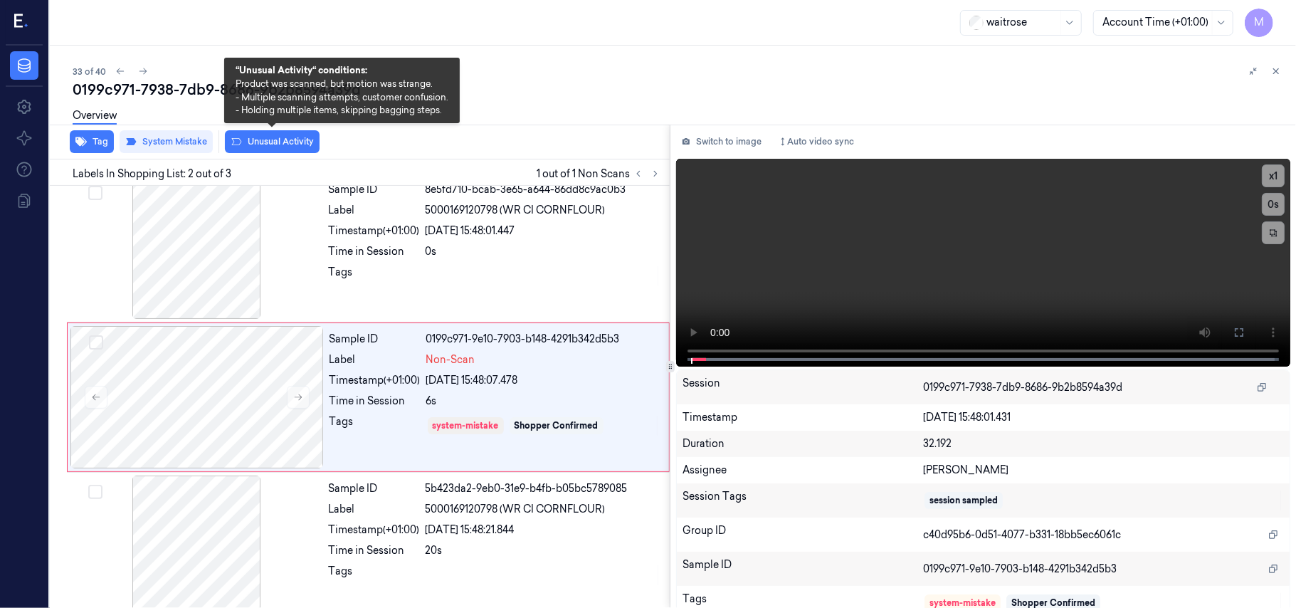
click at [277, 138] on button "Unusual Activity" at bounding box center [272, 141] width 95 height 23
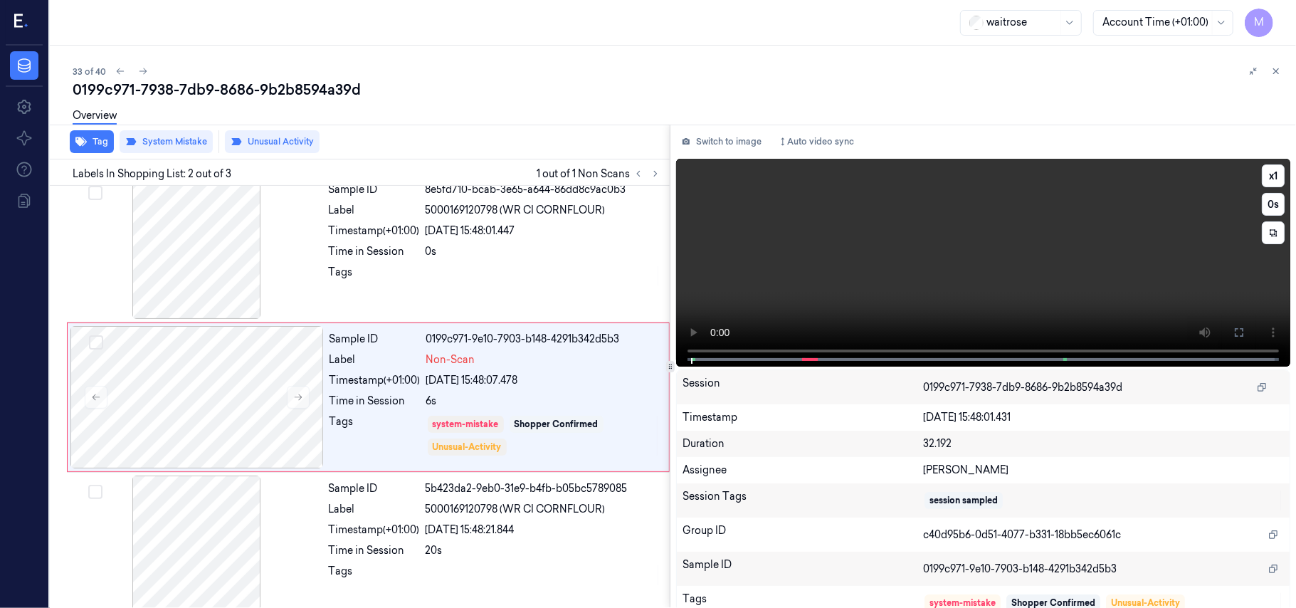
click at [1069, 233] on video at bounding box center [983, 263] width 614 height 208
click at [1236, 327] on icon at bounding box center [1238, 332] width 11 height 11
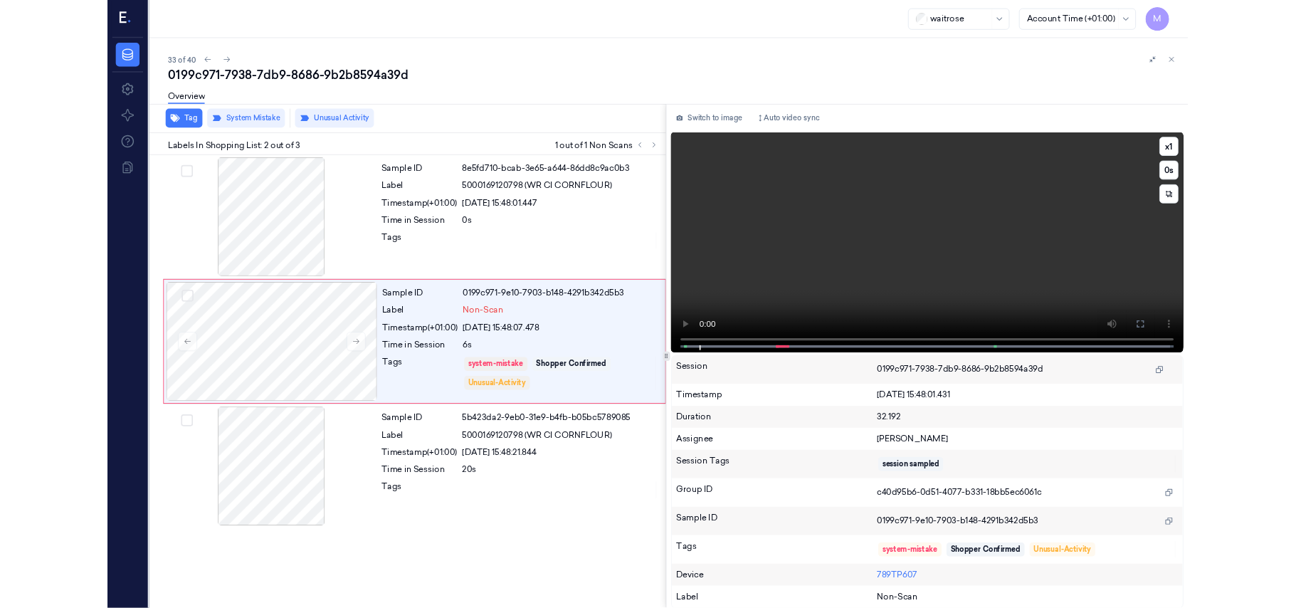
scroll to position [0, 0]
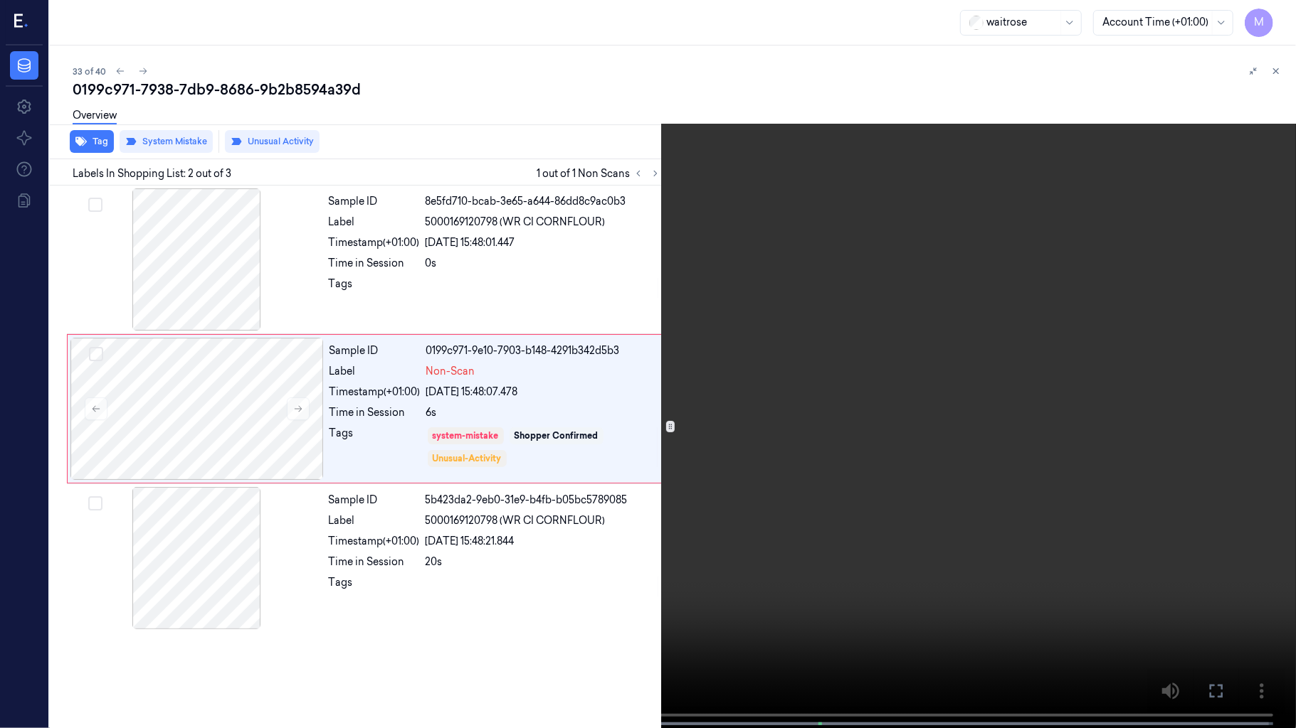
click at [876, 314] on video at bounding box center [648, 365] width 1296 height 731
click at [0, 0] on button at bounding box center [0, 0] width 0 height 0
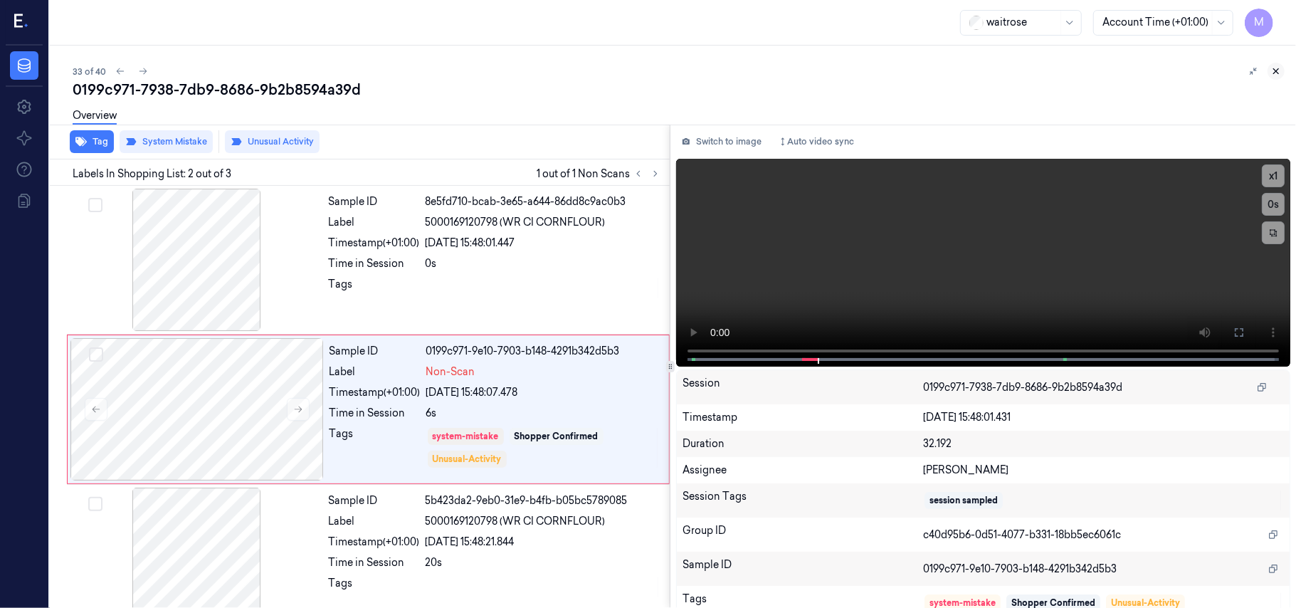
click at [1275, 69] on icon at bounding box center [1276, 71] width 10 height 10
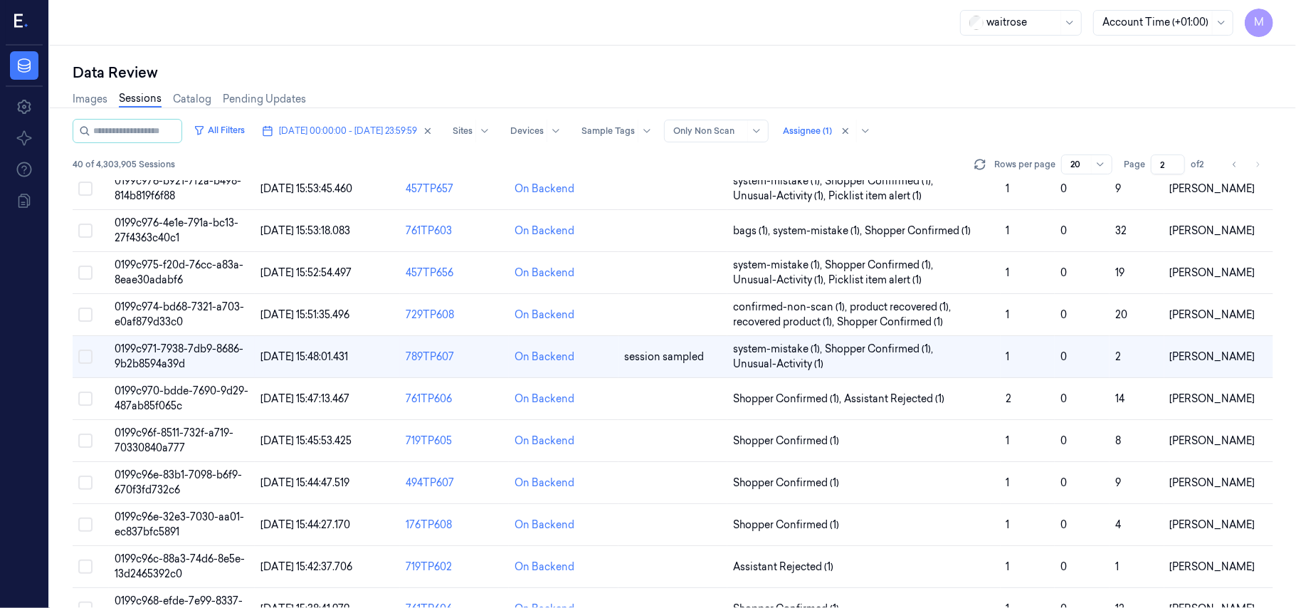
scroll to position [458, 0]
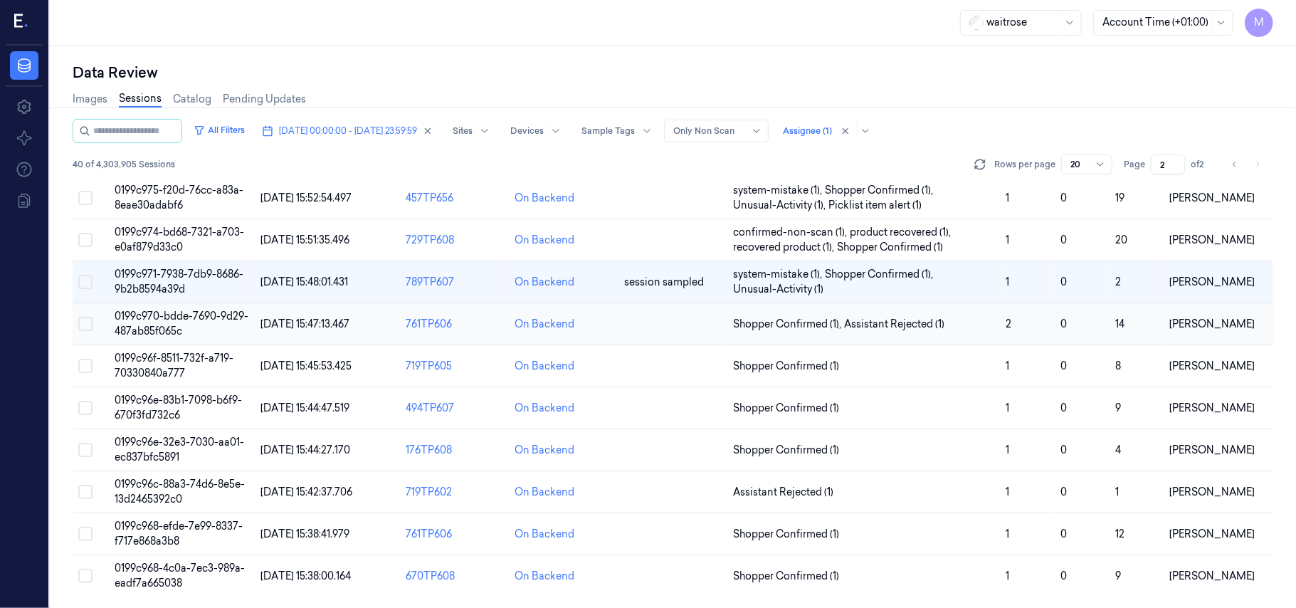
click at [166, 322] on td "0199c970-bdde-7690-9d29-487ab85f065c" at bounding box center [181, 324] width 145 height 42
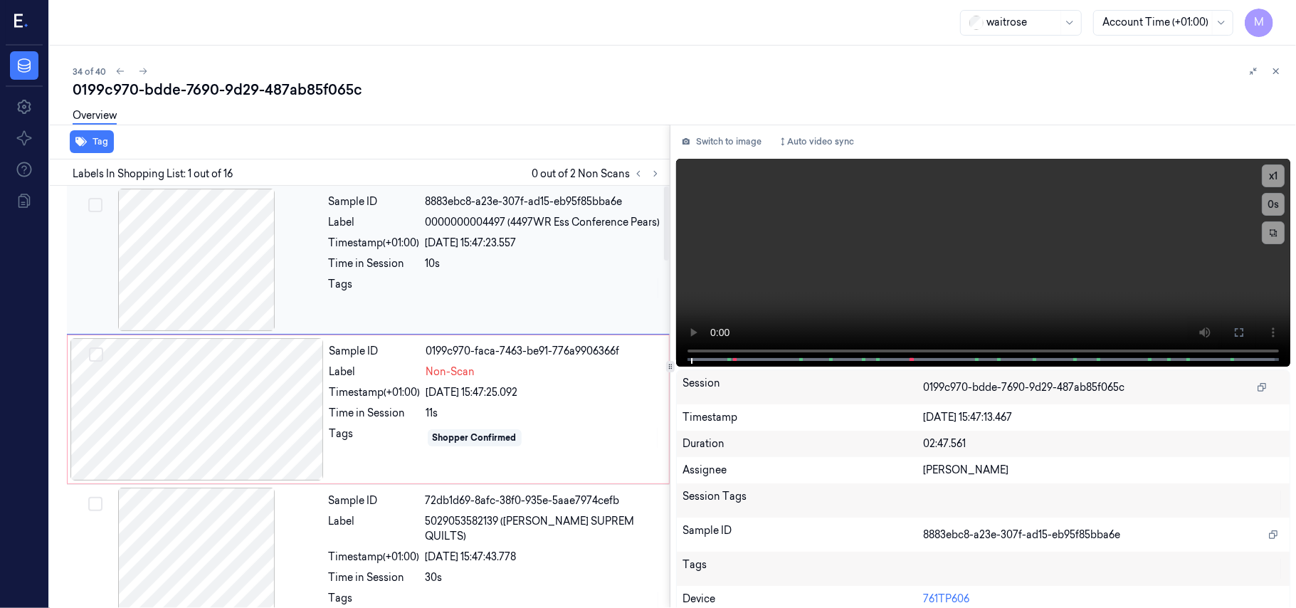
click at [571, 250] on div "[DATE] 15:47:23.557" at bounding box center [542, 242] width 235 height 15
click at [1233, 327] on icon at bounding box center [1238, 332] width 11 height 11
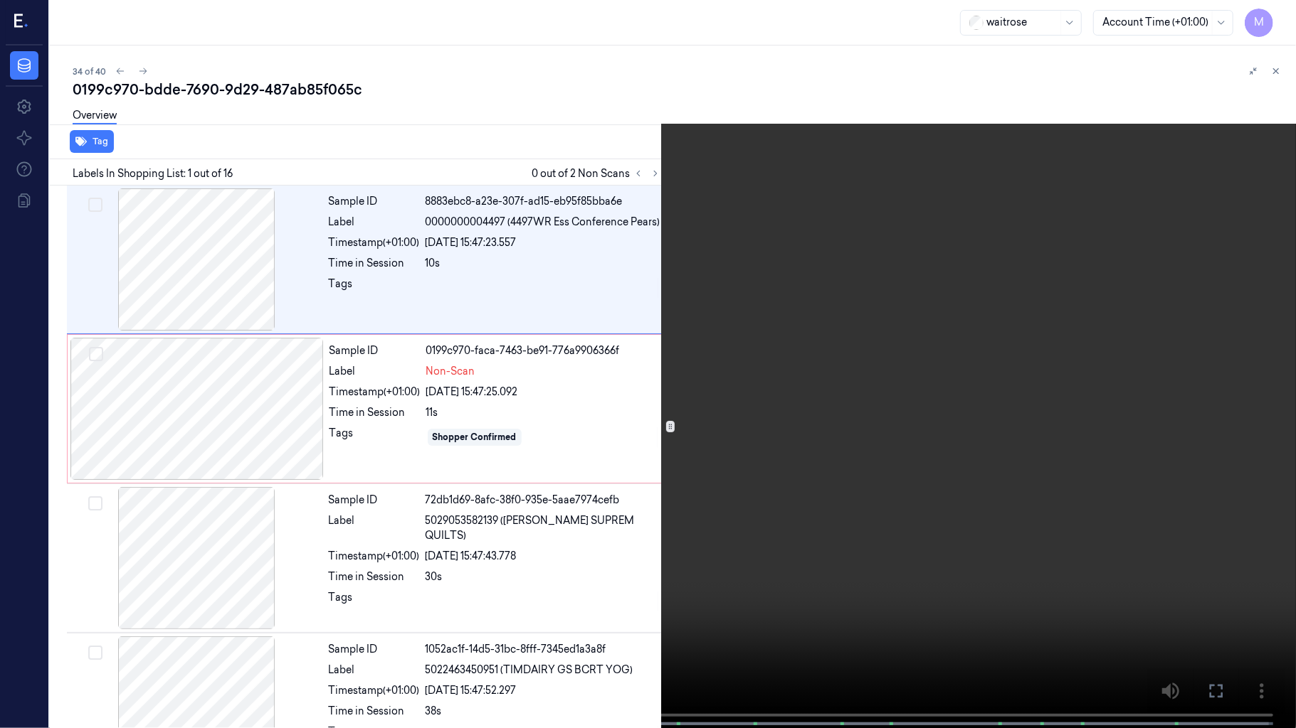
click at [976, 362] on video at bounding box center [648, 365] width 1296 height 731
click at [0, 0] on icon at bounding box center [0, 0] width 0 height 0
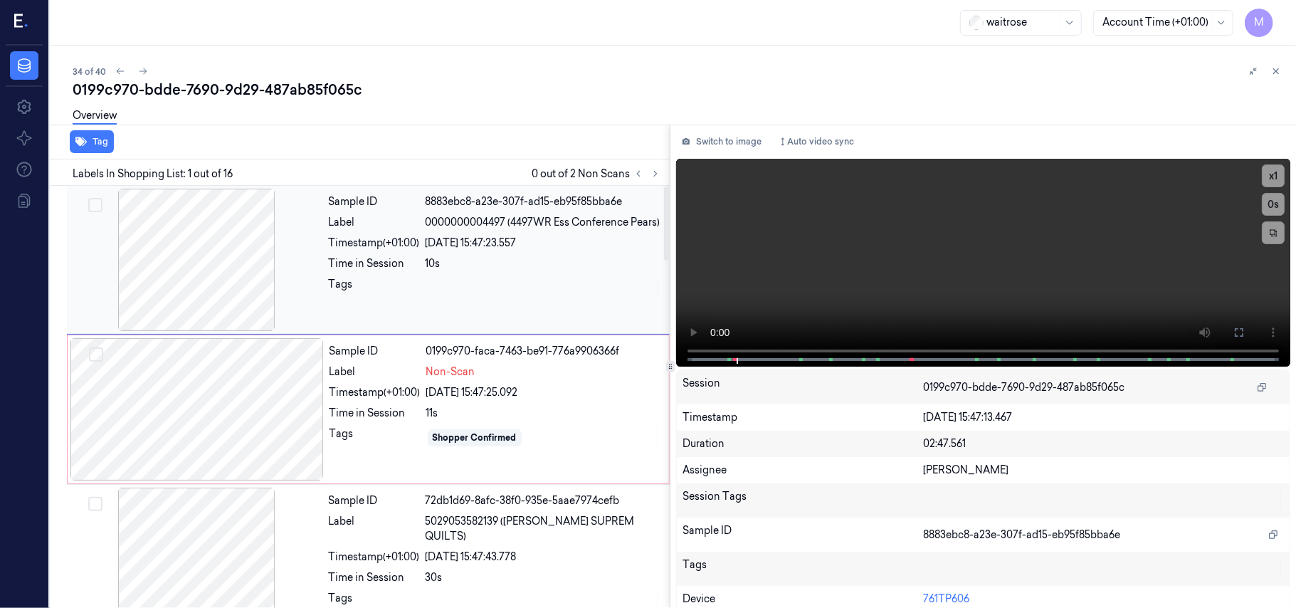
click at [527, 230] on span "0000000004497 (4497WR Ess Conference Pears)" at bounding box center [542, 222] width 235 height 15
click at [1236, 324] on button at bounding box center [1238, 332] width 23 height 23
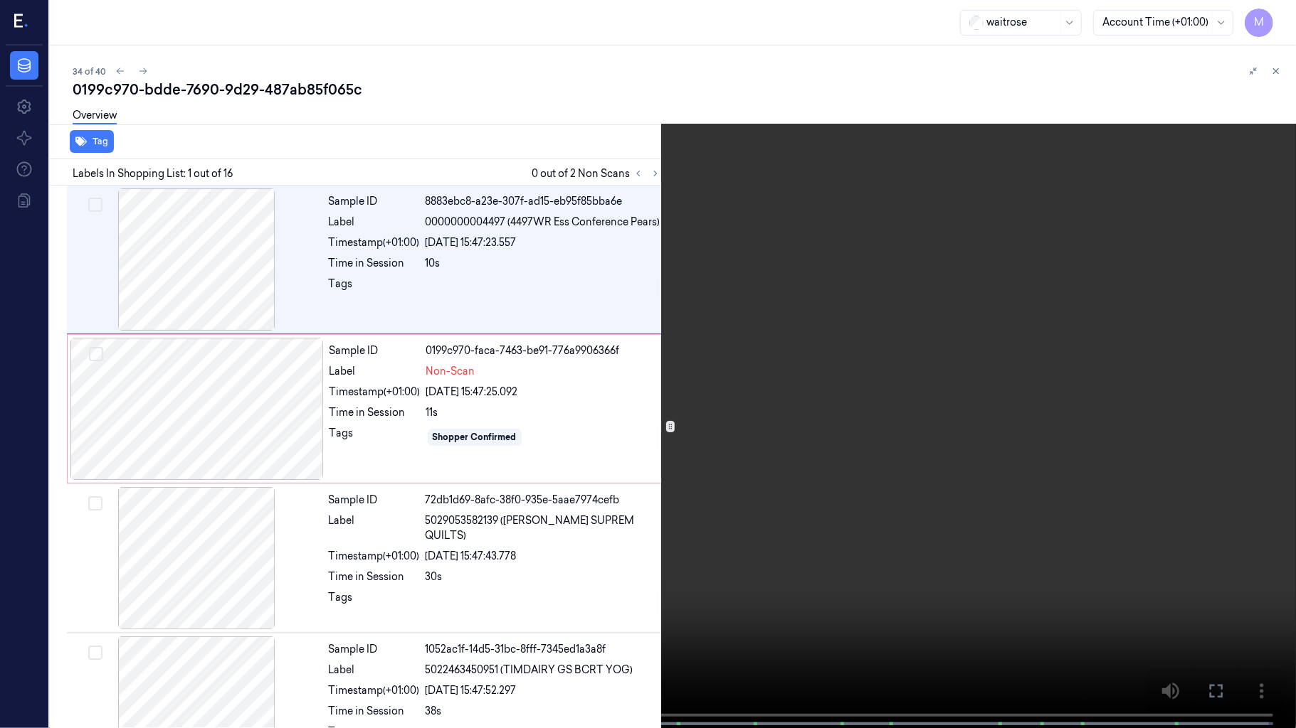
click at [906, 342] on video at bounding box center [648, 365] width 1296 height 731
click at [1272, 15] on button "x 1" at bounding box center [1278, 17] width 23 height 23
click at [903, 219] on video at bounding box center [648, 365] width 1296 height 731
click at [0, 0] on icon at bounding box center [0, 0] width 0 height 0
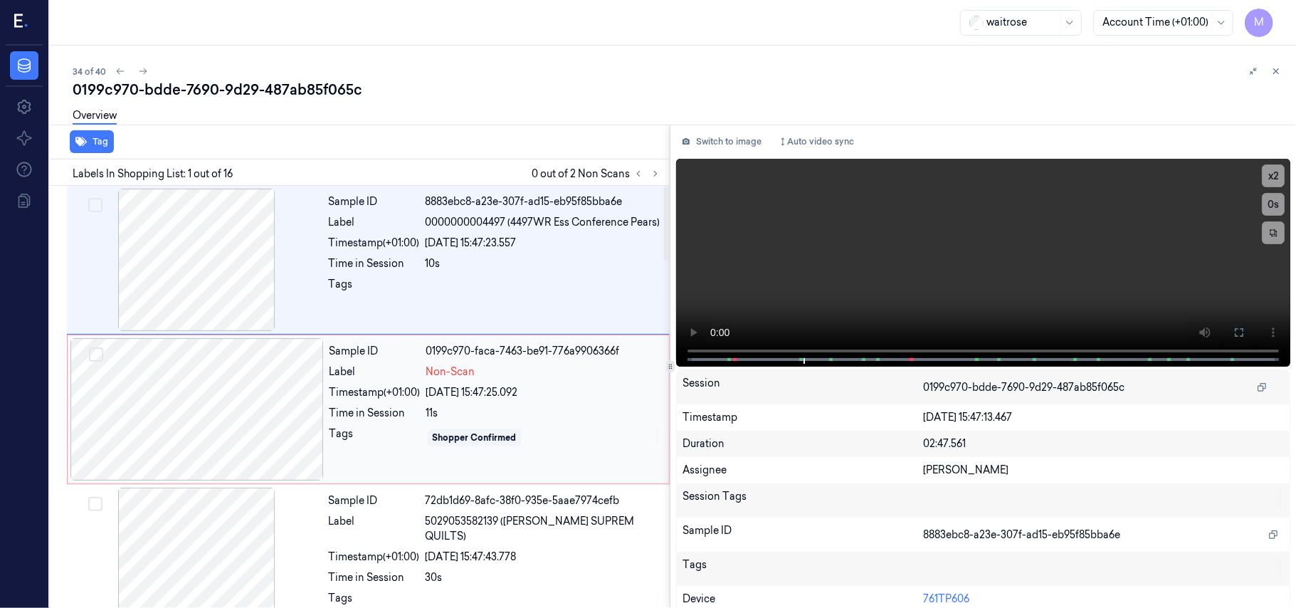
click at [235, 387] on div at bounding box center [196, 409] width 253 height 142
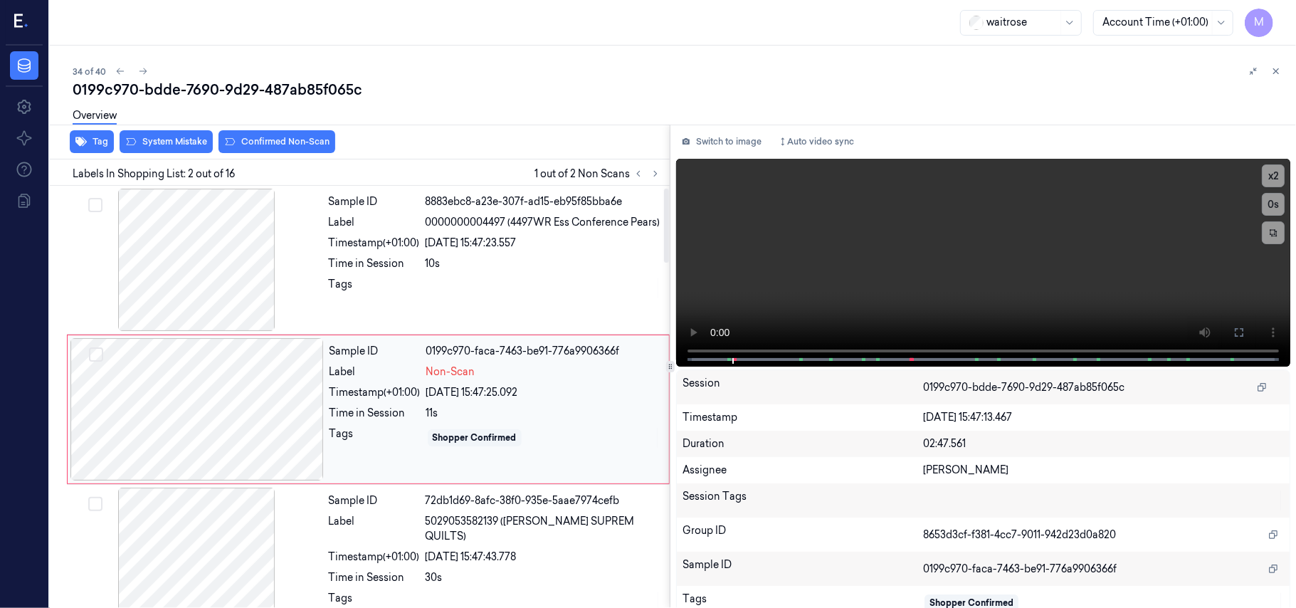
scroll to position [12, 0]
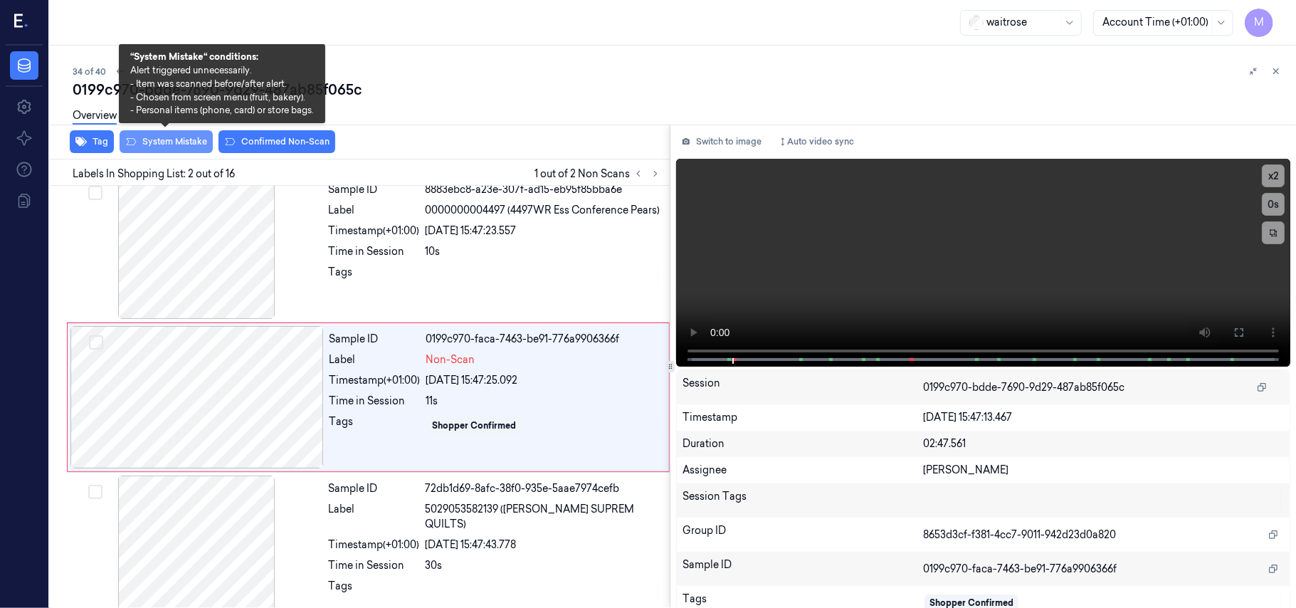
click at [166, 144] on button "System Mistake" at bounding box center [166, 141] width 93 height 23
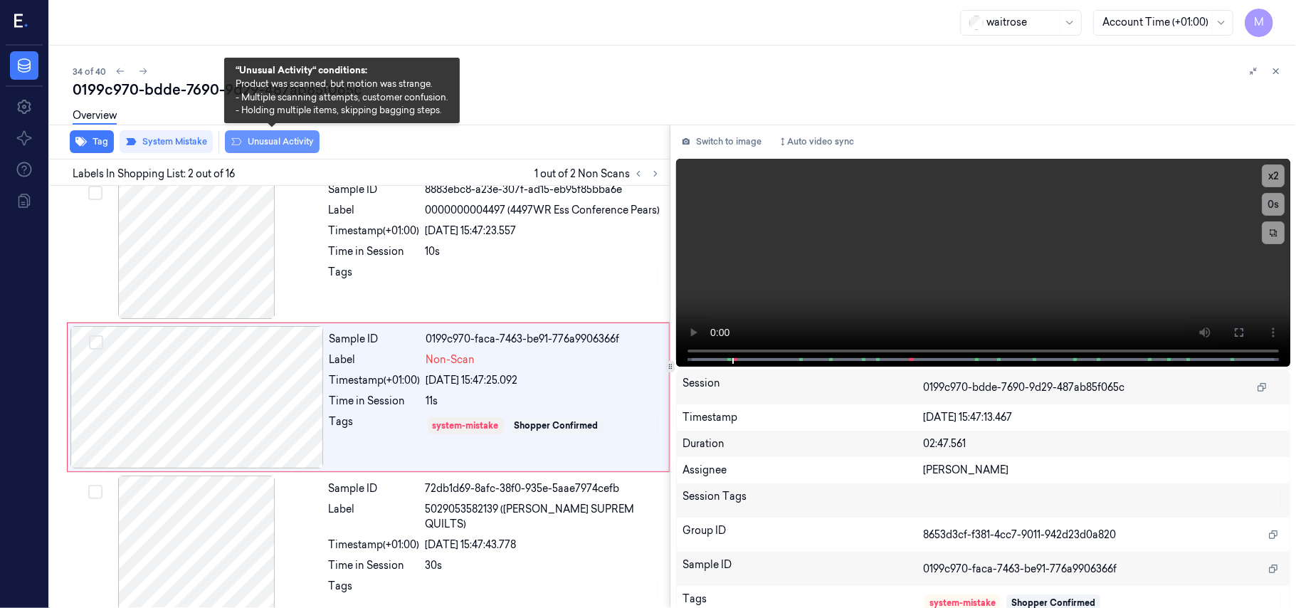
click at [246, 137] on button "Unusual Activity" at bounding box center [272, 141] width 95 height 23
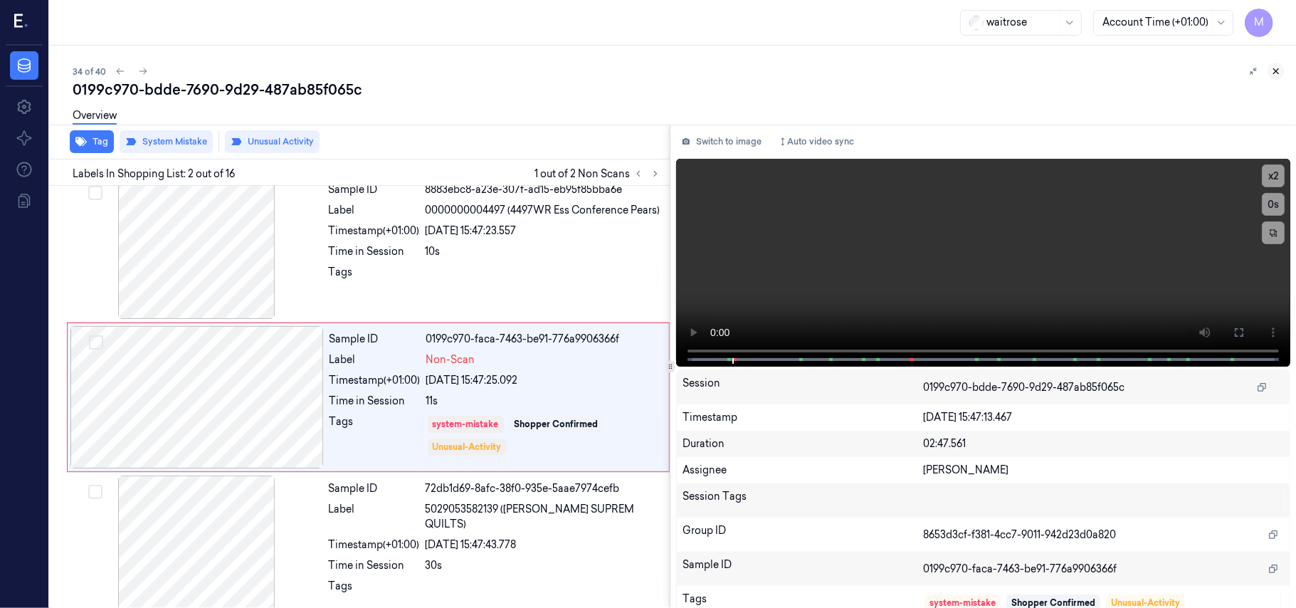
click at [1273, 66] on icon at bounding box center [1276, 71] width 10 height 10
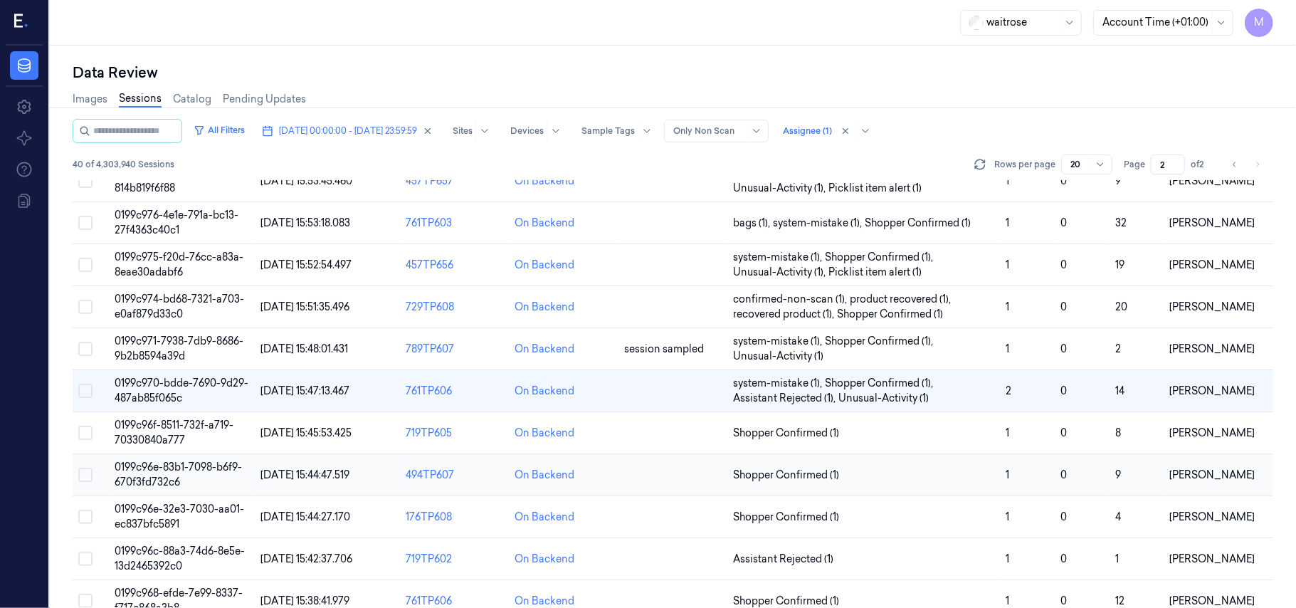
scroll to position [458, 0]
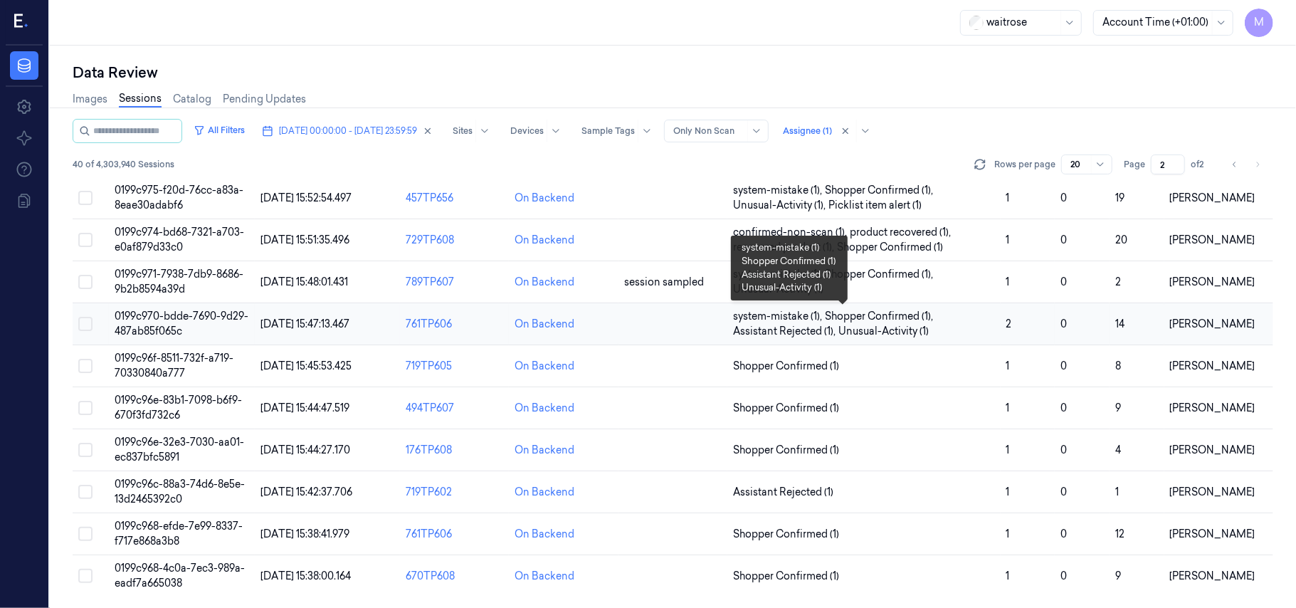
click at [832, 324] on span "Assistant Rejected (1) ," at bounding box center [785, 331] width 105 height 15
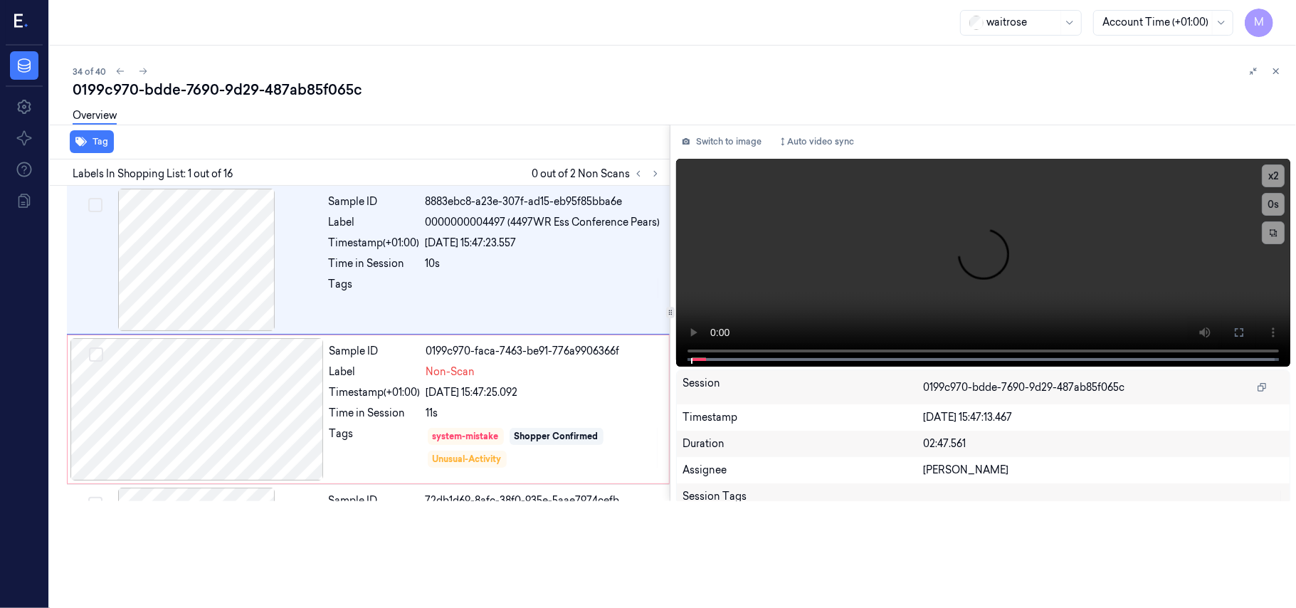
scroll to position [16, 0]
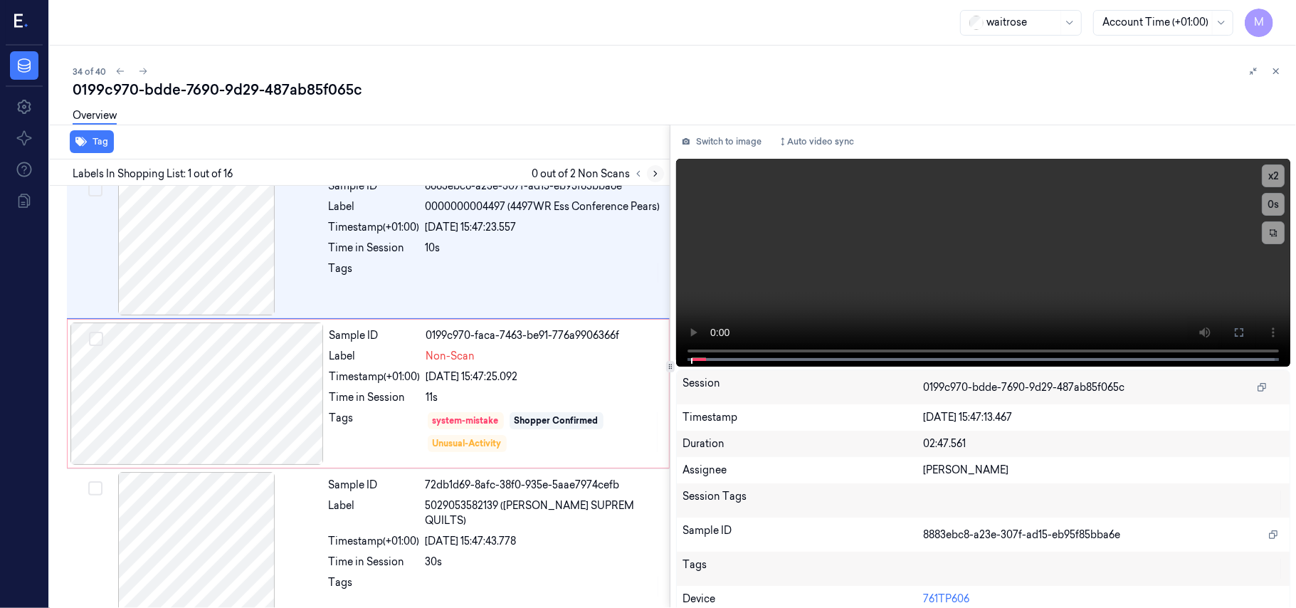
click at [655, 171] on icon at bounding box center [655, 174] width 10 height 10
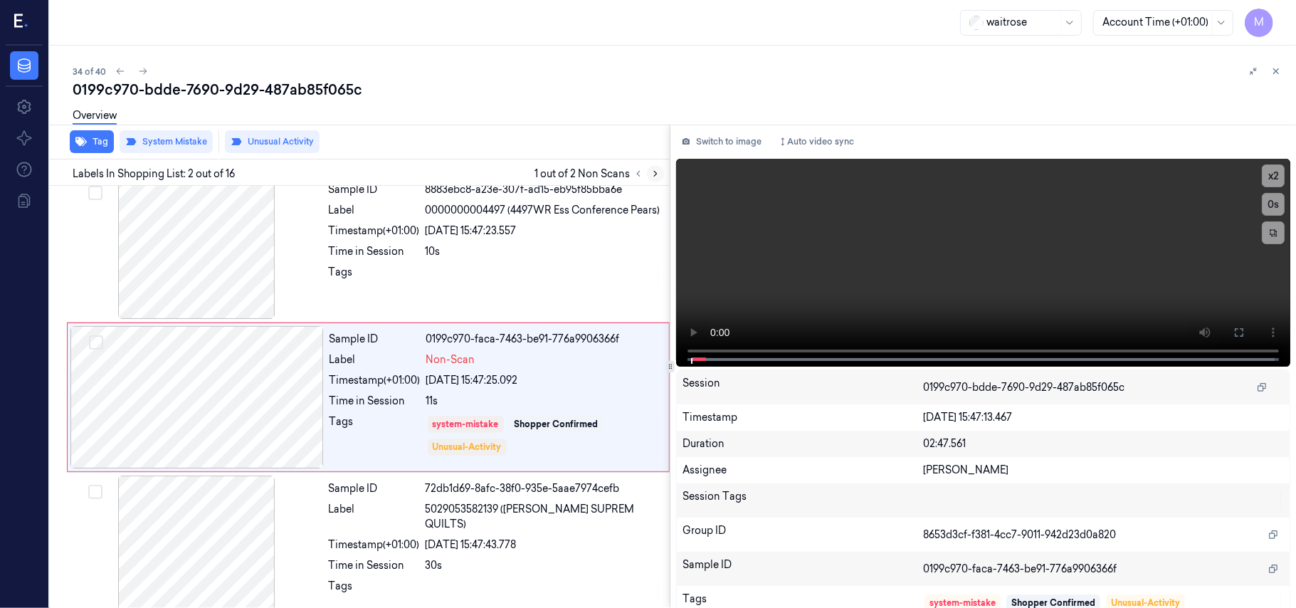
click at [650, 171] on icon at bounding box center [655, 174] width 10 height 10
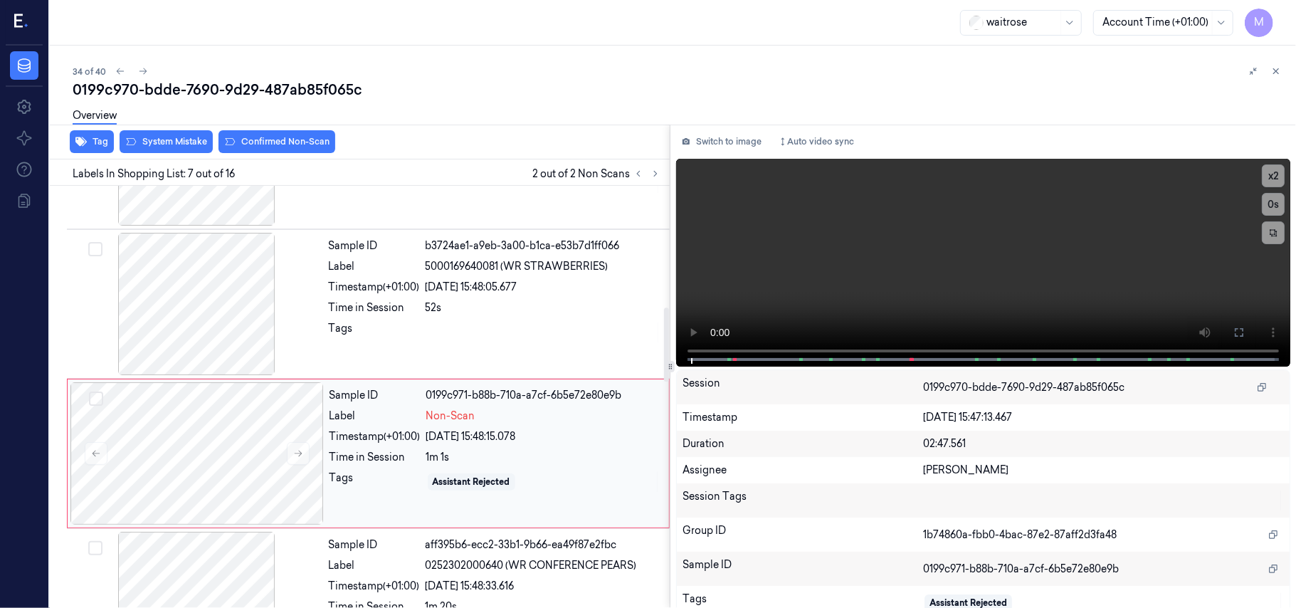
scroll to position [667, 0]
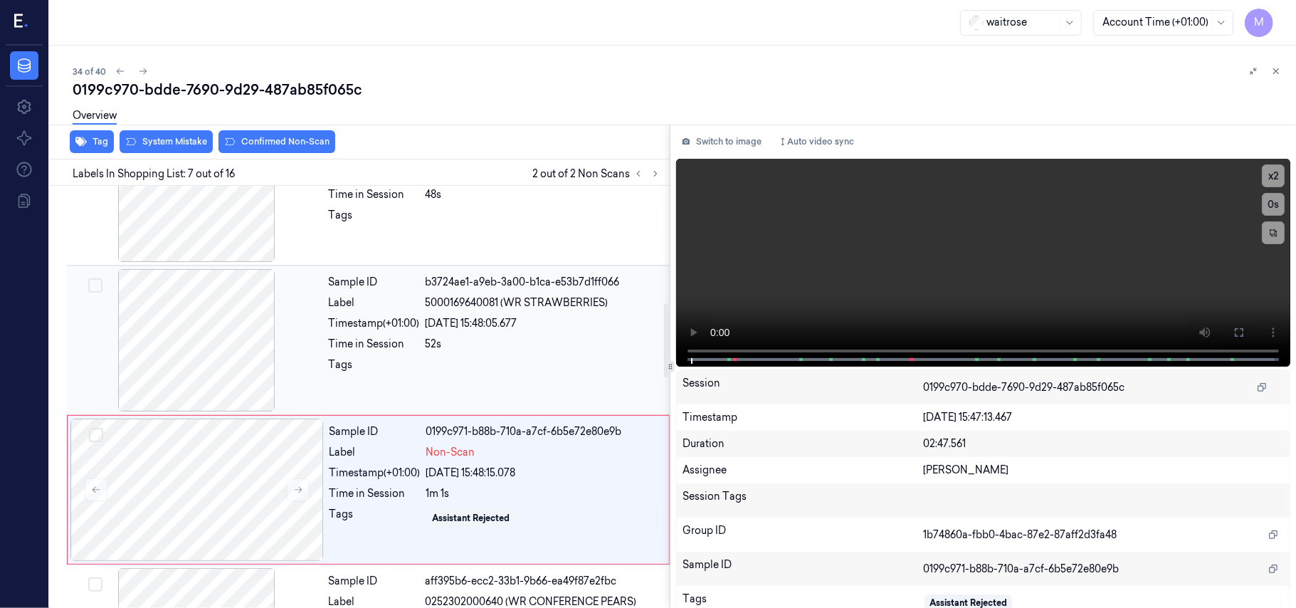
click at [467, 314] on div "Sample ID b3724ae1-a9eb-3a00-b1ca-e53b7d1ff066 Label 5000169640081 (WR STRAWBER…" at bounding box center [495, 340] width 344 height 142
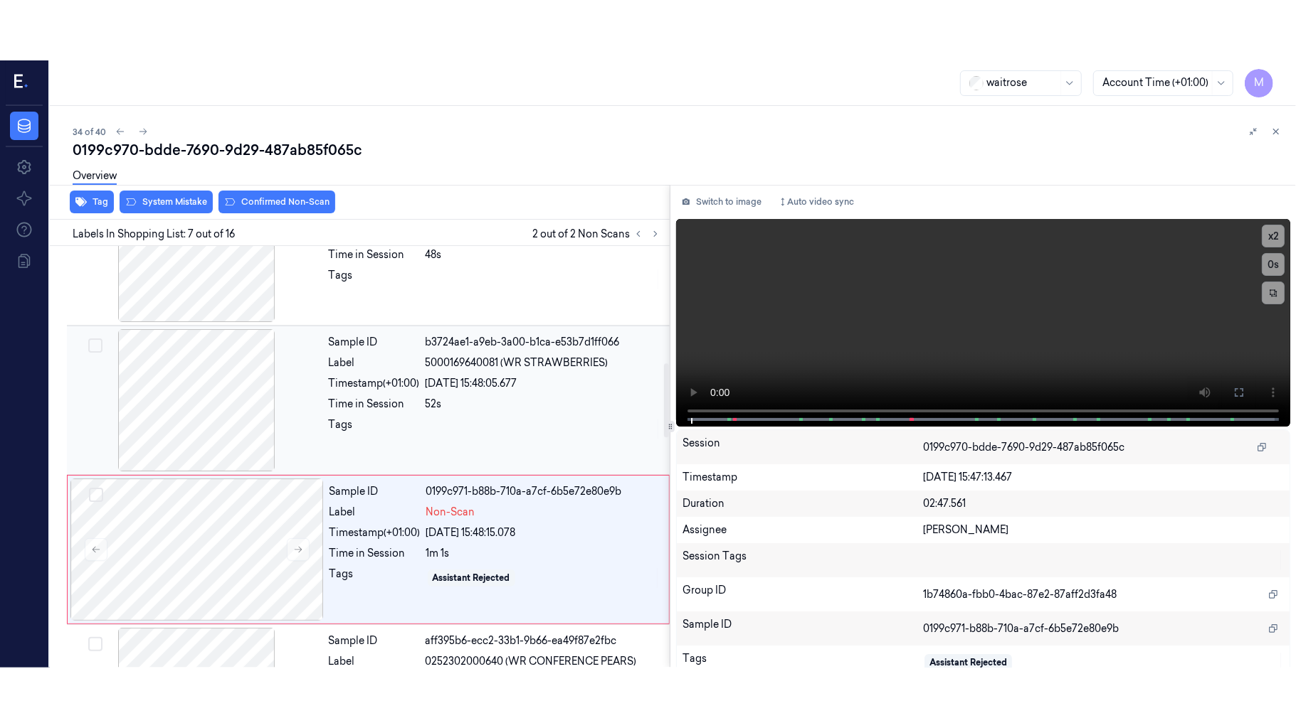
scroll to position [612, 0]
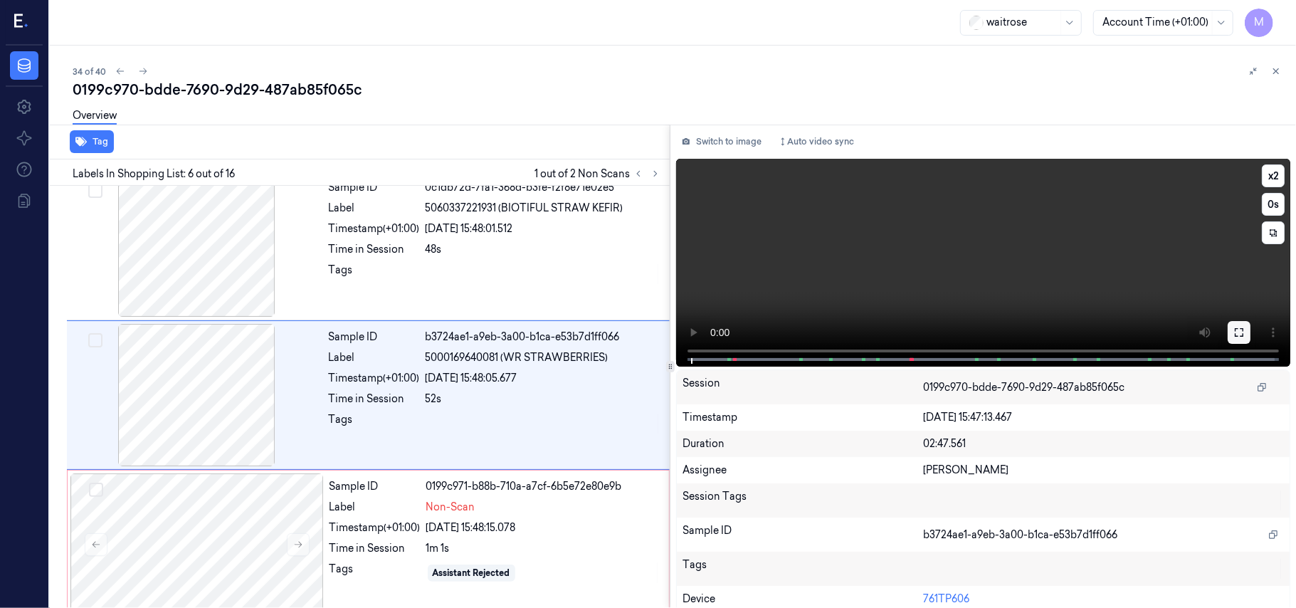
click at [1233, 329] on icon at bounding box center [1238, 332] width 11 height 11
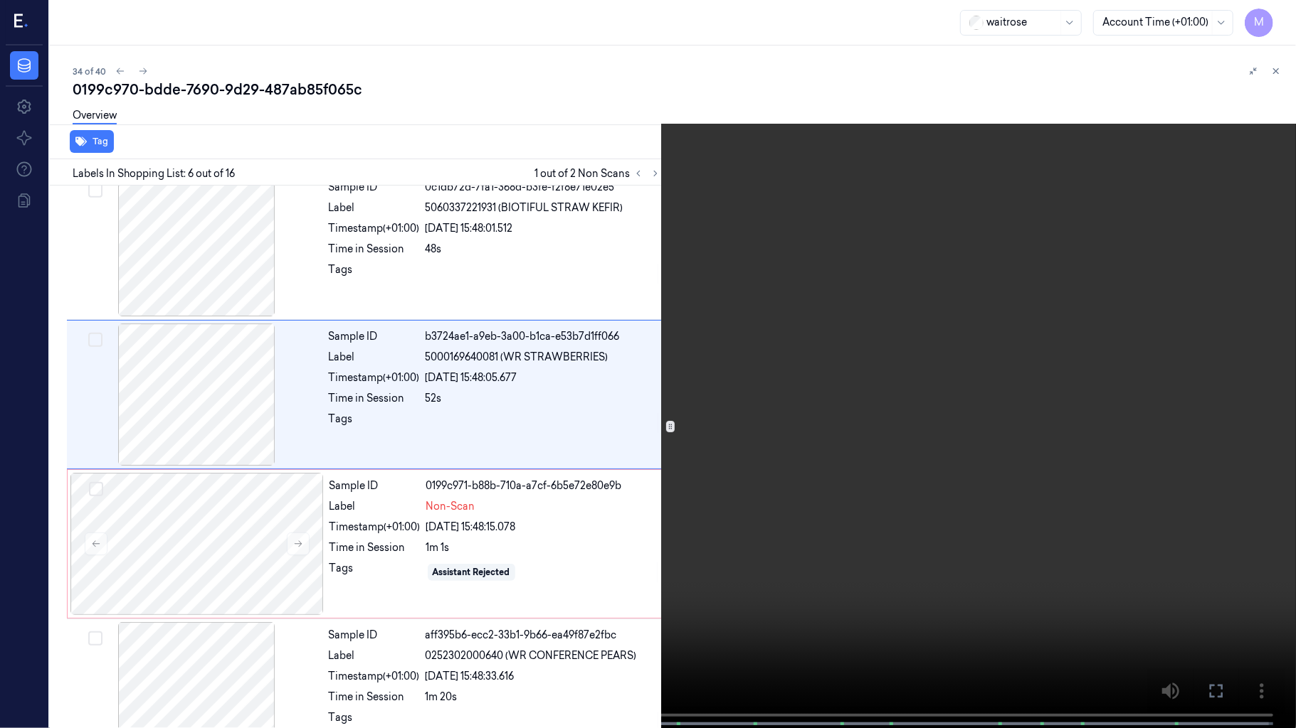
click at [971, 376] on video at bounding box center [648, 365] width 1296 height 731
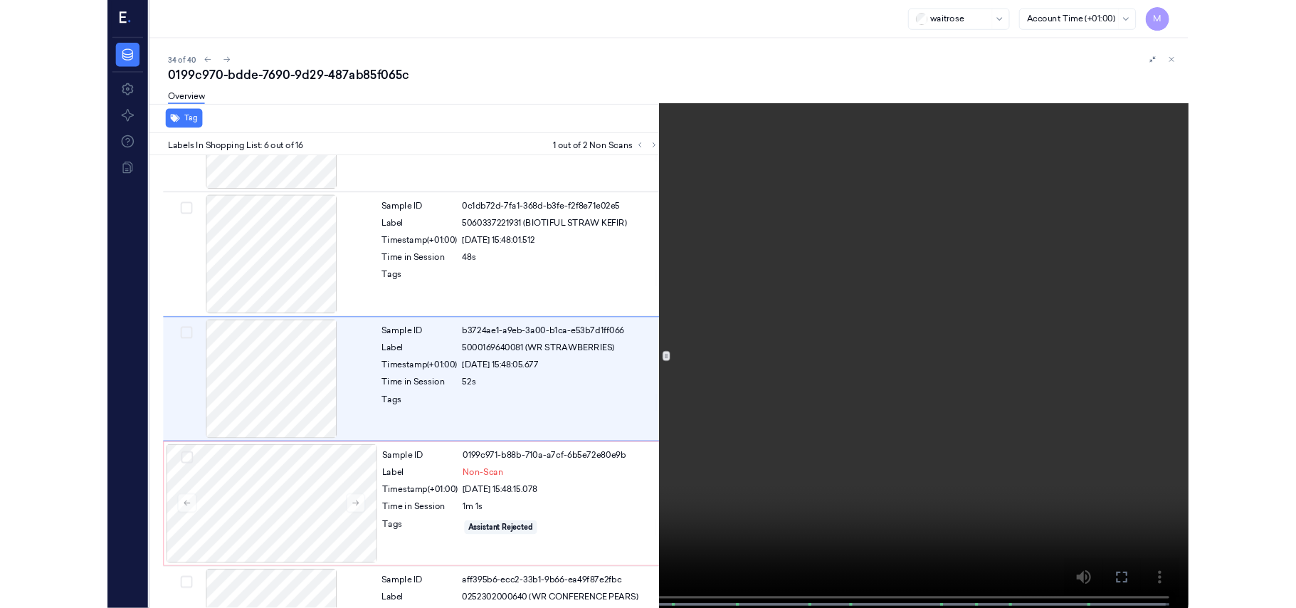
scroll to position [552, 0]
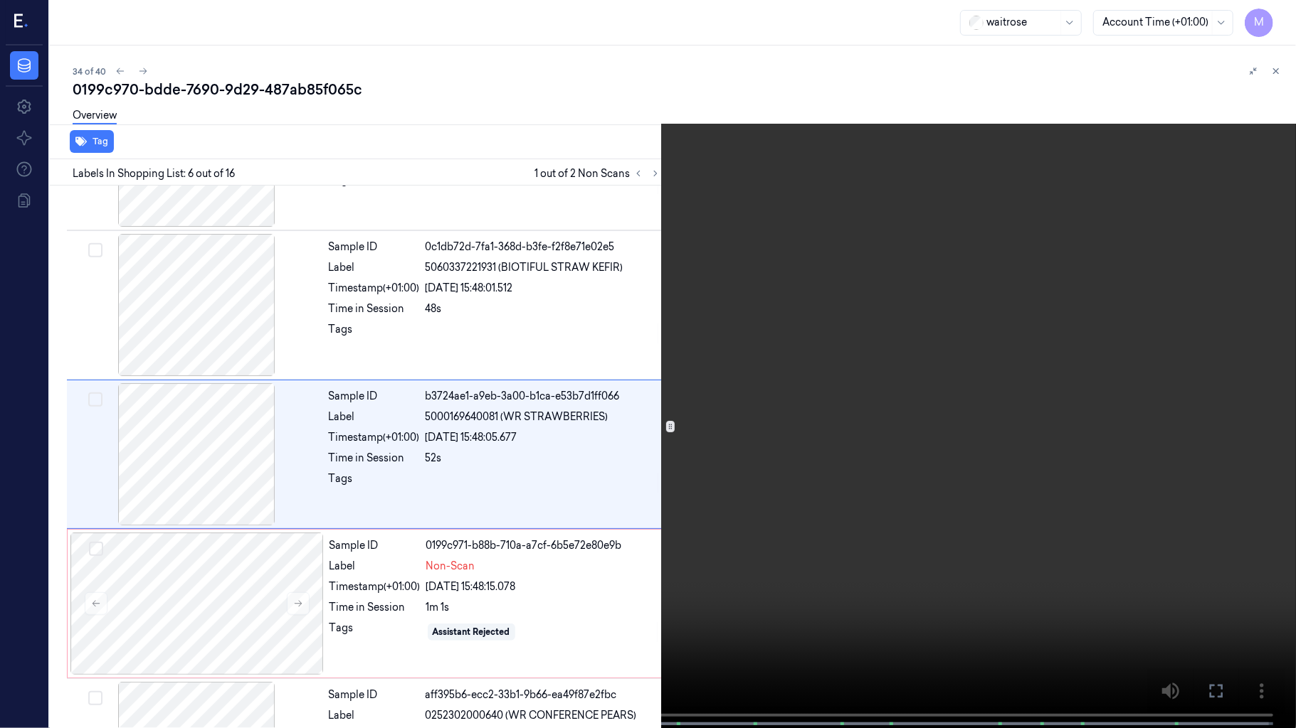
click at [1082, 299] on video at bounding box center [648, 365] width 1296 height 731
click at [1281, 18] on button "x 2" at bounding box center [1278, 17] width 23 height 23
click at [1281, 18] on button "x 4" at bounding box center [1278, 17] width 23 height 23
click at [1043, 282] on video at bounding box center [648, 365] width 1296 height 731
click at [795, 476] on video at bounding box center [648, 365] width 1296 height 731
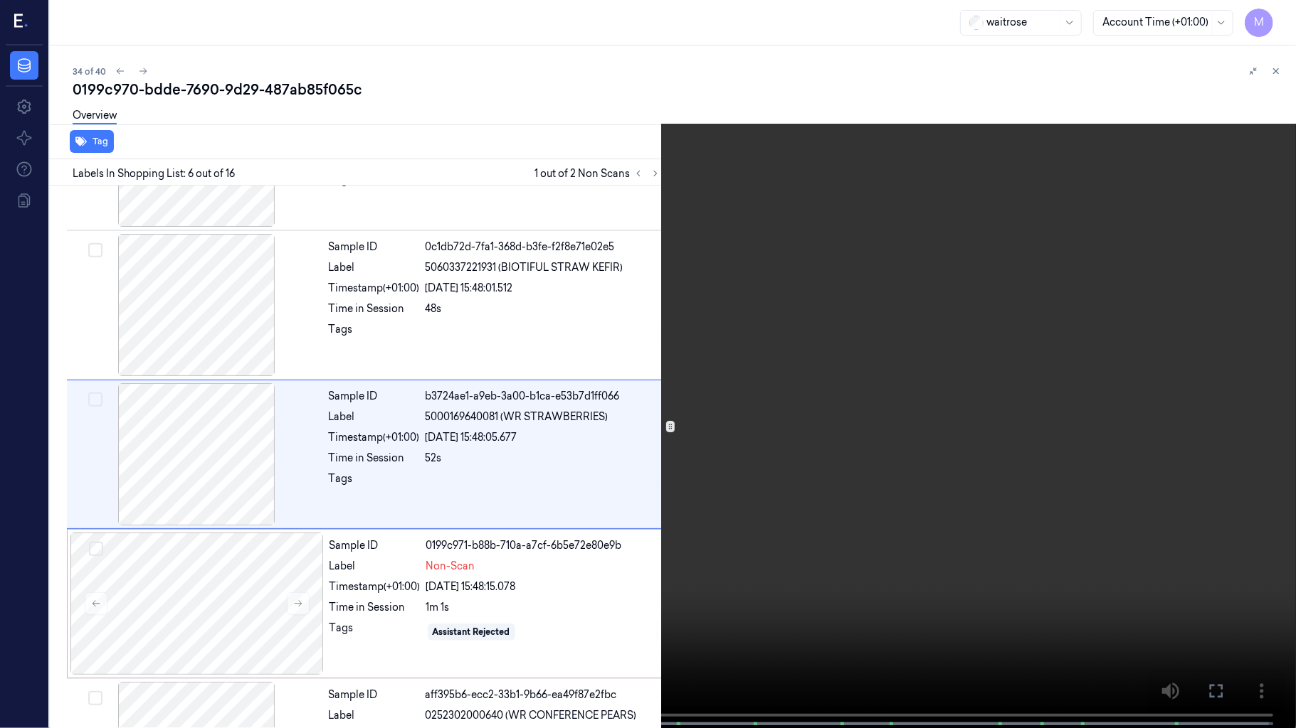
click at [0, 0] on icon at bounding box center [0, 0] width 0 height 0
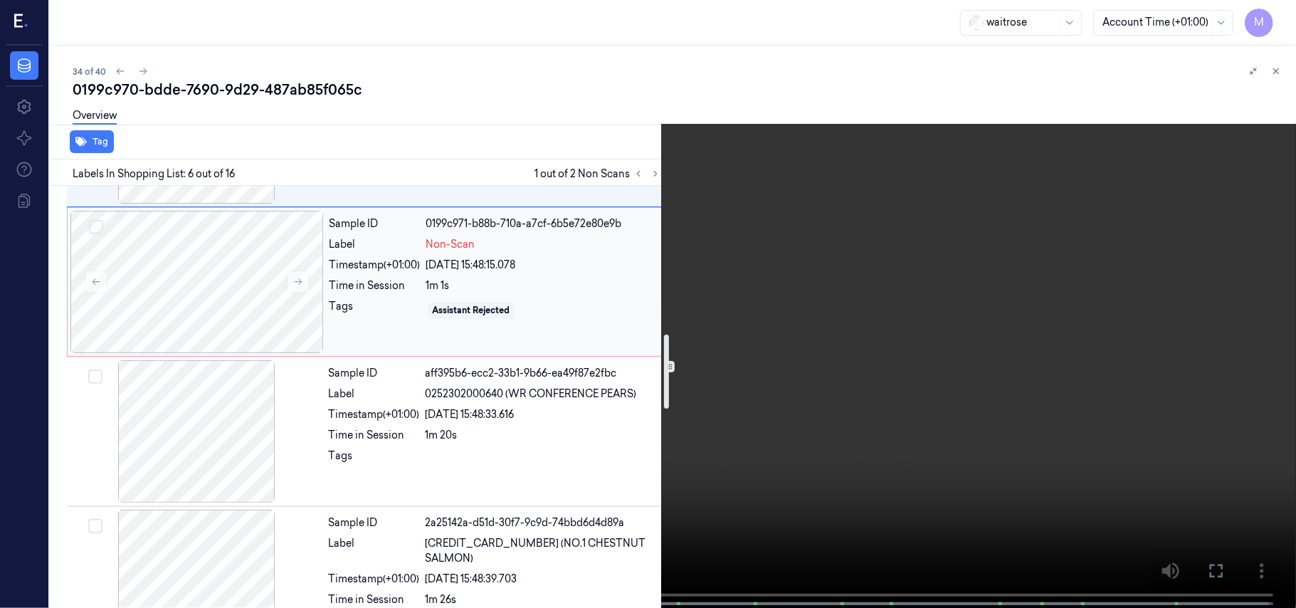
scroll to position [837, 0]
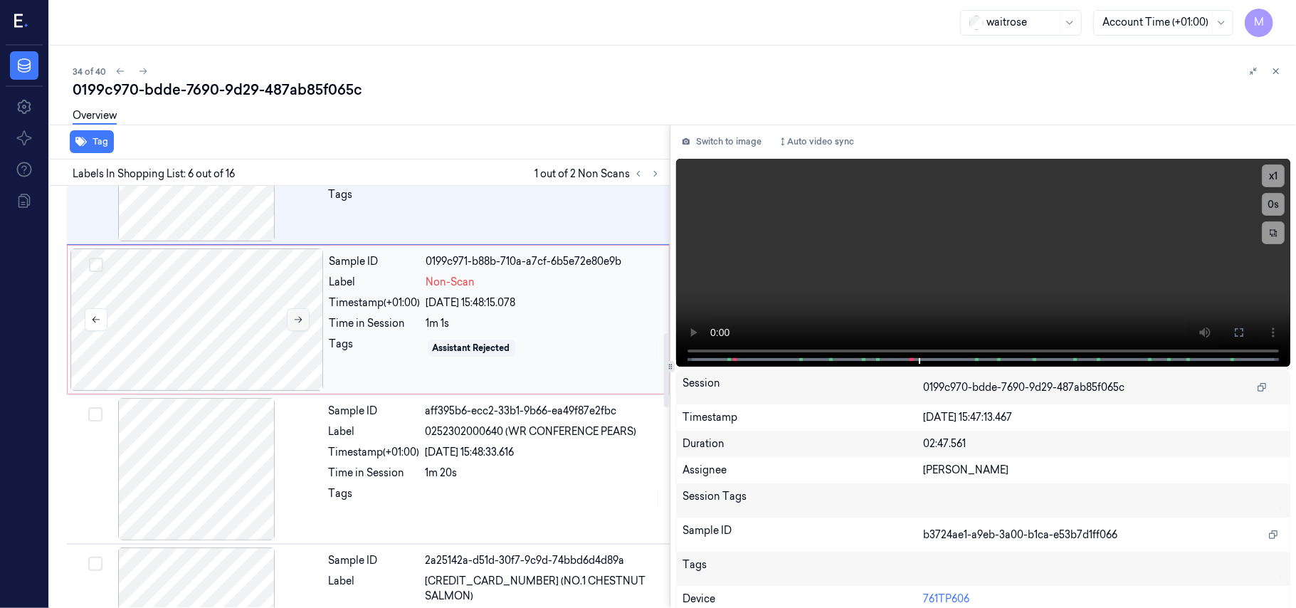
click at [293, 322] on icon at bounding box center [298, 319] width 10 height 10
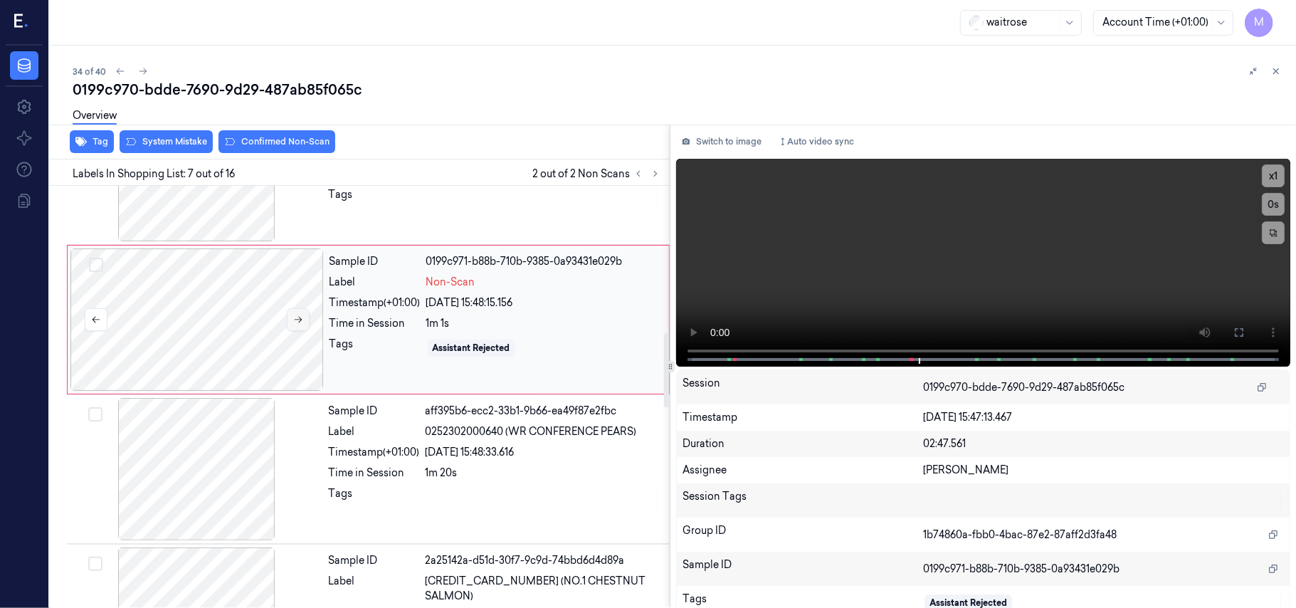
scroll to position [761, 0]
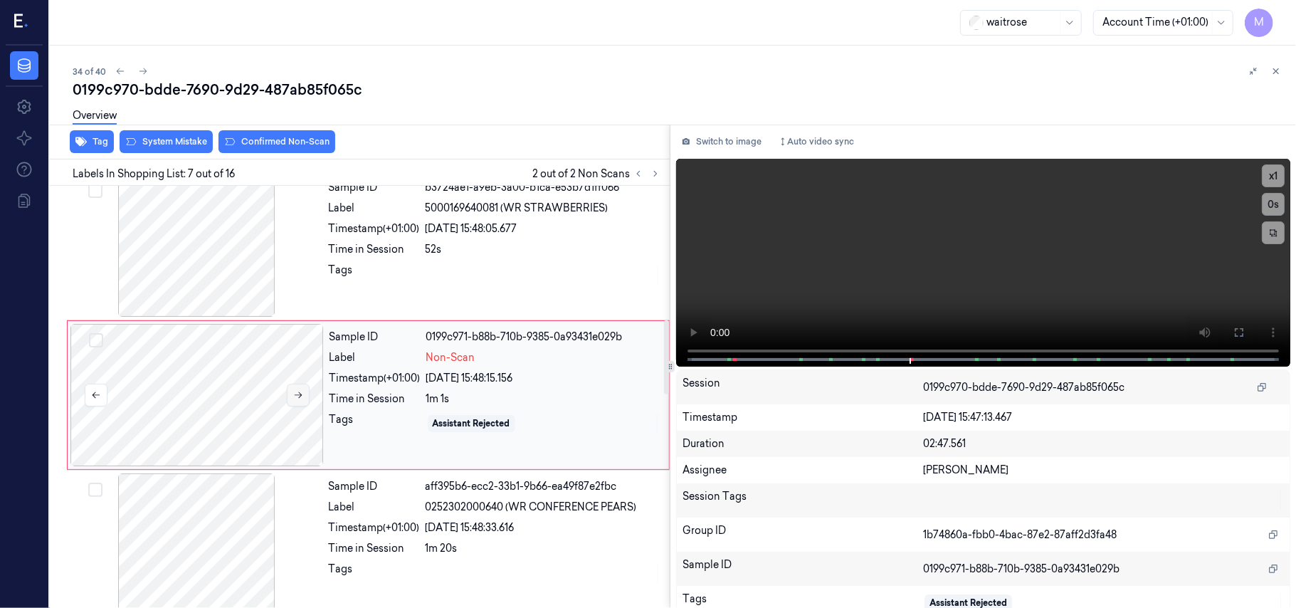
click at [305, 398] on button at bounding box center [298, 394] width 23 height 23
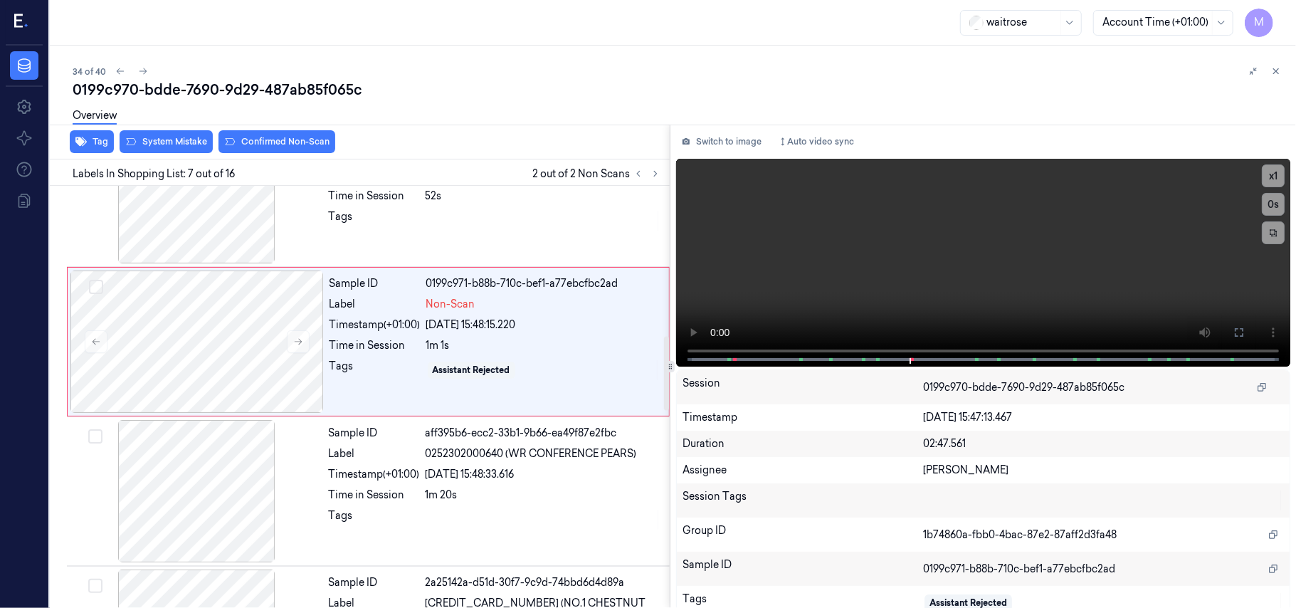
scroll to position [854, 0]
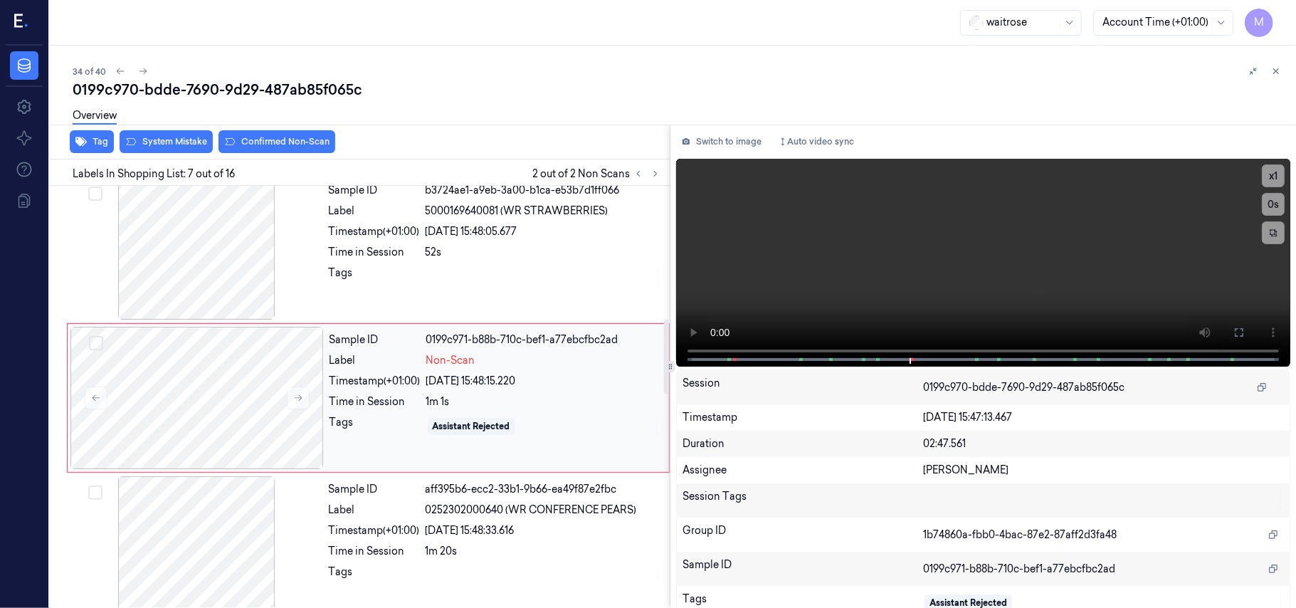
click at [479, 377] on div "[DATE] 15:48:15.220" at bounding box center [543, 380] width 234 height 15
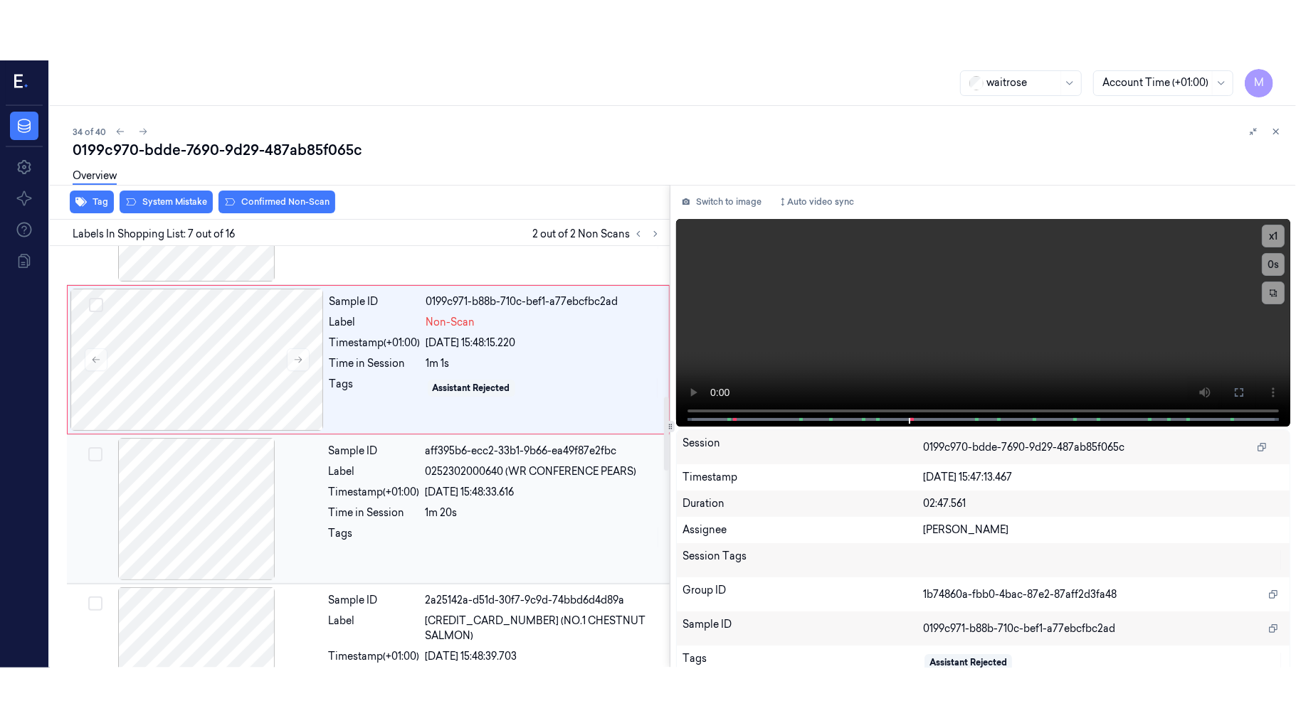
scroll to position [761, 0]
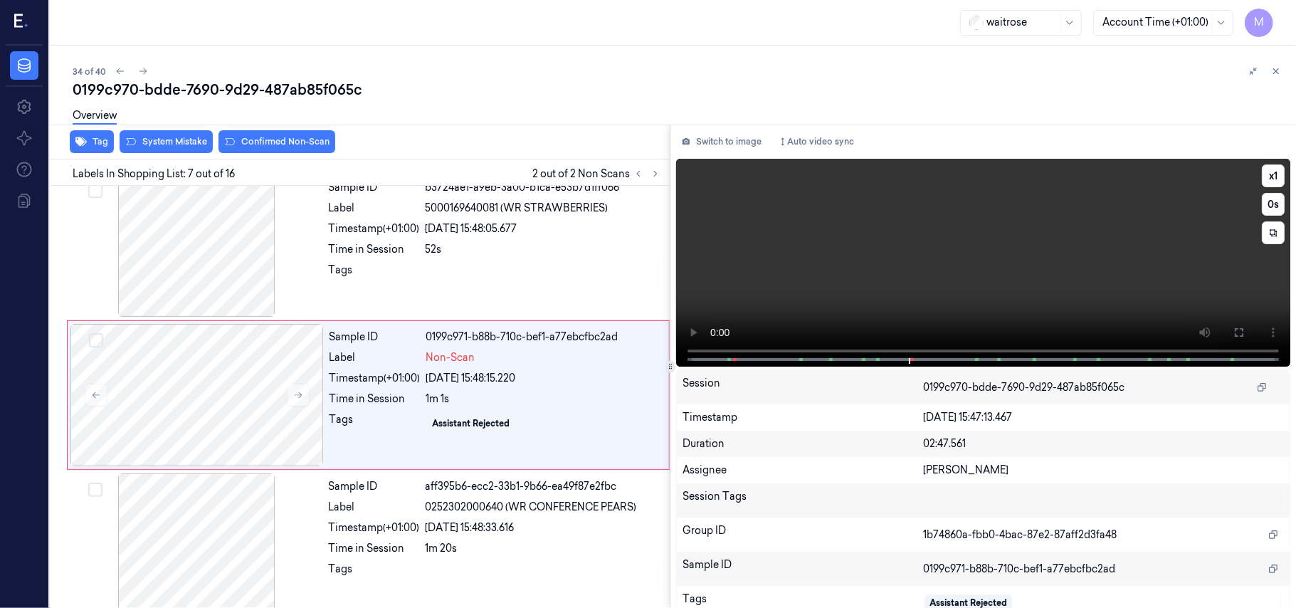
click at [1113, 269] on video at bounding box center [983, 263] width 614 height 208
click at [1236, 329] on icon at bounding box center [1238, 332] width 11 height 11
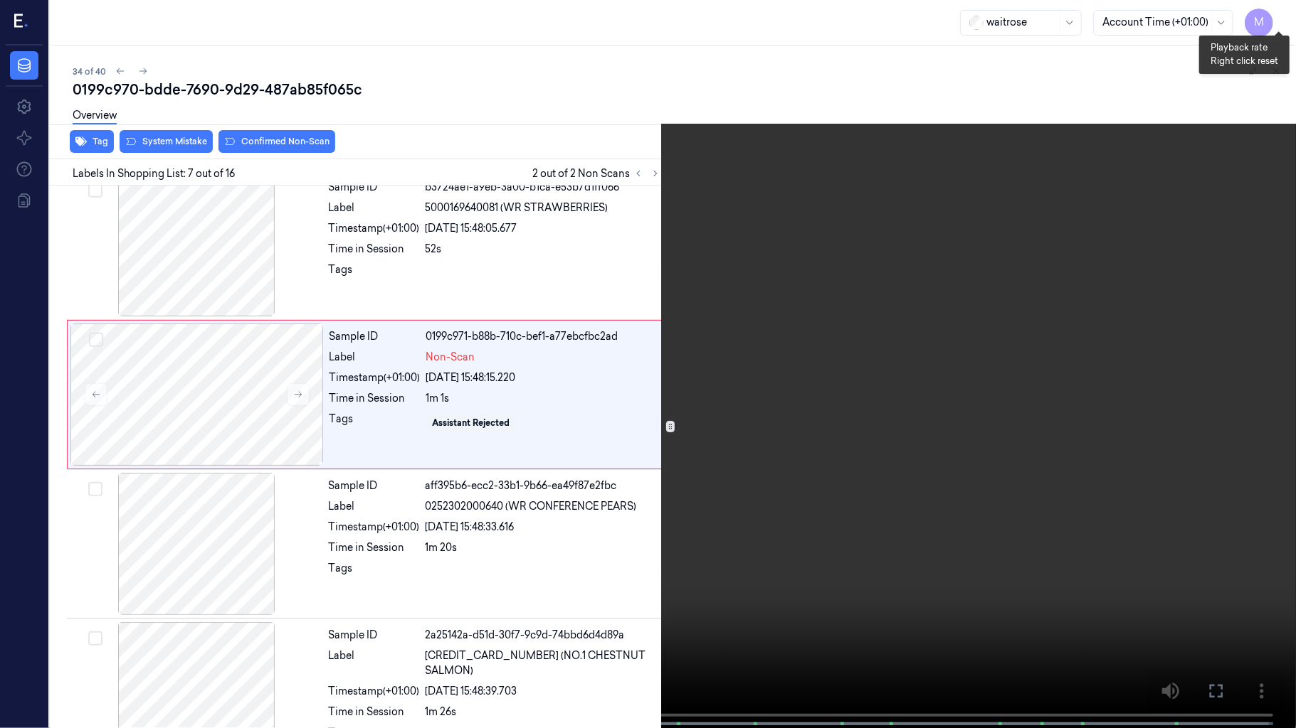
click at [1279, 14] on button "x 1" at bounding box center [1278, 17] width 23 height 23
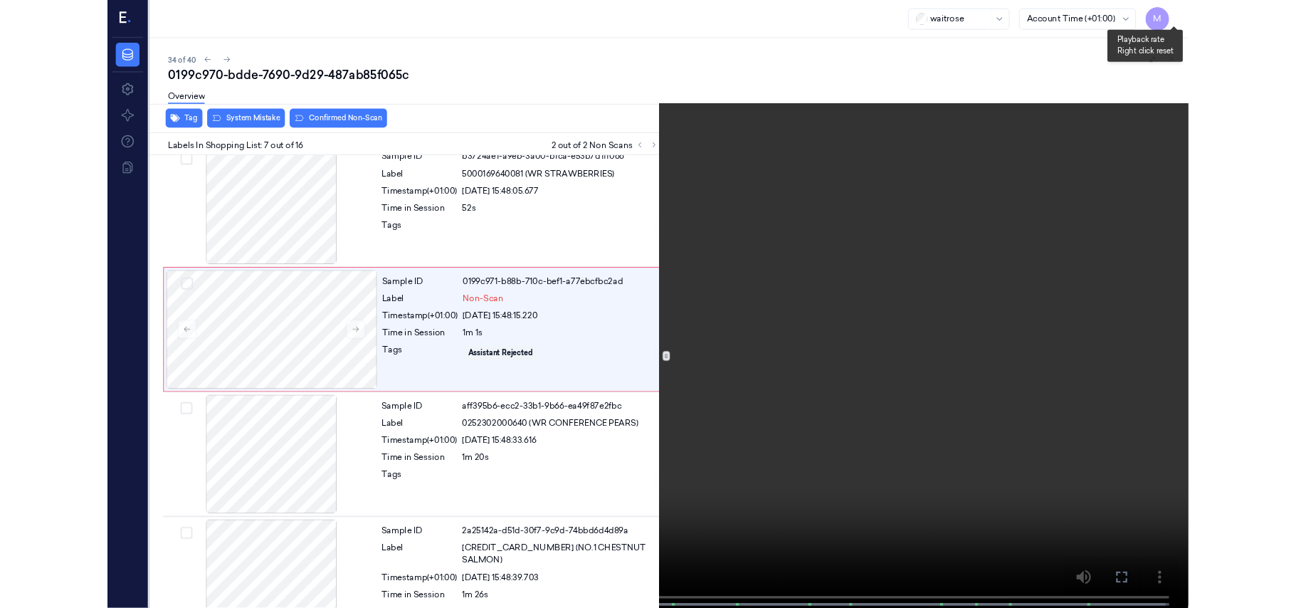
scroll to position [701, 0]
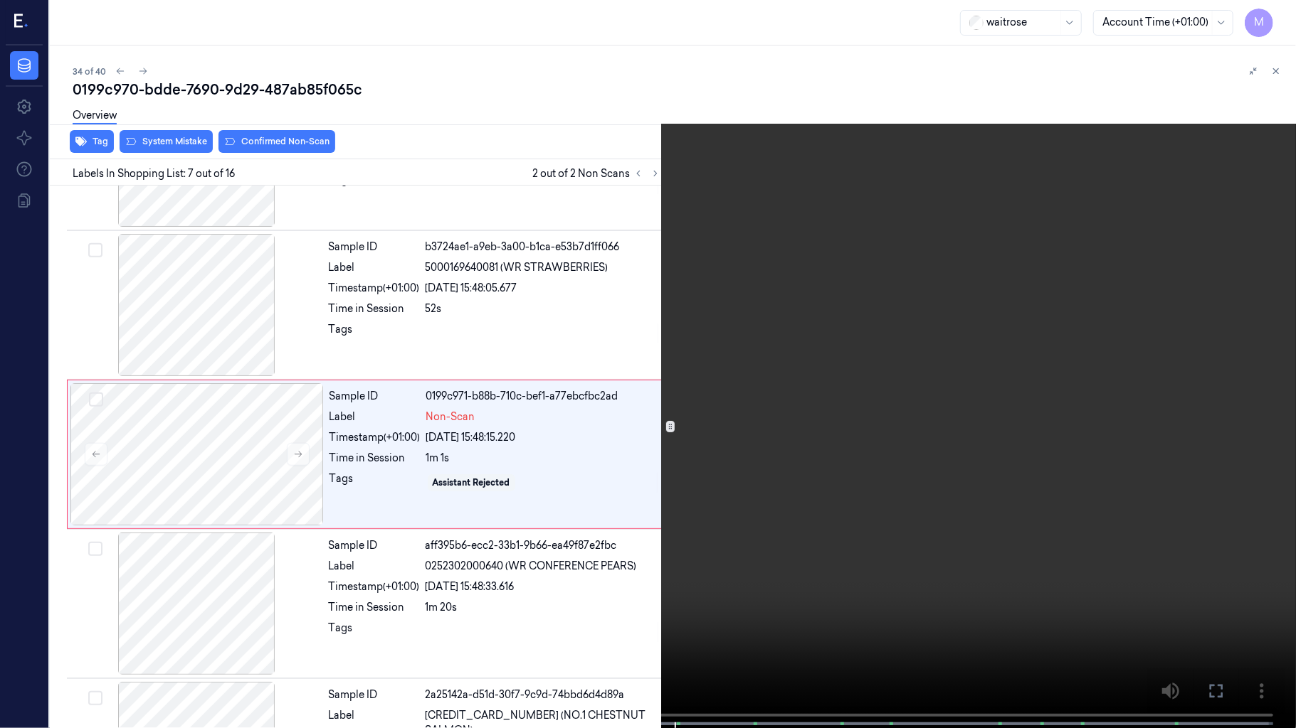
click at [858, 312] on video at bounding box center [648, 365] width 1296 height 731
click at [0, 0] on icon at bounding box center [0, 0] width 0 height 0
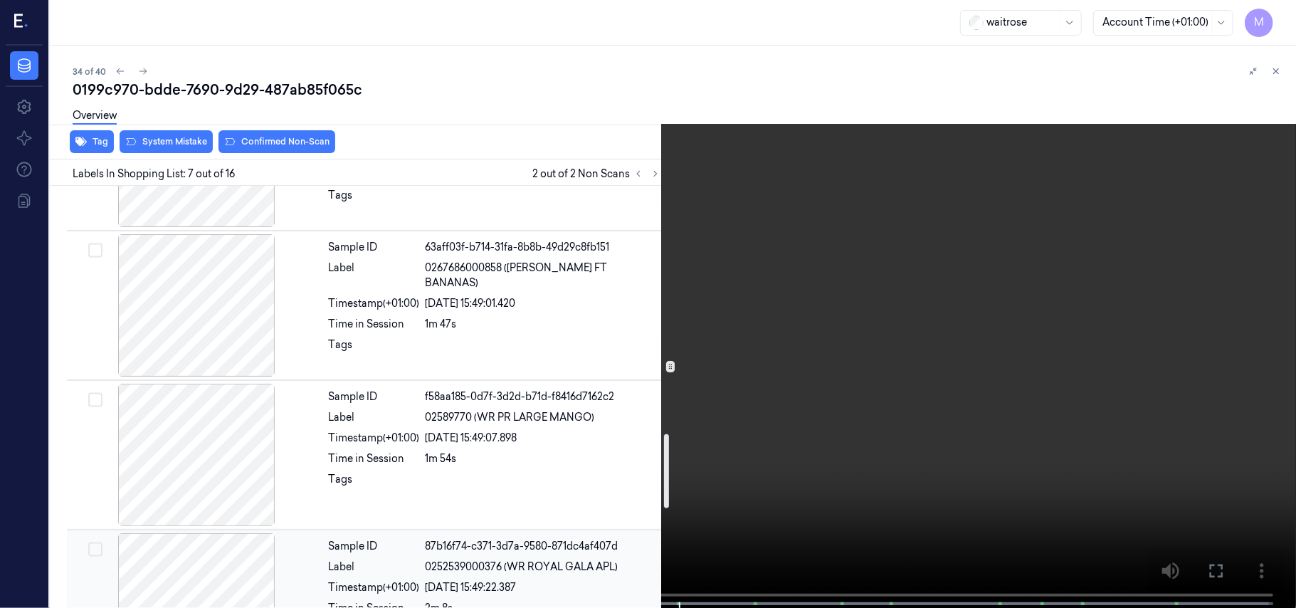
scroll to position [1410, 0]
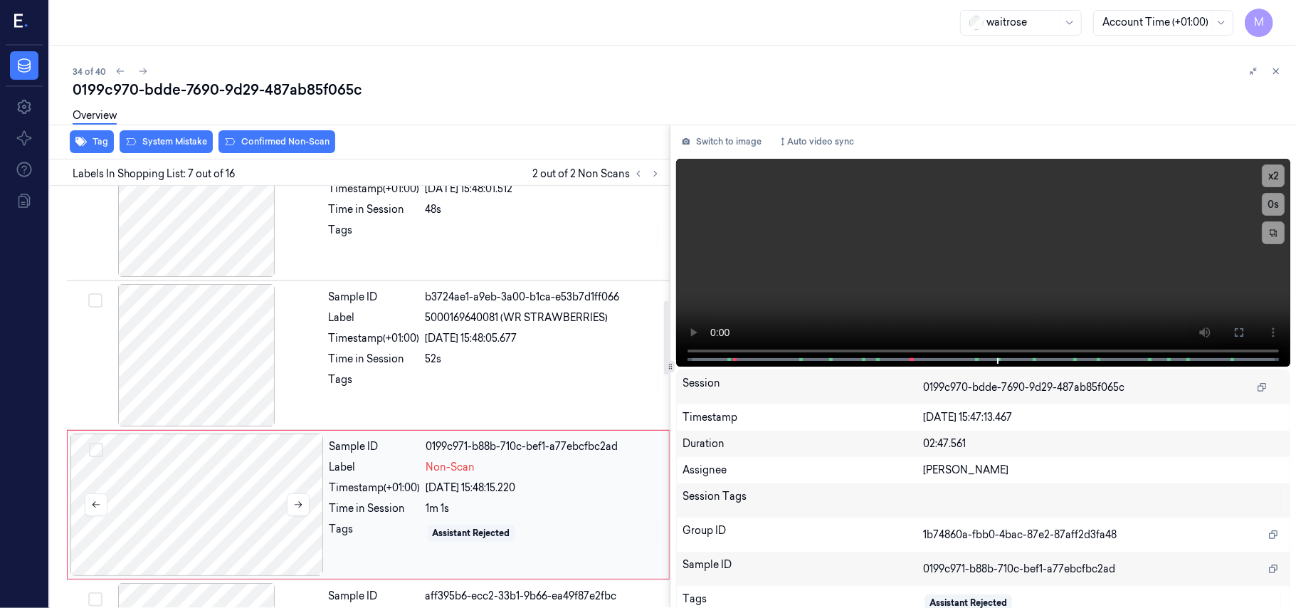
click at [171, 467] on div at bounding box center [196, 504] width 253 height 142
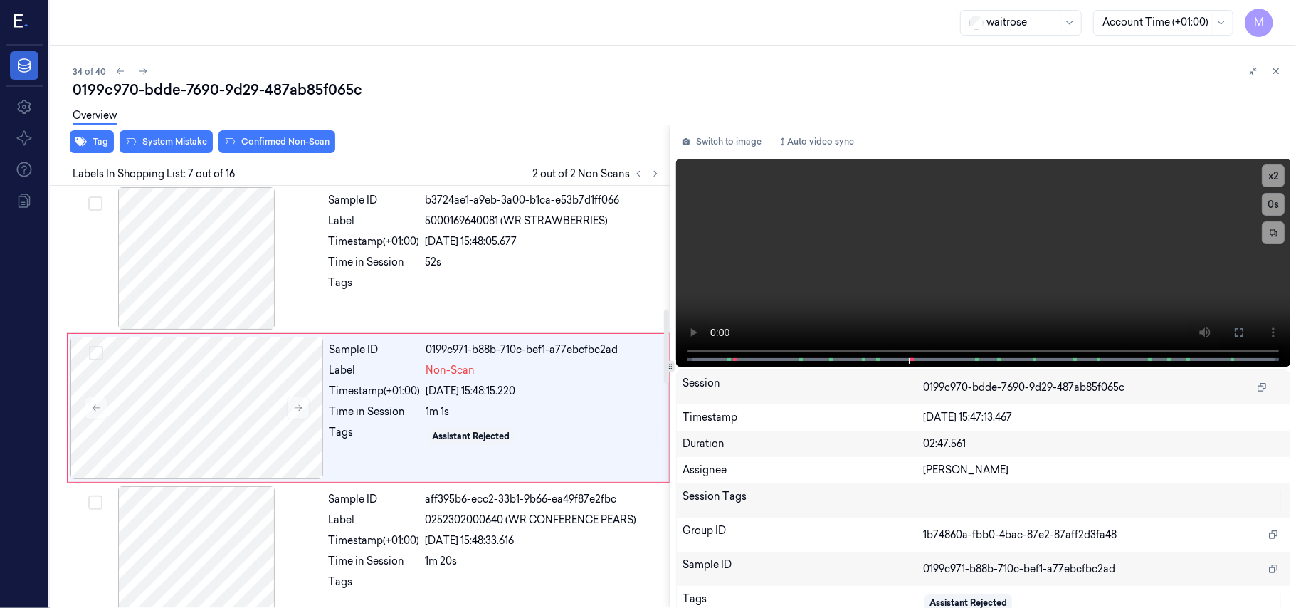
scroll to position [761, 0]
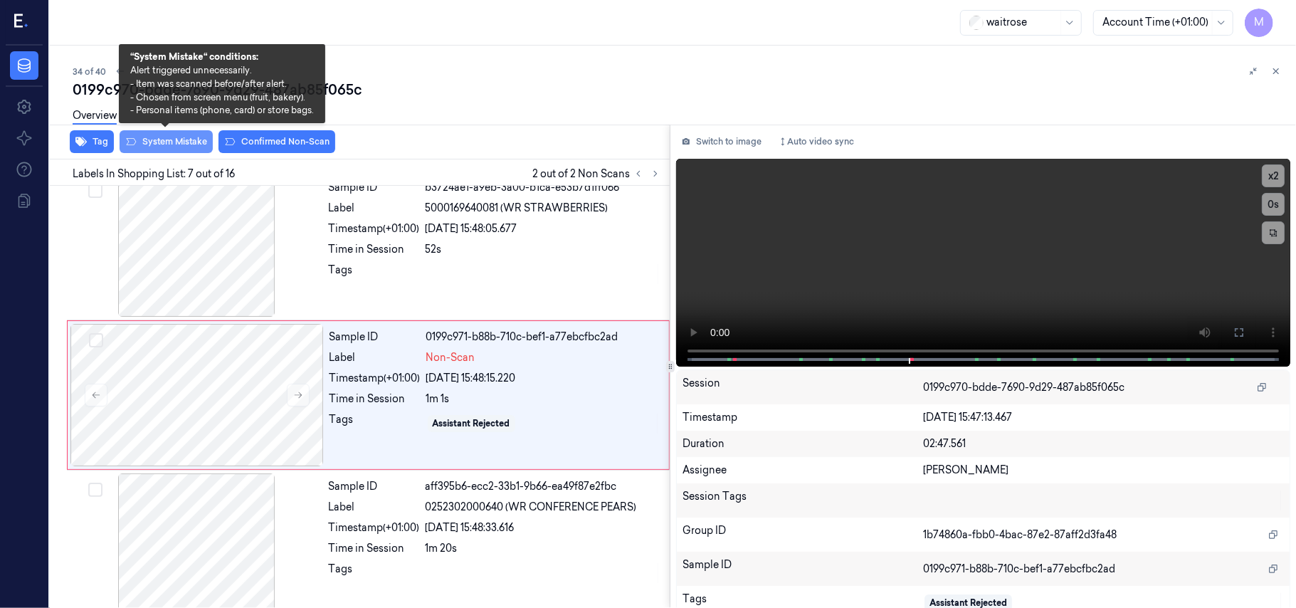
click at [165, 137] on button "System Mistake" at bounding box center [166, 141] width 93 height 23
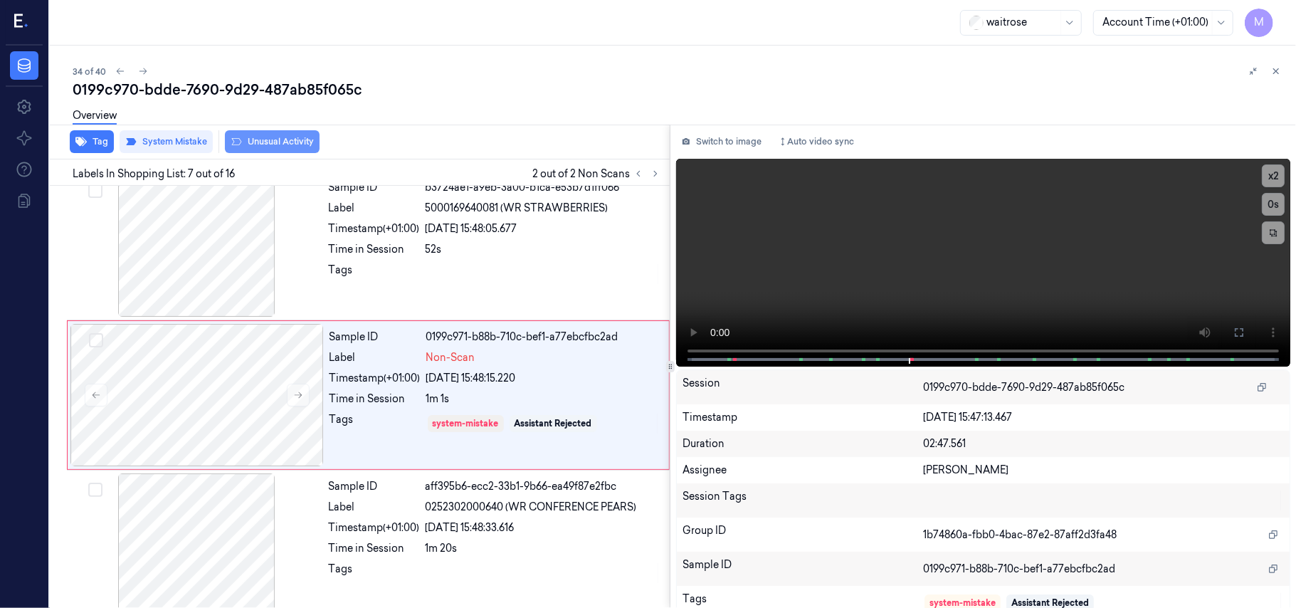
click at [277, 139] on button "Unusual Activity" at bounding box center [272, 141] width 95 height 23
click at [92, 140] on button "Tag" at bounding box center [92, 141] width 44 height 23
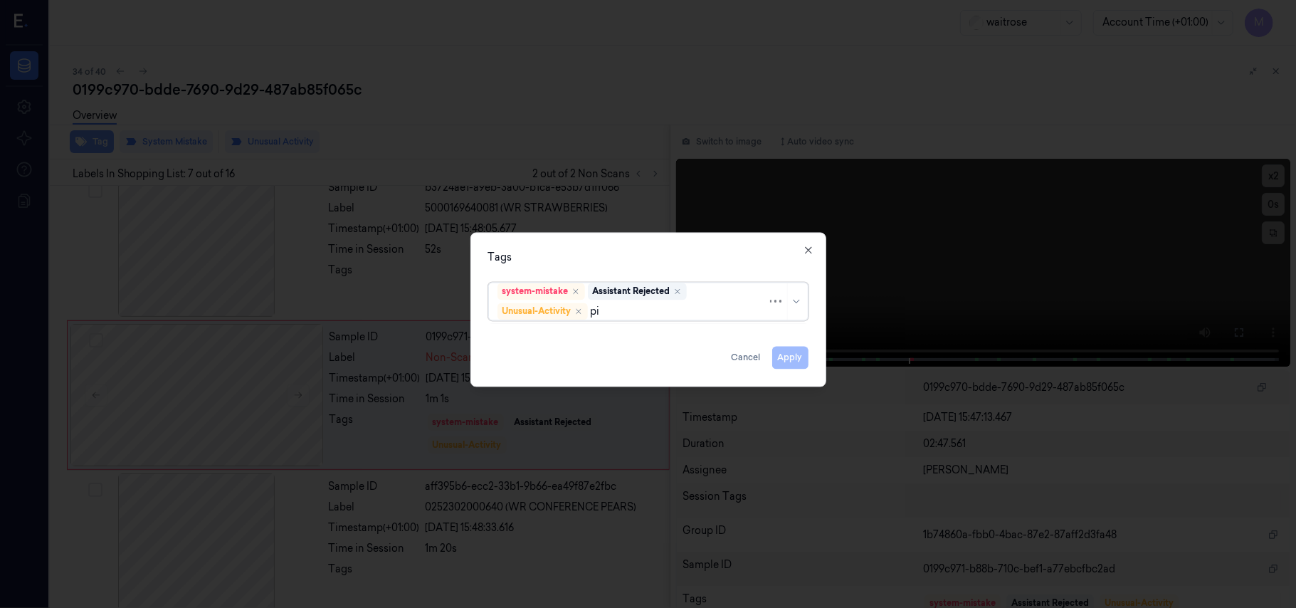
type input "pic"
click at [573, 337] on div "Picklist item alert" at bounding box center [538, 339] width 82 height 15
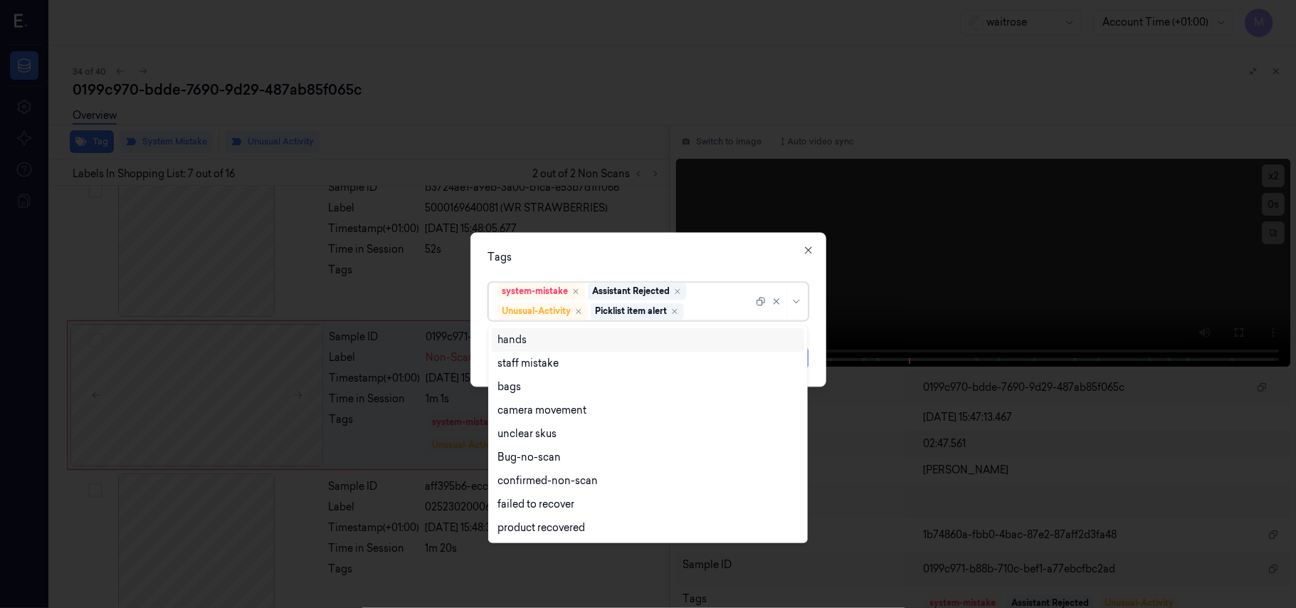
click at [640, 250] on div "Tags" at bounding box center [648, 257] width 320 height 15
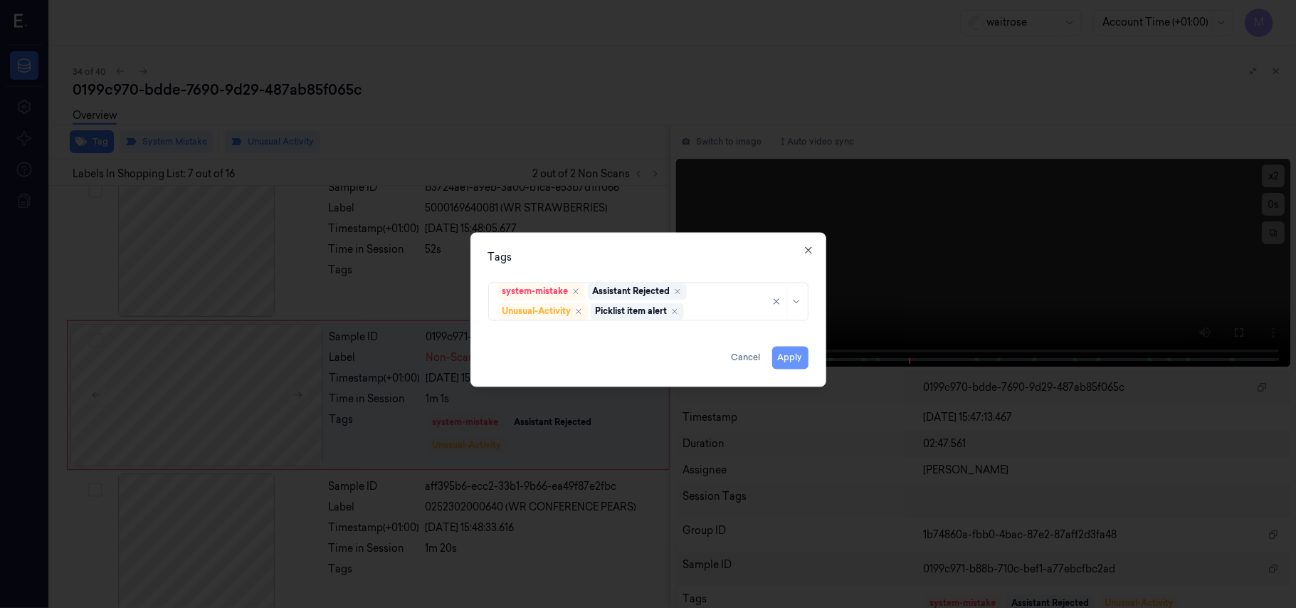
click at [798, 357] on button "Apply" at bounding box center [790, 357] width 36 height 23
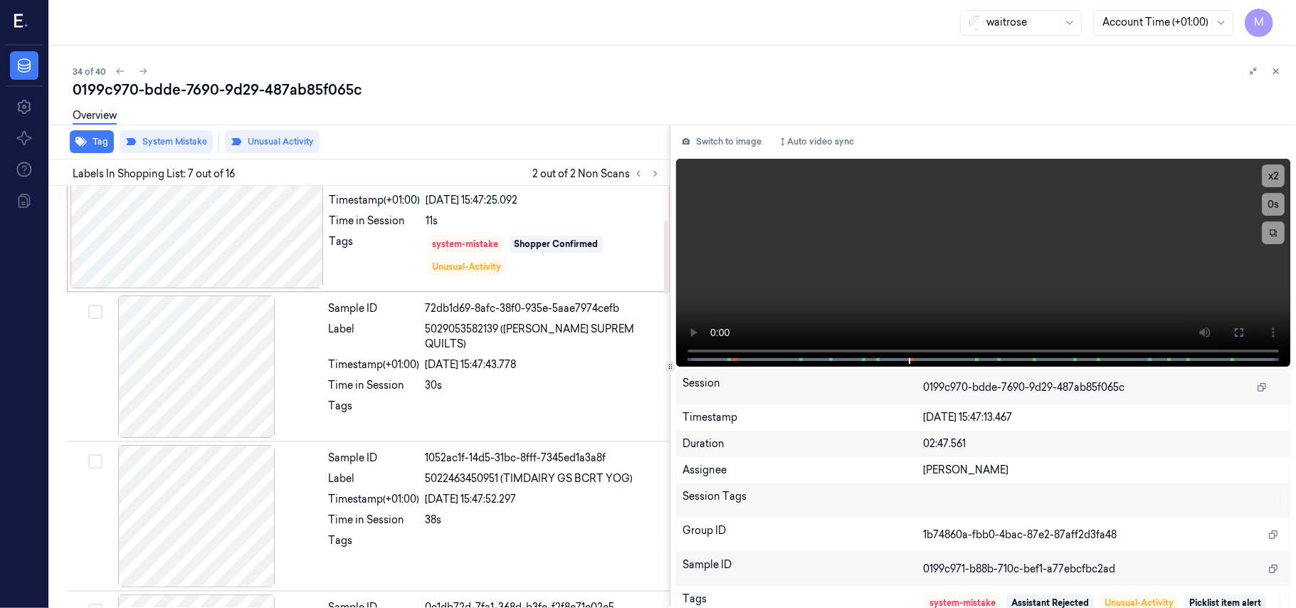
scroll to position [0, 0]
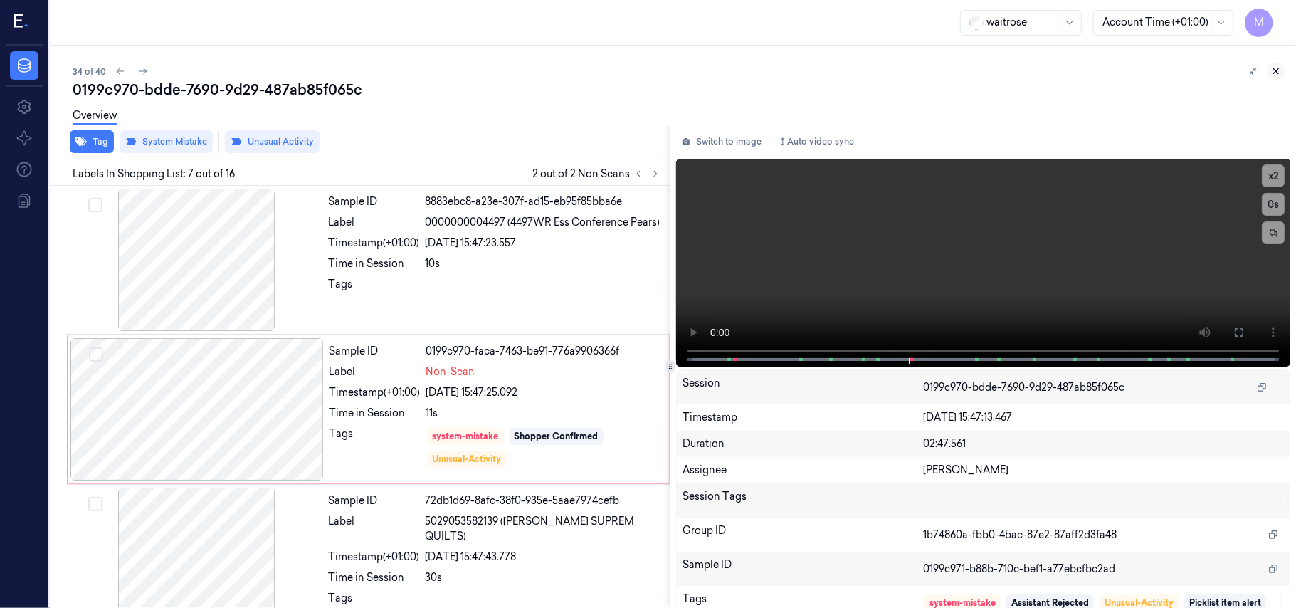
click at [1276, 69] on icon at bounding box center [1276, 71] width 10 height 10
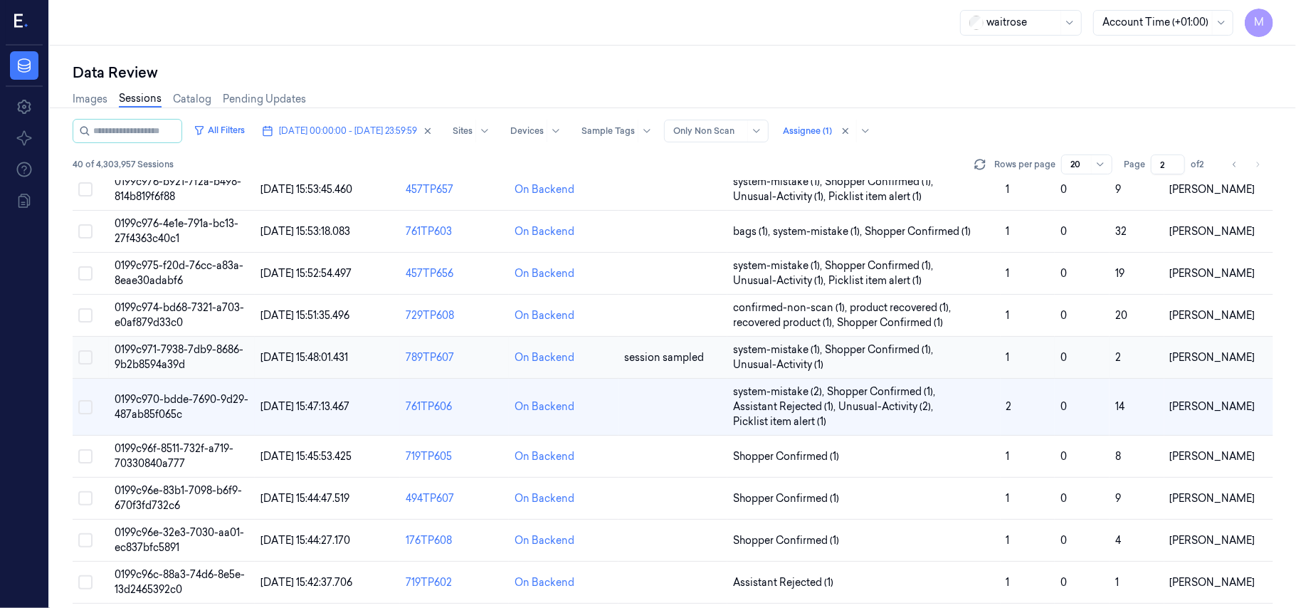
scroll to position [473, 0]
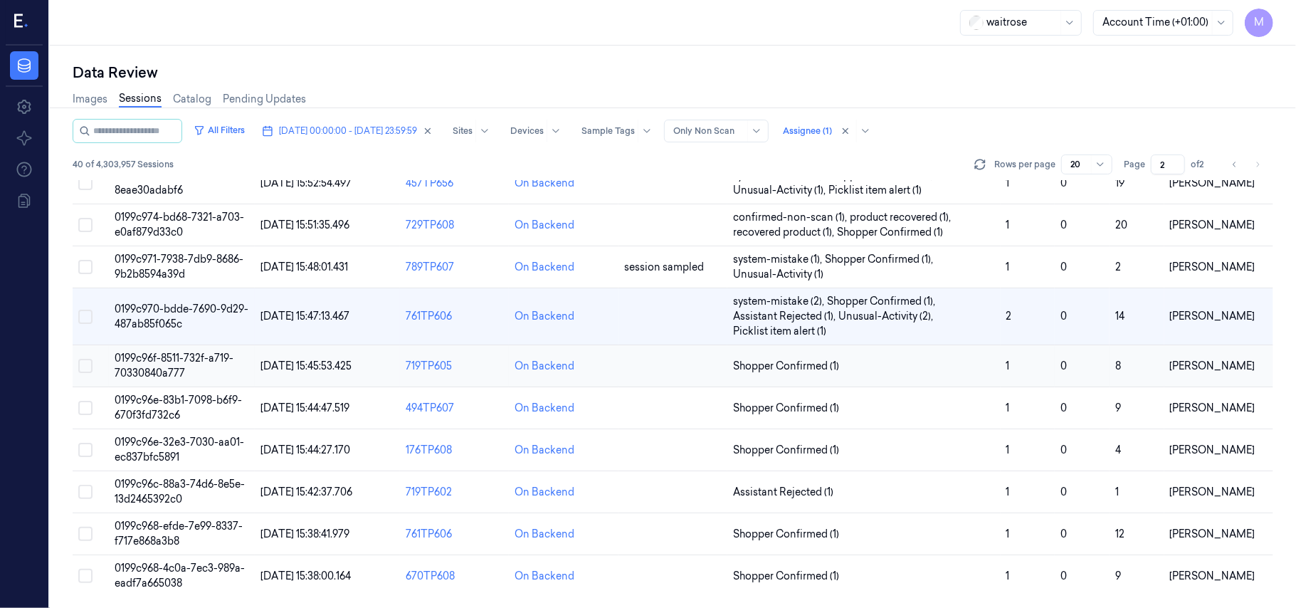
click at [163, 362] on span "0199c96f-8511-732f-a719-70330840a777" at bounding box center [174, 365] width 119 height 28
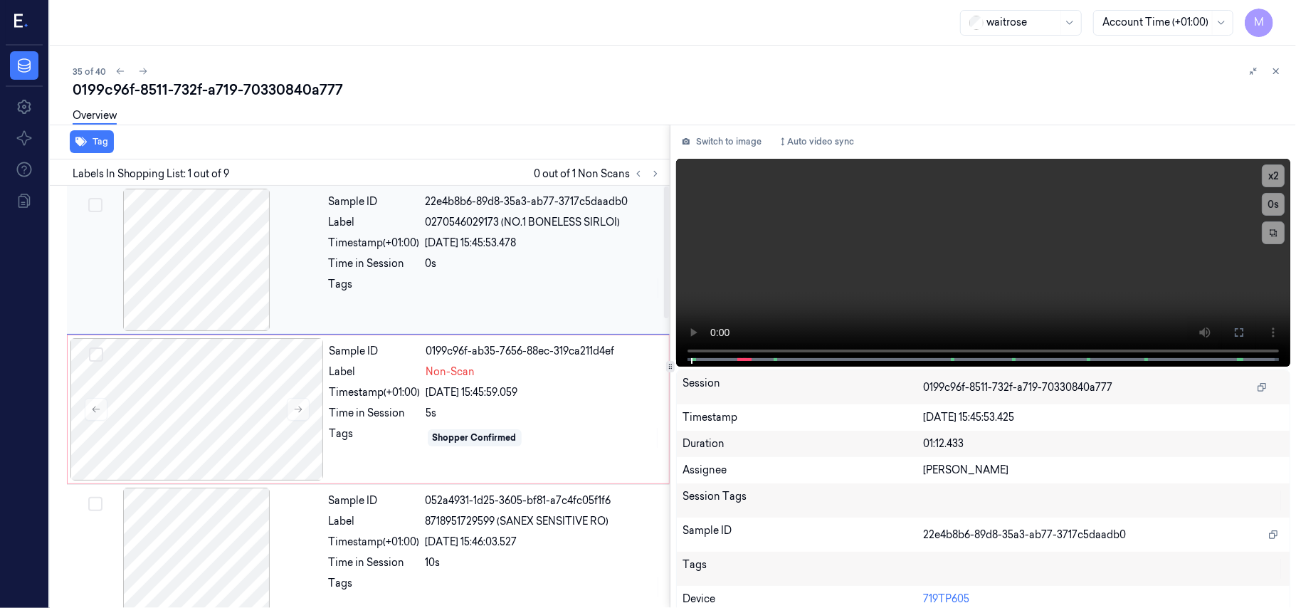
click at [499, 240] on div "[DATE] 15:45:53.478" at bounding box center [542, 242] width 235 height 15
click at [1235, 328] on icon at bounding box center [1238, 332] width 9 height 9
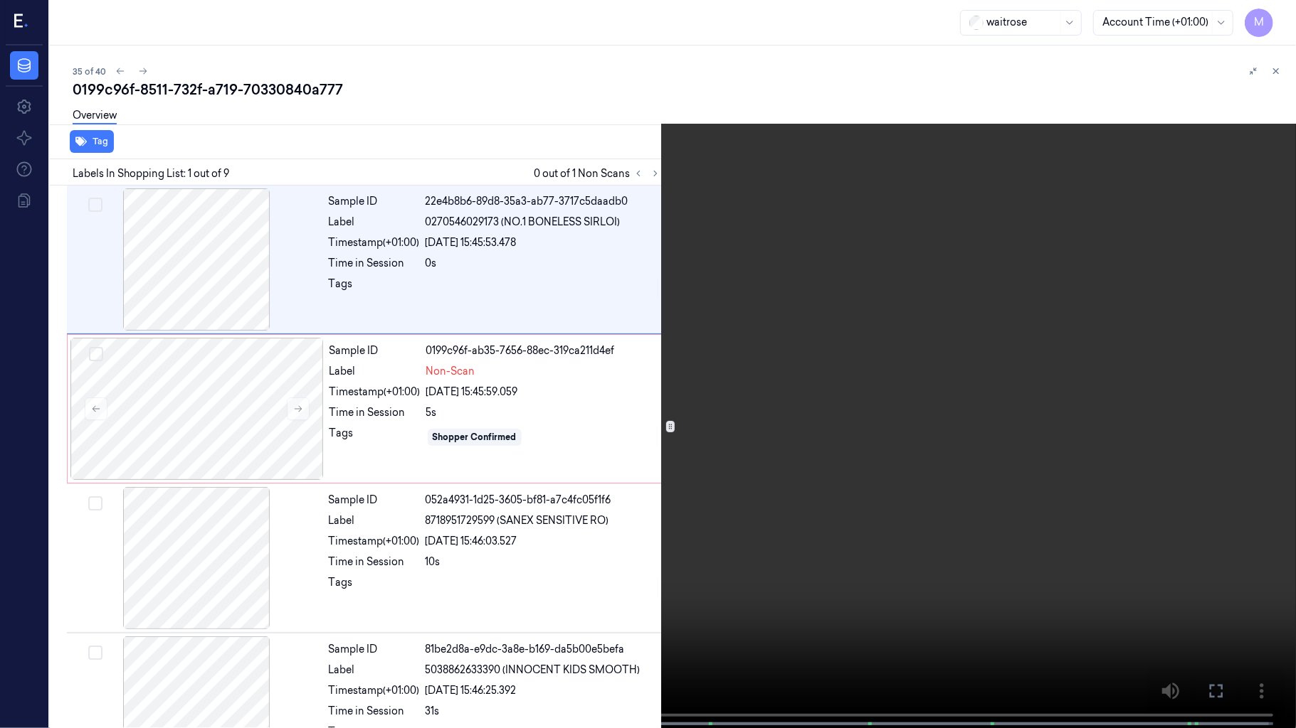
click at [582, 332] on video at bounding box center [648, 365] width 1296 height 731
click at [649, 428] on video at bounding box center [648, 365] width 1296 height 731
click at [553, 373] on video at bounding box center [648, 365] width 1296 height 731
click at [858, 304] on video at bounding box center [648, 365] width 1296 height 731
click at [0, 0] on icon at bounding box center [0, 0] width 0 height 0
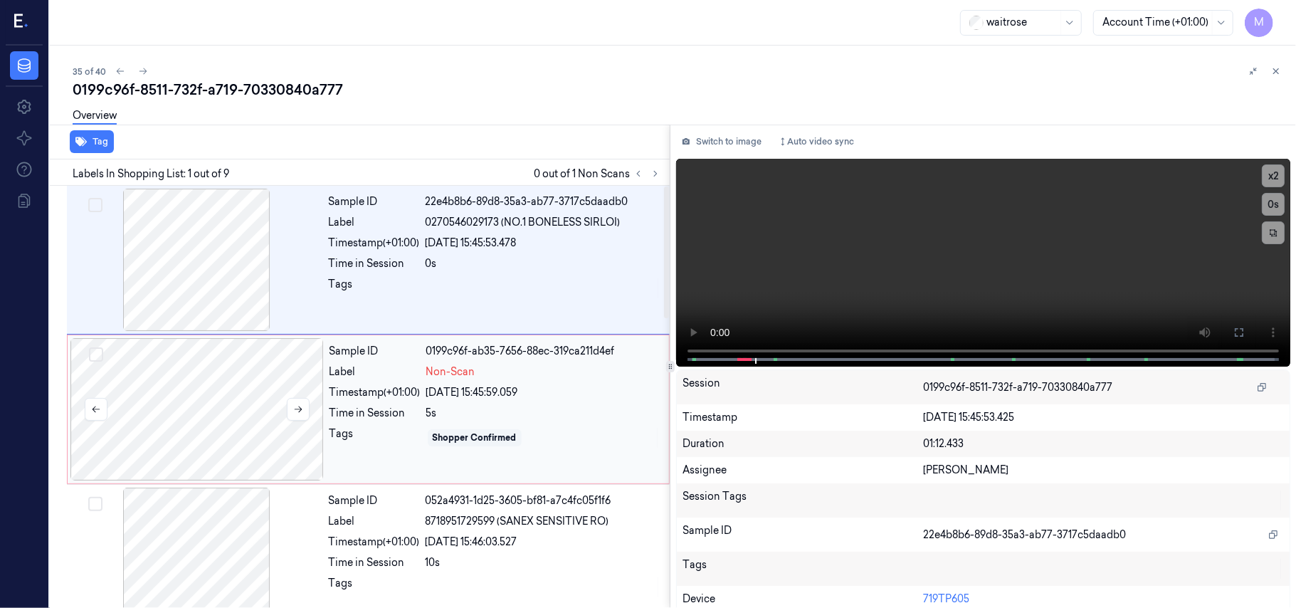
click at [208, 401] on div at bounding box center [196, 409] width 253 height 142
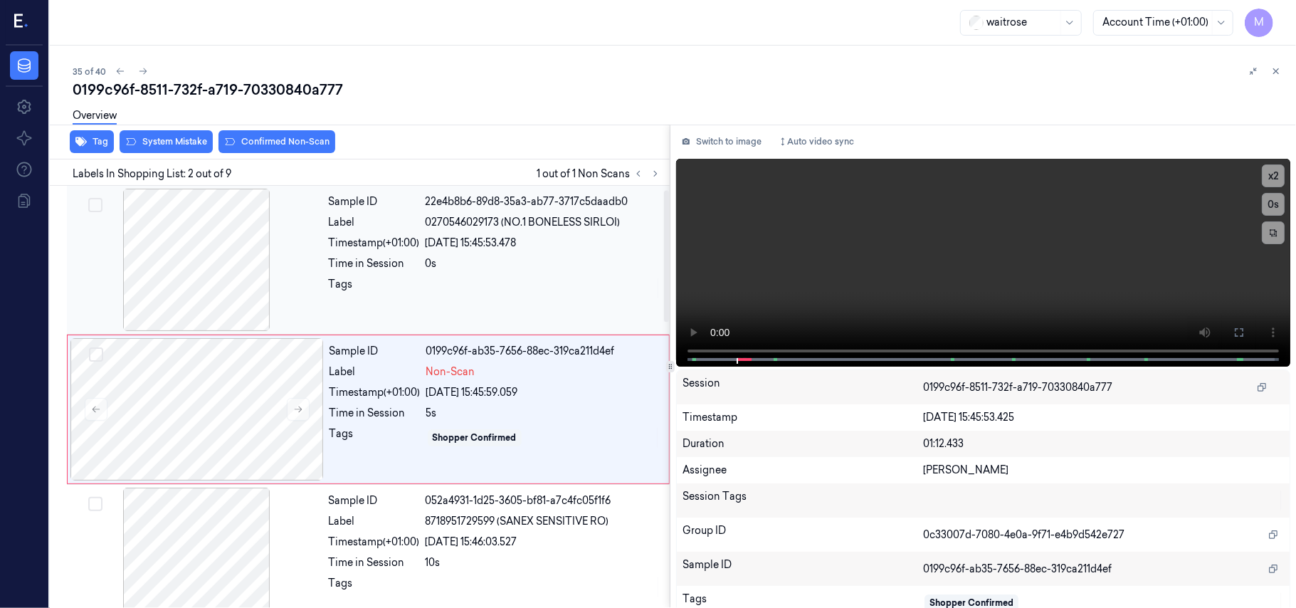
scroll to position [12, 0]
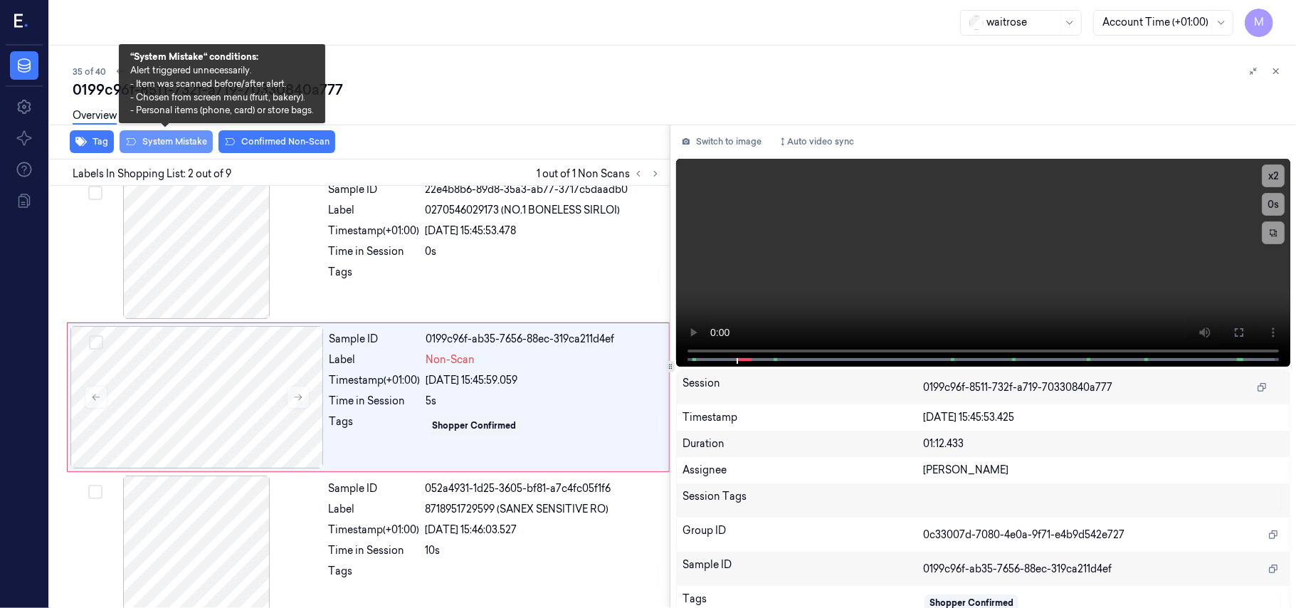
click at [164, 139] on button "System Mistake" at bounding box center [166, 141] width 93 height 23
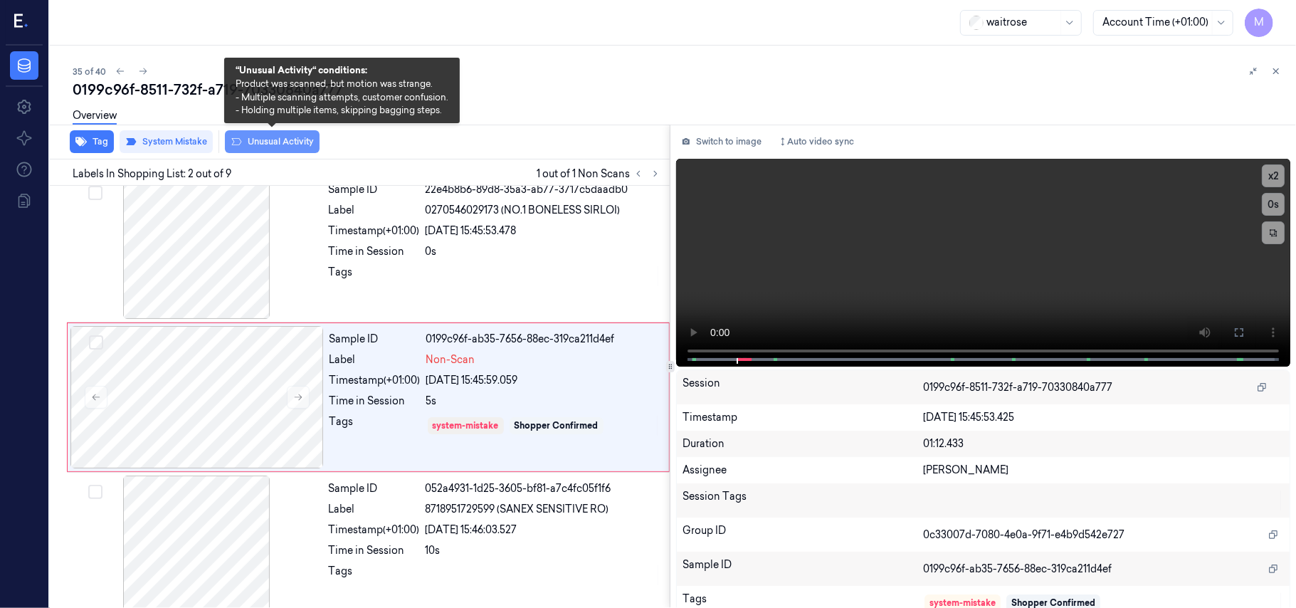
click at [271, 143] on button "Unusual Activity" at bounding box center [272, 141] width 95 height 23
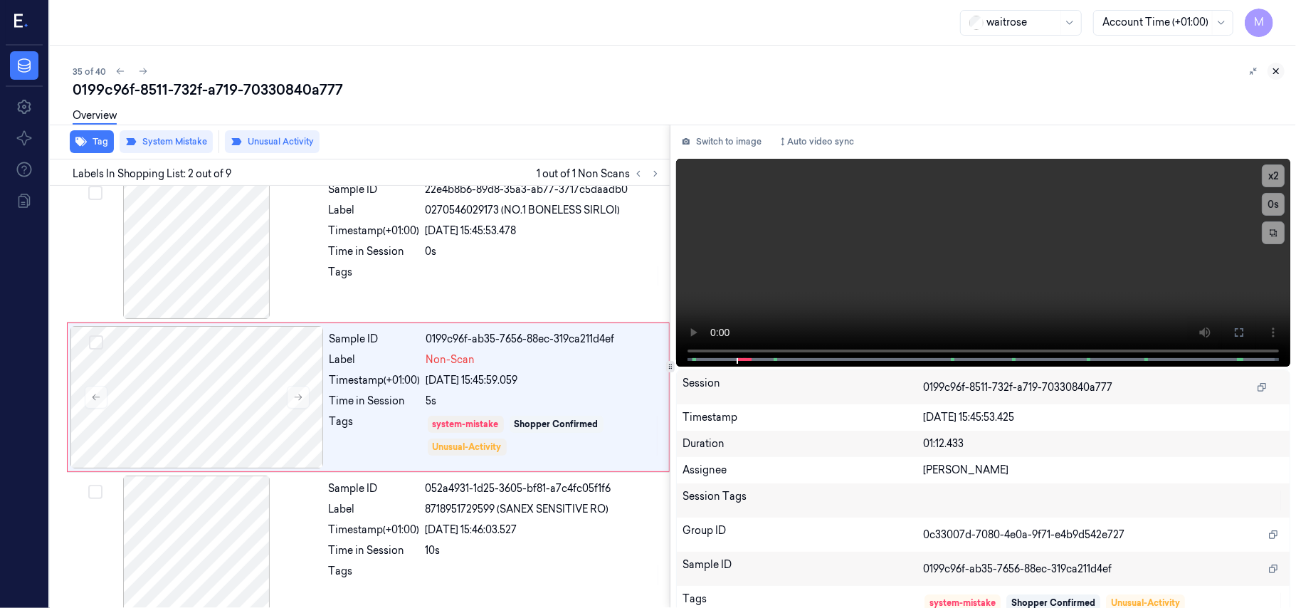
click at [1279, 69] on icon at bounding box center [1276, 71] width 10 height 10
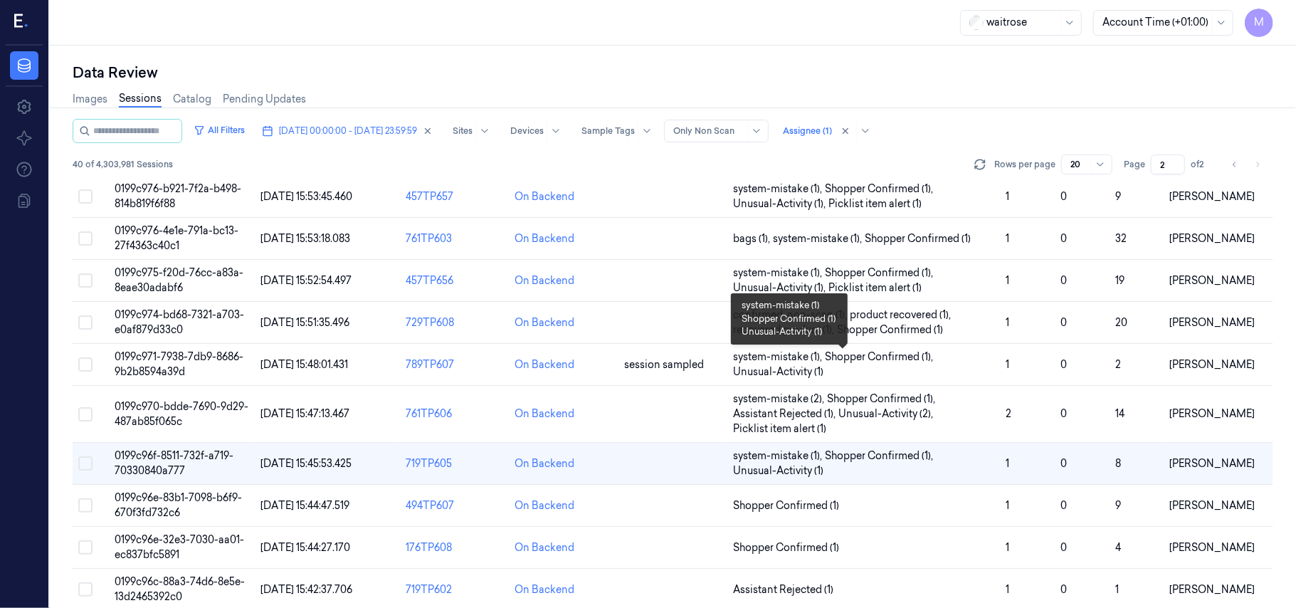
scroll to position [473, 0]
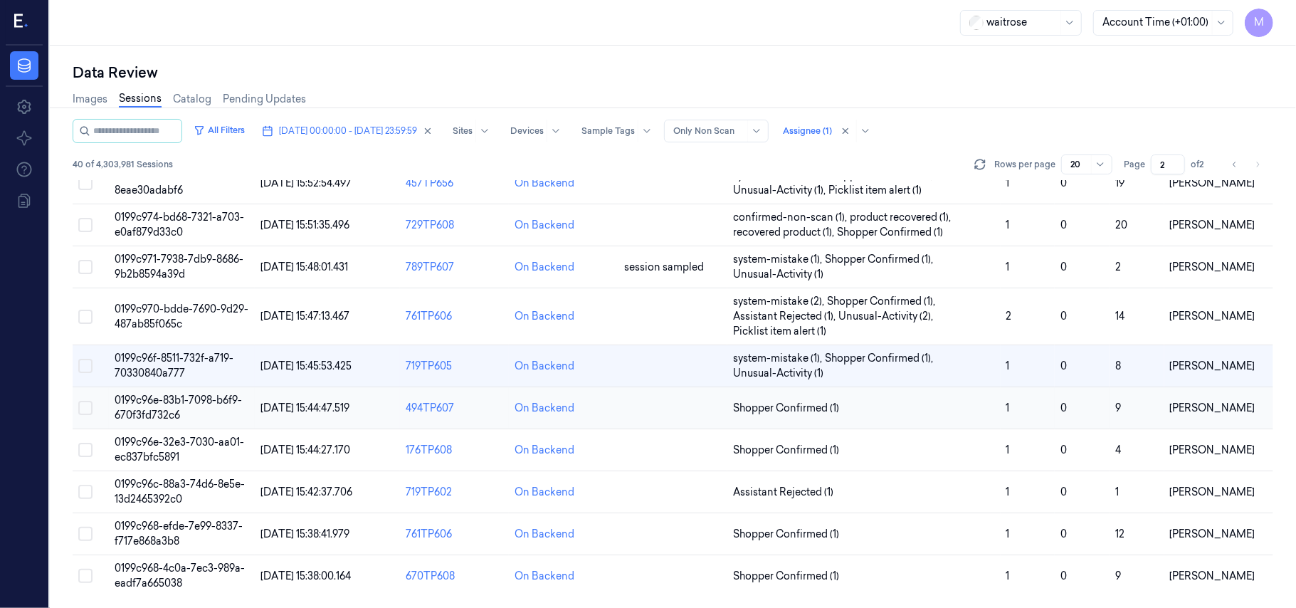
click at [199, 403] on span "0199c96e-83b1-7098-b6f9-670f3fd732c6" at bounding box center [178, 407] width 127 height 28
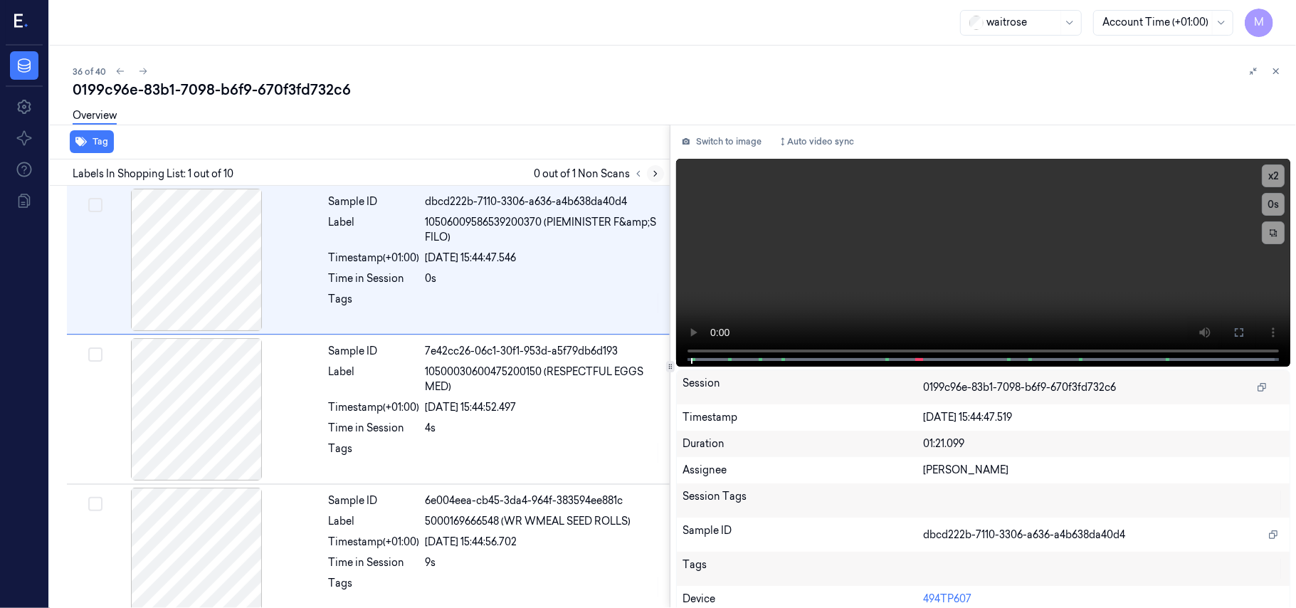
click at [655, 174] on icon at bounding box center [655, 174] width 10 height 10
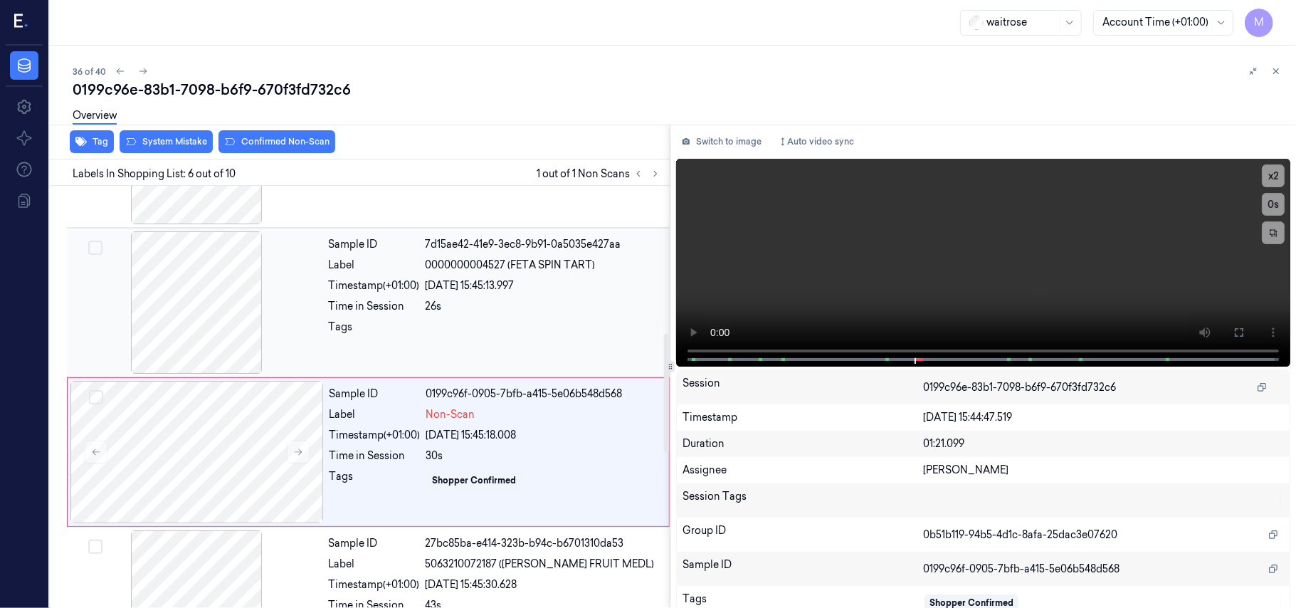
scroll to position [516, 0]
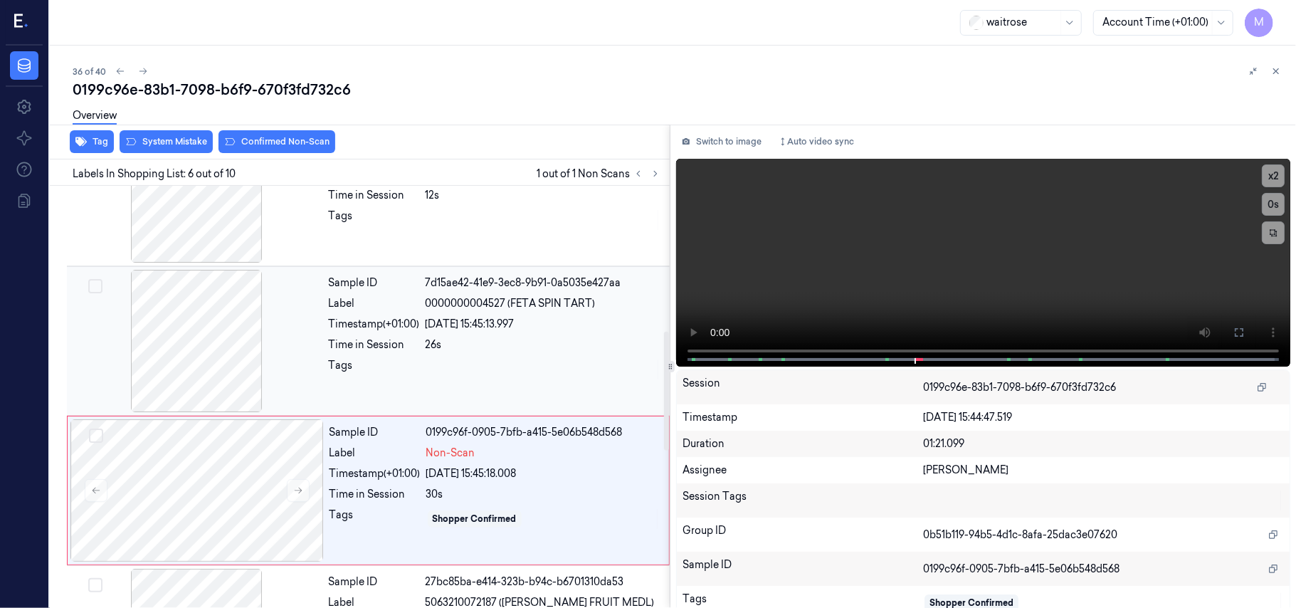
click at [516, 290] on div "7d15ae42-41e9-3ec8-9b91-0a5035e427aa" at bounding box center [542, 282] width 235 height 15
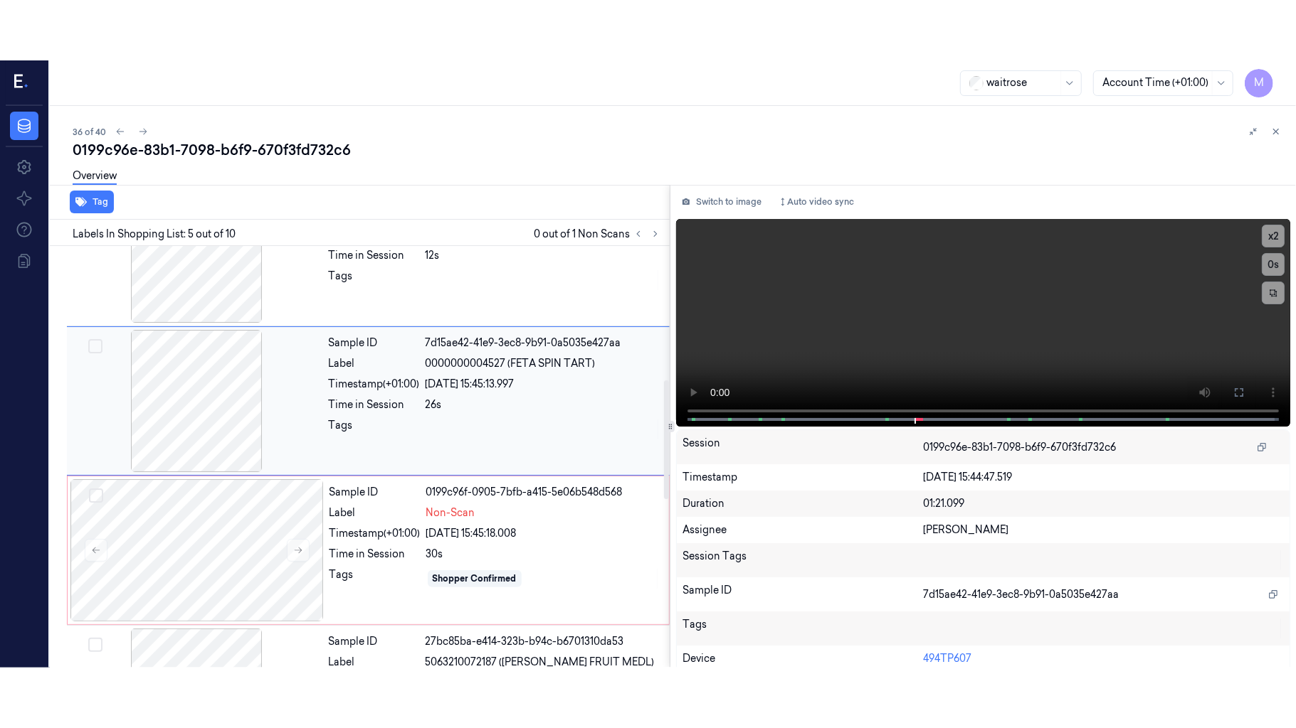
scroll to position [462, 0]
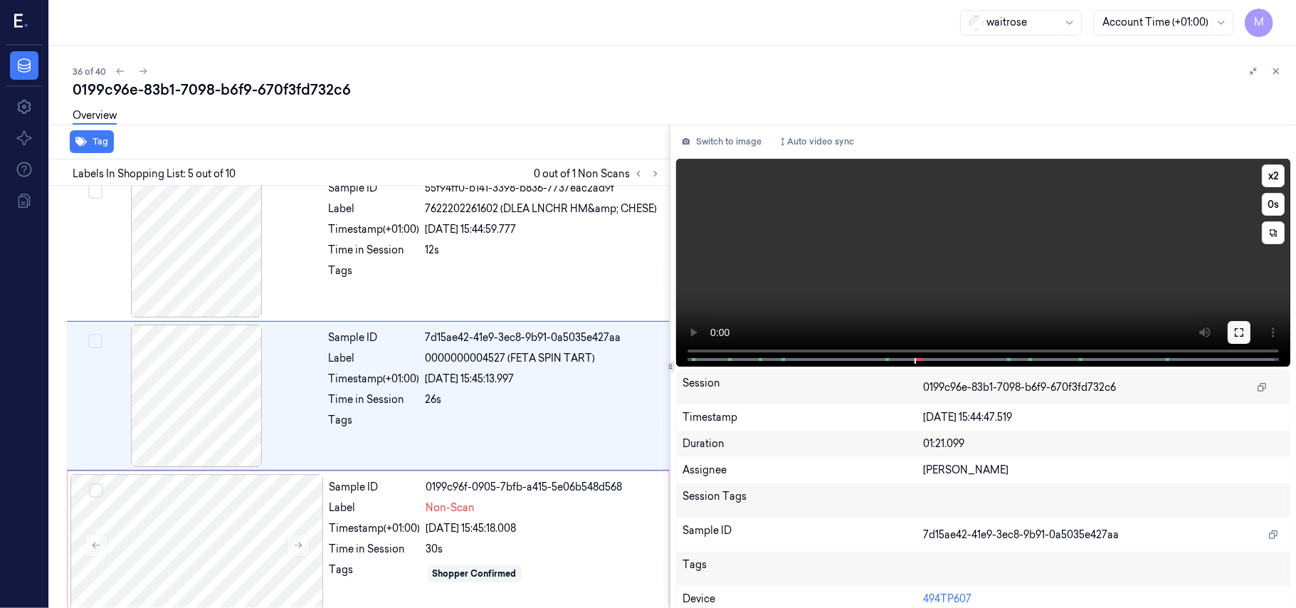
click at [1233, 333] on icon at bounding box center [1238, 332] width 11 height 11
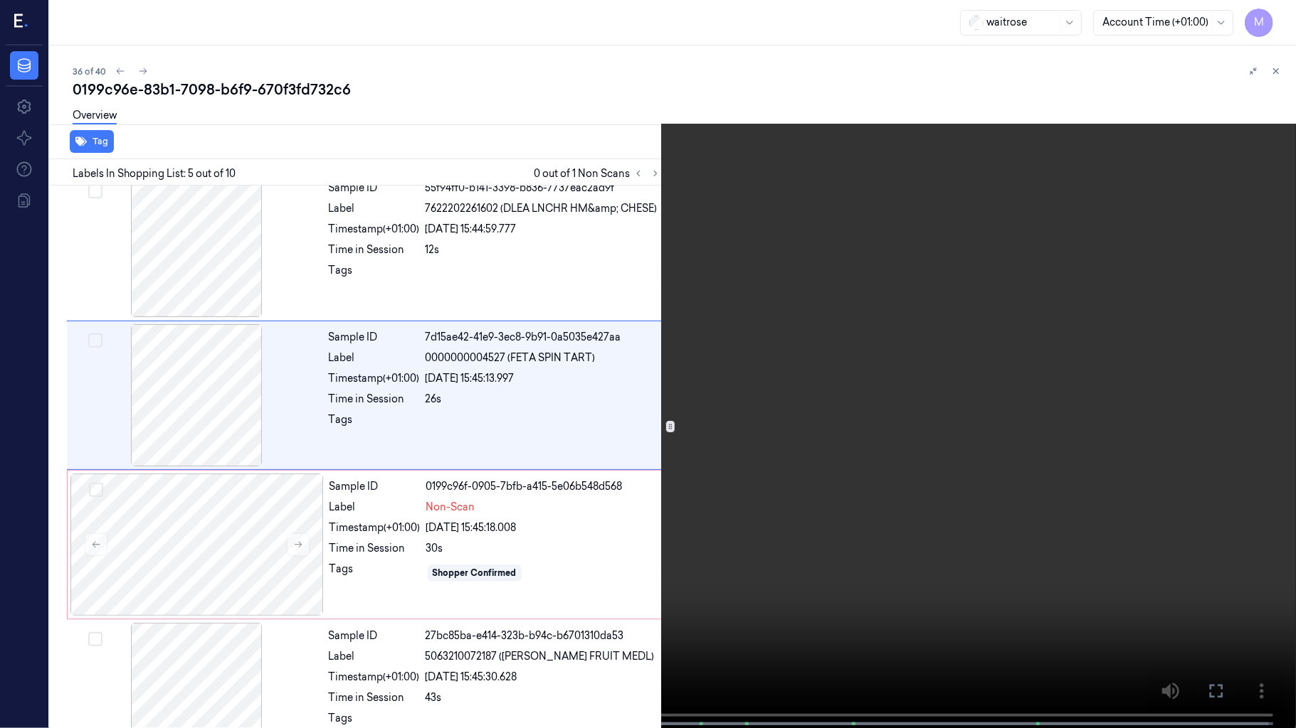
click at [1022, 357] on video at bounding box center [648, 365] width 1296 height 731
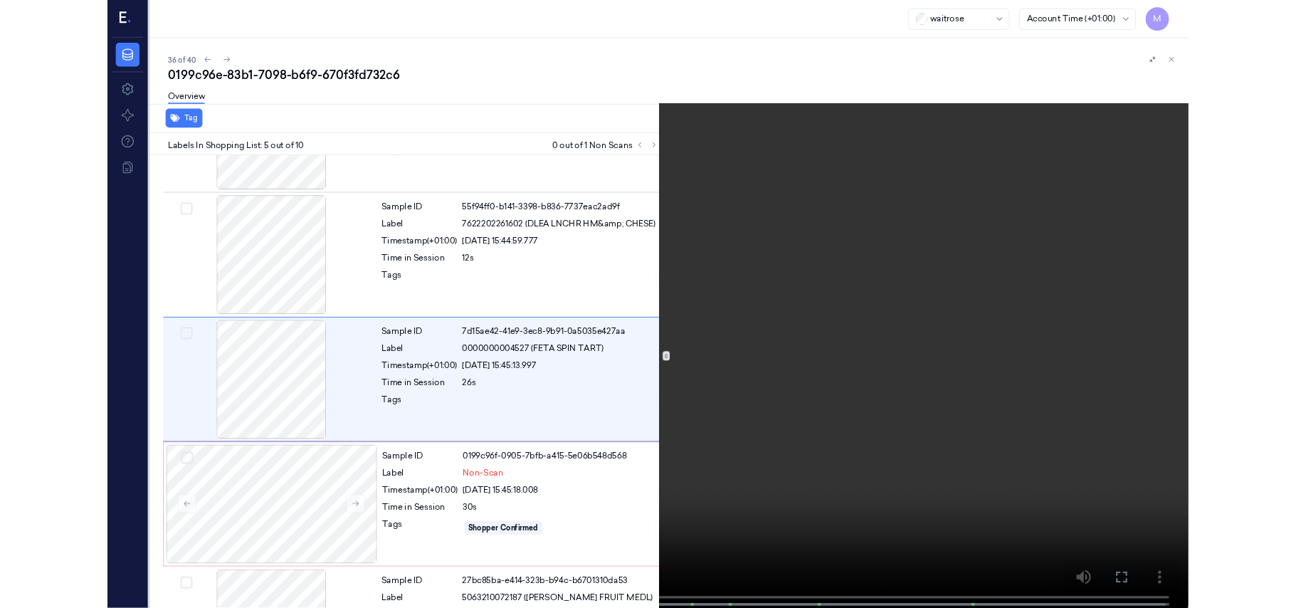
scroll to position [402, 0]
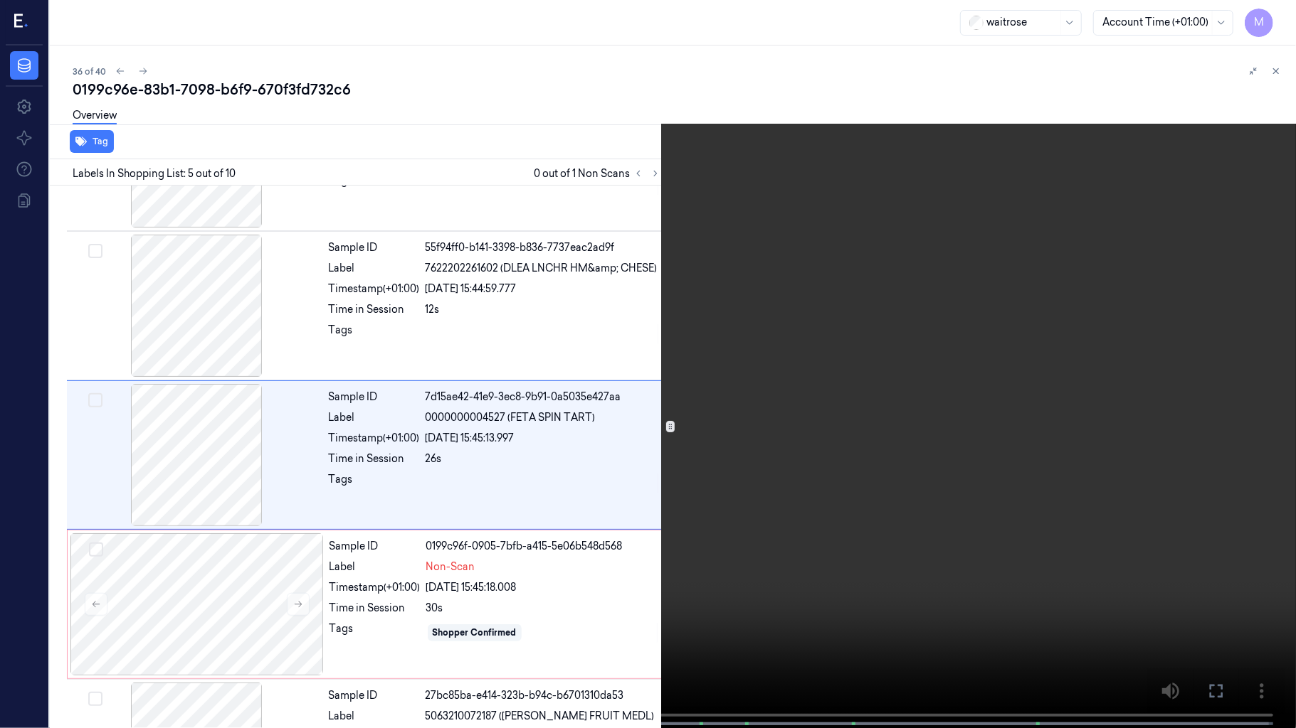
click at [1040, 411] on video at bounding box center [648, 365] width 1296 height 731
click at [0, 0] on icon at bounding box center [0, 0] width 0 height 0
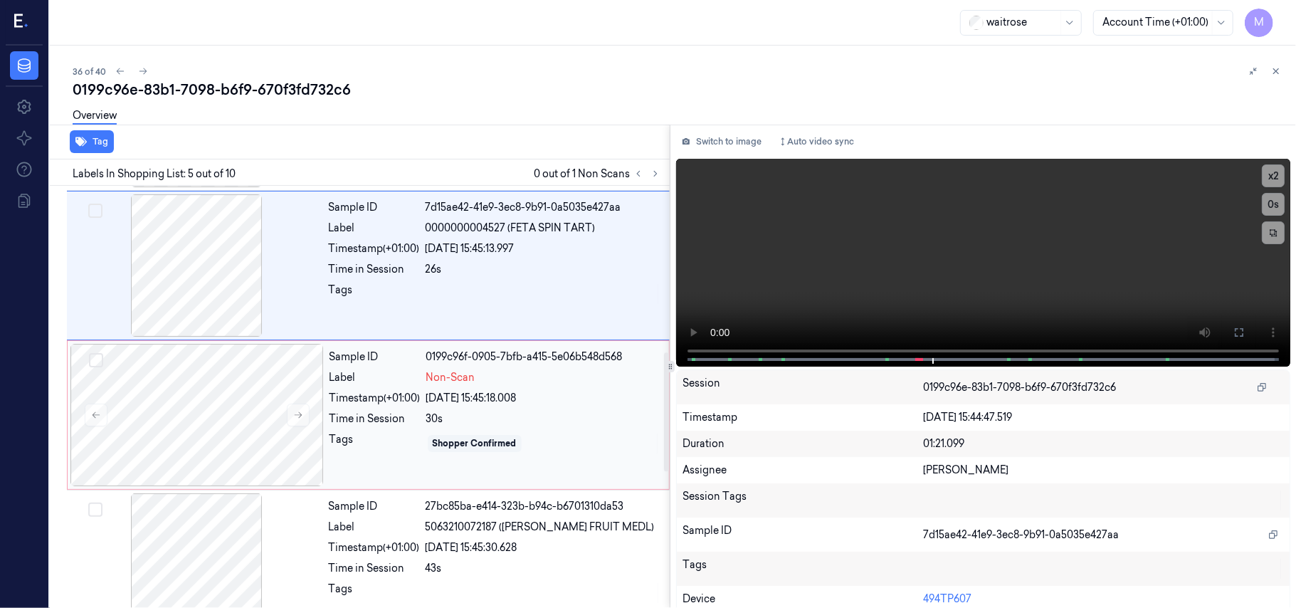
click at [516, 416] on div "30s" at bounding box center [543, 418] width 234 height 15
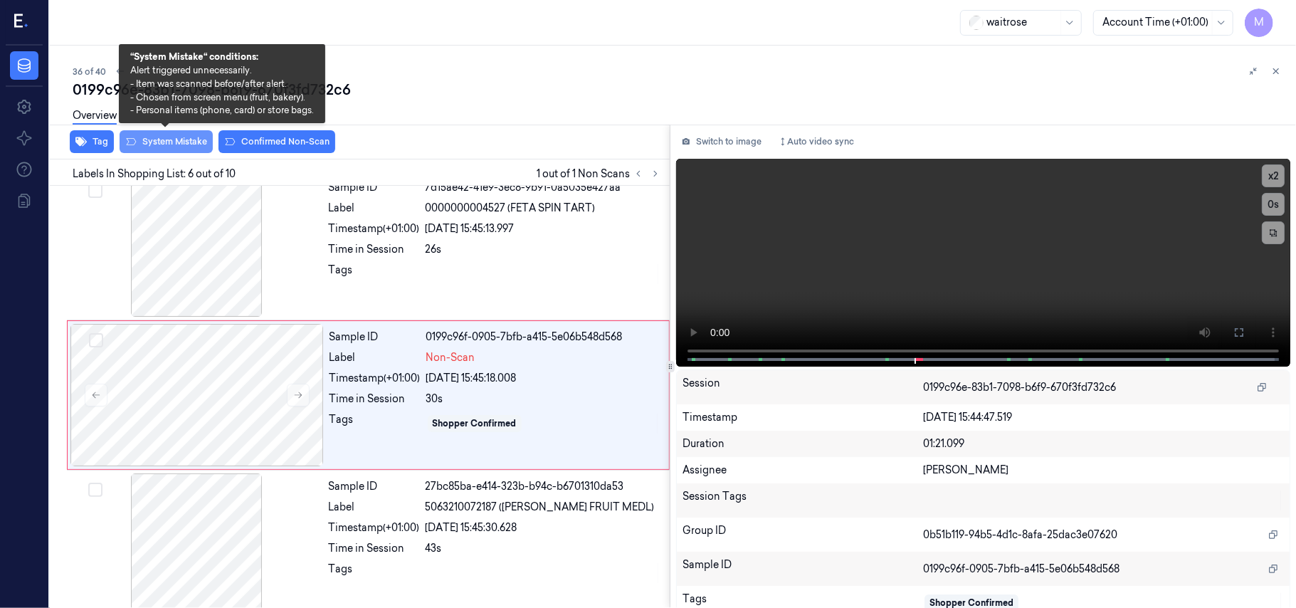
click at [186, 145] on button "System Mistake" at bounding box center [166, 141] width 93 height 23
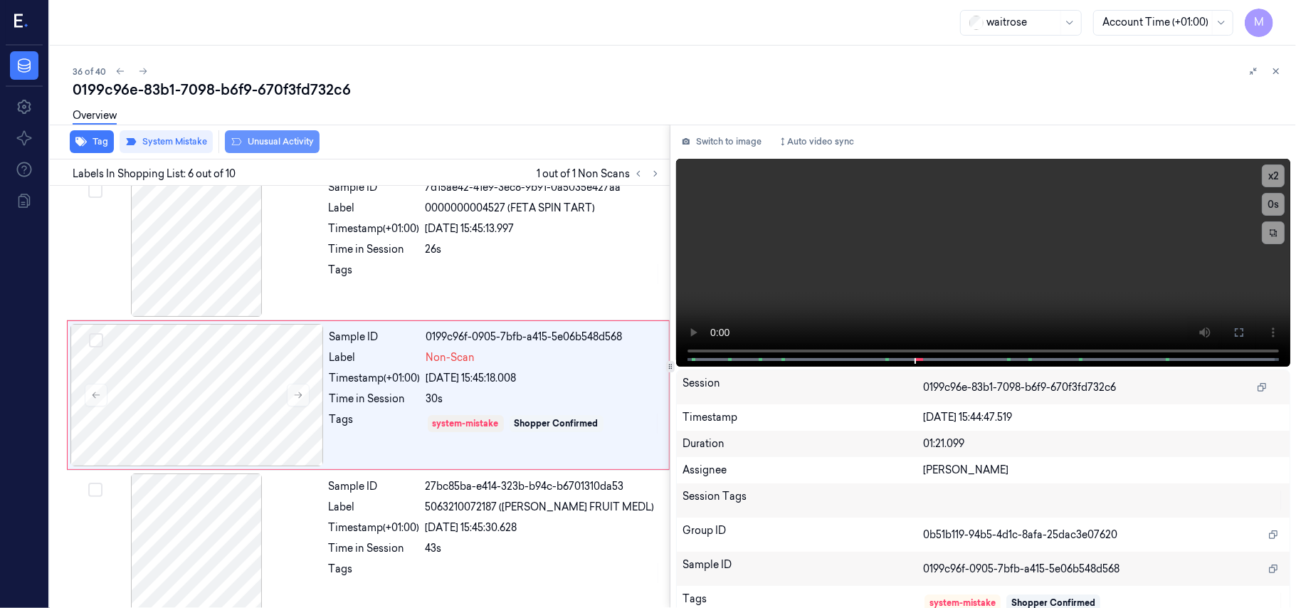
click at [277, 142] on button "Unusual Activity" at bounding box center [272, 141] width 95 height 23
click at [102, 141] on button "Tag" at bounding box center [92, 141] width 44 height 23
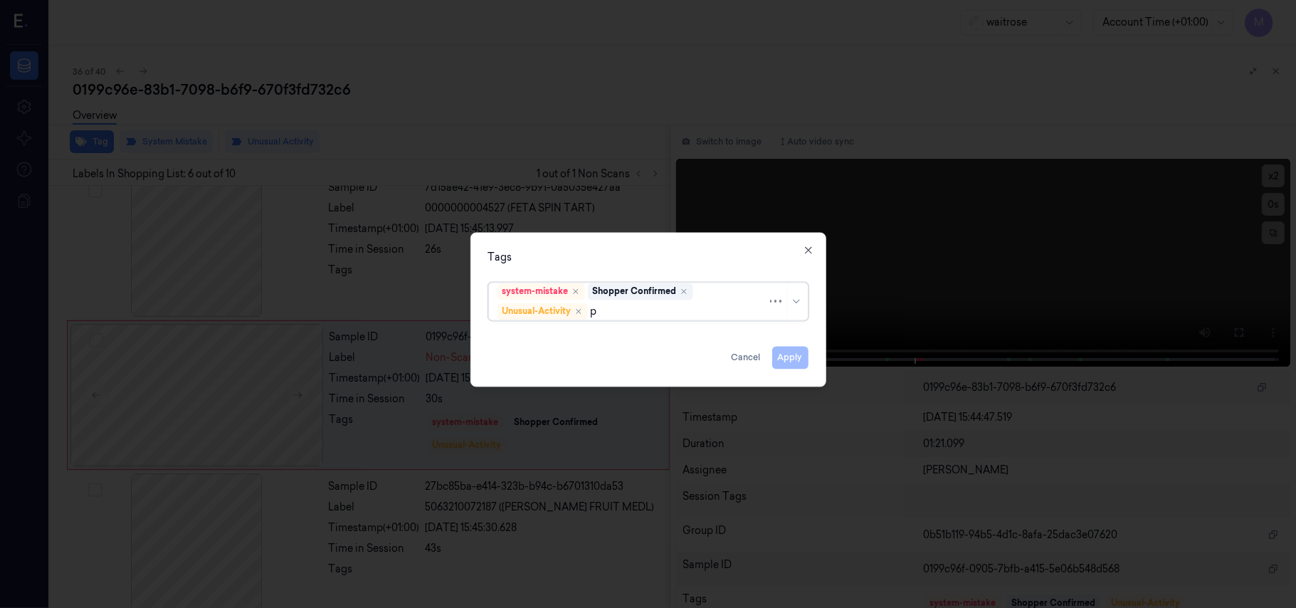
type input "pi"
click at [568, 341] on div "Picklist item alert" at bounding box center [538, 339] width 82 height 15
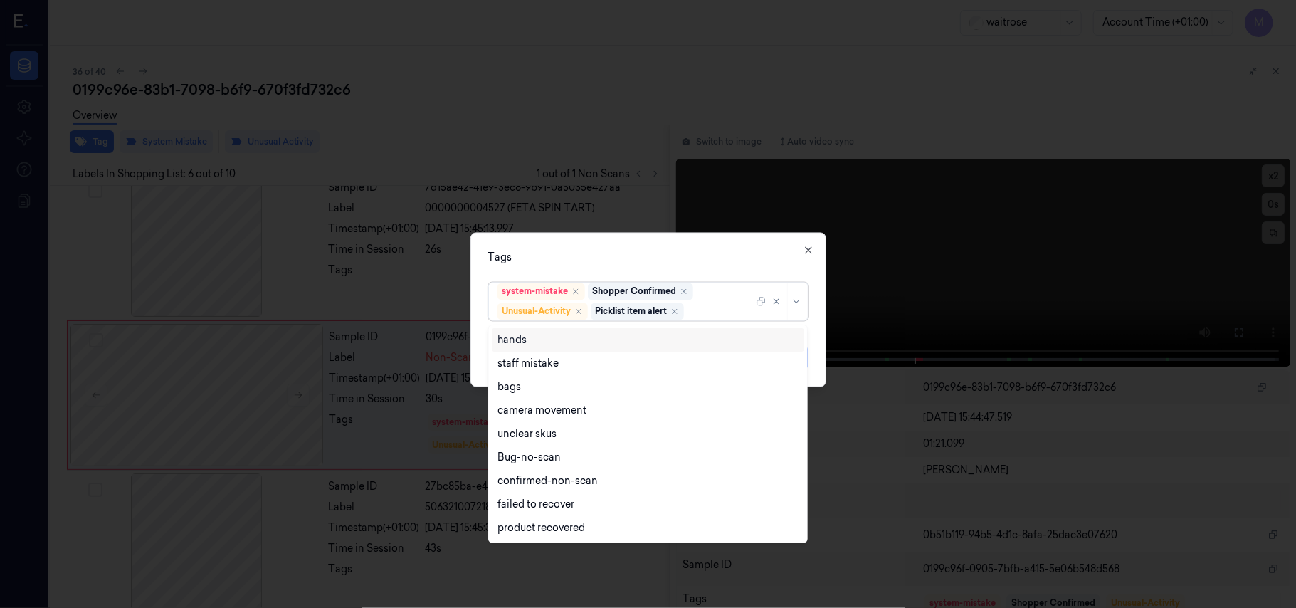
click at [612, 242] on div "Tags option Picklist item alert, selected. 9 results available. Use Up and Down…" at bounding box center [648, 310] width 356 height 154
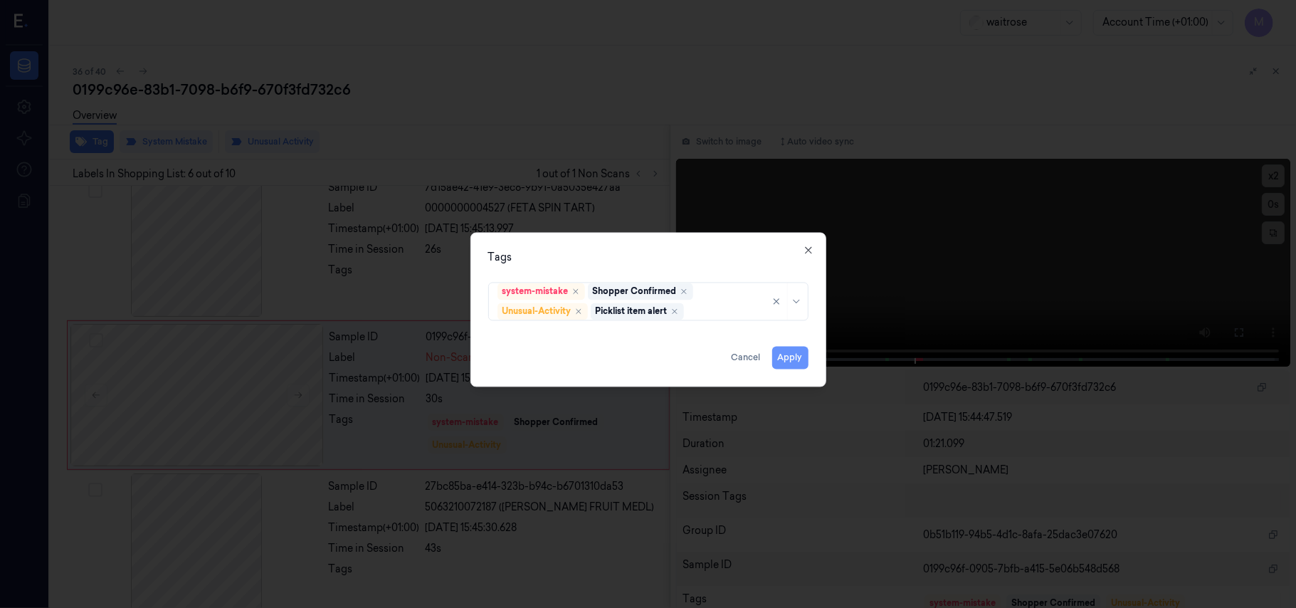
click at [795, 357] on button "Apply" at bounding box center [790, 357] width 36 height 23
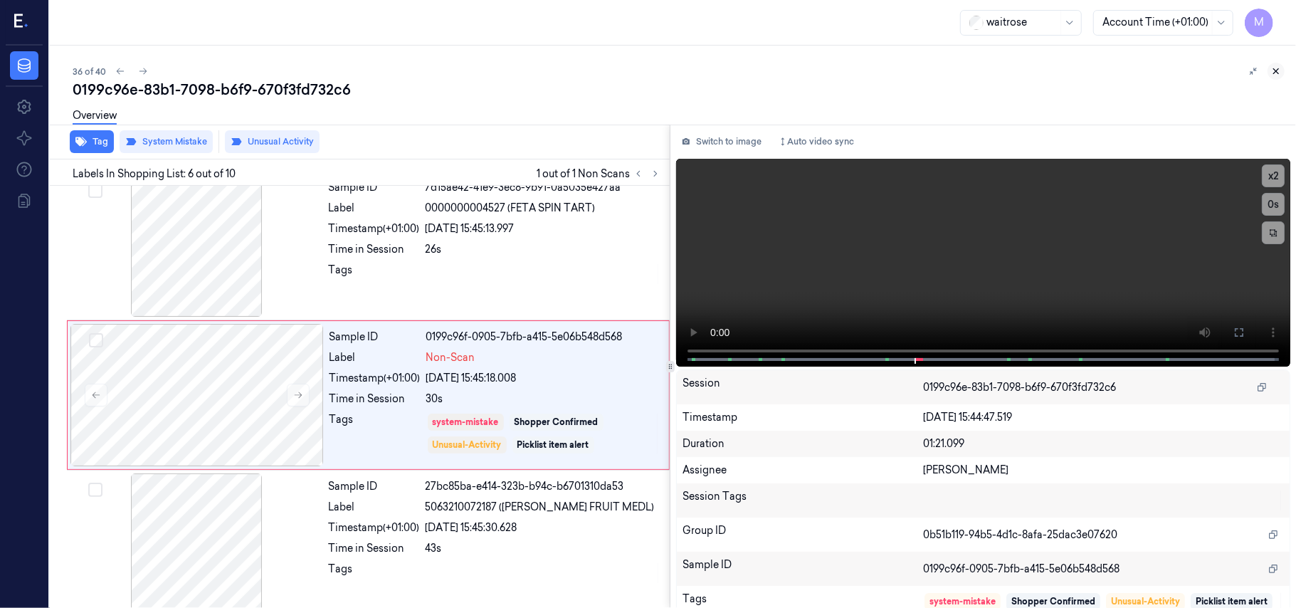
click at [1278, 67] on icon at bounding box center [1276, 71] width 10 height 10
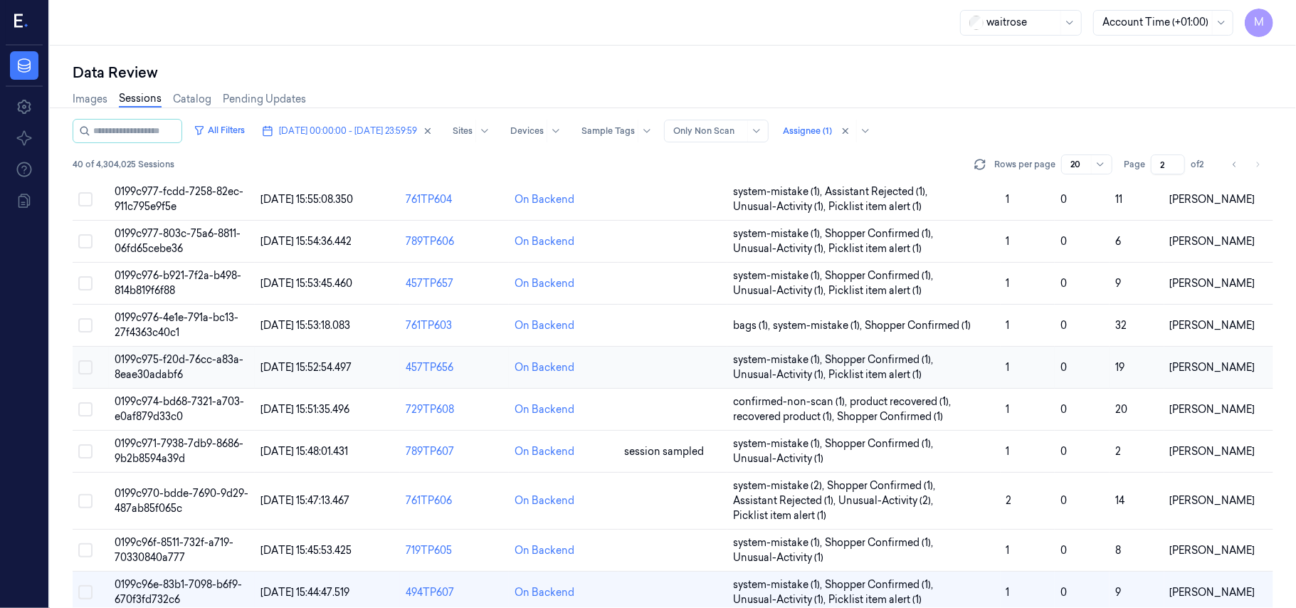
scroll to position [473, 0]
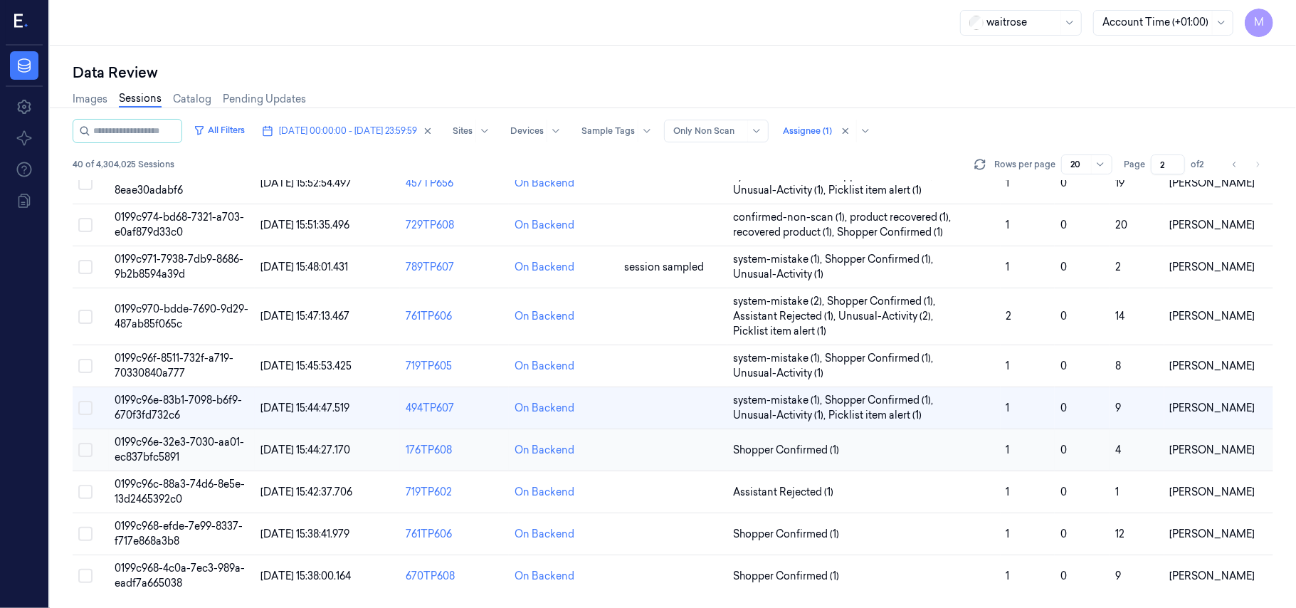
click at [151, 445] on span "0199c96e-32e3-7030-aa01-ec837bfc5891" at bounding box center [179, 449] width 129 height 28
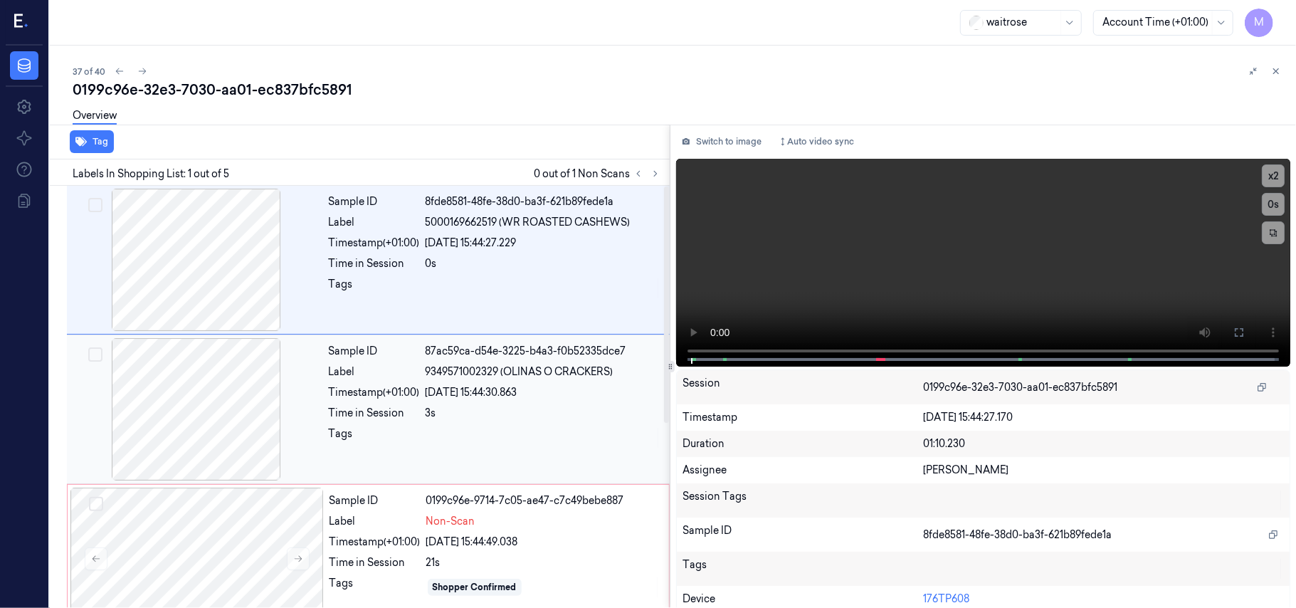
click at [461, 357] on div "87ac59ca-d54e-3225-b4a3-f0b52335dce7" at bounding box center [542, 351] width 235 height 15
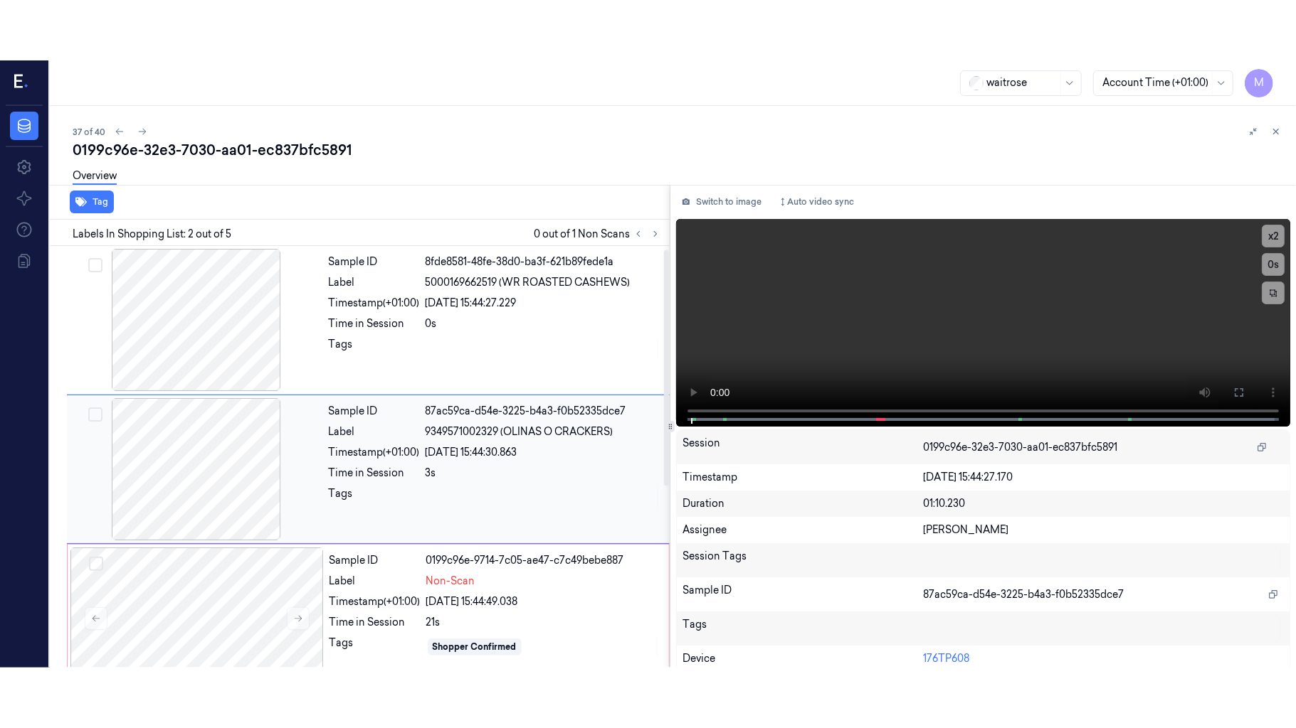
scroll to position [12, 0]
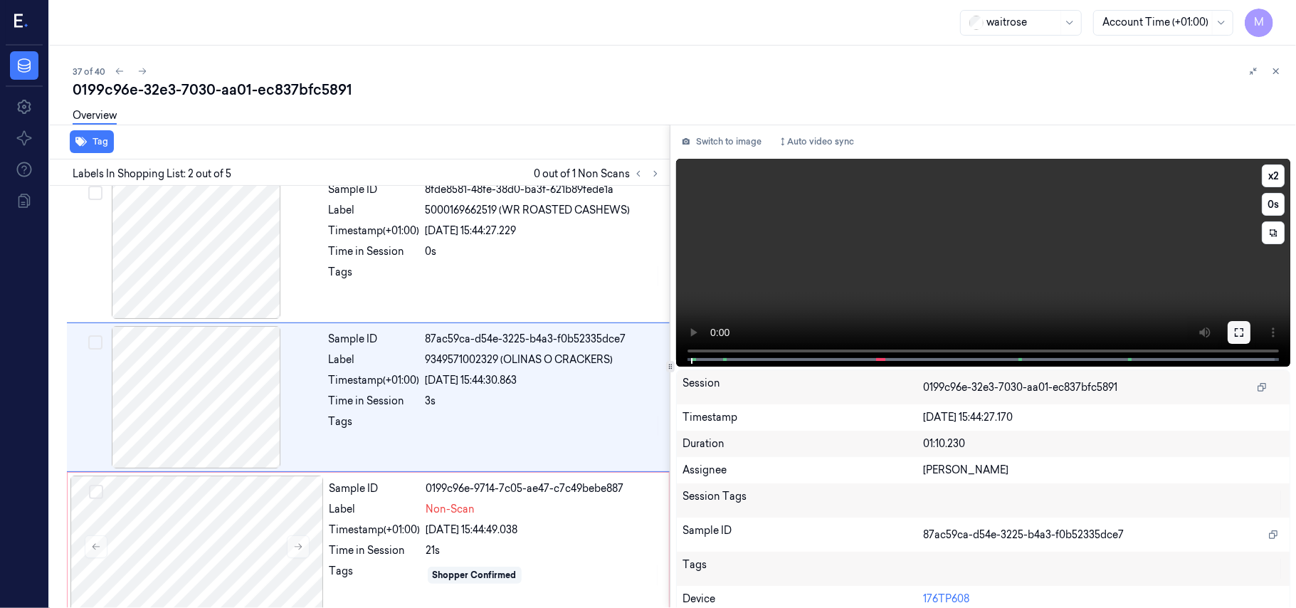
click at [1238, 328] on icon at bounding box center [1238, 332] width 9 height 9
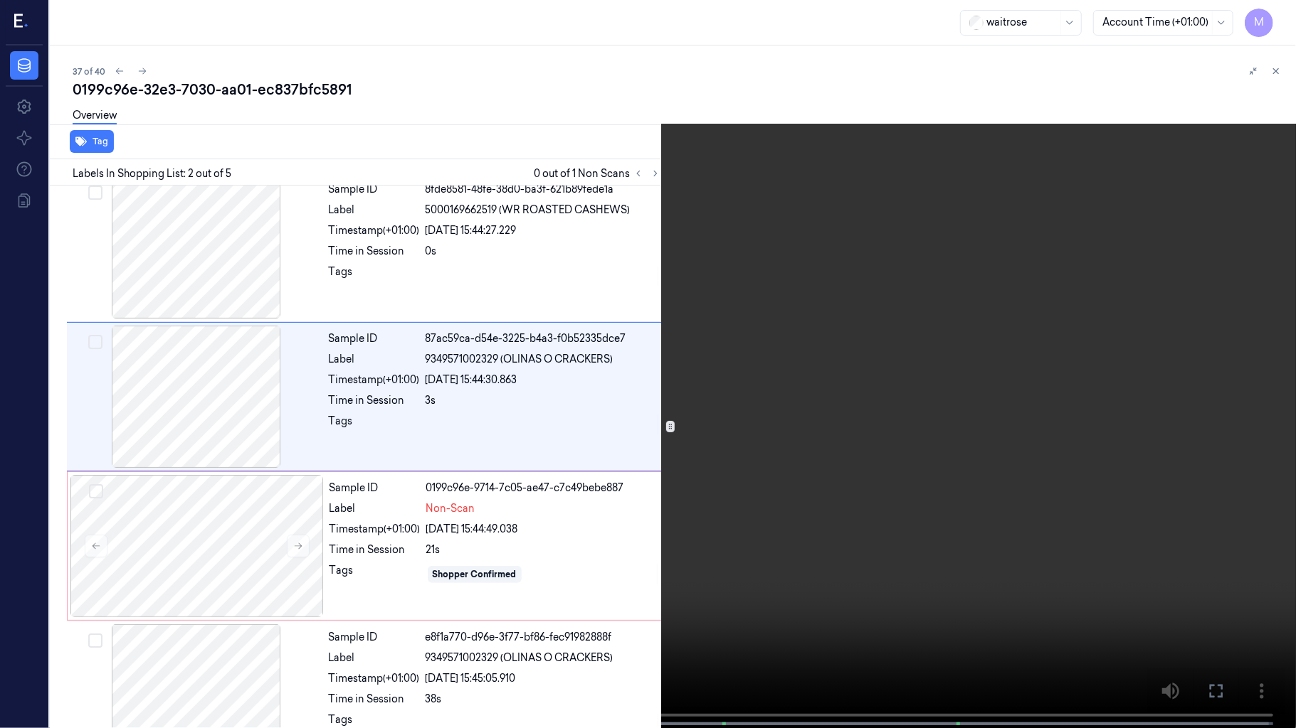
click at [727, 277] on video at bounding box center [648, 365] width 1296 height 731
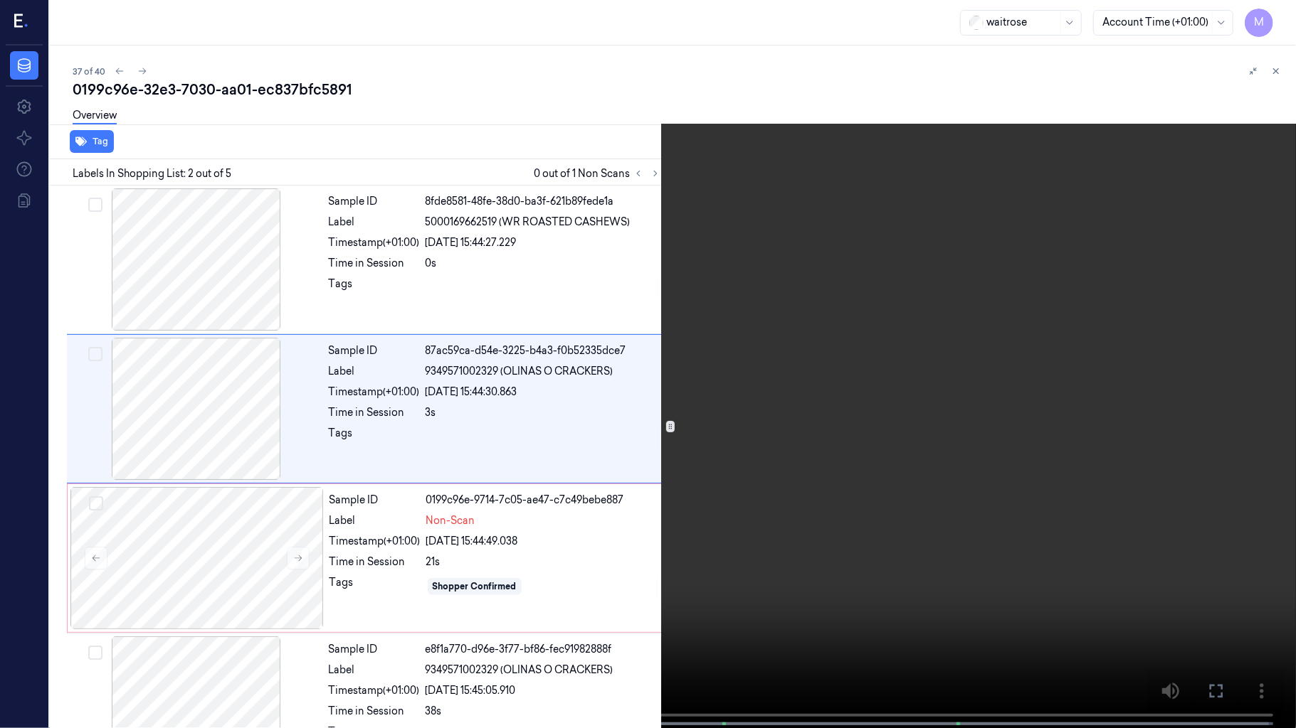
click at [822, 356] on video at bounding box center [648, 365] width 1296 height 731
click at [501, 445] on video at bounding box center [648, 365] width 1296 height 731
click at [698, 359] on video at bounding box center [648, 365] width 1296 height 731
click at [783, 234] on video at bounding box center [648, 365] width 1296 height 731
click at [783, 236] on video at bounding box center [648, 365] width 1296 height 731
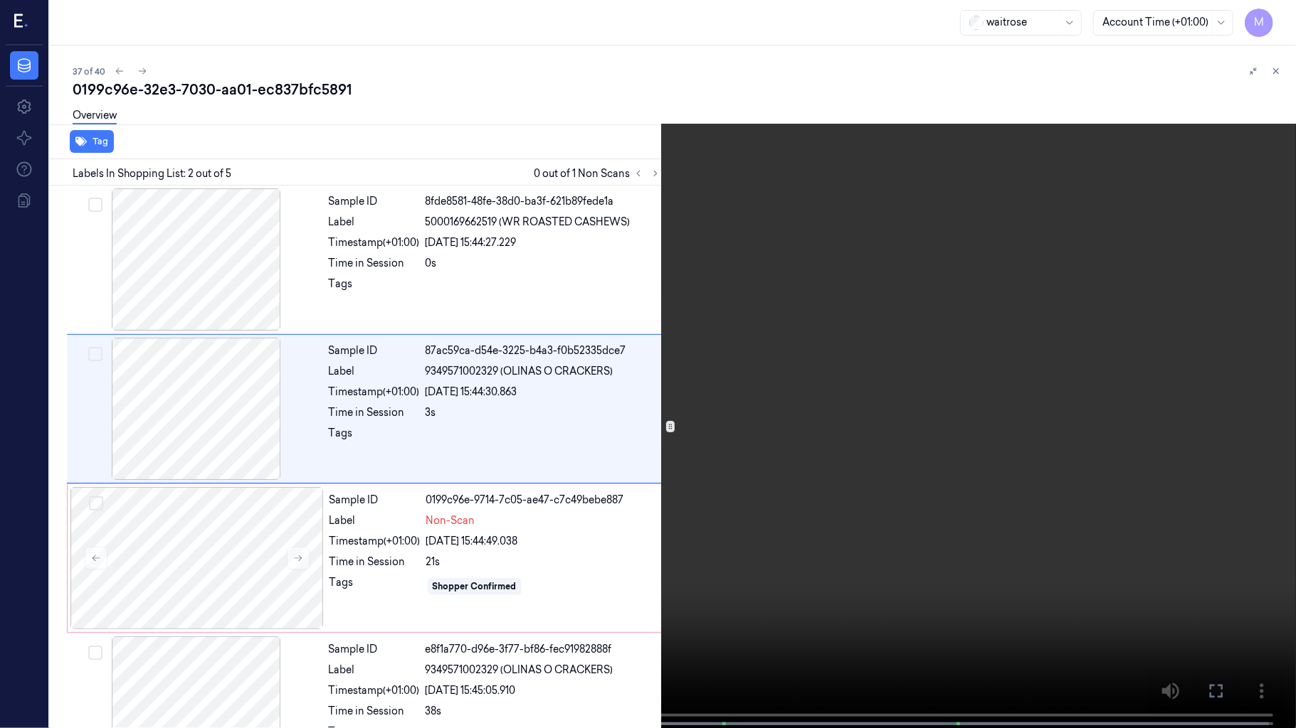
click at [590, 341] on video at bounding box center [648, 365] width 1296 height 731
click at [728, 388] on video at bounding box center [648, 365] width 1296 height 731
click at [723, 607] on span at bounding box center [723, 724] width 2 height 7
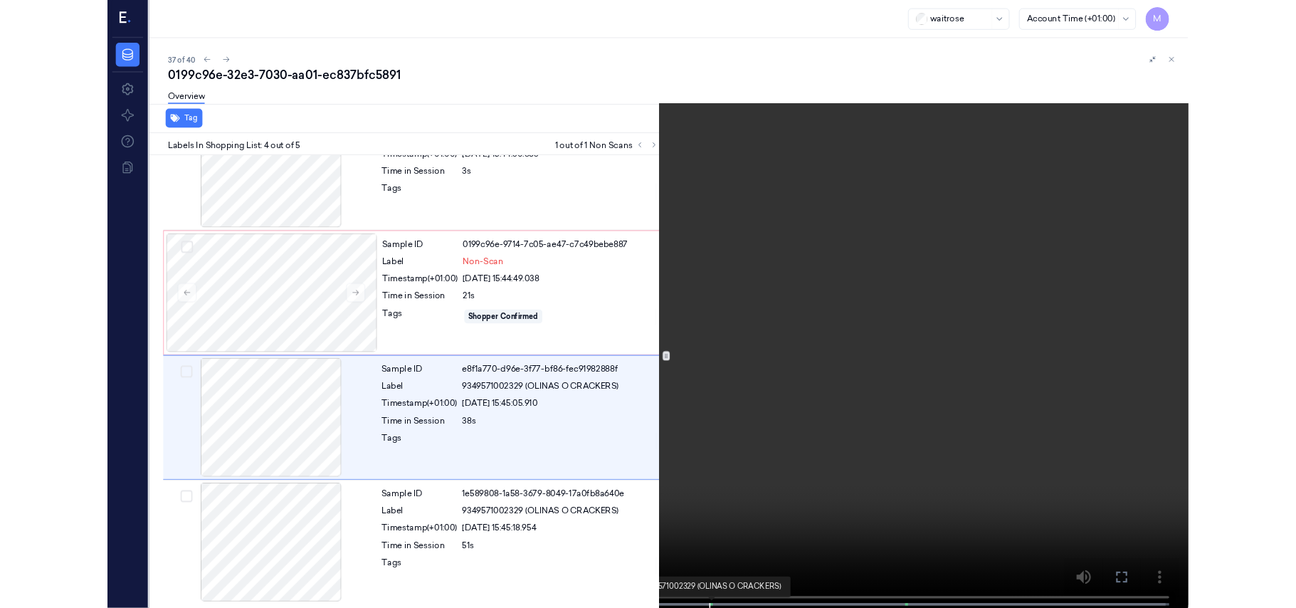
scroll to position [211, 0]
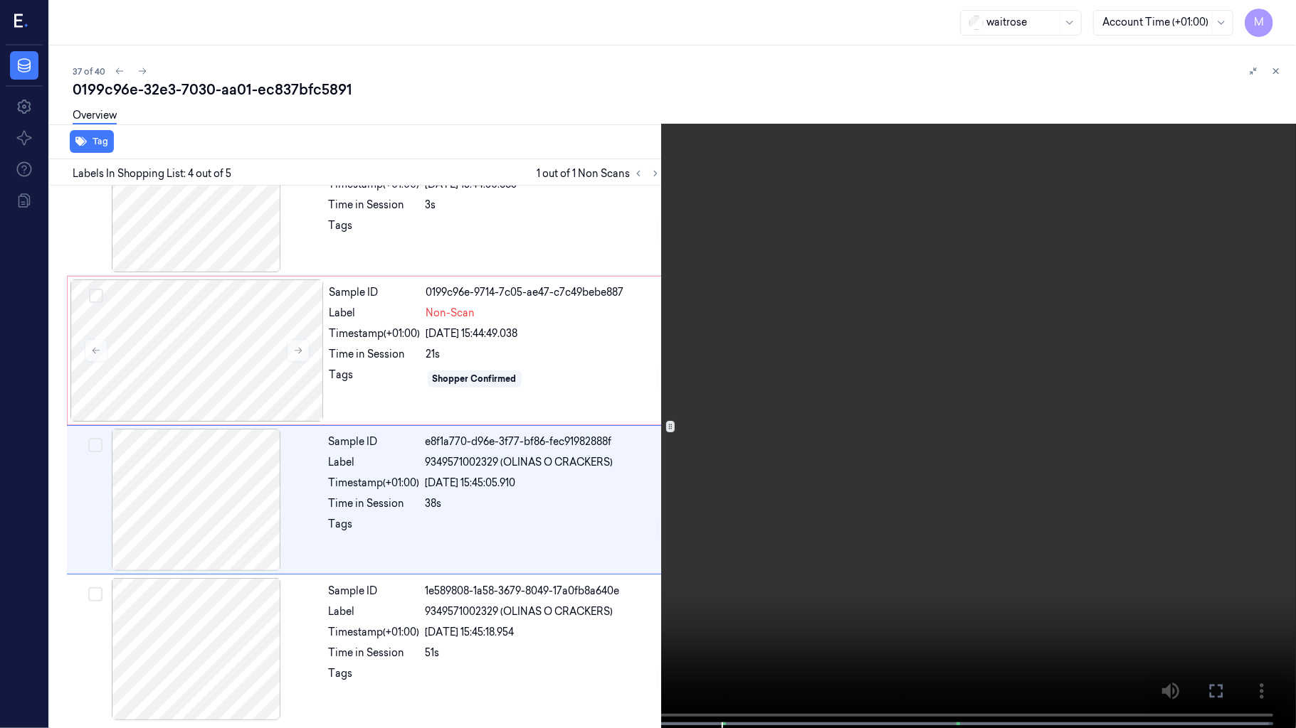
click at [774, 563] on video at bounding box center [648, 365] width 1296 height 731
click at [904, 507] on video at bounding box center [648, 365] width 1296 height 731
click at [590, 490] on video at bounding box center [648, 365] width 1296 height 731
click at [773, 328] on video at bounding box center [648, 365] width 1296 height 731
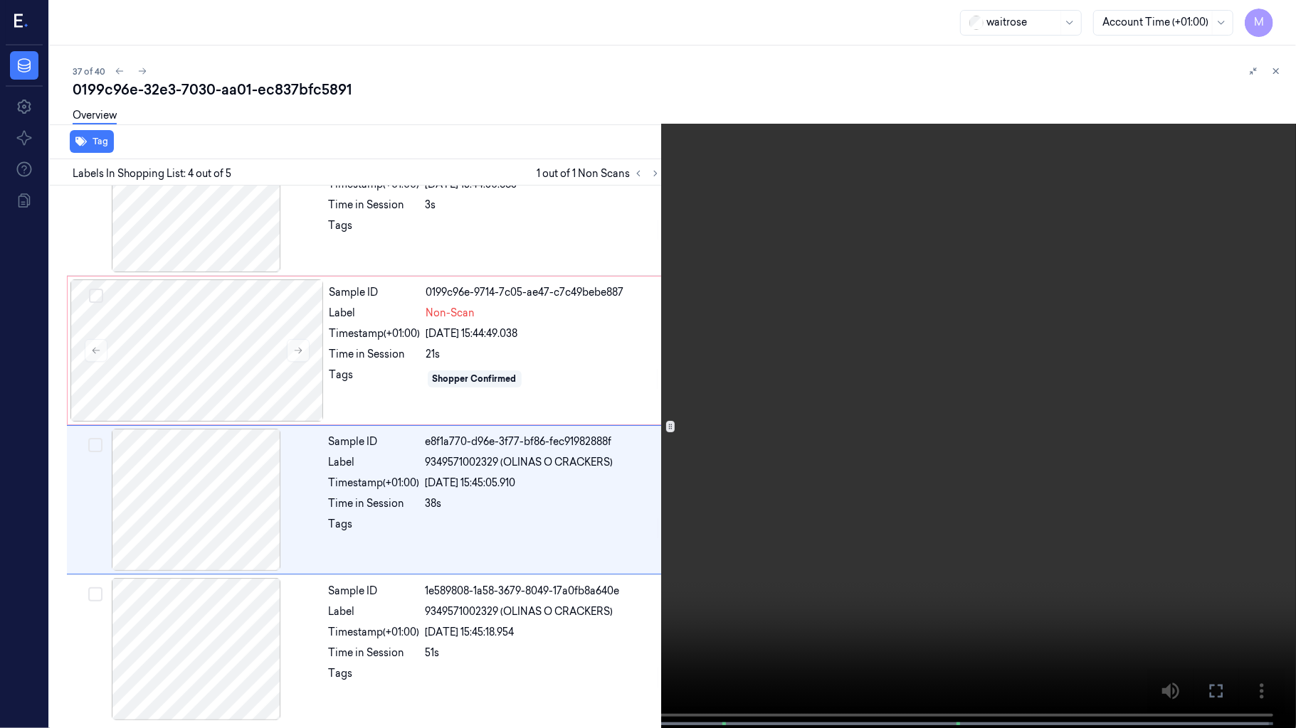
click at [790, 313] on video at bounding box center [648, 365] width 1296 height 731
click at [877, 246] on video at bounding box center [648, 365] width 1296 height 731
click at [868, 258] on video at bounding box center [648, 365] width 1296 height 731
click at [0, 0] on icon at bounding box center [0, 0] width 0 height 0
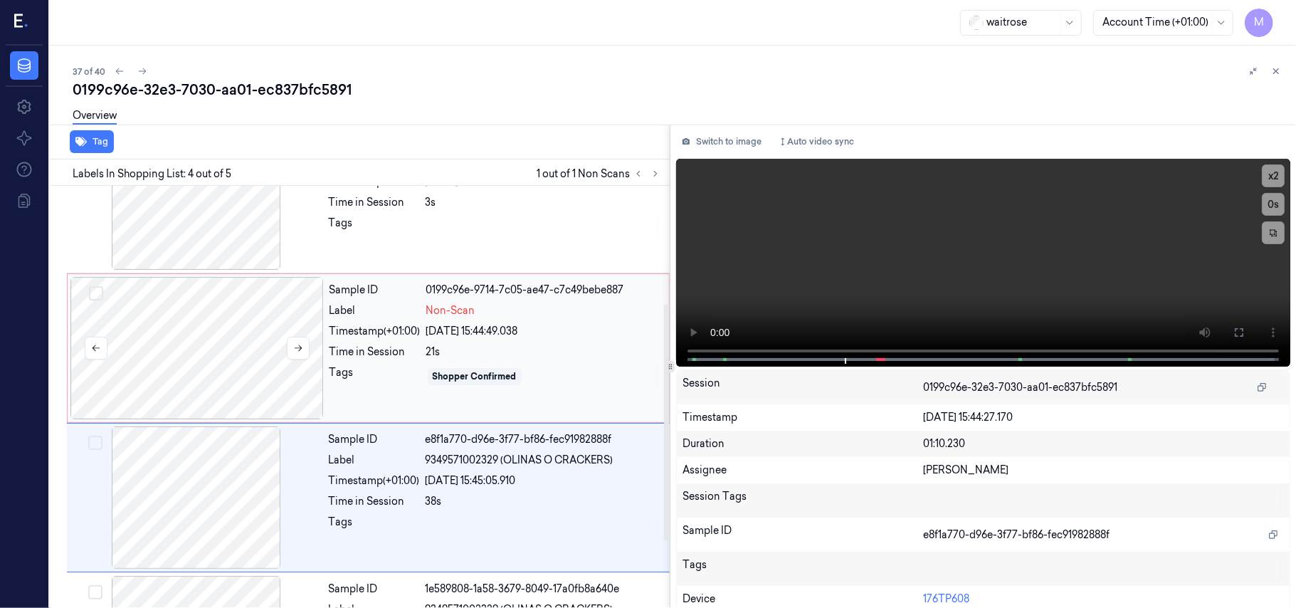
click at [236, 332] on div at bounding box center [196, 348] width 253 height 142
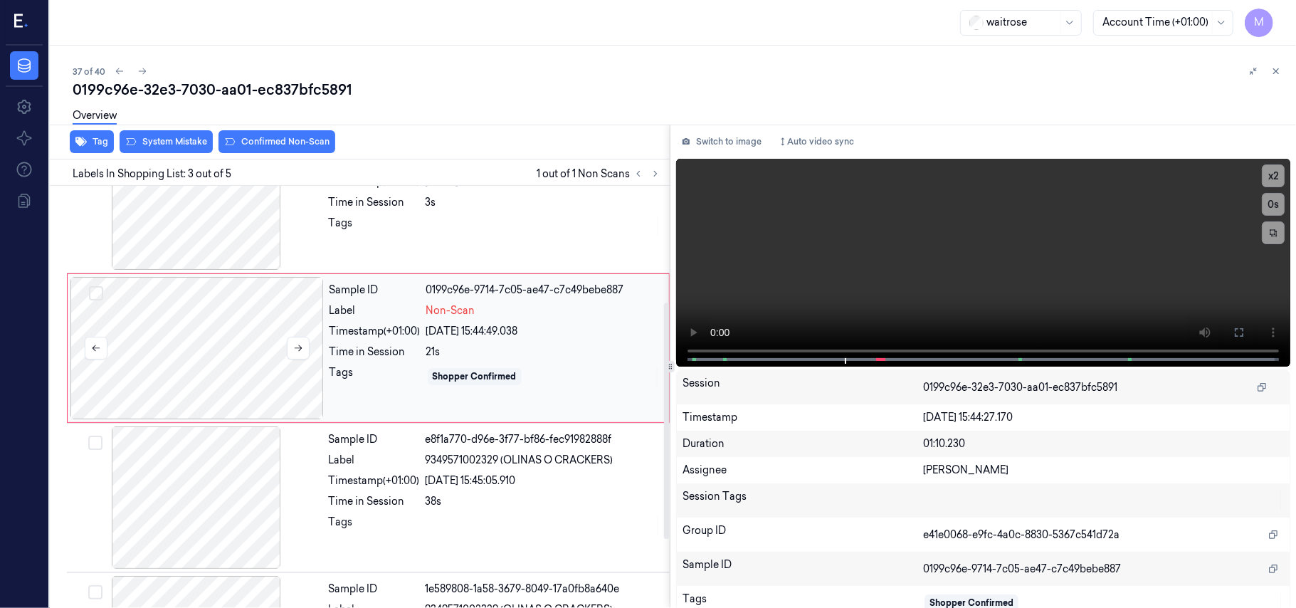
scroll to position [162, 0]
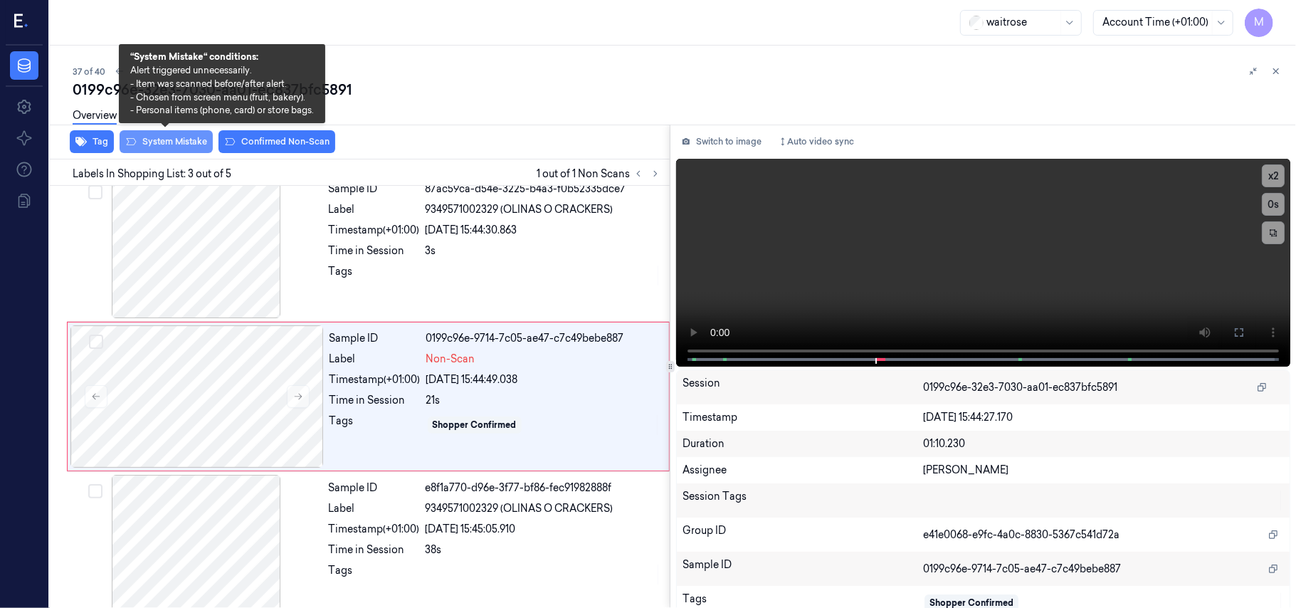
click at [164, 139] on button "System Mistake" at bounding box center [166, 141] width 93 height 23
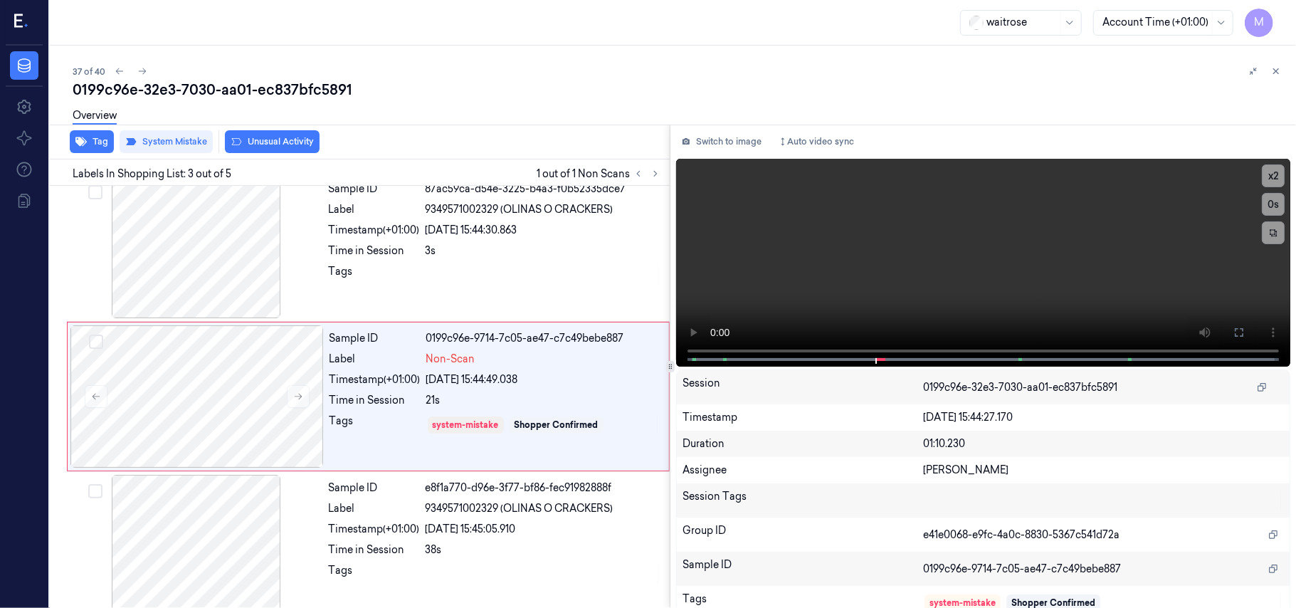
click at [285, 134] on div "Overview" at bounding box center [679, 118] width 1212 height 36
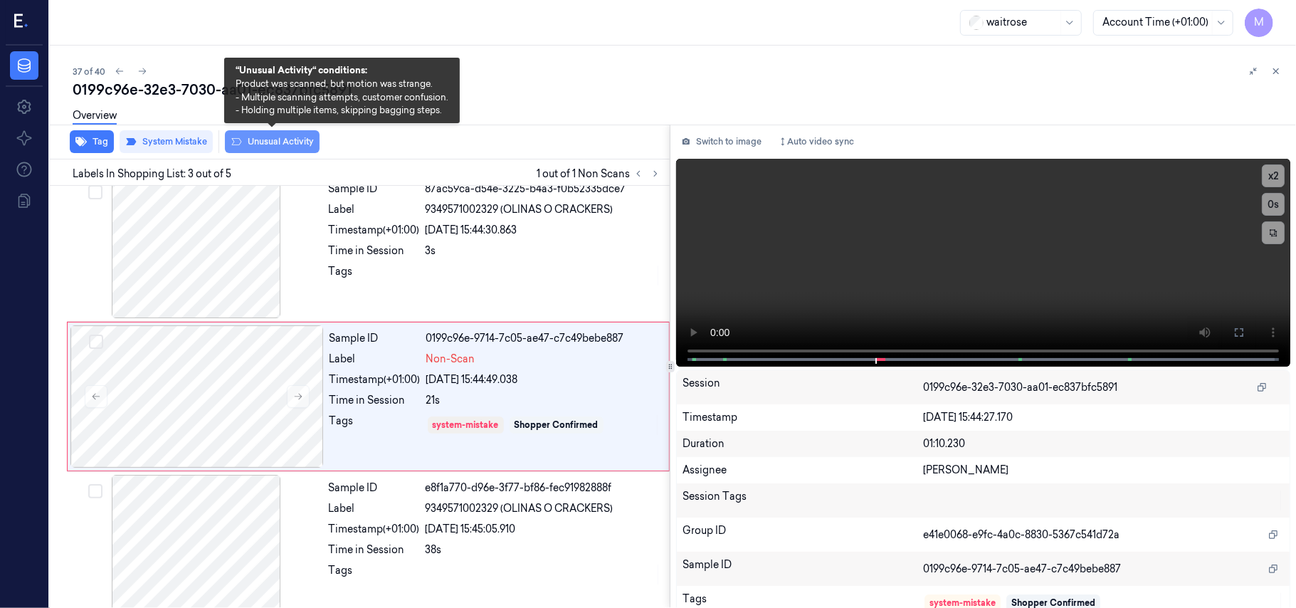
click at [285, 143] on button "Unusual Activity" at bounding box center [272, 141] width 95 height 23
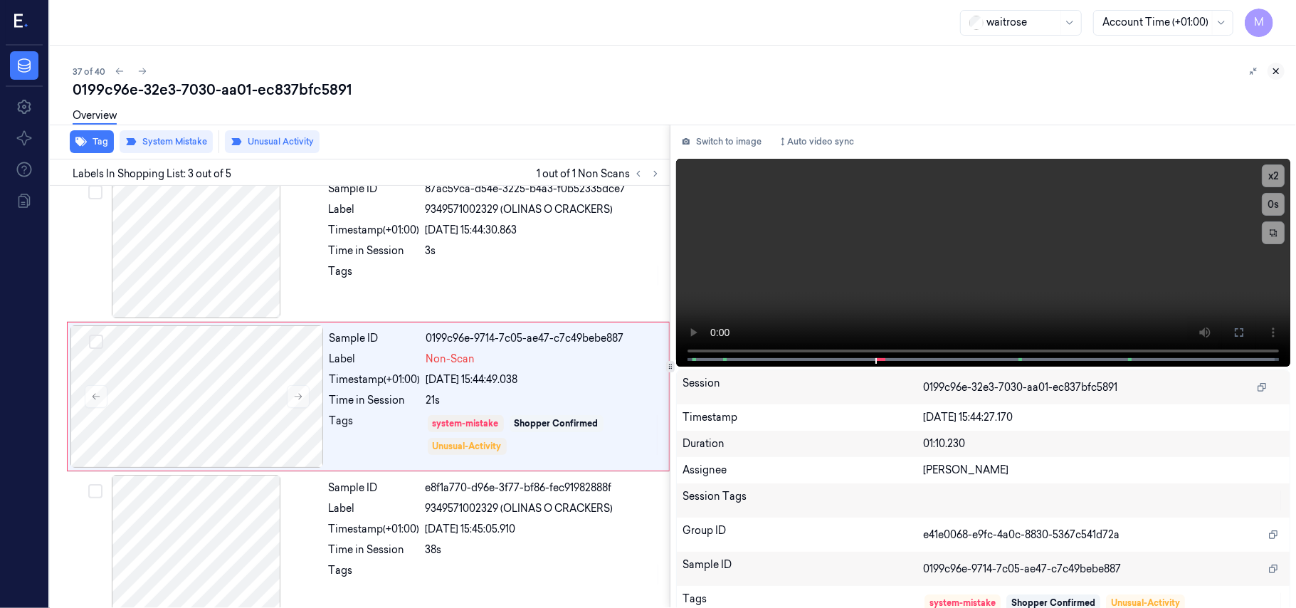
click at [1278, 66] on icon at bounding box center [1276, 71] width 10 height 10
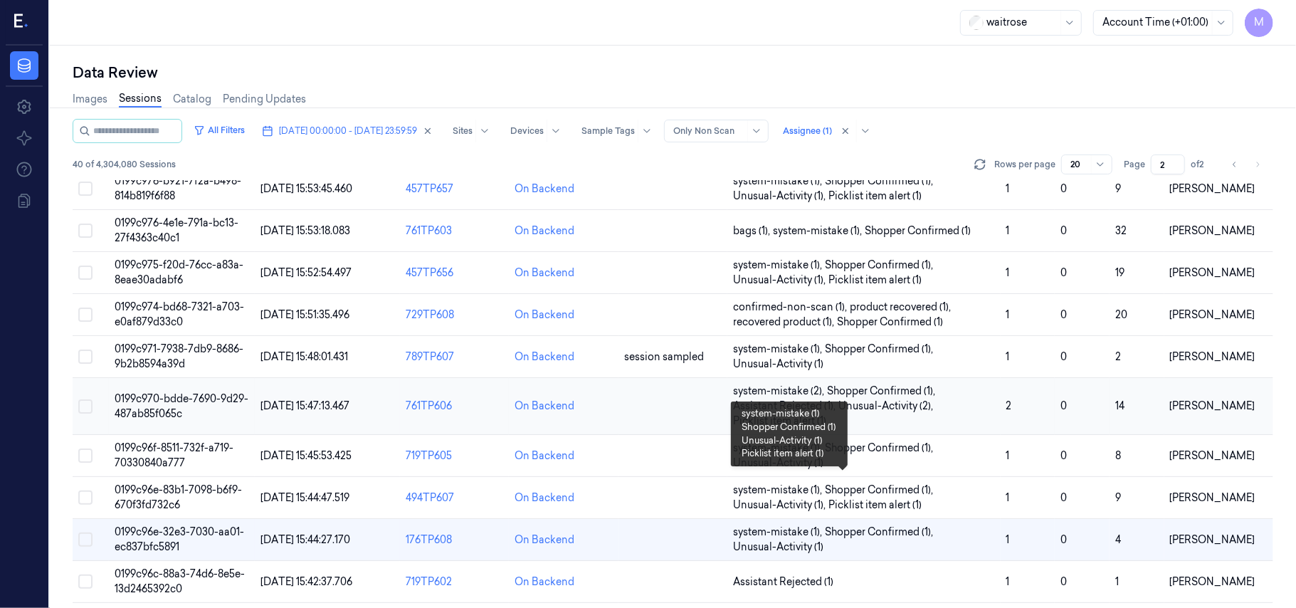
scroll to position [473, 0]
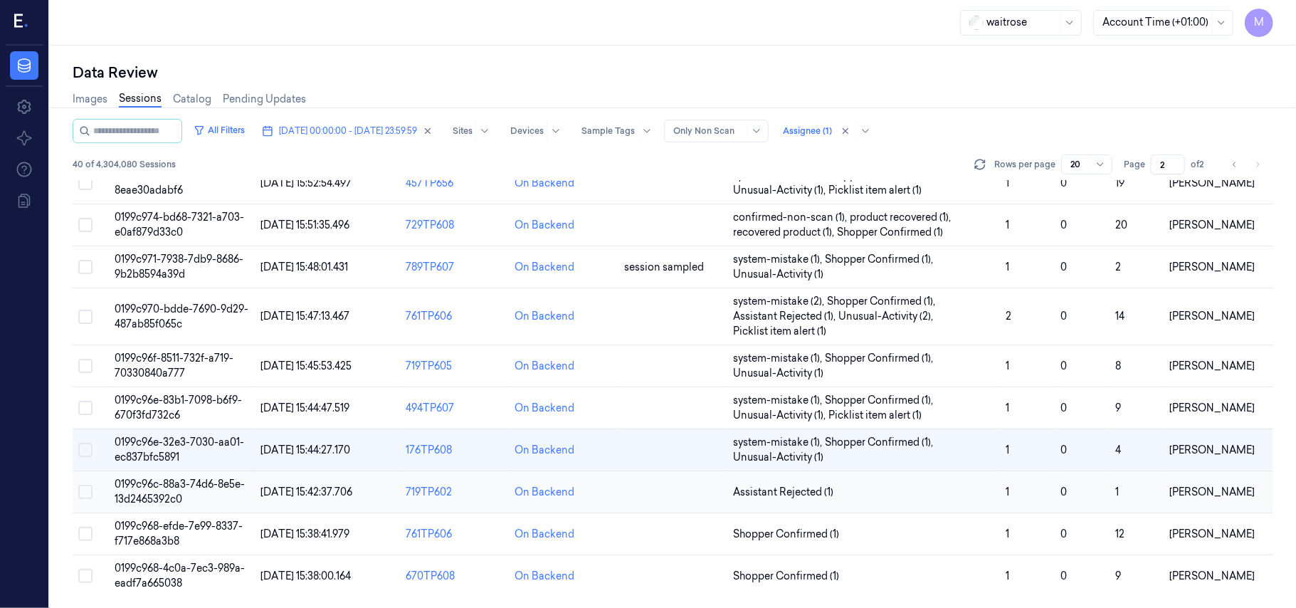
click at [176, 484] on span "0199c96c-88a3-74d6-8e5e-13d2465392c0" at bounding box center [180, 491] width 130 height 28
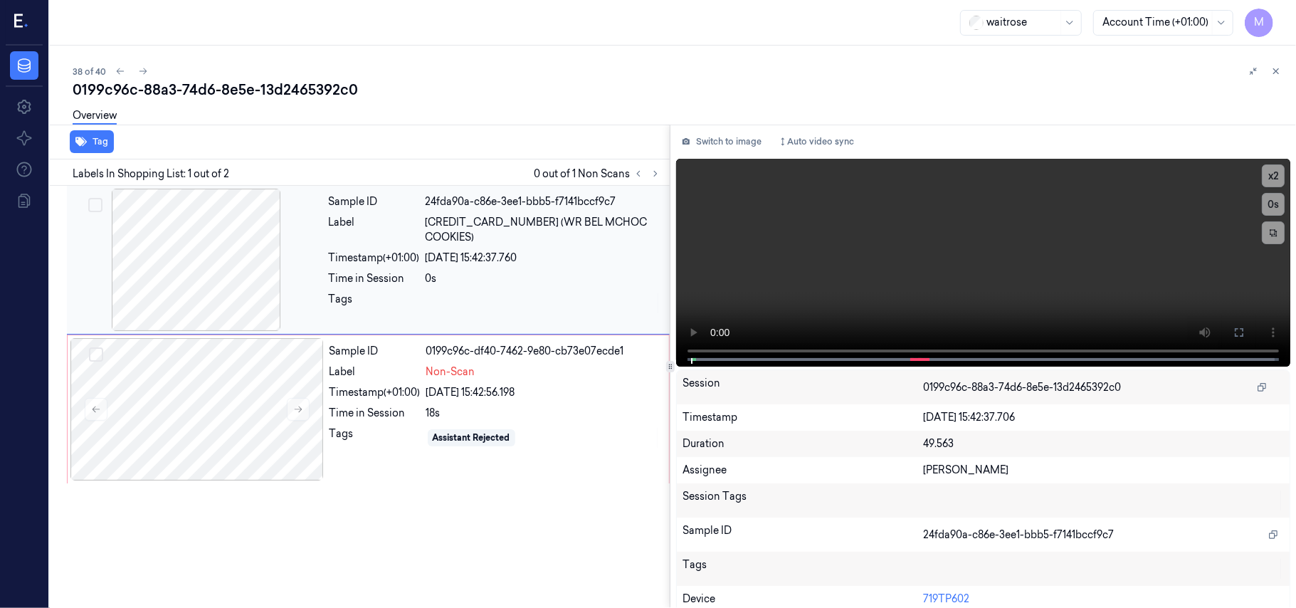
click at [236, 269] on div at bounding box center [196, 260] width 253 height 142
click at [1124, 212] on video at bounding box center [983, 263] width 614 height 208
click at [1233, 334] on icon at bounding box center [1238, 332] width 11 height 11
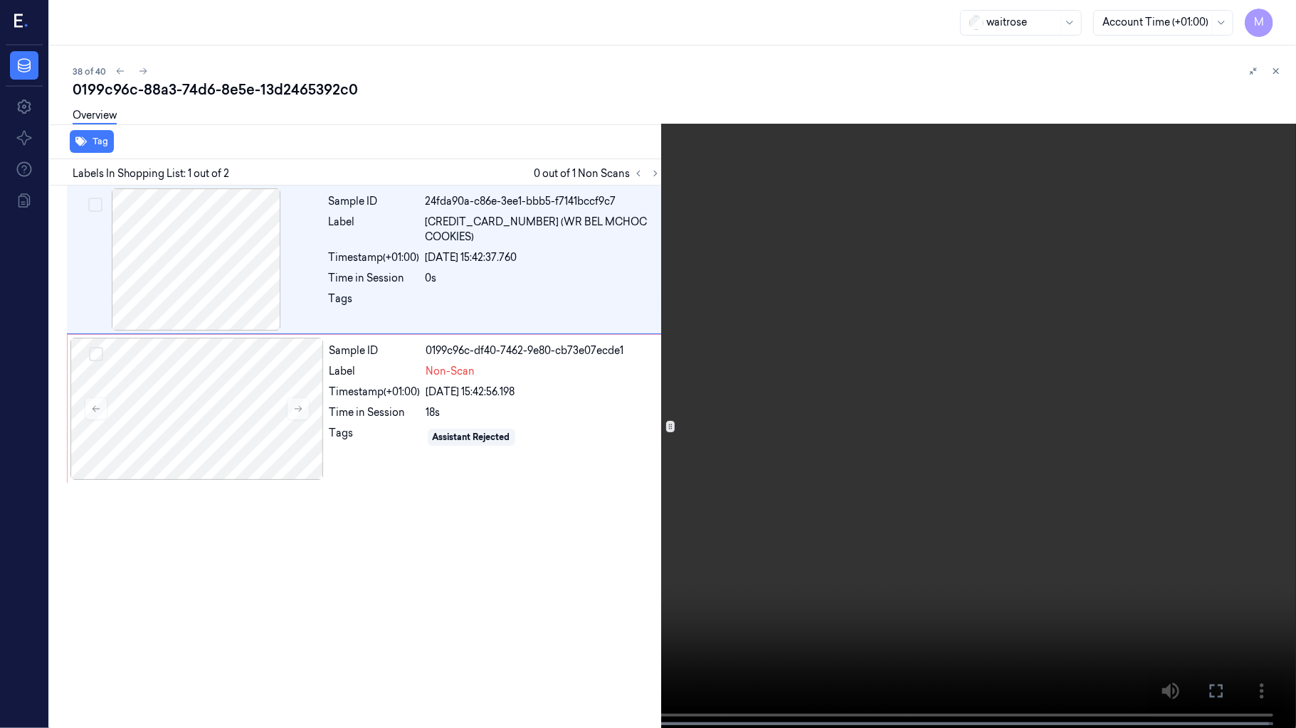
click at [1012, 319] on video at bounding box center [648, 365] width 1296 height 731
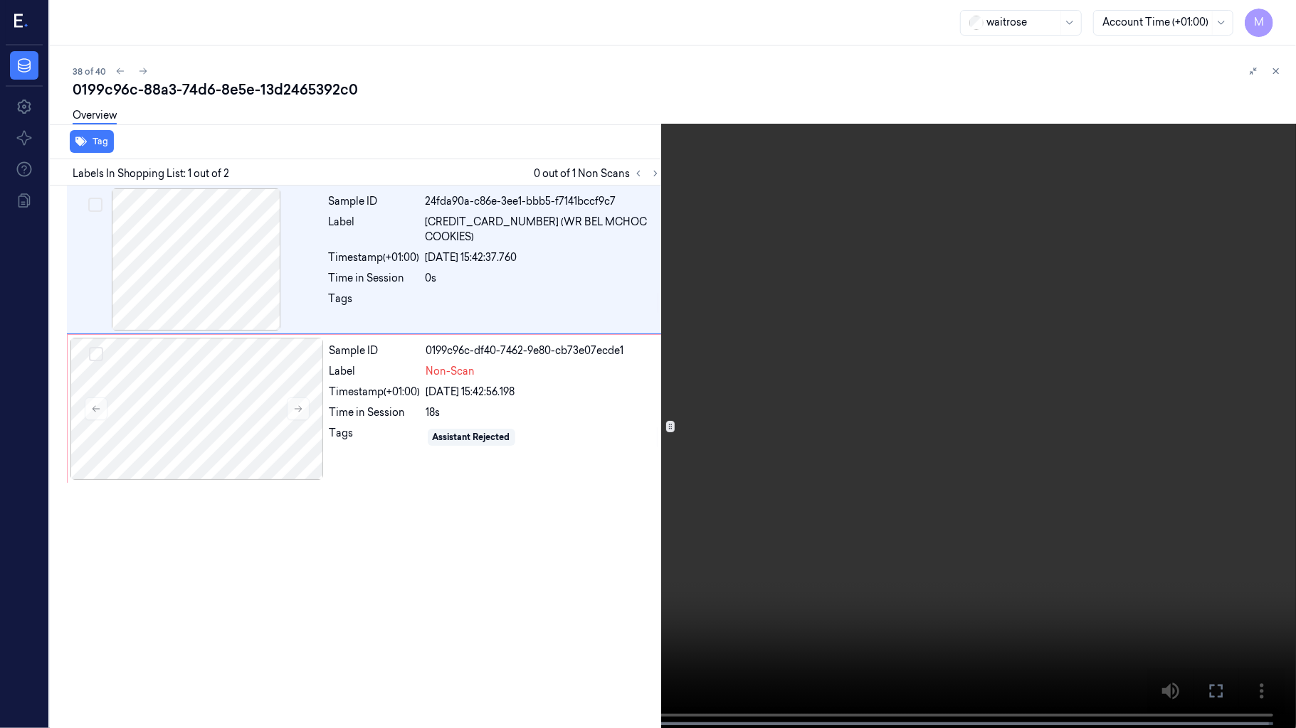
click at [1016, 333] on video at bounding box center [648, 365] width 1296 height 731
click at [0, 0] on icon at bounding box center [0, 0] width 0 height 0
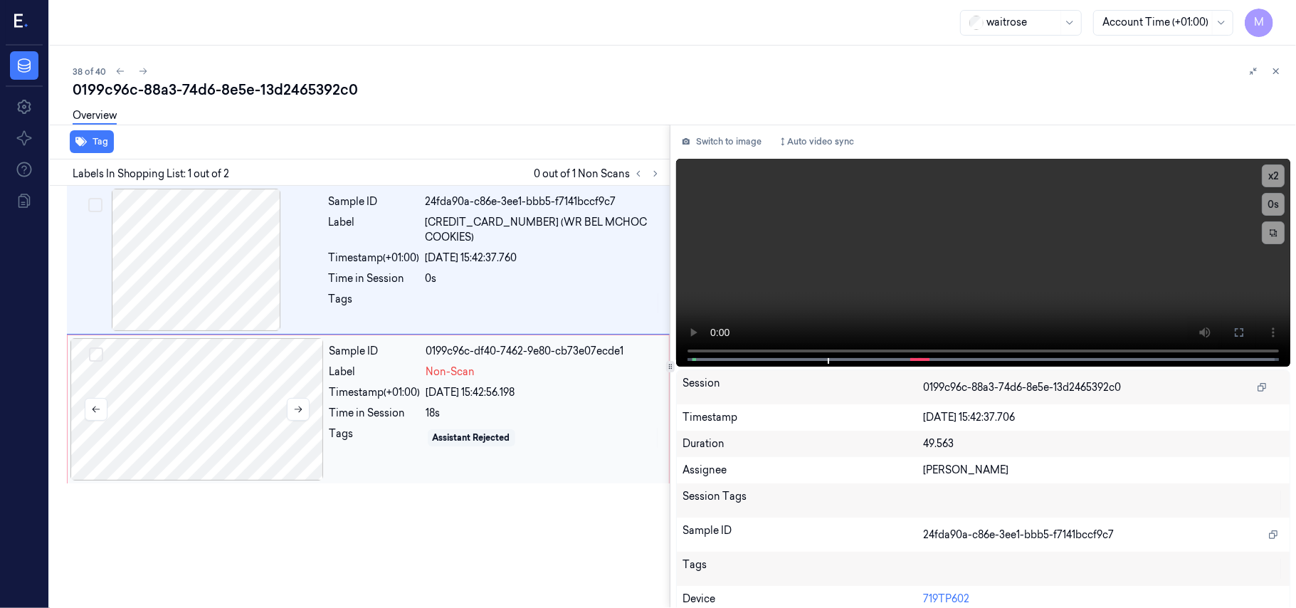
click at [228, 373] on div at bounding box center [196, 409] width 253 height 142
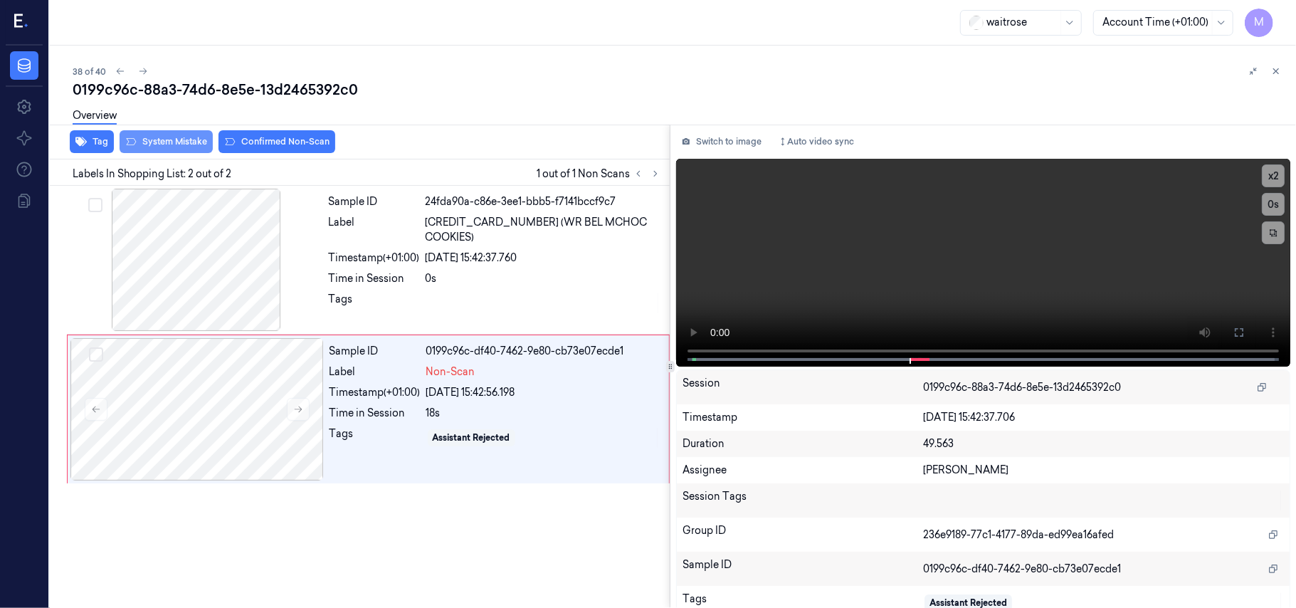
click at [169, 140] on button "System Mistake" at bounding box center [166, 141] width 93 height 23
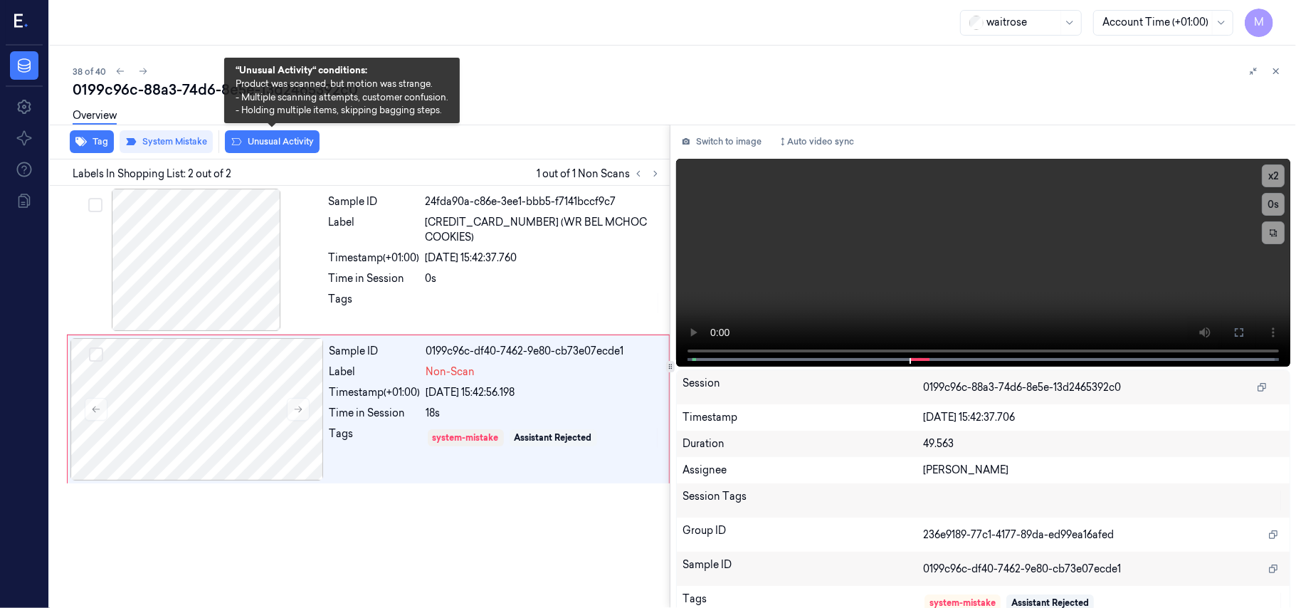
click at [300, 141] on button "Unusual Activity" at bounding box center [272, 141] width 95 height 23
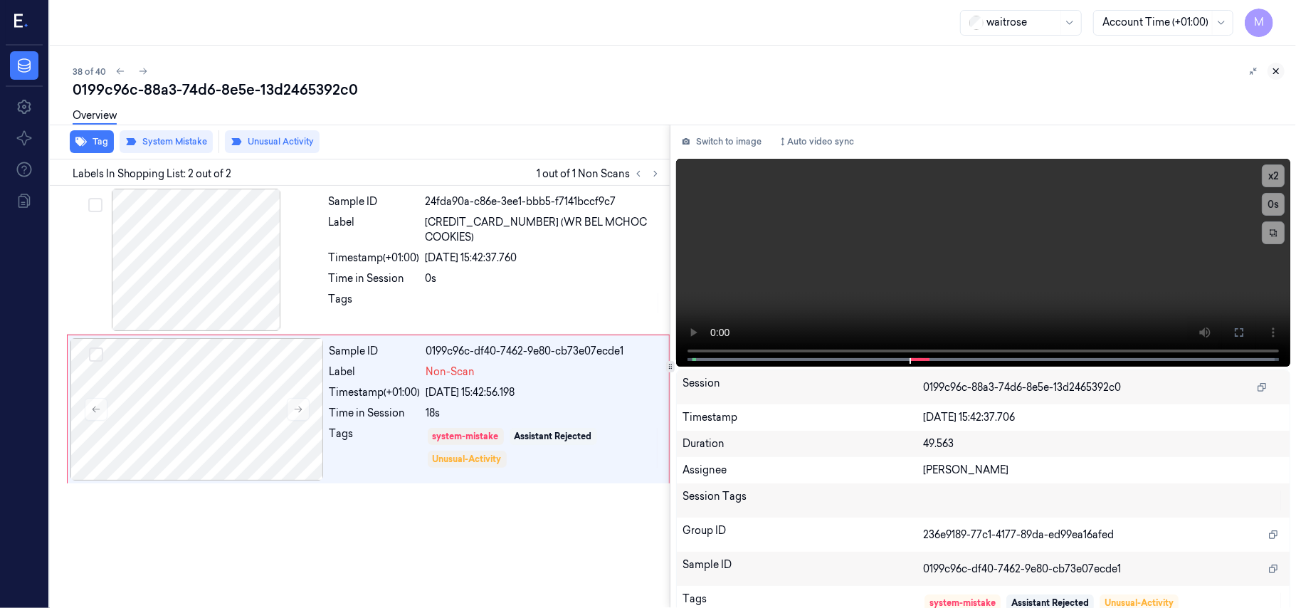
click at [1278, 66] on icon at bounding box center [1276, 71] width 10 height 10
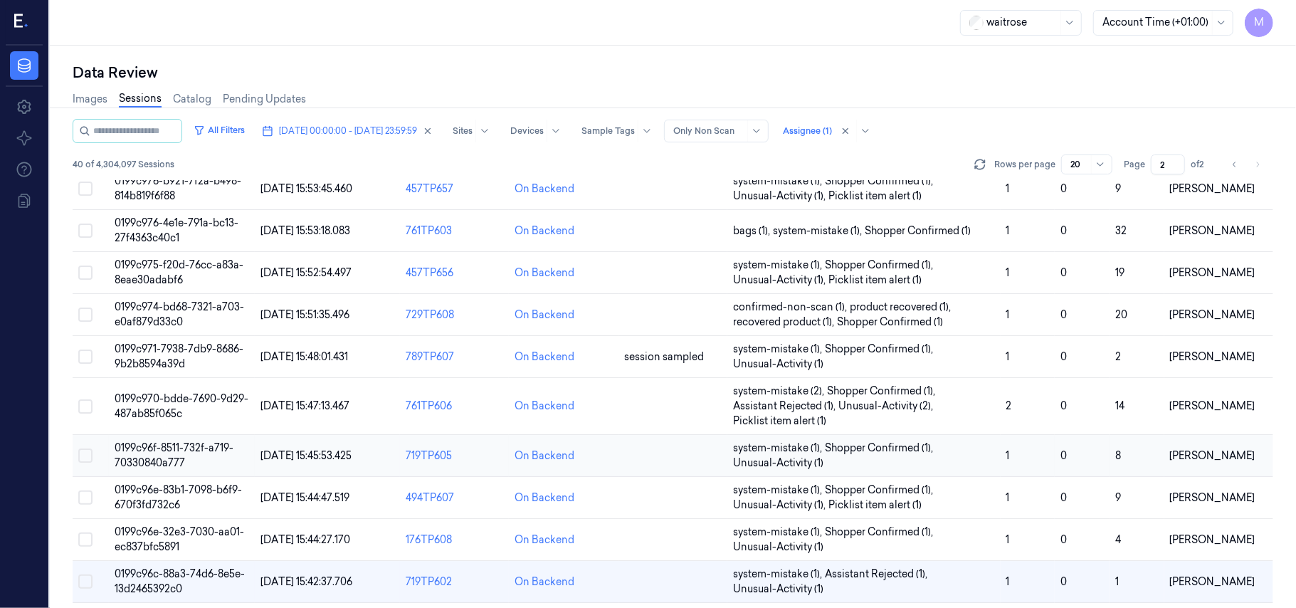
scroll to position [473, 0]
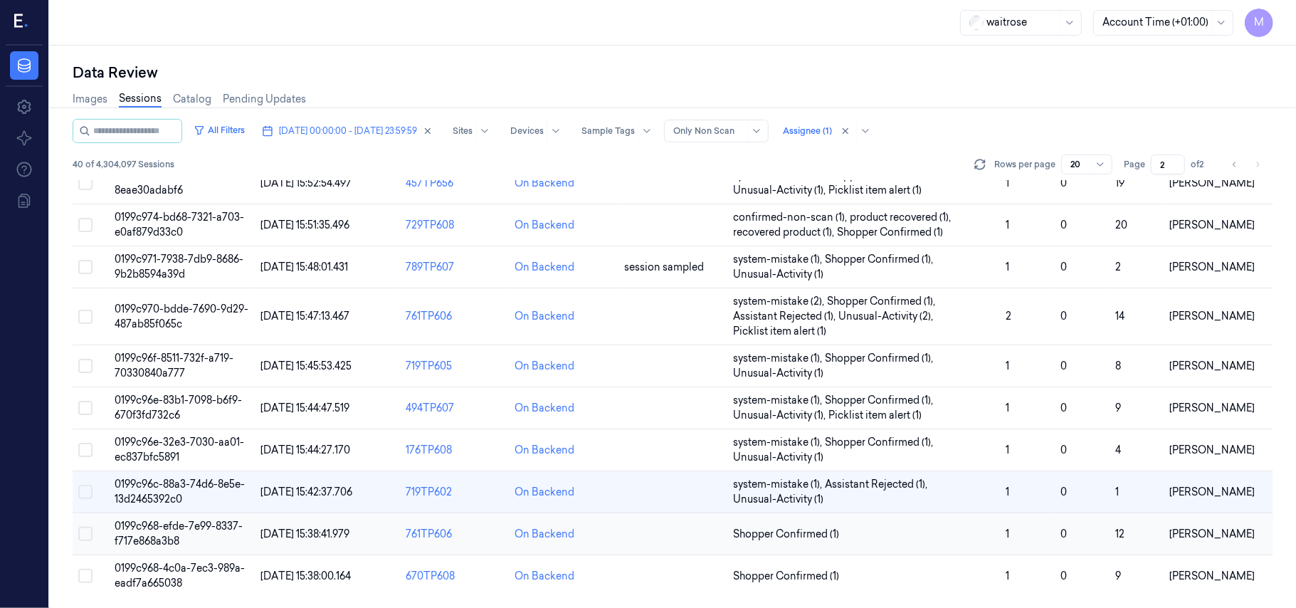
click at [179, 532] on td "0199c968-efde-7e99-8337-f717e868a3b8" at bounding box center [181, 534] width 145 height 42
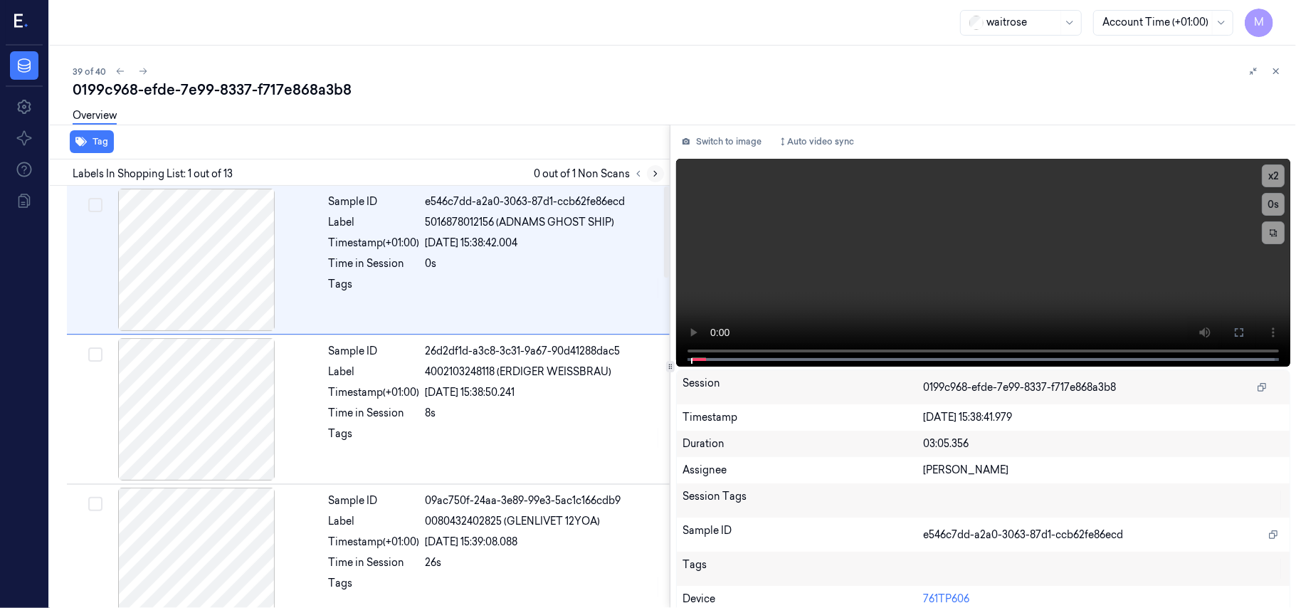
click at [658, 174] on icon at bounding box center [655, 174] width 10 height 10
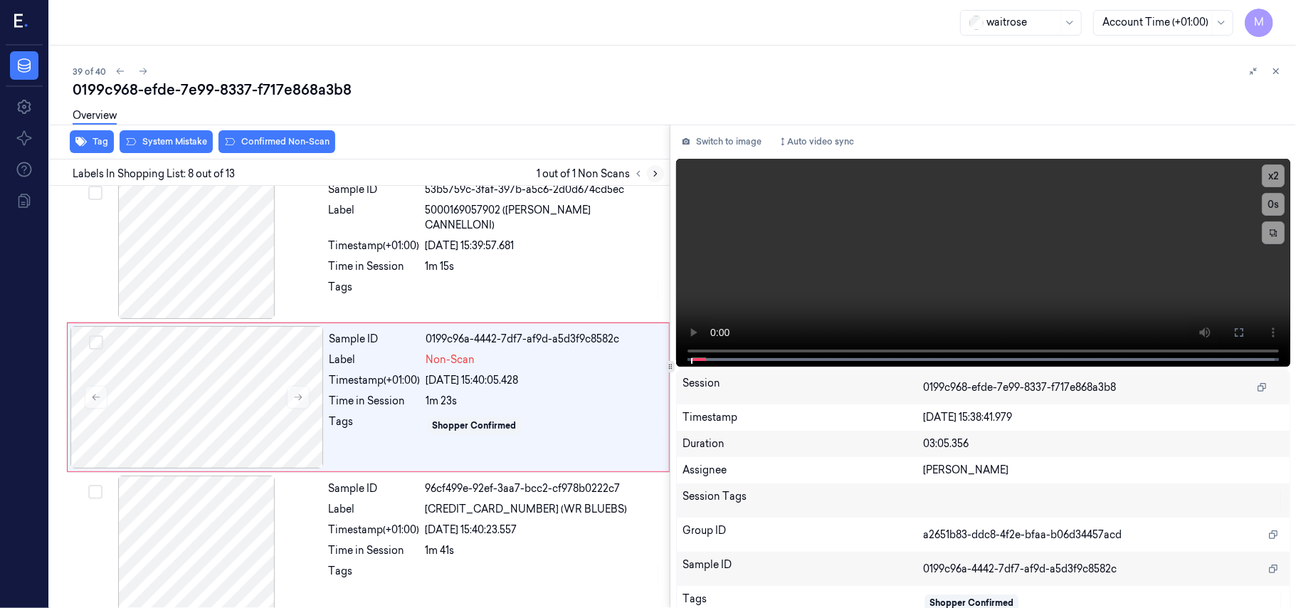
scroll to position [911, 0]
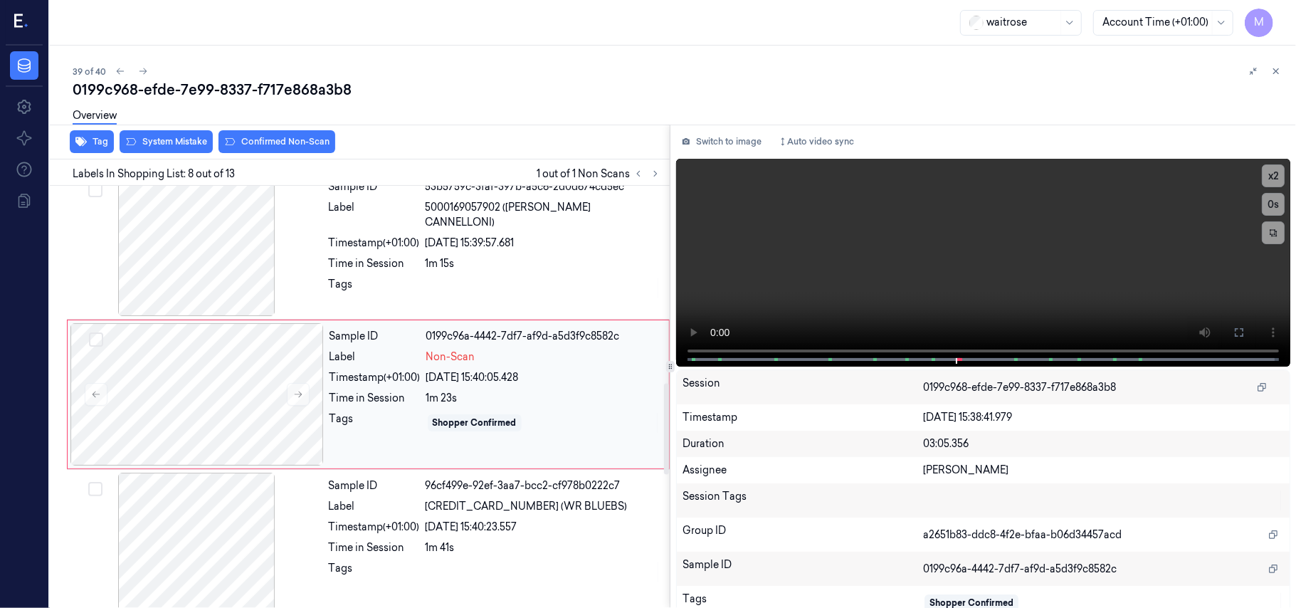
click at [489, 370] on div "Sample ID 0199c96a-4442-7df7-af9d-a5d3f9c8582c Label Non-Scan Timestamp (+01:00…" at bounding box center [495, 394] width 342 height 142
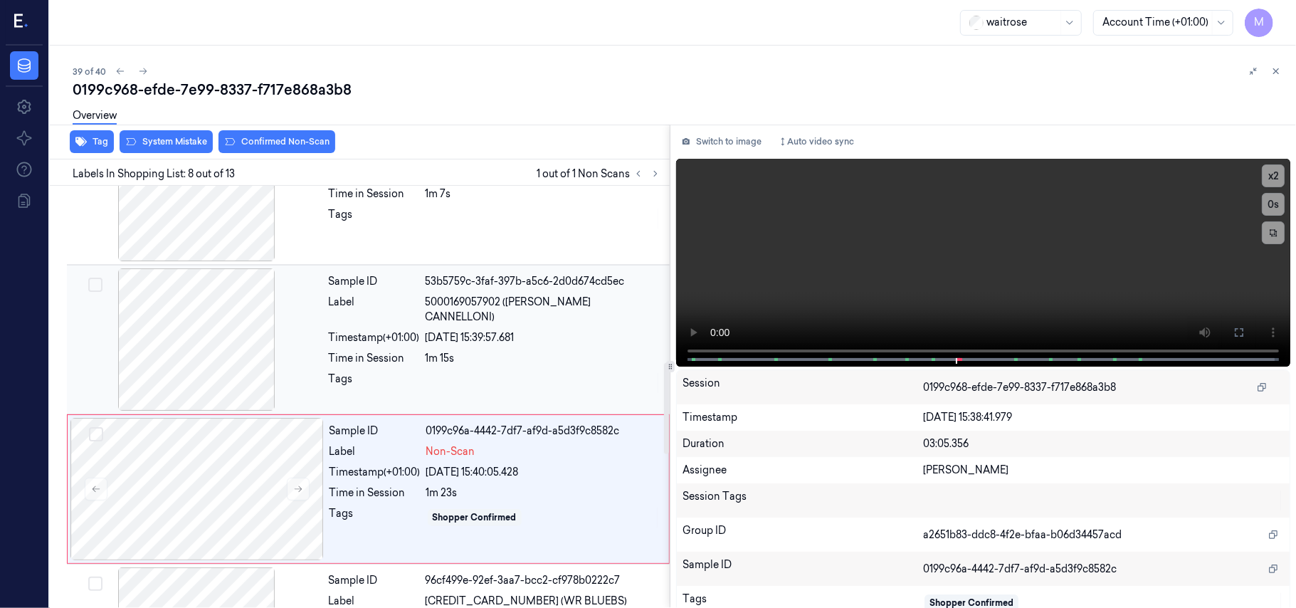
click at [502, 330] on div "[DATE] 15:39:57.681" at bounding box center [542, 337] width 235 height 15
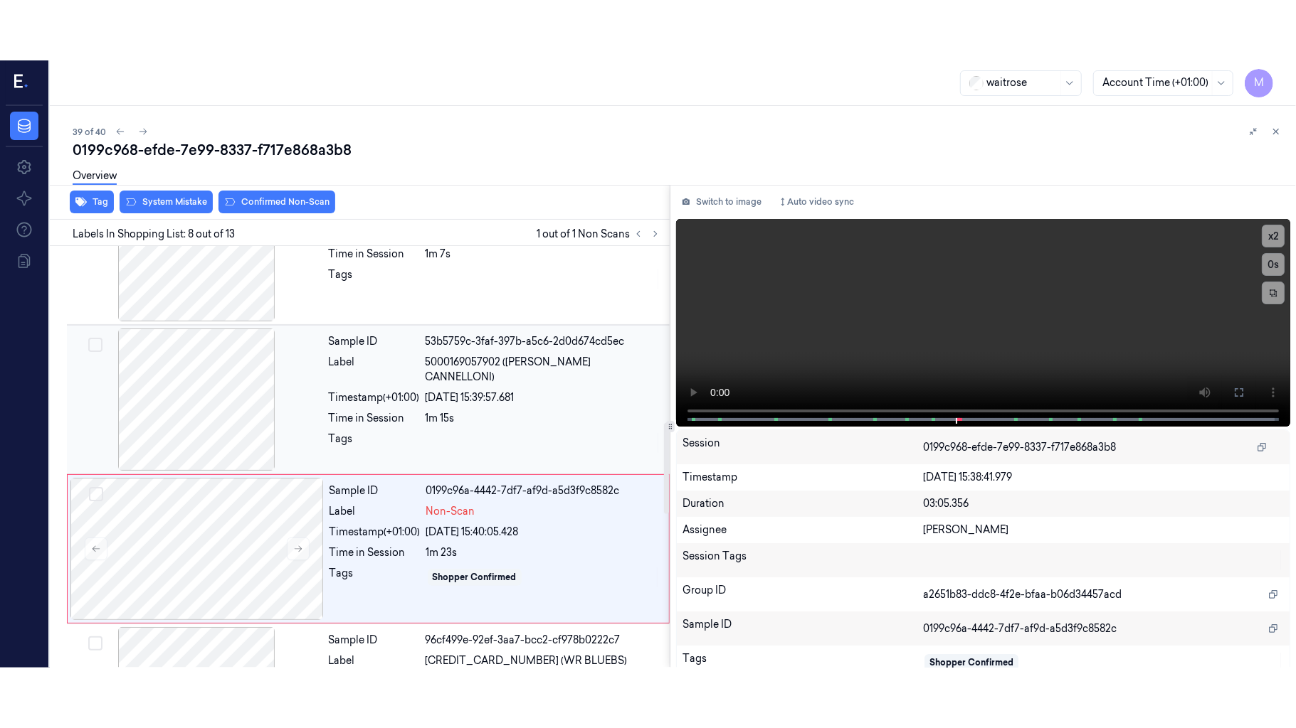
scroll to position [761, 0]
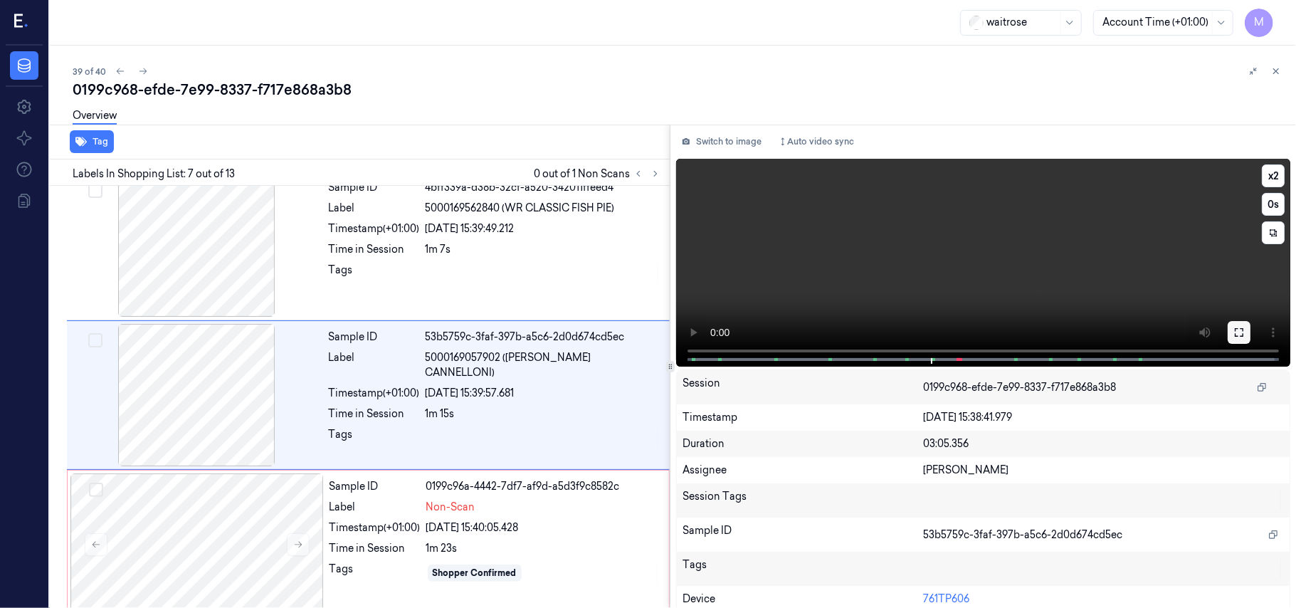
click at [1236, 336] on icon at bounding box center [1238, 332] width 9 height 9
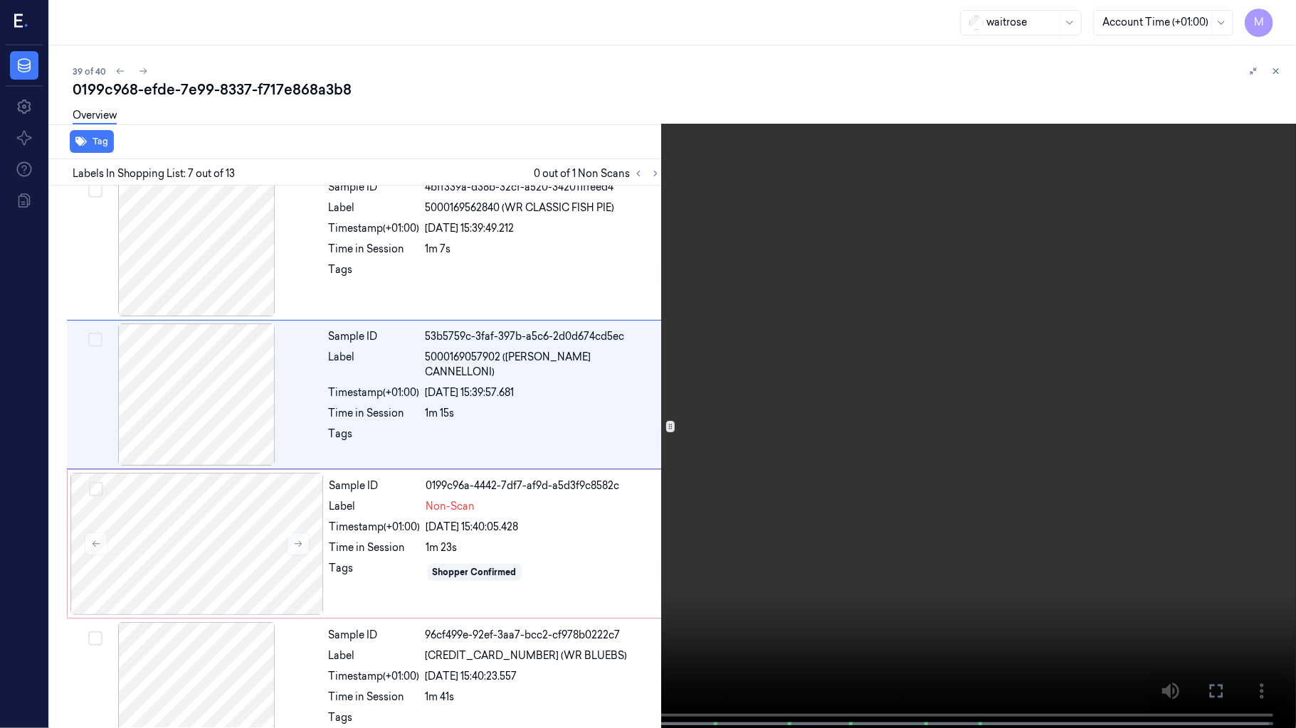
click at [904, 302] on video at bounding box center [648, 365] width 1296 height 731
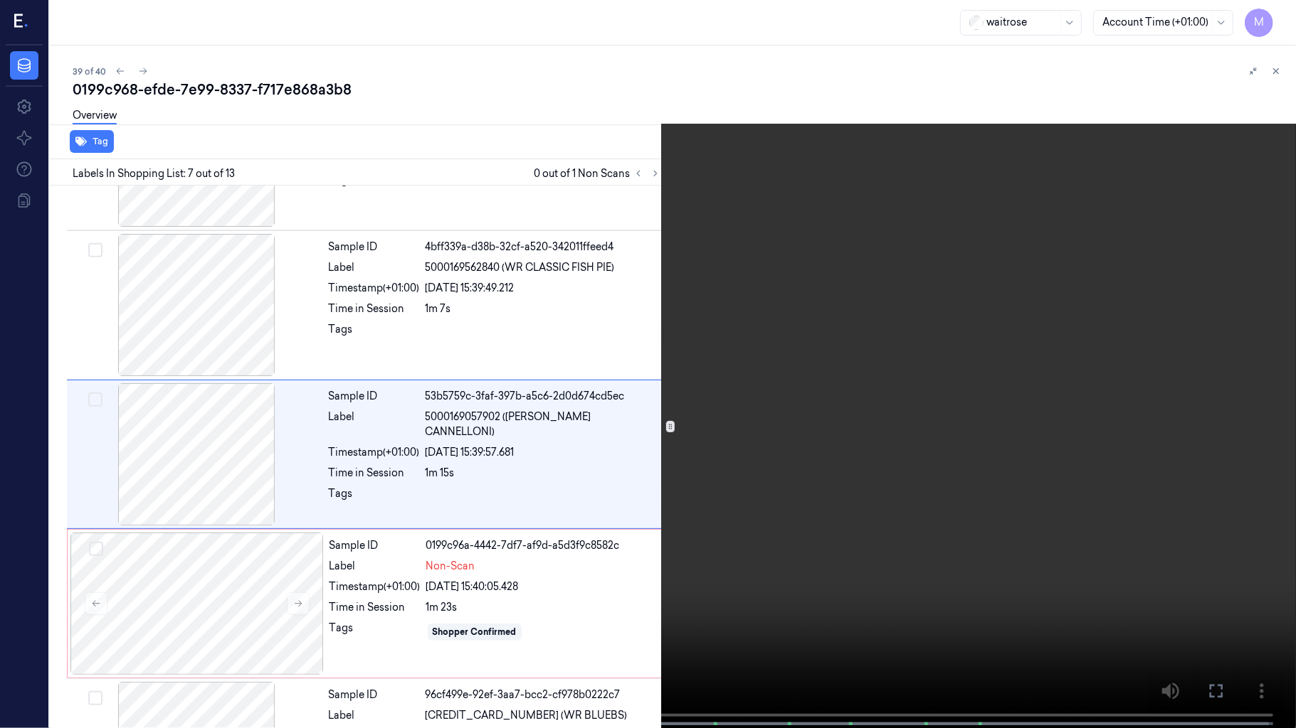
click at [832, 411] on video at bounding box center [648, 365] width 1296 height 731
click at [481, 607] on span at bounding box center [482, 724] width 2 height 7
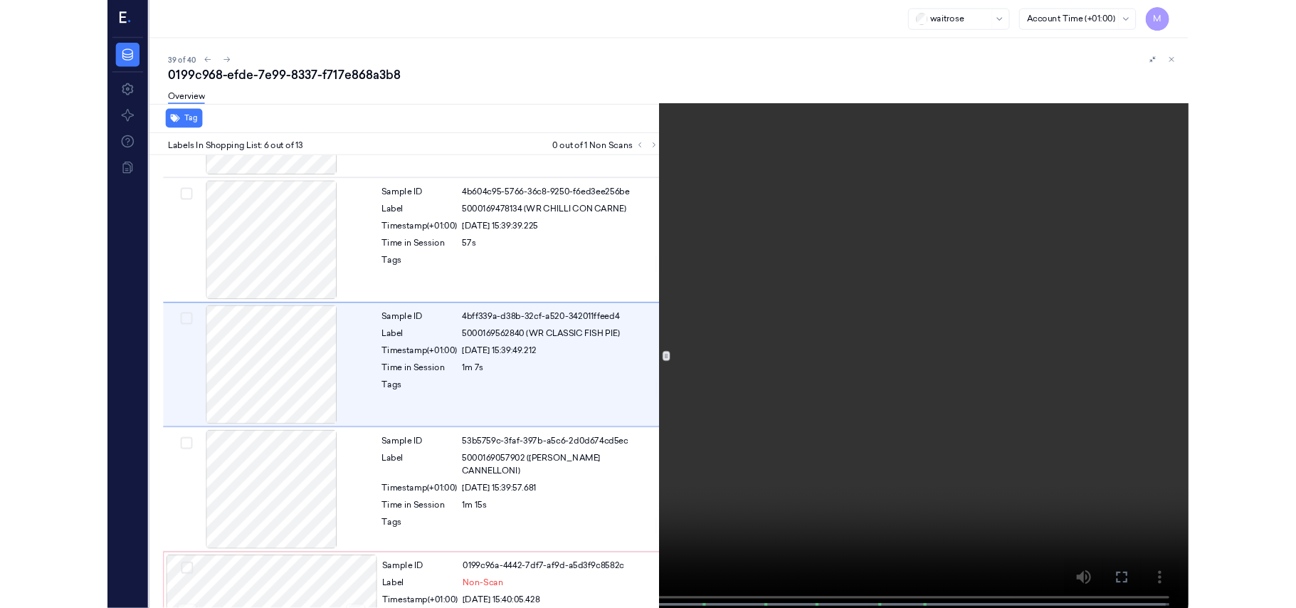
scroll to position [552, 0]
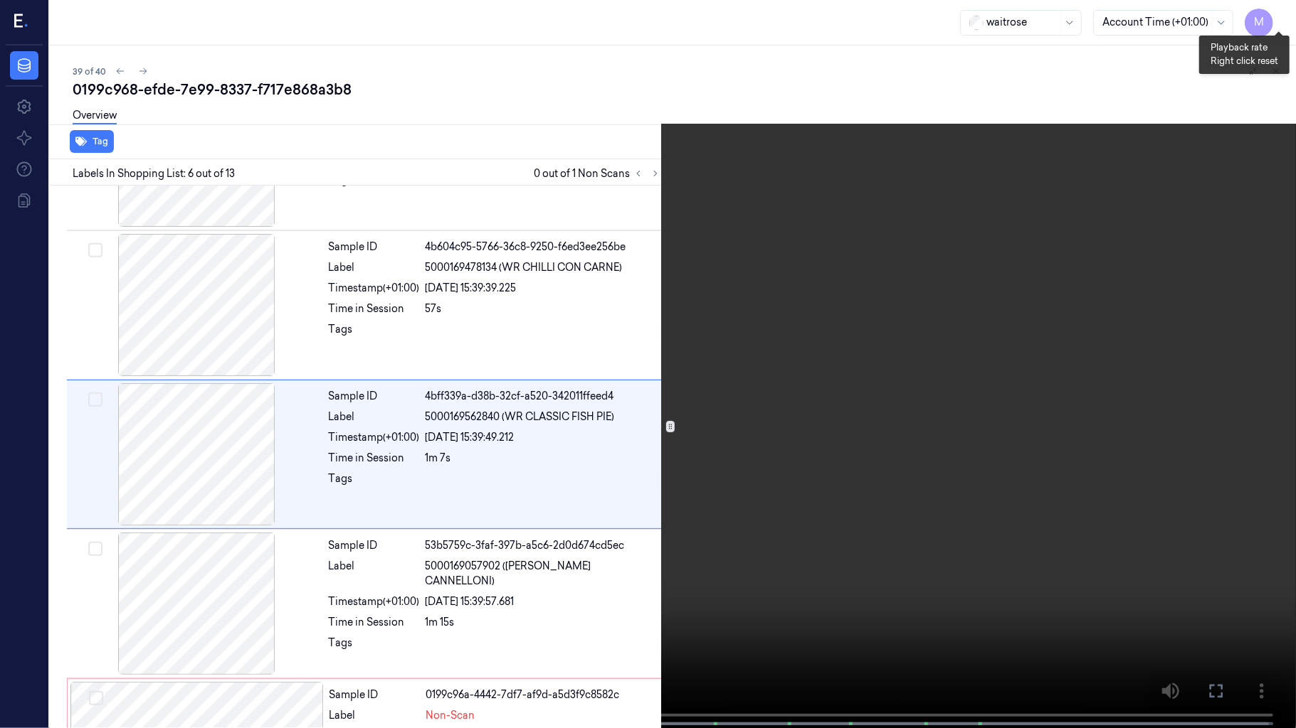
click at [1278, 16] on button "x 2" at bounding box center [1278, 17] width 23 height 23
click at [1273, 17] on button "x 4" at bounding box center [1278, 17] width 23 height 23
click at [711, 218] on video at bounding box center [648, 365] width 1296 height 731
click at [806, 195] on video at bounding box center [648, 365] width 1296 height 731
click at [652, 484] on video at bounding box center [648, 365] width 1296 height 731
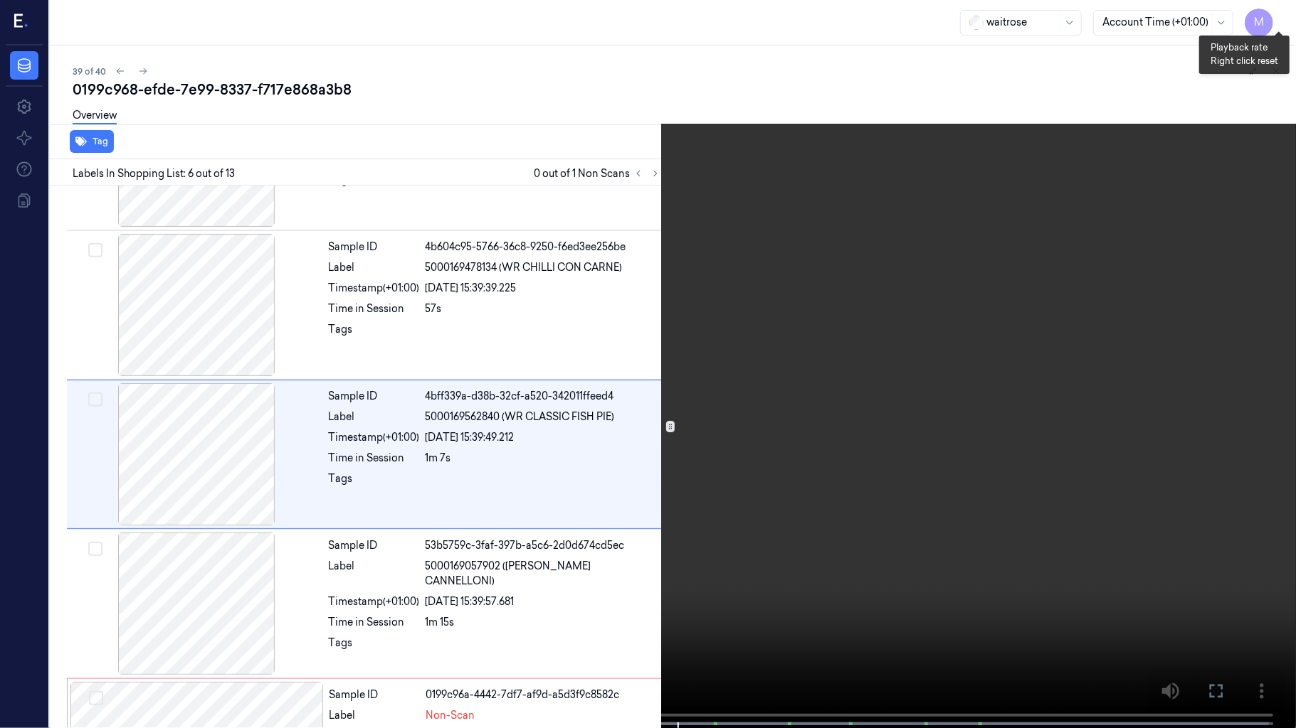
click at [1282, 13] on button "x 1" at bounding box center [1278, 17] width 23 height 23
click at [974, 388] on video at bounding box center [648, 365] width 1296 height 731
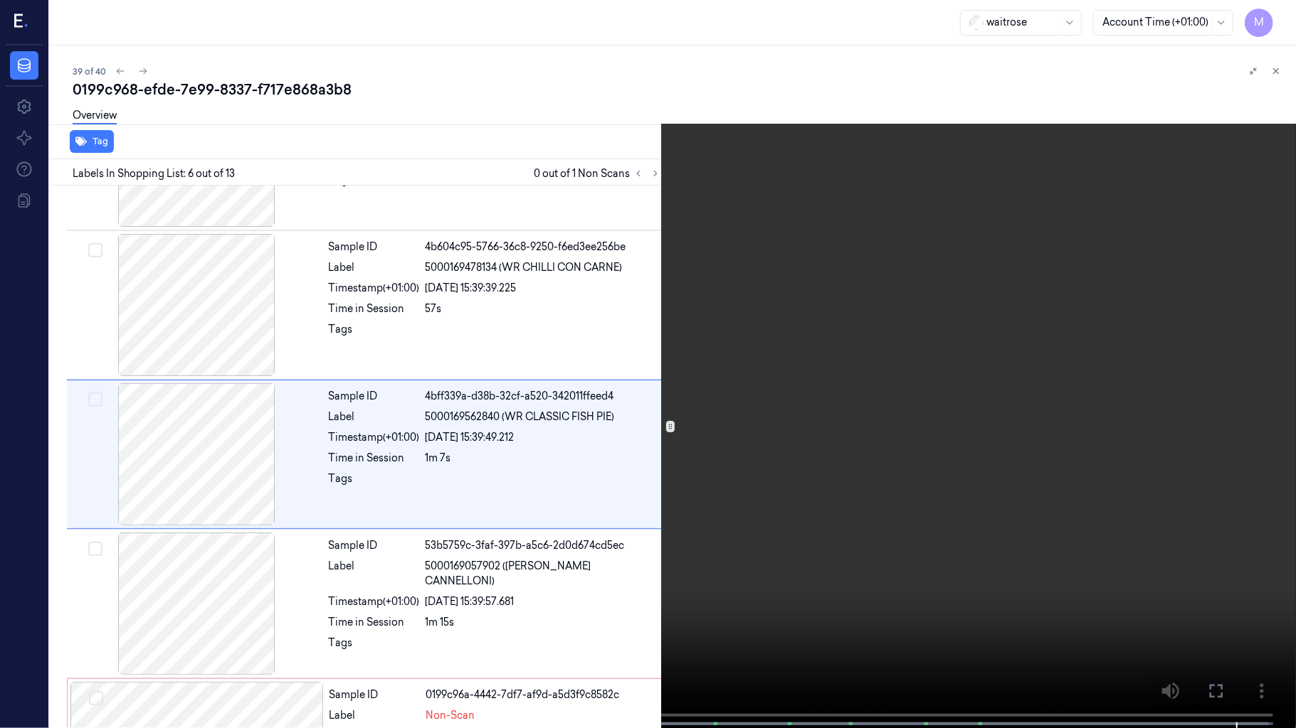
click at [974, 388] on video at bounding box center [648, 365] width 1296 height 731
click at [0, 0] on icon at bounding box center [0, 0] width 0 height 0
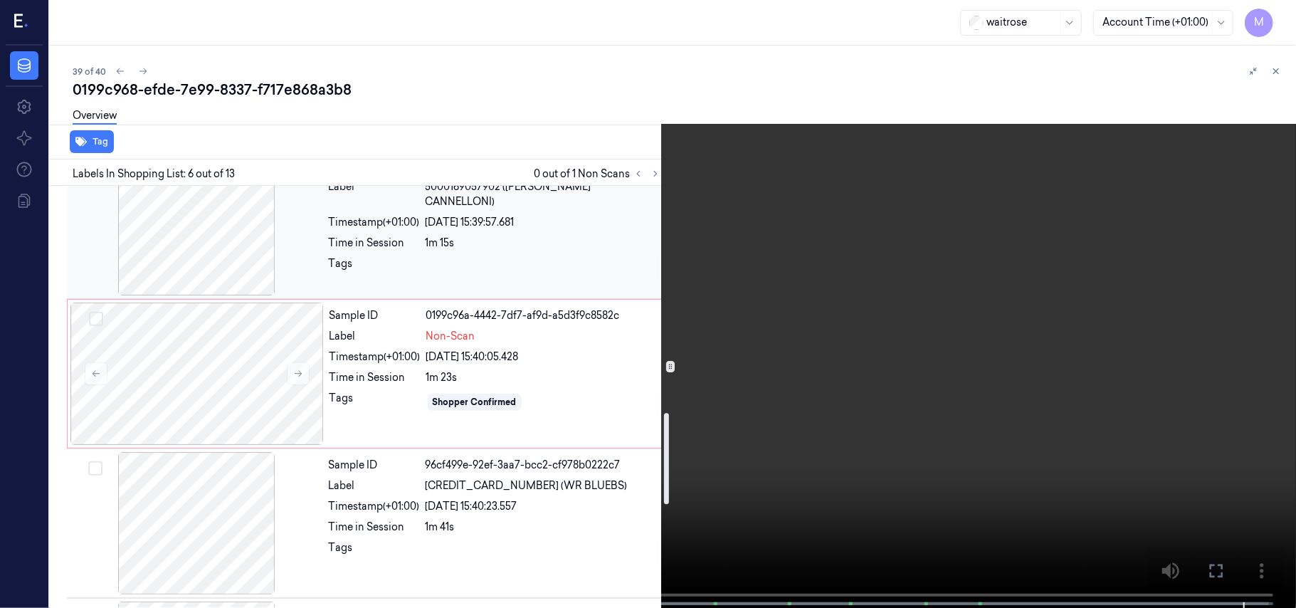
scroll to position [931, 0]
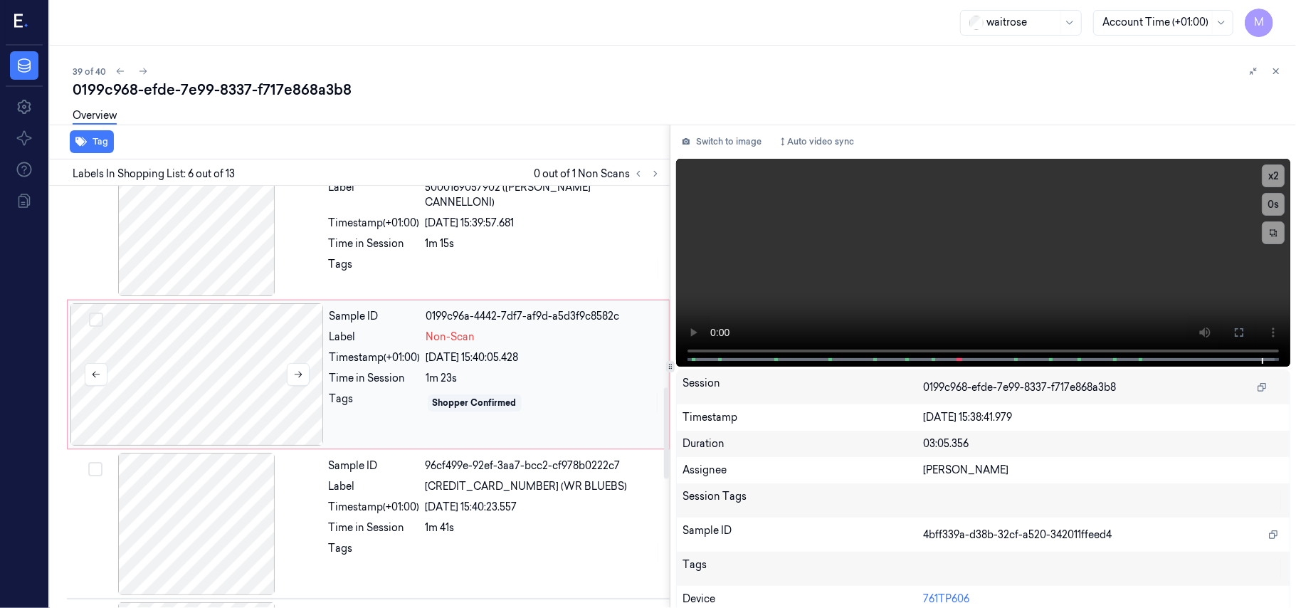
click at [228, 351] on div at bounding box center [196, 374] width 253 height 142
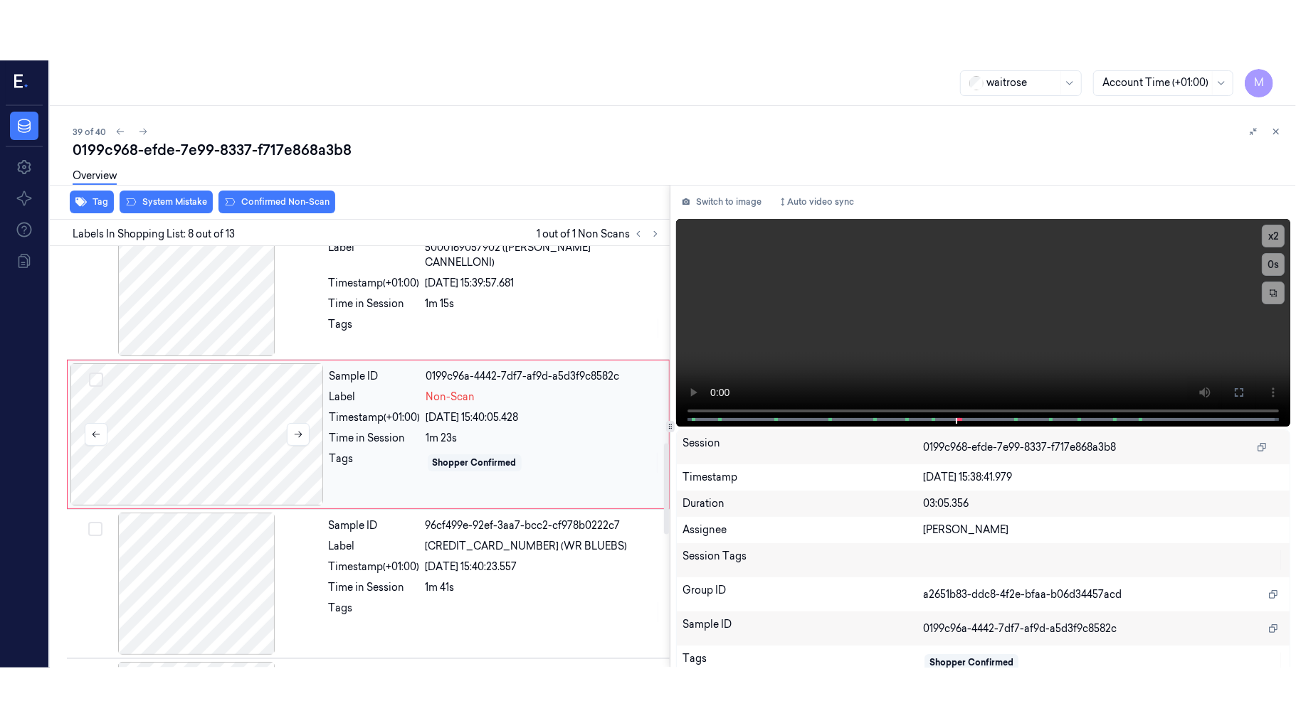
scroll to position [911, 0]
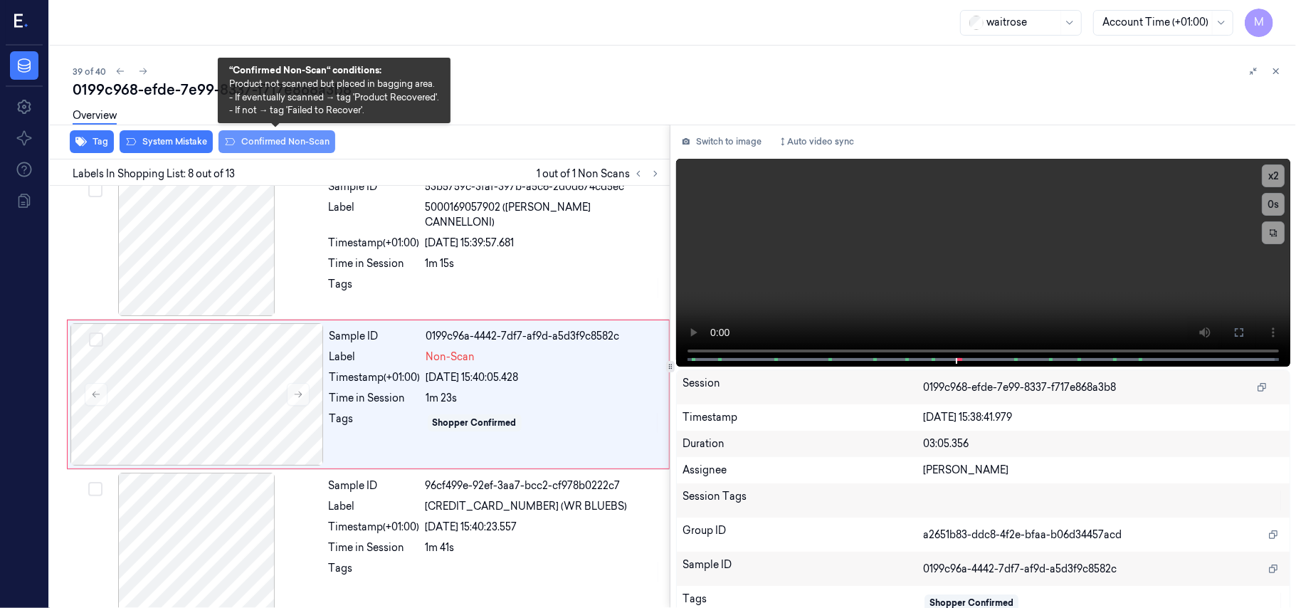
click at [286, 143] on button "Confirmed Non-Scan" at bounding box center [276, 141] width 117 height 23
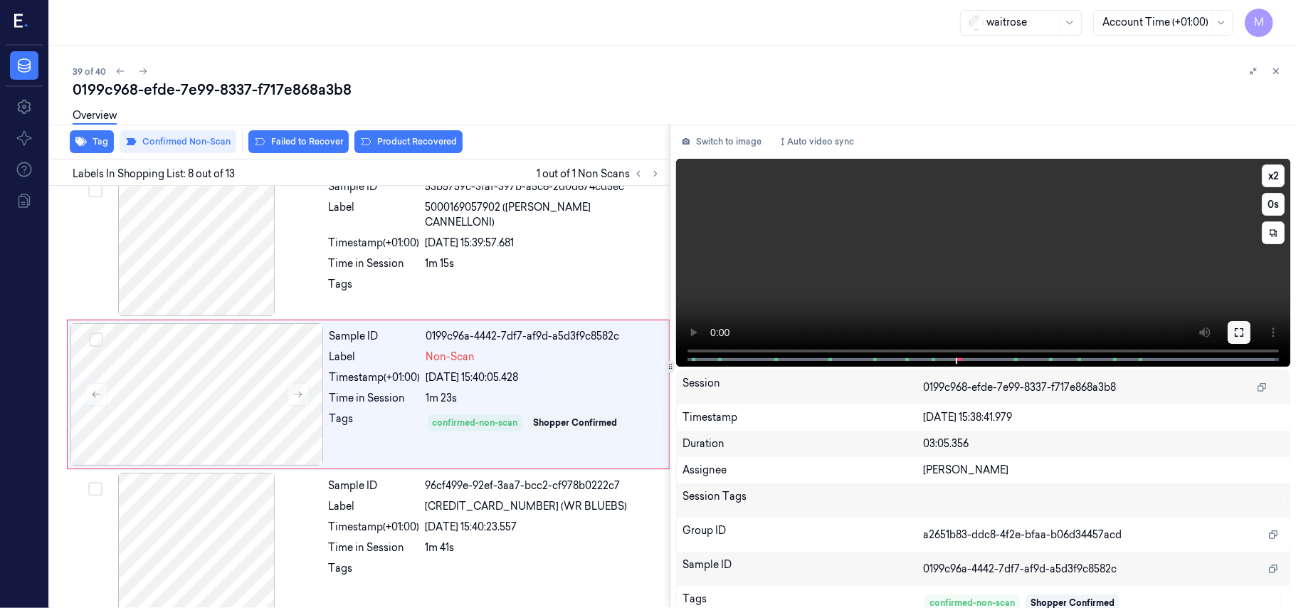
click at [1227, 336] on button at bounding box center [1238, 332] width 23 height 23
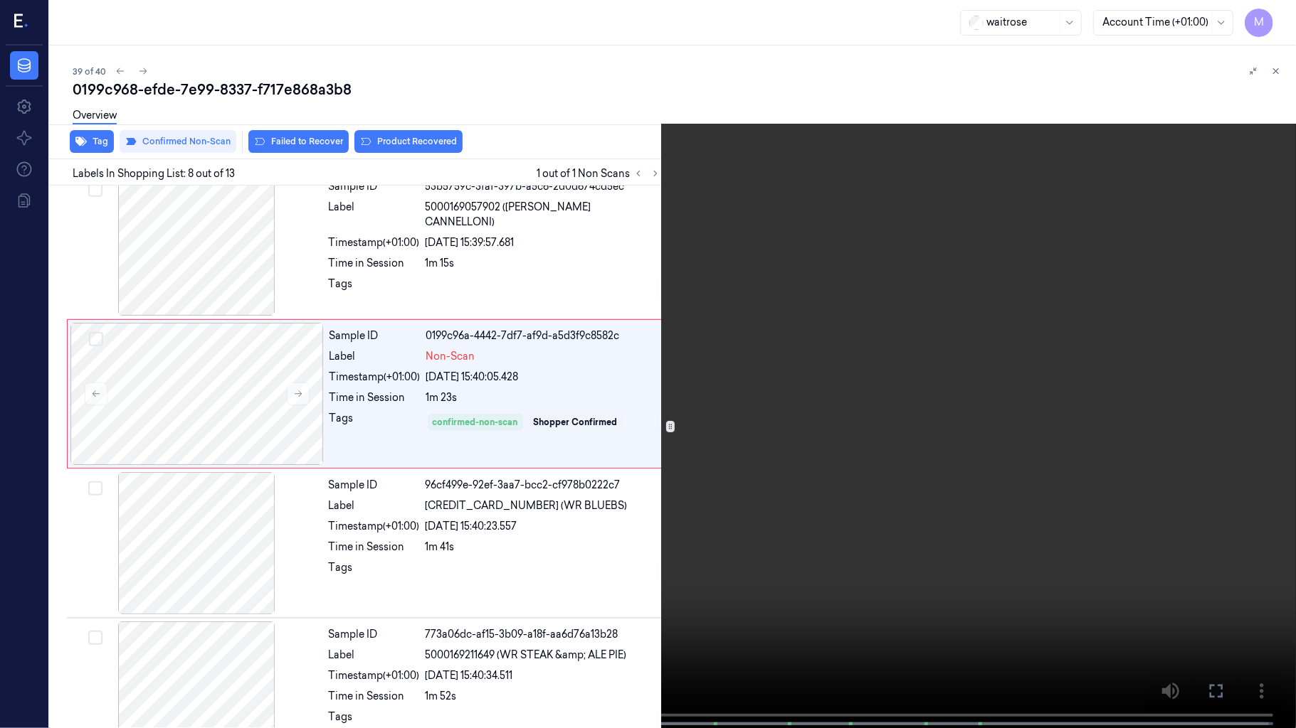
click at [740, 519] on video at bounding box center [648, 365] width 1296 height 731
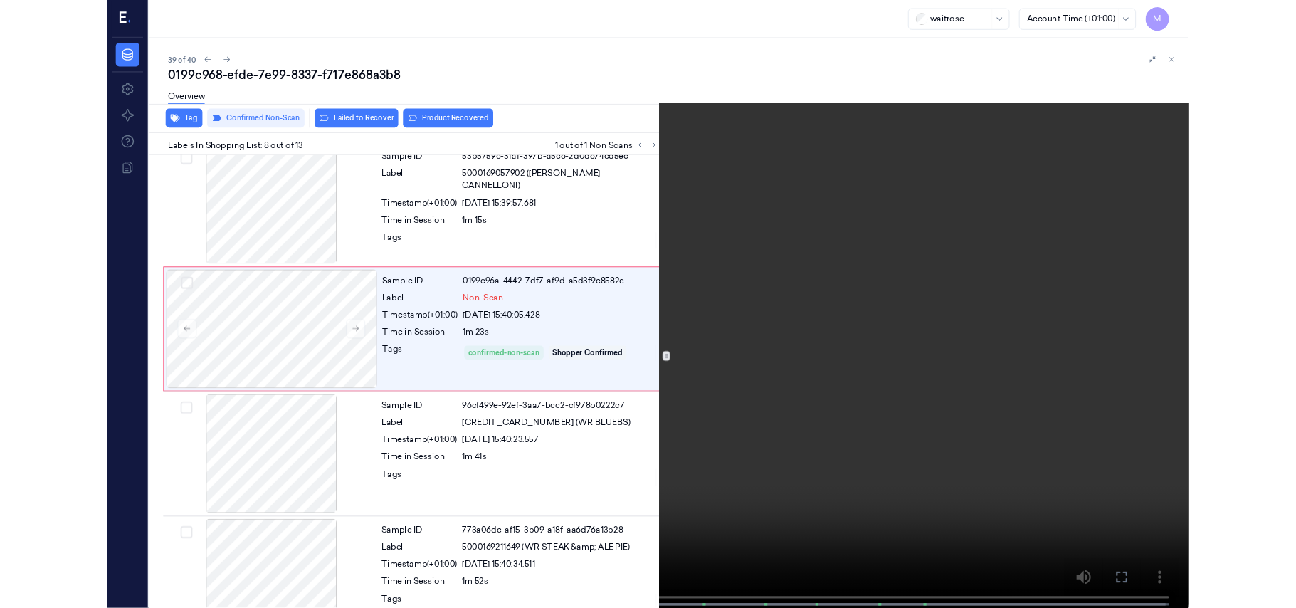
scroll to position [852, 0]
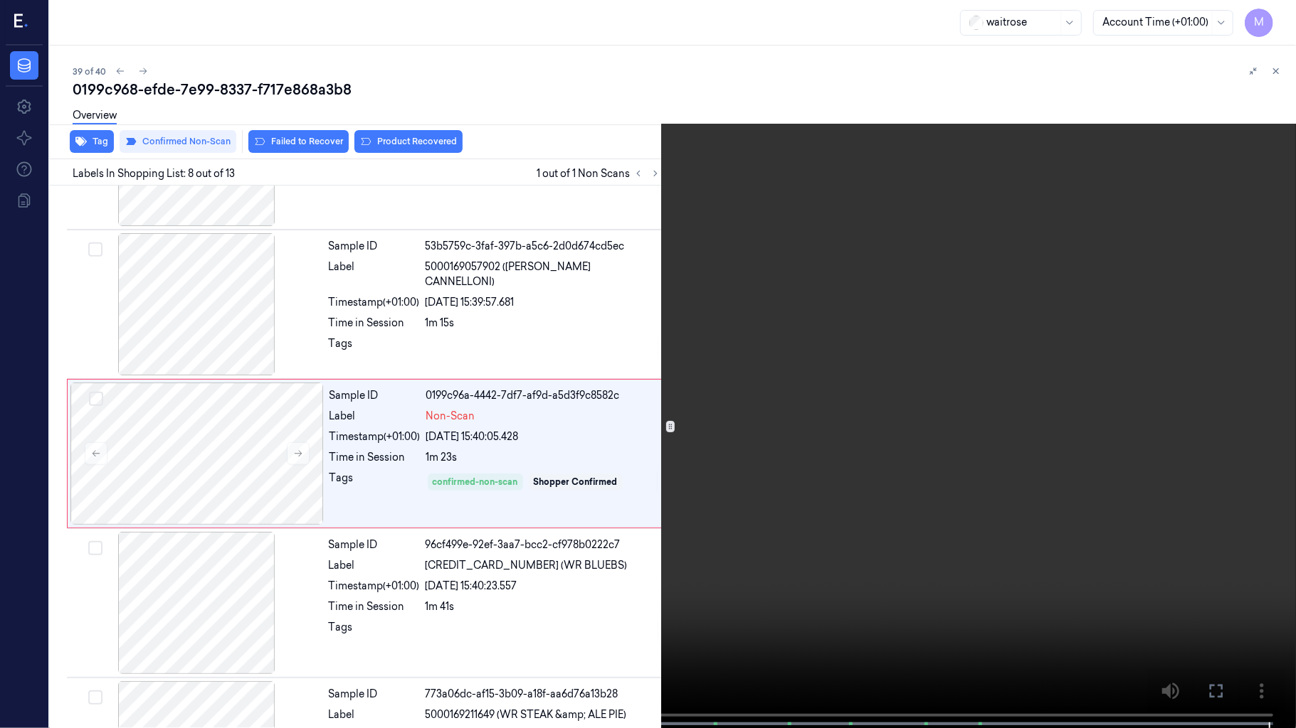
click at [0, 0] on icon at bounding box center [0, 0] width 0 height 0
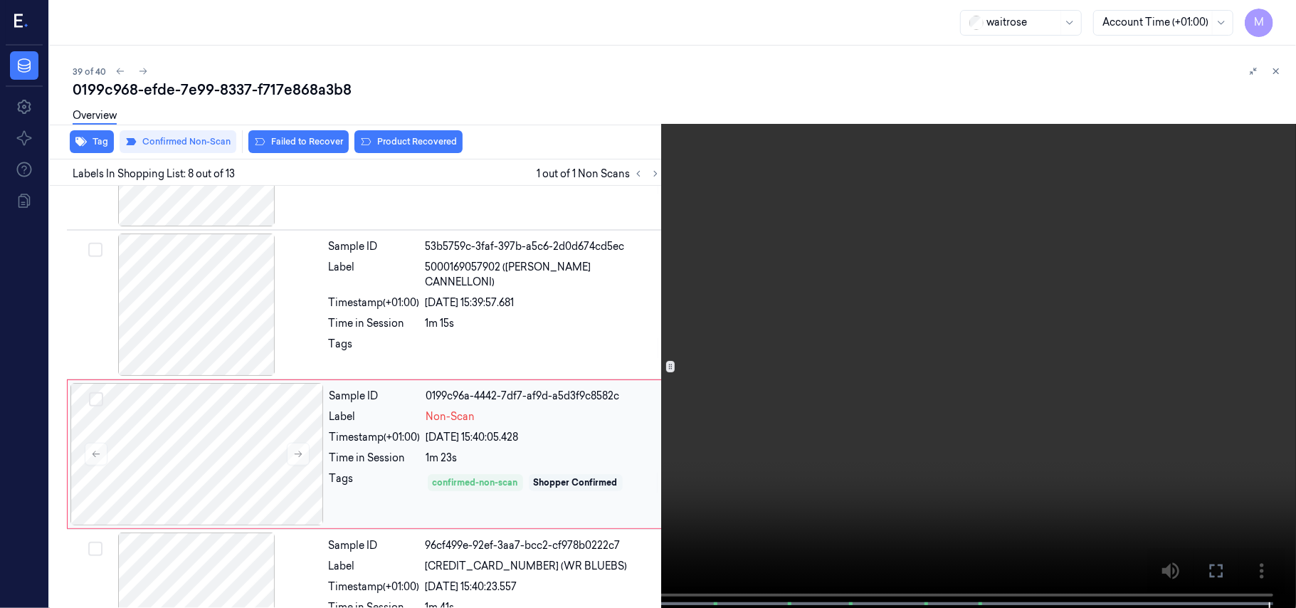
scroll to position [911, 0]
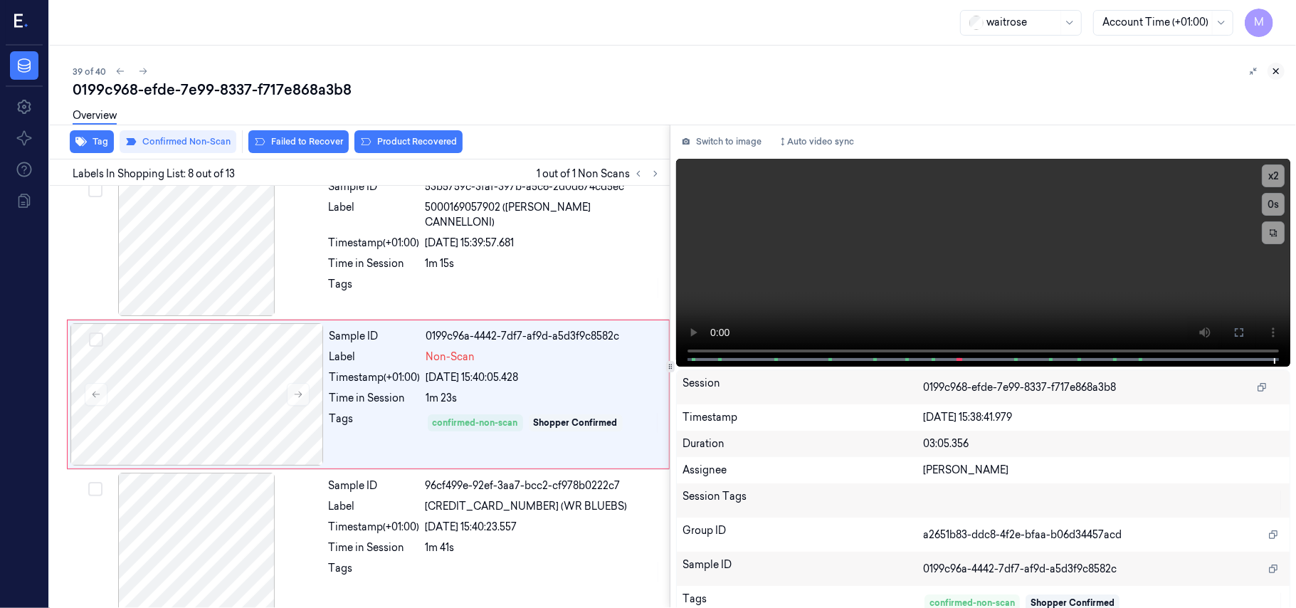
click at [1276, 68] on icon at bounding box center [1276, 71] width 10 height 10
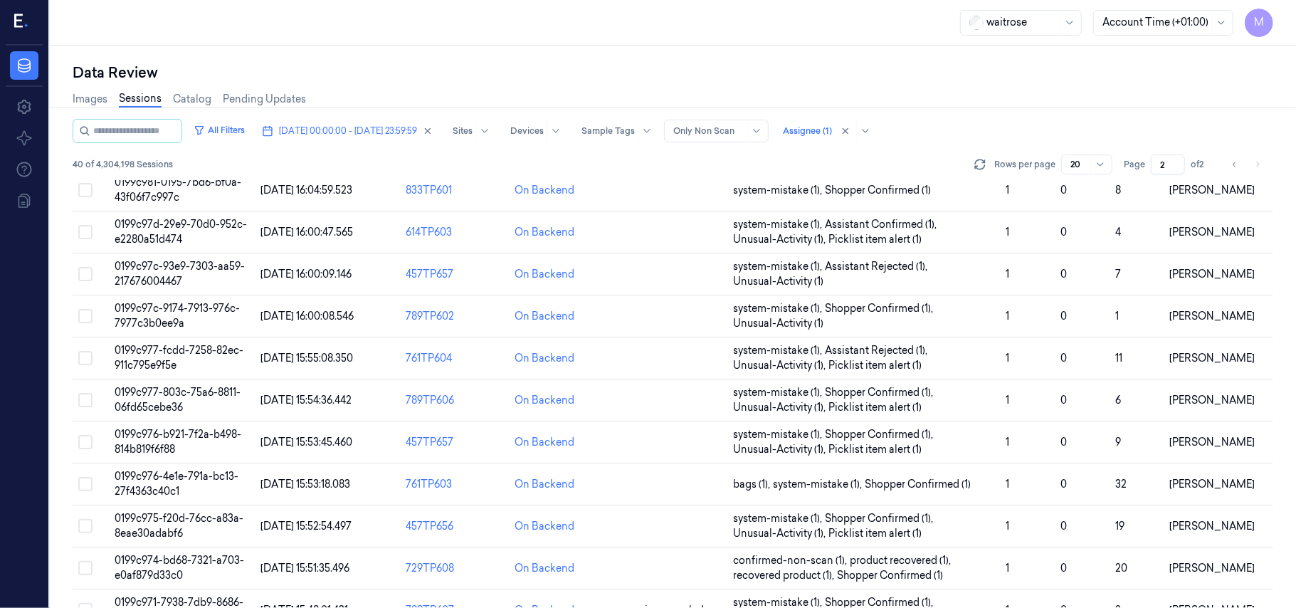
scroll to position [473, 0]
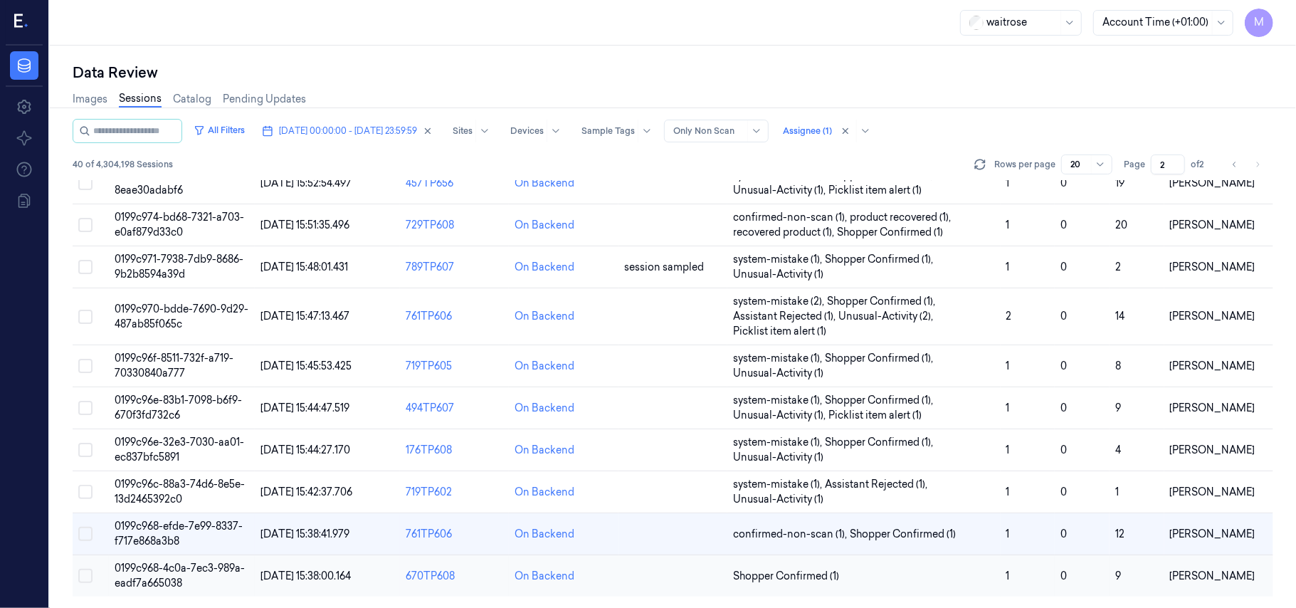
click at [169, 573] on span "0199c968-4c0a-7ec3-989a-eadf7a665038" at bounding box center [180, 575] width 130 height 28
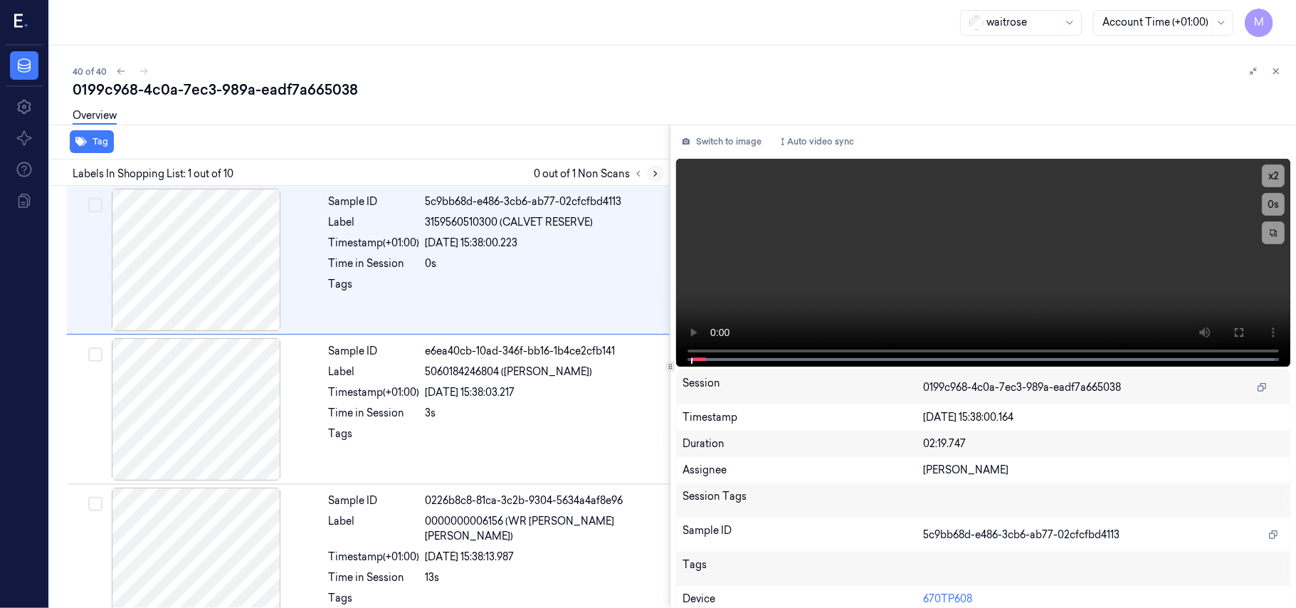
click at [655, 178] on button at bounding box center [655, 173] width 17 height 17
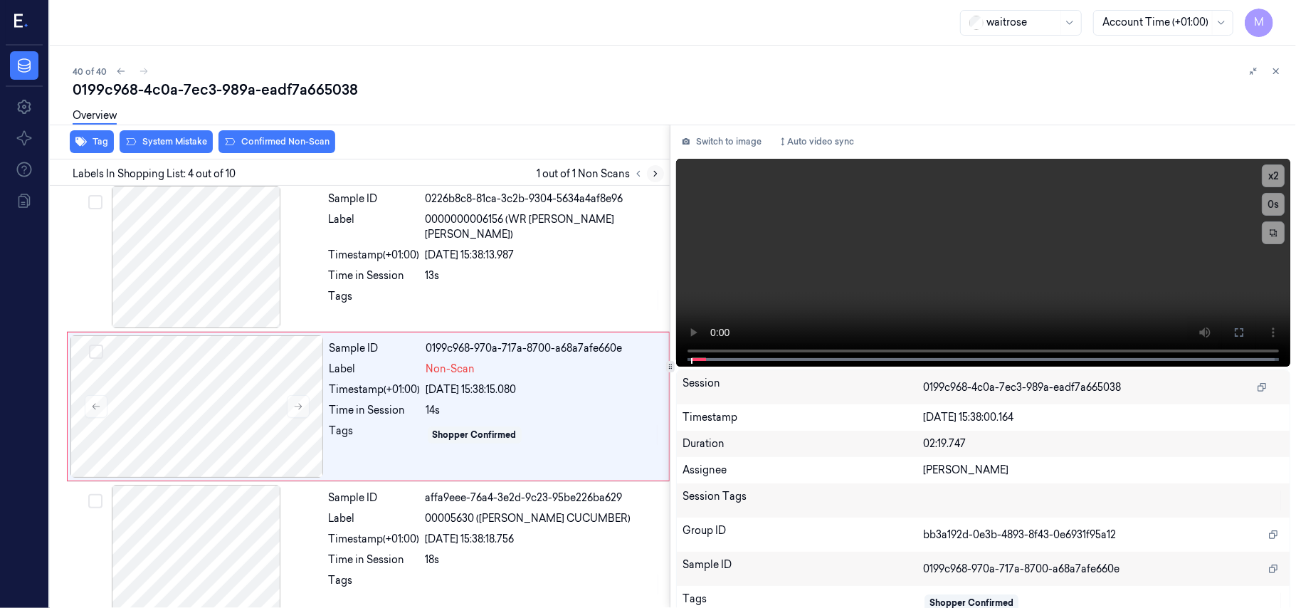
scroll to position [312, 0]
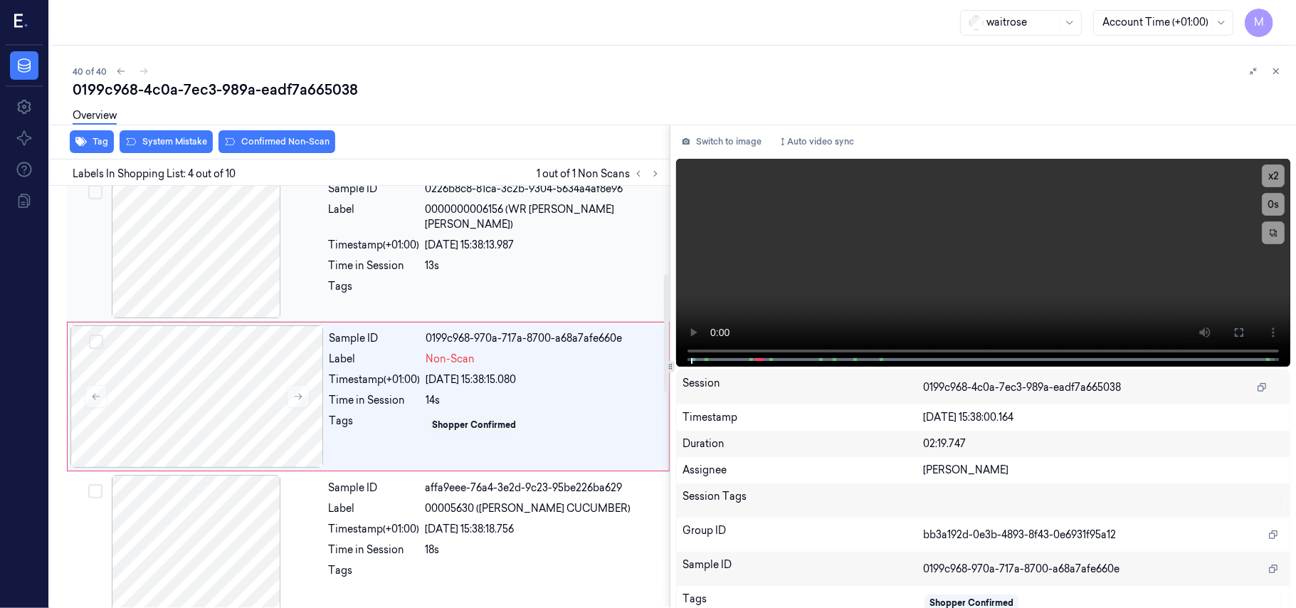
click at [581, 239] on div "Sample ID 0226b8c8-81ca-3c2b-9304-5634a4af8e96 Label 0000000006156 (WR [PERSON_…" at bounding box center [495, 247] width 344 height 142
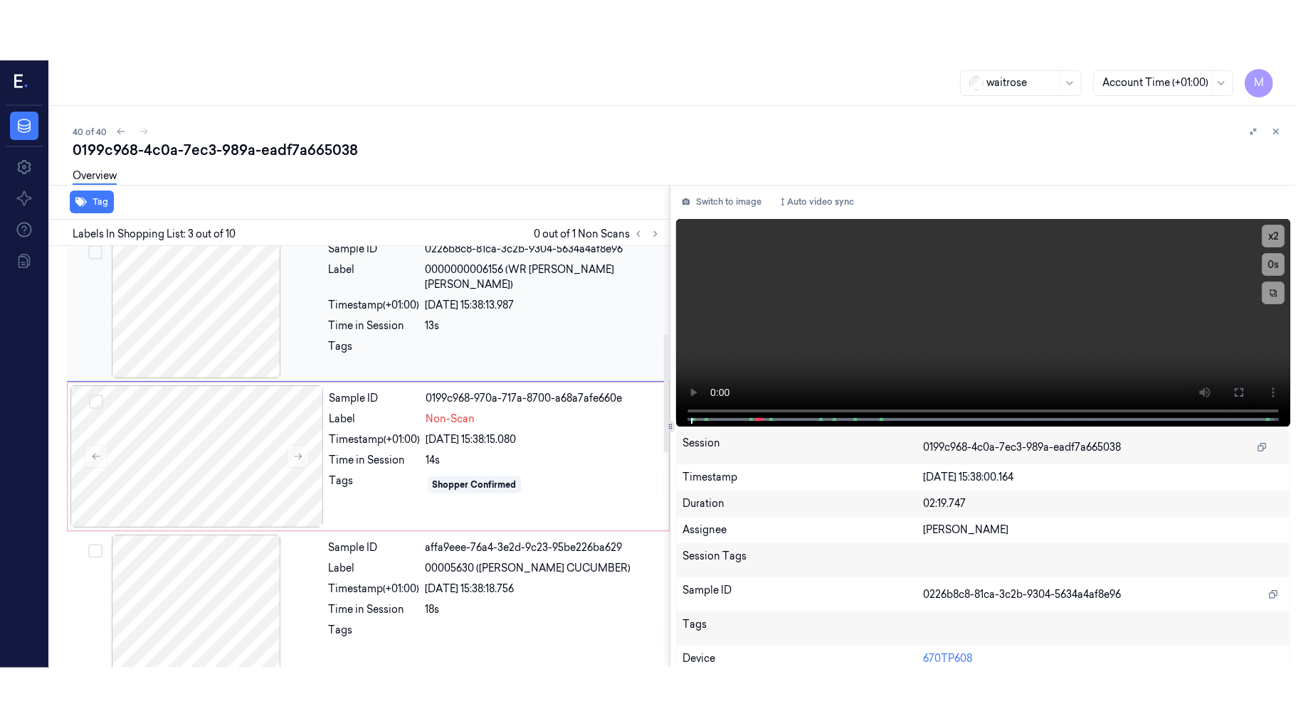
scroll to position [162, 0]
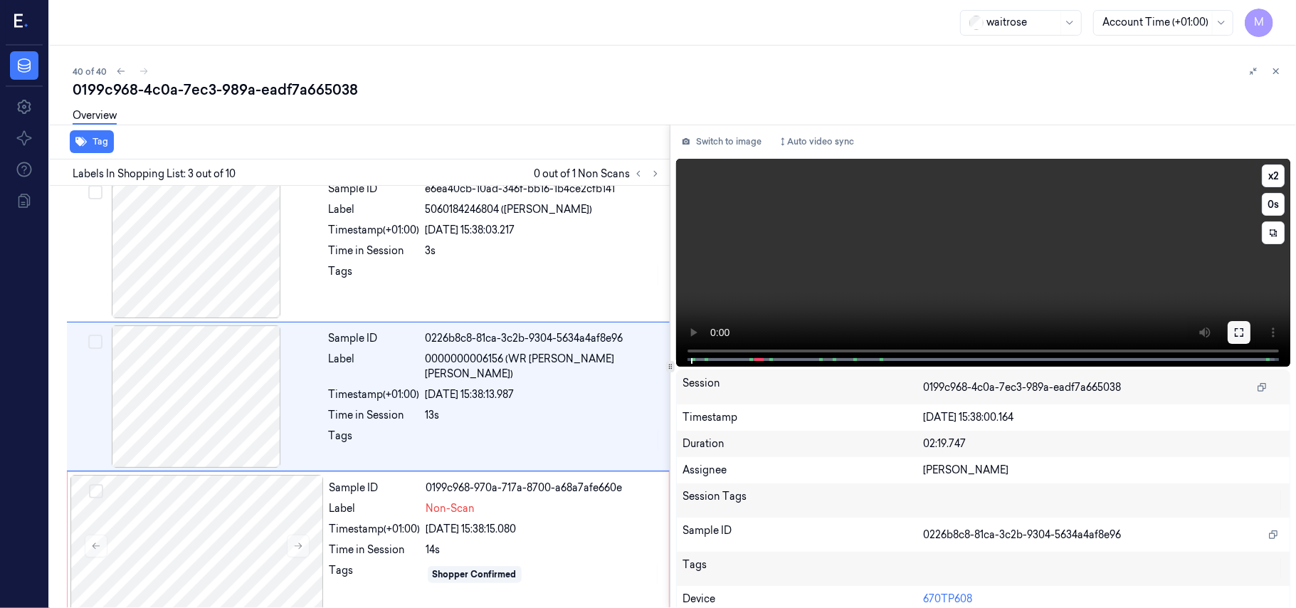
click at [1234, 332] on icon at bounding box center [1238, 332] width 11 height 11
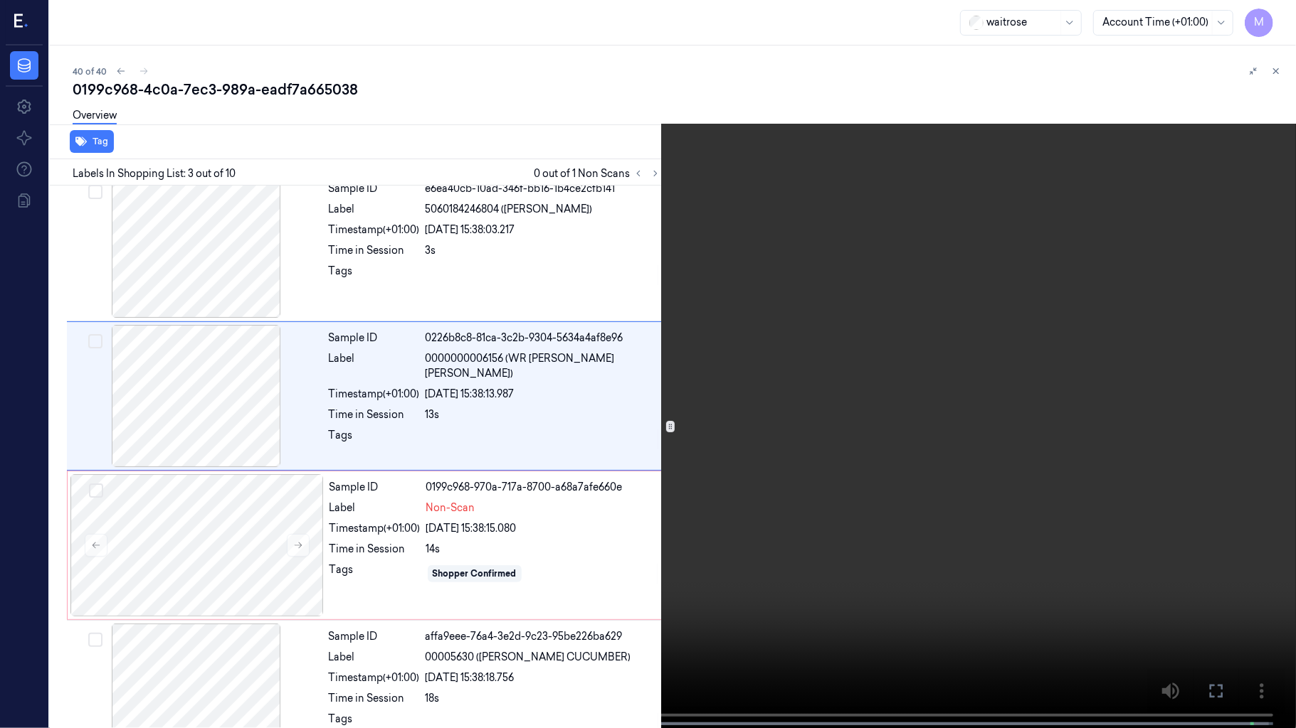
click at [839, 248] on video at bounding box center [648, 365] width 1296 height 731
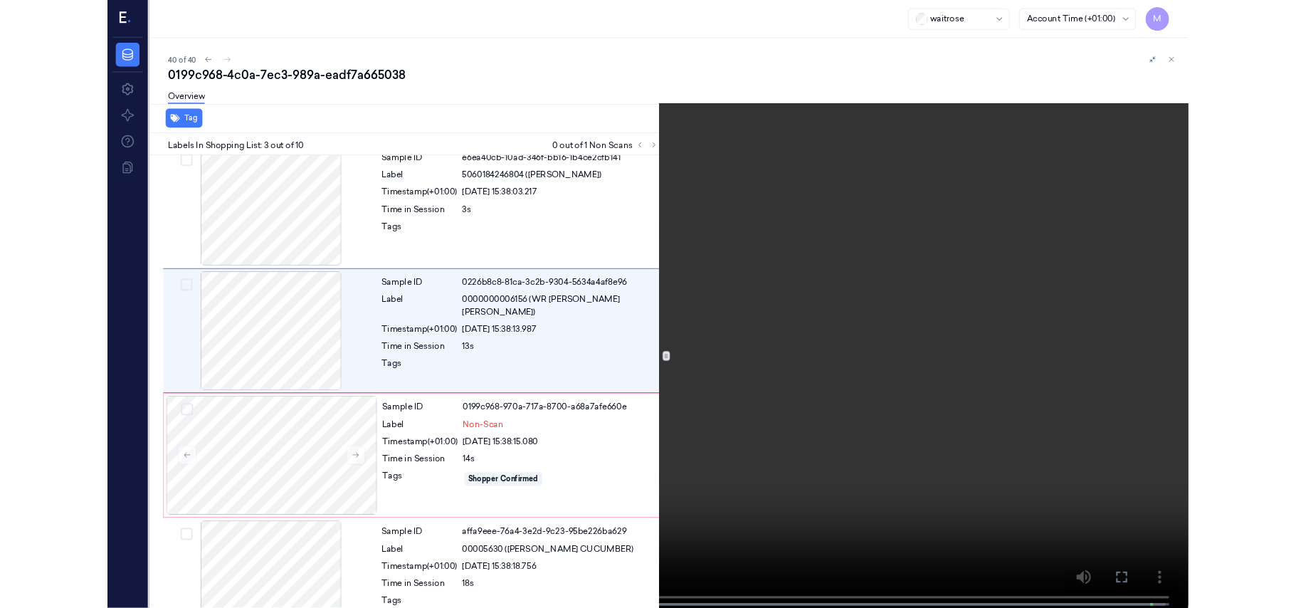
scroll to position [102, 0]
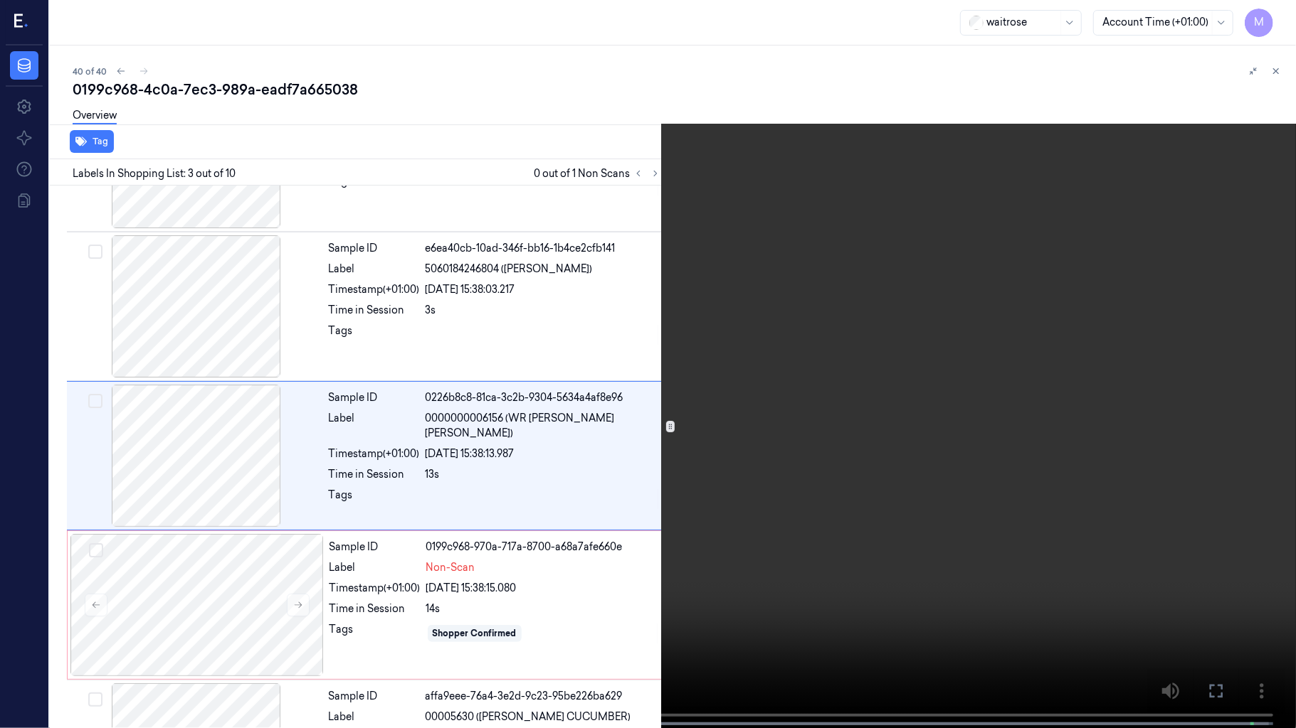
click at [839, 248] on video at bounding box center [648, 365] width 1296 height 731
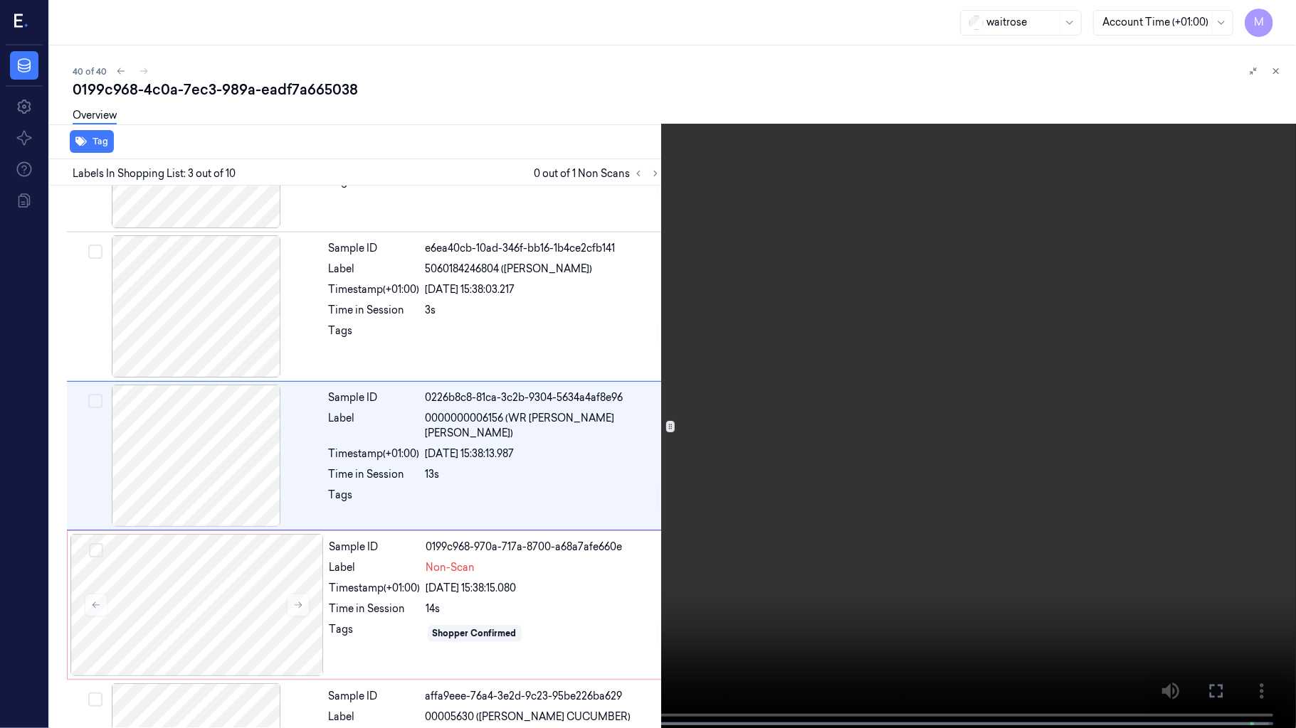
click at [0, 0] on icon at bounding box center [0, 0] width 0 height 0
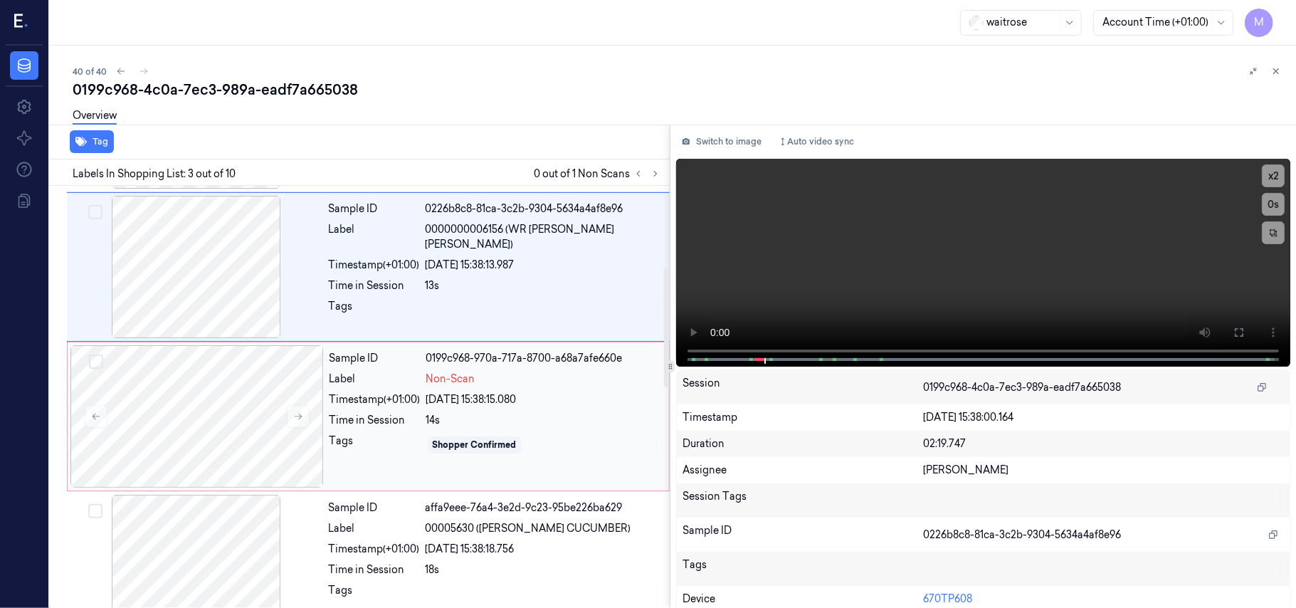
click at [457, 421] on div "14s" at bounding box center [543, 420] width 234 height 15
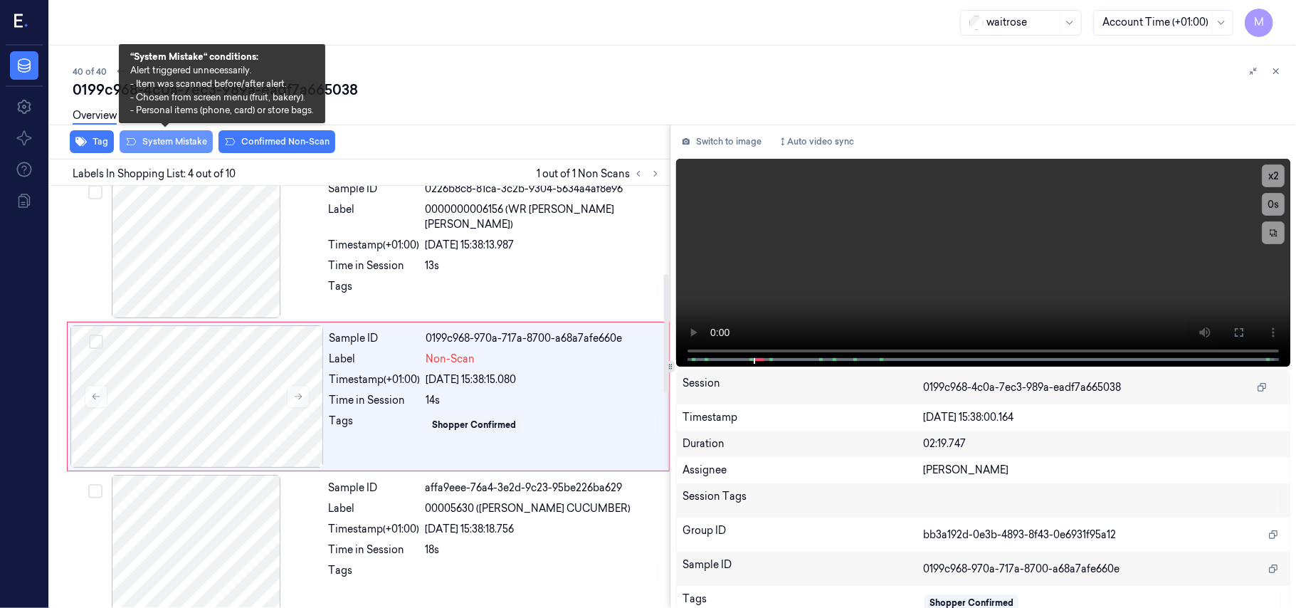
click at [169, 140] on button "System Mistake" at bounding box center [166, 141] width 93 height 23
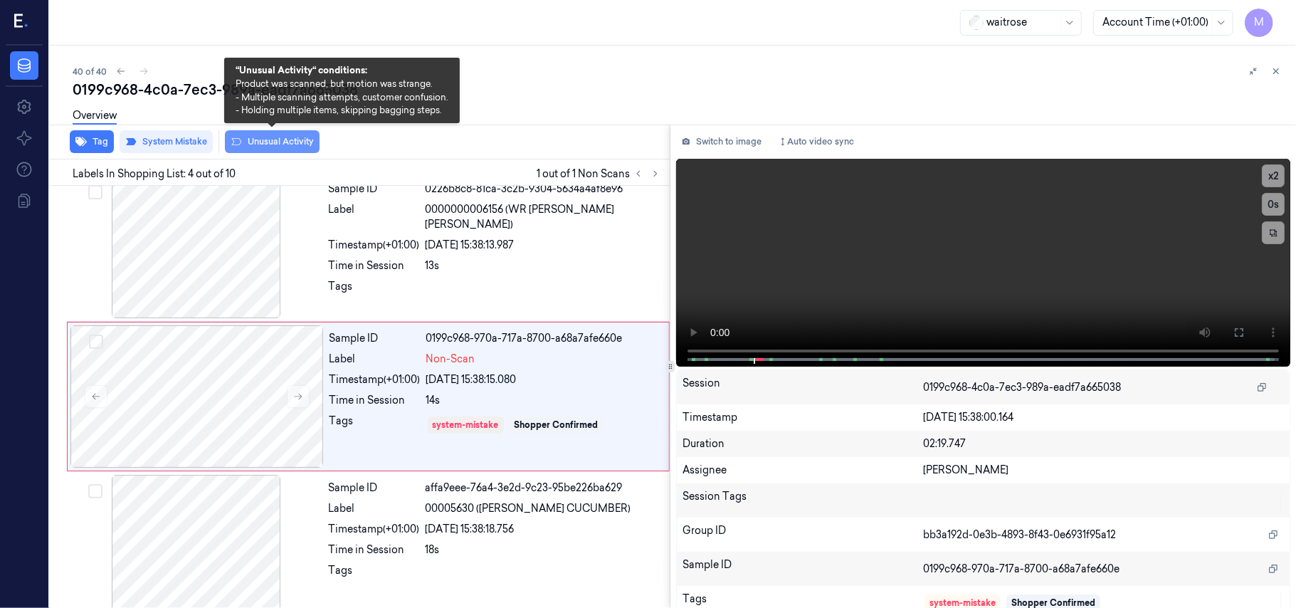
click at [285, 142] on button "Unusual Activity" at bounding box center [272, 141] width 95 height 23
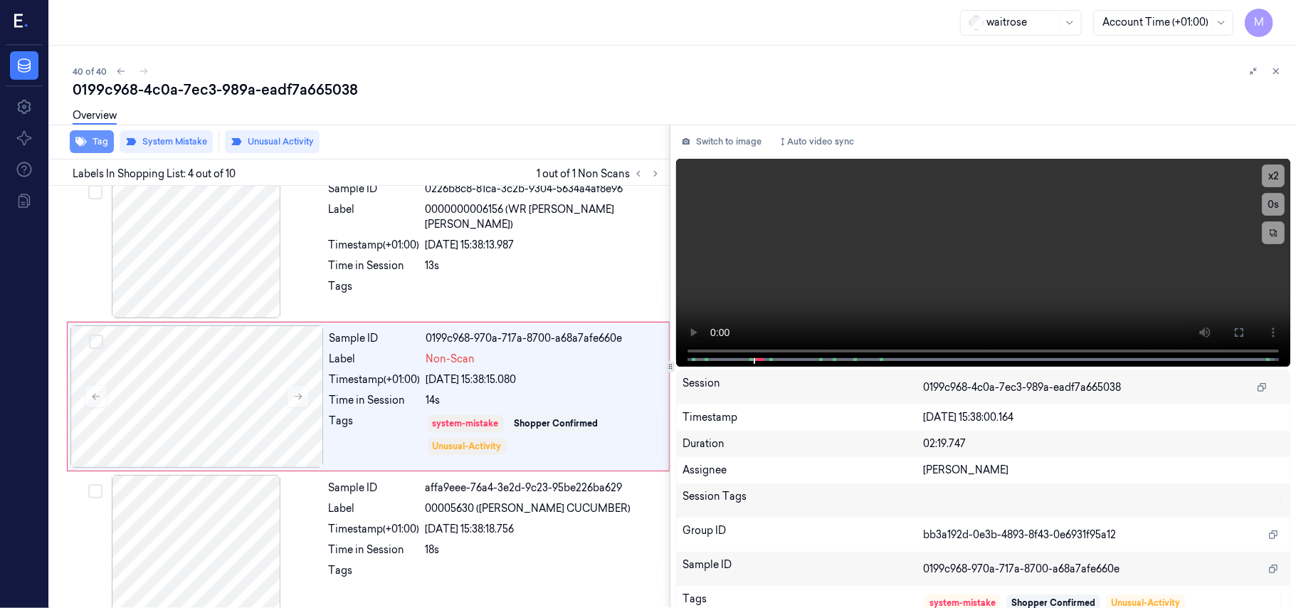
click at [95, 143] on button "Tag" at bounding box center [92, 141] width 44 height 23
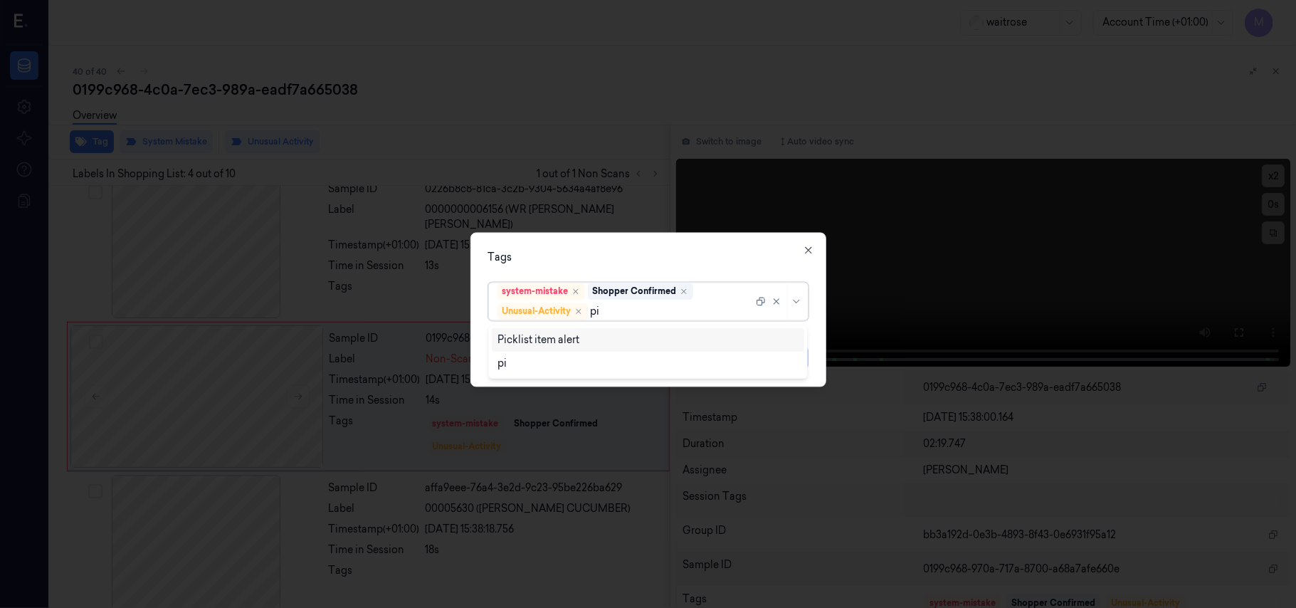
type input "pic"
click at [558, 343] on div "Picklist item alert" at bounding box center [538, 339] width 82 height 15
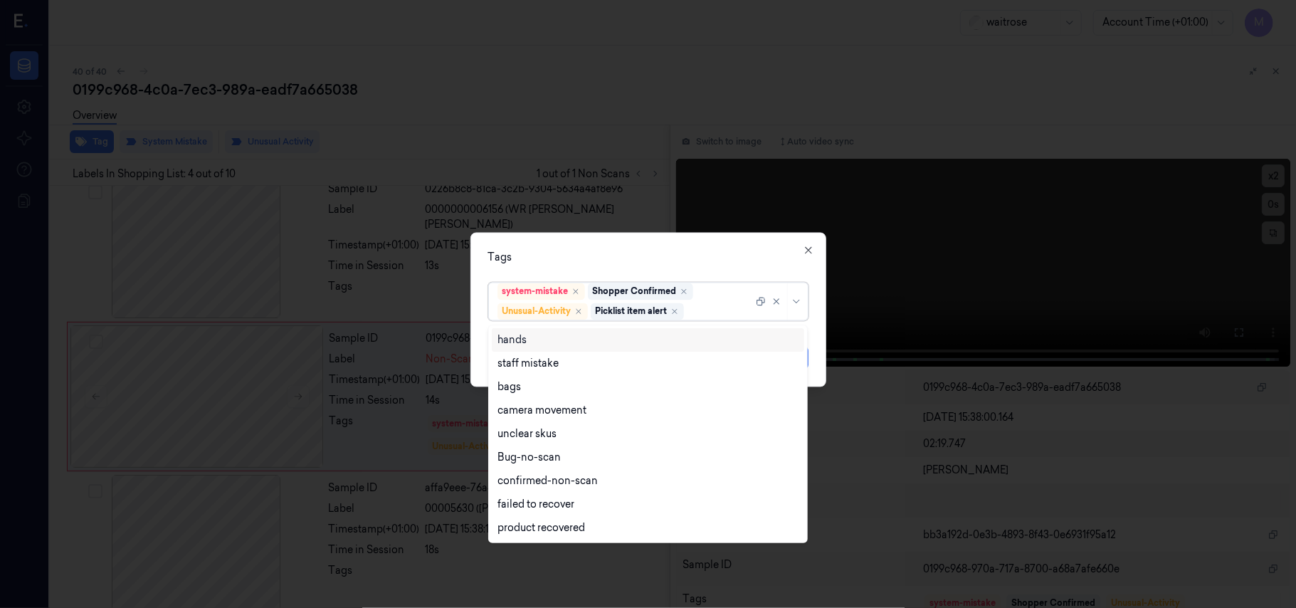
click at [604, 248] on div "Tags option Picklist item alert, selected. 9 results available. Use Up and Down…" at bounding box center [648, 310] width 356 height 154
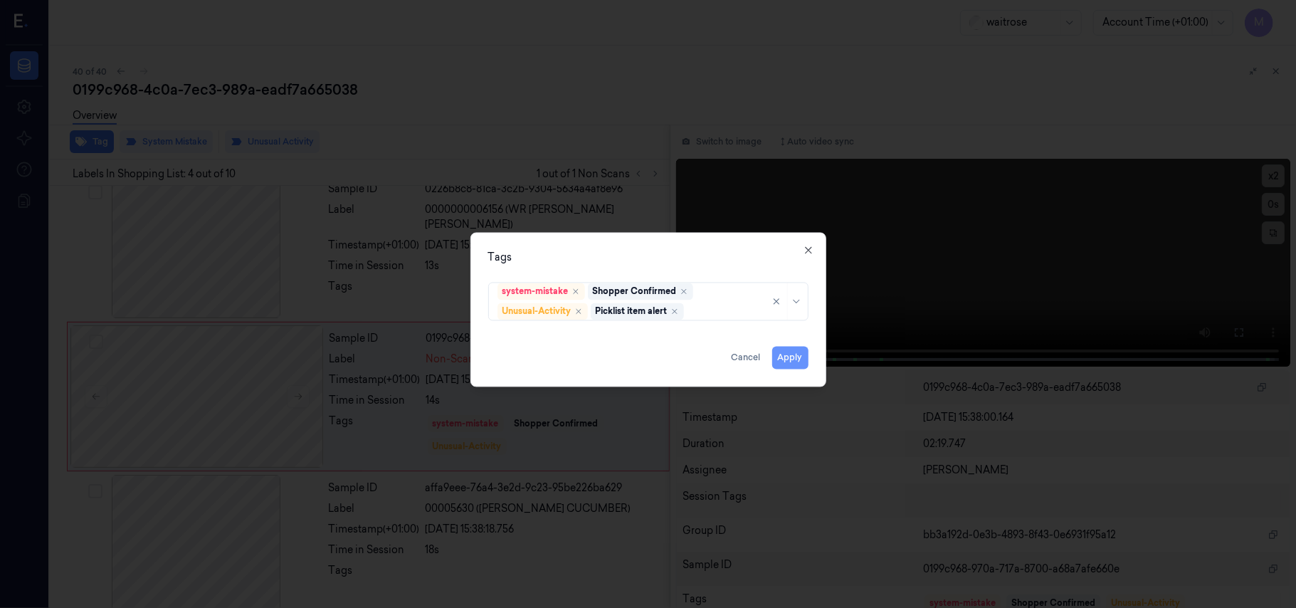
click at [785, 356] on button "Apply" at bounding box center [790, 357] width 36 height 23
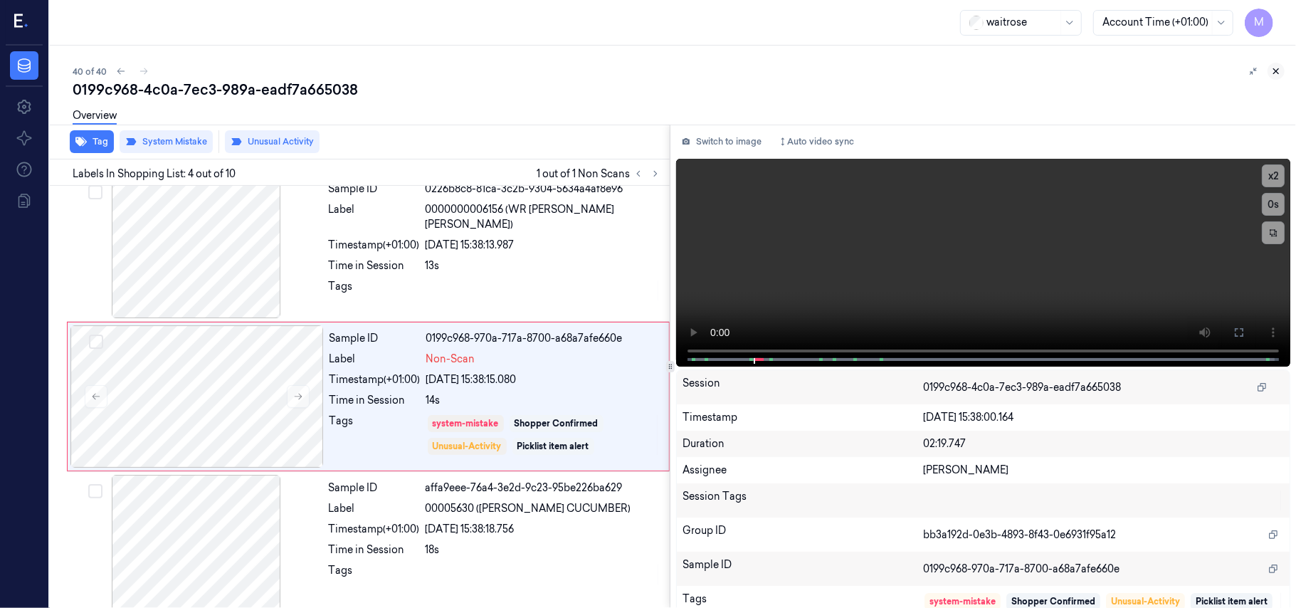
click at [1278, 63] on button at bounding box center [1275, 71] width 17 height 17
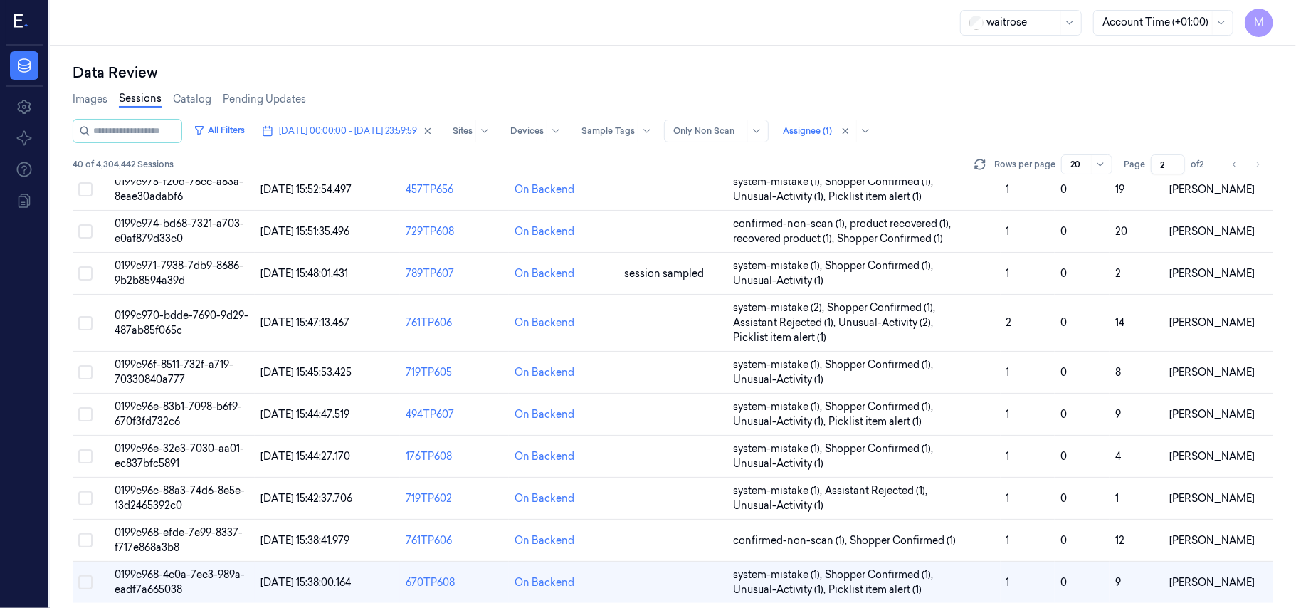
scroll to position [473, 0]
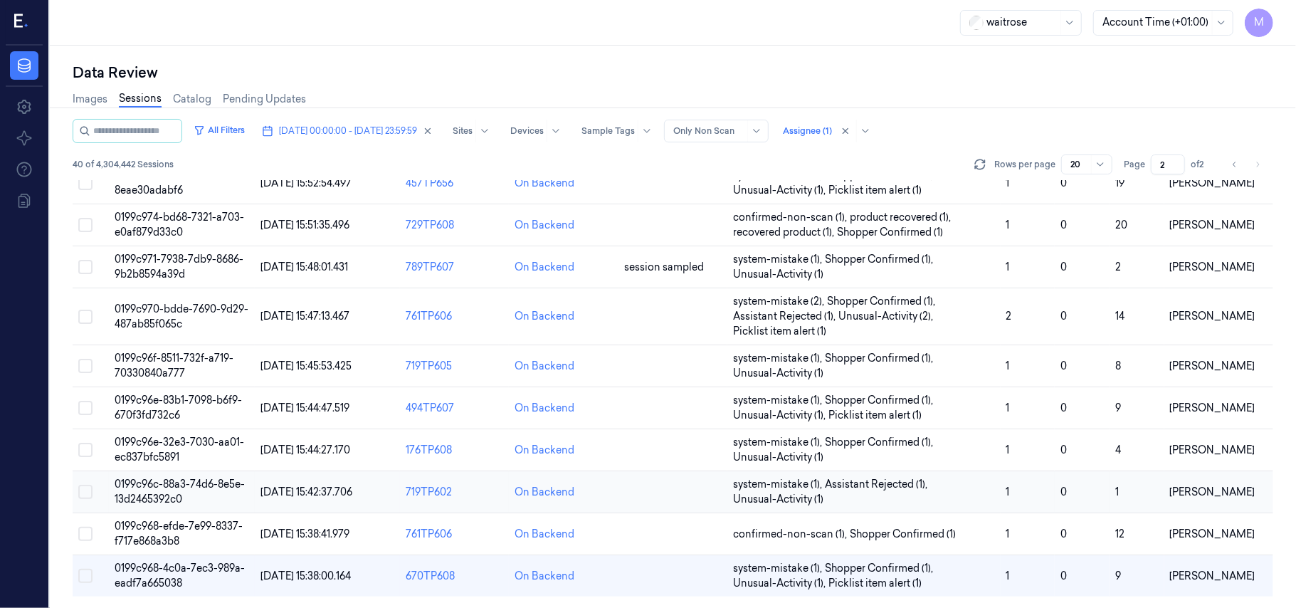
click at [169, 489] on td "0199c96c-88a3-74d6-8e5e-13d2465392c0" at bounding box center [181, 492] width 145 height 42
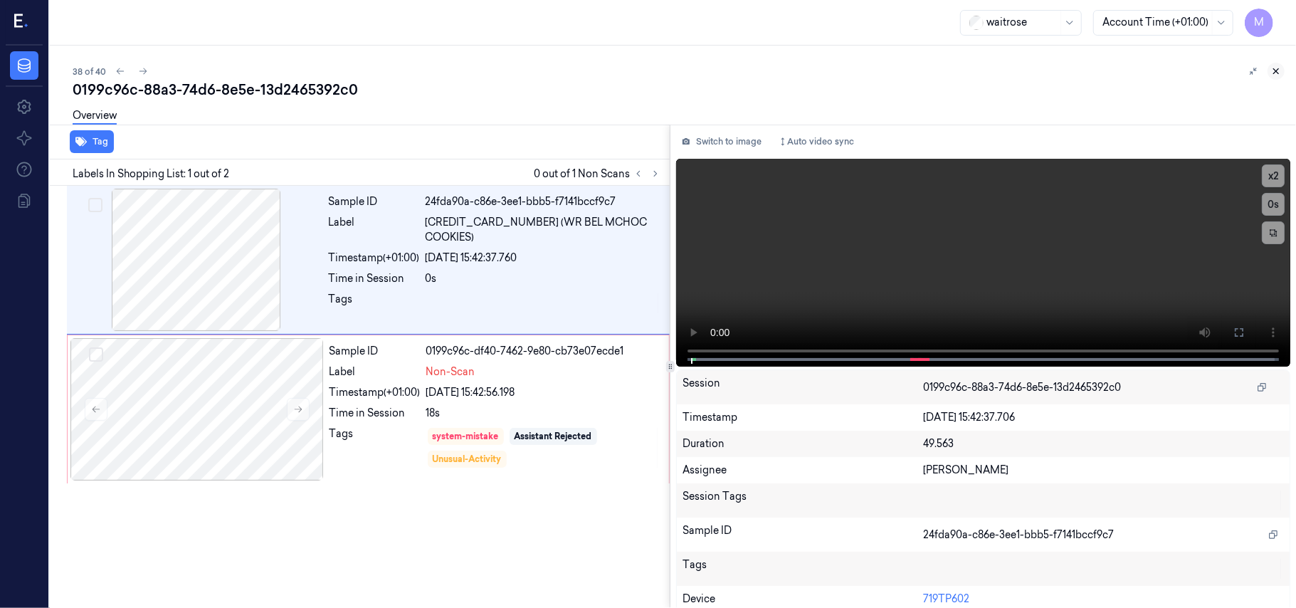
click at [1275, 70] on icon at bounding box center [1275, 71] width 5 height 5
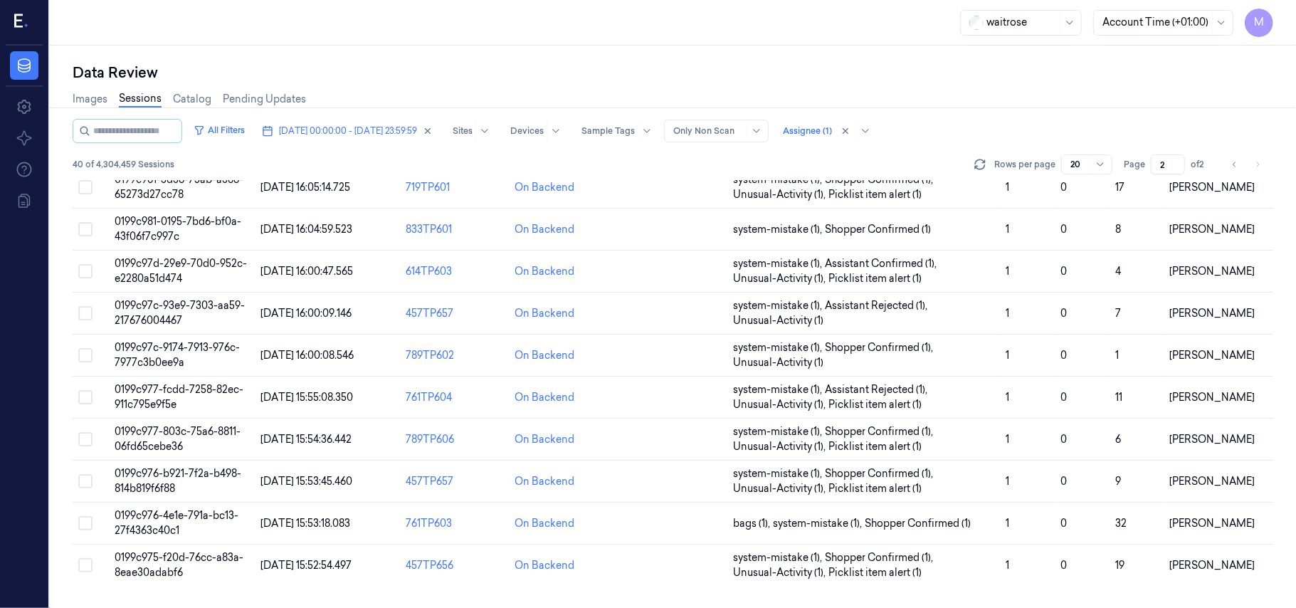
scroll to position [473, 0]
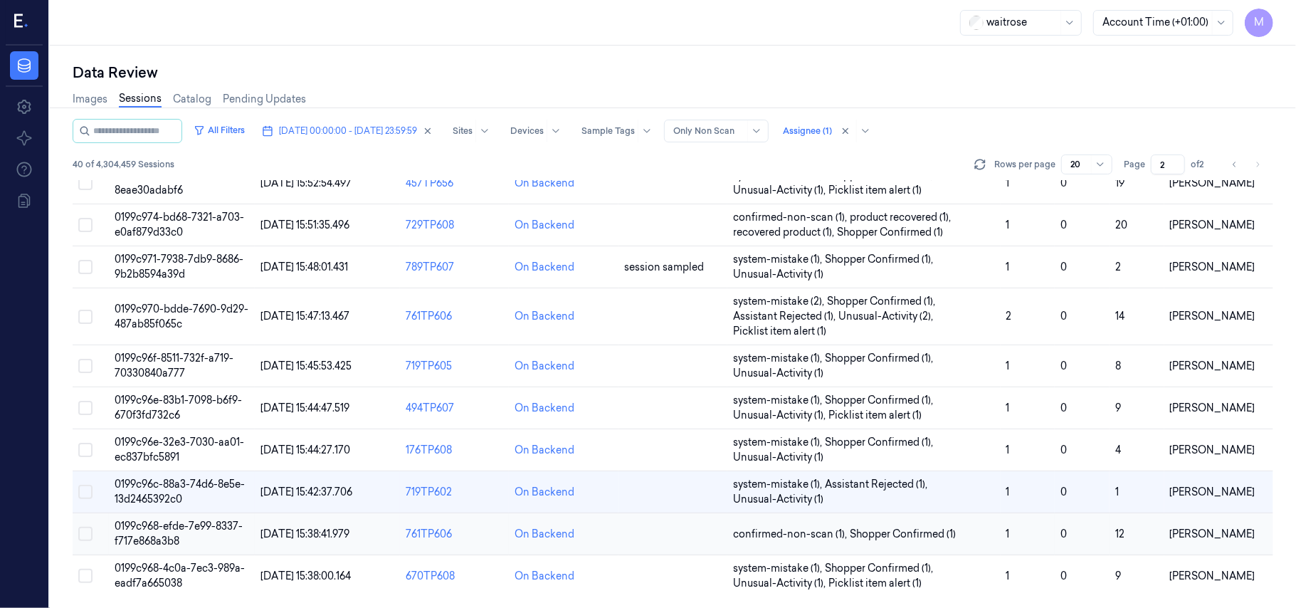
click at [179, 522] on span "0199c968-efde-7e99-8337-f717e868a3b8" at bounding box center [179, 533] width 128 height 28
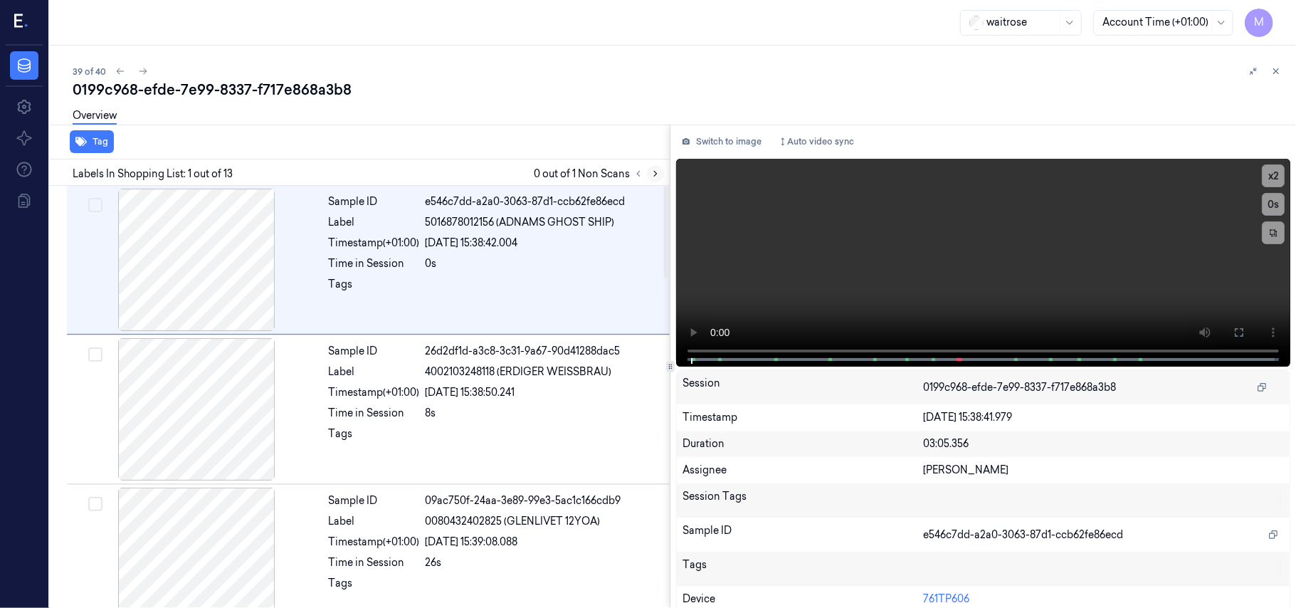
click at [655, 174] on icon at bounding box center [655, 174] width 10 height 10
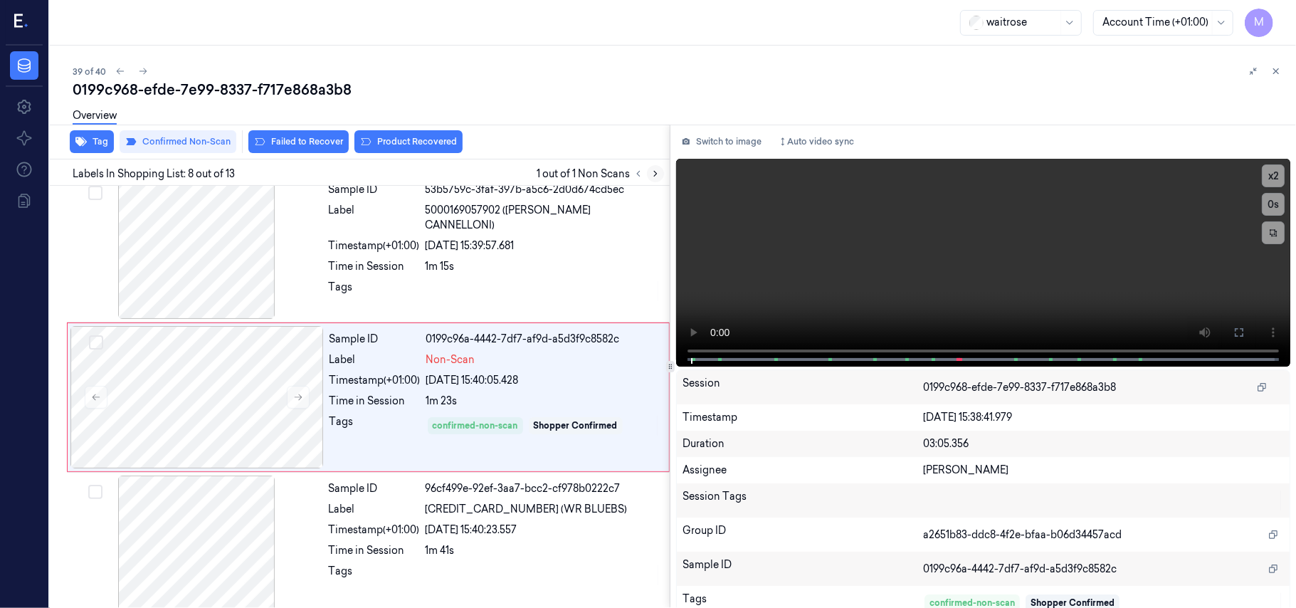
scroll to position [911, 0]
click at [1273, 70] on icon at bounding box center [1276, 71] width 10 height 10
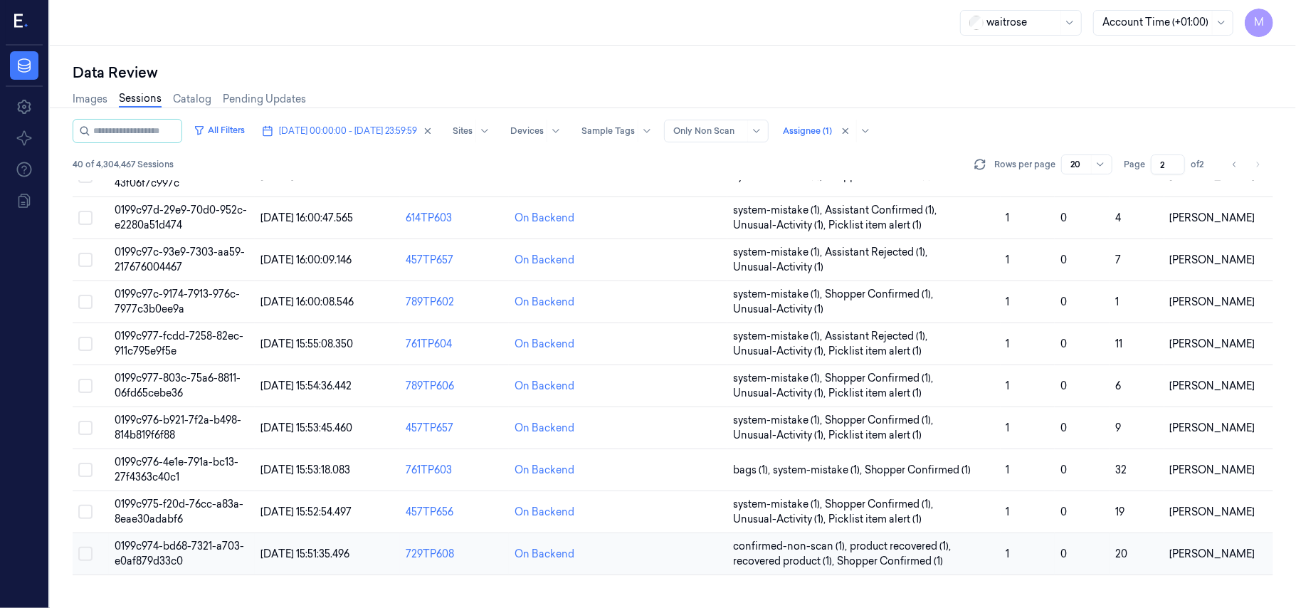
scroll to position [473, 0]
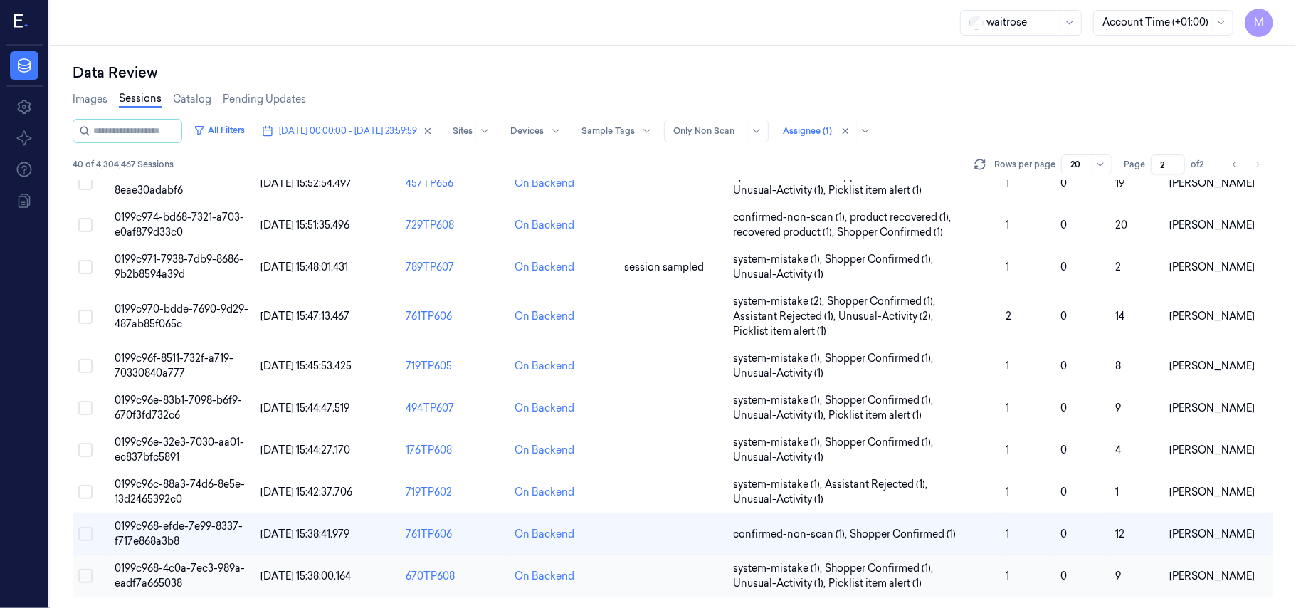
click at [154, 575] on td "0199c968-4c0a-7ec3-989a-eadf7a665038" at bounding box center [181, 576] width 145 height 42
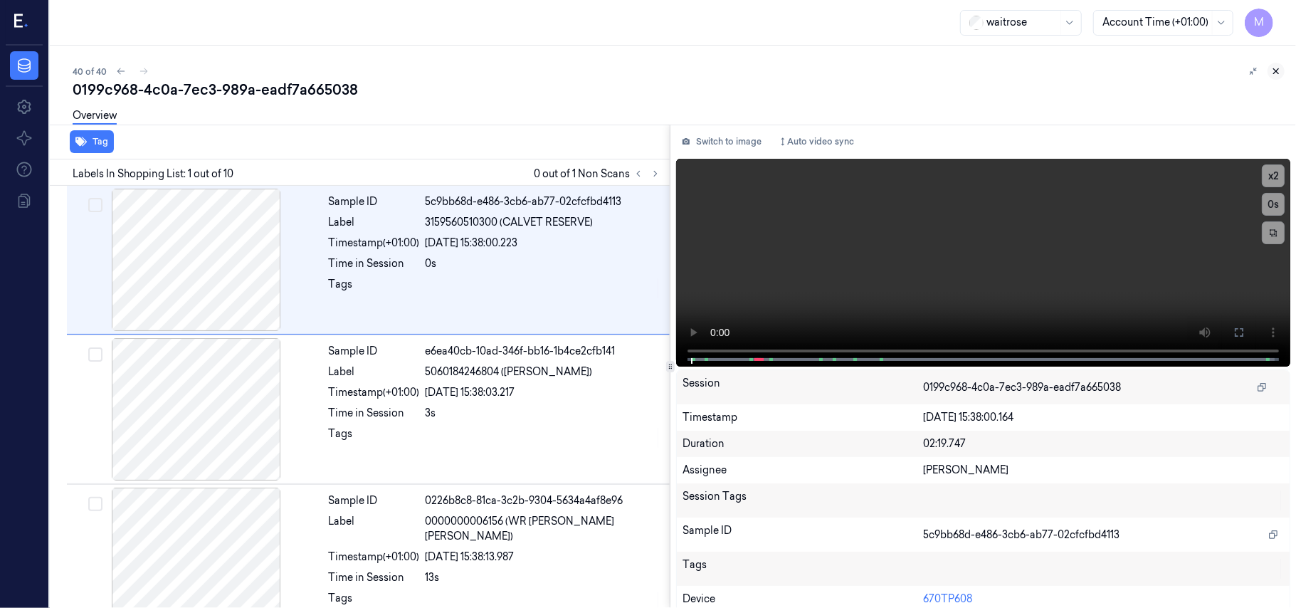
click at [1276, 66] on icon at bounding box center [1276, 71] width 10 height 10
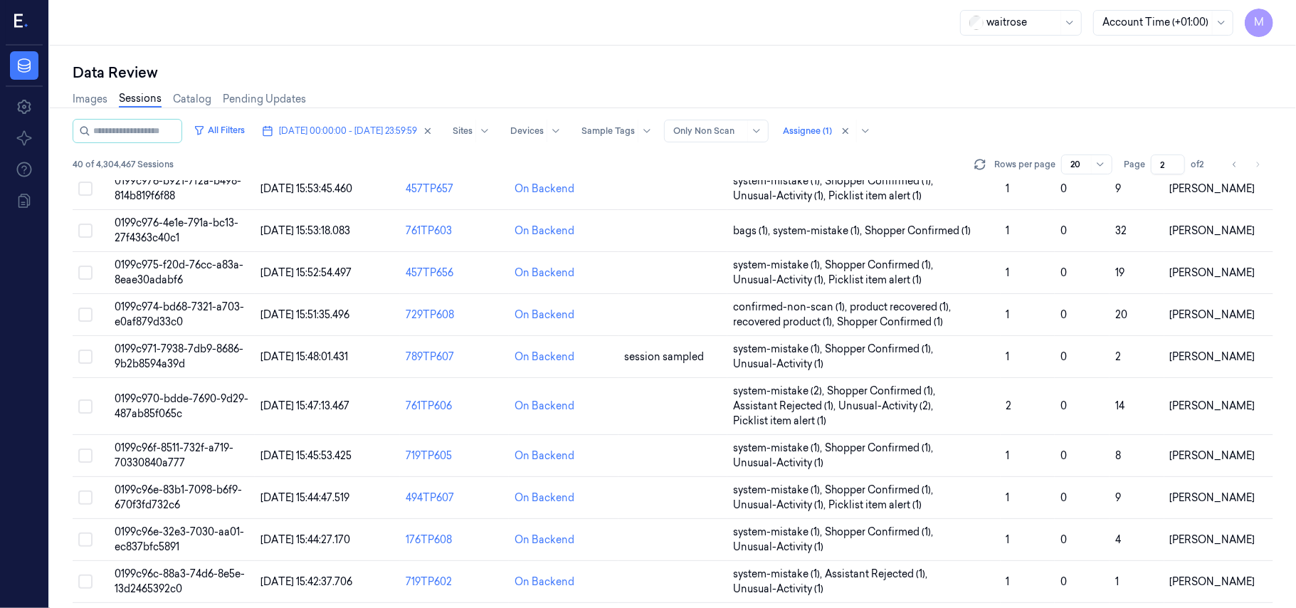
scroll to position [473, 0]
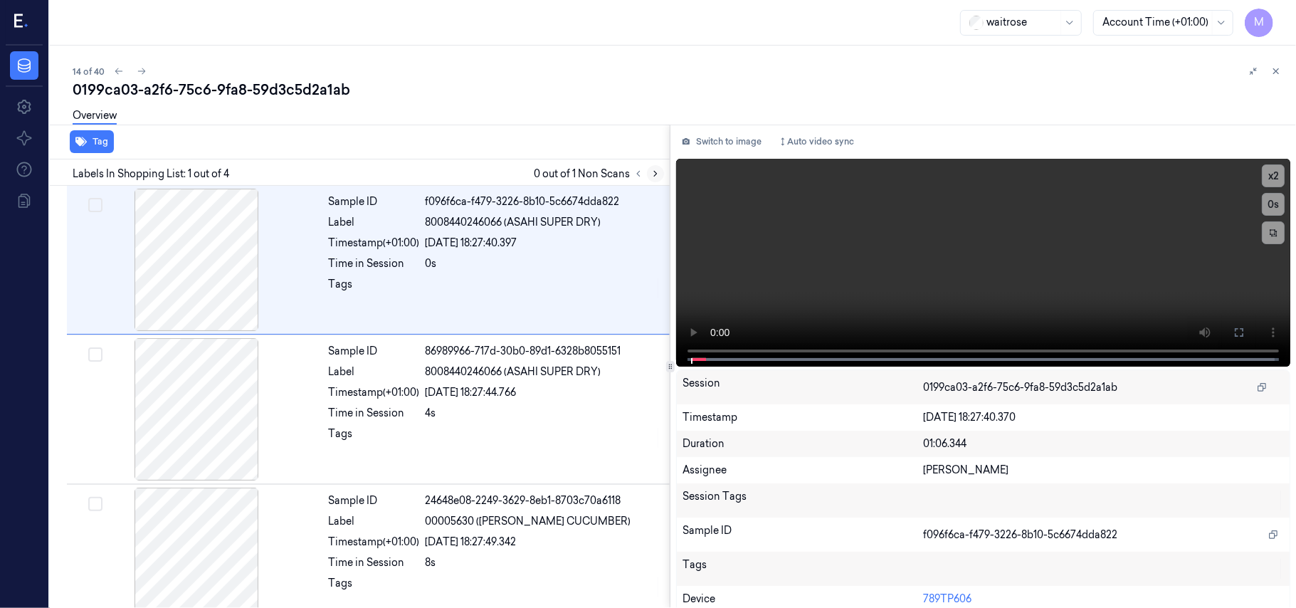
click at [659, 171] on icon at bounding box center [655, 174] width 10 height 10
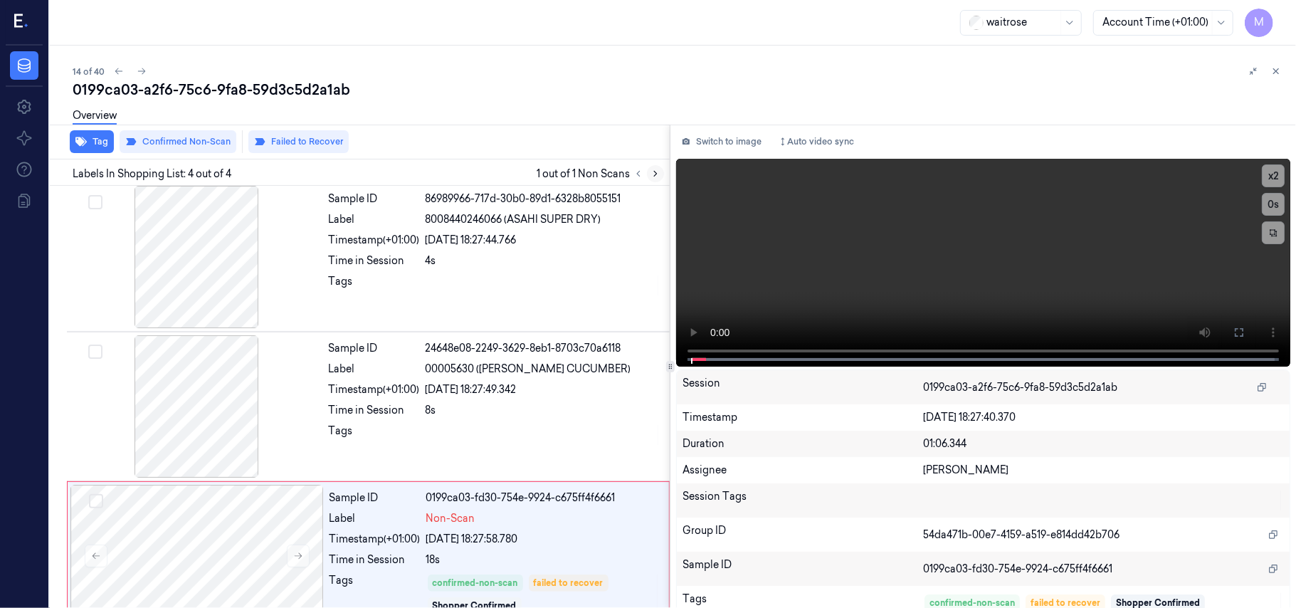
scroll to position [181, 0]
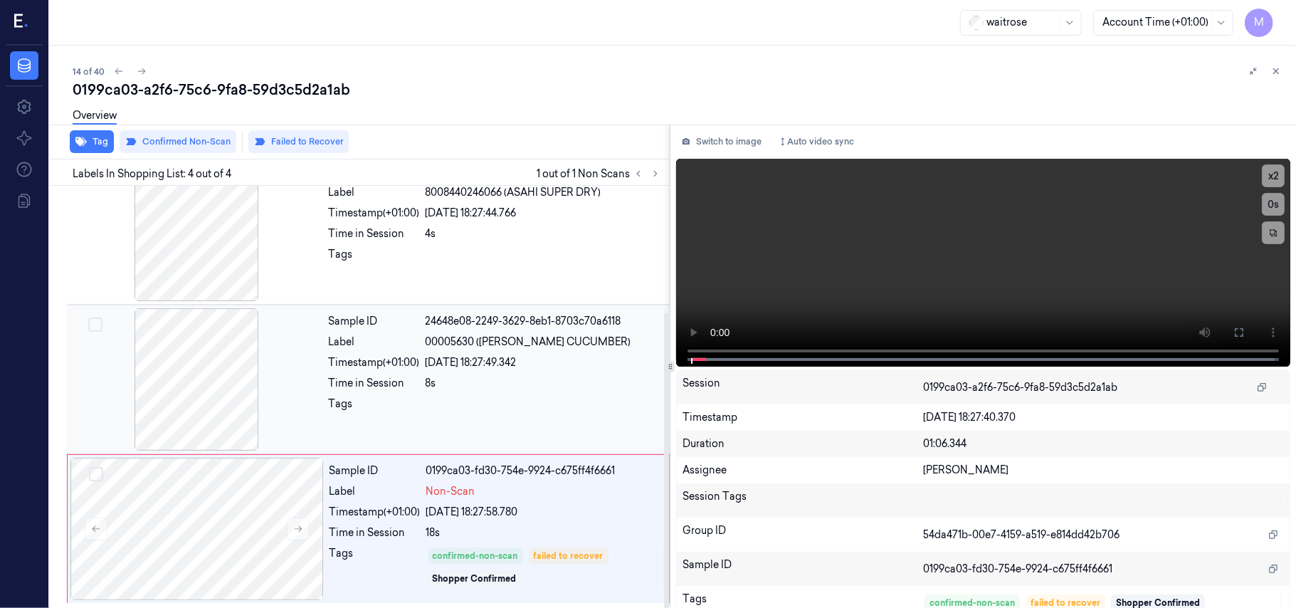
click at [447, 346] on span "00005630 ([PERSON_NAME] CUCUMBER)" at bounding box center [528, 341] width 206 height 15
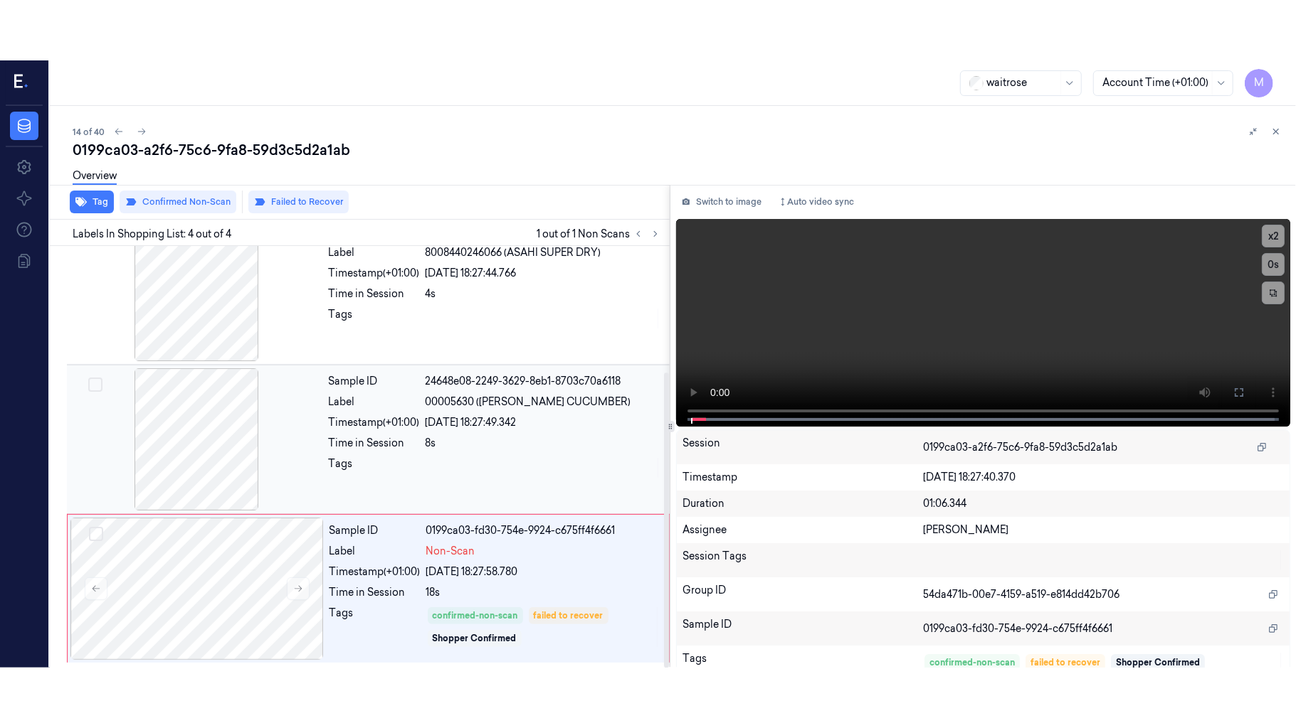
scroll to position [162, 0]
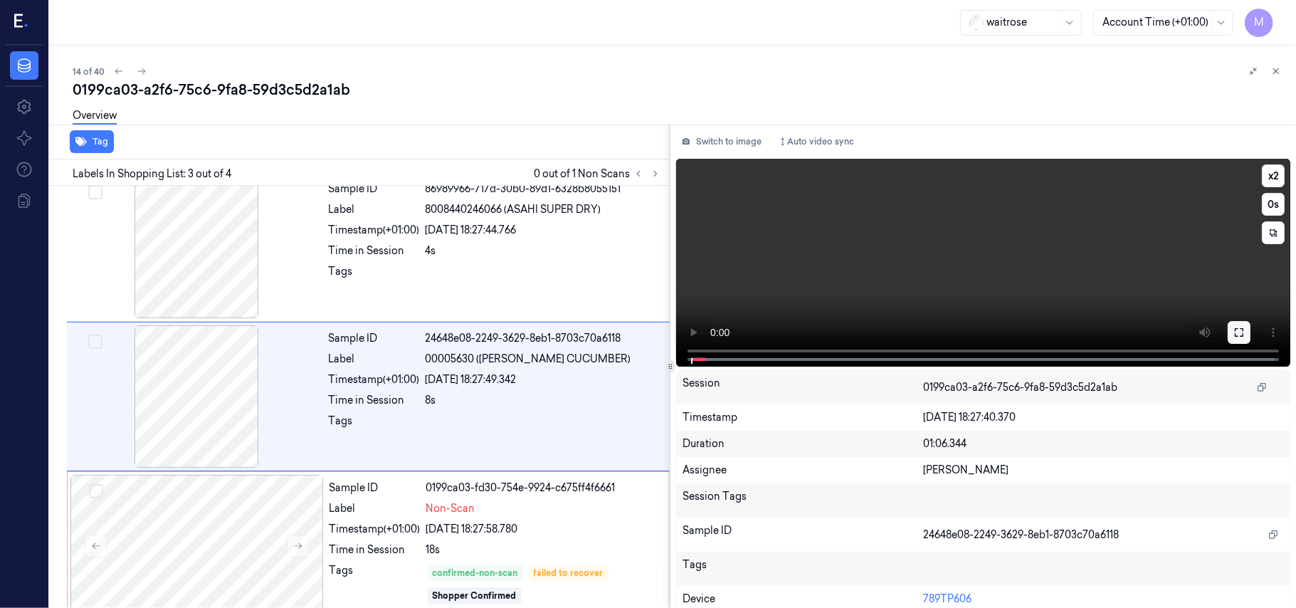
click at [1236, 328] on icon at bounding box center [1238, 332] width 9 height 9
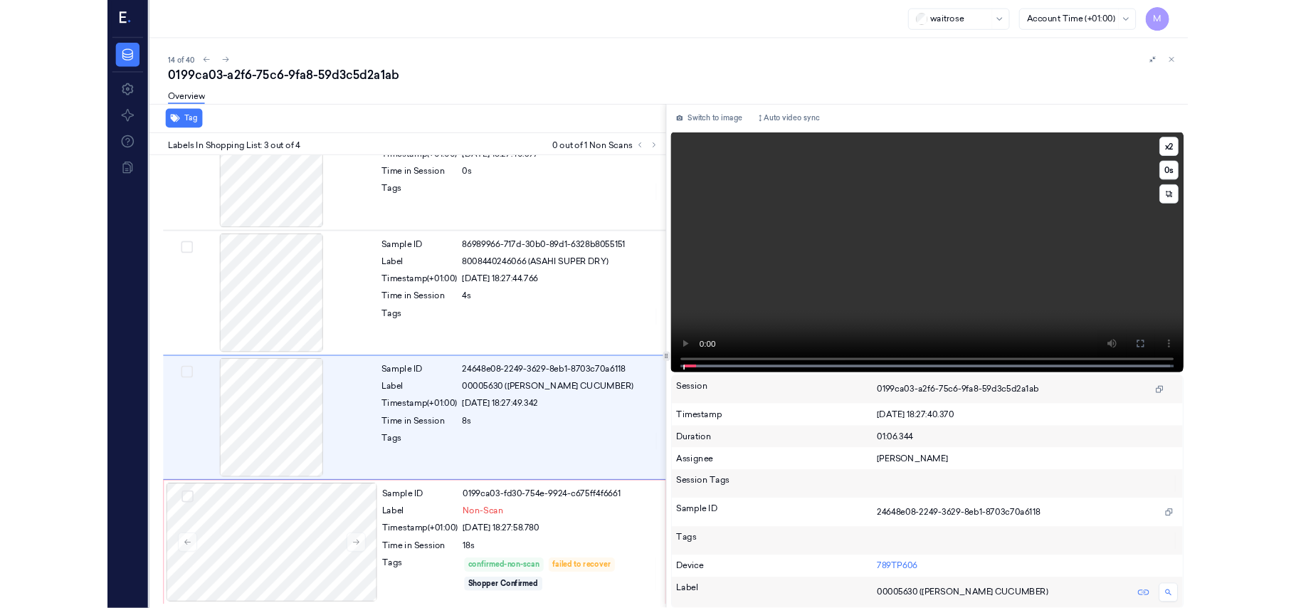
scroll to position [60, 0]
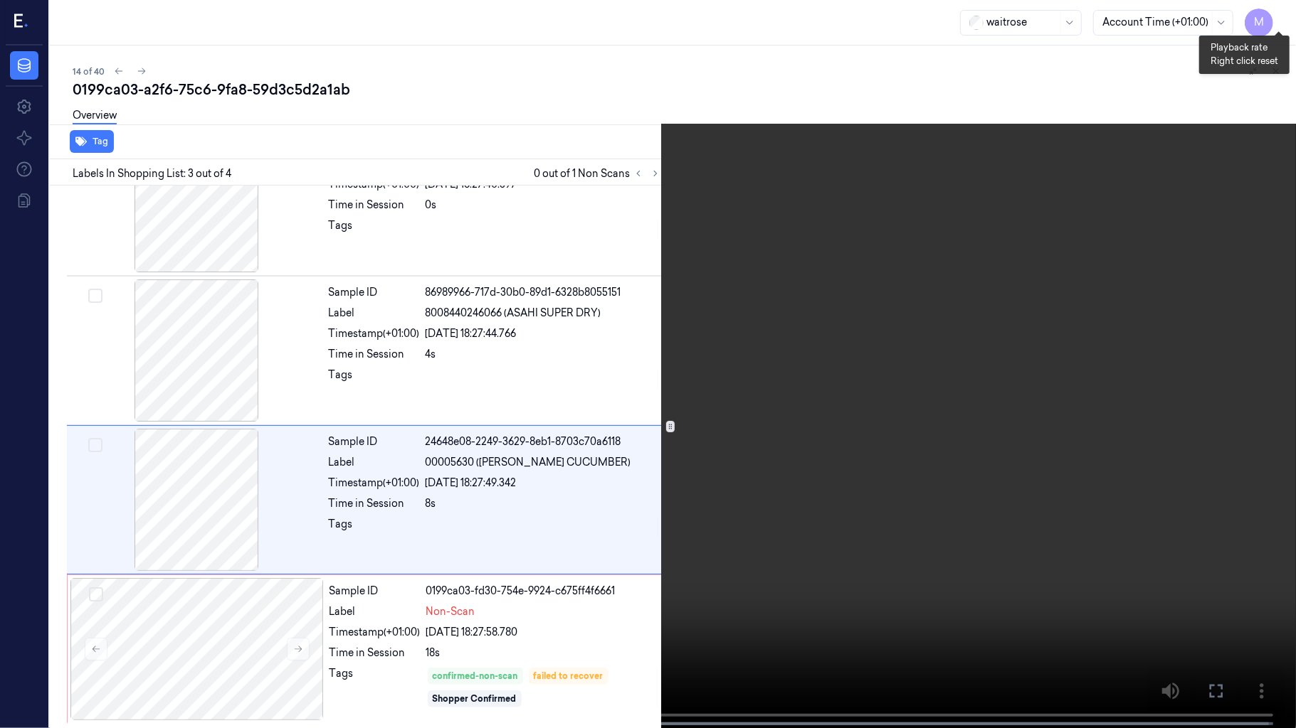
click at [1281, 11] on button "x 2" at bounding box center [1278, 17] width 23 height 23
click at [1278, 21] on button "x 4" at bounding box center [1278, 17] width 23 height 23
click at [809, 339] on video at bounding box center [648, 365] width 1296 height 731
click at [602, 442] on video at bounding box center [648, 365] width 1296 height 731
click at [0, 0] on button at bounding box center [0, 0] width 0 height 0
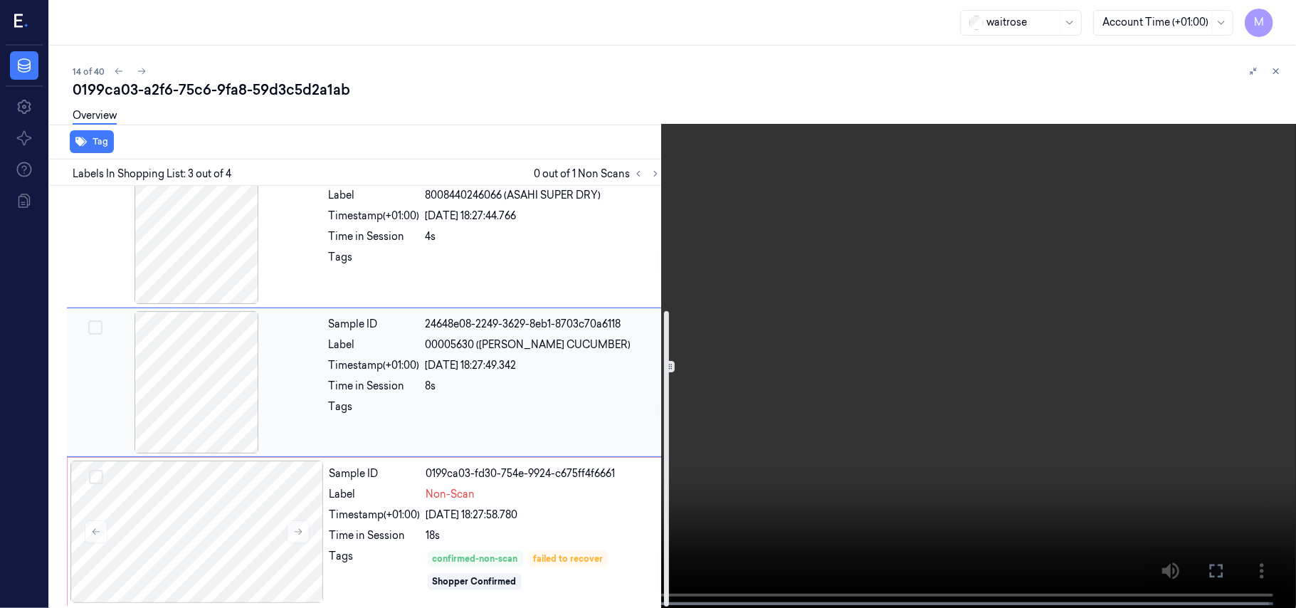
scroll to position [181, 0]
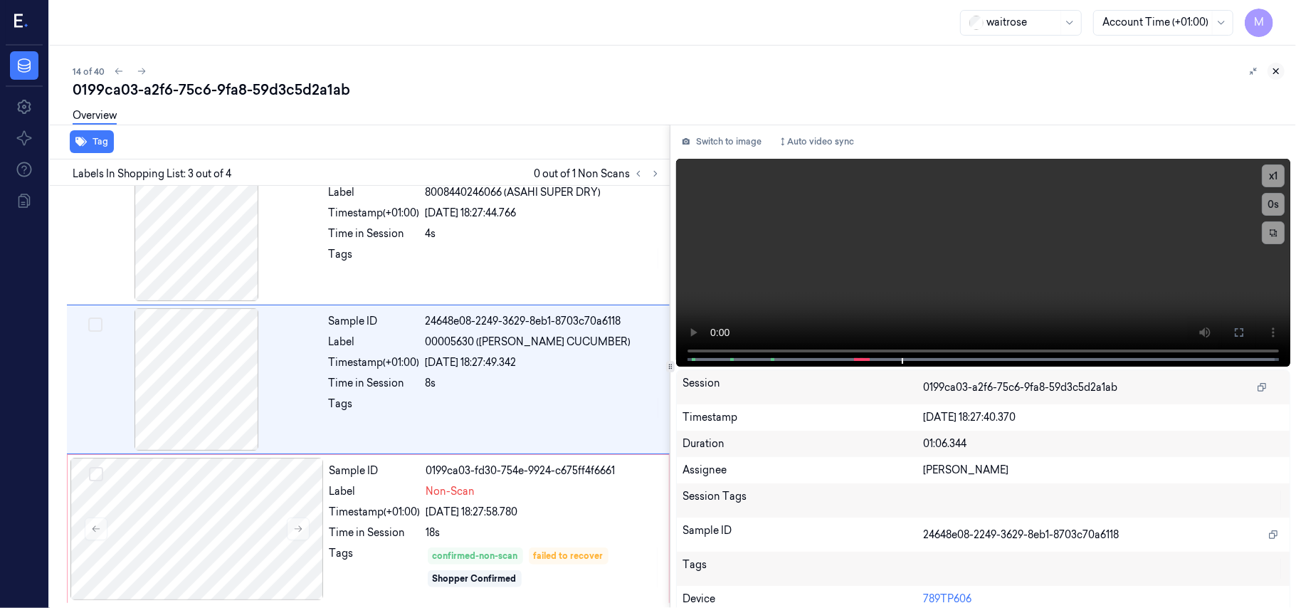
click at [1279, 72] on icon at bounding box center [1276, 71] width 10 height 10
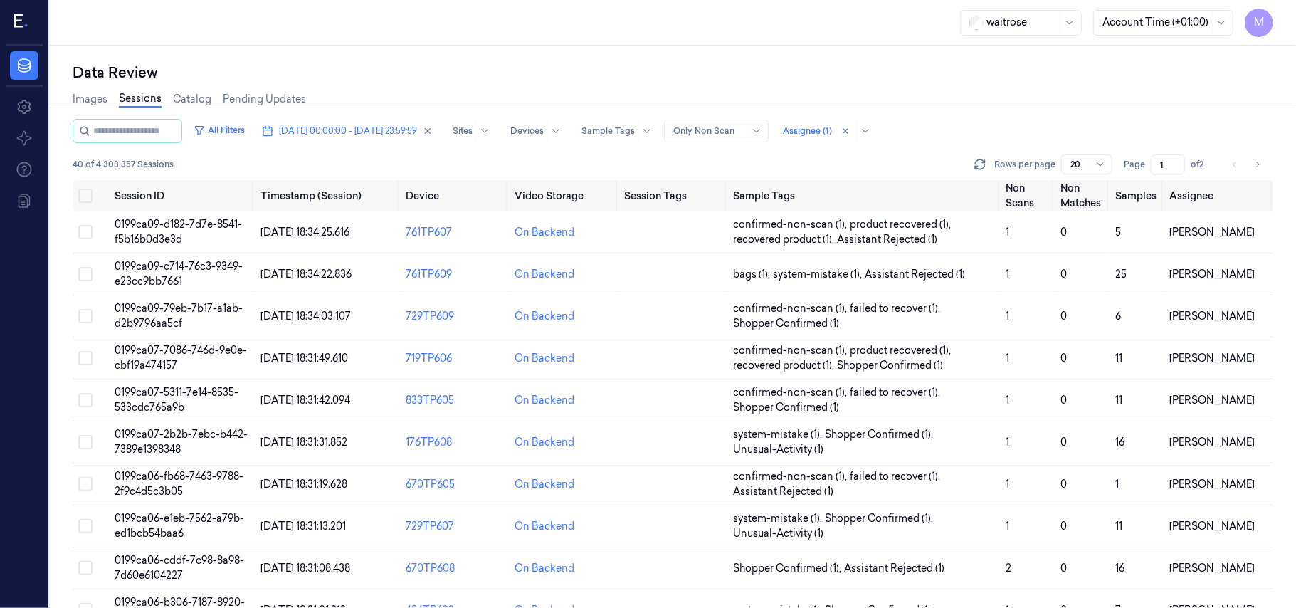
scroll to position [387, 0]
